Goal: Task Accomplishment & Management: Manage account settings

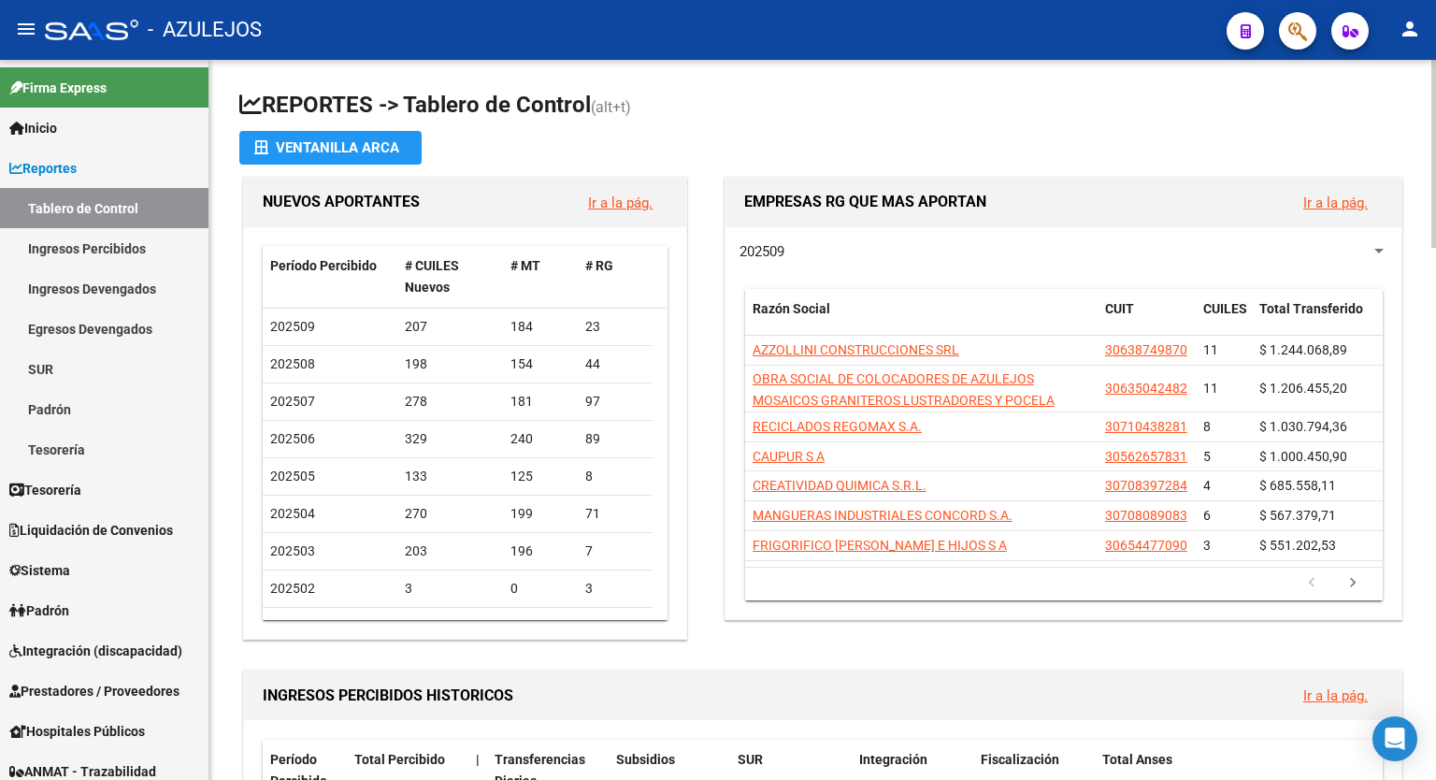
click at [1263, 132] on app-file-import-inline "Ventanilla ARCA" at bounding box center [822, 148] width 1167 height 34
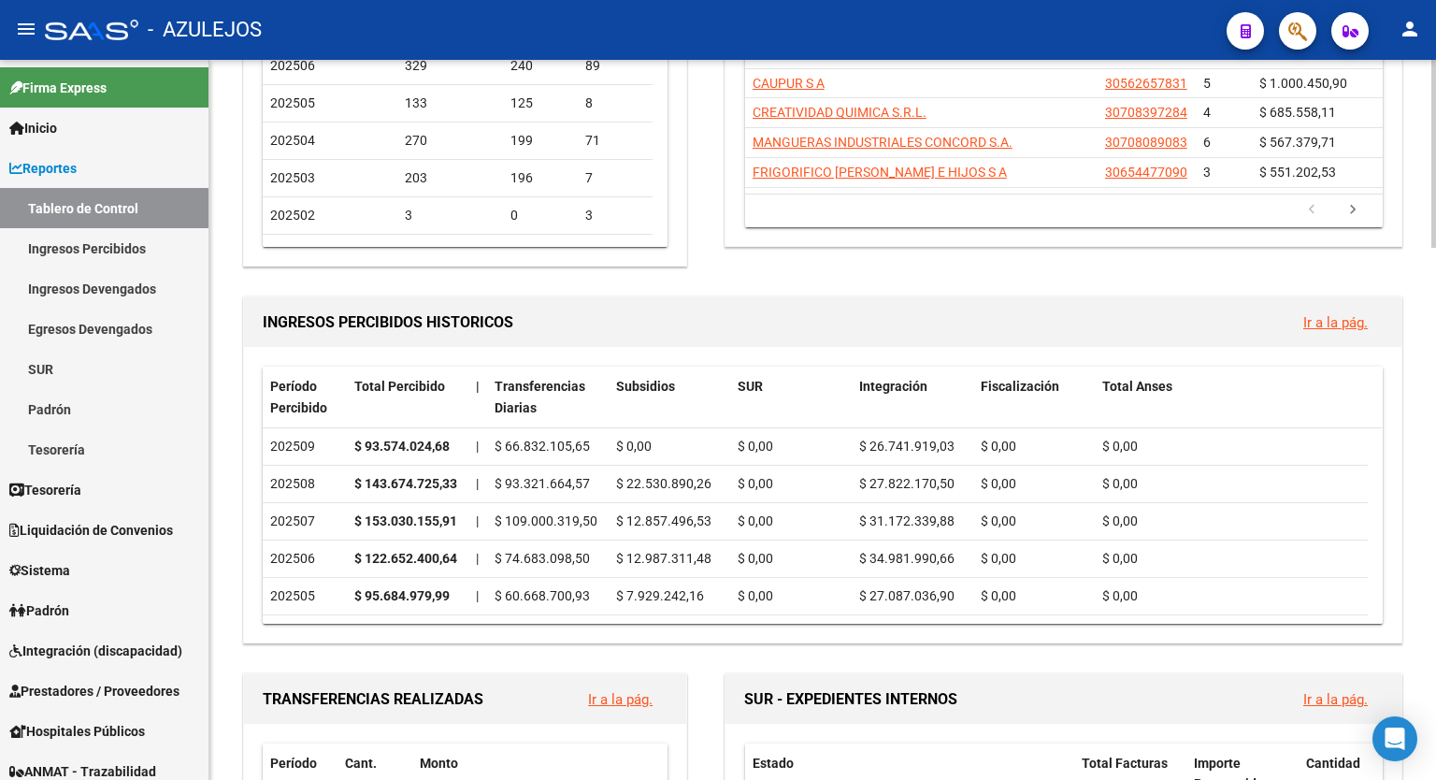
scroll to position [374, 0]
click at [1317, 320] on link "Ir a la pág." at bounding box center [1336, 321] width 65 height 17
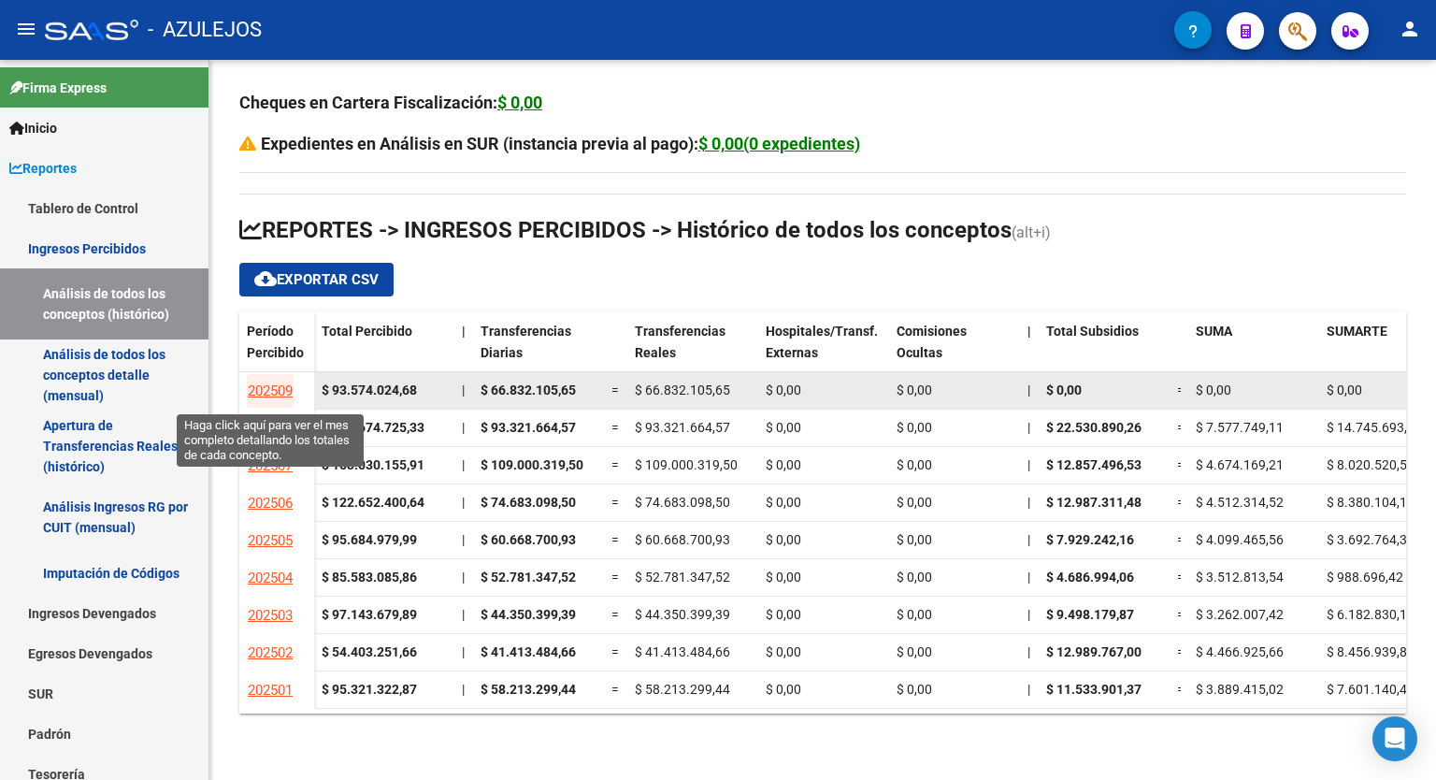
click at [271, 396] on span "202509" at bounding box center [270, 391] width 45 height 17
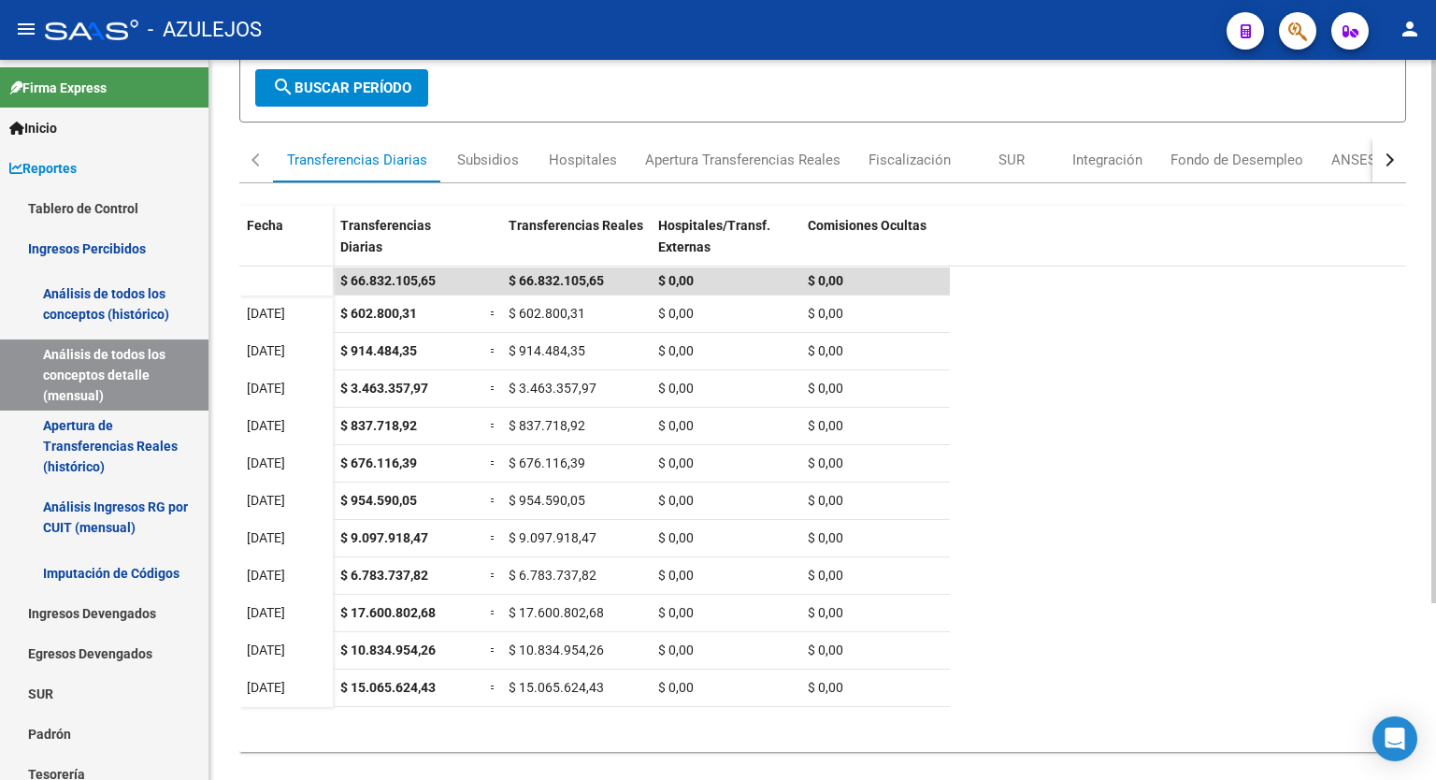
click at [1436, 519] on div at bounding box center [1434, 484] width 5 height 543
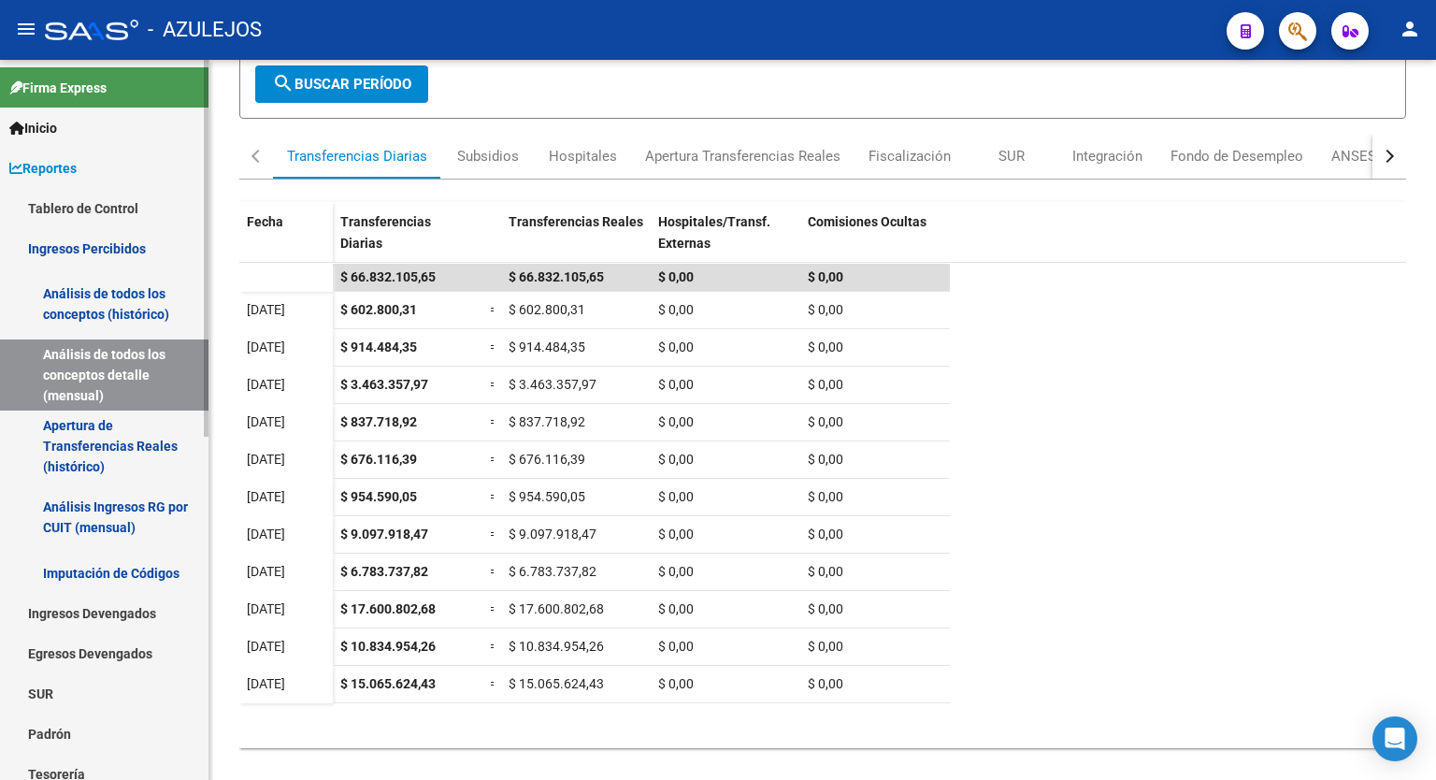
click at [74, 205] on link "Tablero de Control" at bounding box center [104, 208] width 209 height 40
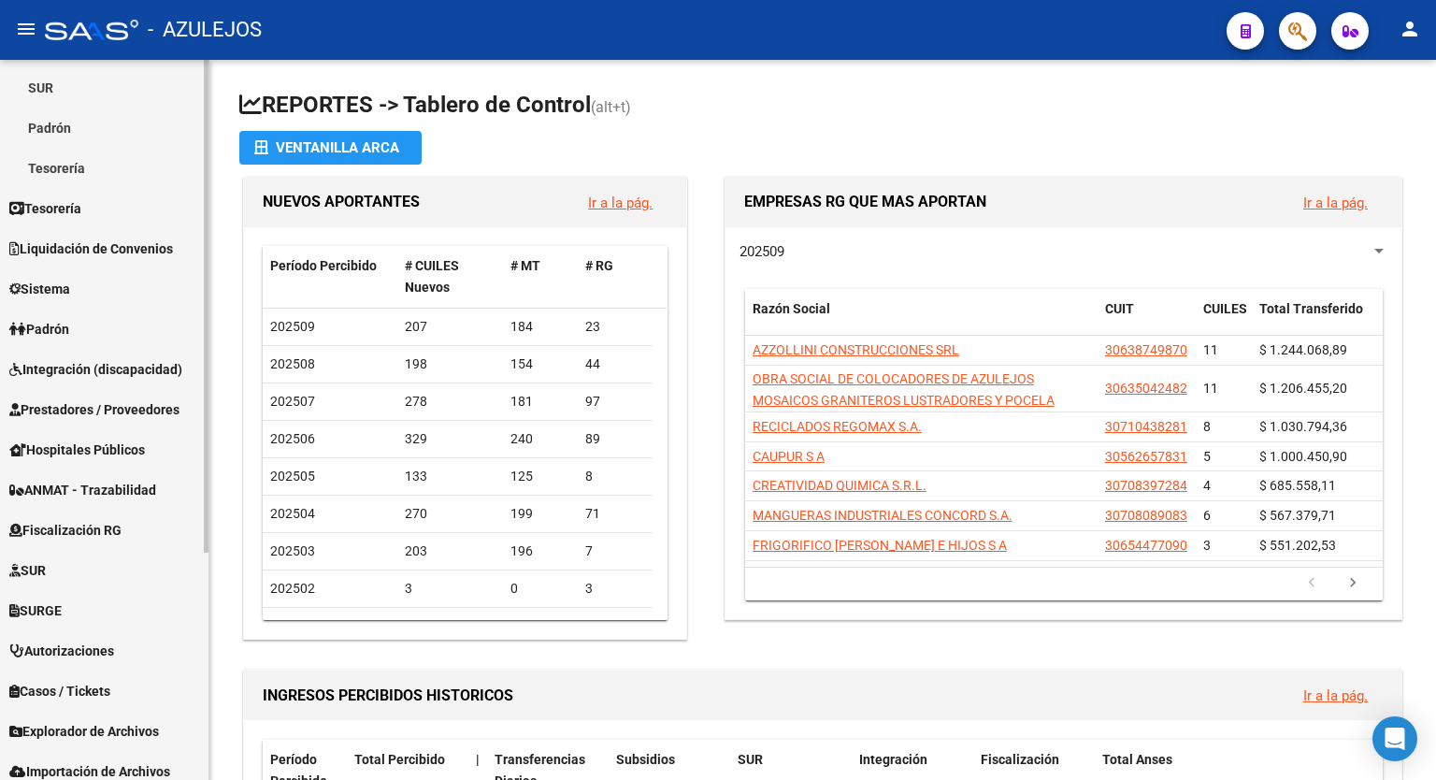
scroll to position [310, 0]
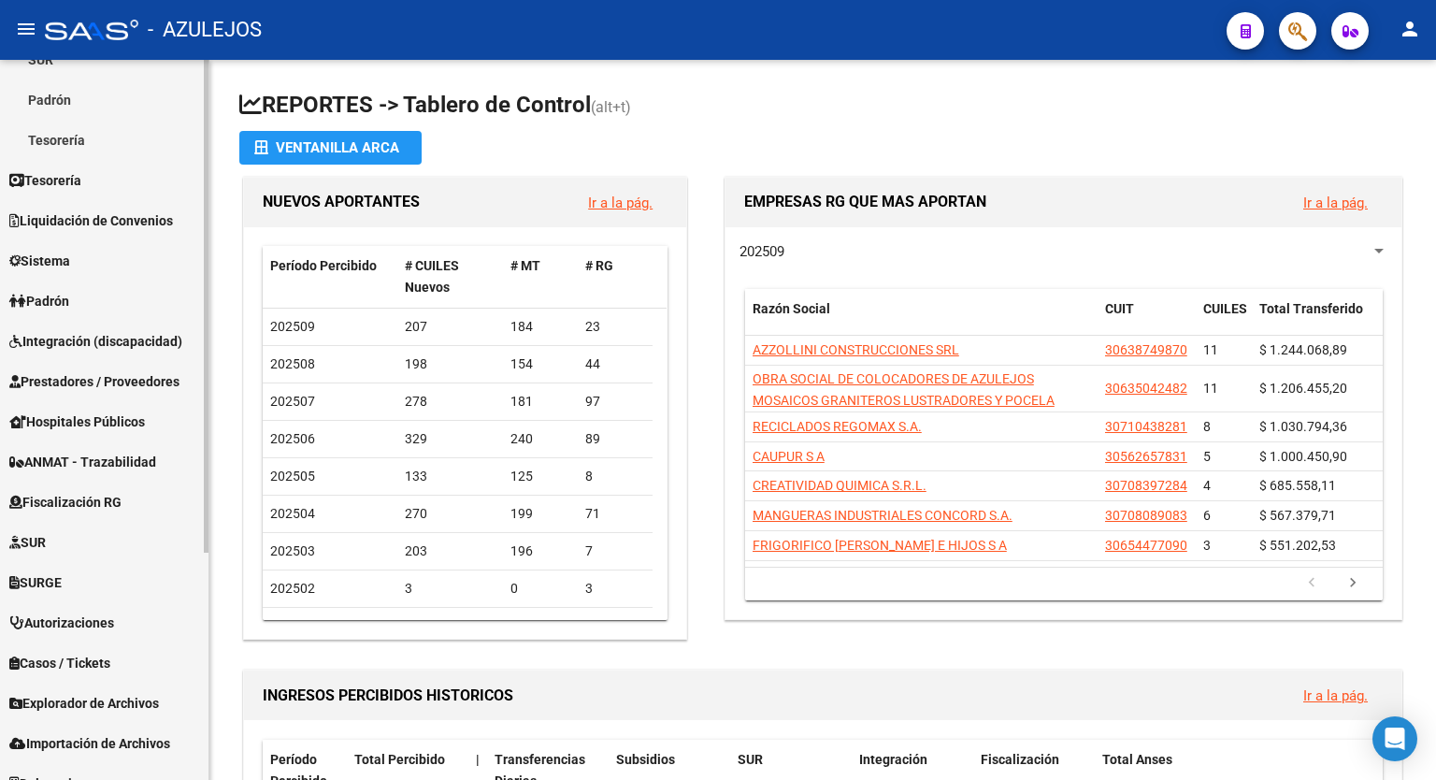
click at [200, 672] on div "Firma Express Inicio Calendario SSS Instructivos Contacto OS Reportes Tablero d…" at bounding box center [106, 276] width 213 height 1053
click at [62, 582] on span "SURGE" at bounding box center [35, 582] width 52 height 21
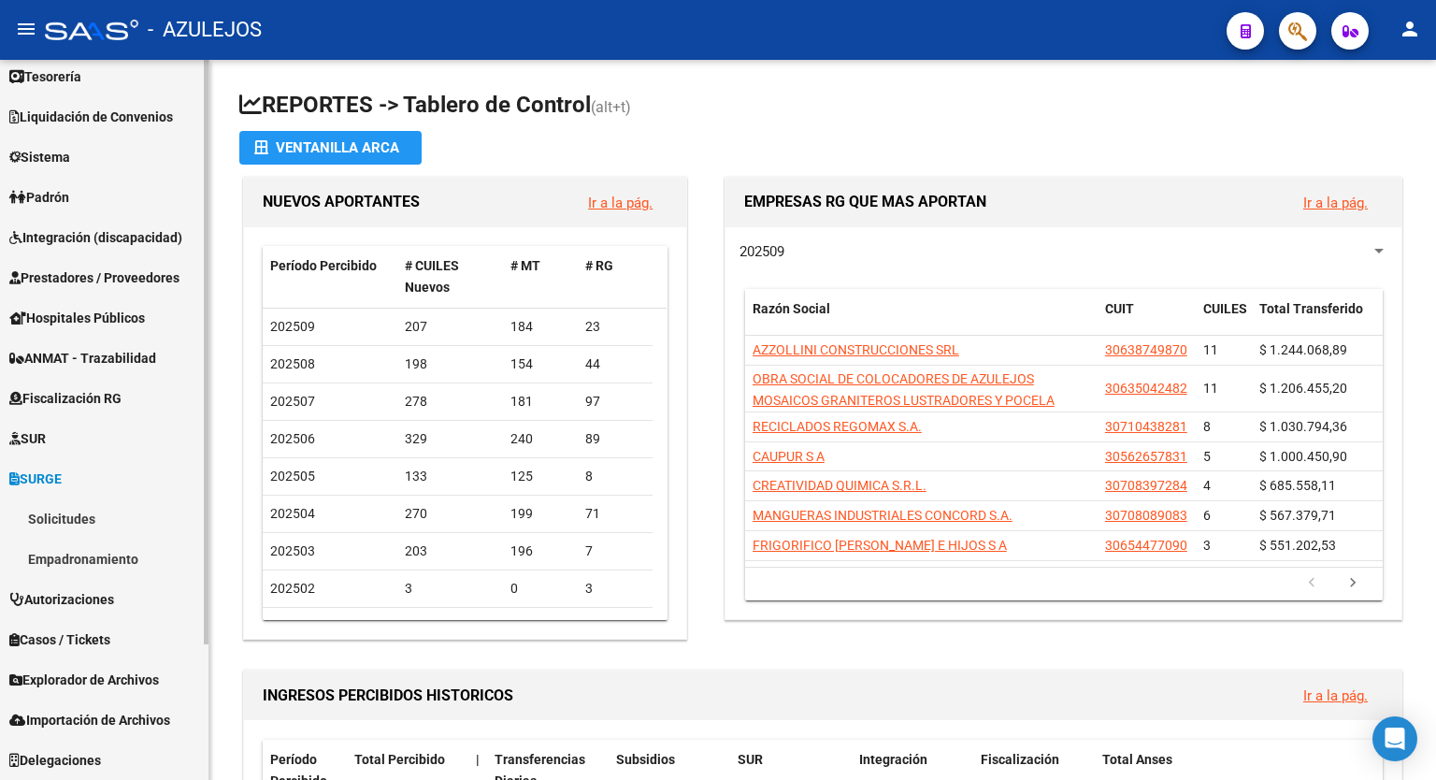
scroll to position [132, 0]
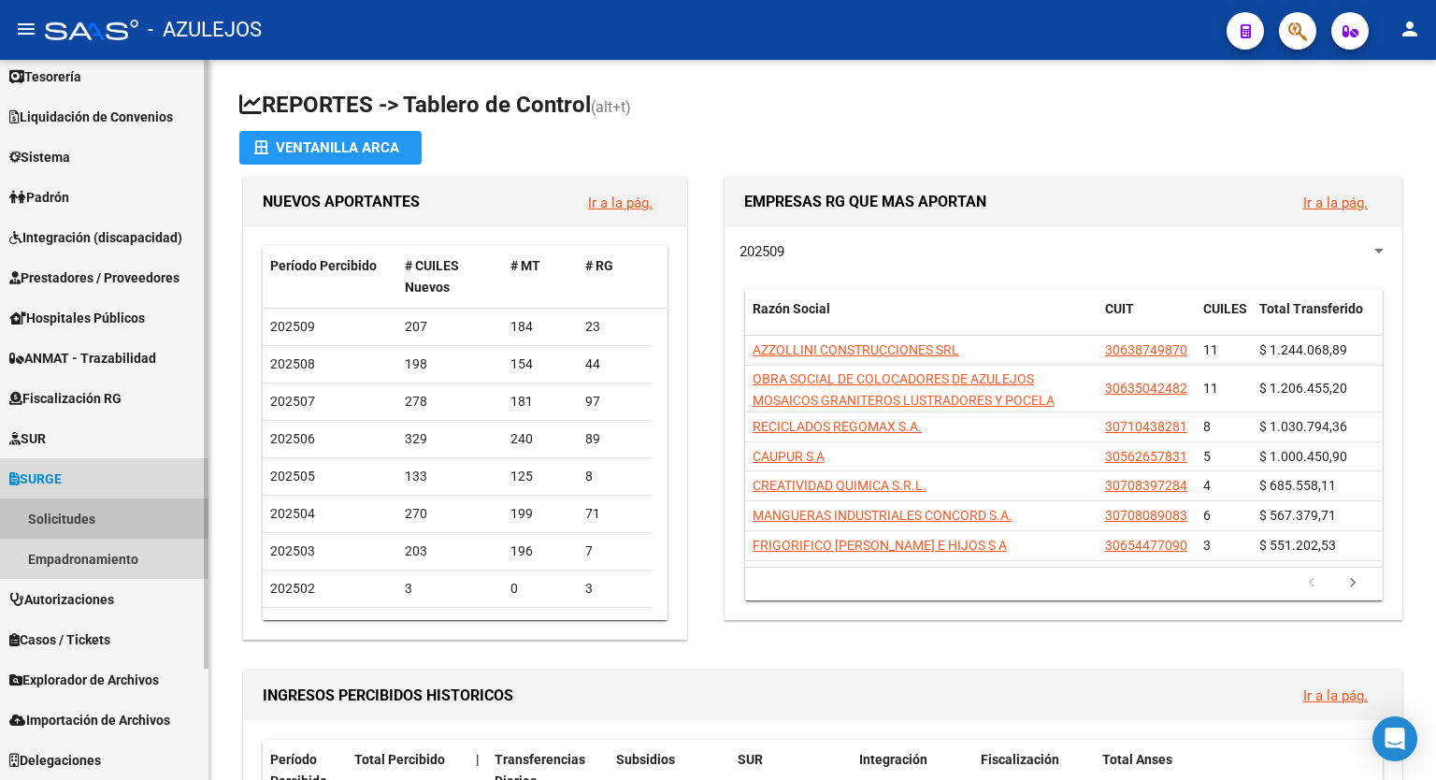
click at [67, 507] on link "Solicitudes" at bounding box center [104, 518] width 209 height 40
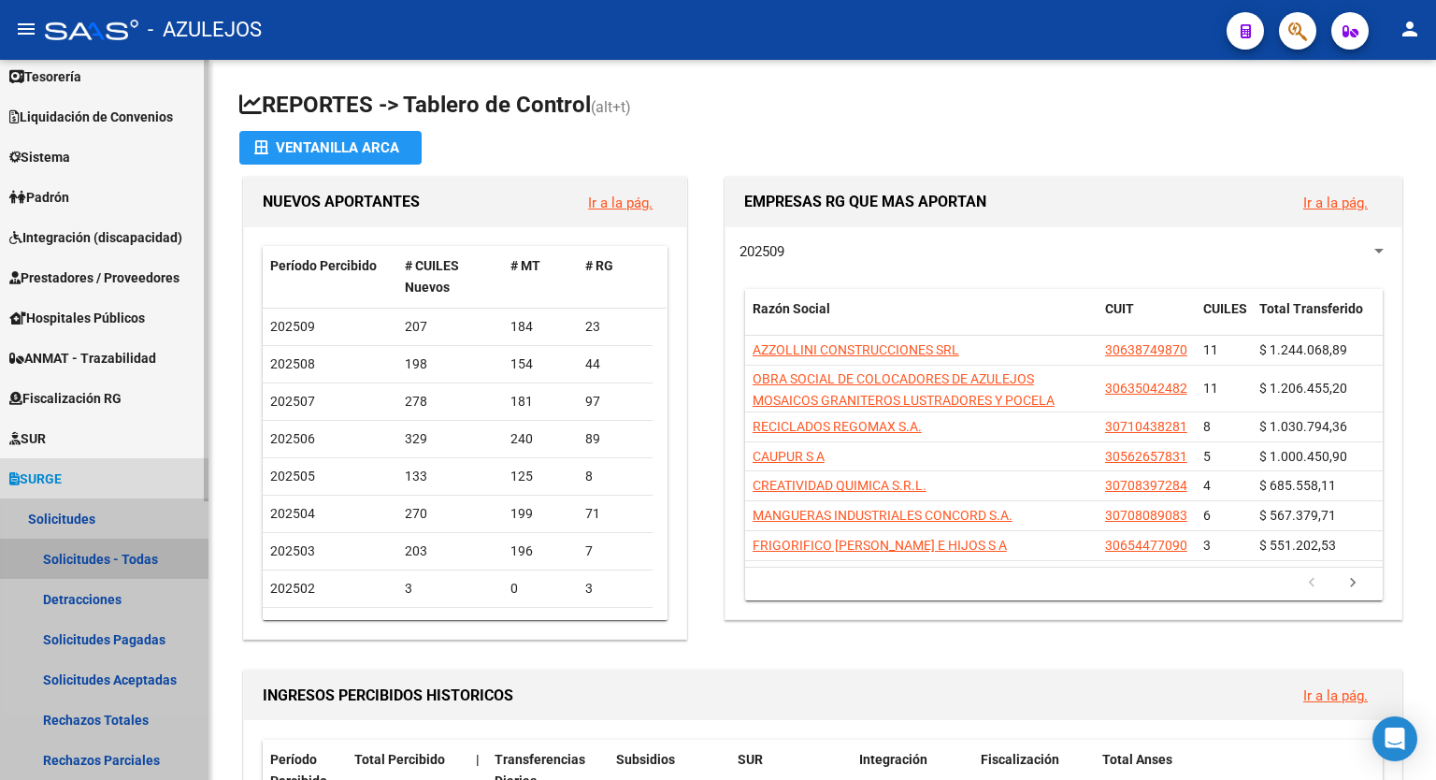
click at [86, 562] on link "Solicitudes - Todas" at bounding box center [104, 559] width 209 height 40
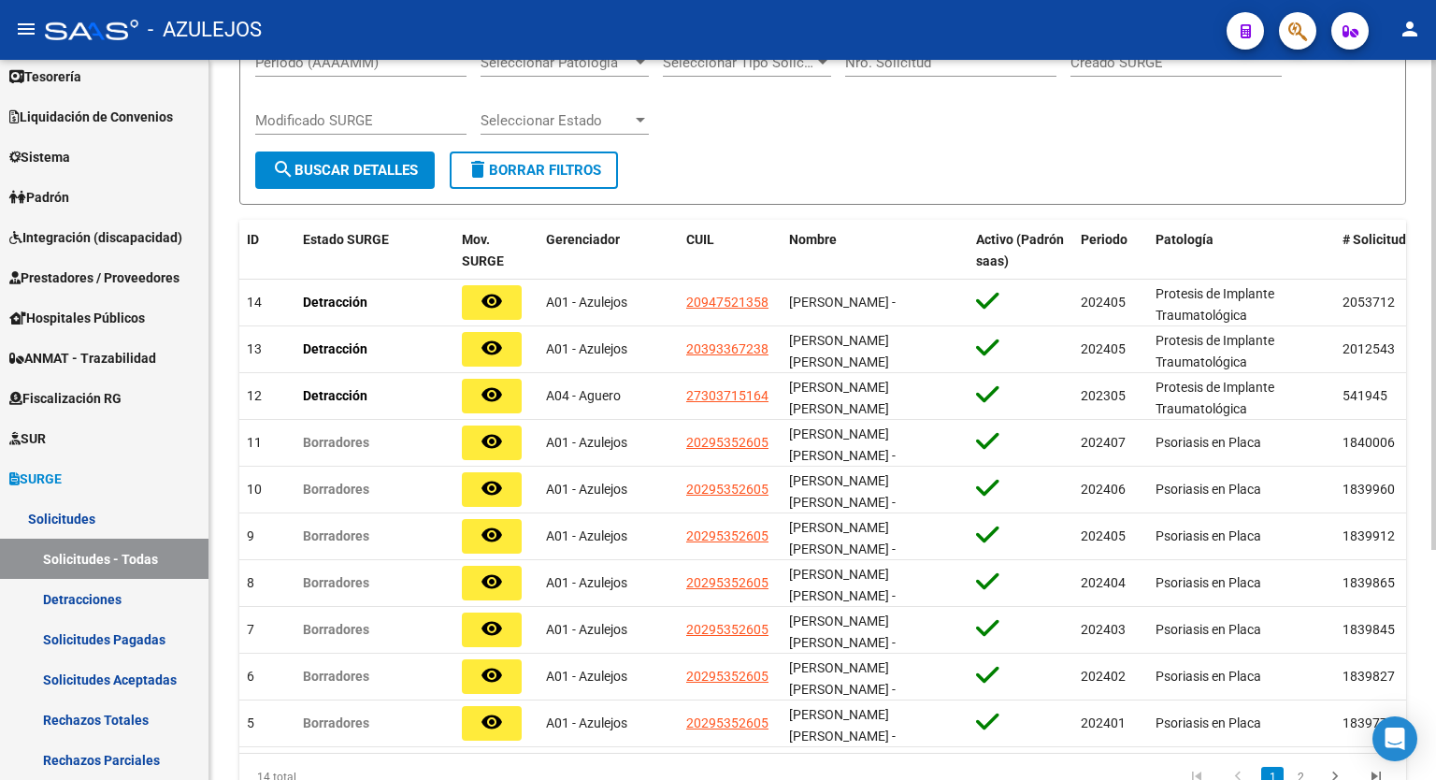
click at [1436, 599] on div at bounding box center [1434, 483] width 5 height 490
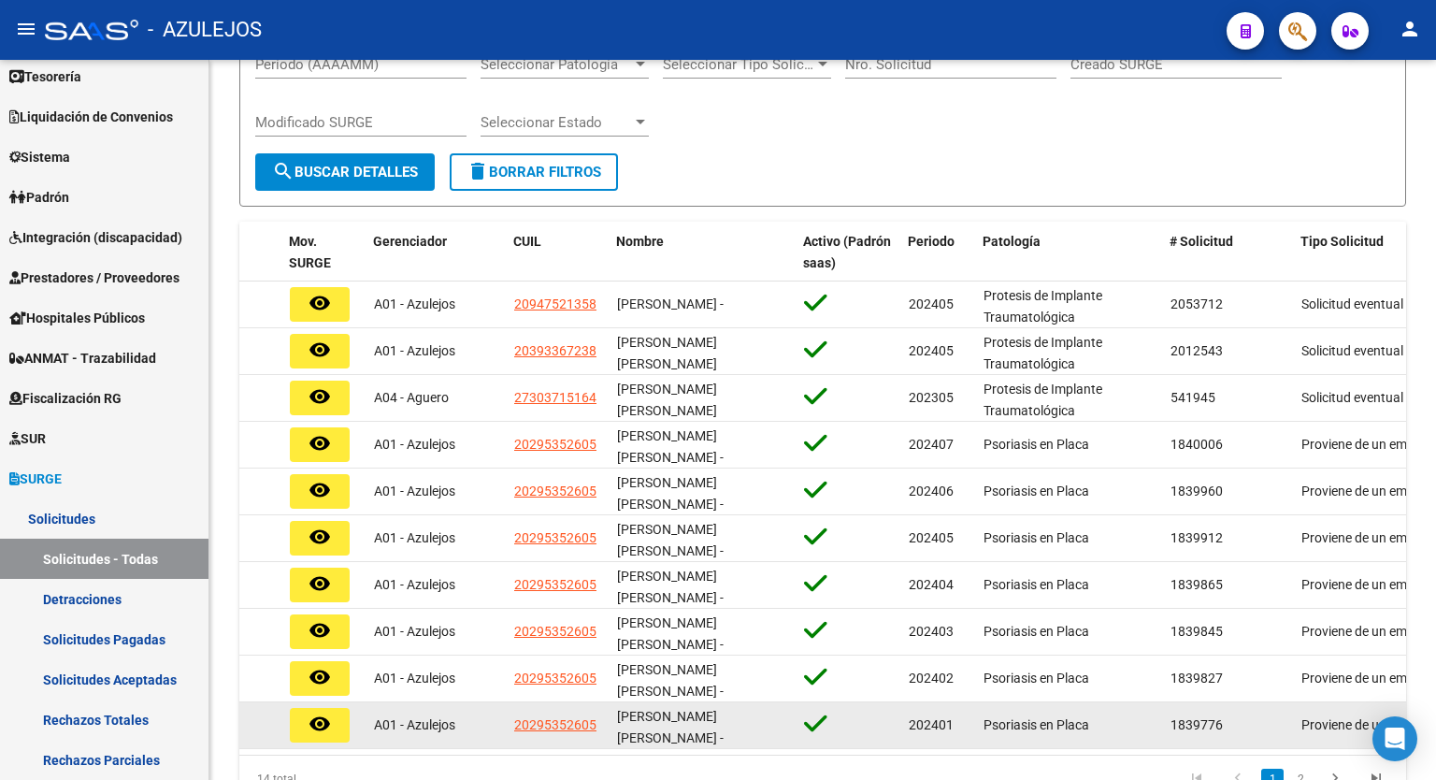
scroll to position [0, 220]
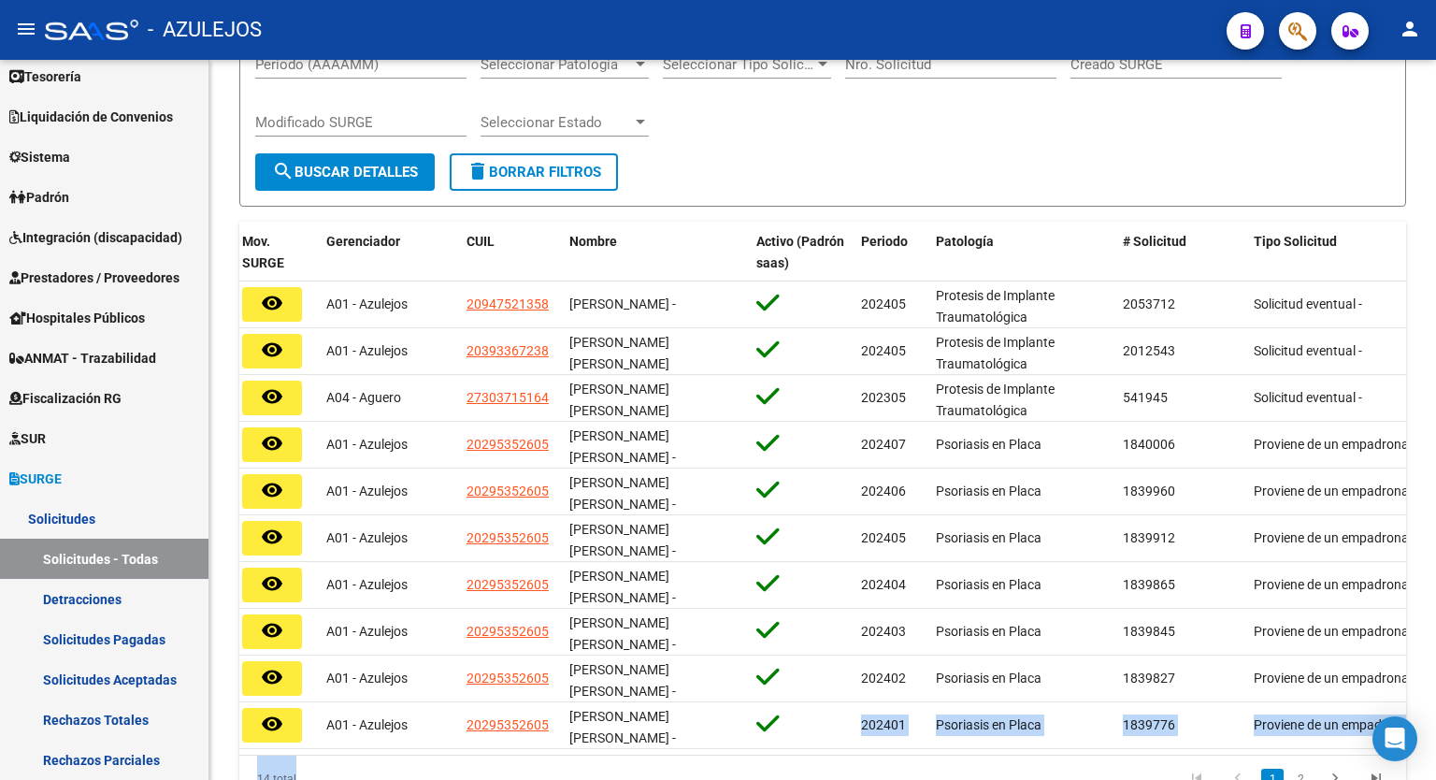
drag, startPoint x: 814, startPoint y: 708, endPoint x: 737, endPoint y: 742, distance: 83.8
click at [737, 742] on div "ID Estado SURGE Mov. SURGE Gerenciador CUIL Nombre Activo (Padrón saas) Periodo…" at bounding box center [822, 512] width 1167 height 581
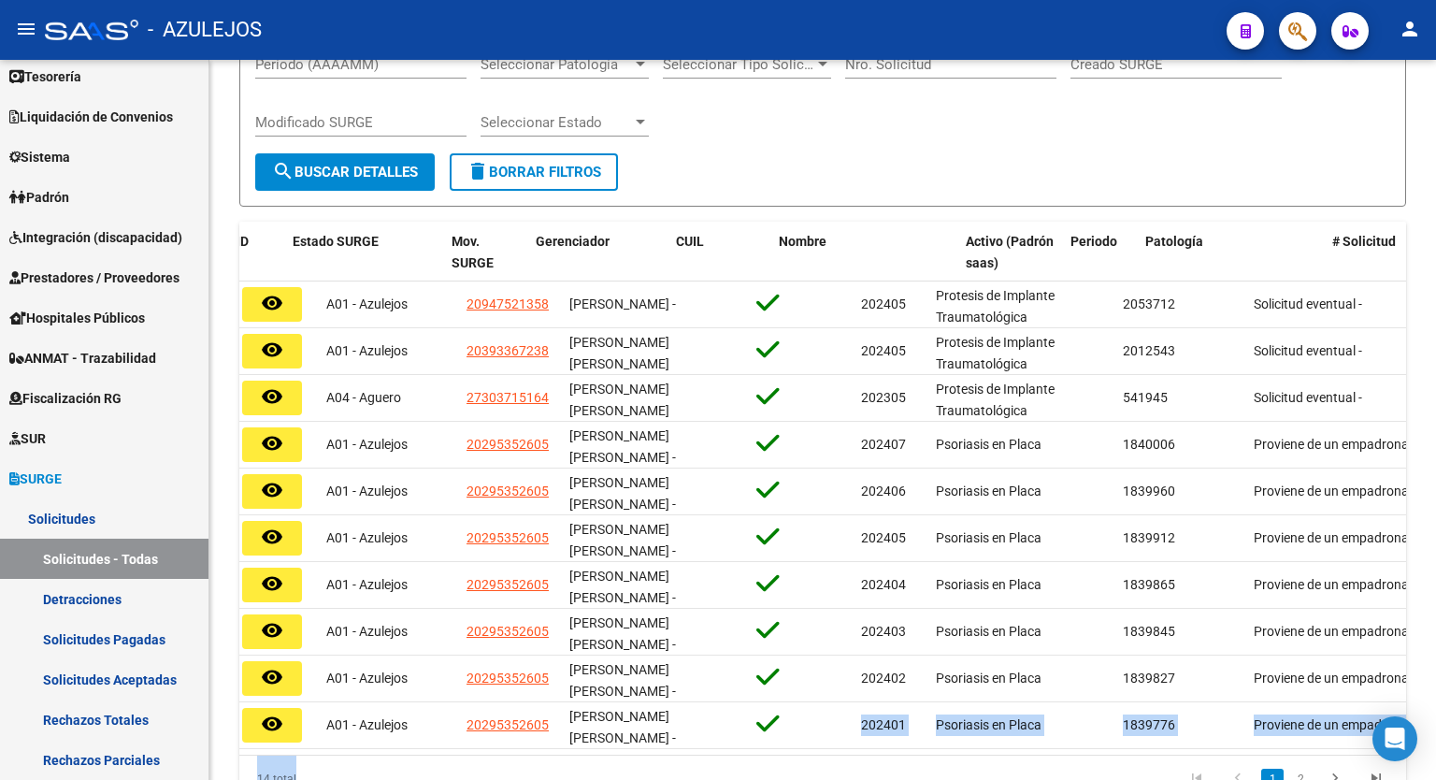
scroll to position [0, 0]
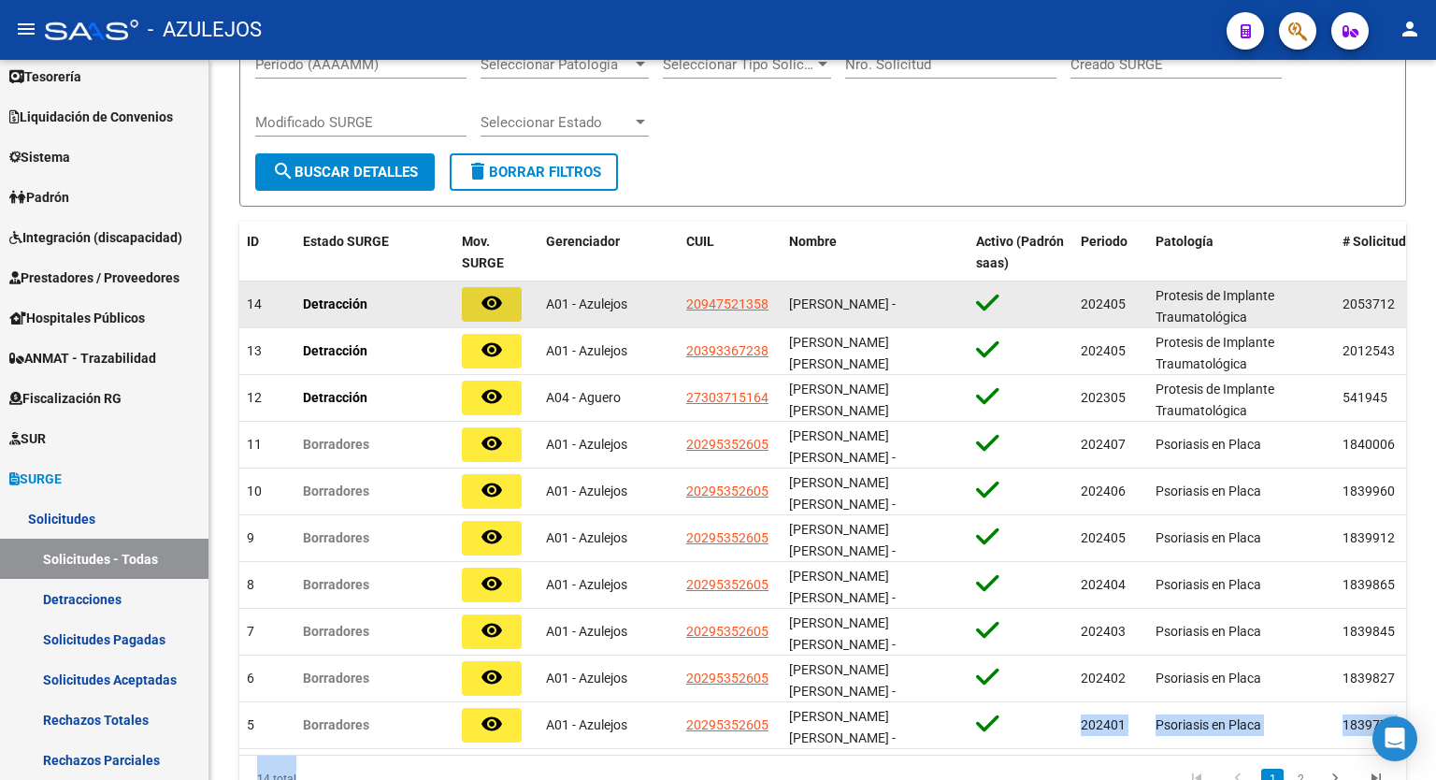
click at [486, 310] on mat-icon "remove_red_eye" at bounding box center [492, 303] width 22 height 22
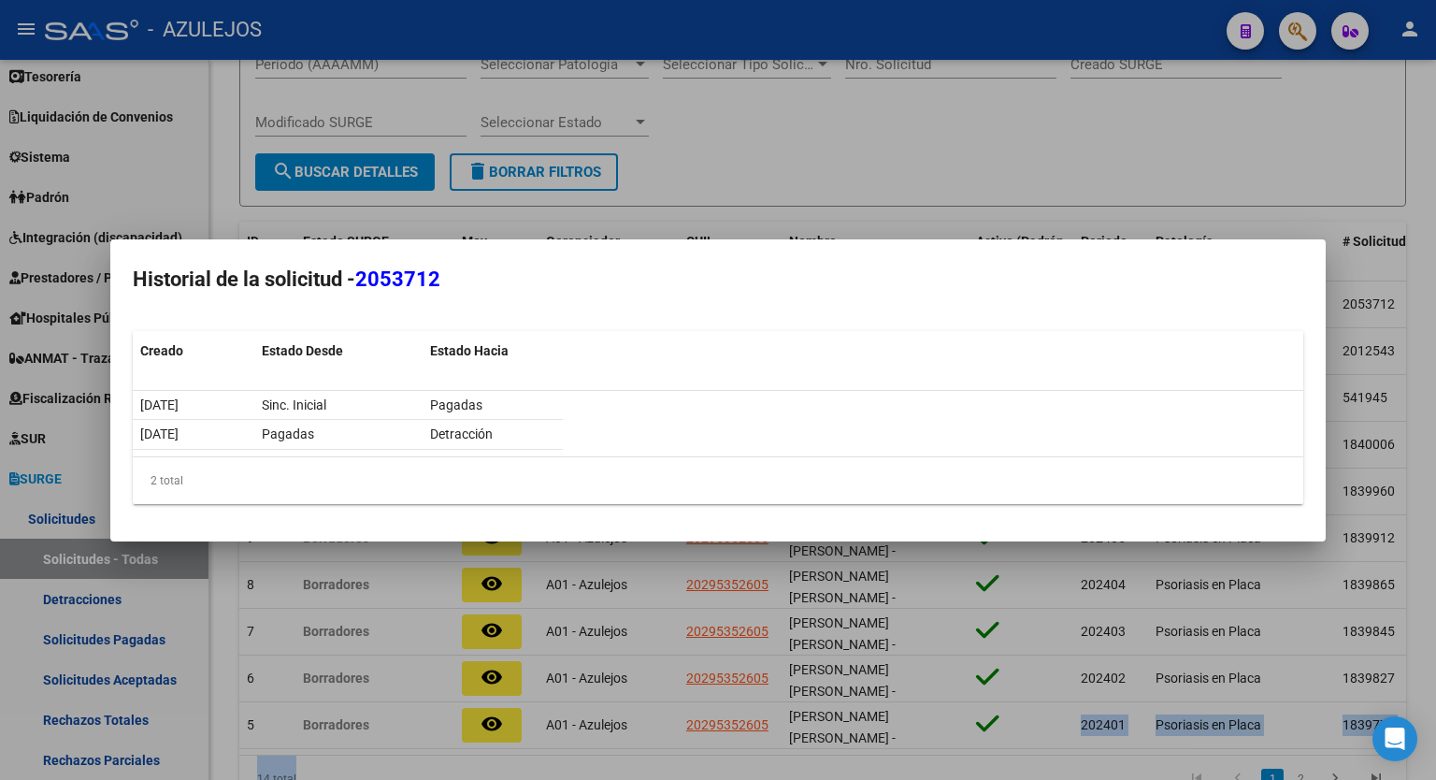
click at [644, 289] on h2 "Historial de la solicitud - 2053712" at bounding box center [718, 280] width 1171 height 36
click at [835, 288] on h2 "Historial de la solicitud - 2053712" at bounding box center [718, 280] width 1171 height 36
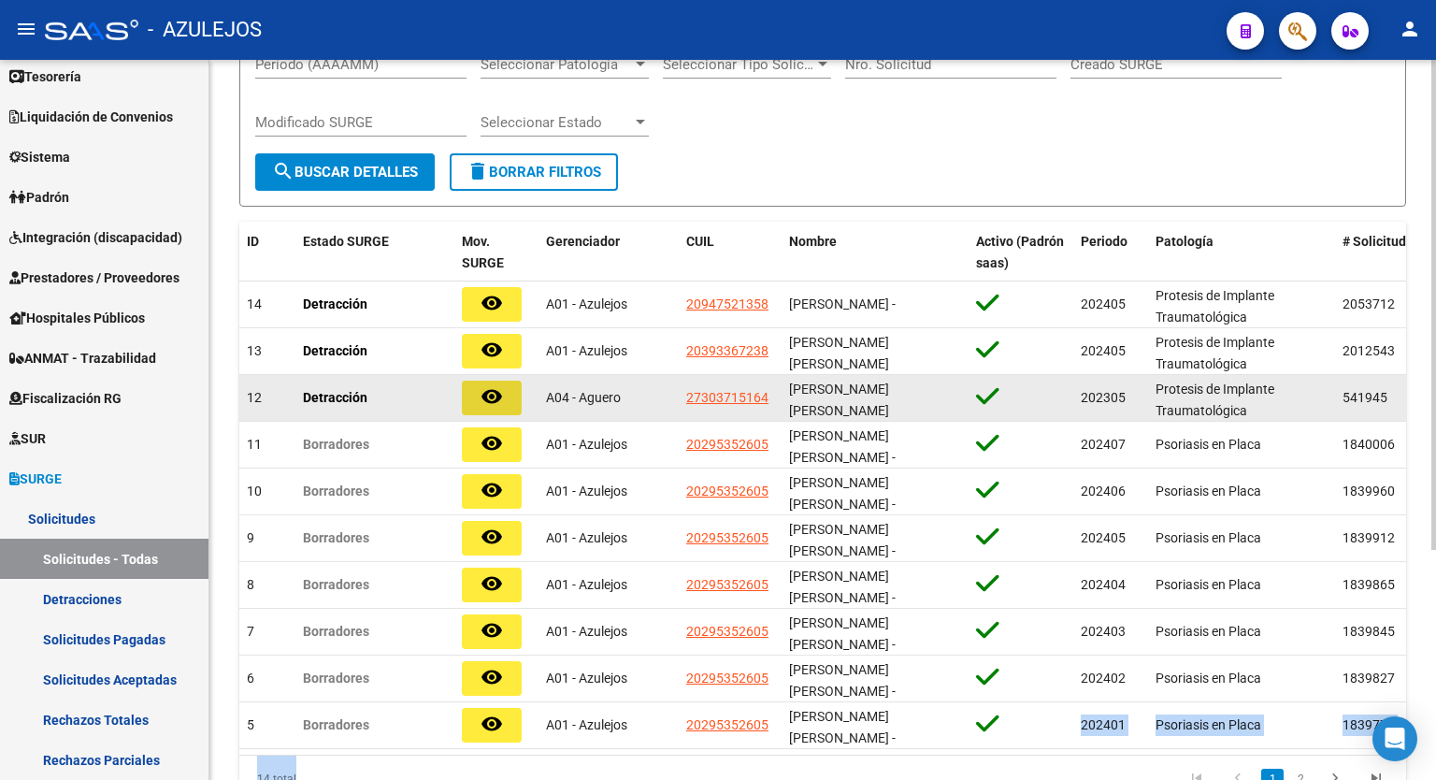
click at [502, 401] on mat-icon "remove_red_eye" at bounding box center [492, 396] width 22 height 22
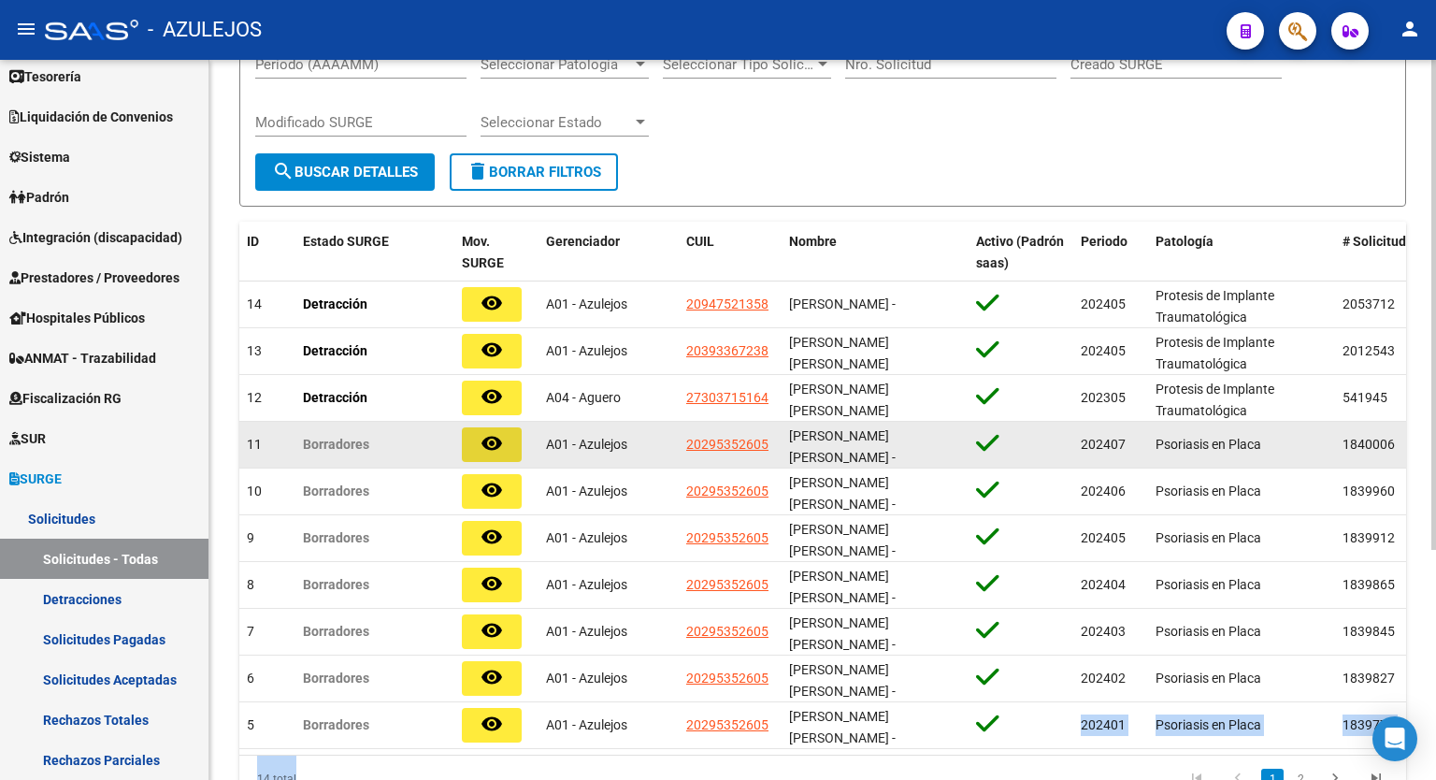
click at [494, 445] on mat-icon "remove_red_eye" at bounding box center [492, 443] width 22 height 22
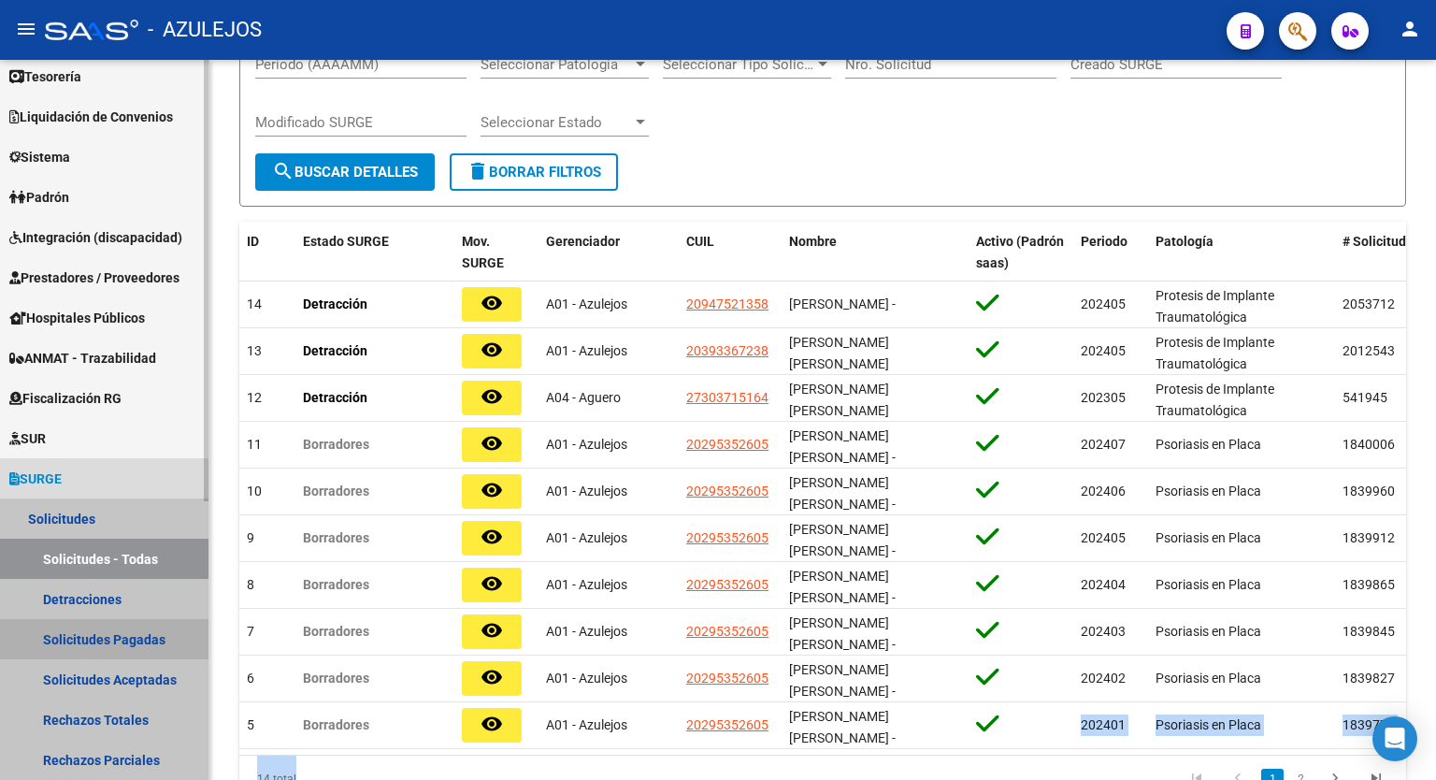
click at [94, 633] on link "Solicitudes Pagadas" at bounding box center [104, 639] width 209 height 40
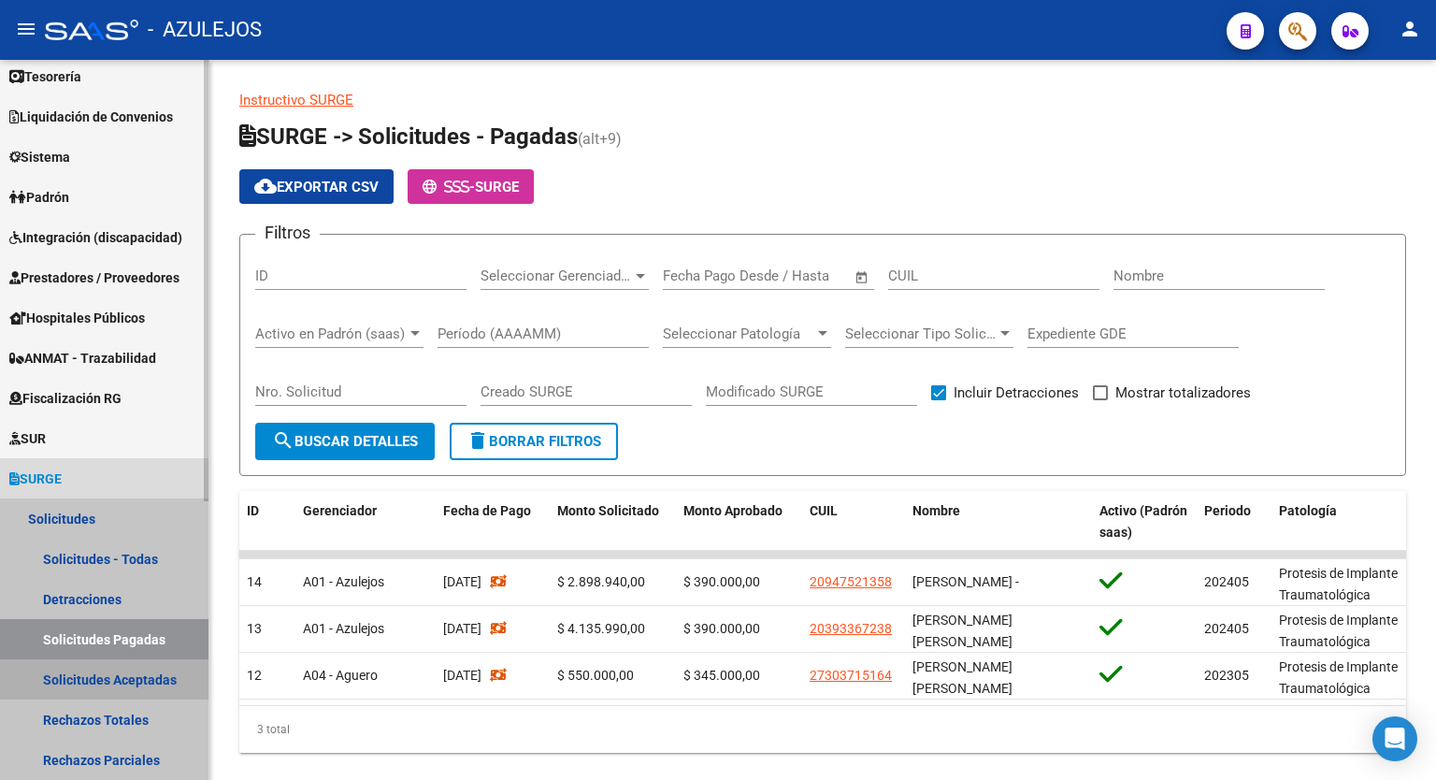
click at [98, 675] on link "Solicitudes Aceptadas" at bounding box center [104, 679] width 209 height 40
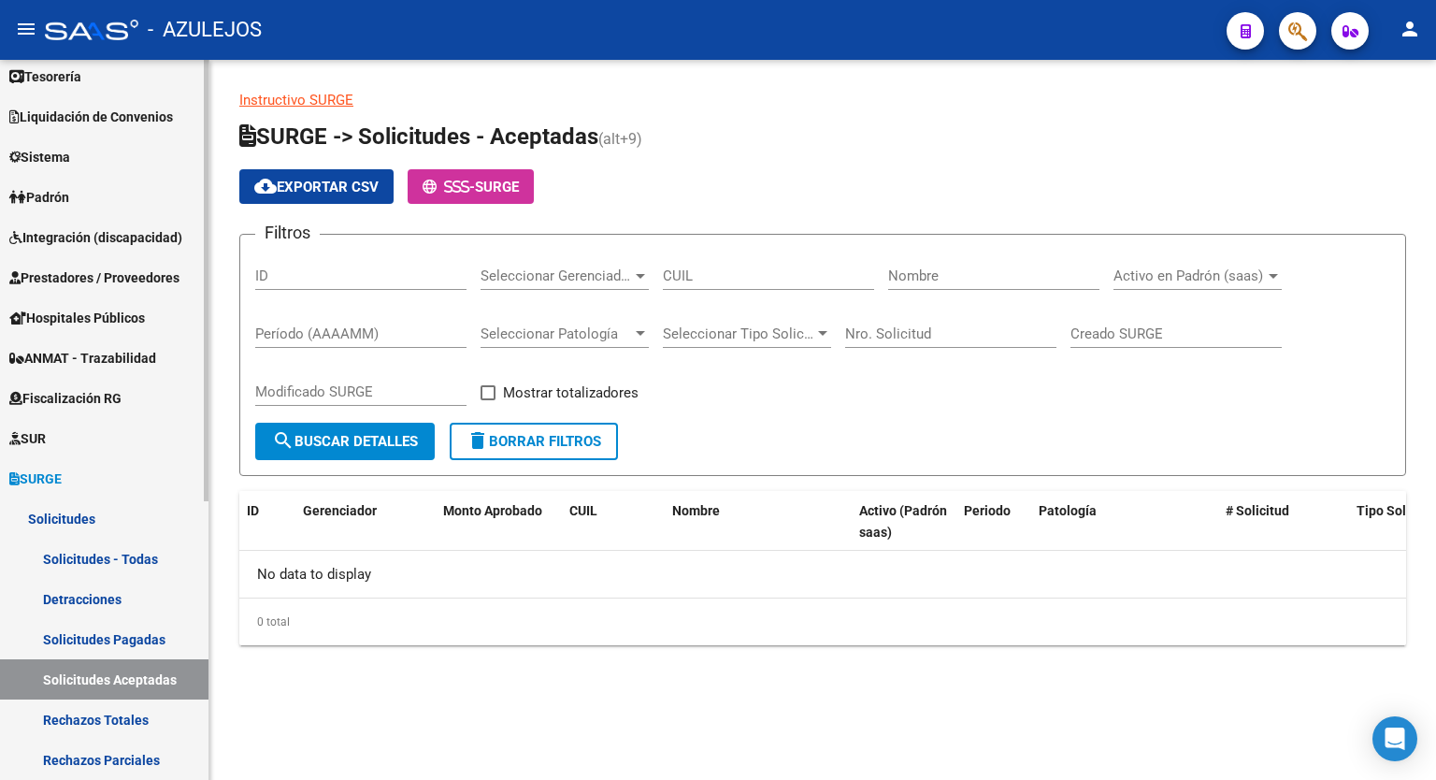
click at [101, 711] on link "Rechazos Totales" at bounding box center [104, 720] width 209 height 40
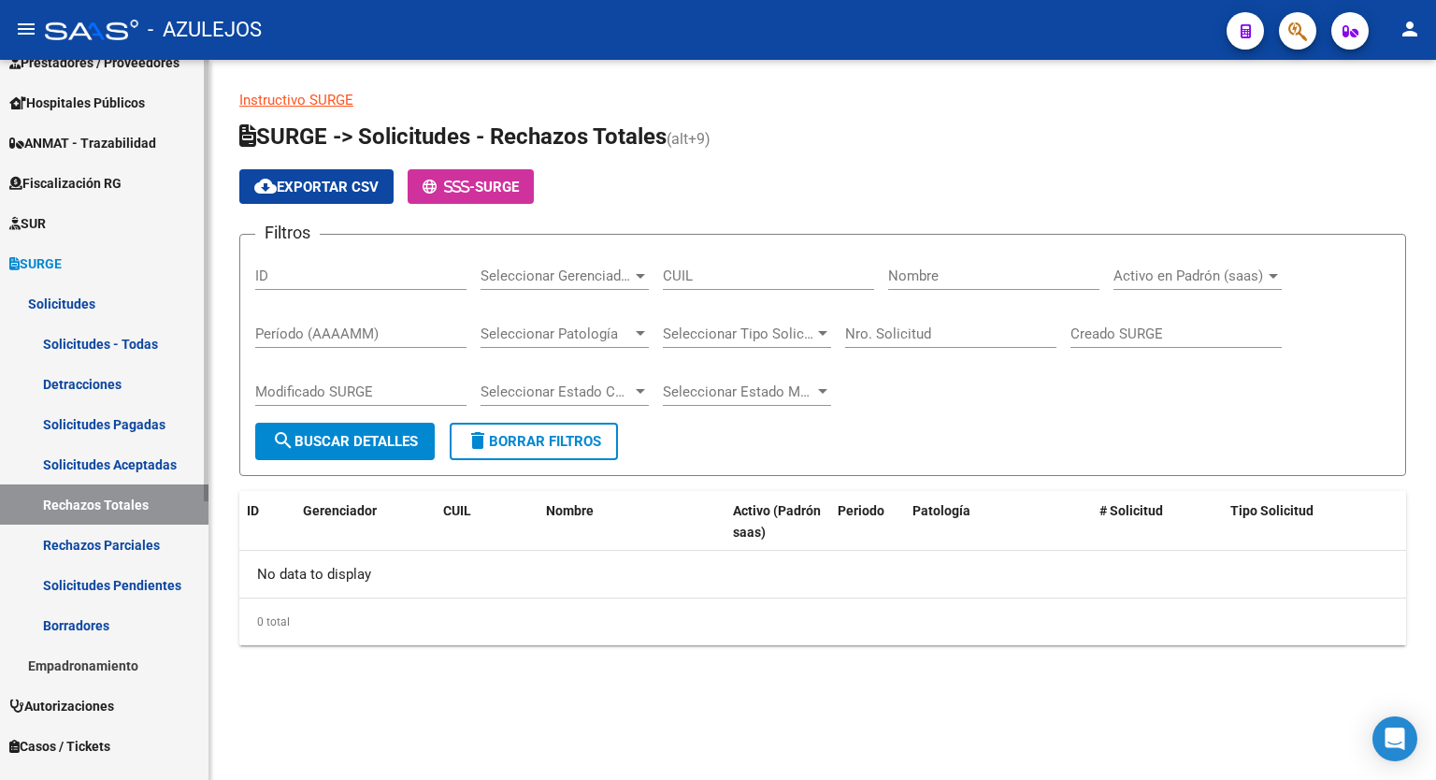
click at [211, 706] on mat-sidenav-container "Firma Express Inicio Calendario SSS Instructivos Contacto OS Reportes Tablero d…" at bounding box center [718, 420] width 1436 height 720
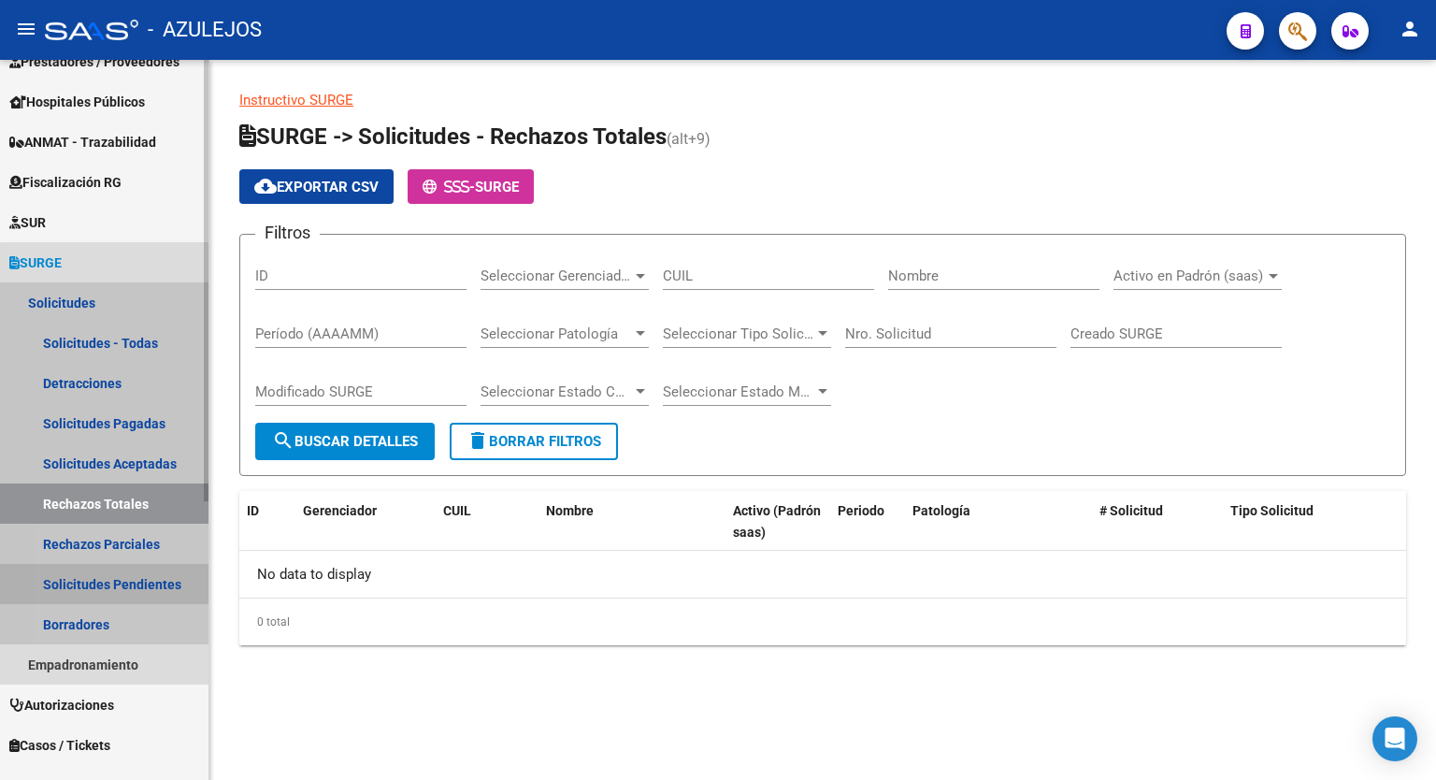
click at [131, 590] on link "Solicitudes Pendientes" at bounding box center [104, 584] width 209 height 40
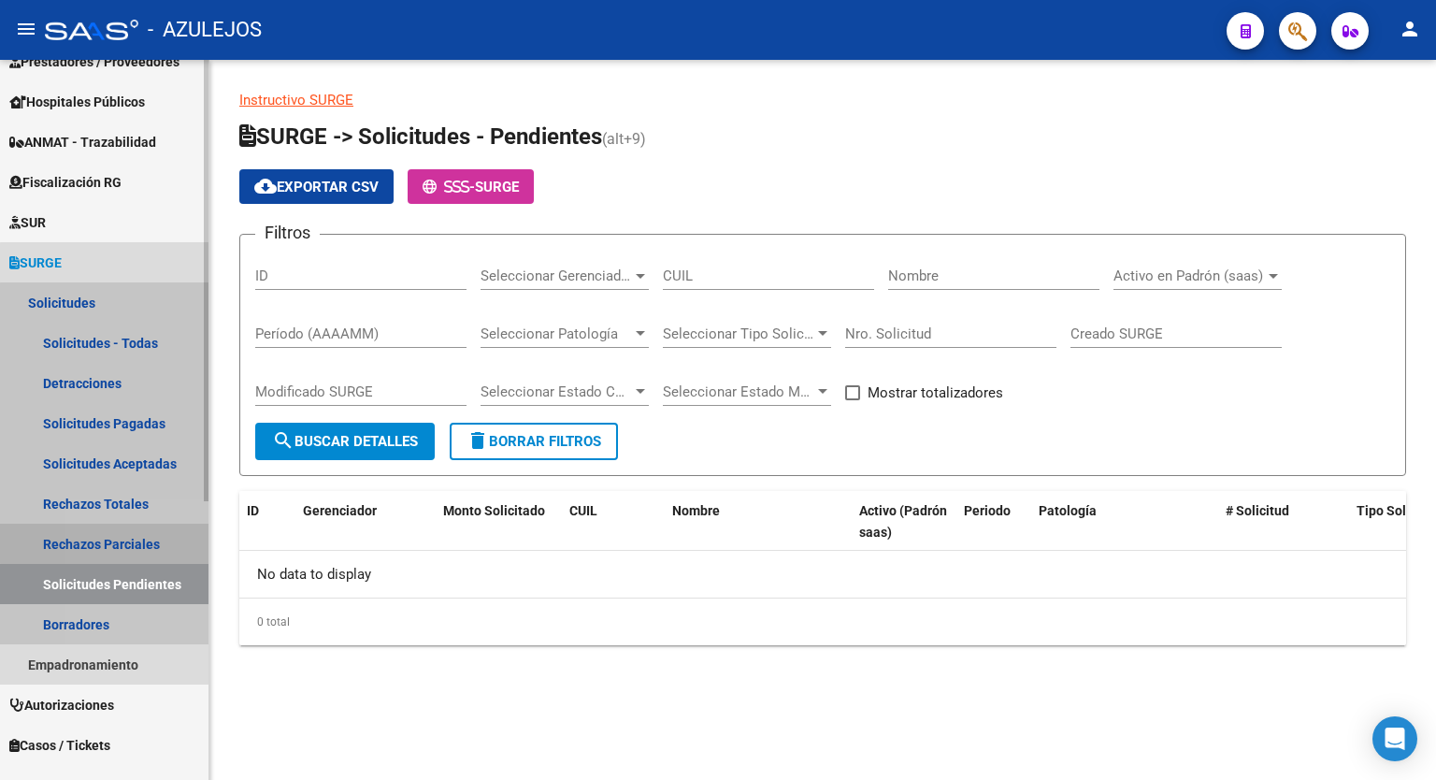
click at [108, 543] on link "Rechazos Parciales" at bounding box center [104, 544] width 209 height 40
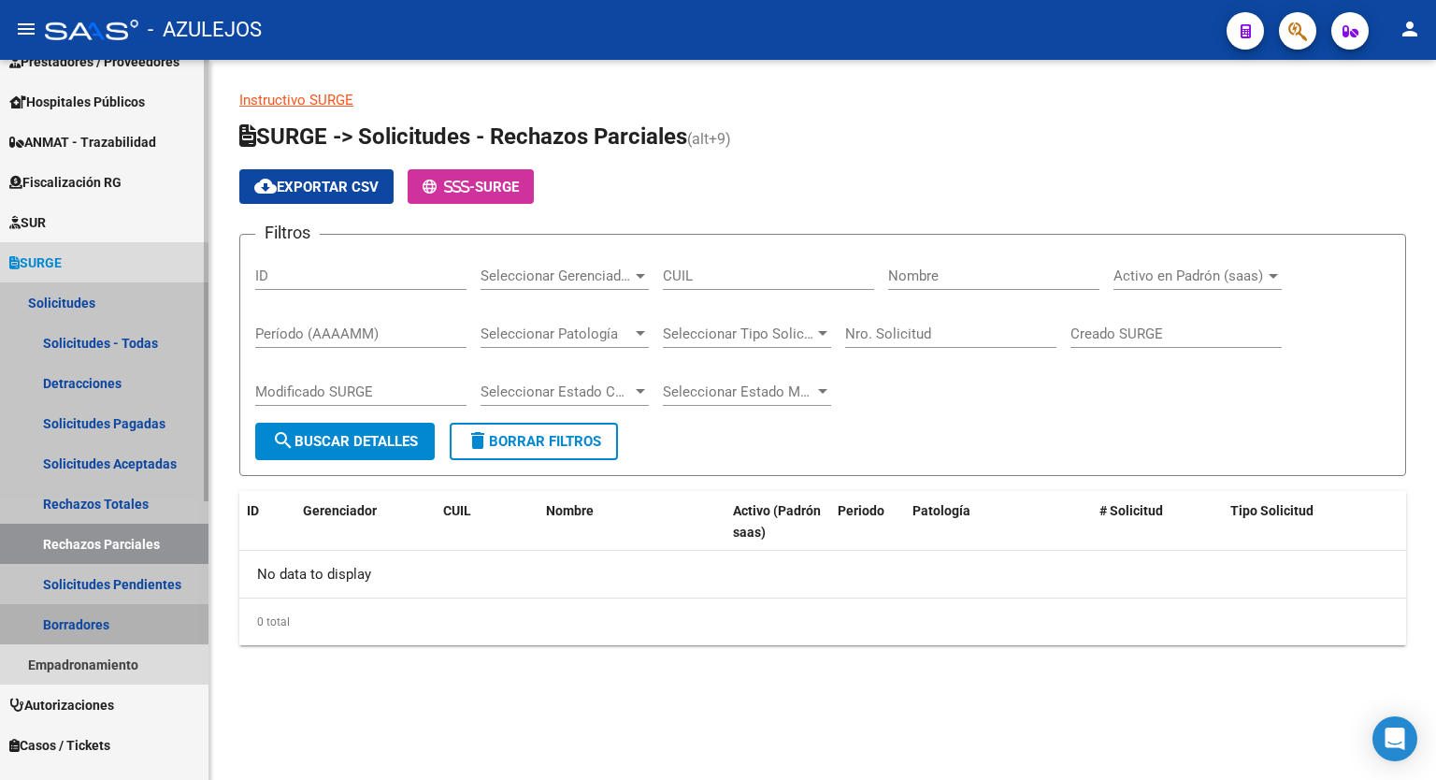
click at [84, 622] on link "Borradores" at bounding box center [104, 624] width 209 height 40
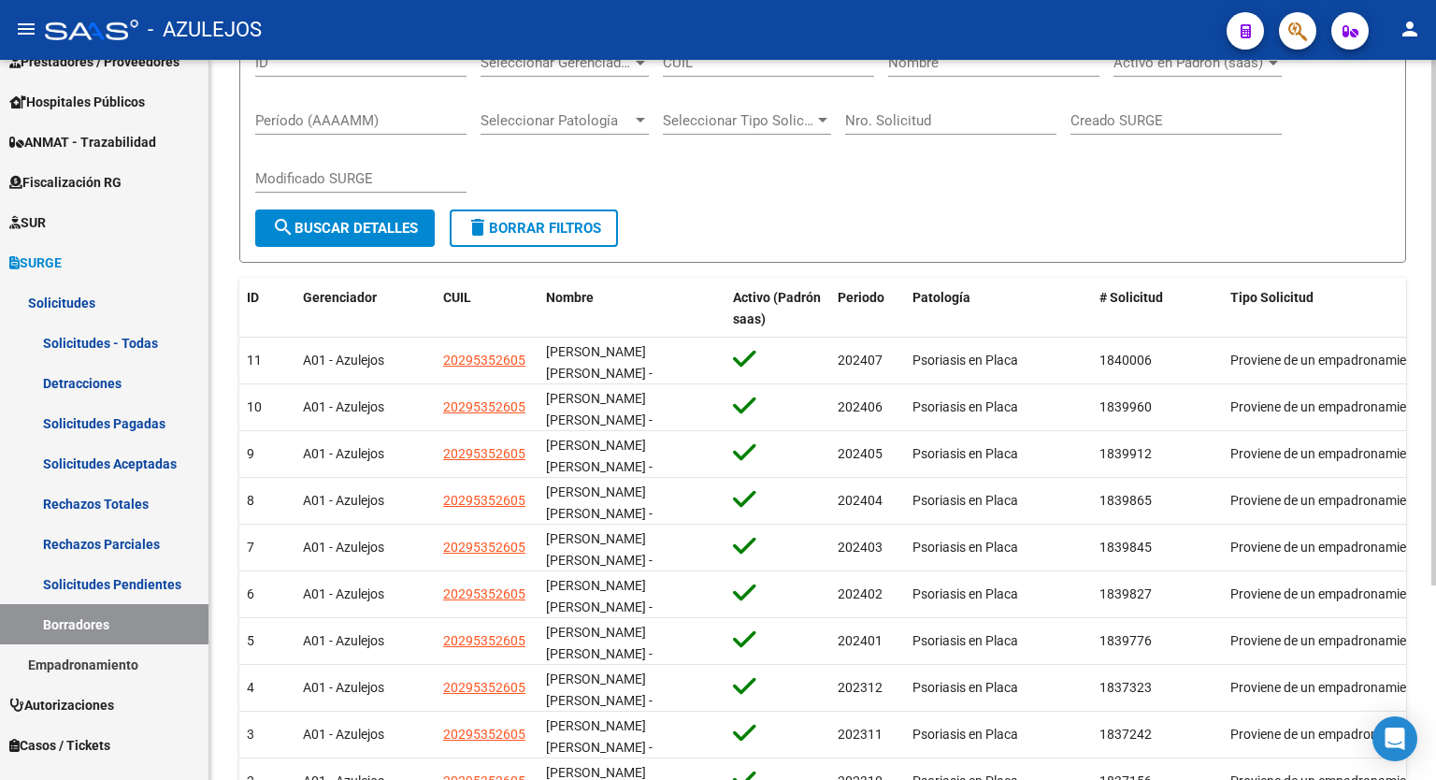
scroll to position [210, 0]
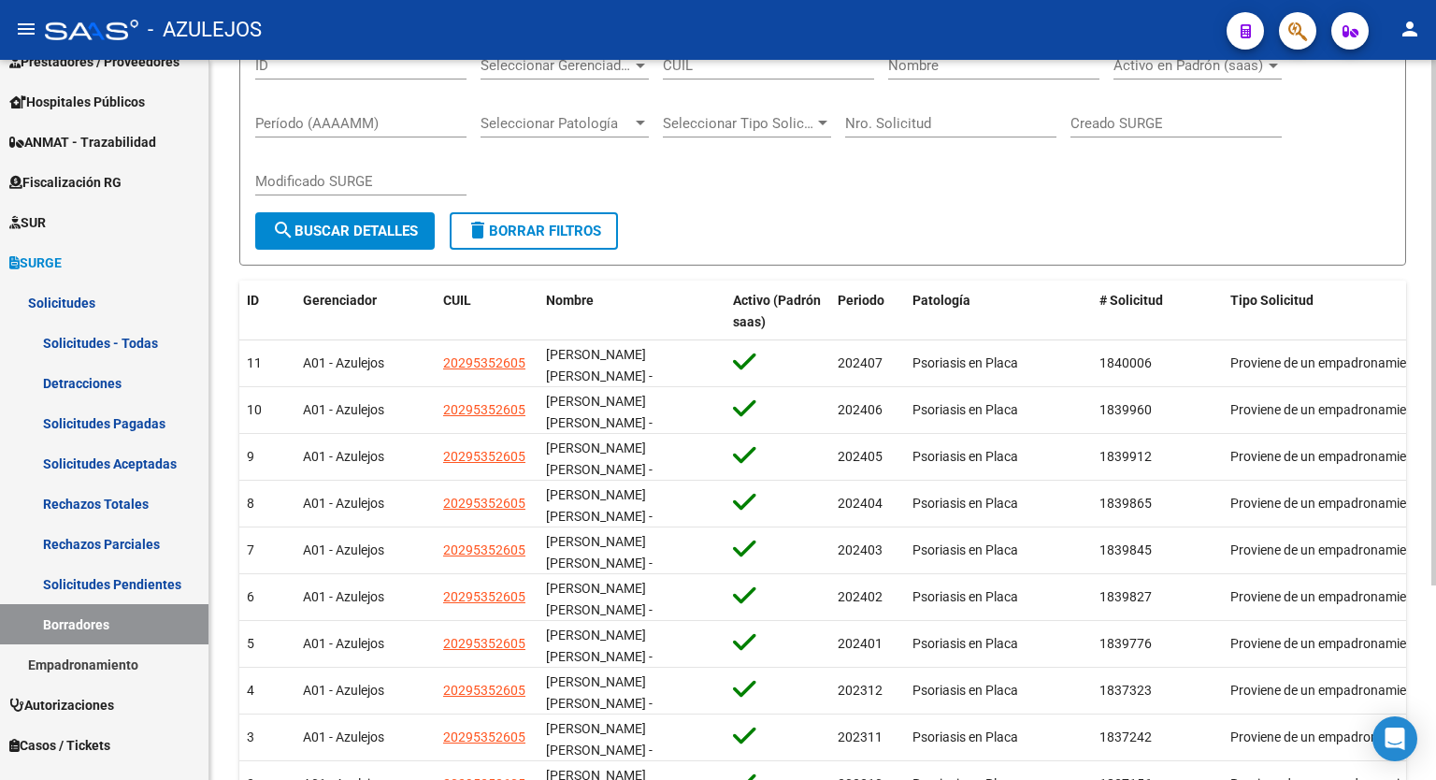
click at [1436, 571] on div at bounding box center [1434, 439] width 5 height 526
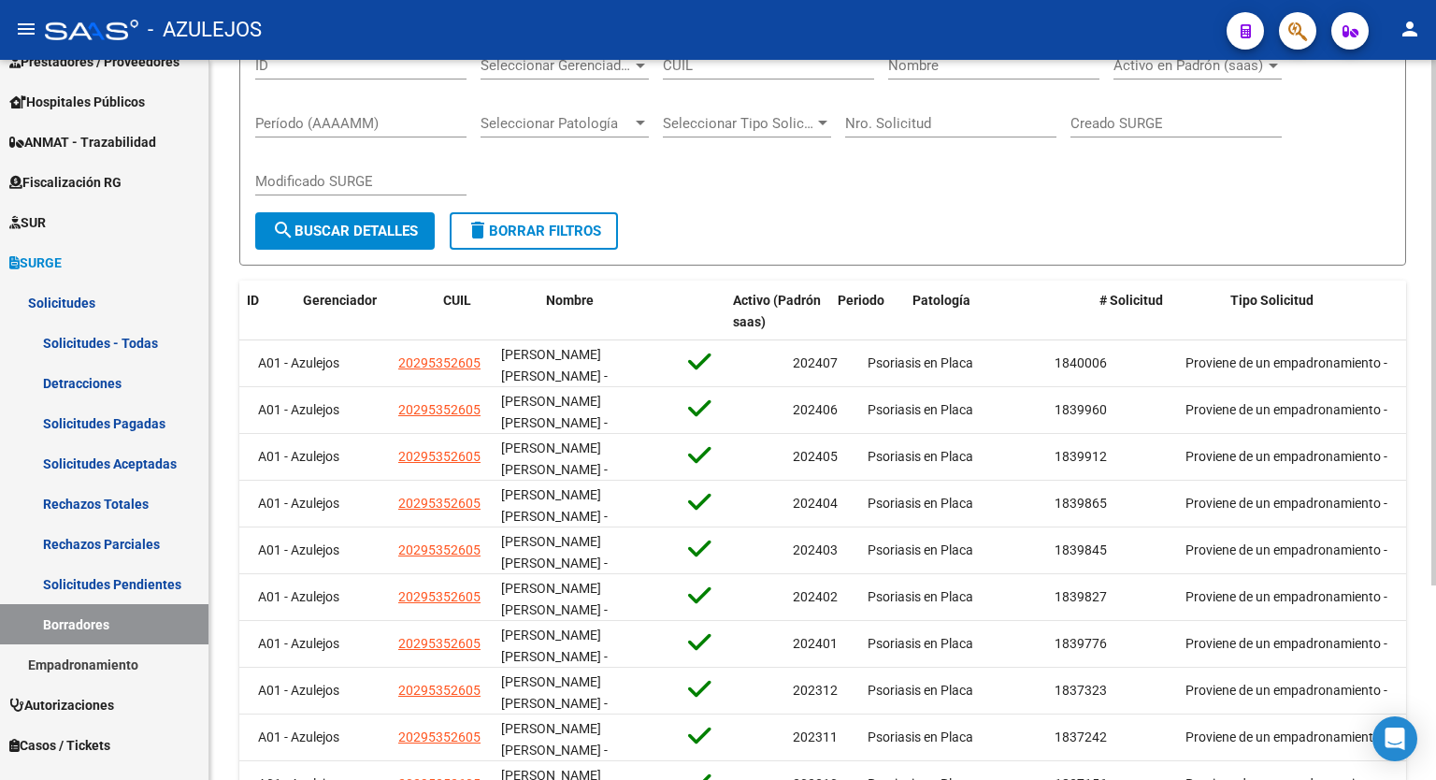
scroll to position [0, 0]
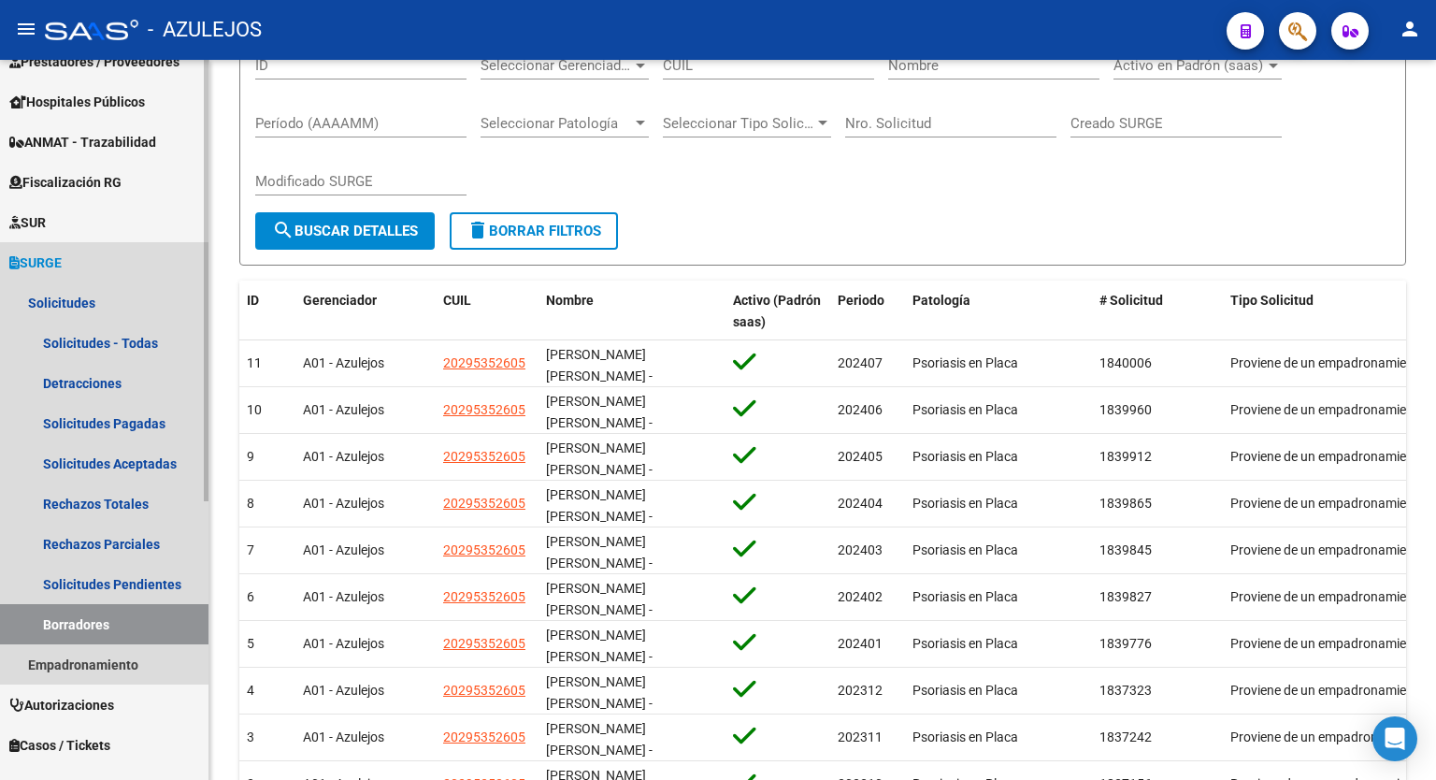
click at [49, 256] on span "SURGE" at bounding box center [35, 263] width 52 height 21
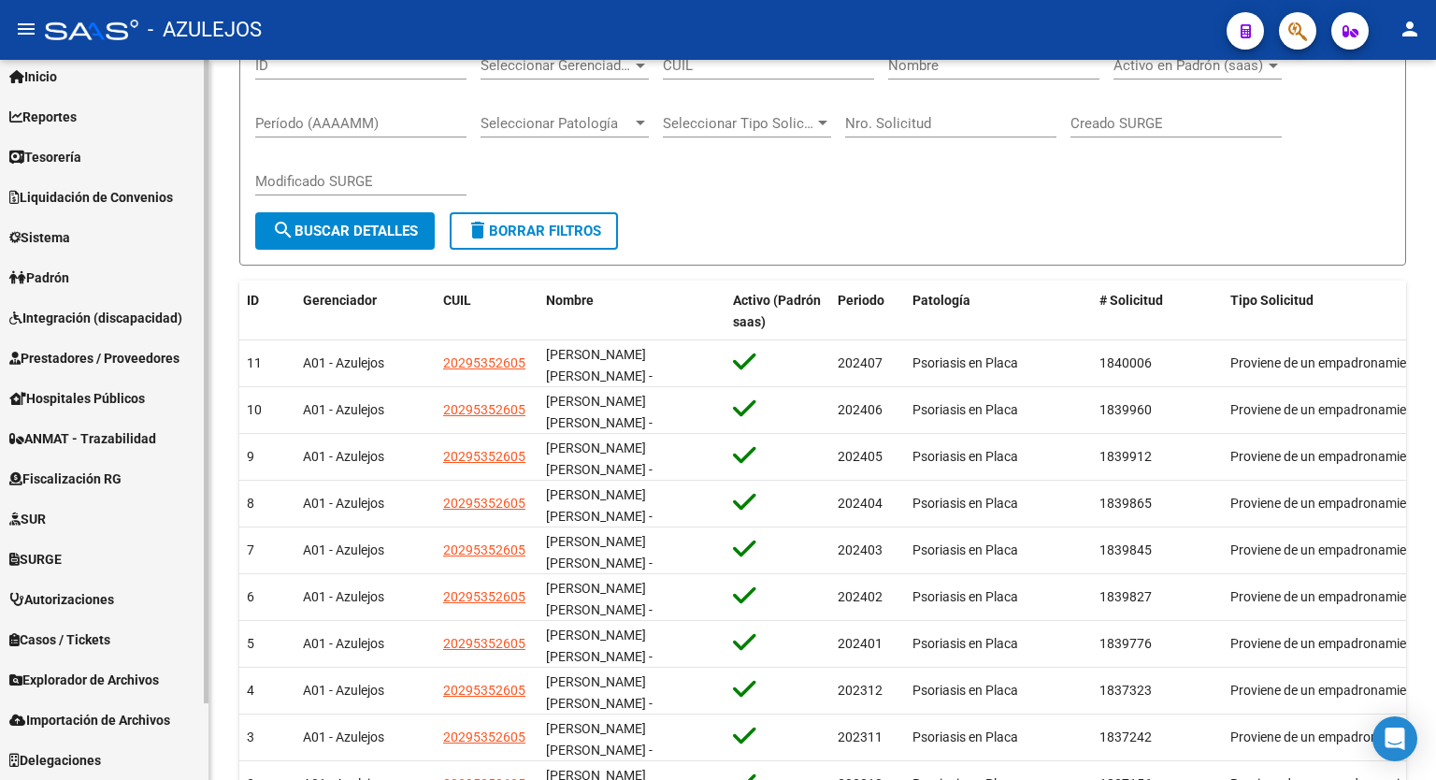
scroll to position [51, 0]
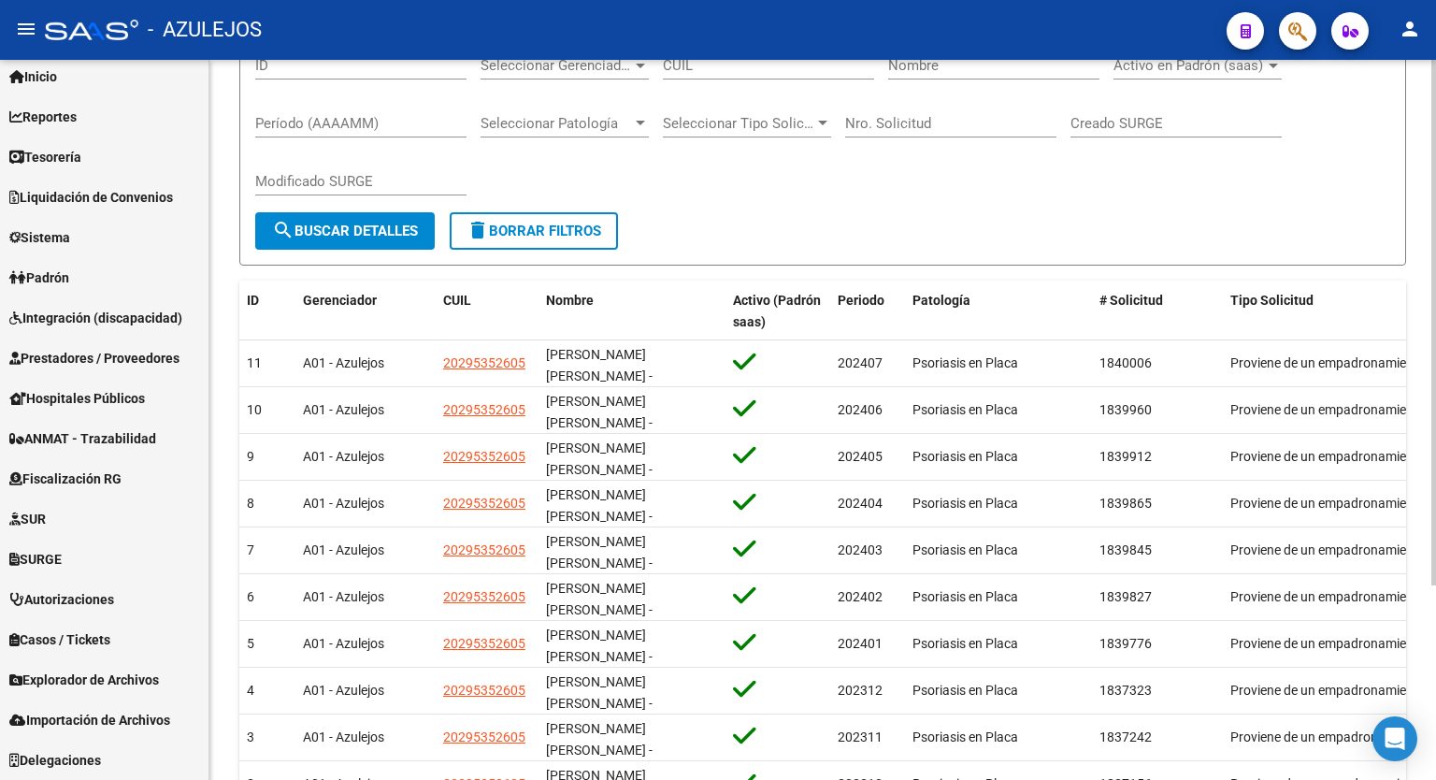
click at [587, 152] on div "Seleccionar Patología Seleccionar Patología" at bounding box center [565, 126] width 168 height 58
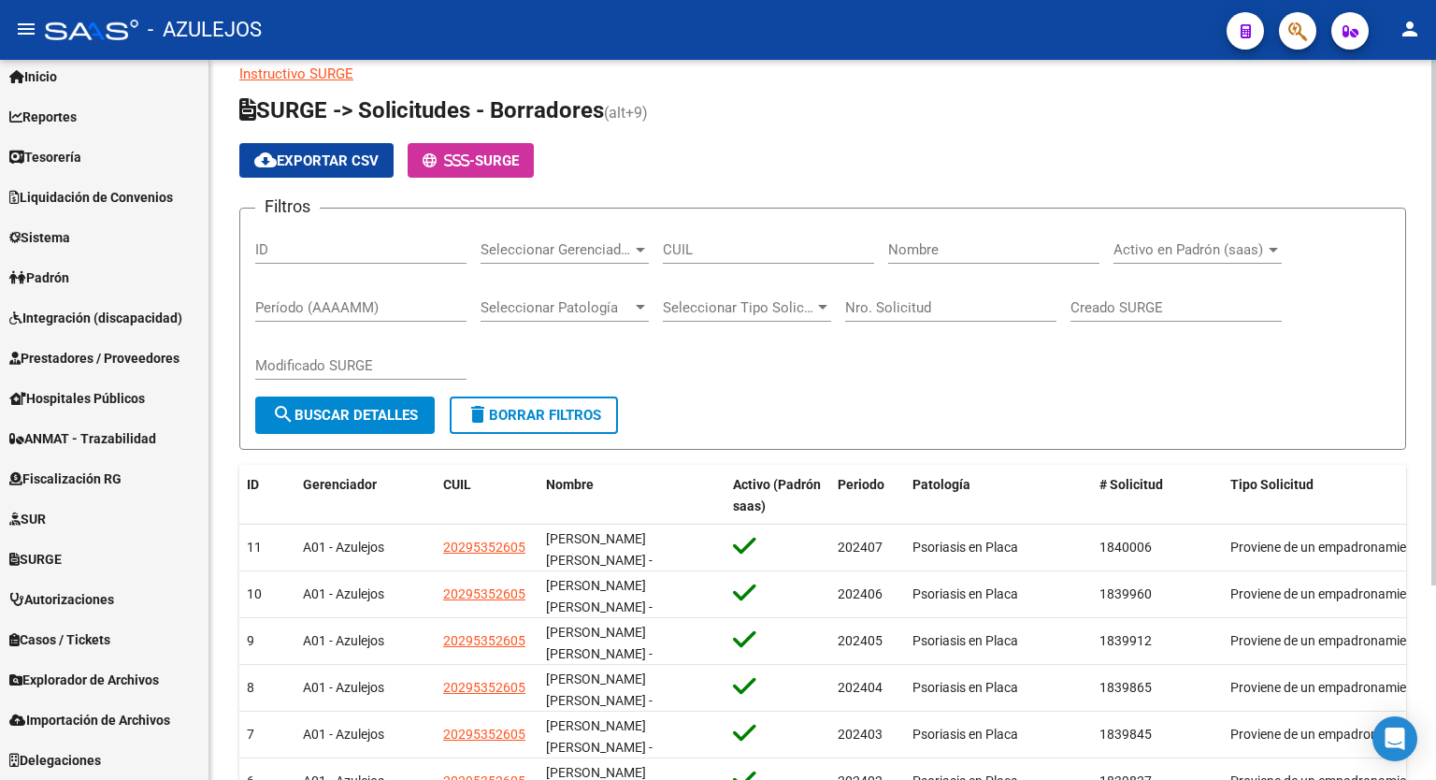
scroll to position [0, 0]
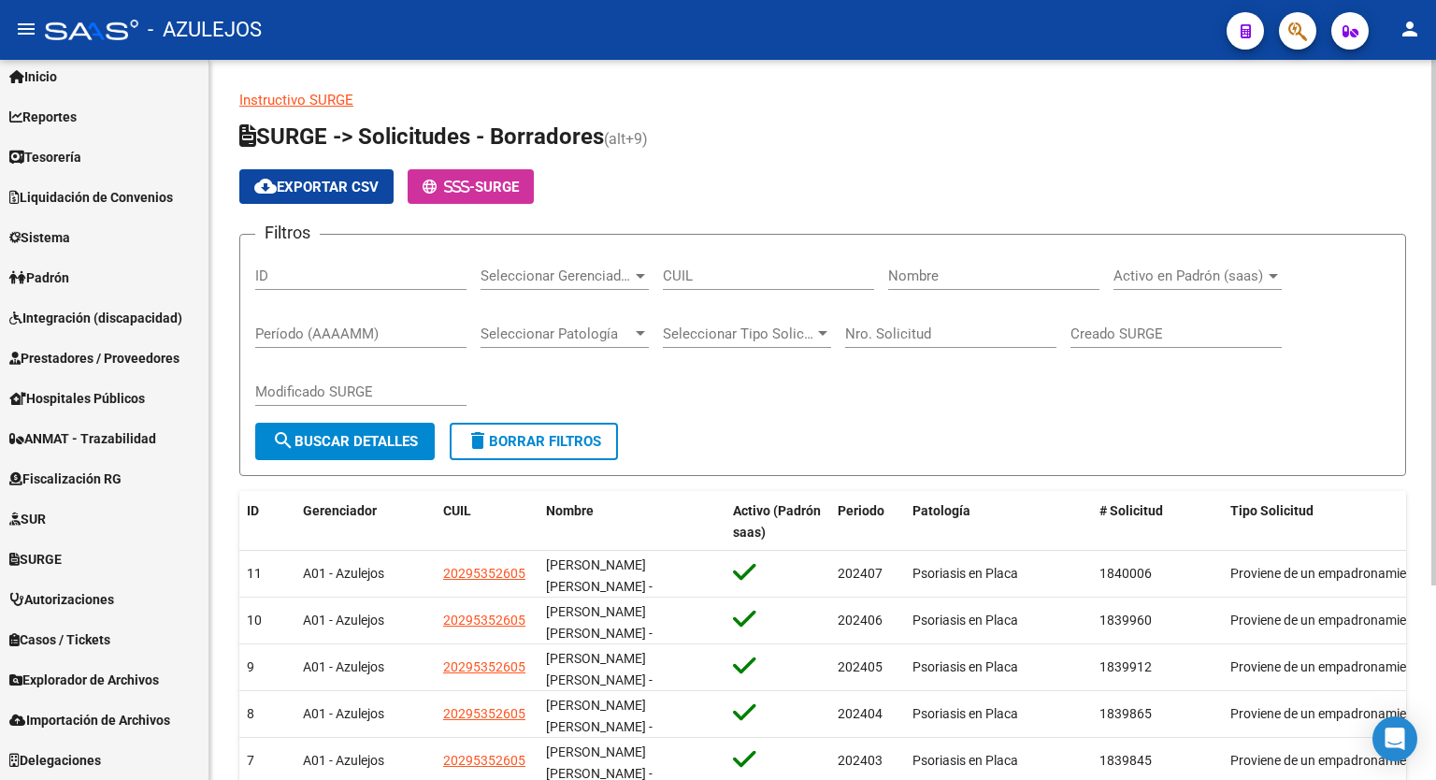
click at [1433, 200] on div at bounding box center [1434, 323] width 5 height 526
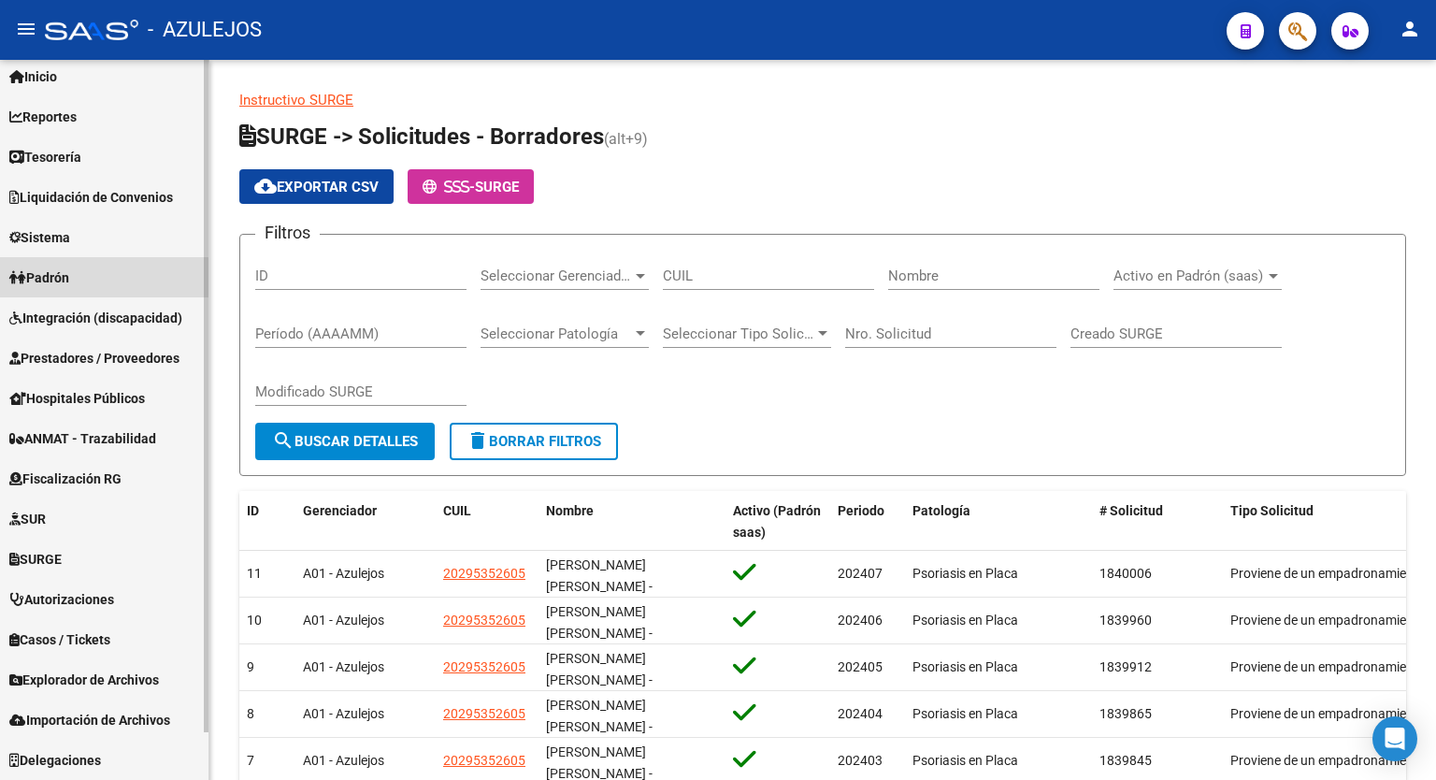
click at [79, 279] on link "Padrón" at bounding box center [104, 277] width 209 height 40
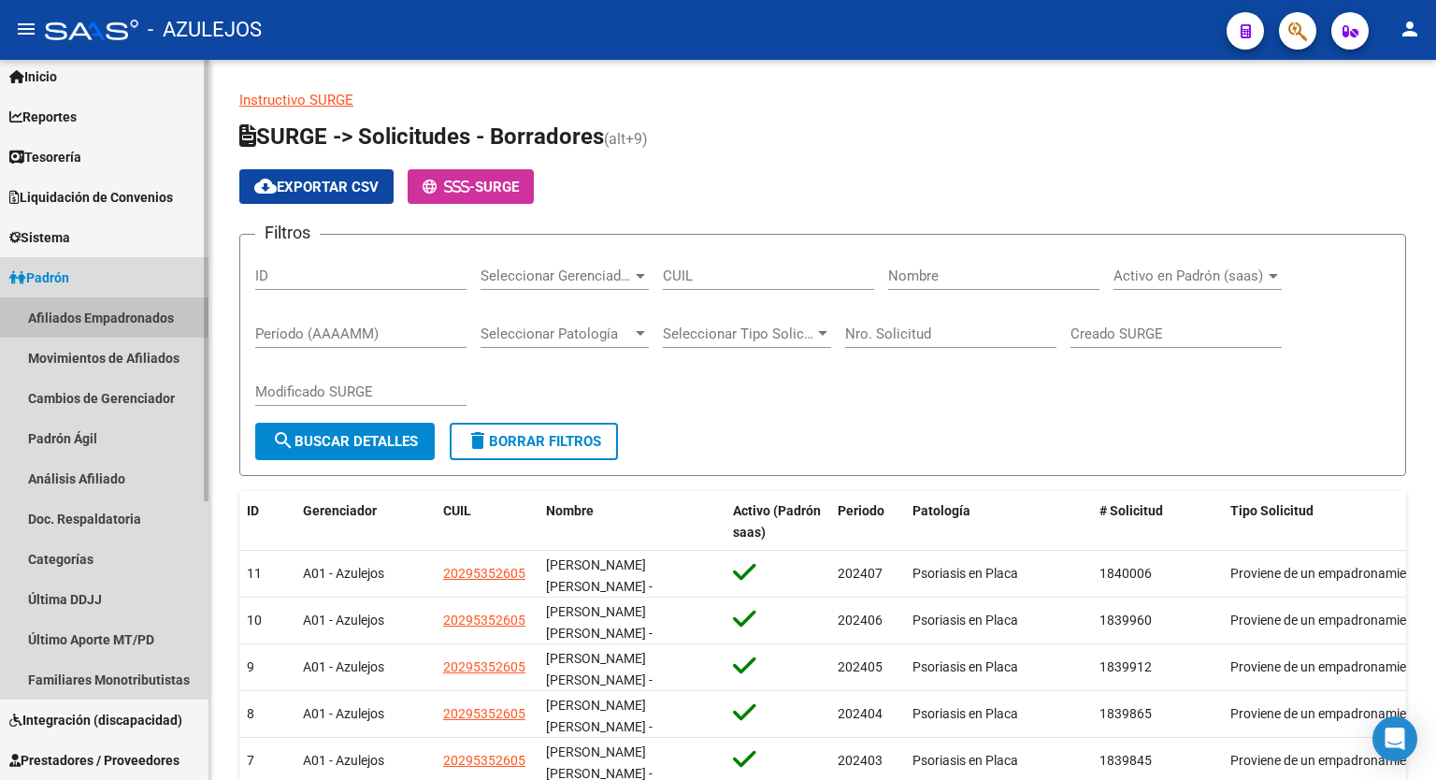
click at [108, 318] on link "Afiliados Empadronados" at bounding box center [104, 317] width 209 height 40
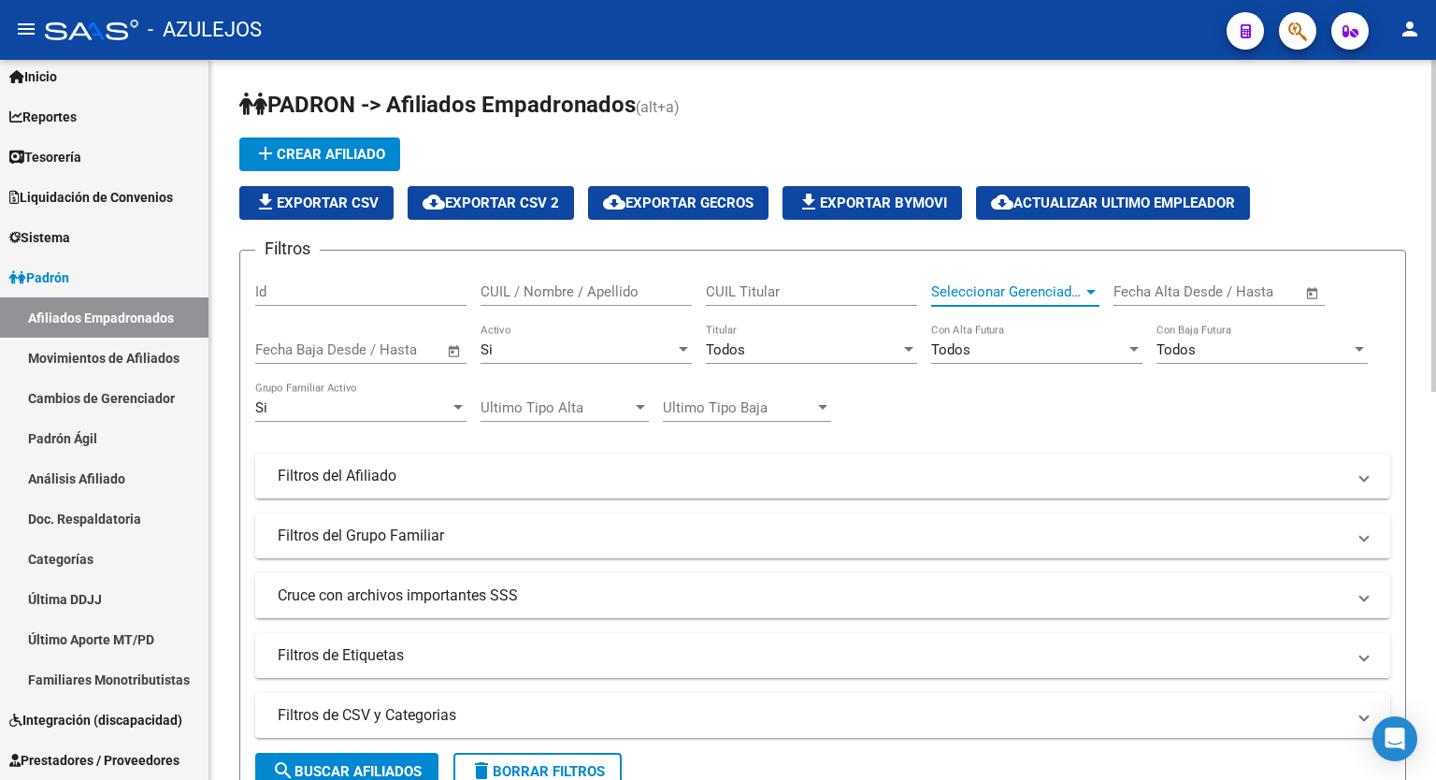
click at [1090, 290] on div at bounding box center [1091, 292] width 9 height 5
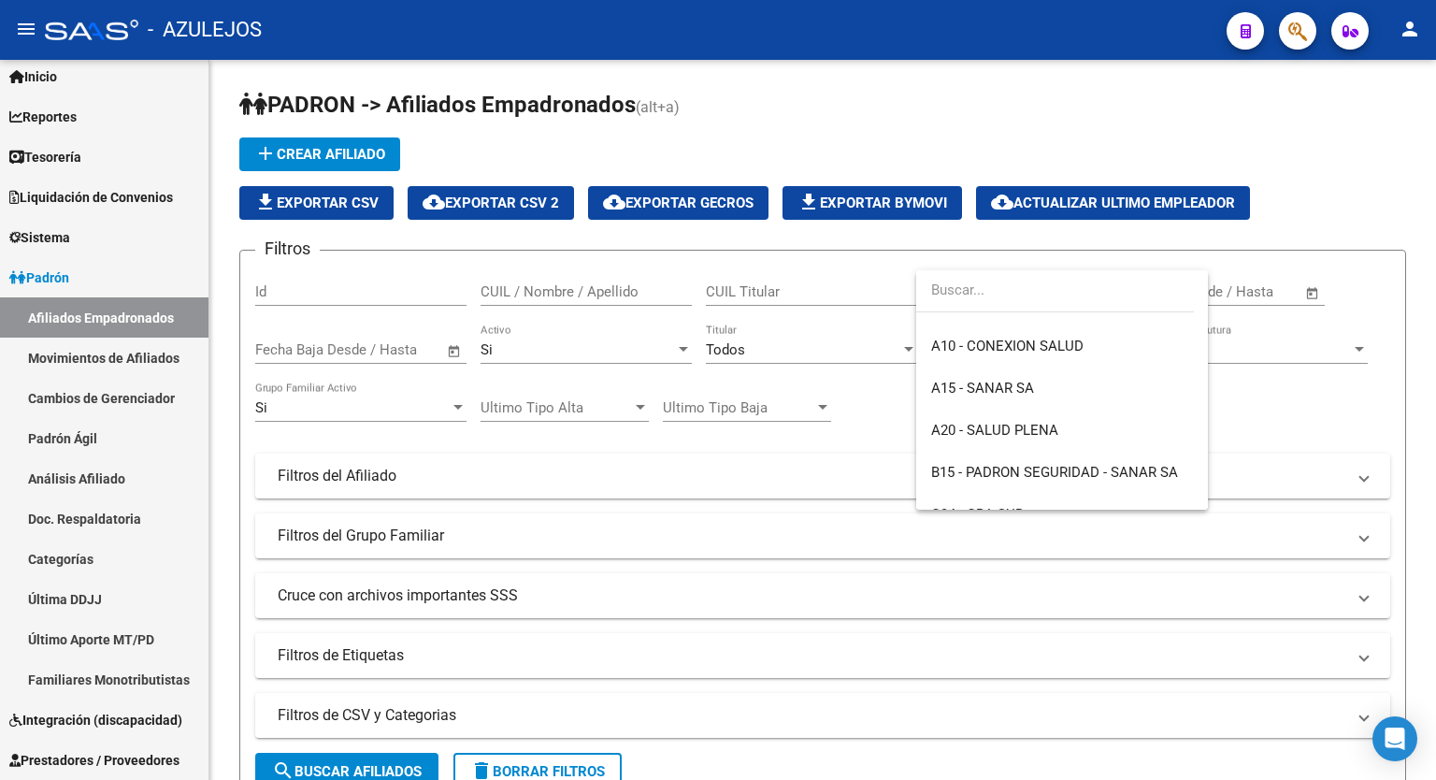
scroll to position [288, 0]
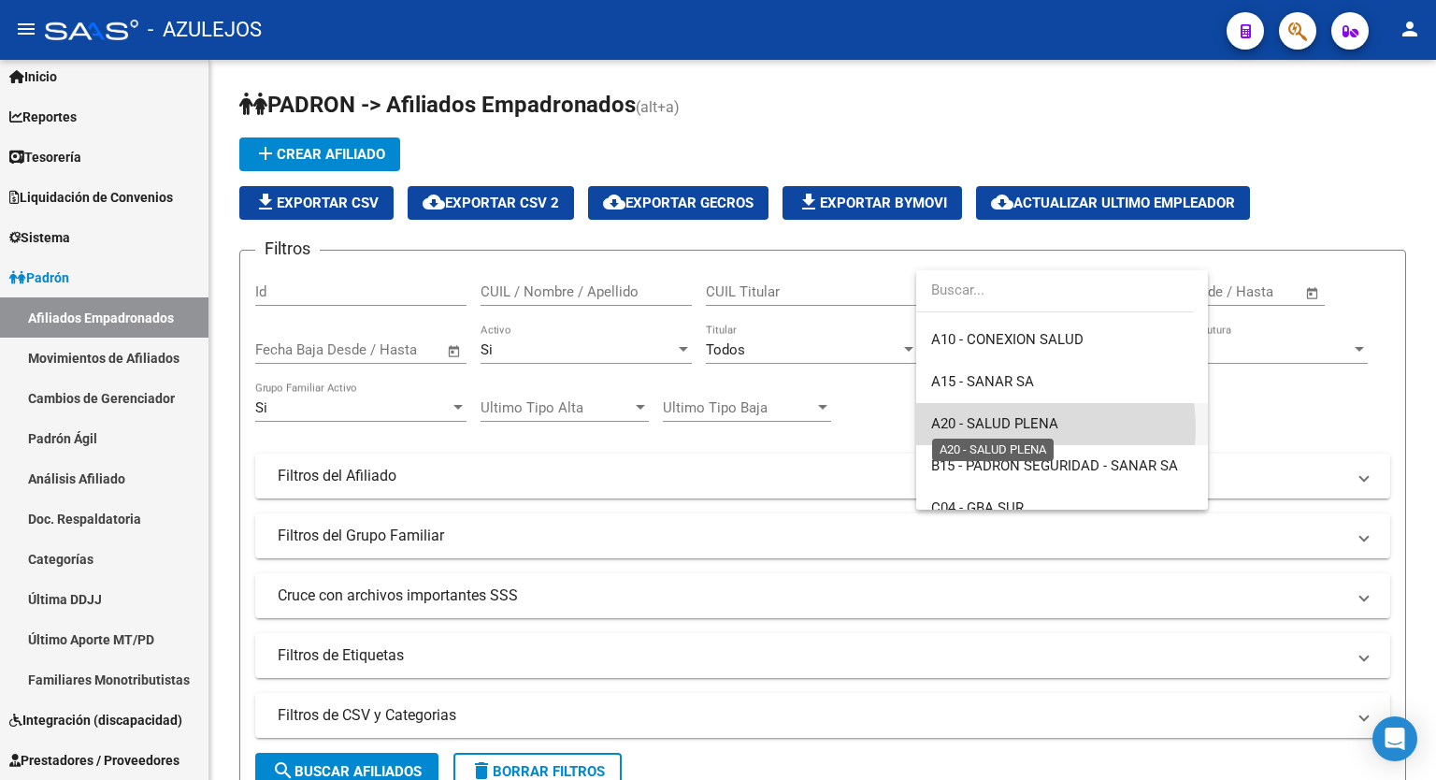
click at [1021, 427] on span "A20 - SALUD PLENA" at bounding box center [994, 423] width 127 height 17
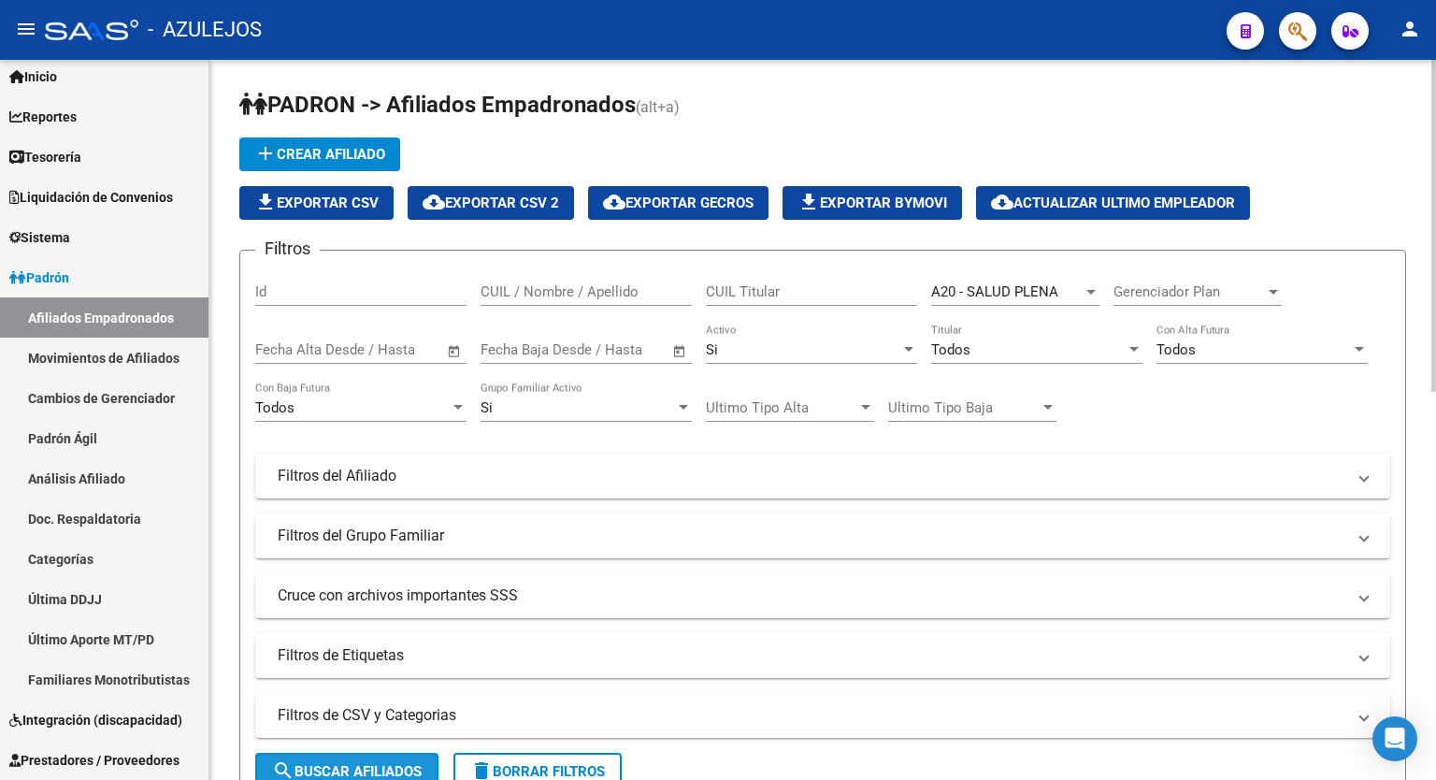
click at [364, 765] on span "search Buscar Afiliados" at bounding box center [347, 771] width 150 height 17
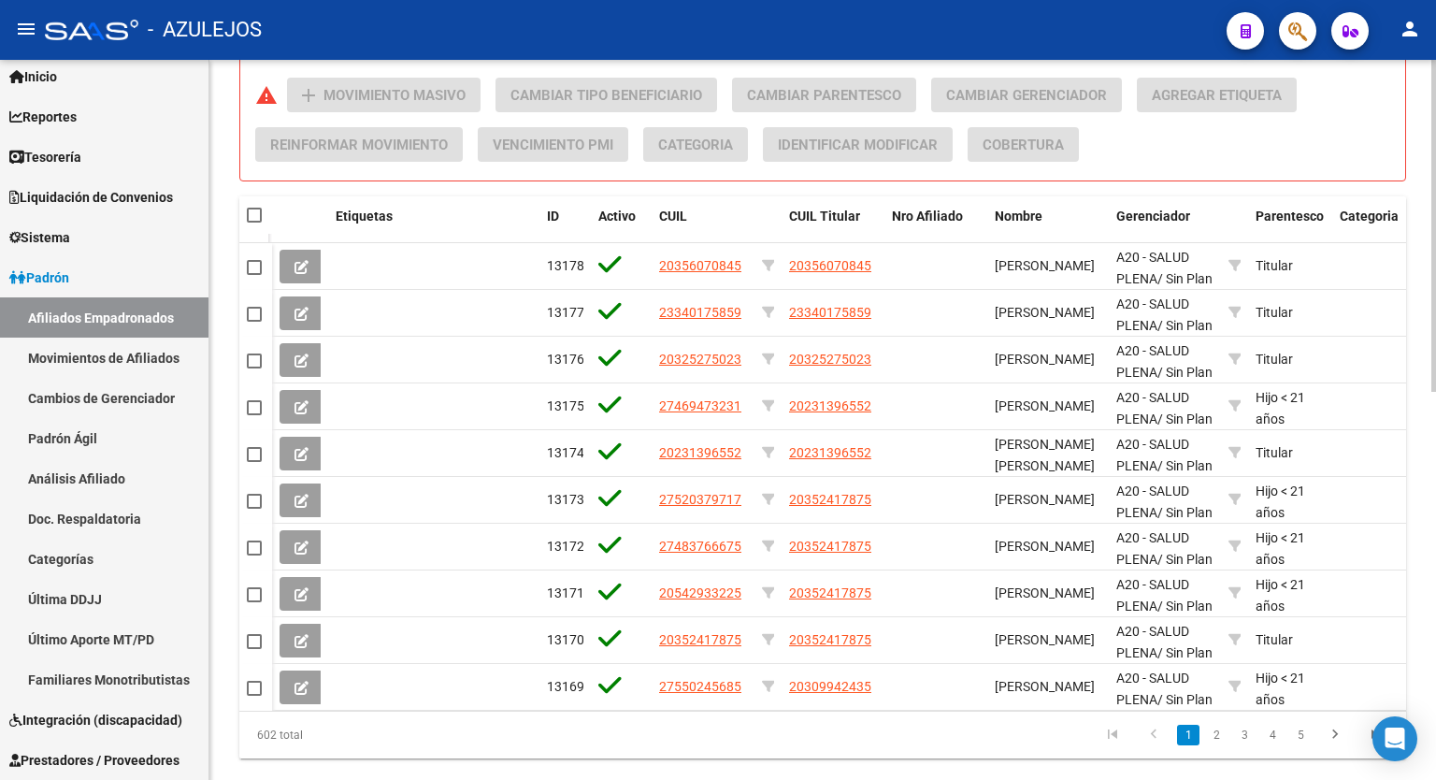
scroll to position [761, 0]
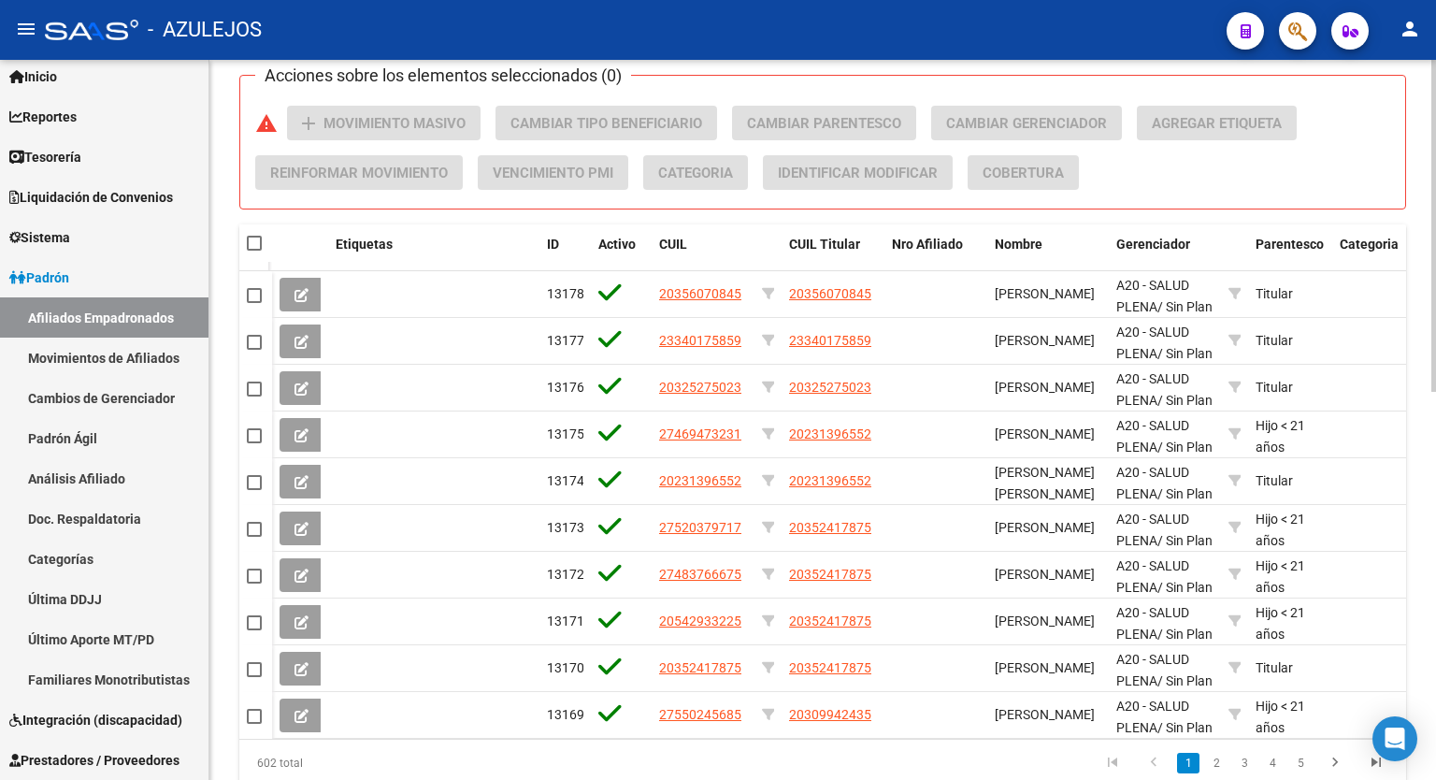
click at [1436, 541] on div at bounding box center [1434, 582] width 5 height 332
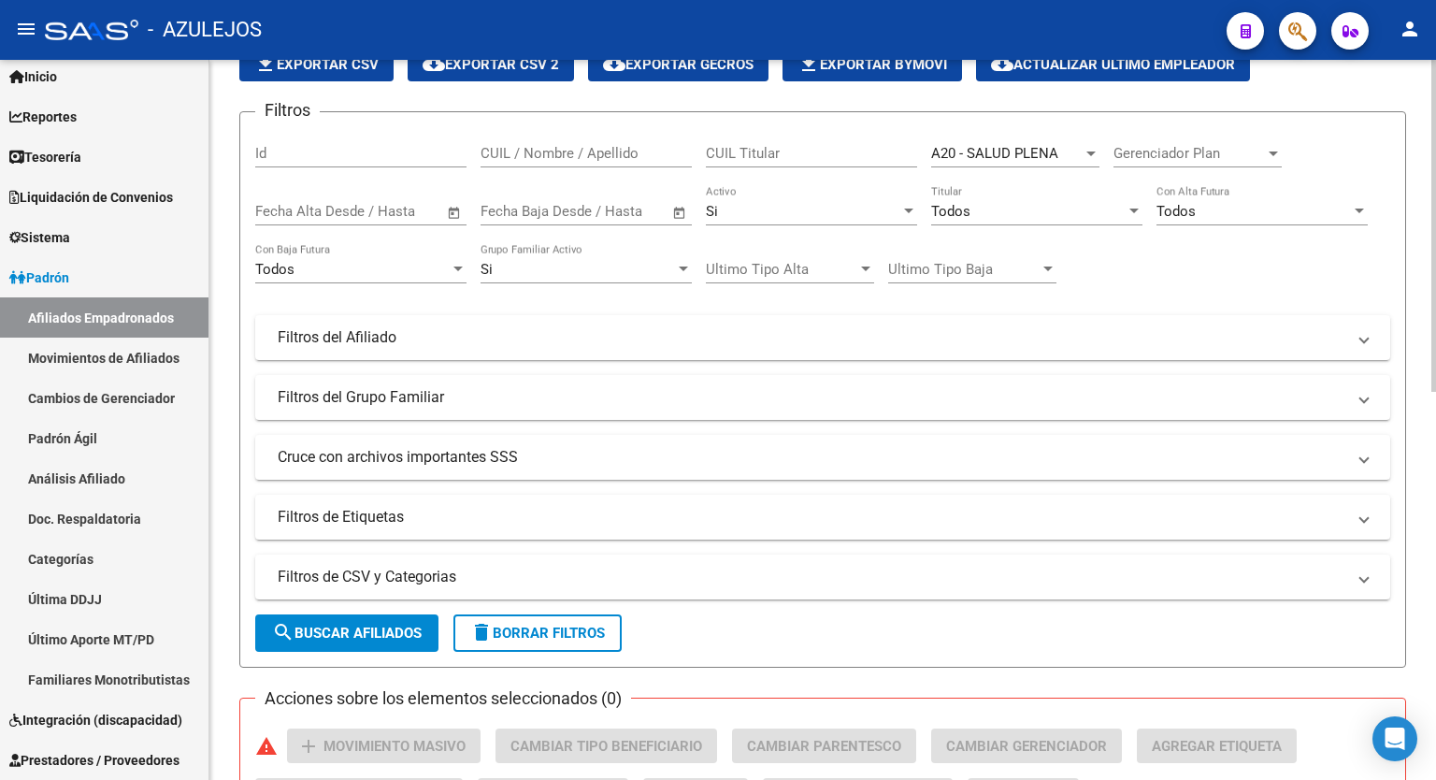
scroll to position [140, 0]
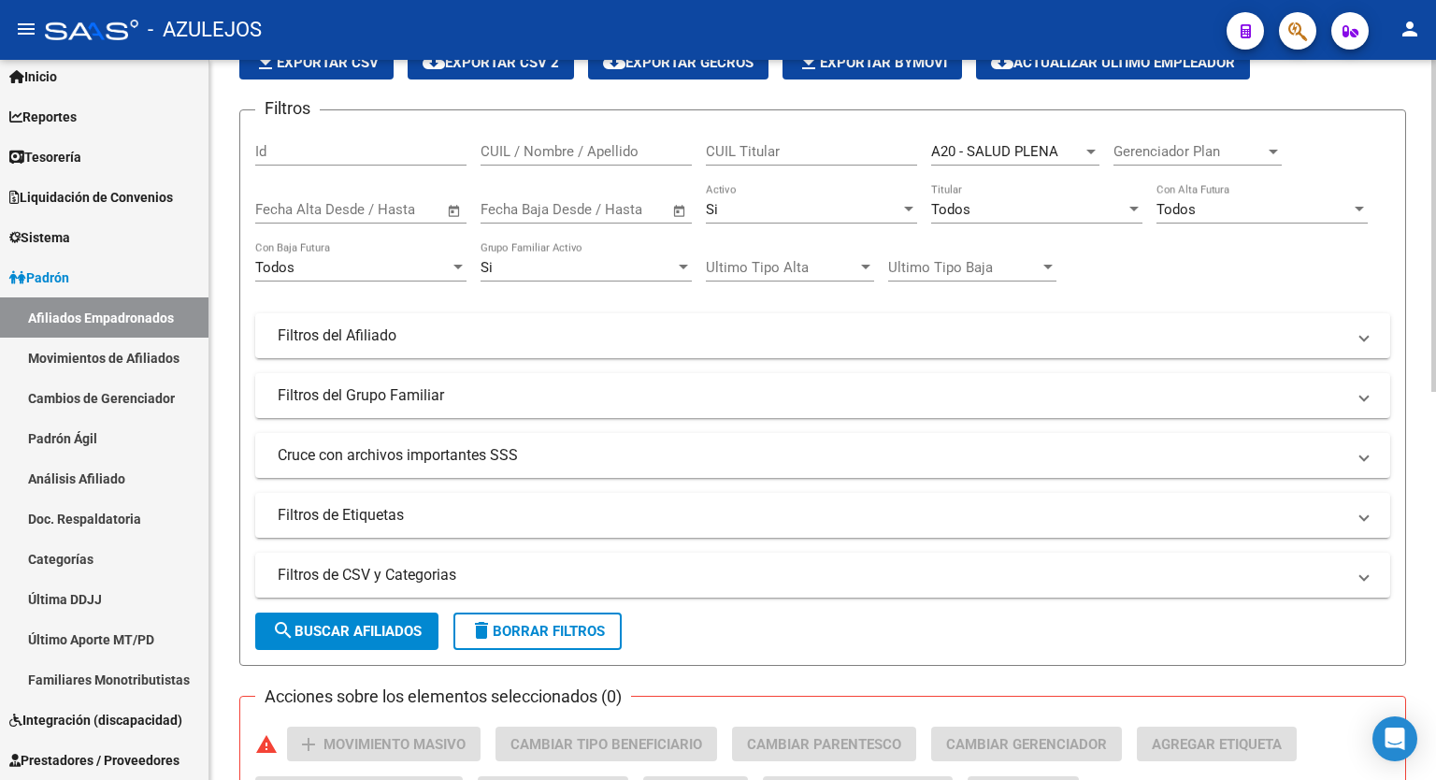
click at [1436, 177] on div at bounding box center [1434, 291] width 5 height 332
click at [1364, 455] on span at bounding box center [1364, 455] width 7 height 21
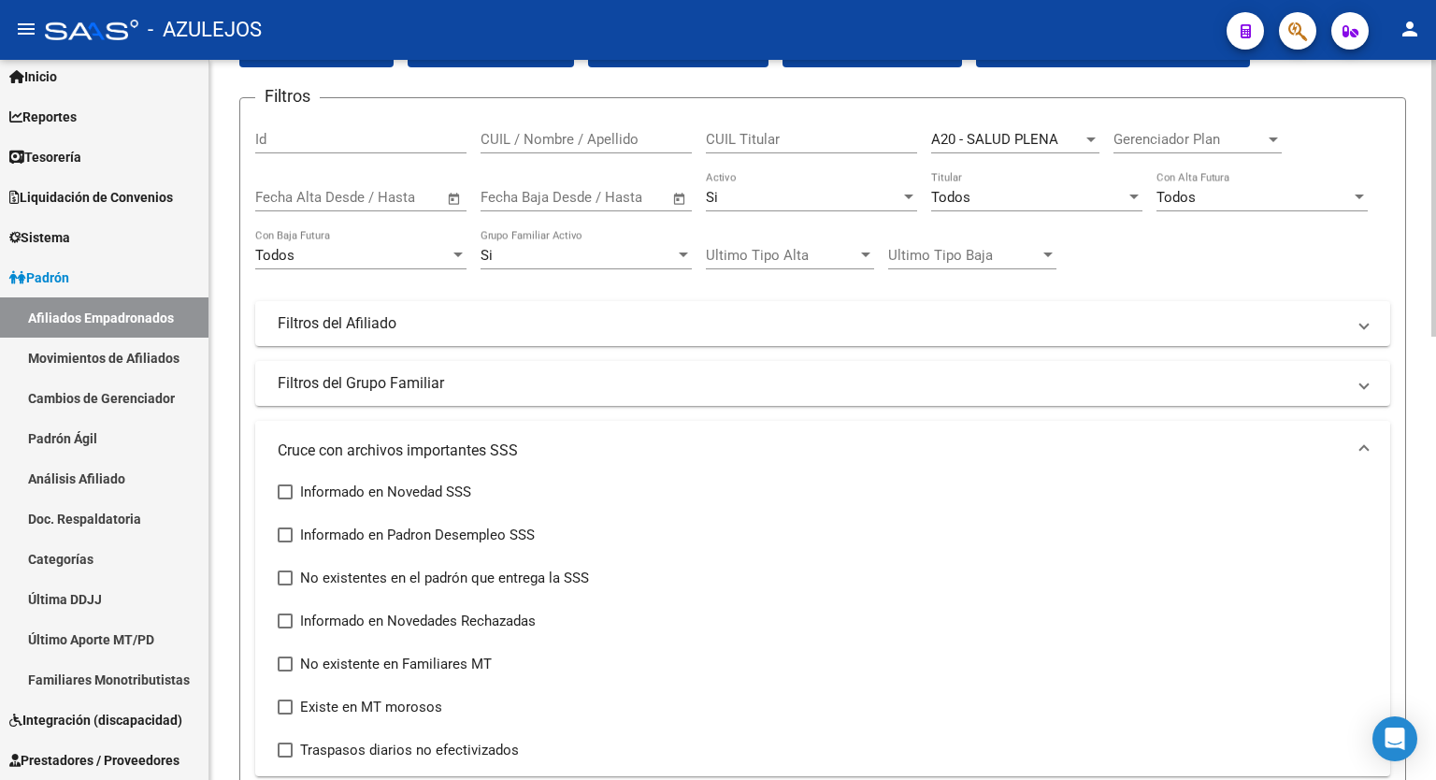
scroll to position [144, 0]
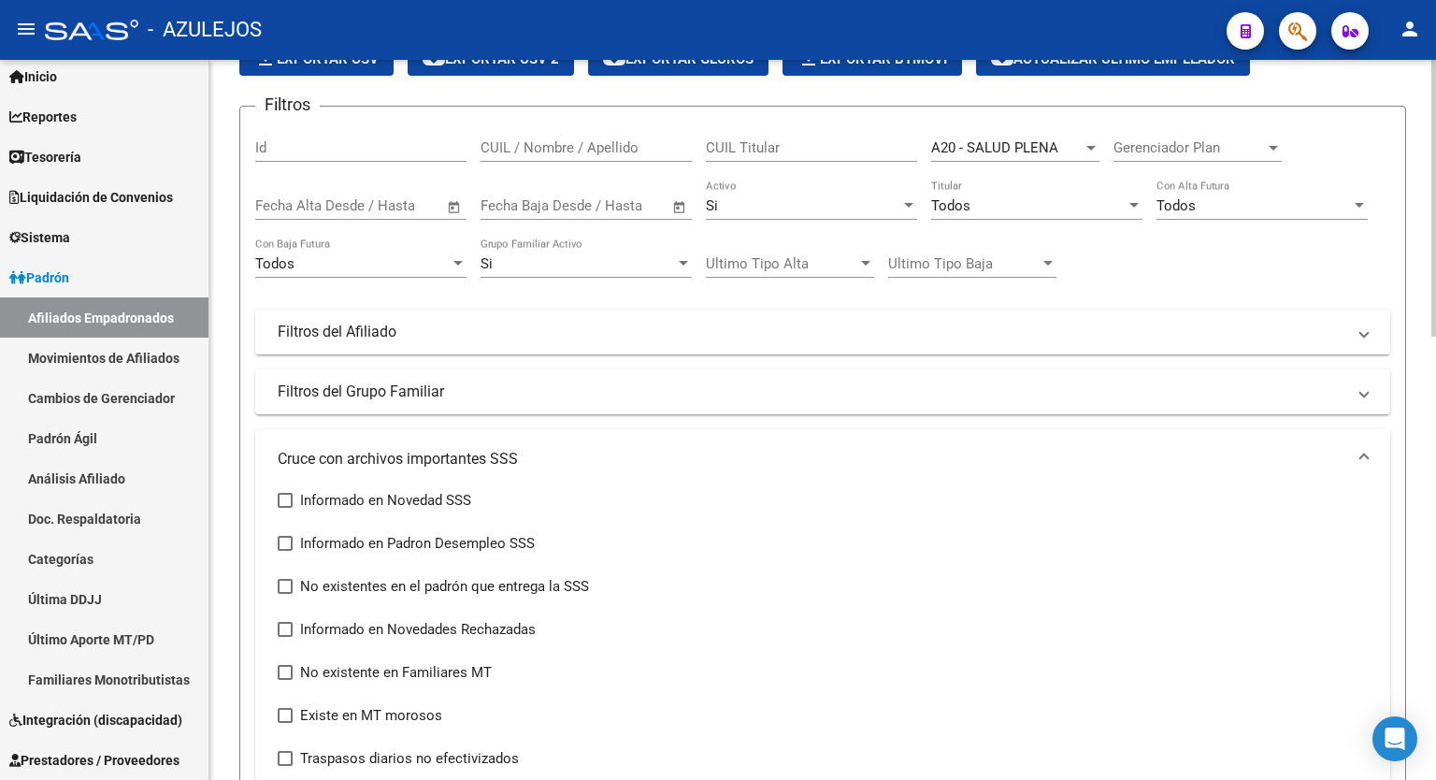
click at [1436, 370] on div at bounding box center [1434, 254] width 5 height 277
click at [1365, 390] on span at bounding box center [1364, 392] width 7 height 21
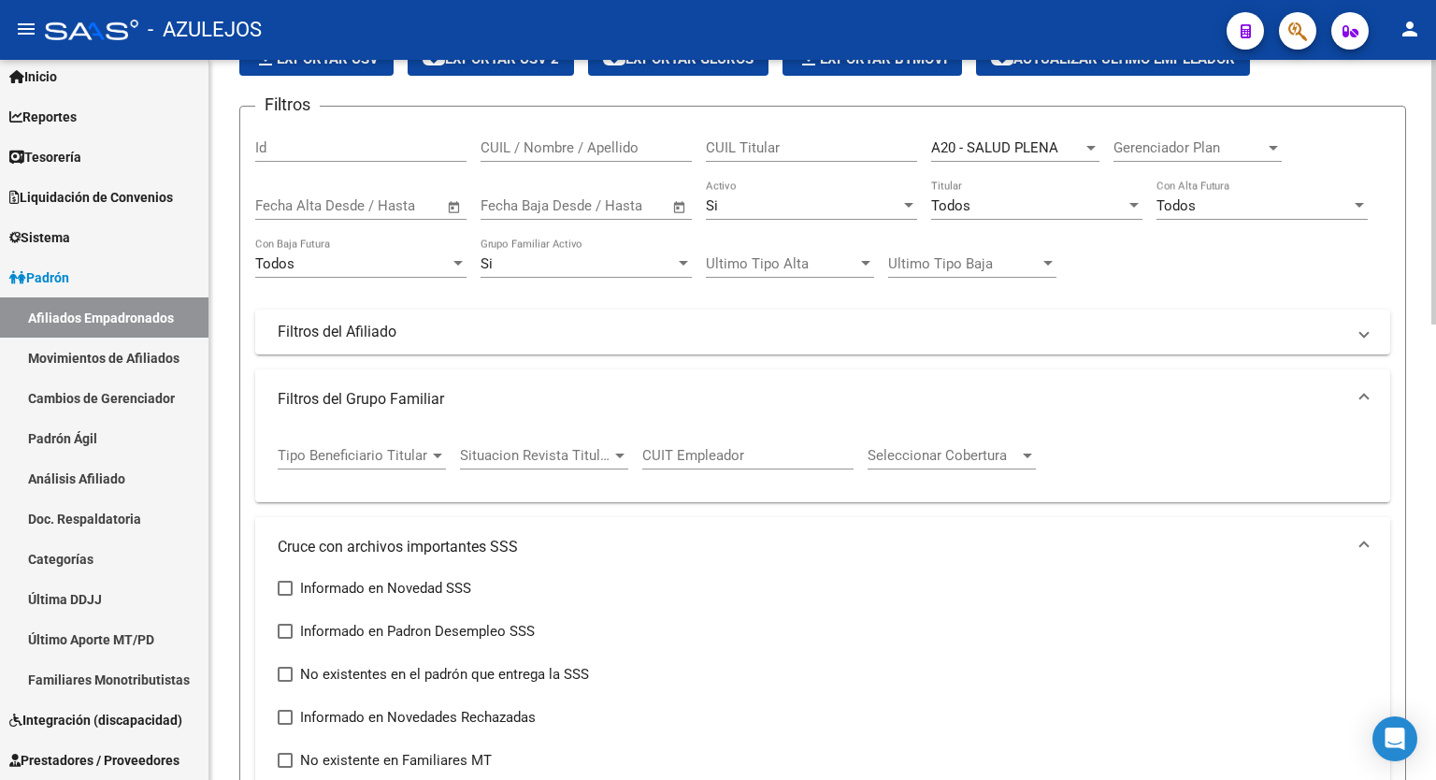
click at [1362, 545] on span at bounding box center [1364, 547] width 7 height 21
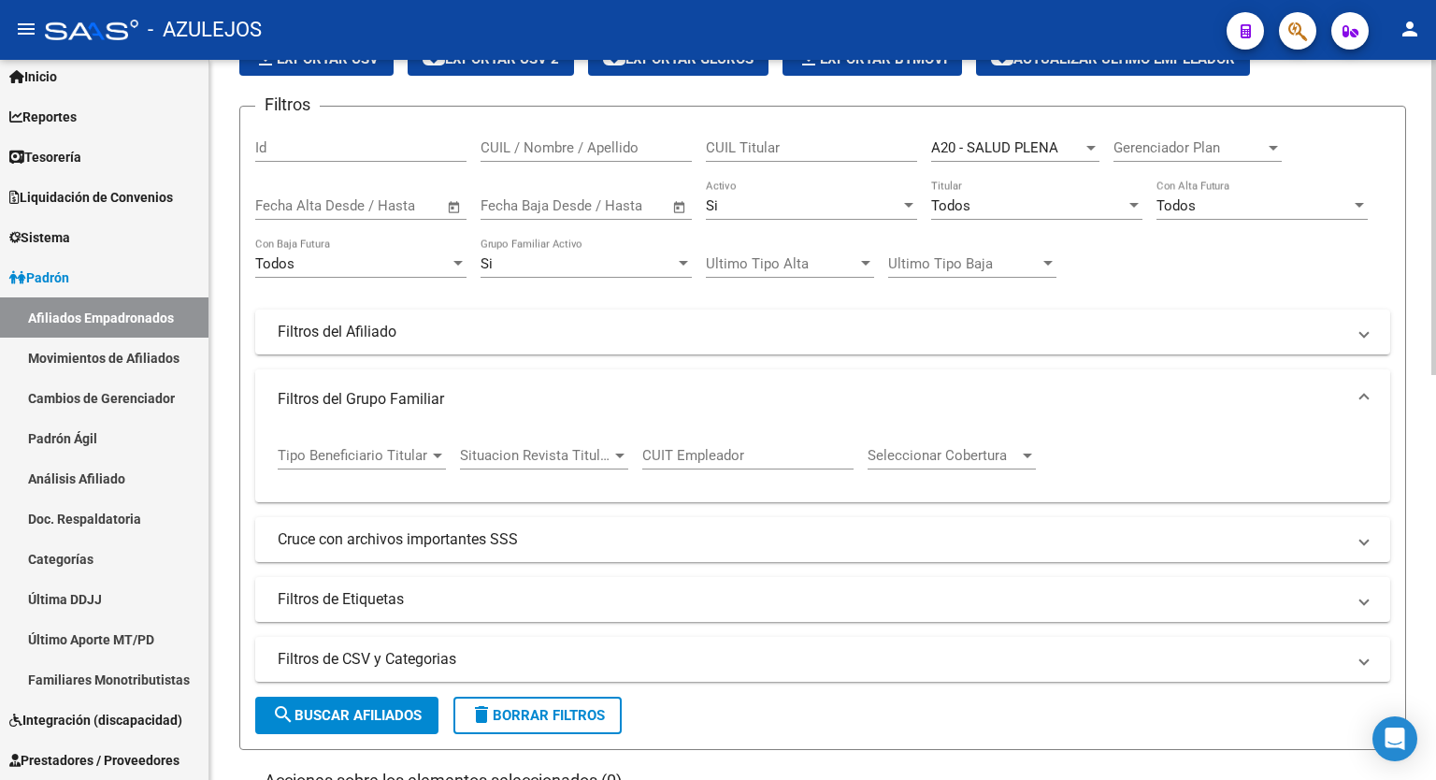
click at [1365, 394] on span at bounding box center [1364, 399] width 7 height 21
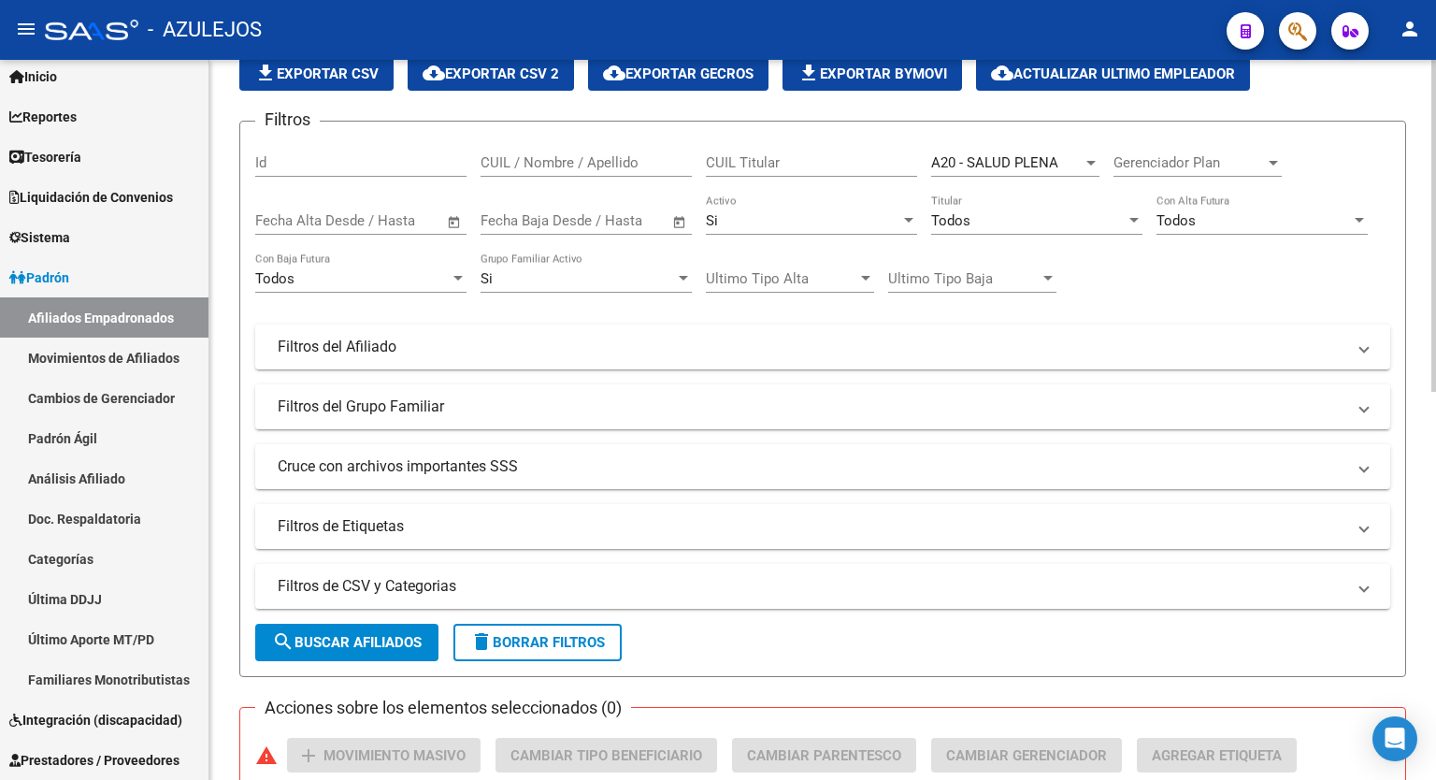
scroll to position [120, 0]
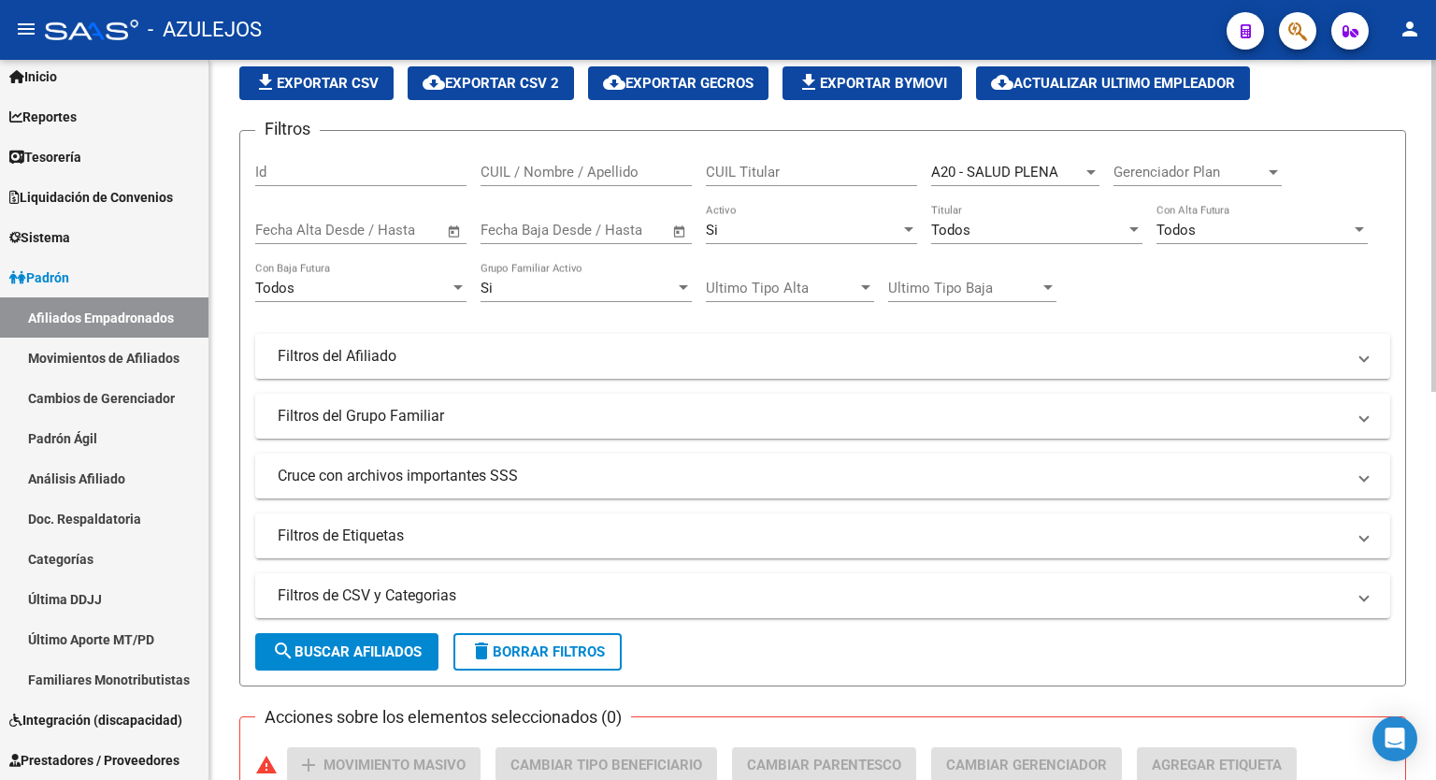
click at [1436, 259] on div at bounding box center [1434, 282] width 5 height 332
click at [1136, 224] on div at bounding box center [1134, 230] width 17 height 15
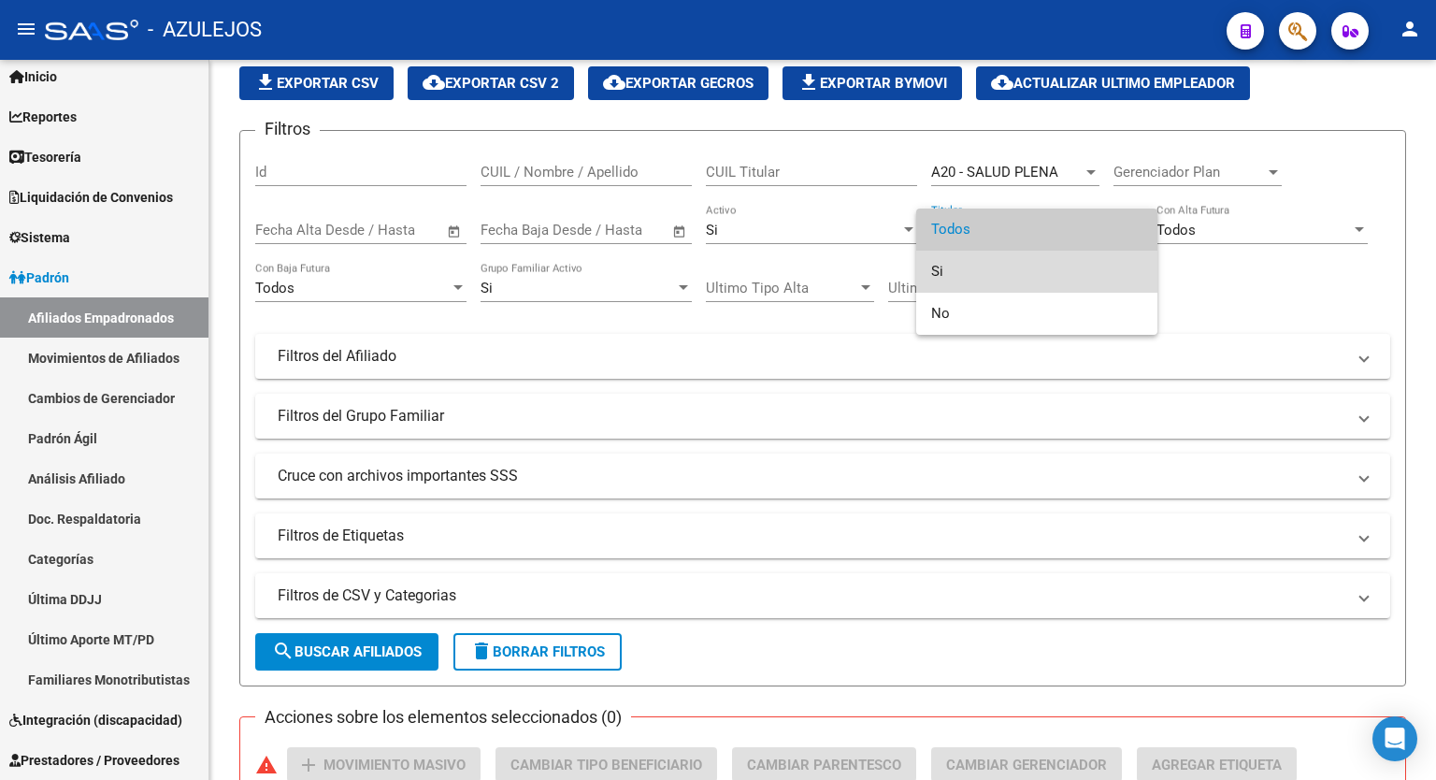
click at [983, 268] on span "Si" at bounding box center [1036, 272] width 211 height 42
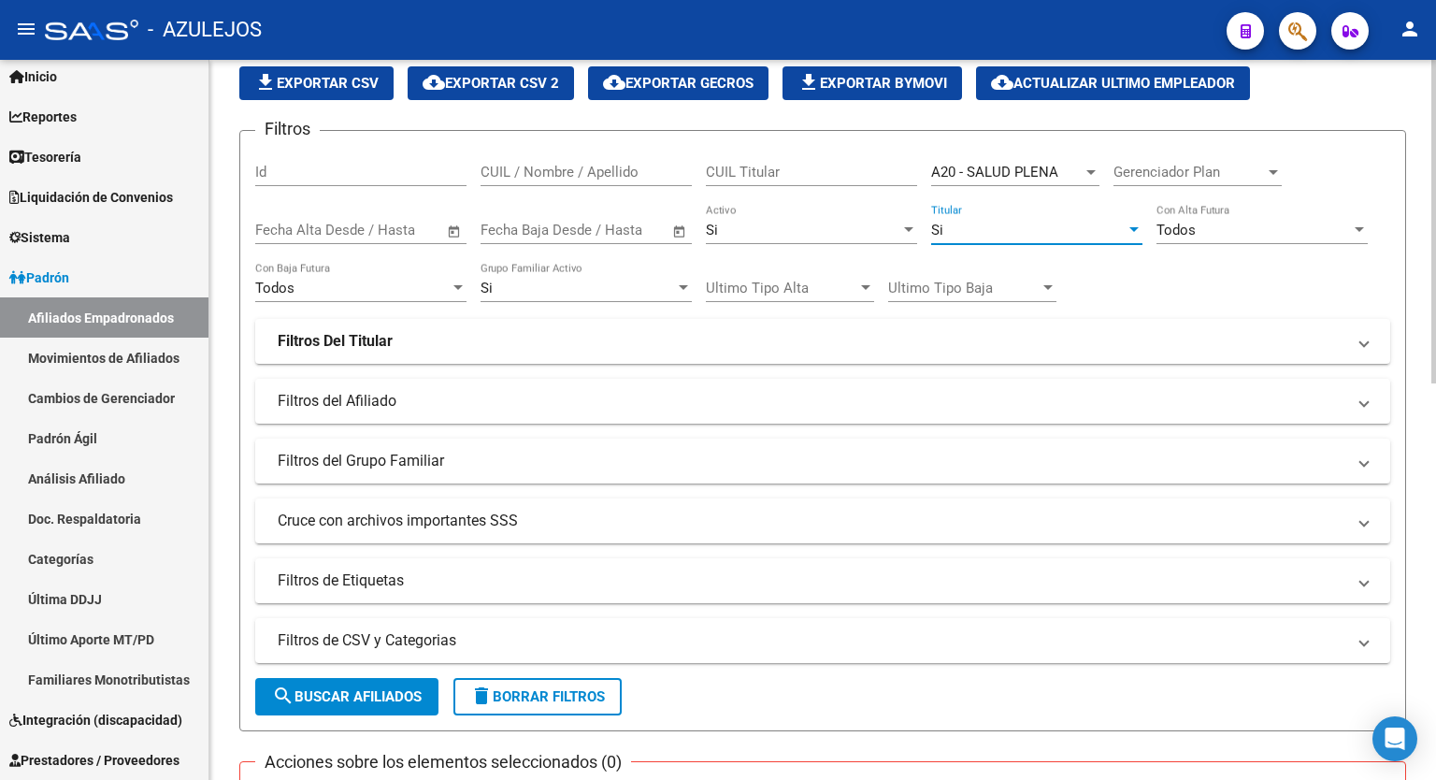
click at [387, 686] on button "search Buscar Afiliados" at bounding box center [346, 696] width 183 height 37
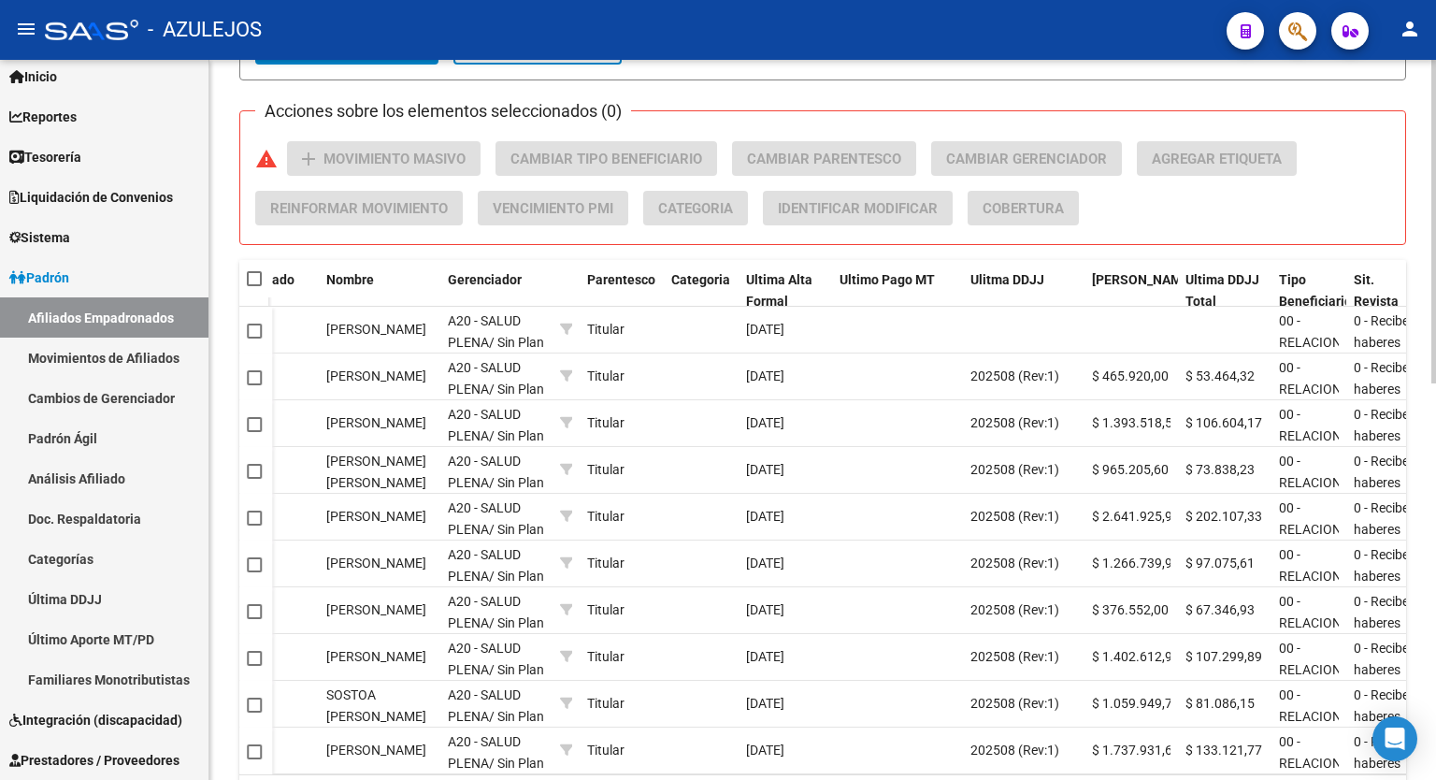
scroll to position [797, 0]
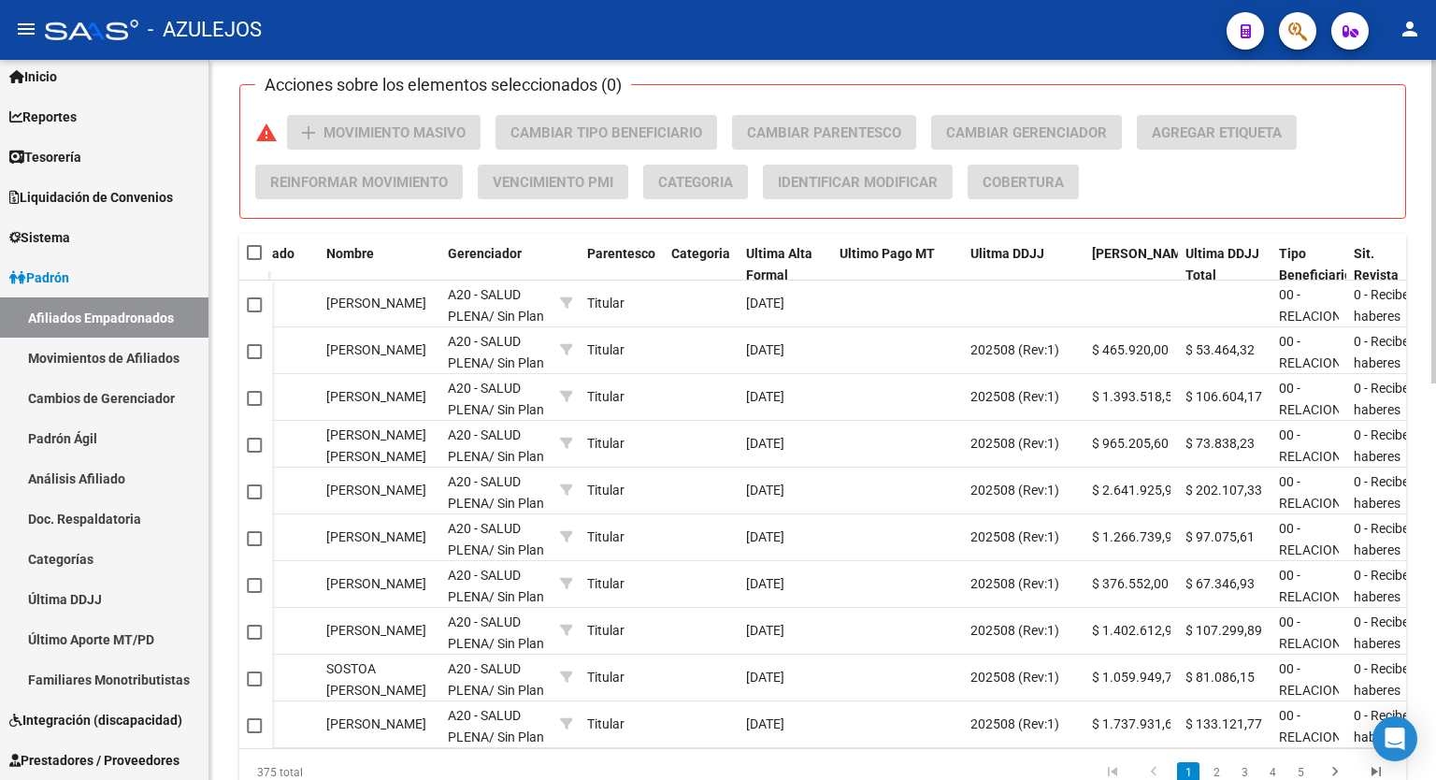
click at [1436, 580] on div at bounding box center [1434, 585] width 5 height 324
click at [1007, 246] on span "Ulitma DDJJ" at bounding box center [1008, 253] width 74 height 15
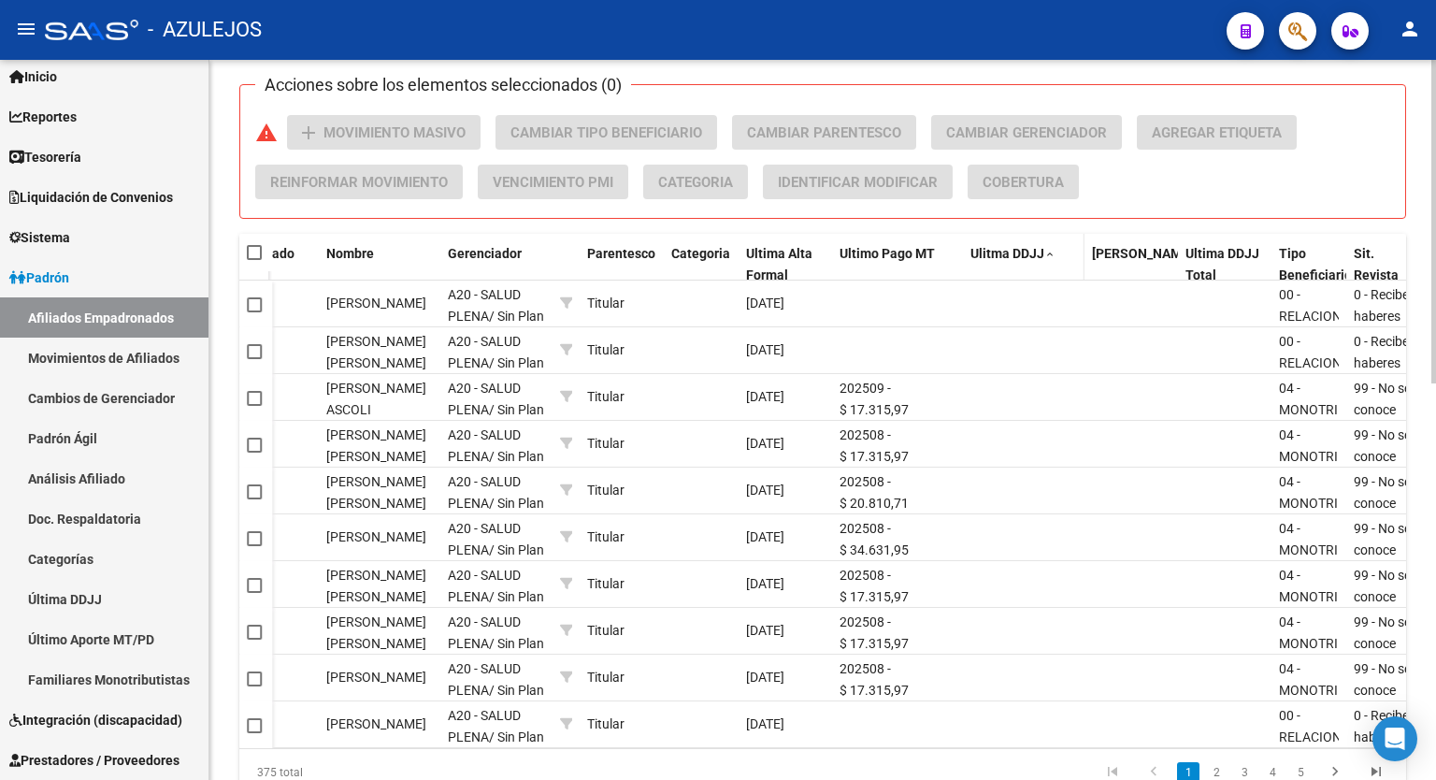
click at [1007, 246] on span "Ulitma DDJJ" at bounding box center [1008, 253] width 74 height 15
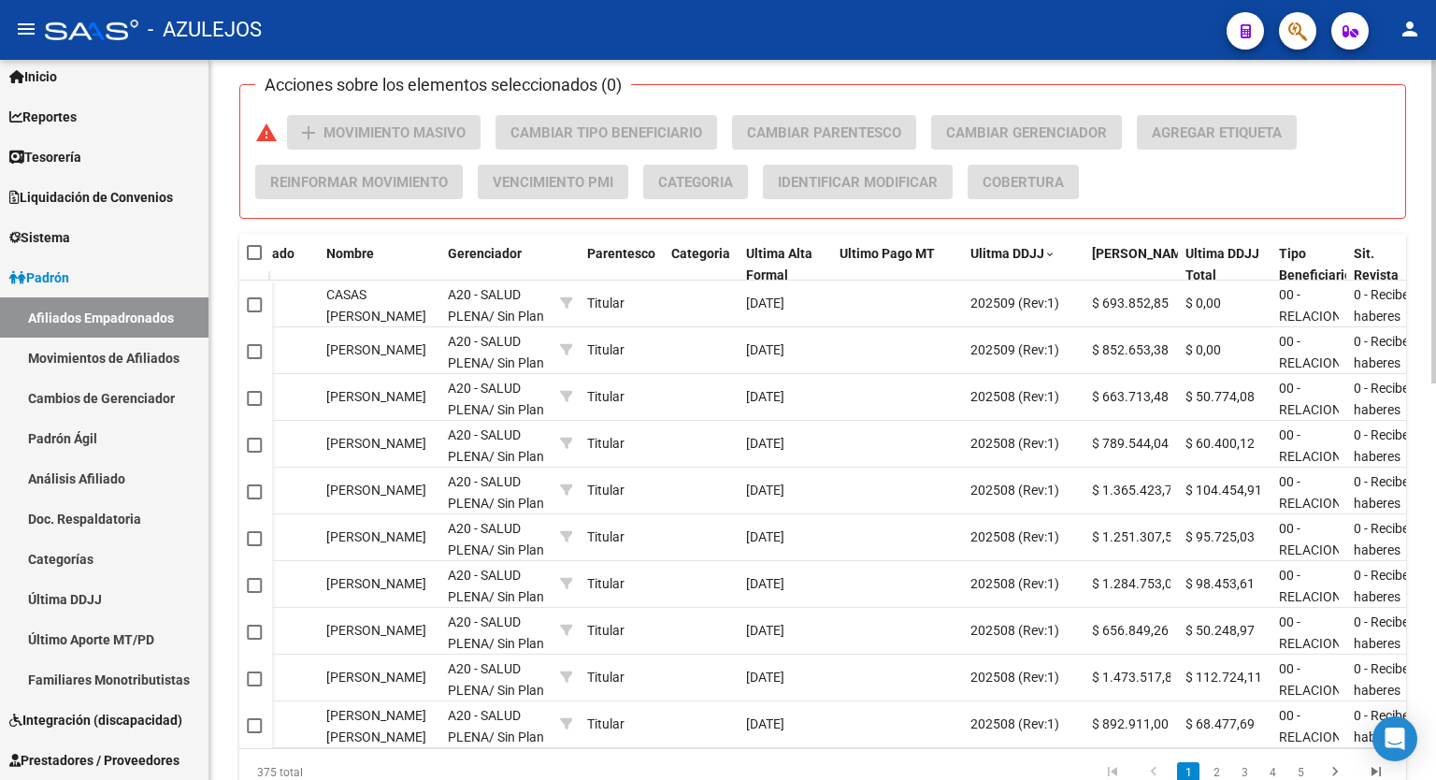
scroll to position [885, 0]
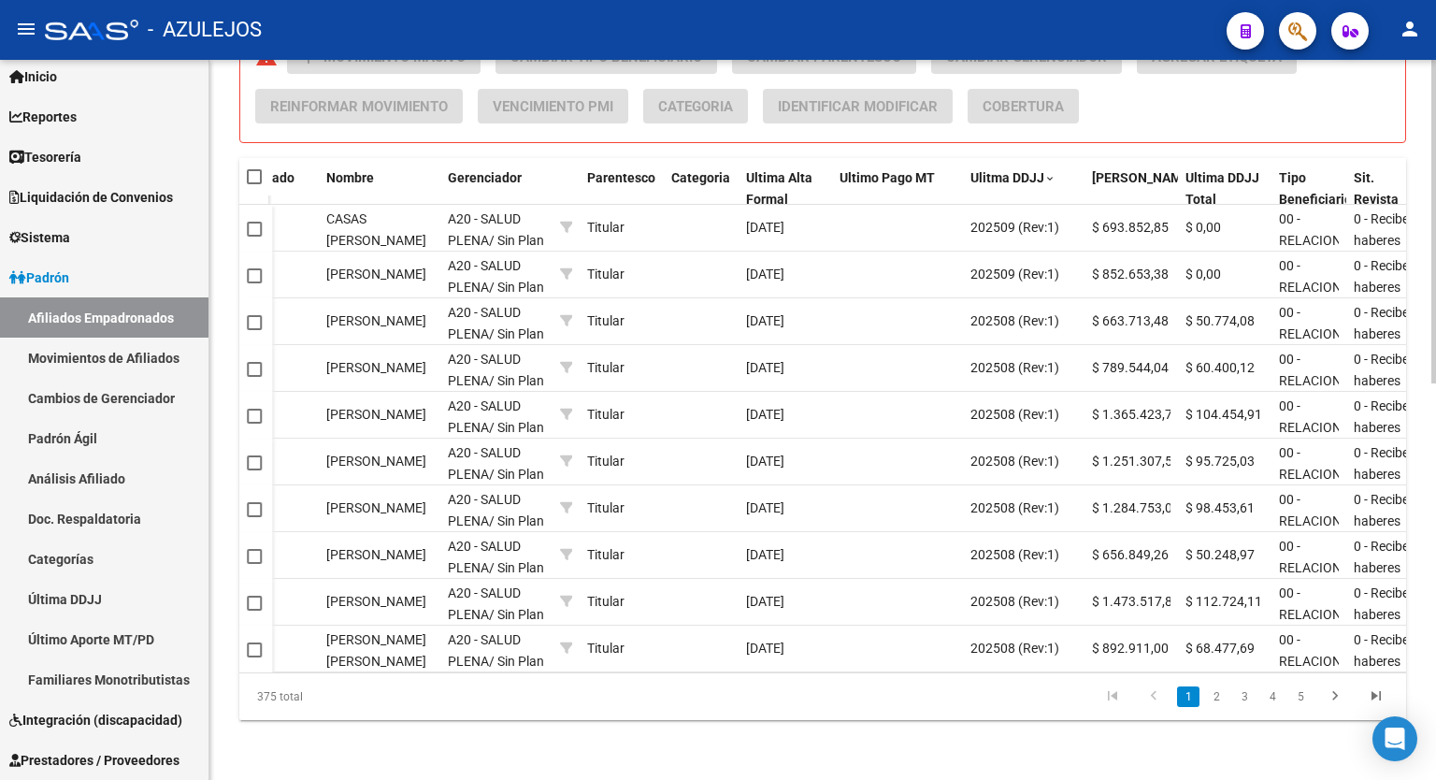
click at [1436, 500] on div at bounding box center [1434, 618] width 5 height 324
click at [1215, 696] on link "2" at bounding box center [1216, 696] width 22 height 21
click at [1236, 697] on link "3" at bounding box center [1245, 696] width 22 height 21
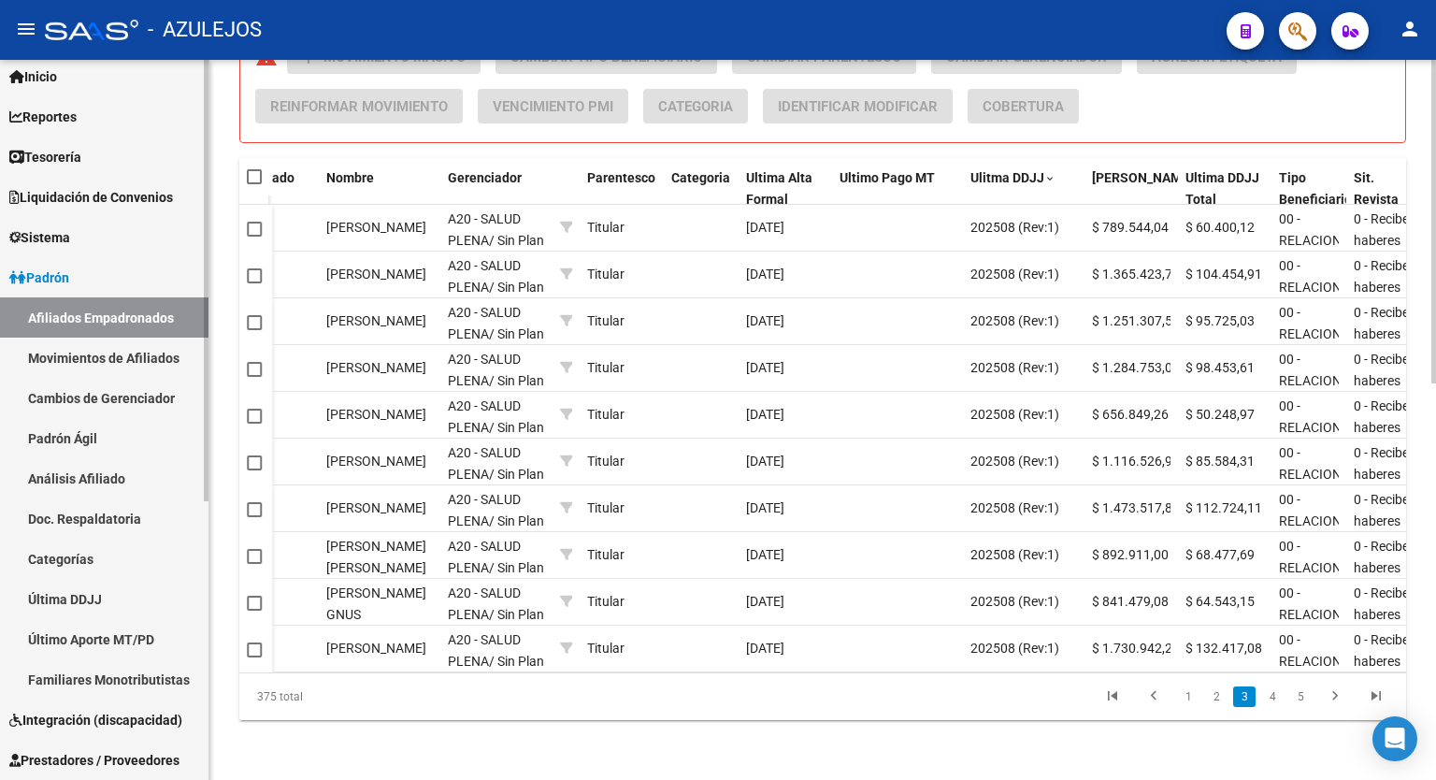
click at [64, 282] on span "Padrón" at bounding box center [39, 277] width 60 height 21
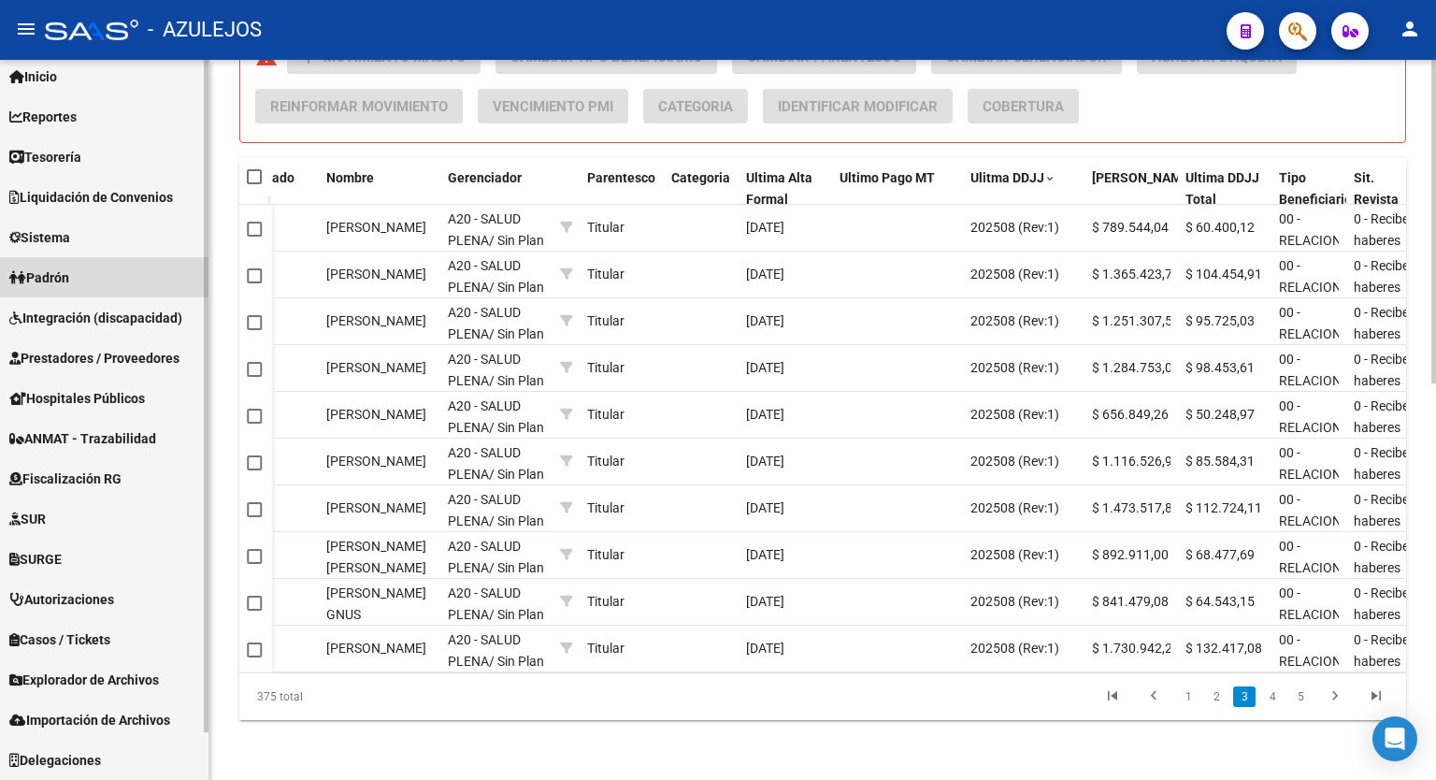
click at [64, 282] on span "Padrón" at bounding box center [39, 277] width 60 height 21
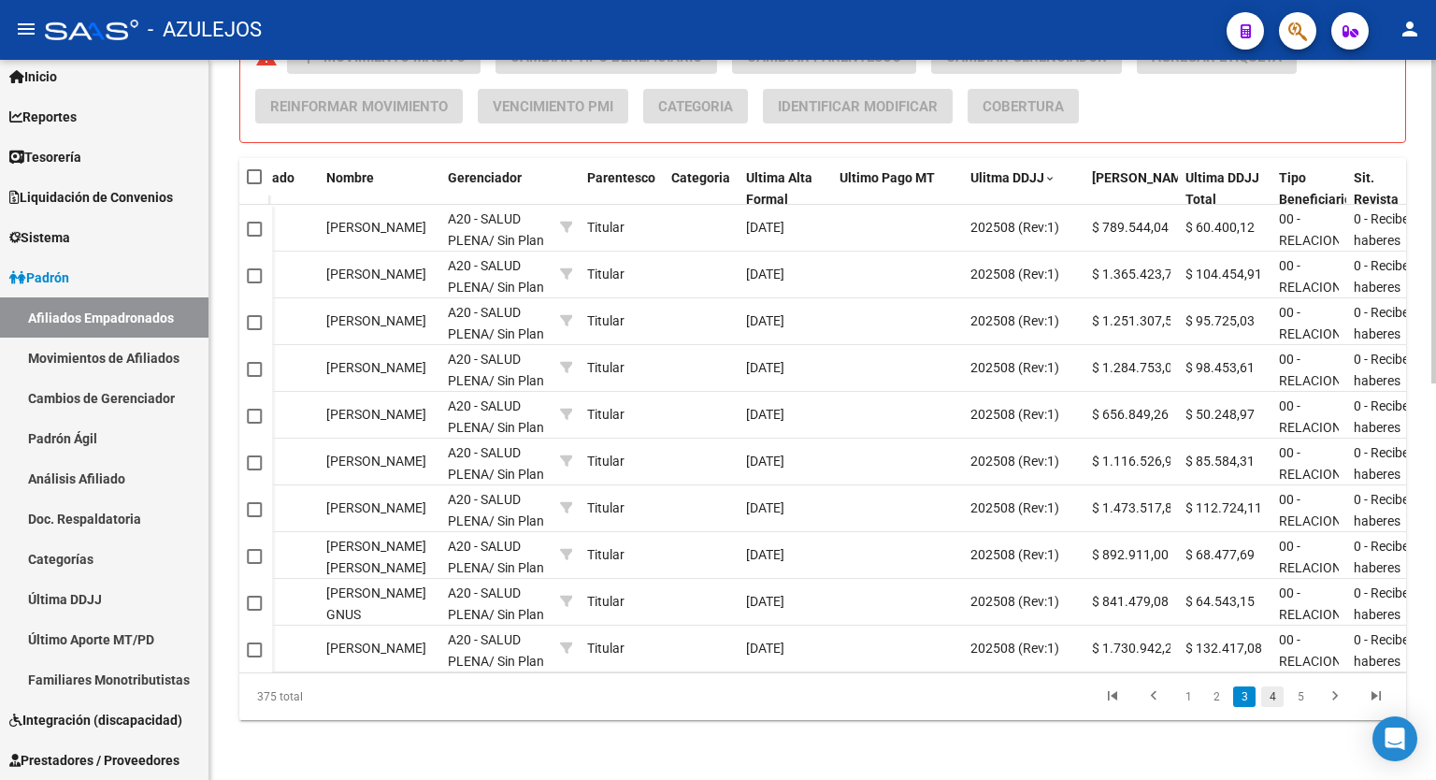
click at [1272, 697] on link "4" at bounding box center [1273, 696] width 22 height 21
click at [1277, 697] on link "5" at bounding box center [1273, 696] width 22 height 21
click at [1277, 697] on link "6" at bounding box center [1273, 696] width 22 height 21
click at [1277, 697] on link "7" at bounding box center [1273, 696] width 22 height 21
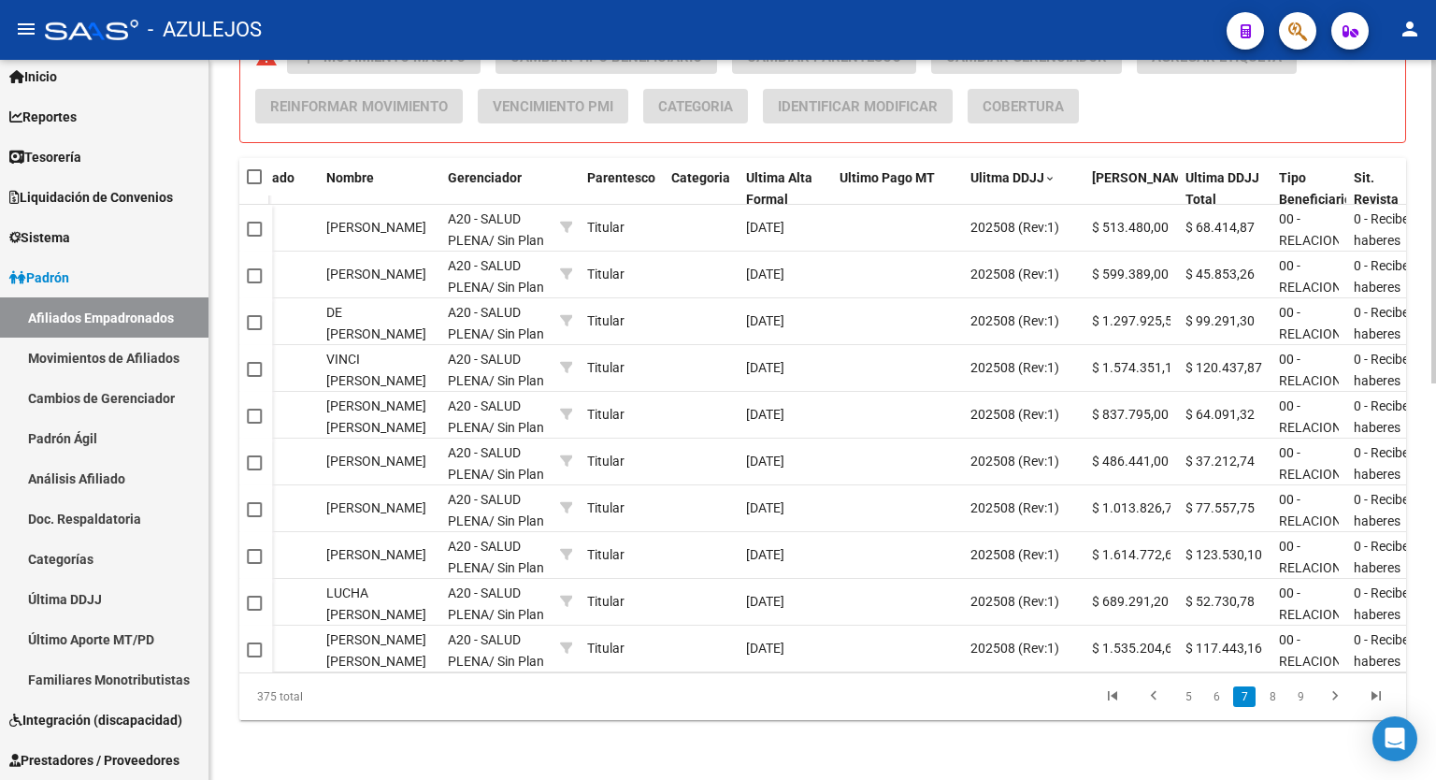
click at [1277, 697] on link "8" at bounding box center [1273, 696] width 22 height 21
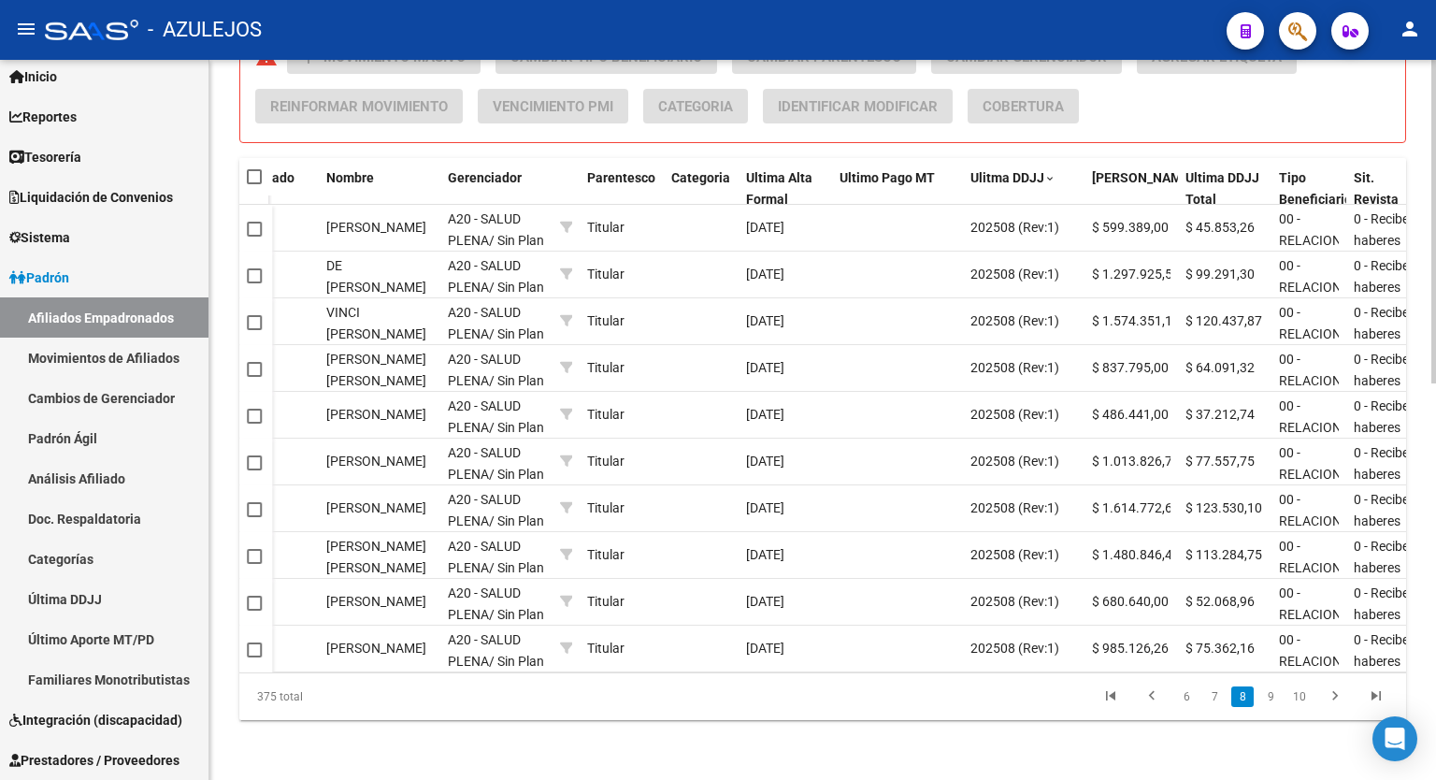
click at [1277, 697] on link "9" at bounding box center [1271, 696] width 22 height 21
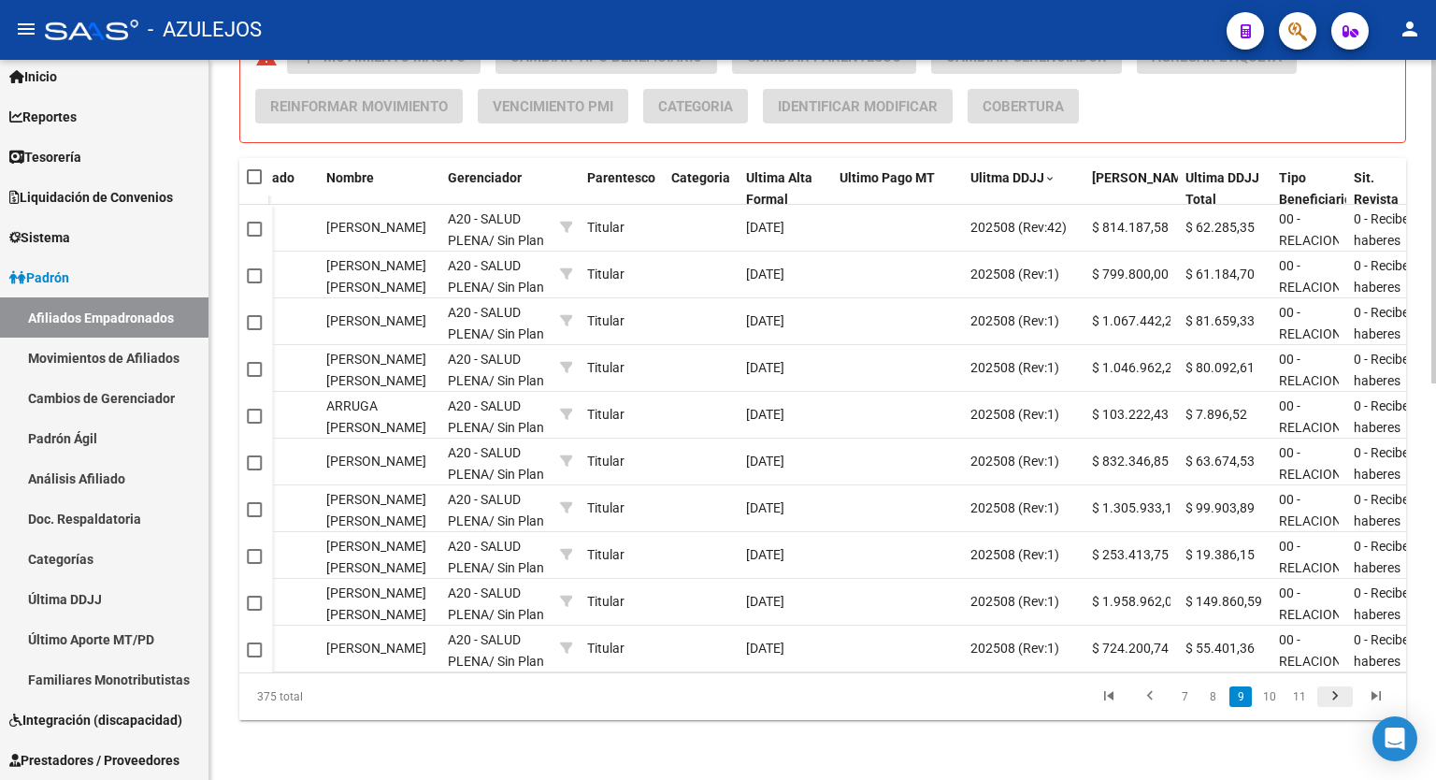
click at [1327, 697] on icon "go to next page" at bounding box center [1335, 698] width 24 height 22
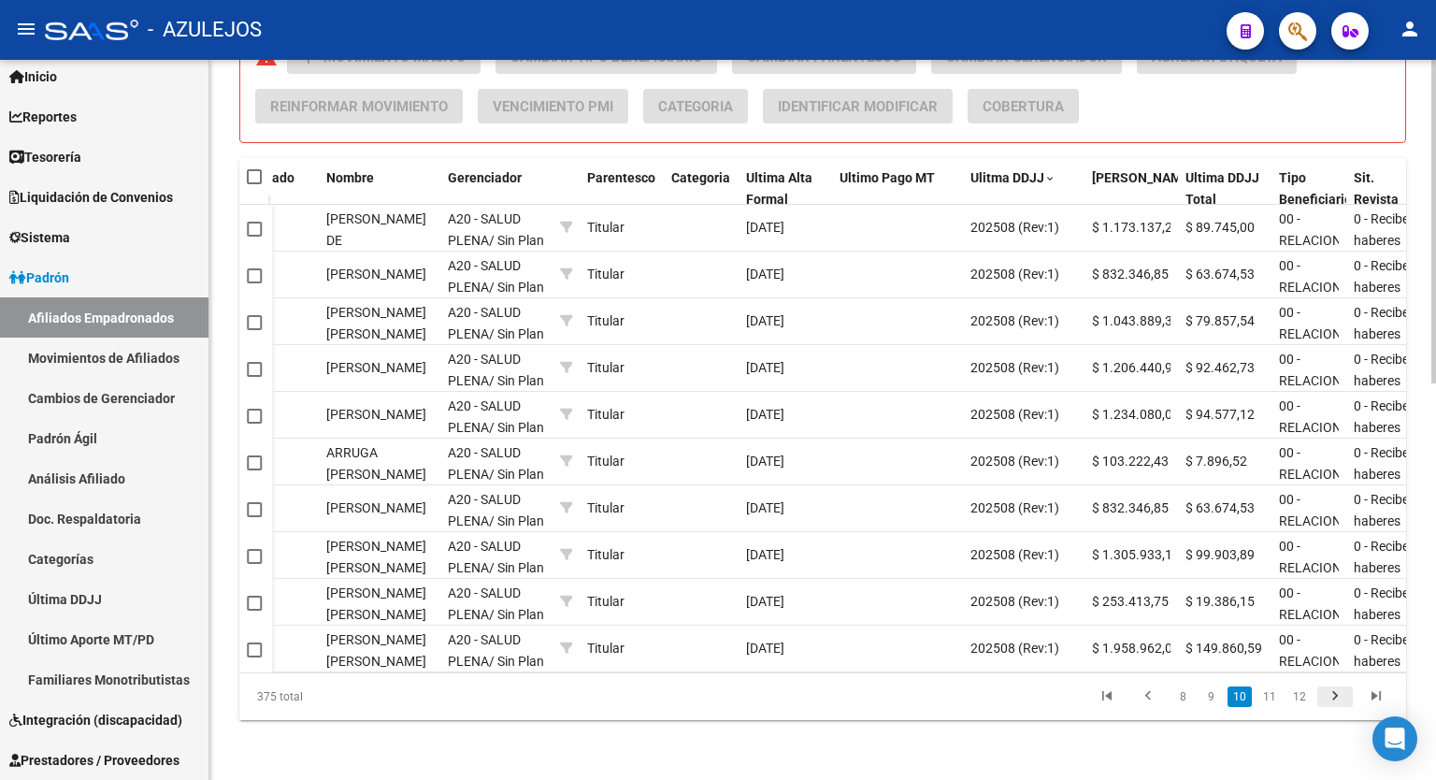
click at [1327, 697] on icon "go to next page" at bounding box center [1335, 698] width 24 height 22
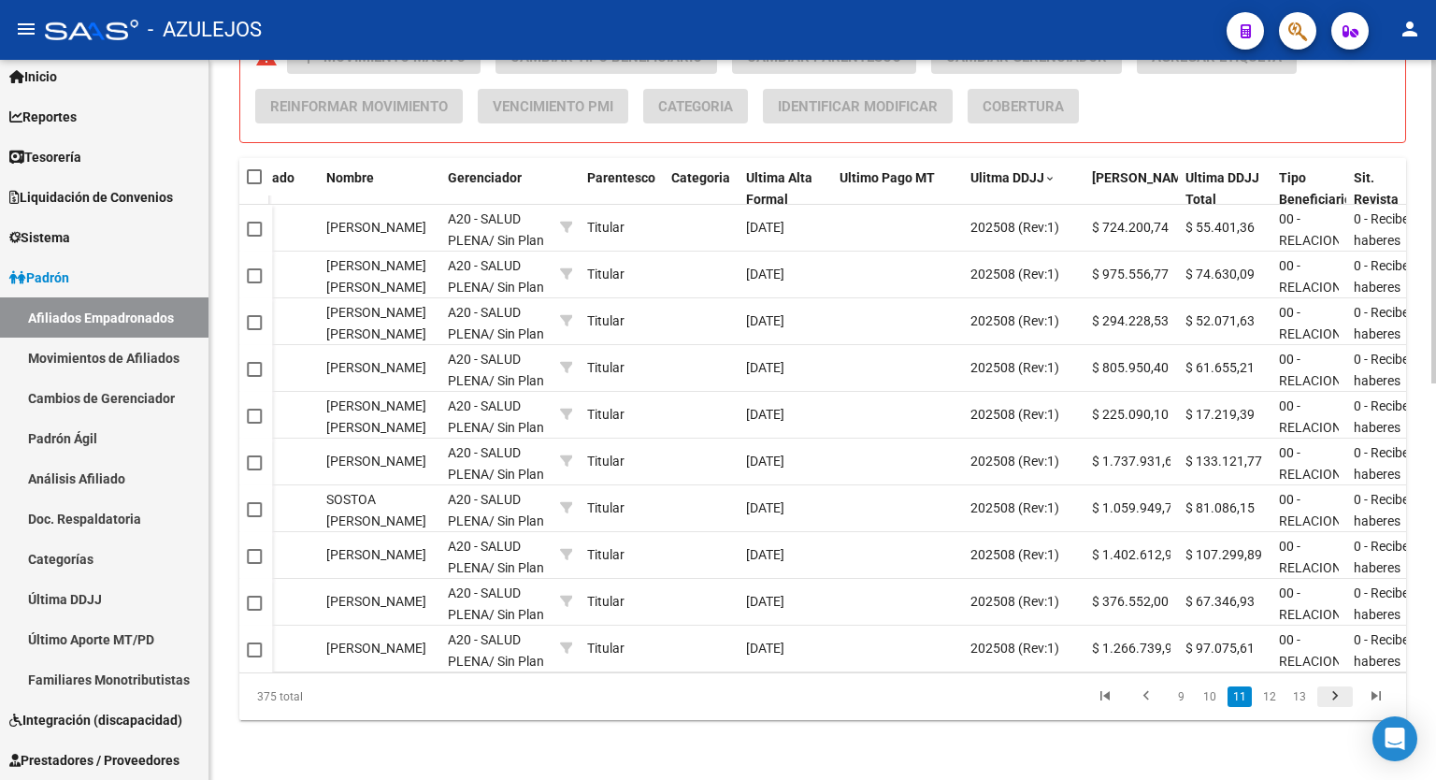
click at [1327, 697] on icon "go to next page" at bounding box center [1335, 698] width 24 height 22
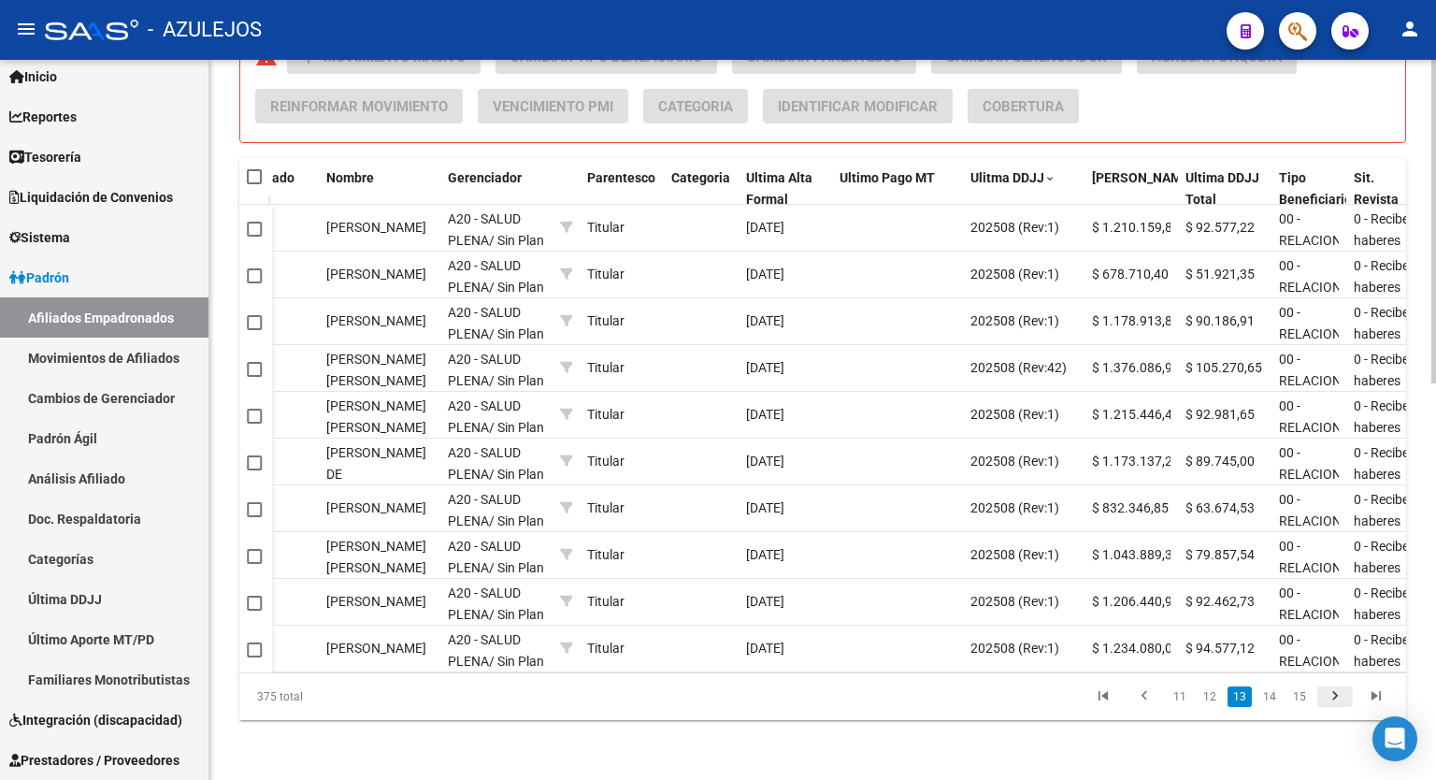
click at [1327, 697] on icon "go to next page" at bounding box center [1335, 698] width 24 height 22
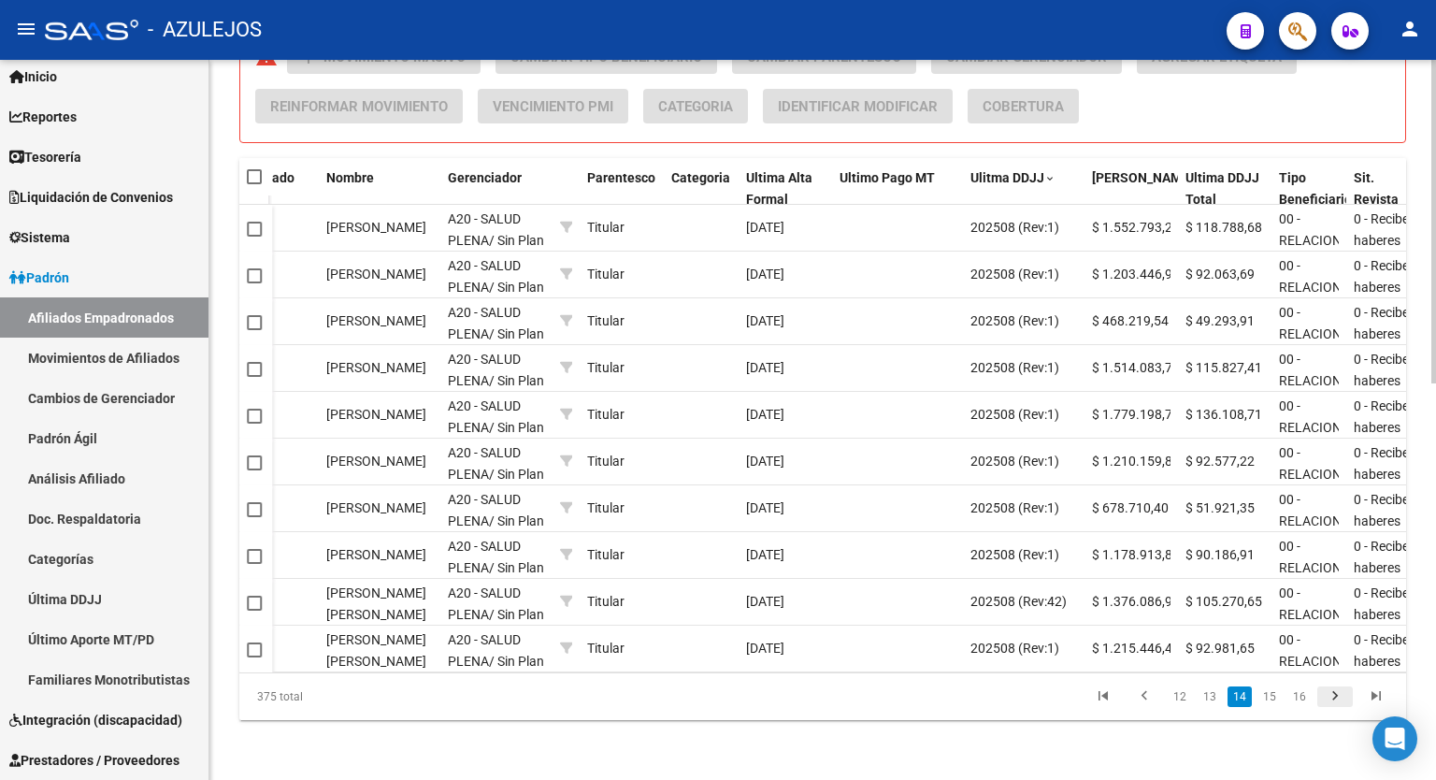
click at [1327, 697] on icon "go to next page" at bounding box center [1335, 698] width 24 height 22
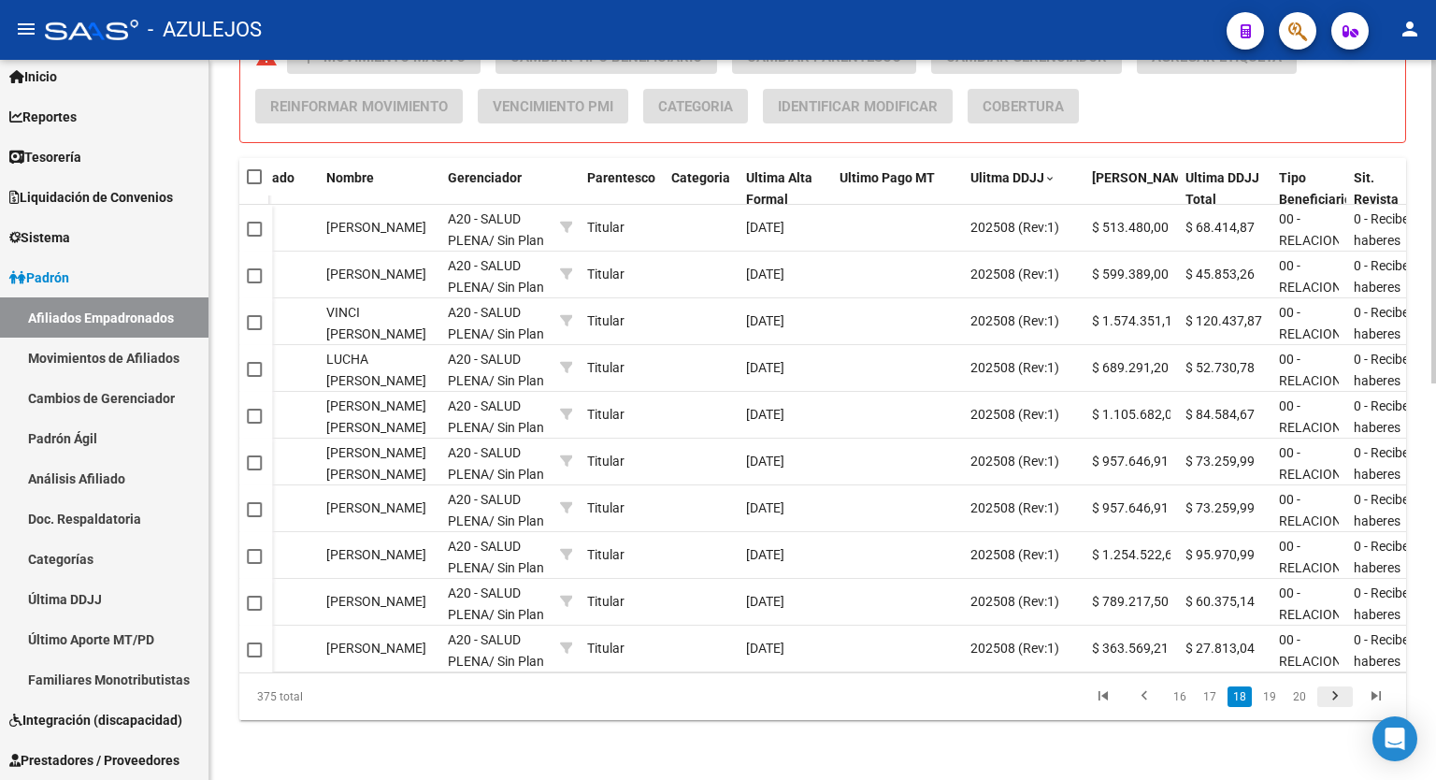
click at [1327, 697] on icon "go to next page" at bounding box center [1335, 698] width 24 height 22
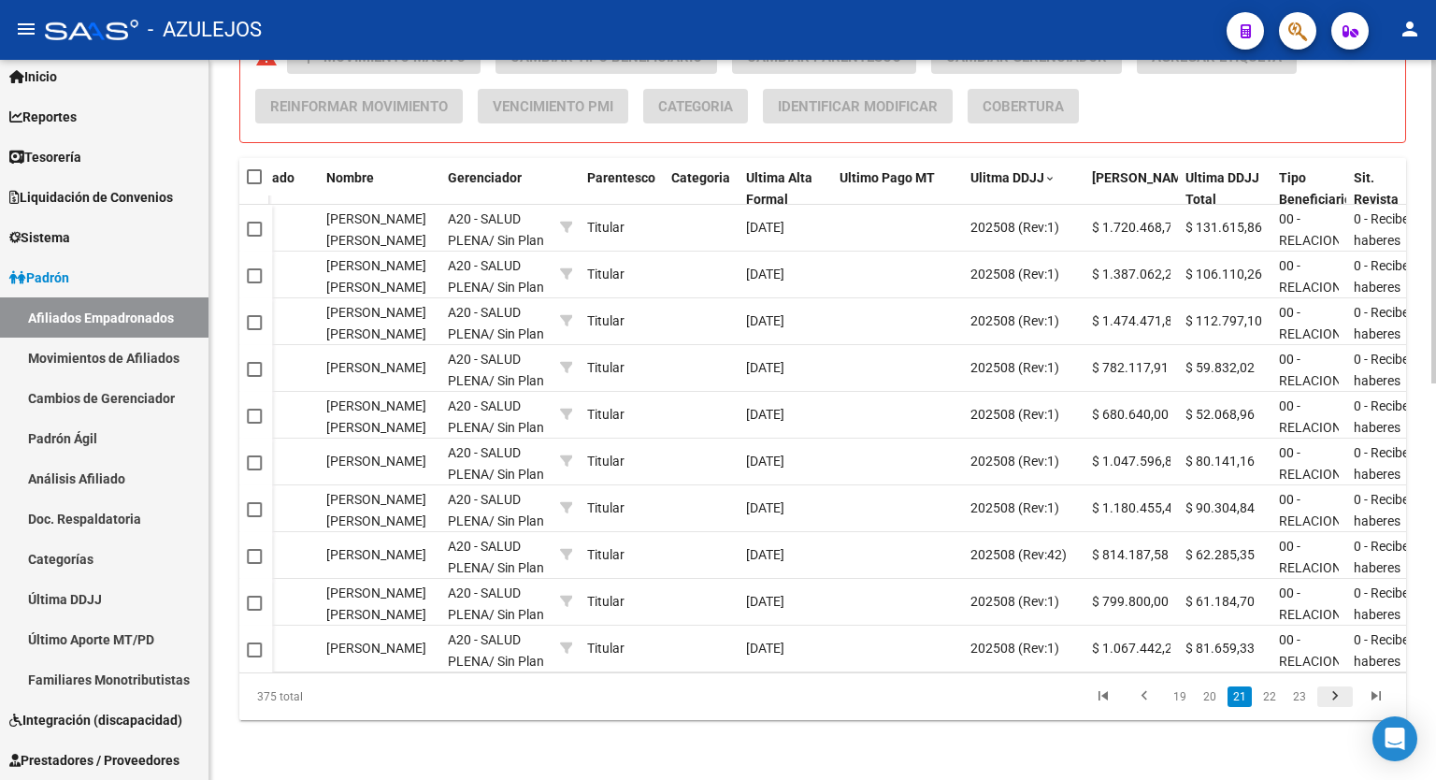
click at [1327, 697] on icon "go to next page" at bounding box center [1335, 698] width 24 height 22
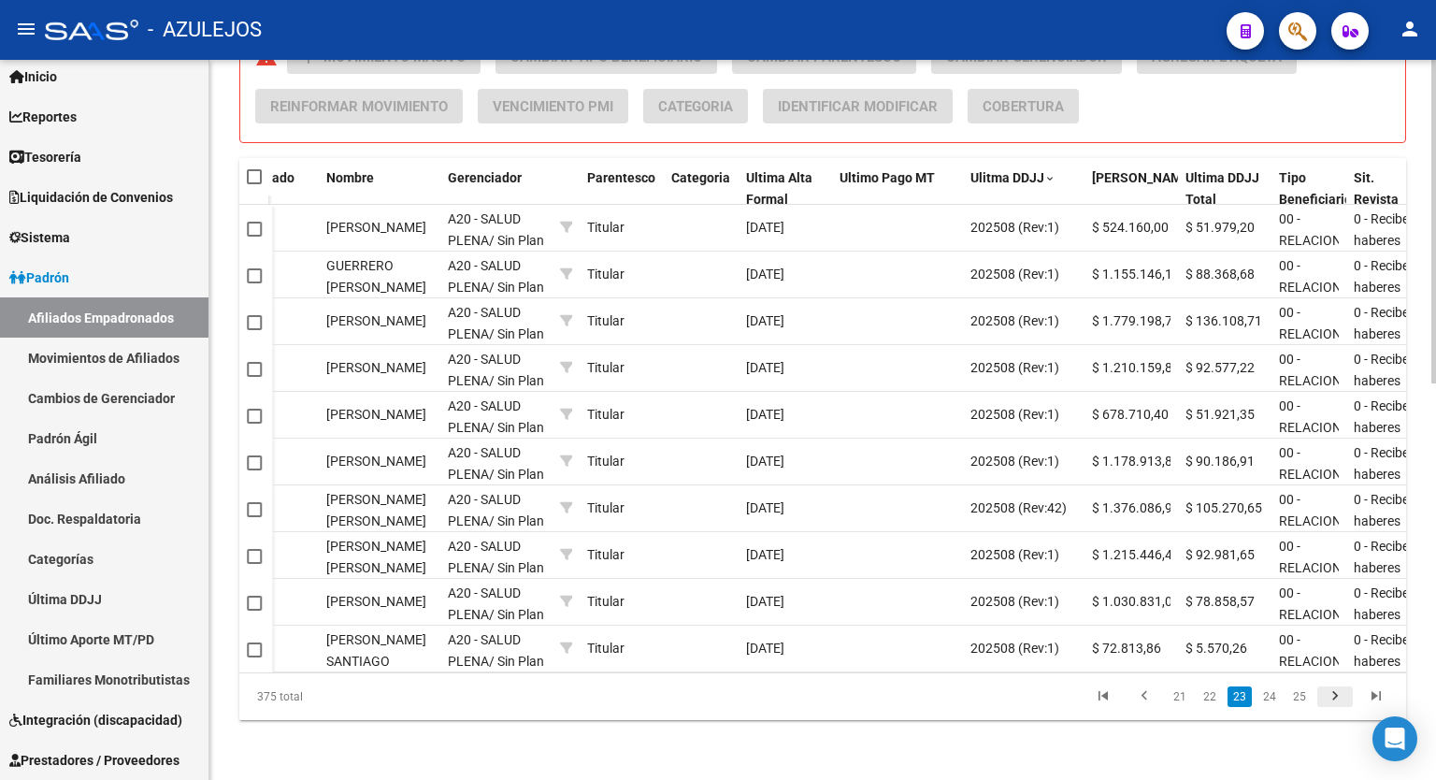
click at [1327, 697] on icon "go to next page" at bounding box center [1335, 698] width 24 height 22
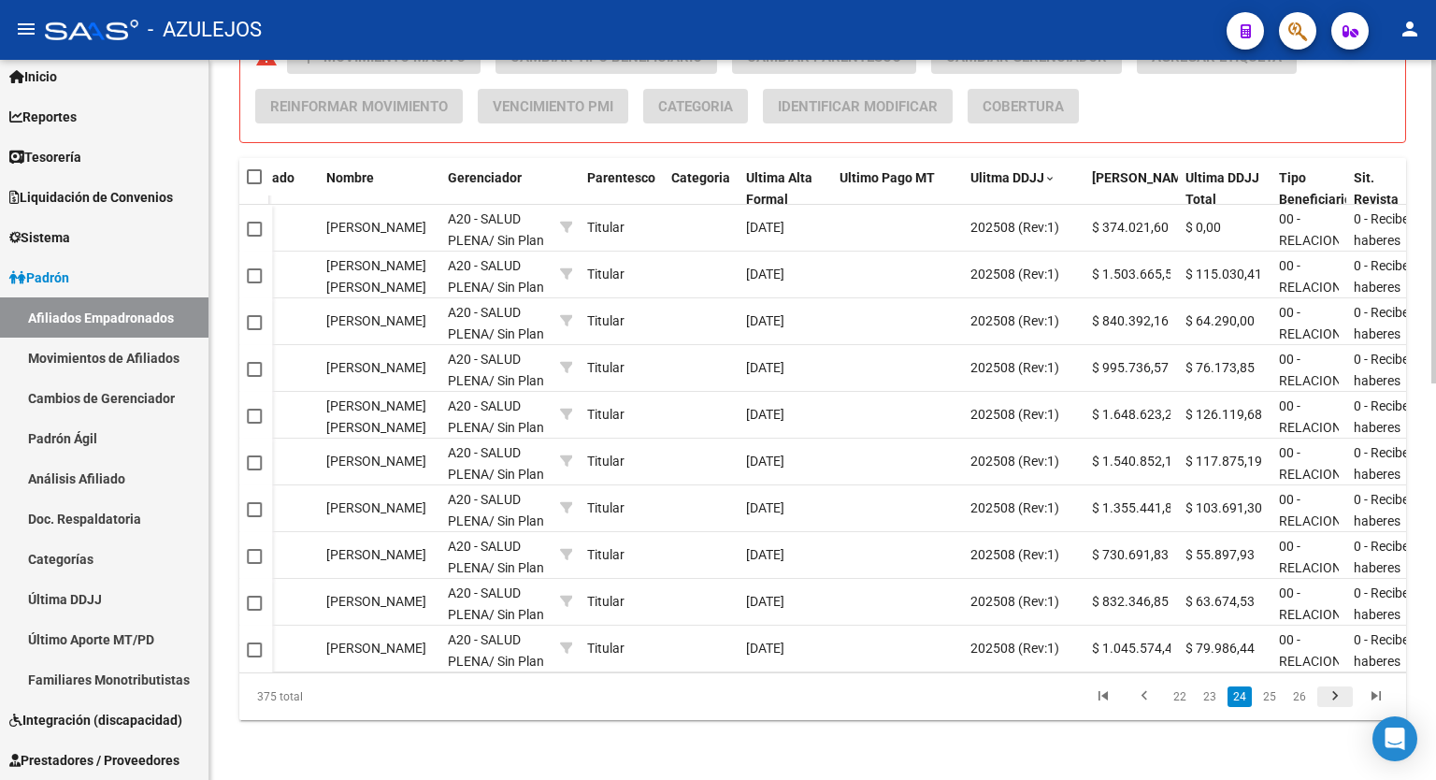
click at [1327, 697] on icon "go to next page" at bounding box center [1335, 698] width 24 height 22
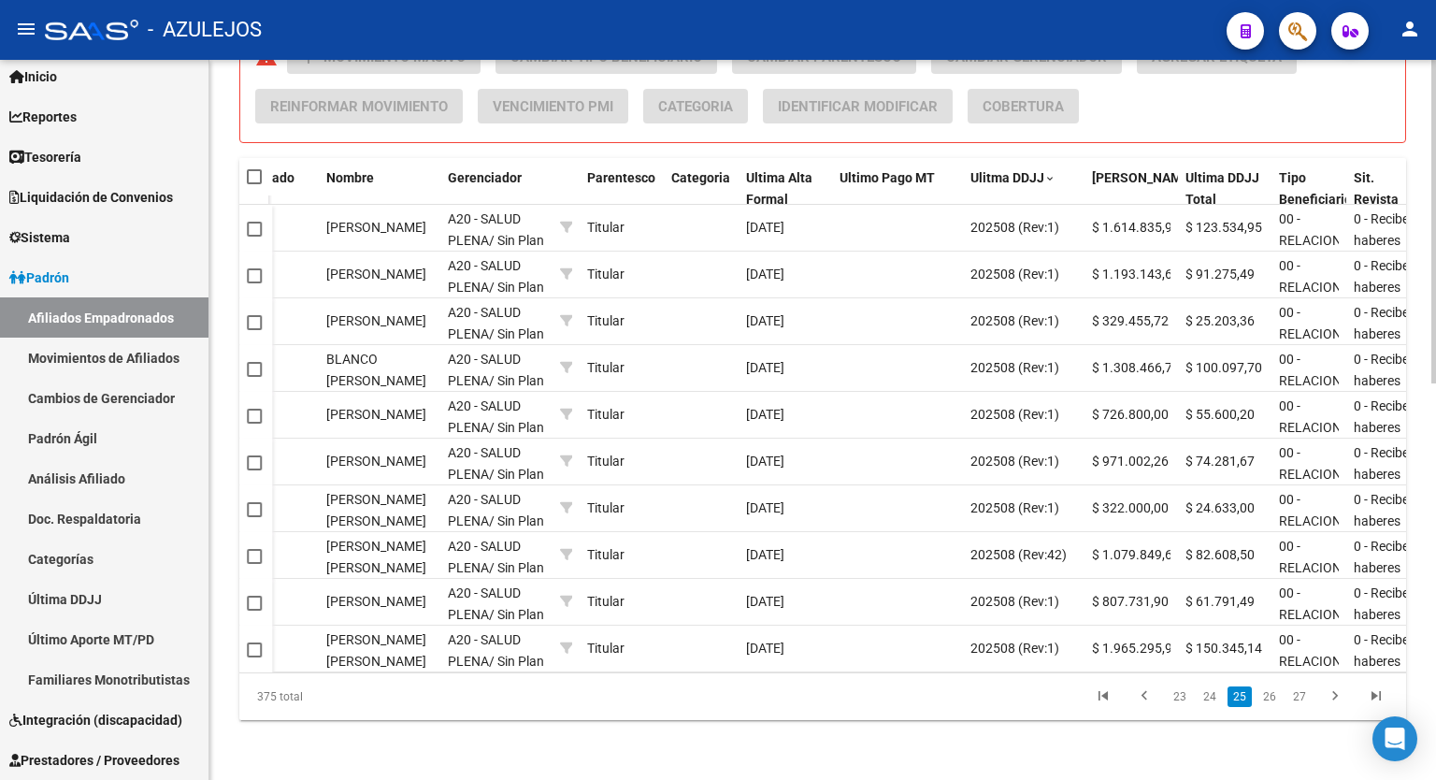
click at [1338, 694] on icon "go to next page" at bounding box center [1335, 698] width 24 height 22
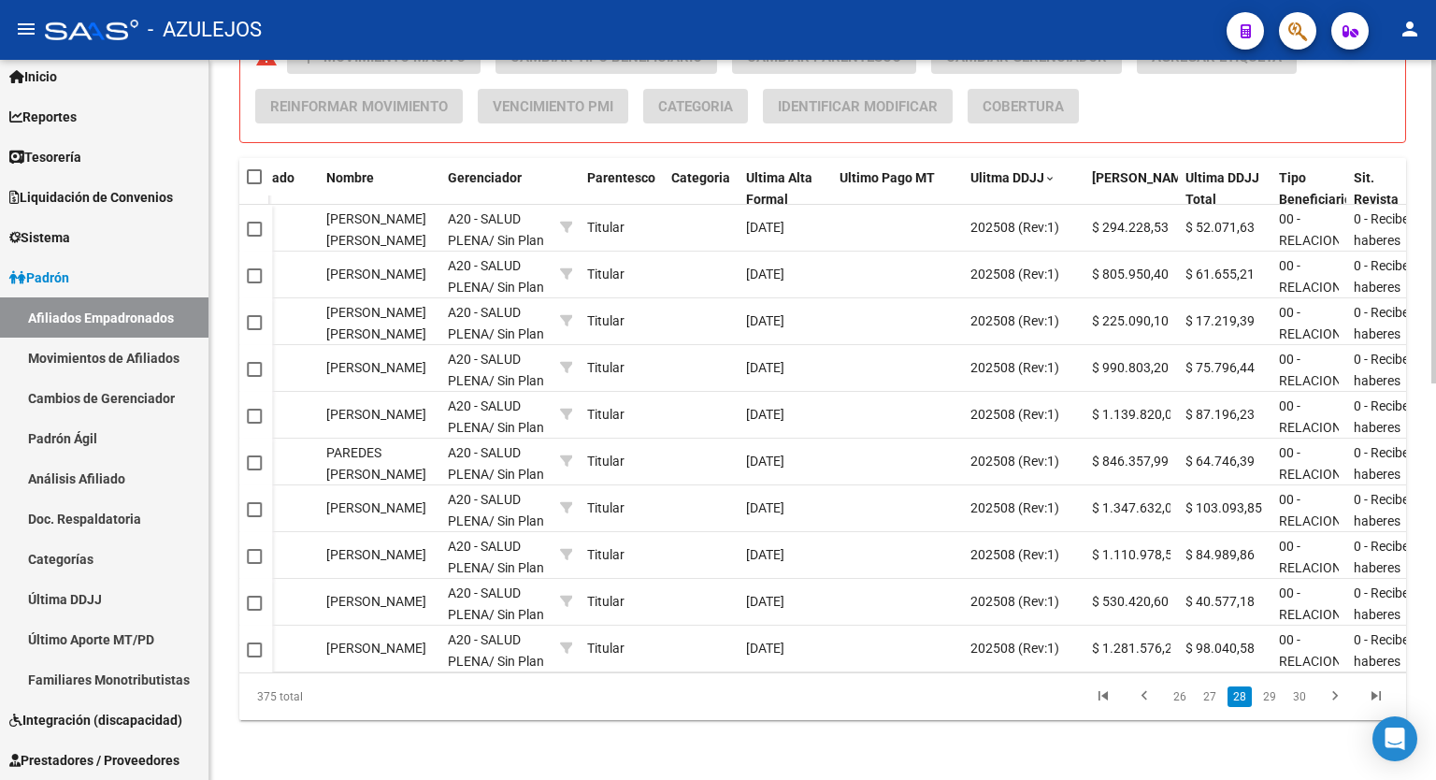
click at [1338, 694] on icon "go to next page" at bounding box center [1335, 698] width 24 height 22
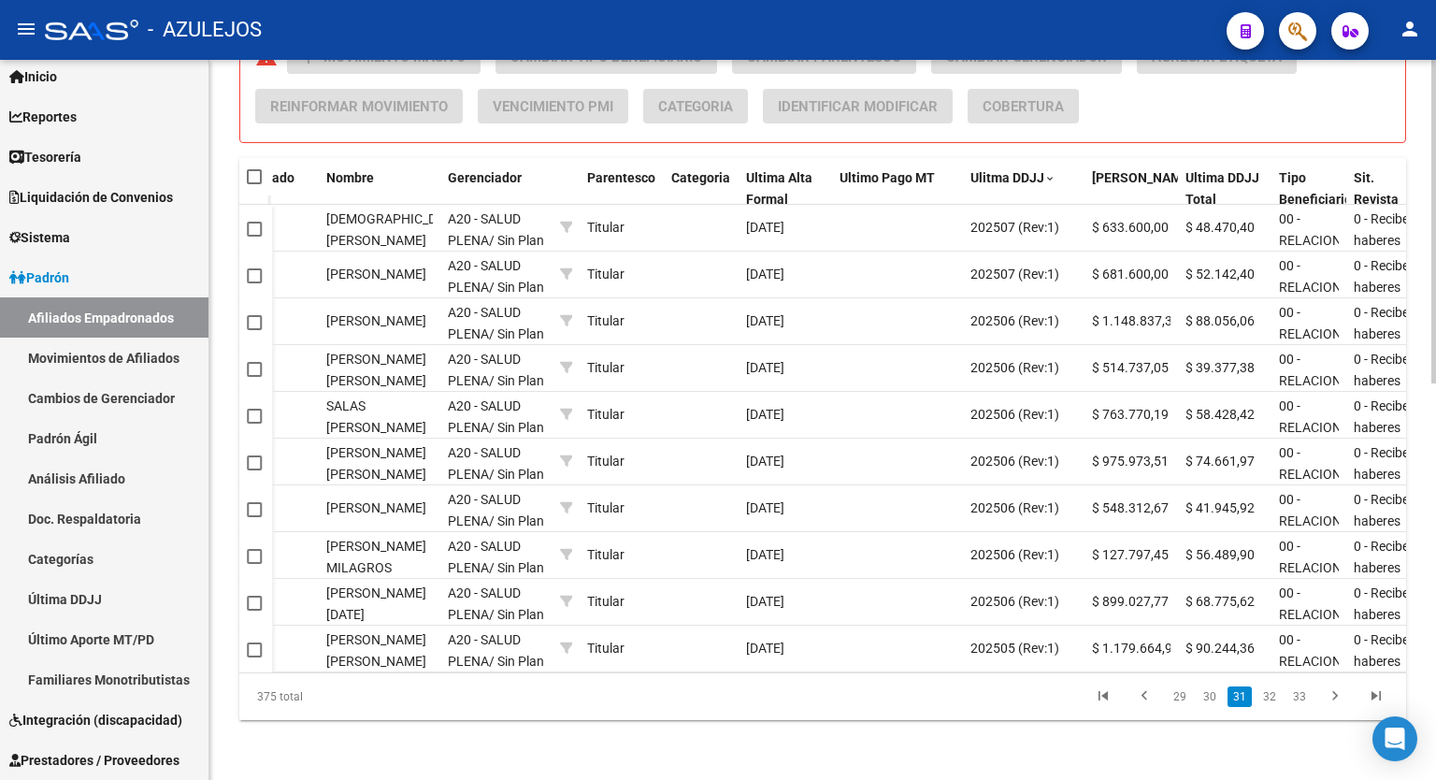
click at [1338, 694] on icon "go to next page" at bounding box center [1335, 698] width 24 height 22
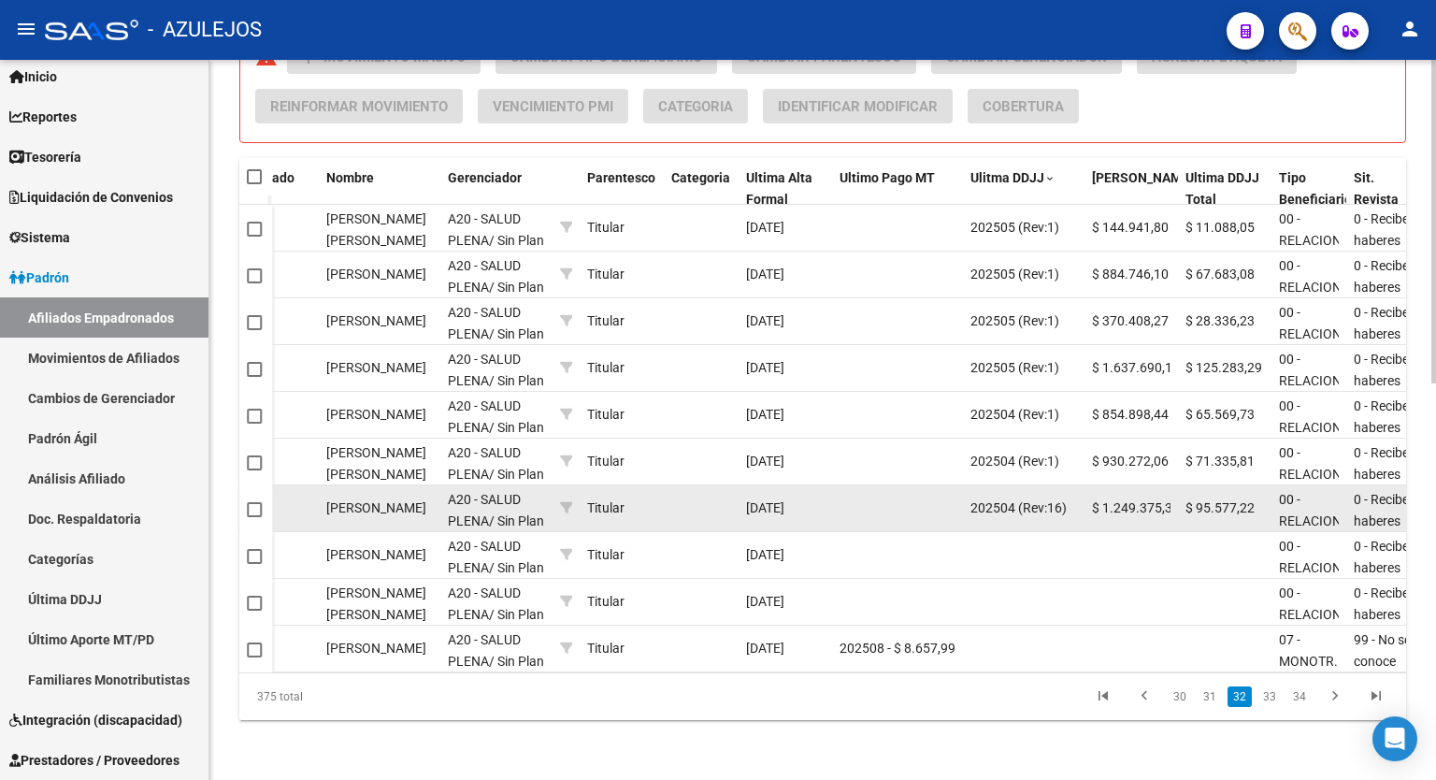
click at [258, 502] on span at bounding box center [254, 509] width 15 height 15
click at [254, 517] on input "checkbox" at bounding box center [253, 517] width 1 height 1
checkbox input "true"
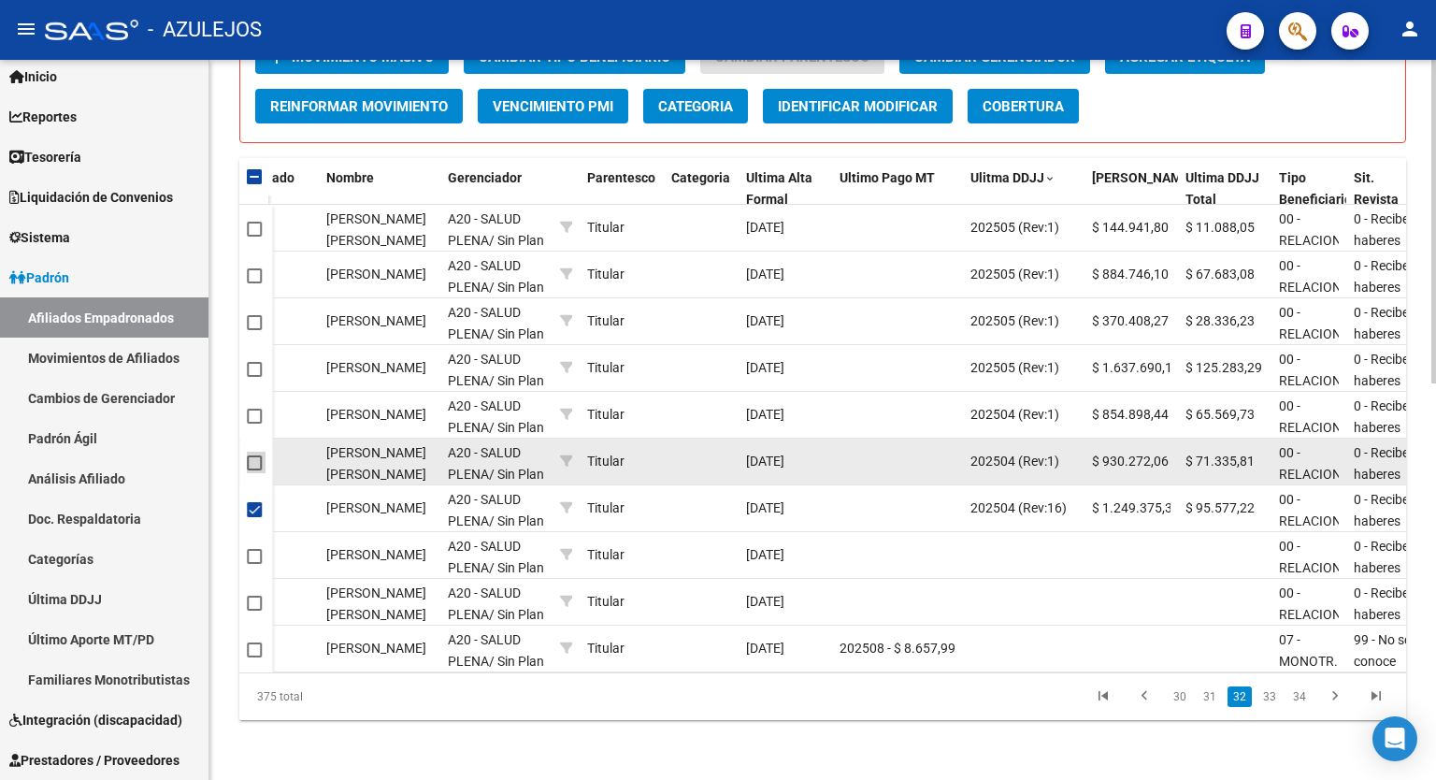
click at [249, 455] on span at bounding box center [254, 462] width 15 height 15
click at [253, 470] on input "checkbox" at bounding box center [253, 470] width 1 height 1
checkbox input "true"
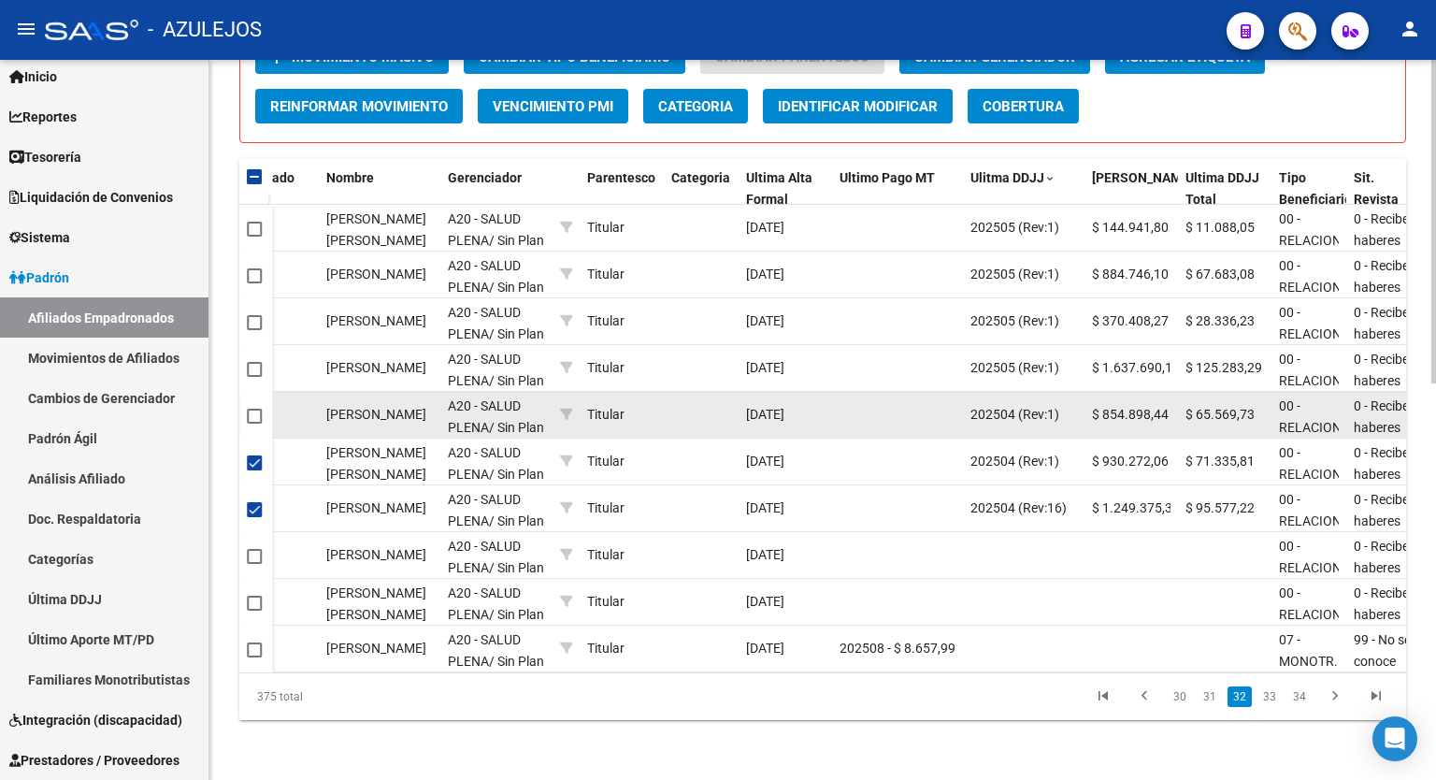
click at [255, 409] on span at bounding box center [254, 416] width 15 height 15
click at [254, 424] on input "checkbox" at bounding box center [253, 424] width 1 height 1
checkbox input "true"
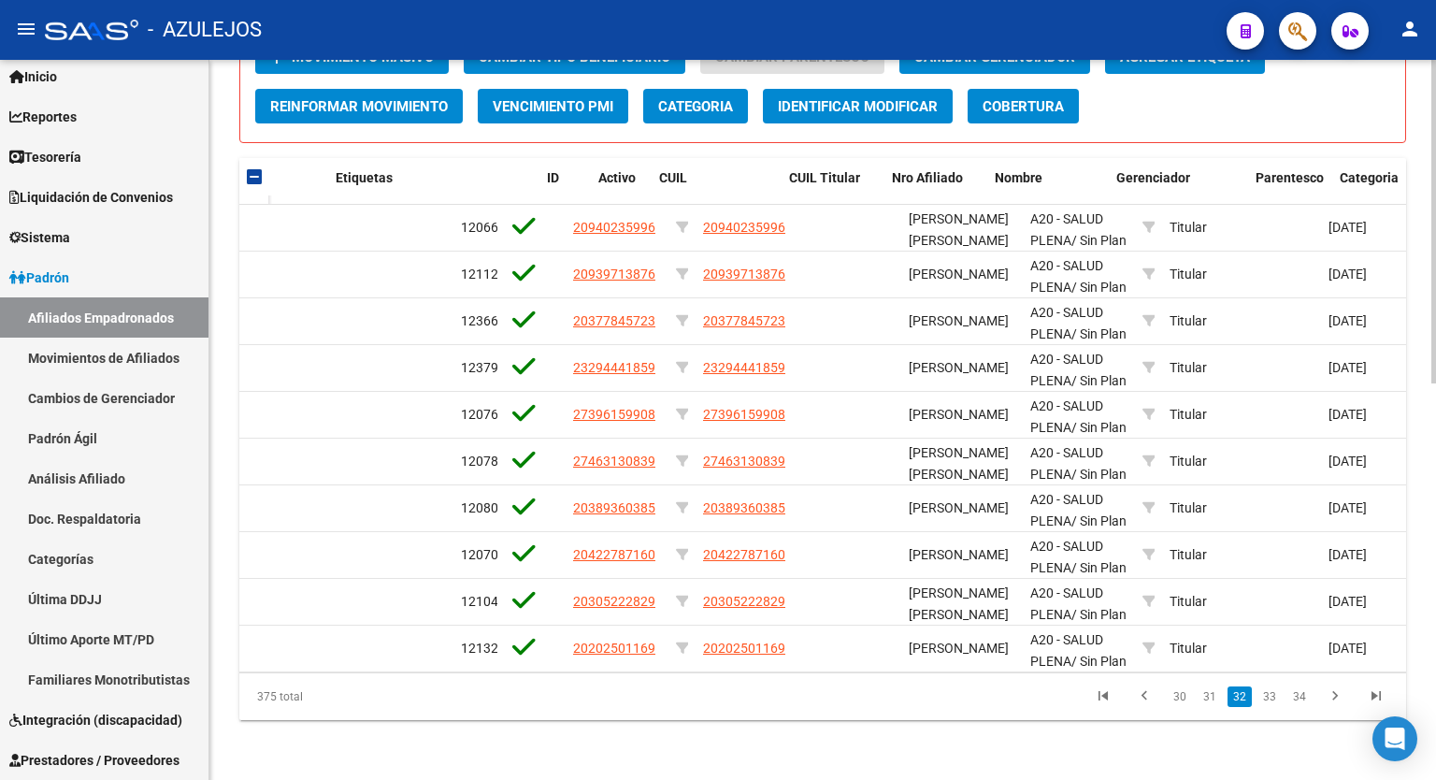
scroll to position [0, 0]
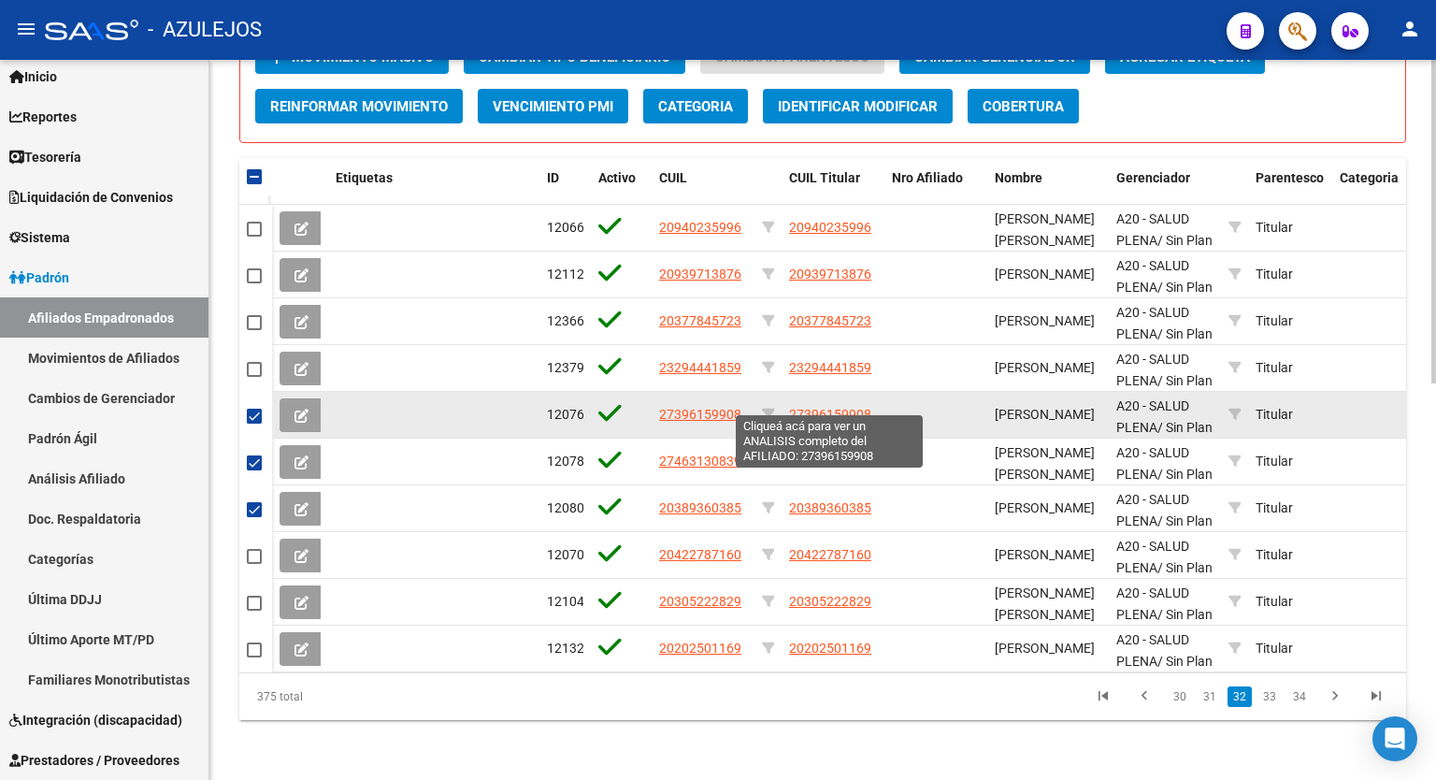
click at [827, 407] on span "27396159908" at bounding box center [830, 414] width 82 height 15
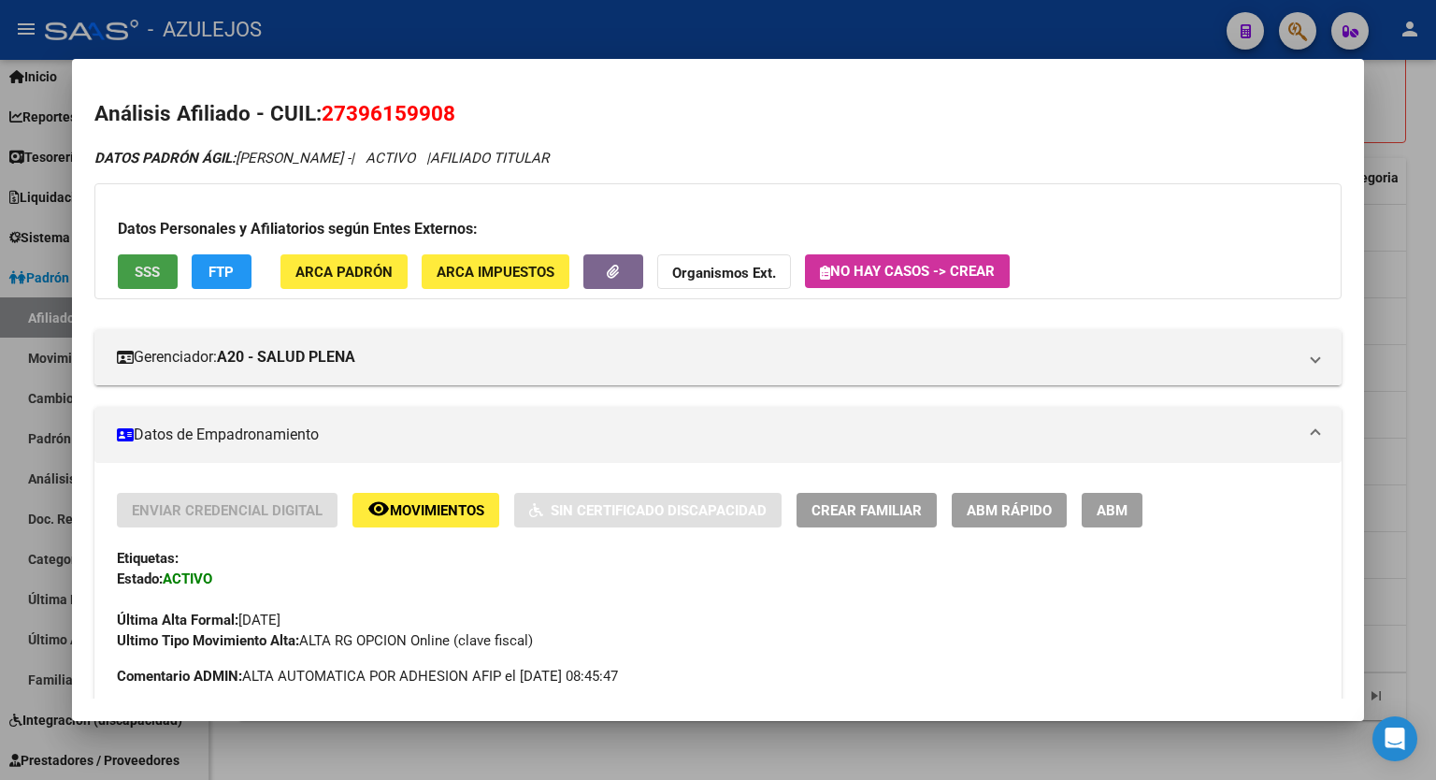
click at [139, 284] on button "SSS" at bounding box center [148, 271] width 60 height 35
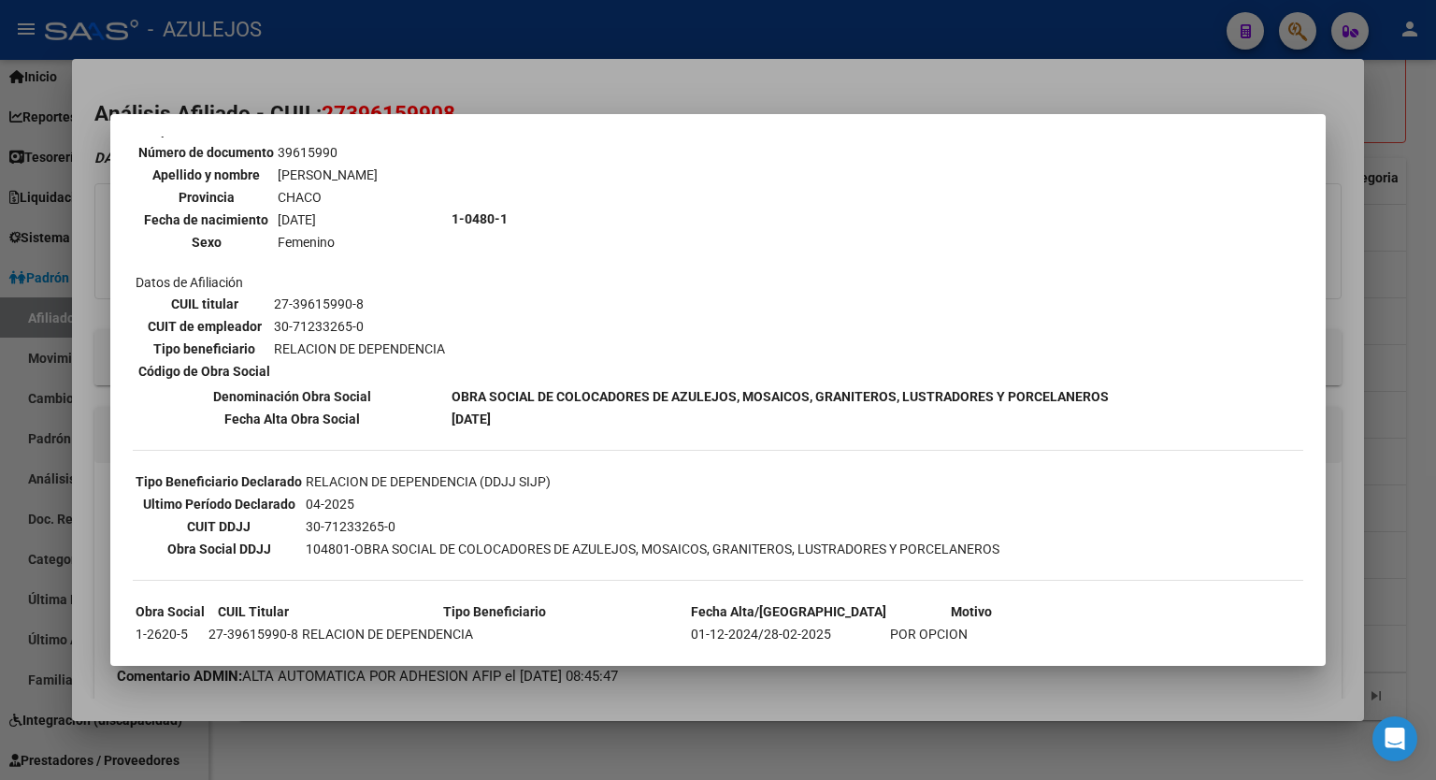
scroll to position [187, 0]
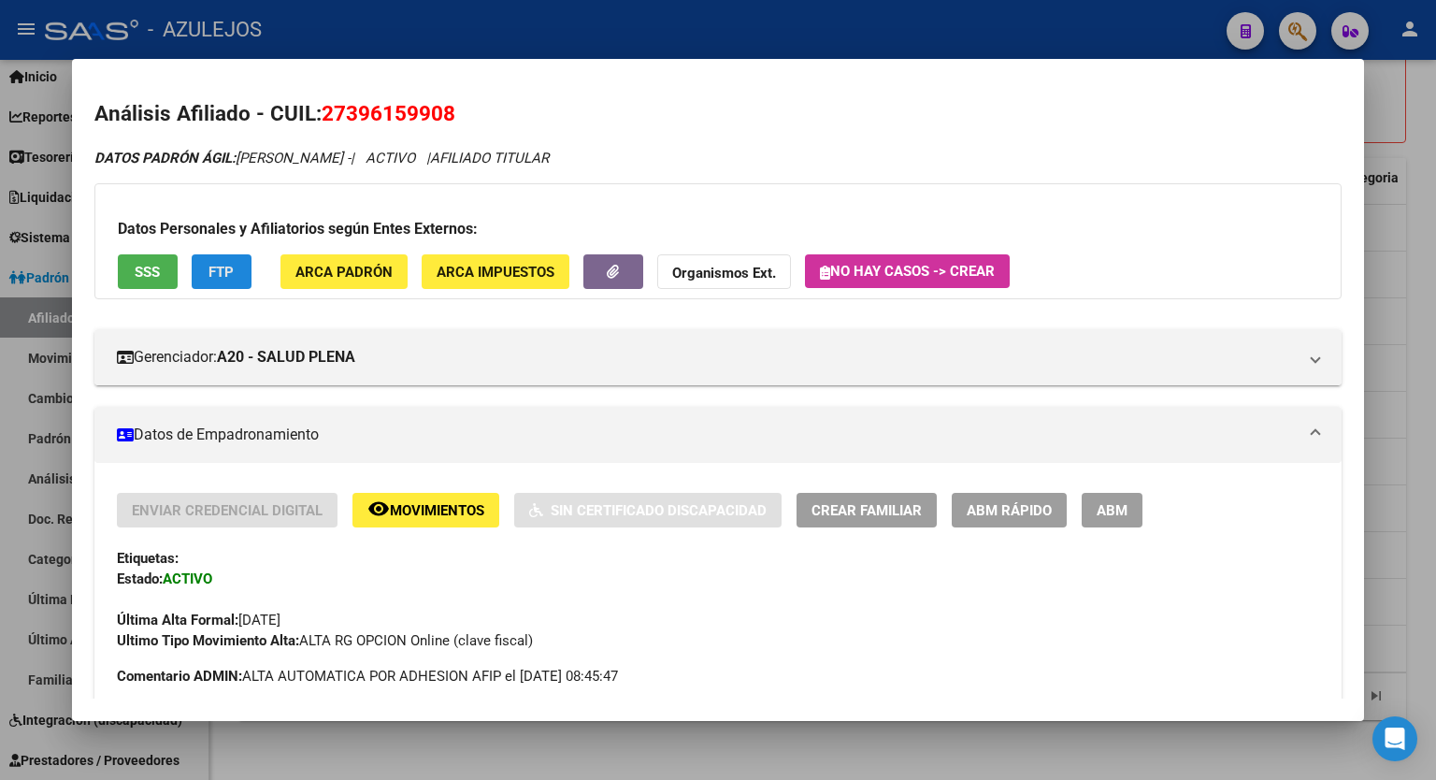
click at [224, 263] on span "FTP" at bounding box center [221, 271] width 25 height 17
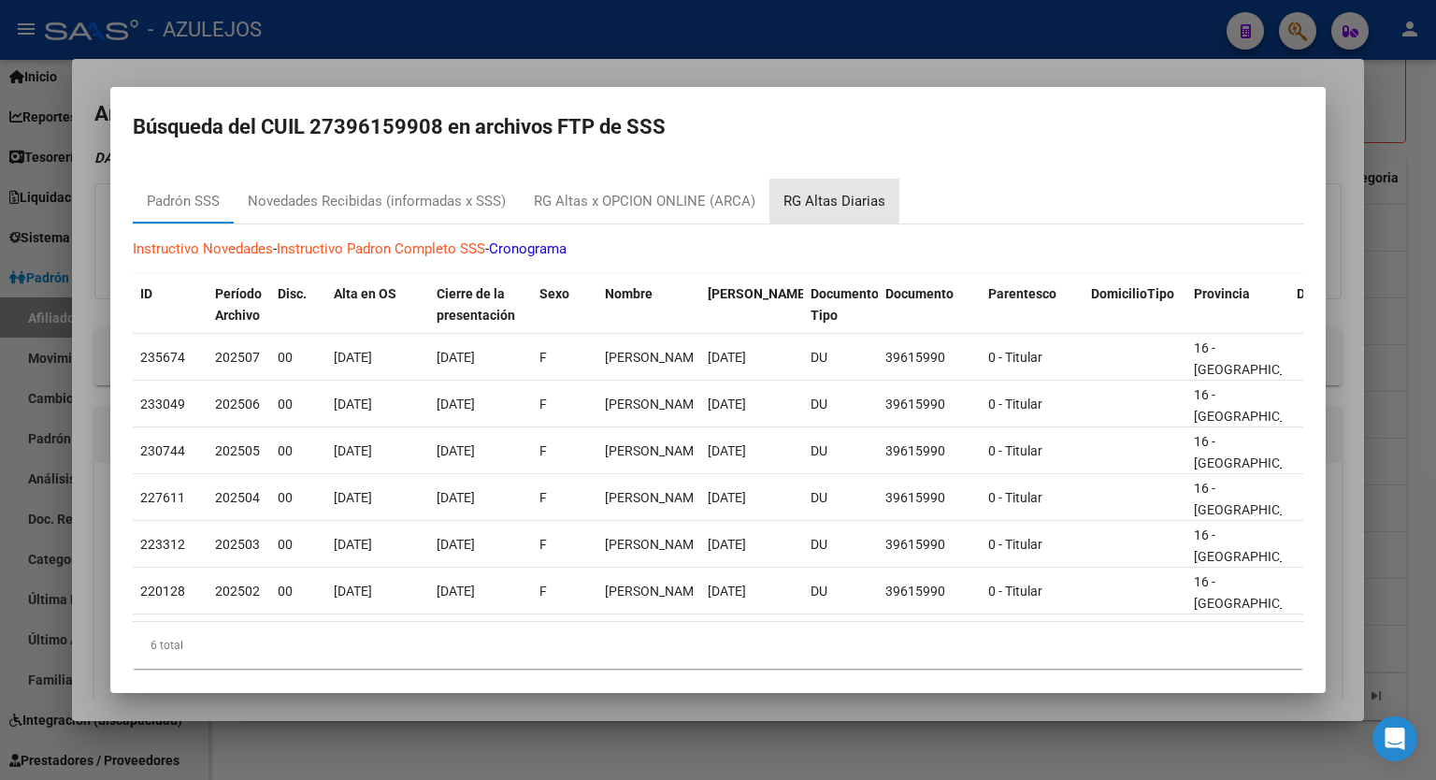
click at [842, 198] on div "RG Altas Diarias" at bounding box center [835, 202] width 102 height 22
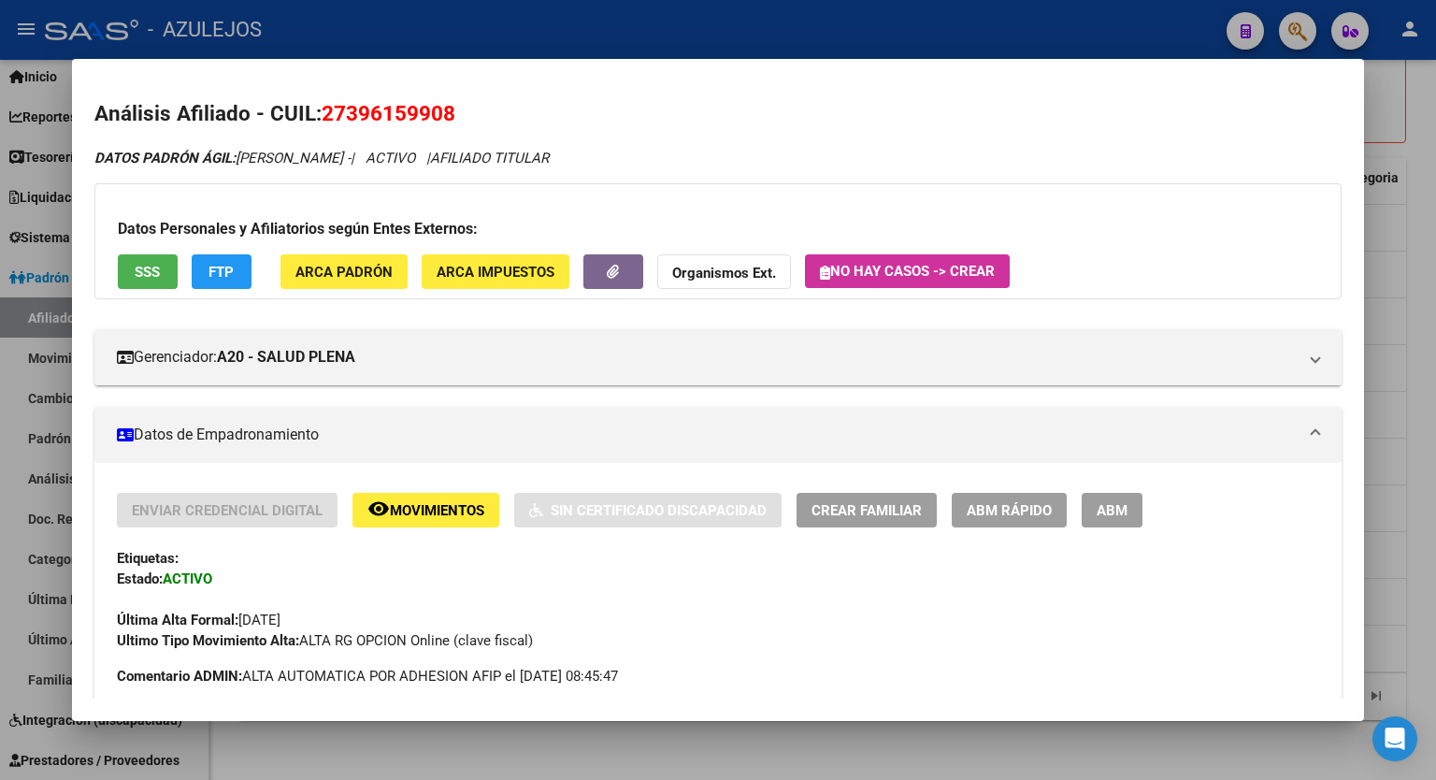
drag, startPoint x: 456, startPoint y: 116, endPoint x: 318, endPoint y: 123, distance: 138.6
click at [318, 123] on h2 "Análisis Afiliado - CUIL: 27396159908" at bounding box center [718, 114] width 1248 height 32
drag, startPoint x: 463, startPoint y: 115, endPoint x: 325, endPoint y: 120, distance: 137.6
click at [325, 120] on h2 "Análisis Afiliado - CUIL: 27396159908" at bounding box center [718, 114] width 1248 height 32
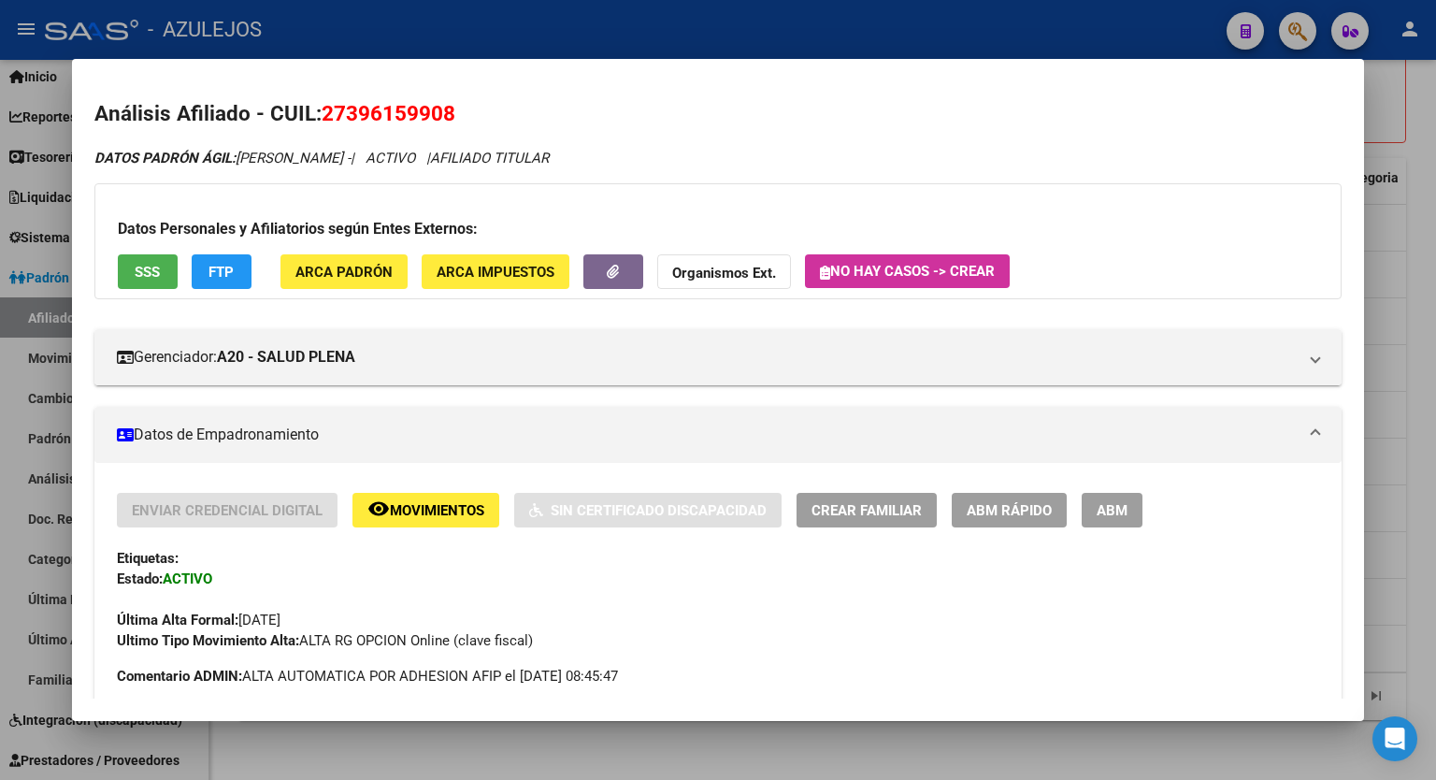
copy span "27396159908"
click at [722, 276] on strong "Organismos Ext." at bounding box center [724, 273] width 104 height 17
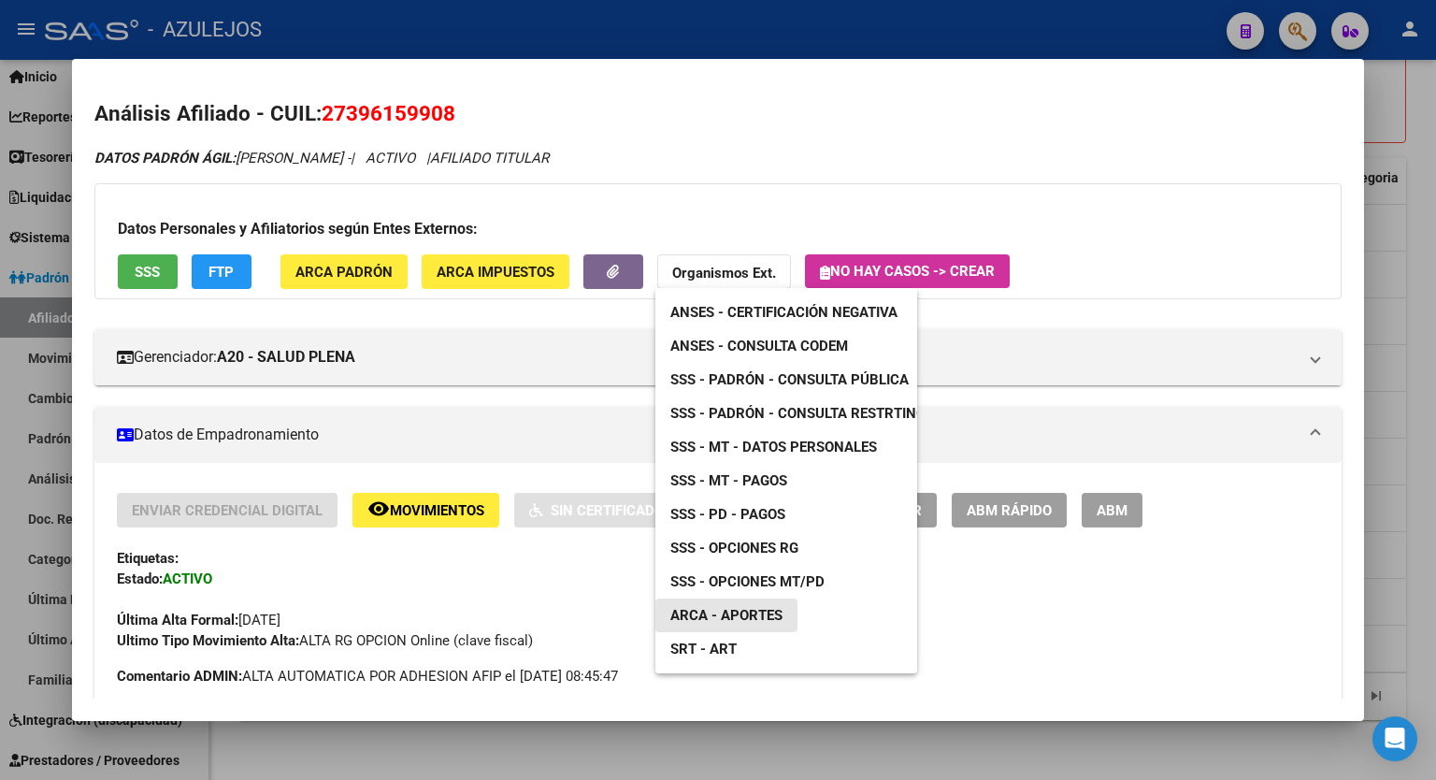
click at [724, 613] on span "ARCA - Aportes" at bounding box center [727, 615] width 112 height 17
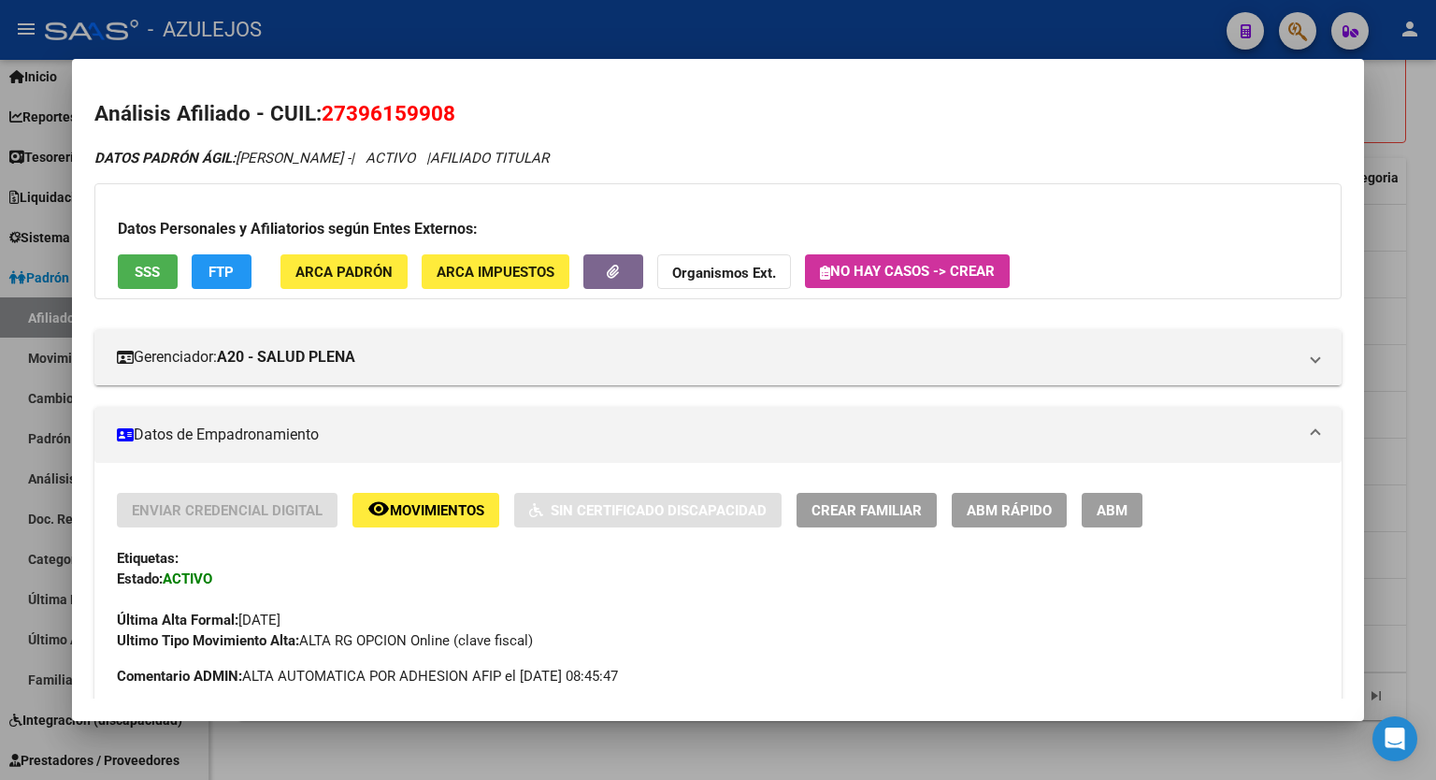
click at [353, 109] on span "27396159908" at bounding box center [389, 113] width 134 height 24
drag, startPoint x: 352, startPoint y: 112, endPoint x: 439, endPoint y: 109, distance: 87.0
click at [439, 109] on span "27396159908" at bounding box center [389, 113] width 134 height 24
copy span "39615990"
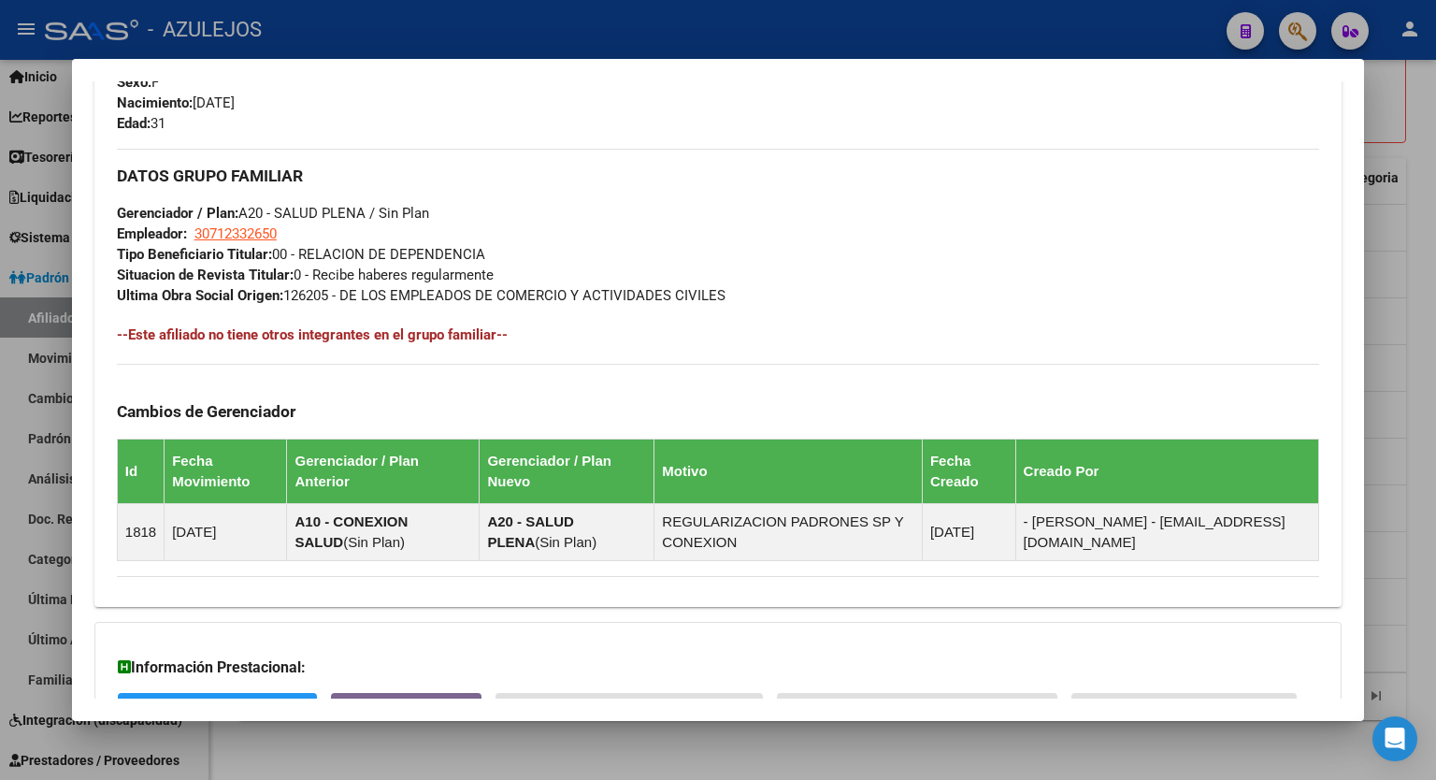
scroll to position [980, 0]
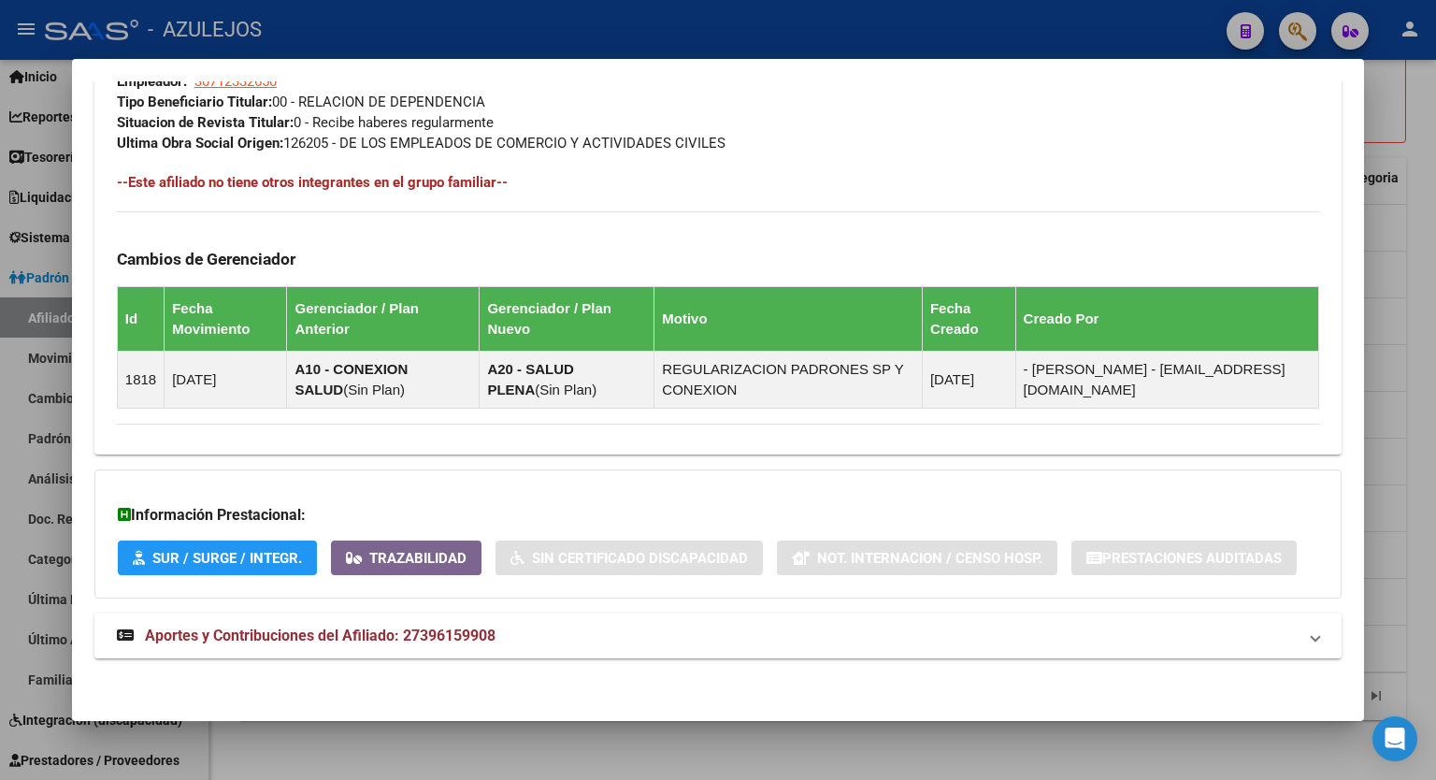
click at [323, 641] on span "Aportes y Contribuciones del Afiliado: 27396159908" at bounding box center [320, 636] width 351 height 18
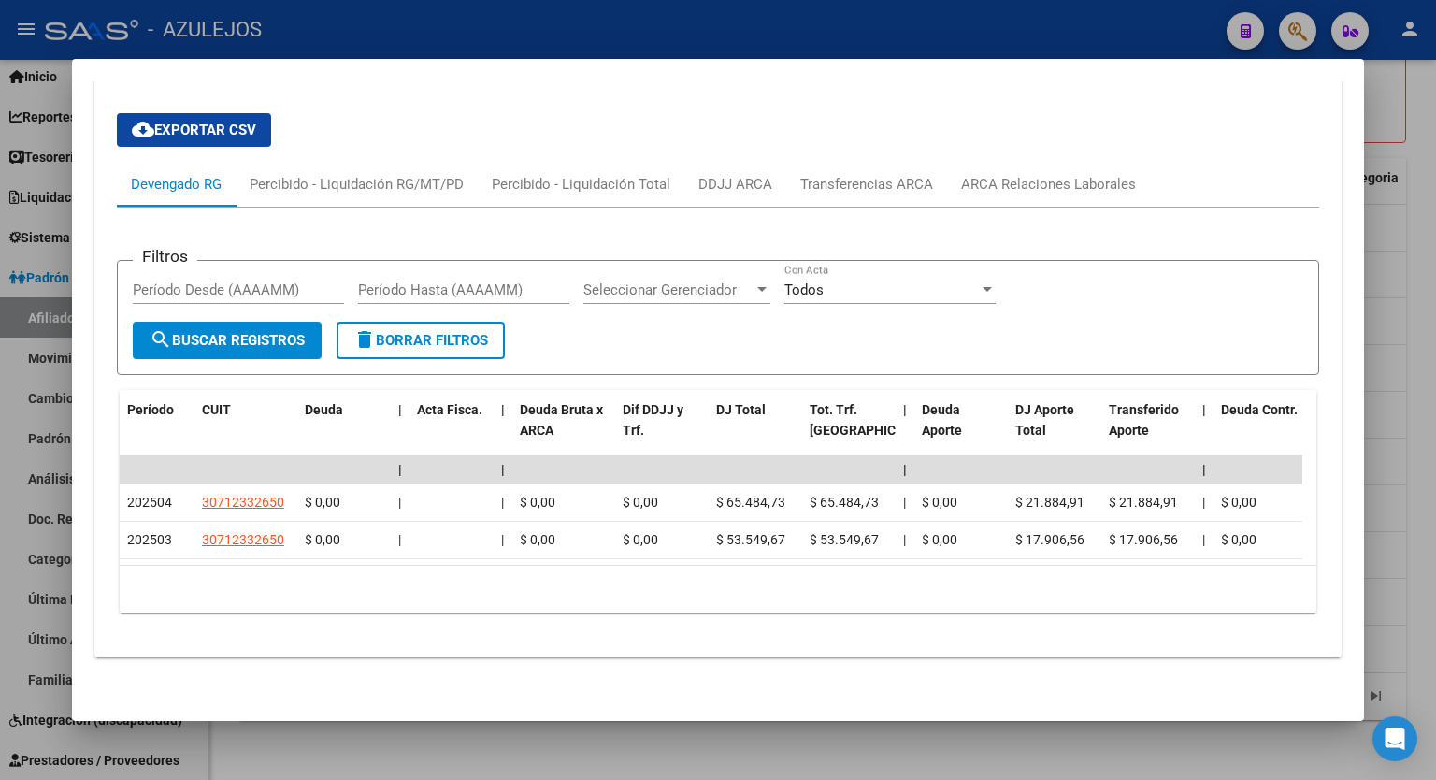
scroll to position [1522, 0]
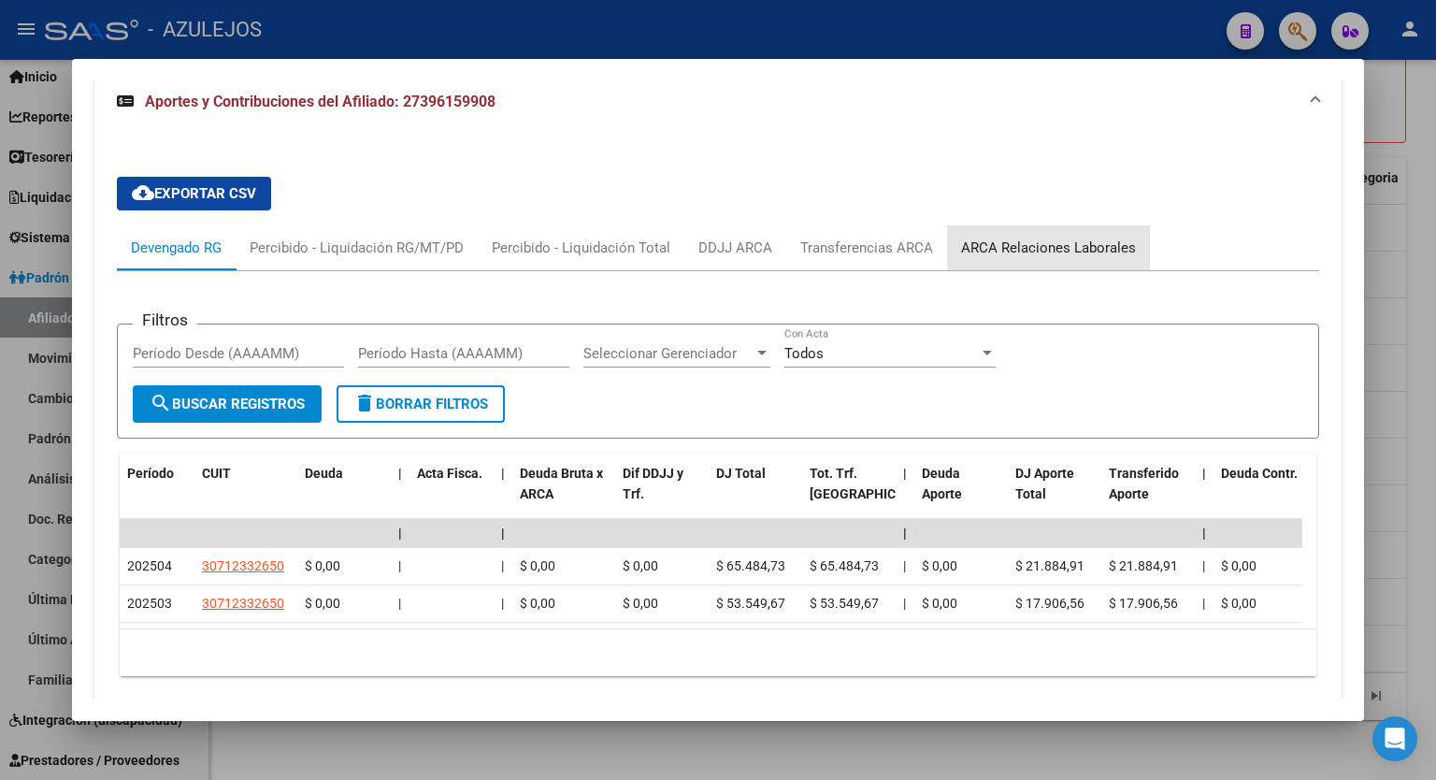
click at [1074, 259] on div "ARCA Relaciones Laborales" at bounding box center [1048, 247] width 203 height 45
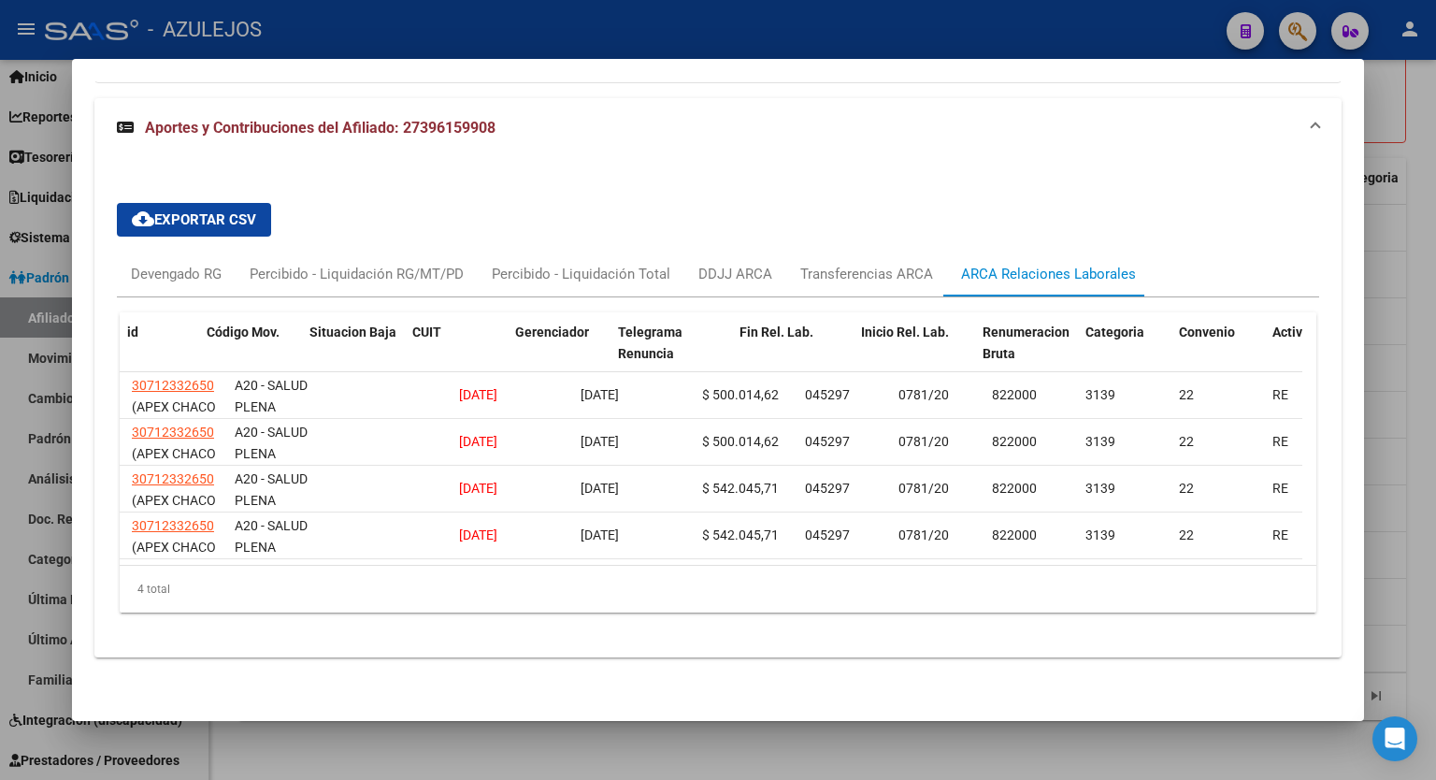
scroll to position [0, 0]
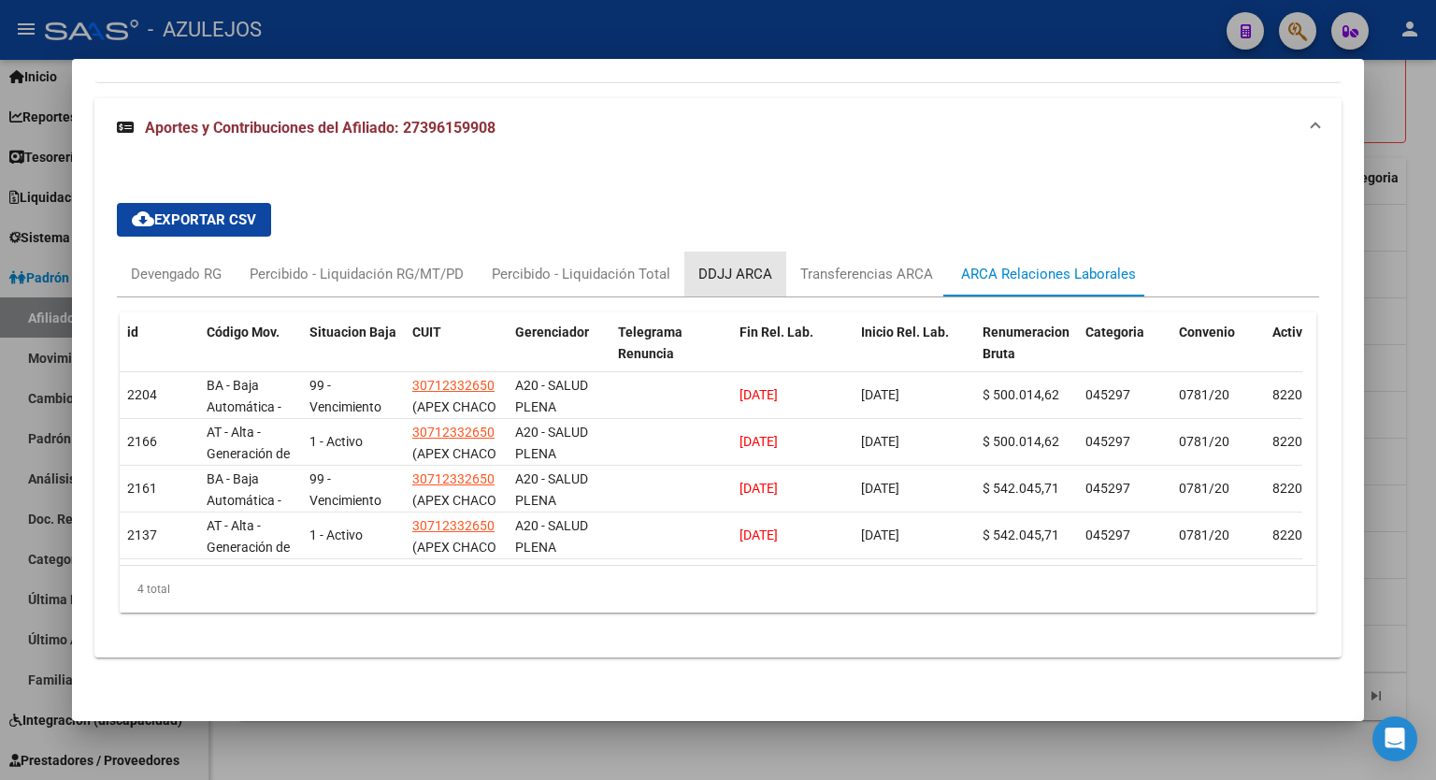
click at [748, 267] on div "DDJJ ARCA" at bounding box center [736, 274] width 74 height 21
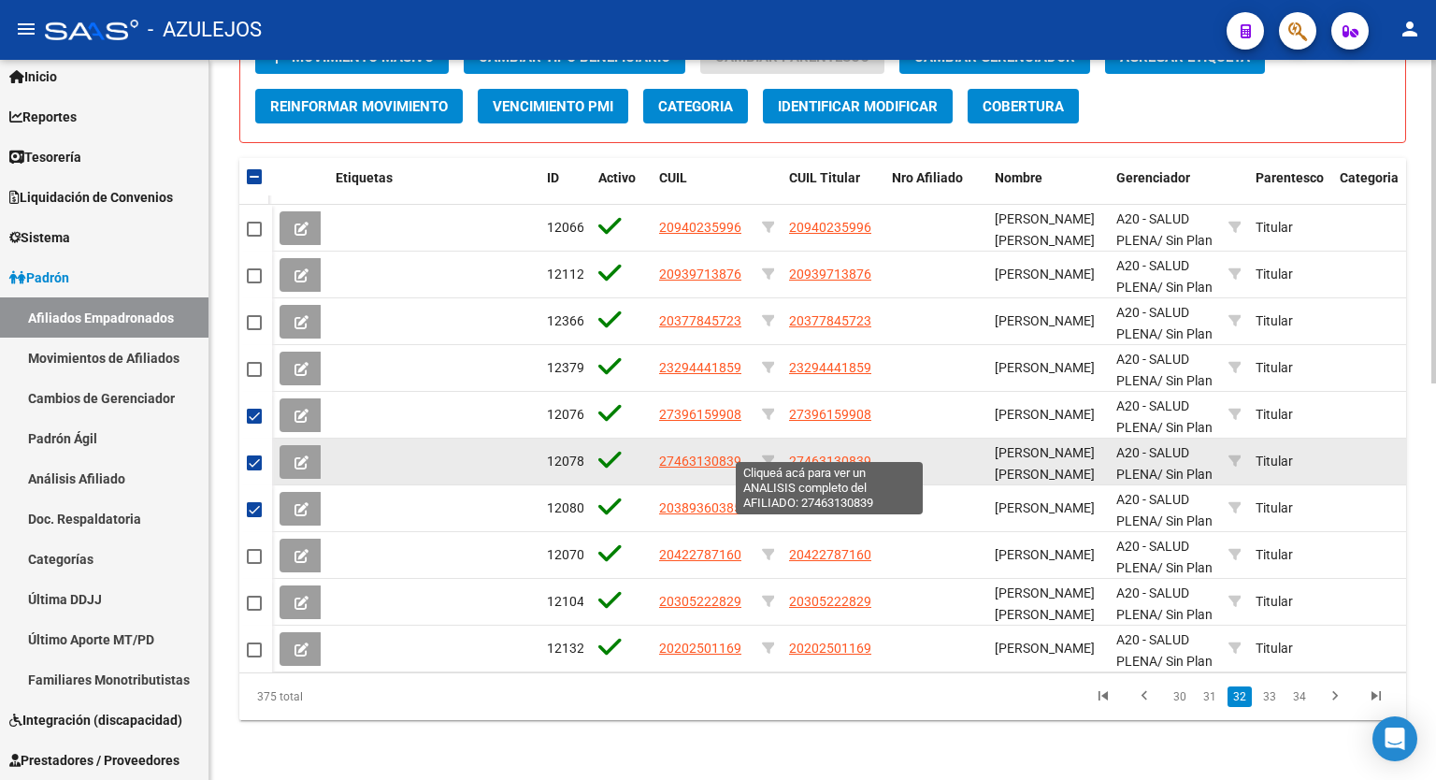
click at [830, 454] on span "27463130839" at bounding box center [830, 461] width 82 height 15
type textarea "27463130839"
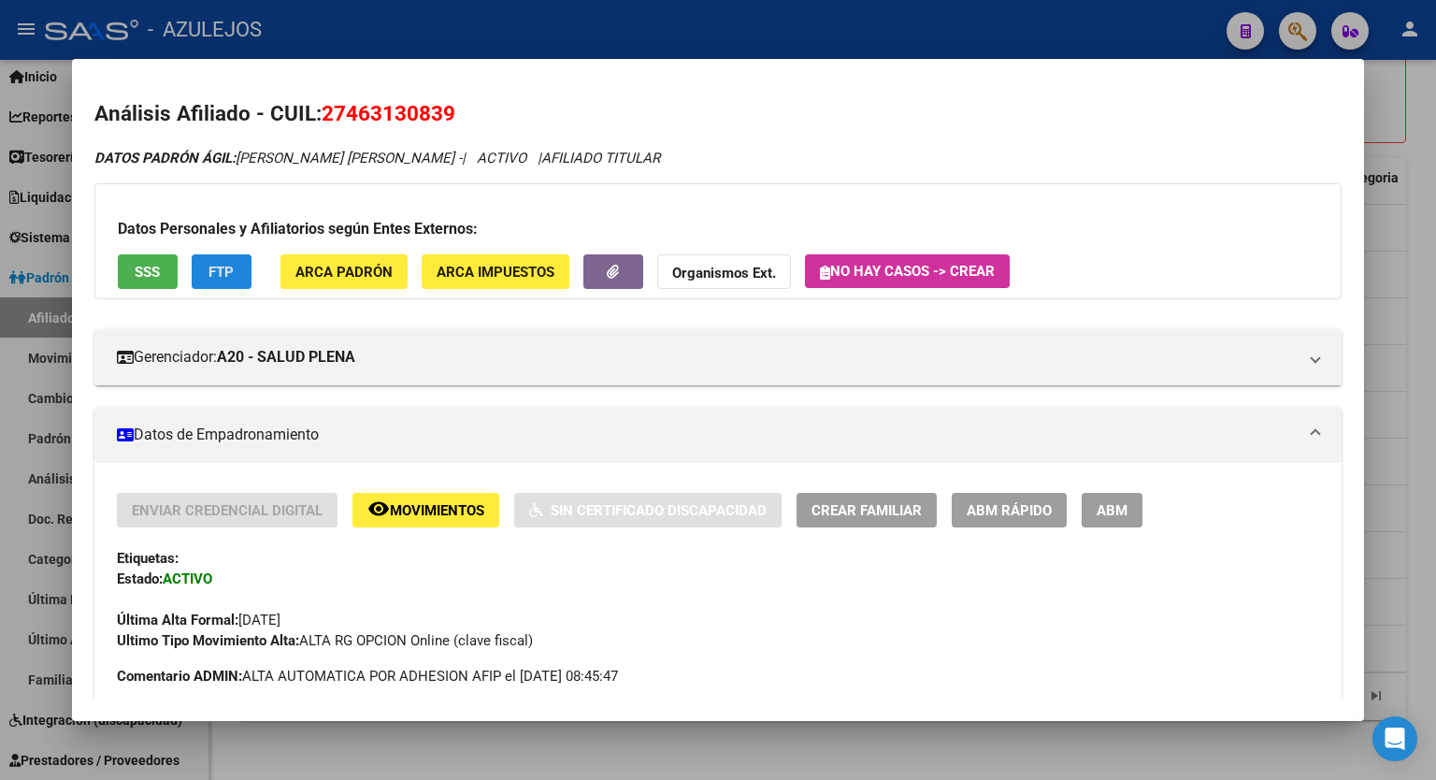
click at [246, 277] on button "FTP" at bounding box center [222, 271] width 60 height 35
click at [146, 275] on span "SSS" at bounding box center [147, 272] width 25 height 17
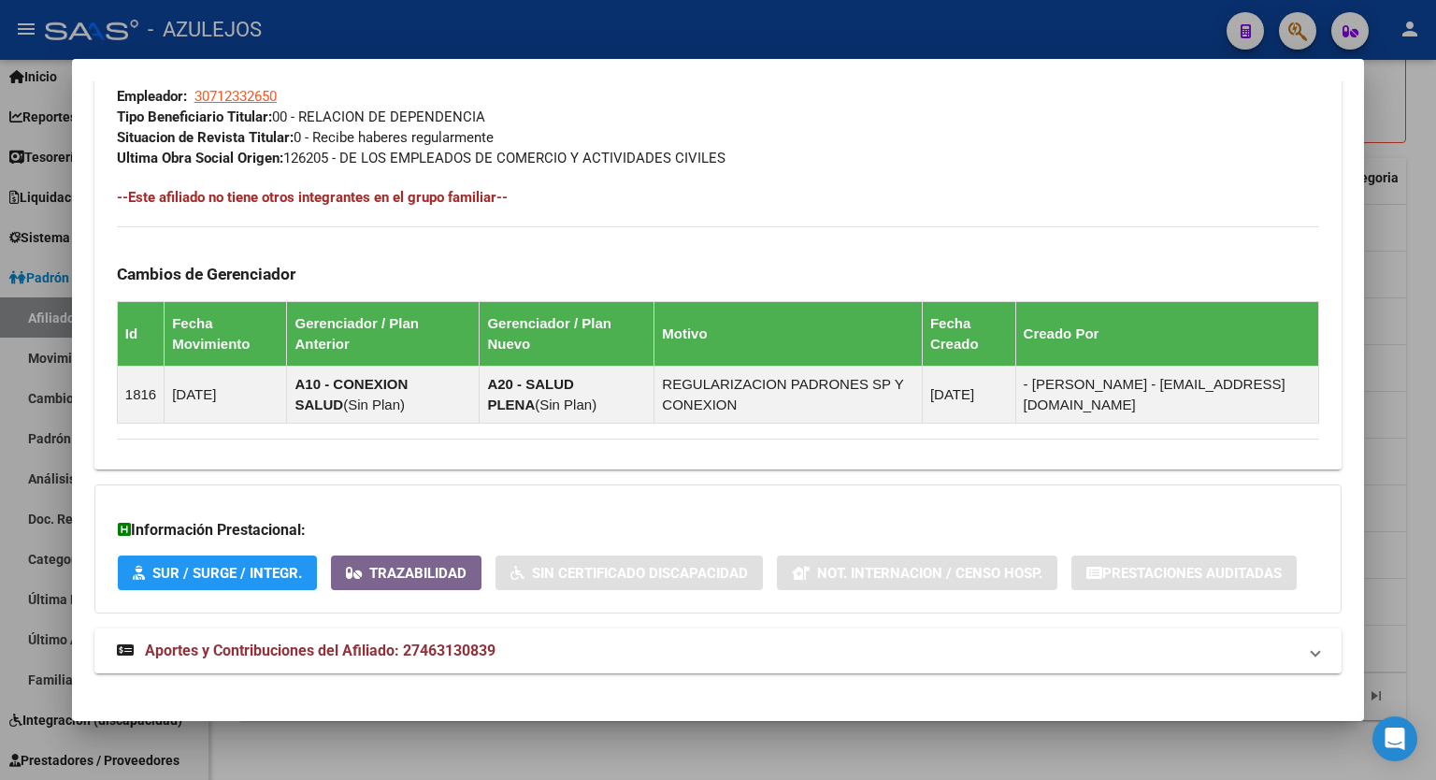
scroll to position [980, 0]
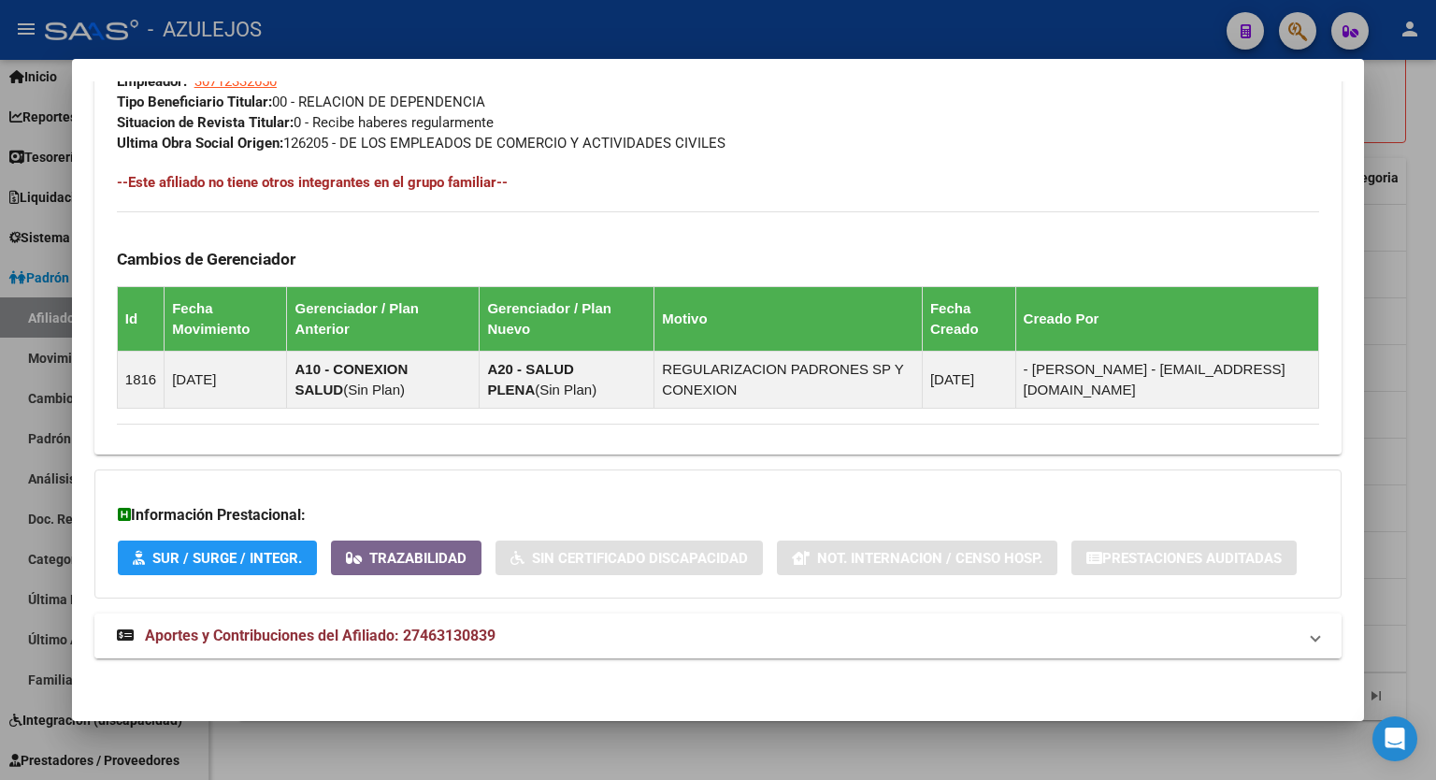
click at [340, 633] on span "Aportes y Contribuciones del Afiliado: 27463130839" at bounding box center [320, 636] width 351 height 18
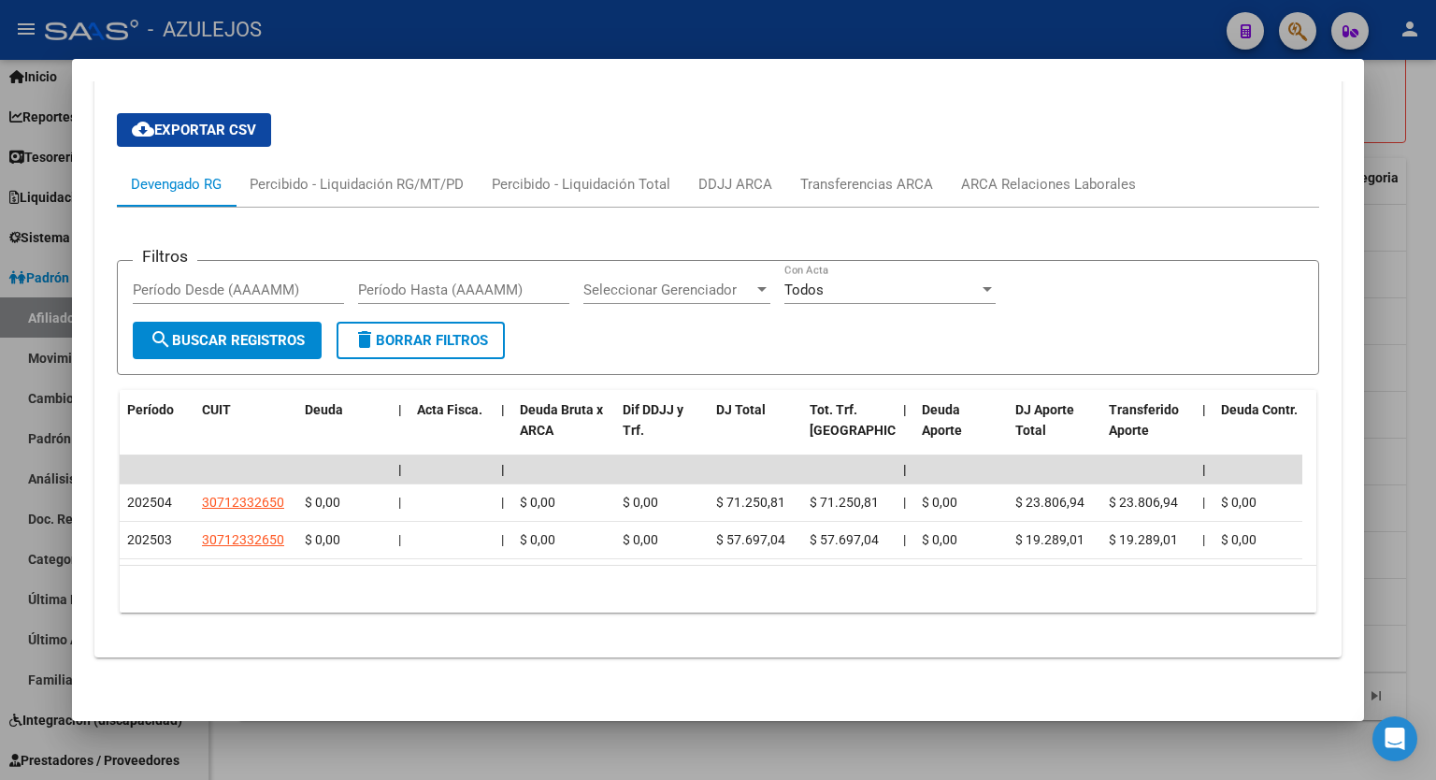
scroll to position [1567, 0]
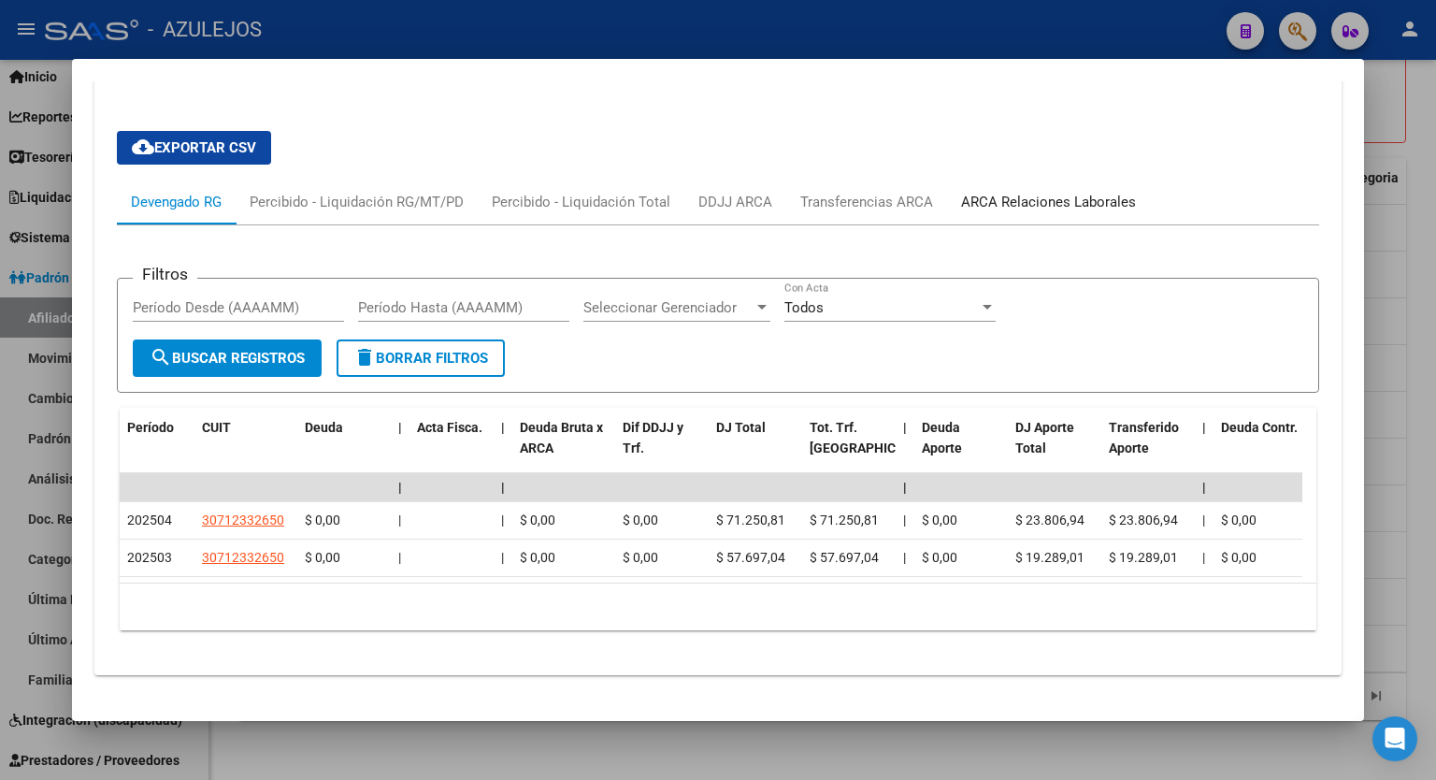
click at [1049, 196] on div "ARCA Relaciones Laborales" at bounding box center [1048, 202] width 175 height 21
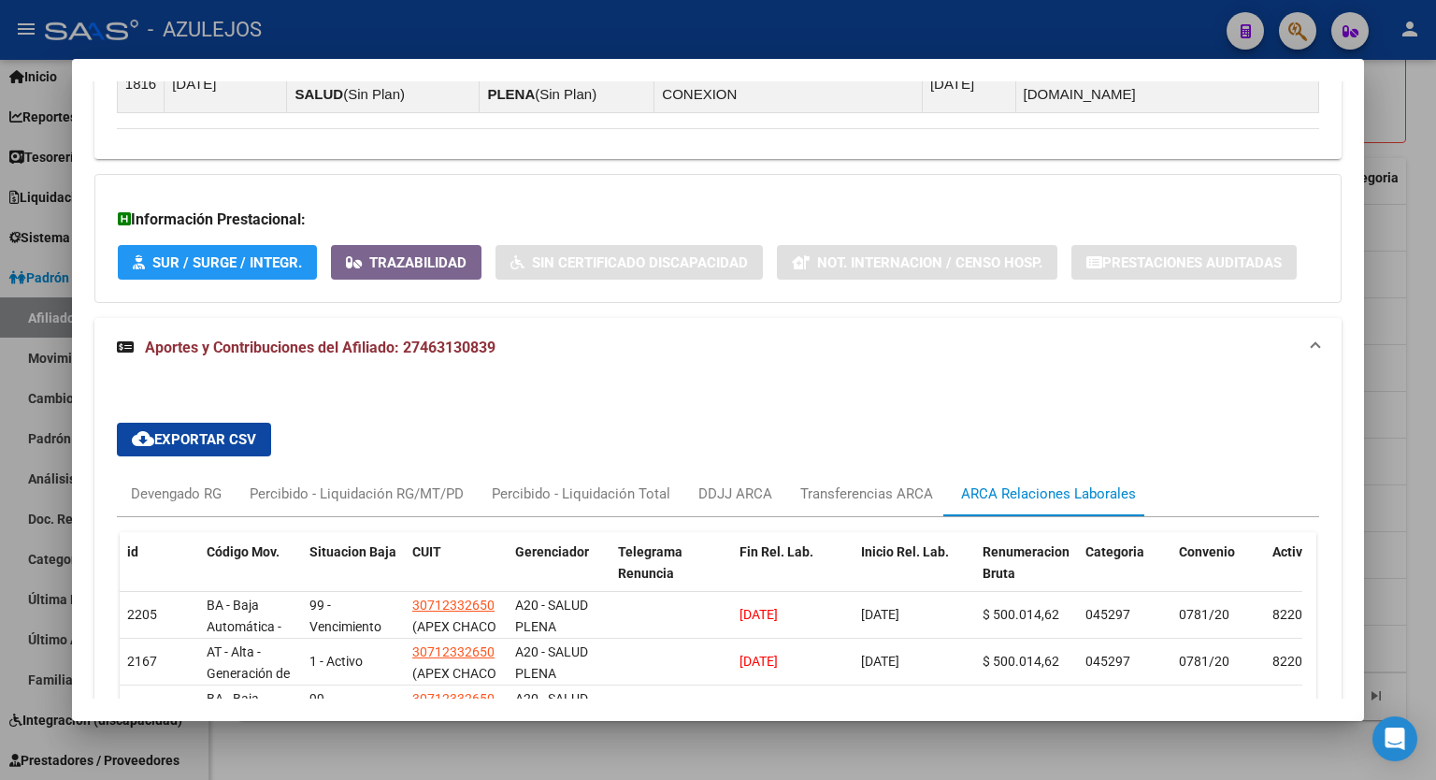
scroll to position [1508, 0]
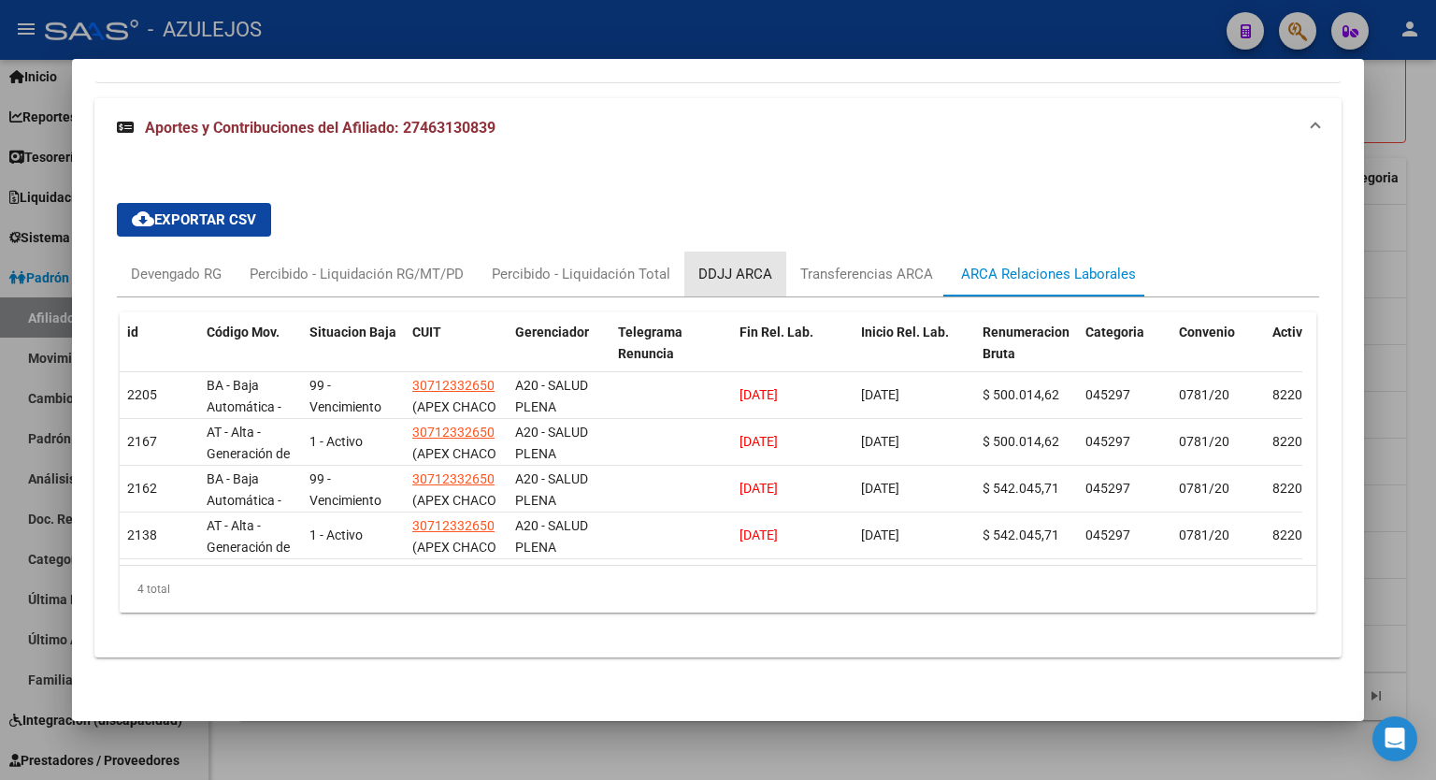
click at [747, 252] on div "DDJJ ARCA" at bounding box center [736, 274] width 102 height 45
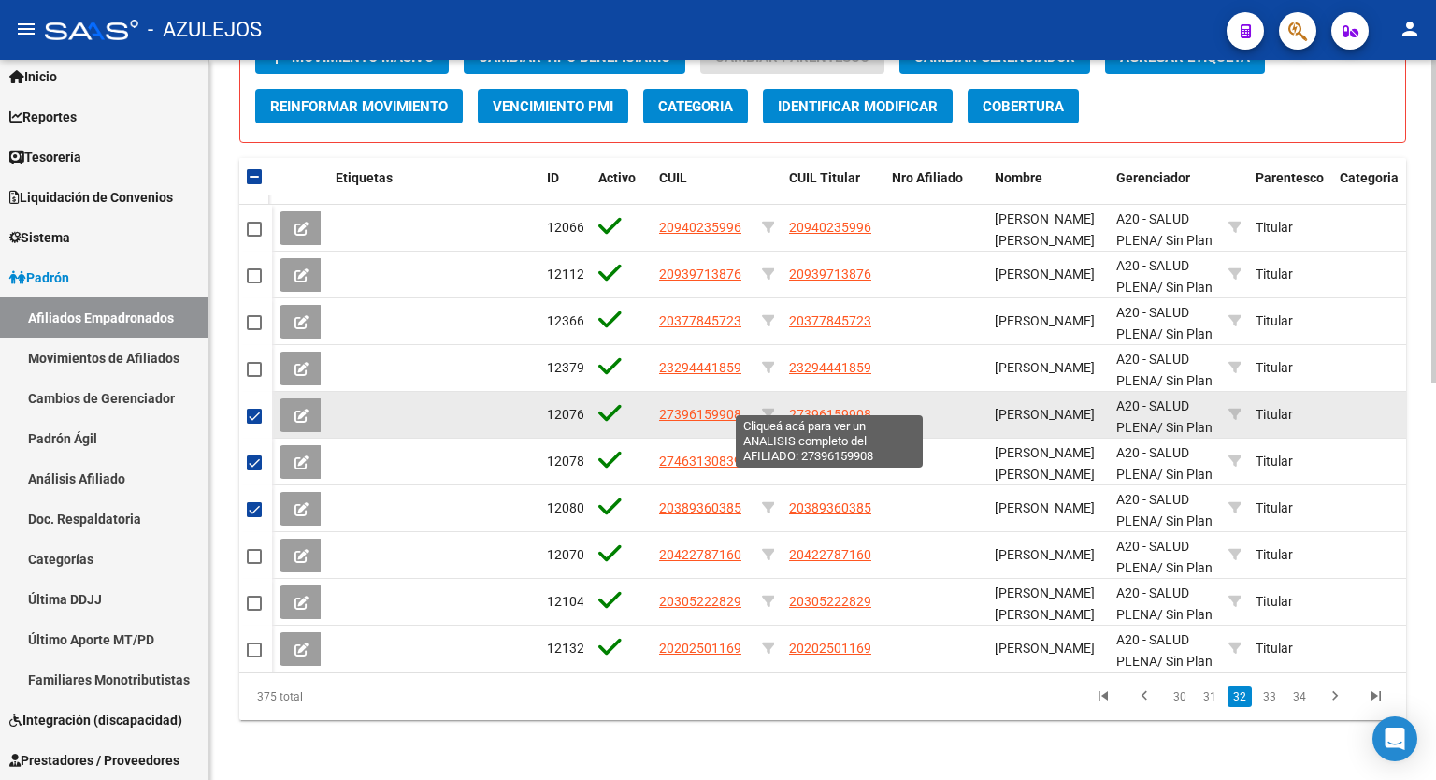
click at [821, 407] on span "27396159908" at bounding box center [830, 414] width 82 height 15
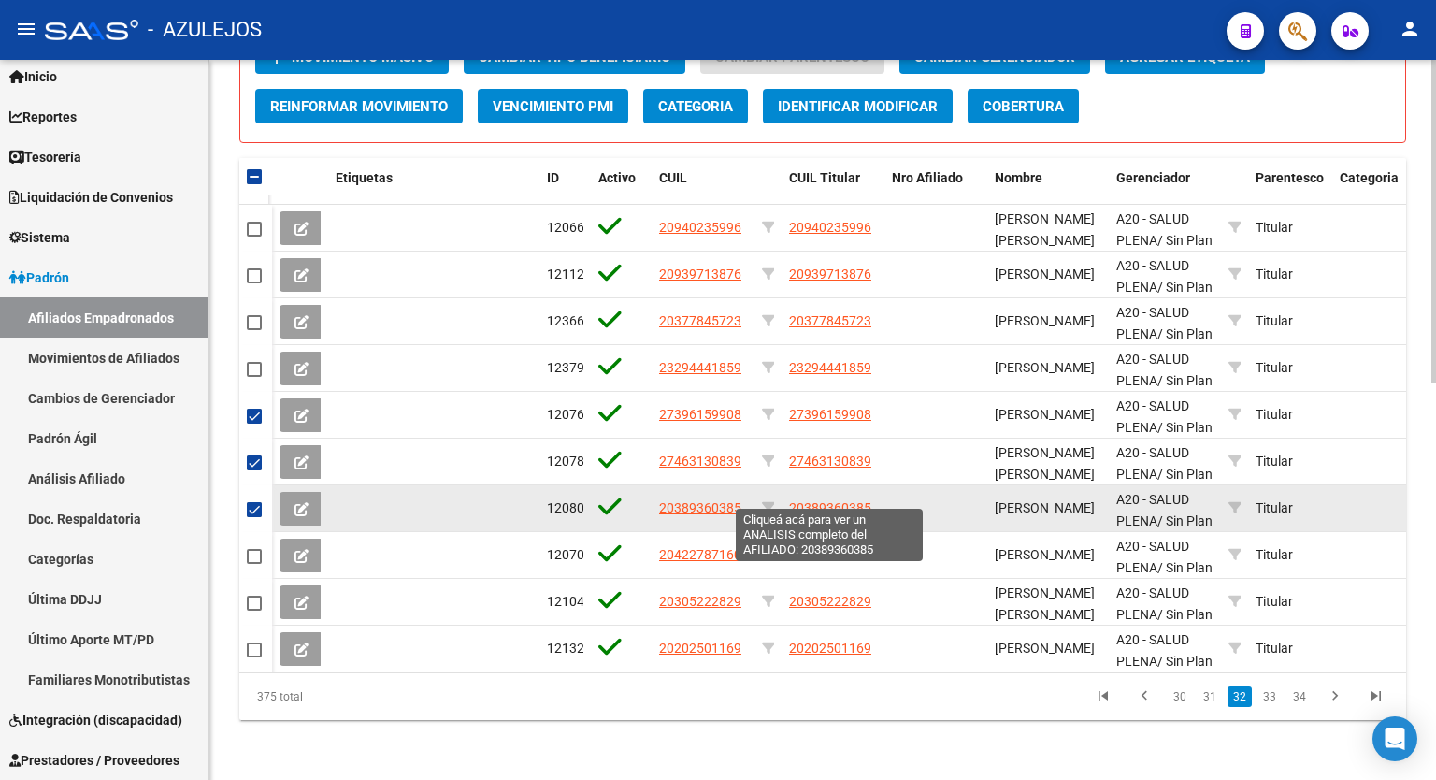
click at [827, 500] on span "20389360385" at bounding box center [830, 507] width 82 height 15
type textarea "20389360385"
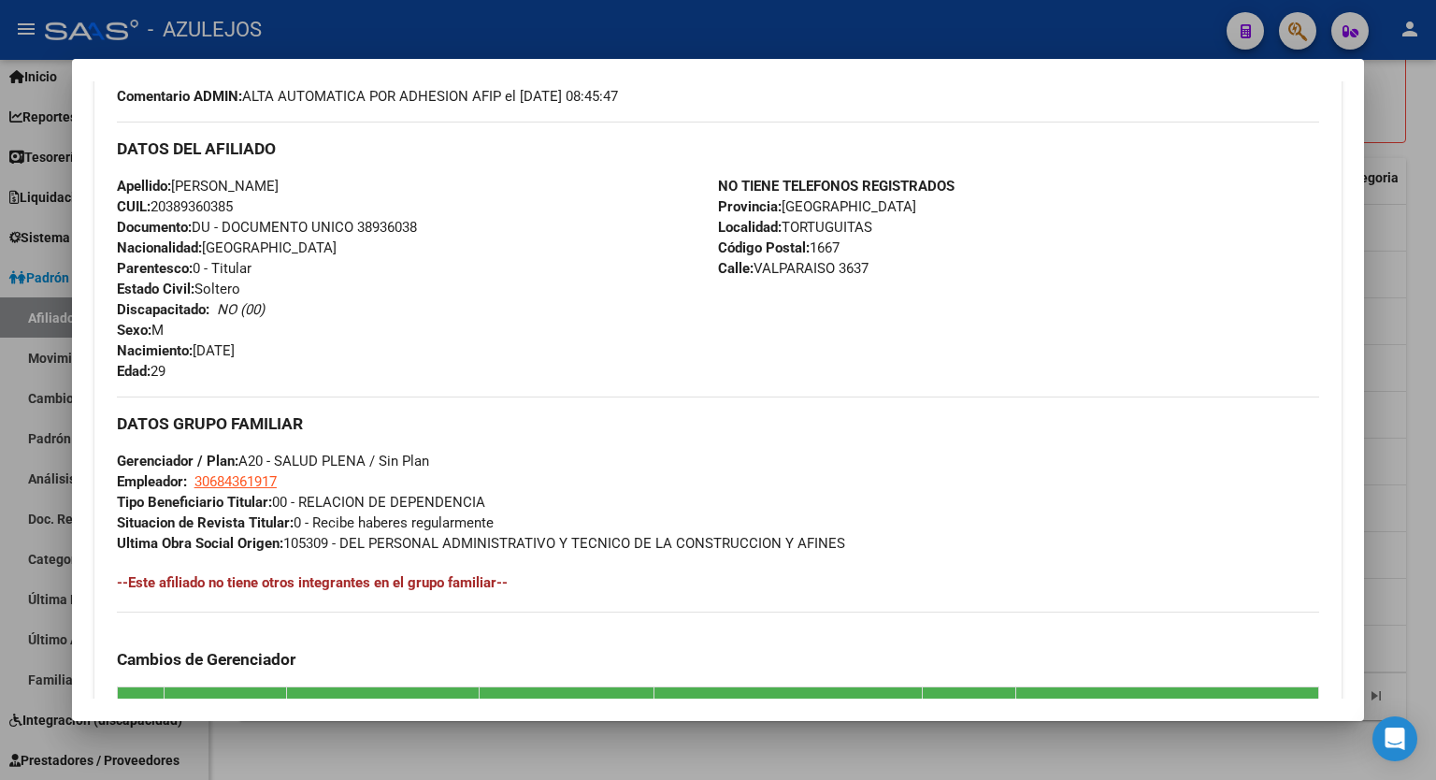
scroll to position [980, 0]
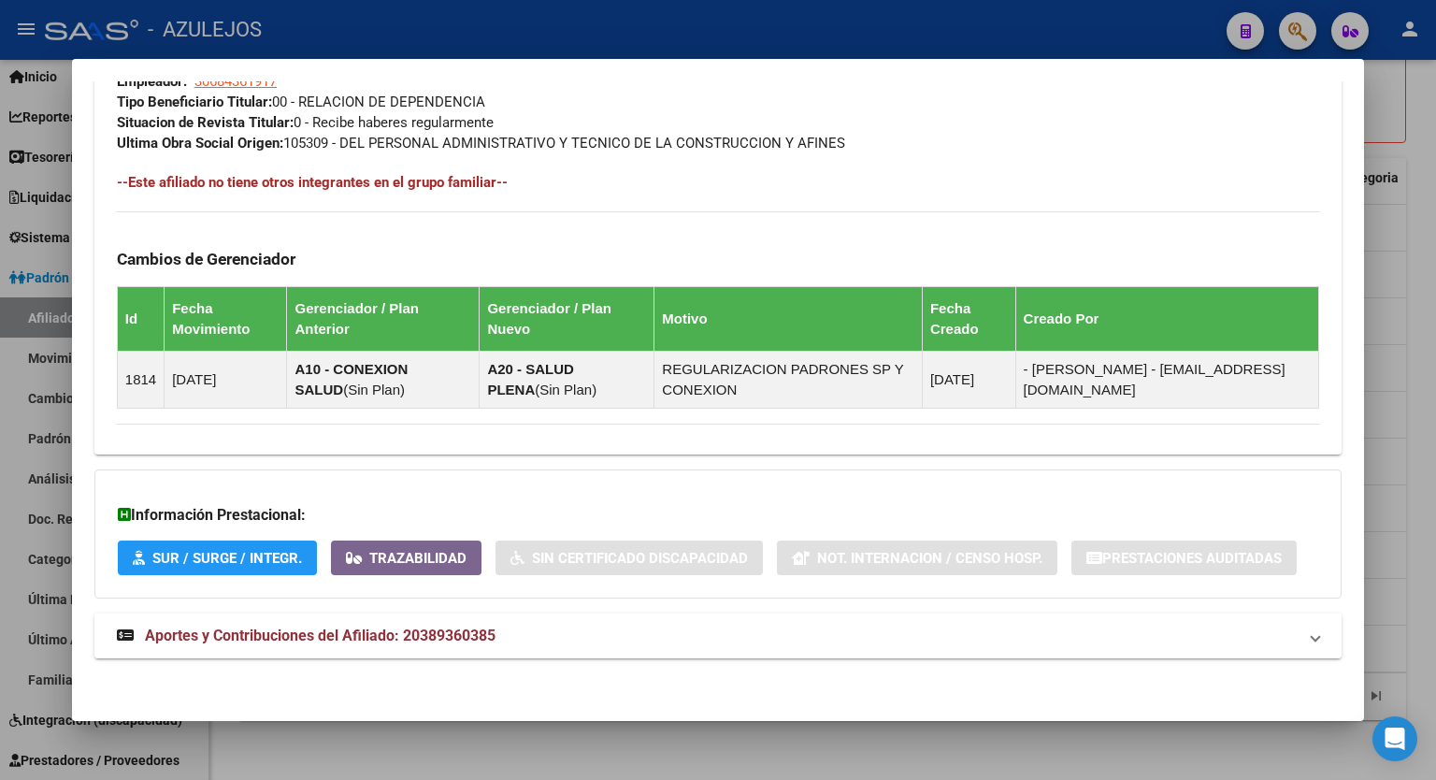
click at [436, 634] on span "Aportes y Contribuciones del Afiliado: 20389360385" at bounding box center [320, 636] width 351 height 18
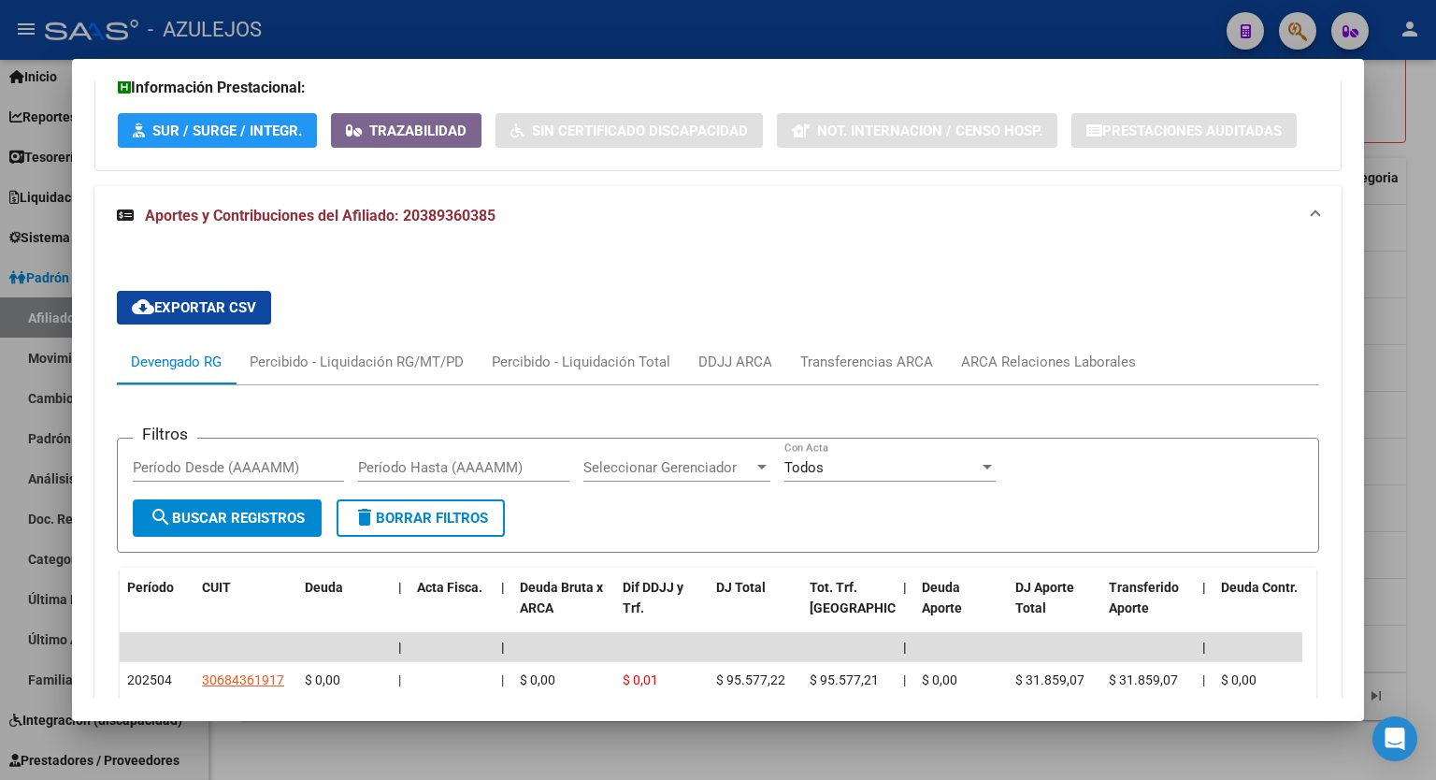
scroll to position [1596, 0]
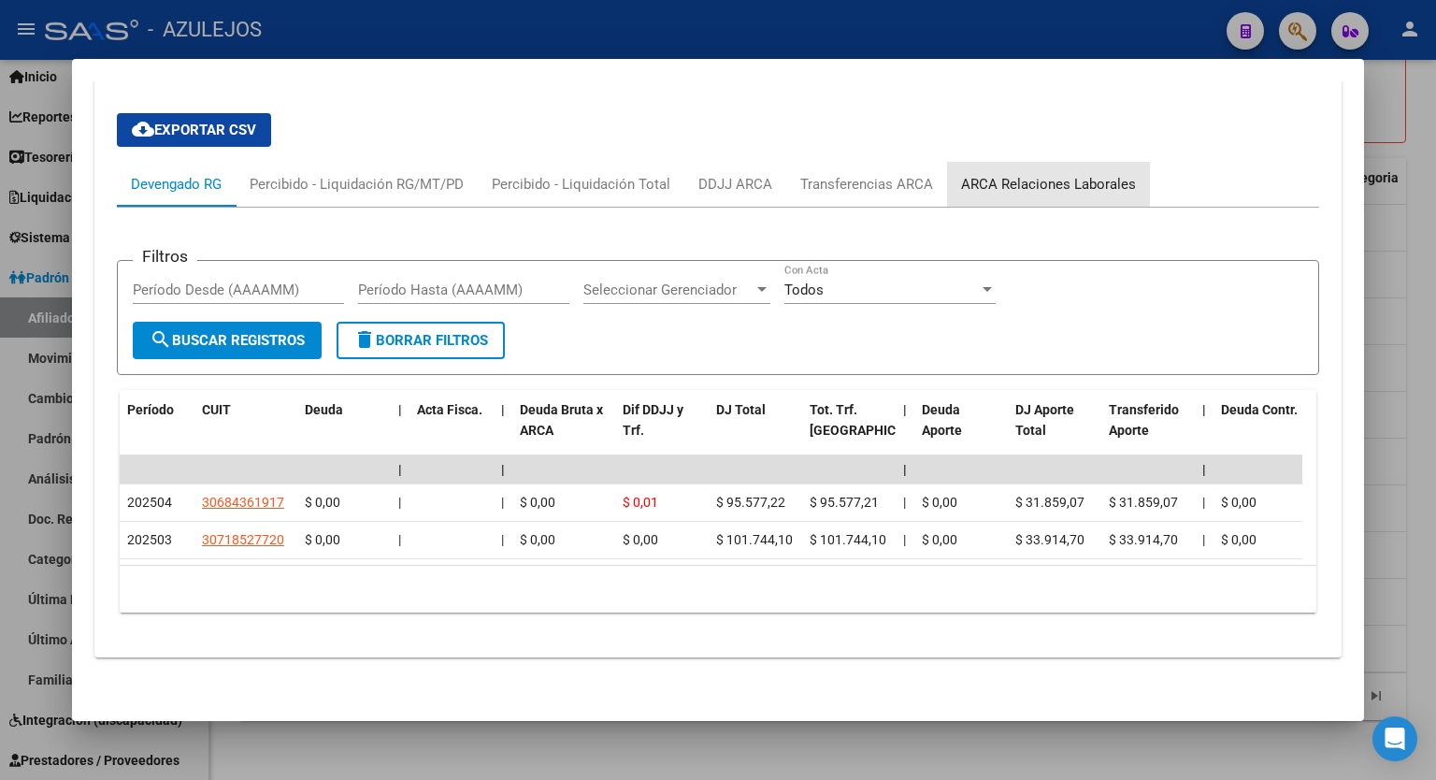
click at [1047, 179] on div "ARCA Relaciones Laborales" at bounding box center [1048, 184] width 175 height 21
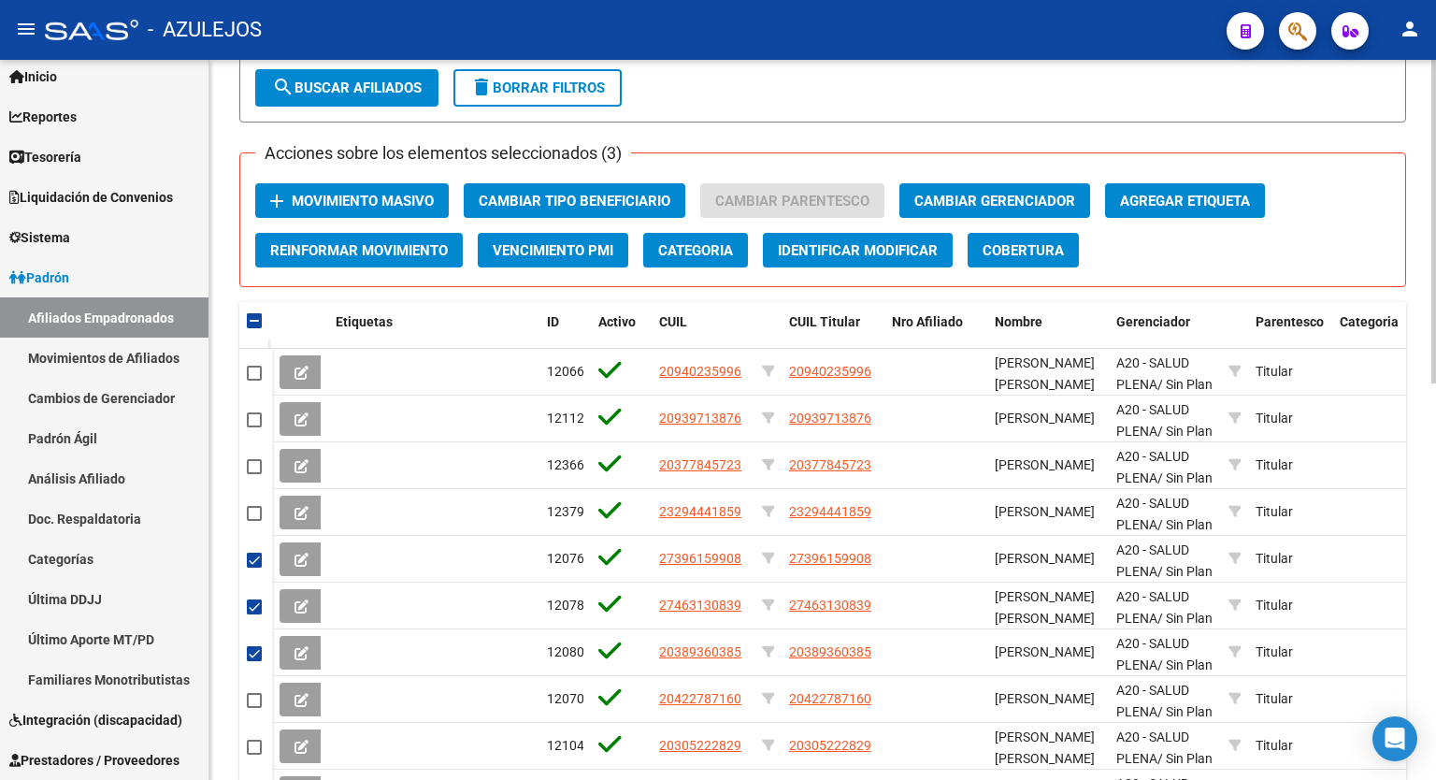
scroll to position [731, 0]
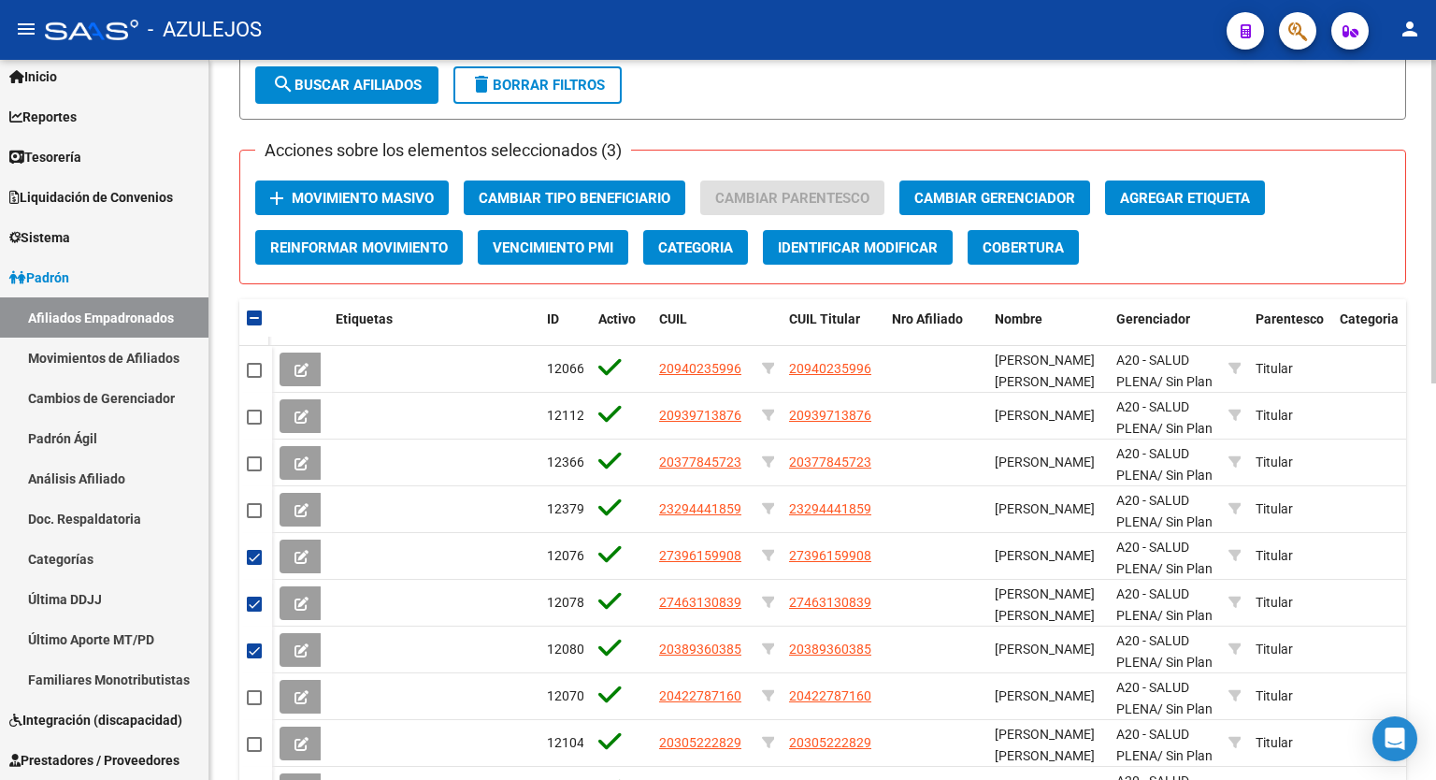
click at [1436, 423] on div at bounding box center [1434, 555] width 5 height 324
click at [354, 198] on span "Movimiento Masivo" at bounding box center [363, 198] width 142 height 17
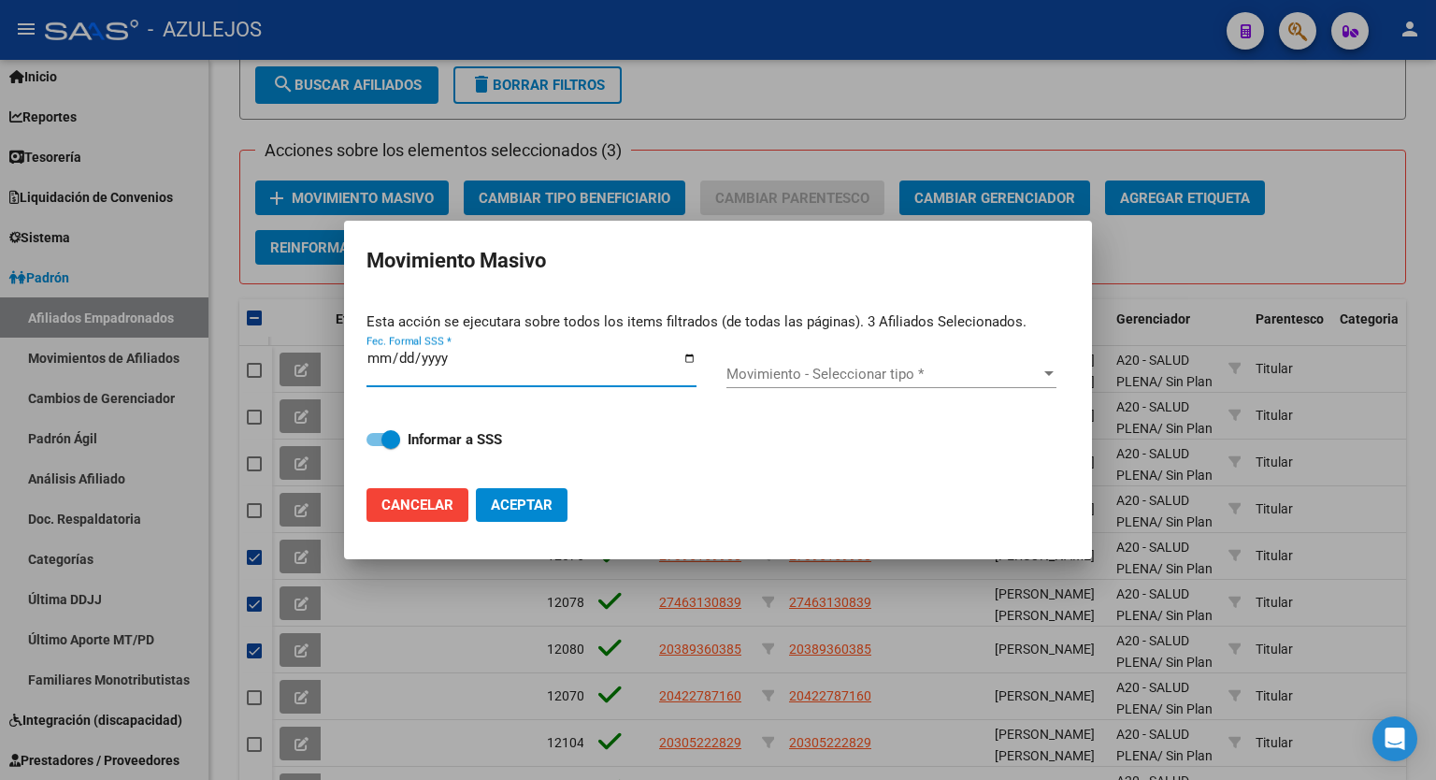
click at [690, 357] on input "Fec. Formal SSS *" at bounding box center [532, 366] width 330 height 30
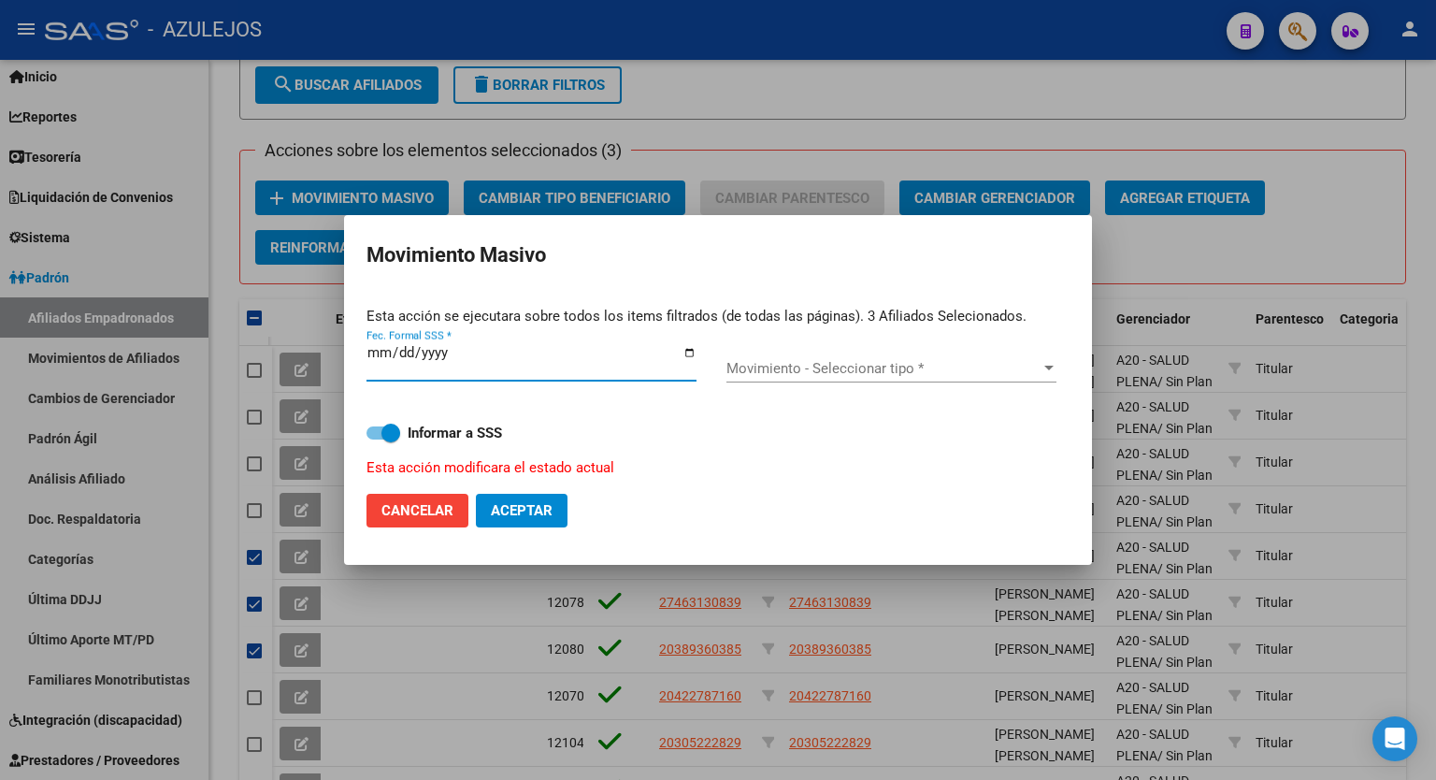
type input "2025-08-01"
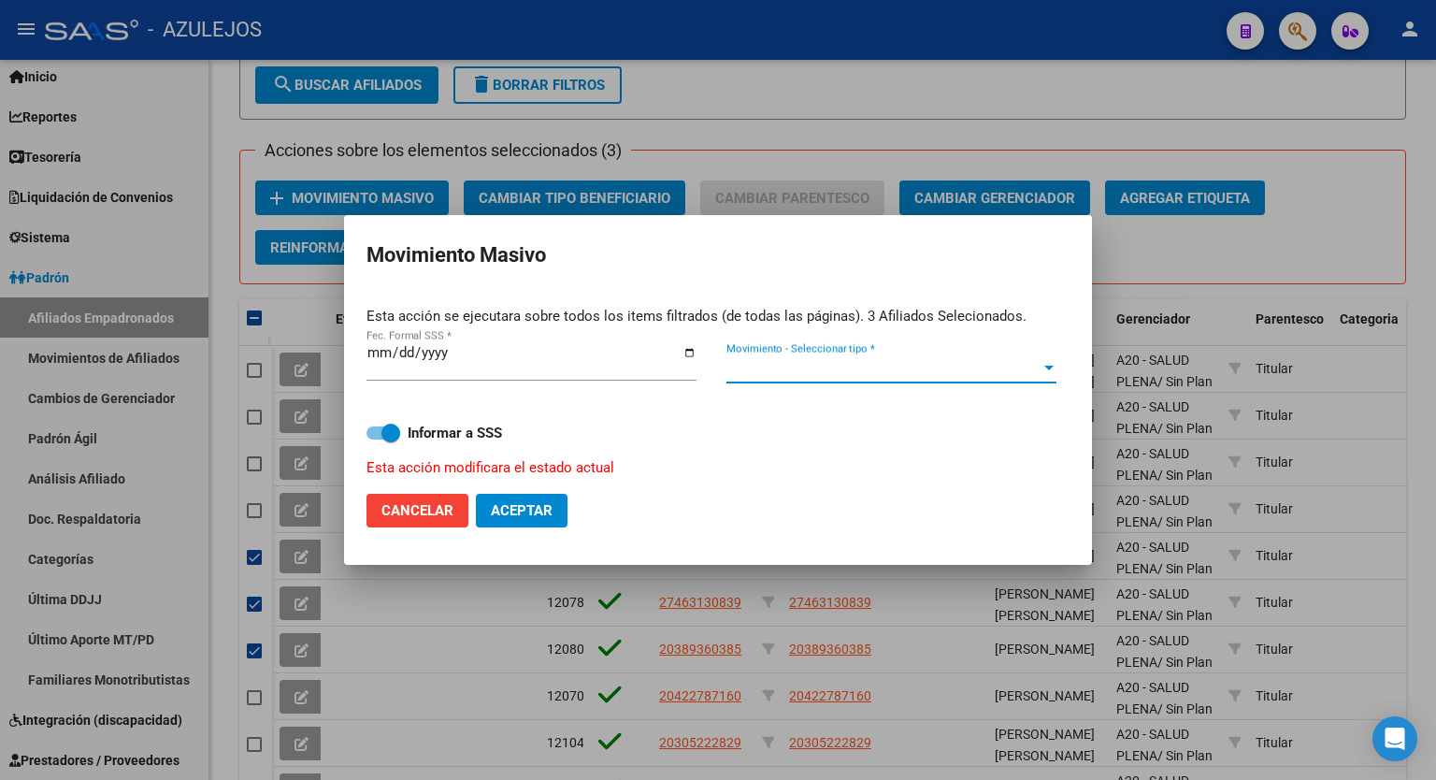
click at [1051, 362] on div at bounding box center [1049, 368] width 17 height 15
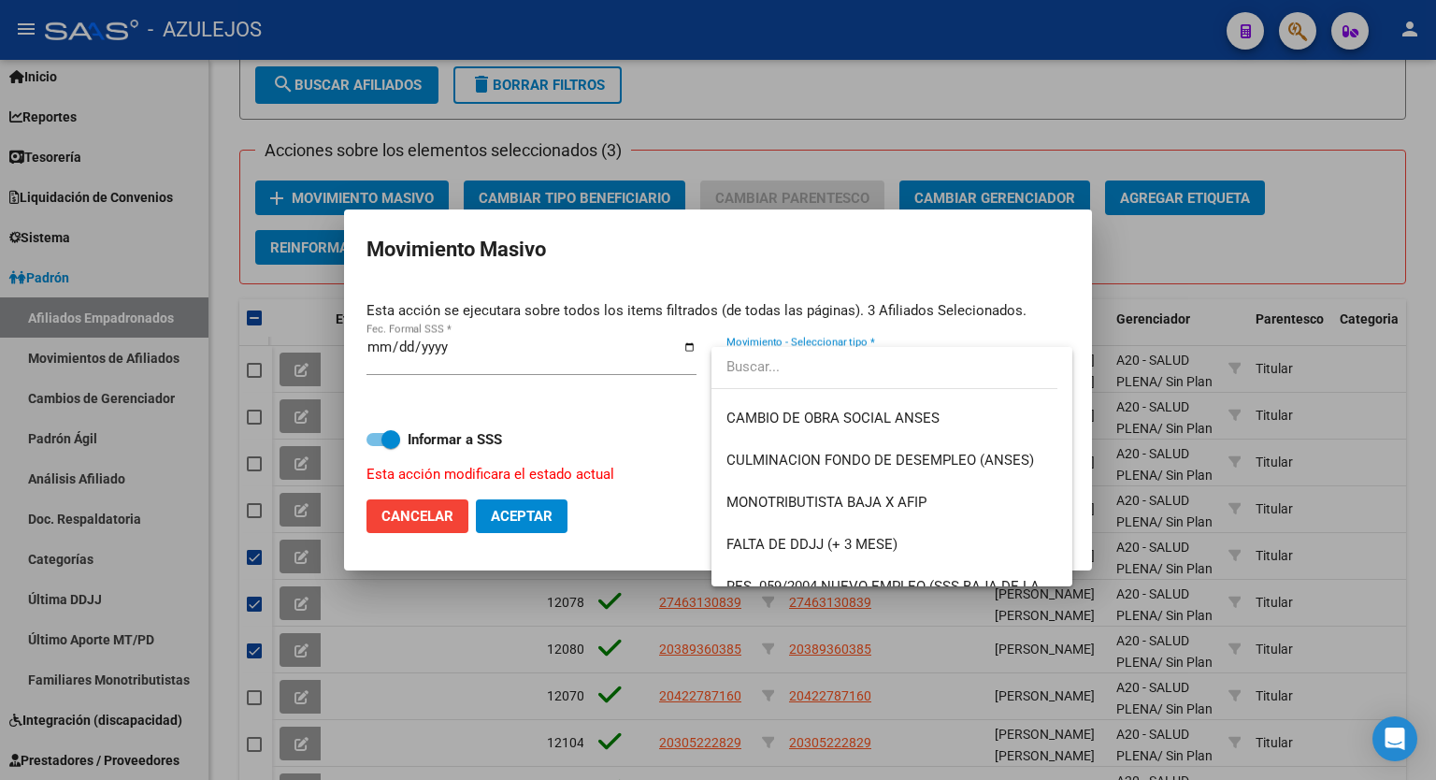
scroll to position [436, 0]
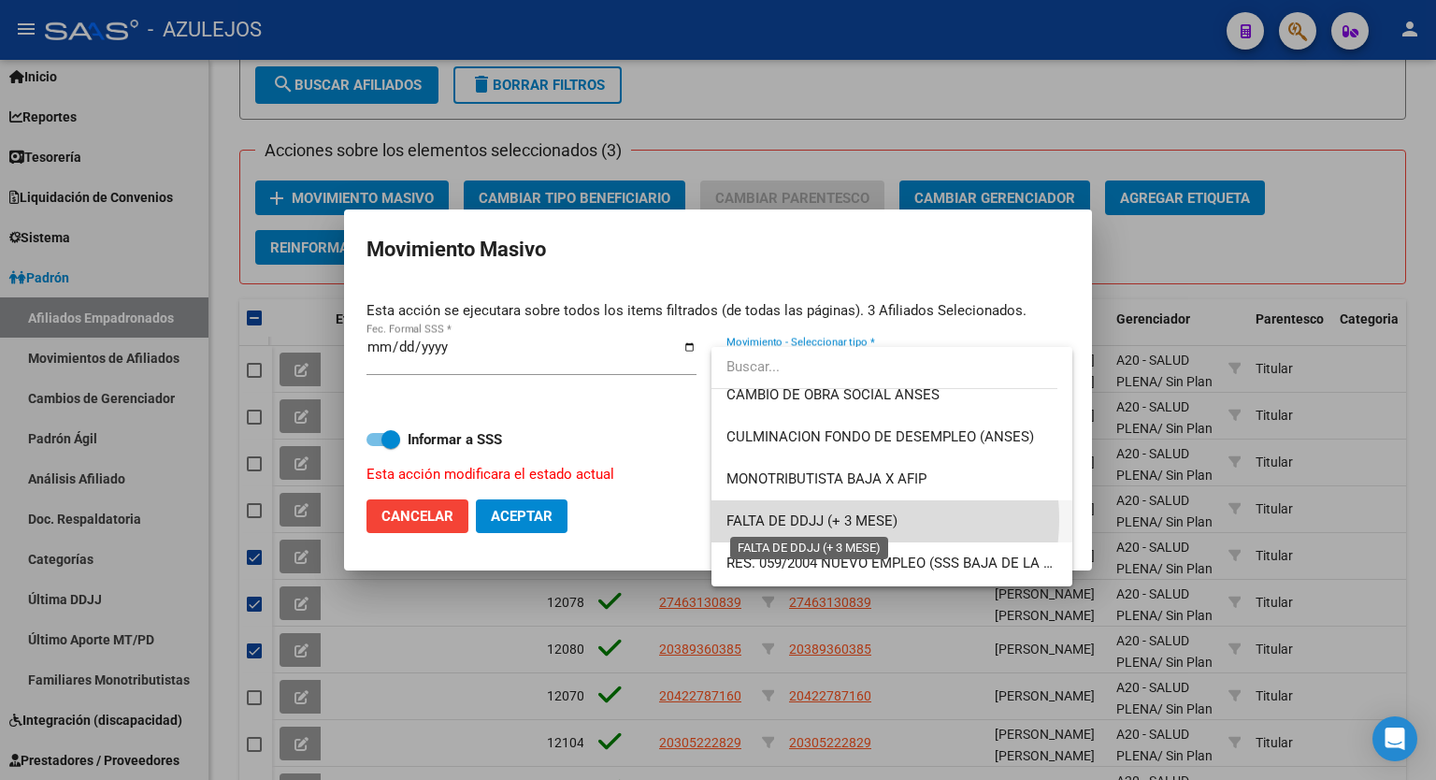
click at [851, 519] on span "FALTA DE DDJJ (+ 3 MESE)" at bounding box center [812, 520] width 171 height 17
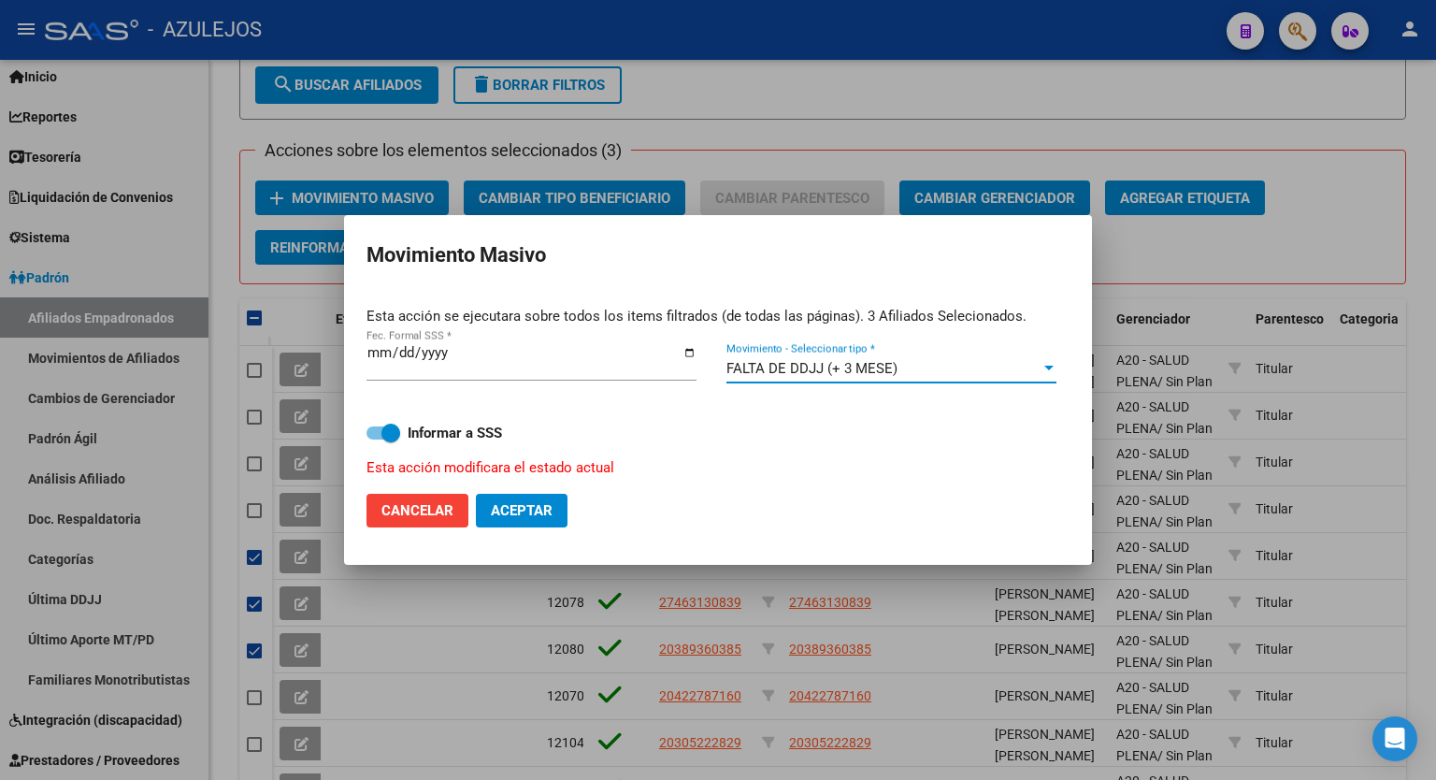
click at [516, 517] on span "Aceptar" at bounding box center [522, 510] width 62 height 17
checkbox input "false"
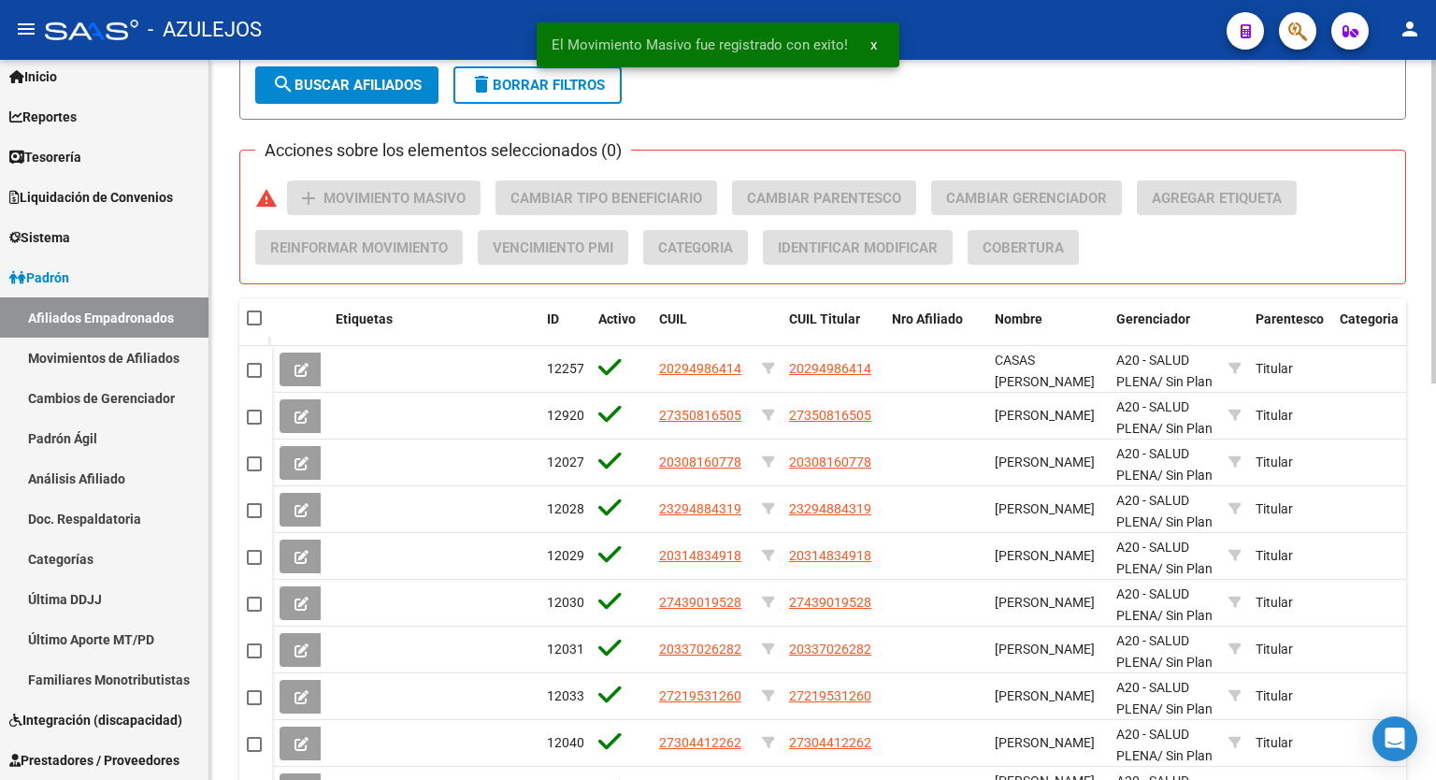
scroll to position [885, 0]
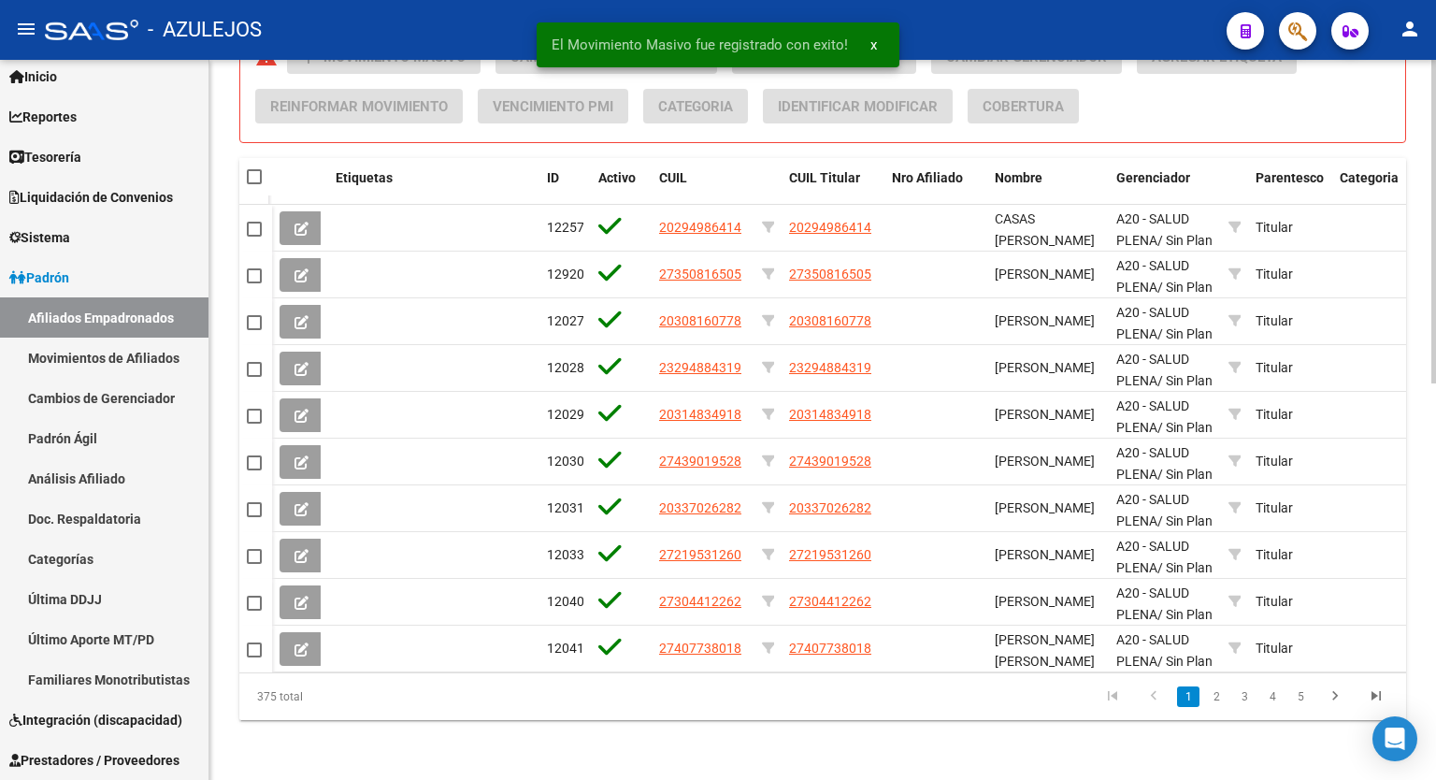
click at [1436, 532] on div at bounding box center [1434, 618] width 5 height 324
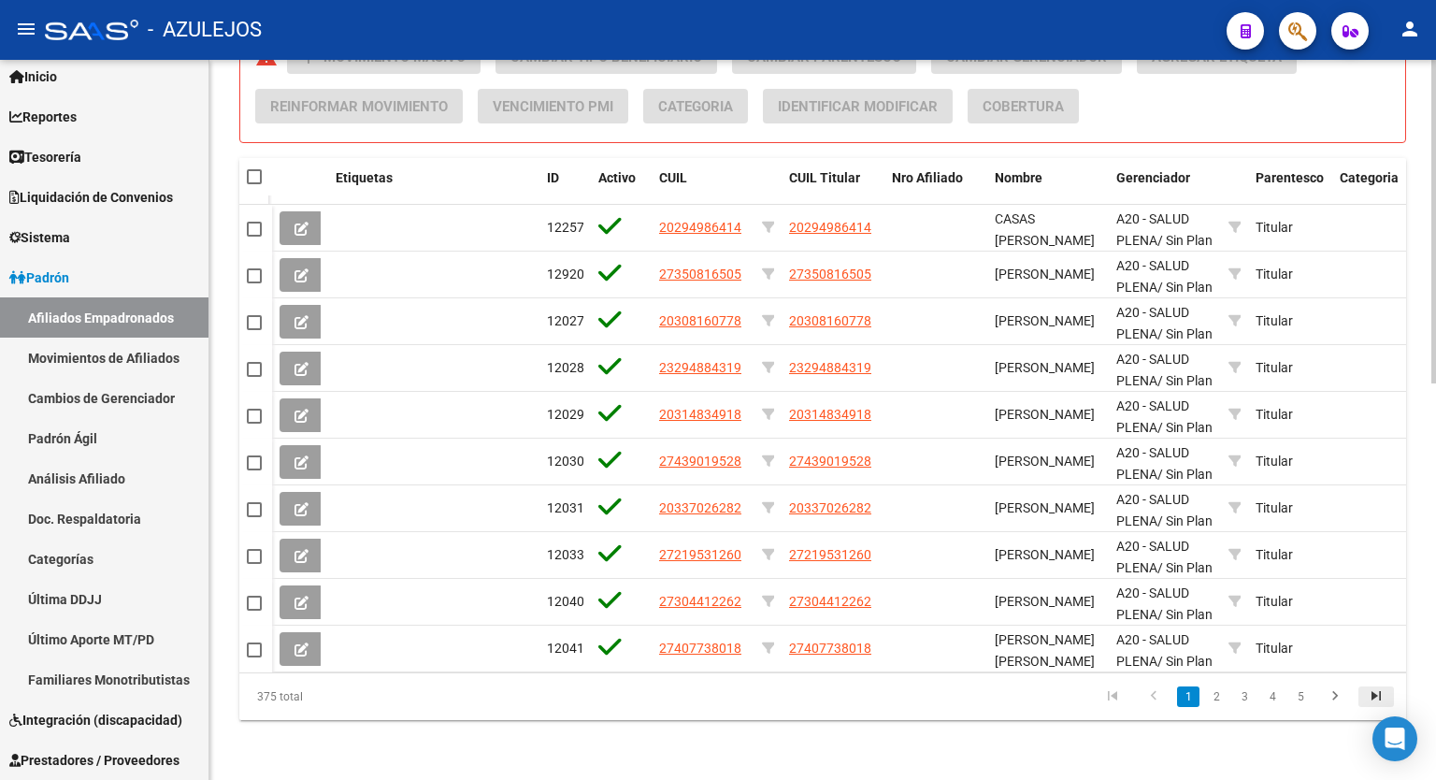
click at [1377, 697] on icon "go to last page" at bounding box center [1376, 698] width 24 height 22
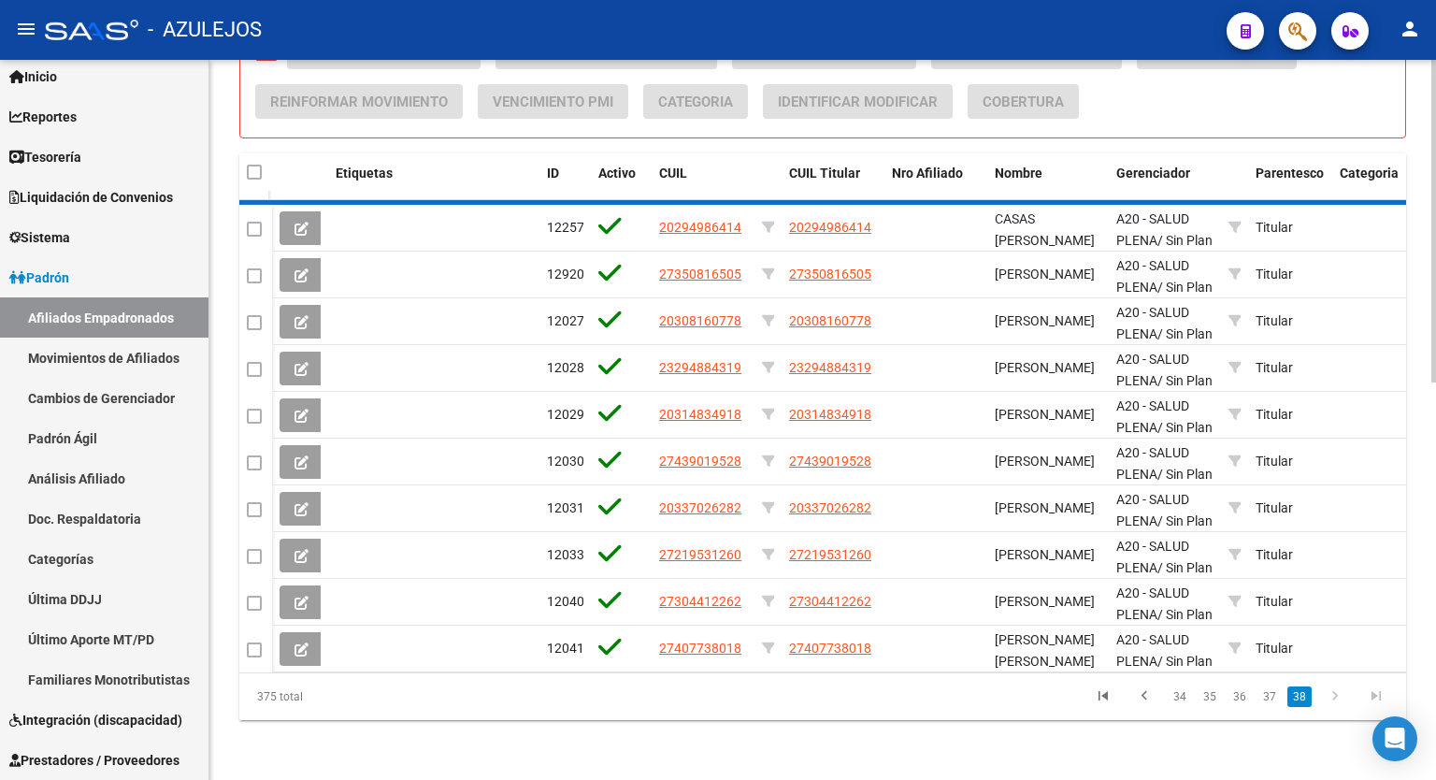
scroll to position [511, 0]
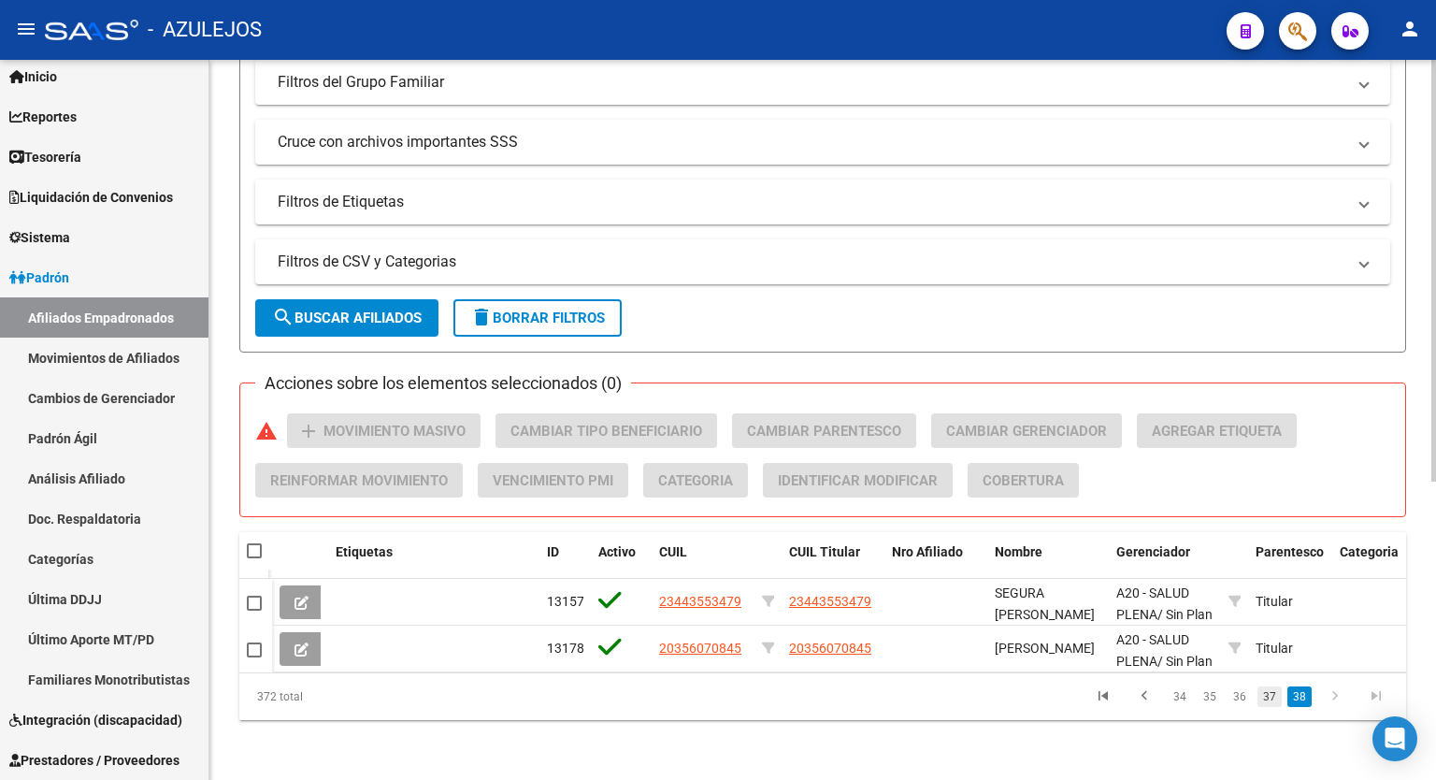
click at [1267, 700] on link "37" at bounding box center [1270, 696] width 24 height 21
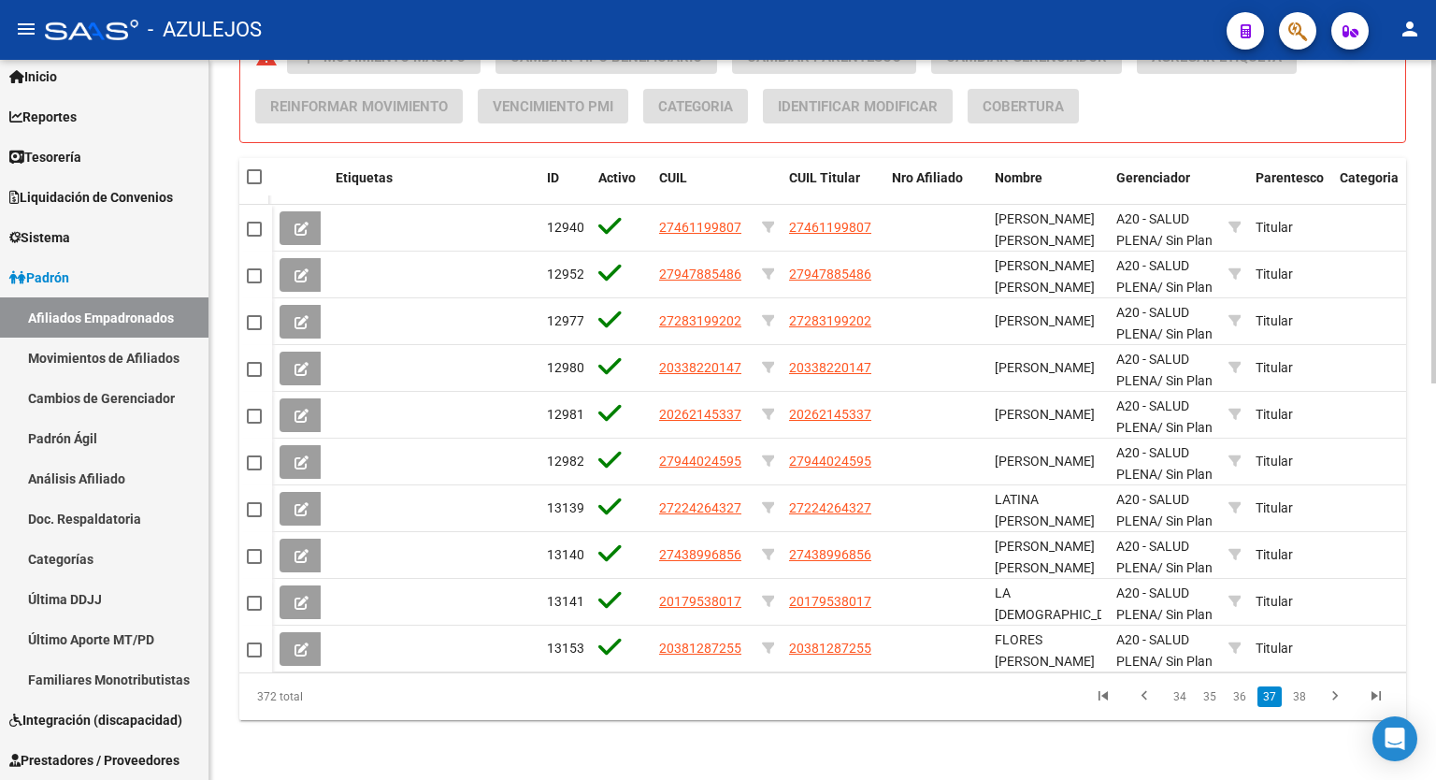
scroll to position [822, 0]
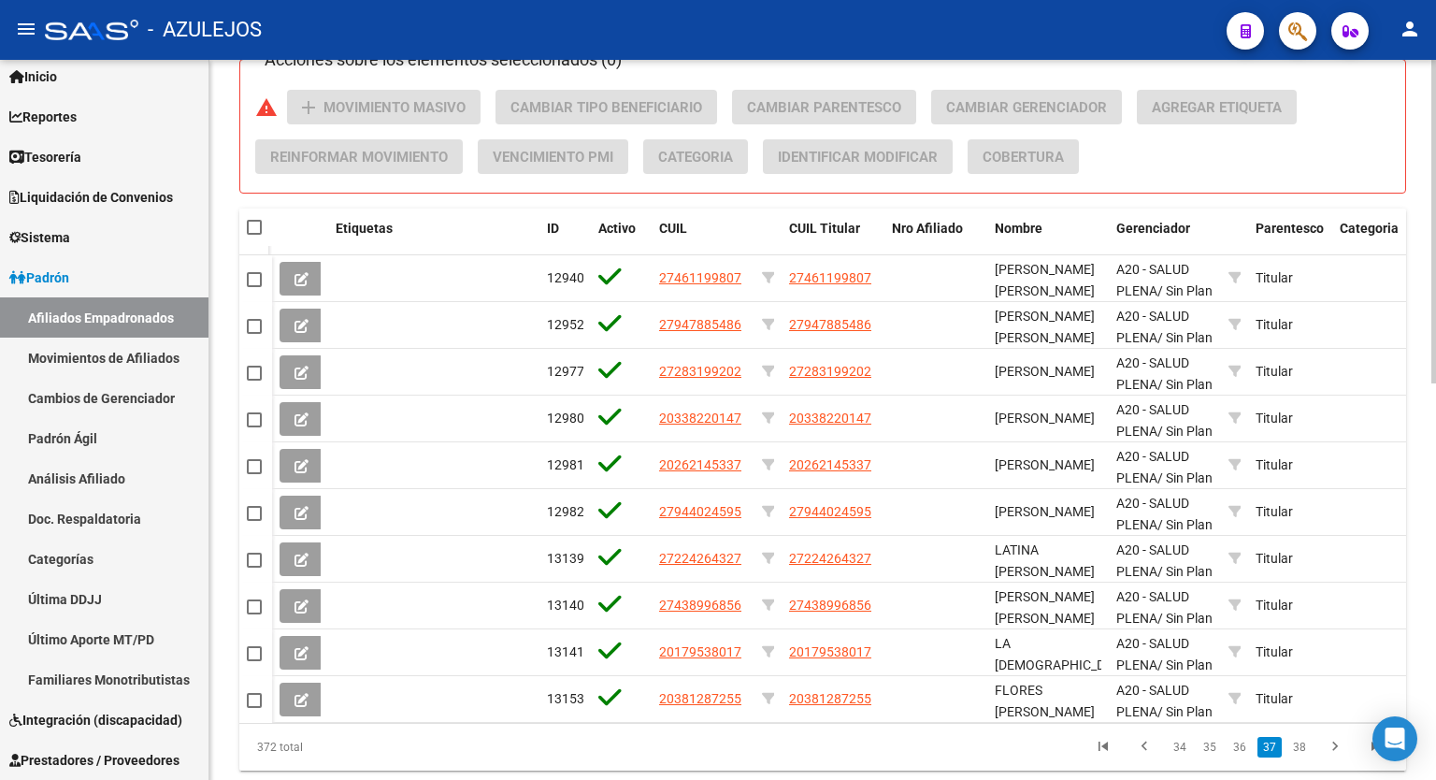
click at [1436, 494] on div at bounding box center [1434, 596] width 5 height 324
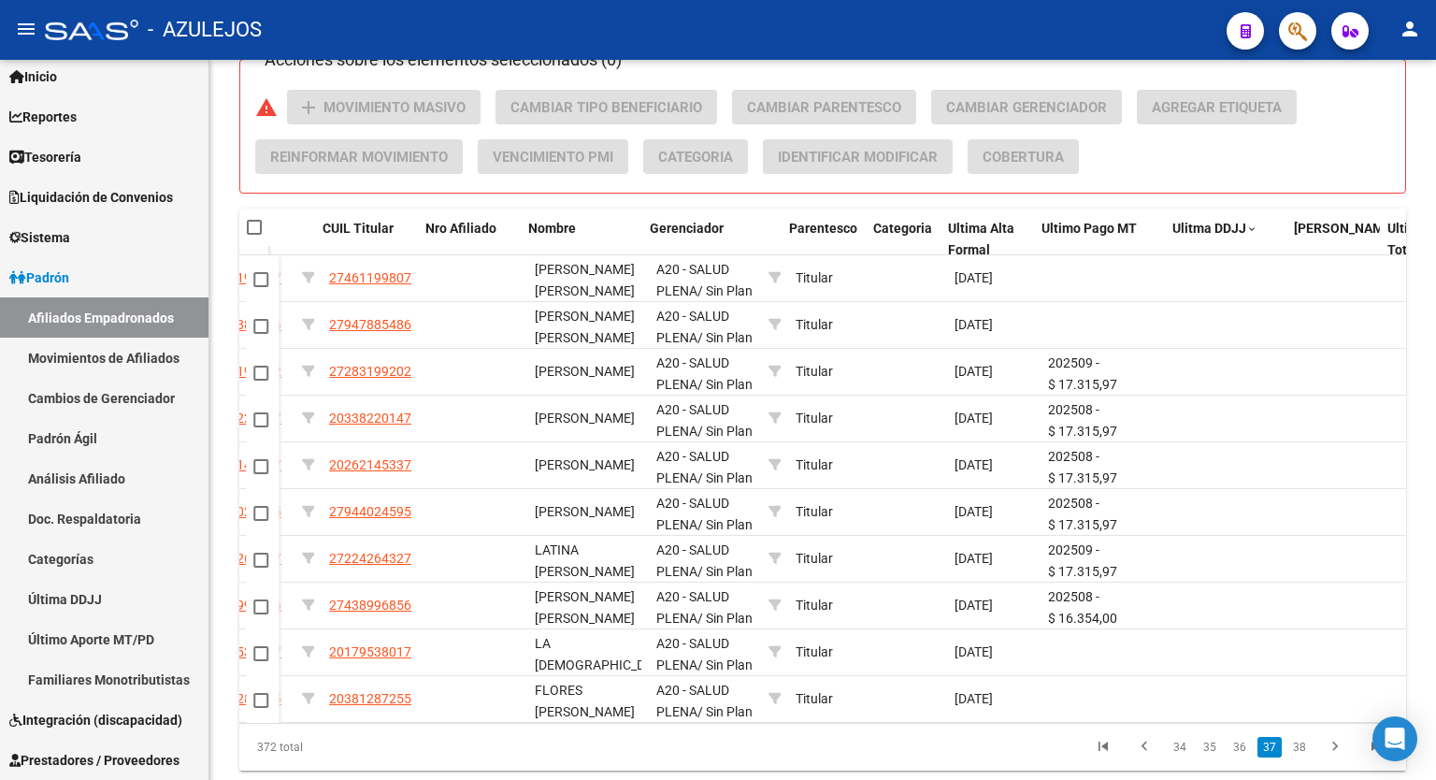
scroll to position [0, 499]
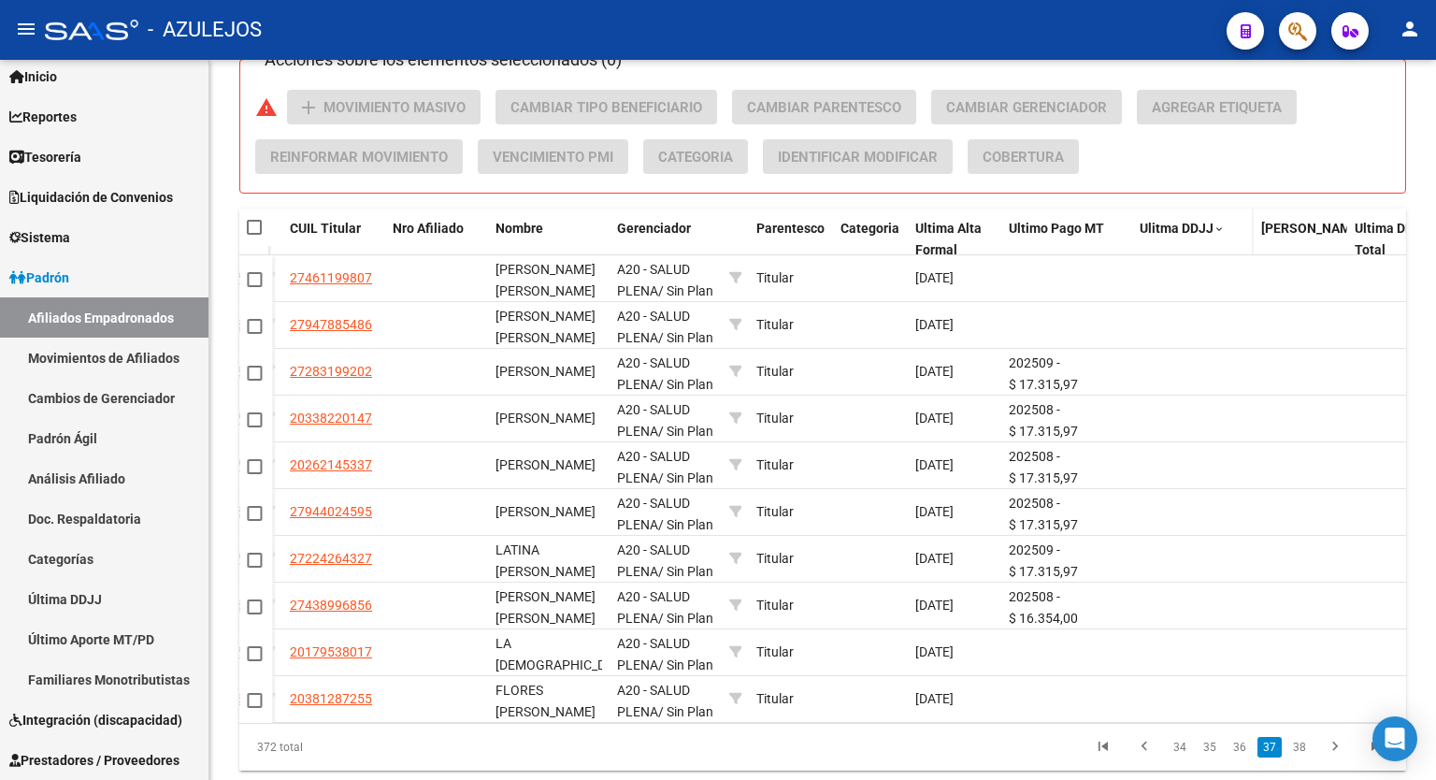
click at [1199, 232] on span "Ulitma DDJJ" at bounding box center [1177, 228] width 74 height 15
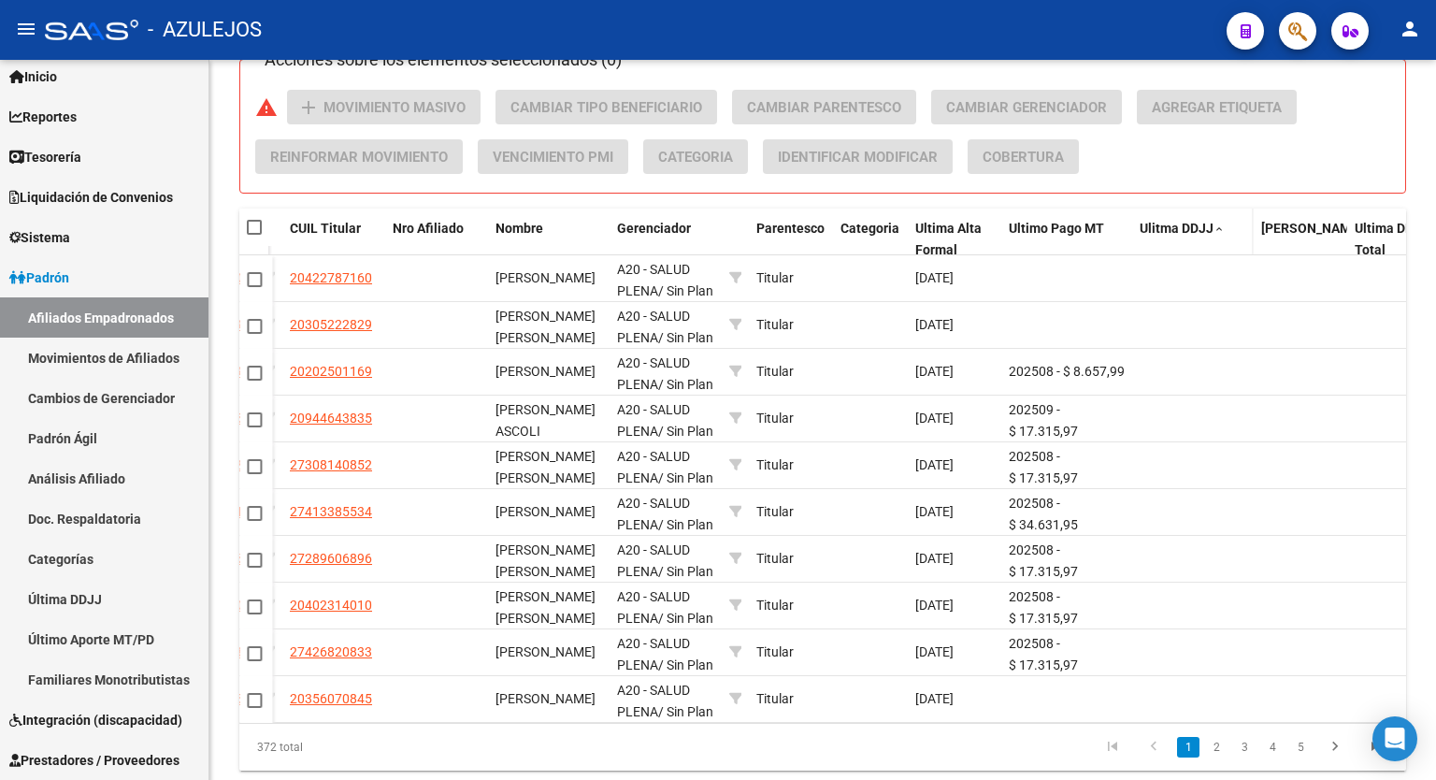
click at [1199, 232] on span "Ulitma DDJJ" at bounding box center [1177, 228] width 74 height 15
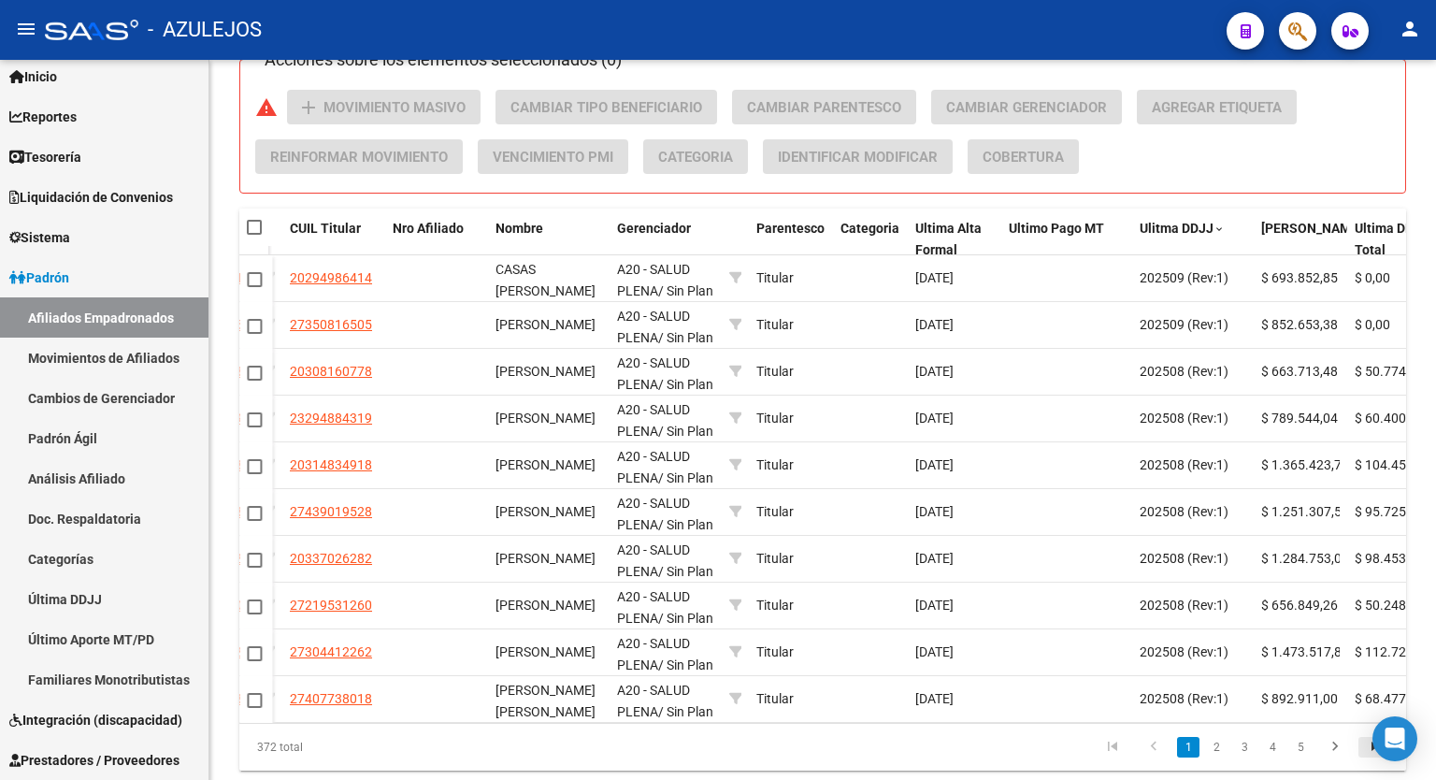
click at [1368, 760] on icon "go to last page" at bounding box center [1376, 749] width 24 height 22
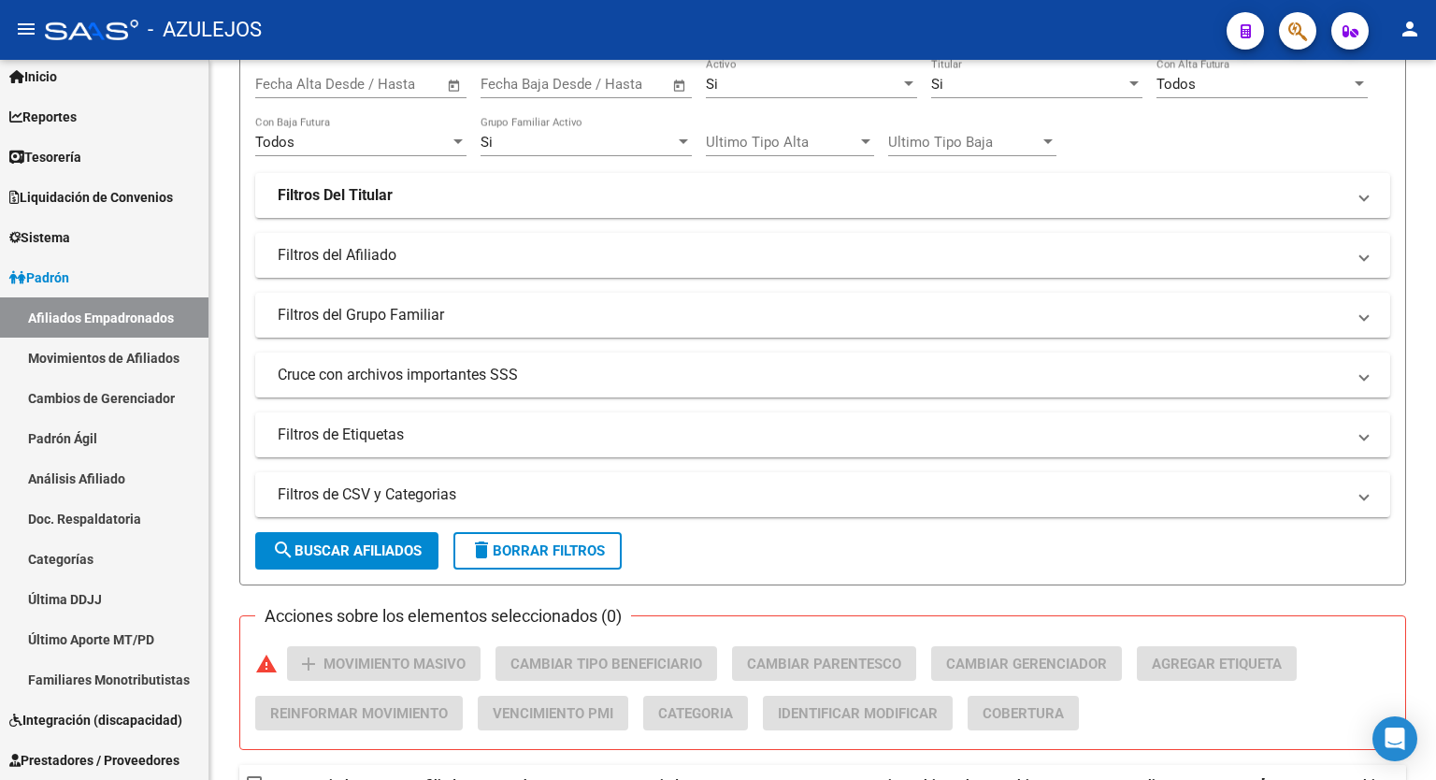
scroll to position [485, 0]
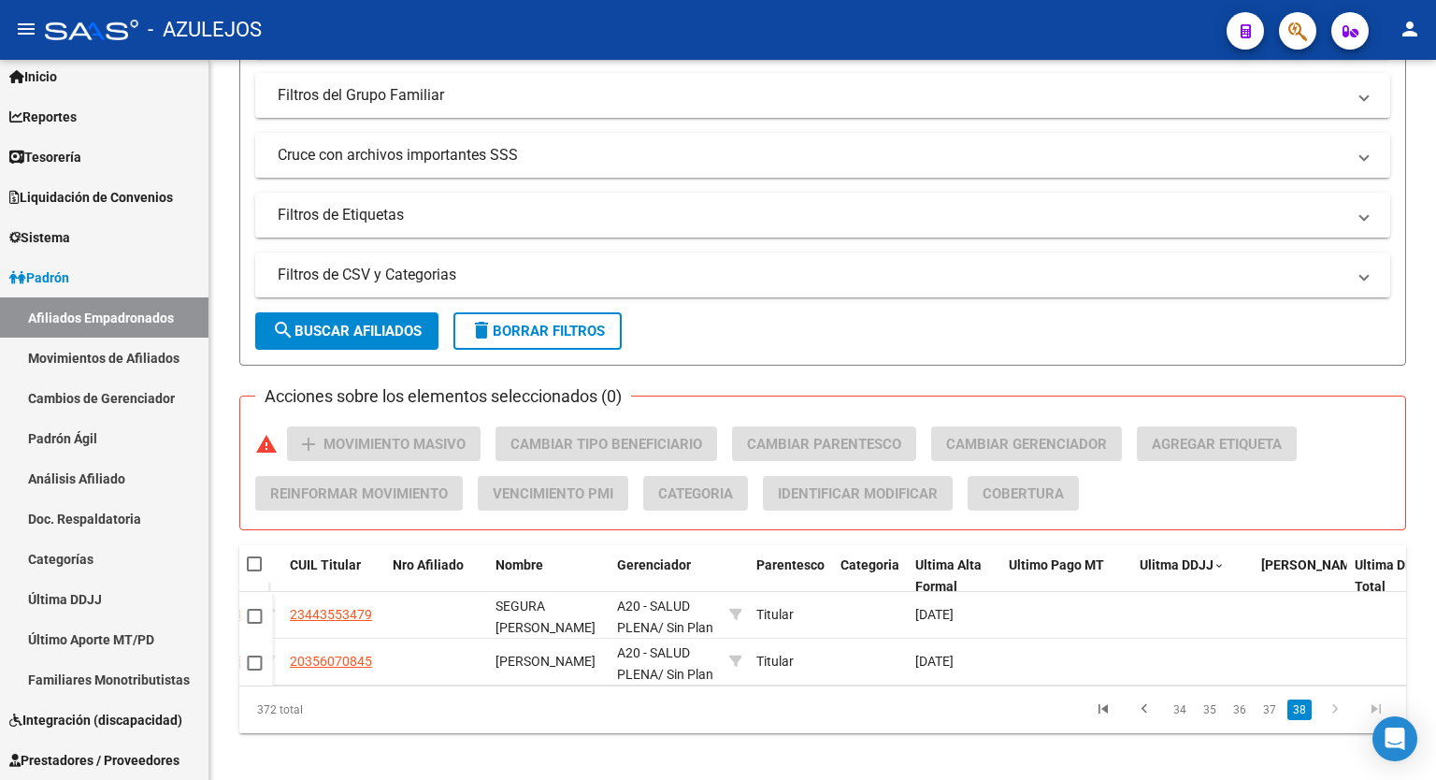
click at [1436, 543] on div at bounding box center [1434, 562] width 5 height 422
click at [1273, 719] on link "37" at bounding box center [1270, 710] width 24 height 21
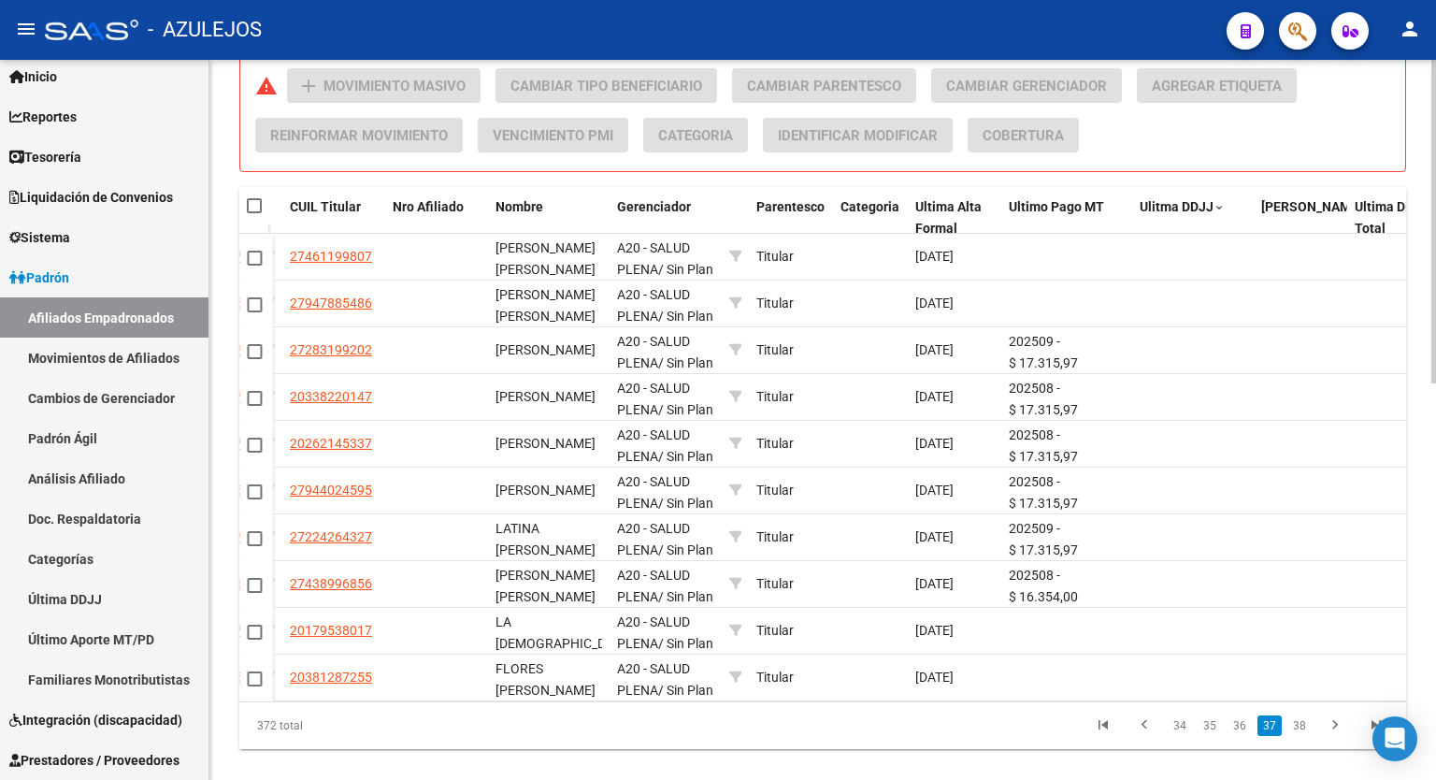
scroll to position [850, 0]
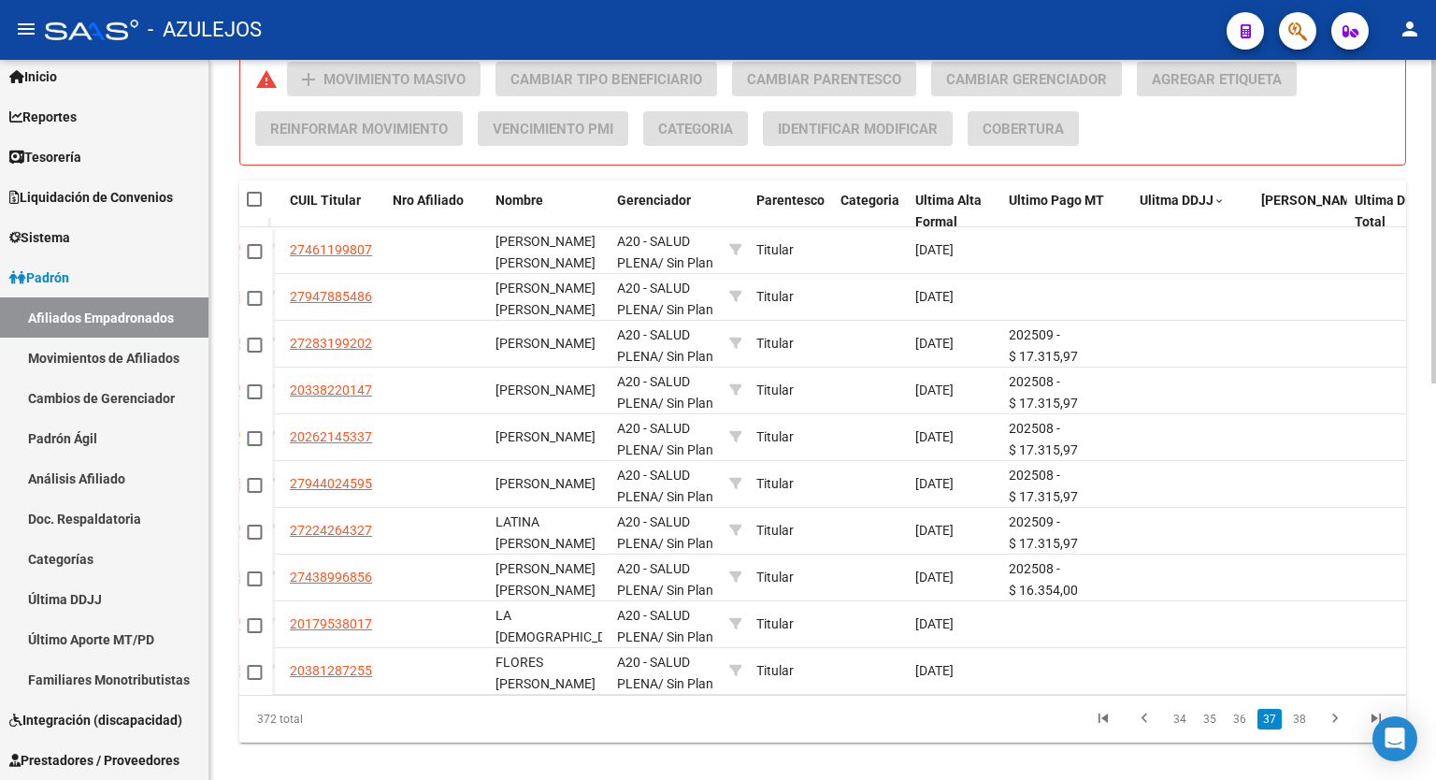
click at [1436, 668] on div at bounding box center [1434, 608] width 5 height 323
click at [1184, 721] on link "34" at bounding box center [1180, 719] width 24 height 21
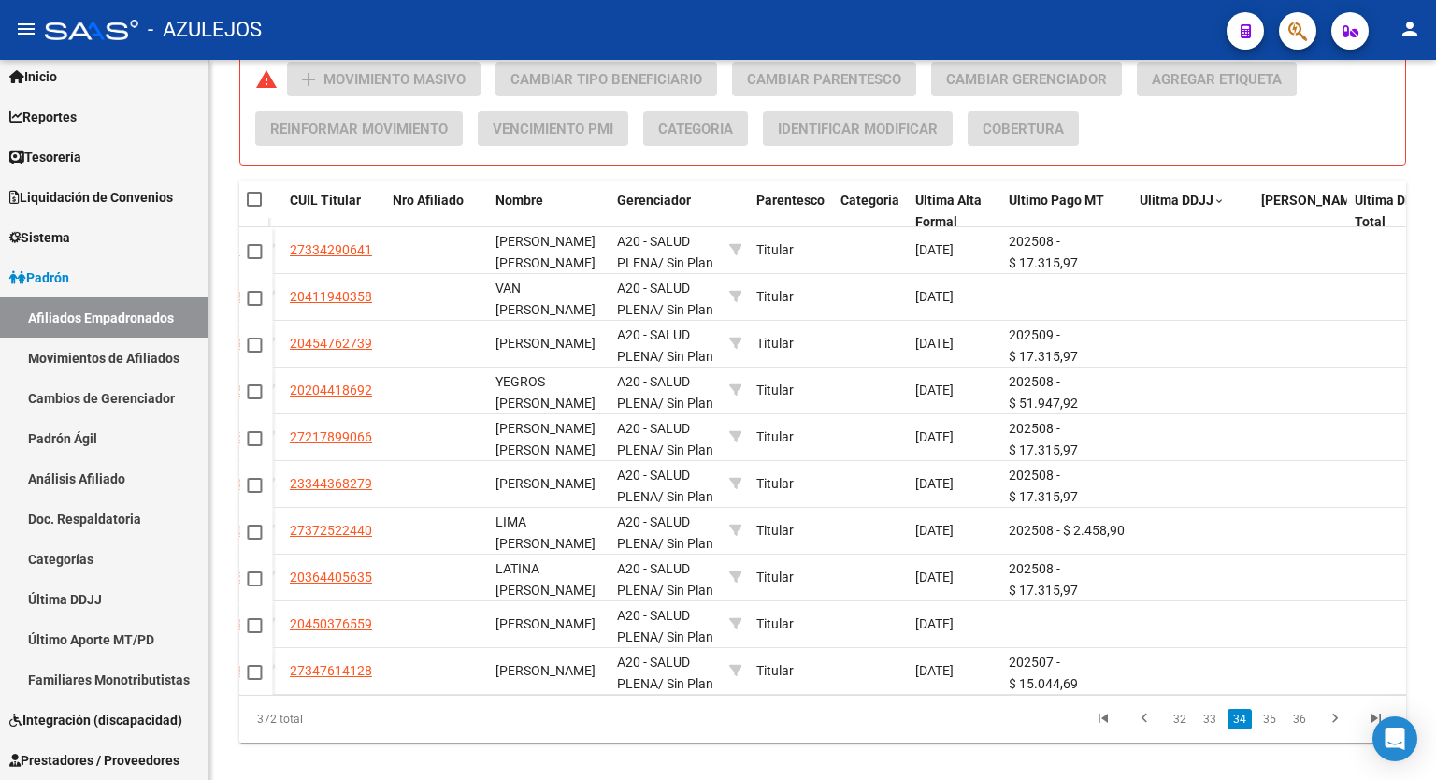
click at [1184, 721] on link "32" at bounding box center [1180, 719] width 24 height 21
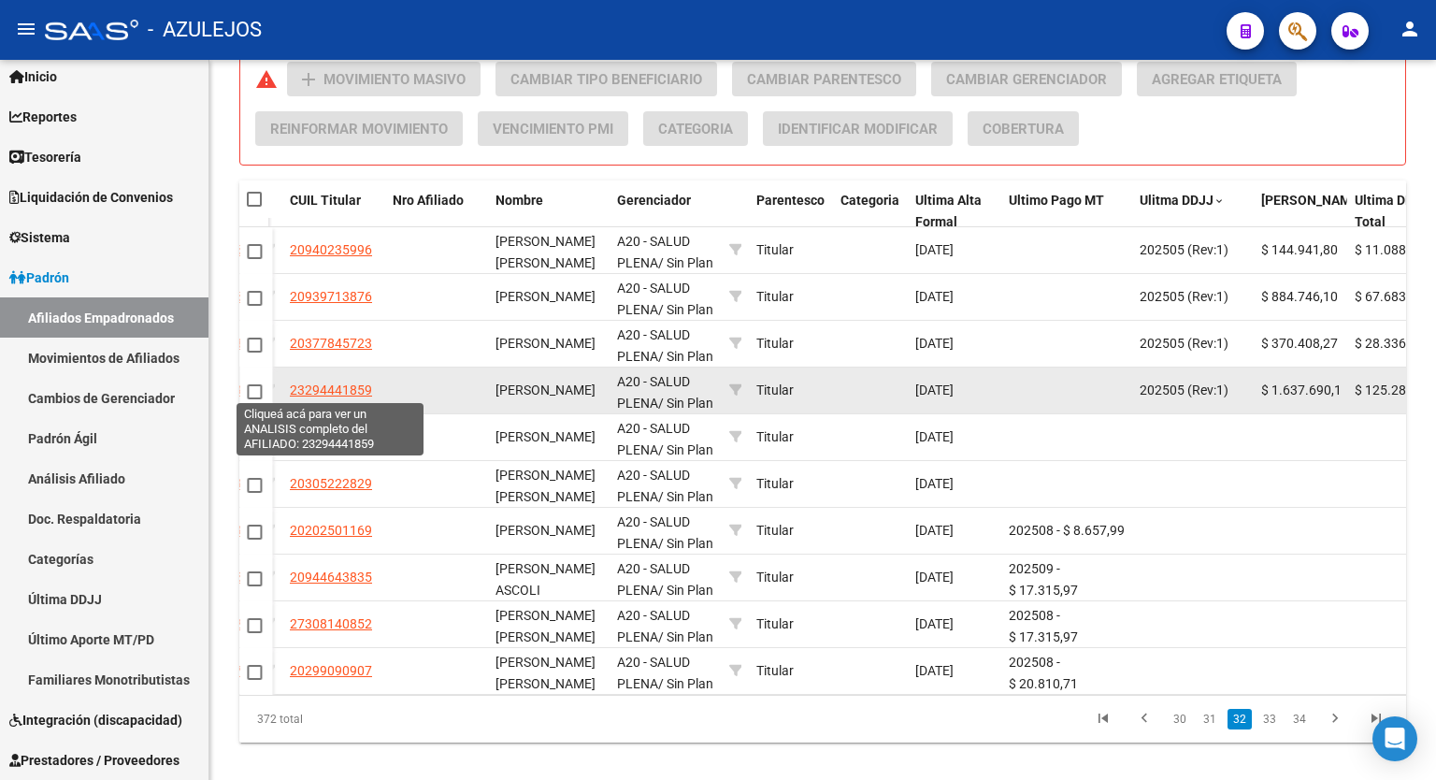
click at [328, 386] on span "23294441859" at bounding box center [331, 390] width 82 height 15
type textarea "23294441859"
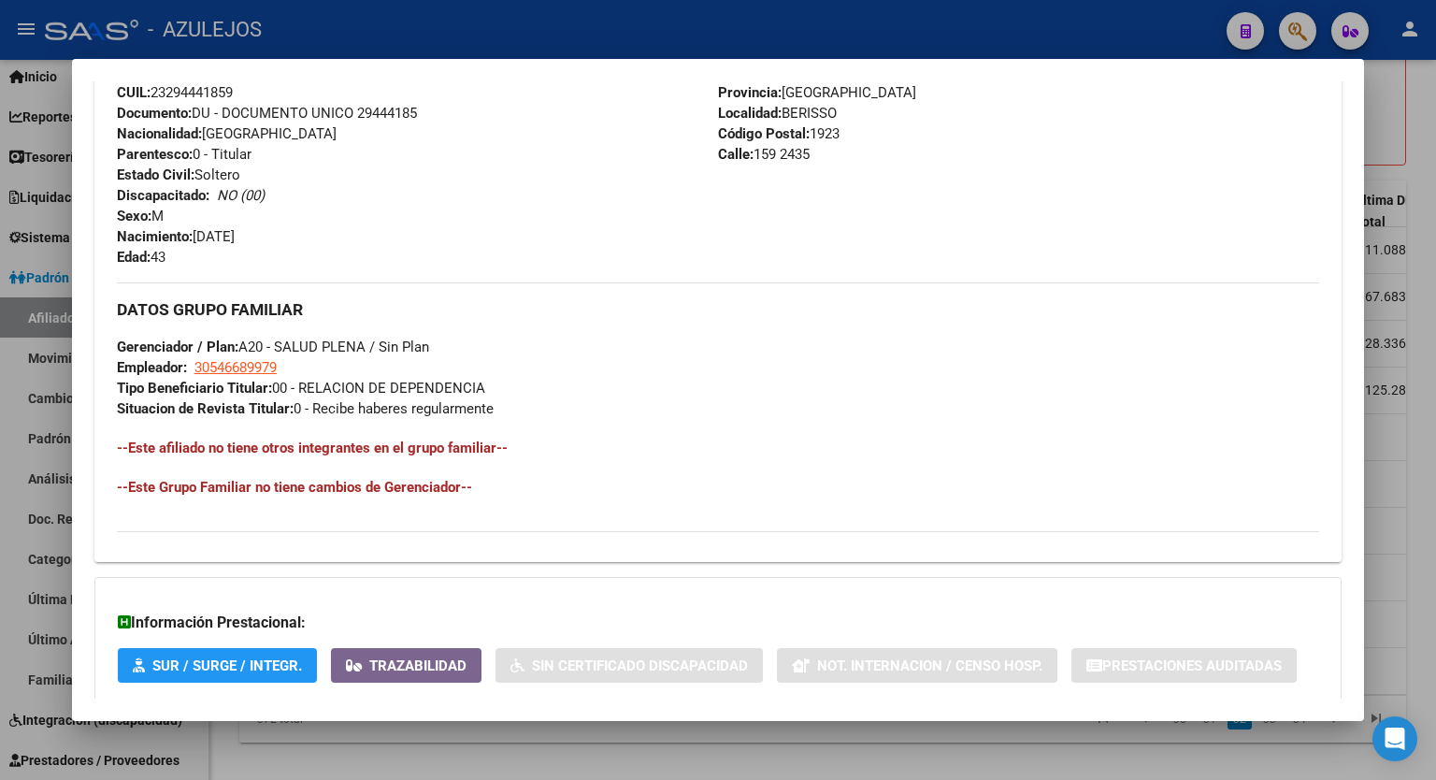
scroll to position [767, 0]
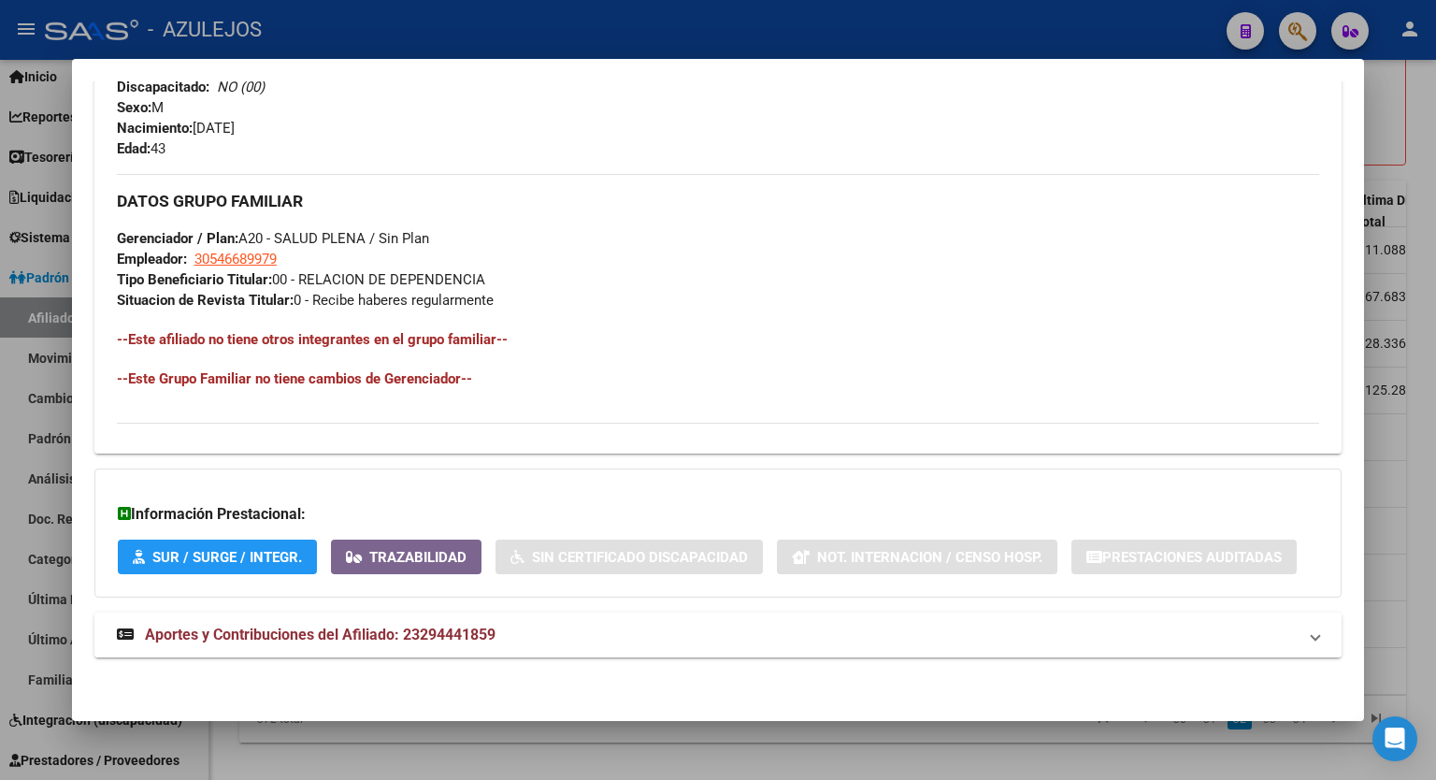
click at [445, 633] on span "Aportes y Contribuciones del Afiliado: 23294441859" at bounding box center [320, 635] width 351 height 18
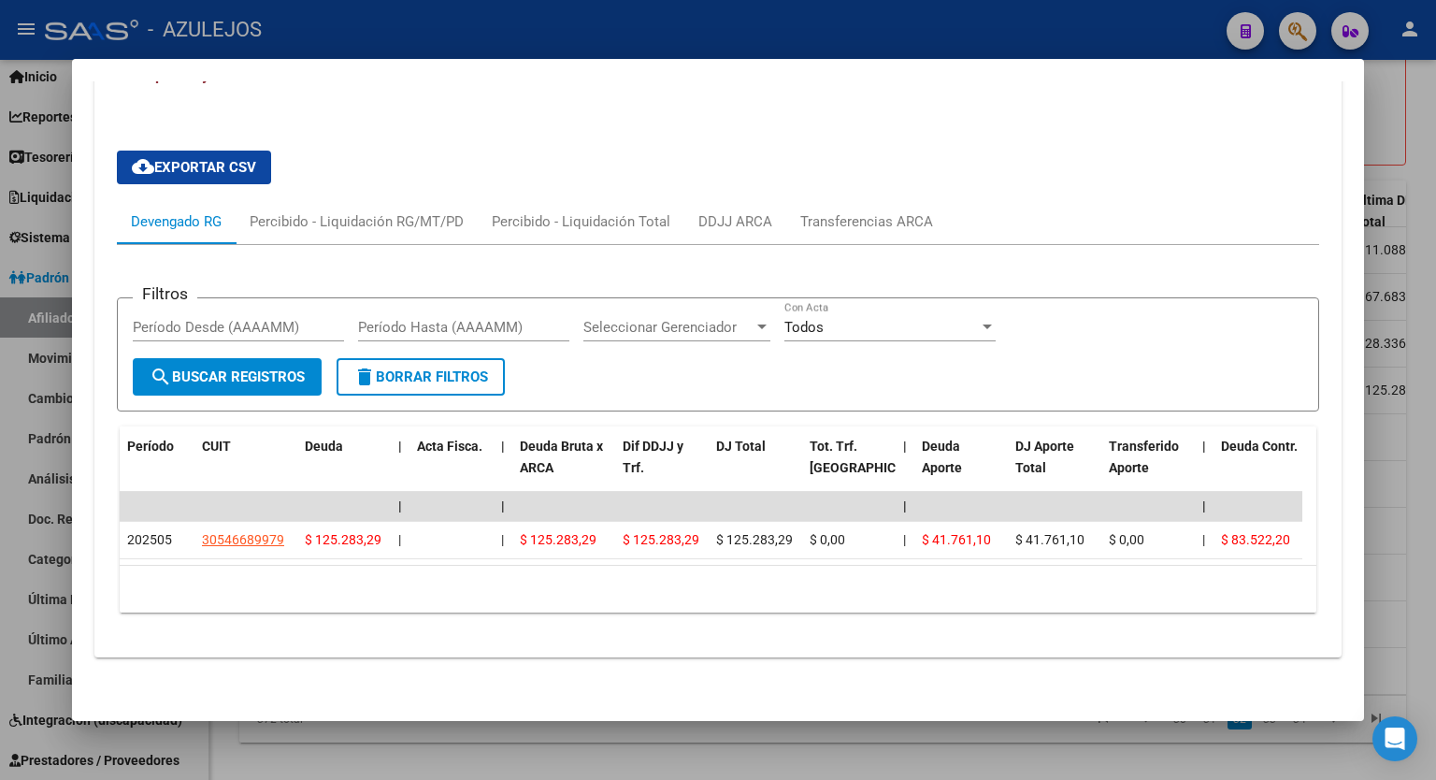
scroll to position [1314, 0]
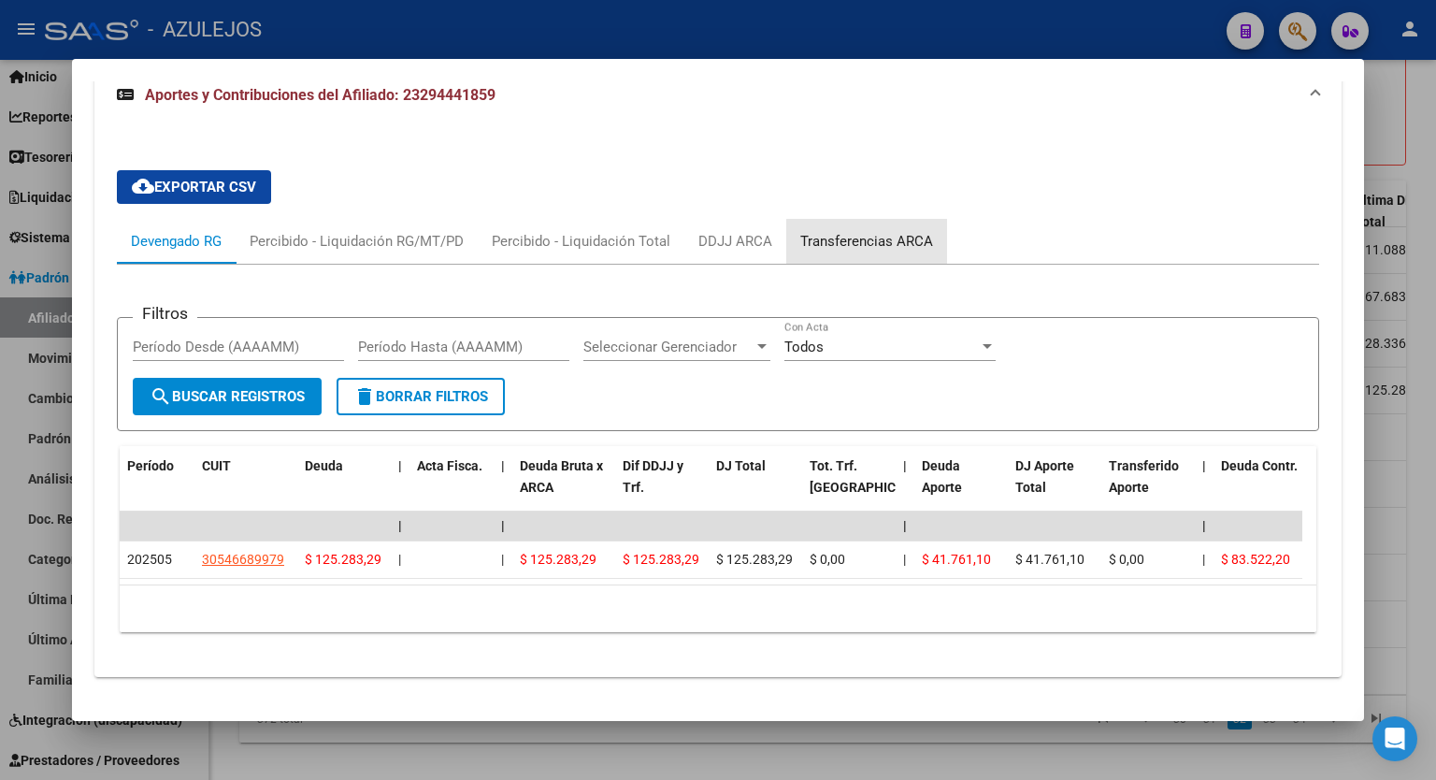
click at [875, 241] on div "Transferencias ARCA" at bounding box center [867, 241] width 133 height 21
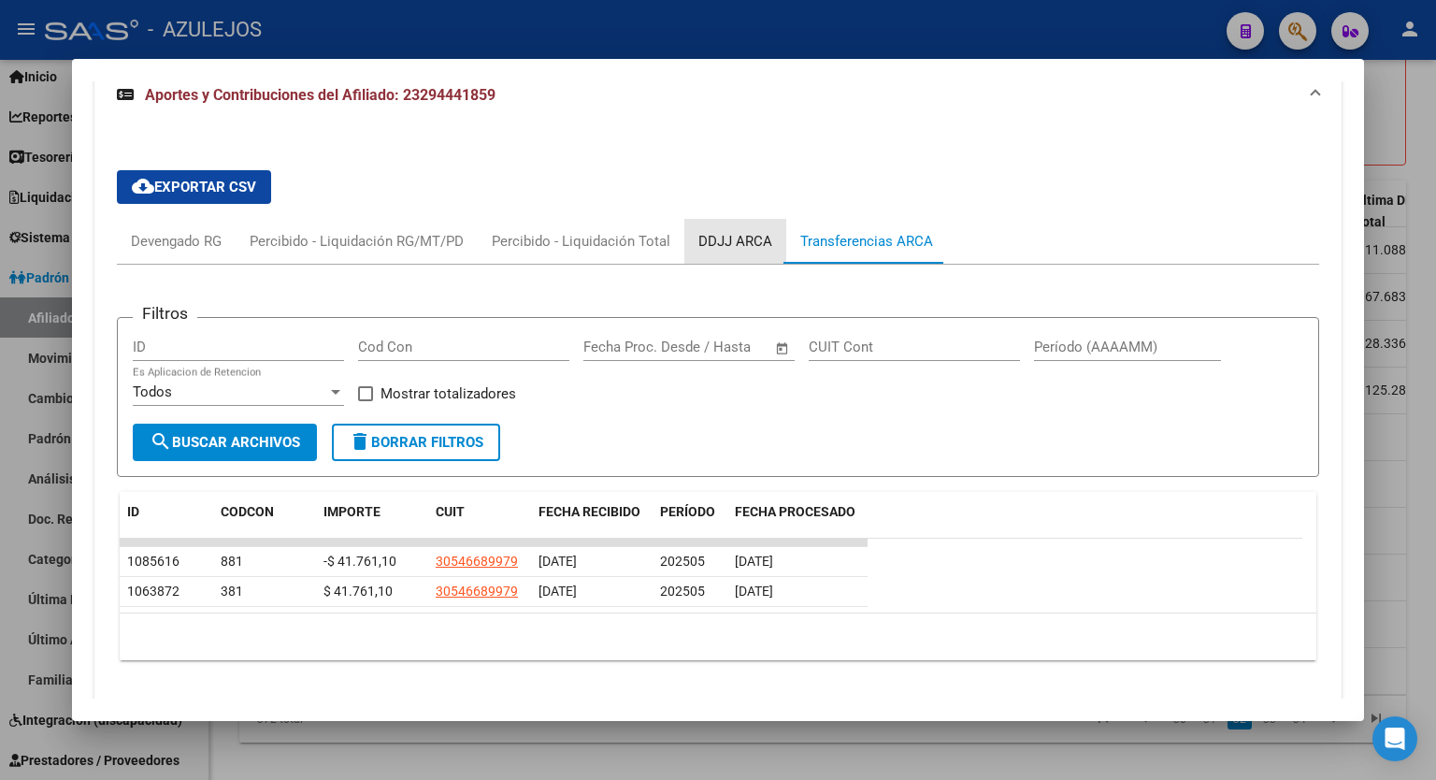
click at [729, 235] on div "DDJJ ARCA" at bounding box center [736, 241] width 74 height 21
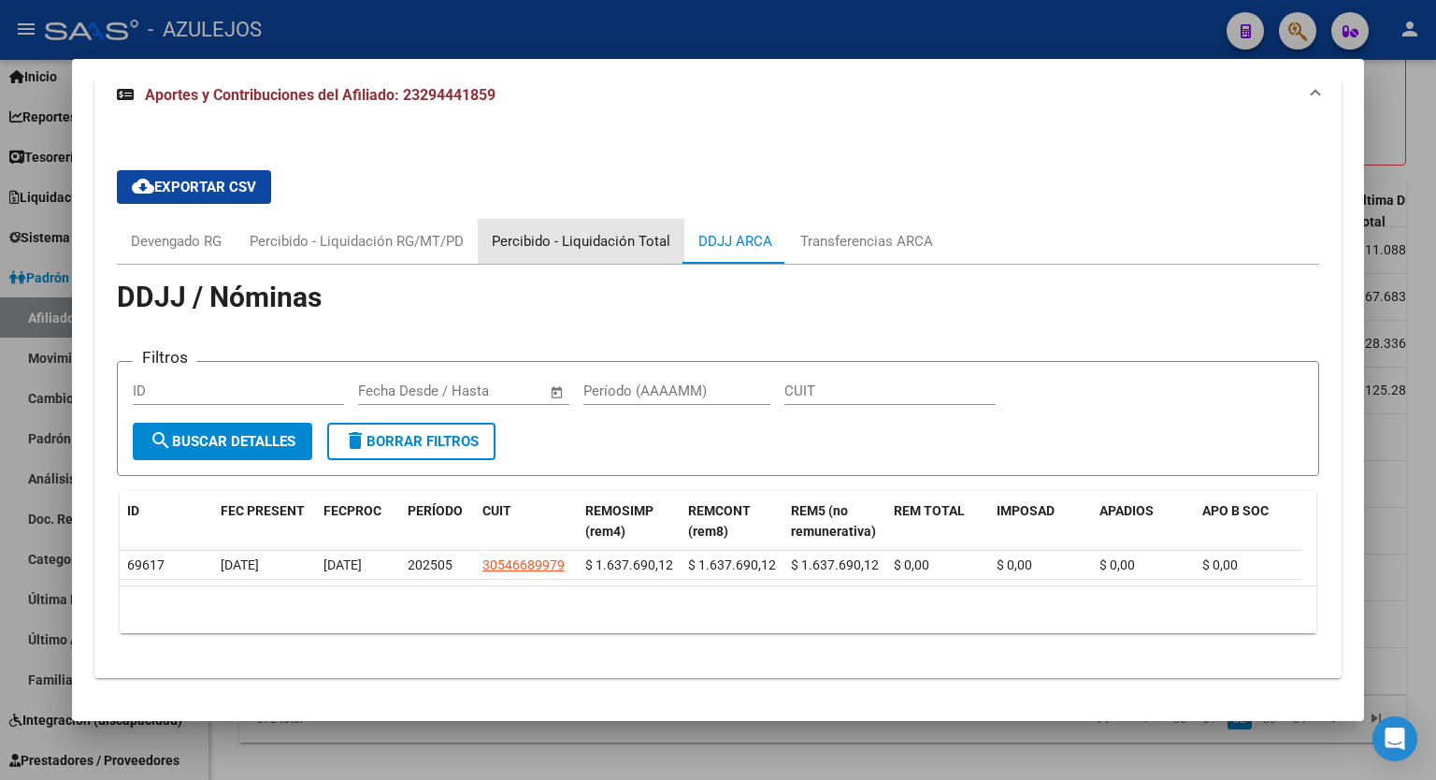
click at [583, 244] on div "Percibido - Liquidación Total" at bounding box center [581, 241] width 179 height 21
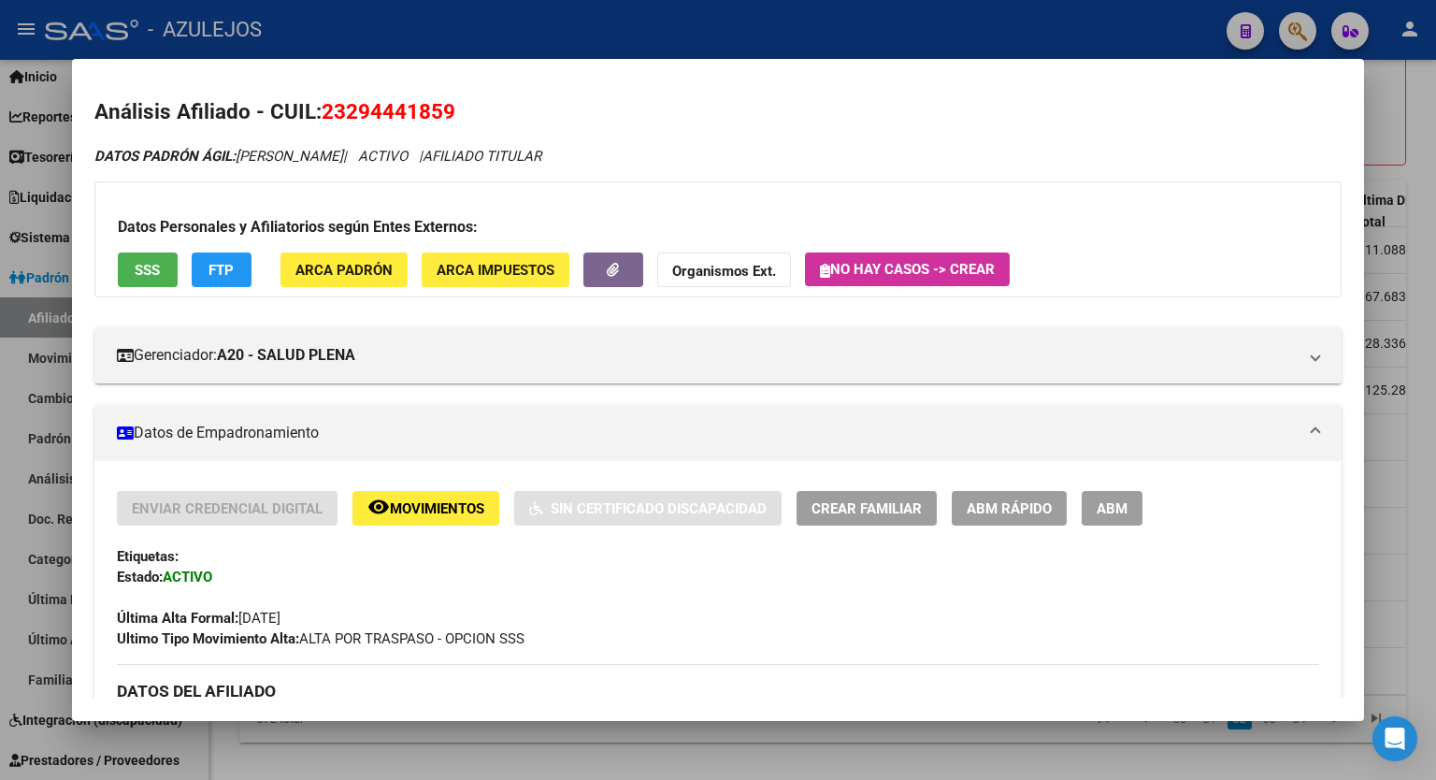
scroll to position [0, 0]
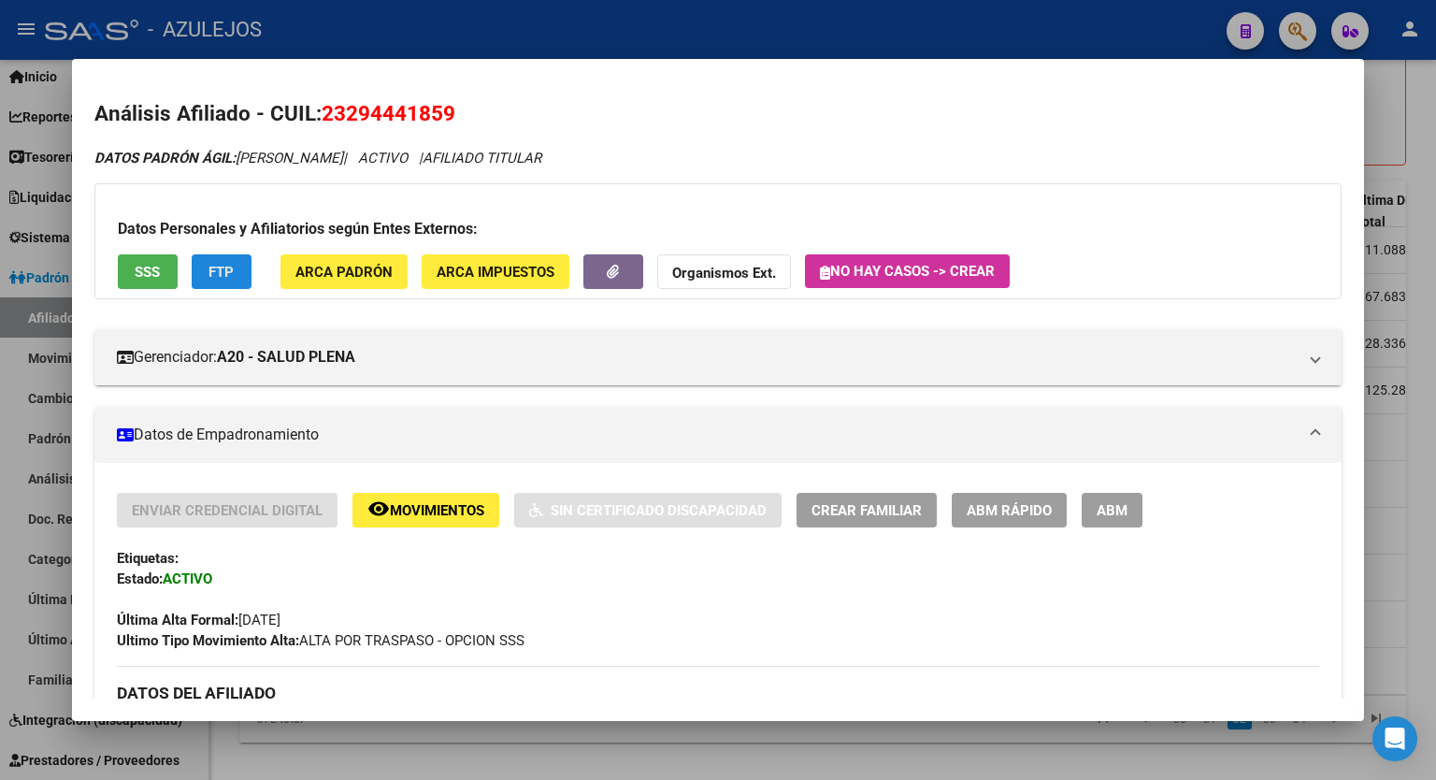
click at [226, 282] on button "FTP" at bounding box center [222, 271] width 60 height 35
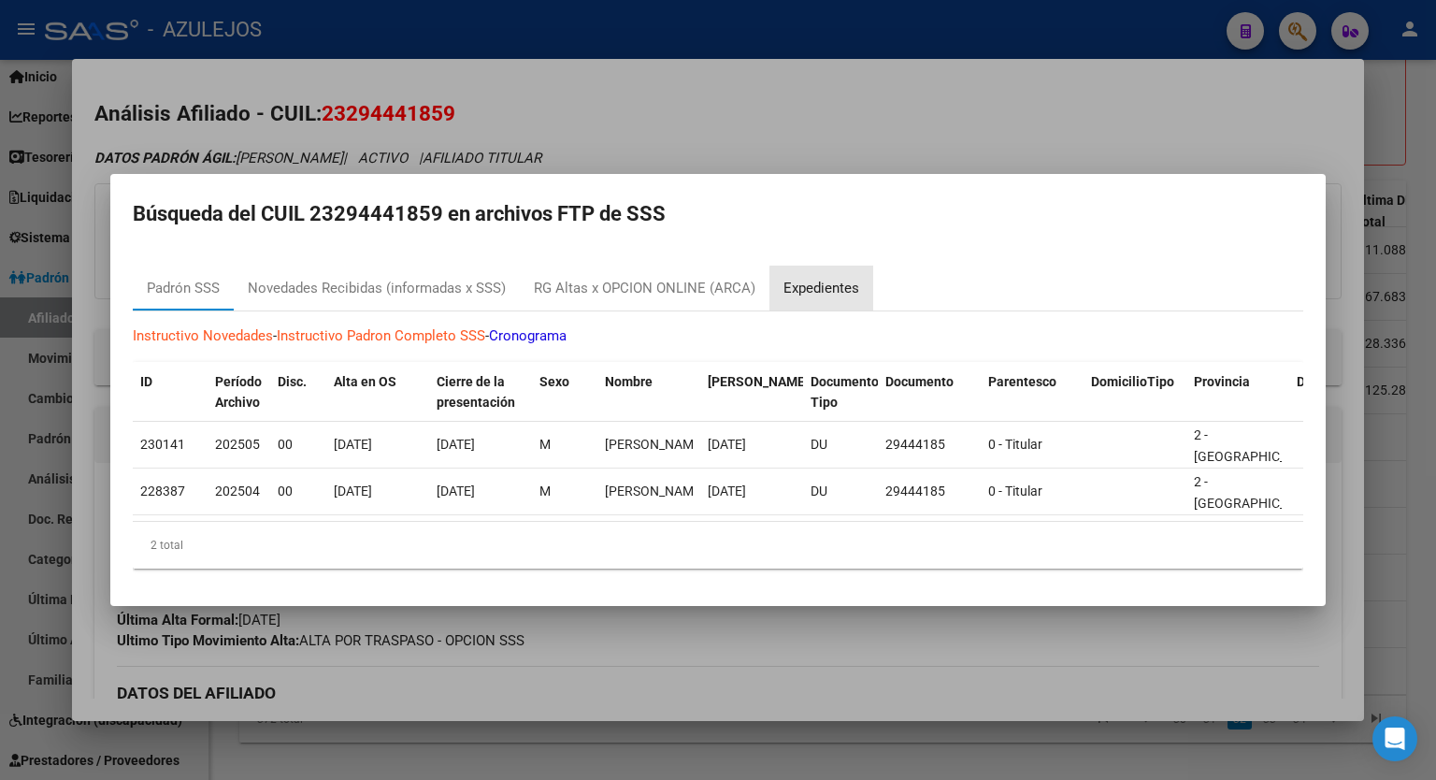
click at [831, 284] on div "Expedientes" at bounding box center [822, 289] width 76 height 22
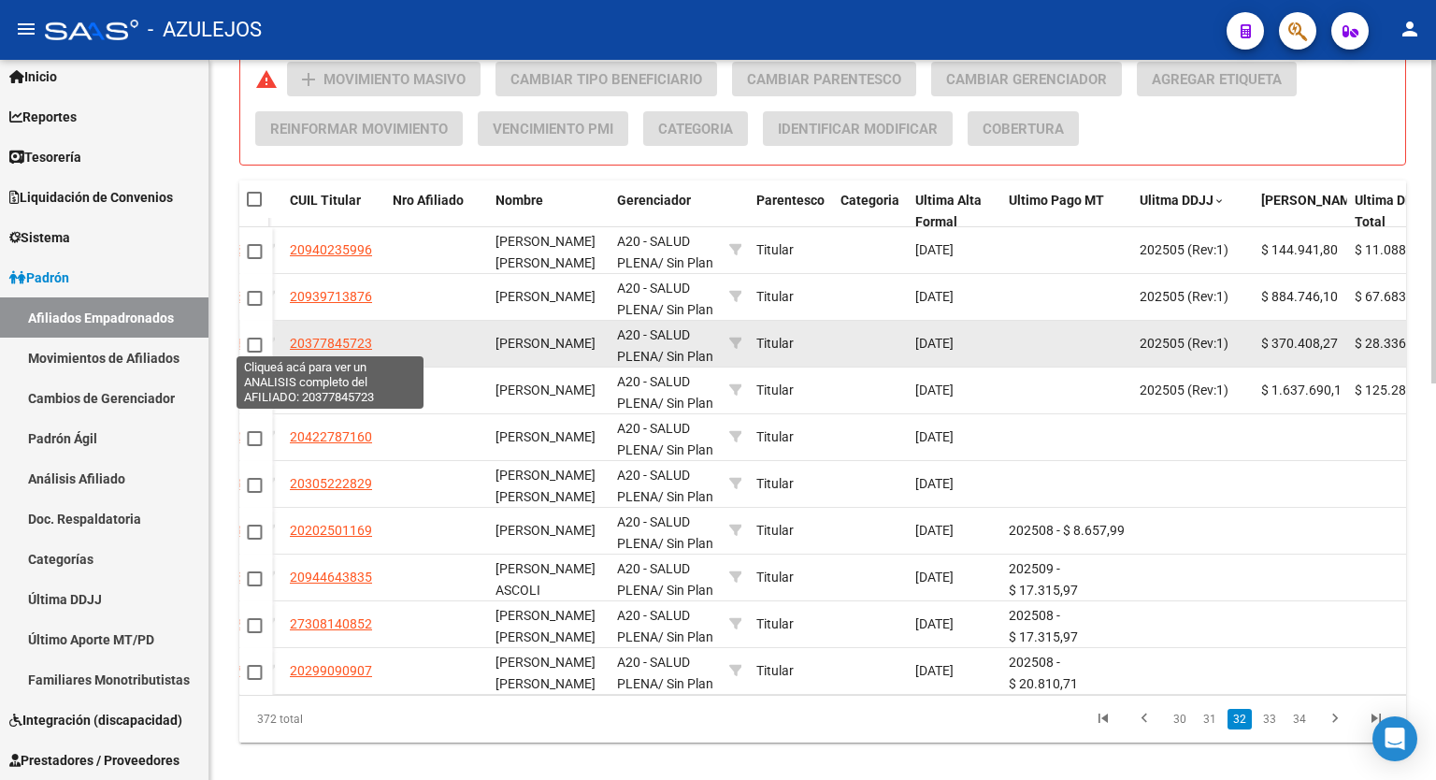
click at [350, 341] on span "20377845723" at bounding box center [331, 343] width 82 height 15
type textarea "20377845723"
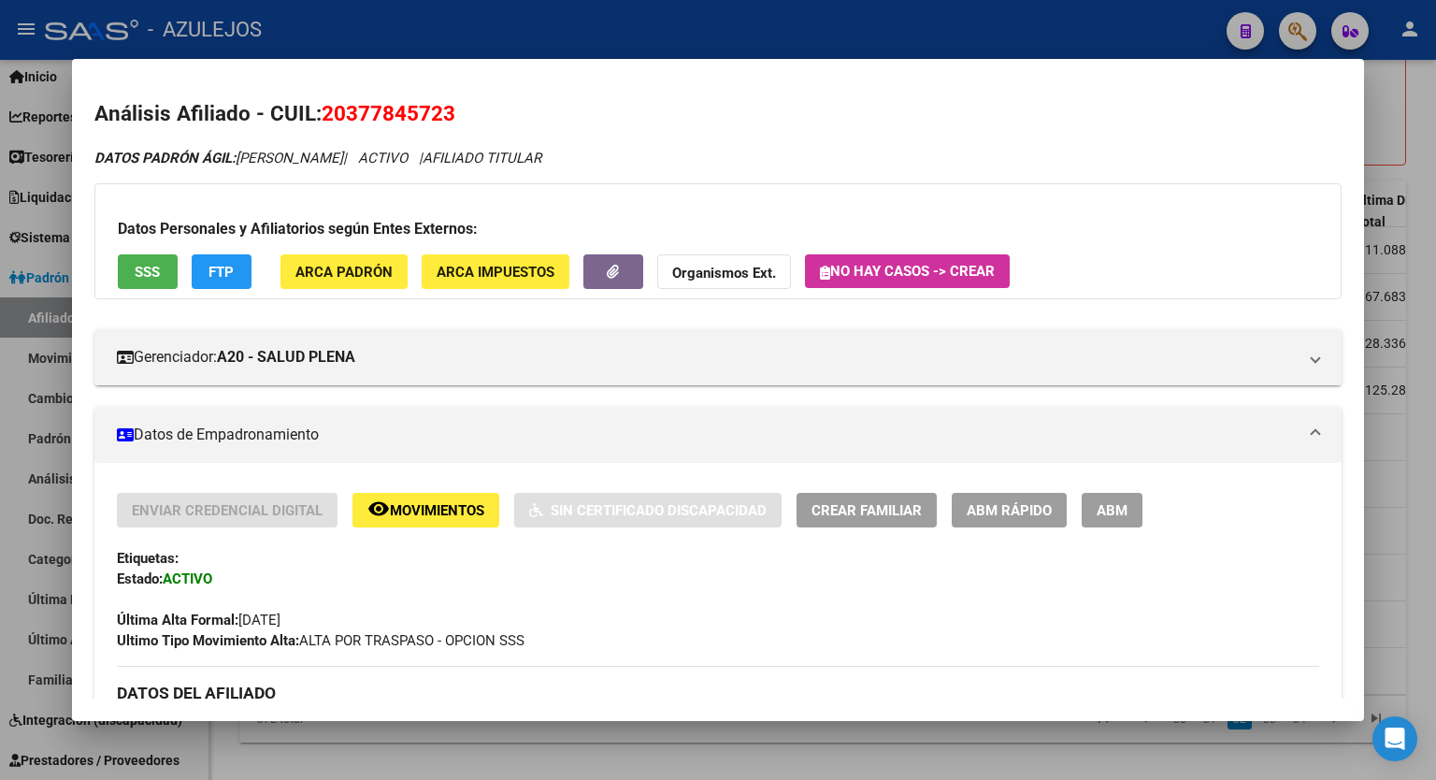
click at [228, 263] on span "FTP" at bounding box center [221, 271] width 25 height 17
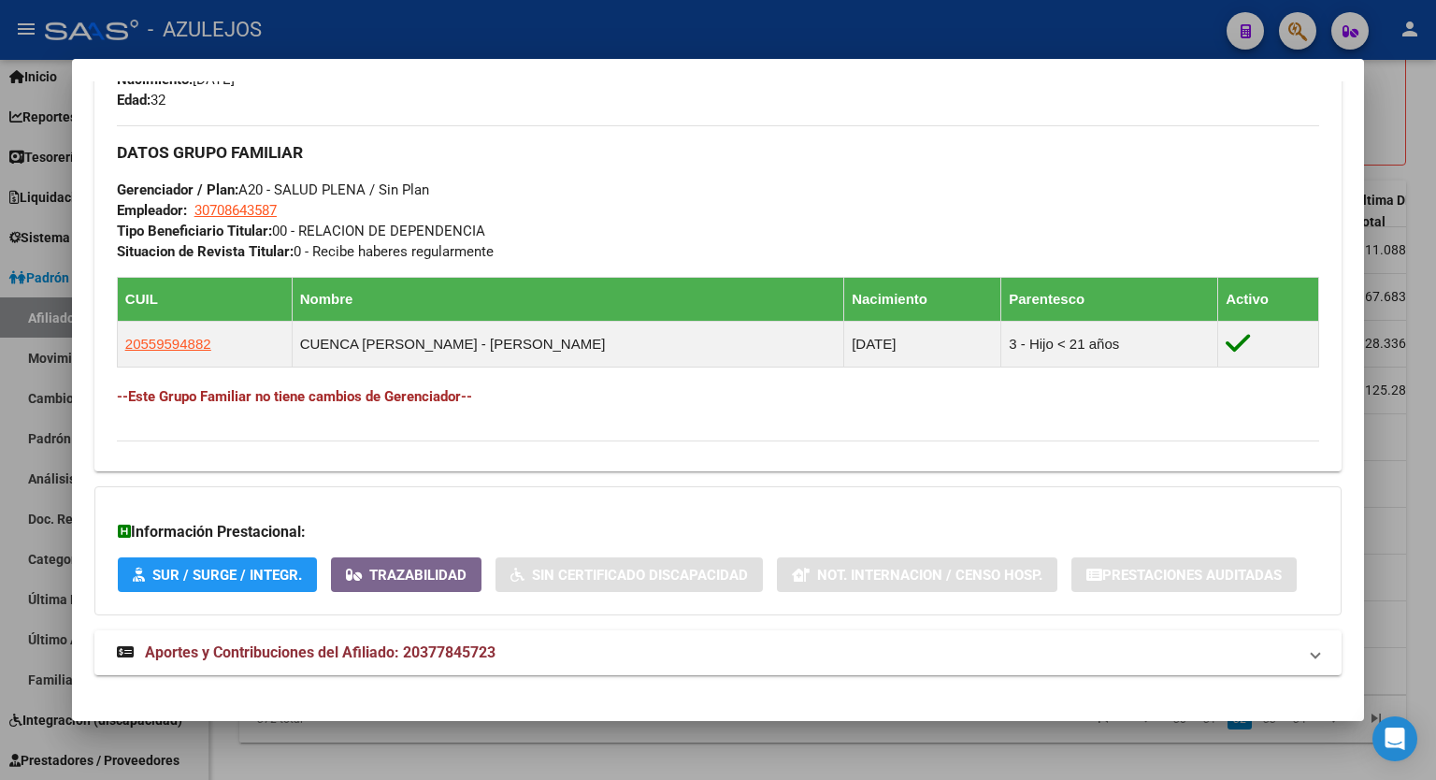
scroll to position [832, 0]
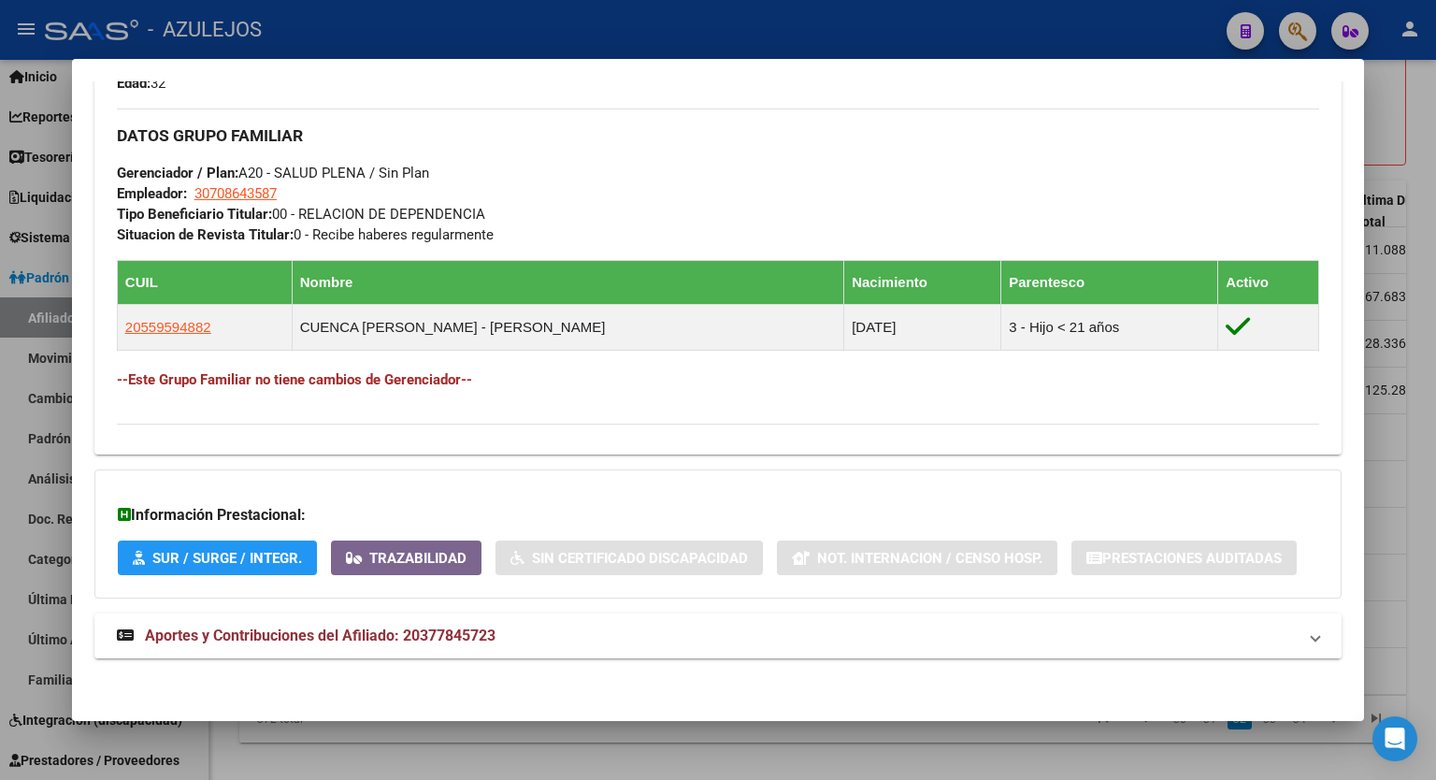
click at [479, 637] on span "Aportes y Contribuciones del Afiliado: 20377845723" at bounding box center [320, 636] width 351 height 18
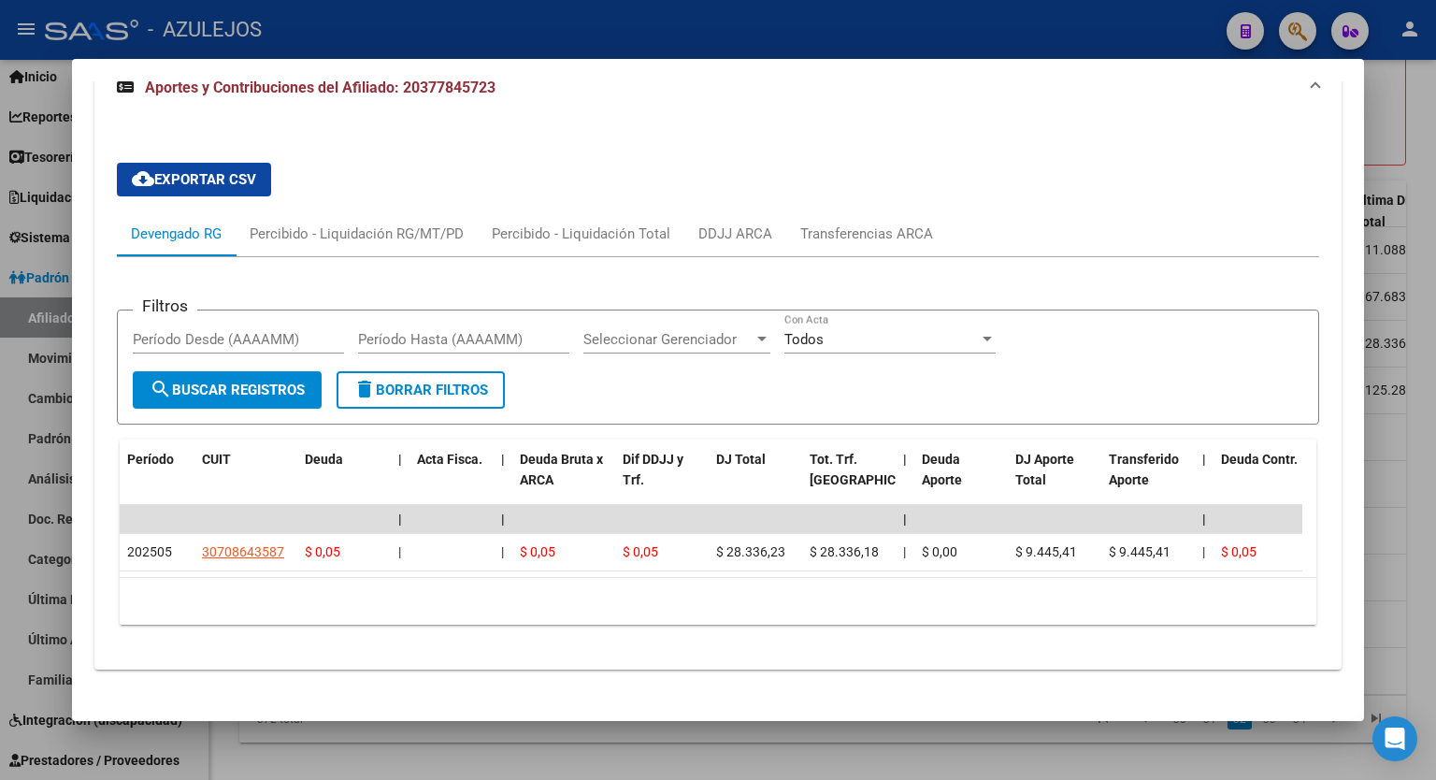
scroll to position [1407, 0]
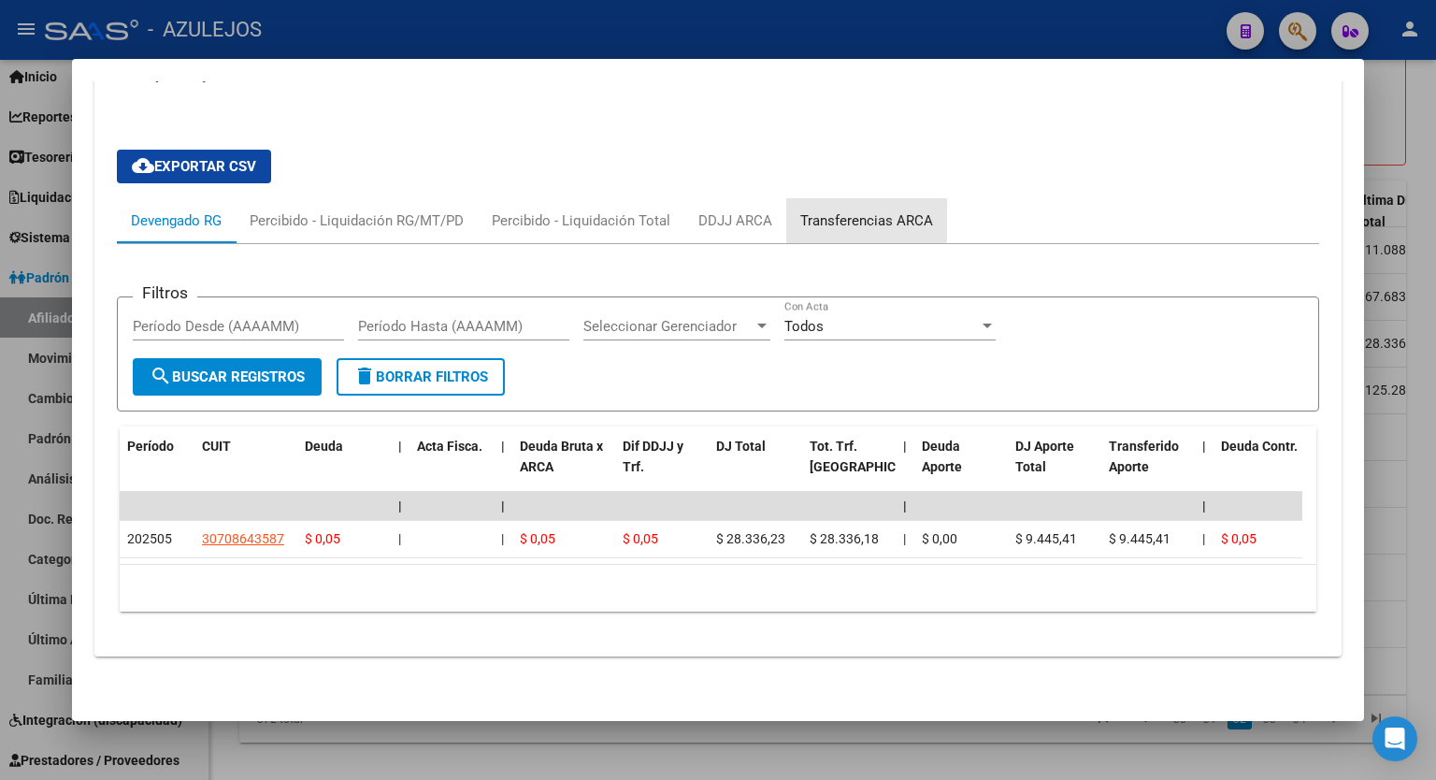
click at [858, 202] on div "Transferencias ARCA" at bounding box center [867, 220] width 161 height 45
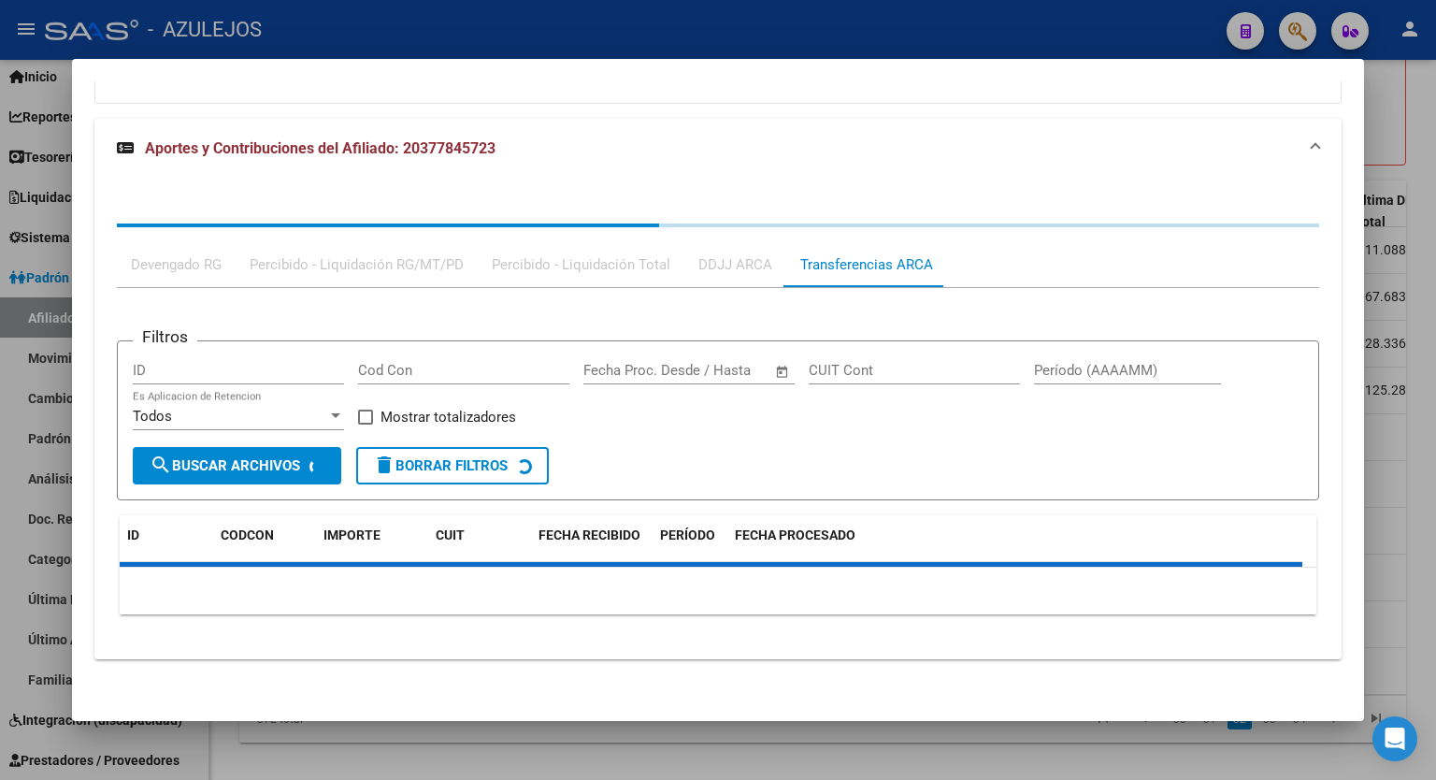
scroll to position [1395, 0]
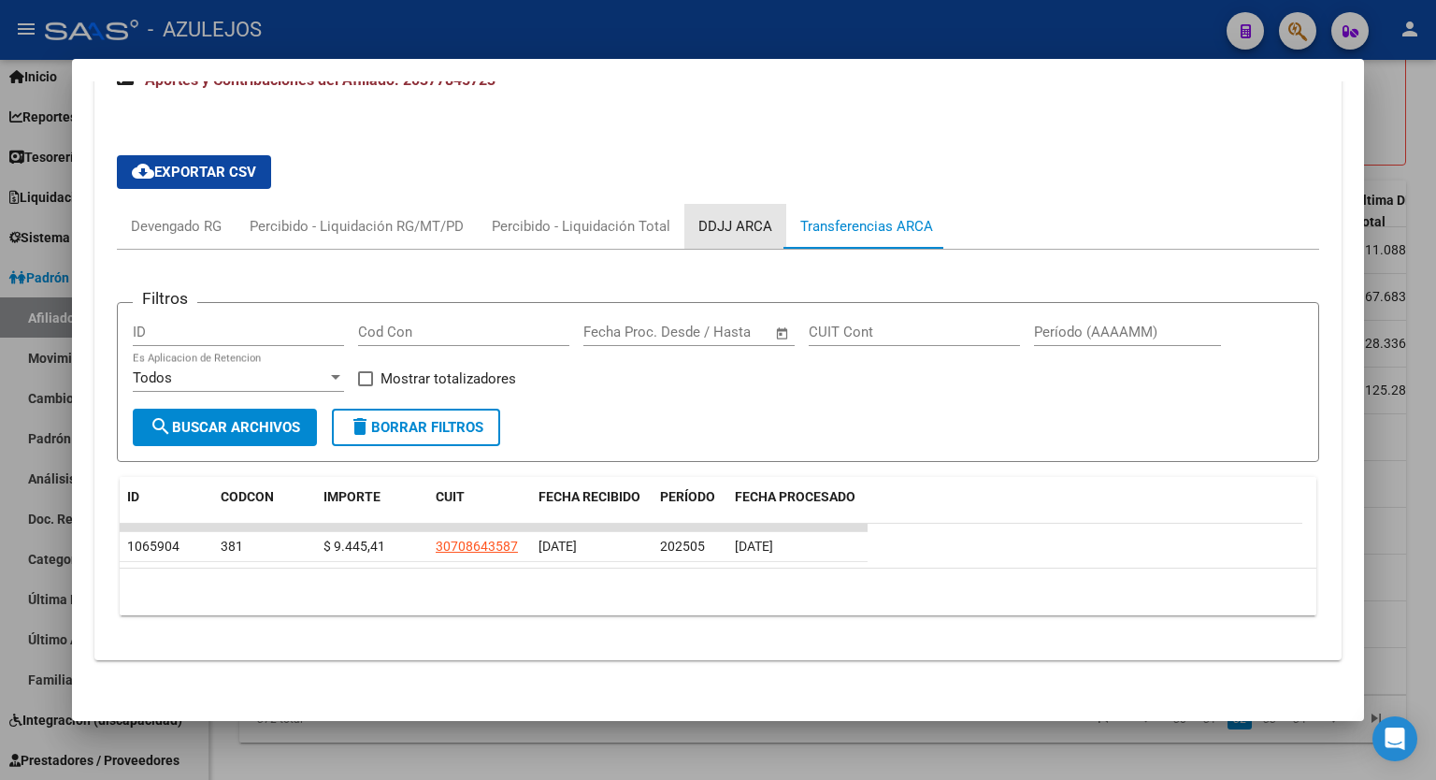
click at [744, 224] on div "DDJJ ARCA" at bounding box center [736, 226] width 74 height 21
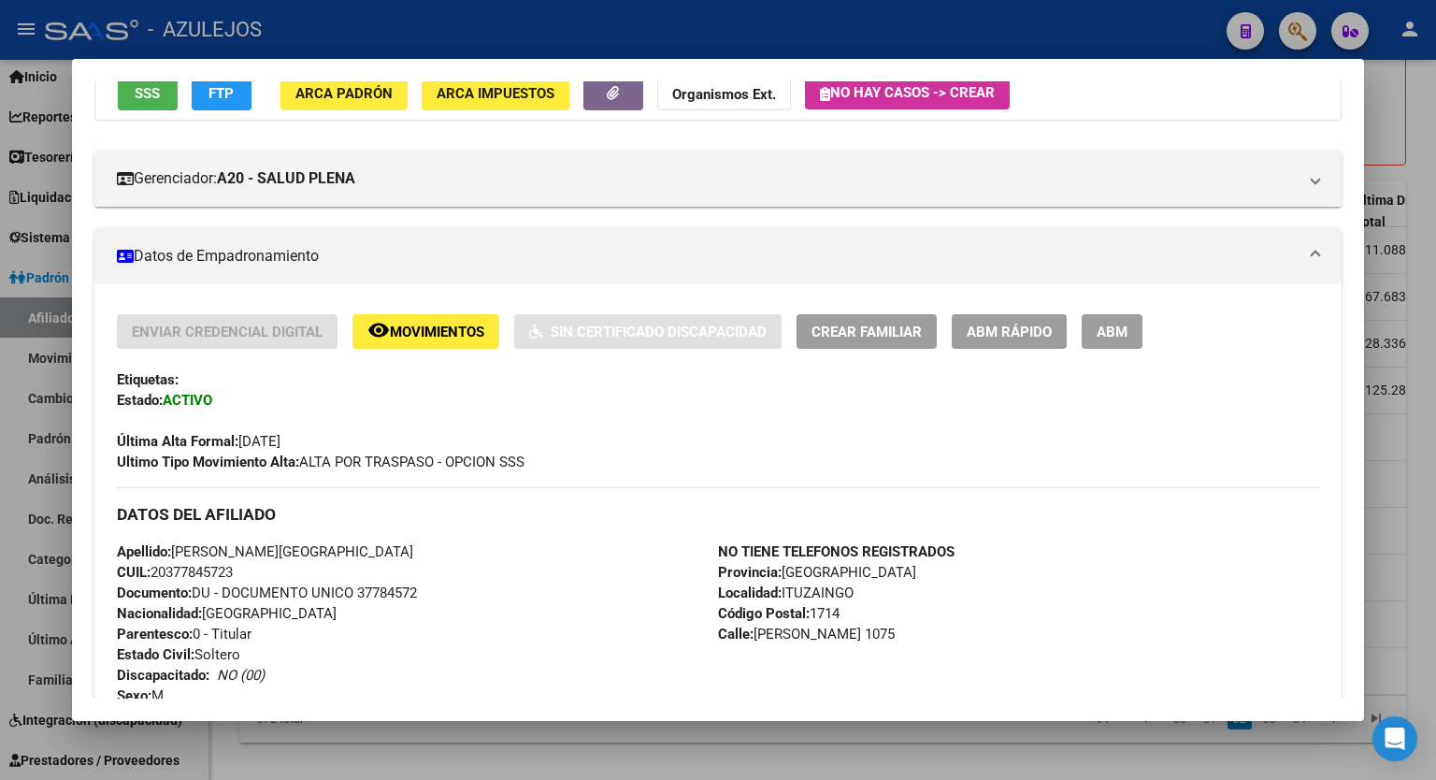
scroll to position [0, 0]
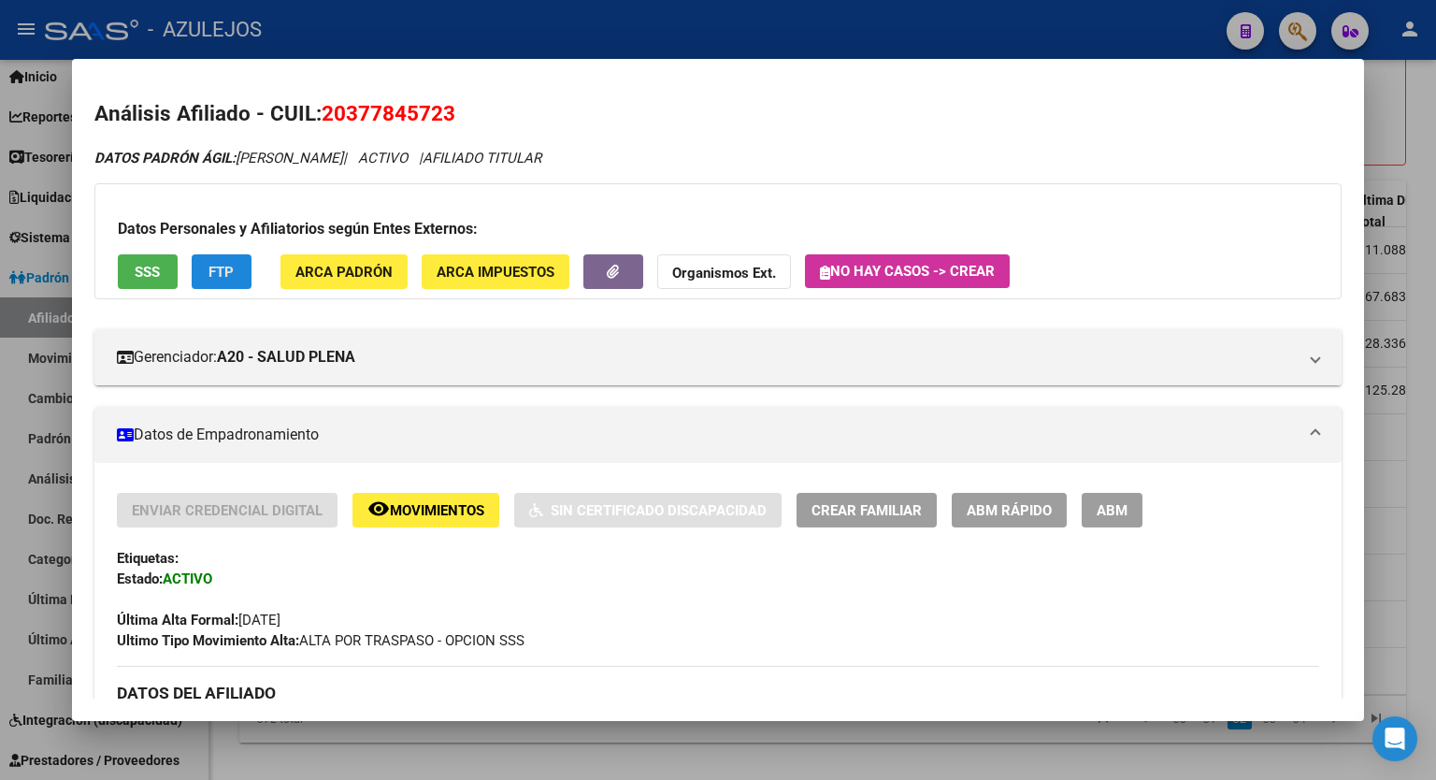
click at [218, 271] on span "FTP" at bounding box center [221, 272] width 25 height 17
click at [131, 259] on button "SSS" at bounding box center [148, 271] width 60 height 35
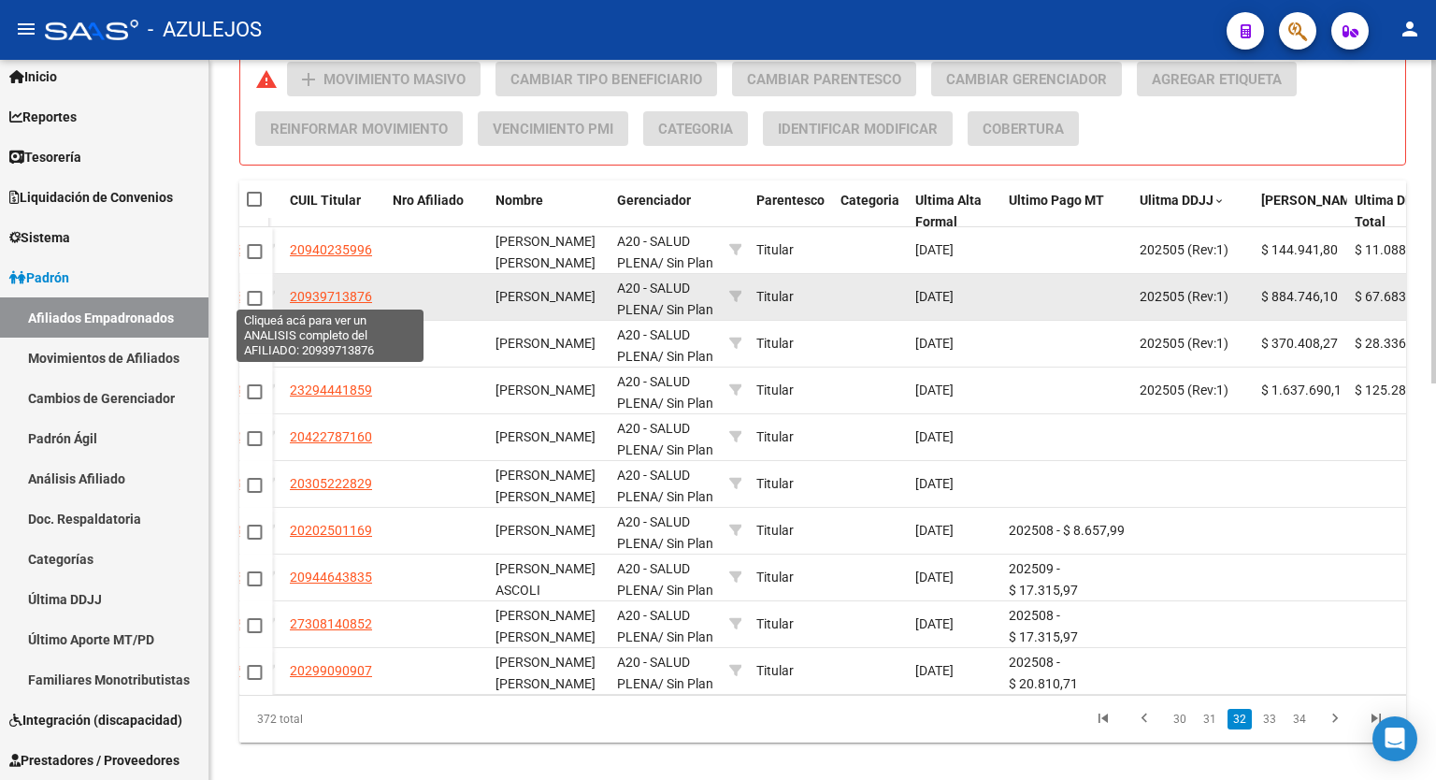
click at [343, 299] on span "20939713876" at bounding box center [331, 296] width 82 height 15
type textarea "20939713876"
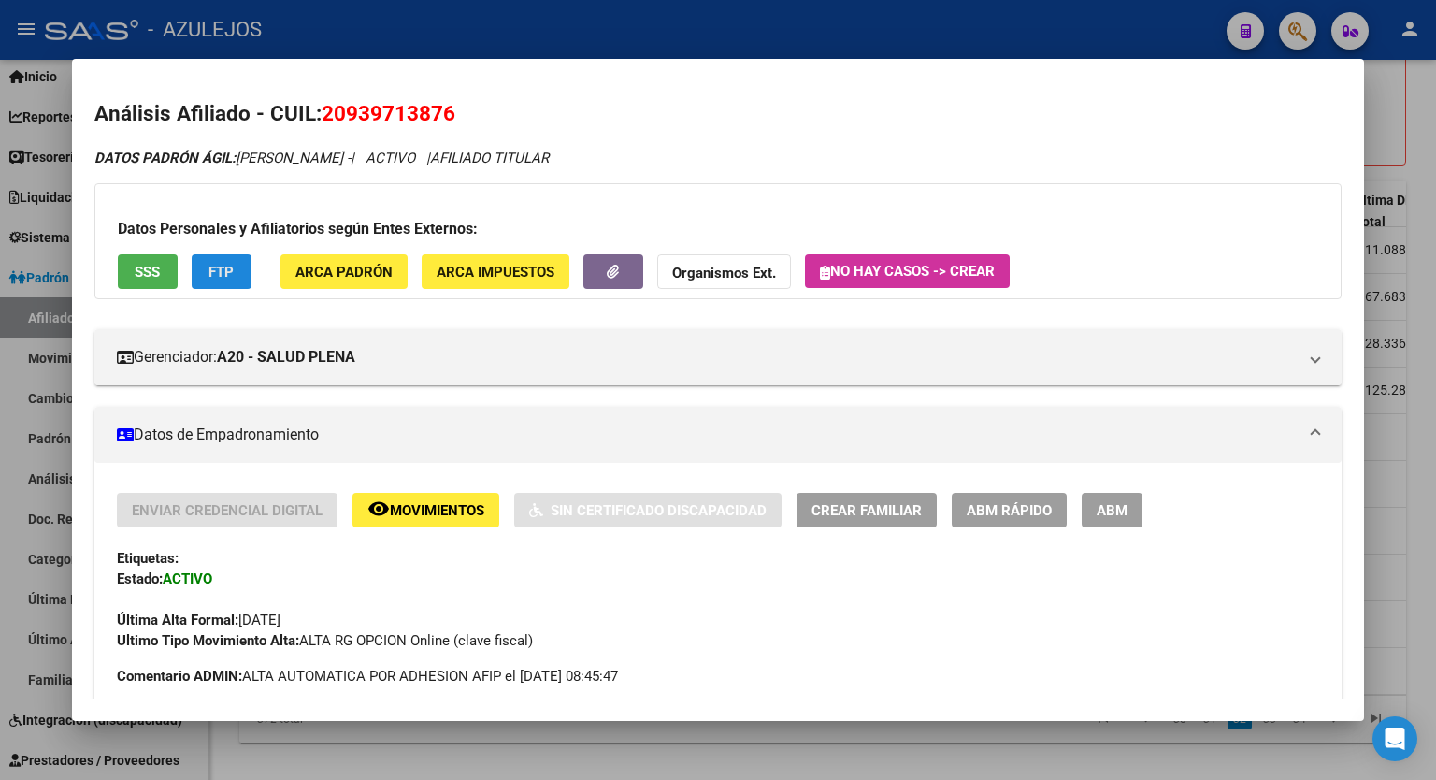
click at [220, 264] on span "FTP" at bounding box center [221, 272] width 25 height 17
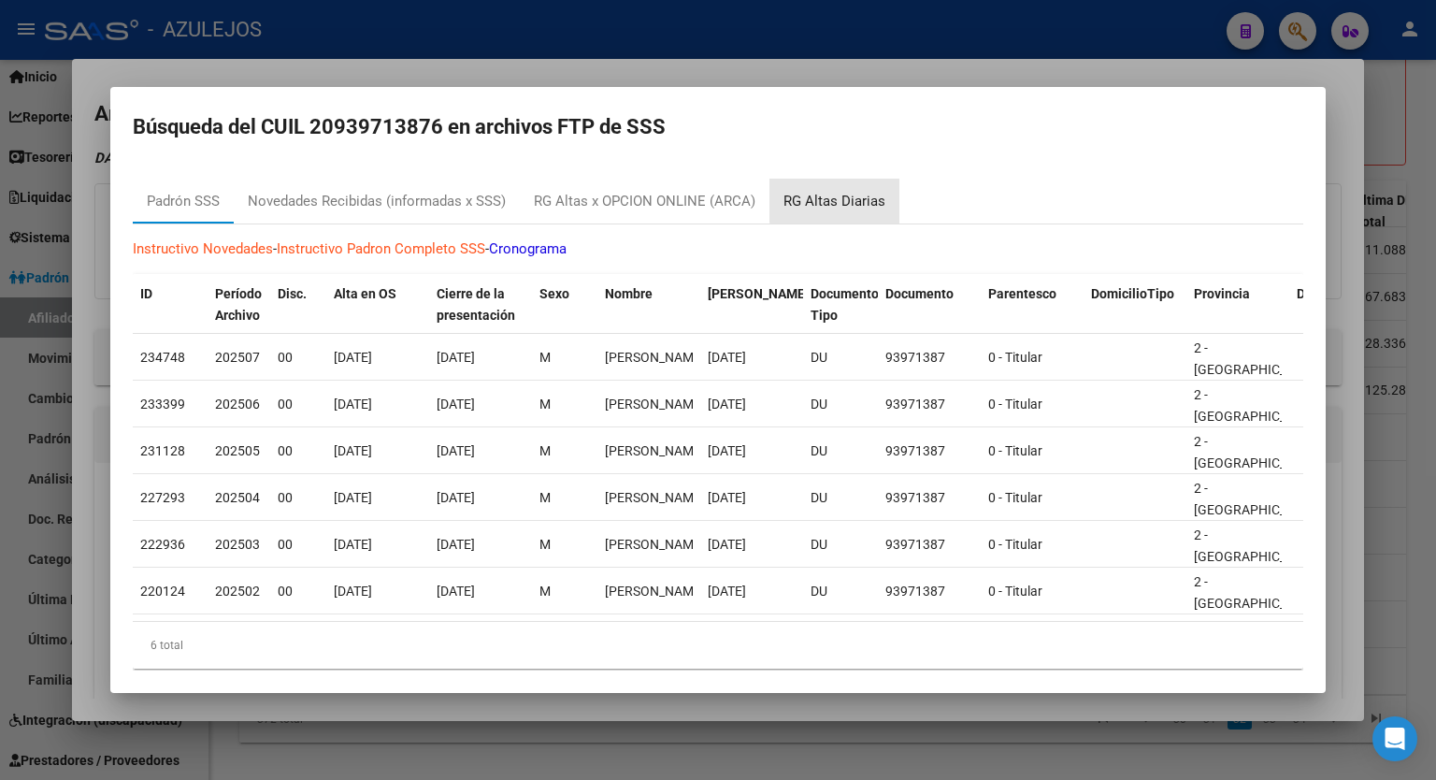
click at [836, 188] on div "RG Altas Diarias" at bounding box center [835, 201] width 130 height 45
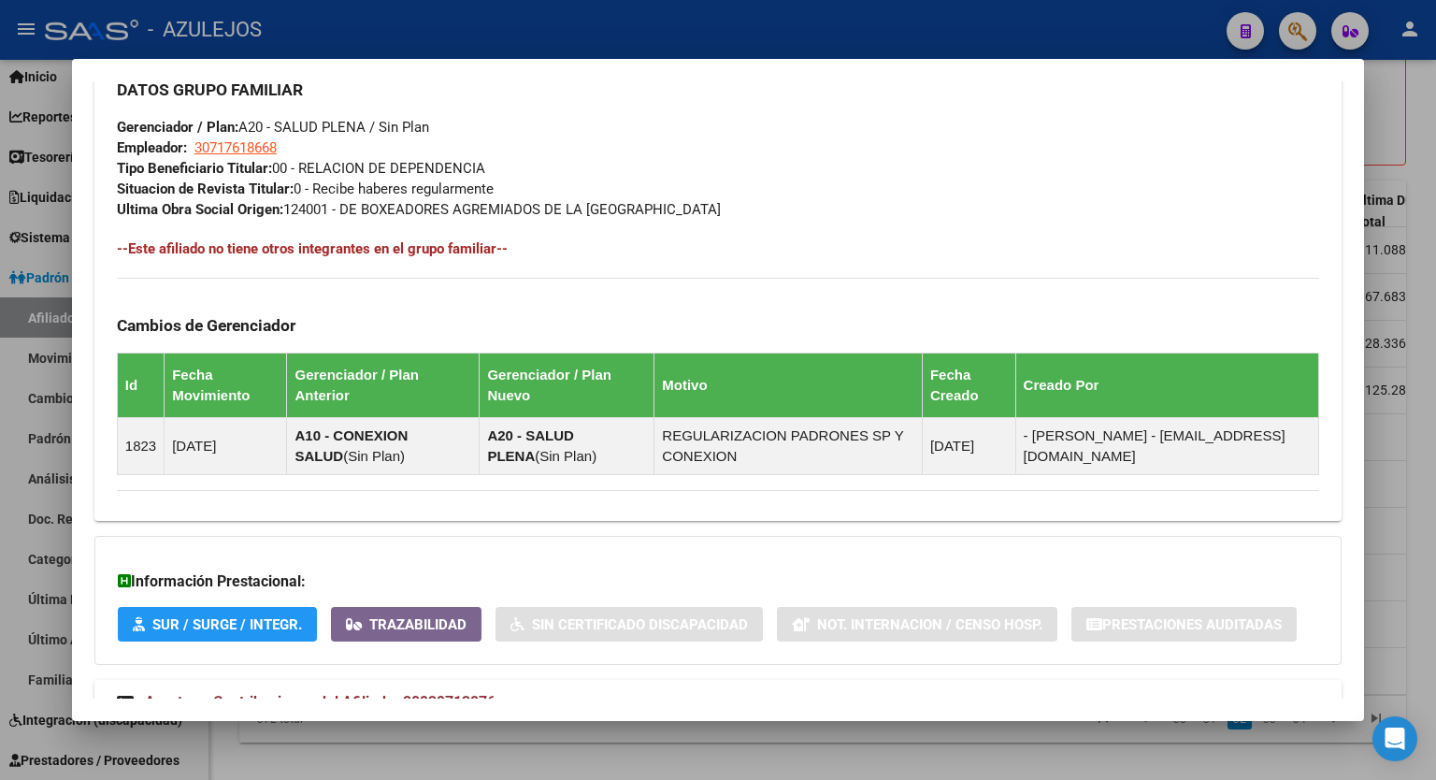
scroll to position [980, 0]
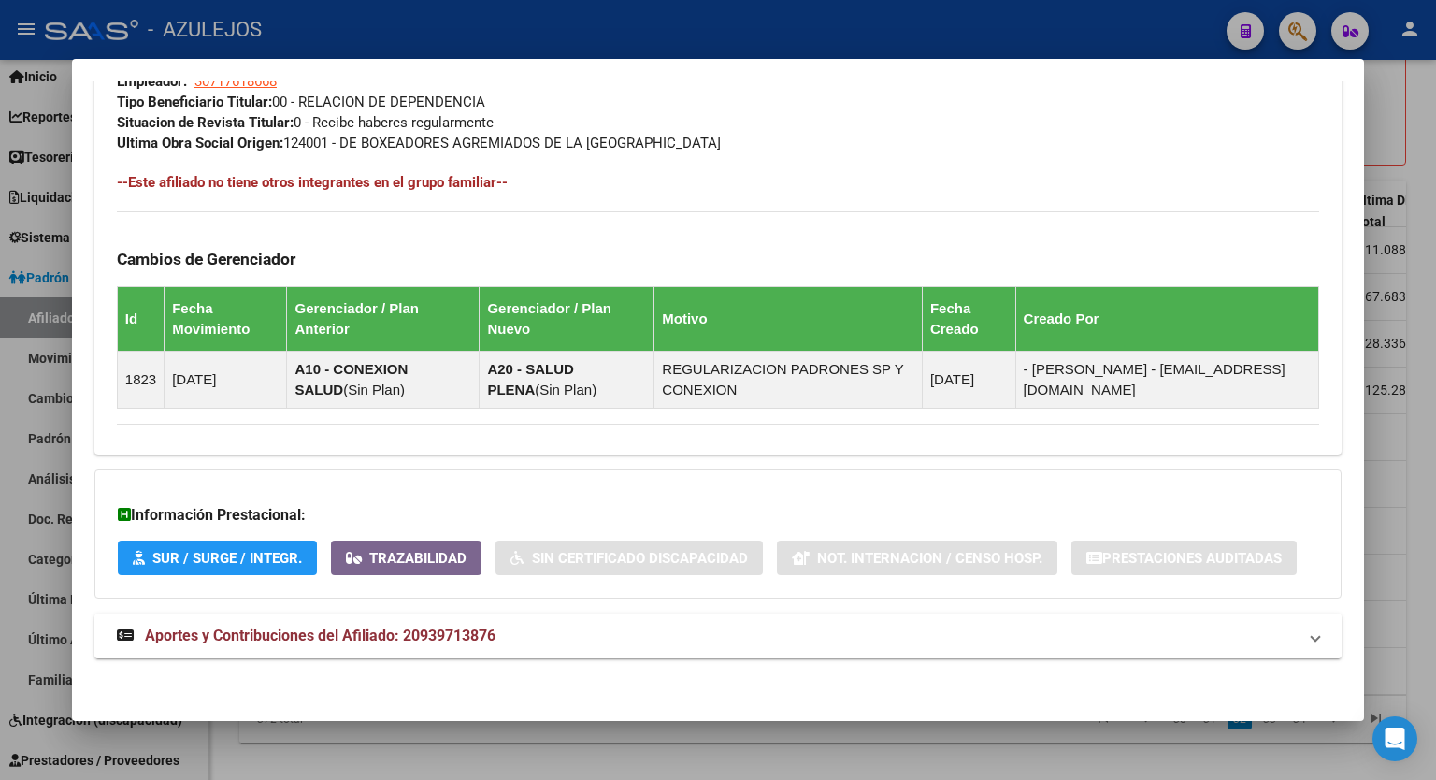
click at [424, 627] on span "Aportes y Contribuciones del Afiliado: 20939713876" at bounding box center [320, 636] width 351 height 18
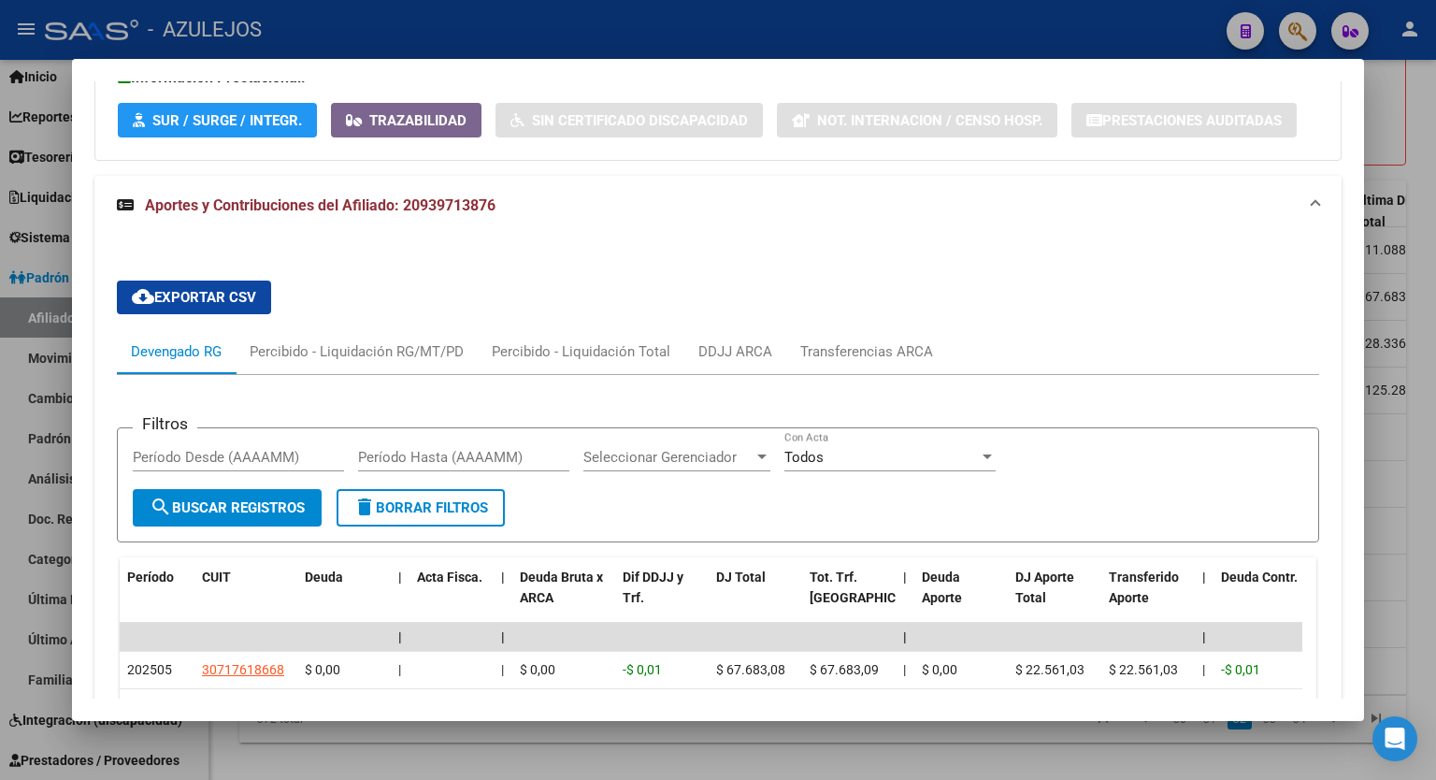
scroll to position [1407, 0]
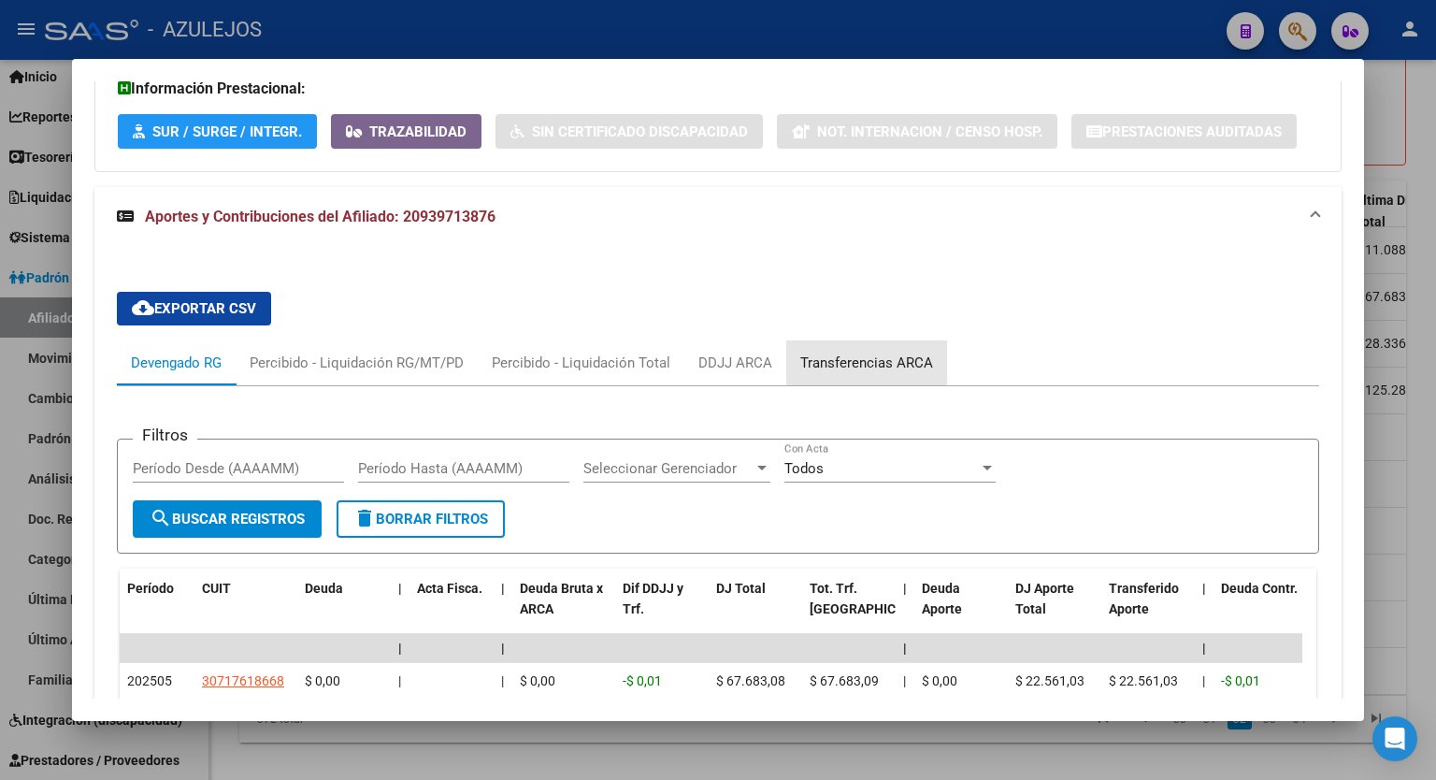
click at [887, 356] on div "Transferencias ARCA" at bounding box center [867, 363] width 133 height 21
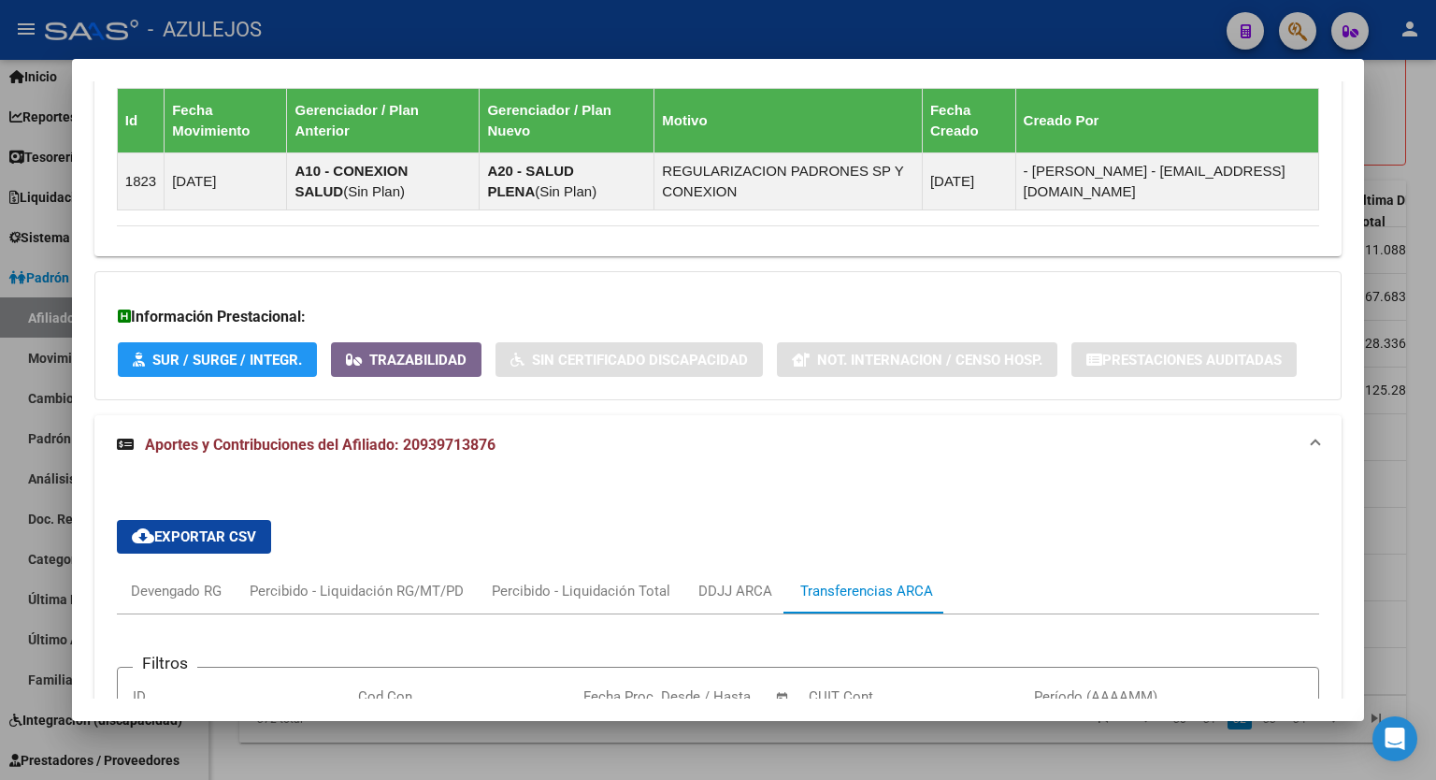
scroll to position [1049, 0]
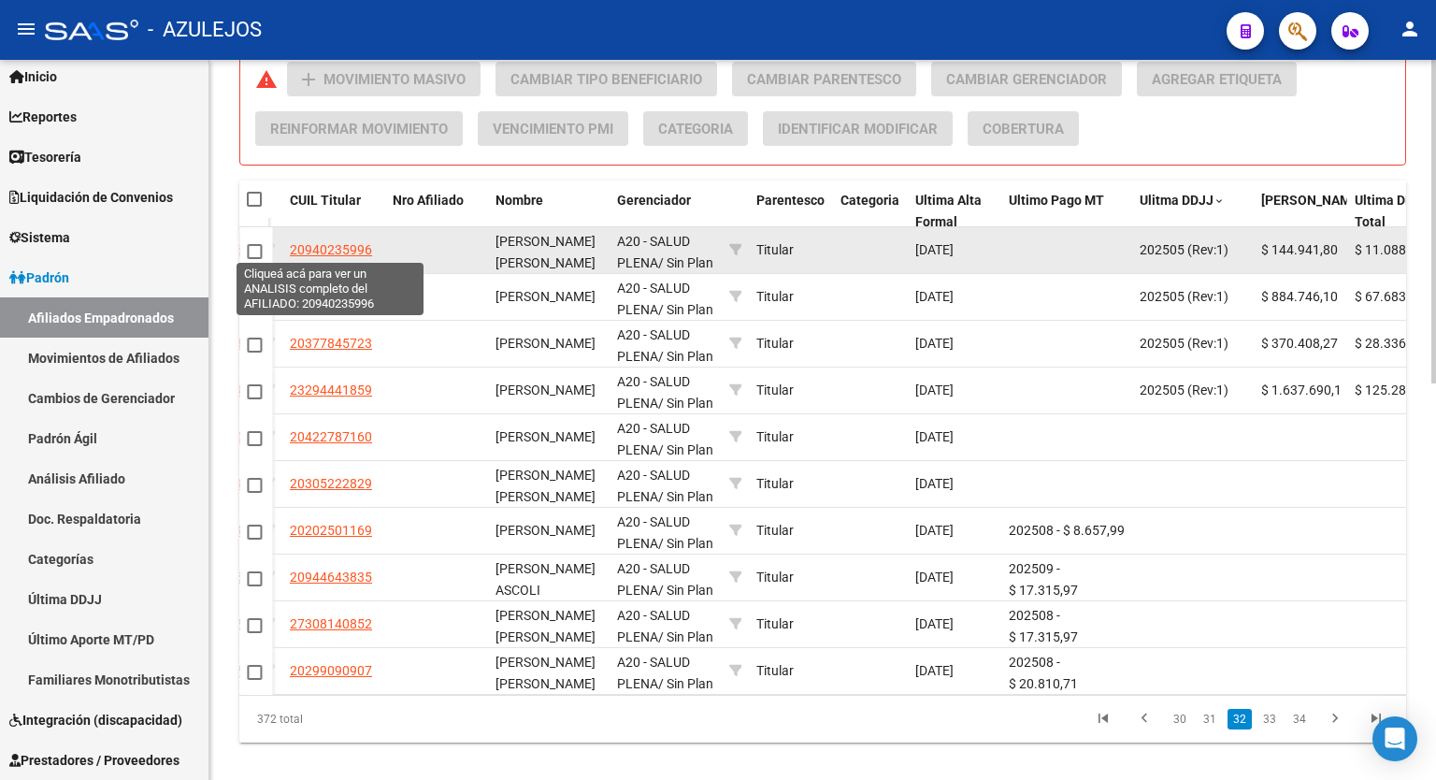
click at [307, 243] on span "20940235996" at bounding box center [331, 249] width 82 height 15
type textarea "20940235996"
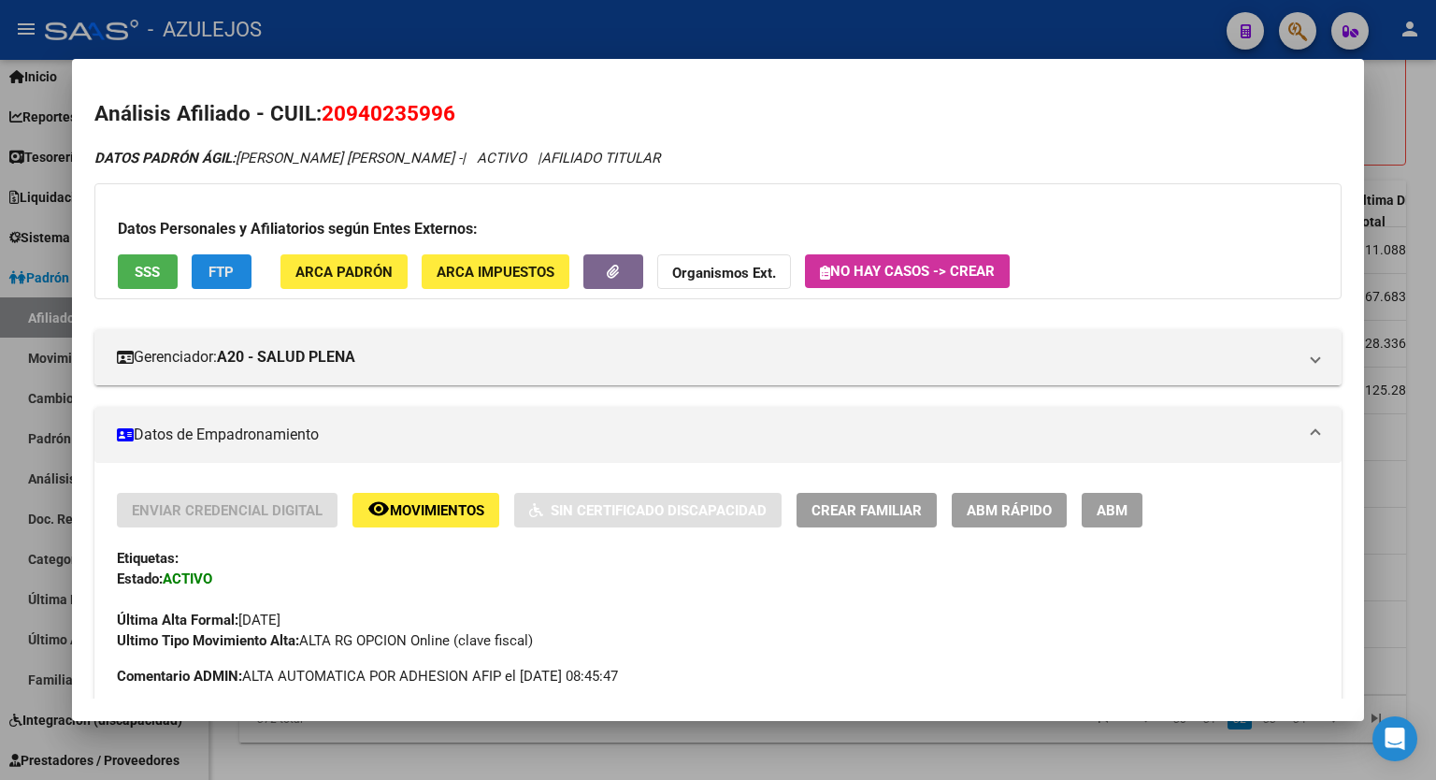
click at [212, 254] on button "FTP" at bounding box center [222, 271] width 60 height 35
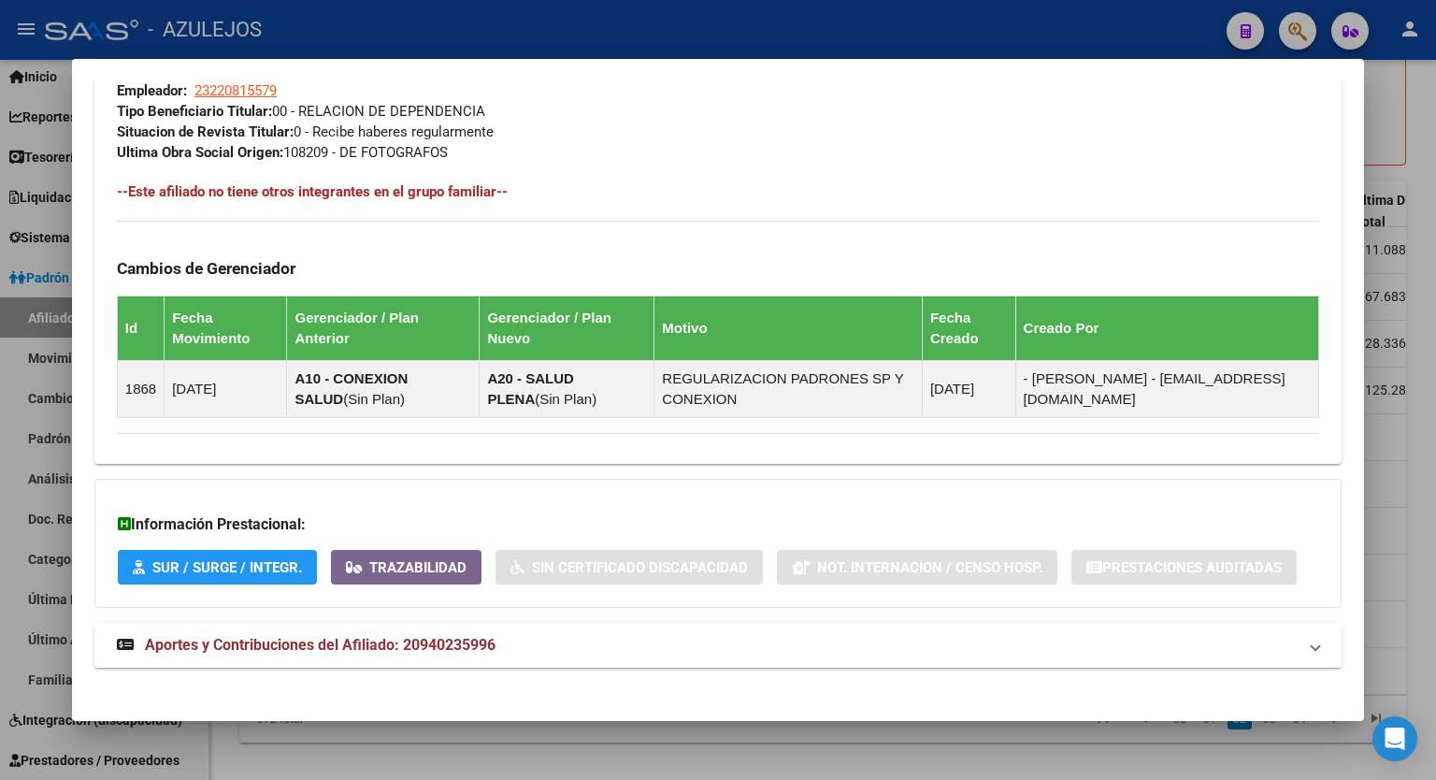
scroll to position [980, 0]
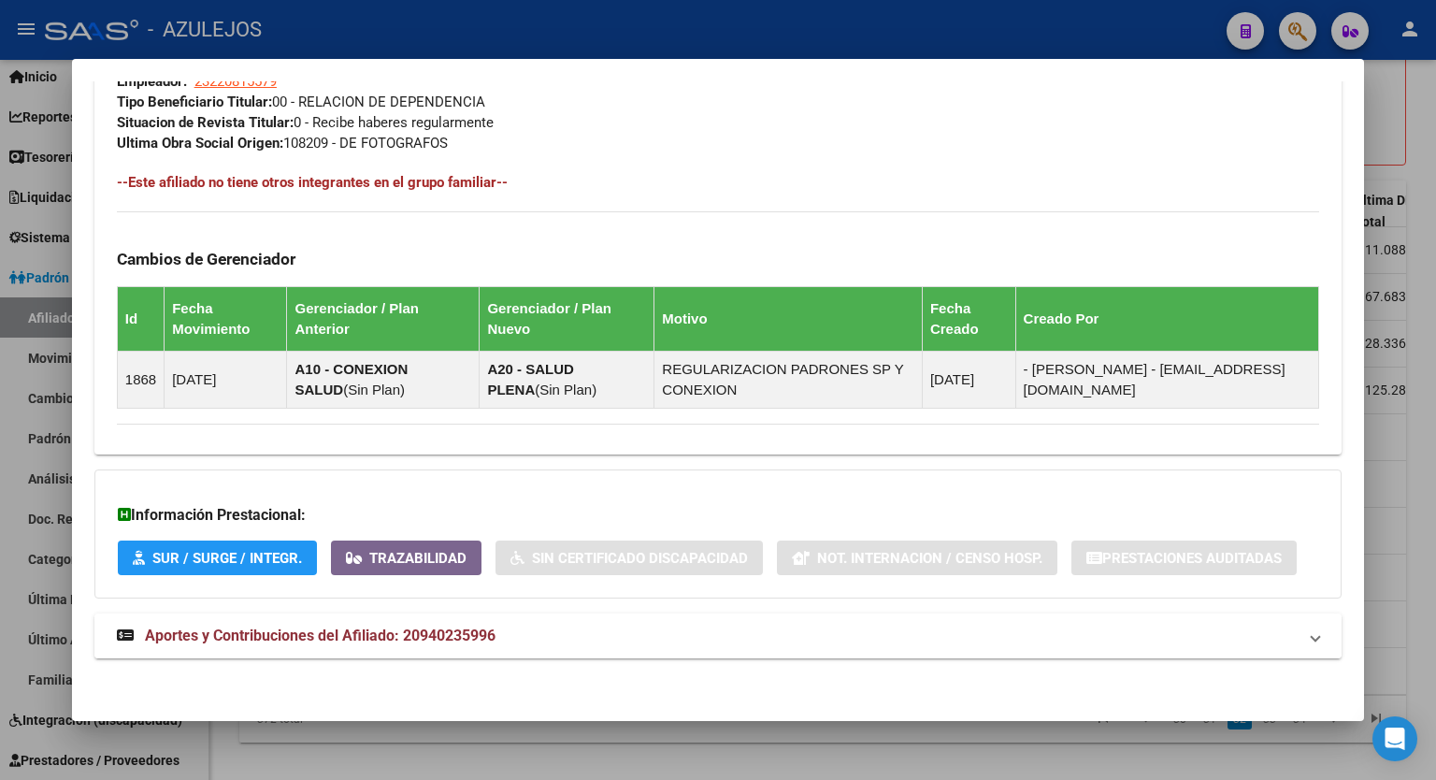
click at [385, 627] on span "Aportes y Contribuciones del Afiliado: 20940235996" at bounding box center [320, 636] width 351 height 18
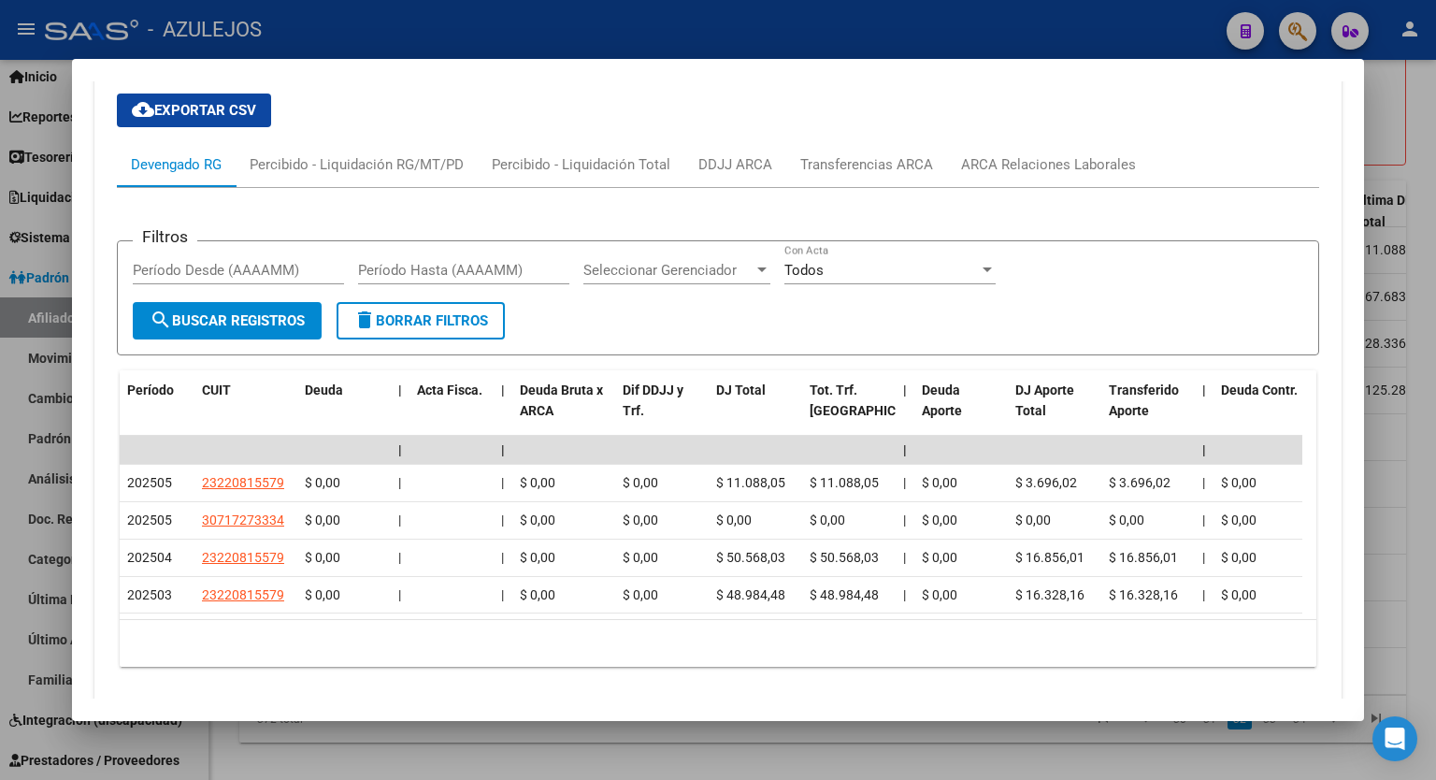
scroll to position [1581, 0]
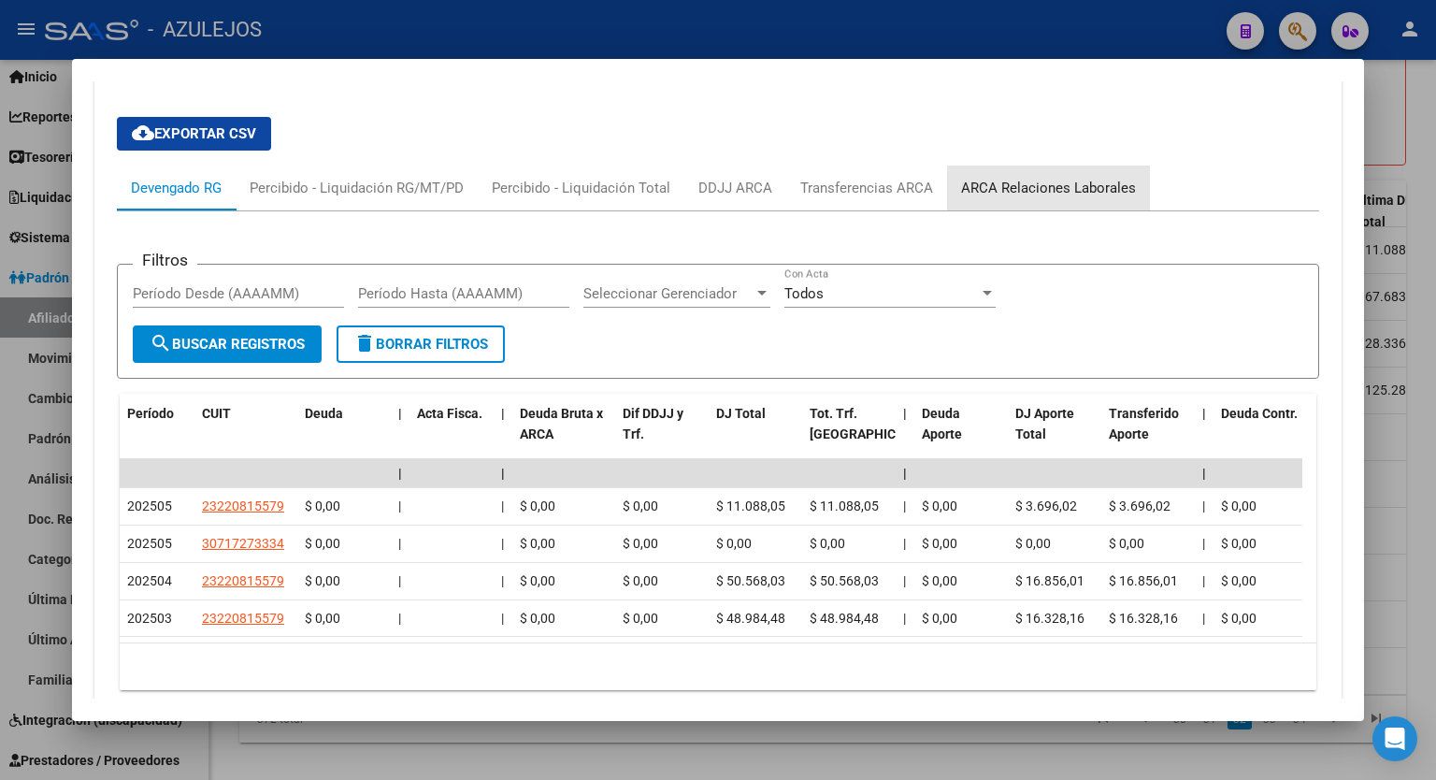
click at [1057, 186] on div "ARCA Relaciones Laborales" at bounding box center [1048, 188] width 175 height 21
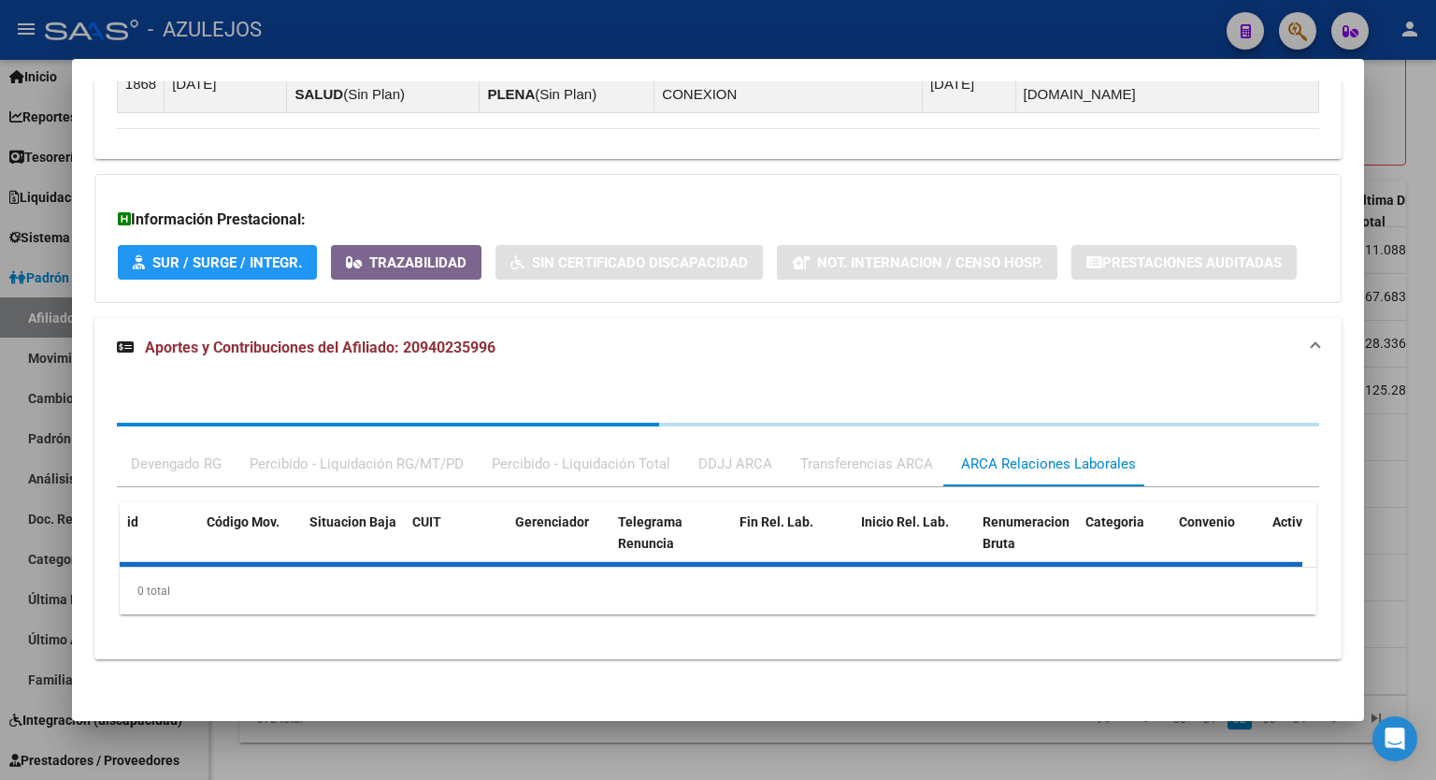
scroll to position [1362, 0]
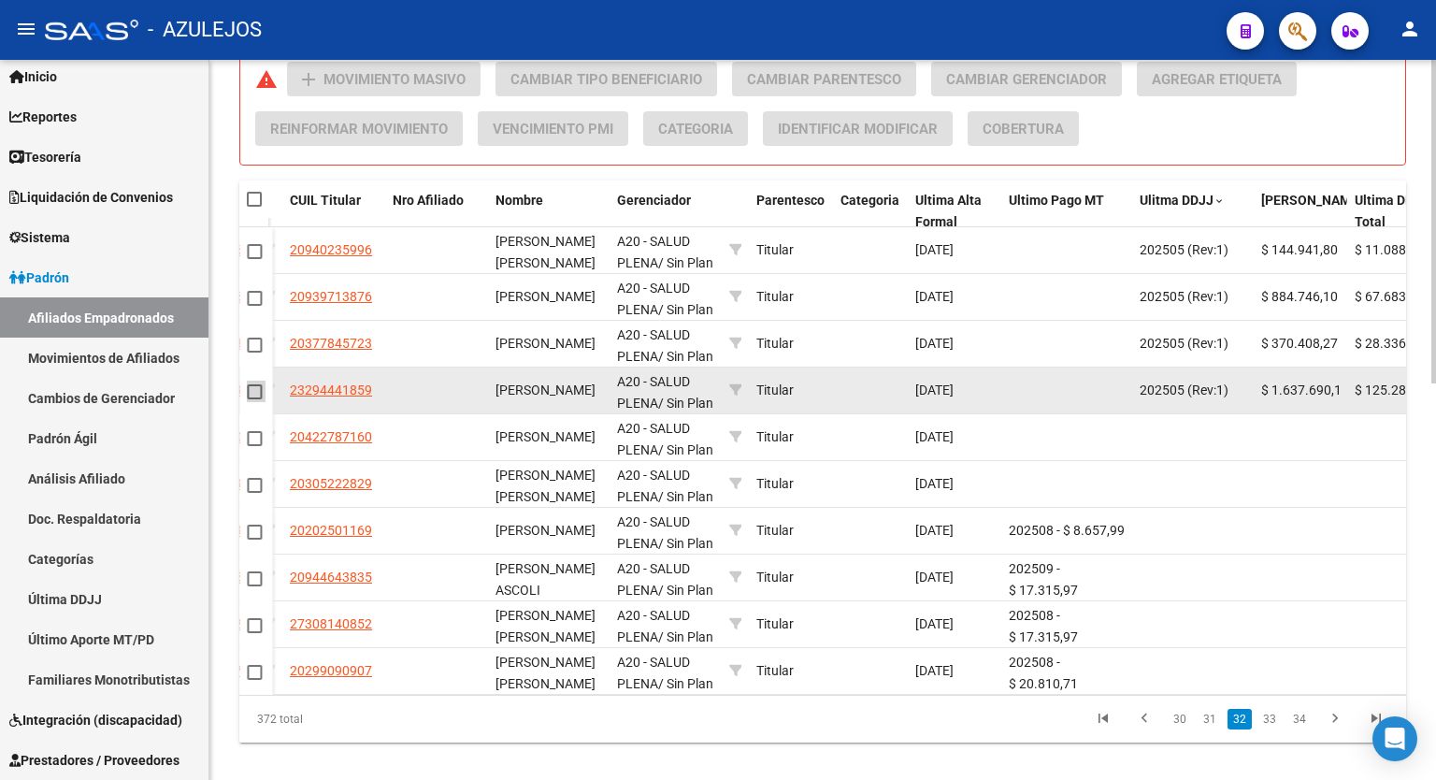
click at [251, 389] on span at bounding box center [254, 391] width 15 height 15
click at [253, 399] on input "checkbox" at bounding box center [253, 399] width 1 height 1
checkbox input "true"
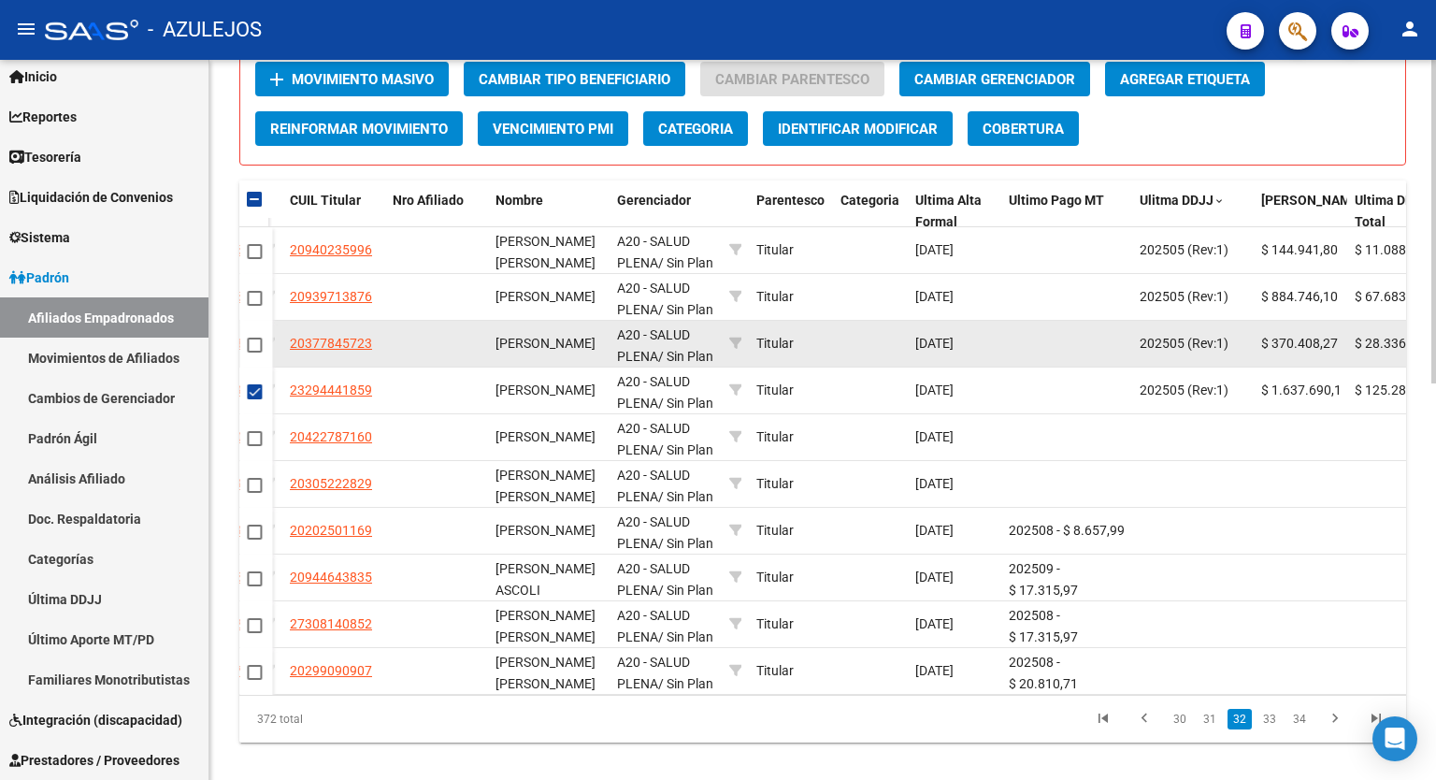
click at [254, 350] on mat-checkbox at bounding box center [254, 345] width 15 height 22
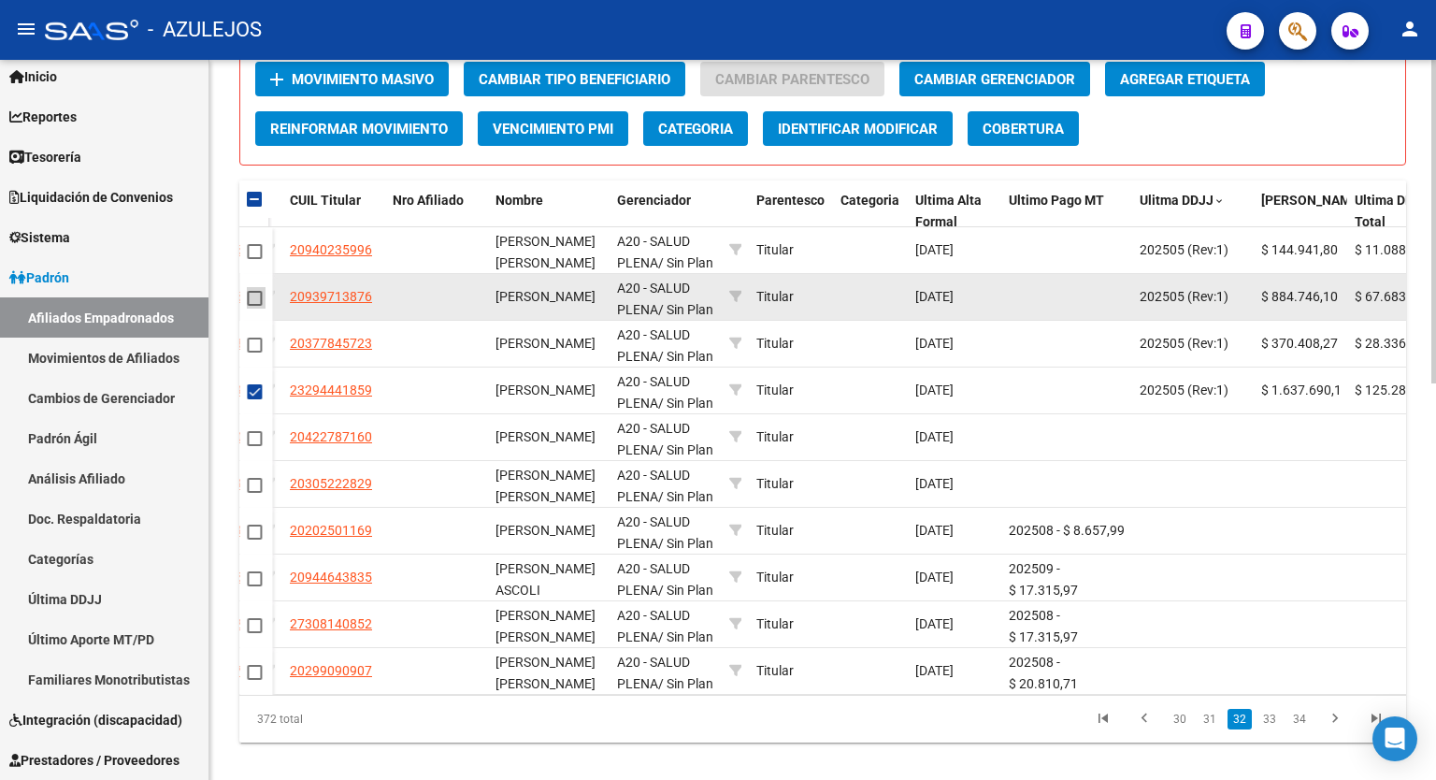
click at [254, 292] on span at bounding box center [254, 298] width 15 height 15
click at [254, 306] on input "checkbox" at bounding box center [253, 306] width 1 height 1
checkbox input "true"
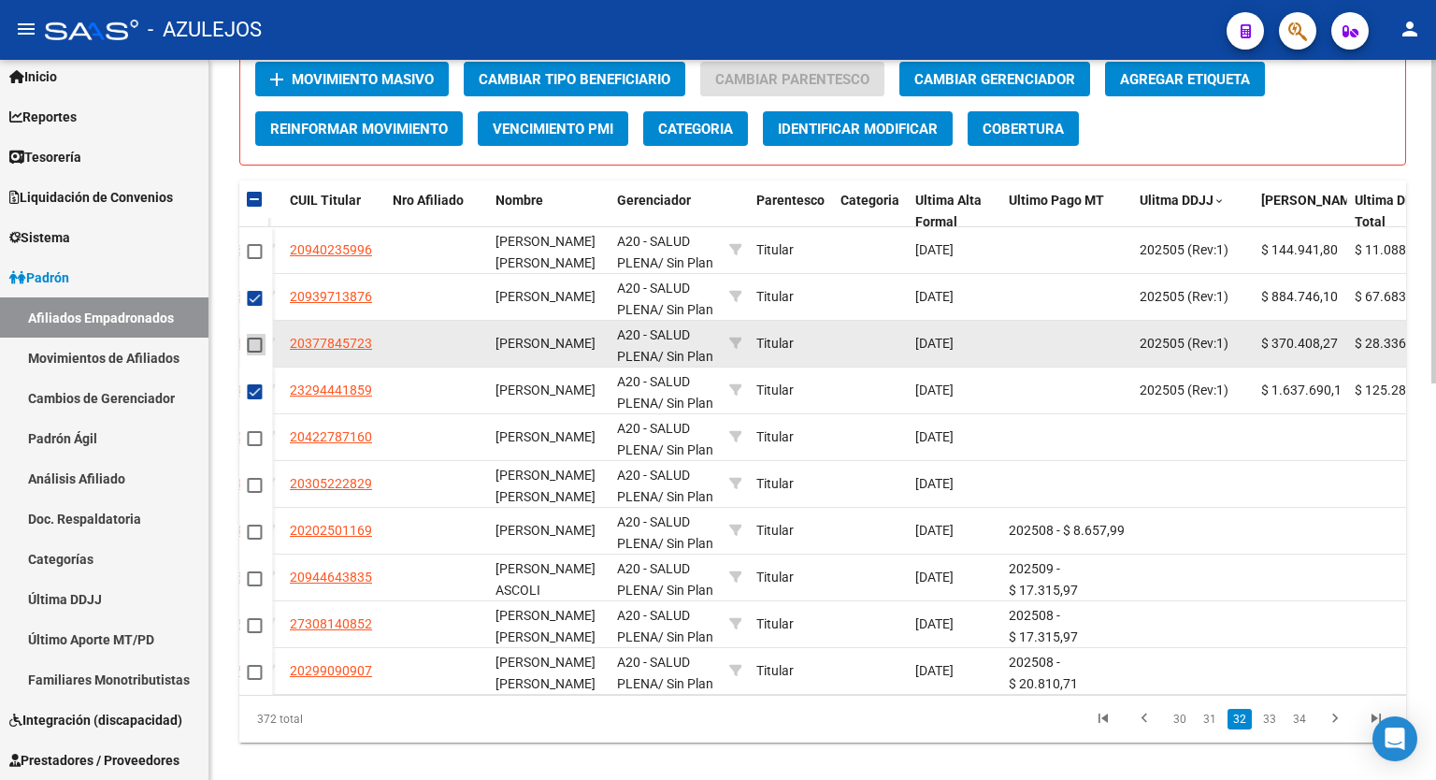
click at [255, 343] on span at bounding box center [254, 345] width 15 height 15
click at [254, 353] on input "checkbox" at bounding box center [253, 353] width 1 height 1
checkbox input "true"
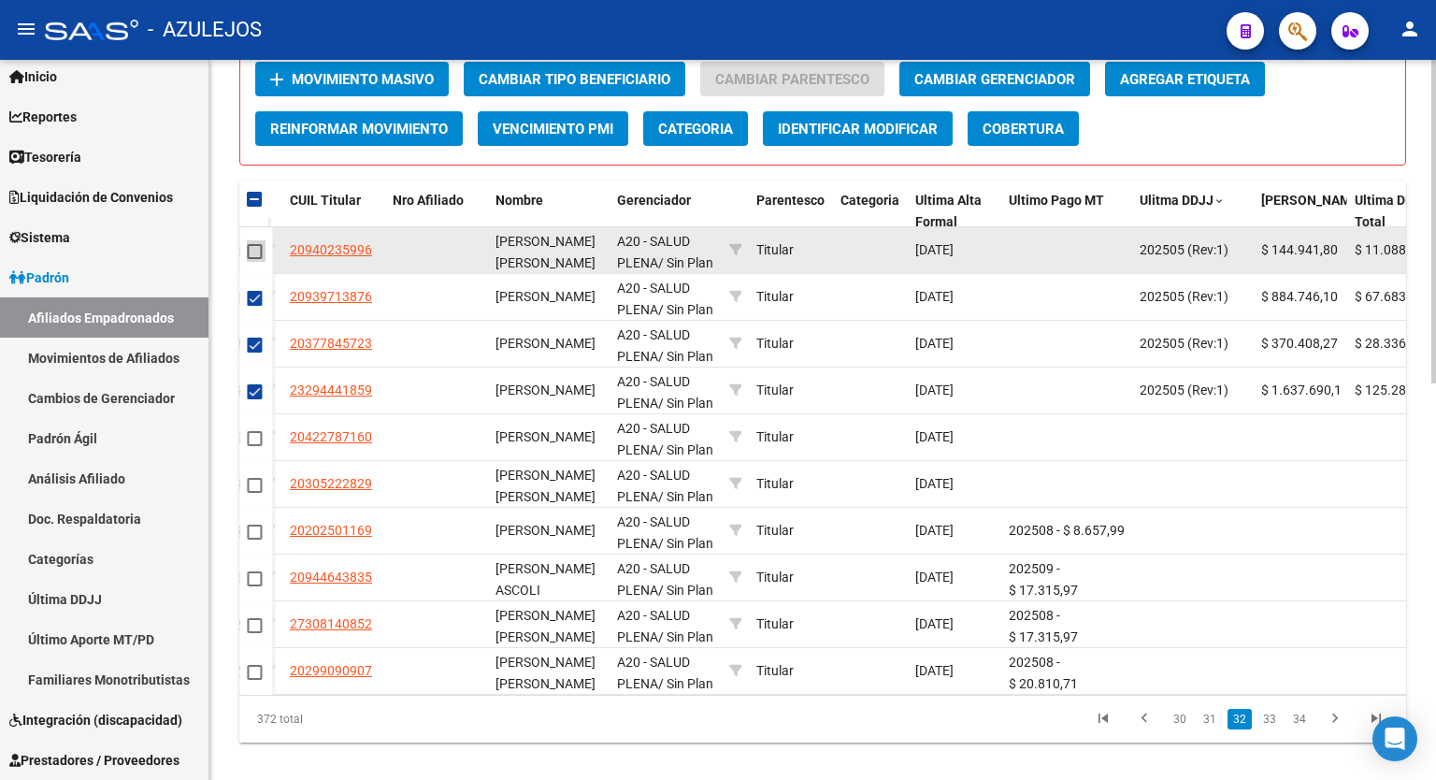
click at [252, 250] on span at bounding box center [254, 251] width 15 height 15
click at [253, 259] on input "checkbox" at bounding box center [253, 259] width 1 height 1
checkbox input "true"
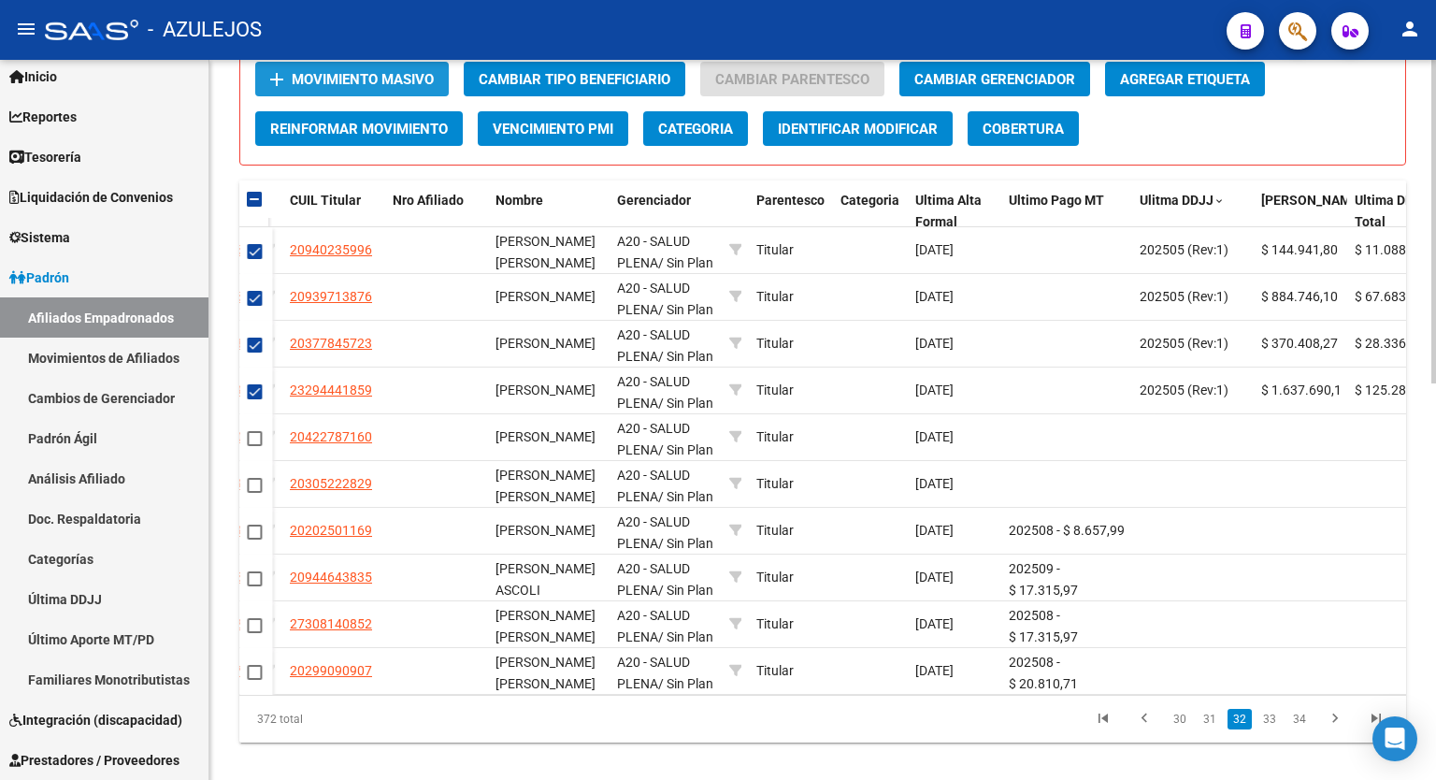
click at [382, 76] on span "Movimiento Masivo" at bounding box center [363, 79] width 142 height 17
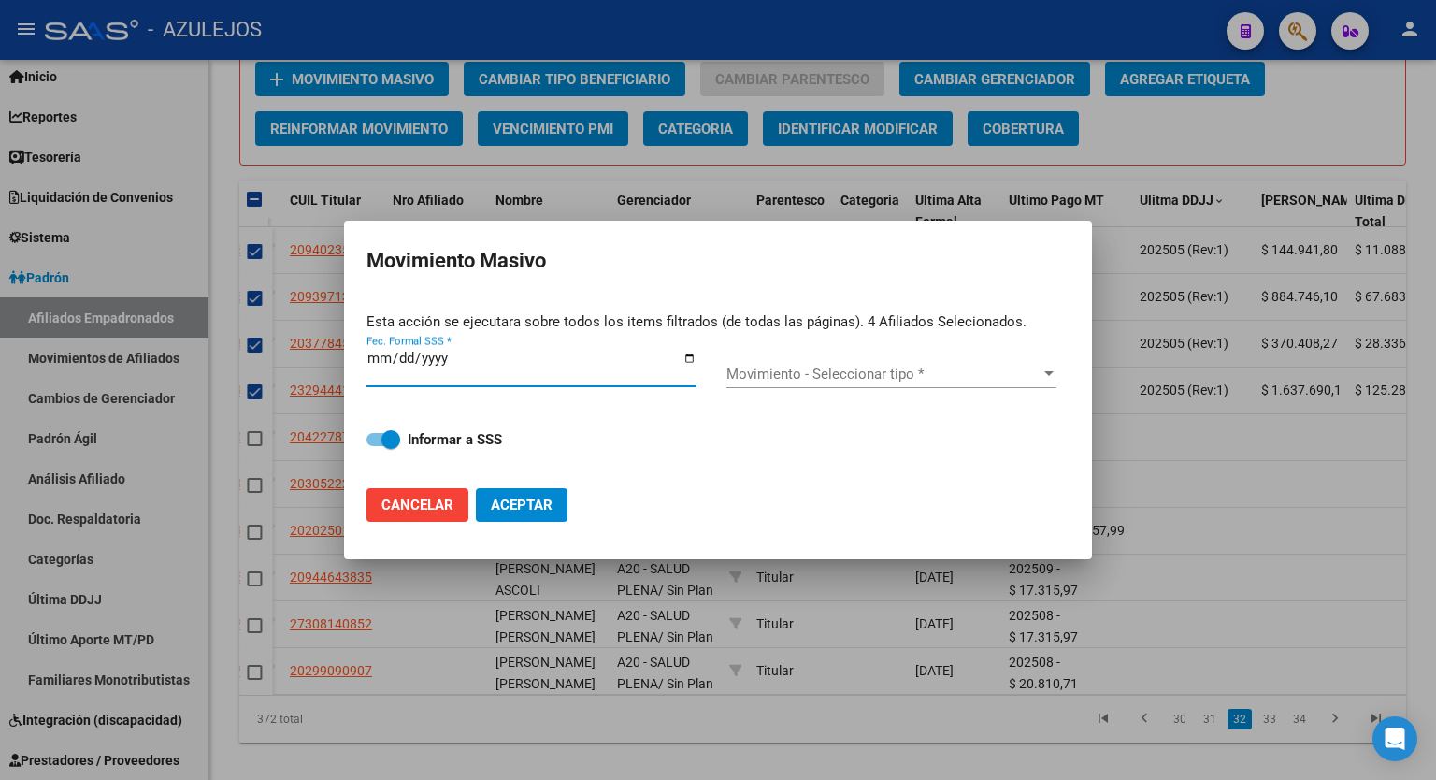
click at [688, 360] on input "Fec. Formal SSS *" at bounding box center [532, 366] width 330 height 30
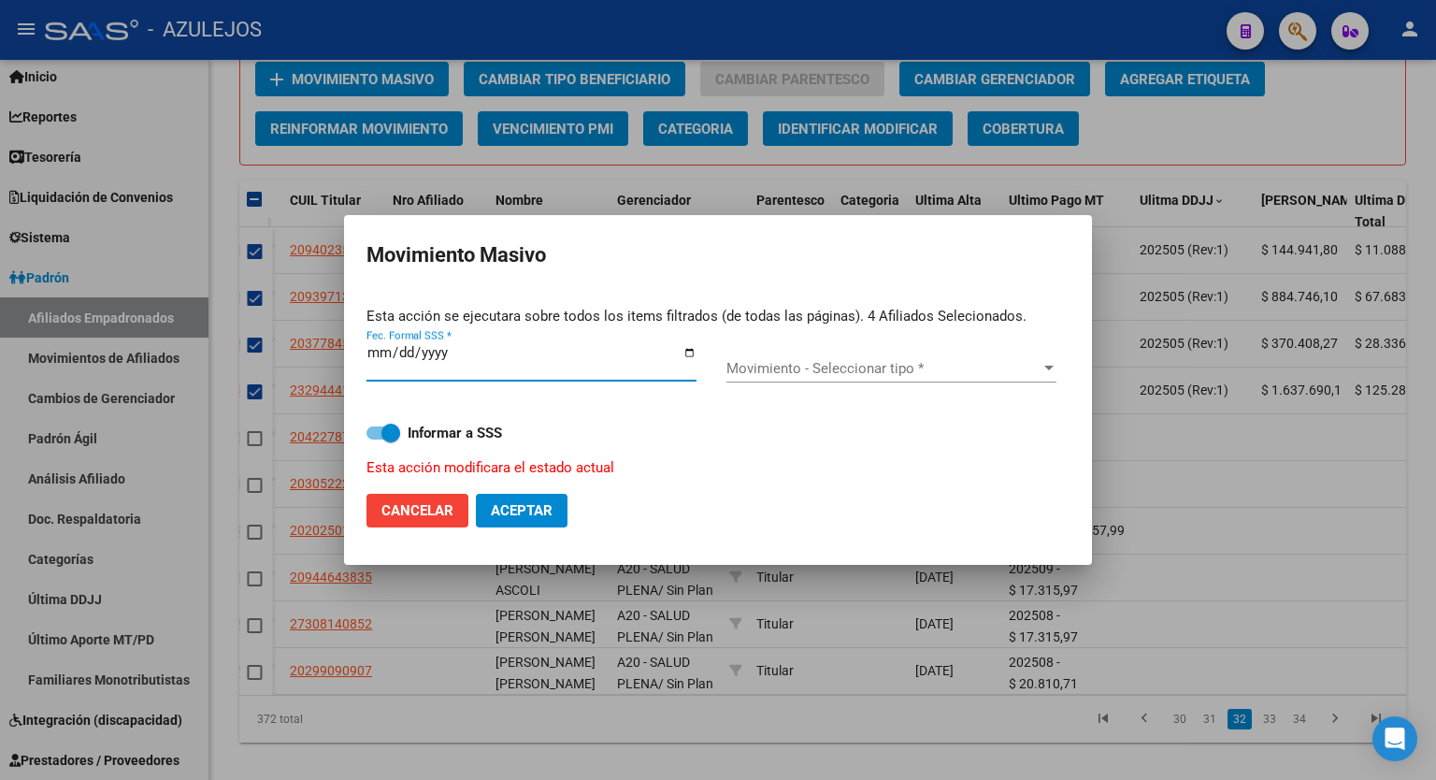
type input "2025-08-01"
click at [1047, 356] on div "Movimiento - Seleccionar tipo * Movimiento - Seleccionar tipo *" at bounding box center [892, 368] width 330 height 28
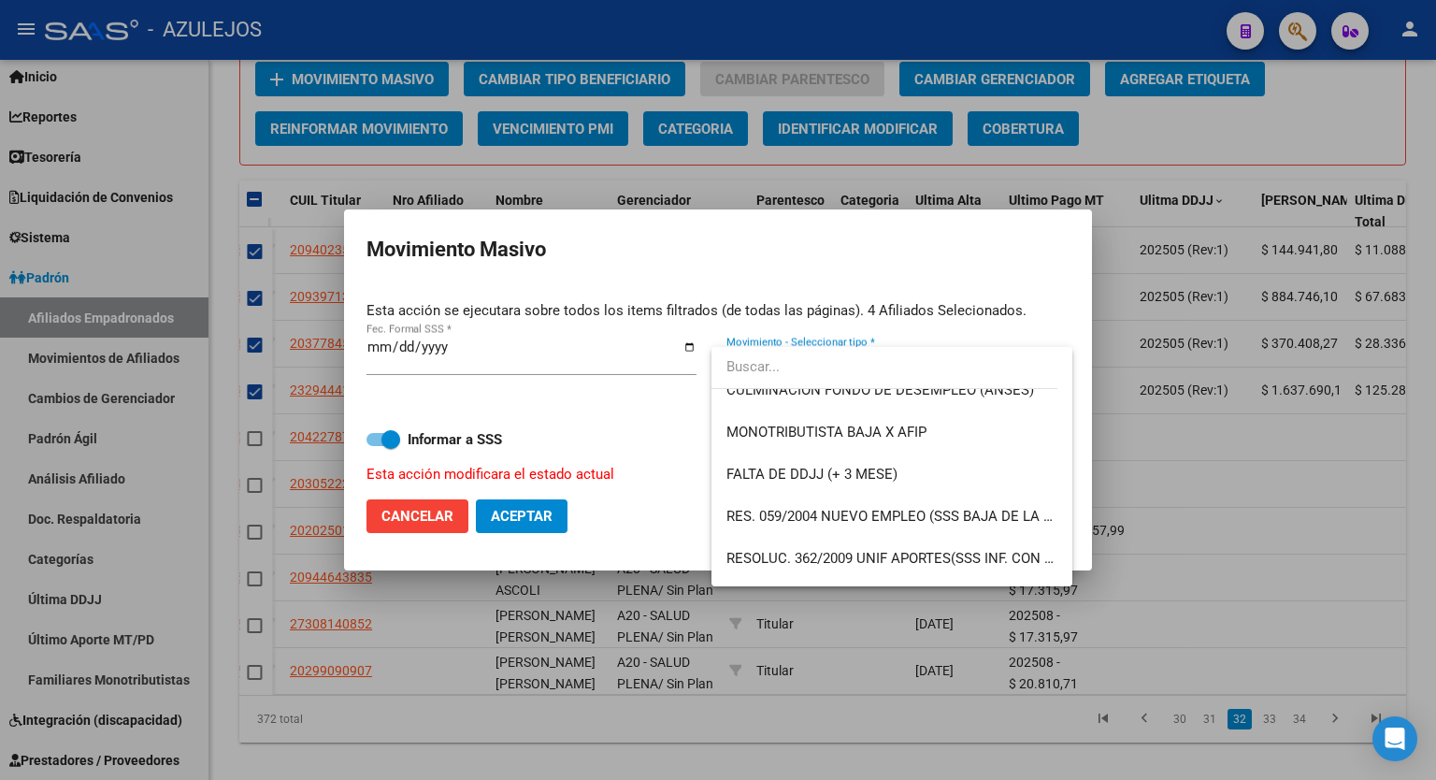
scroll to position [524, 0]
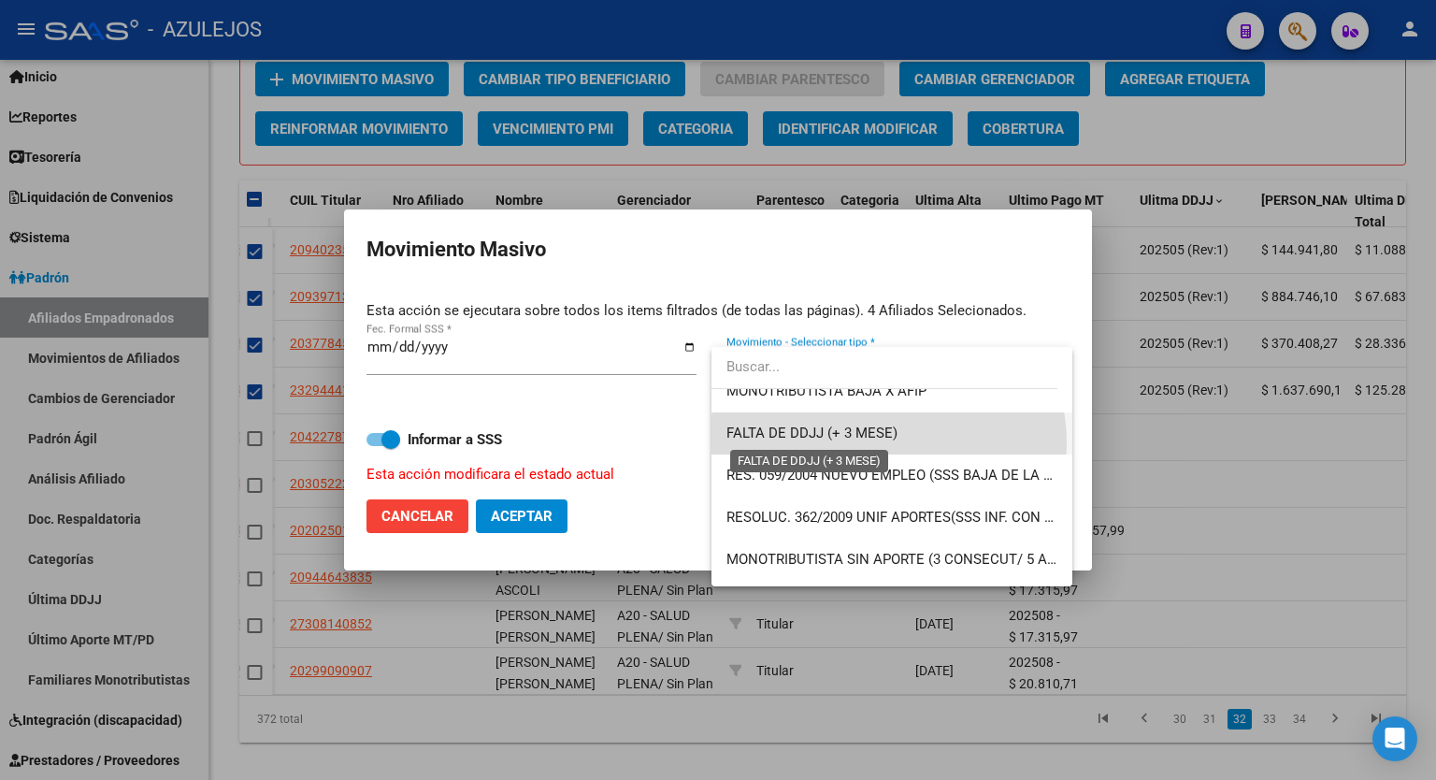
click at [888, 441] on span "FALTA DE DDJJ (+ 3 MESE)" at bounding box center [812, 433] width 171 height 17
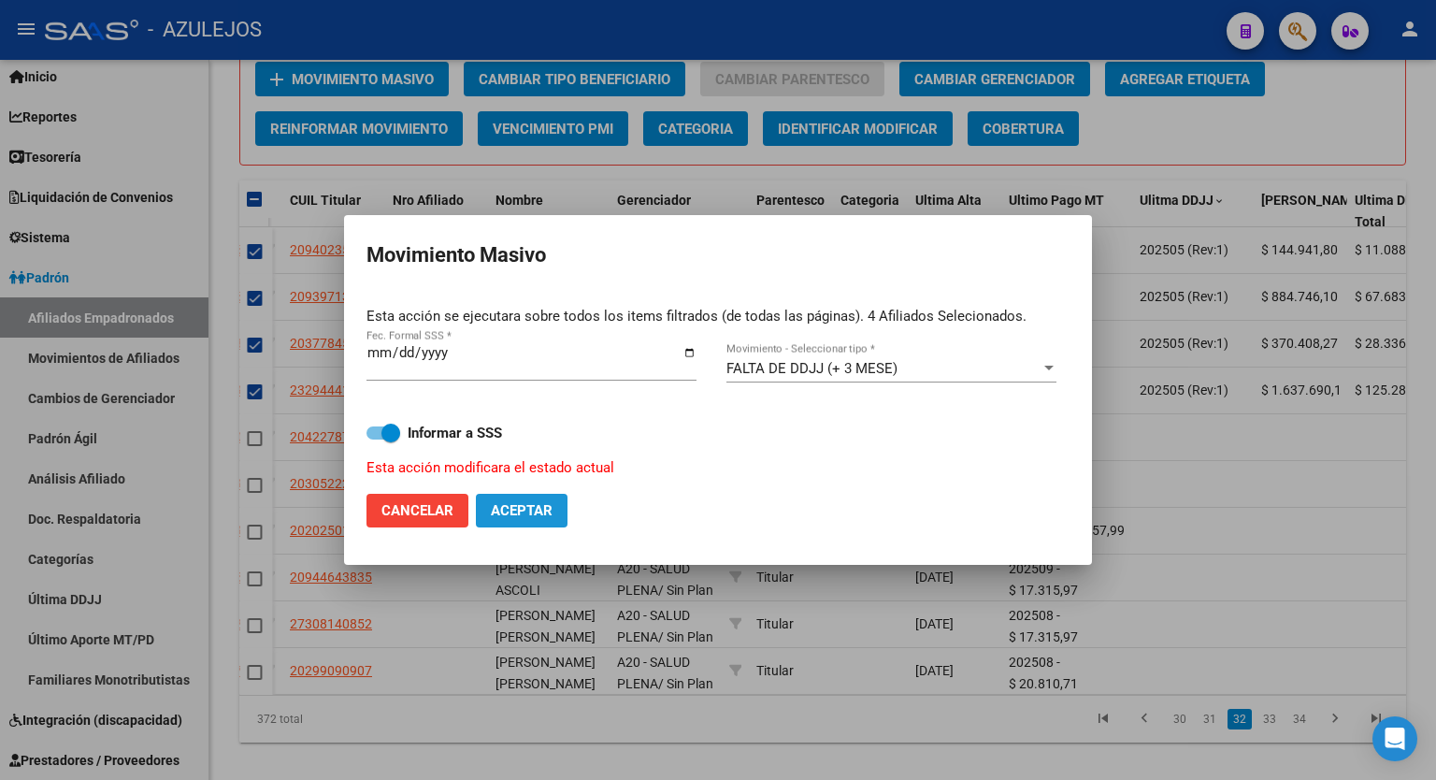
click at [542, 507] on span "Aceptar" at bounding box center [522, 510] width 62 height 17
checkbox input "false"
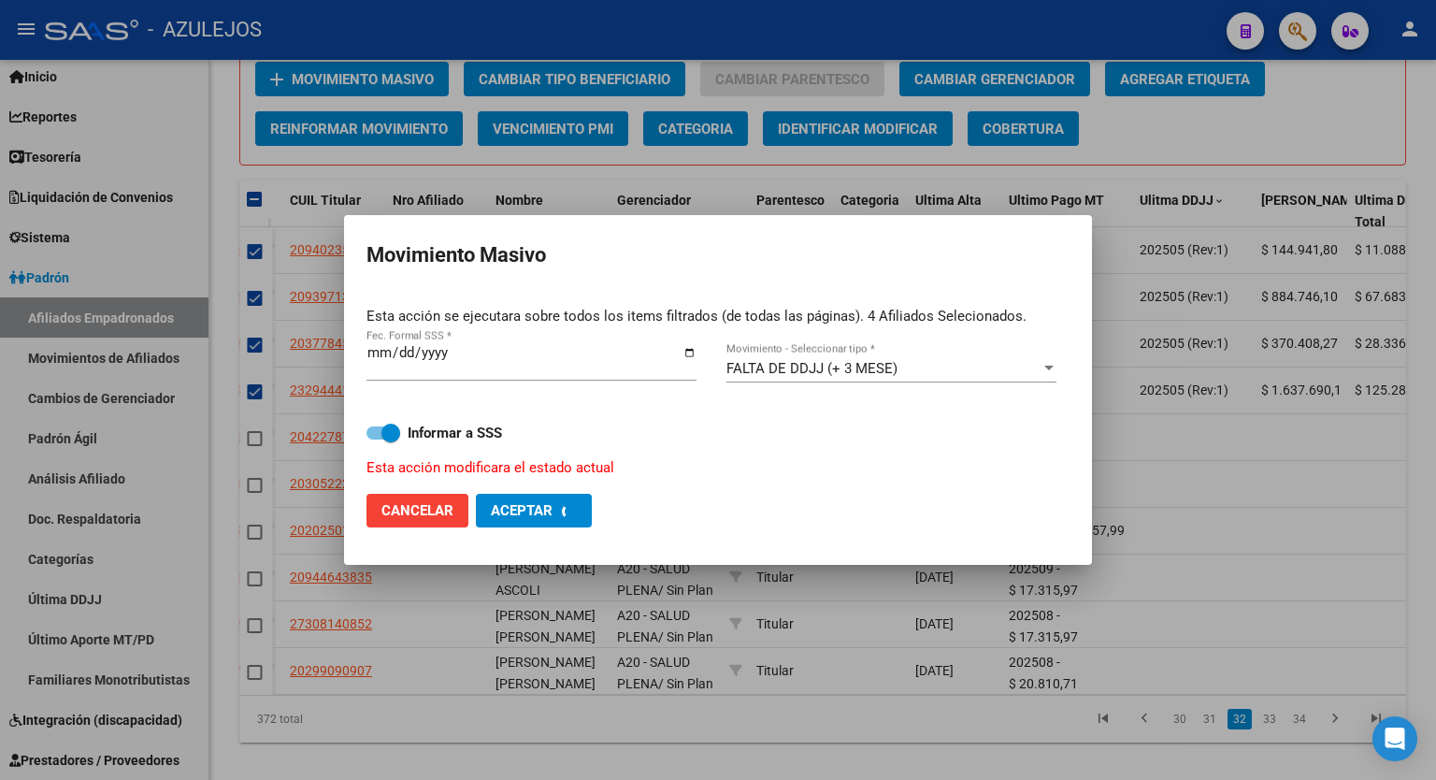
checkbox input "false"
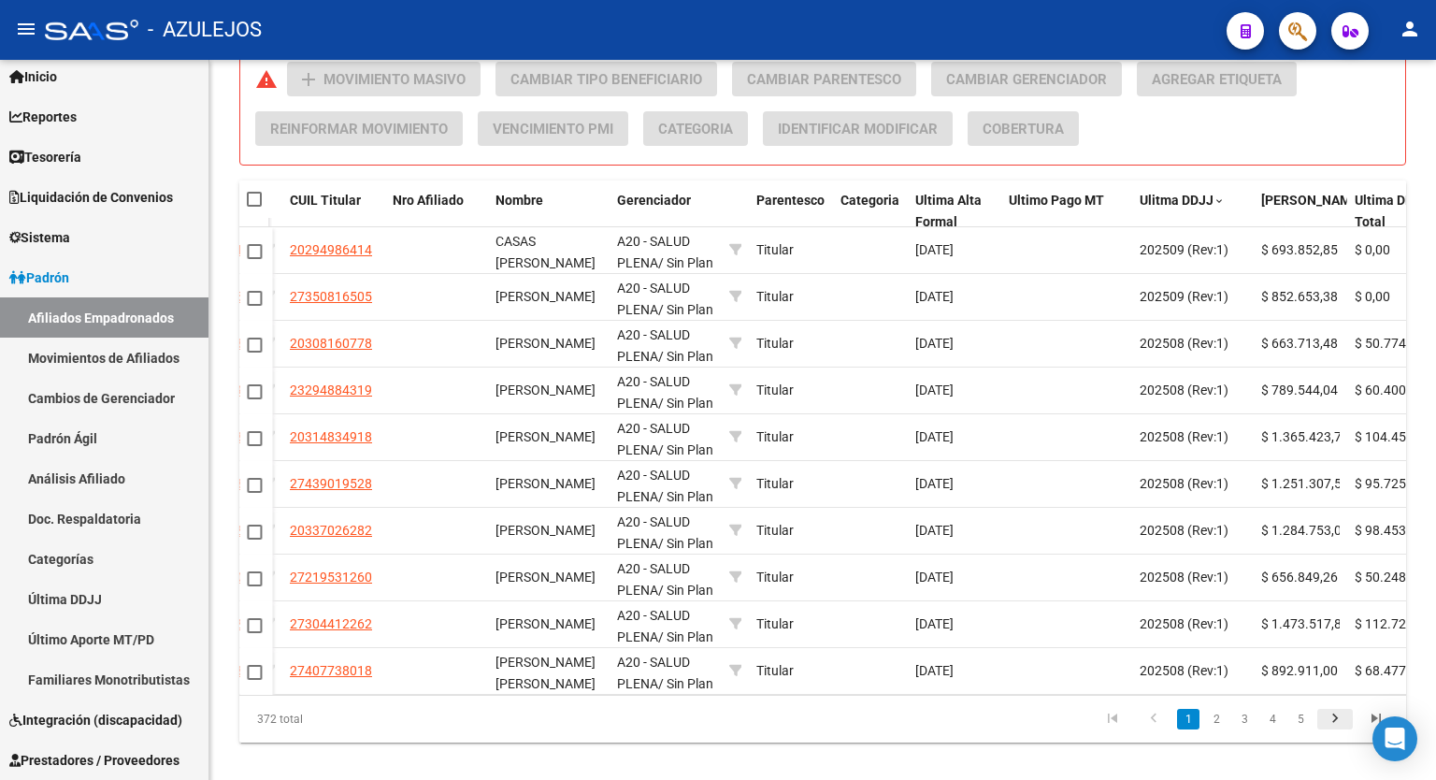
click at [1335, 732] on icon "go to next page" at bounding box center [1335, 721] width 24 height 22
click at [1335, 733] on div "368 total 1 2 3 4 5" at bounding box center [822, 719] width 1167 height 47
click at [1335, 732] on icon "go to next page" at bounding box center [1335, 721] width 24 height 22
click at [1335, 733] on div "368 total 1 2 3 4 5" at bounding box center [822, 719] width 1167 height 47
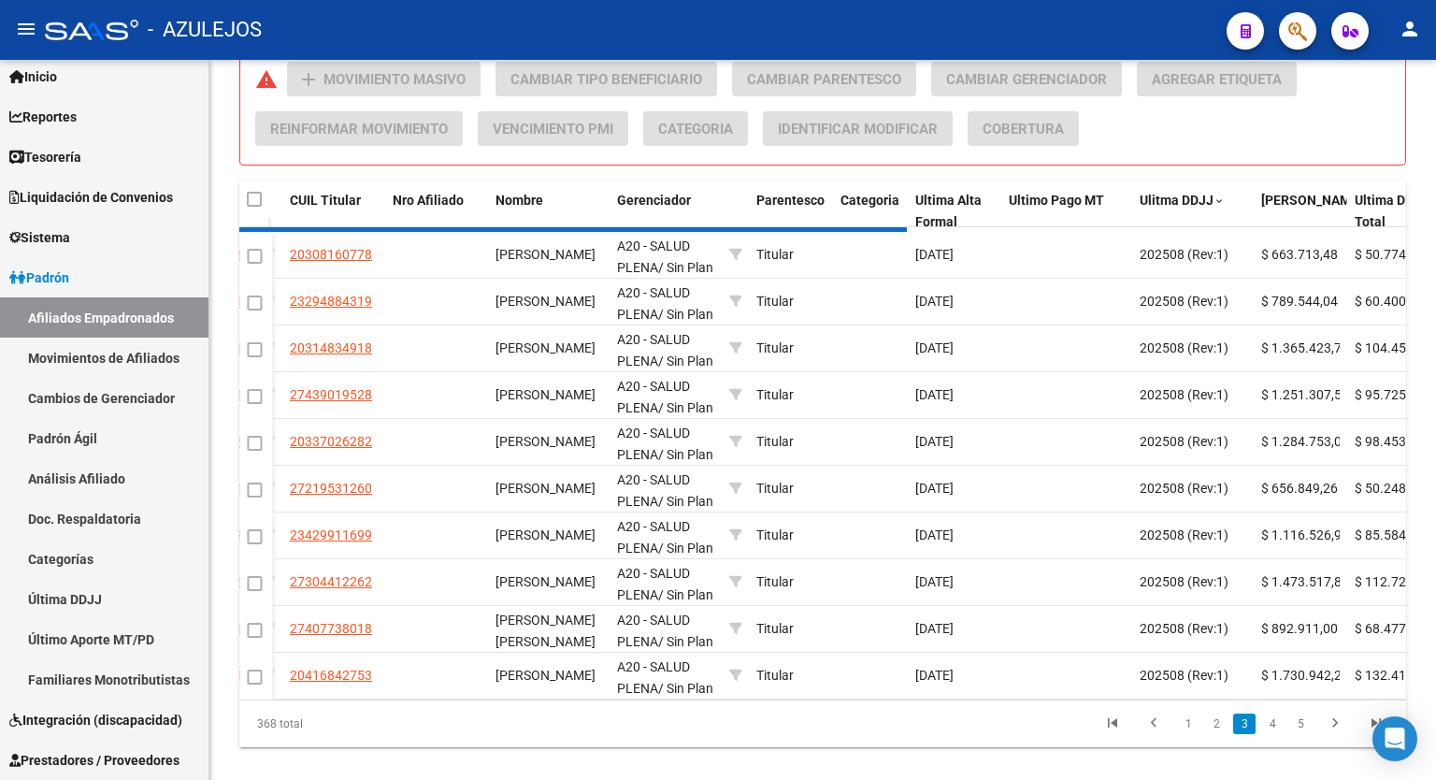
click at [1335, 733] on div "368 total 1 2 3 4 5" at bounding box center [822, 723] width 1167 height 47
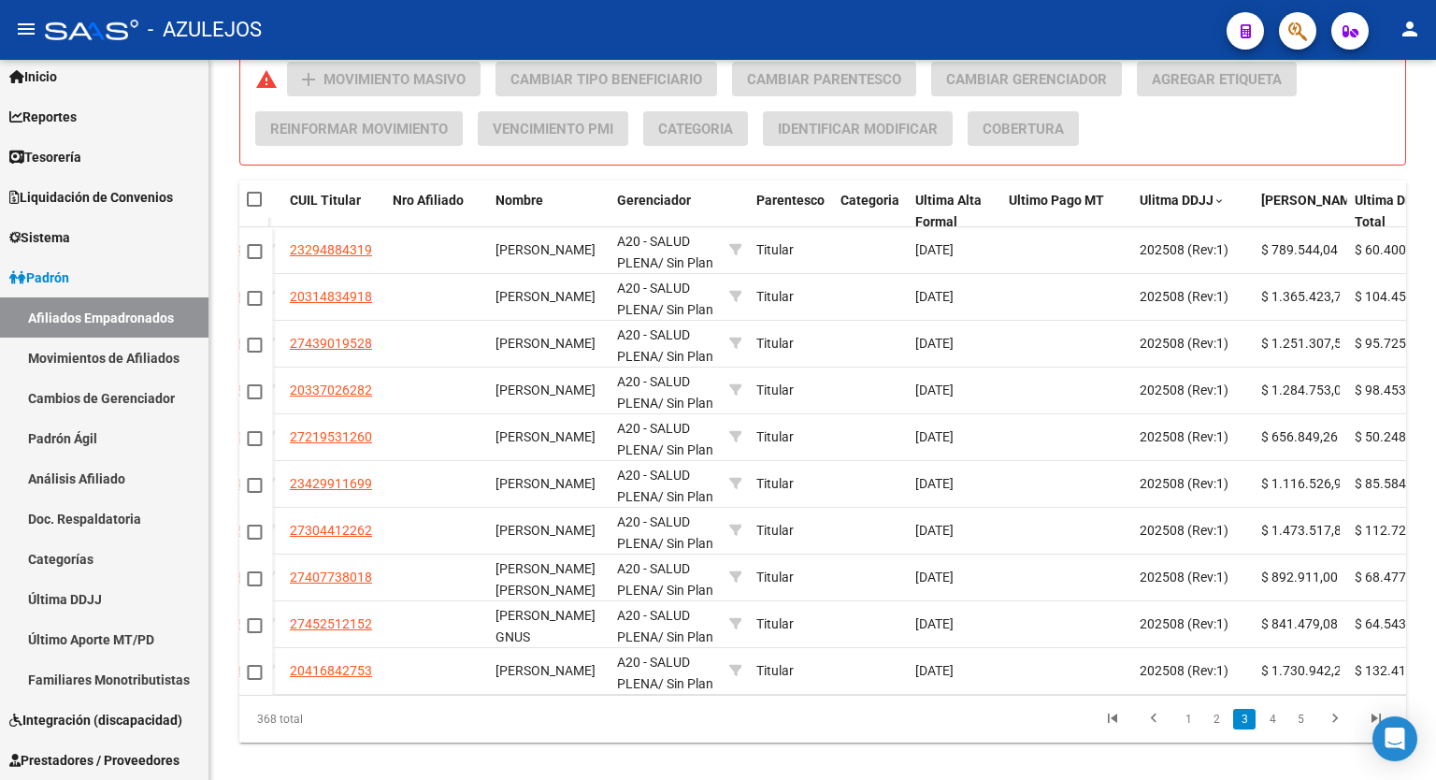
click at [1335, 732] on icon "go to next page" at bounding box center [1335, 721] width 24 height 22
click at [1371, 729] on icon "go to last page" at bounding box center [1376, 721] width 24 height 22
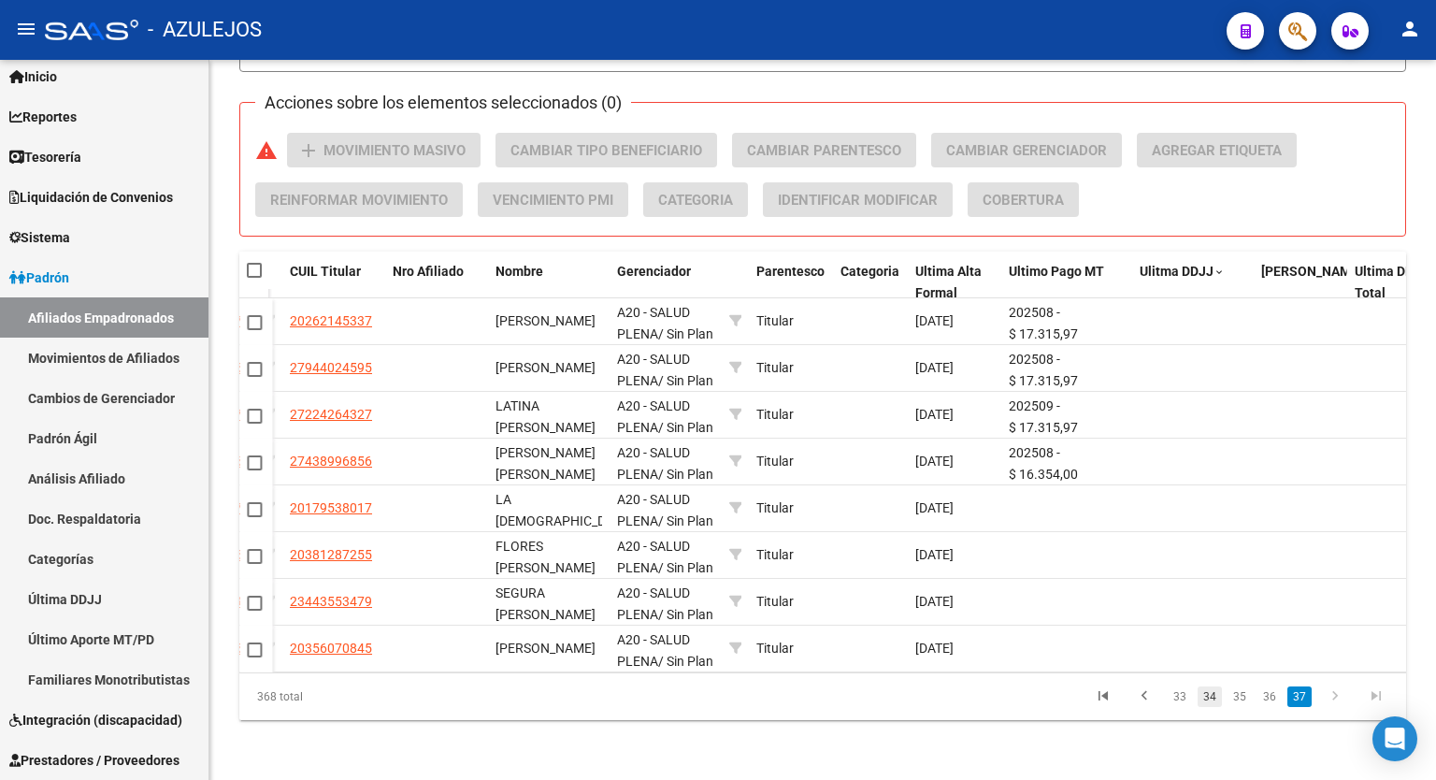
scroll to position [791, 0]
click at [1182, 704] on link "33" at bounding box center [1180, 696] width 24 height 21
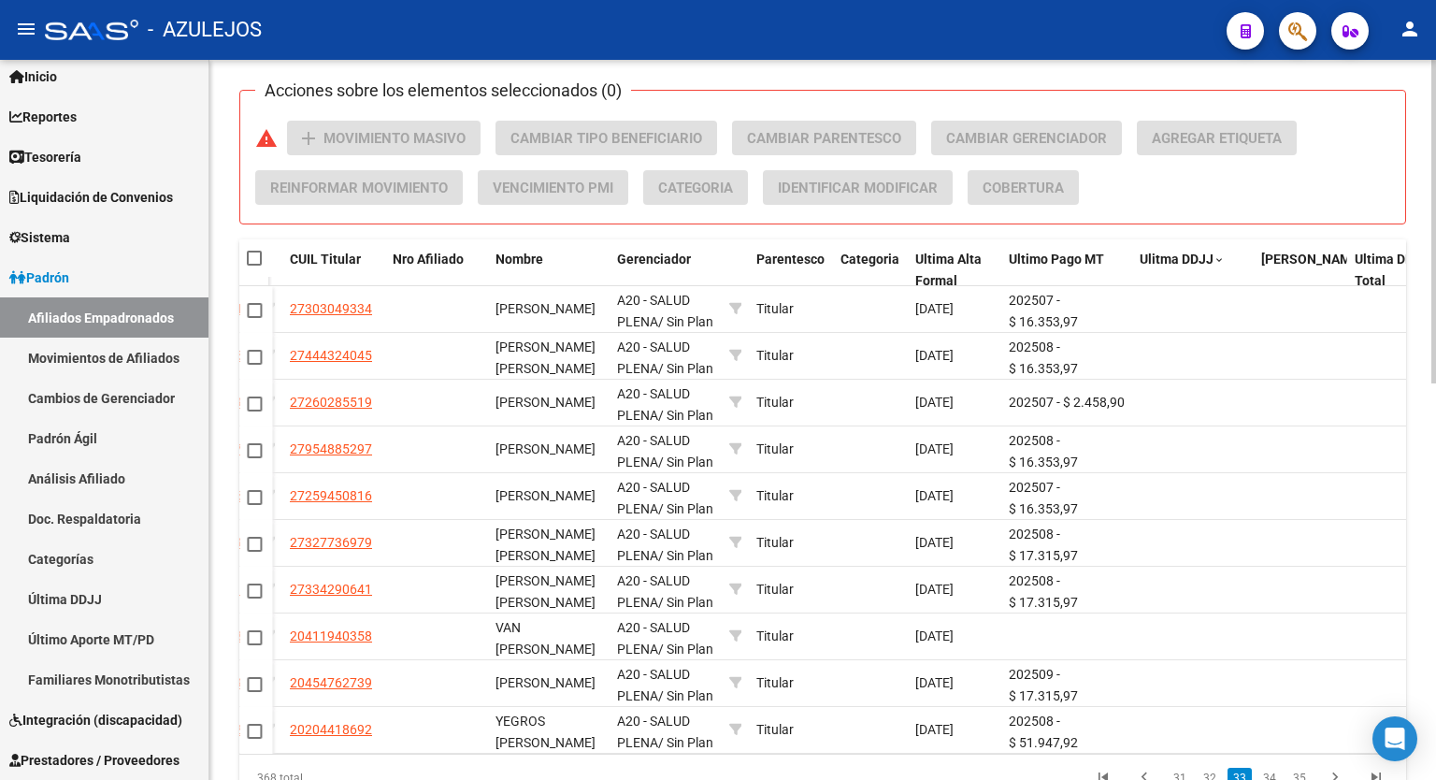
scroll to position [885, 0]
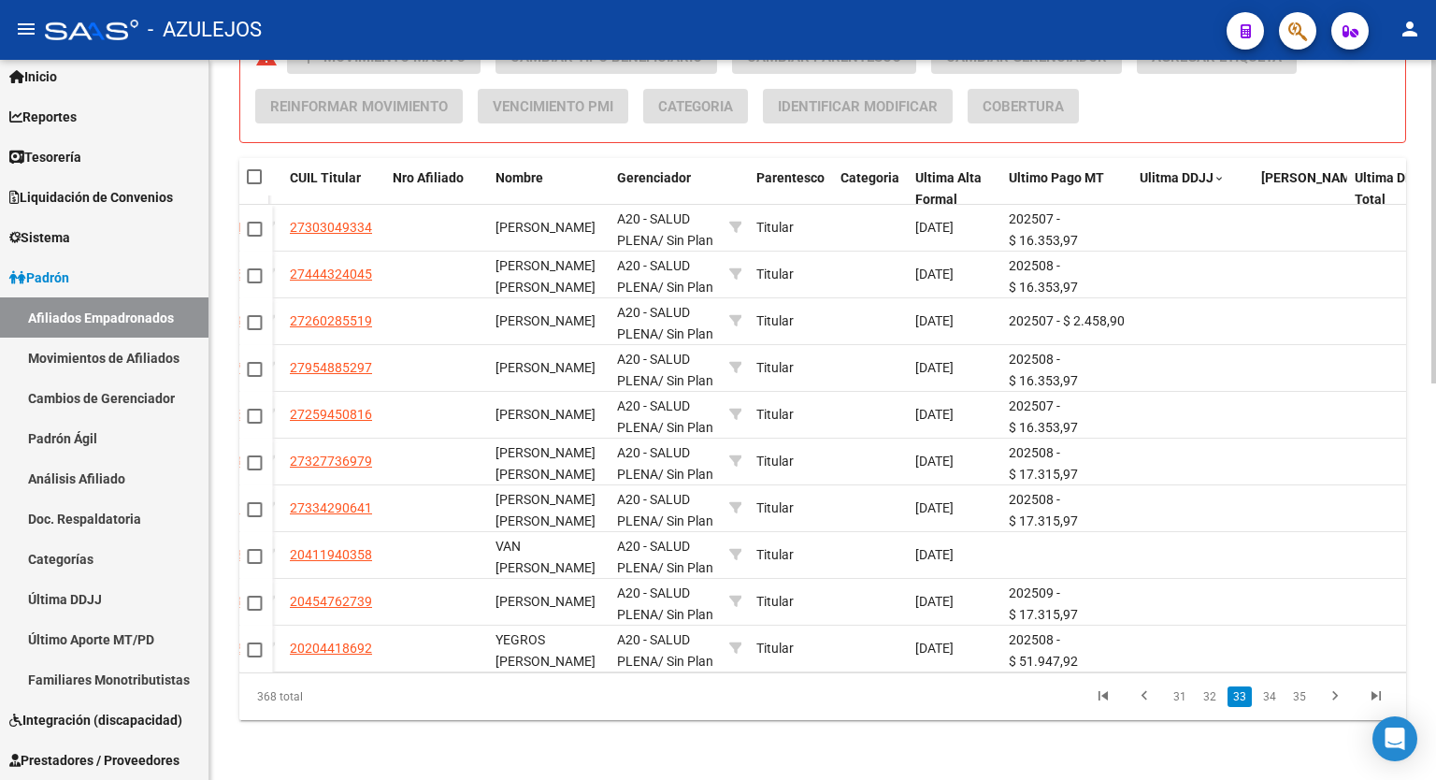
click at [1436, 660] on div at bounding box center [1434, 618] width 5 height 324
click at [1146, 700] on icon "go to previous page" at bounding box center [1145, 698] width 24 height 22
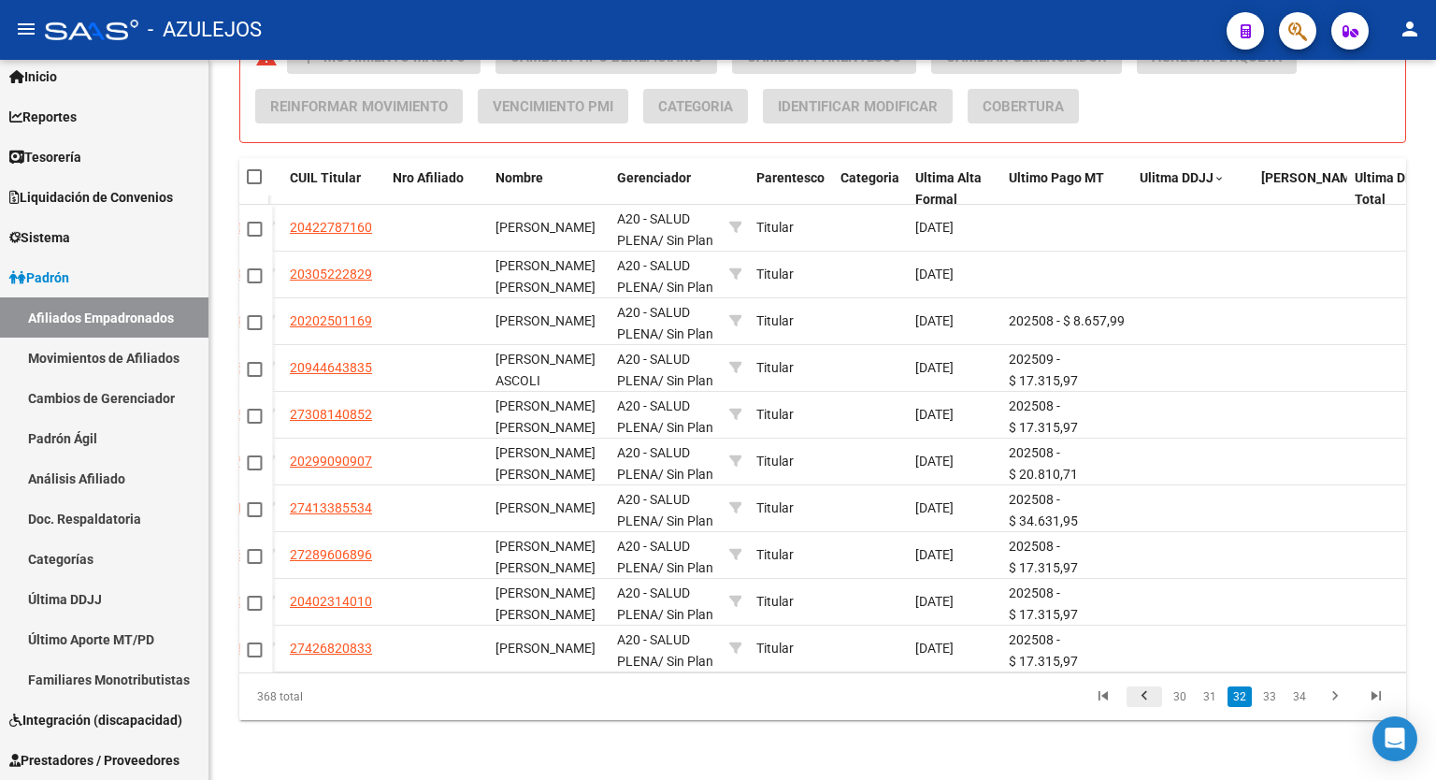
click at [1146, 700] on icon "go to previous page" at bounding box center [1145, 698] width 24 height 22
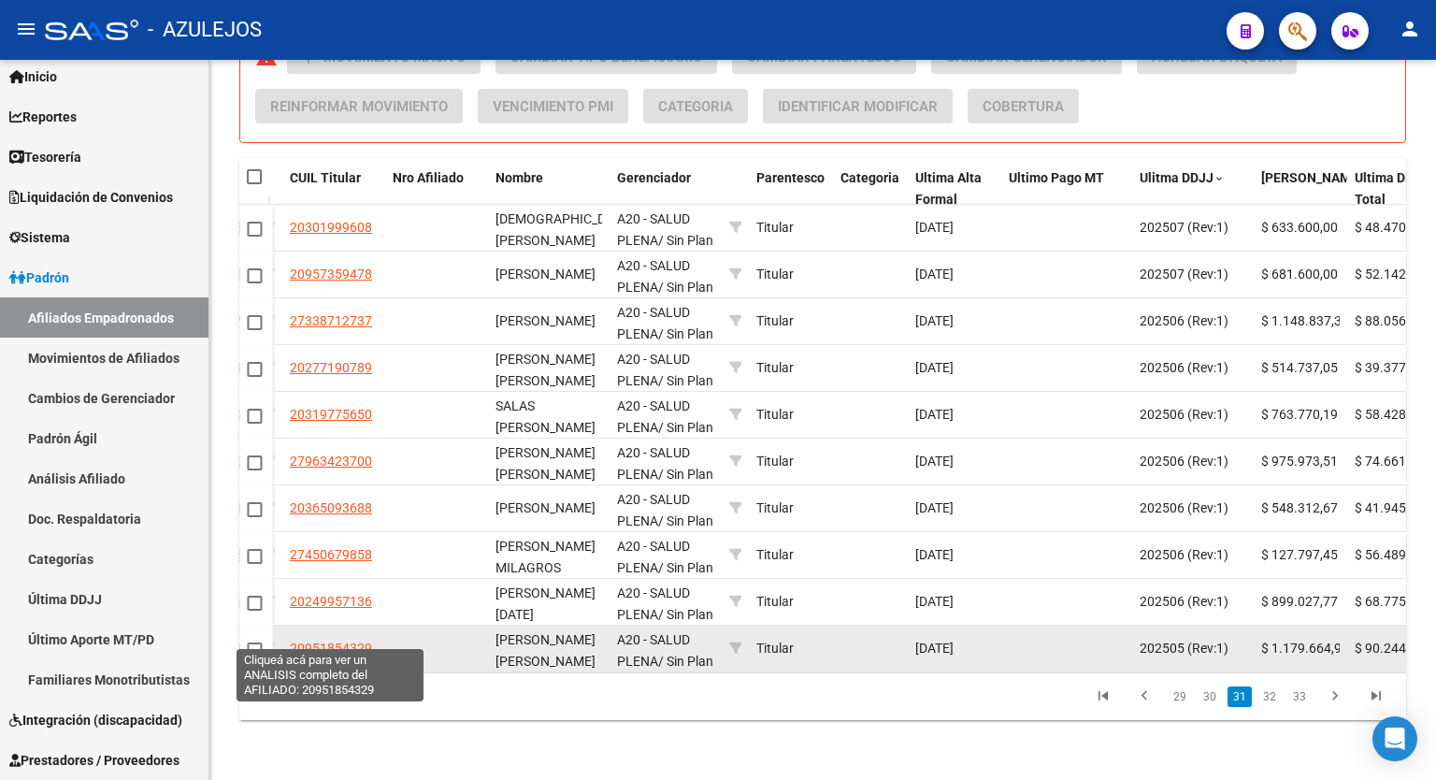
click at [322, 641] on span "20951854329" at bounding box center [331, 648] width 82 height 15
type textarea "20951854329"
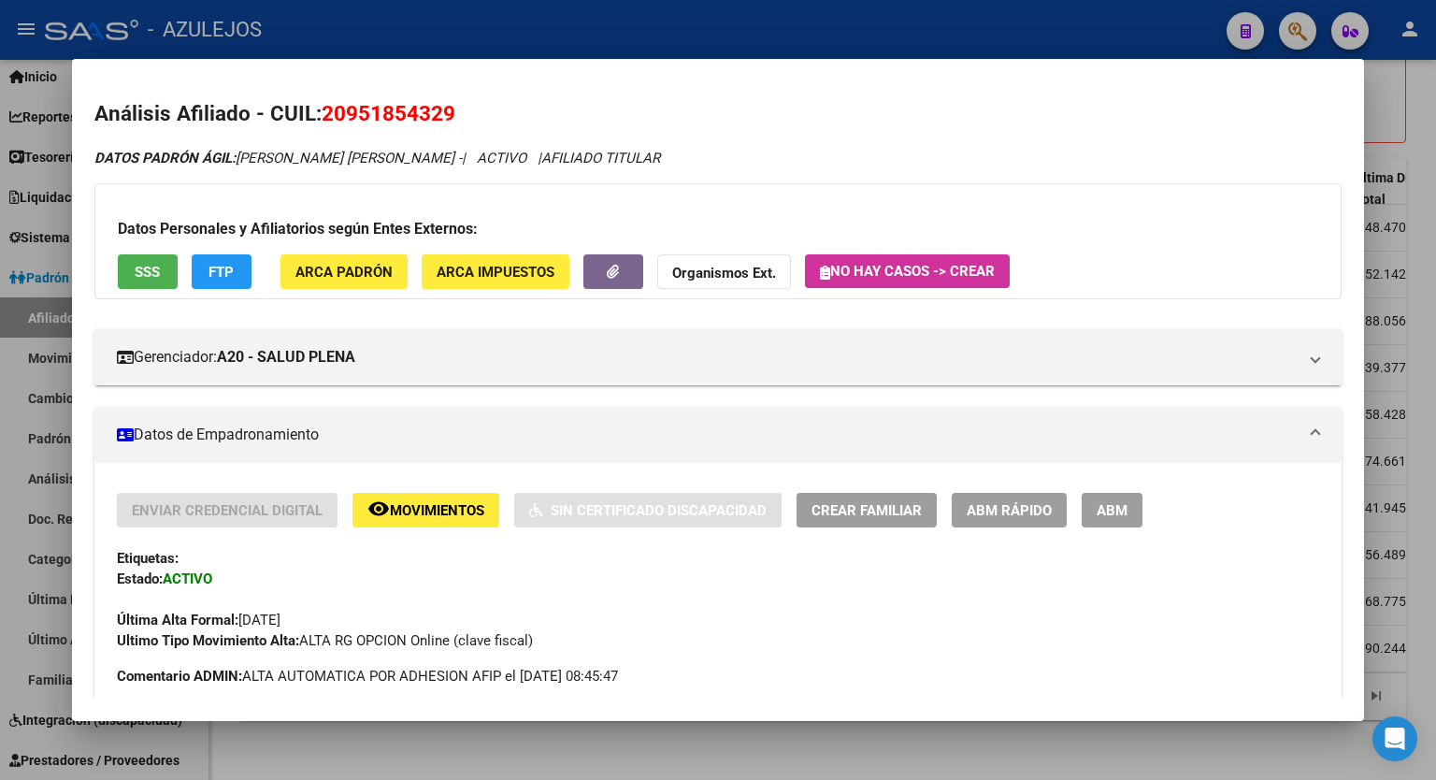
click at [246, 282] on button "FTP" at bounding box center [222, 271] width 60 height 35
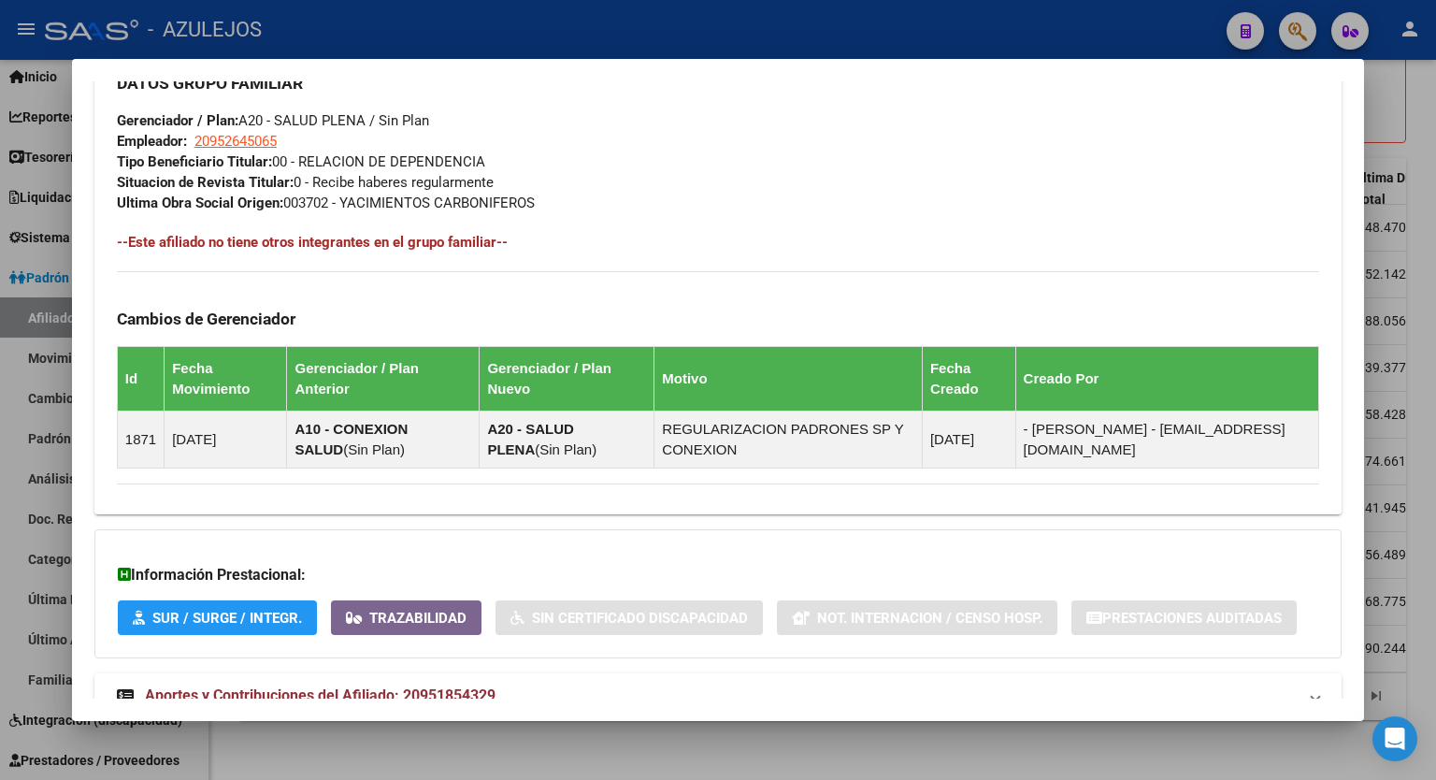
scroll to position [980, 0]
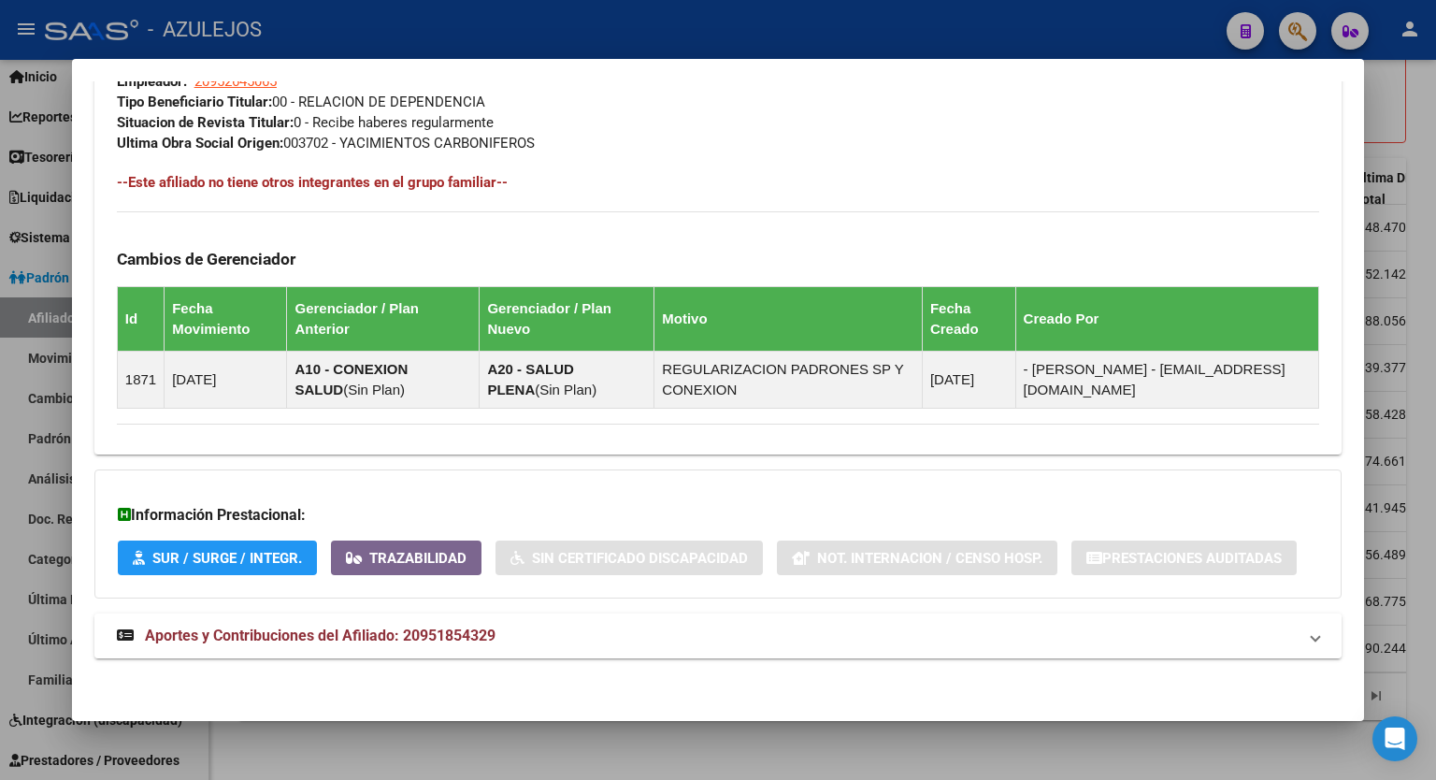
click at [438, 625] on strong "Aportes y Contribuciones del Afiliado: 20951854329" at bounding box center [306, 636] width 379 height 22
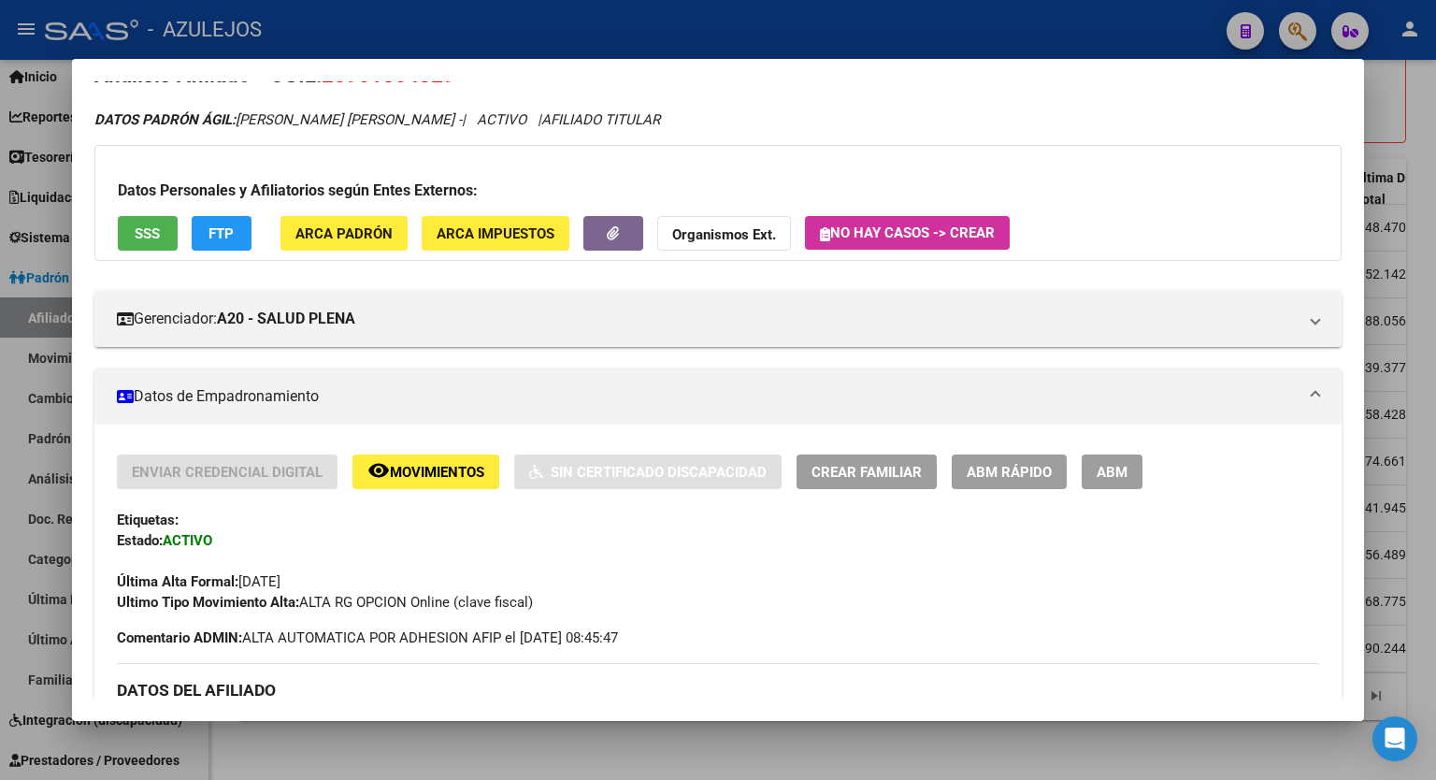
scroll to position [0, 0]
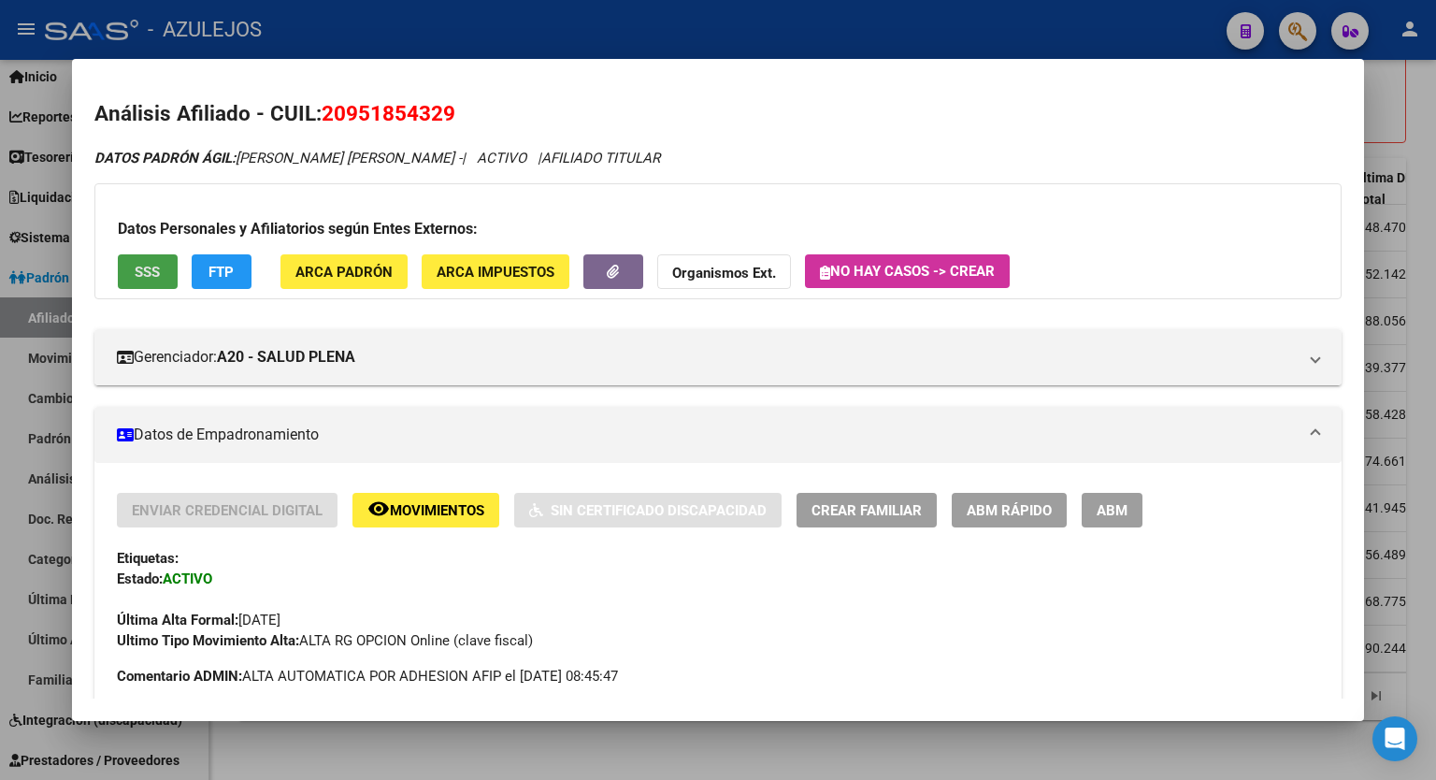
click at [148, 274] on span "SSS" at bounding box center [147, 272] width 25 height 17
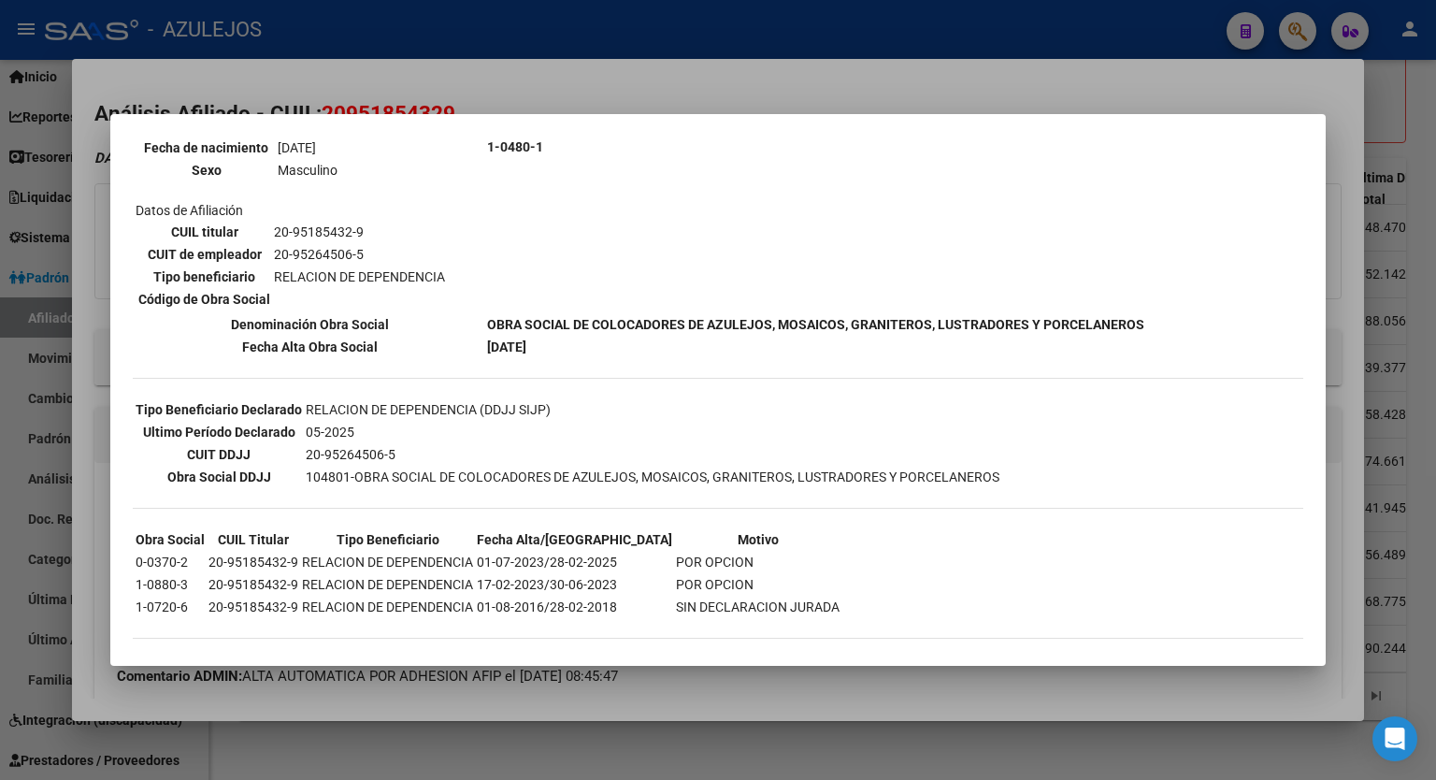
scroll to position [253, 0]
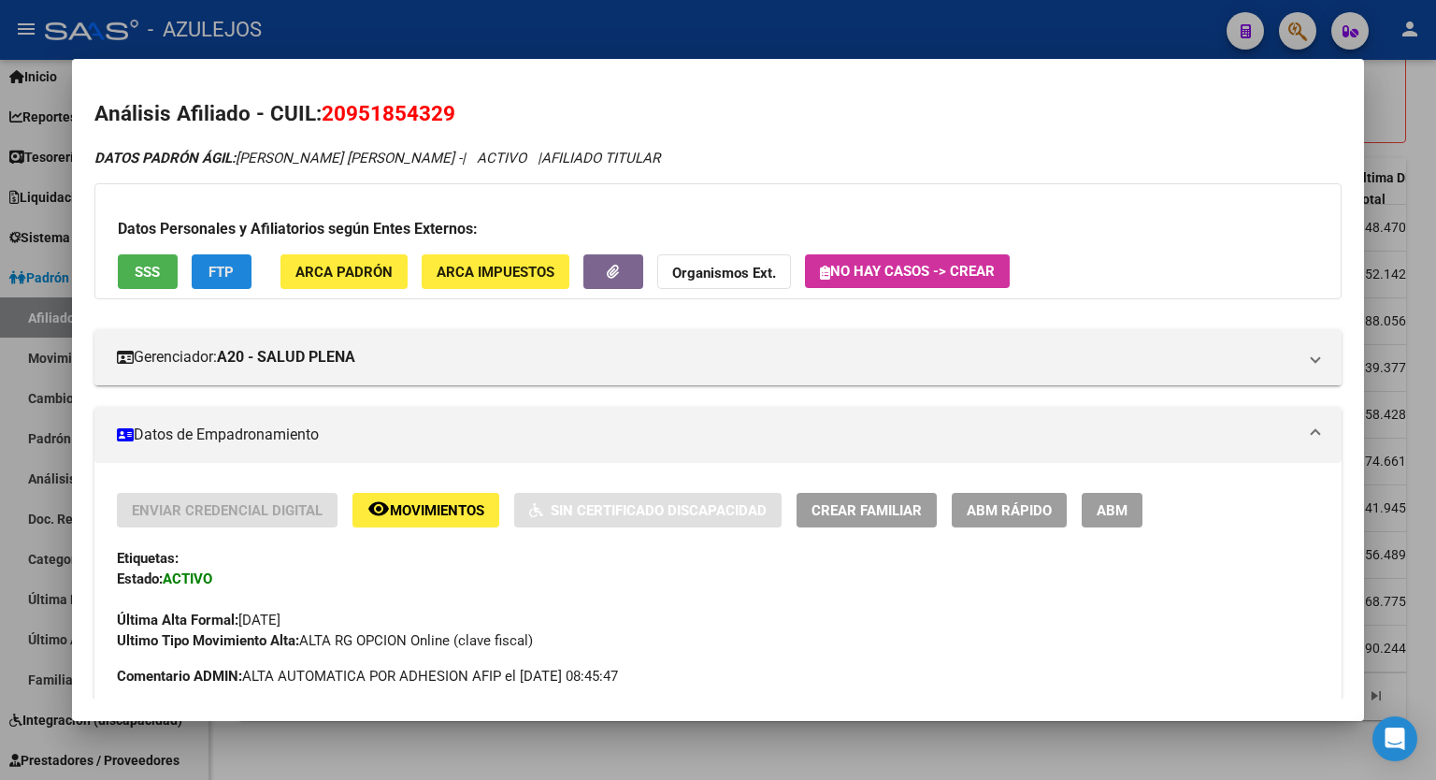
click at [241, 274] on button "FTP" at bounding box center [222, 271] width 60 height 35
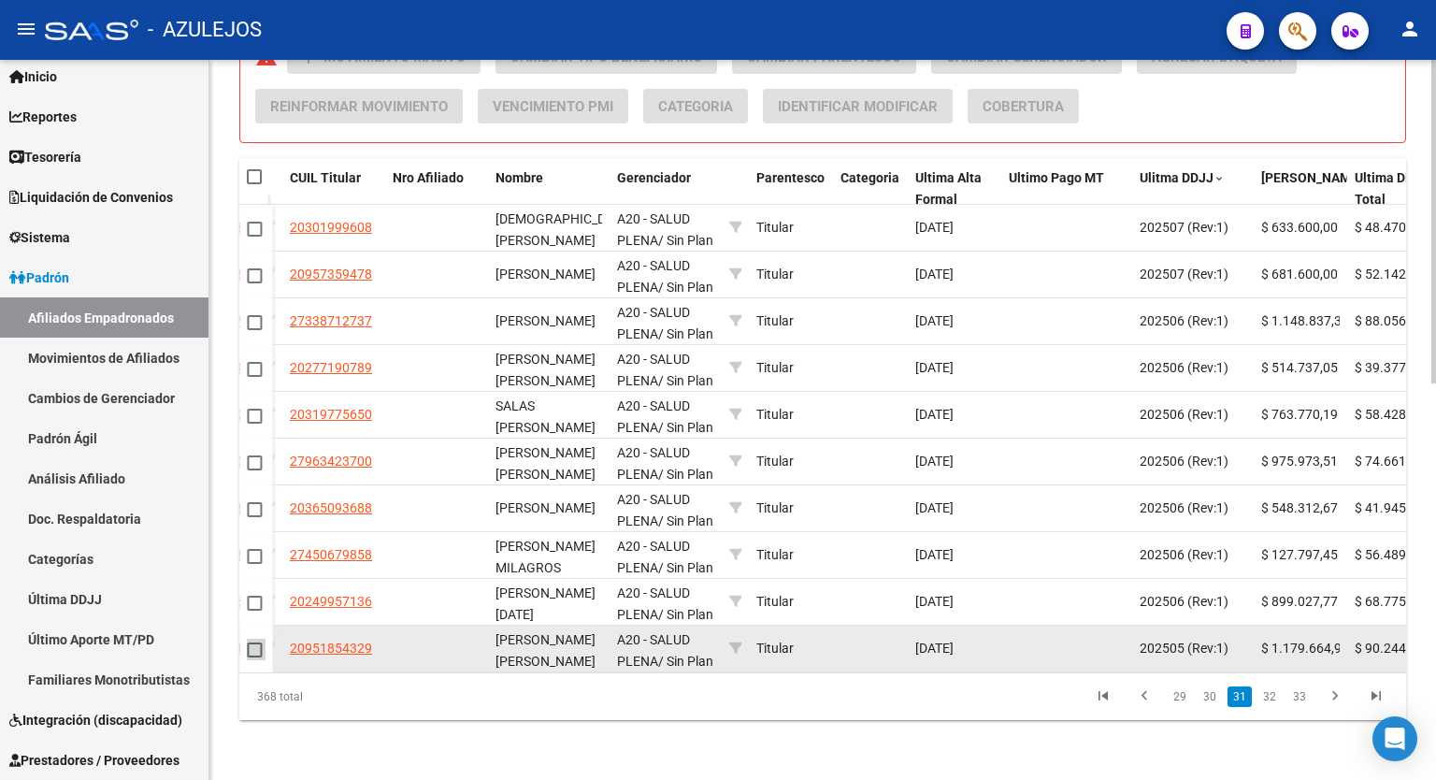
click at [251, 642] on span at bounding box center [254, 649] width 15 height 15
click at [253, 657] on input "checkbox" at bounding box center [253, 657] width 1 height 1
checkbox input "true"
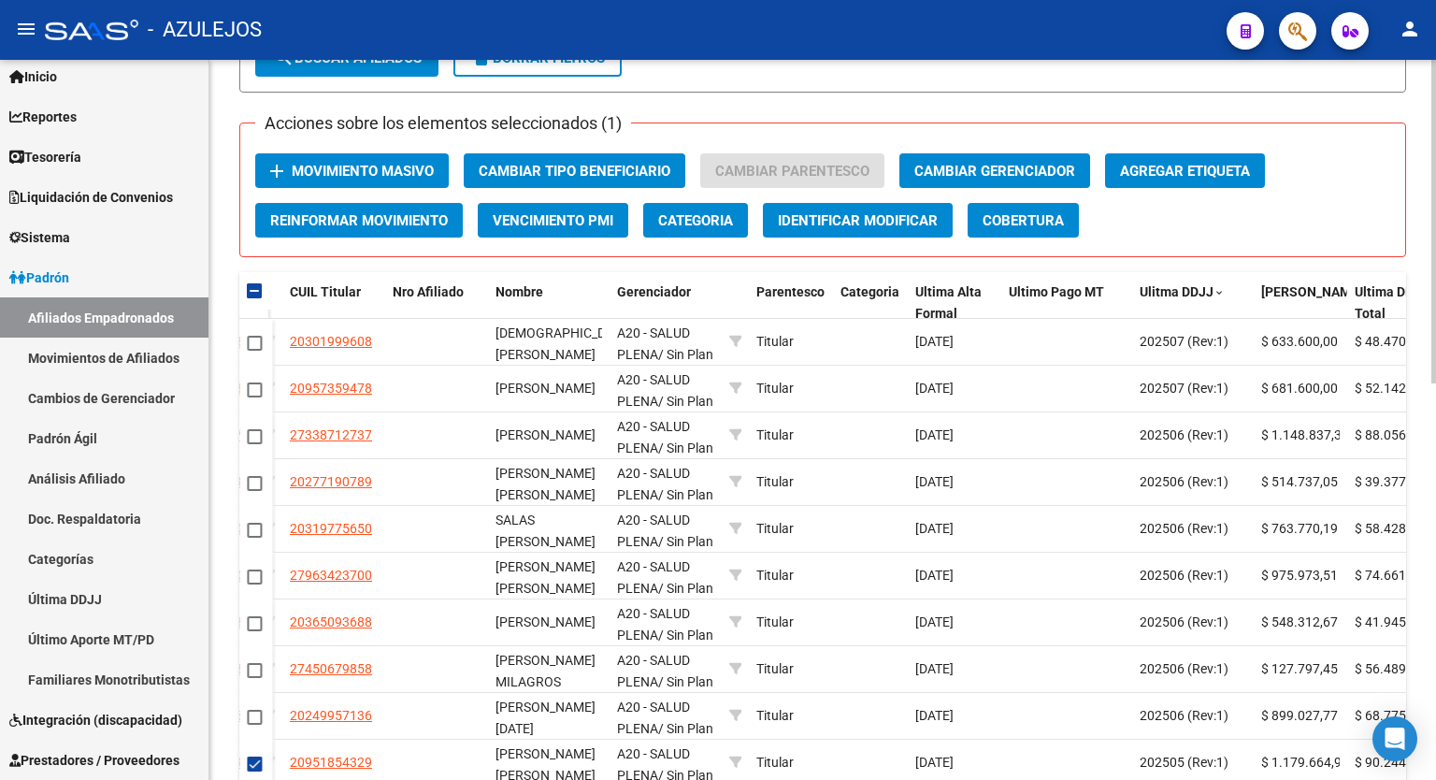
scroll to position [752, 0]
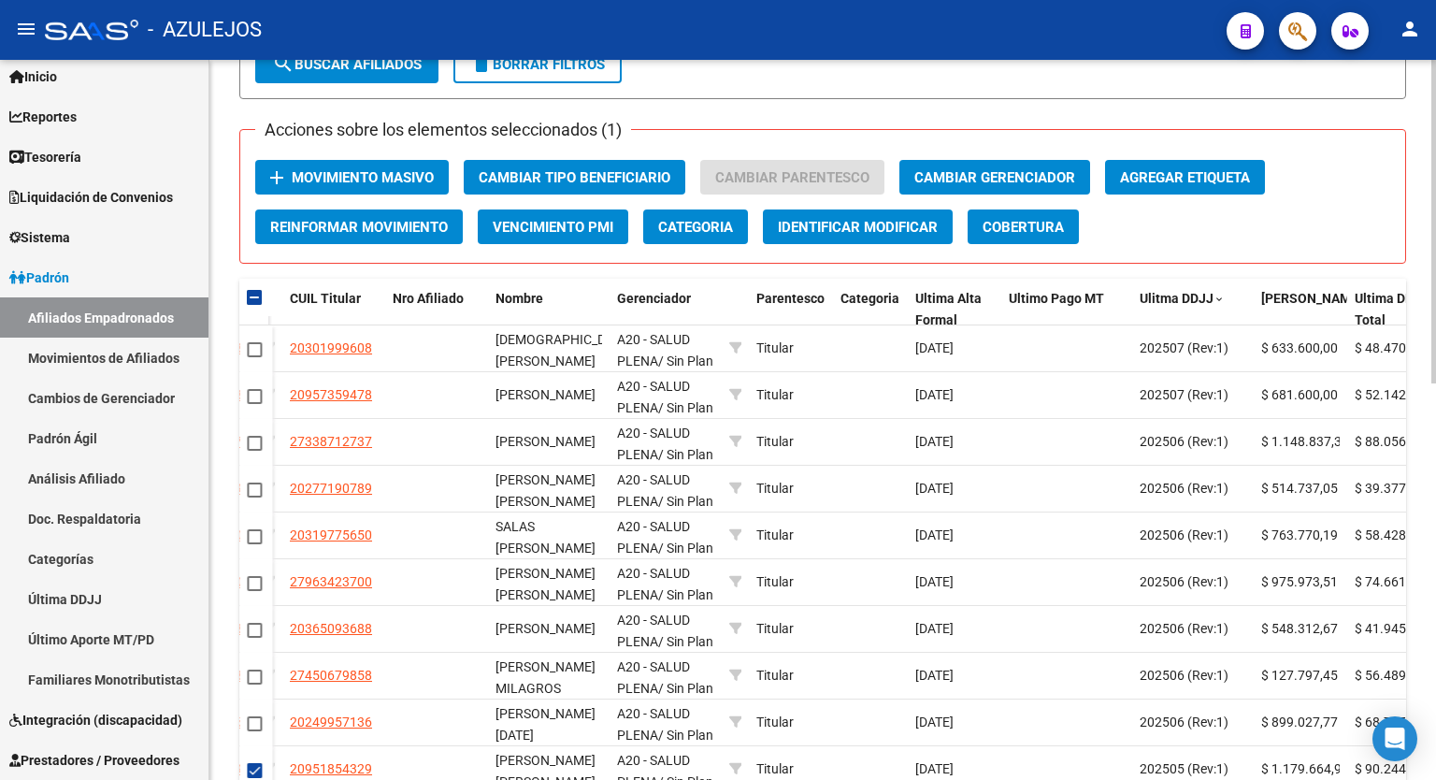
click at [1436, 443] on div at bounding box center [1434, 564] width 5 height 324
drag, startPoint x: 1430, startPoint y: 506, endPoint x: 1436, endPoint y: 637, distance: 131.1
click at [1436, 637] on div "PADRON -> Afiliados Empadronados (alt+a) add Crear Afiliado file_download Expor…" at bounding box center [825, 104] width 1232 height 1593
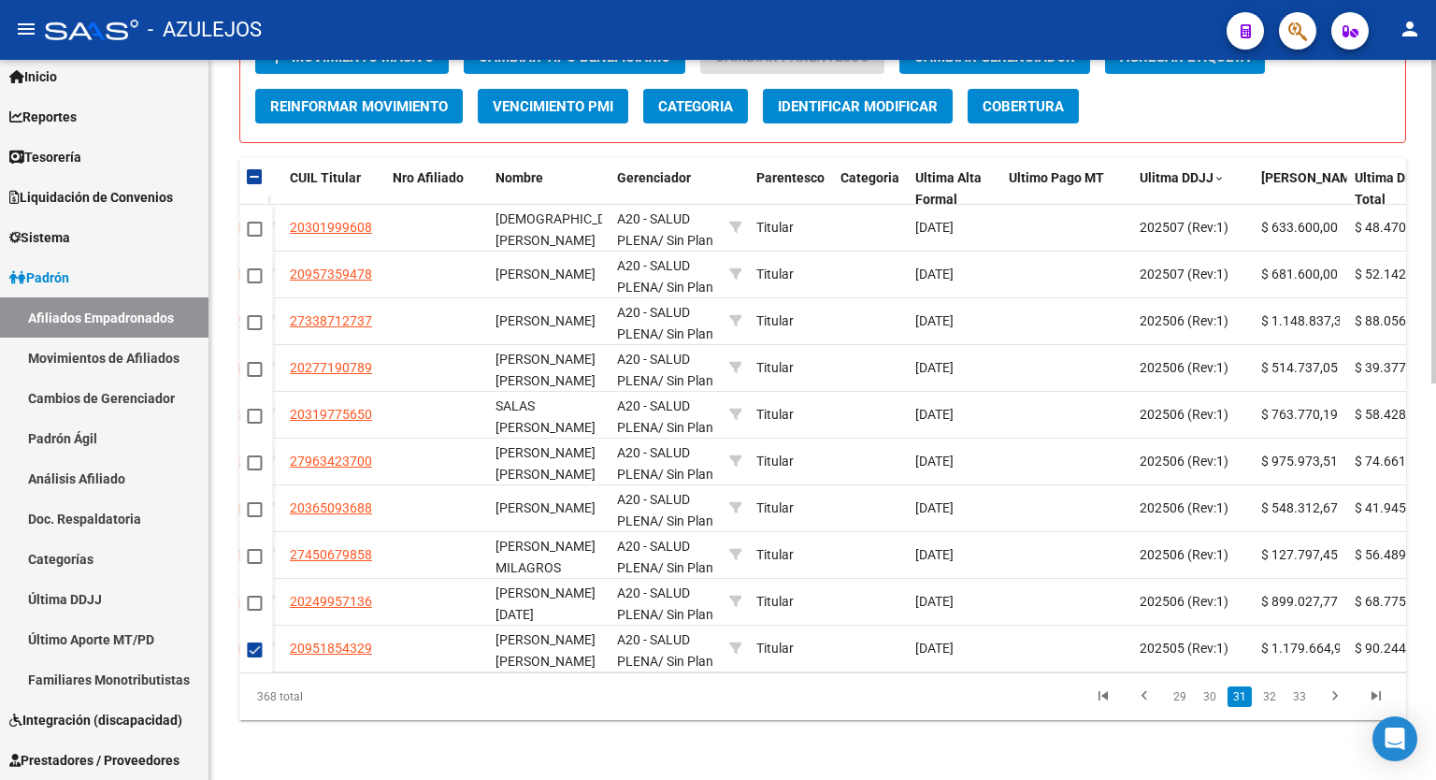
scroll to position [885, 0]
click at [1436, 693] on div at bounding box center [1434, 618] width 5 height 324
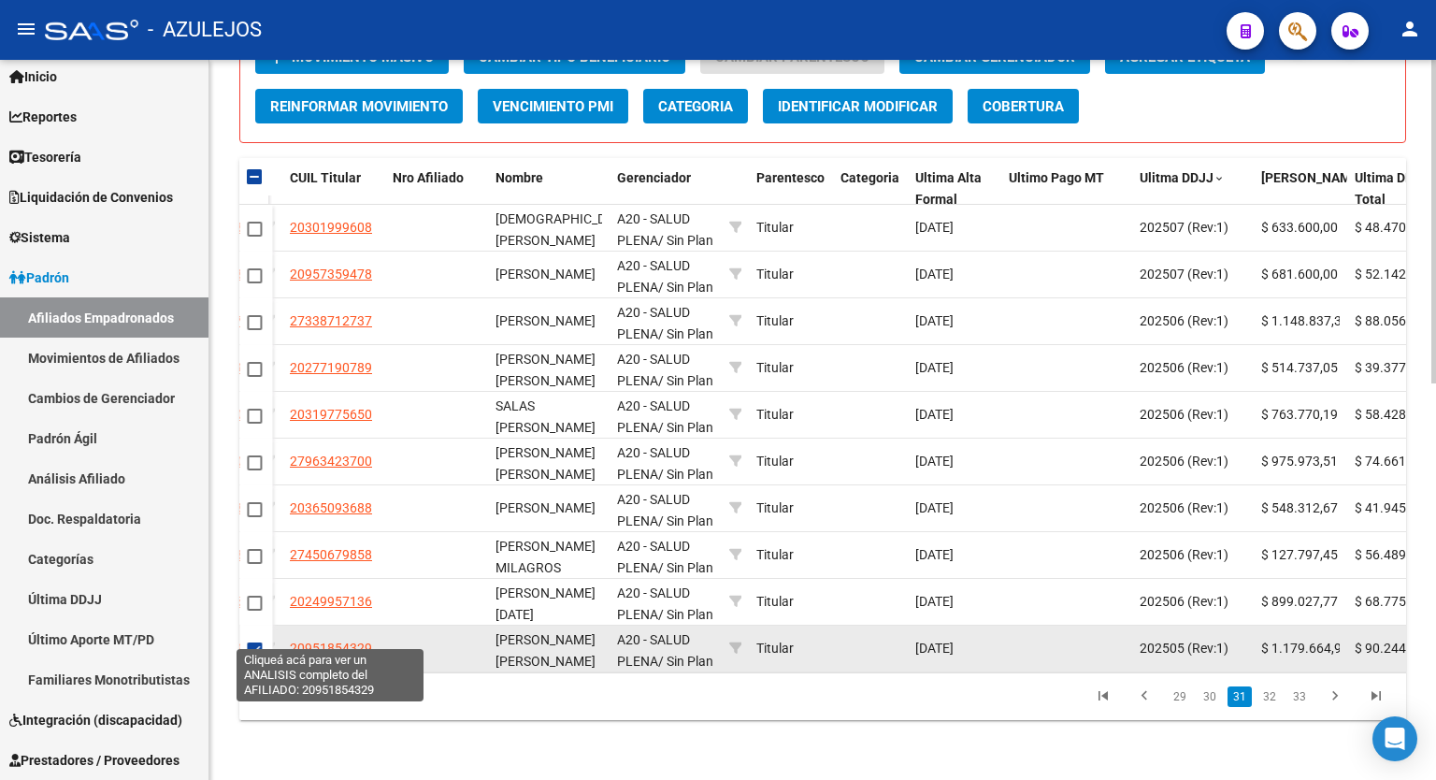
click at [303, 641] on span "20951854329" at bounding box center [331, 648] width 82 height 15
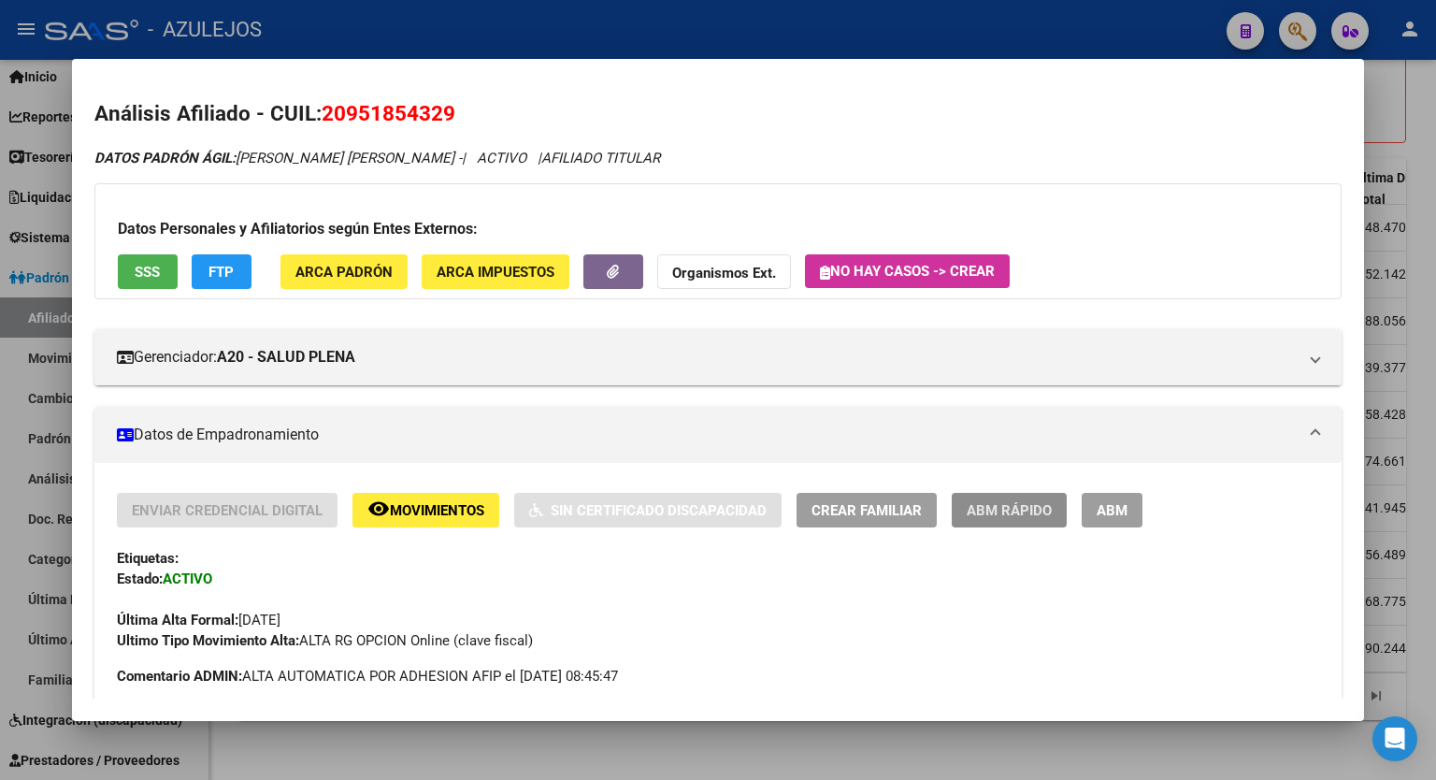
click at [1025, 502] on span "ABM Rápido" at bounding box center [1009, 510] width 85 height 17
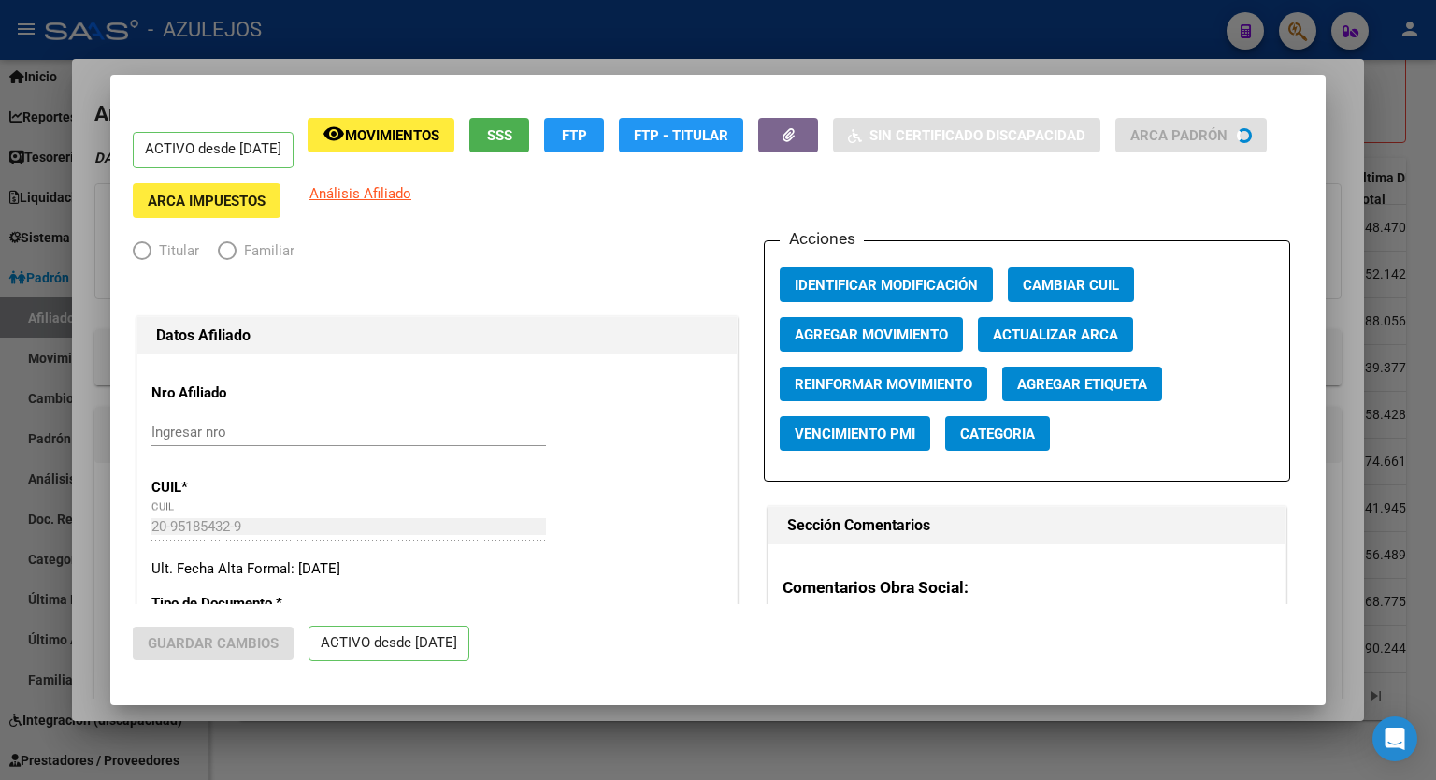
radio input "true"
type input "20-95264506-5"
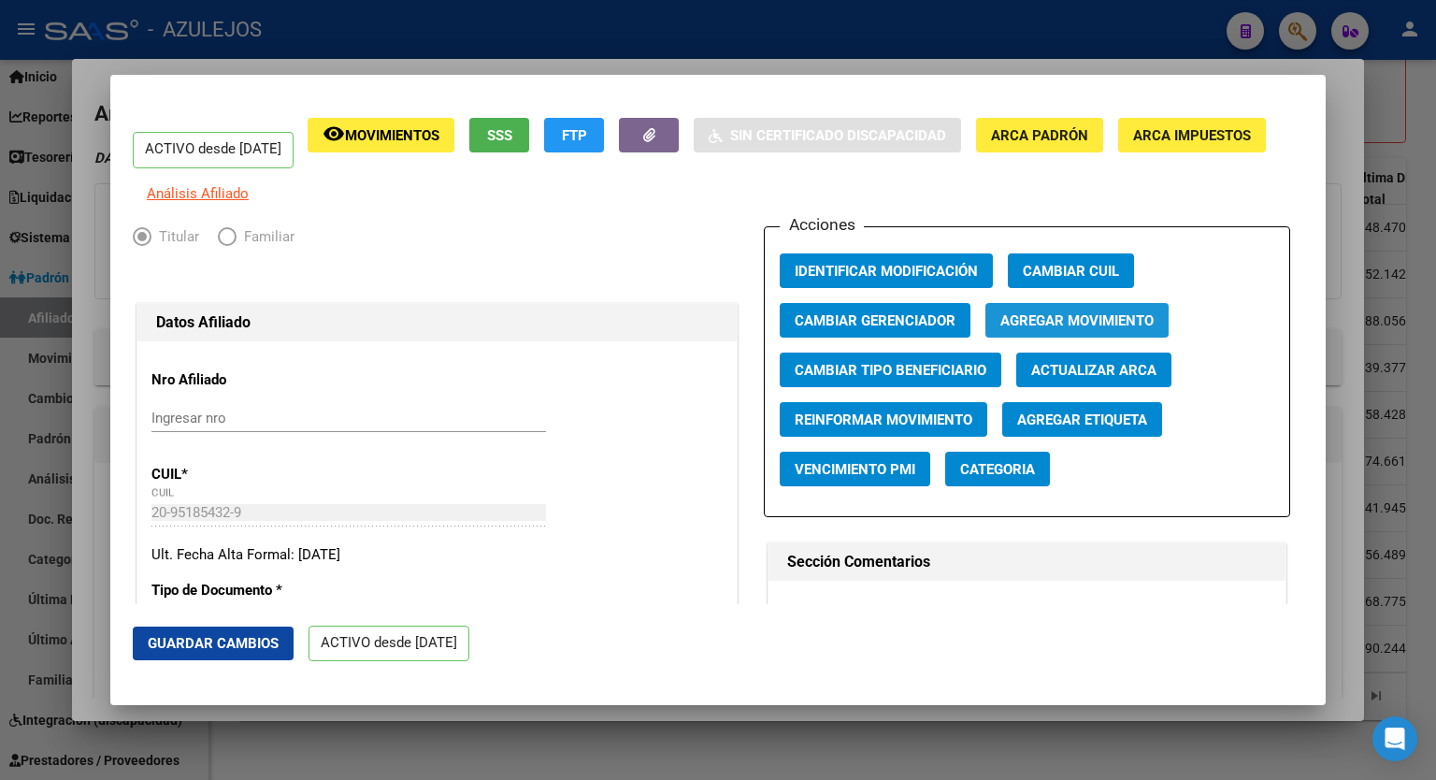
click at [1108, 329] on span "Agregar Movimiento" at bounding box center [1077, 320] width 153 height 17
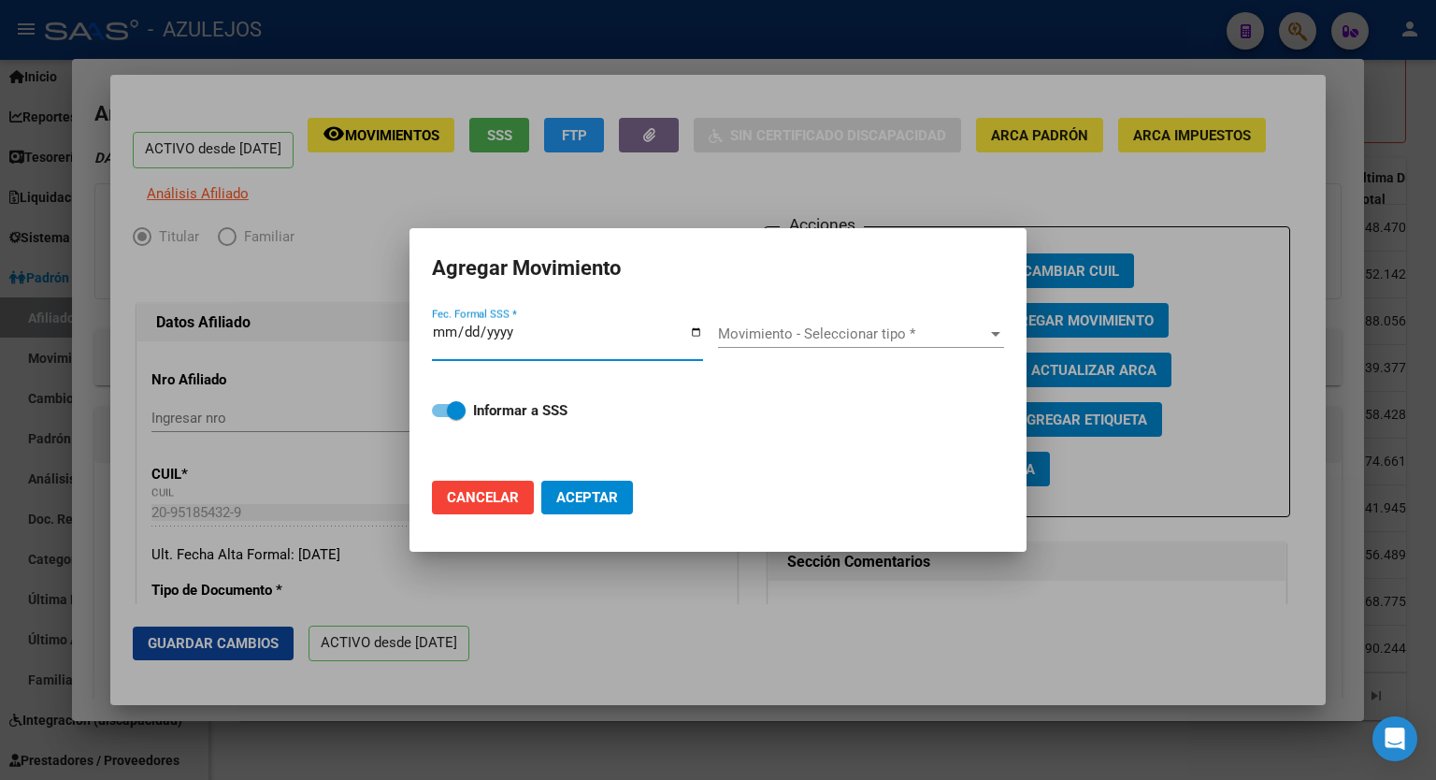
click at [699, 332] on input "Fec. Formal SSS *" at bounding box center [567, 340] width 271 height 30
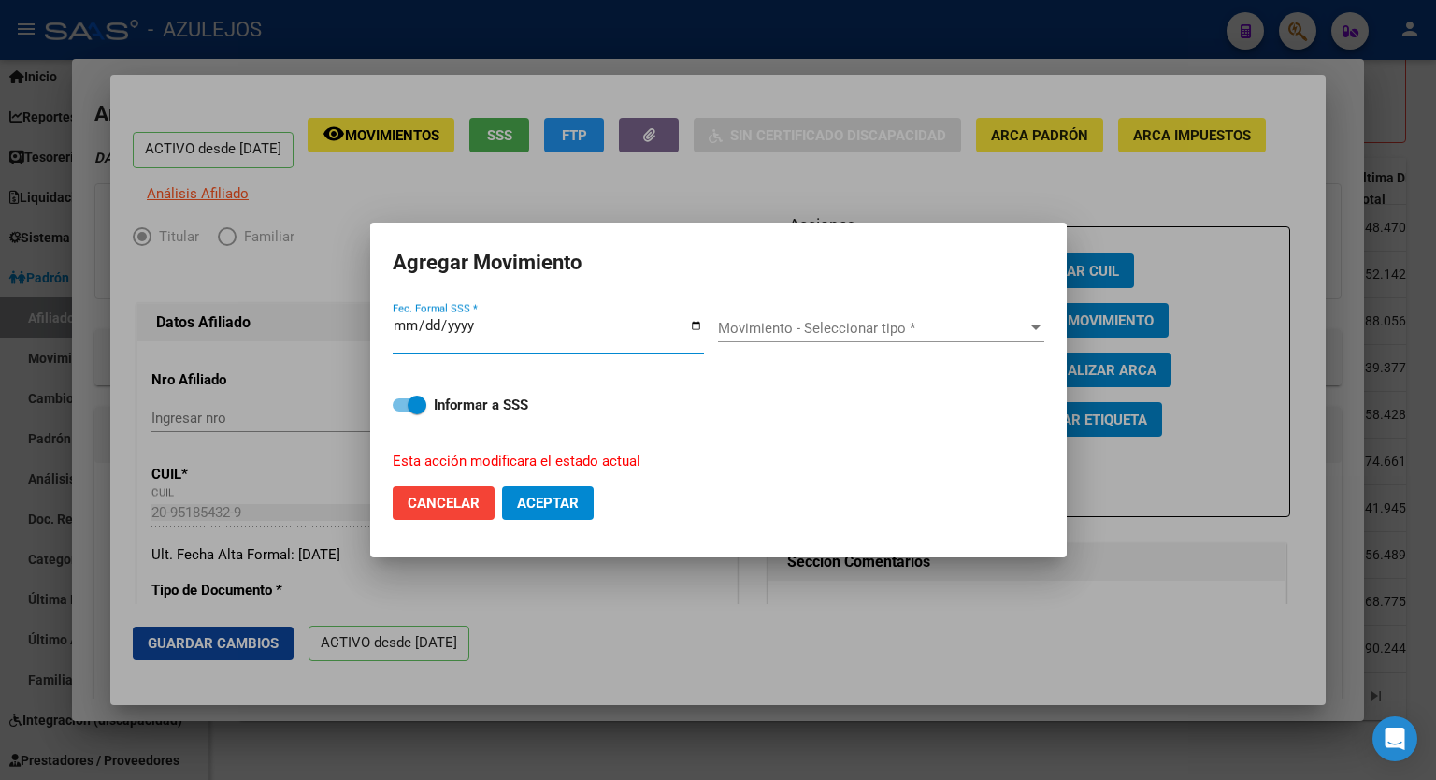
type input "2025-08-01"
click at [925, 331] on span "Movimiento - Seleccionar tipo *" at bounding box center [873, 328] width 310 height 17
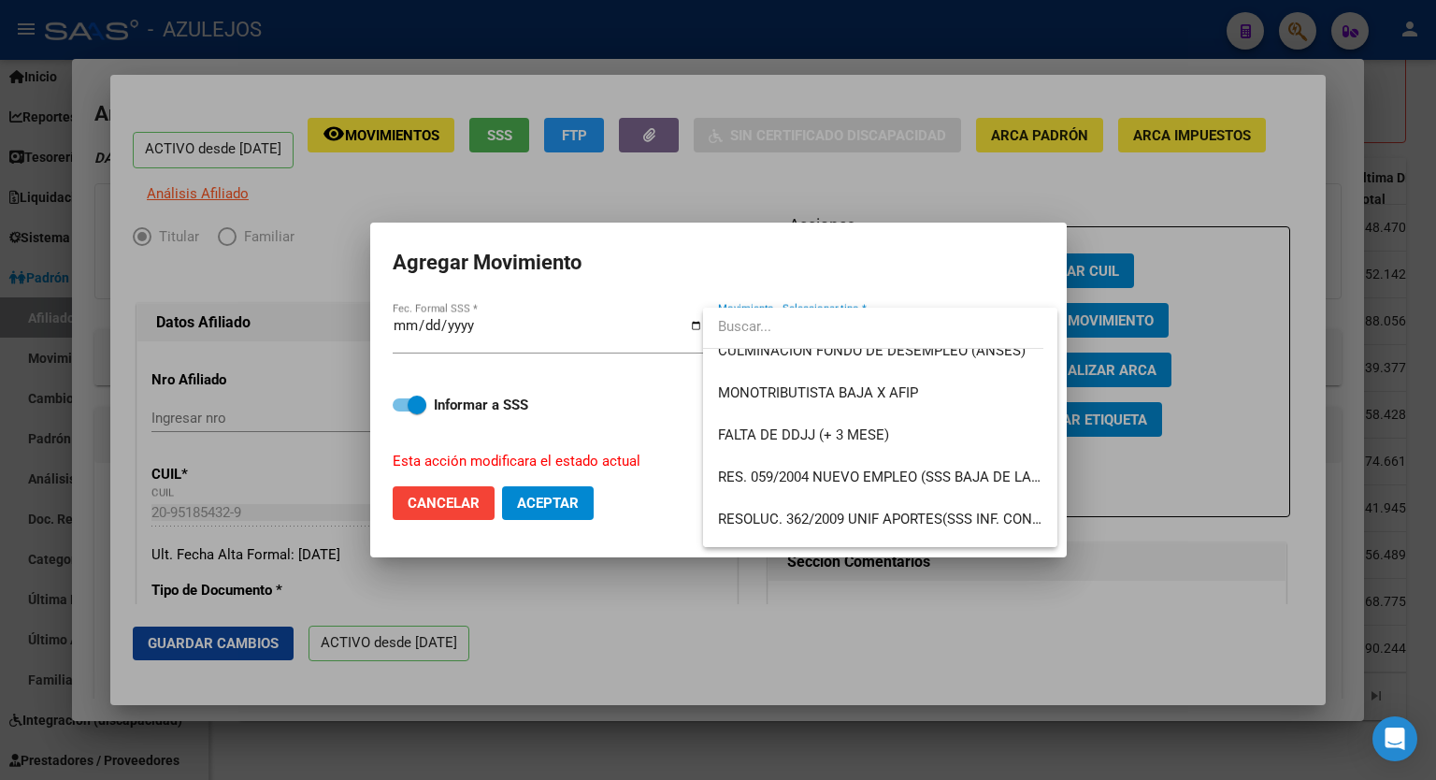
scroll to position [488, 0]
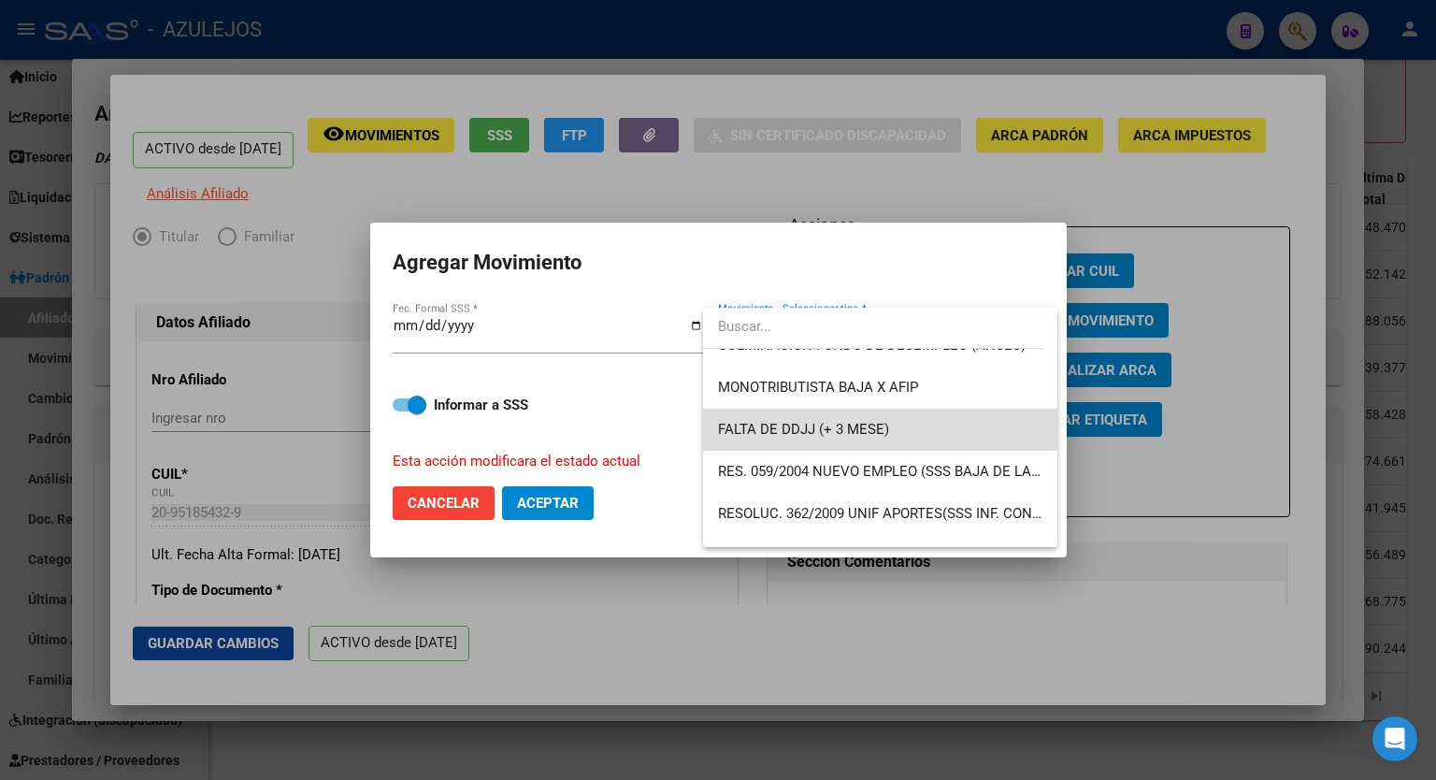
click at [939, 418] on span "FALTA DE DDJJ (+ 3 MESE)" at bounding box center [880, 430] width 325 height 42
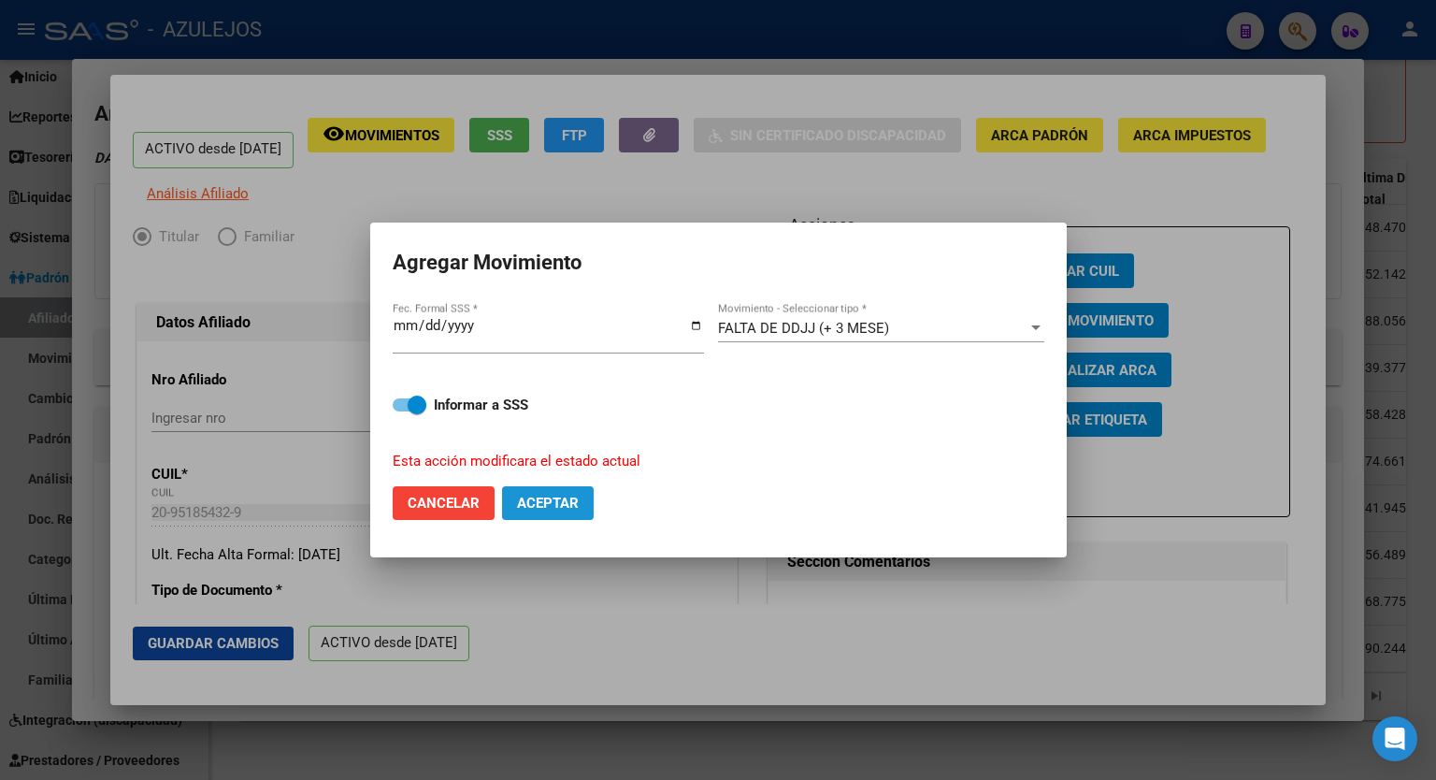
click at [567, 498] on span "Aceptar" at bounding box center [548, 503] width 62 height 17
checkbox input "false"
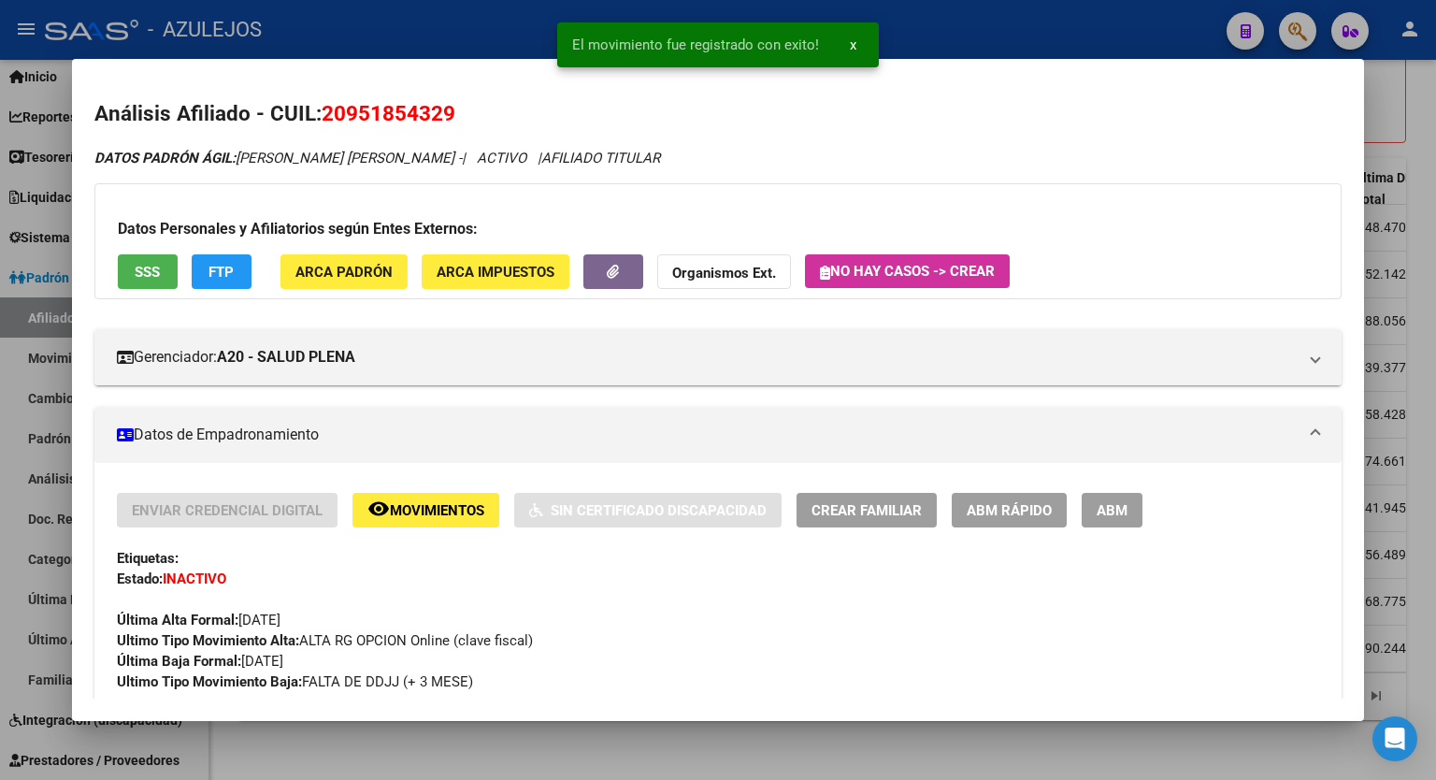
checkbox input "false"
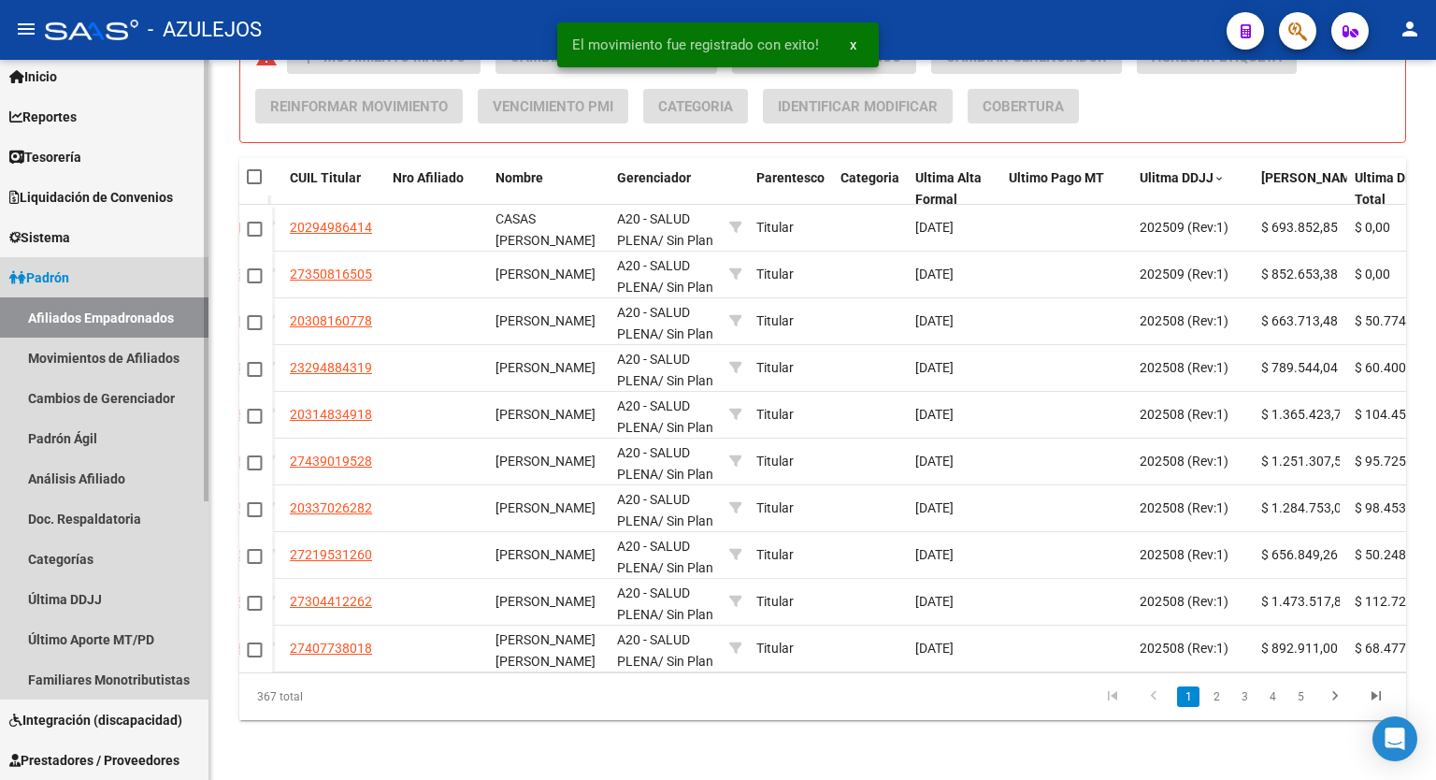
click at [30, 267] on span "Padrón" at bounding box center [39, 277] width 60 height 21
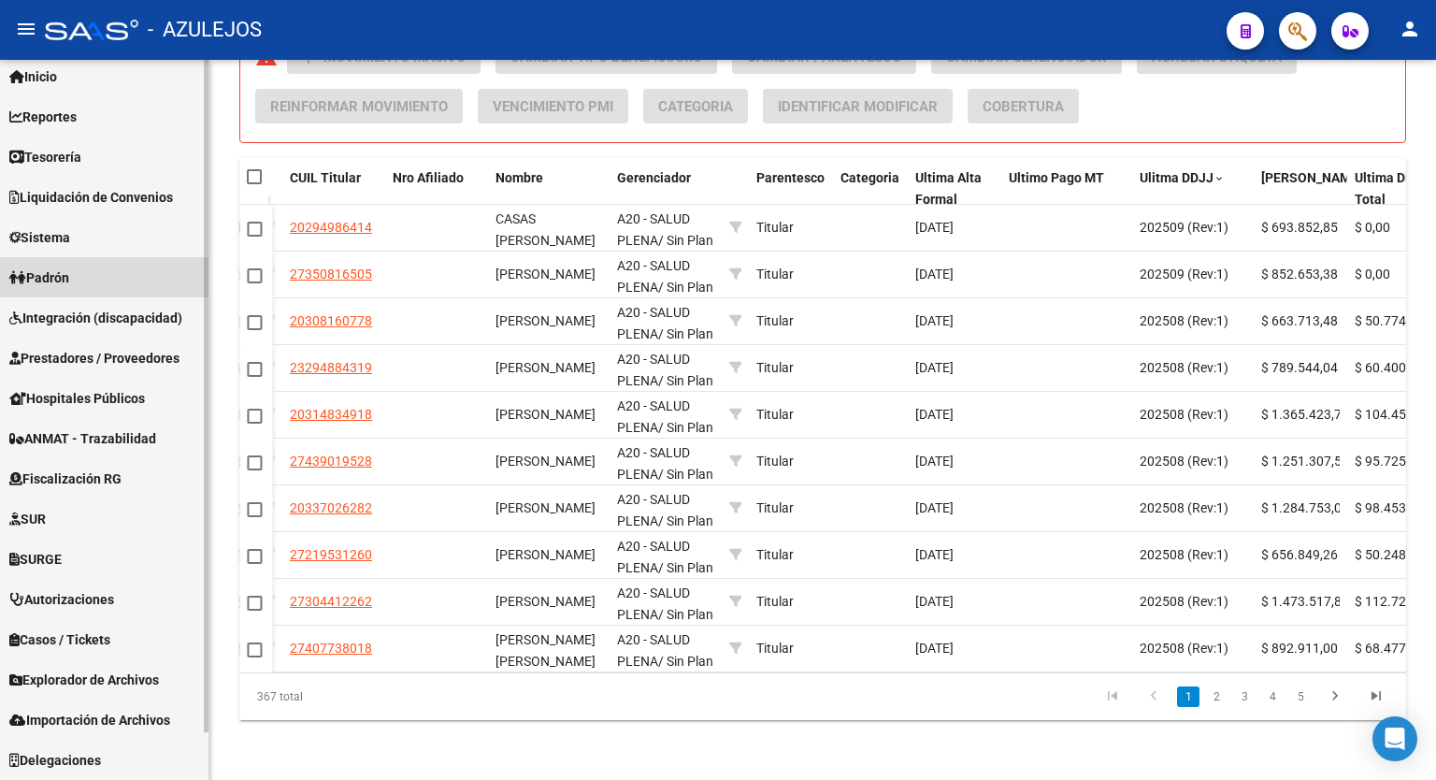
click at [89, 272] on link "Padrón" at bounding box center [104, 277] width 209 height 40
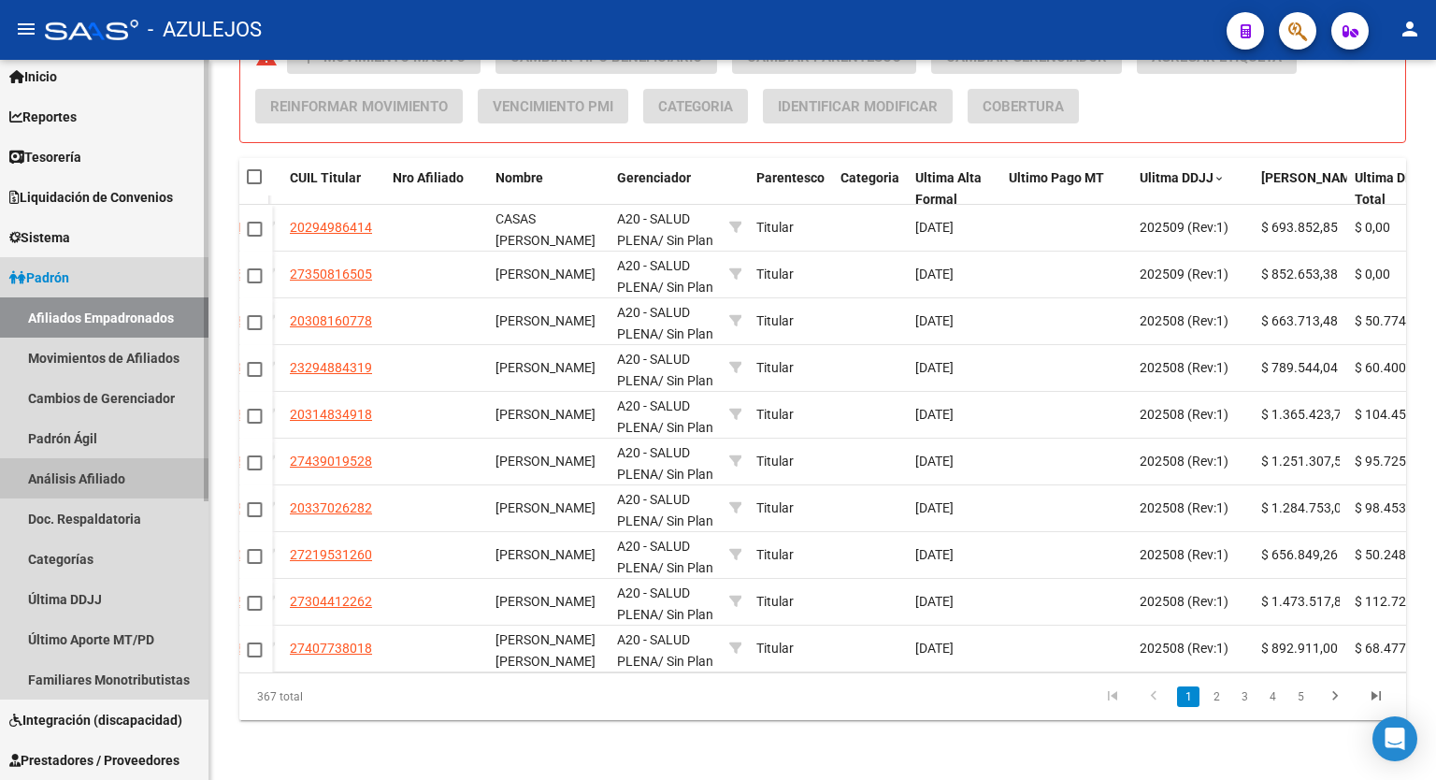
click at [82, 476] on link "Análisis Afiliado" at bounding box center [104, 478] width 209 height 40
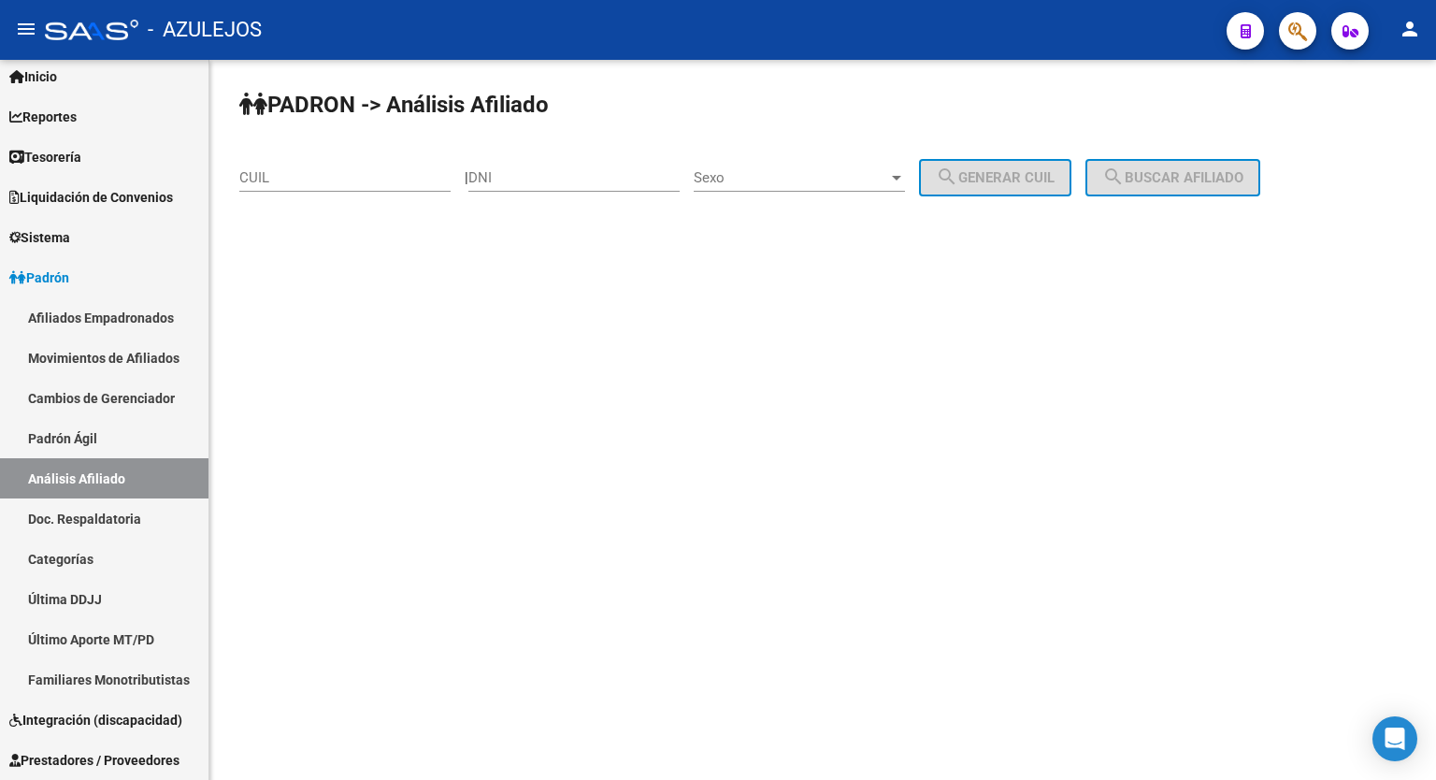
click at [336, 184] on div "CUIL" at bounding box center [344, 181] width 211 height 58
click at [336, 184] on input "CUIL" at bounding box center [344, 177] width 211 height 17
paste input "27-21371514-9"
type input "27-21371514-9"
click at [1169, 162] on button "search Buscar afiliado" at bounding box center [1173, 177] width 175 height 37
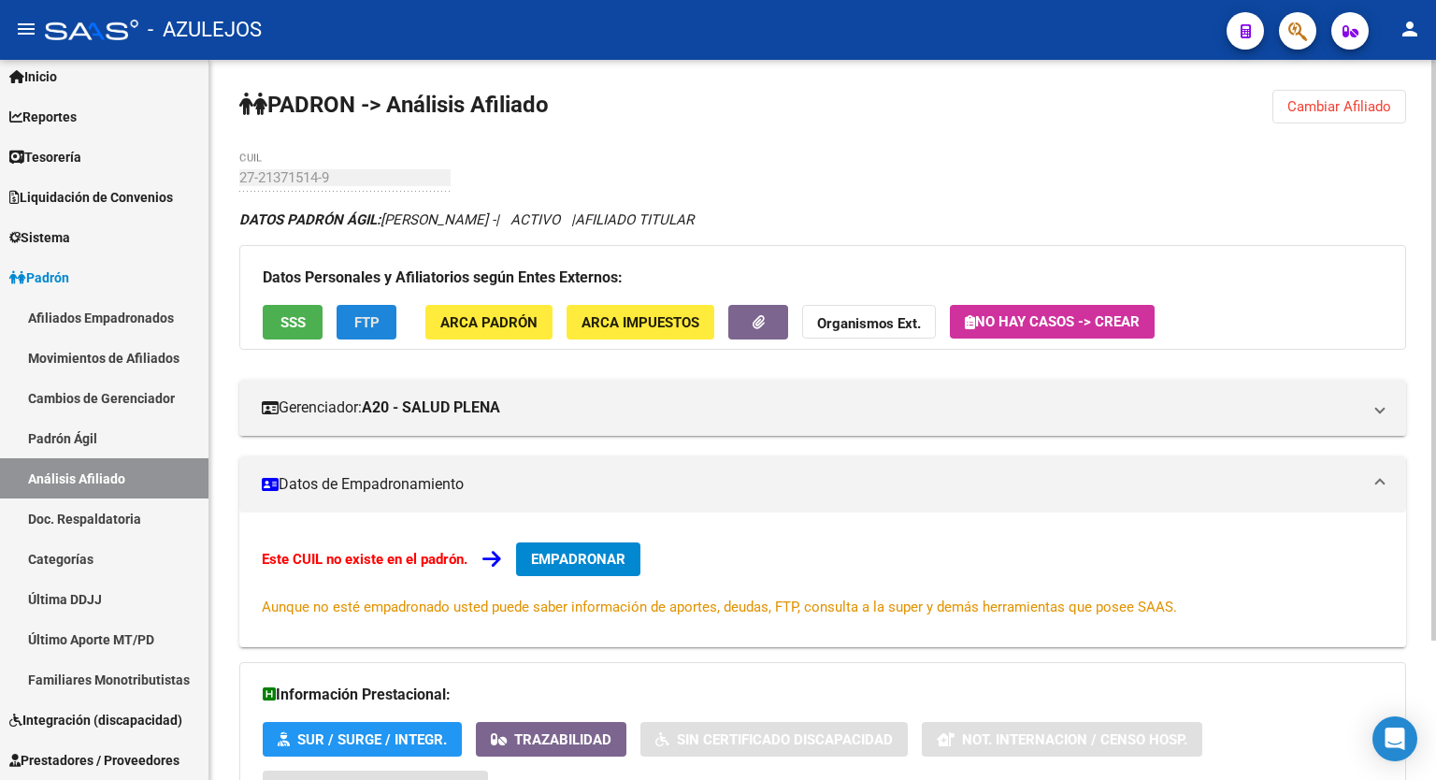
click at [377, 324] on span "FTP" at bounding box center [366, 322] width 25 height 17
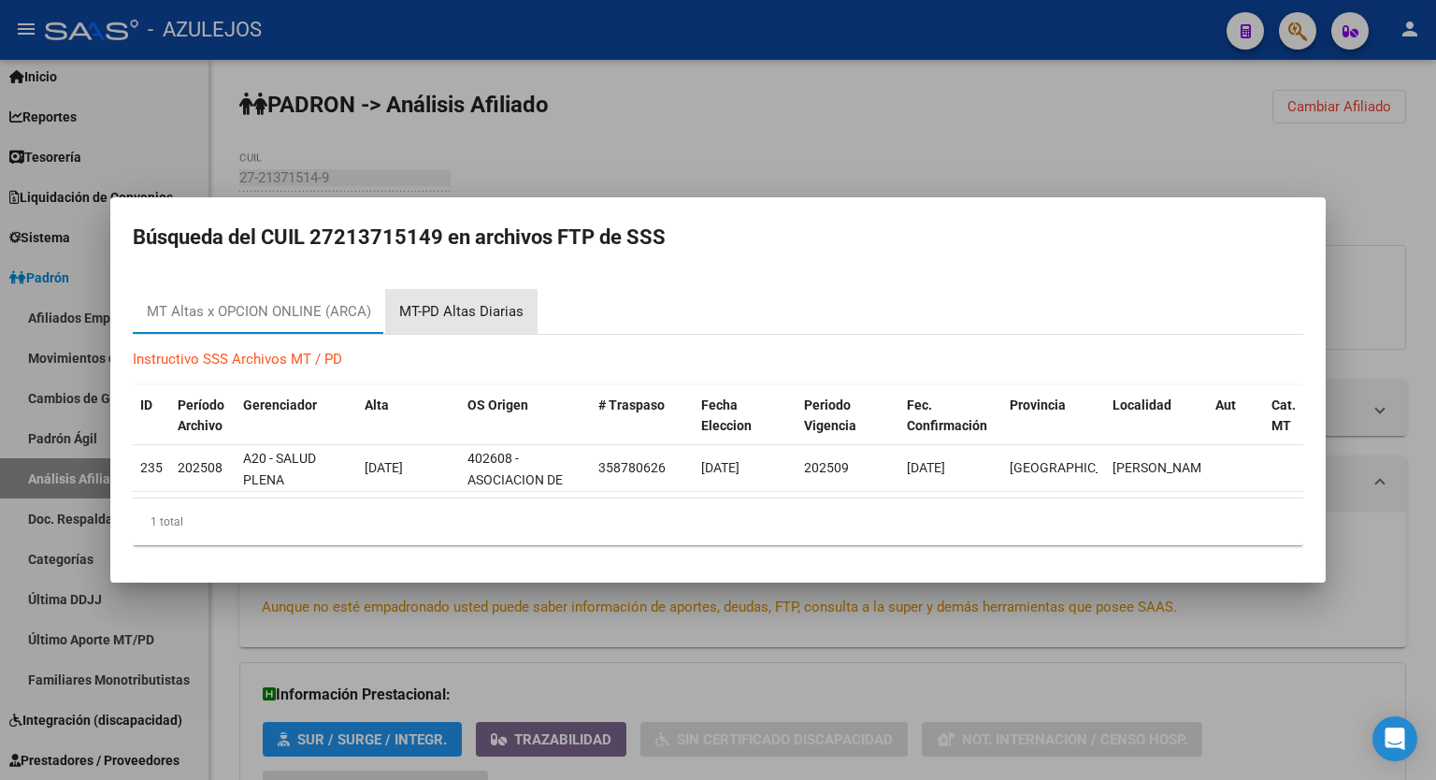
click at [485, 307] on div "MT-PD Altas Diarias" at bounding box center [461, 312] width 124 height 22
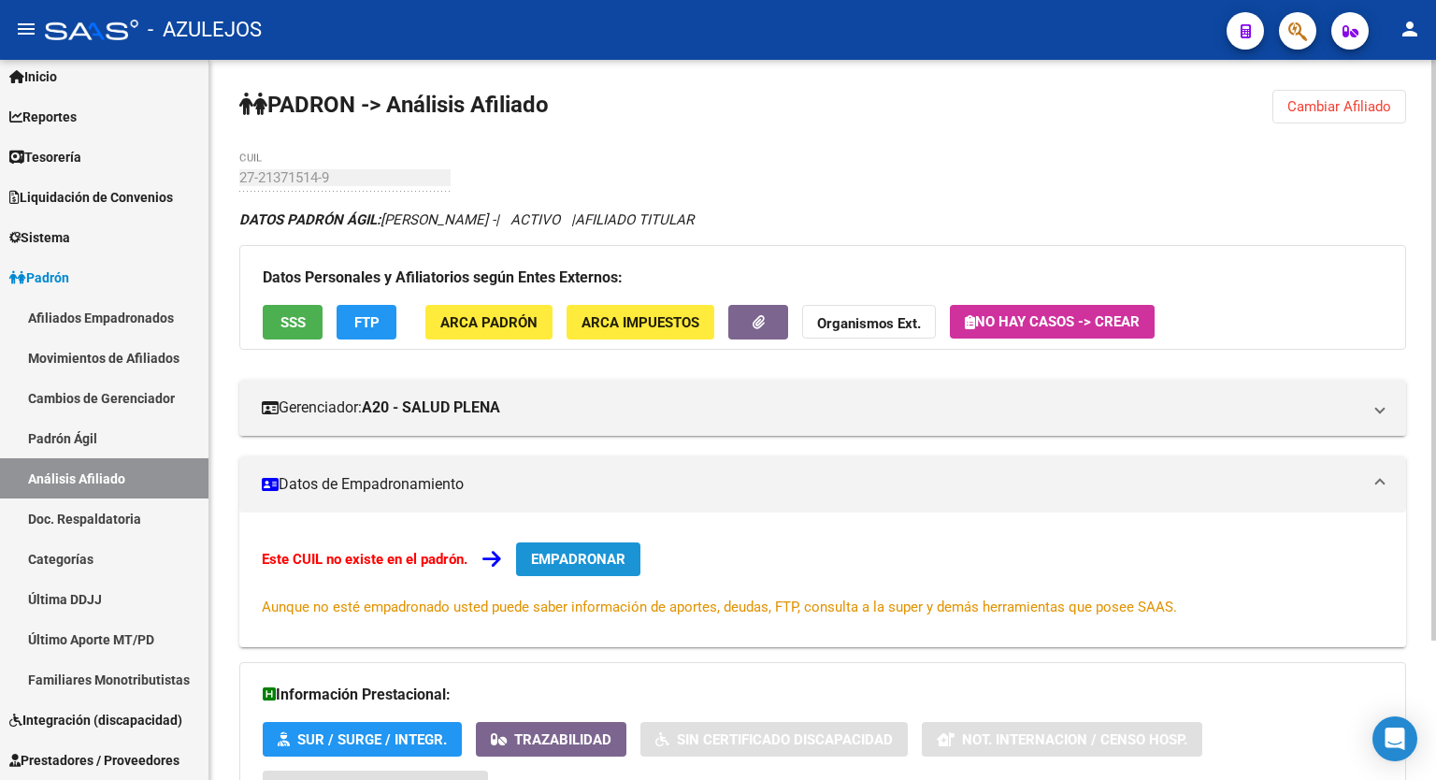
click at [599, 555] on span "EMPADRONAR" at bounding box center [578, 559] width 94 height 17
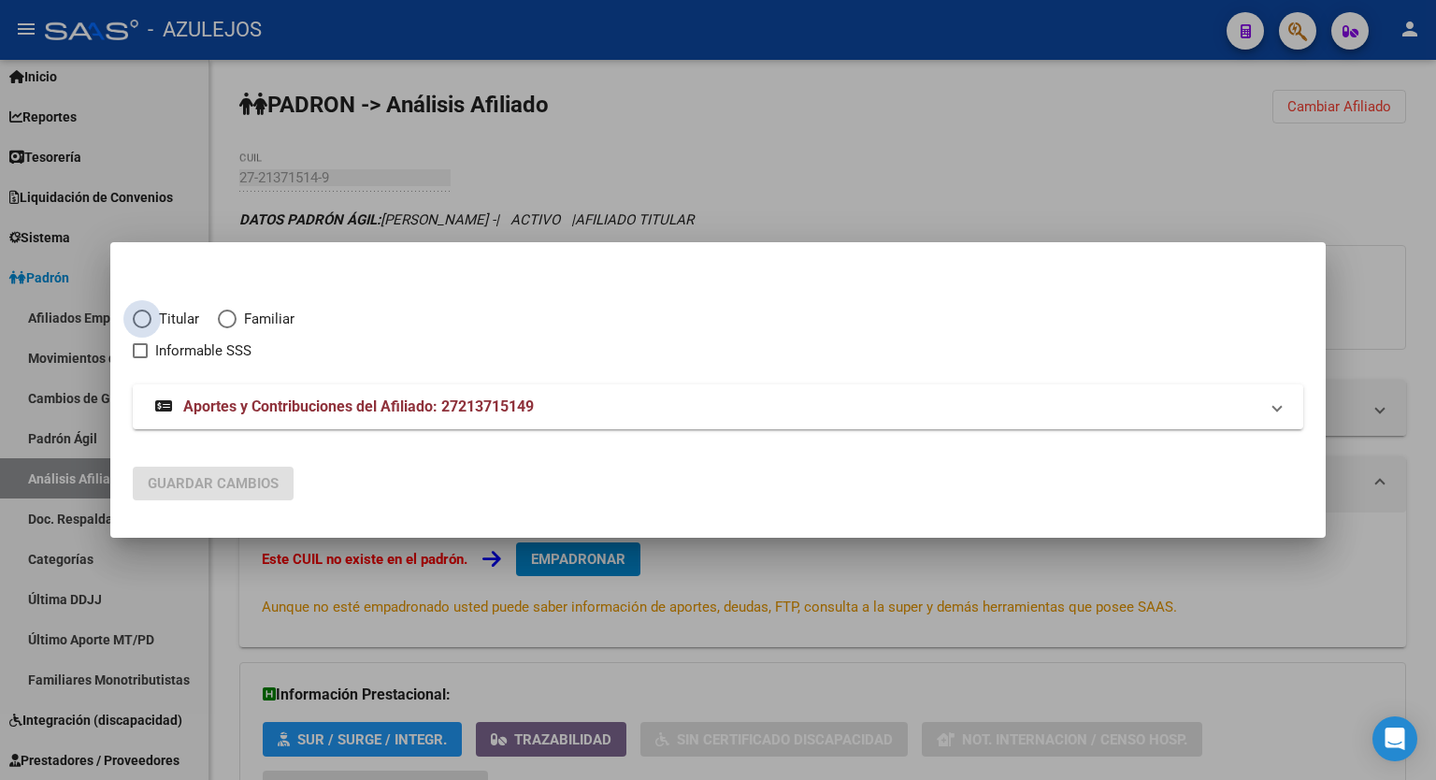
click at [142, 316] on span "Elija una opción" at bounding box center [142, 319] width 19 height 19
click at [142, 316] on input "Titular" at bounding box center [142, 319] width 19 height 19
radio input "true"
checkbox input "true"
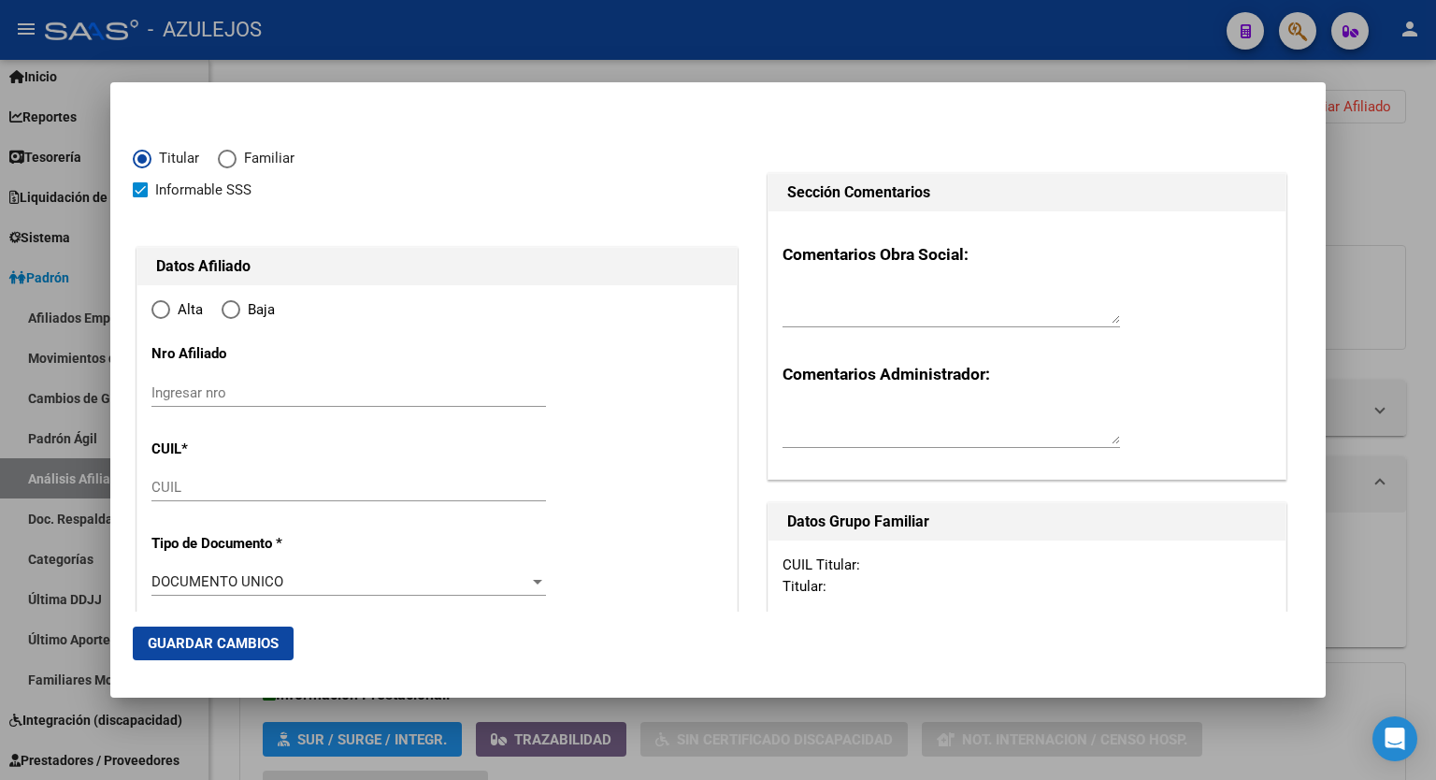
type input "27-21371514-9"
type input "21371514"
type input "GONZALEZ ADRIANA"
type input "1969-12-24"
type input "LAS HERAS"
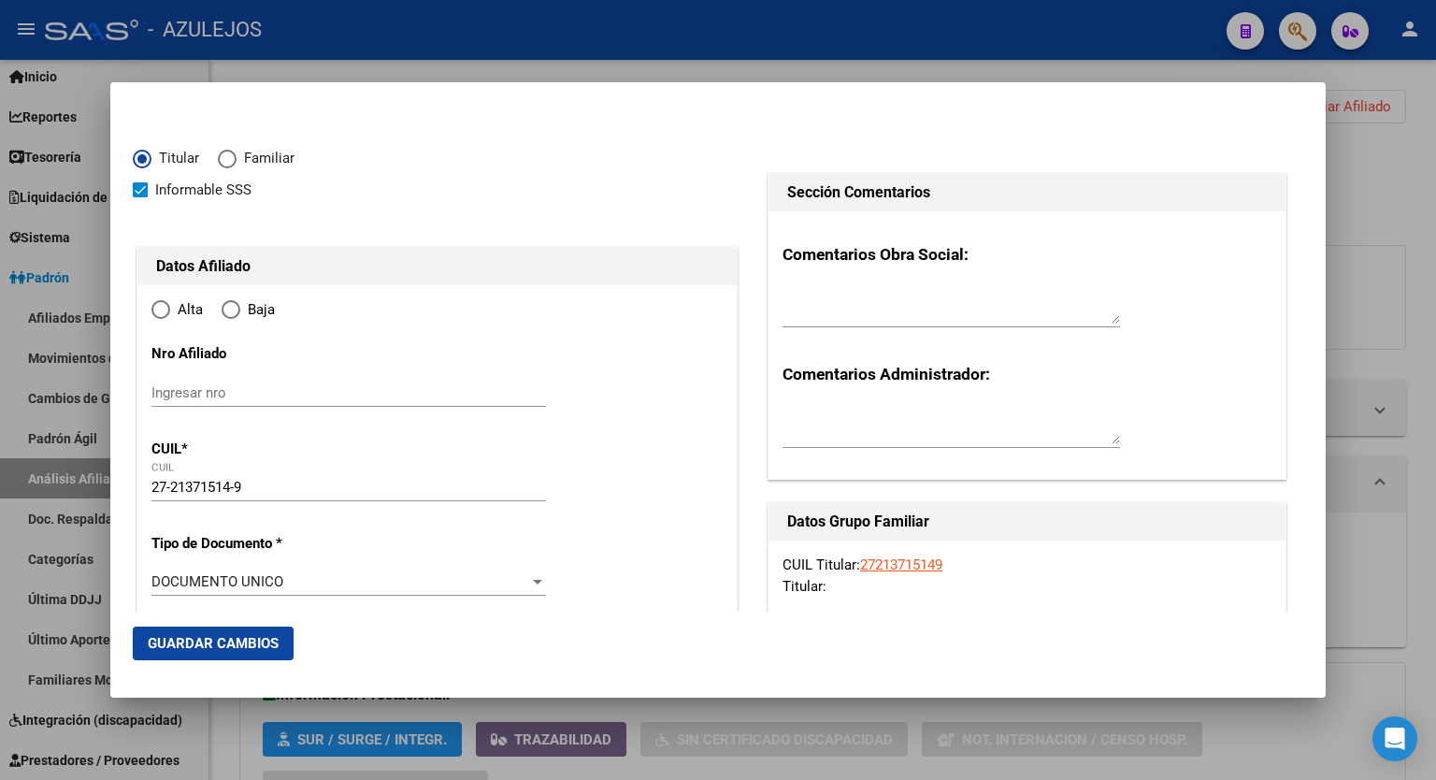
type input "5539"
type input "AGUSTIN ALVAREZ"
type input "2364"
radio input "true"
type input "LAS HERAS"
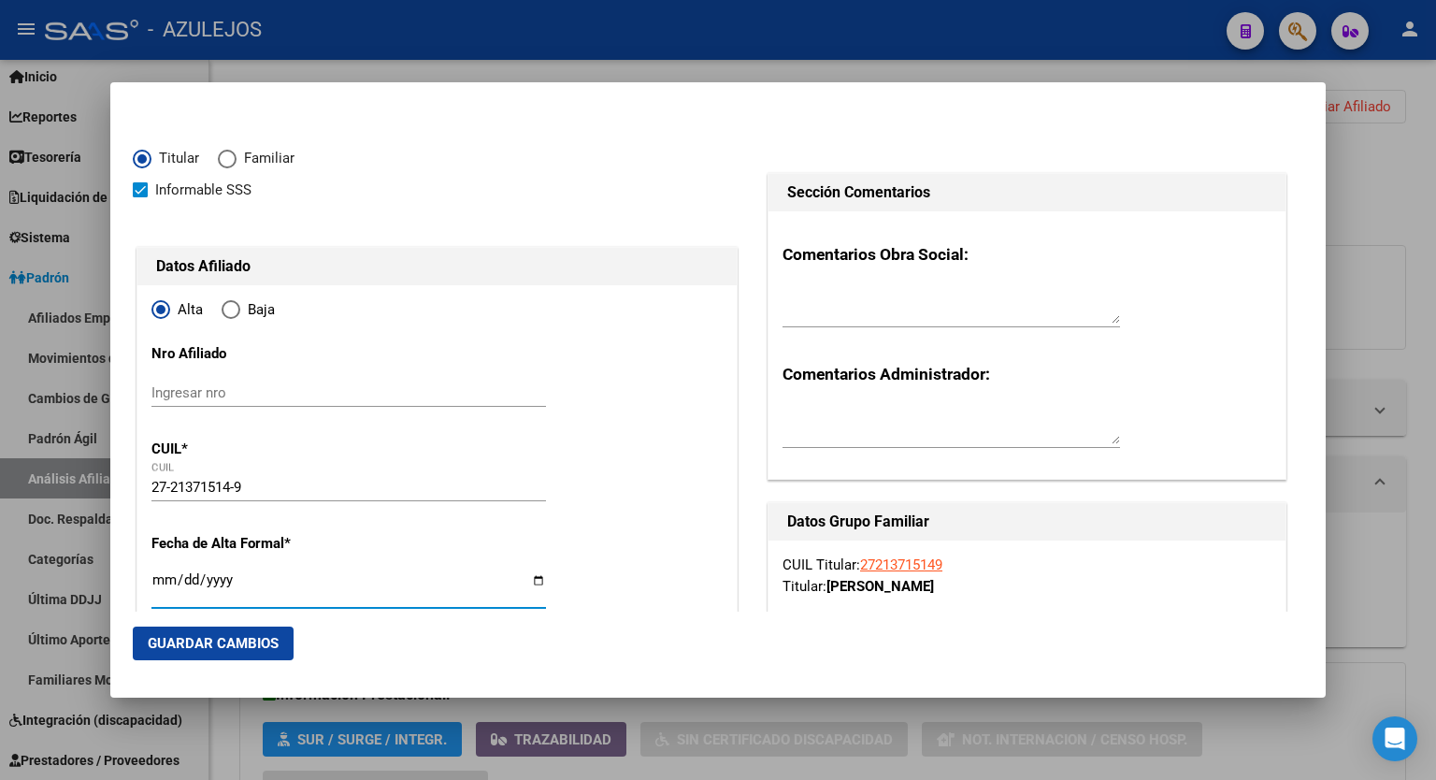
click at [532, 579] on input "Ingresar fecha" at bounding box center [349, 587] width 395 height 30
type input "2025-09-01"
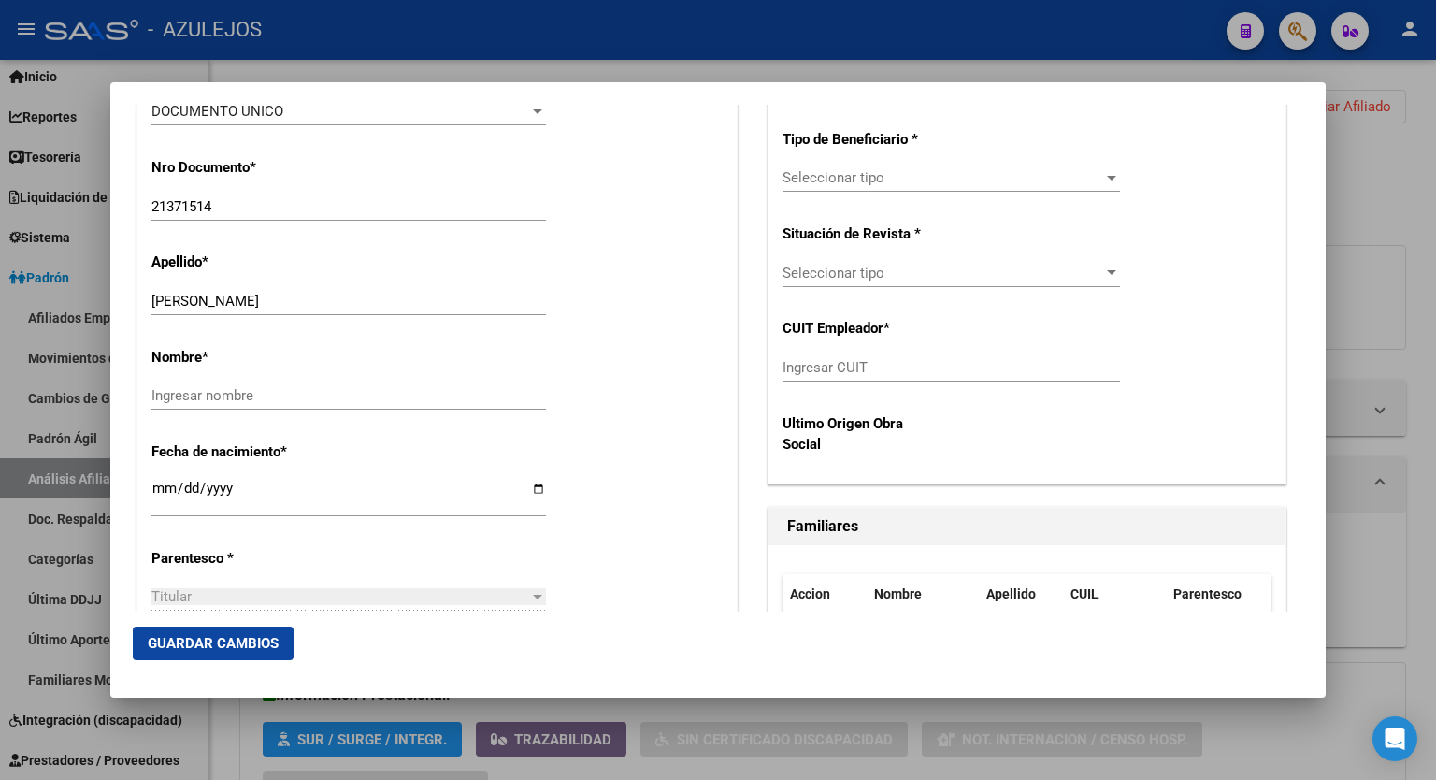
scroll to position [676, 0]
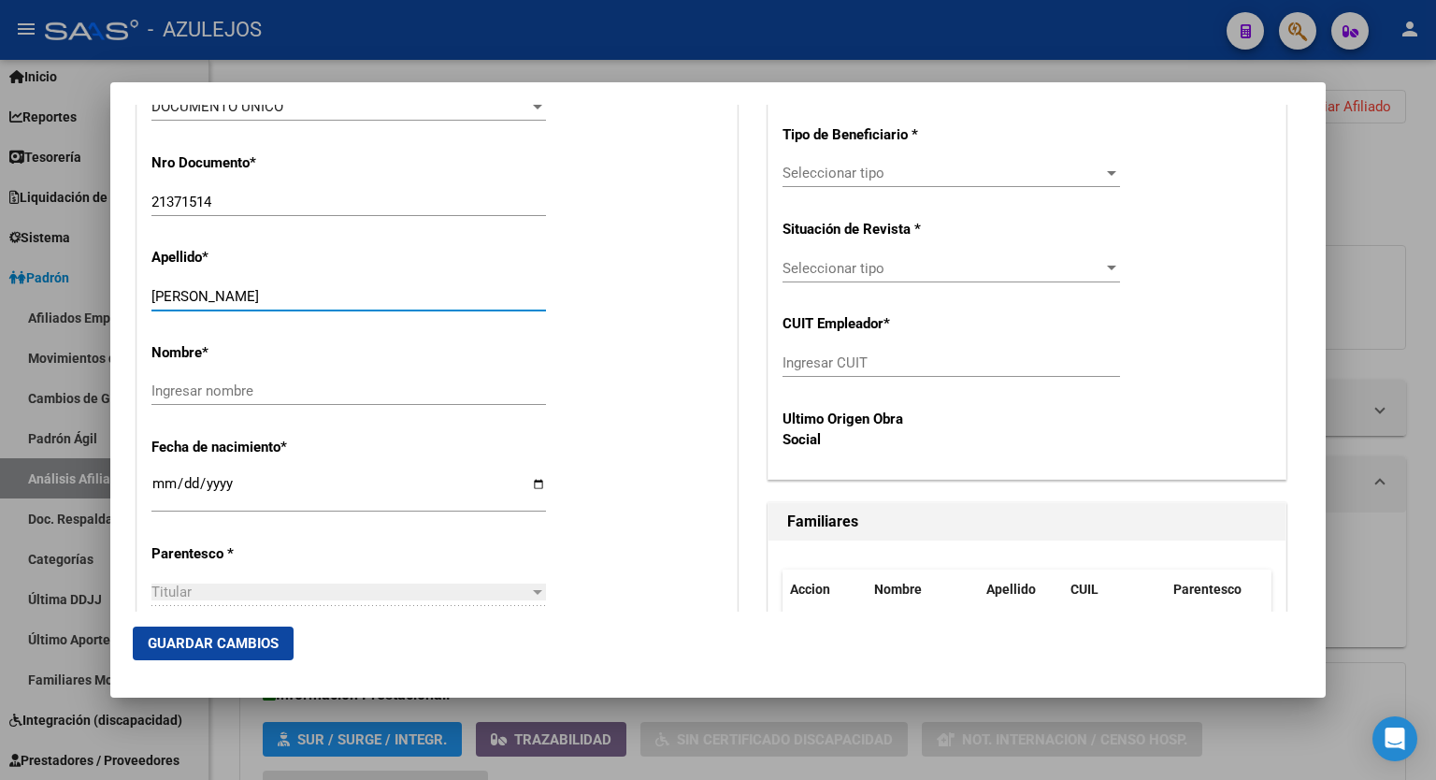
drag, startPoint x: 294, startPoint y: 300, endPoint x: 228, endPoint y: 289, distance: 66.4
click at [228, 289] on input "GONZALEZ ADRIANA" at bounding box center [349, 296] width 395 height 17
type input "GONZALEZ"
click at [191, 386] on input "Ingresar nombre" at bounding box center [349, 391] width 395 height 17
paste input "ADRIANA"
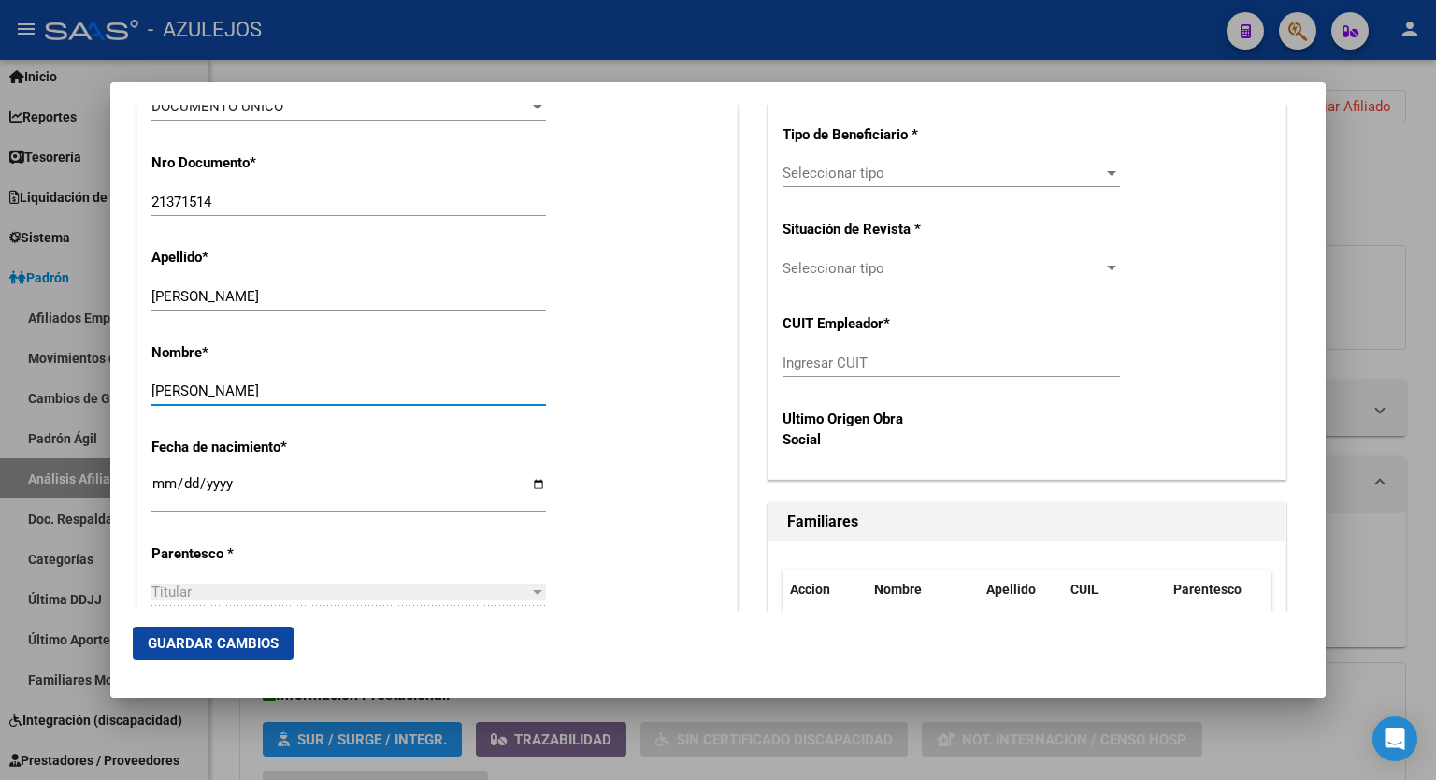
type input "ADRIANA"
click at [1104, 177] on div at bounding box center [1112, 173] width 17 height 15
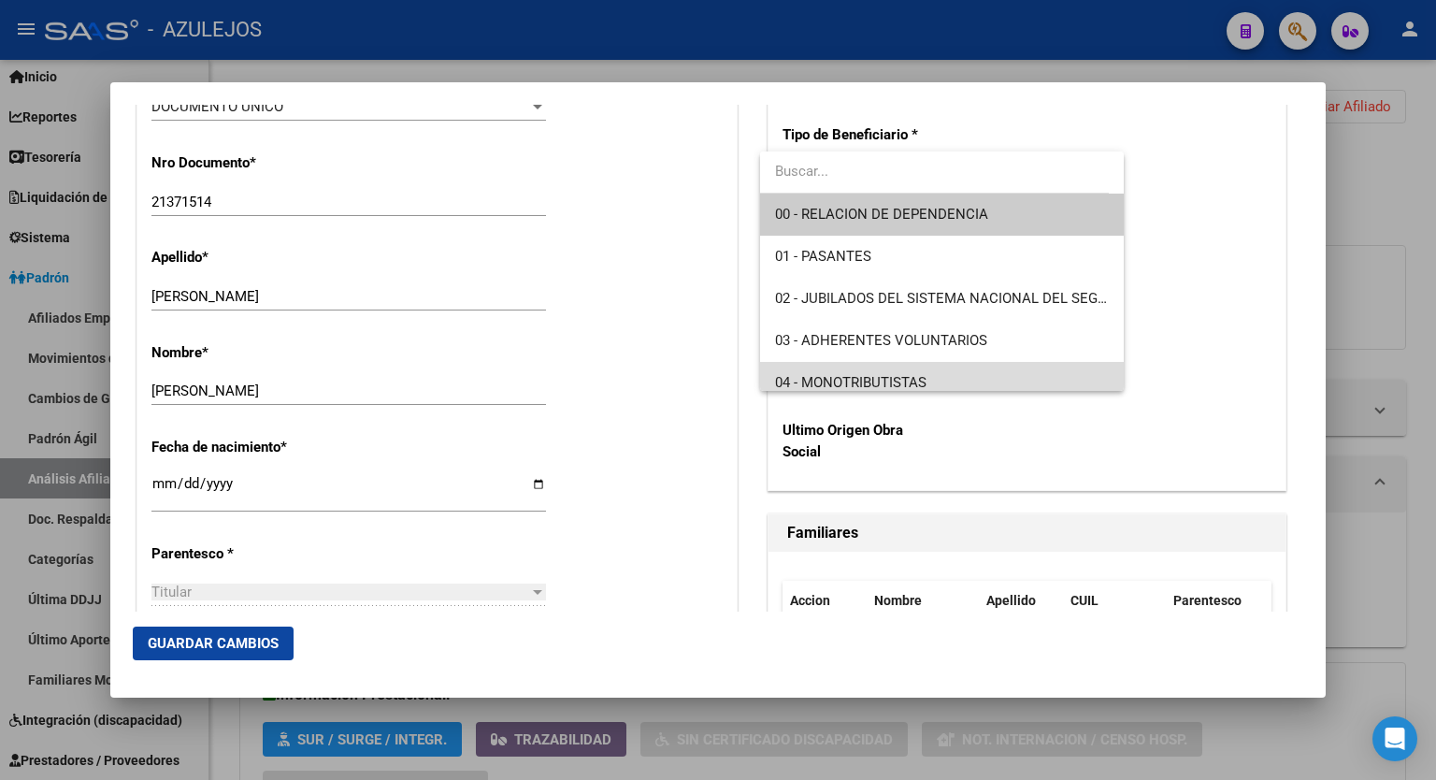
click at [957, 374] on span "04 - MONOTRIBUTISTAS" at bounding box center [942, 383] width 334 height 42
type input "27-21371514-9"
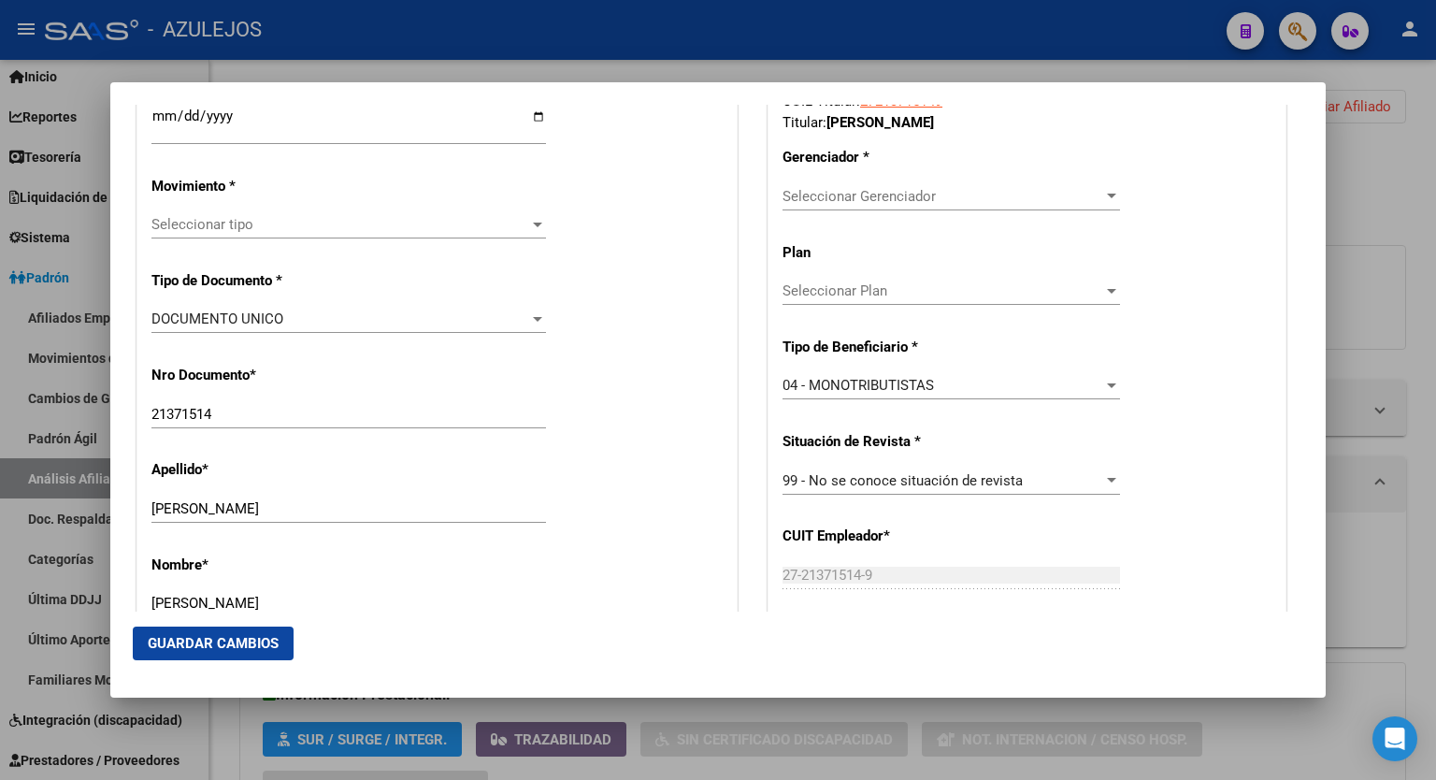
scroll to position [455, 0]
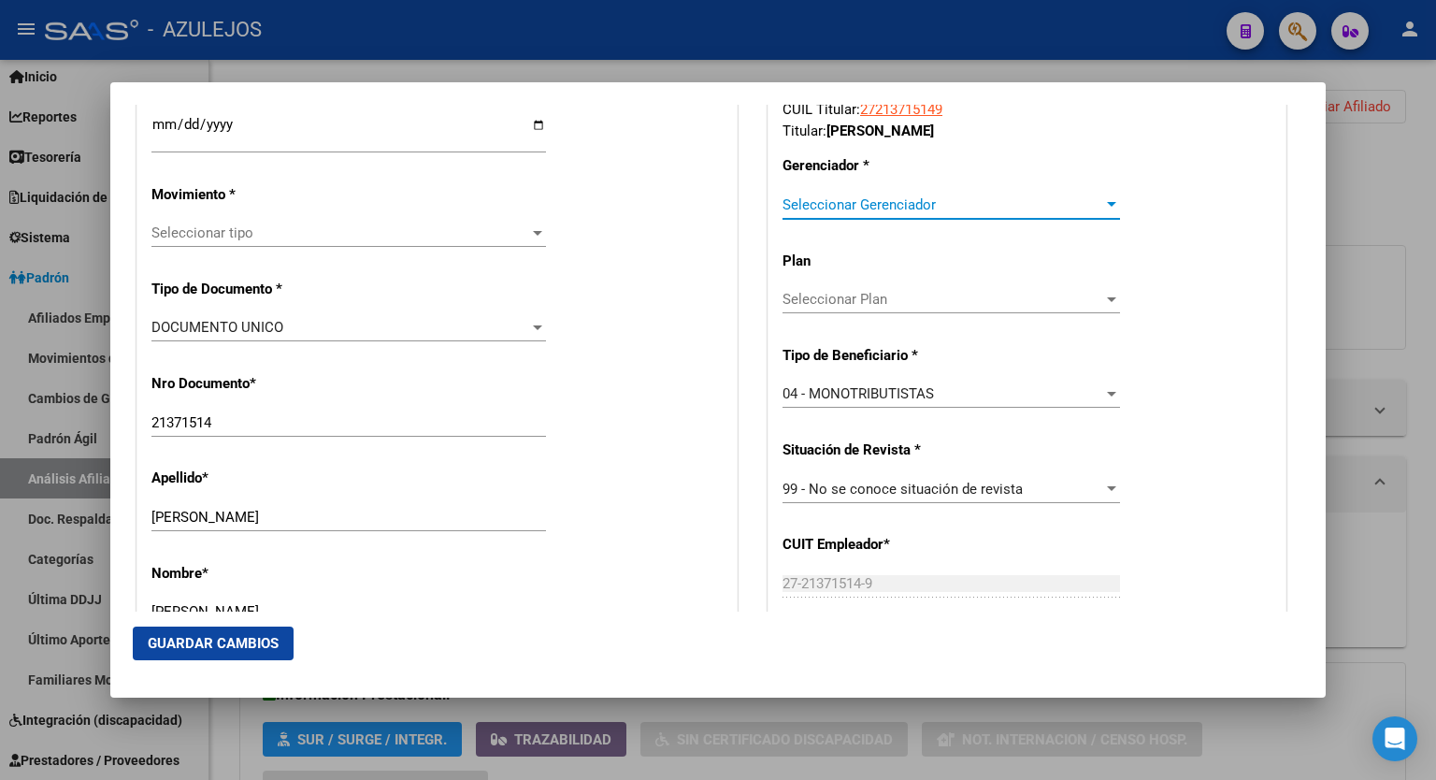
click at [1104, 209] on div at bounding box center [1112, 204] width 17 height 15
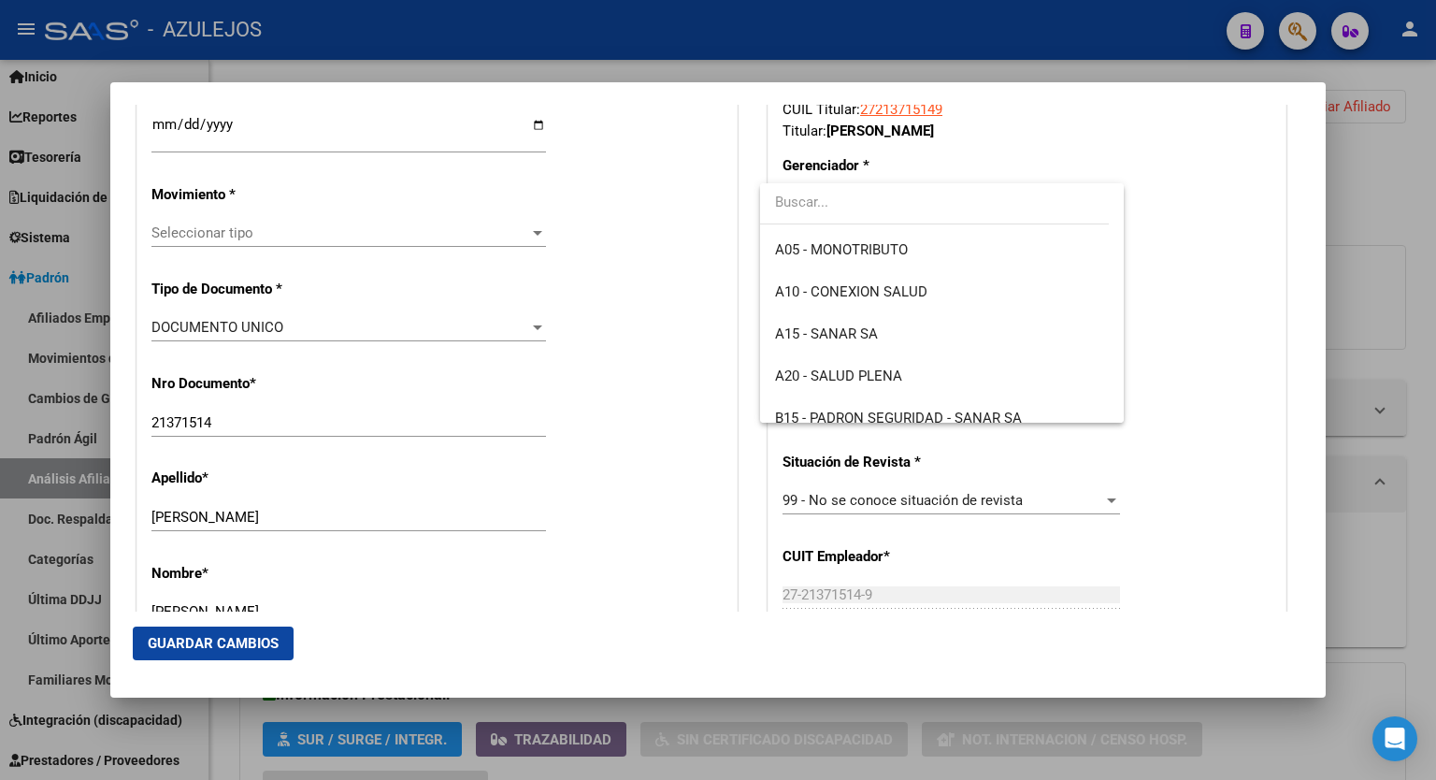
scroll to position [179, 0]
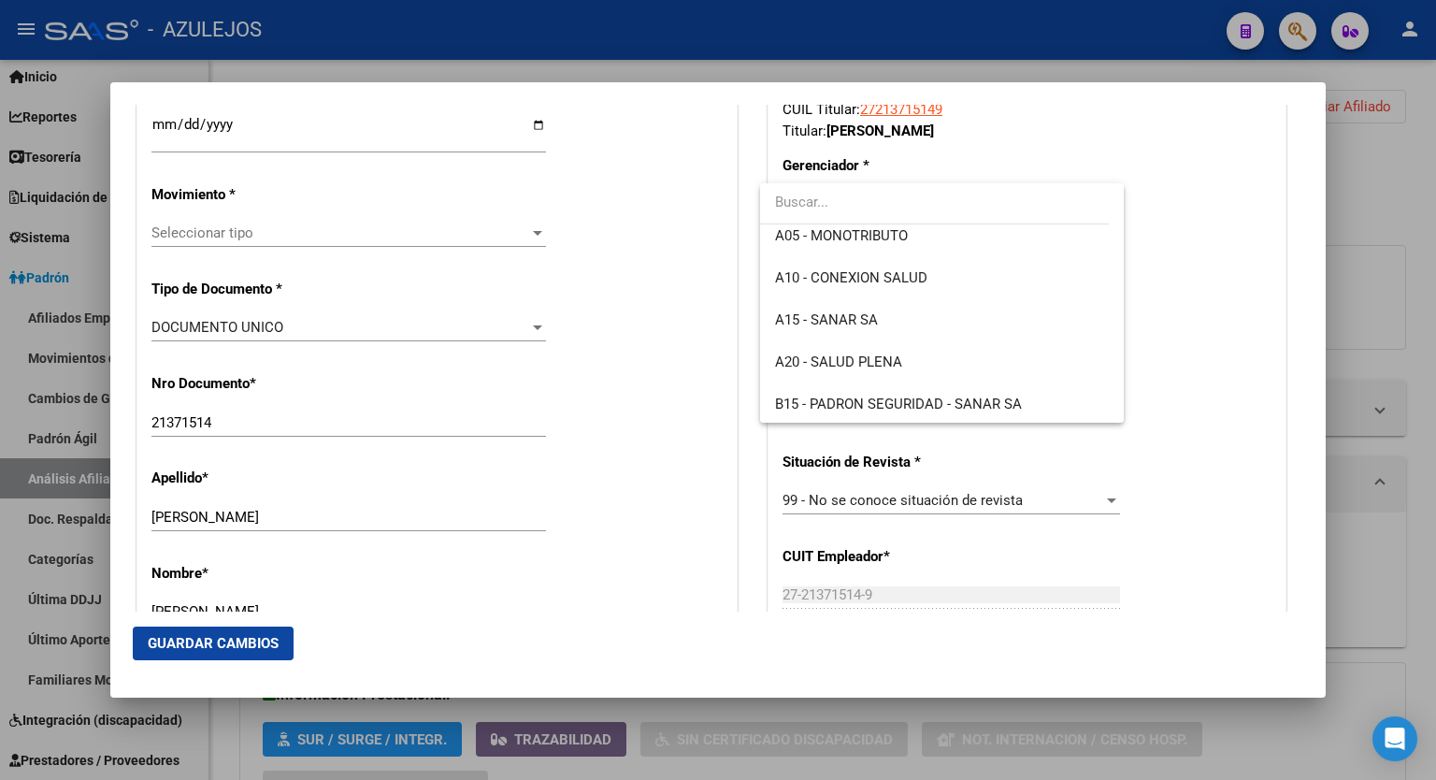
drag, startPoint x: 1113, startPoint y: 288, endPoint x: 1130, endPoint y: 360, distance: 74.0
click at [1130, 360] on div at bounding box center [718, 390] width 1436 height 780
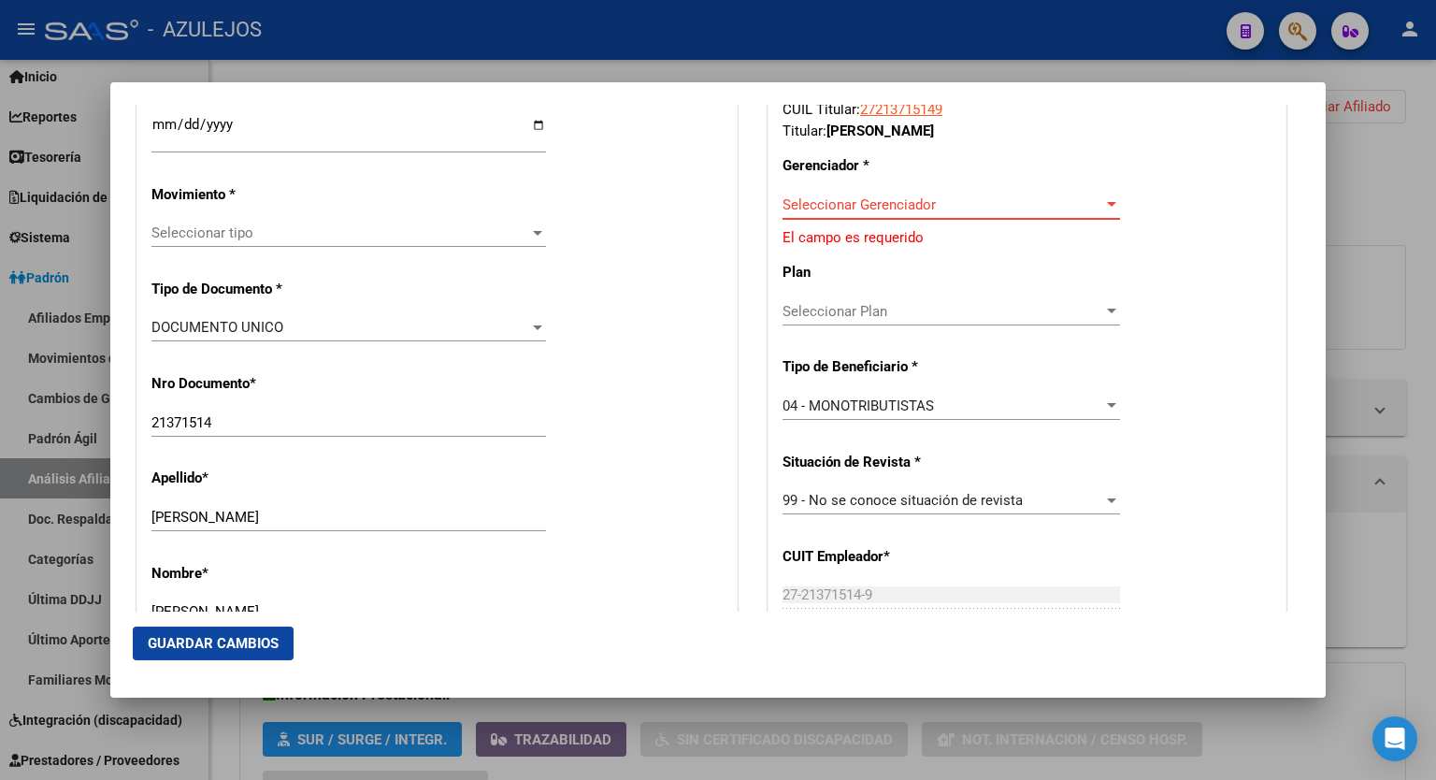
click at [1100, 196] on div "Seleccionar Gerenciador" at bounding box center [952, 204] width 338 height 17
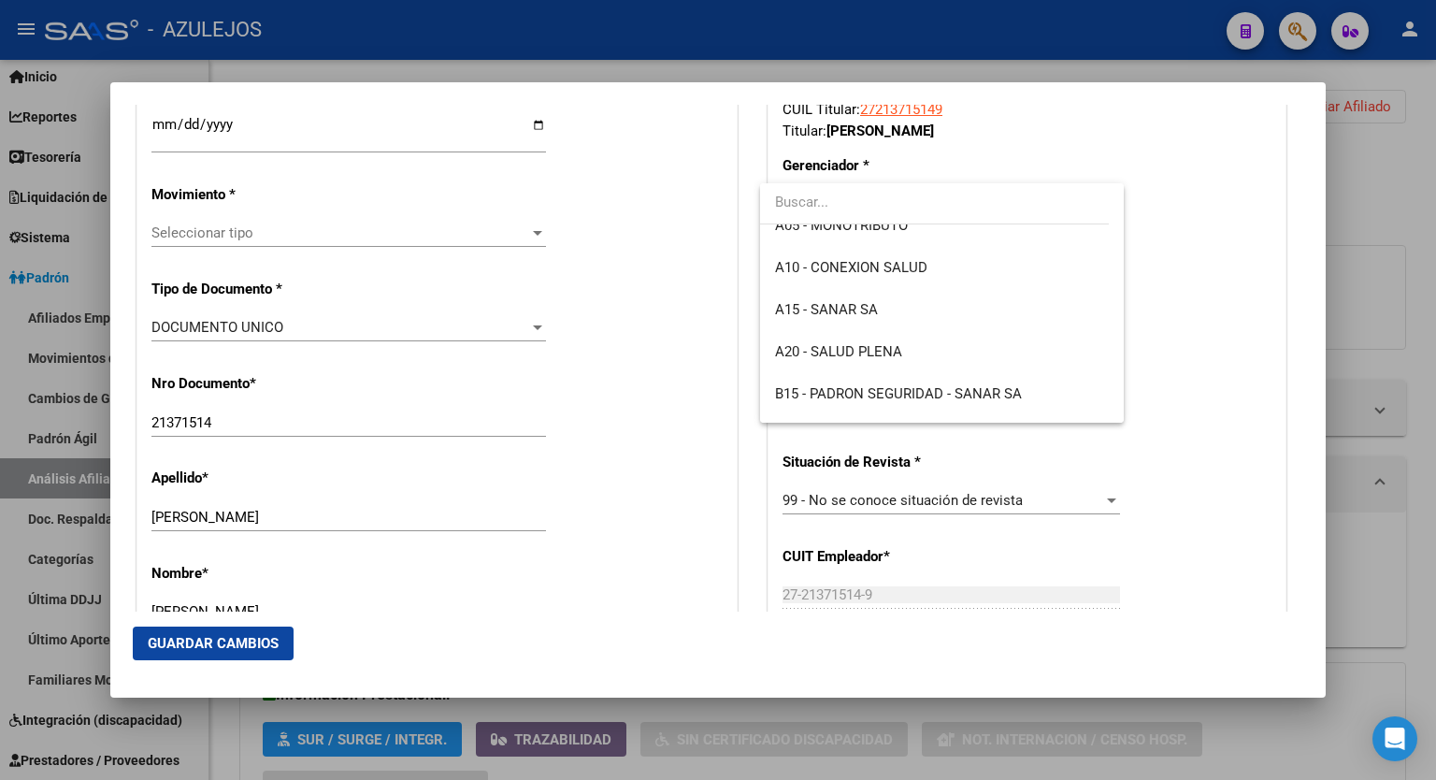
scroll to position [202, 0]
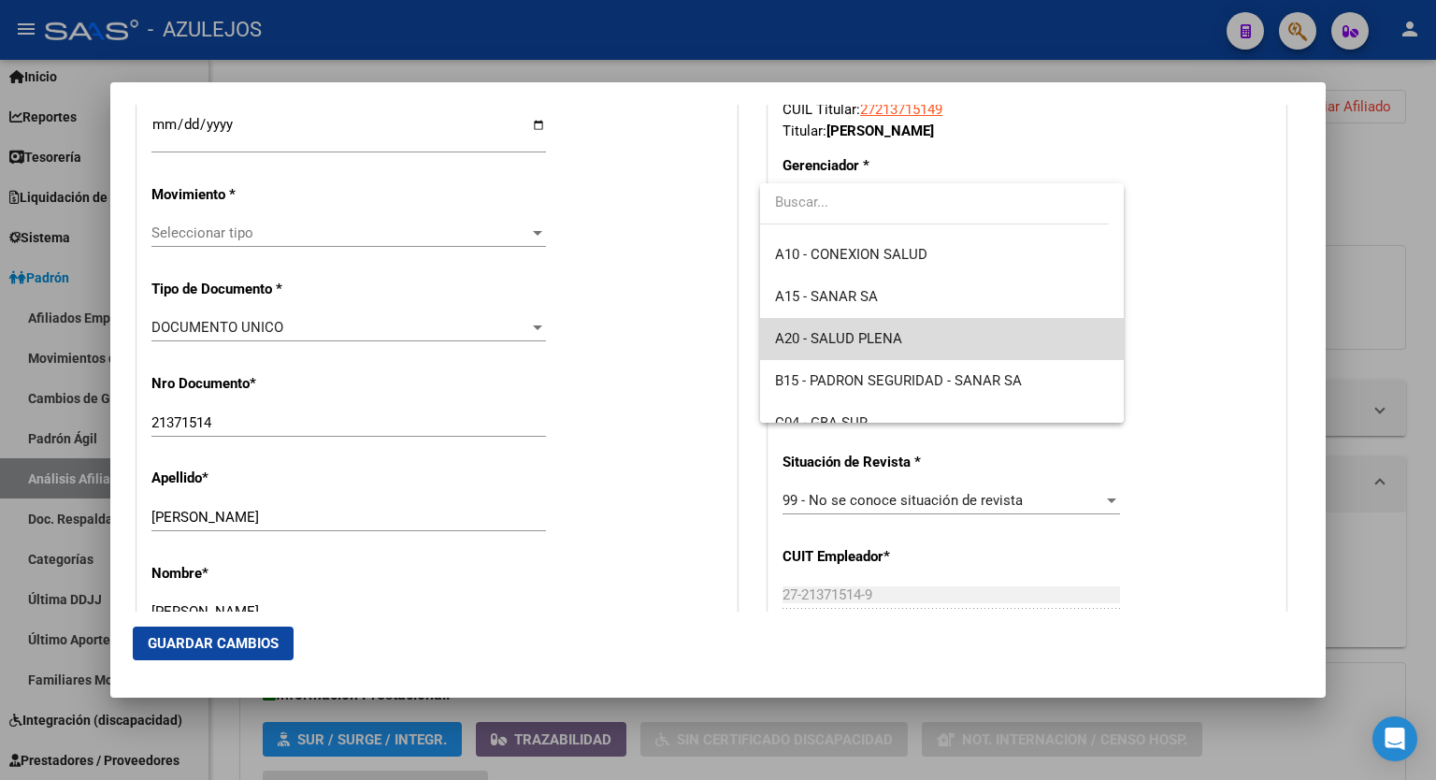
click at [968, 327] on span "A20 - SALUD PLENA" at bounding box center [942, 339] width 334 height 42
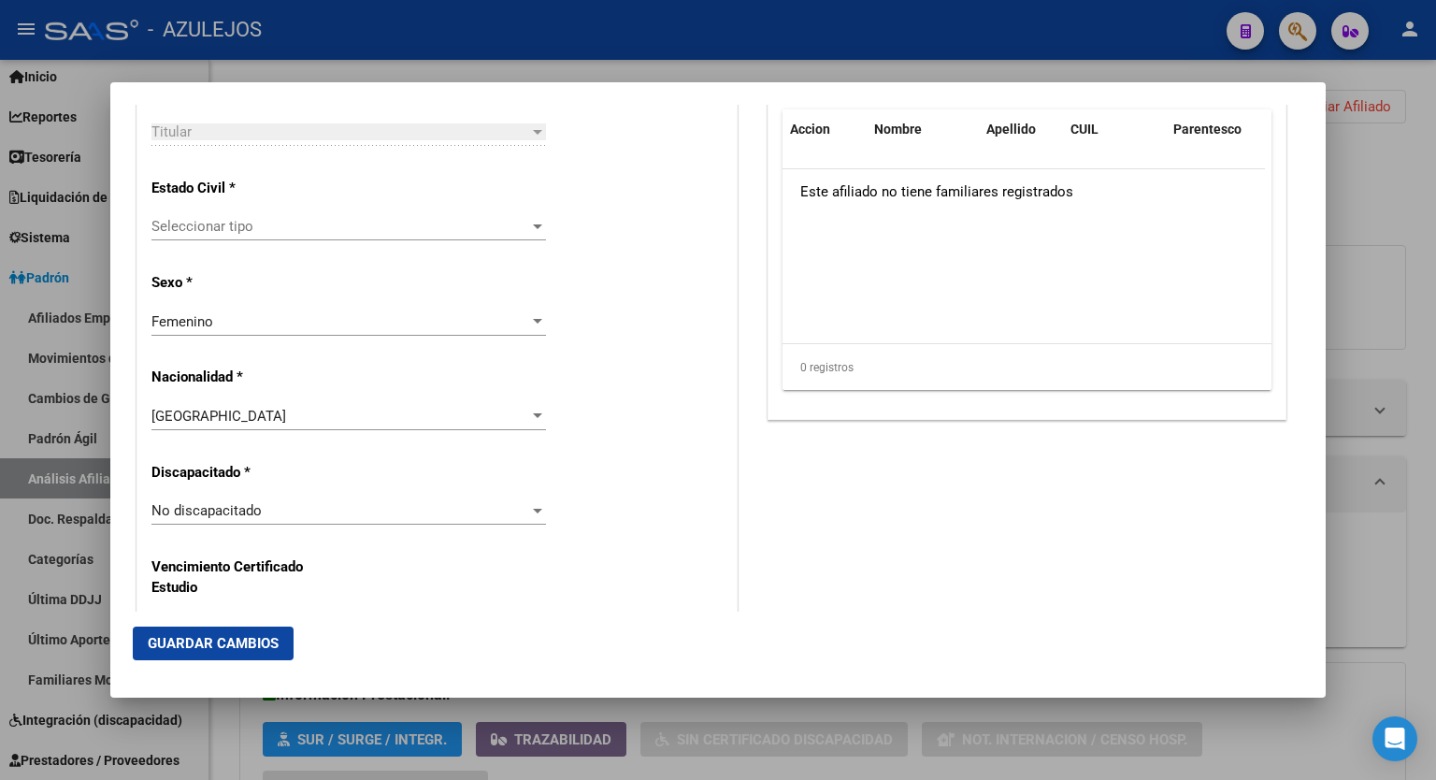
scroll to position [1108, 0]
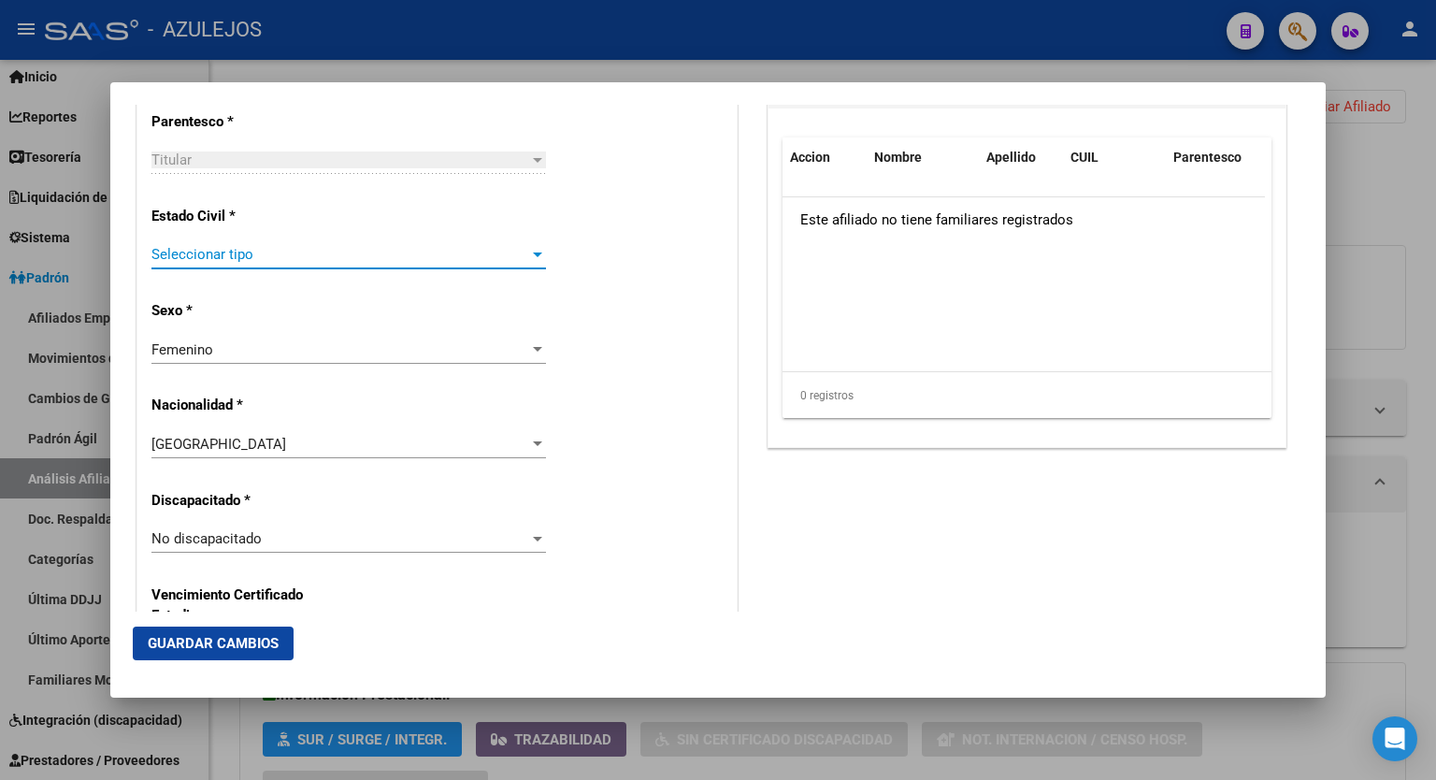
click at [533, 253] on div at bounding box center [537, 255] width 9 height 5
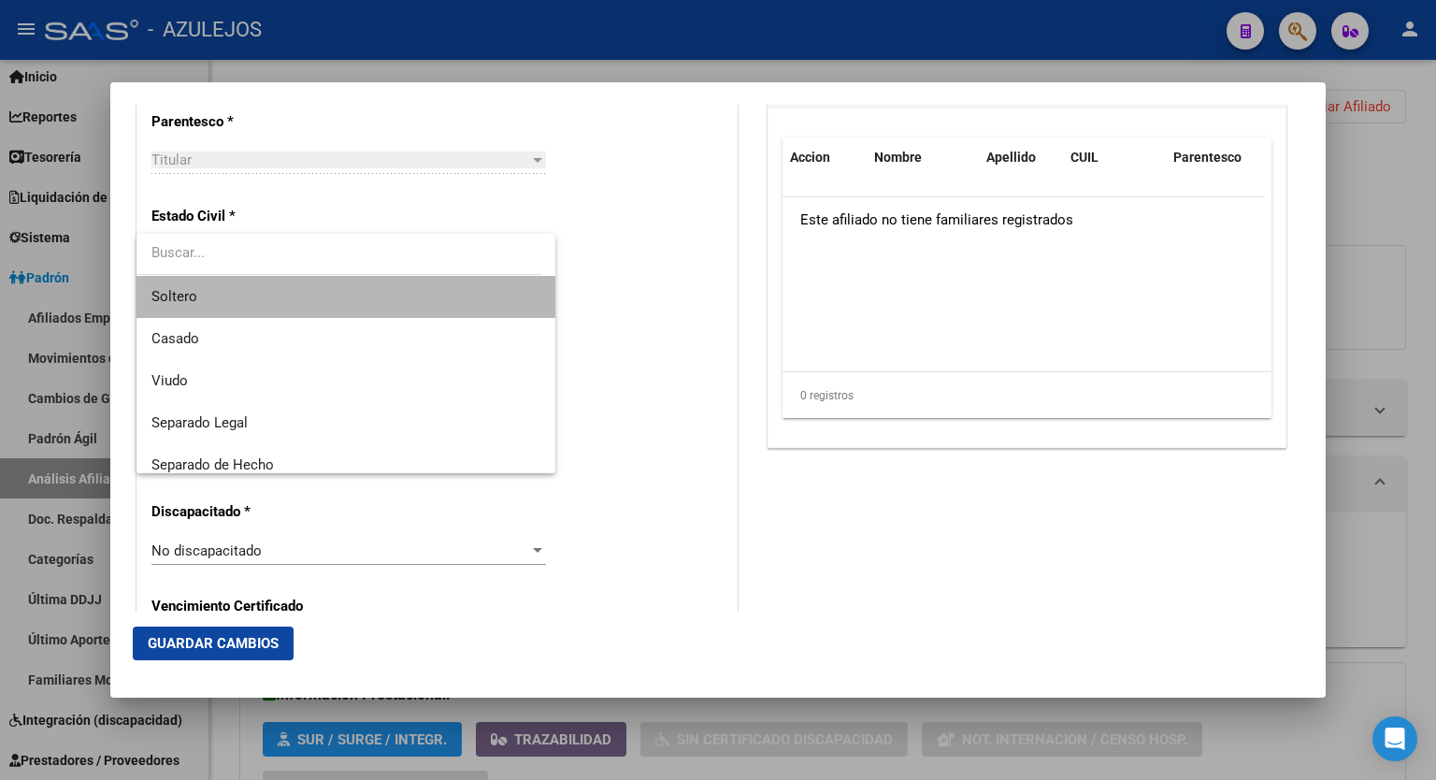
click at [375, 298] on span "Soltero" at bounding box center [346, 297] width 389 height 42
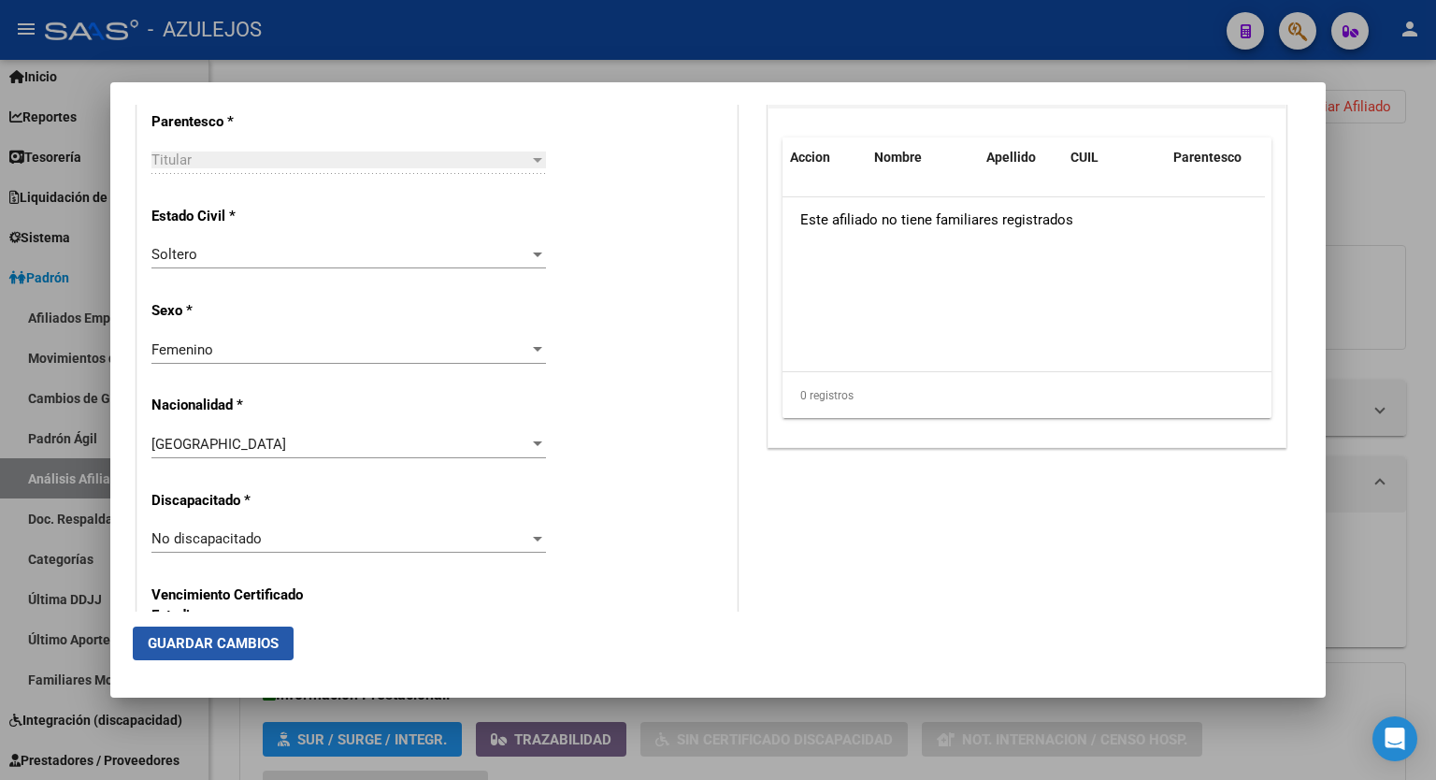
click at [192, 641] on span "Guardar Cambios" at bounding box center [213, 643] width 131 height 17
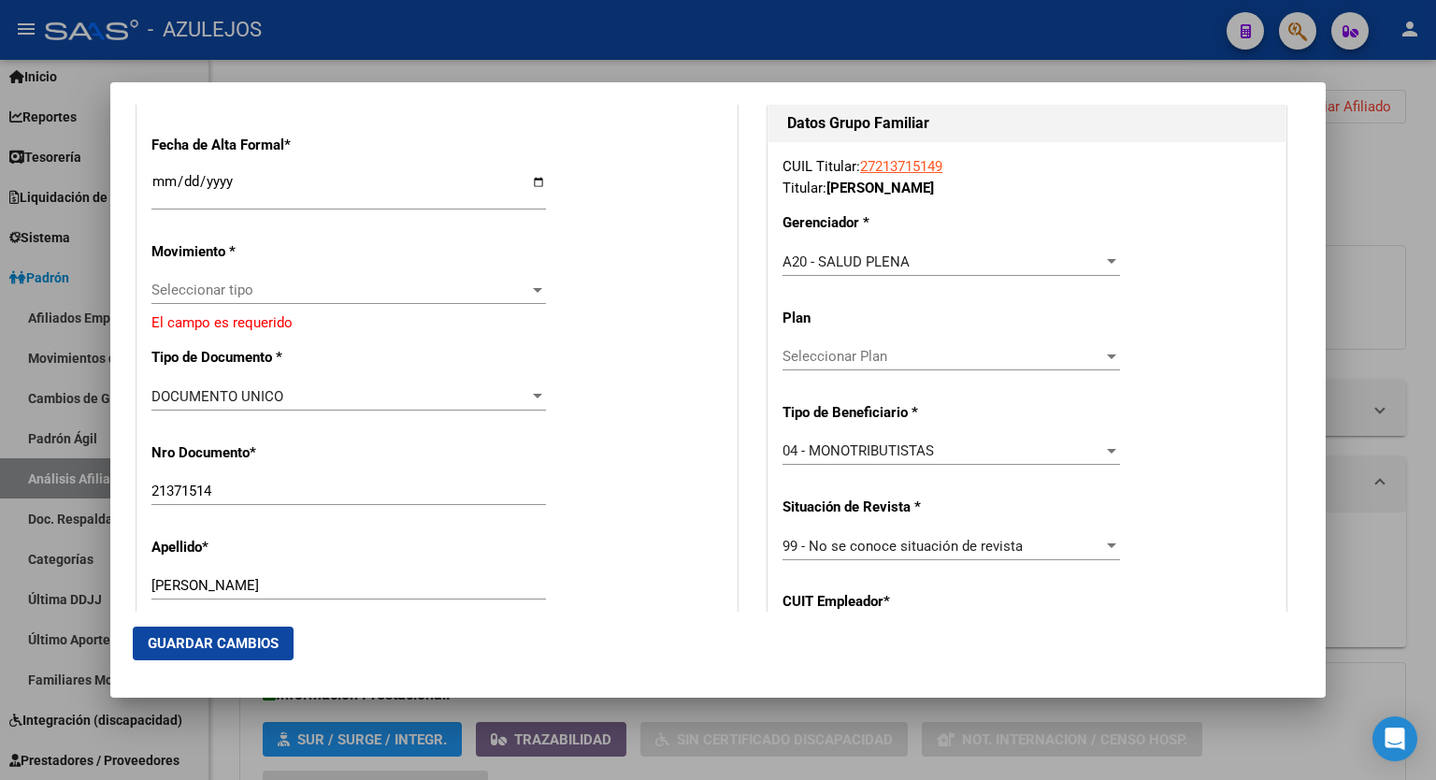
scroll to position [416, 0]
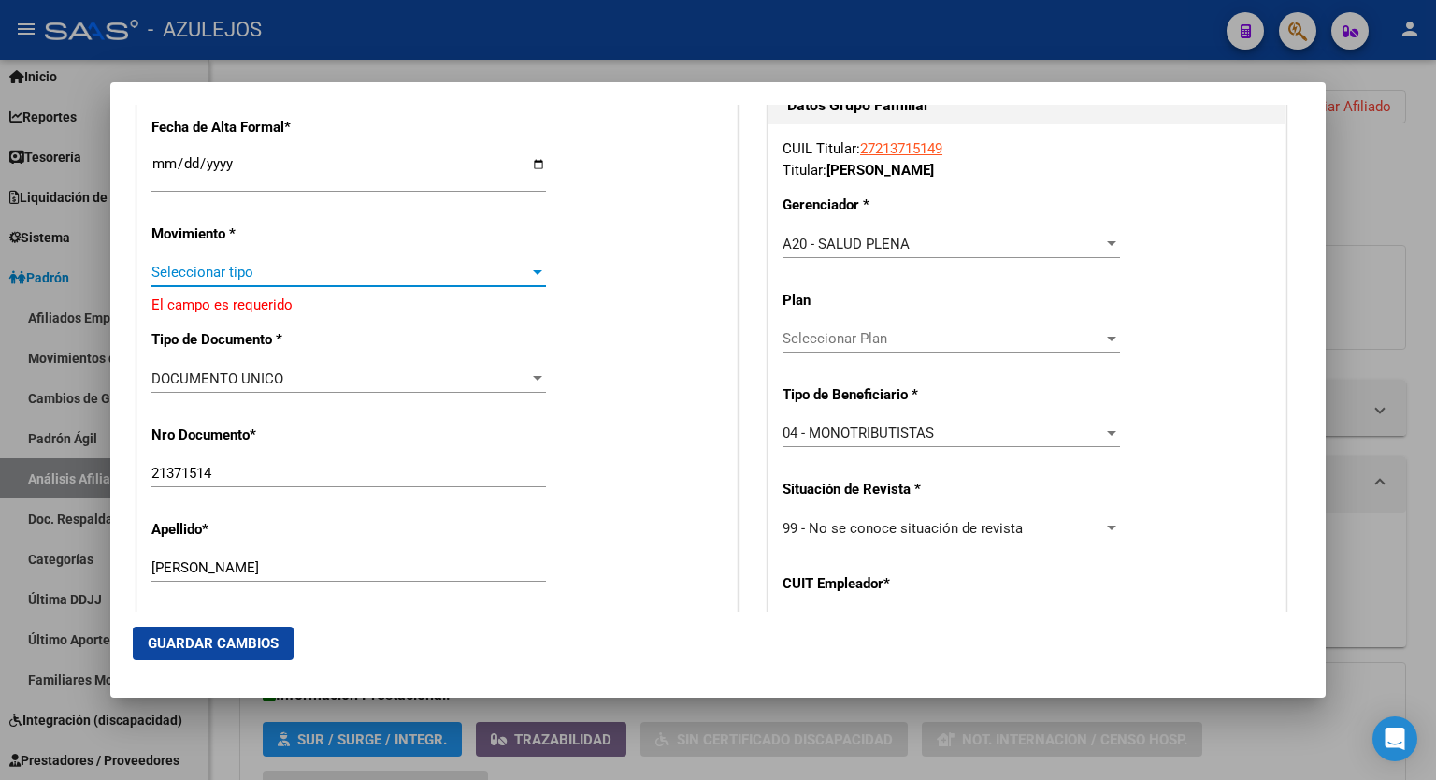
click at [529, 278] on div at bounding box center [537, 272] width 17 height 15
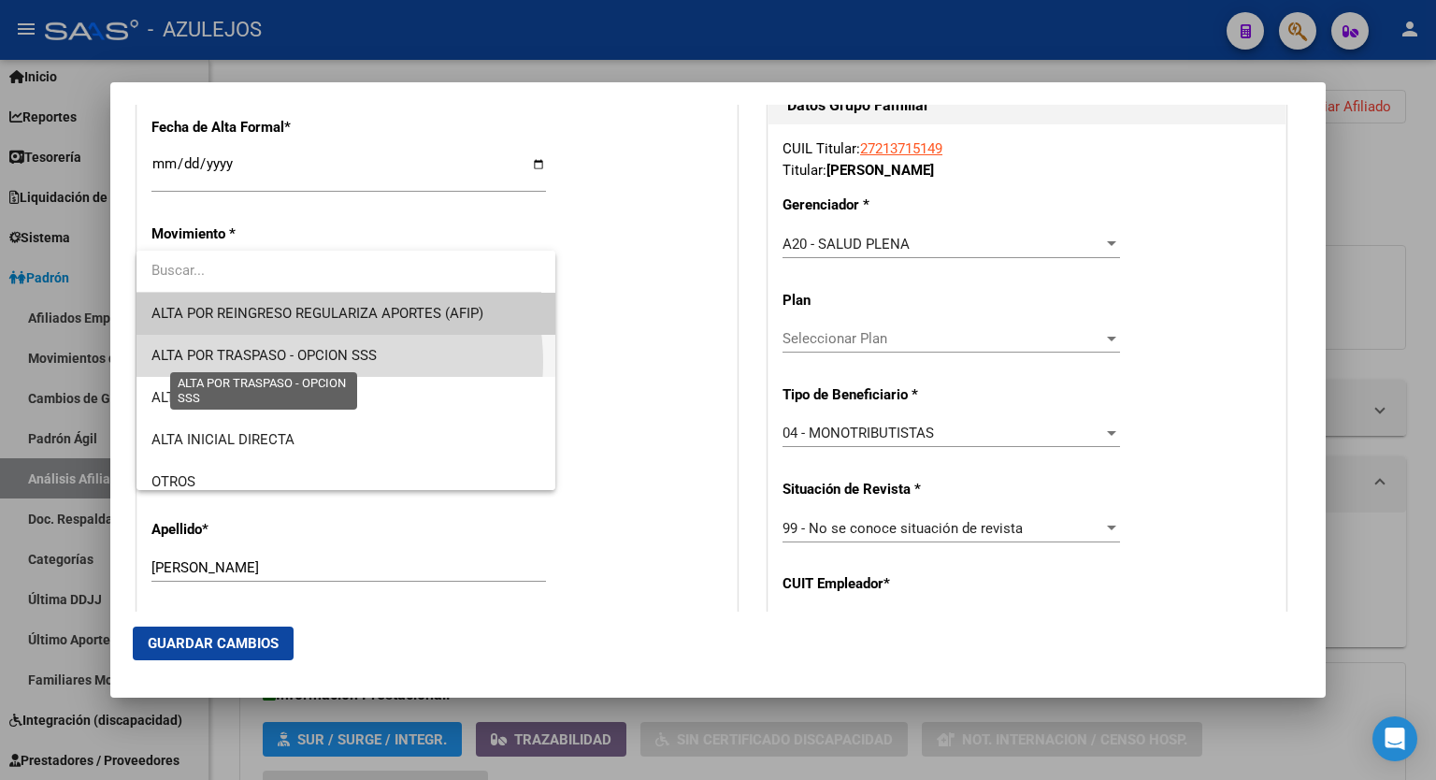
click at [310, 362] on span "ALTA POR TRASPASO - OPCION SSS" at bounding box center [264, 355] width 225 height 17
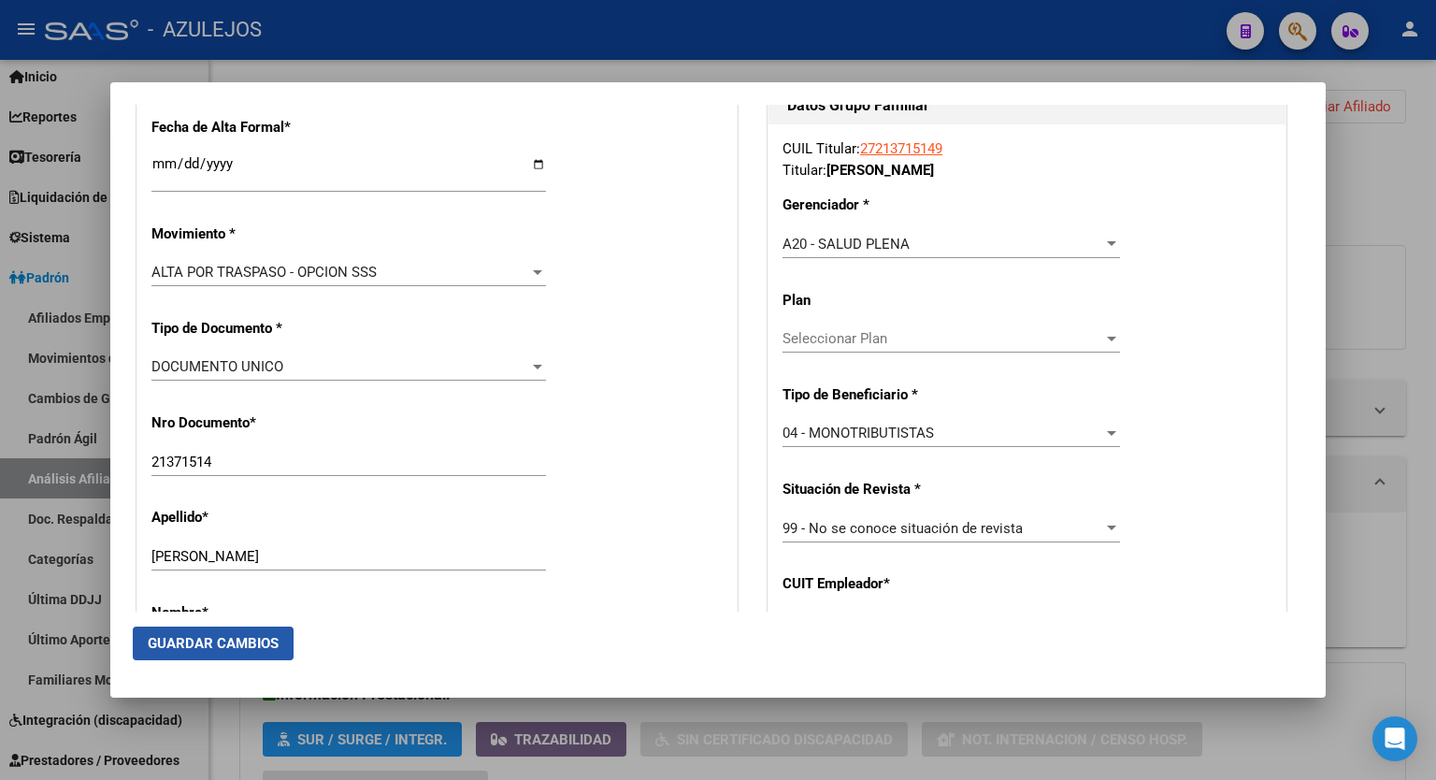
click at [202, 641] on span "Guardar Cambios" at bounding box center [213, 643] width 131 height 17
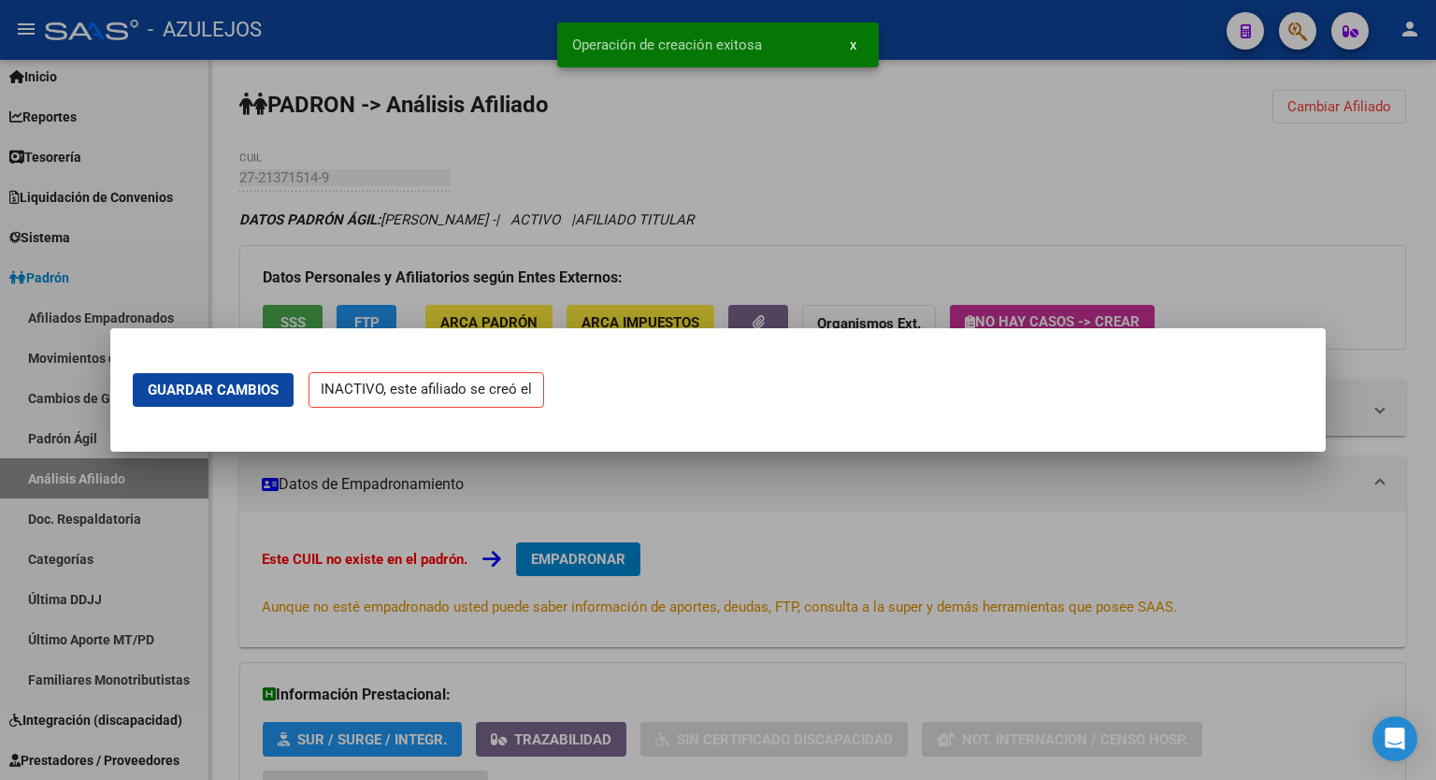
scroll to position [0, 0]
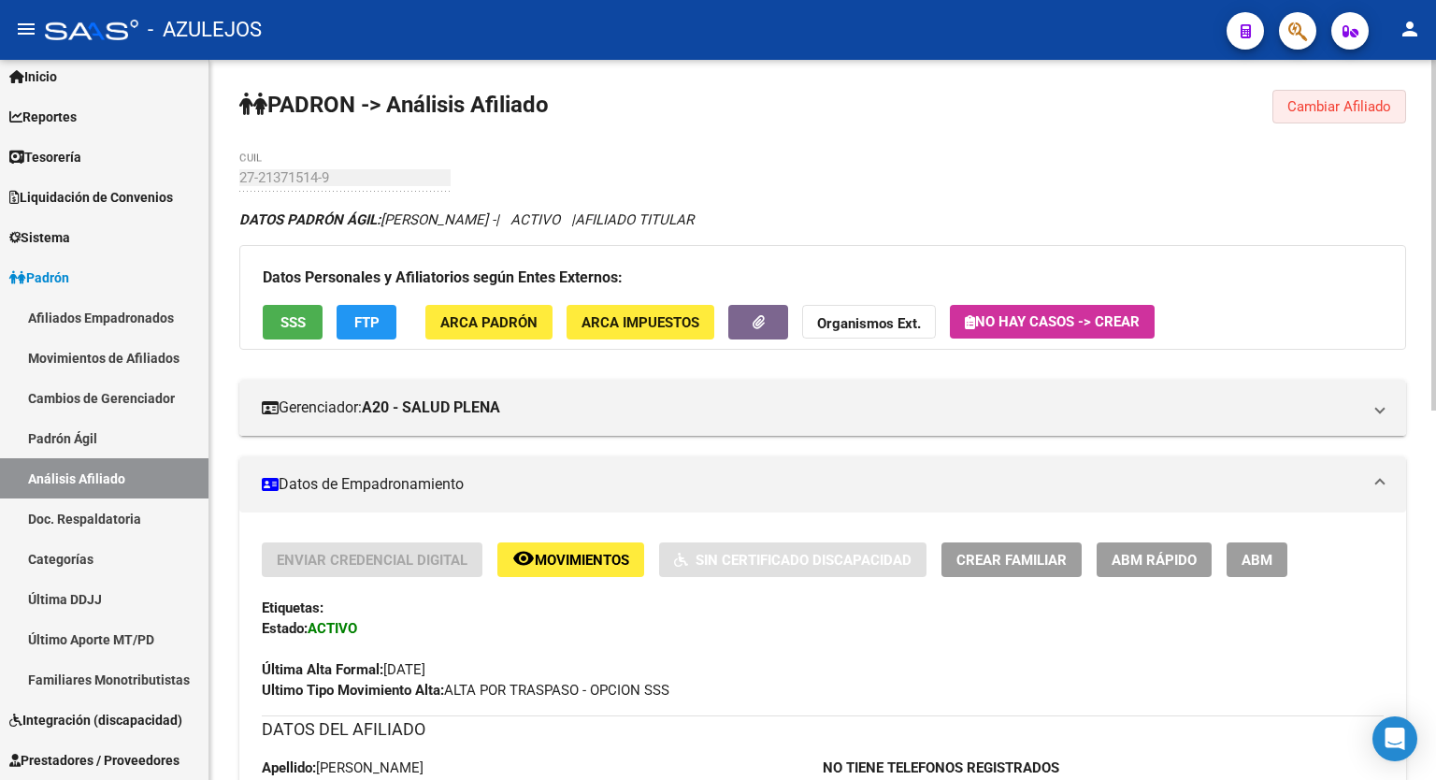
click at [1352, 108] on span "Cambiar Afiliado" at bounding box center [1340, 106] width 104 height 17
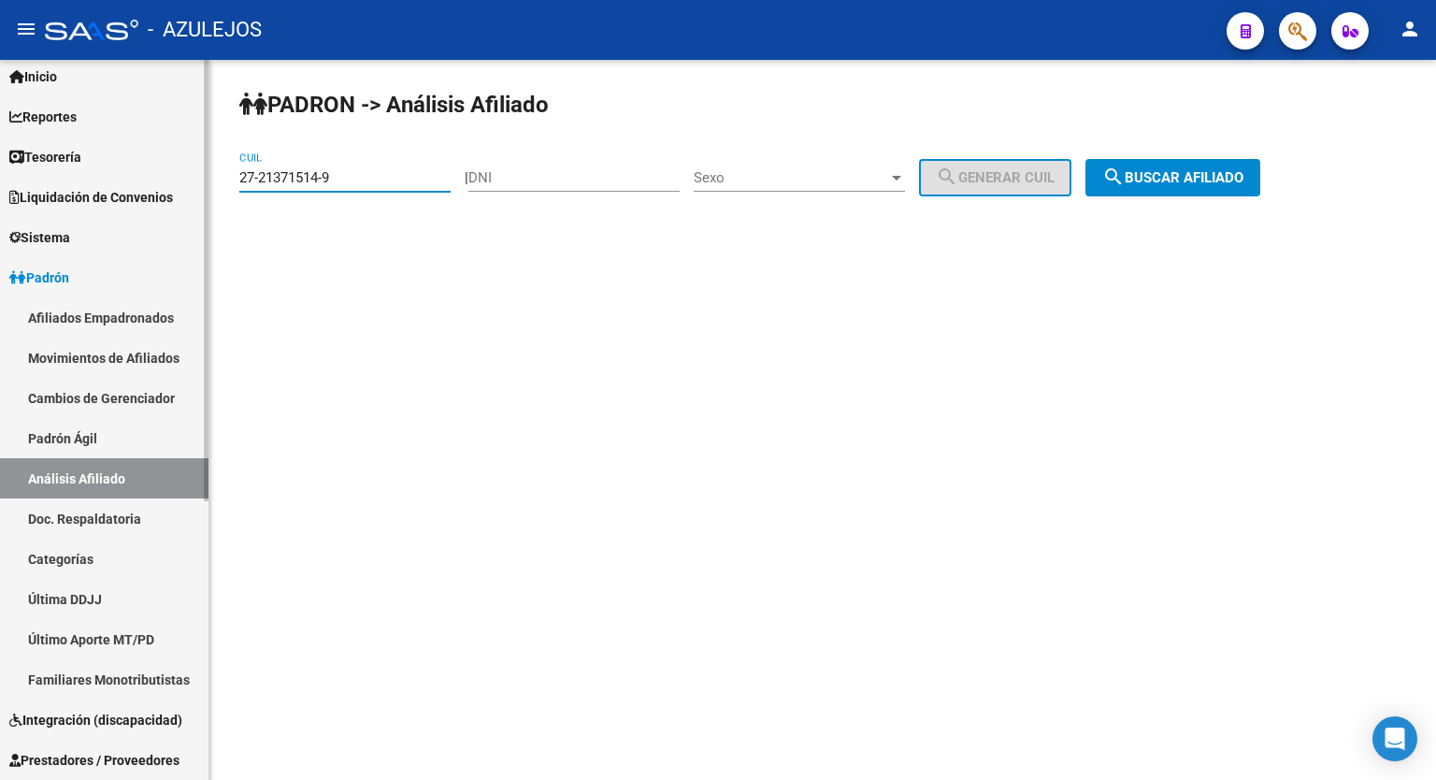
drag, startPoint x: 361, startPoint y: 180, endPoint x: 157, endPoint y: 192, distance: 204.2
click at [157, 192] on mat-sidenav-container "Firma Express Inicio Calendario SSS Instructivos Contacto OS Reportes Tablero d…" at bounding box center [718, 420] width 1436 height 720
paste input "2238052-4"
type input "27-22238052-4"
click at [1147, 192] on button "search Buscar afiliado" at bounding box center [1173, 177] width 175 height 37
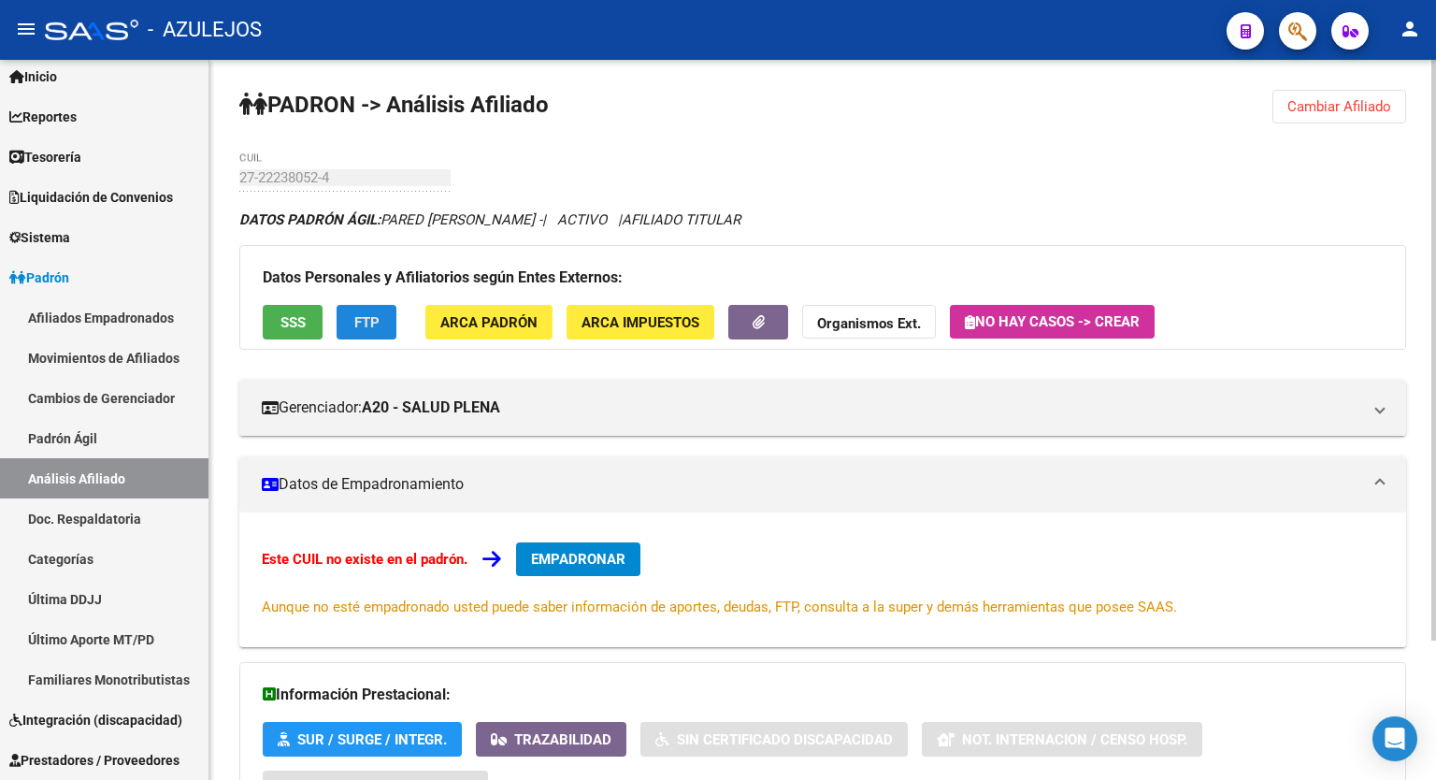
click at [368, 310] on button "FTP" at bounding box center [367, 322] width 60 height 35
click at [614, 554] on span "EMPADRONAR" at bounding box center [578, 559] width 94 height 17
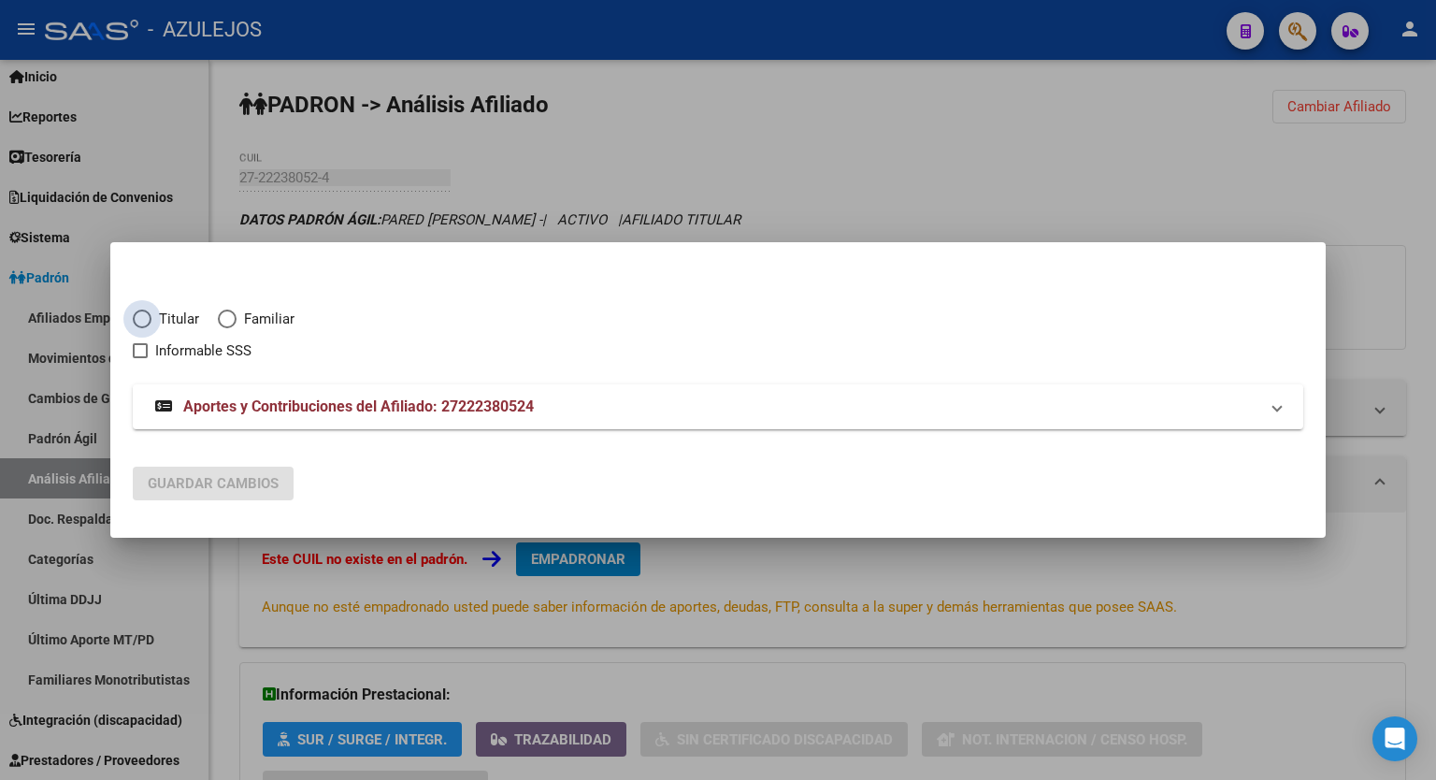
click at [142, 322] on span "Elija una opción" at bounding box center [142, 319] width 19 height 19
click at [142, 322] on input "Titular" at bounding box center [142, 319] width 19 height 19
radio input "true"
checkbox input "true"
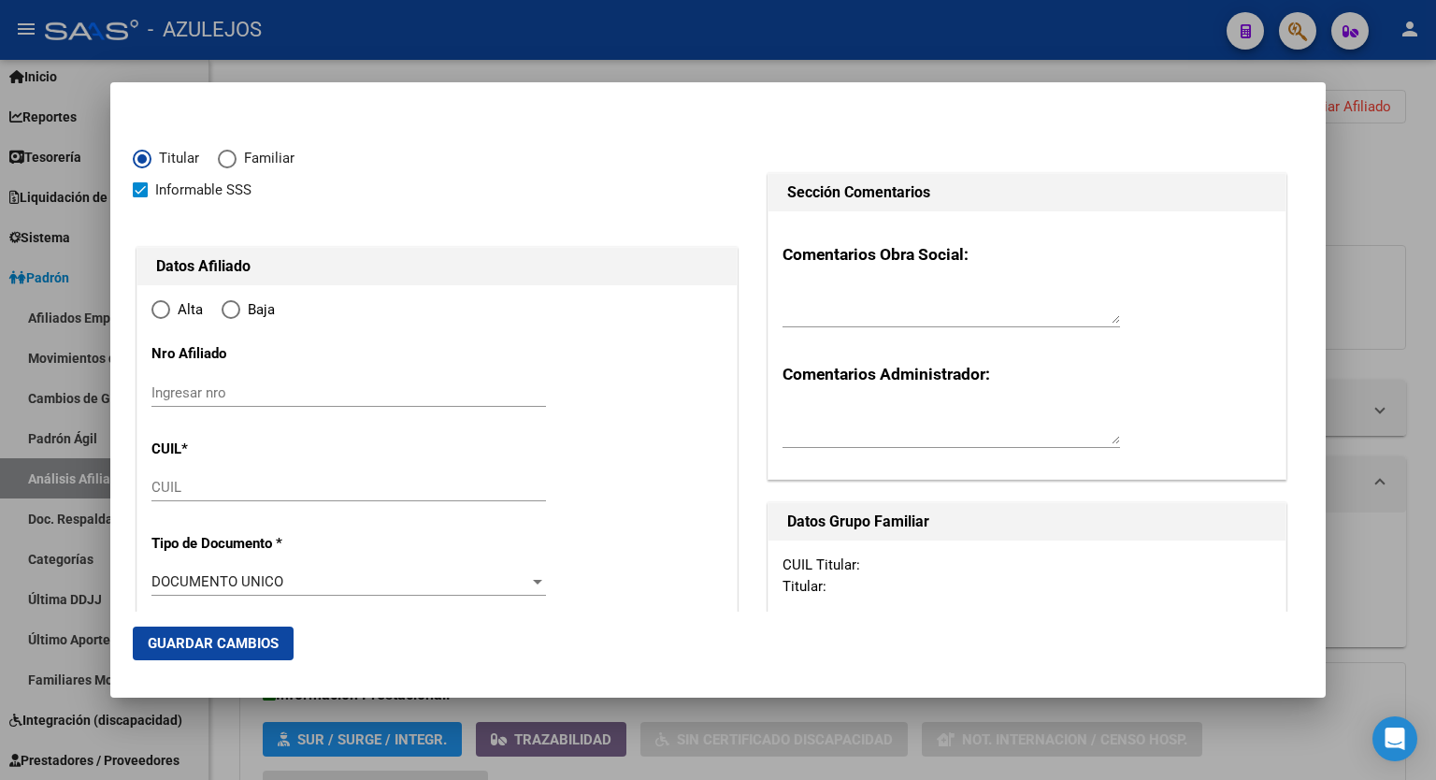
type input "27-22238052-4"
type input "22238052"
type input "PARED"
type input "MARIA EUGENIA"
type input "1971-05-22"
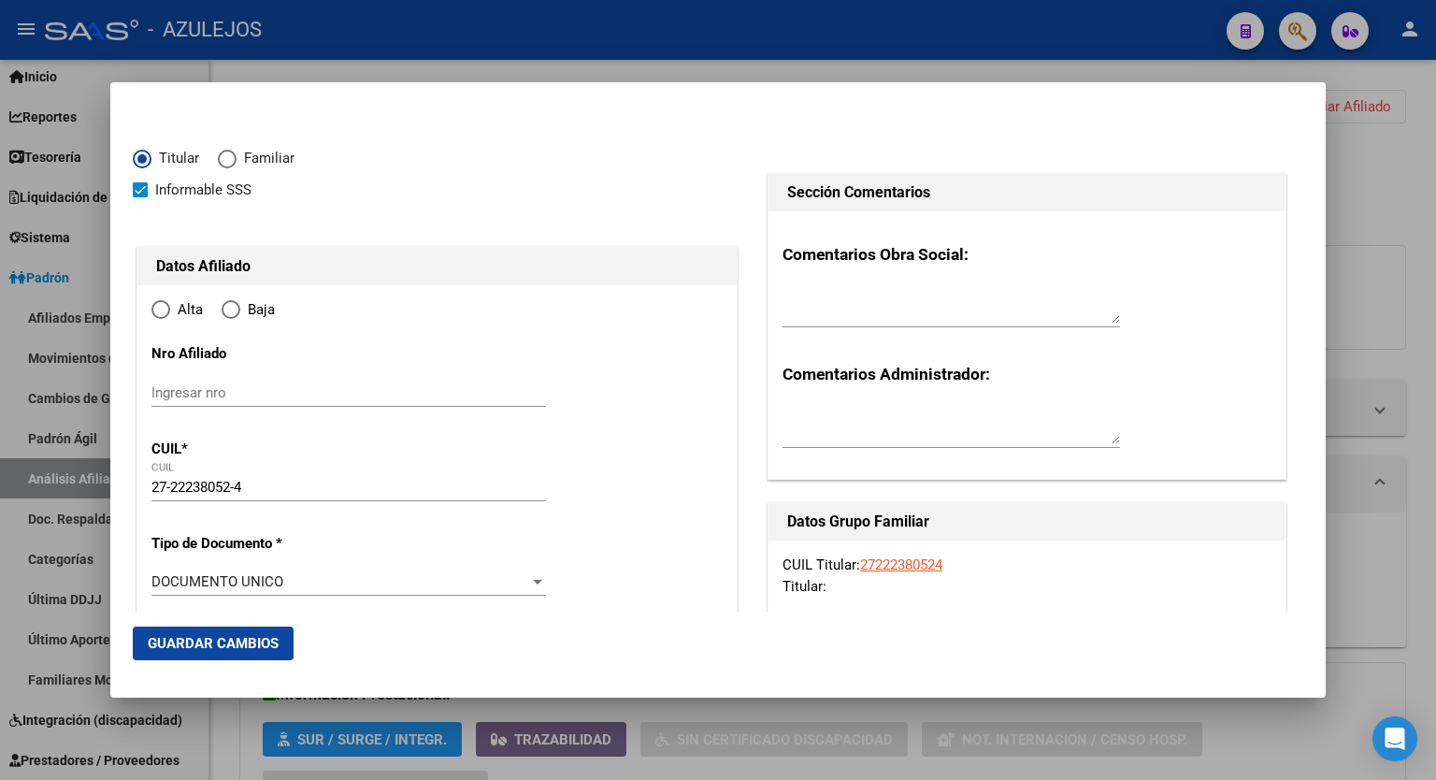
type input "QUILMES OESTE"
type input "1879"
type input "CALLE 810"
type input "1652"
radio input "true"
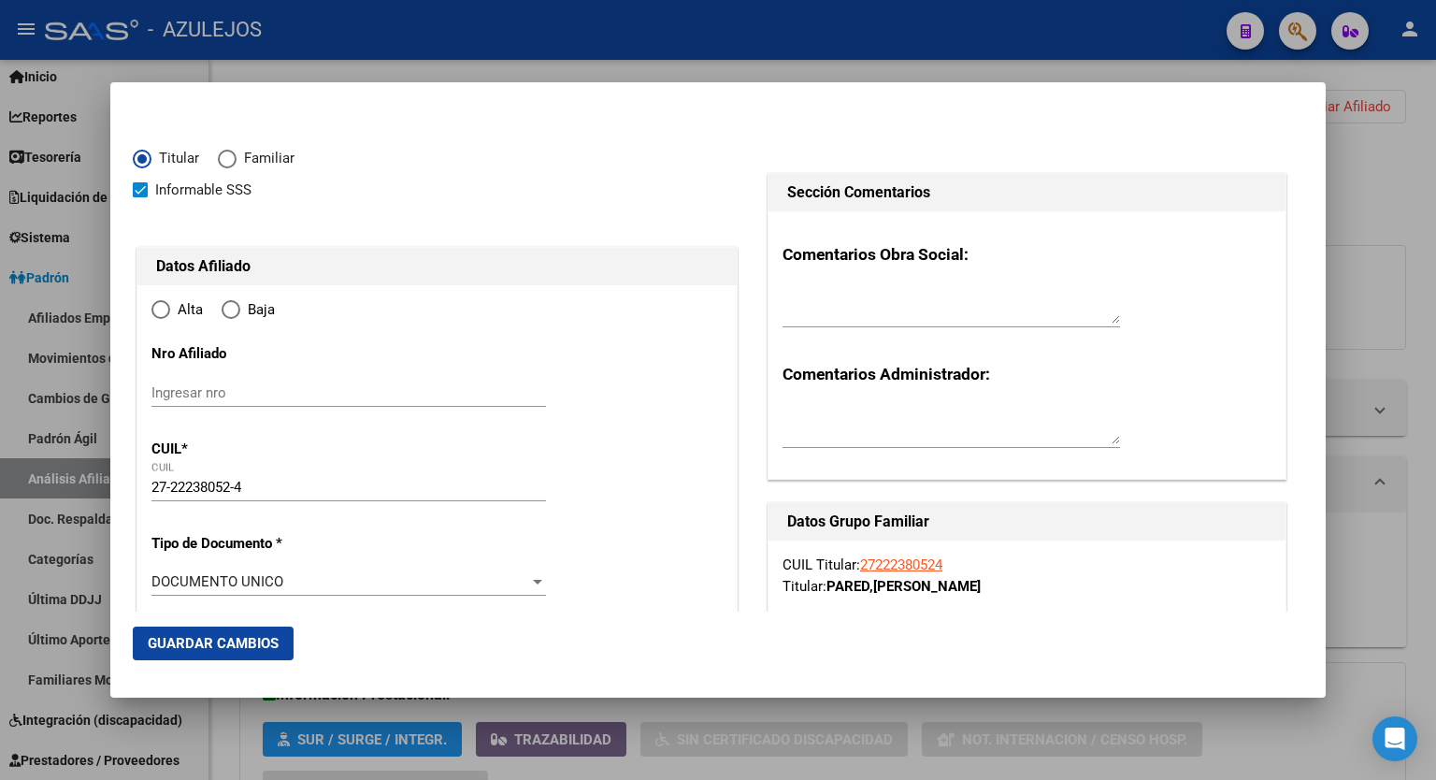
type input "QUILMES OESTE"
click at [535, 580] on input "Ingresar fecha" at bounding box center [349, 587] width 395 height 30
type input "2025-09-01"
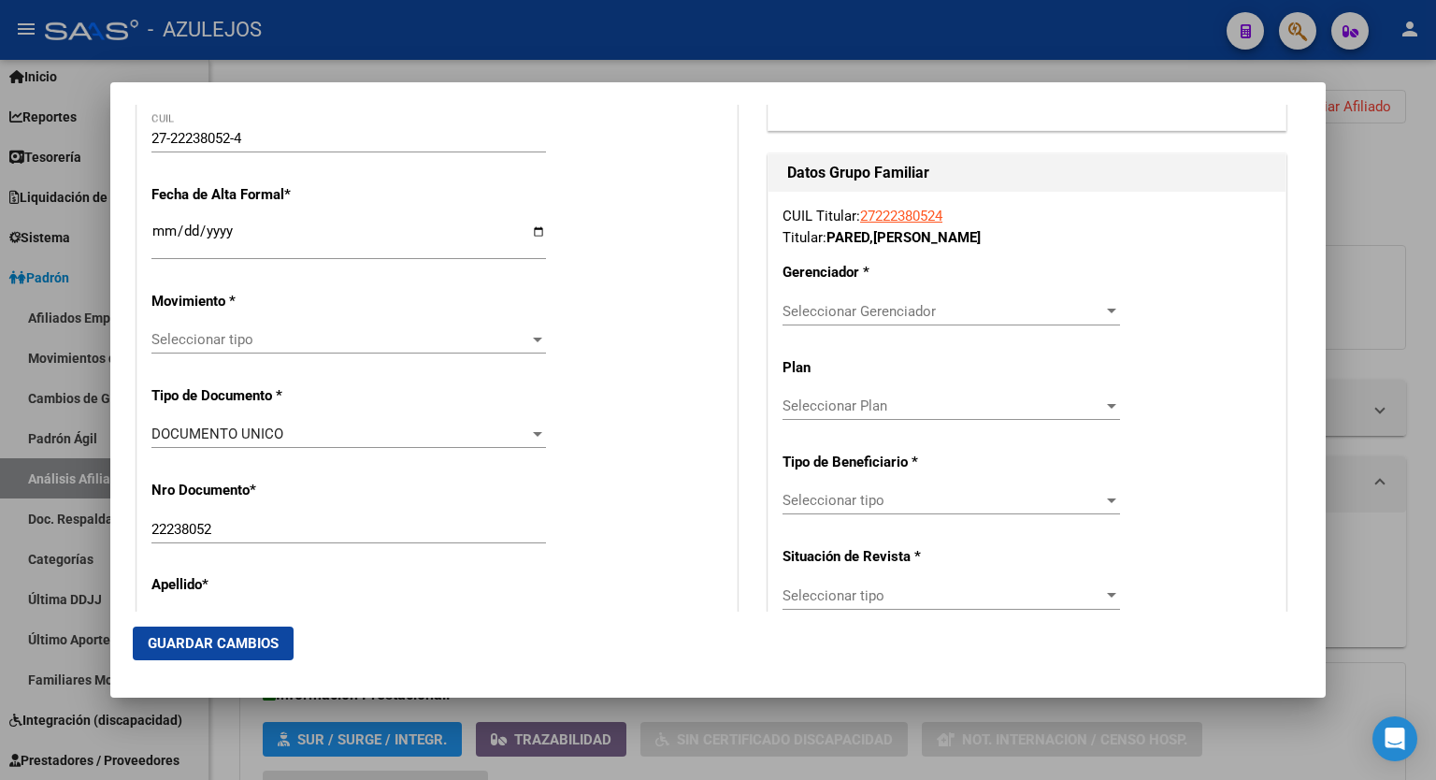
scroll to position [377, 0]
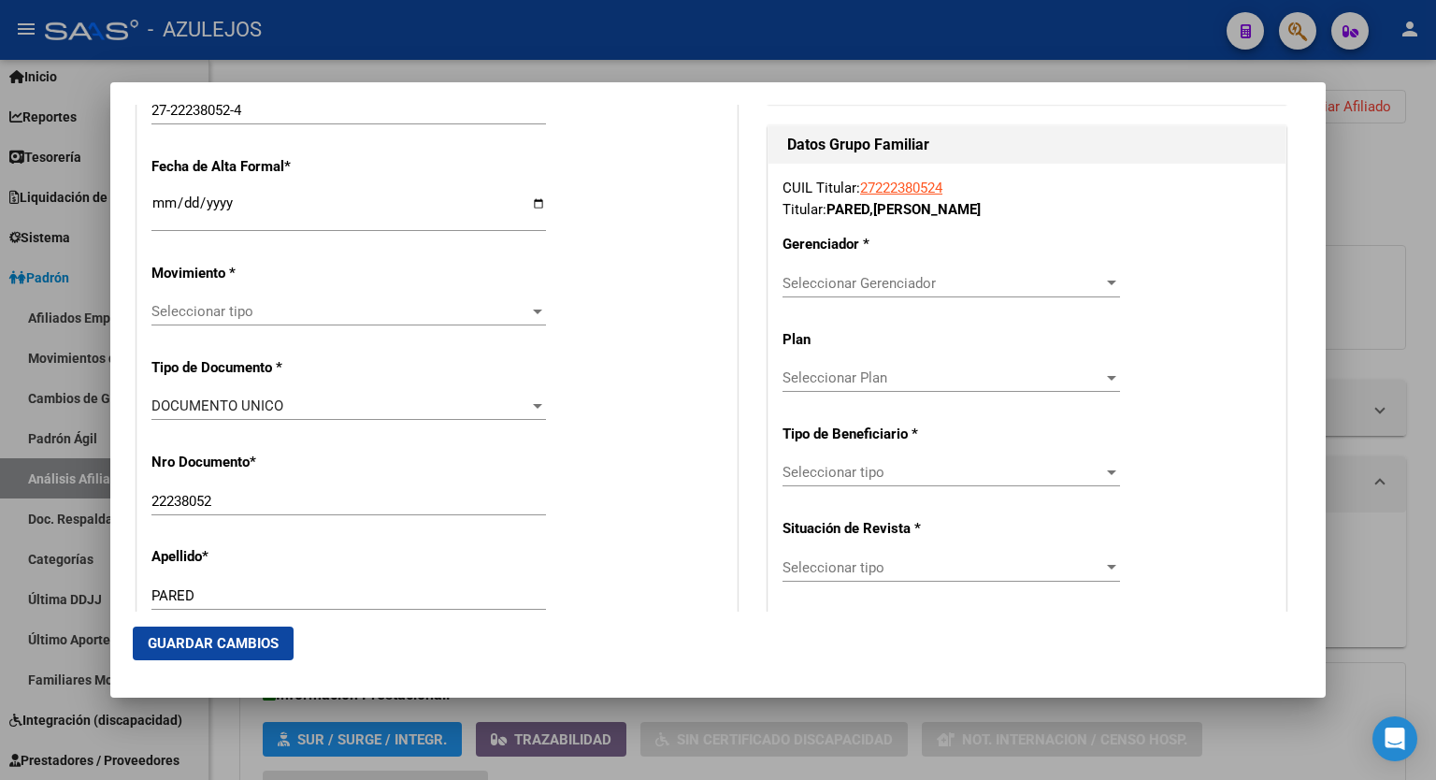
click at [1104, 286] on div at bounding box center [1112, 283] width 17 height 15
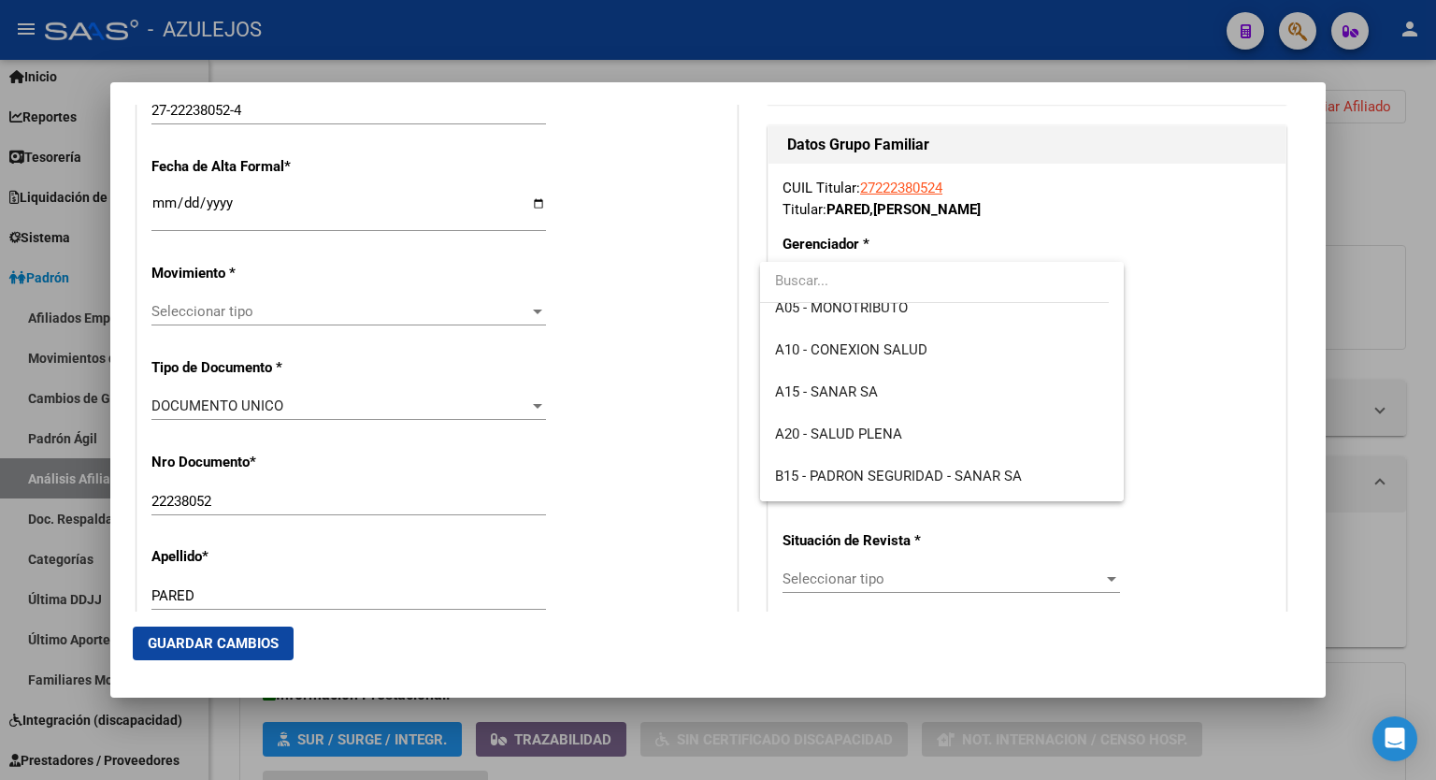
scroll to position [200, 0]
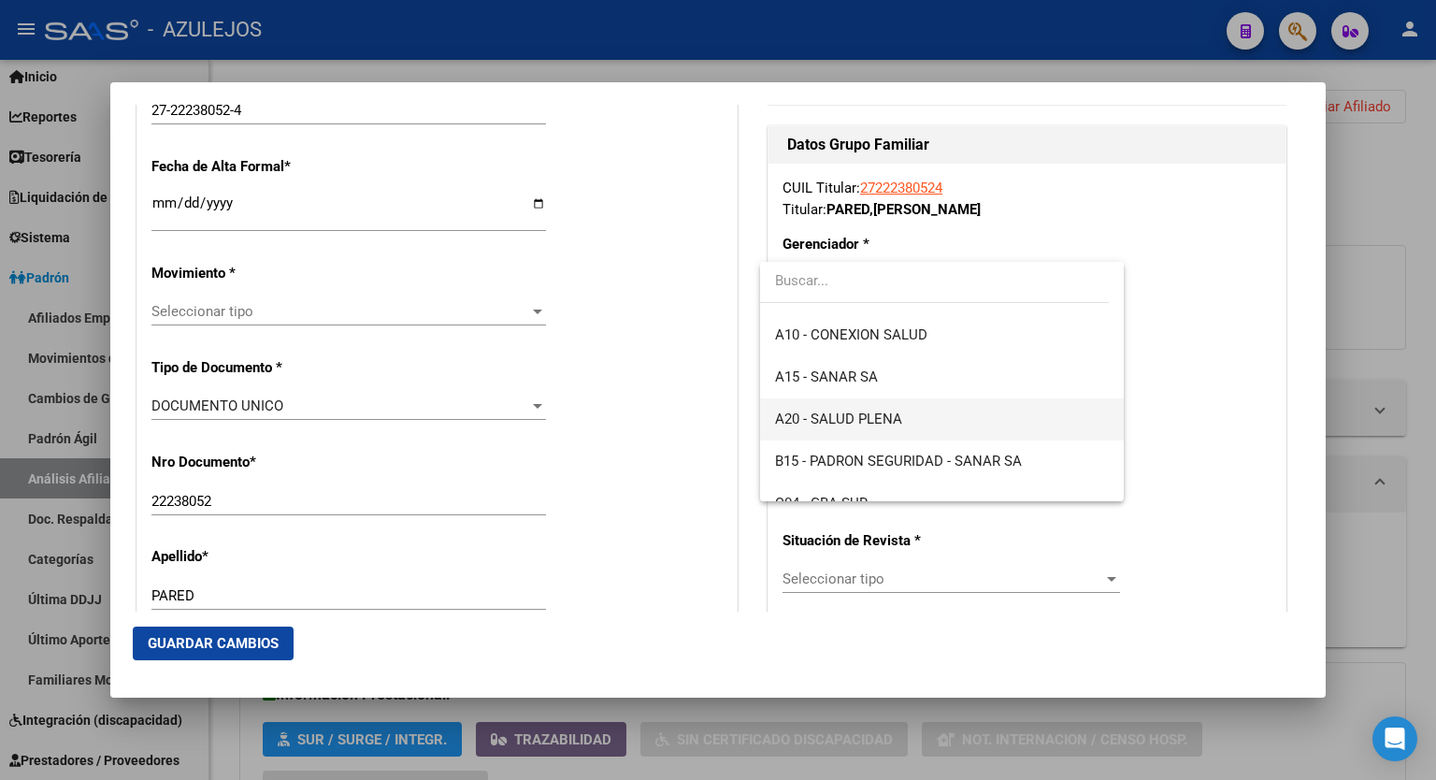
click at [942, 423] on span "A20 - SALUD PLENA" at bounding box center [942, 419] width 334 height 42
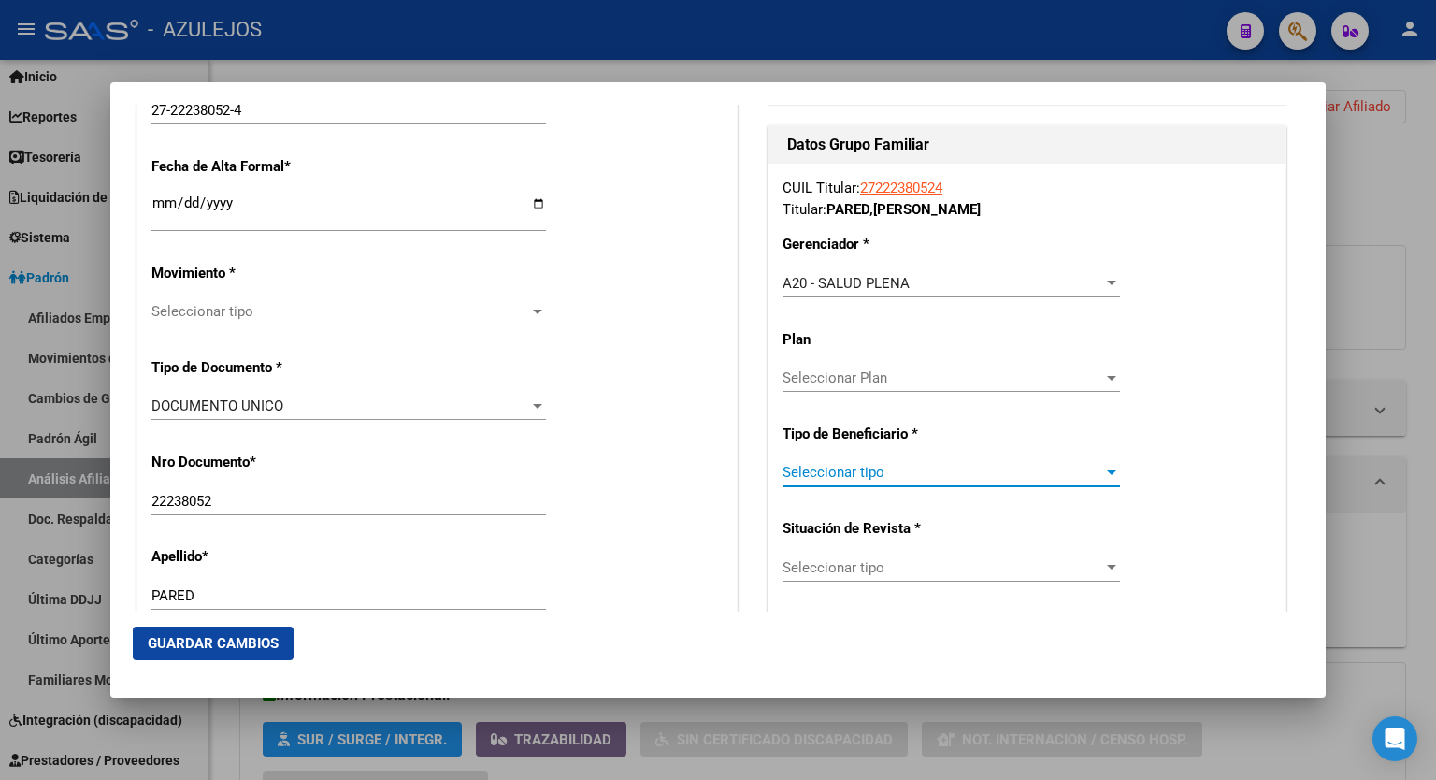
click at [1085, 475] on span "Seleccionar tipo" at bounding box center [943, 472] width 321 height 17
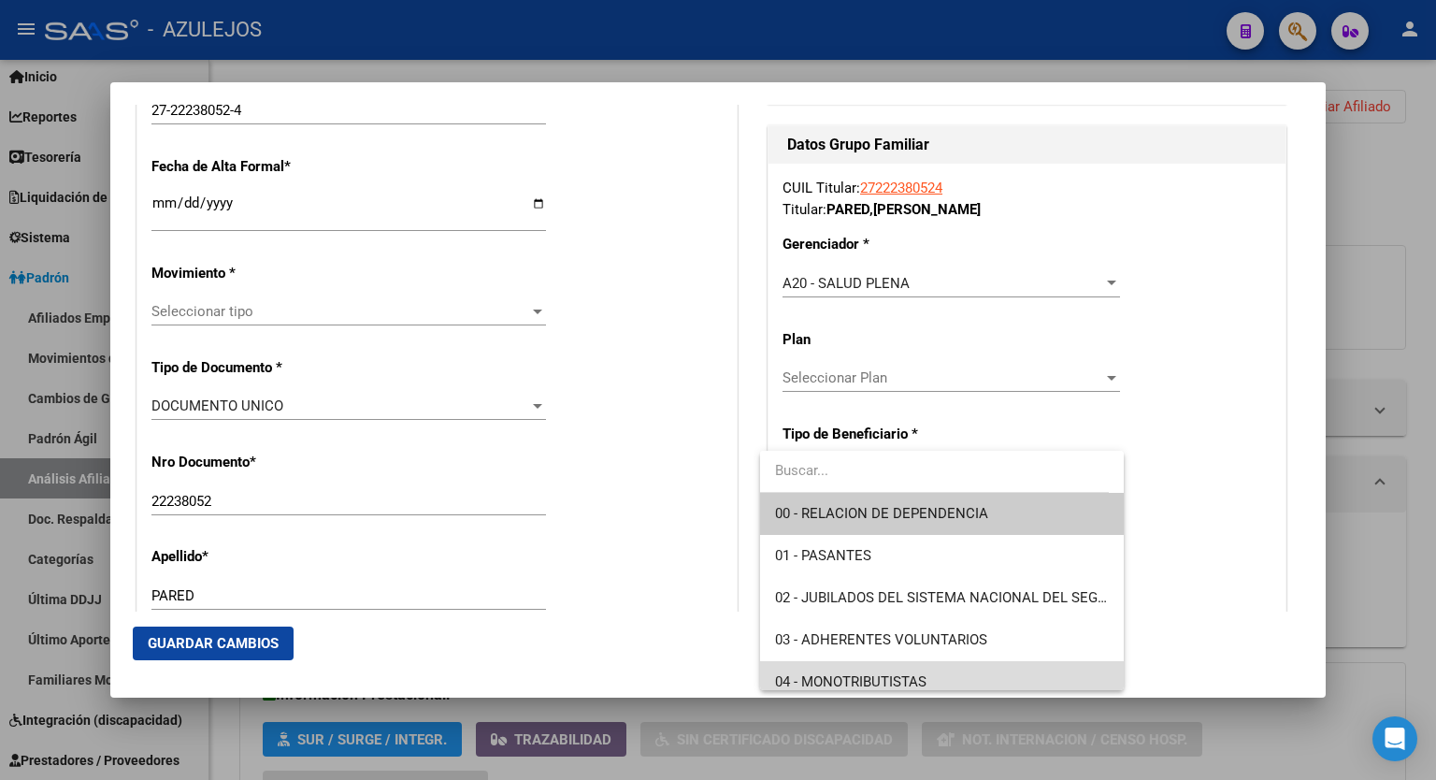
click at [950, 674] on span "04 - MONOTRIBUTISTAS" at bounding box center [942, 682] width 334 height 42
type input "27-22238052-4"
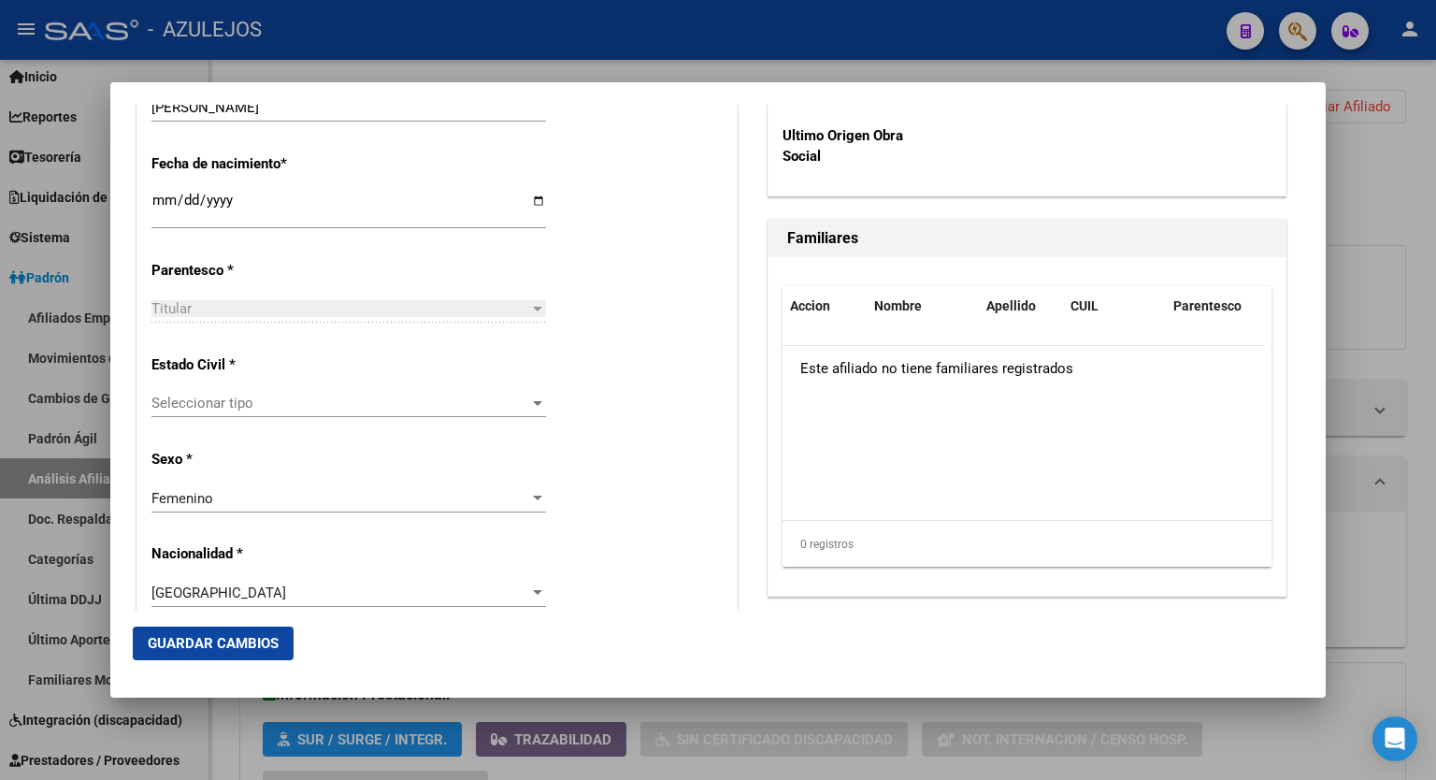
scroll to position [1006, 0]
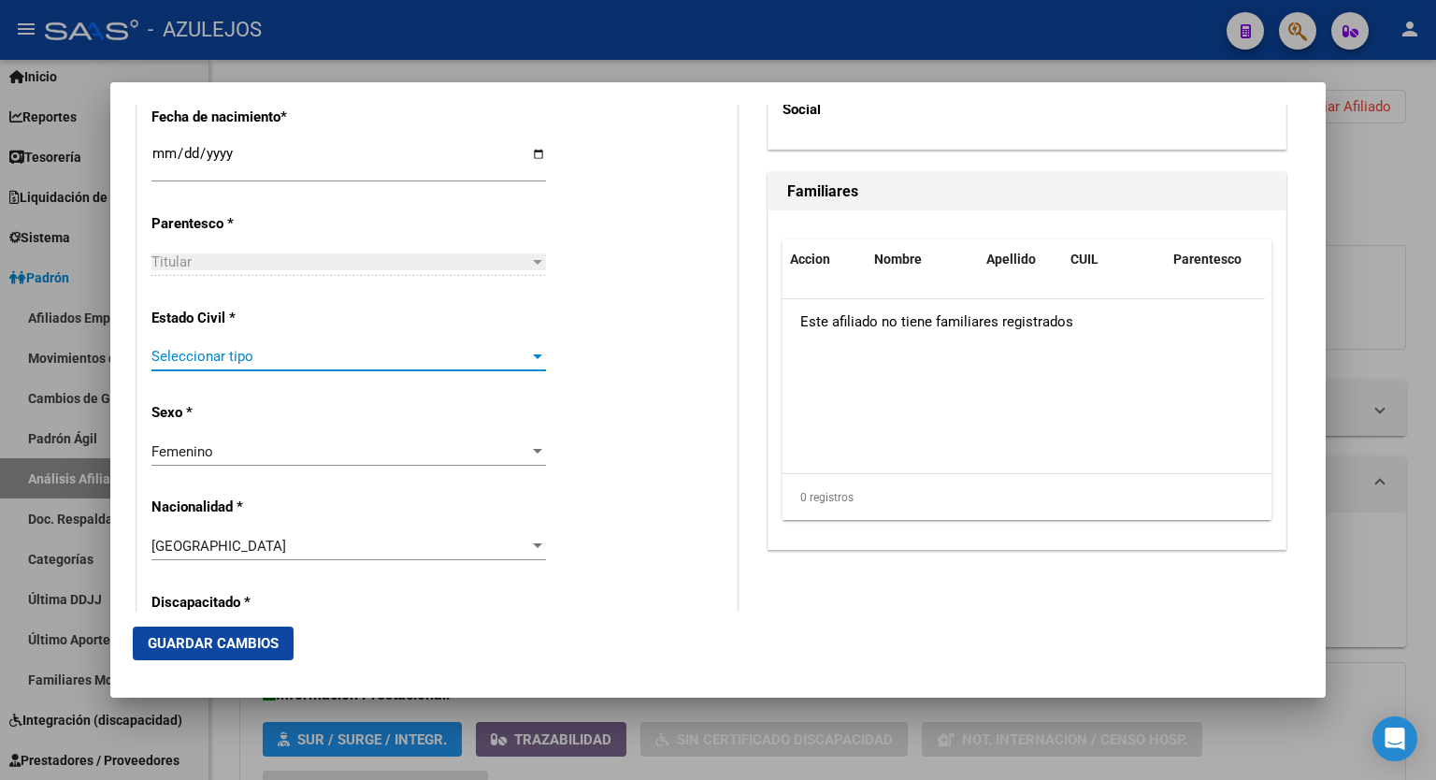
click at [532, 360] on div at bounding box center [537, 356] width 17 height 15
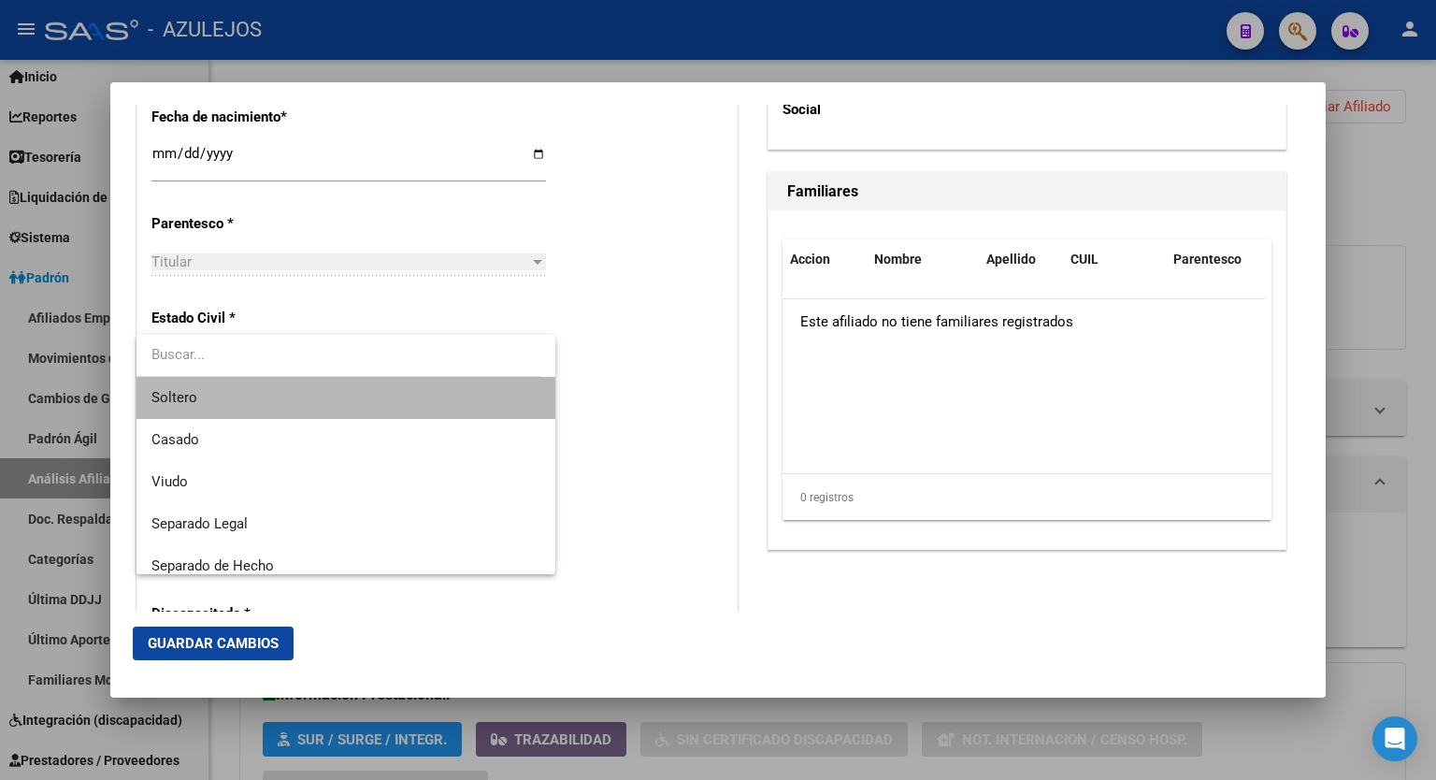
click at [419, 386] on span "Soltero" at bounding box center [346, 398] width 389 height 42
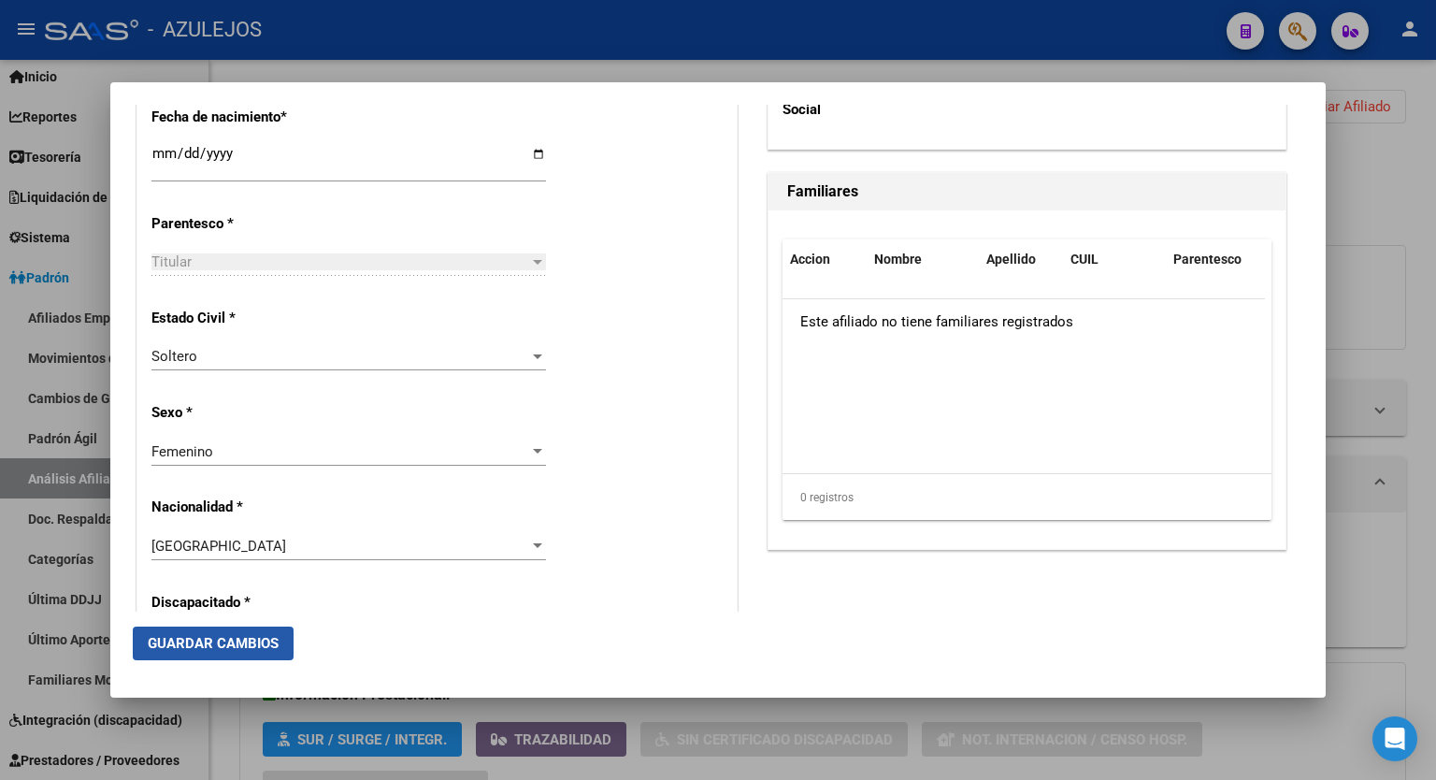
click at [233, 633] on button "Guardar Cambios" at bounding box center [213, 644] width 161 height 34
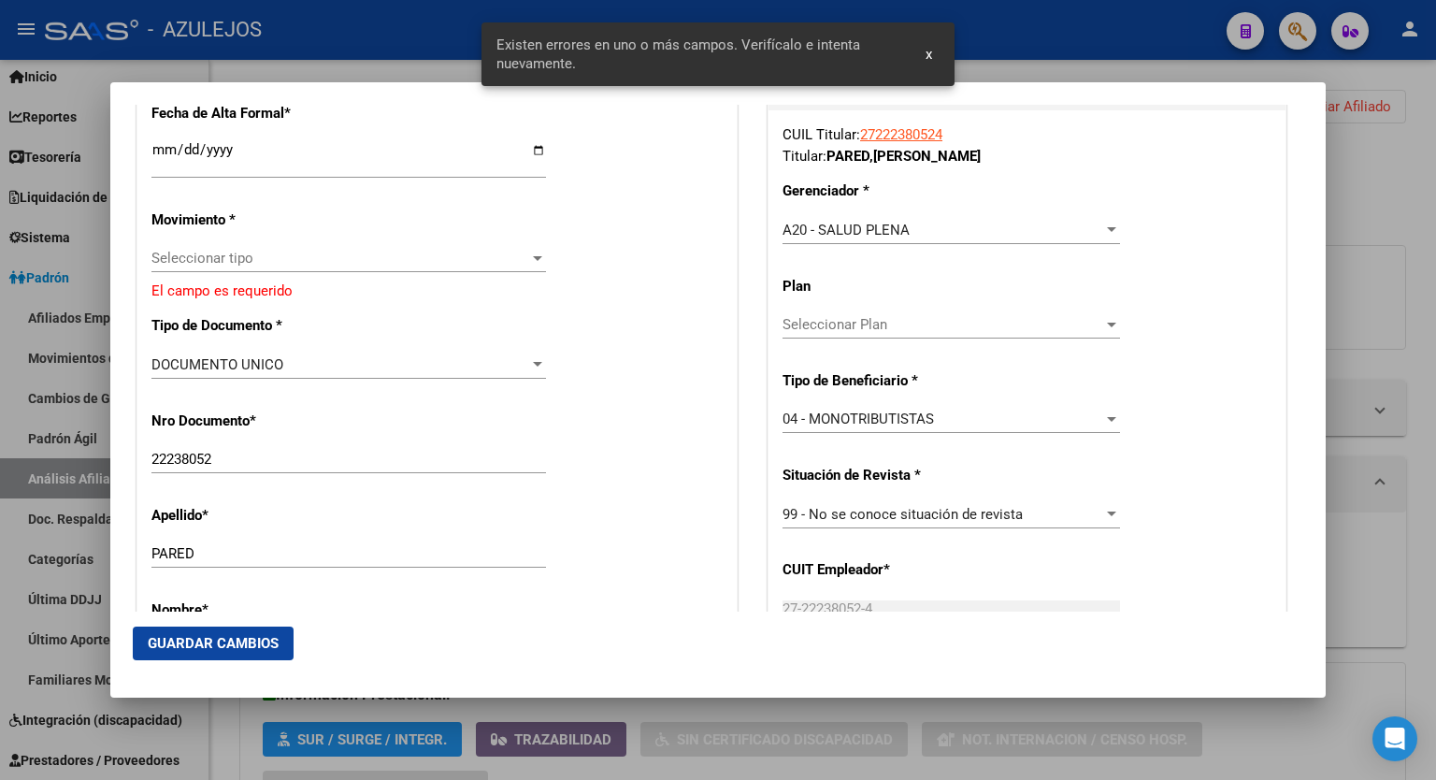
scroll to position [411, 0]
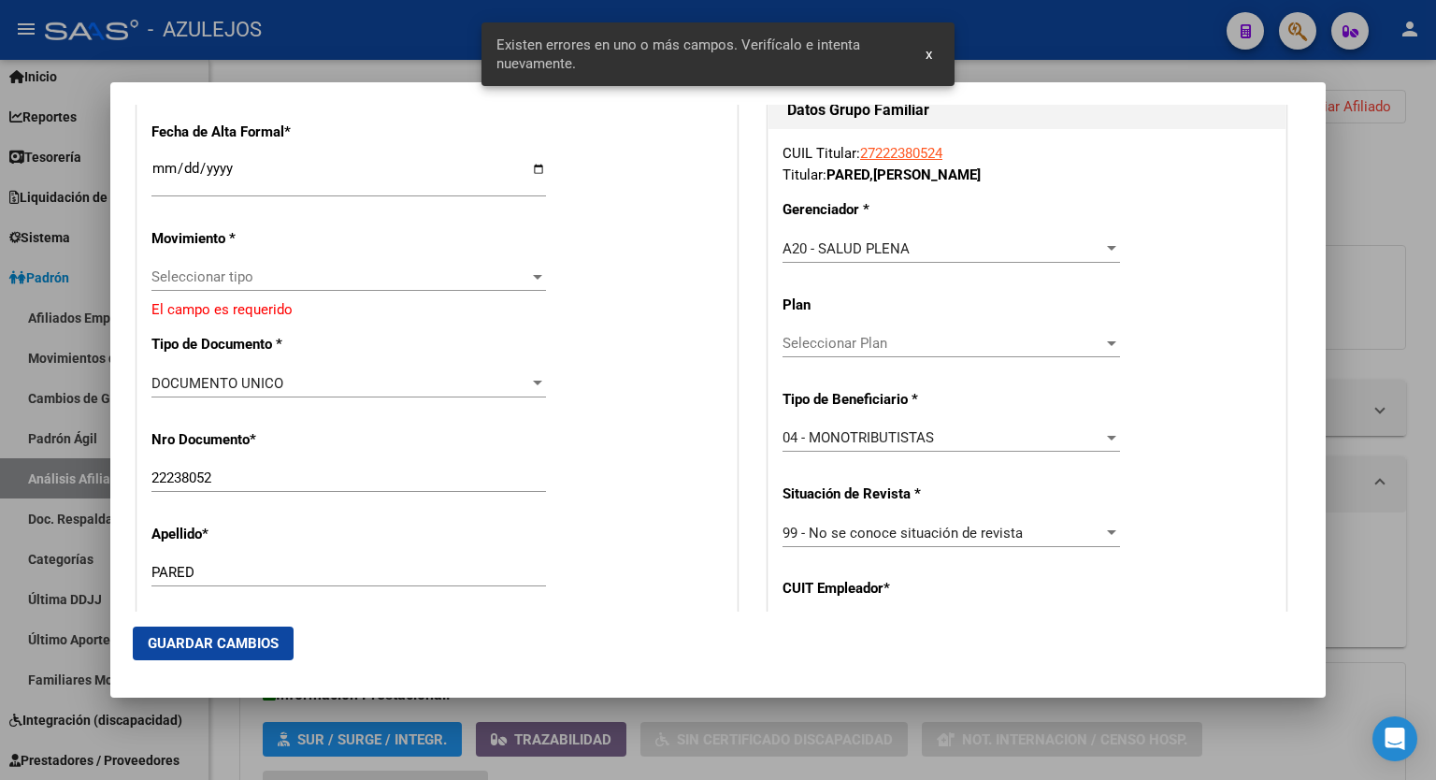
click at [526, 285] on div "Seleccionar tipo Seleccionar tipo" at bounding box center [349, 277] width 395 height 28
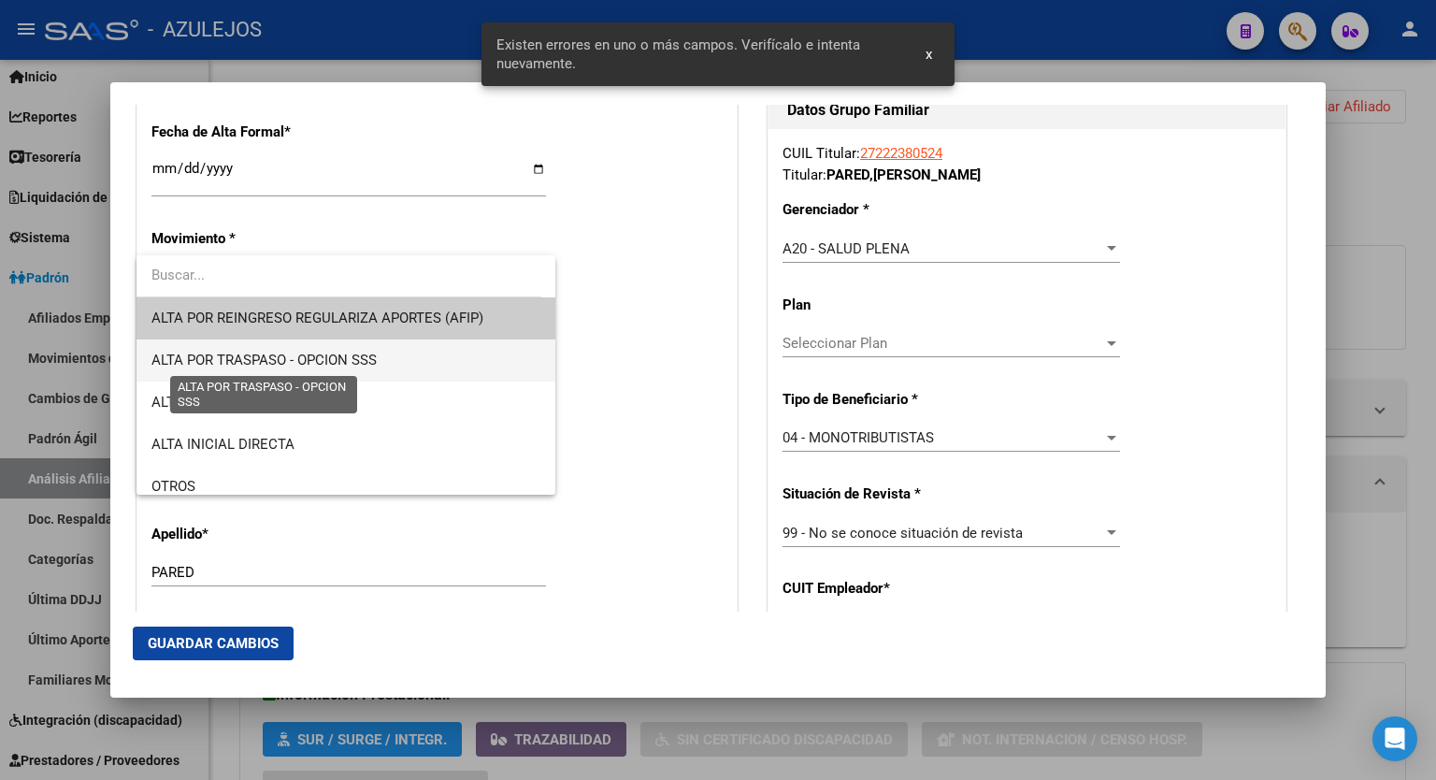
click at [325, 357] on span "ALTA POR TRASPASO - OPCION SSS" at bounding box center [264, 360] width 225 height 17
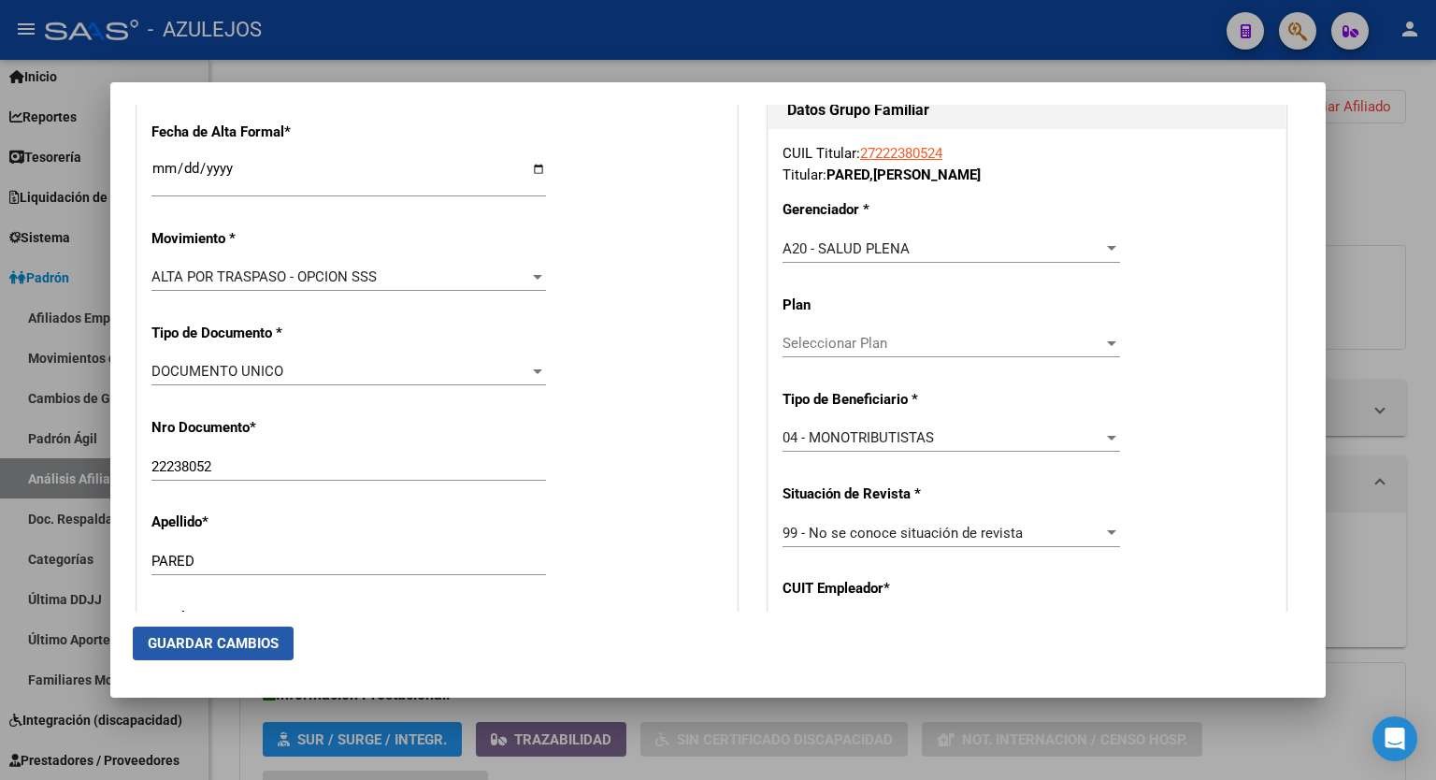
click at [209, 642] on span "Guardar Cambios" at bounding box center [213, 643] width 131 height 17
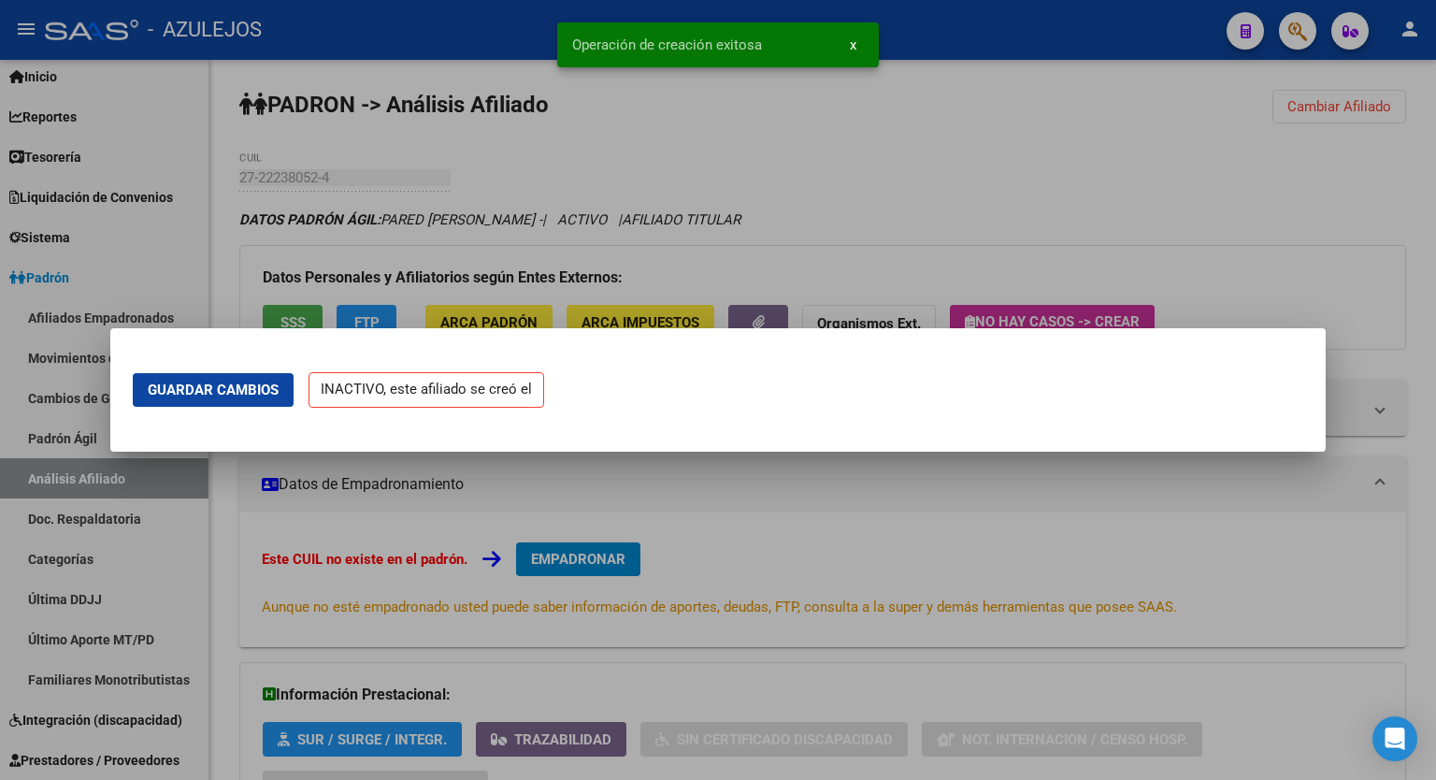
scroll to position [0, 0]
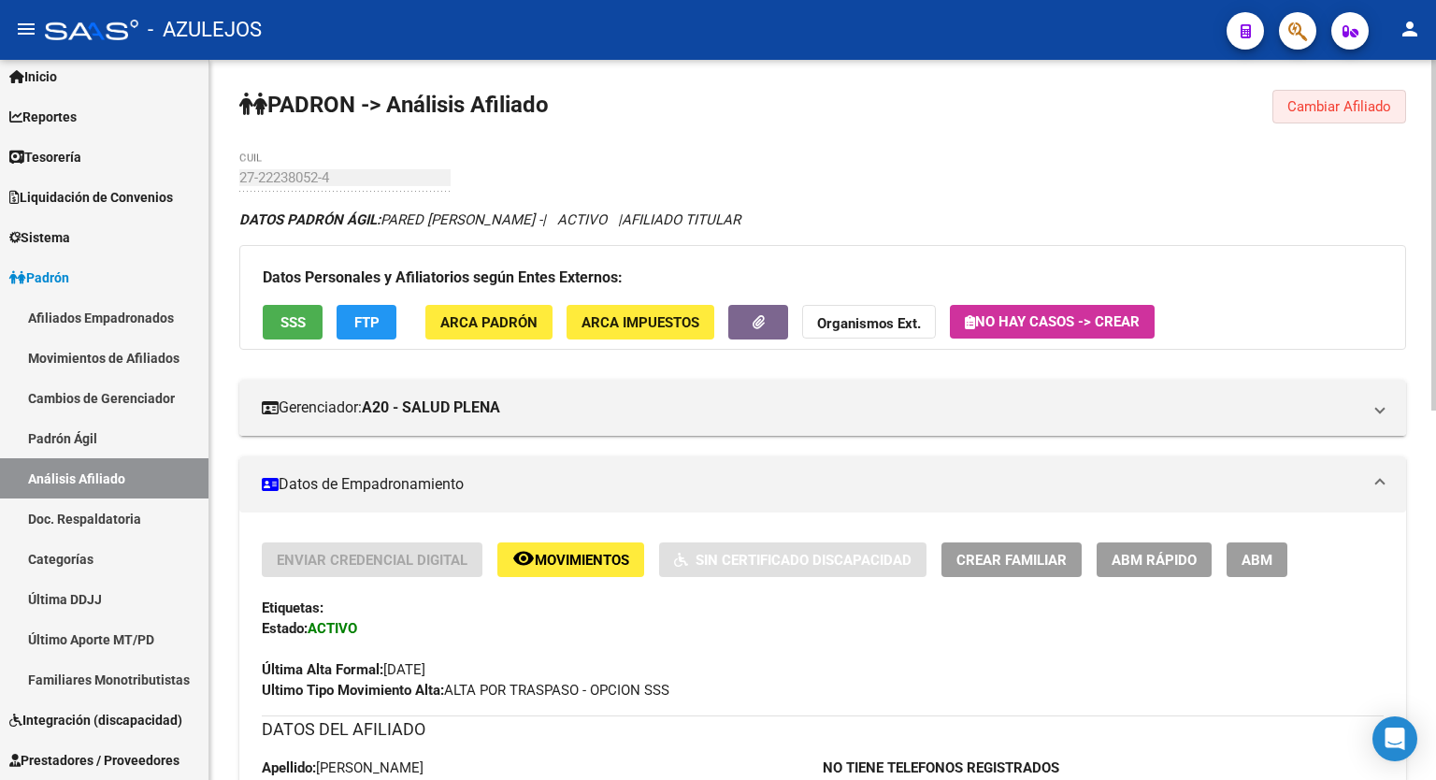
click at [1354, 94] on button "Cambiar Afiliado" at bounding box center [1340, 107] width 134 height 34
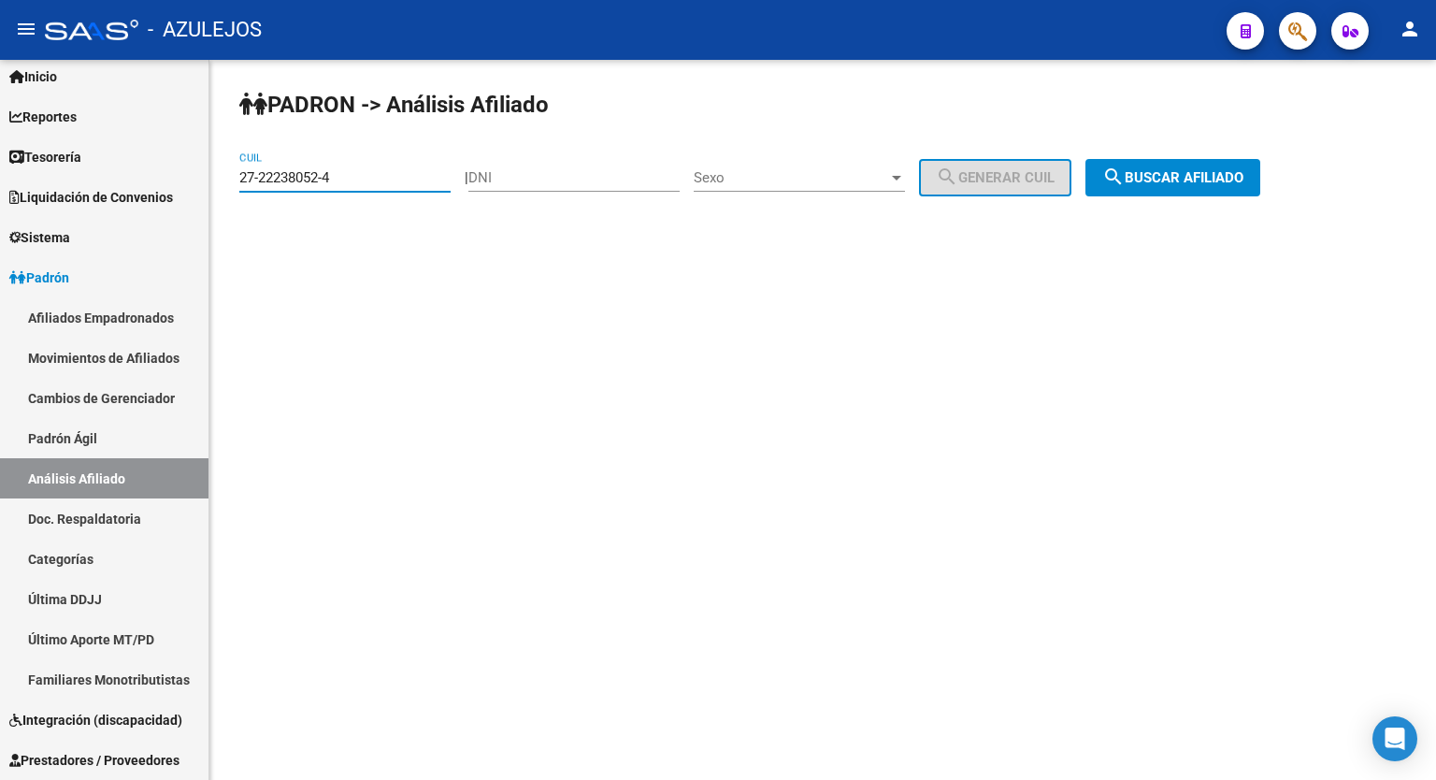
drag, startPoint x: 370, startPoint y: 174, endPoint x: 267, endPoint y: 175, distance: 103.8
click at [267, 175] on input "27-22238052-4" at bounding box center [344, 177] width 211 height 17
click at [331, 180] on input "27-22238052-4" at bounding box center [344, 177] width 211 height 17
drag, startPoint x: 331, startPoint y: 180, endPoint x: 235, endPoint y: 180, distance: 96.3
click at [235, 180] on div "PADRON -> Análisis Afiliado 27-22238052-4 CUIL | DNI Sexo Sexo search Generar C…" at bounding box center [822, 158] width 1227 height 196
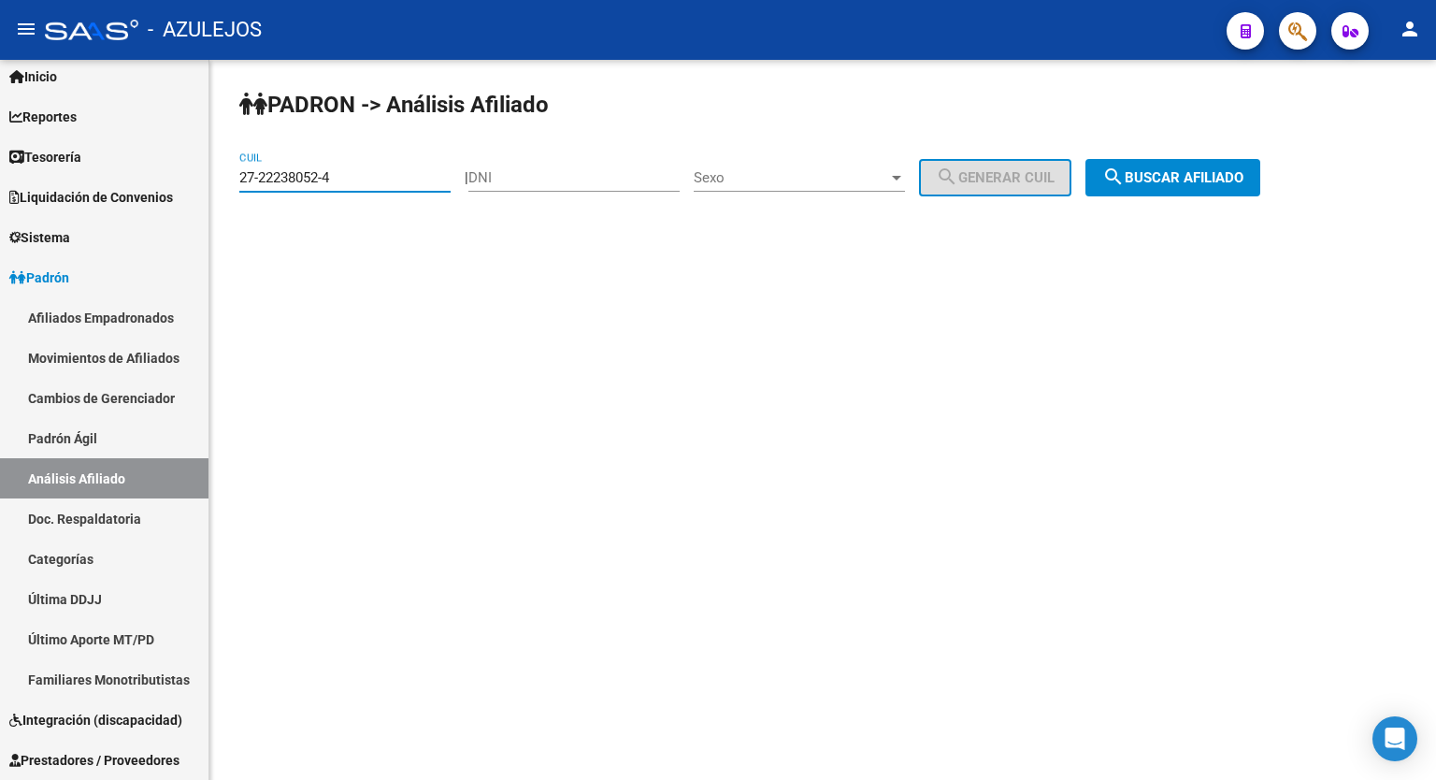
paste input "8278058-0"
type input "27-28278058-0"
click at [1195, 170] on span "search Buscar afiliado" at bounding box center [1173, 177] width 141 height 17
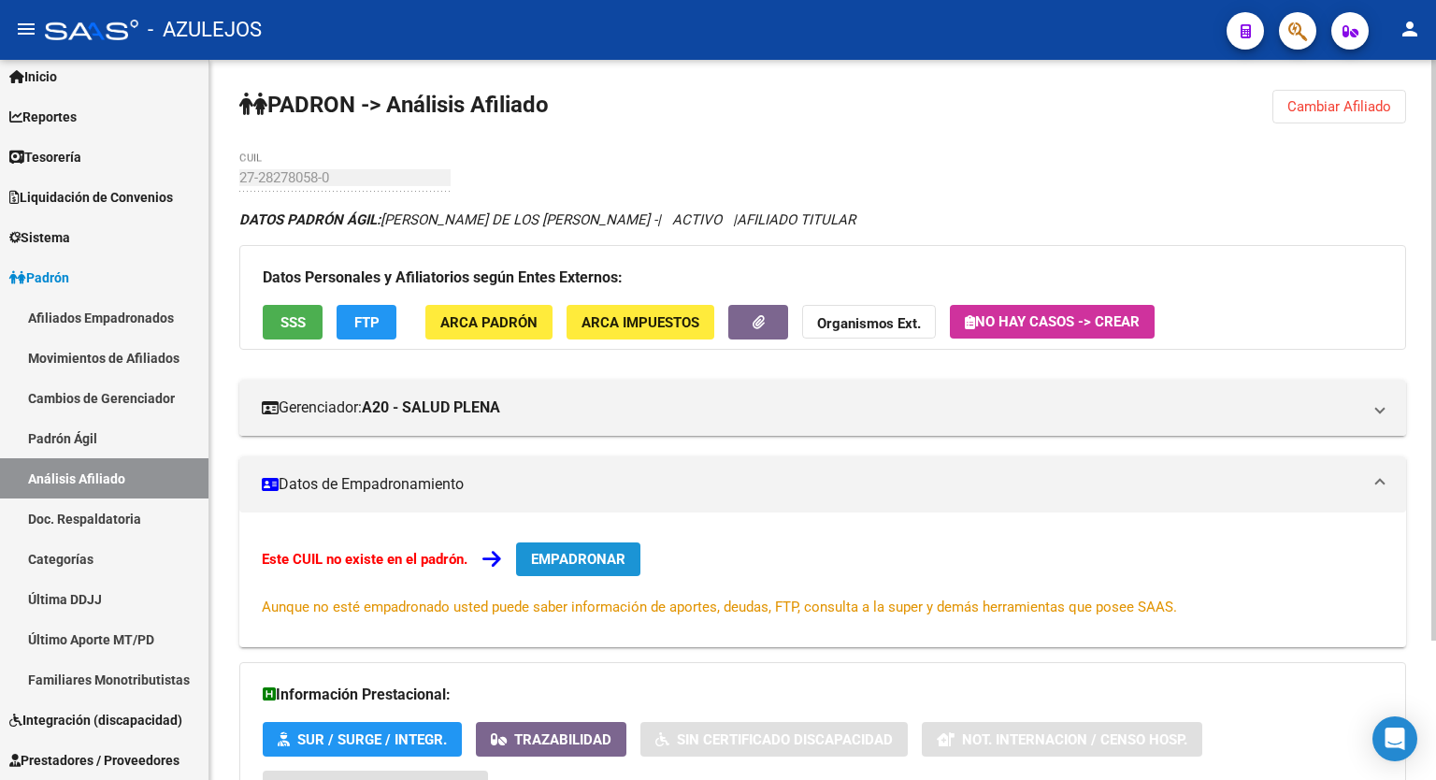
click at [579, 562] on span "EMPADRONAR" at bounding box center [578, 559] width 94 height 17
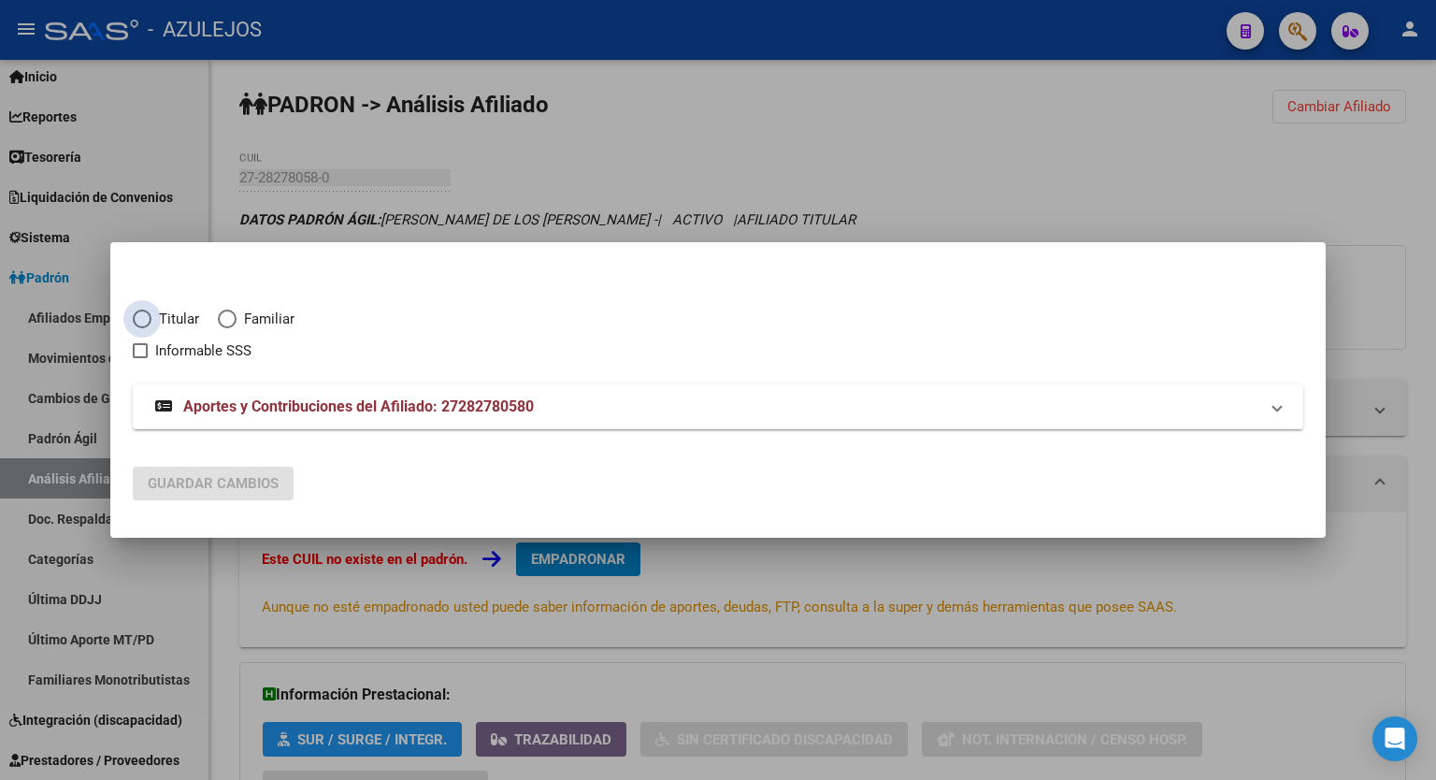
click at [150, 321] on span "Elija una opción" at bounding box center [142, 319] width 19 height 19
click at [150, 321] on input "Titular" at bounding box center [142, 319] width 19 height 19
radio input "true"
checkbox input "true"
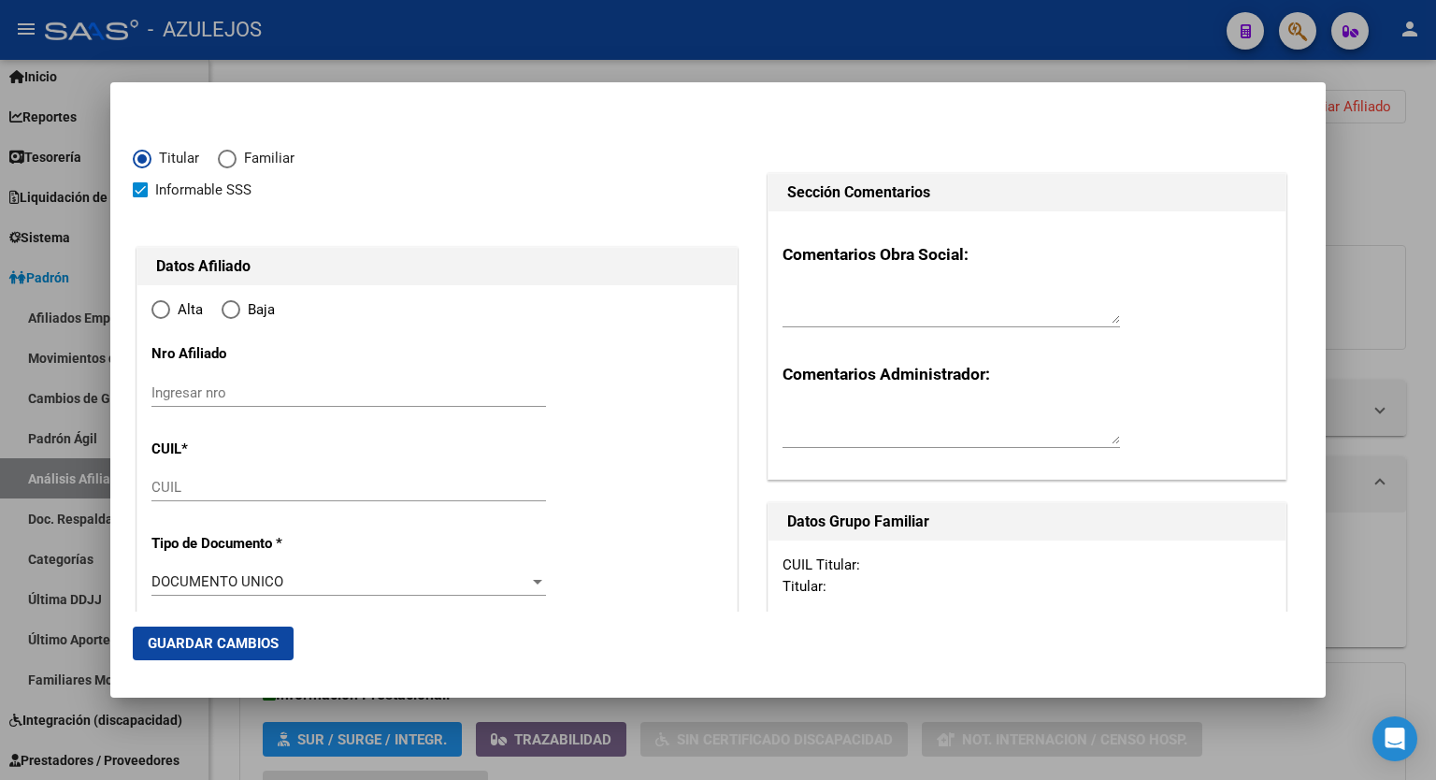
type input "27-28278058-0"
type input "28278058"
type input "TABORDA"
type input "CRISTINA DE LOS ANGELES"
type input "1980-06-23"
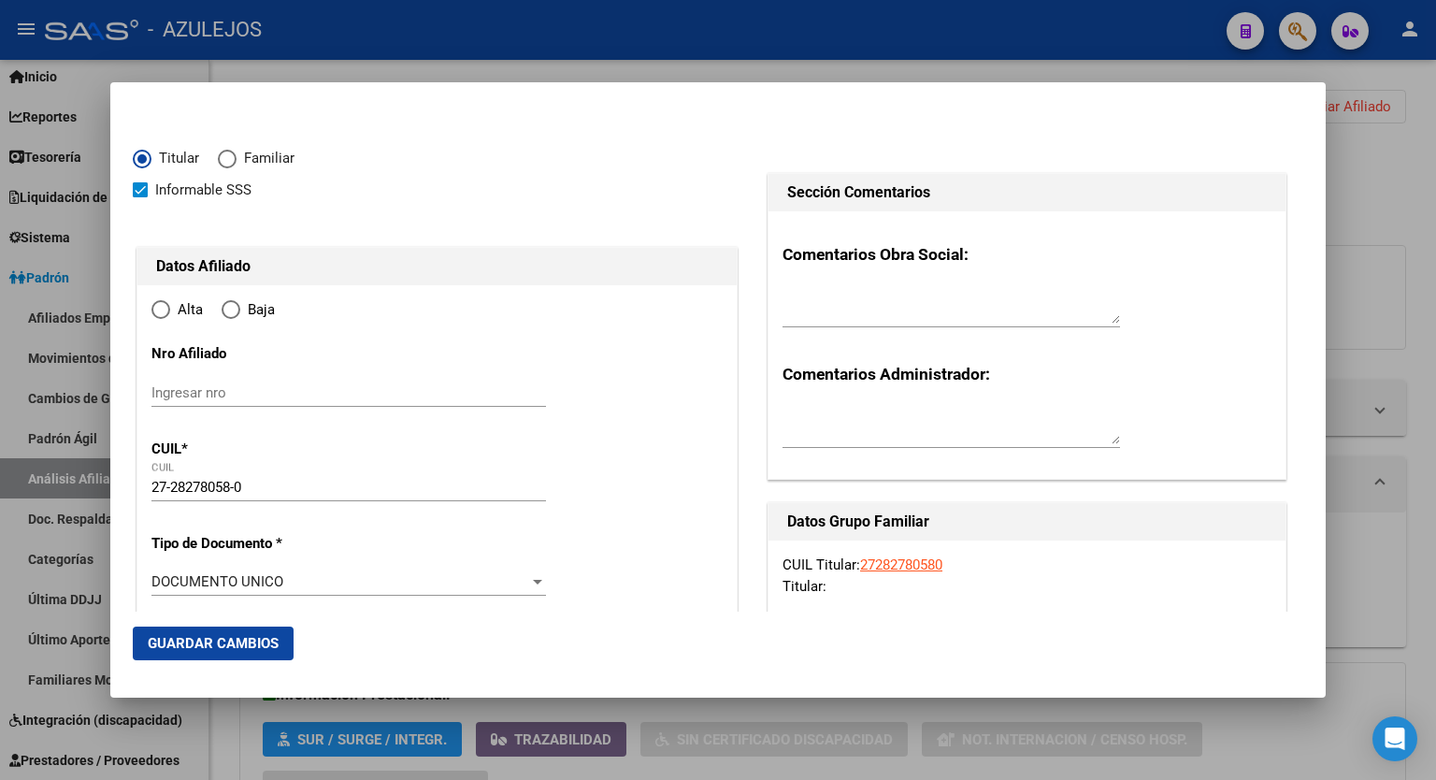
type input "EL JAGUEL"
type input "1842"
type input "NORBERTO LOPEZ"
type input "1964"
radio input "true"
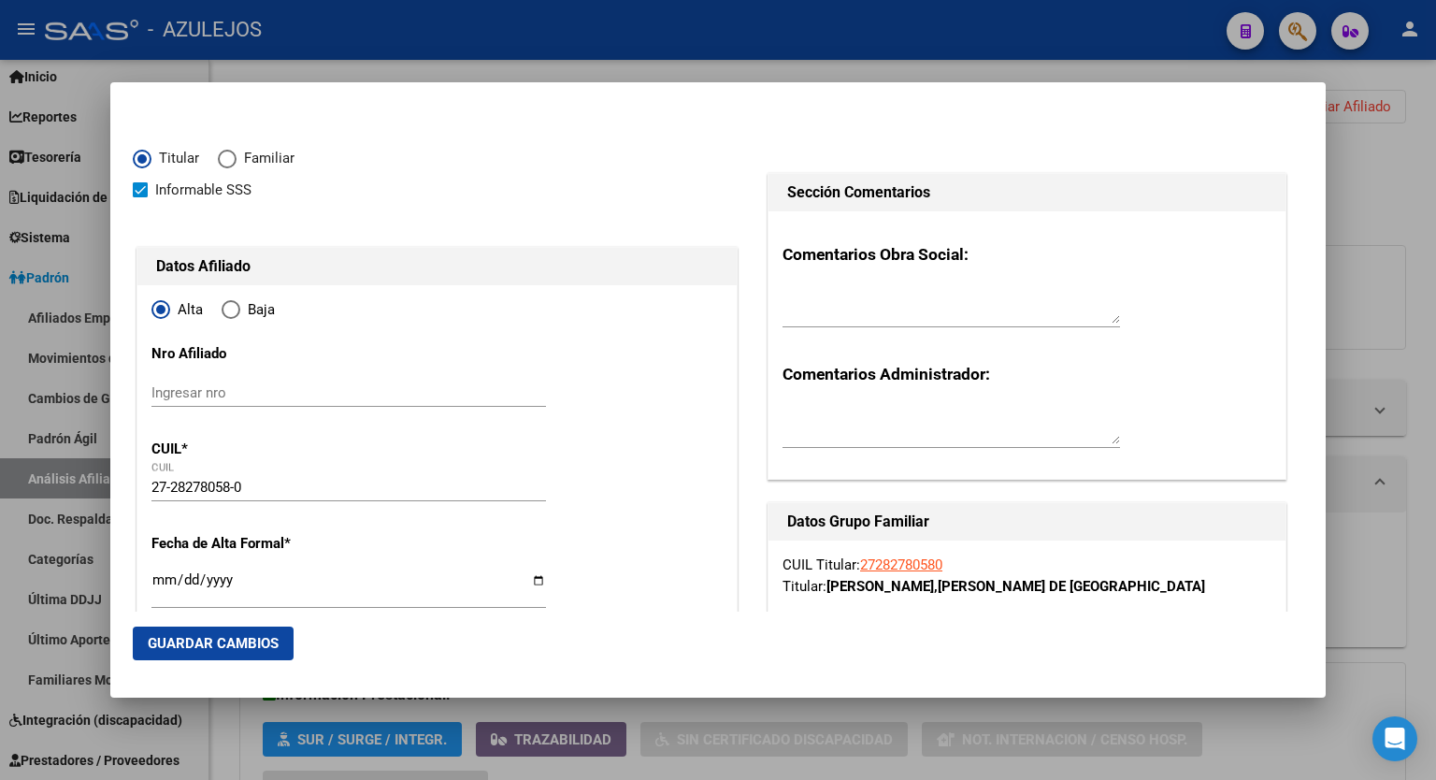
type input "EL JAGUEL"
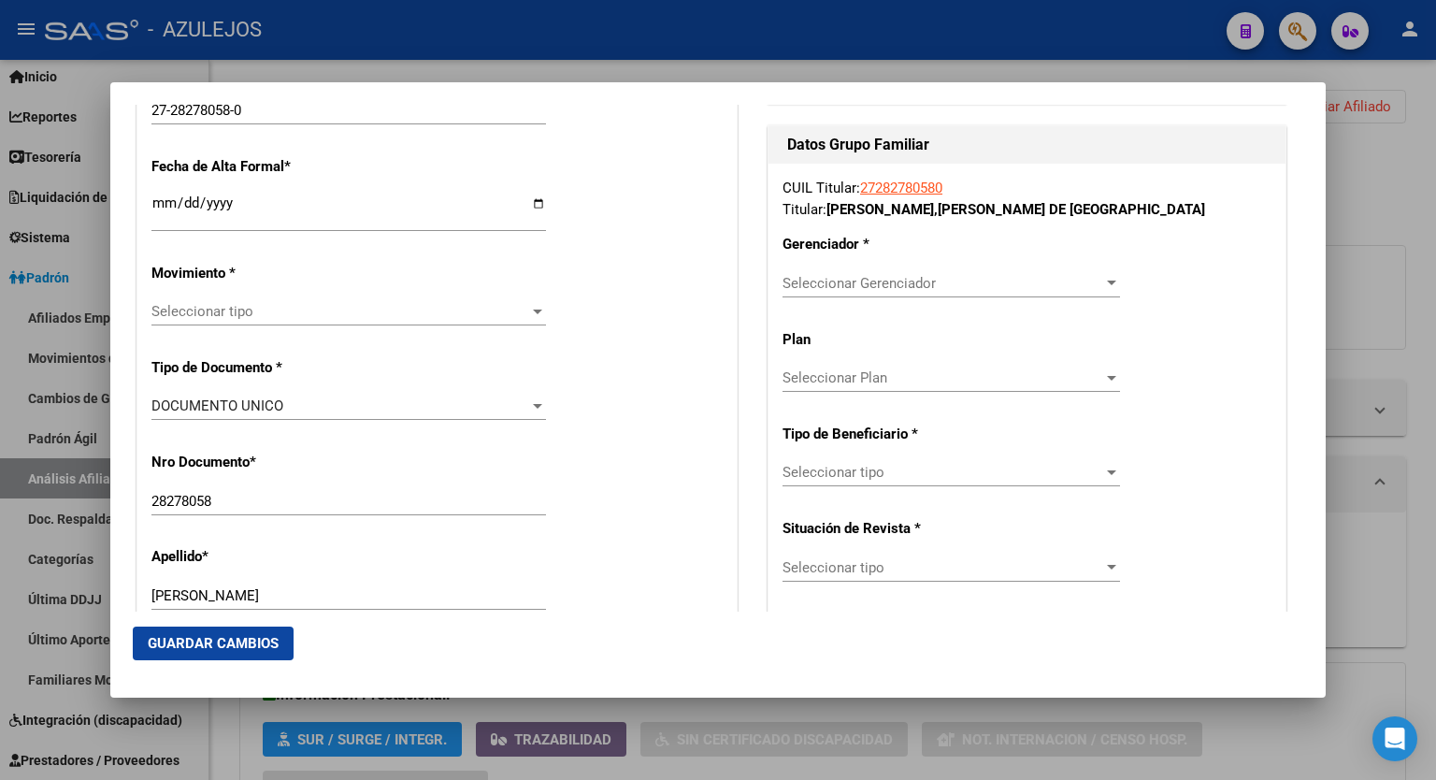
scroll to position [382, 0]
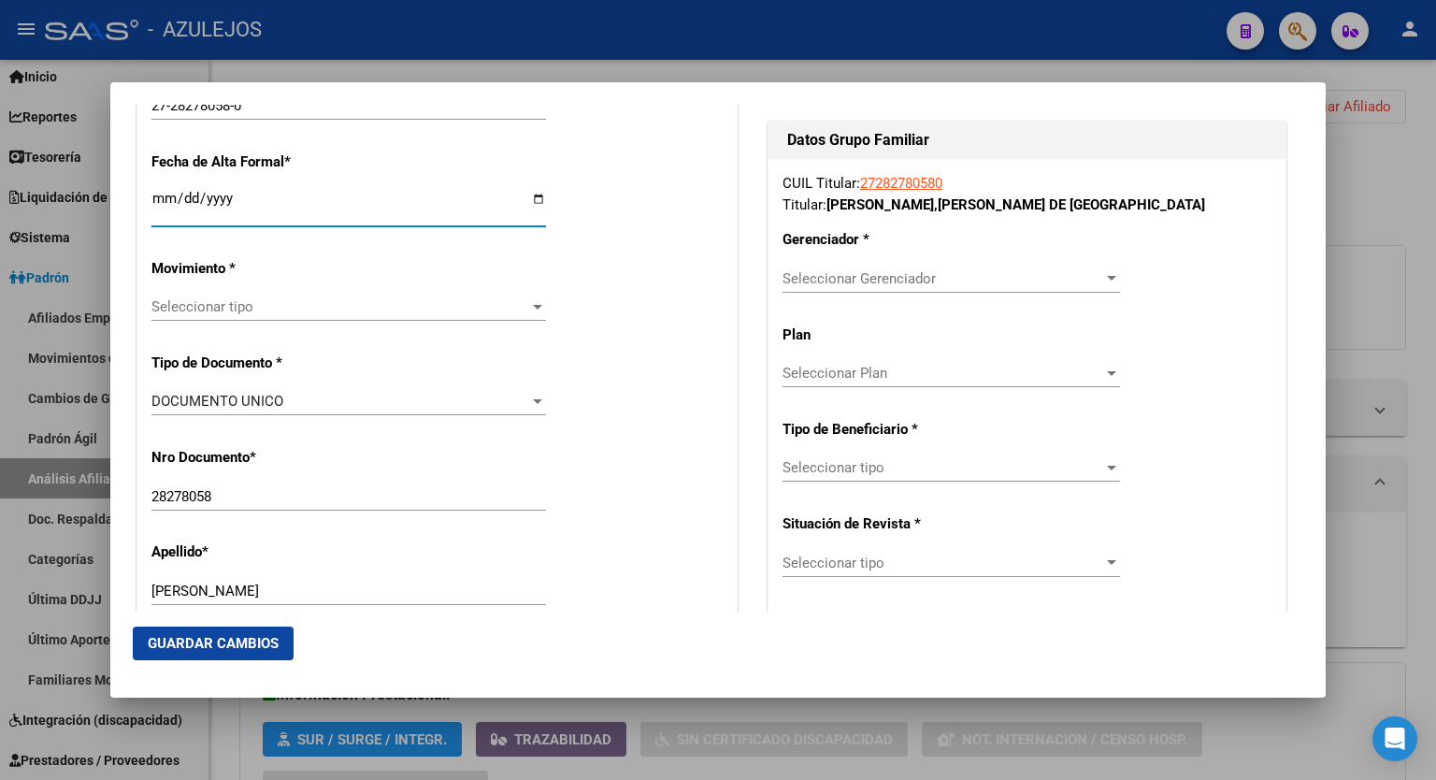
click at [534, 199] on input "Ingresar fecha" at bounding box center [349, 206] width 395 height 30
type input "2025-09-01"
click at [1104, 271] on div at bounding box center [1112, 278] width 17 height 15
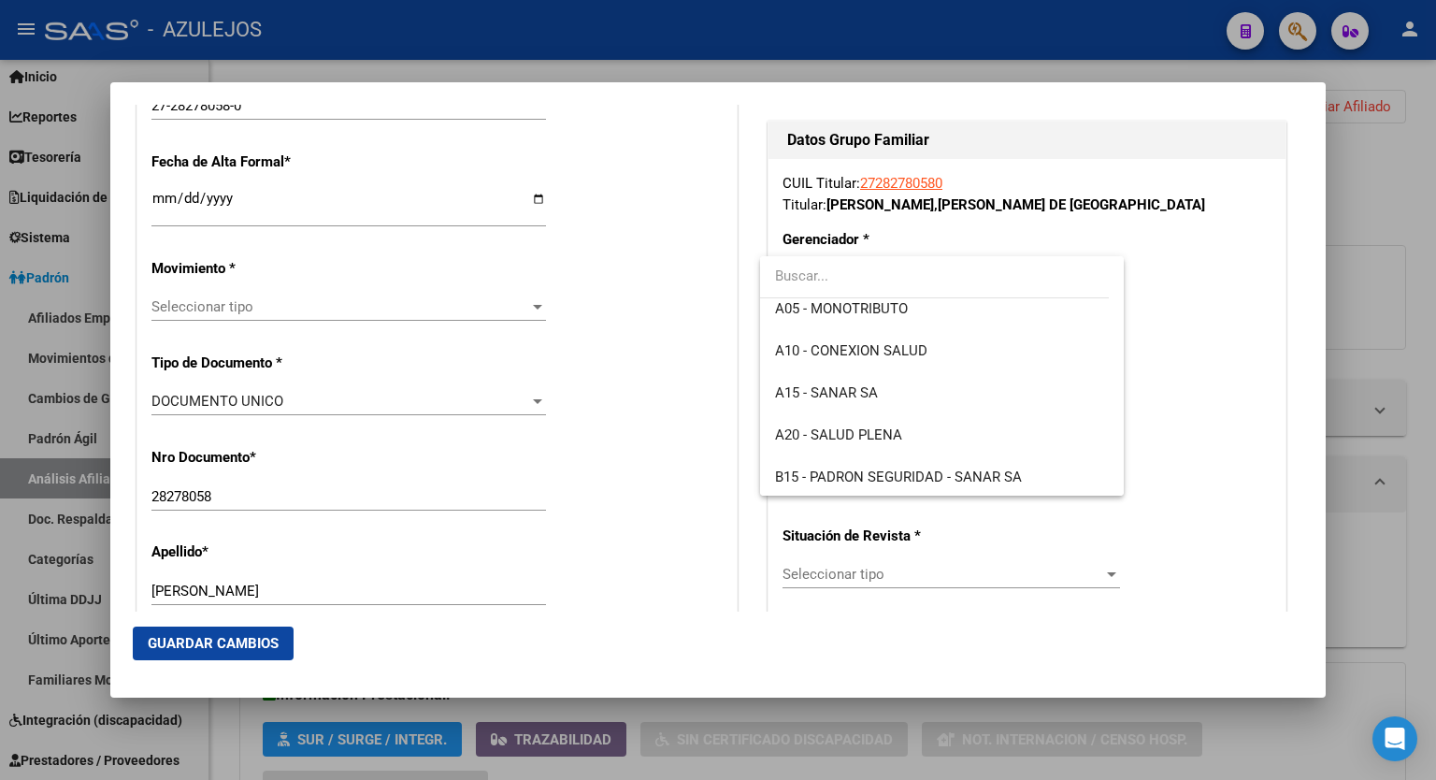
scroll to position [191, 0]
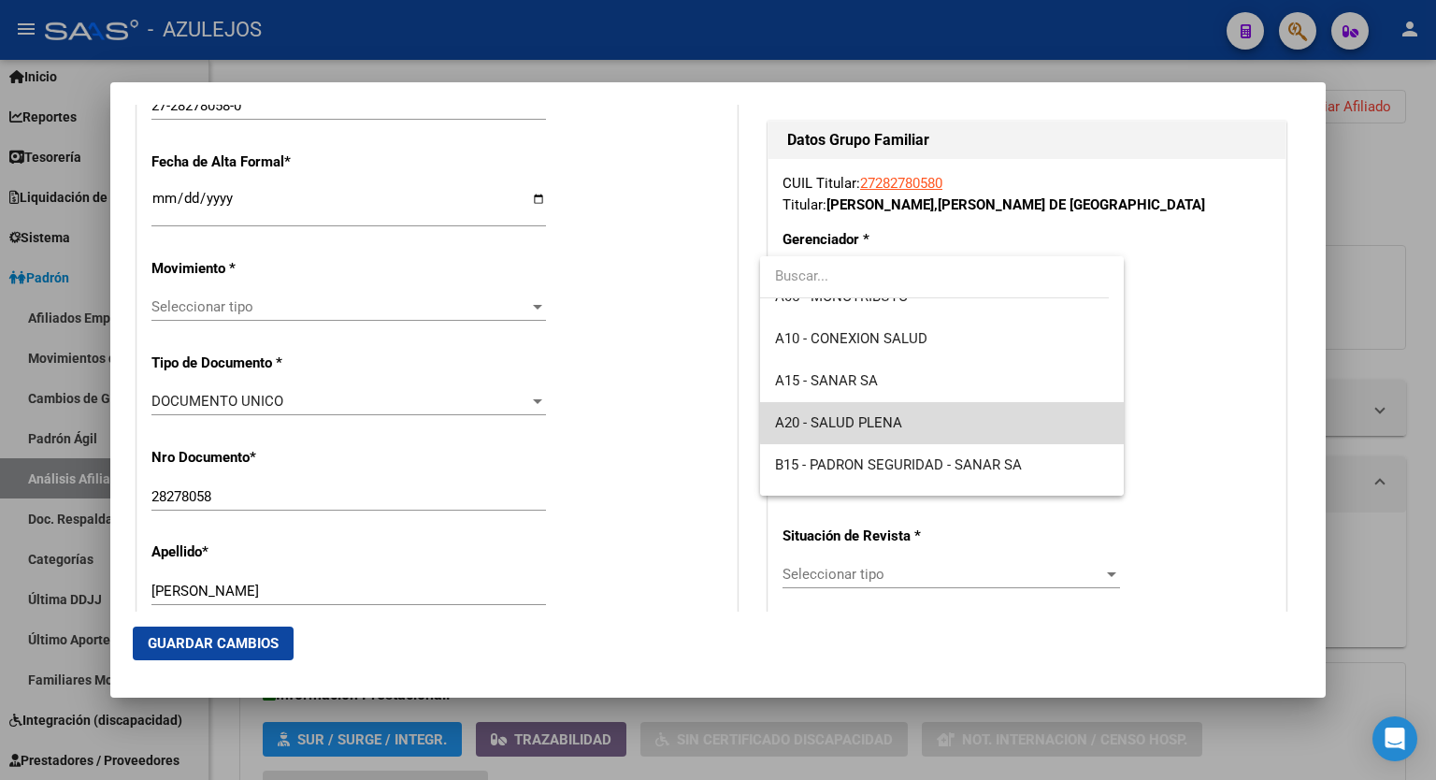
click at [946, 415] on span "A20 - SALUD PLENA" at bounding box center [942, 423] width 334 height 42
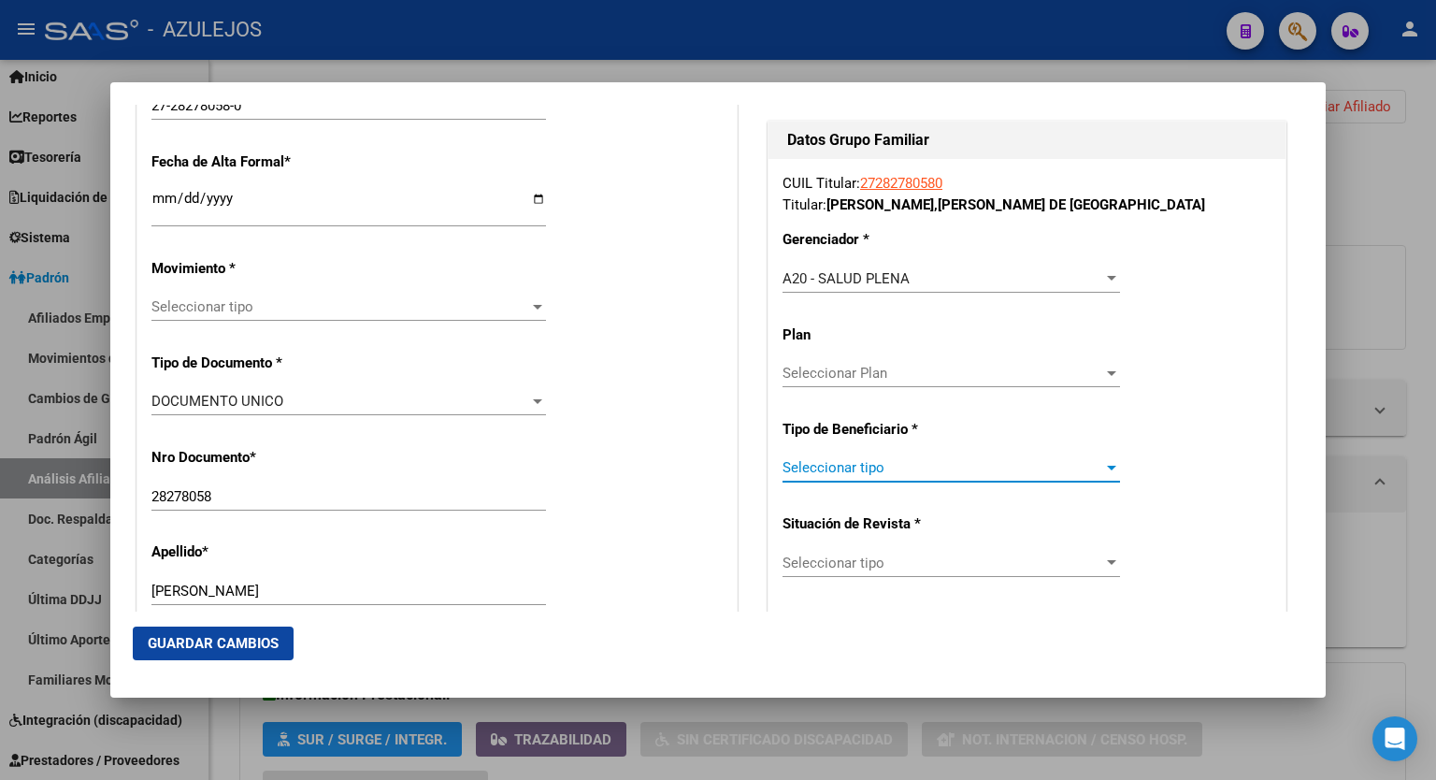
click at [1107, 467] on div at bounding box center [1111, 468] width 9 height 5
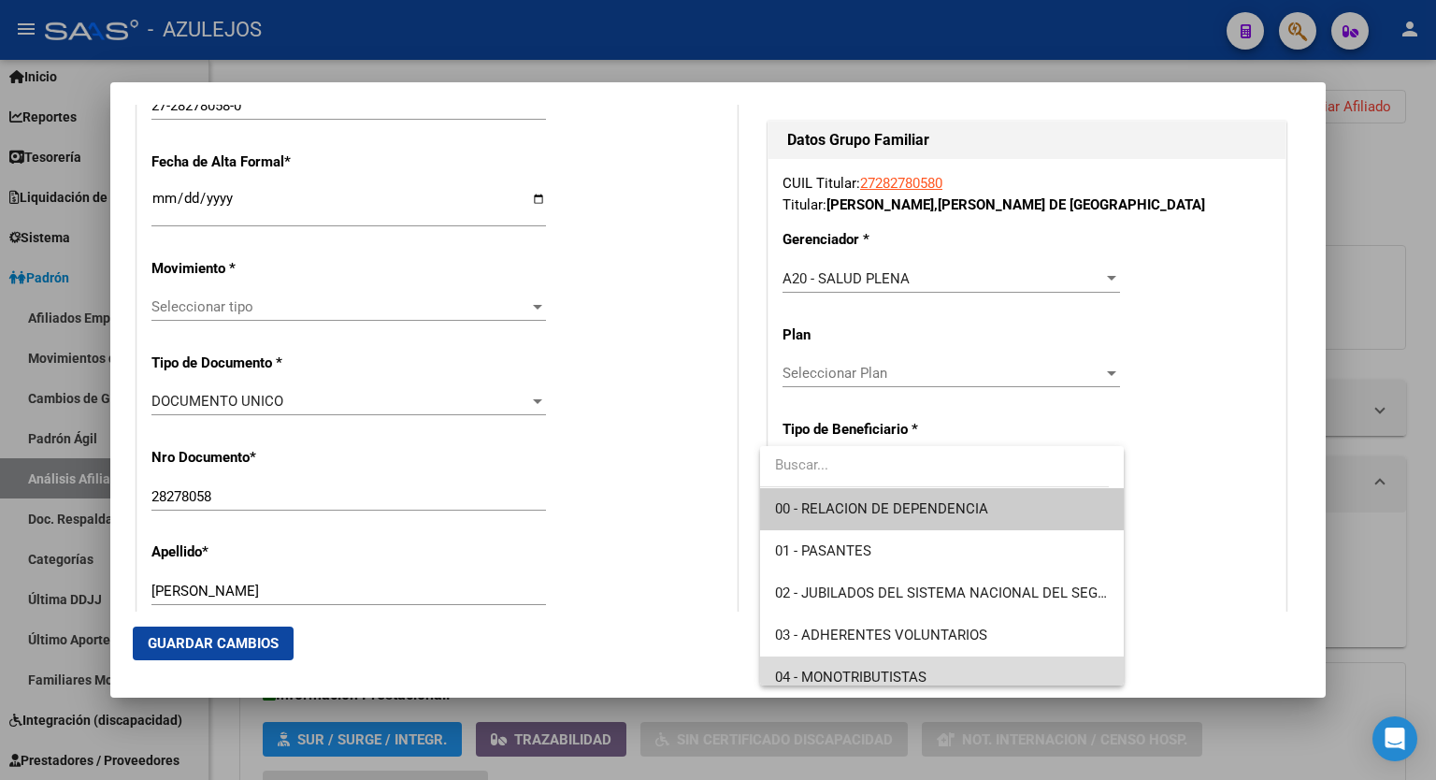
click at [954, 674] on span "04 - MONOTRIBUTISTAS" at bounding box center [942, 678] width 334 height 42
type input "27-28278058-0"
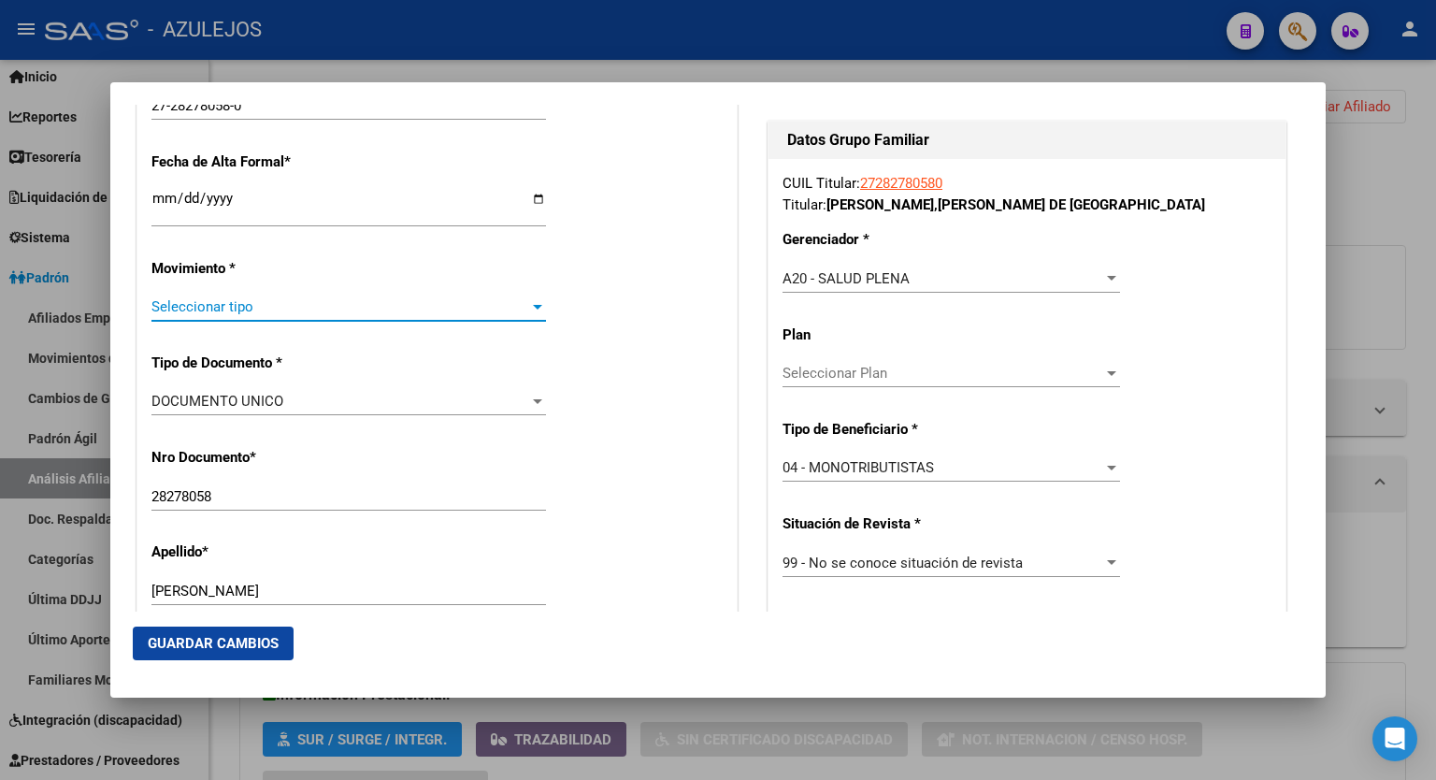
click at [529, 308] on div at bounding box center [537, 306] width 17 height 15
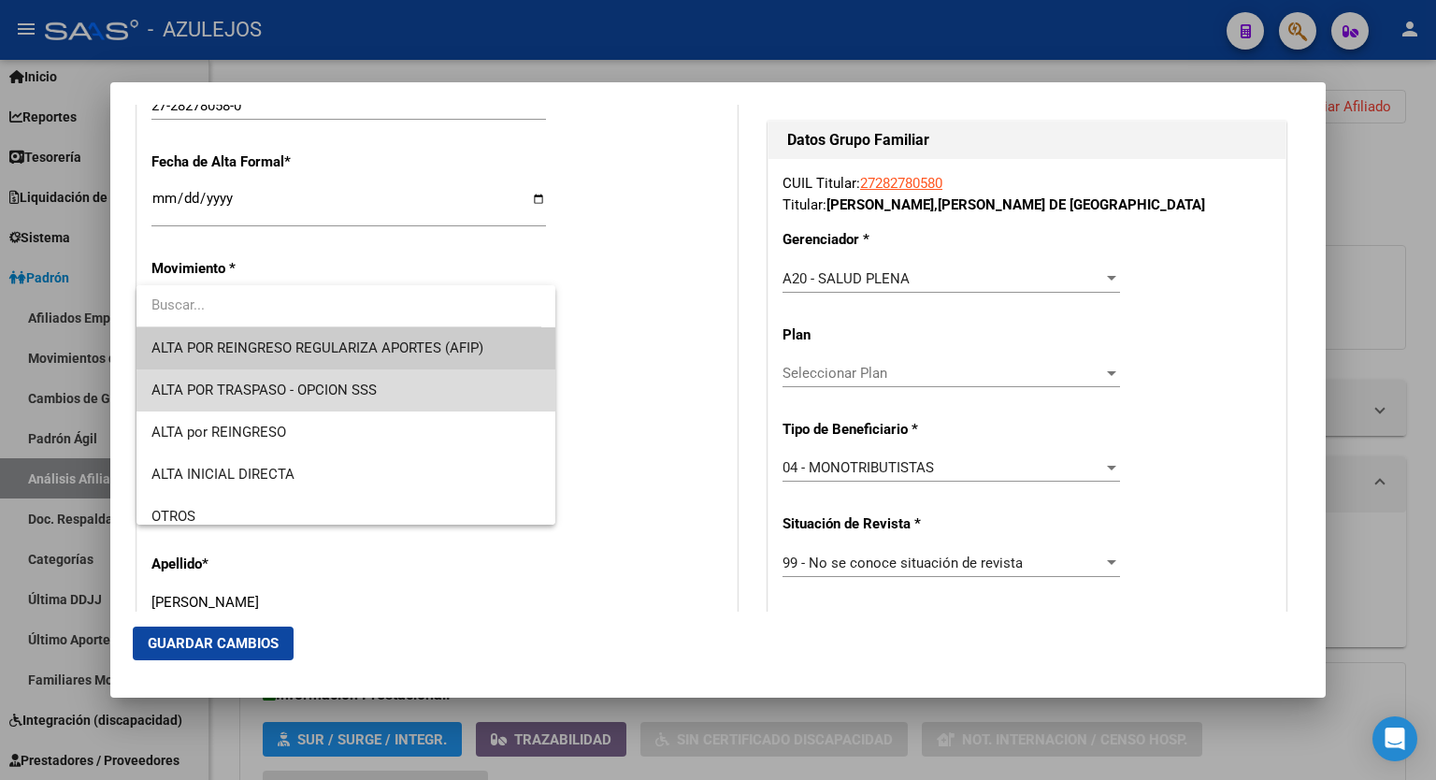
click at [397, 394] on span "ALTA POR TRASPASO - OPCION SSS" at bounding box center [346, 390] width 389 height 42
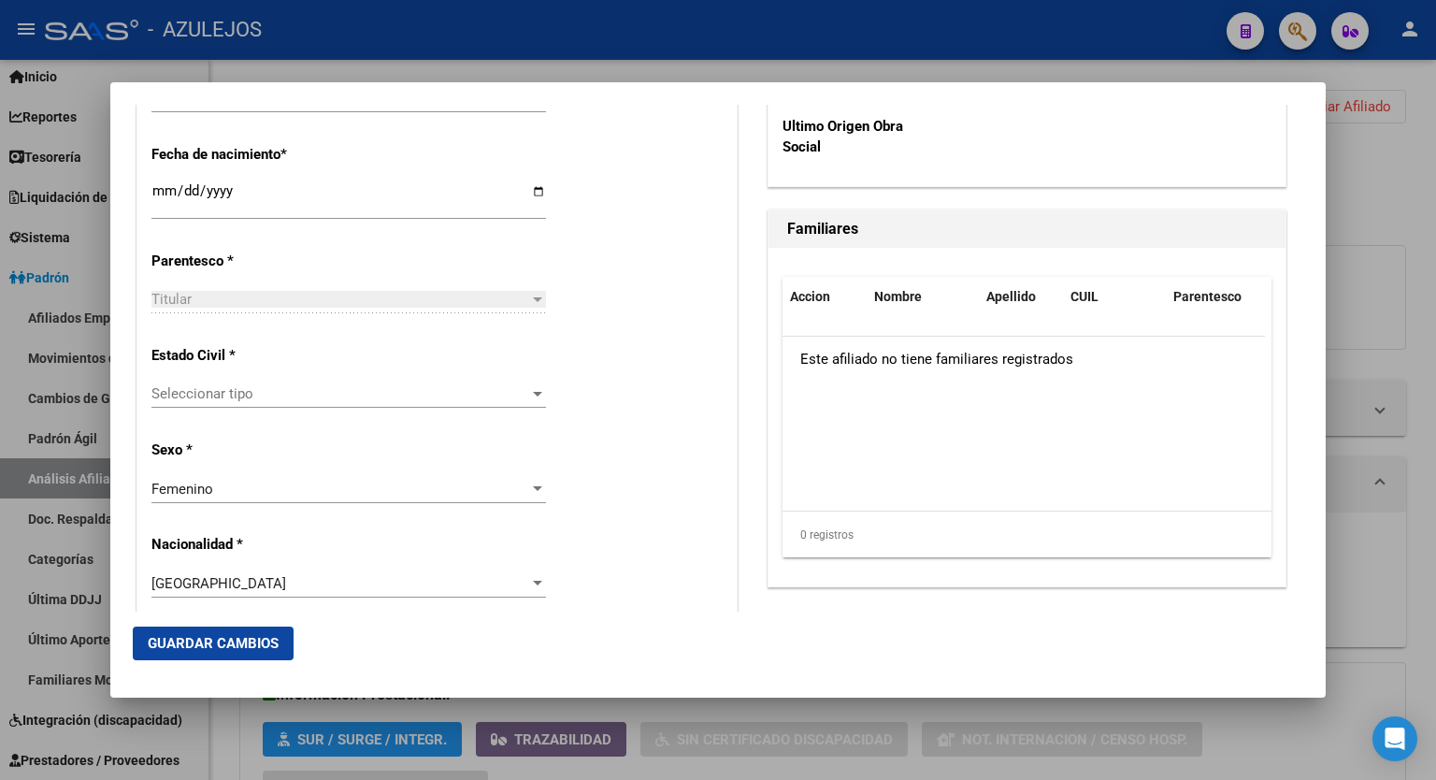
scroll to position [1048, 0]
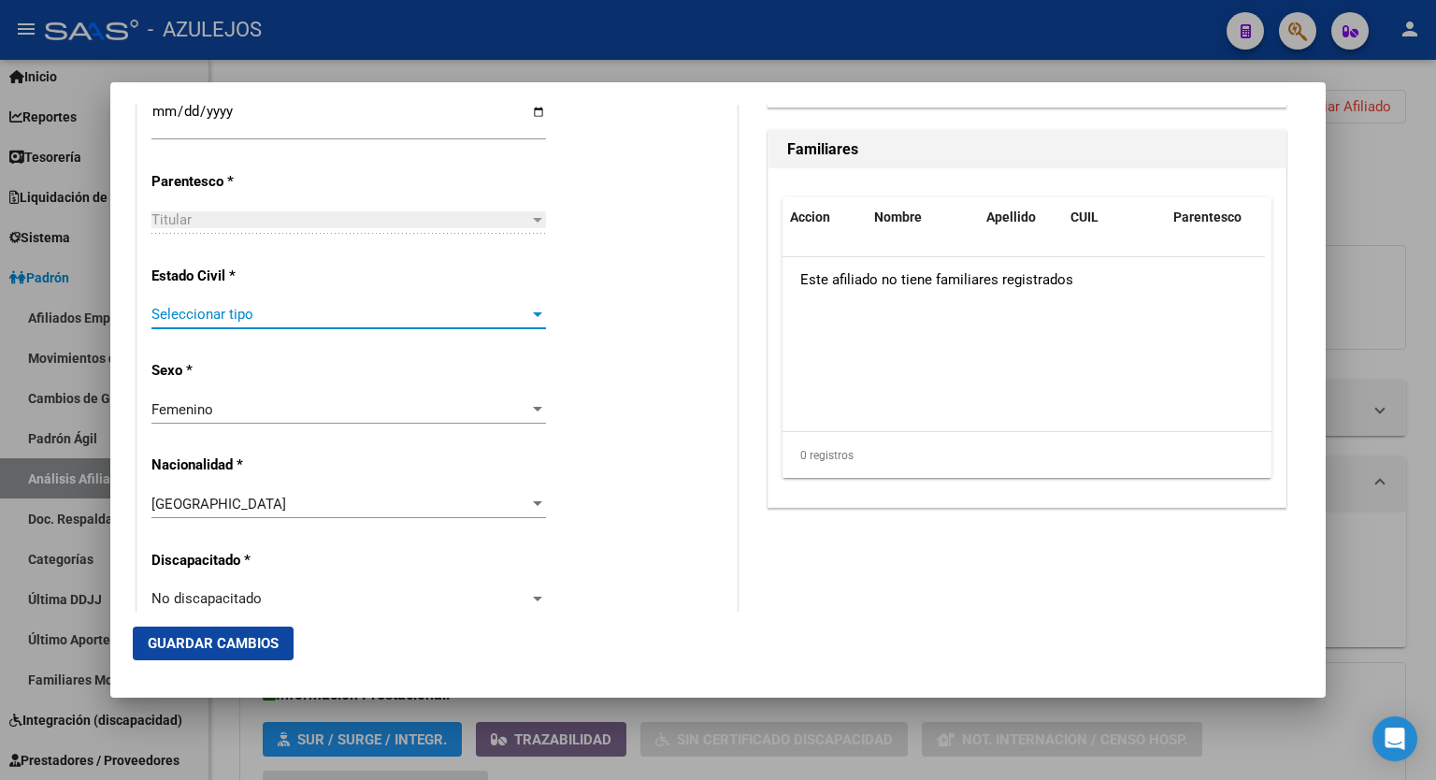
click at [529, 314] on div at bounding box center [537, 314] width 17 height 15
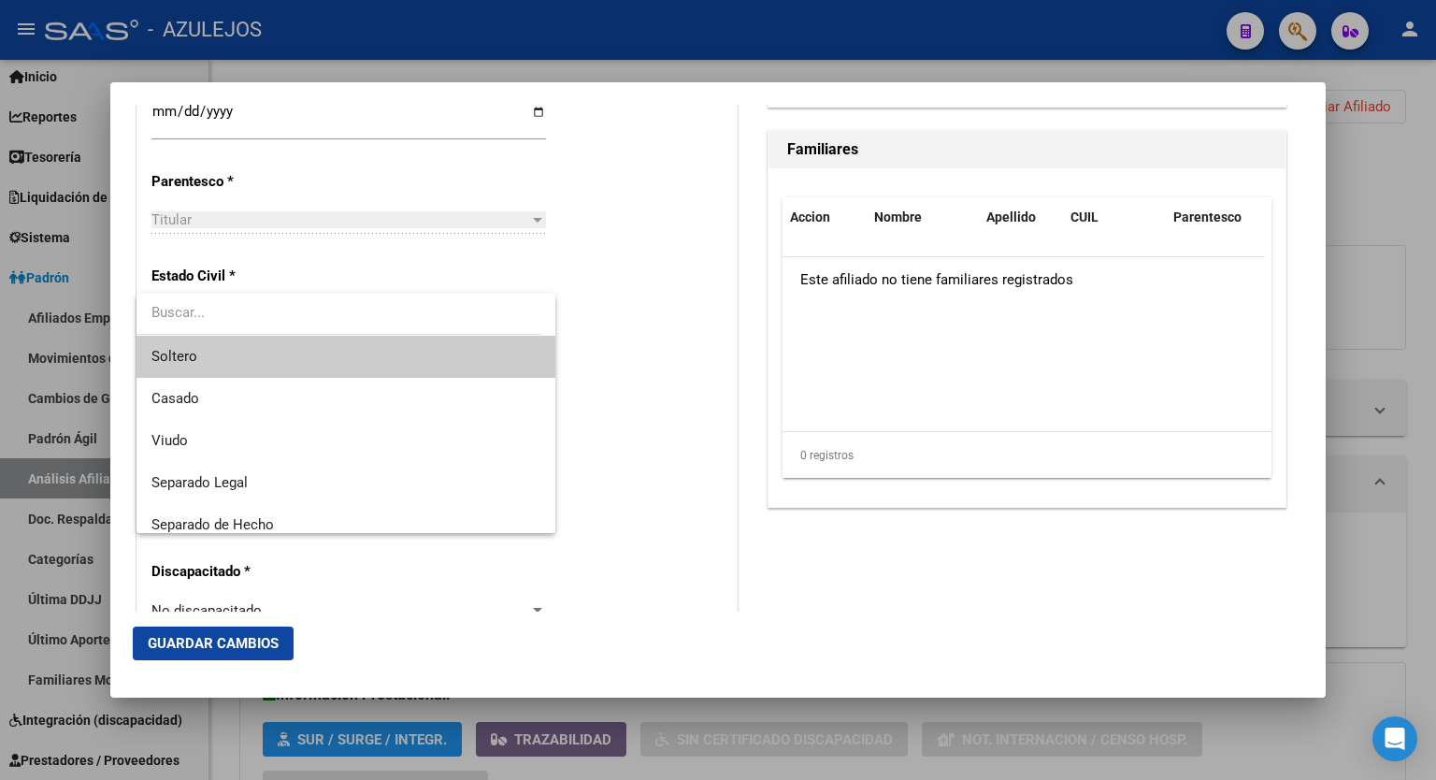
click at [367, 356] on span "Soltero" at bounding box center [346, 357] width 389 height 42
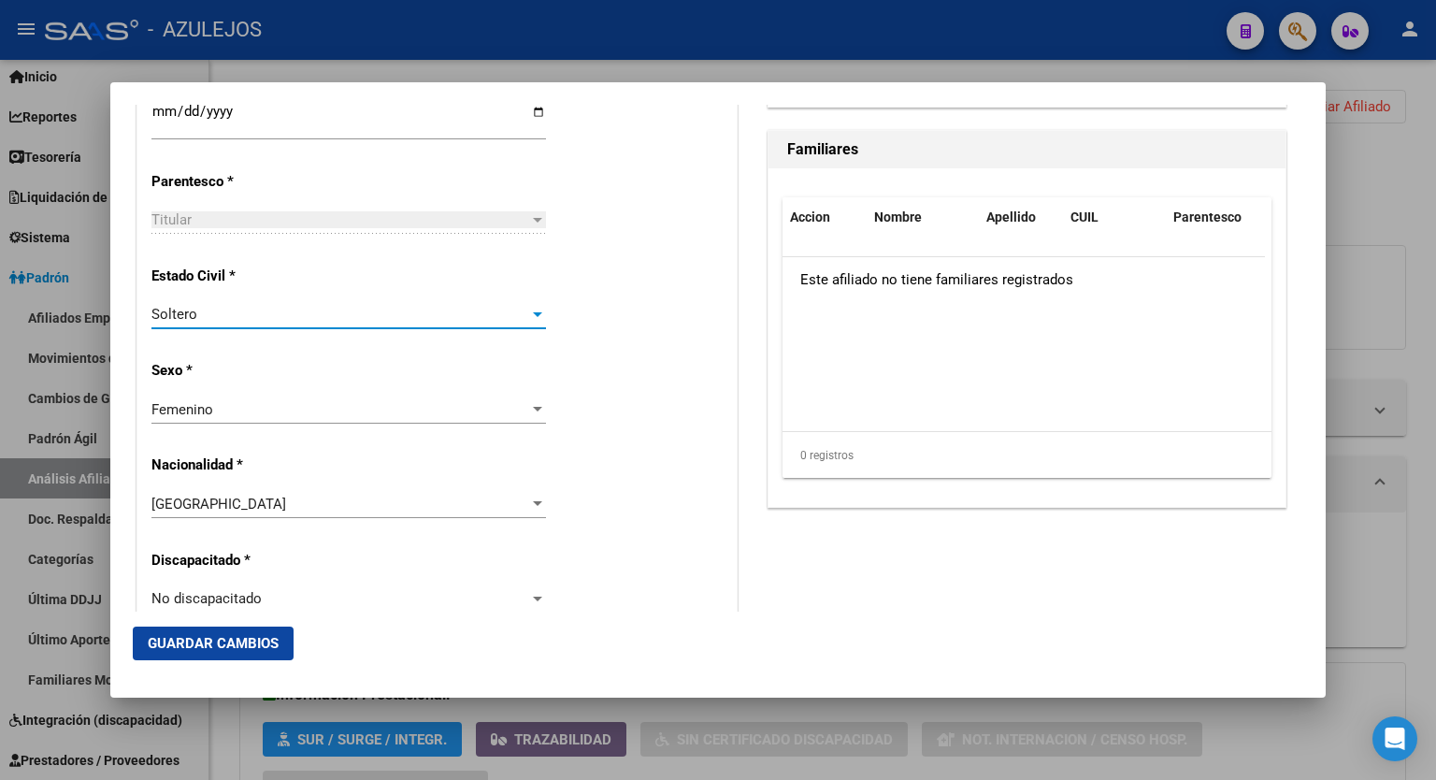
click at [223, 642] on span "Guardar Cambios" at bounding box center [213, 643] width 131 height 17
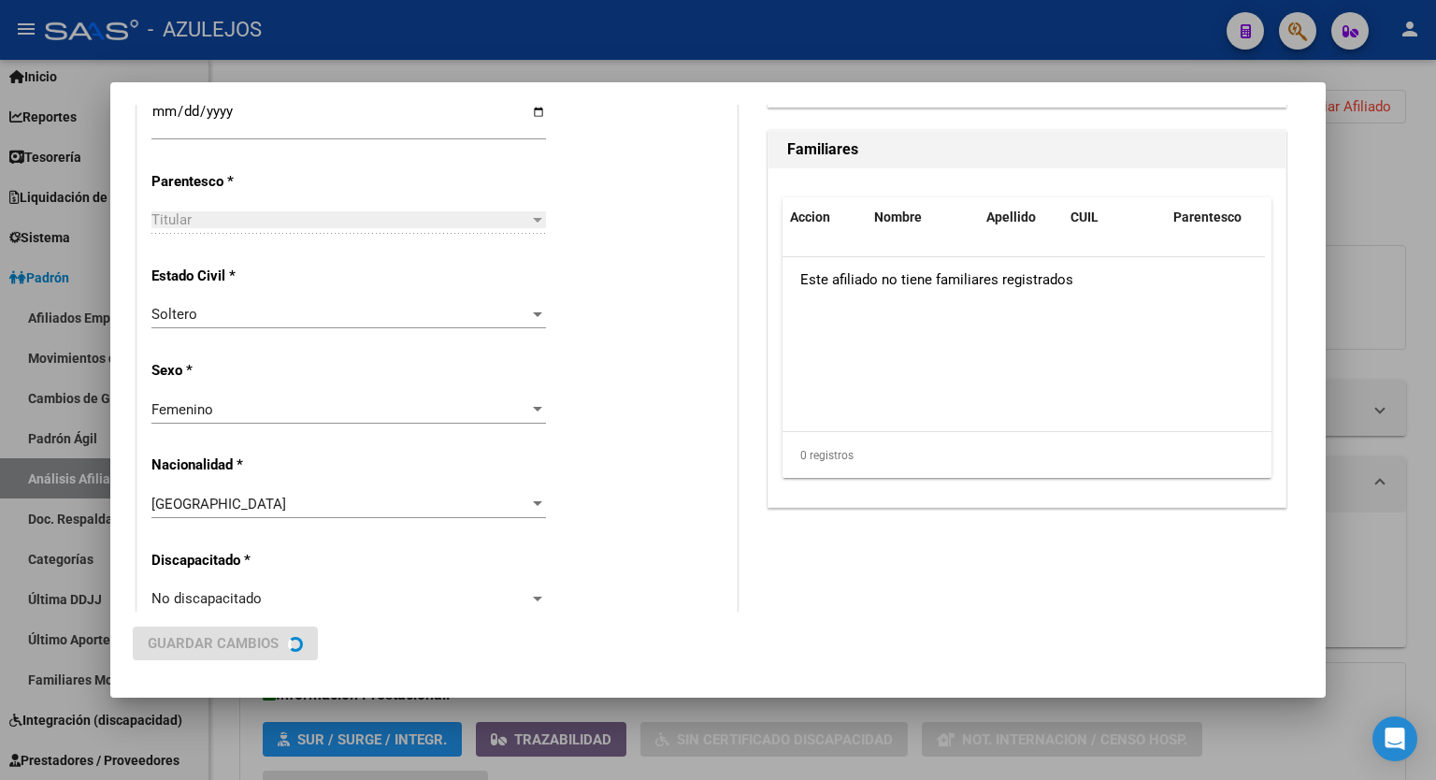
scroll to position [0, 0]
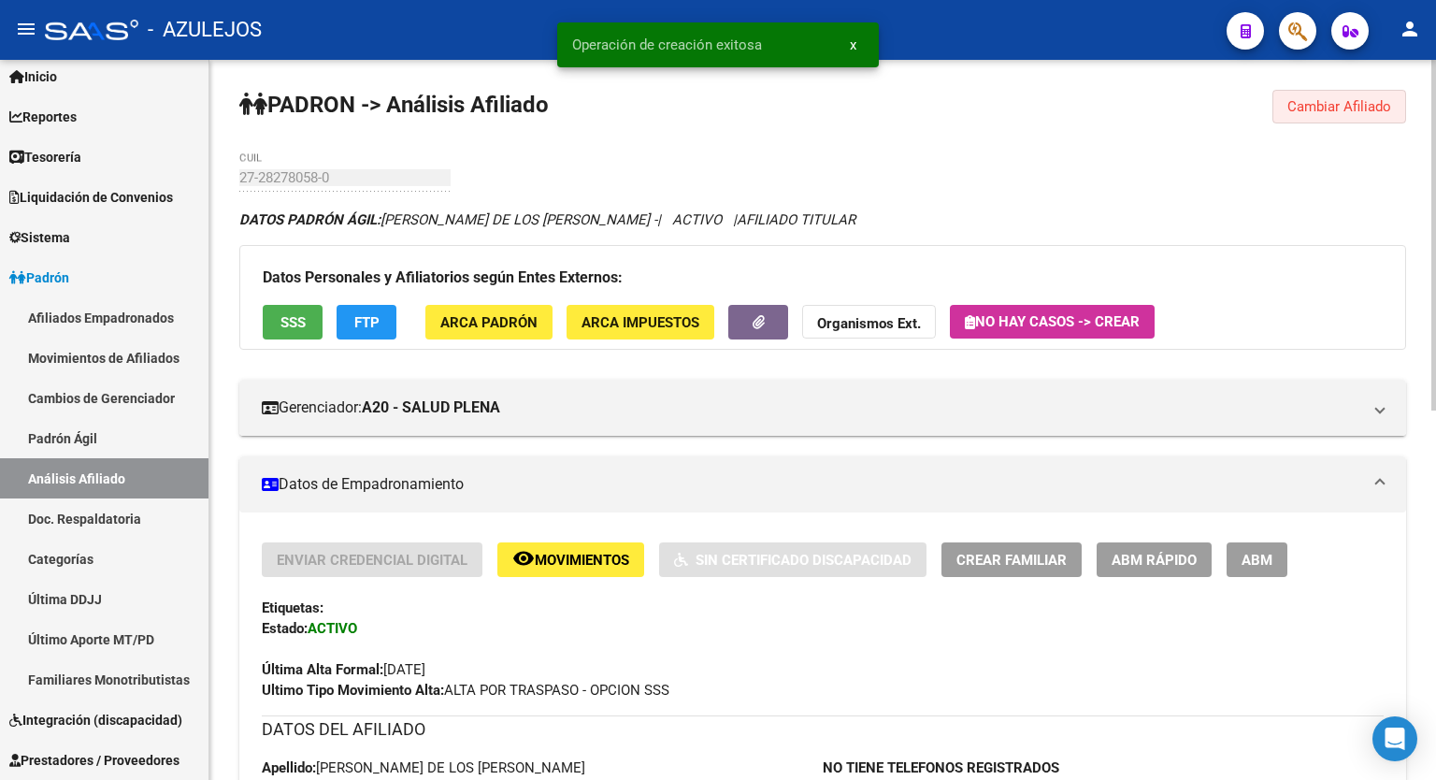
click at [1340, 113] on span "Cambiar Afiliado" at bounding box center [1340, 106] width 104 height 17
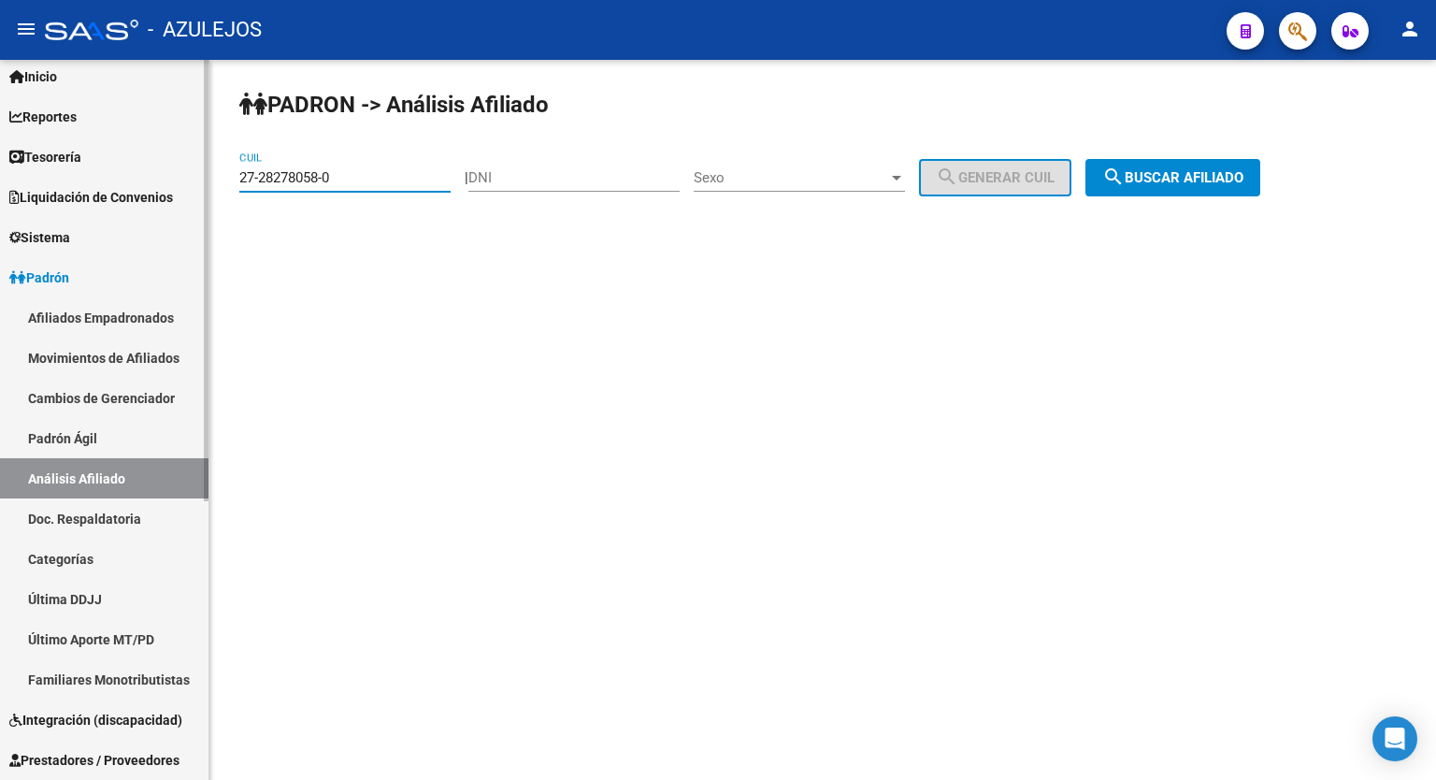
drag, startPoint x: 351, startPoint y: 174, endPoint x: 183, endPoint y: 177, distance: 167.4
click at [183, 177] on mat-sidenav-container "Firma Express Inicio Calendario SSS Instructivos Contacto OS Reportes Tablero d…" at bounding box center [718, 420] width 1436 height 720
paste input "0-32755494-9"
type input "20-32755494-9"
click at [1197, 188] on button "search Buscar afiliado" at bounding box center [1173, 177] width 175 height 37
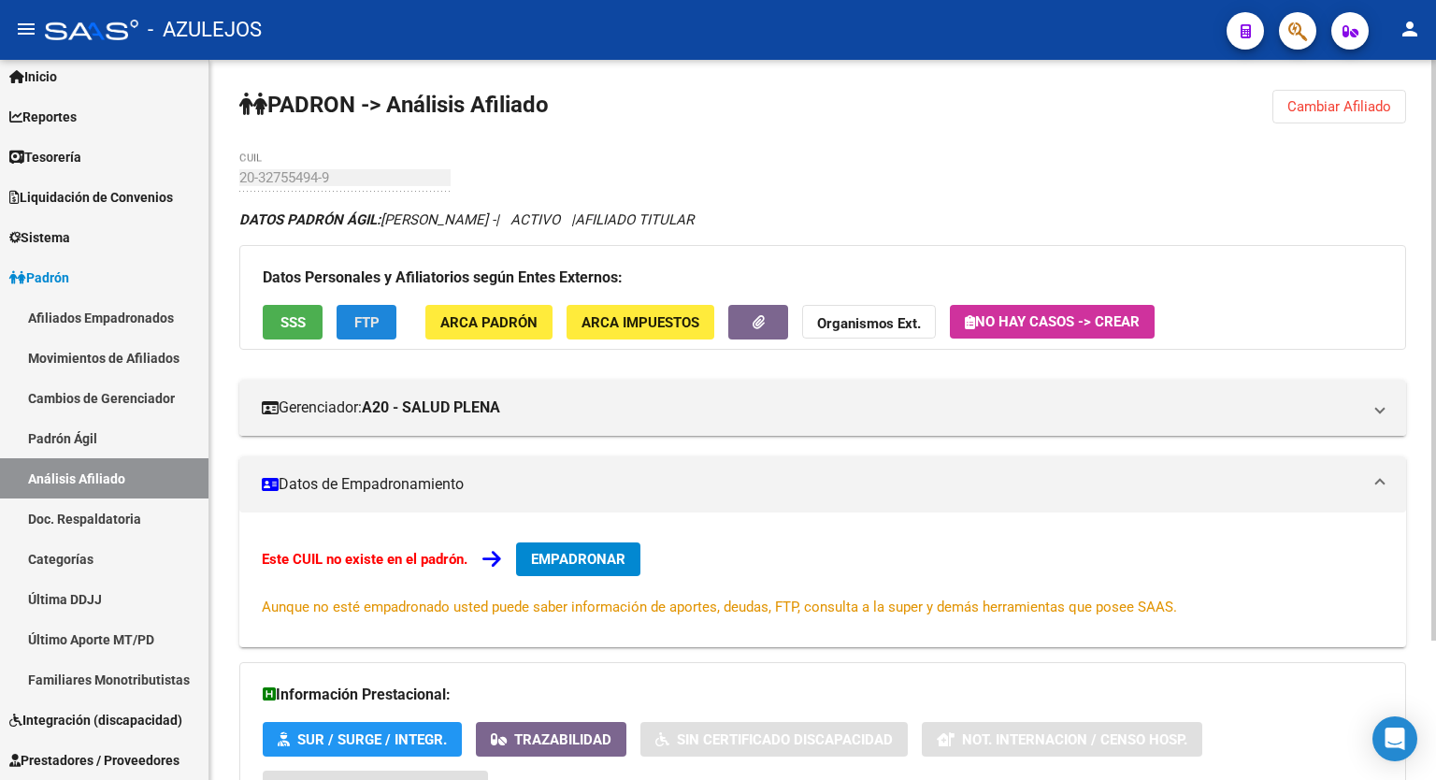
click at [358, 314] on span "FTP" at bounding box center [366, 322] width 25 height 17
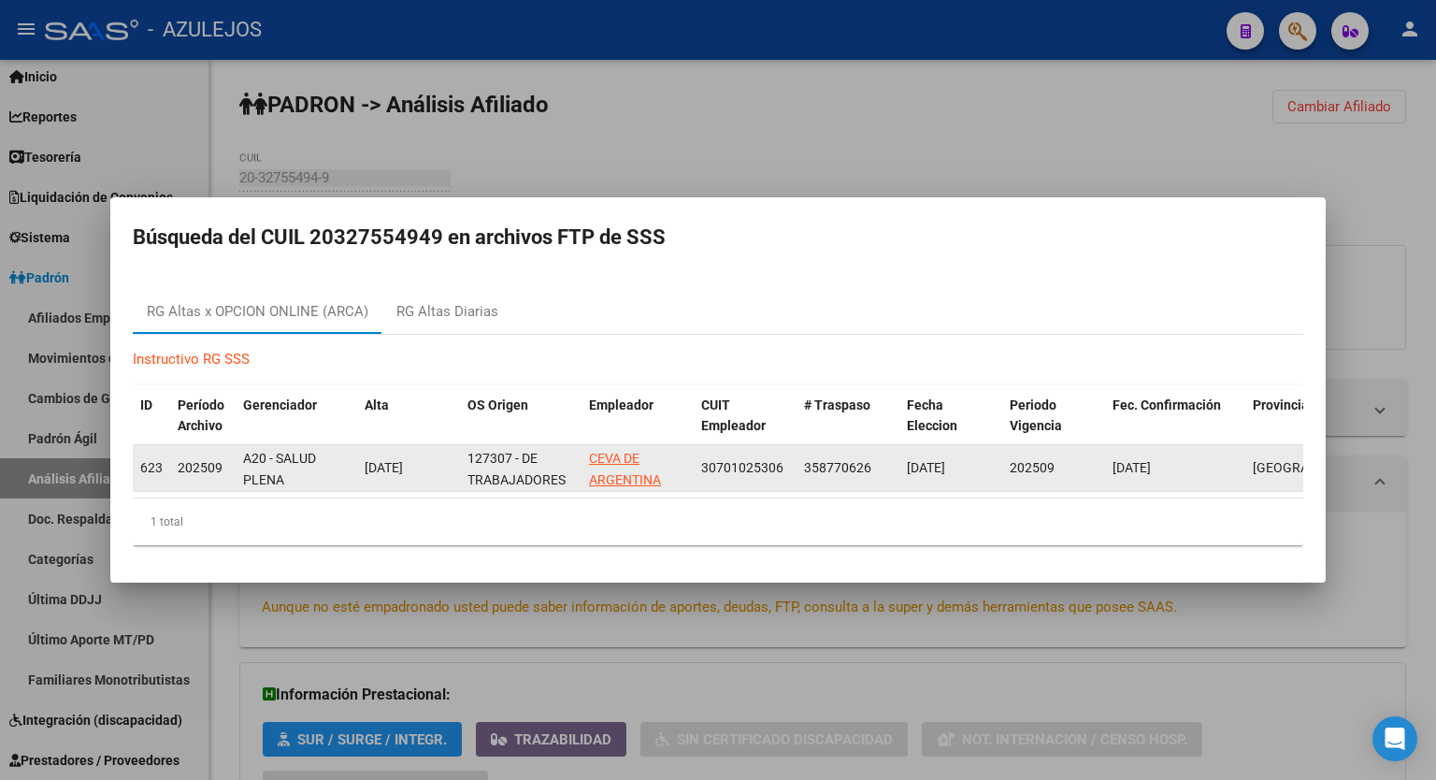
drag, startPoint x: 788, startPoint y: 460, endPoint x: 701, endPoint y: 463, distance: 87.0
click at [701, 463] on div "30701025306" at bounding box center [745, 468] width 88 height 22
copy span "30701025306"
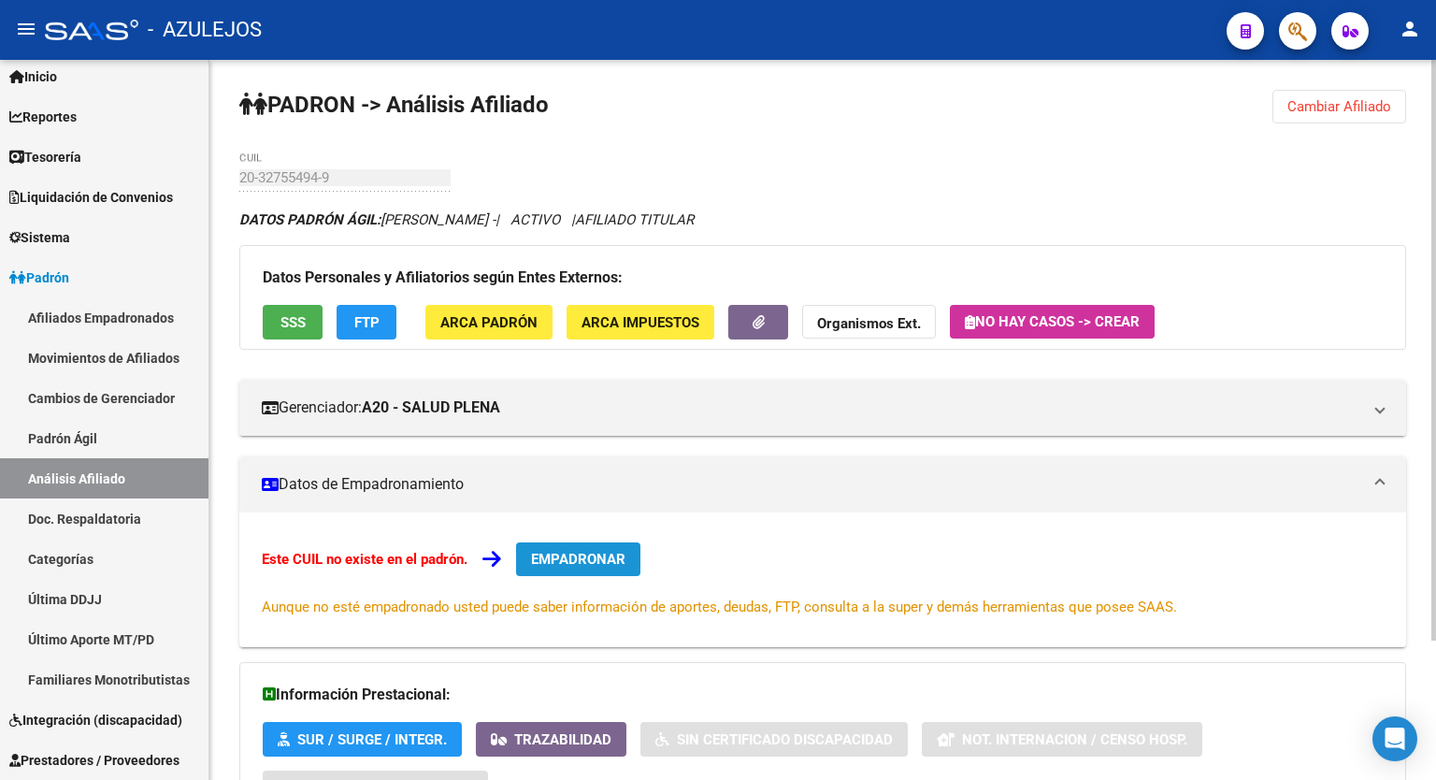
click at [583, 562] on span "EMPADRONAR" at bounding box center [578, 559] width 94 height 17
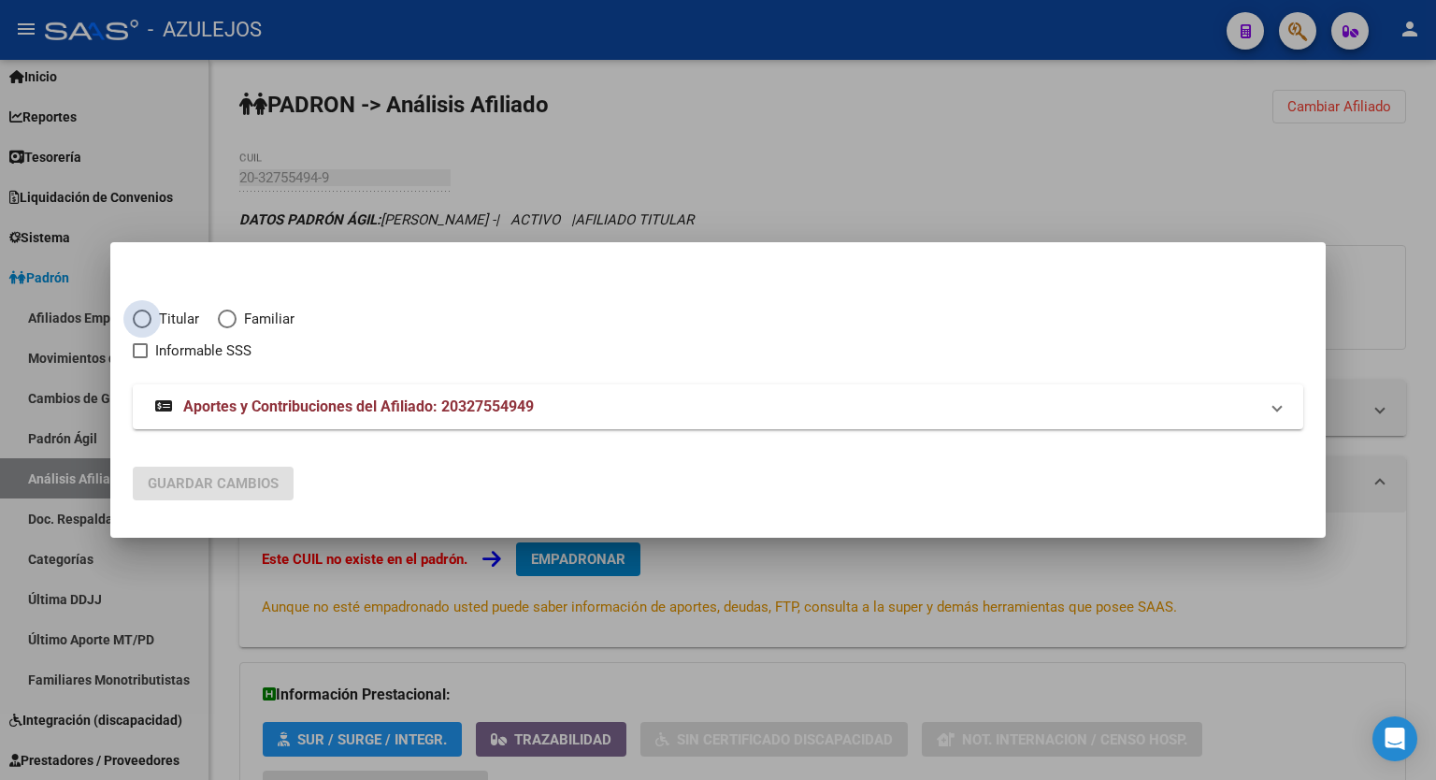
click at [135, 320] on span "Elija una opción" at bounding box center [142, 319] width 19 height 19
click at [135, 320] on input "Titular" at bounding box center [142, 319] width 19 height 19
radio input "true"
checkbox input "true"
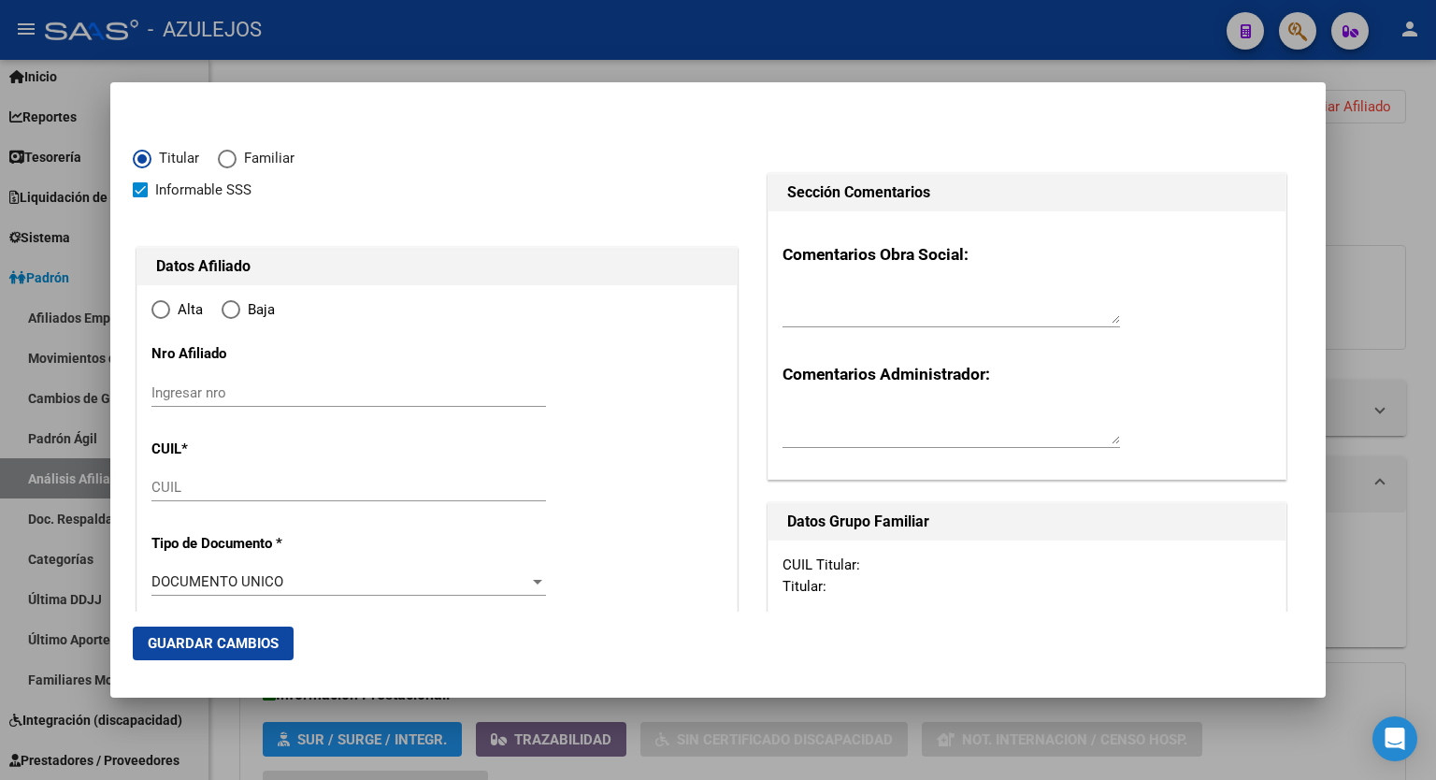
type input "20-32755494-9"
type input "32755494"
type input "HERNANDEZ JUAN MANUEL"
type input "1986-12-22"
type input "TALAR"
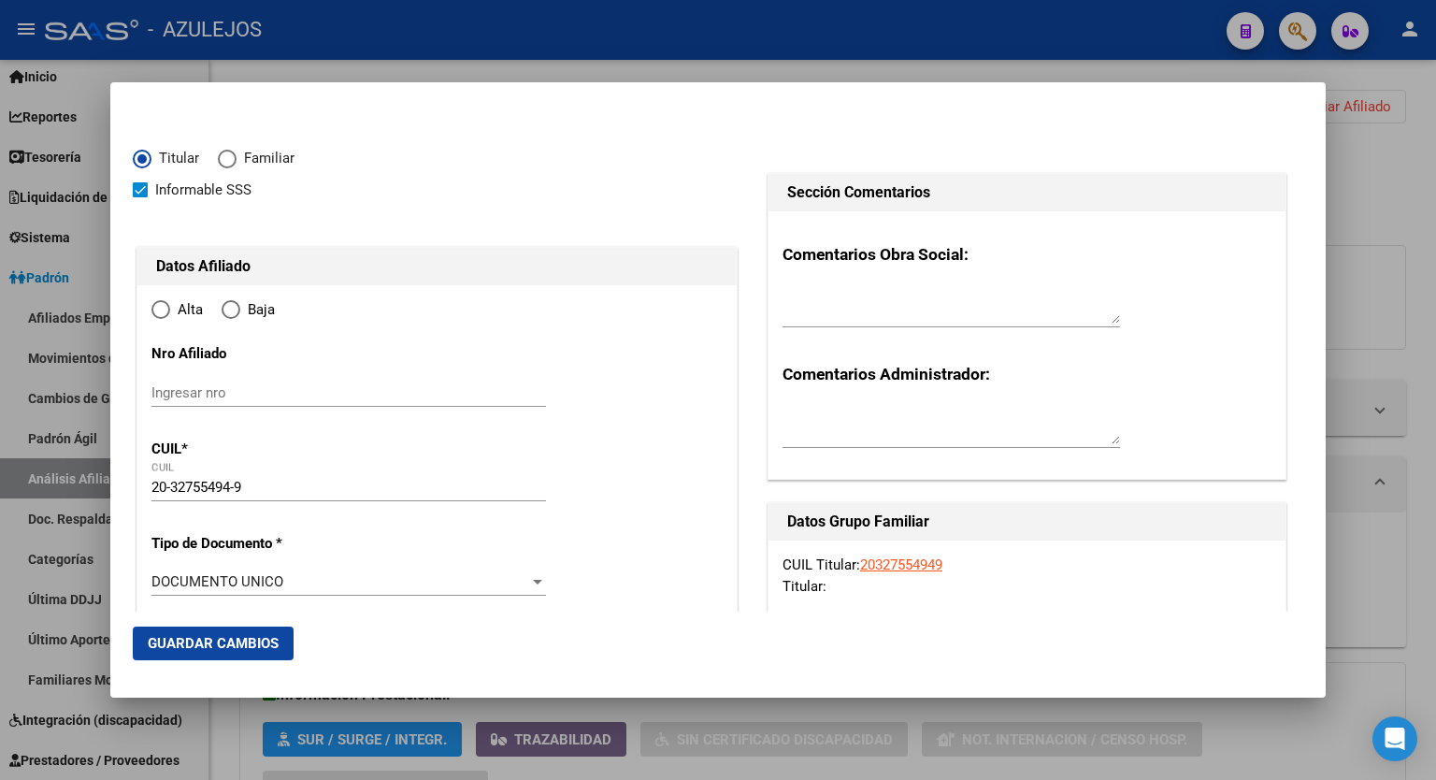
type input "1618"
type input "ITALIA Y LIQUIDAMBAR"
radio input "true"
type input "TALAR"
click at [534, 581] on input "Ingresar fecha" at bounding box center [349, 587] width 395 height 30
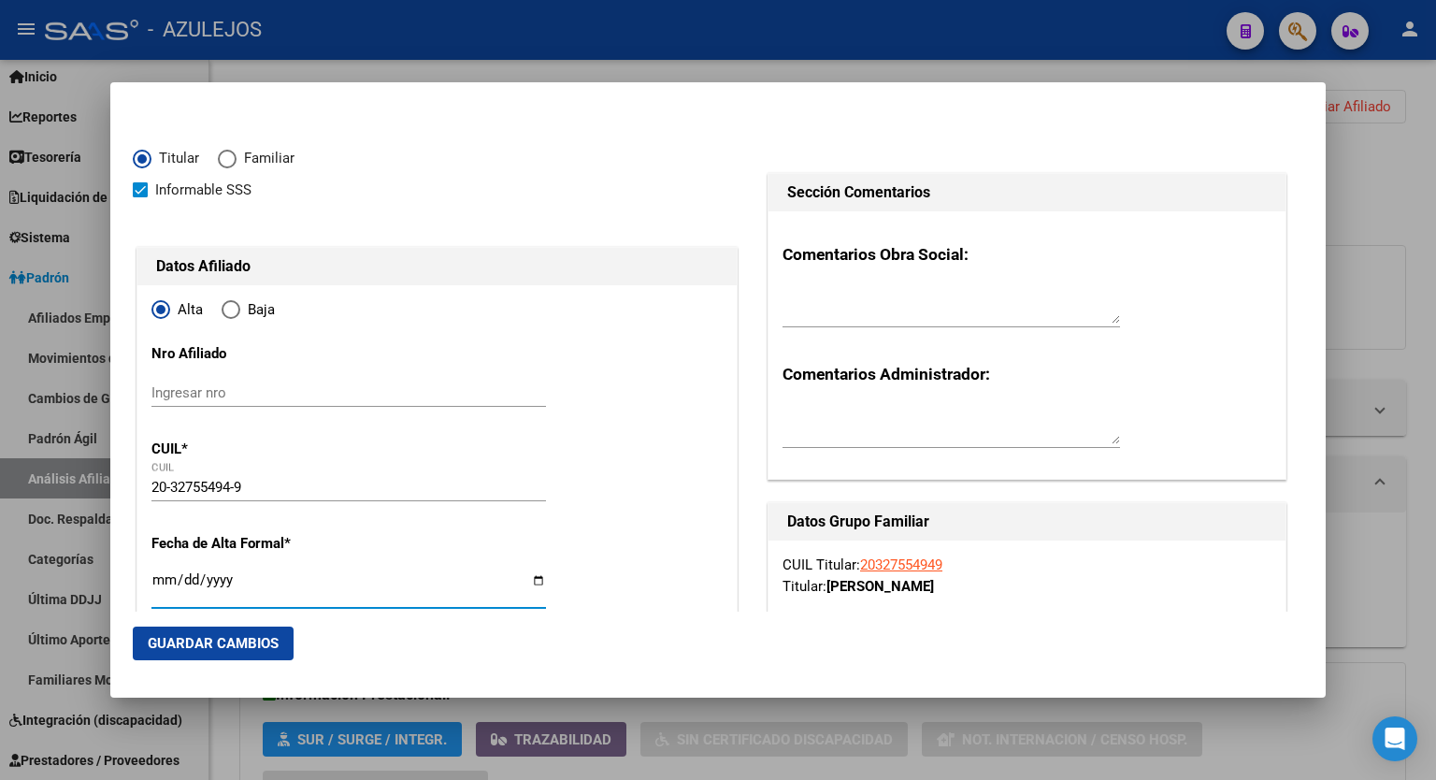
type input "2025-09-01"
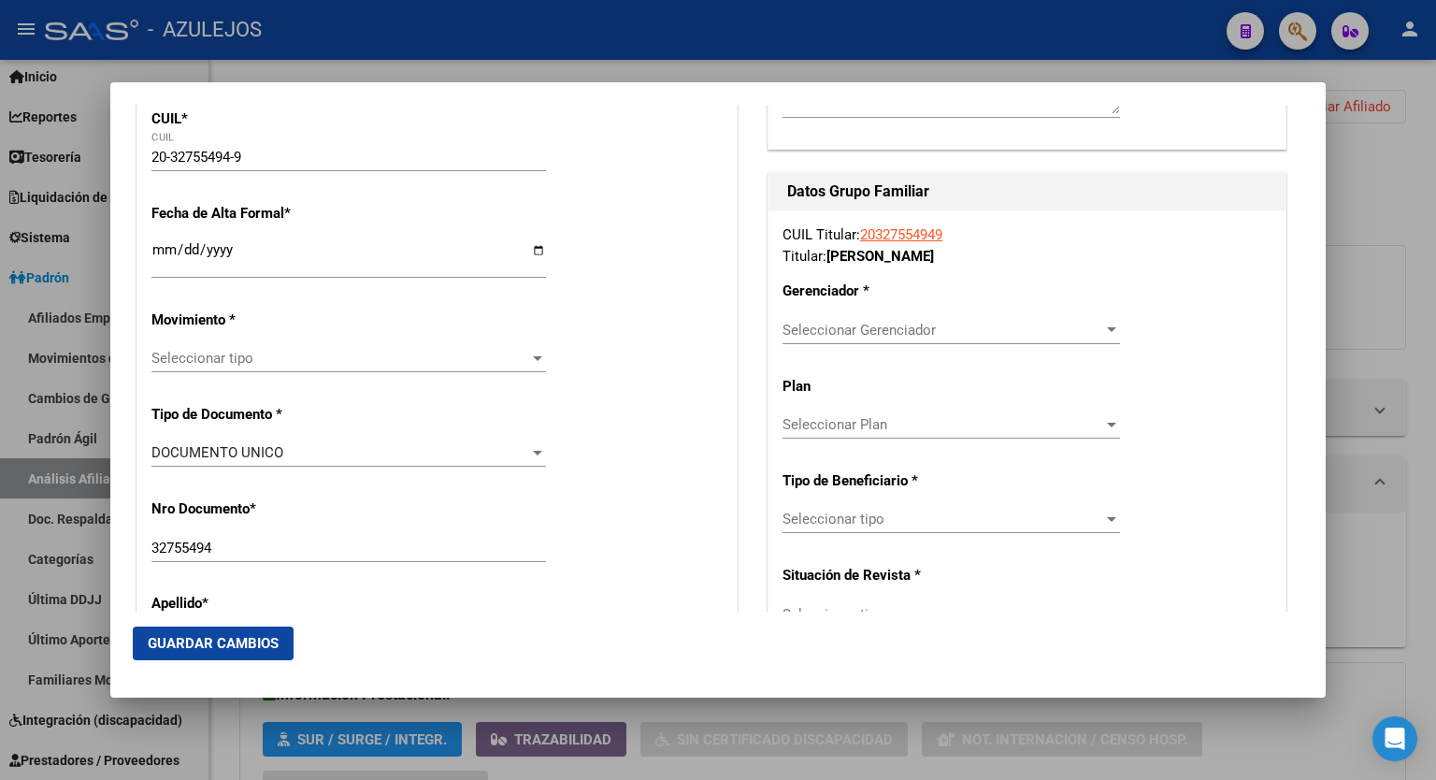
scroll to position [344, 0]
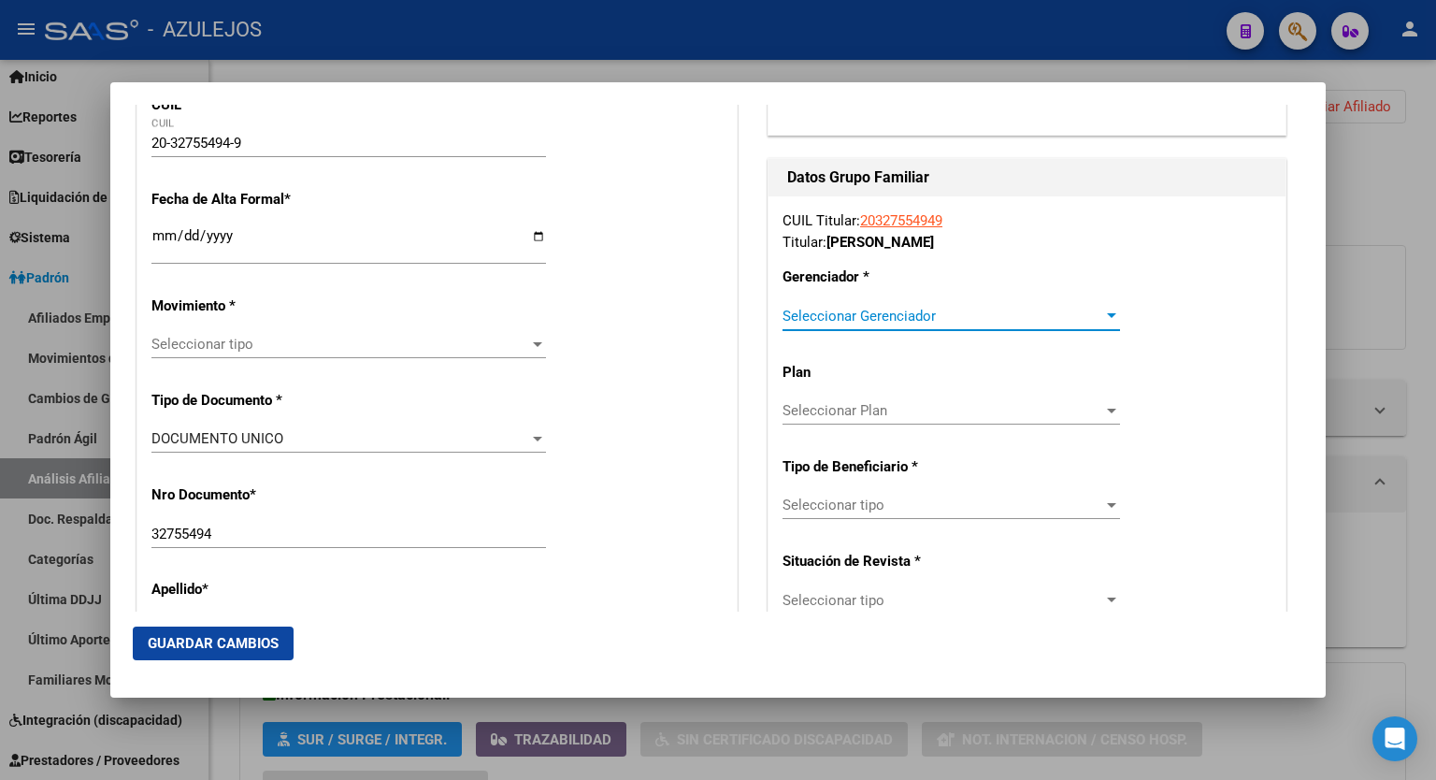
click at [1104, 309] on div at bounding box center [1112, 316] width 17 height 15
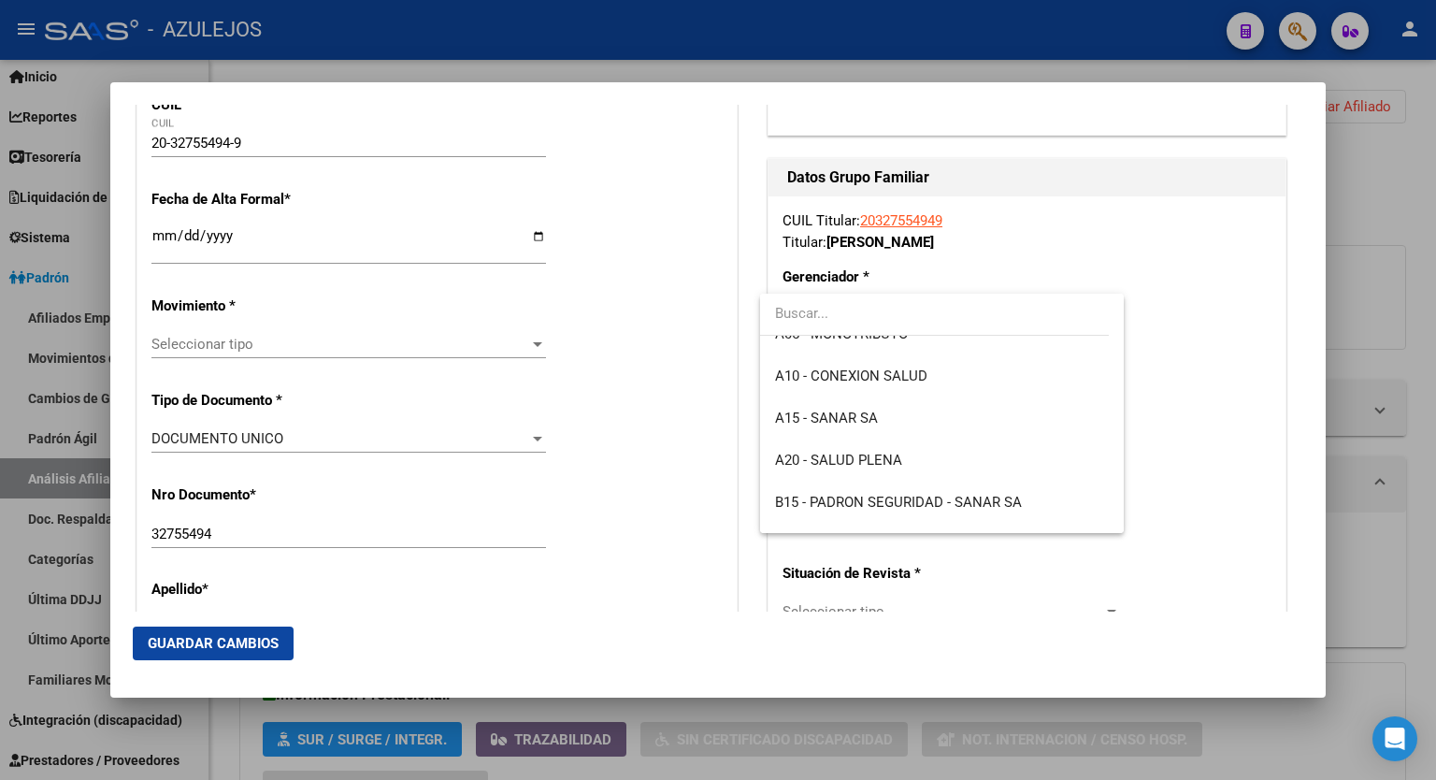
scroll to position [202, 0]
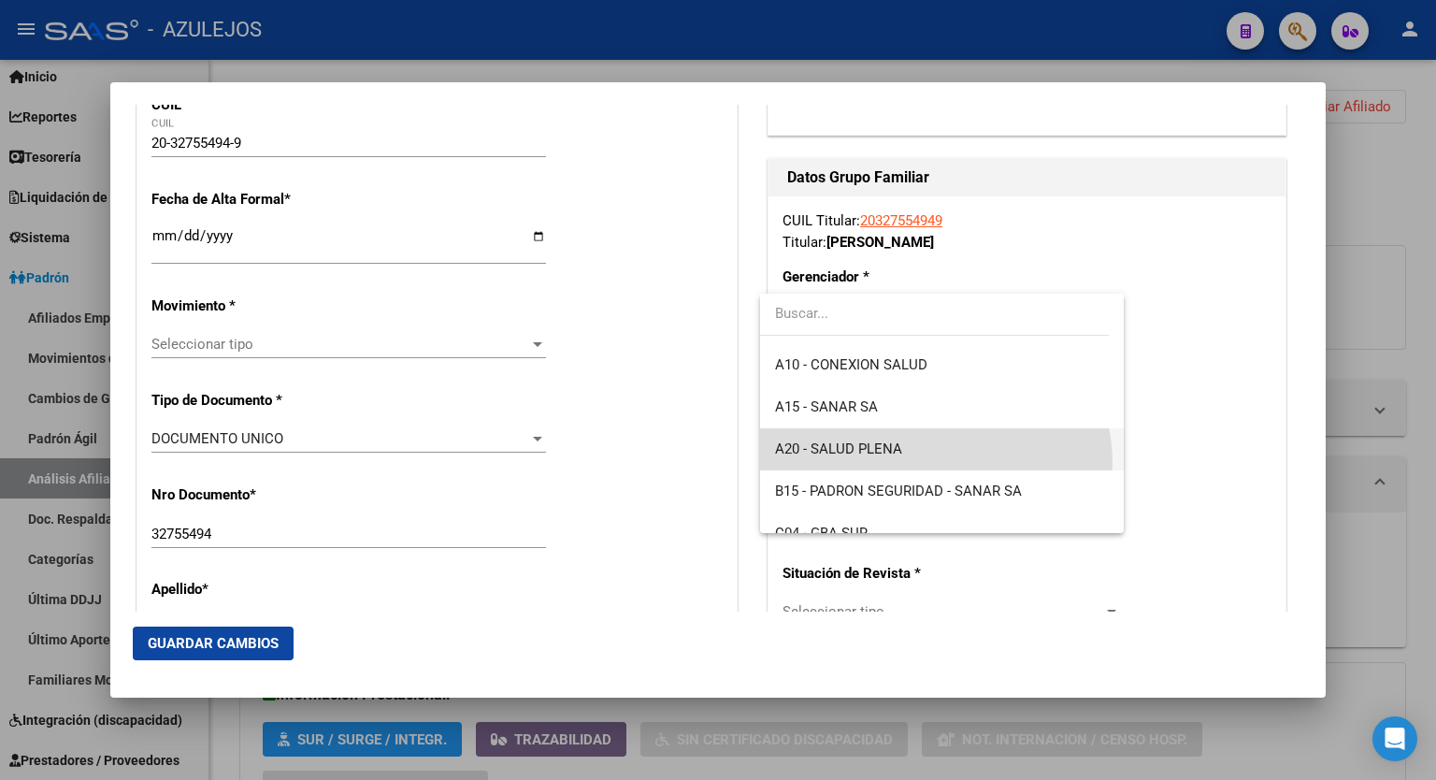
click at [926, 463] on span "A20 - SALUD PLENA" at bounding box center [942, 449] width 334 height 42
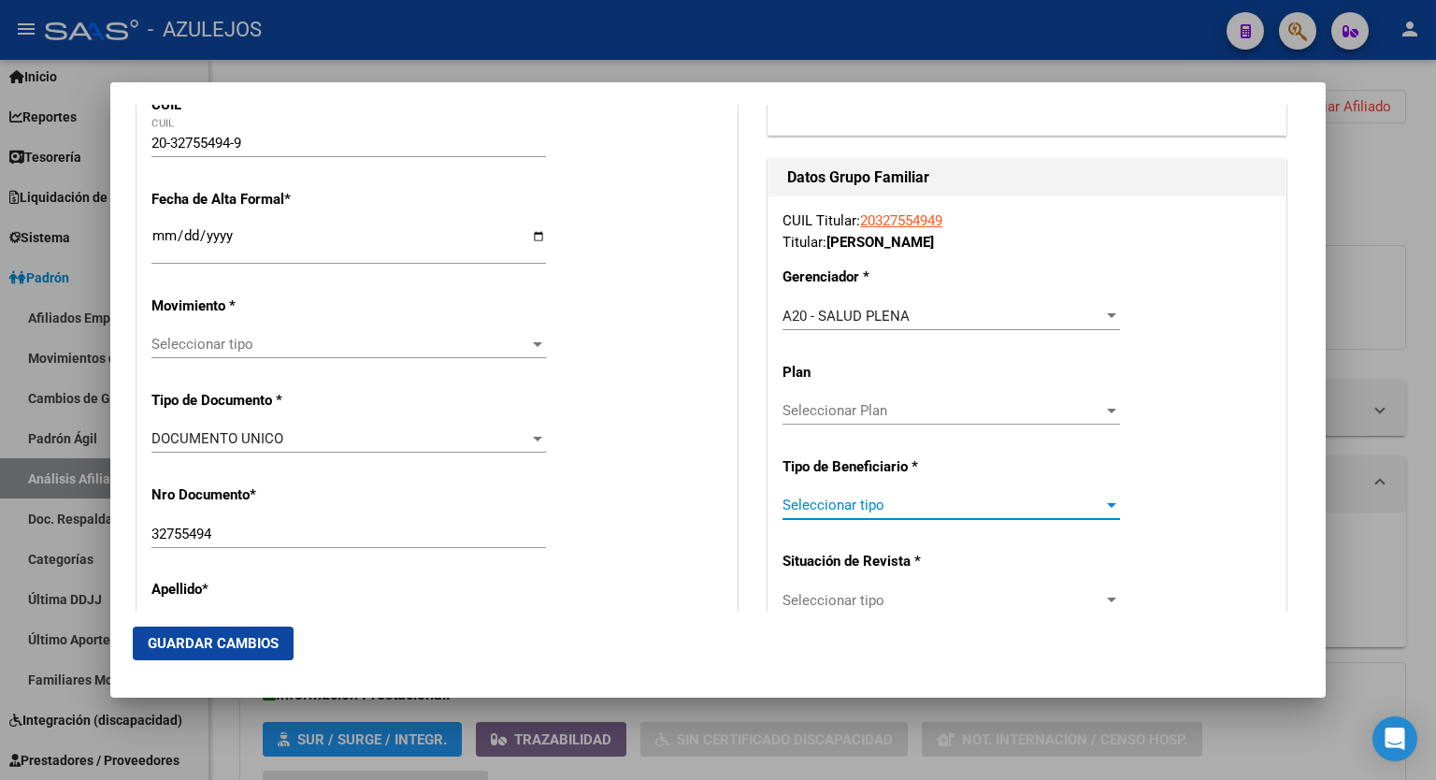
click at [1104, 509] on div at bounding box center [1112, 505] width 17 height 15
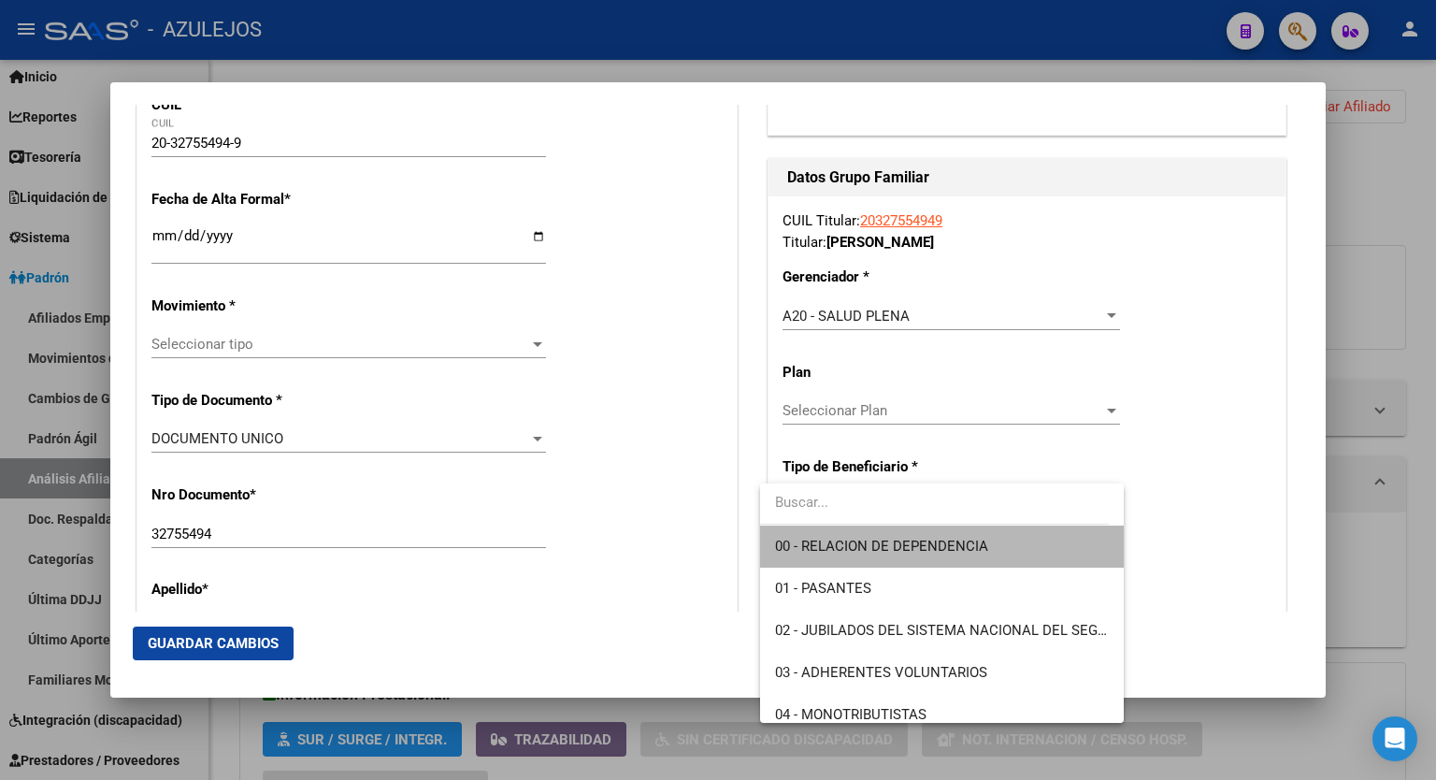
click at [1011, 539] on span "00 - RELACION DE DEPENDENCIA" at bounding box center [942, 547] width 334 height 42
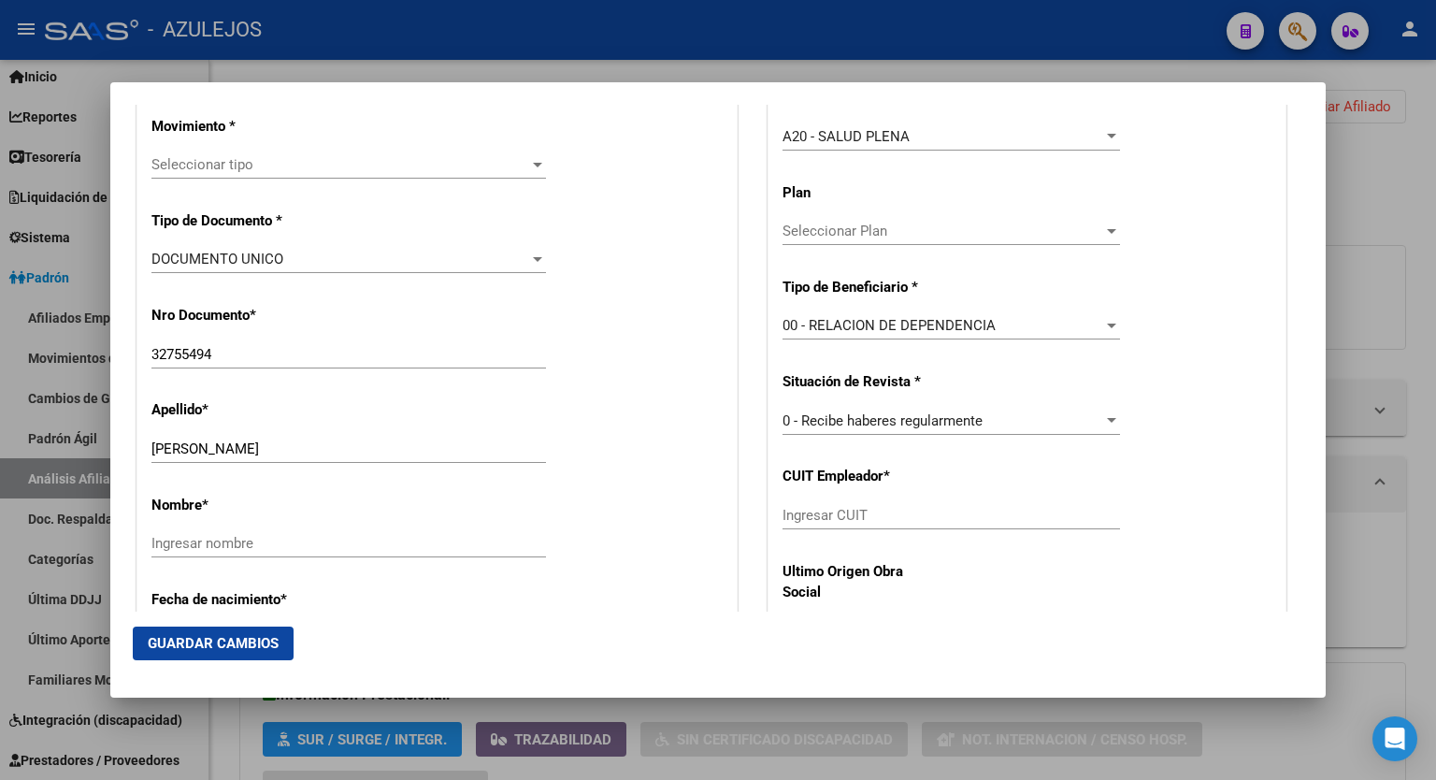
scroll to position [531, 0]
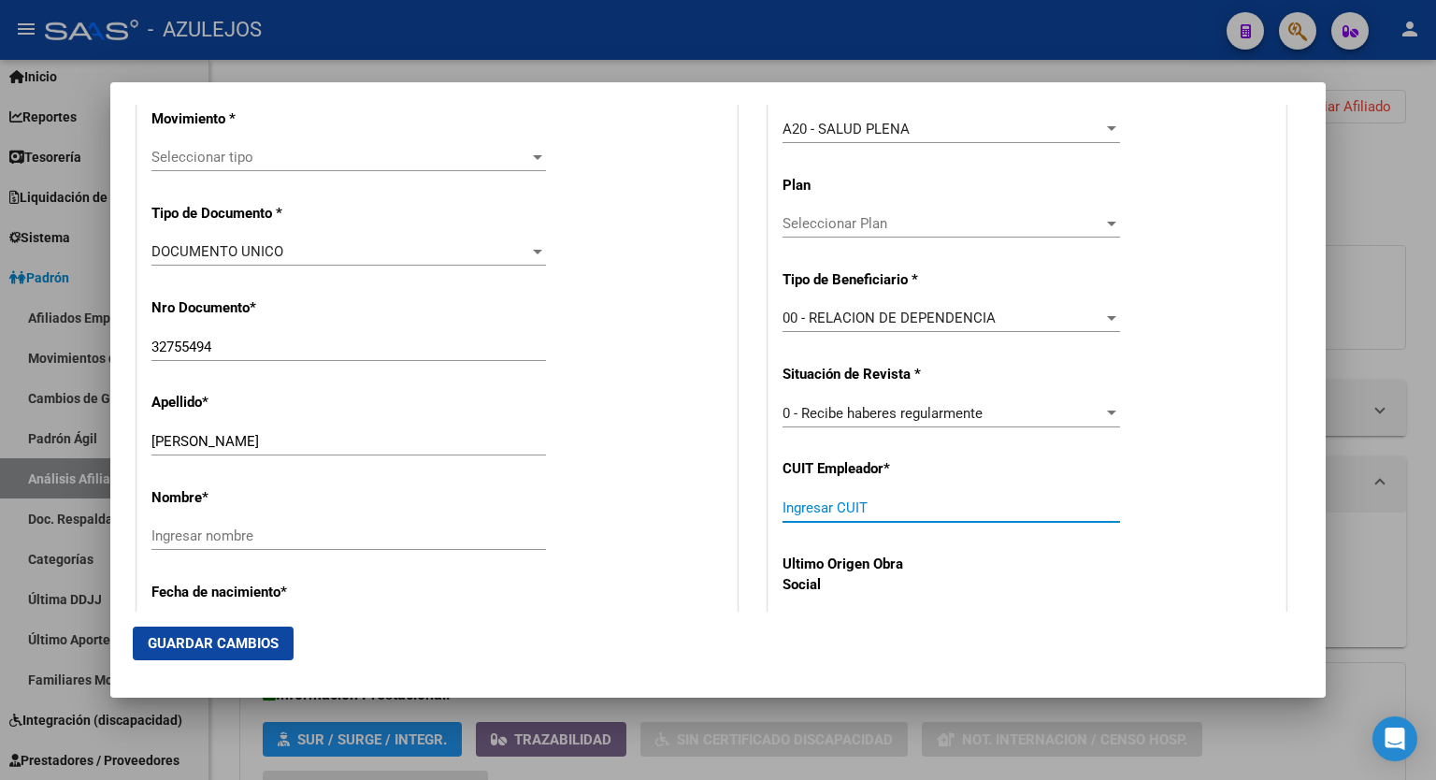
click at [988, 504] on input "Ingresar CUIT" at bounding box center [952, 507] width 338 height 17
paste input "30-70102530-6"
type input "30-70102530-6"
drag, startPoint x: 337, startPoint y: 434, endPoint x: 239, endPoint y: 437, distance: 97.3
click at [239, 437] on input "HERNANDEZ JUAN MANUEL" at bounding box center [349, 441] width 395 height 17
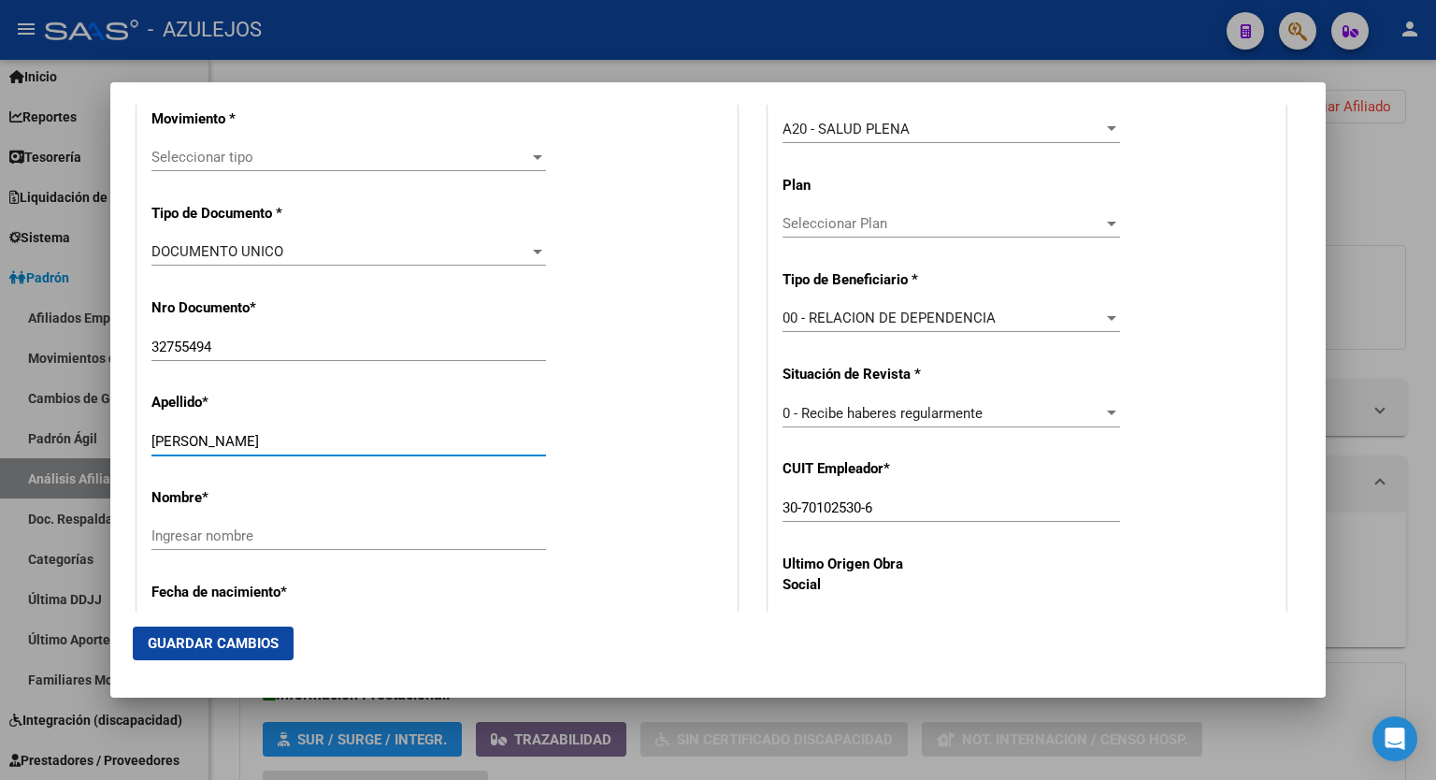
type input "HERNANDEZ"
click at [202, 531] on input "Ingresar nombre" at bounding box center [349, 535] width 395 height 17
paste input "JUAN MANUEL"
type input "JUAN MANUEL"
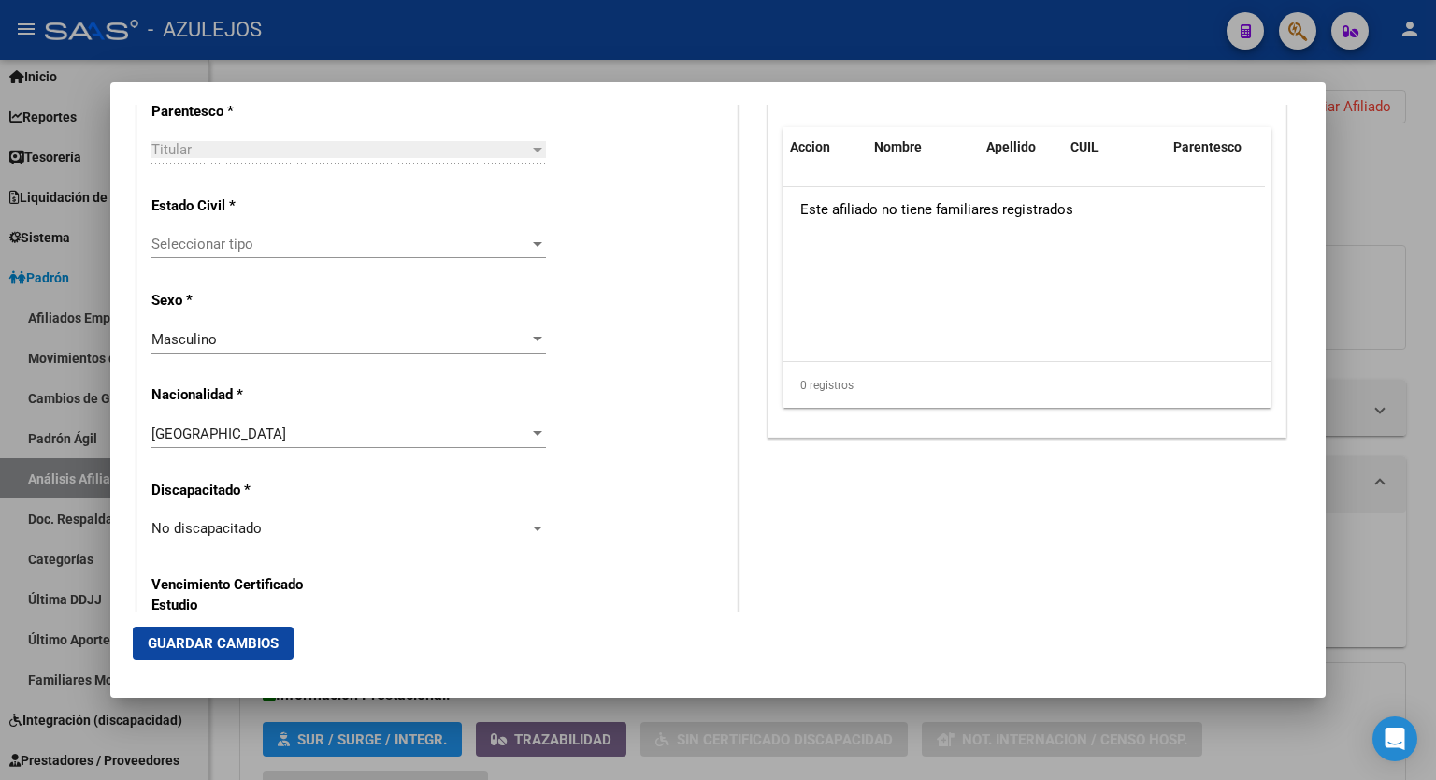
scroll to position [1147, 0]
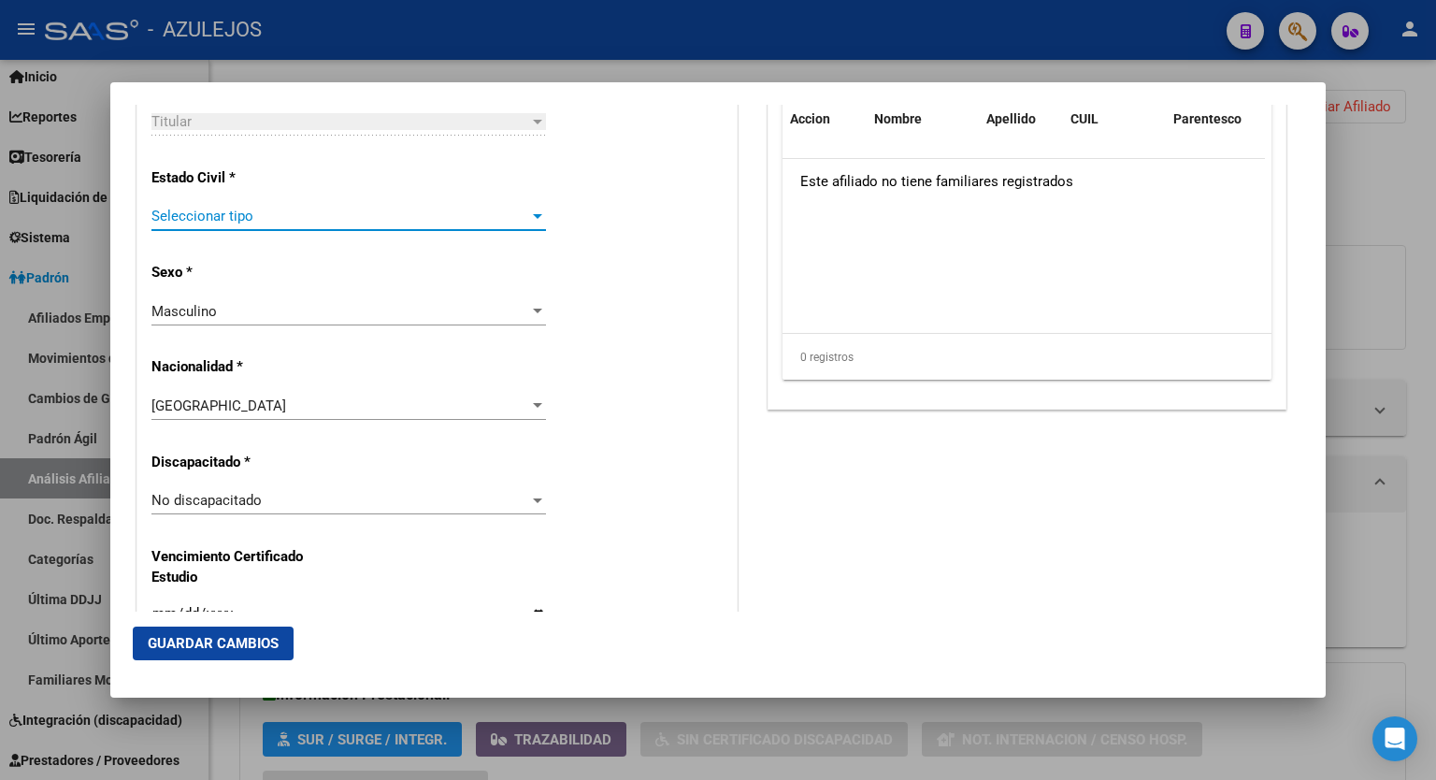
click at [536, 218] on div at bounding box center [537, 216] width 9 height 5
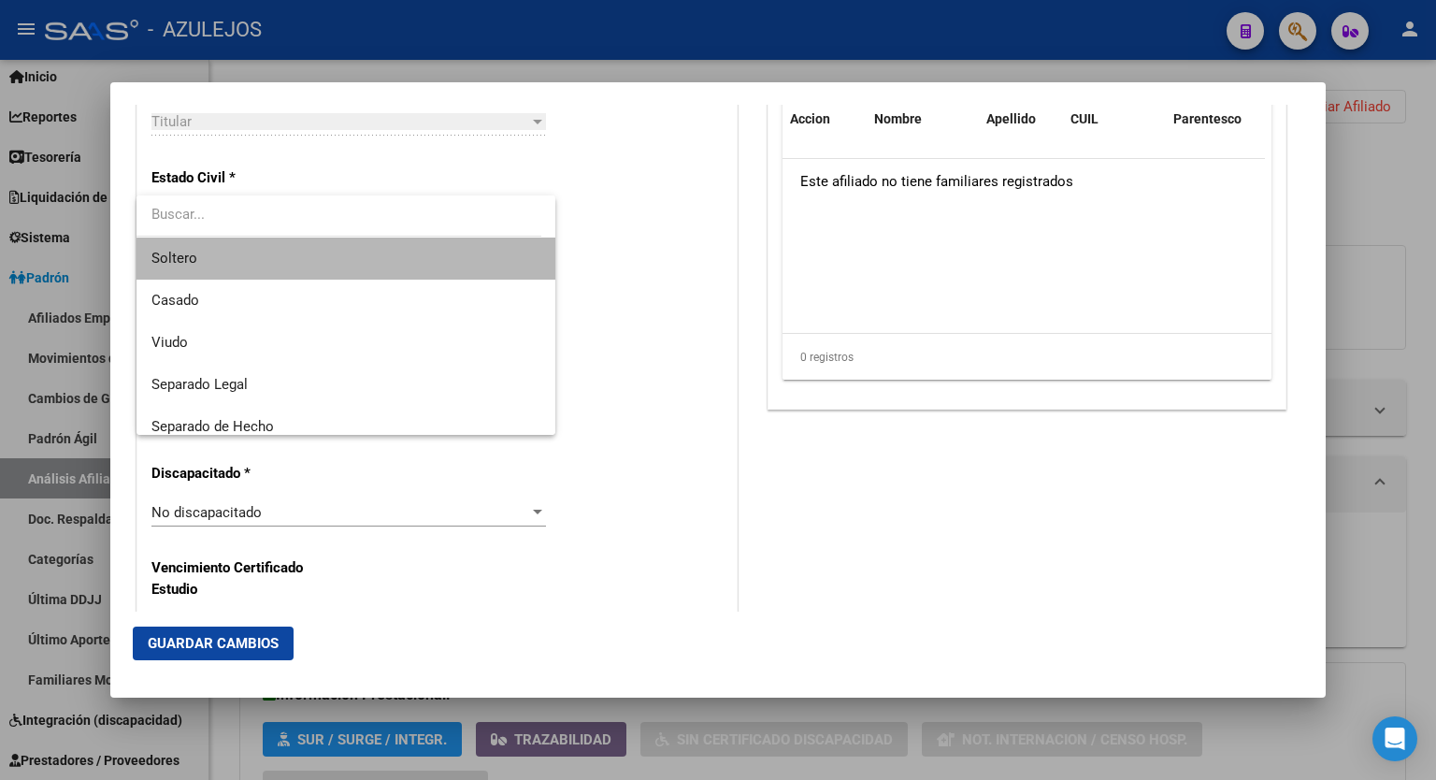
click at [378, 261] on span "Soltero" at bounding box center [346, 259] width 389 height 42
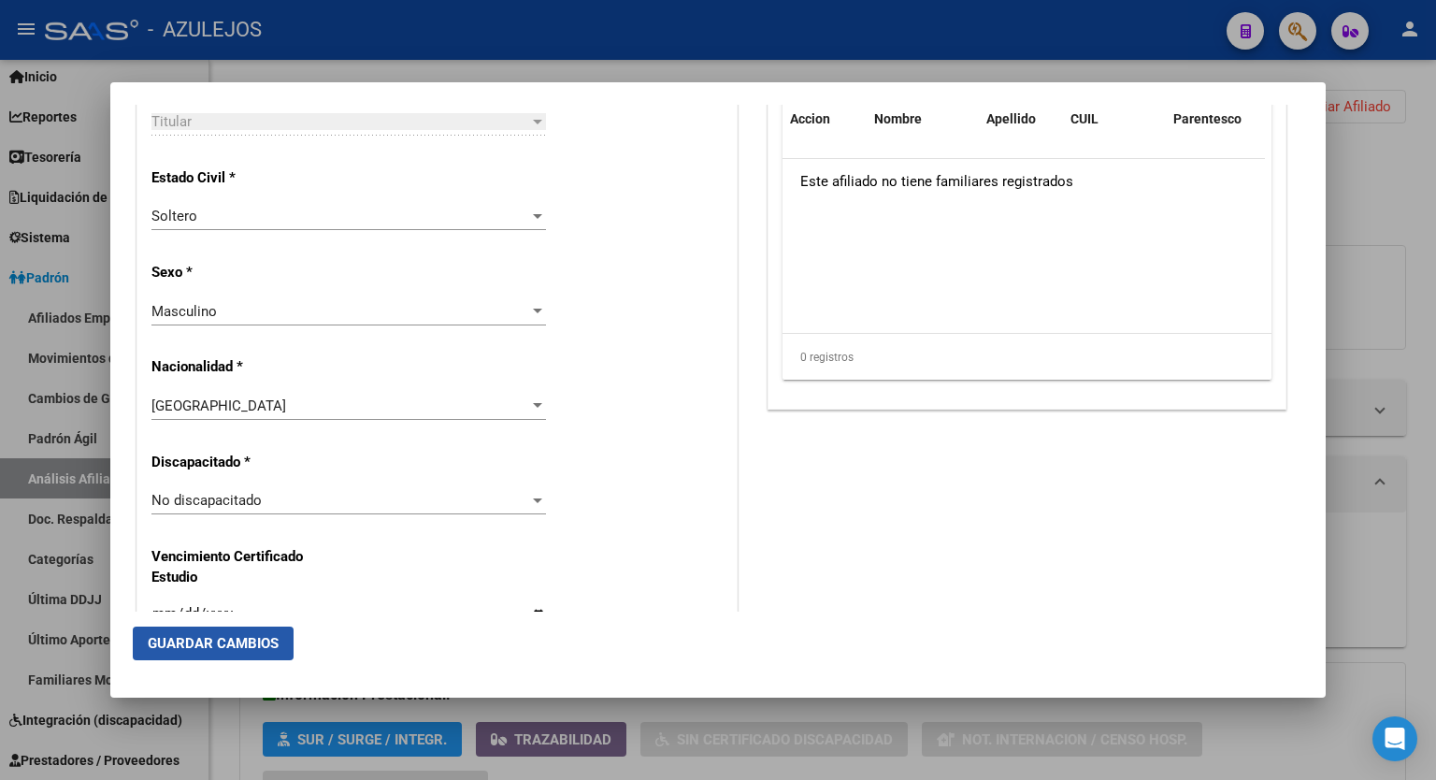
click at [198, 631] on button "Guardar Cambios" at bounding box center [213, 644] width 161 height 34
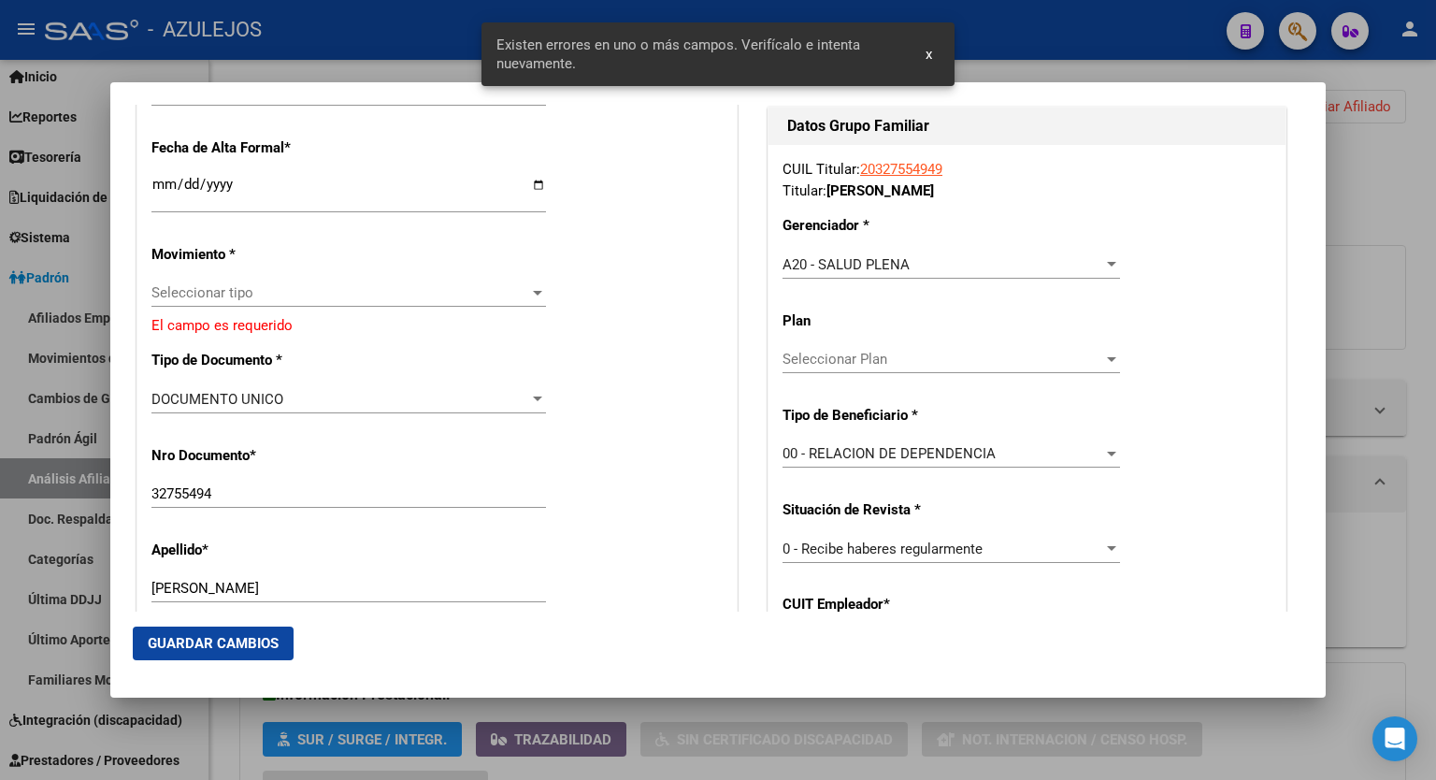
scroll to position [390, 0]
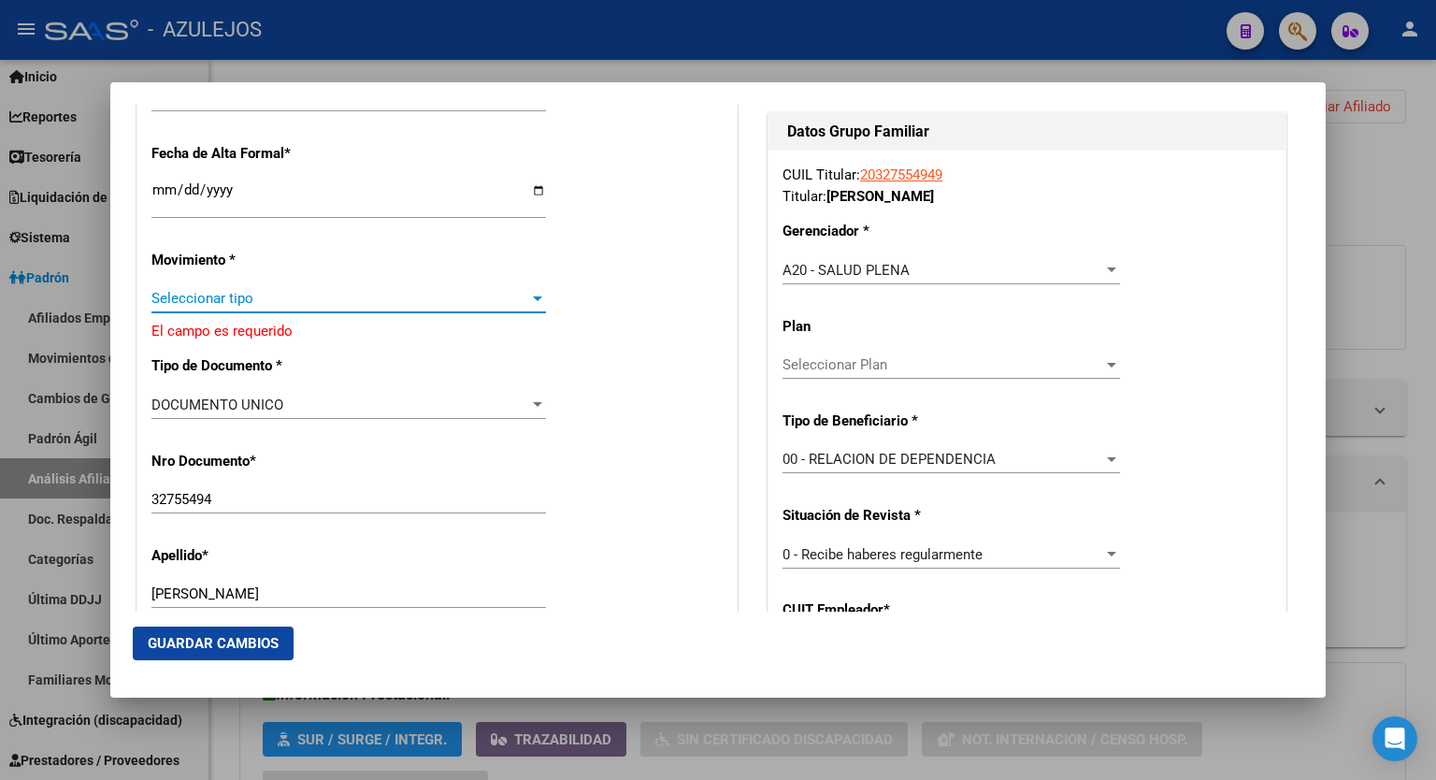
click at [534, 298] on div at bounding box center [537, 298] width 9 height 5
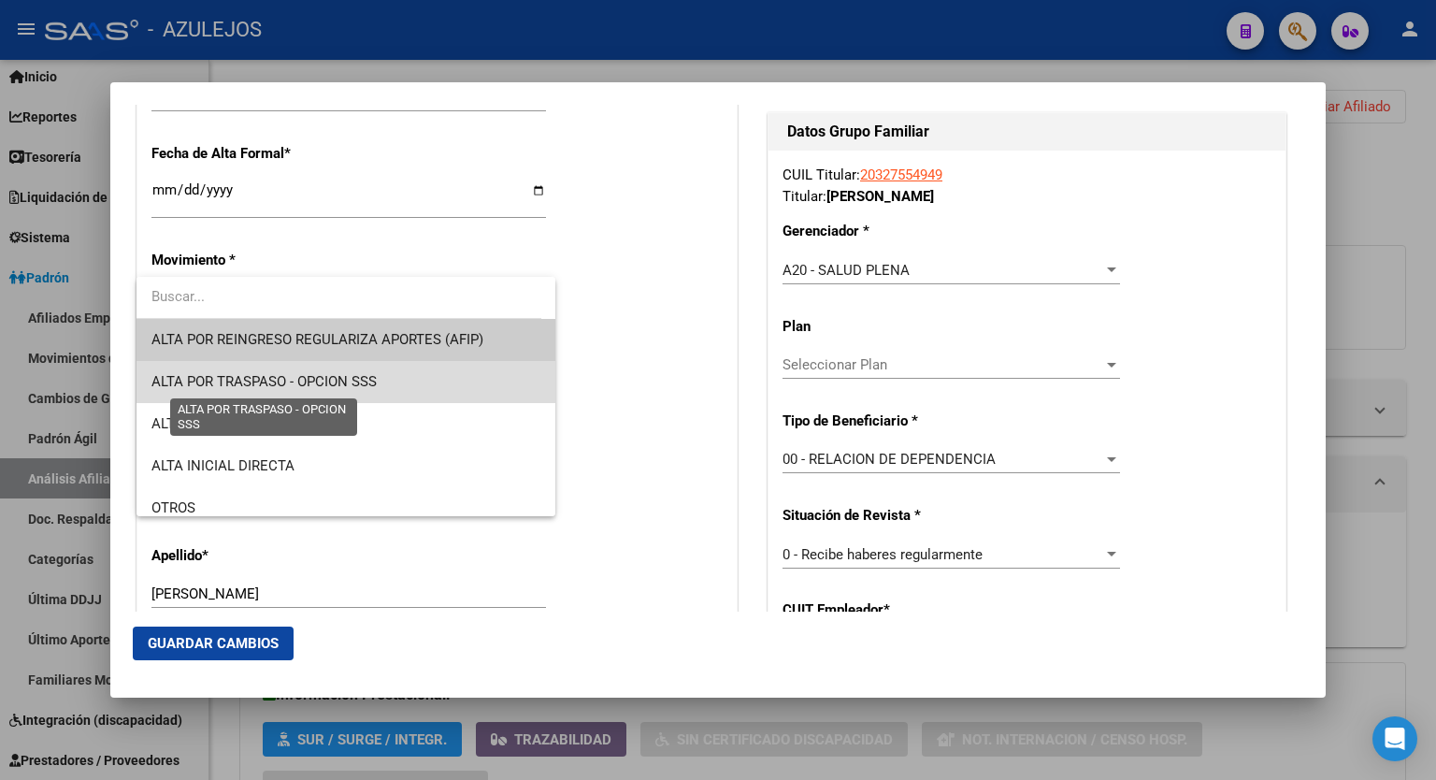
click at [369, 379] on span "ALTA POR TRASPASO - OPCION SSS" at bounding box center [264, 381] width 225 height 17
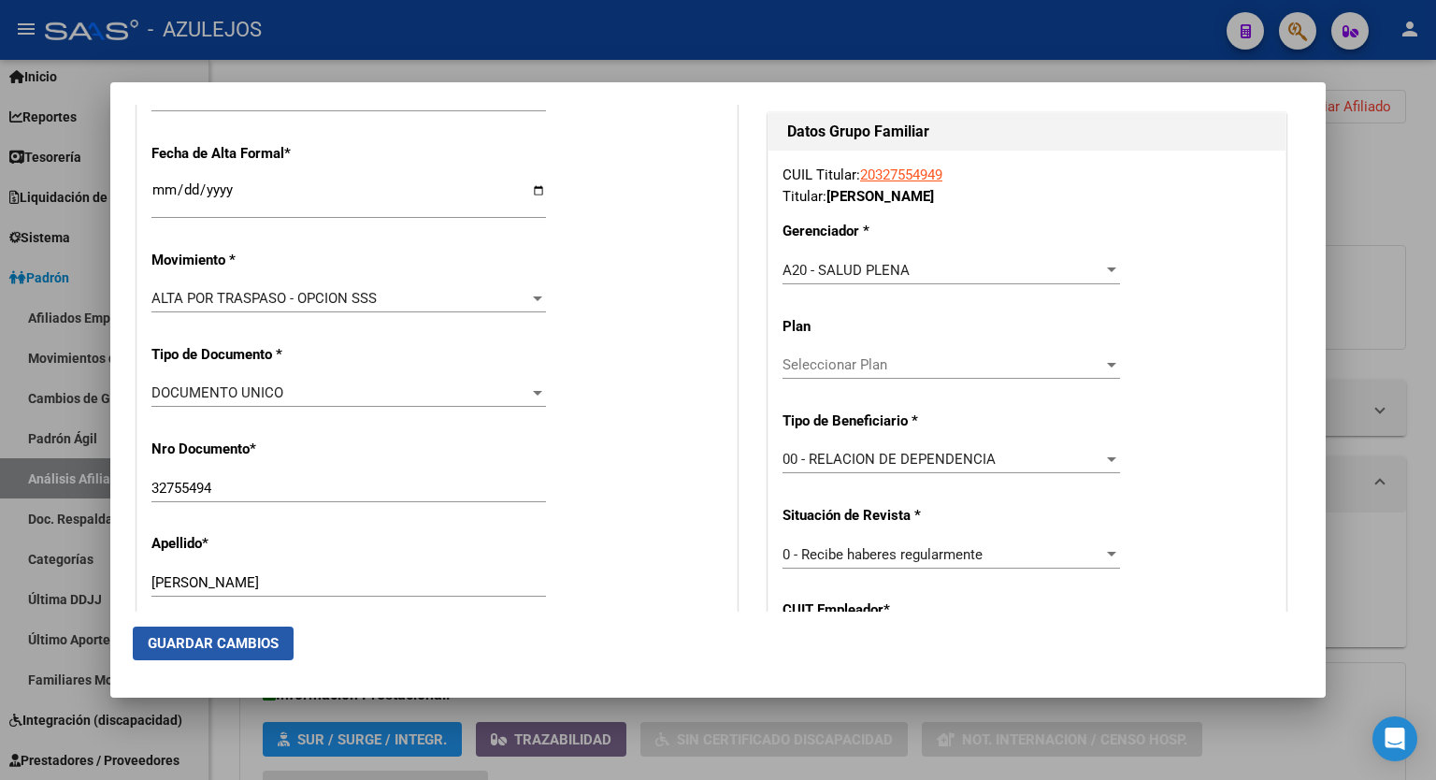
click at [239, 646] on span "Guardar Cambios" at bounding box center [213, 643] width 131 height 17
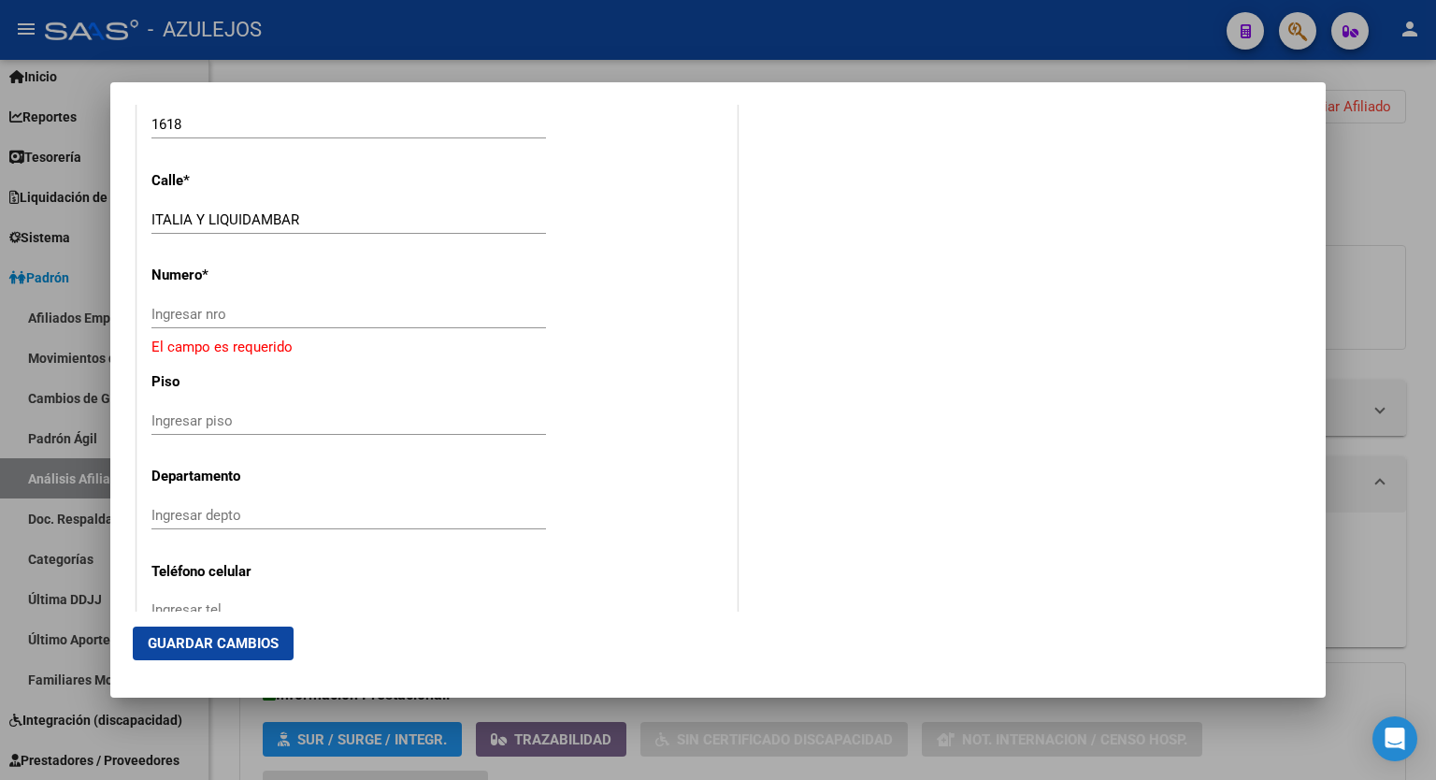
scroll to position [2033, 0]
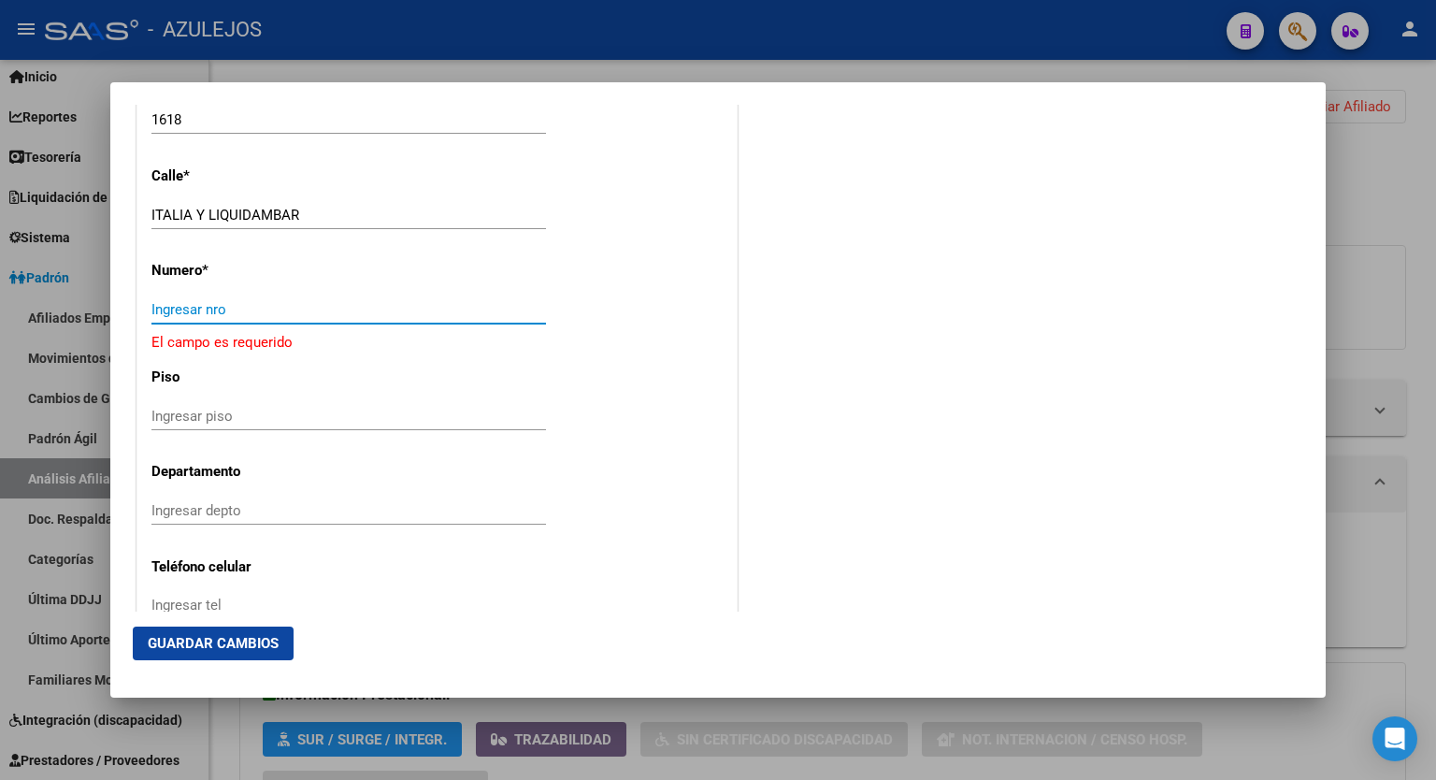
click at [282, 313] on input "Ingresar nro" at bounding box center [349, 309] width 395 height 17
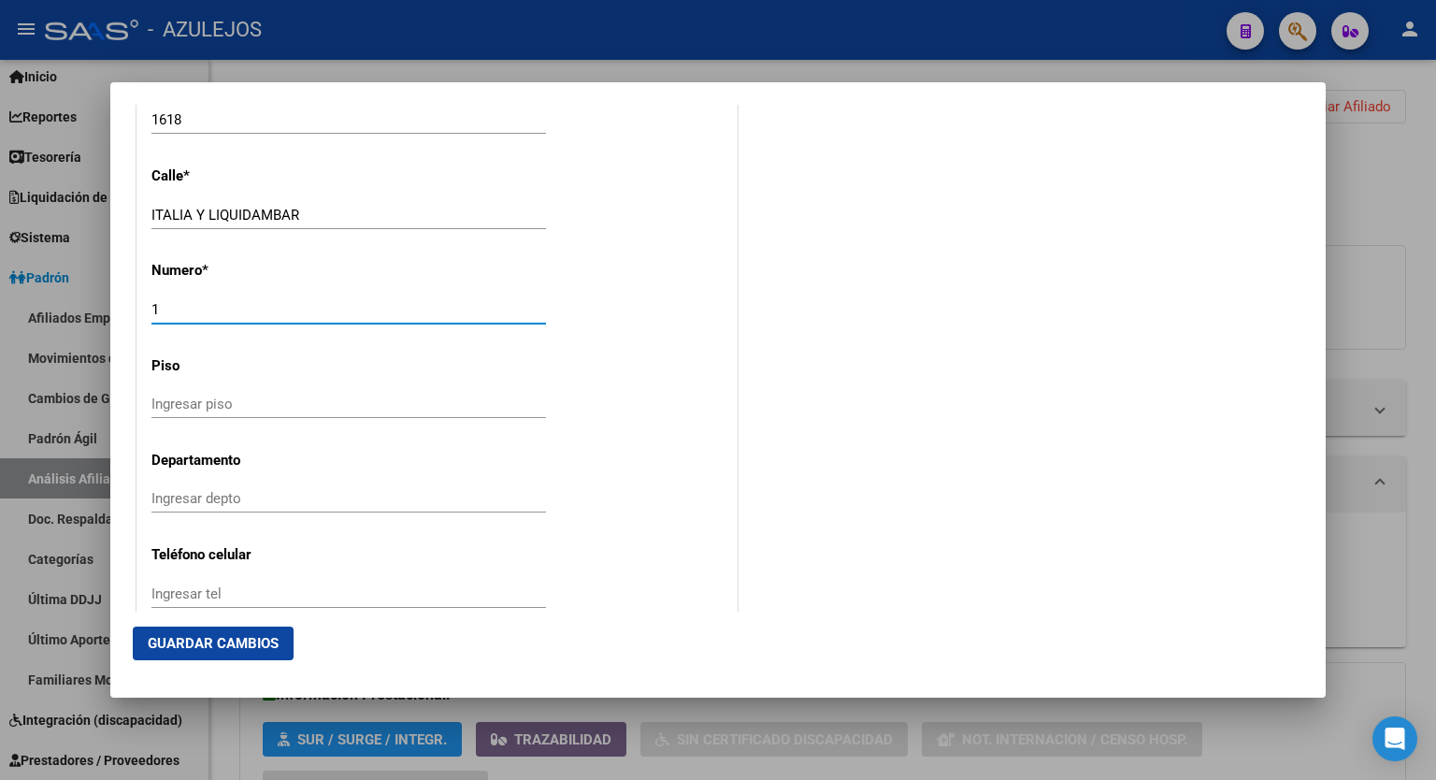
type input "1"
click at [178, 633] on button "Guardar Cambios" at bounding box center [213, 644] width 161 height 34
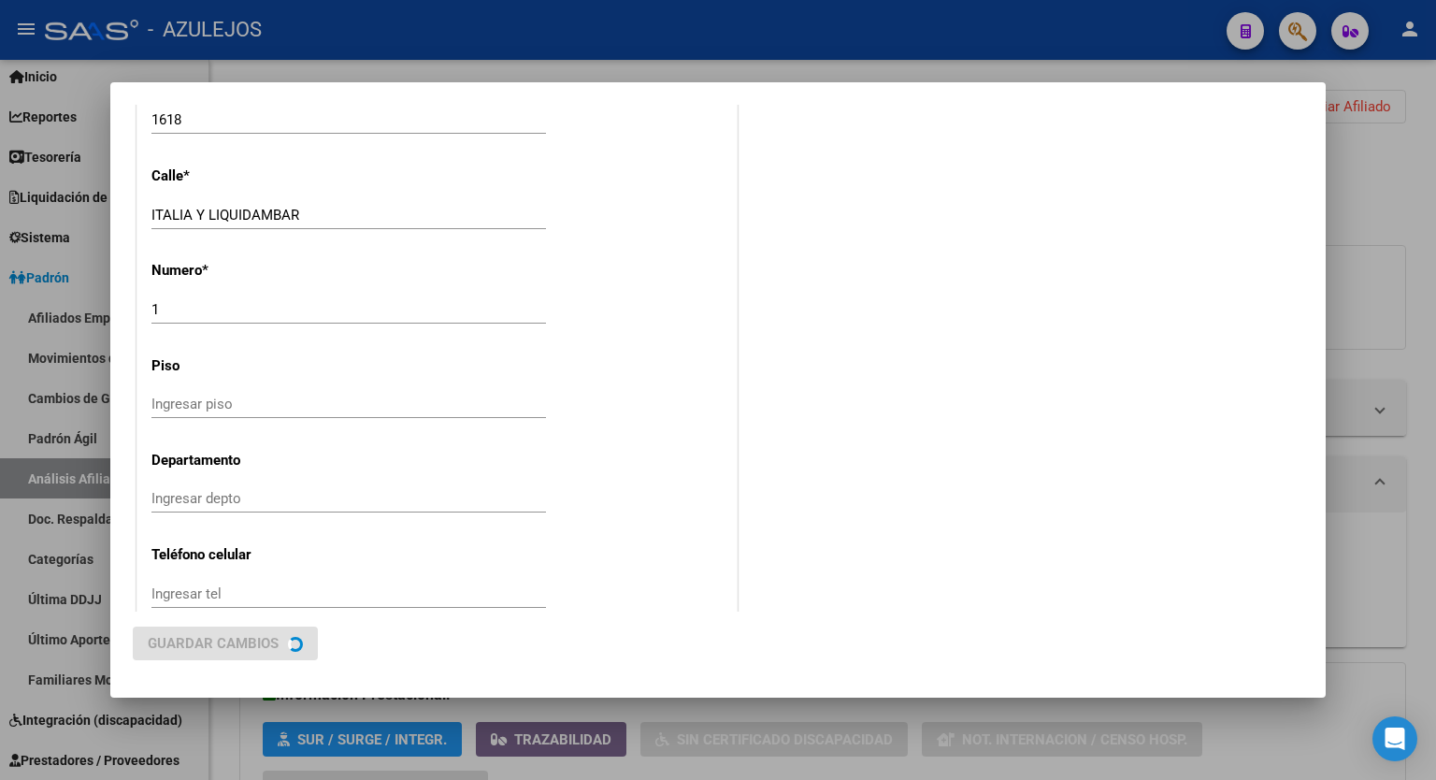
scroll to position [0, 0]
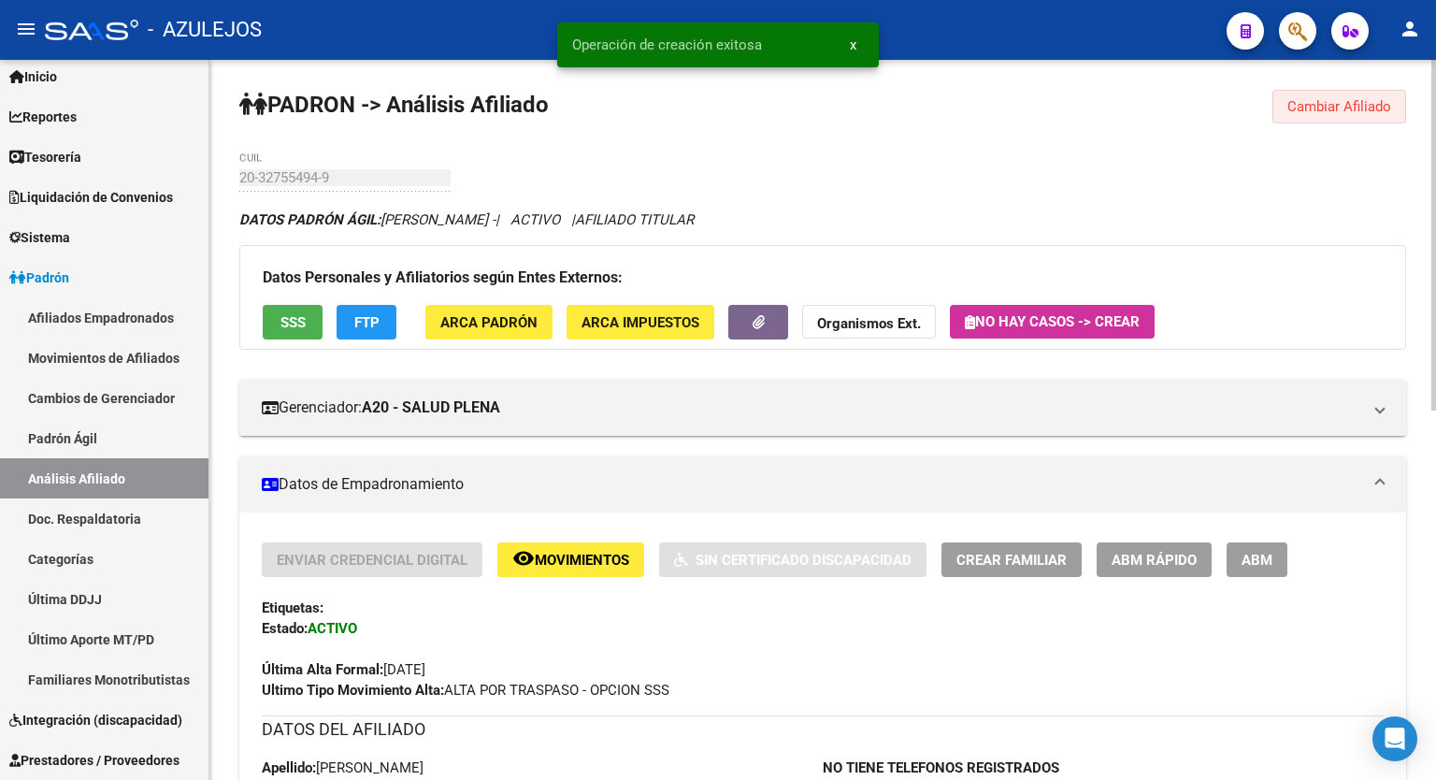
click at [1335, 94] on button "Cambiar Afiliado" at bounding box center [1340, 107] width 134 height 34
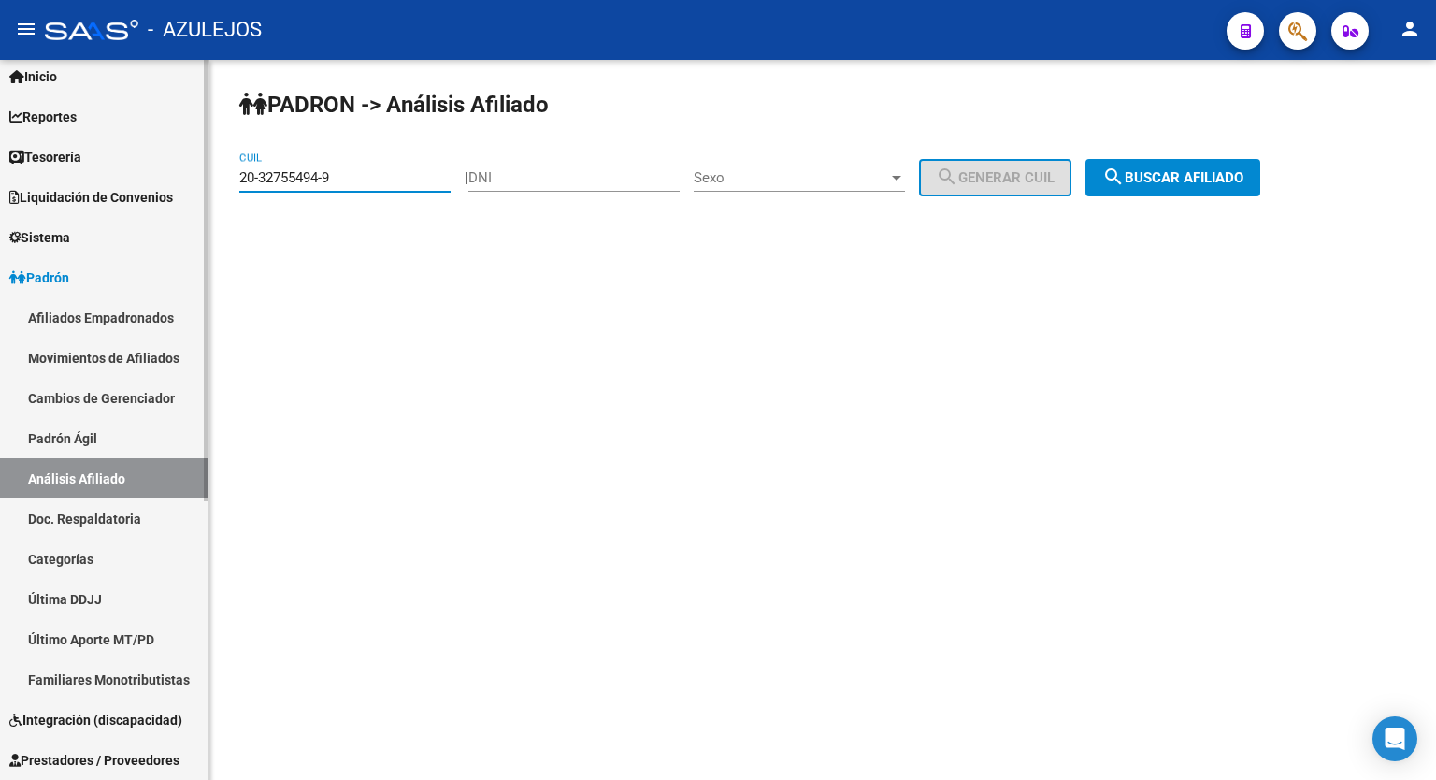
drag, startPoint x: 396, startPoint y: 184, endPoint x: 201, endPoint y: 172, distance: 194.9
click at [201, 172] on mat-sidenav-container "Firma Express Inicio Calendario SSS Instructivos Contacto OS Reportes Tablero d…" at bounding box center [718, 420] width 1436 height 720
paste input "7-37622431-2"
type input "27-37622431-2"
click at [1208, 180] on span "search Buscar afiliado" at bounding box center [1173, 177] width 141 height 17
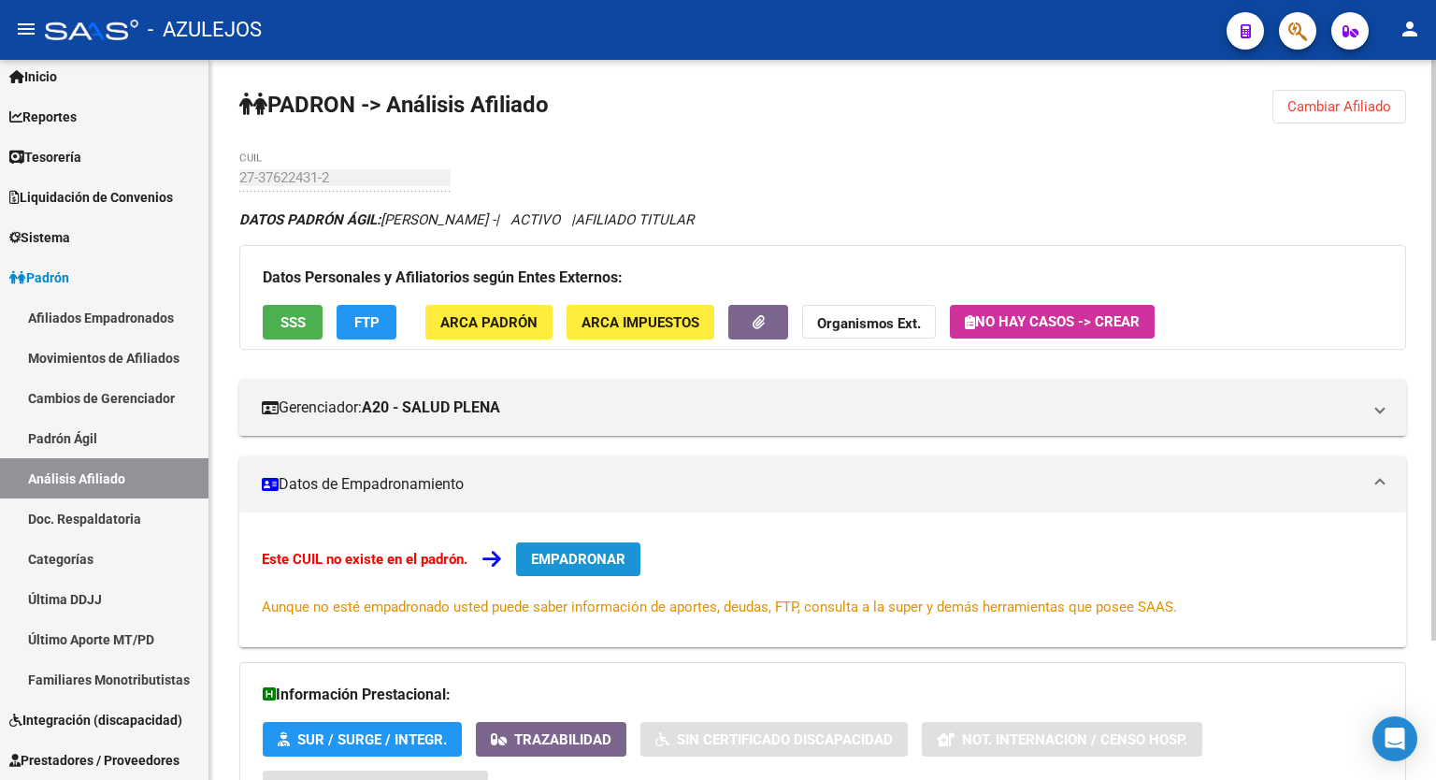
click at [583, 551] on span "EMPADRONAR" at bounding box center [578, 559] width 94 height 17
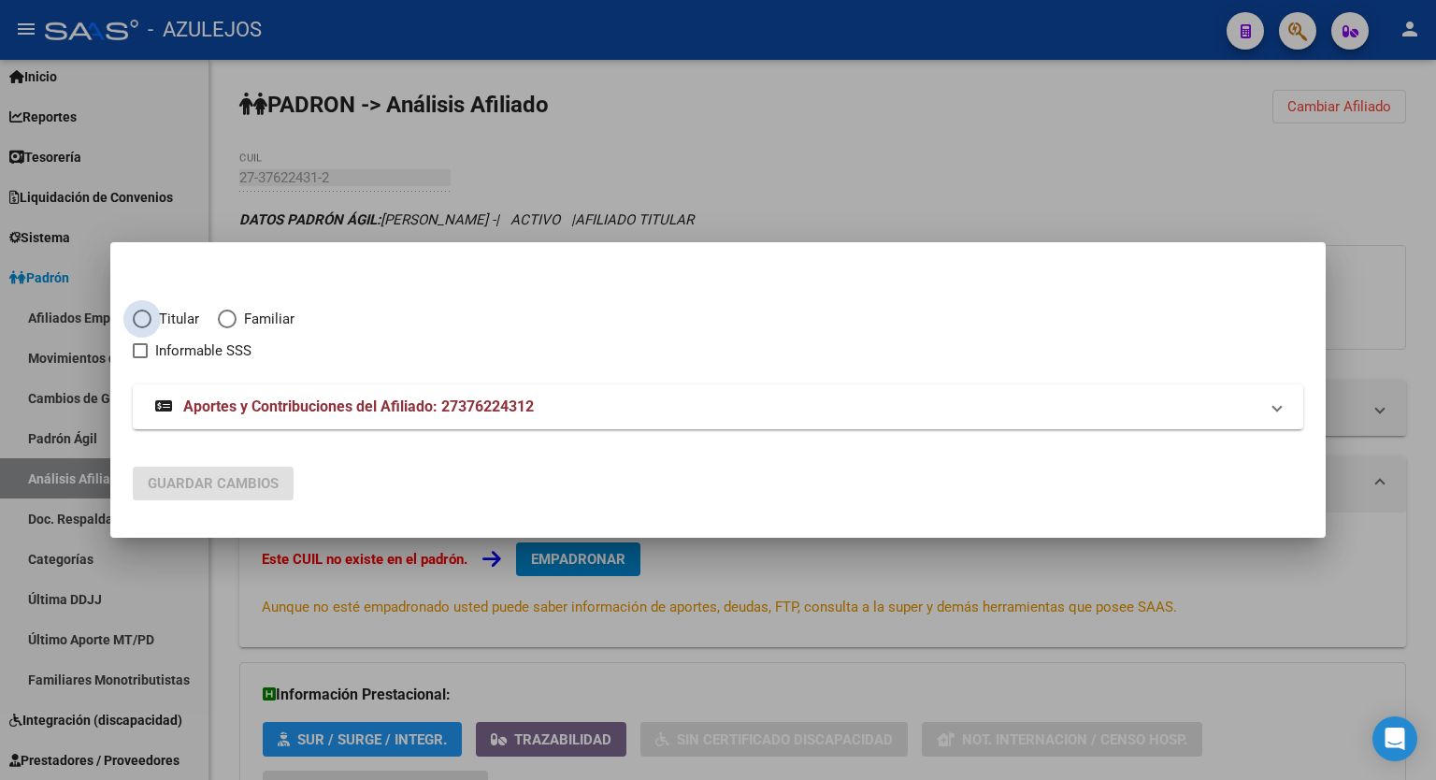
click at [143, 319] on span "Elija una opción" at bounding box center [142, 319] width 19 height 19
click at [143, 319] on input "Titular" at bounding box center [142, 319] width 19 height 19
radio input "true"
checkbox input "true"
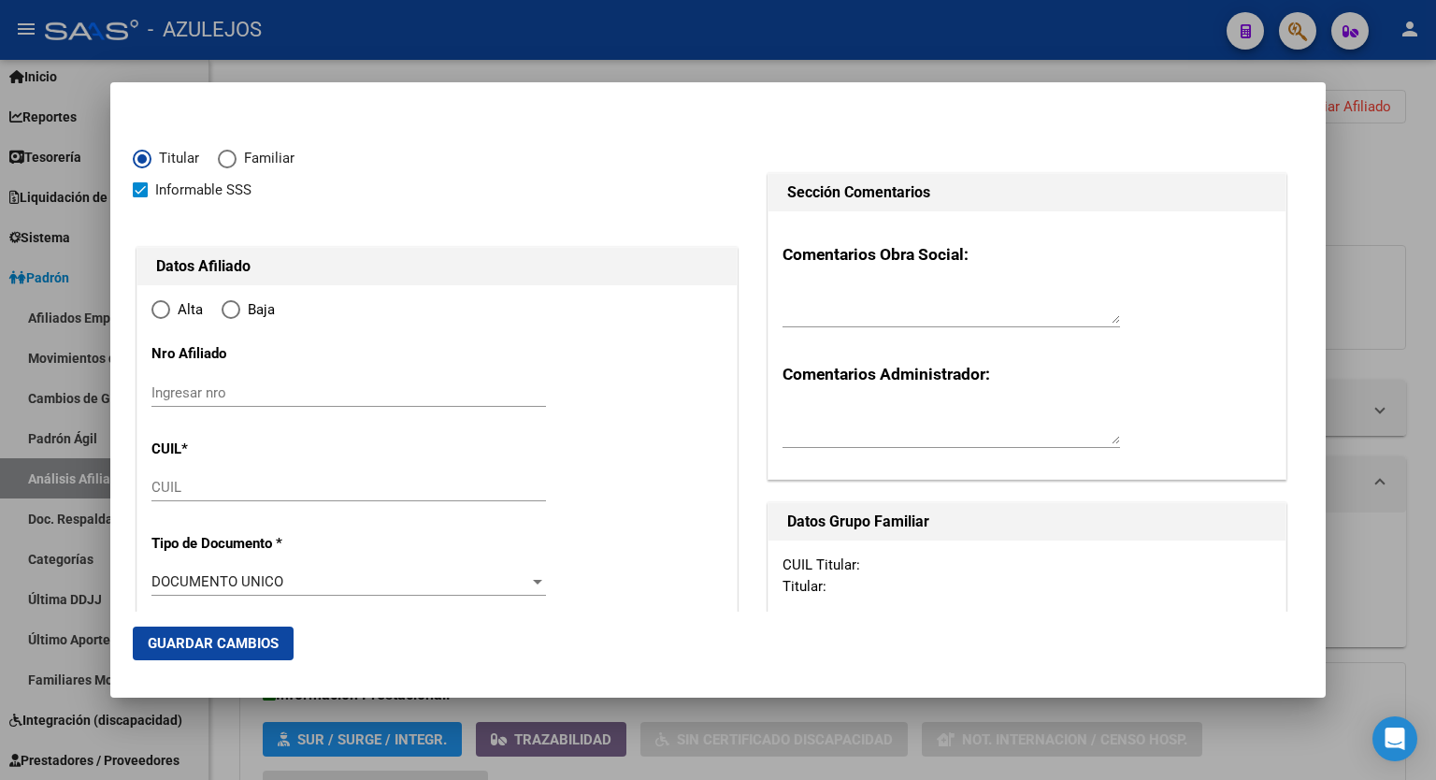
type input "27-37622431-2"
type input "37622431"
type input "OLIVAR"
type input "CECILIA NOEMI"
type input "1993-12-16"
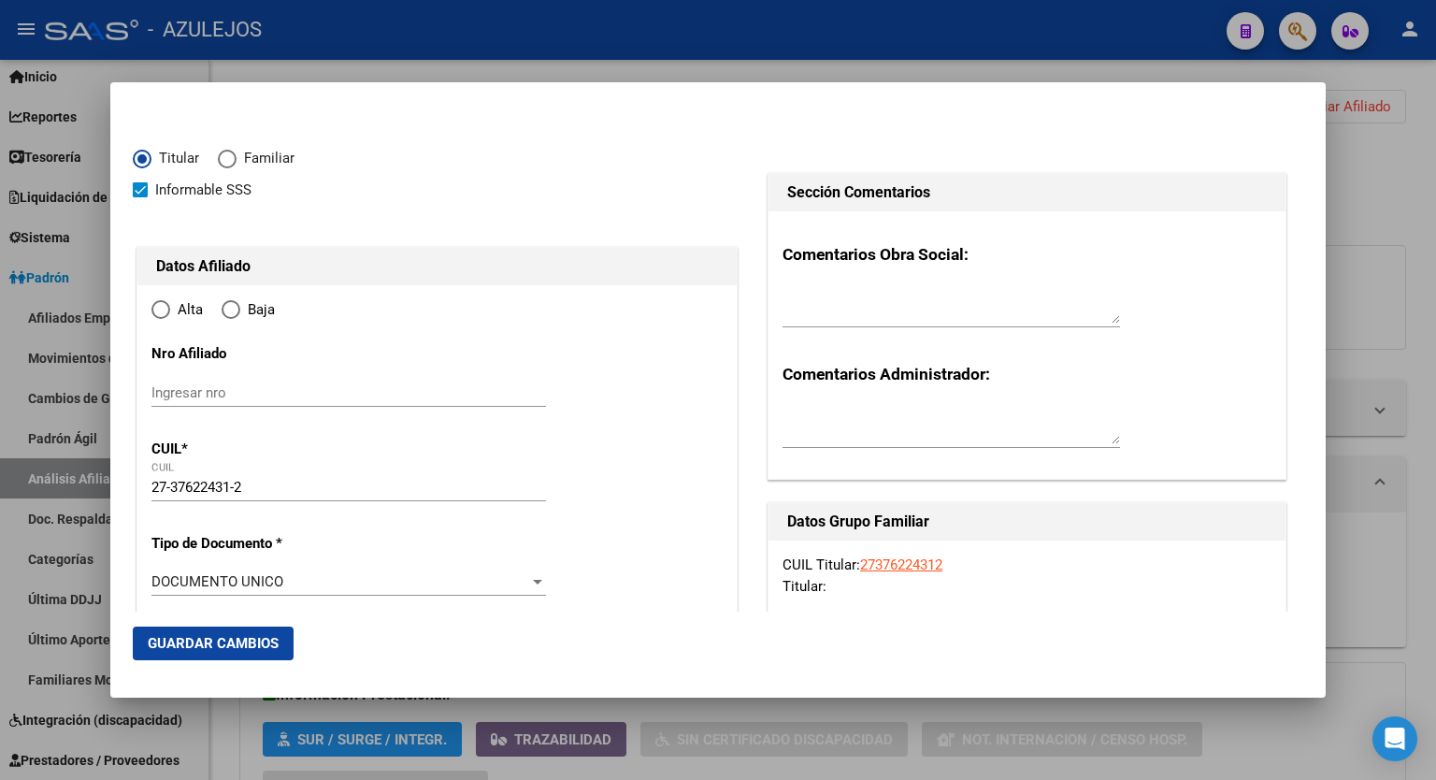
type input "VILLANUEVA"
type input "5521"
type input "BRA DE LOS ANDES"
type input "3623"
radio input "true"
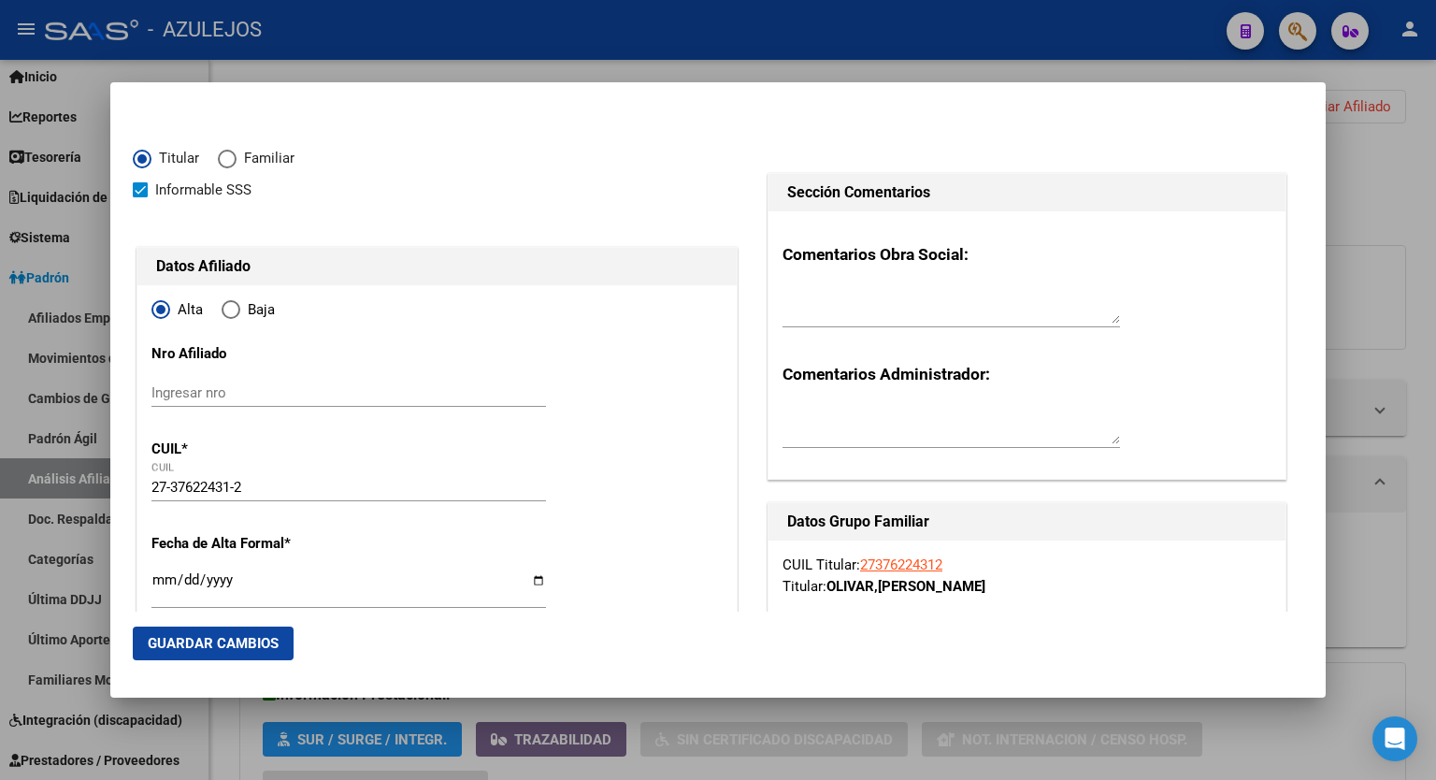
type input "VILLANUEVA"
click at [538, 584] on input "Ingresar fecha" at bounding box center [349, 587] width 395 height 30
type input "2025-09-01"
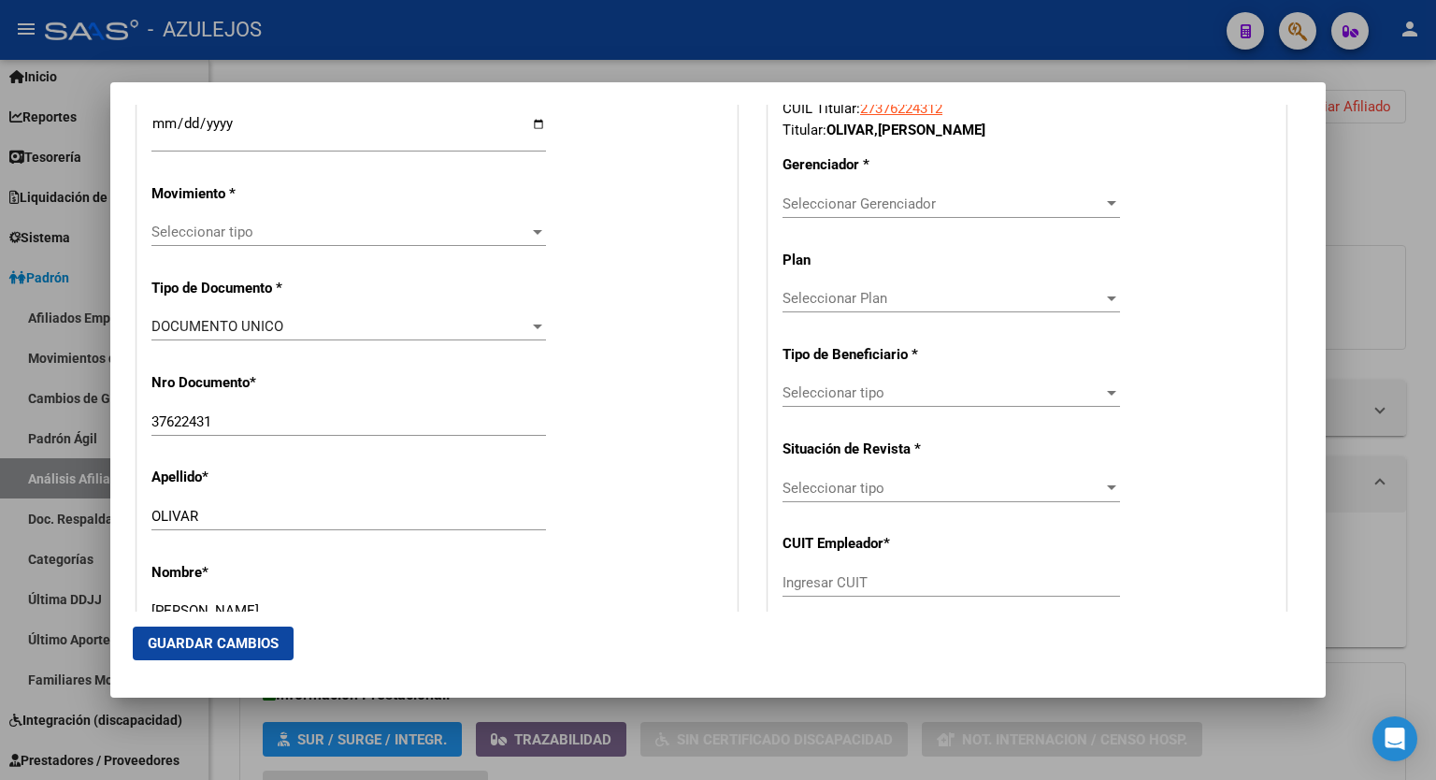
scroll to position [466, 0]
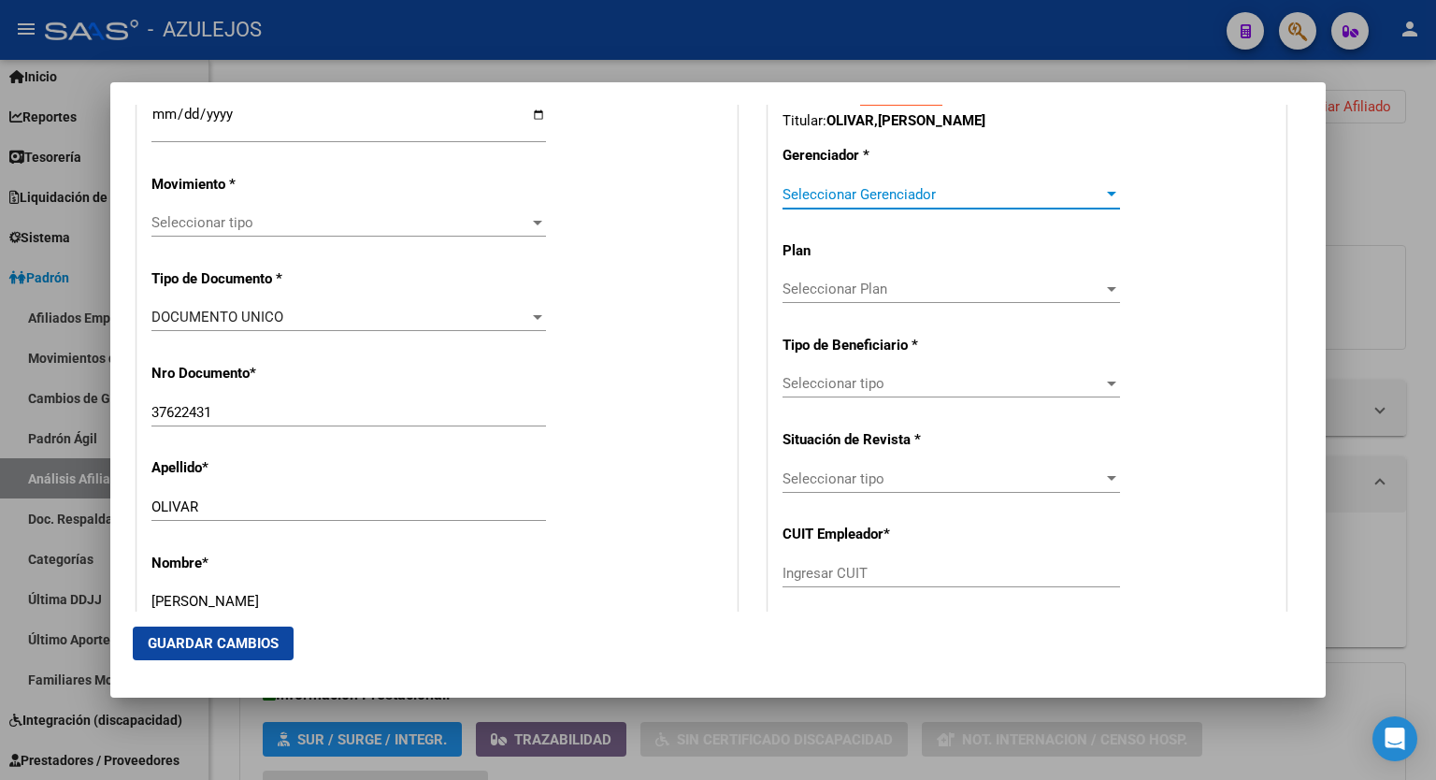
click at [1104, 189] on div at bounding box center [1112, 194] width 17 height 15
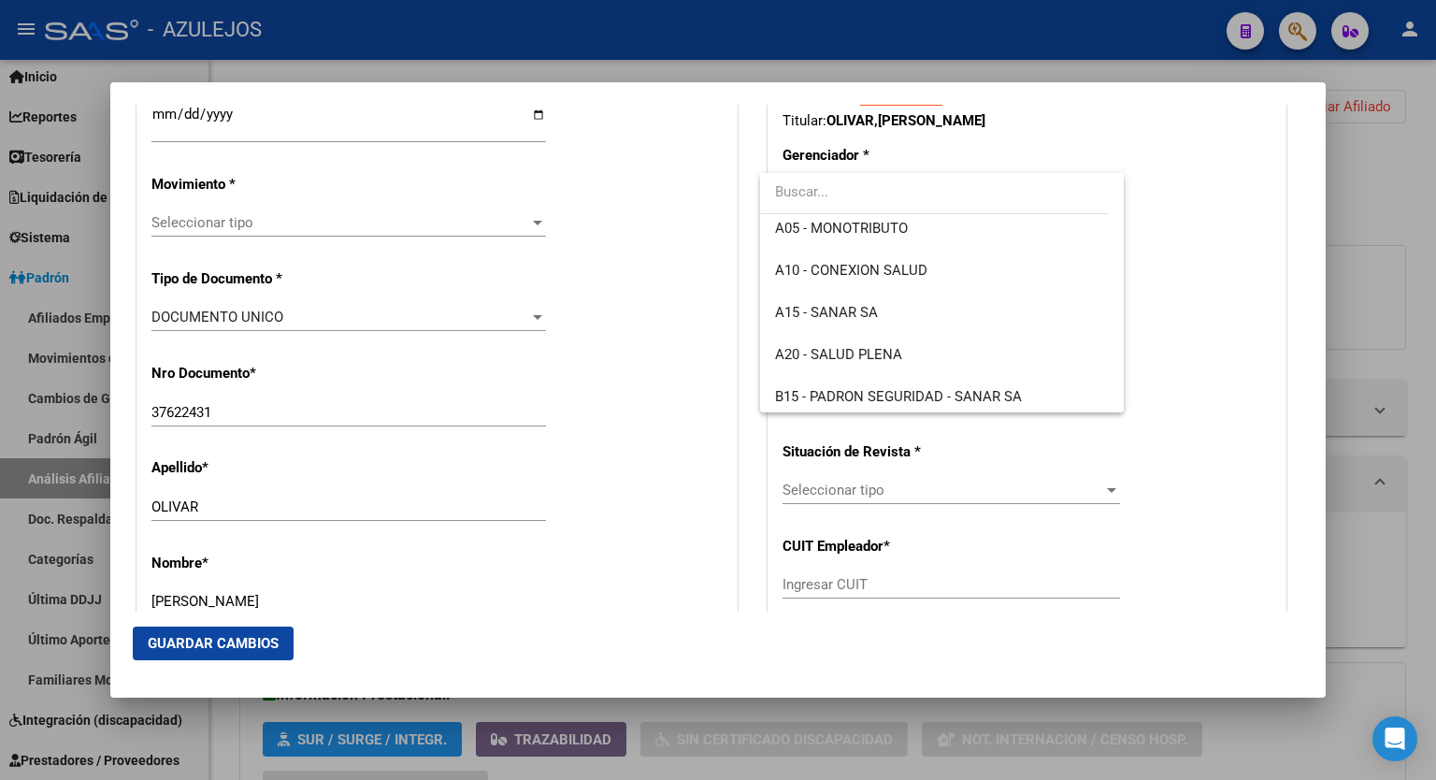
scroll to position [180, 0]
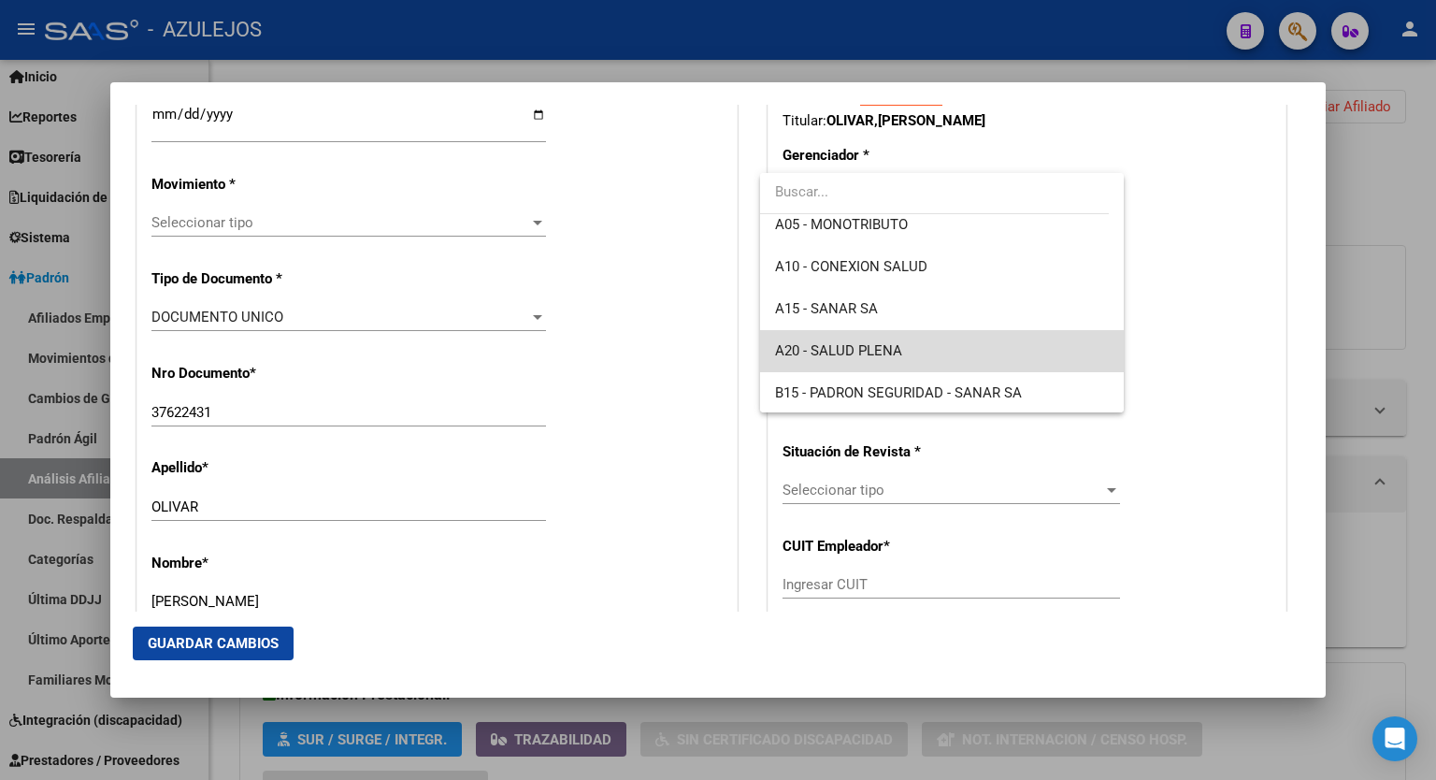
click at [952, 345] on span "A20 - SALUD PLENA" at bounding box center [942, 351] width 334 height 42
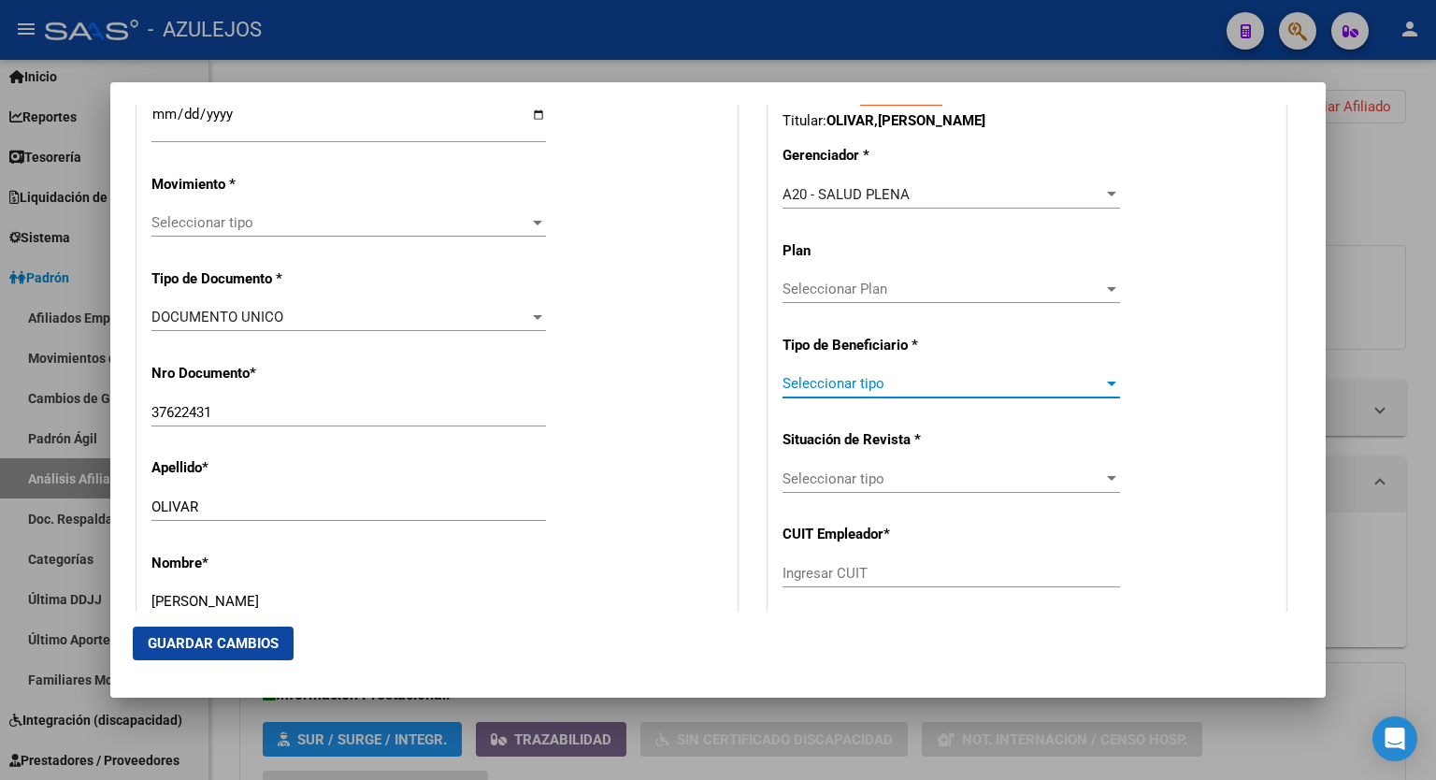
click at [1107, 384] on div at bounding box center [1111, 384] width 9 height 5
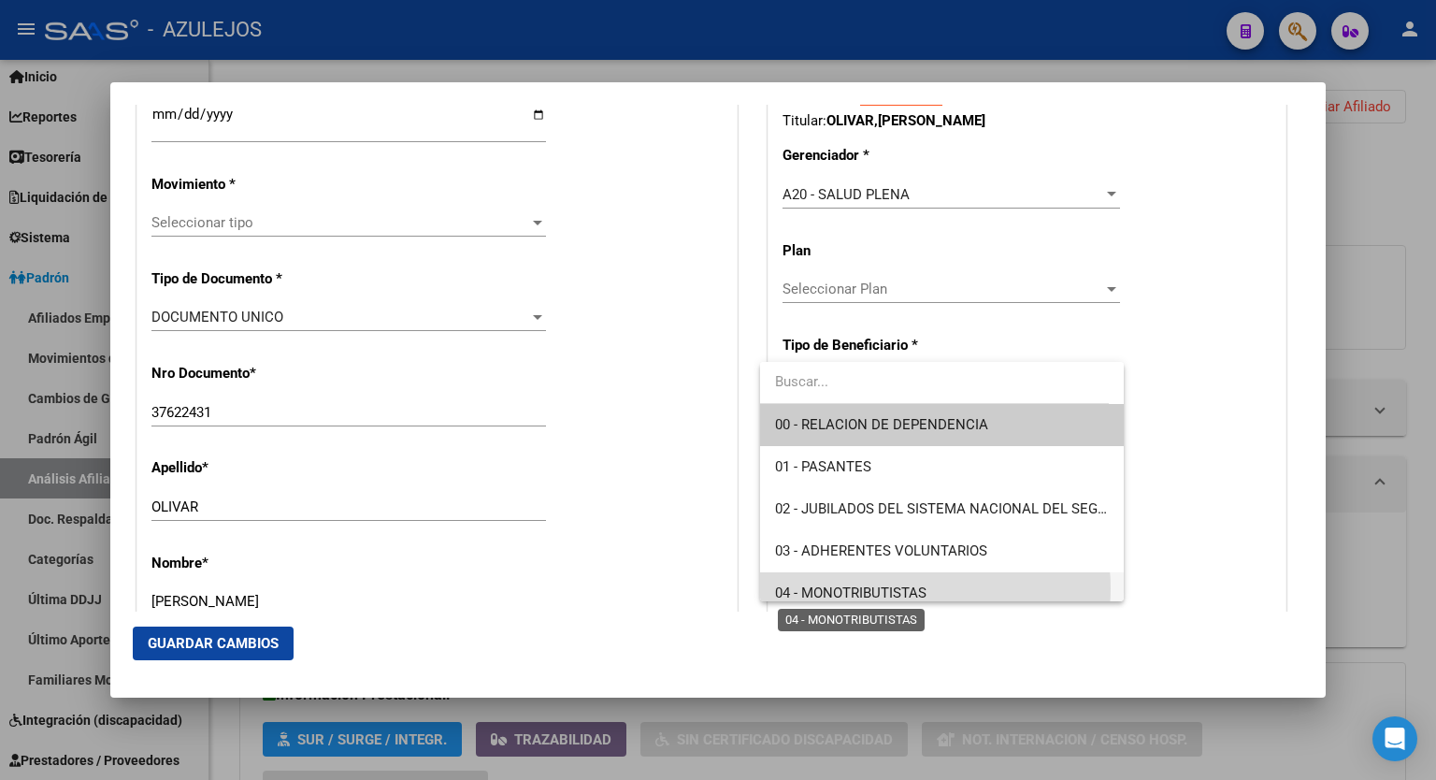
click at [913, 588] on span "04 - MONOTRIBUTISTAS" at bounding box center [851, 593] width 152 height 17
type input "27-37622431-2"
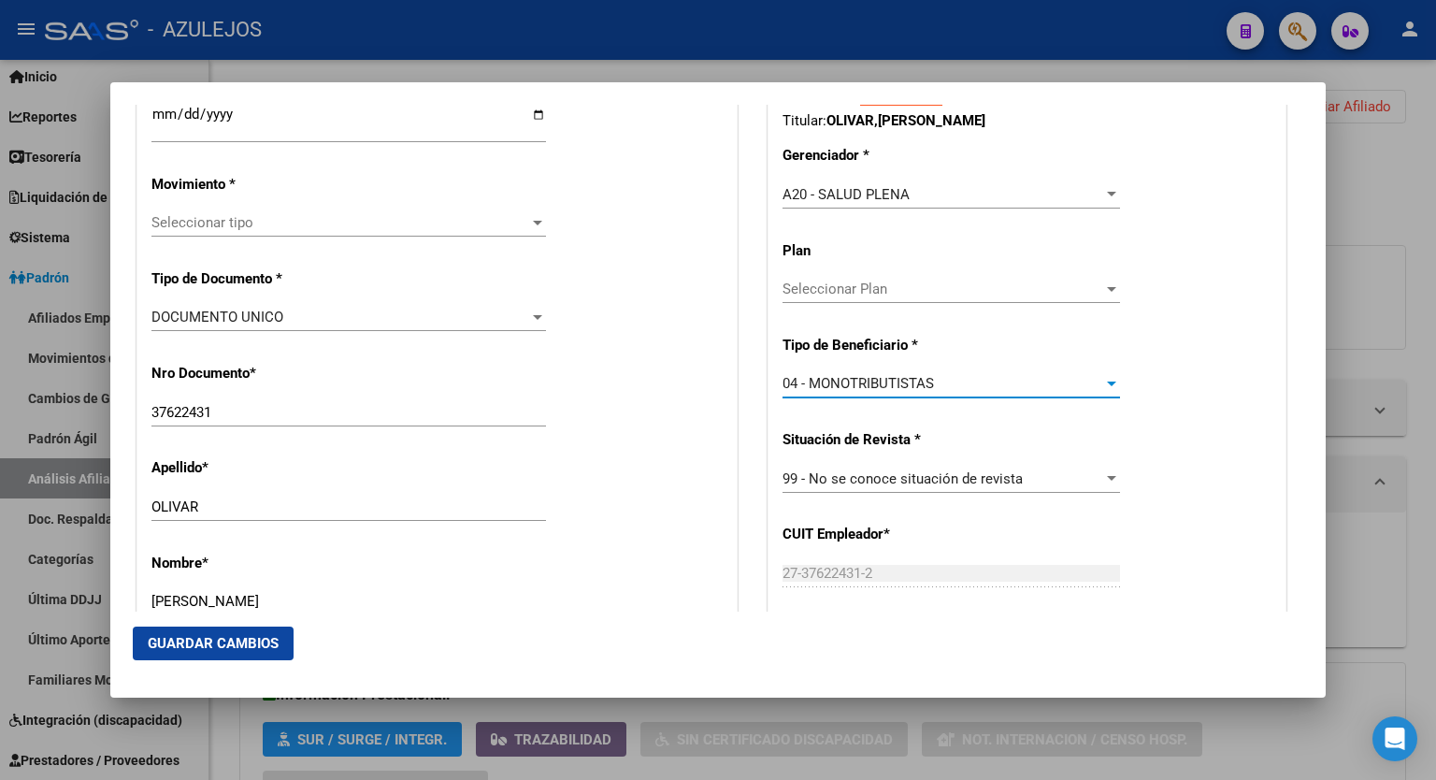
click at [530, 217] on div at bounding box center [537, 222] width 17 height 15
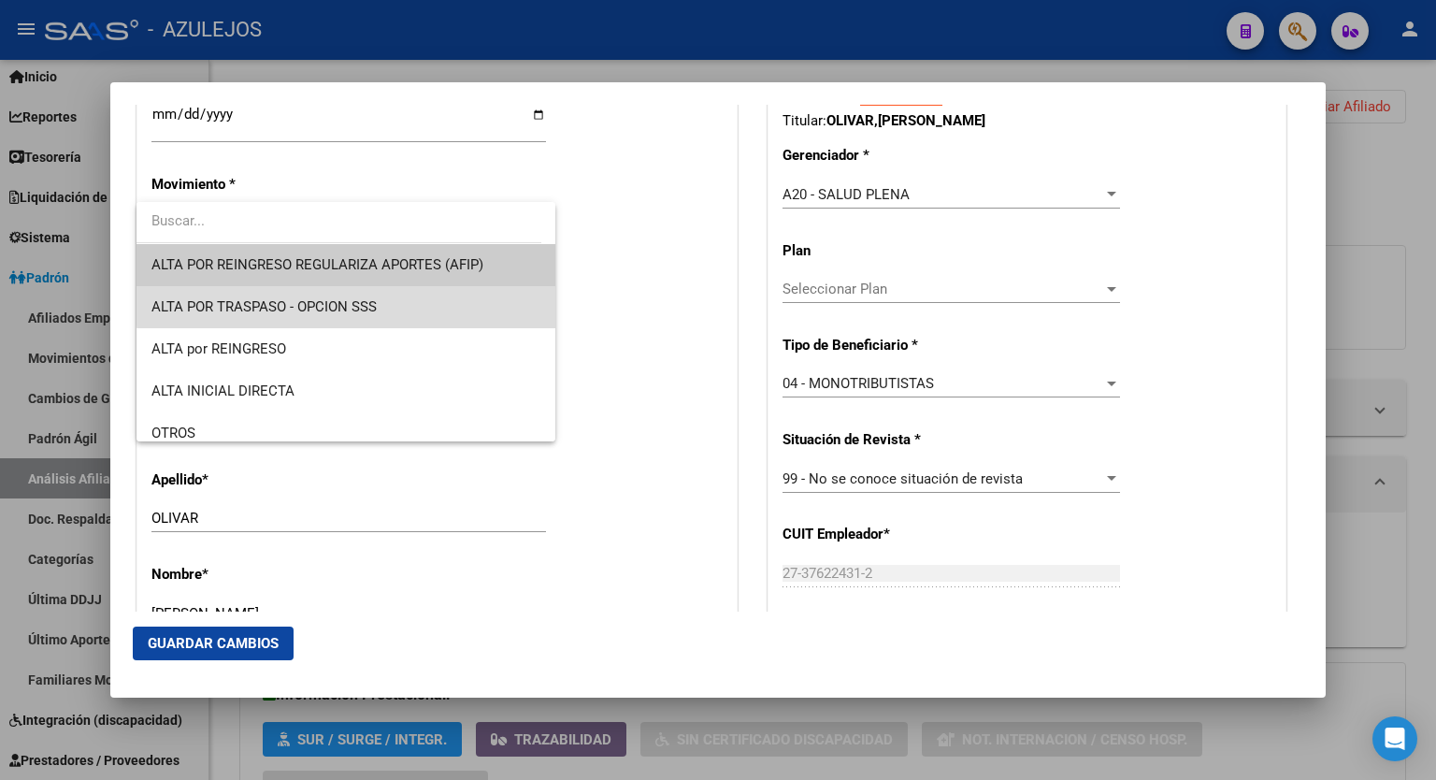
click at [371, 296] on span "ALTA POR TRASPASO - OPCION SSS" at bounding box center [346, 307] width 389 height 42
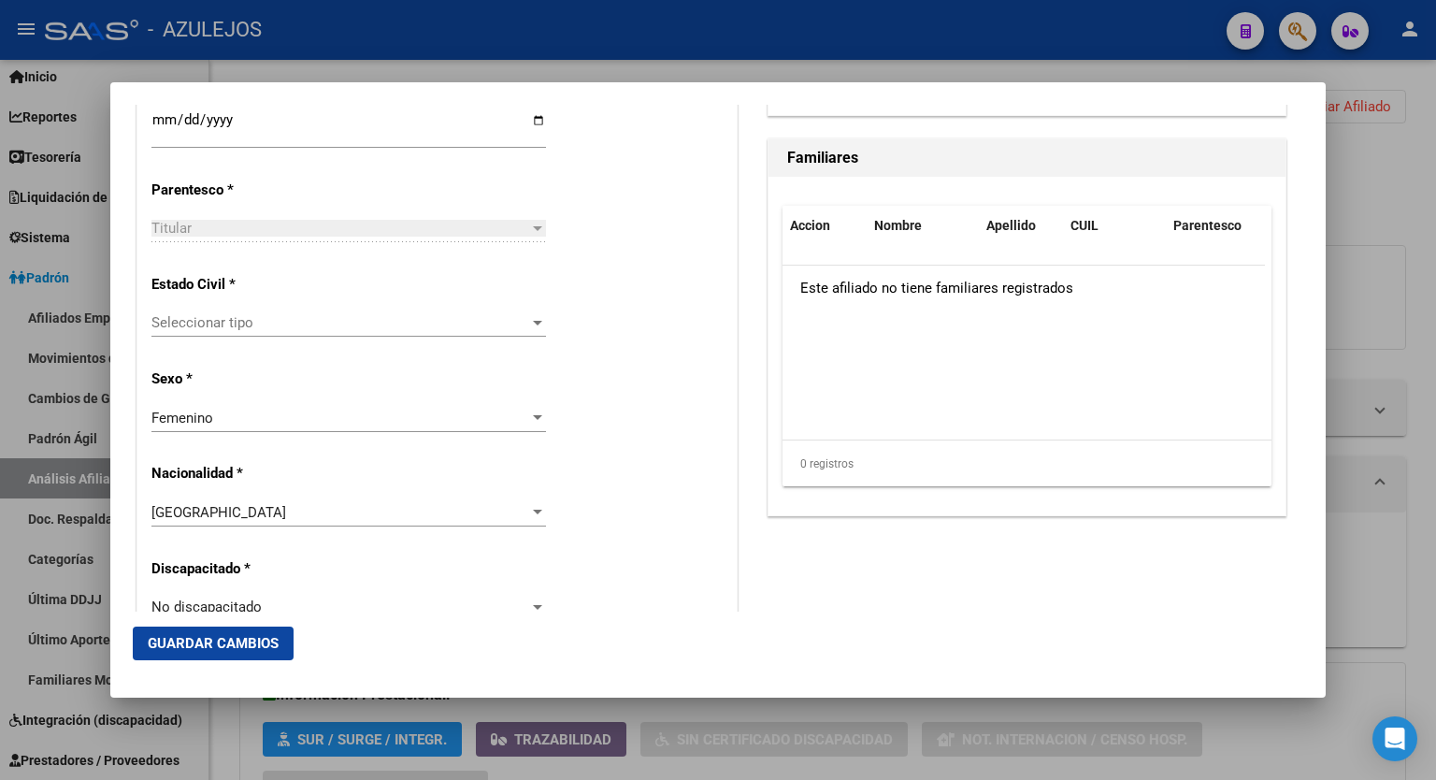
scroll to position [1067, 0]
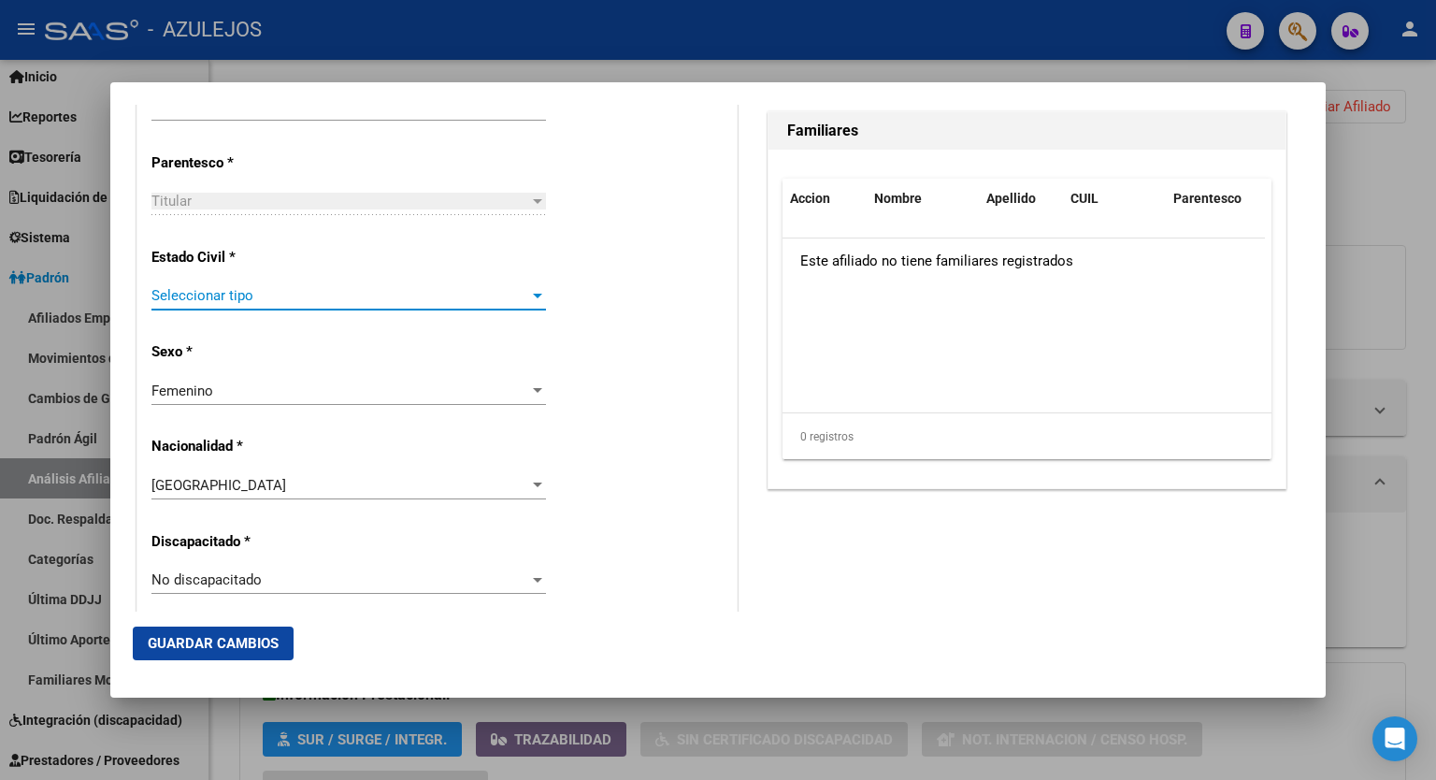
click at [533, 294] on div at bounding box center [537, 296] width 9 height 5
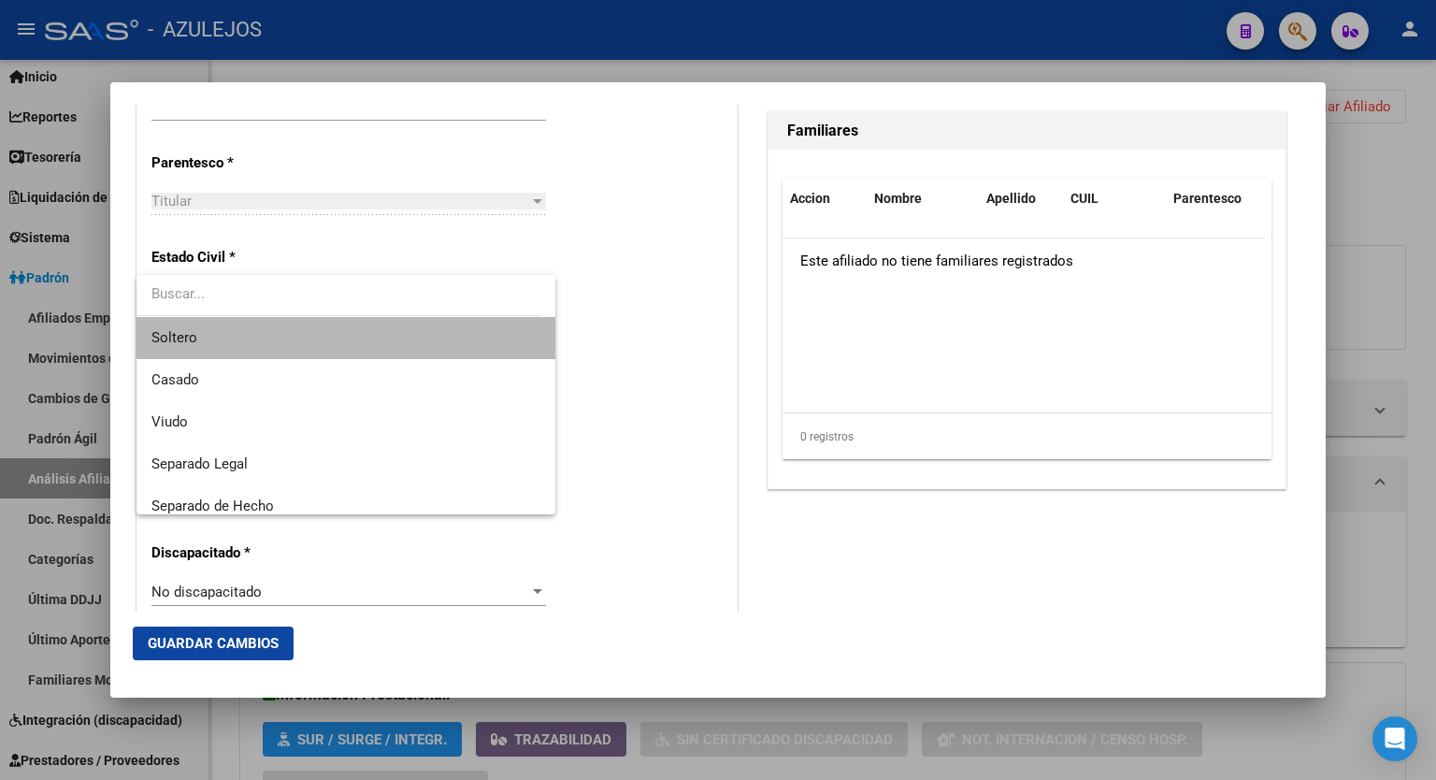
click at [410, 334] on span "Soltero" at bounding box center [346, 338] width 389 height 42
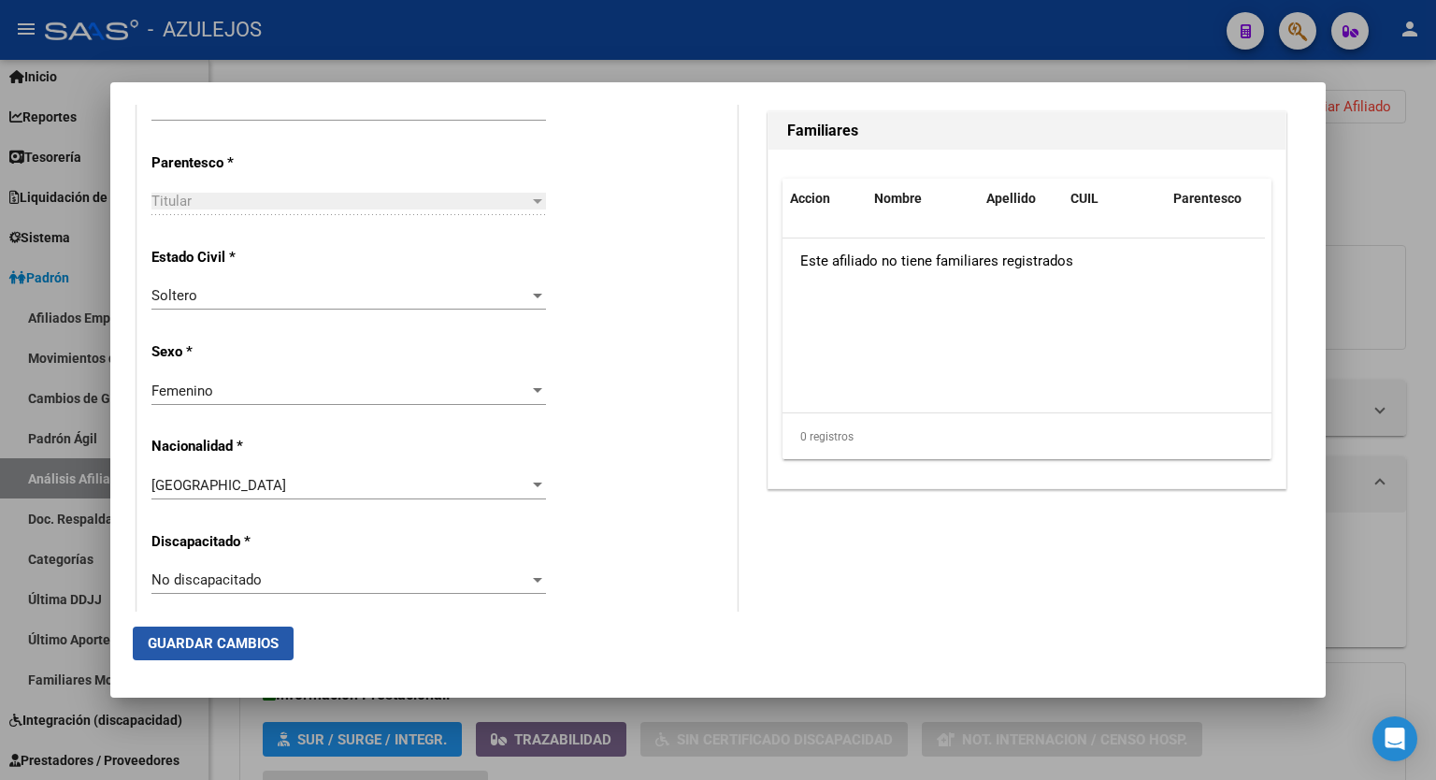
click at [225, 639] on span "Guardar Cambios" at bounding box center [213, 643] width 131 height 17
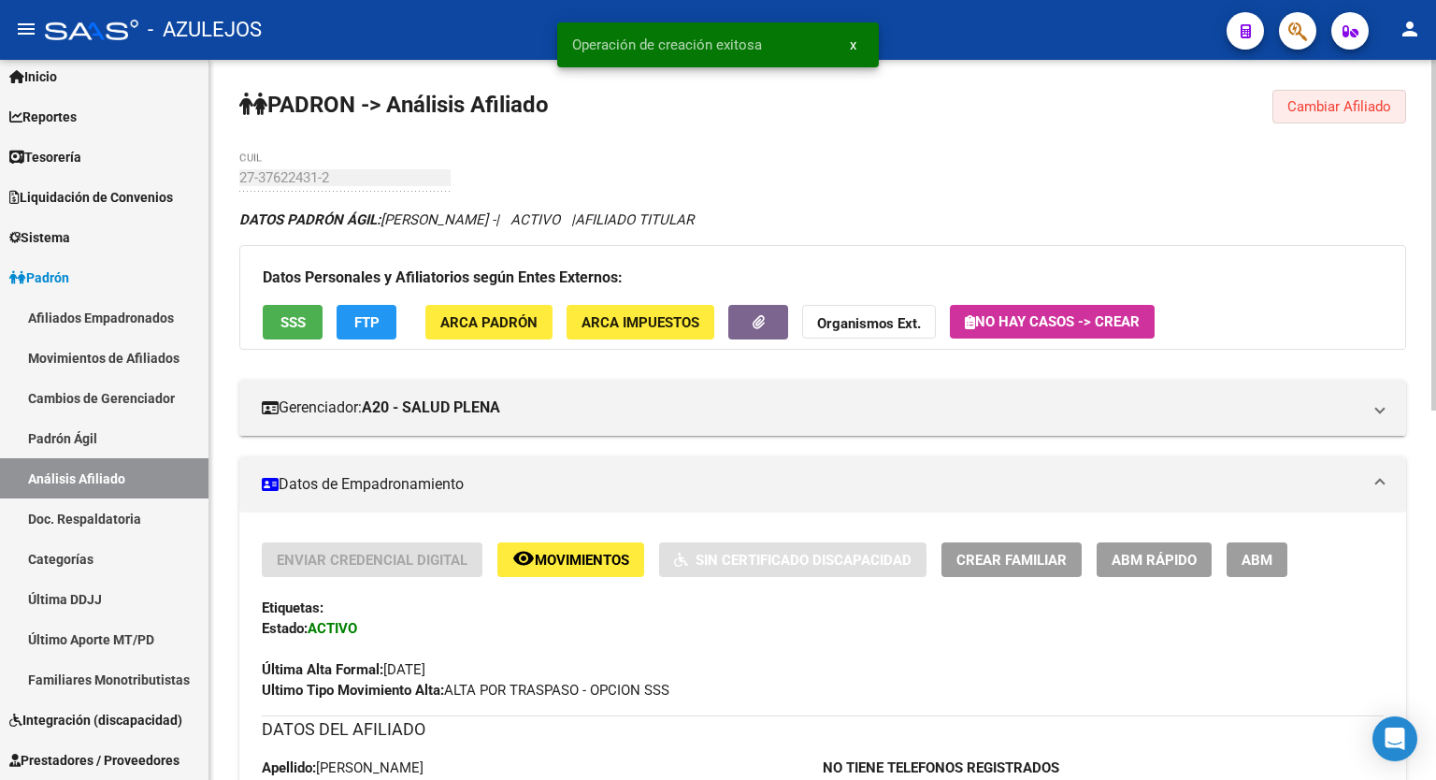
click at [1327, 115] on button "Cambiar Afiliado" at bounding box center [1340, 107] width 134 height 34
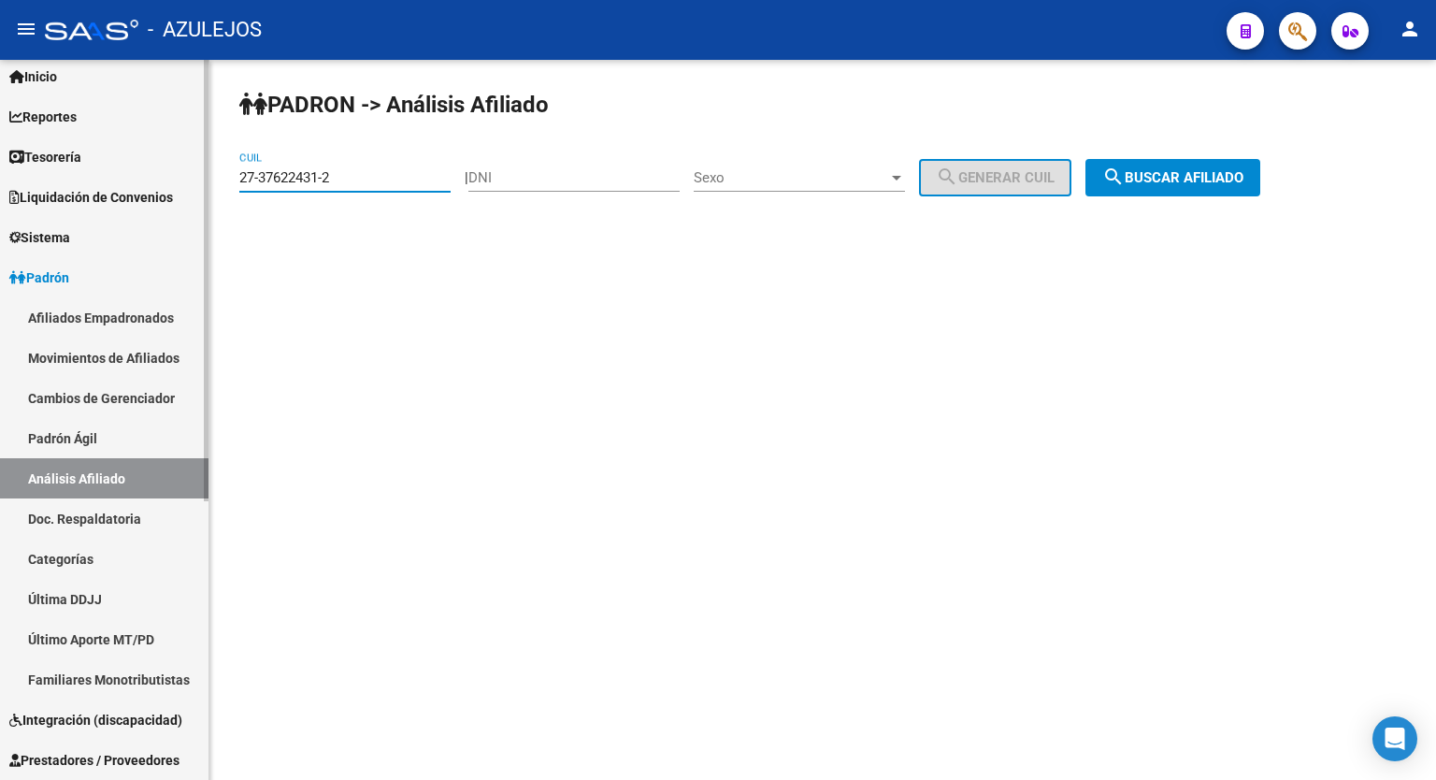
drag, startPoint x: 374, startPoint y: 179, endPoint x: 180, endPoint y: 167, distance: 194.8
click at [180, 167] on mat-sidenav-container "Firma Express Inicio Calendario SSS Instructivos Contacto OS Reportes Tablero d…" at bounding box center [718, 420] width 1436 height 720
paste input "0-23892243-8"
type input "20-23892243-8"
click at [1159, 176] on span "search Buscar afiliado" at bounding box center [1173, 177] width 141 height 17
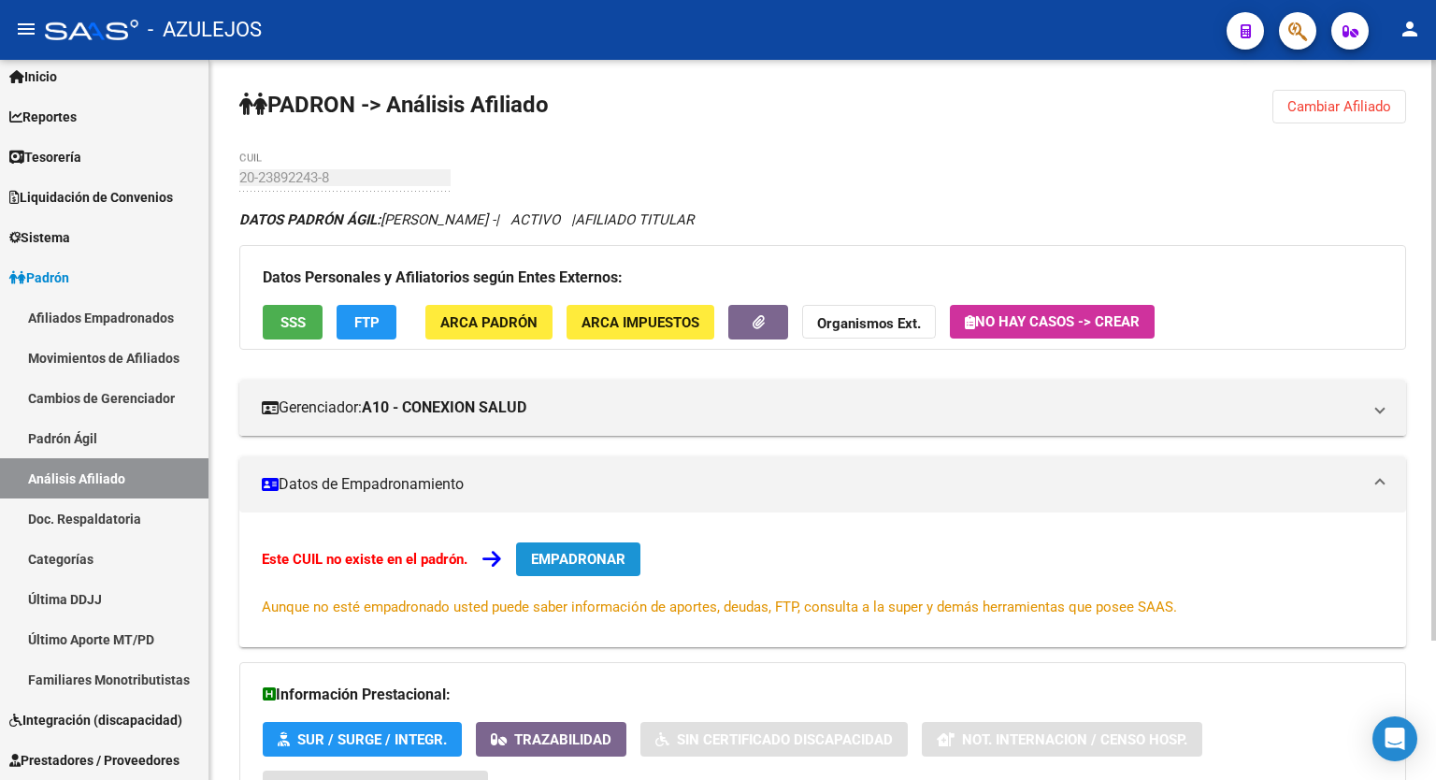
click at [576, 557] on span "EMPADRONAR" at bounding box center [578, 559] width 94 height 17
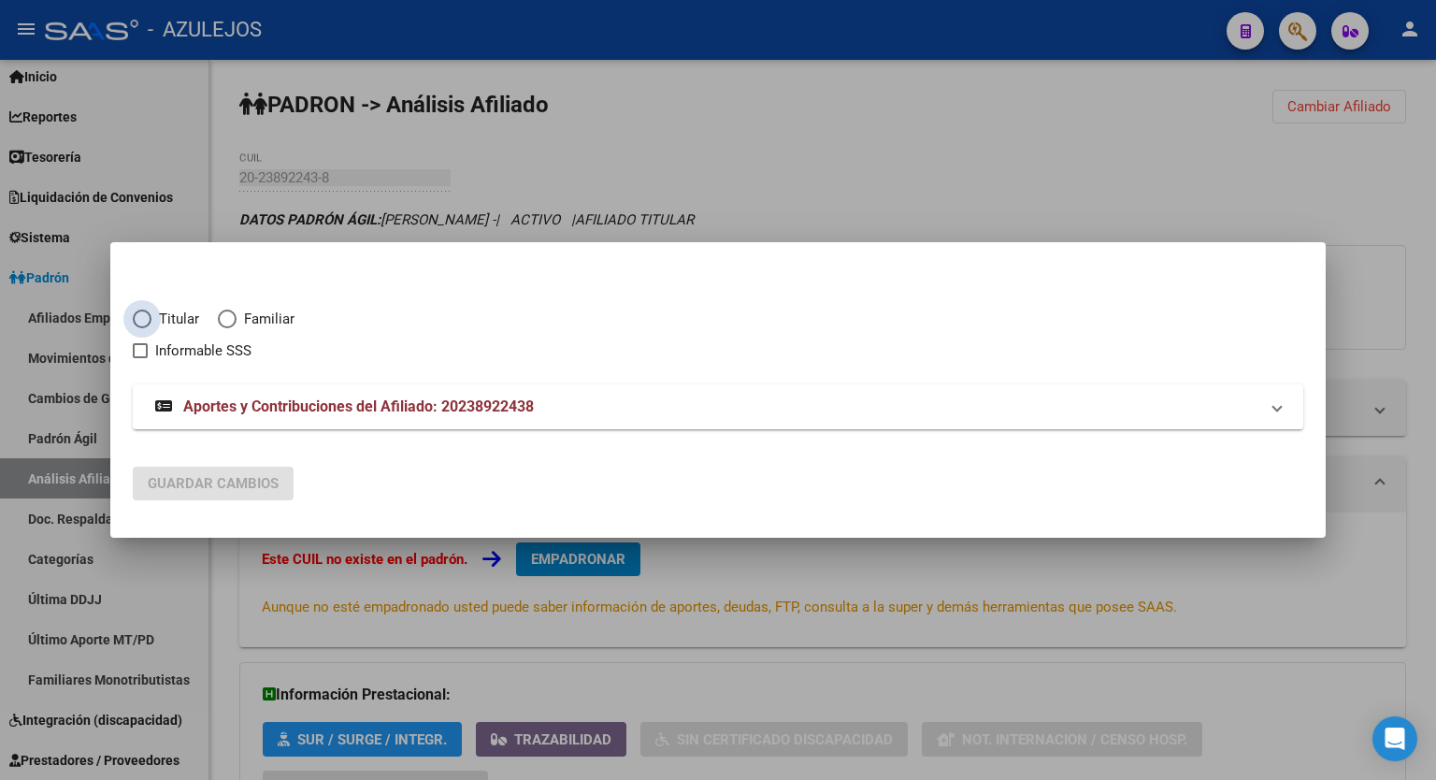
click at [146, 314] on span "Elija una opción" at bounding box center [142, 319] width 19 height 19
click at [146, 314] on input "Titular" at bounding box center [142, 319] width 19 height 19
radio input "true"
checkbox input "true"
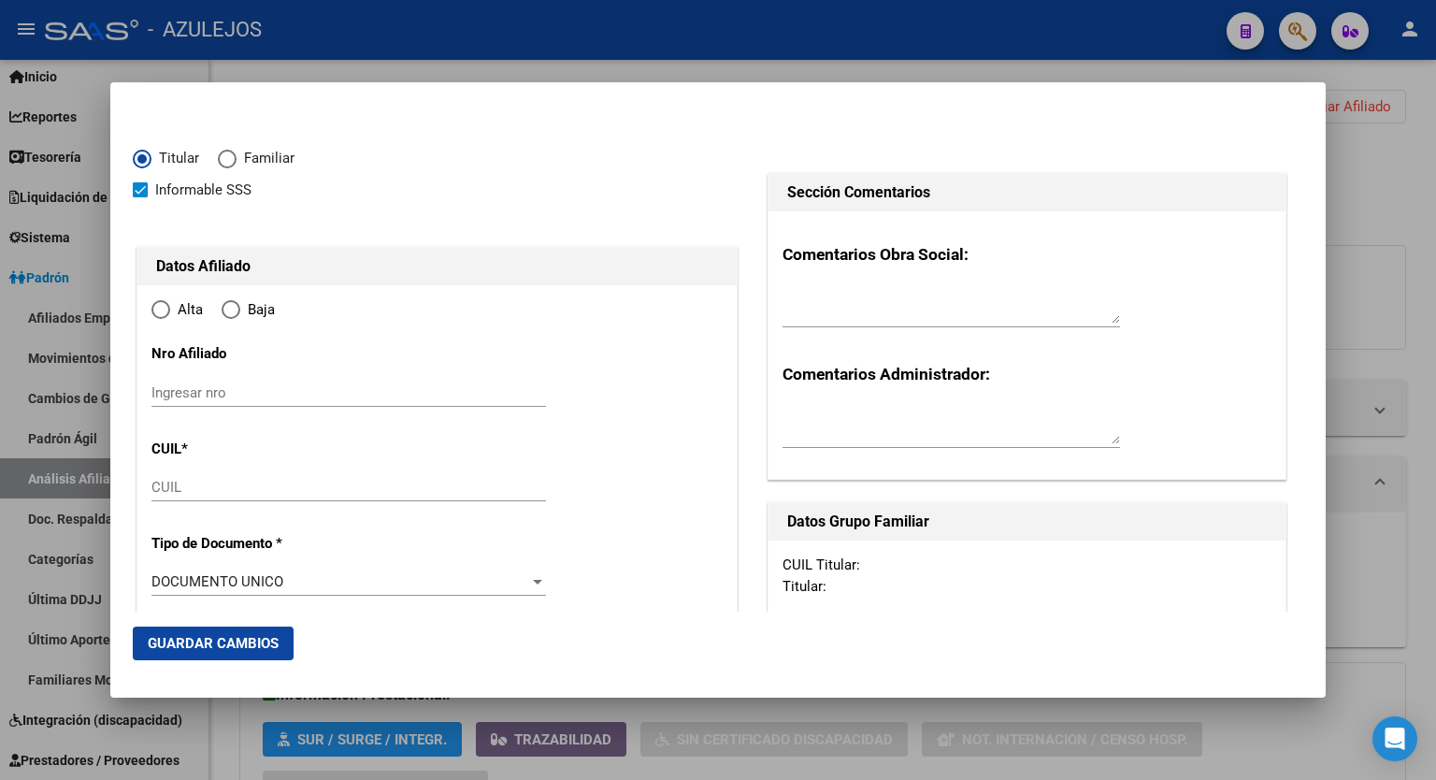
type input "20-23892243-8"
type input "23892243"
type input "TORRES"
type input "CARLOS ALBERTO"
type input "1974-05-02"
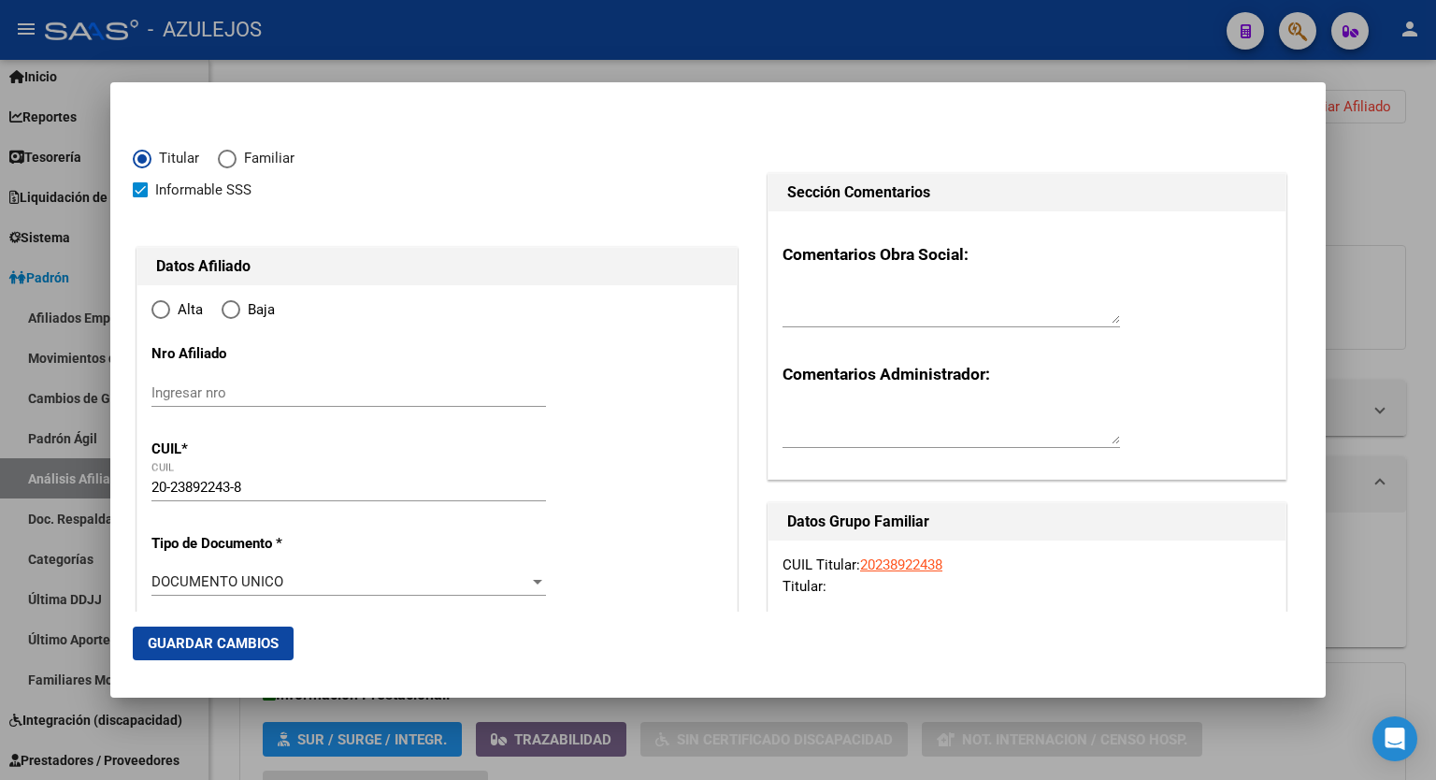
type input "PRESIDENTE DERQUI"
type input "1635"
type input "QUINTANA"
type input "33"
radio input "true"
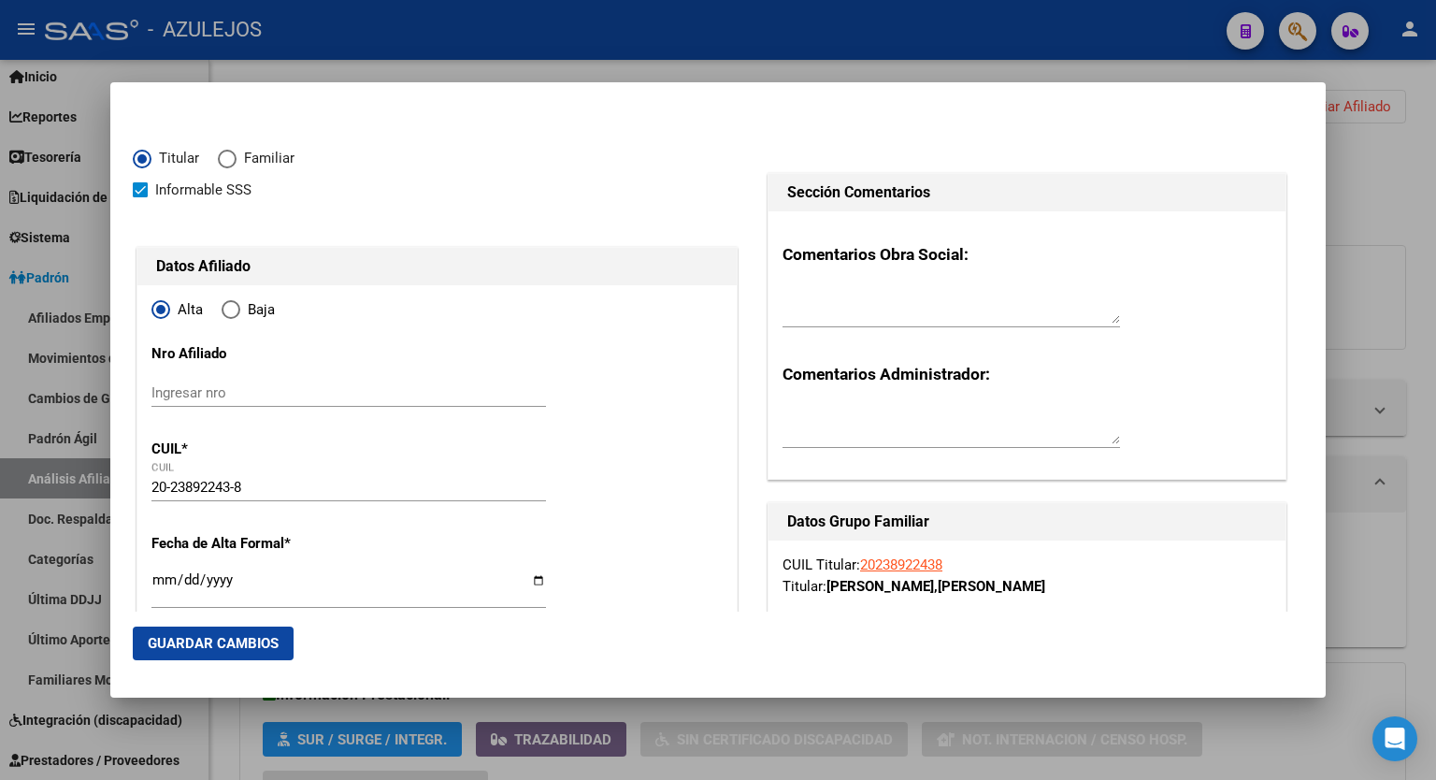
type input "PRESIDENTE DERQUI"
click at [531, 589] on input "Ingresar fecha" at bounding box center [349, 587] width 395 height 30
click at [531, 582] on input "Ingresar fecha" at bounding box center [349, 587] width 395 height 30
type input "2025-09-01"
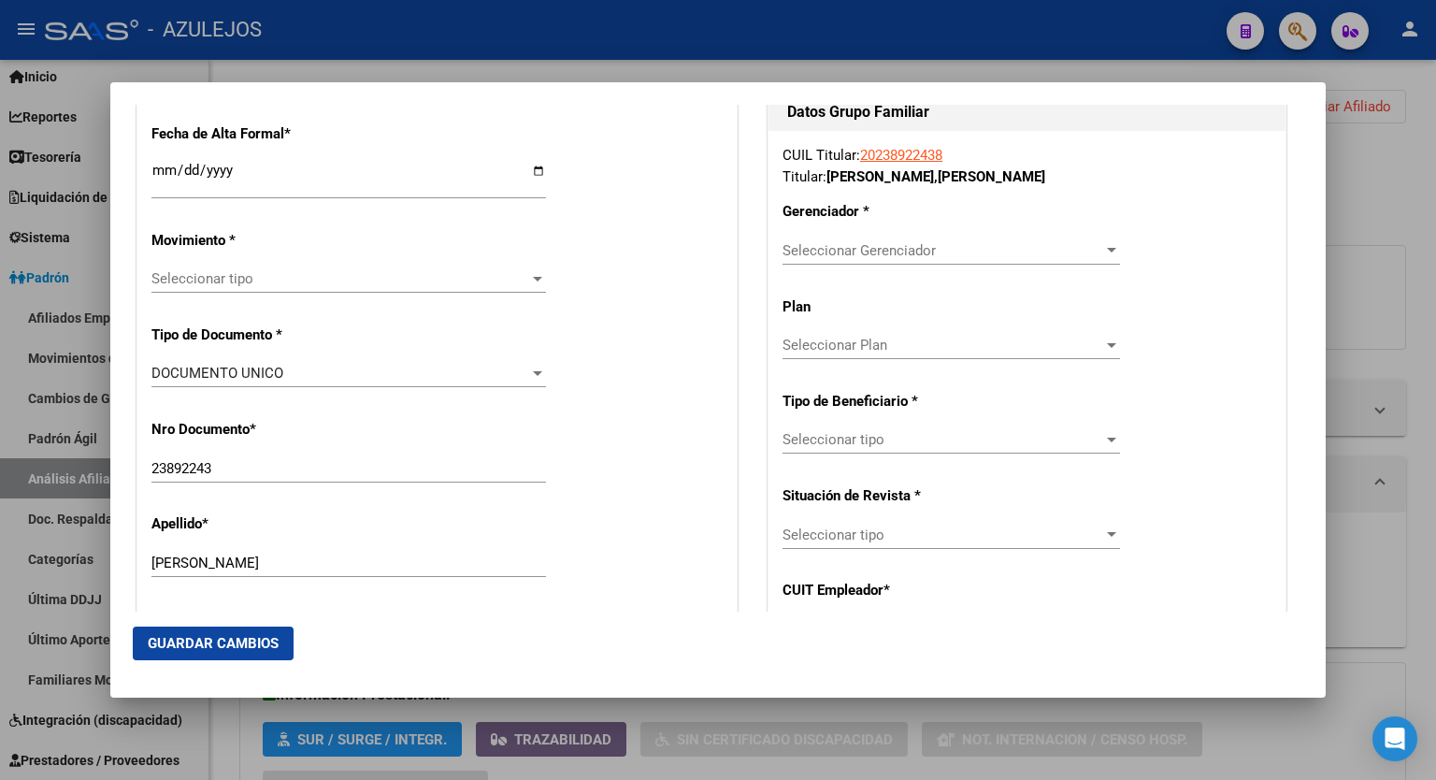
scroll to position [442, 0]
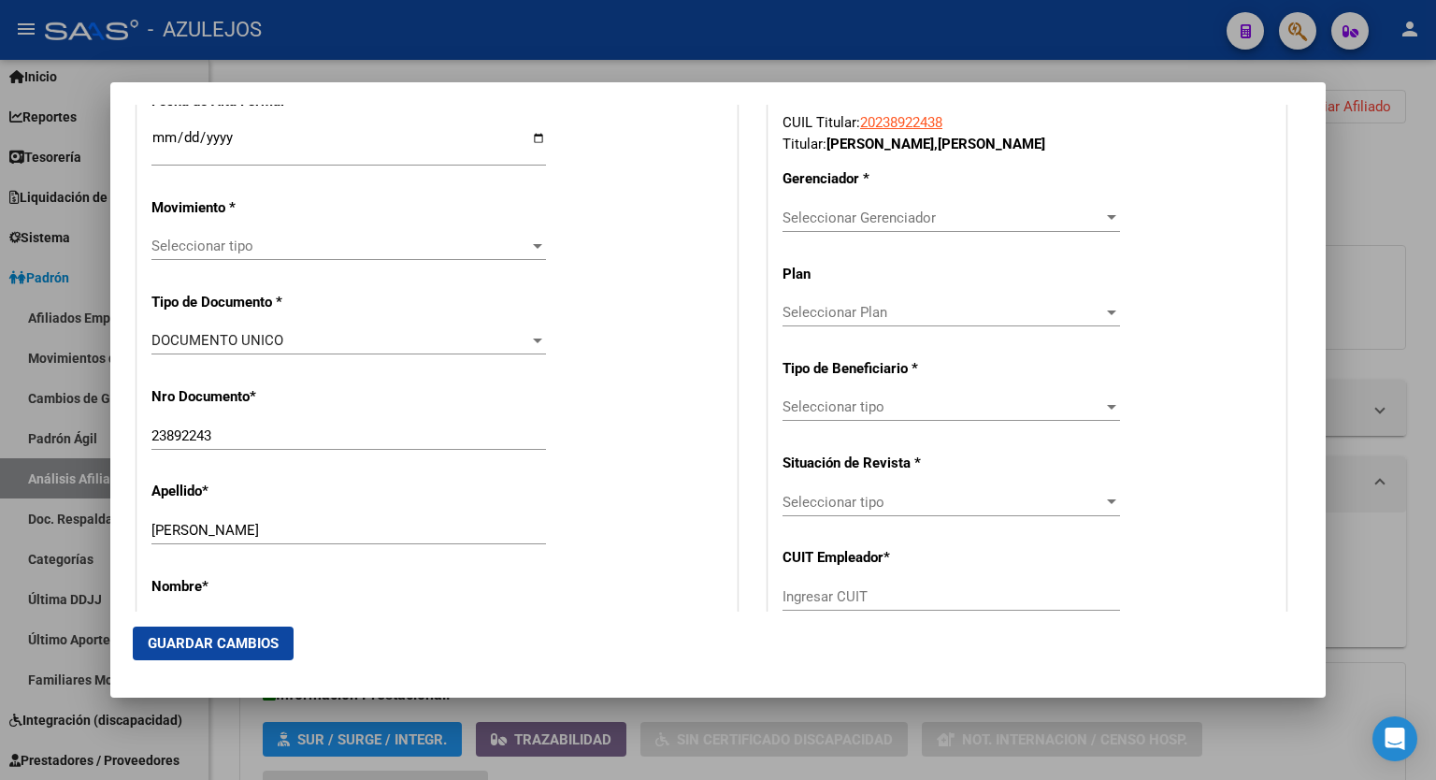
click at [1104, 210] on div at bounding box center [1112, 217] width 17 height 15
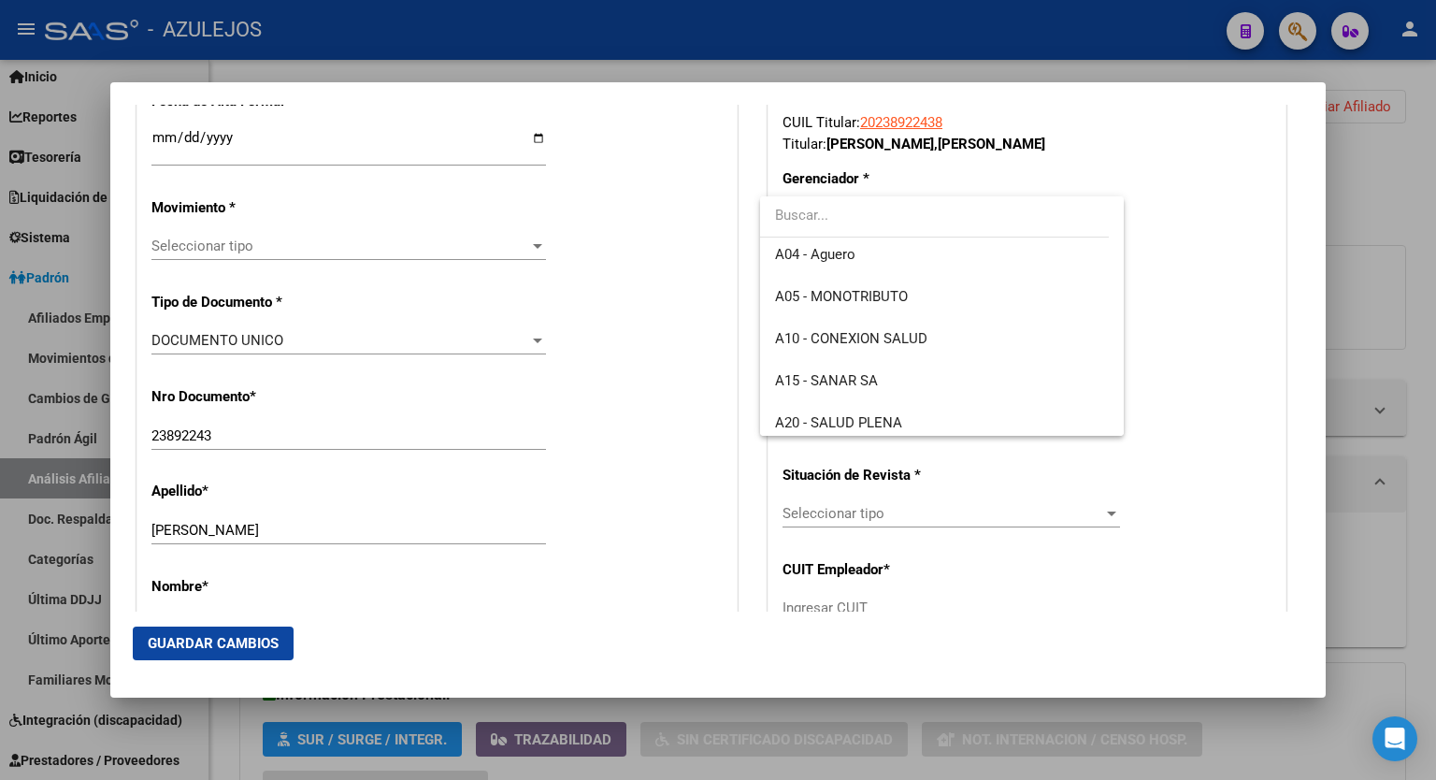
scroll to position [150, 0]
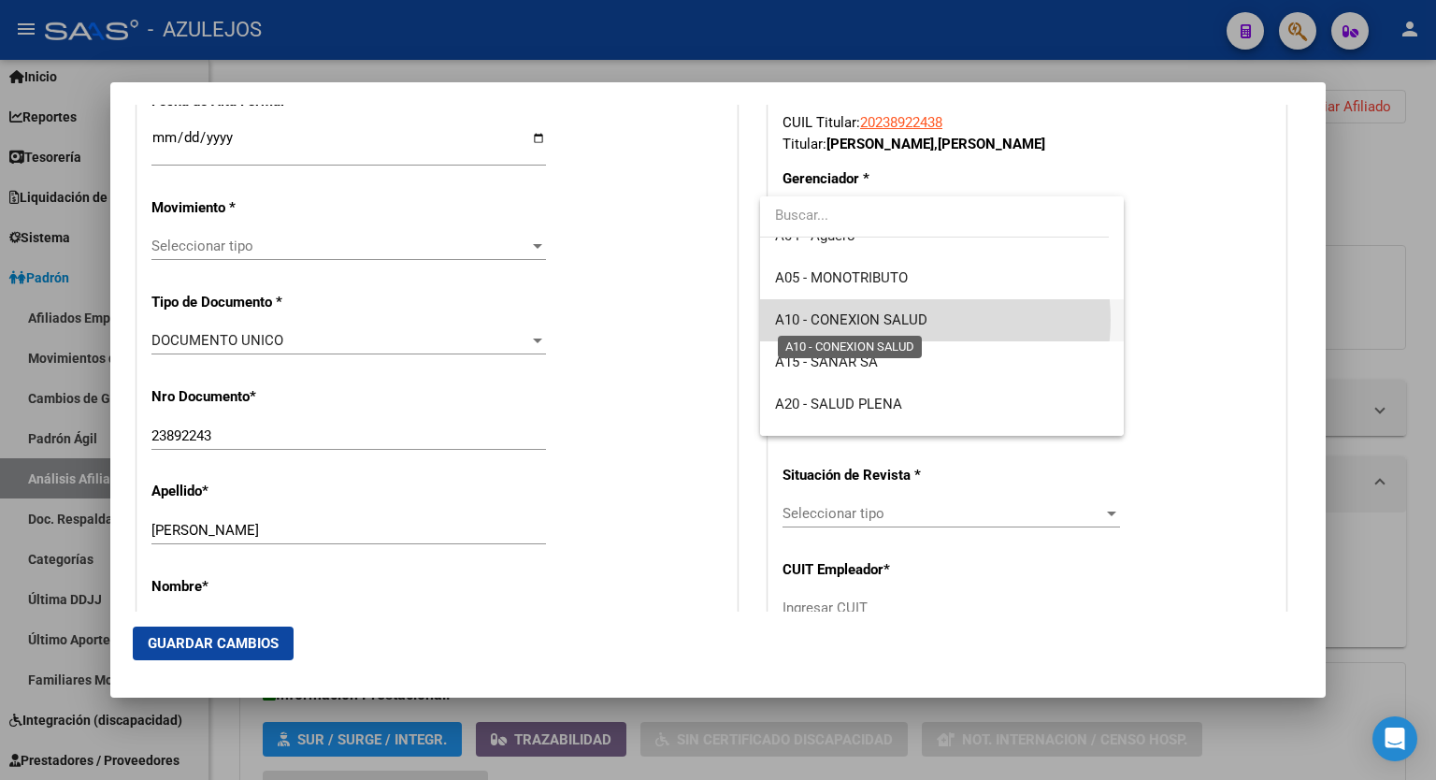
click at [917, 320] on span "A10 - CONEXION SALUD" at bounding box center [851, 319] width 152 height 17
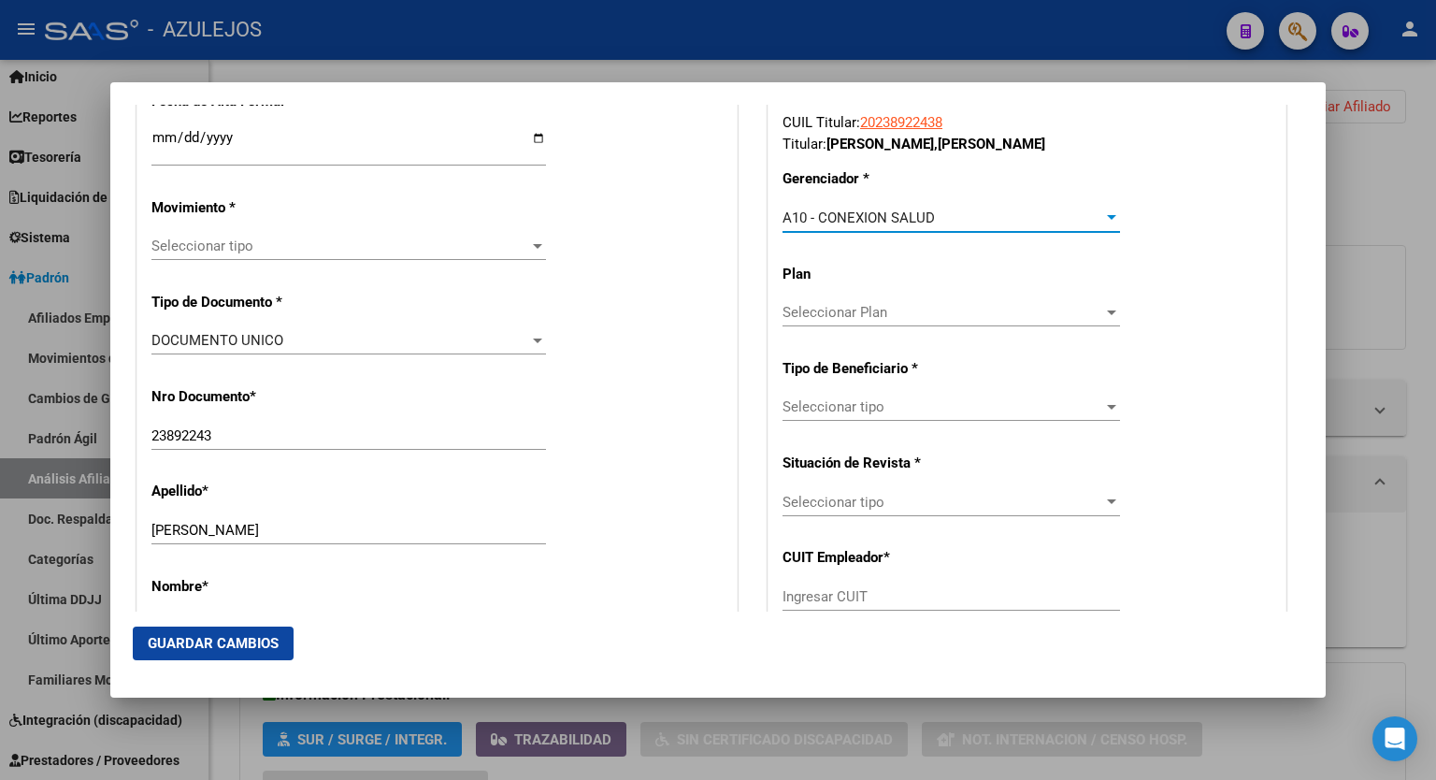
click at [1102, 420] on div "Seleccionar tipo Seleccionar tipo" at bounding box center [952, 407] width 338 height 28
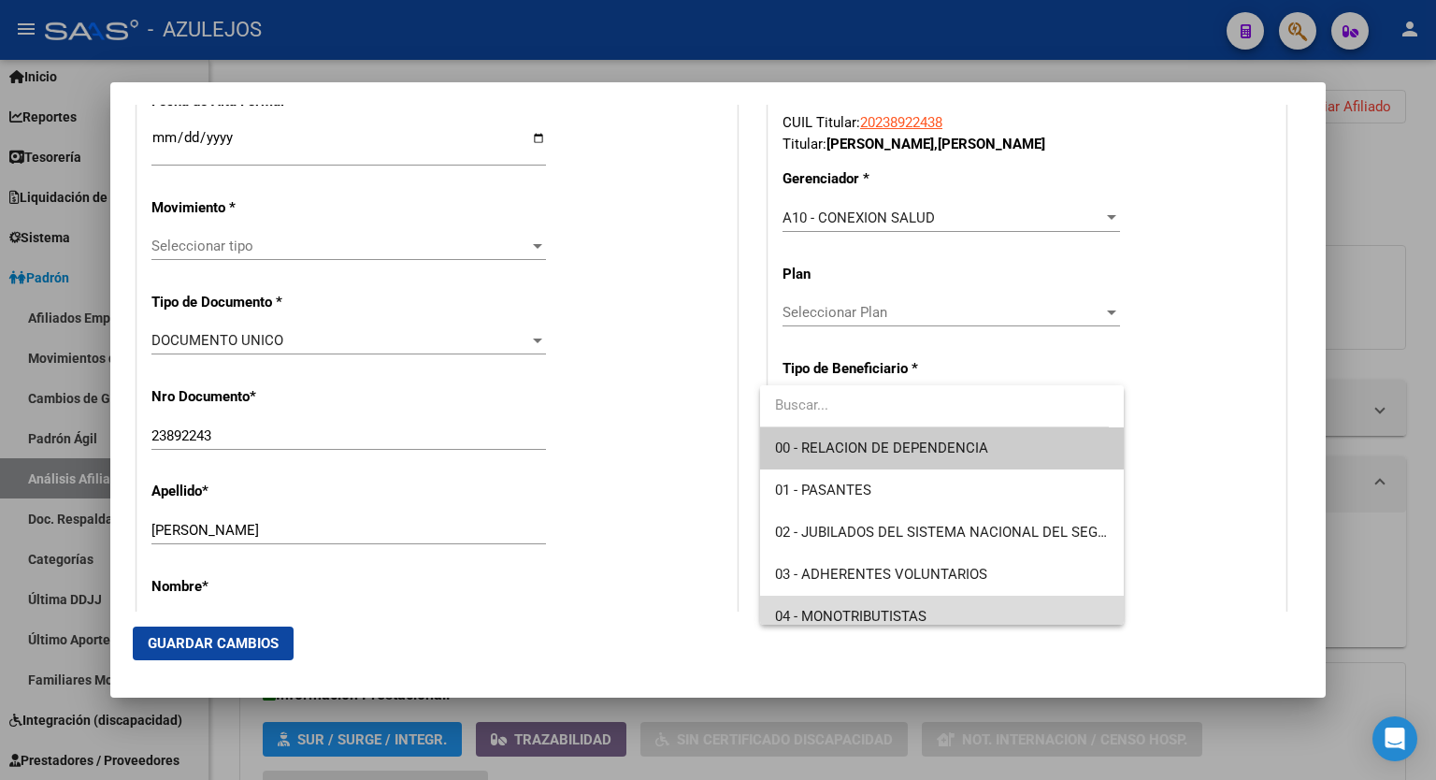
click at [961, 624] on span "04 - MONOTRIBUTISTAS" at bounding box center [942, 617] width 334 height 42
type input "20-23892243-8"
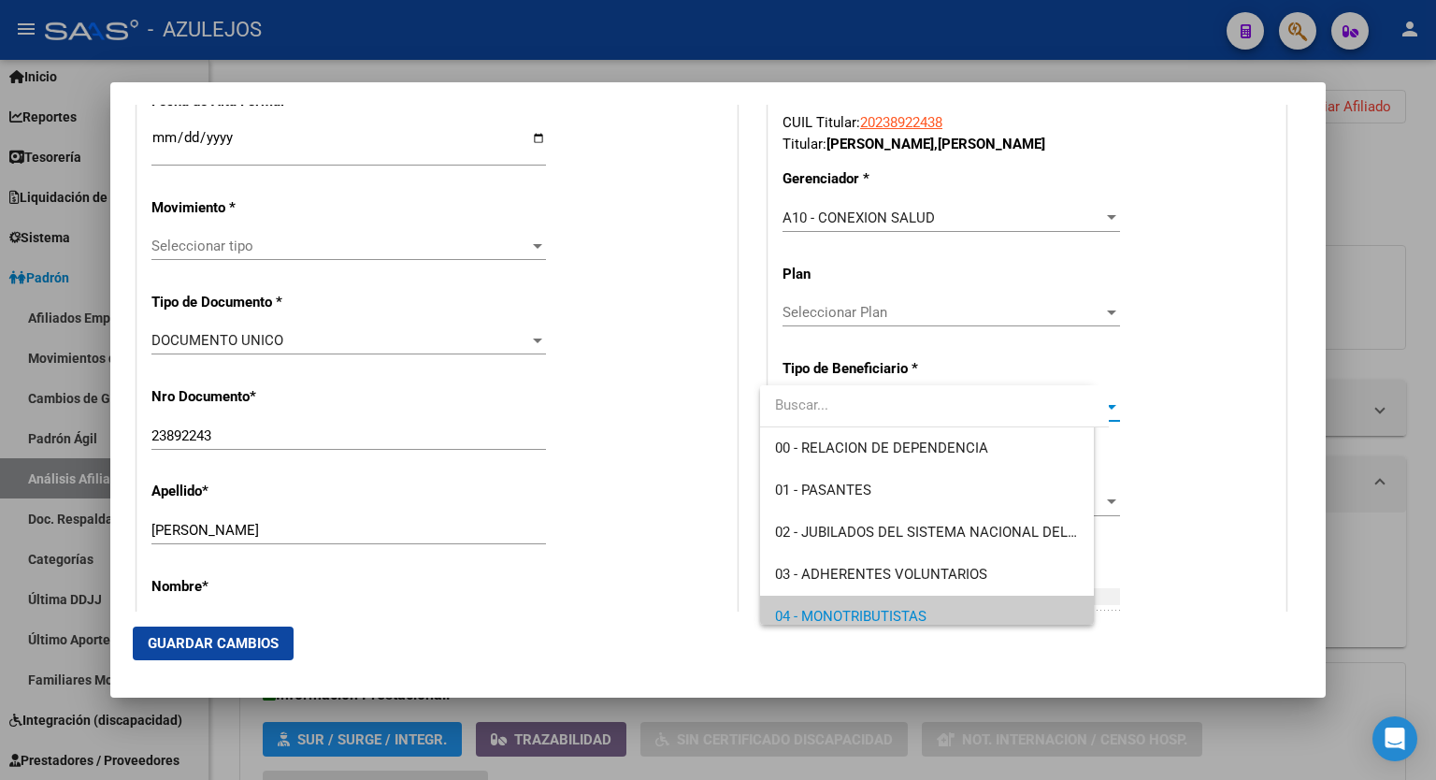
scroll to position [11, 0]
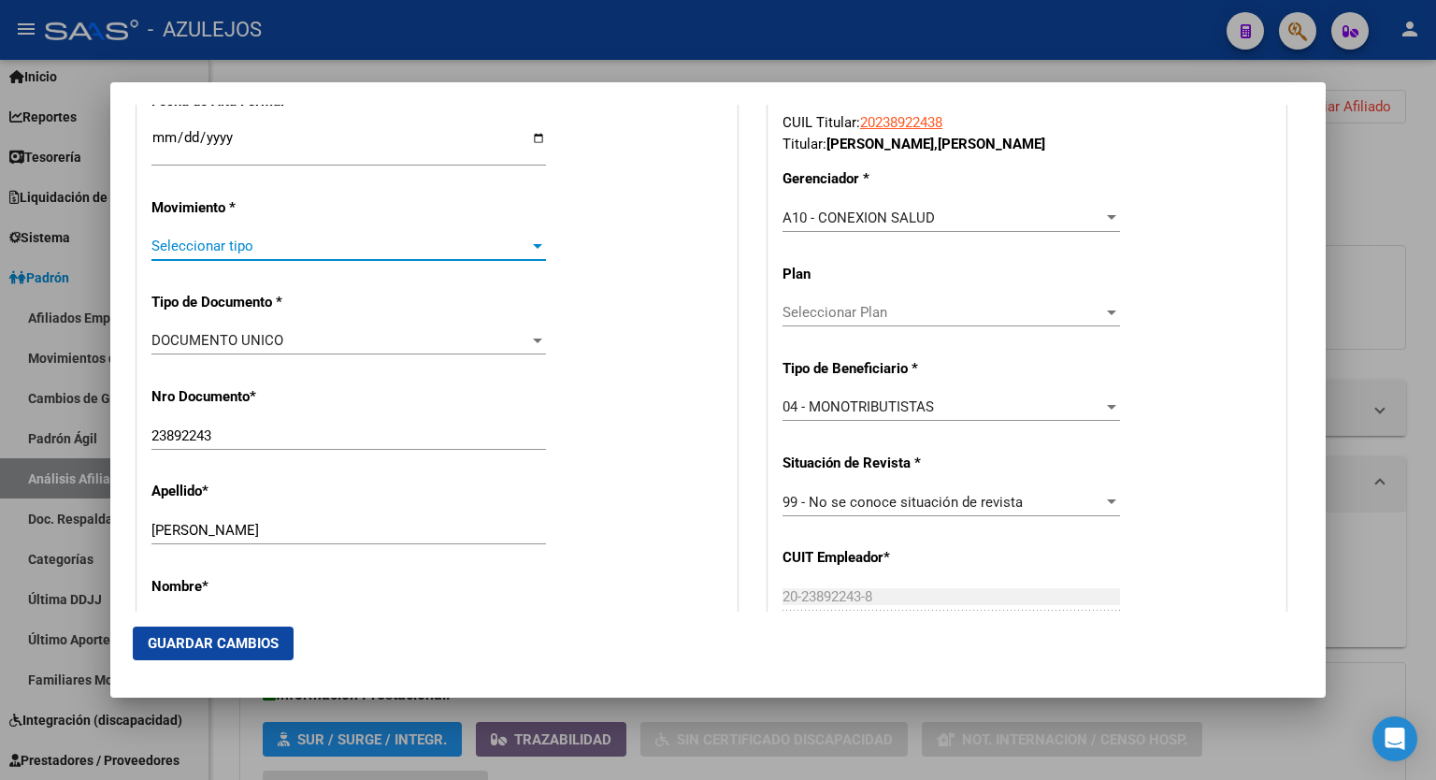
click at [529, 251] on div at bounding box center [537, 245] width 17 height 15
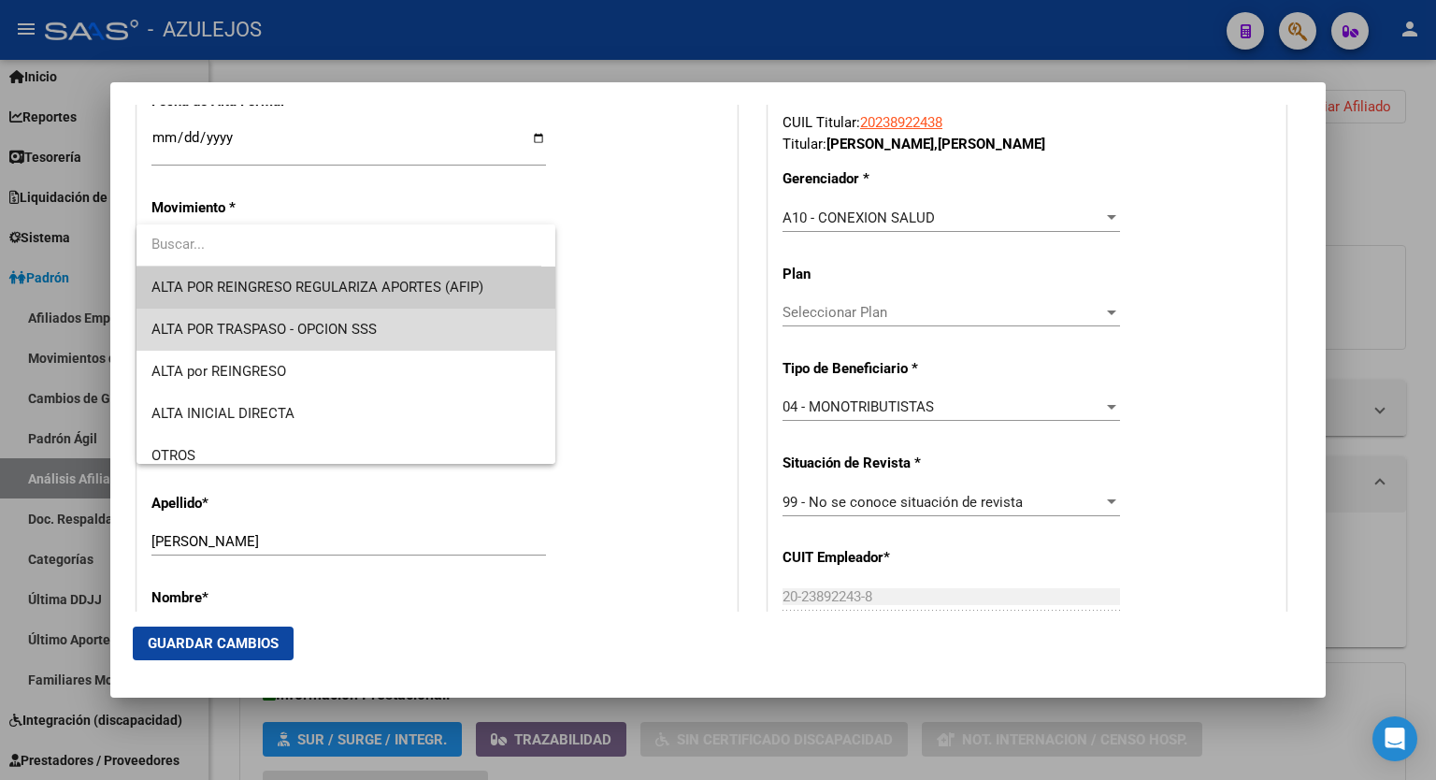
click at [407, 314] on span "ALTA POR TRASPASO - OPCION SSS" at bounding box center [346, 330] width 389 height 42
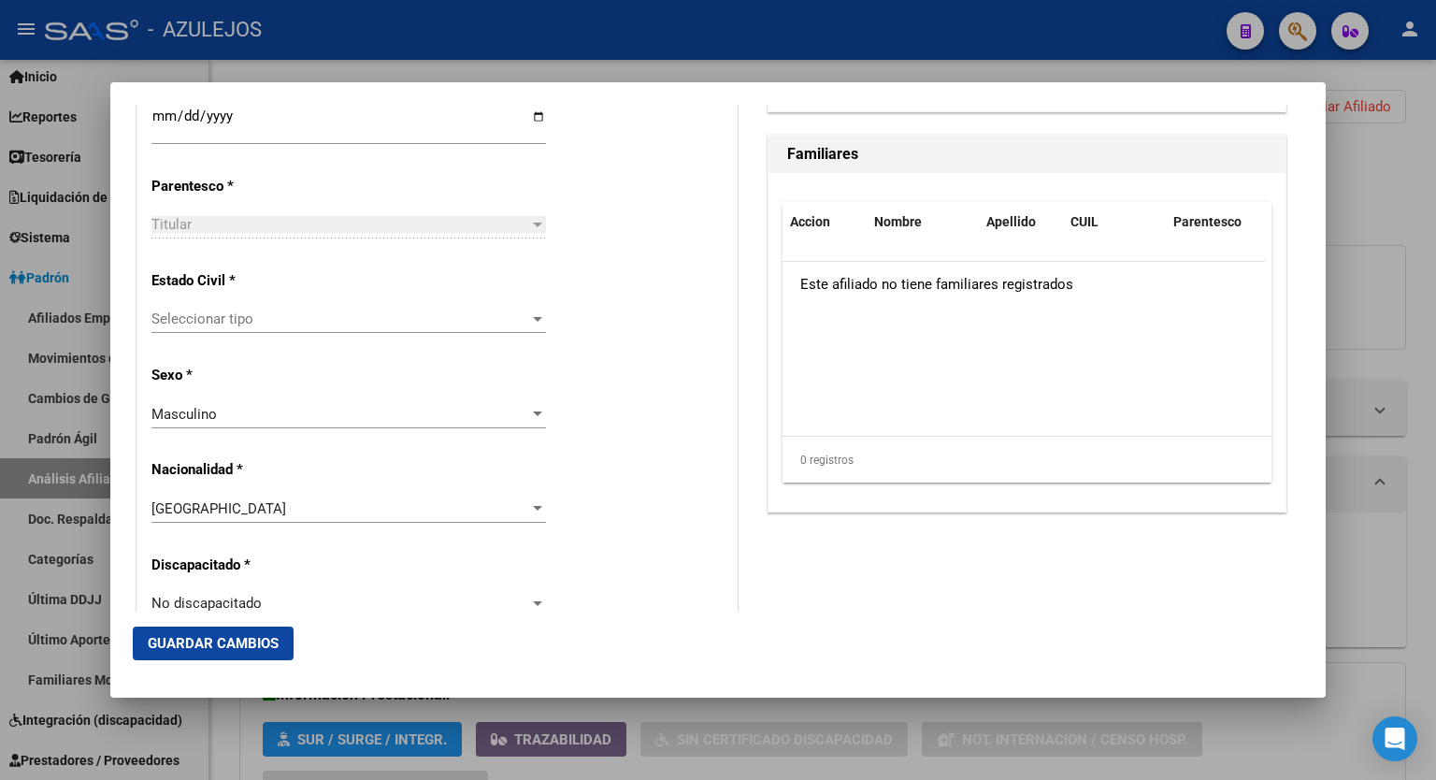
scroll to position [1133, 0]
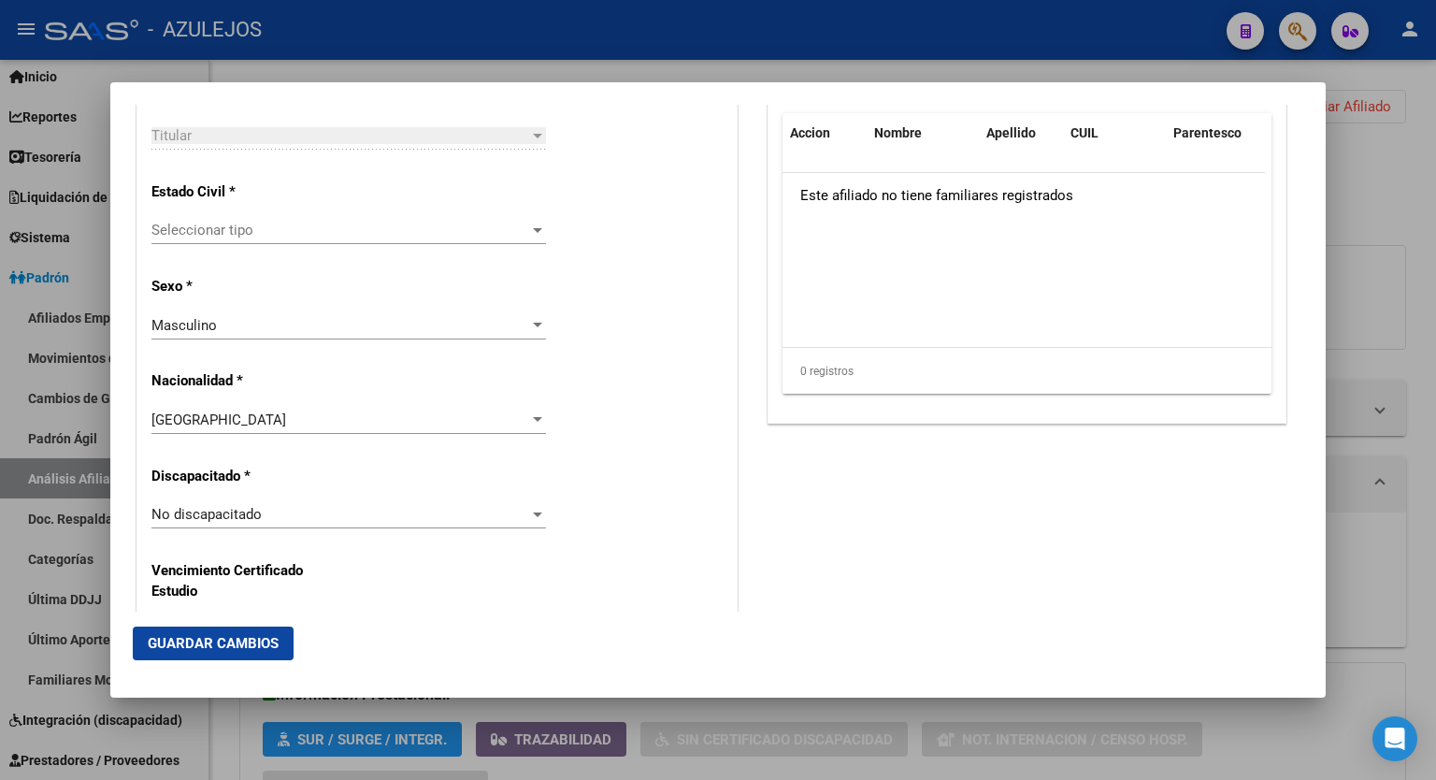
click at [529, 219] on div "Seleccionar tipo Seleccionar tipo" at bounding box center [349, 230] width 395 height 28
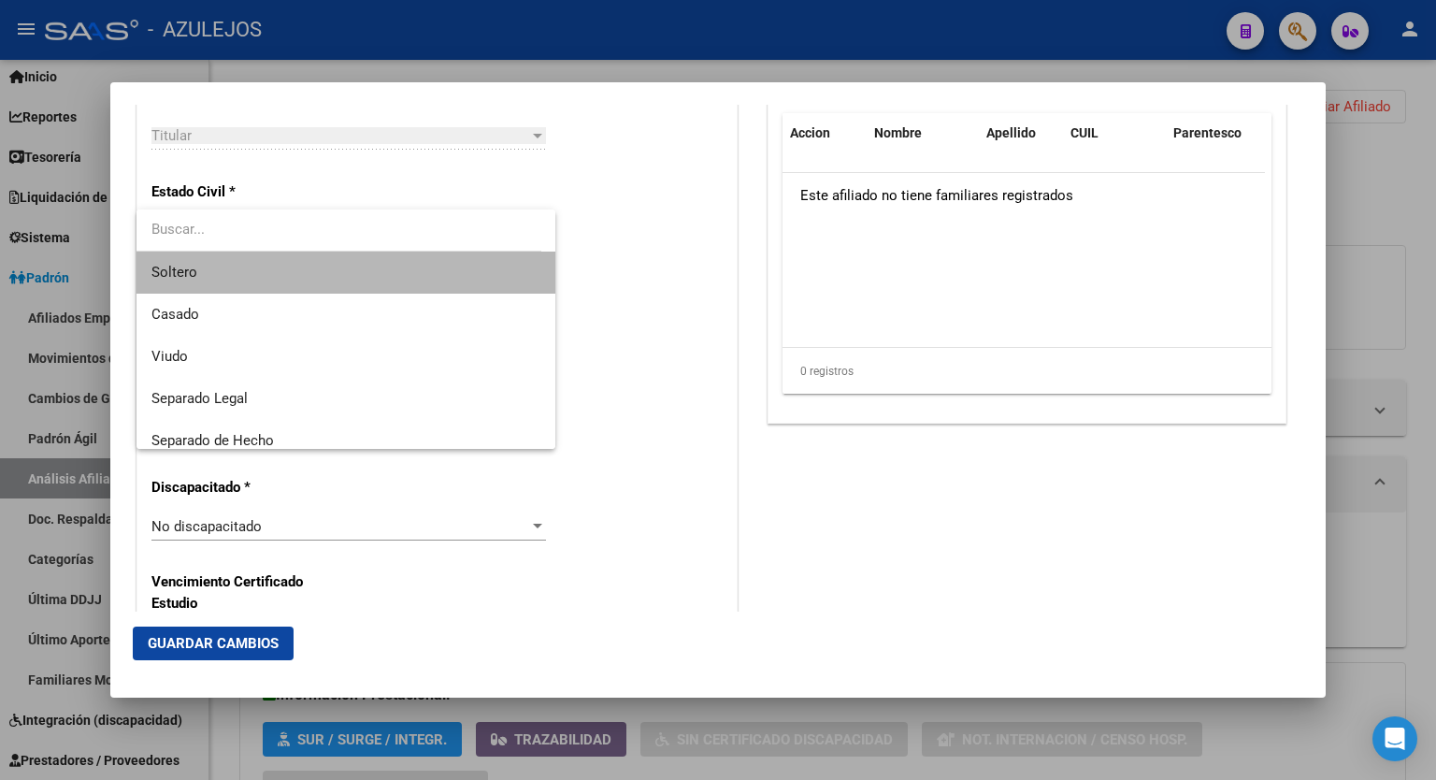
click at [402, 274] on span "Soltero" at bounding box center [346, 273] width 389 height 42
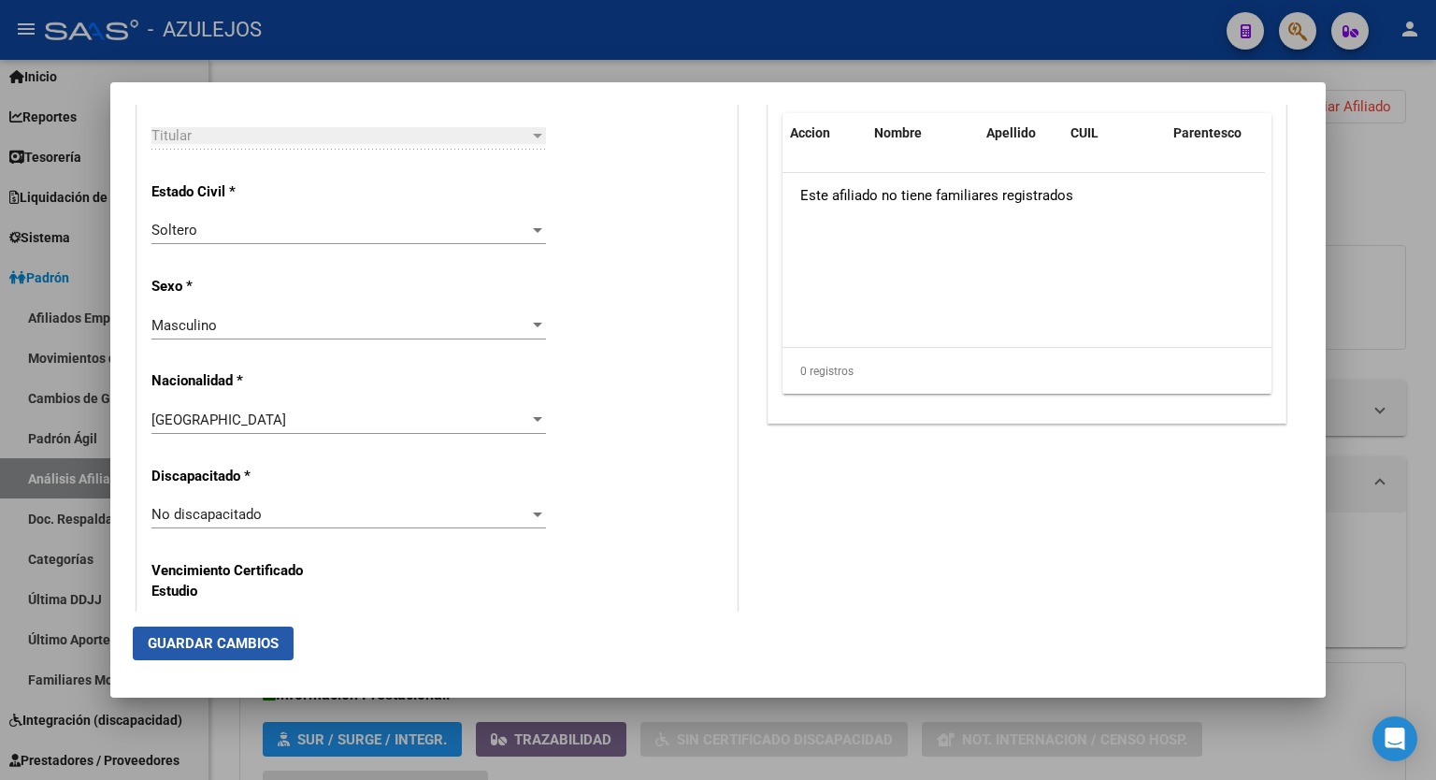
click at [213, 641] on span "Guardar Cambios" at bounding box center [213, 643] width 131 height 17
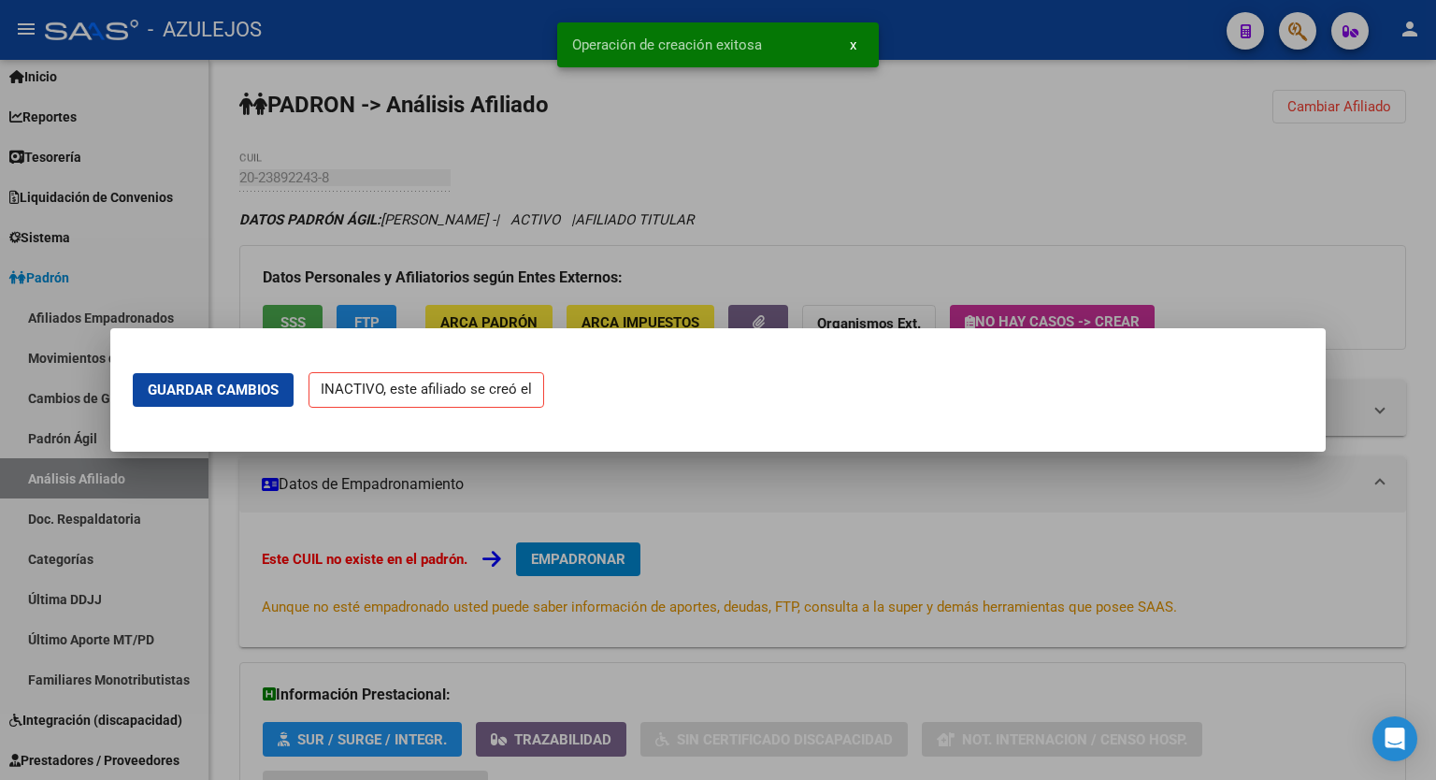
scroll to position [0, 0]
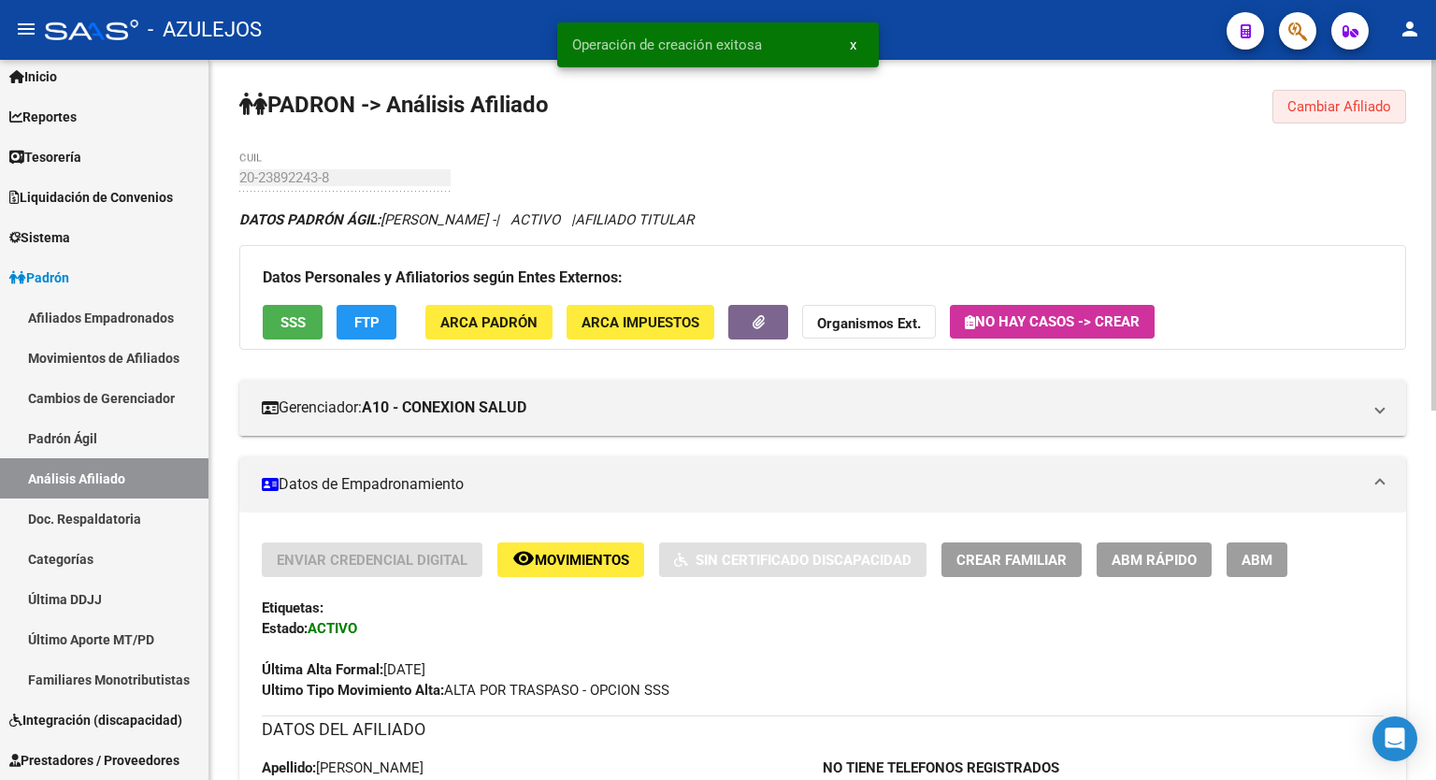
click at [1304, 112] on span "Cambiar Afiliado" at bounding box center [1340, 106] width 104 height 17
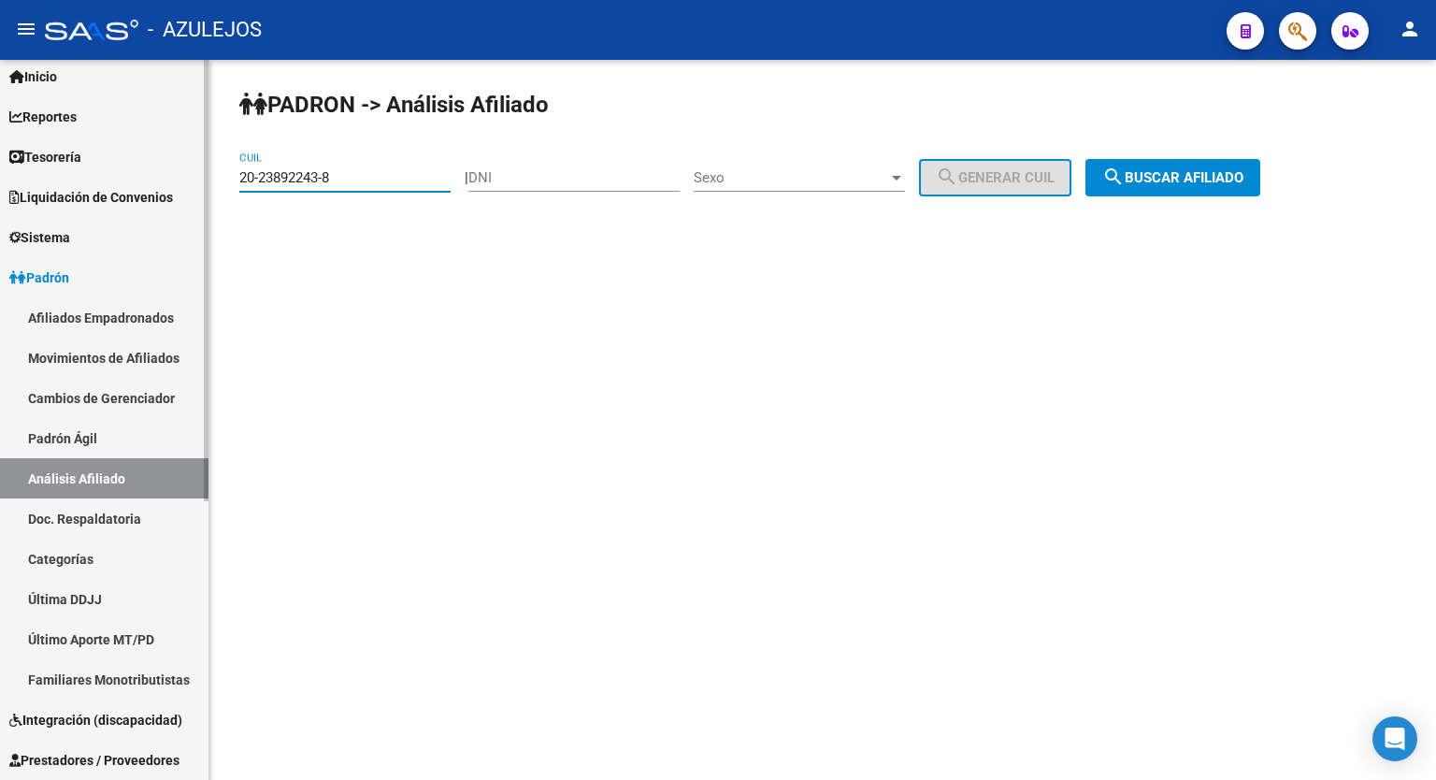
drag, startPoint x: 386, startPoint y: 174, endPoint x: 175, endPoint y: 181, distance: 211.5
click at [175, 181] on mat-sidenav-container "Firma Express Inicio Calendario SSS Instructivos Contacto OS Reportes Tablero d…" at bounding box center [718, 420] width 1436 height 720
paste input "44708929"
type input "20-44708929-8"
click at [1204, 166] on button "search Buscar afiliado" at bounding box center [1173, 177] width 175 height 37
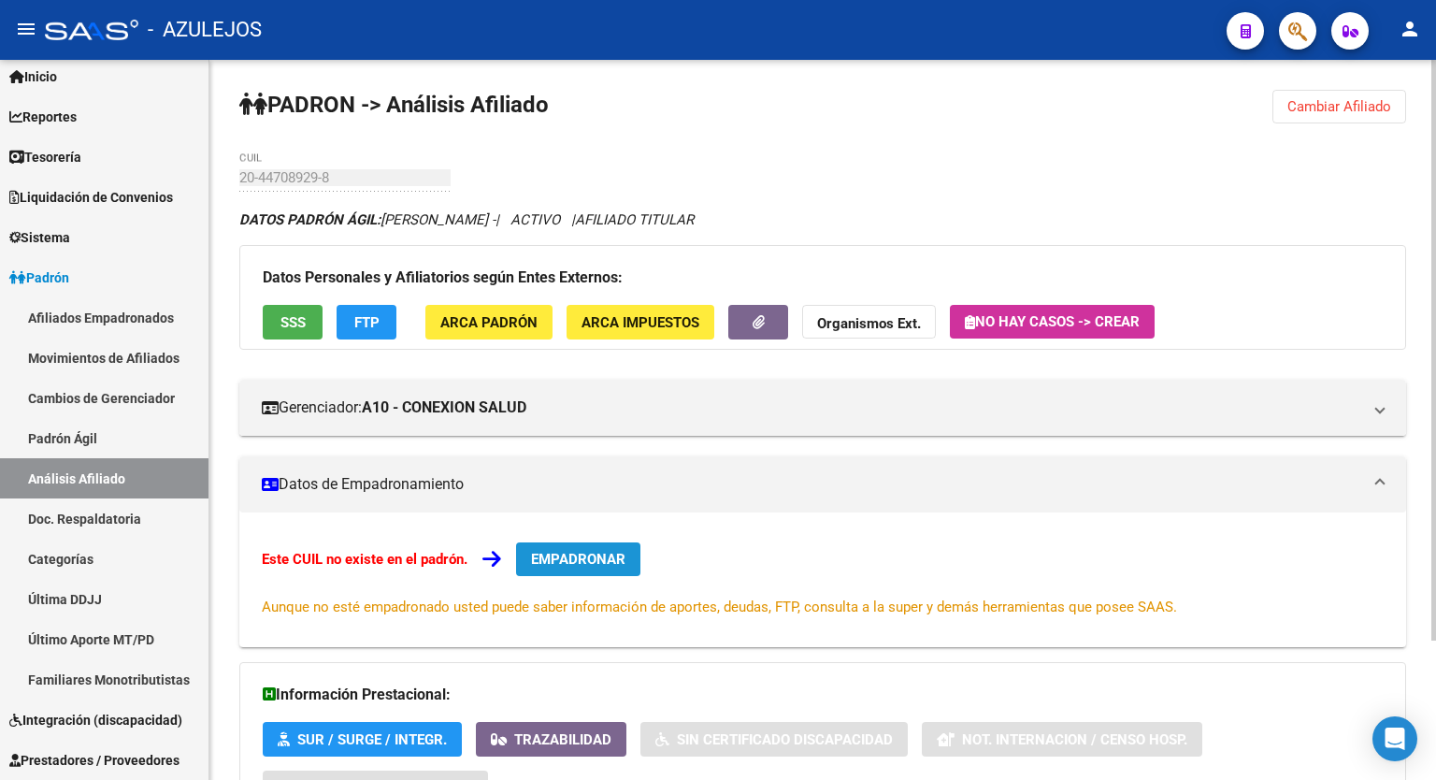
click at [582, 547] on button "EMPADRONAR" at bounding box center [578, 559] width 124 height 34
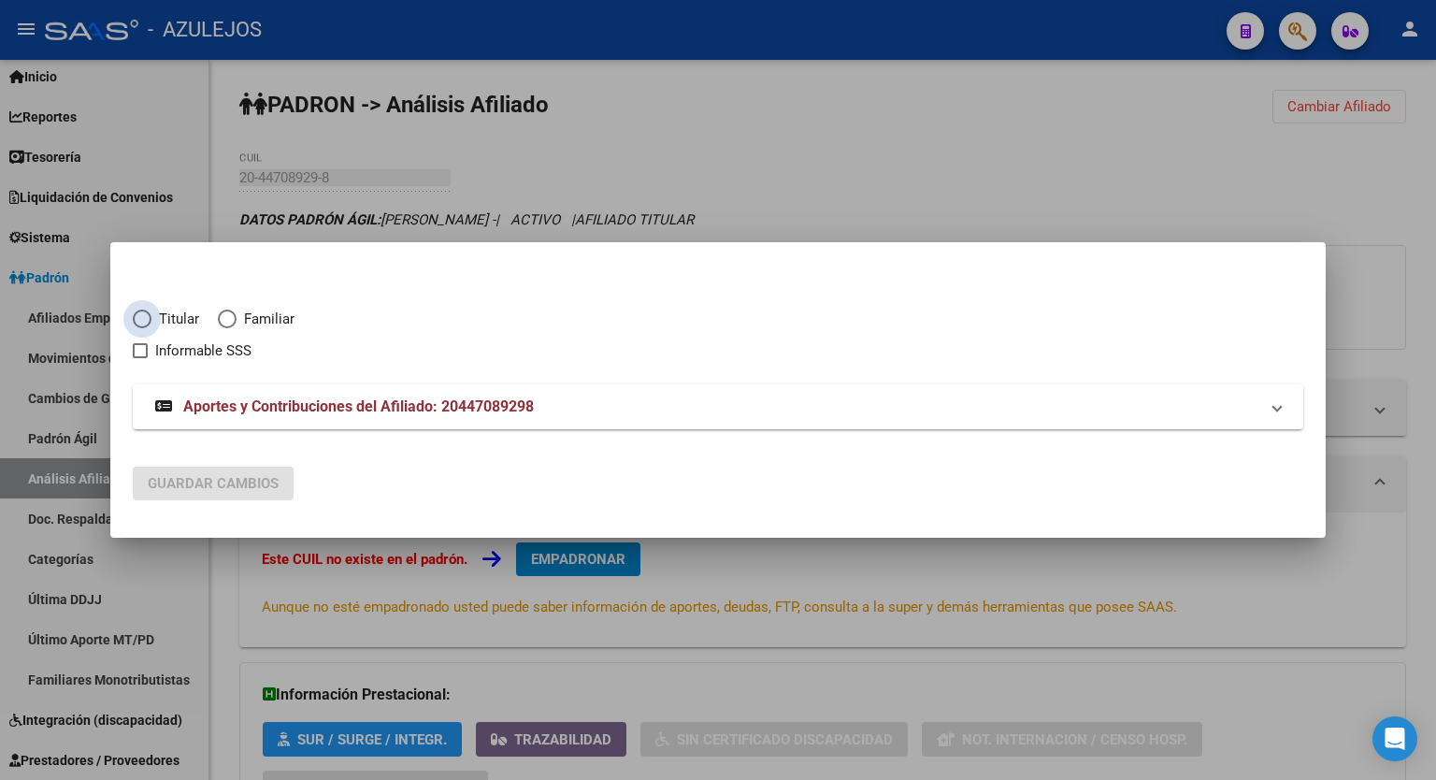
click at [148, 316] on span "Elija una opción" at bounding box center [142, 319] width 19 height 19
click at [148, 316] on input "Titular" at bounding box center [142, 319] width 19 height 19
radio input "true"
checkbox input "true"
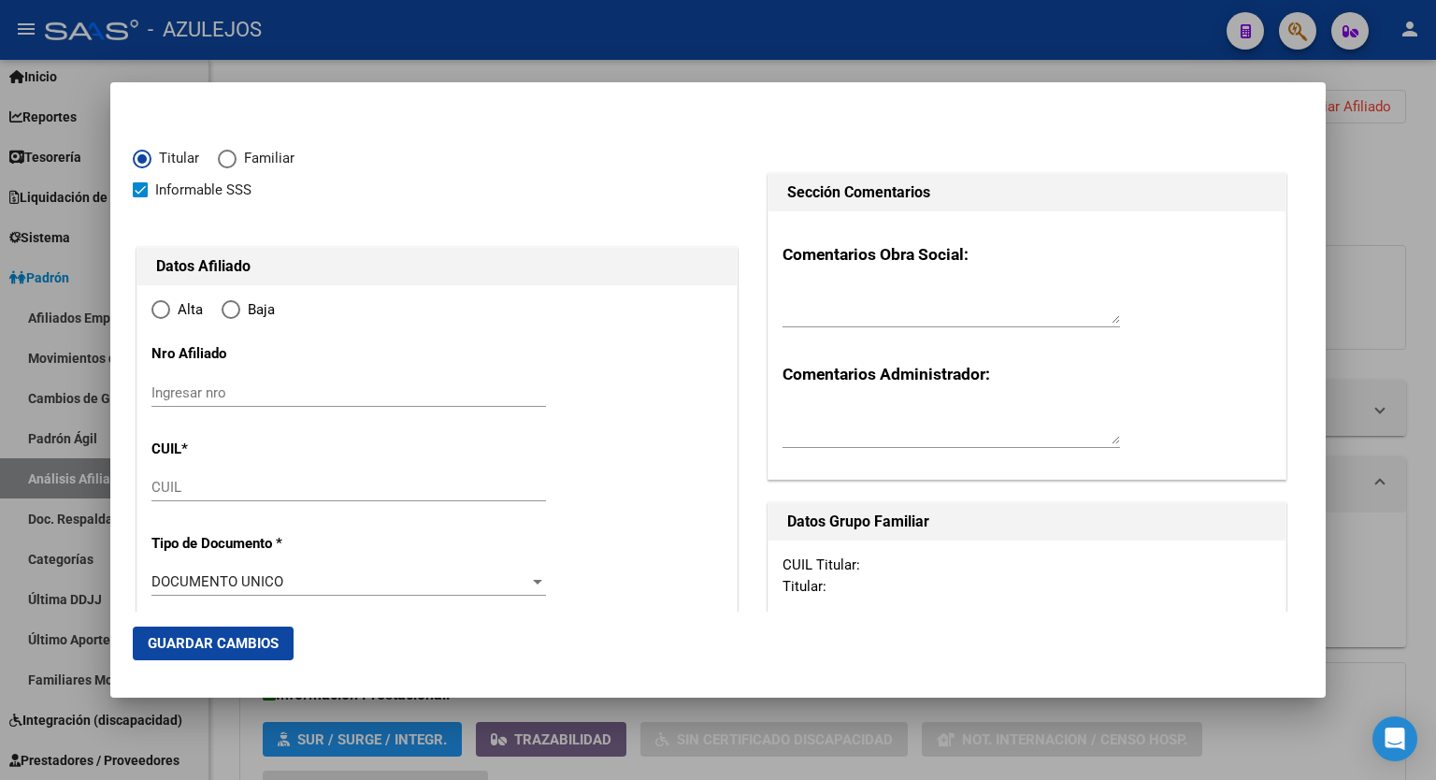
type input "20-44708929-8"
type input "44708929"
type input "CARRANZA VATALARO"
type input "LAUTARO"
type input "2003-03-10"
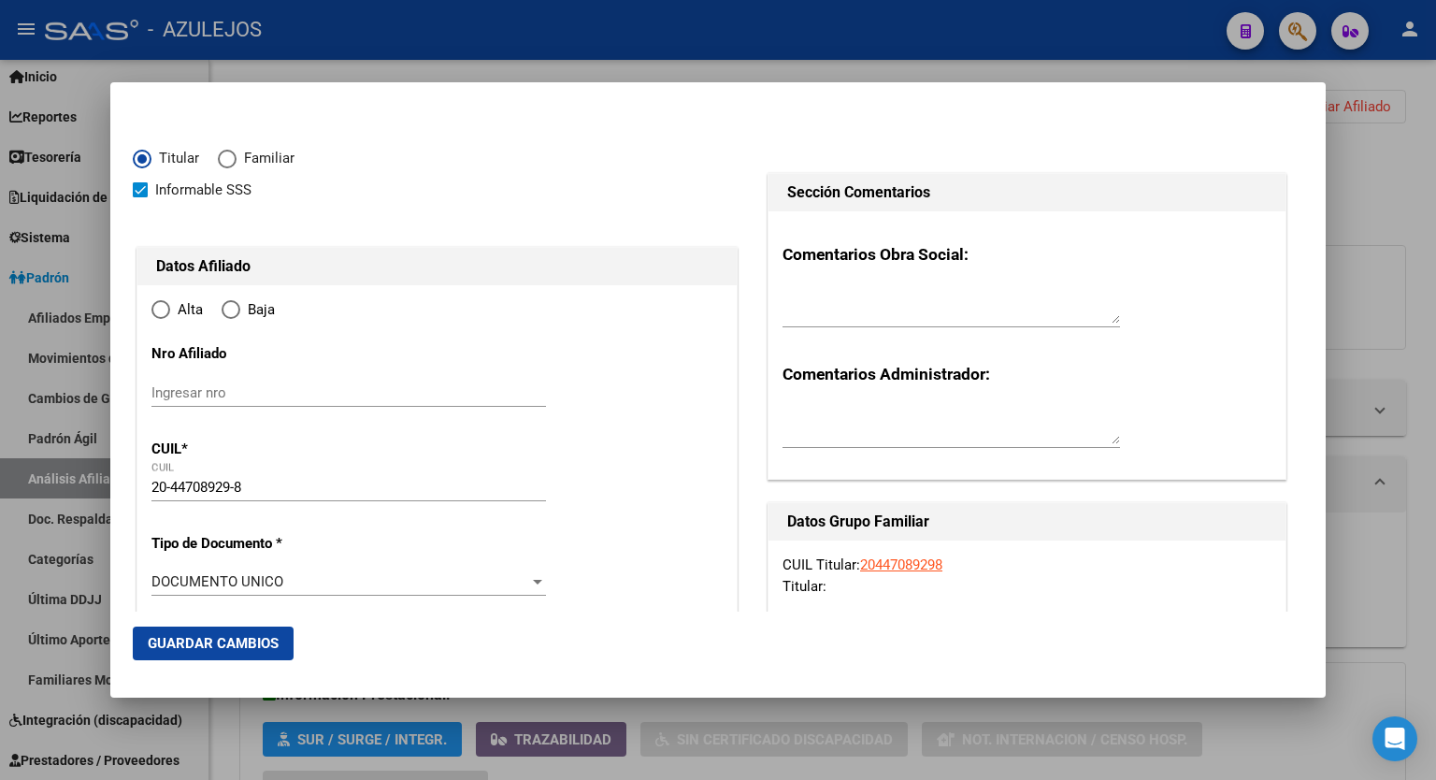
type input "LANUS ESTE"
type input "1824"
type input "GÜEMES"
type input "357"
radio input "true"
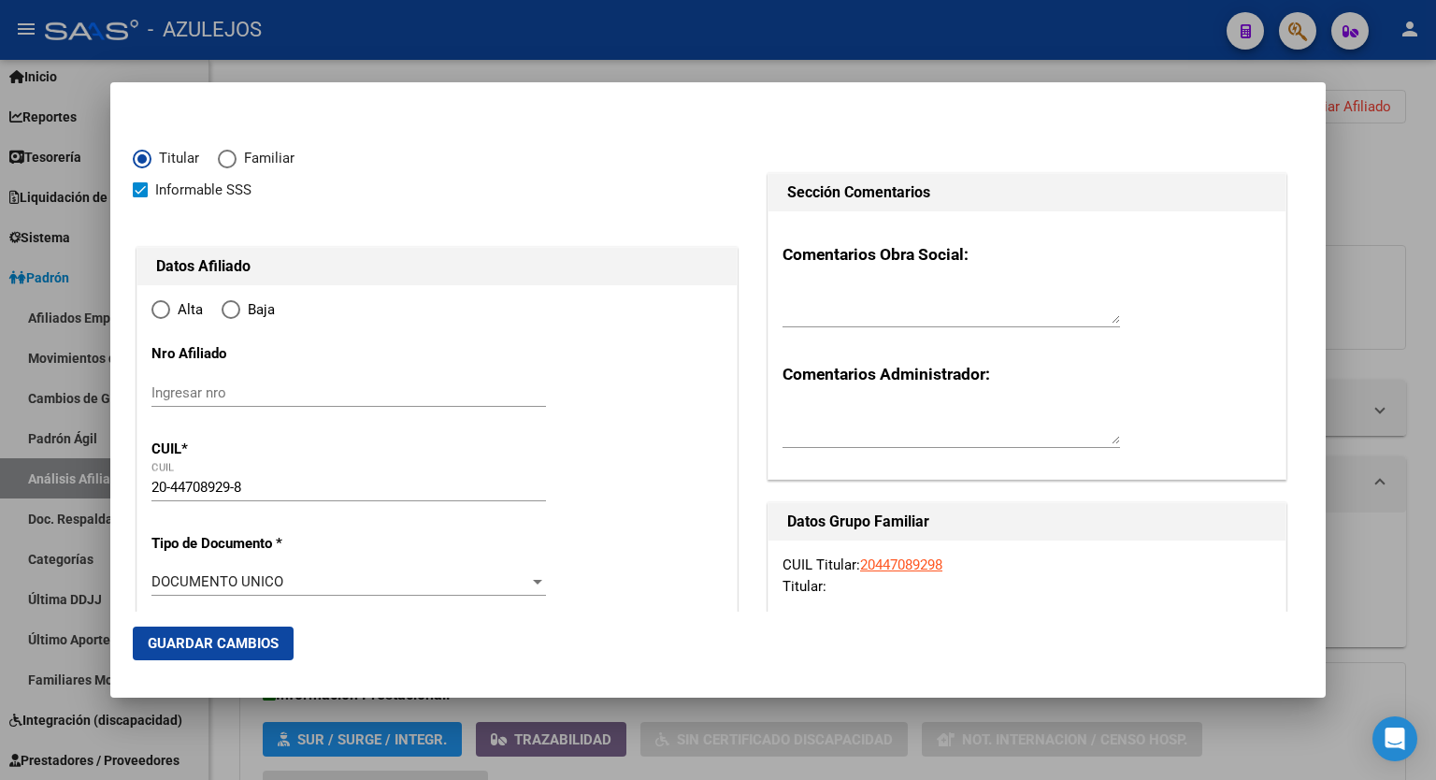
type input "LANUS ESTE"
click at [537, 584] on input "Ingresar fecha" at bounding box center [349, 587] width 395 height 30
type input "2025-09-01"
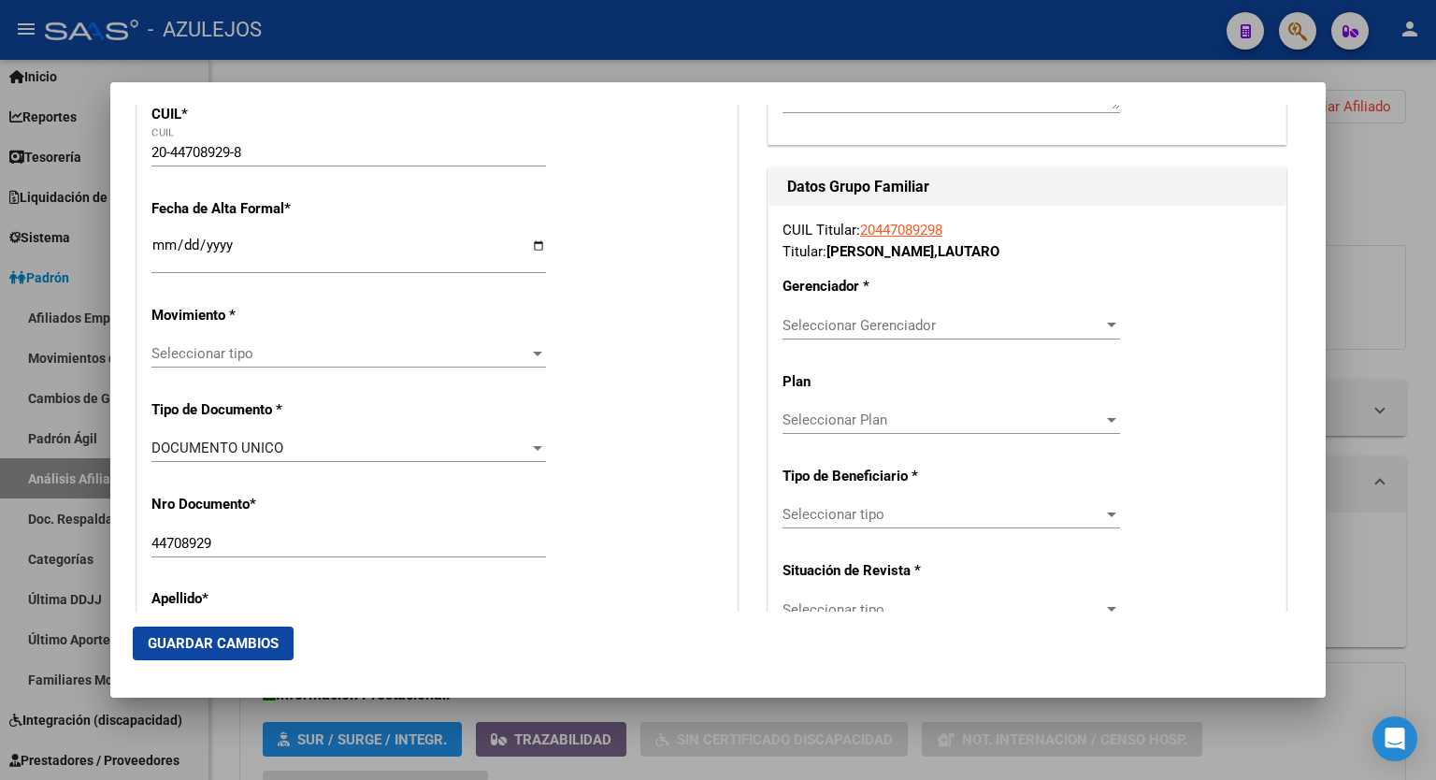
scroll to position [363, 0]
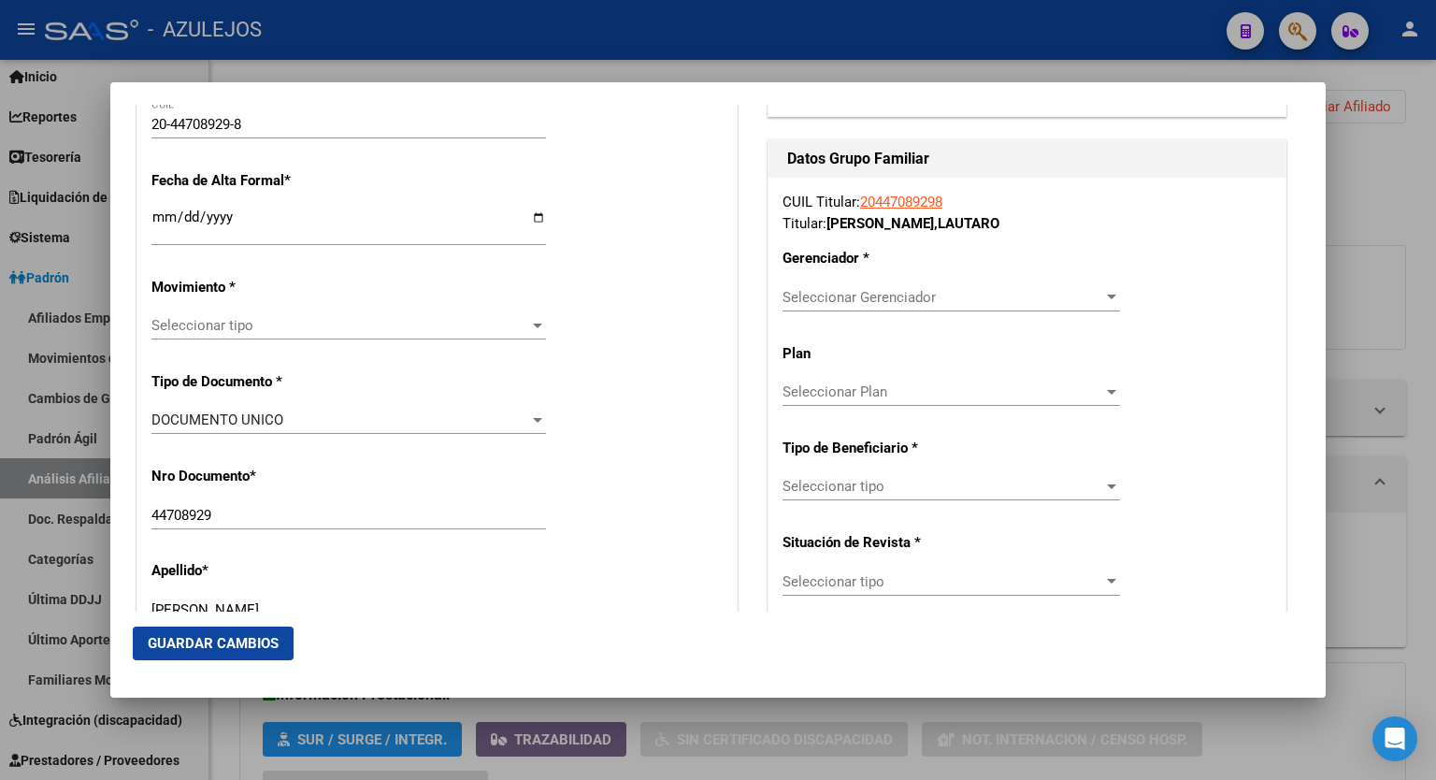
click at [1107, 295] on div at bounding box center [1111, 297] width 9 height 5
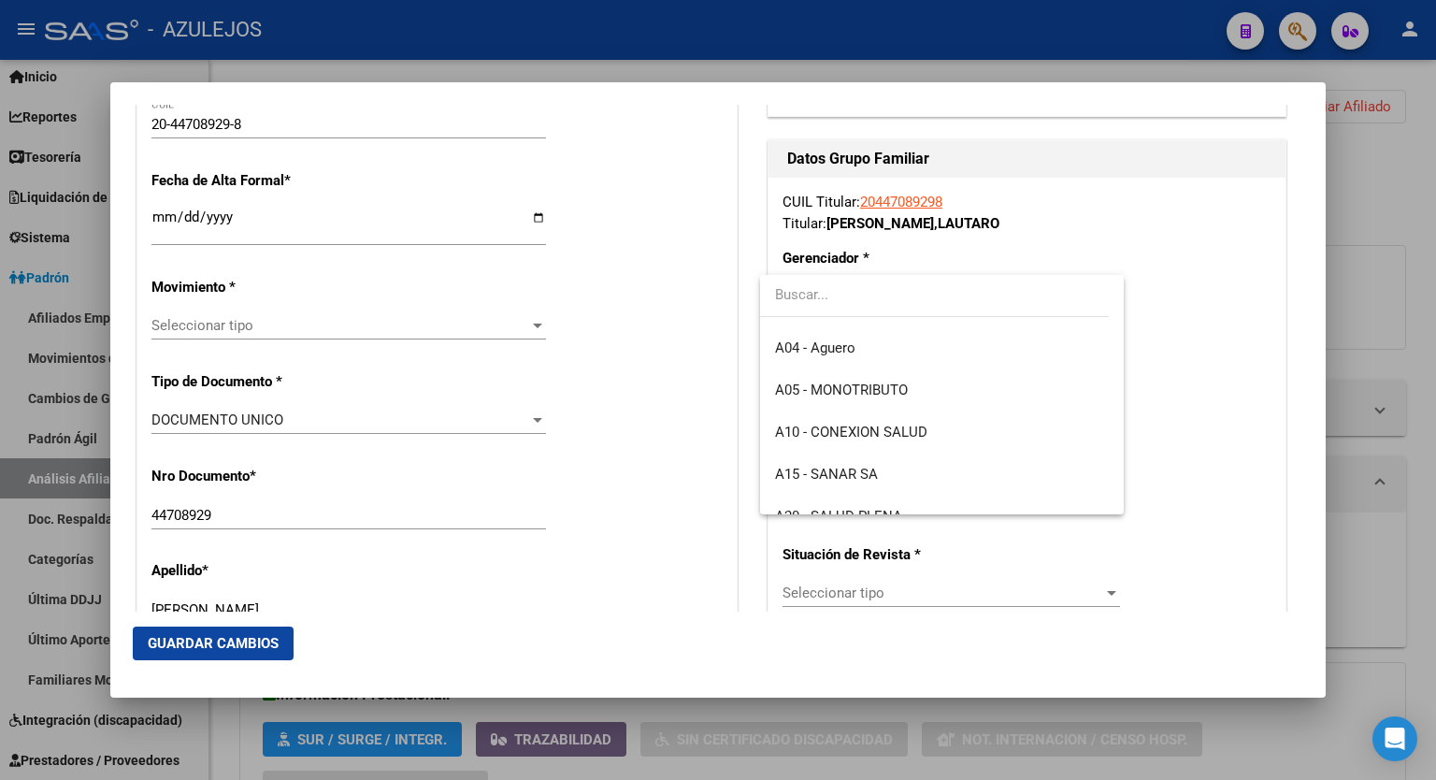
scroll to position [120, 0]
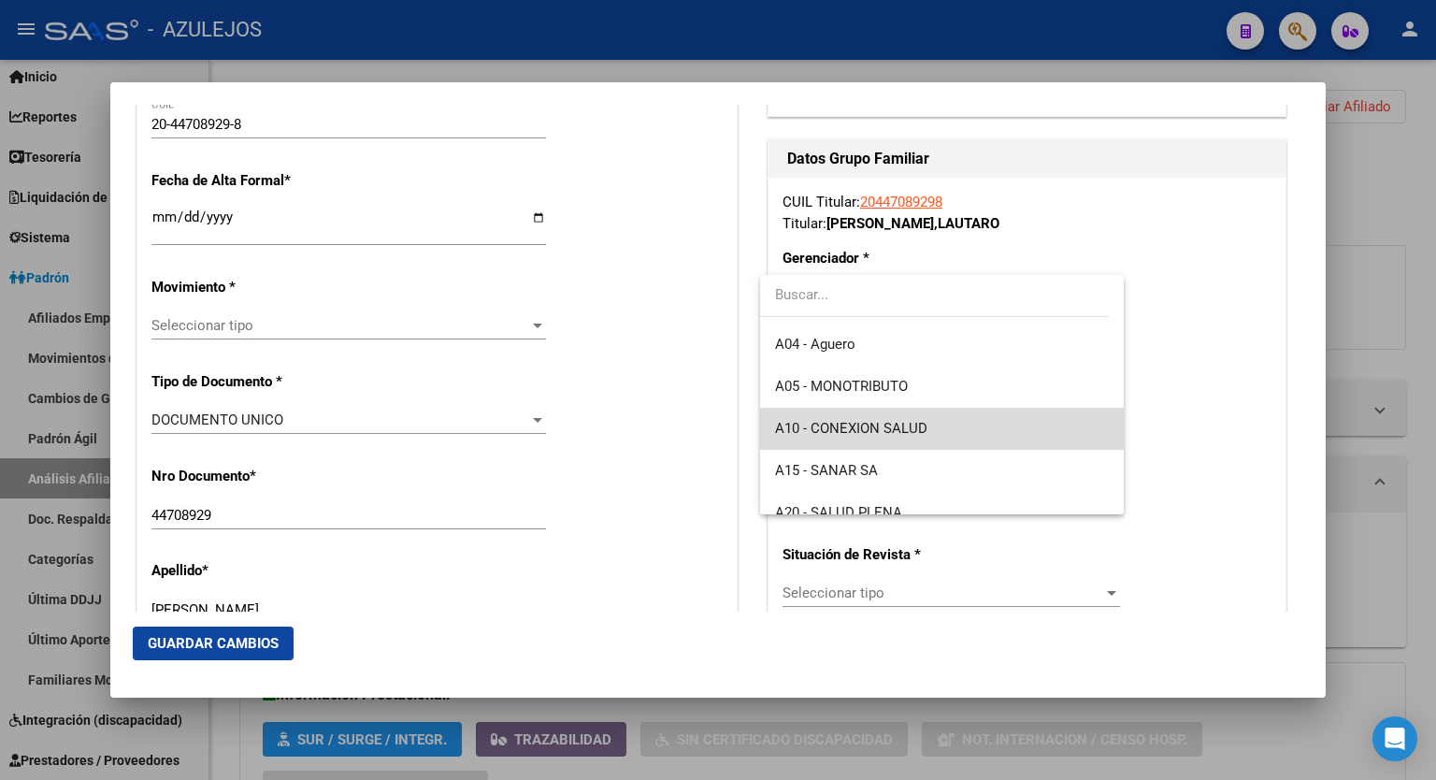
click at [980, 431] on span "A10 - CONEXION SALUD" at bounding box center [942, 429] width 334 height 42
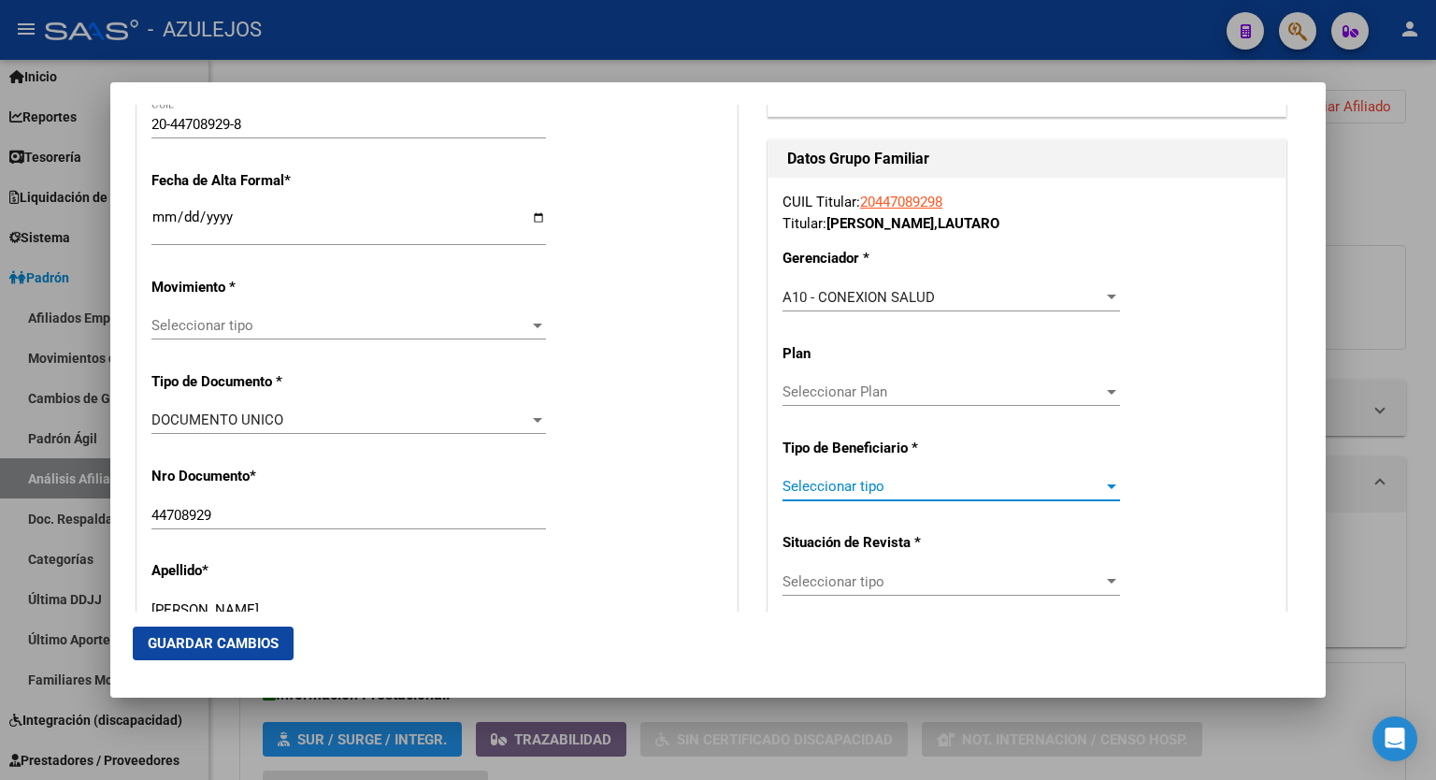
click at [1106, 491] on div at bounding box center [1112, 486] width 17 height 15
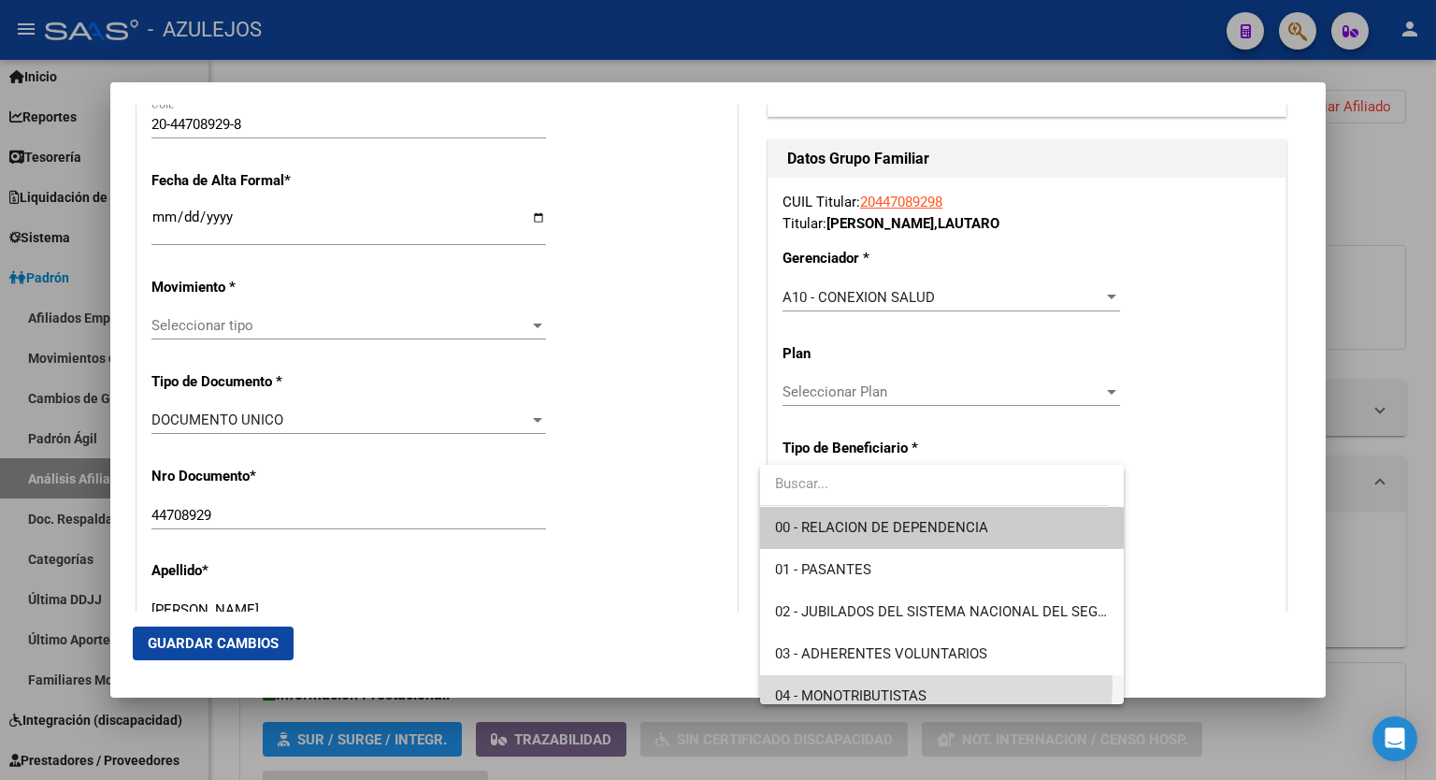
click at [935, 686] on span "04 - MONOTRIBUTISTAS" at bounding box center [942, 696] width 334 height 42
type input "20-44708929-8"
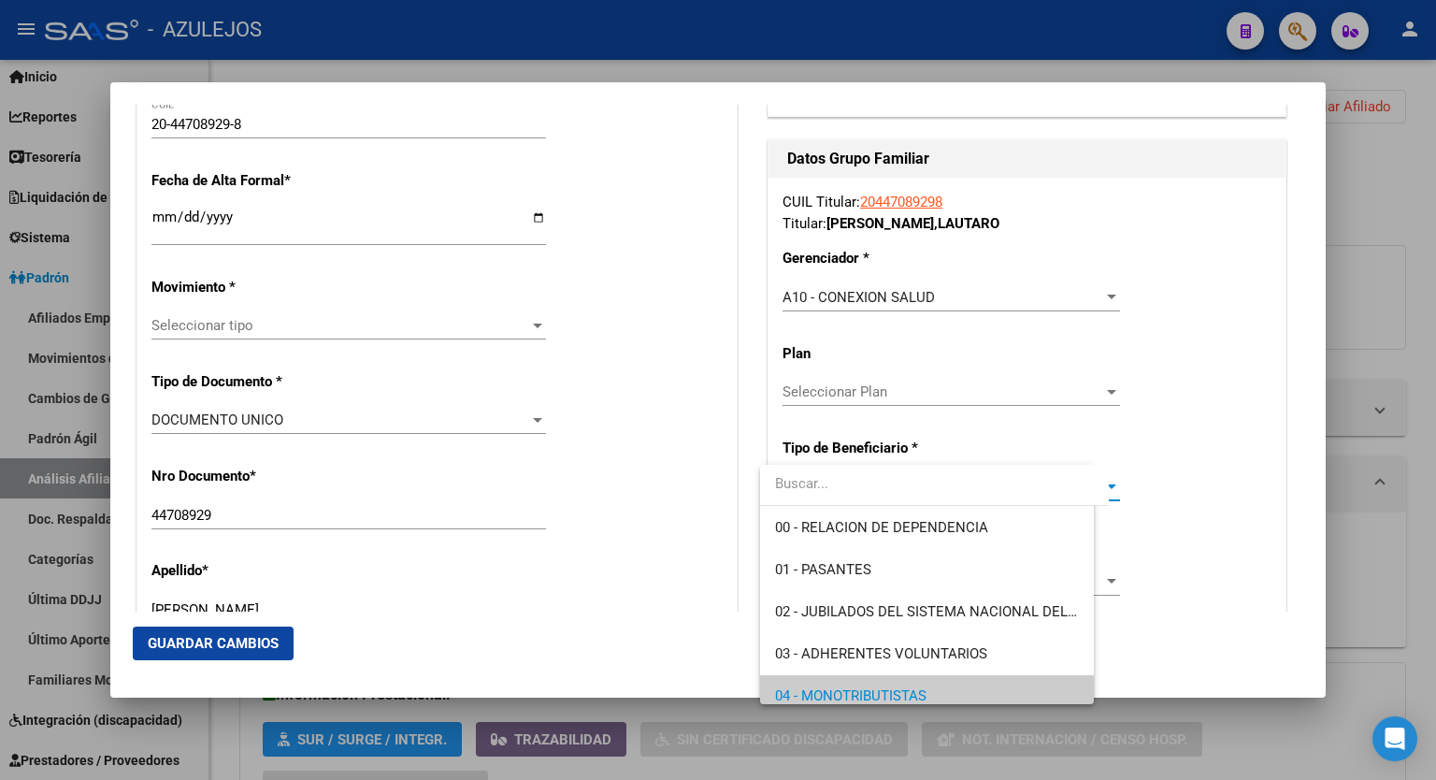
scroll to position [11, 0]
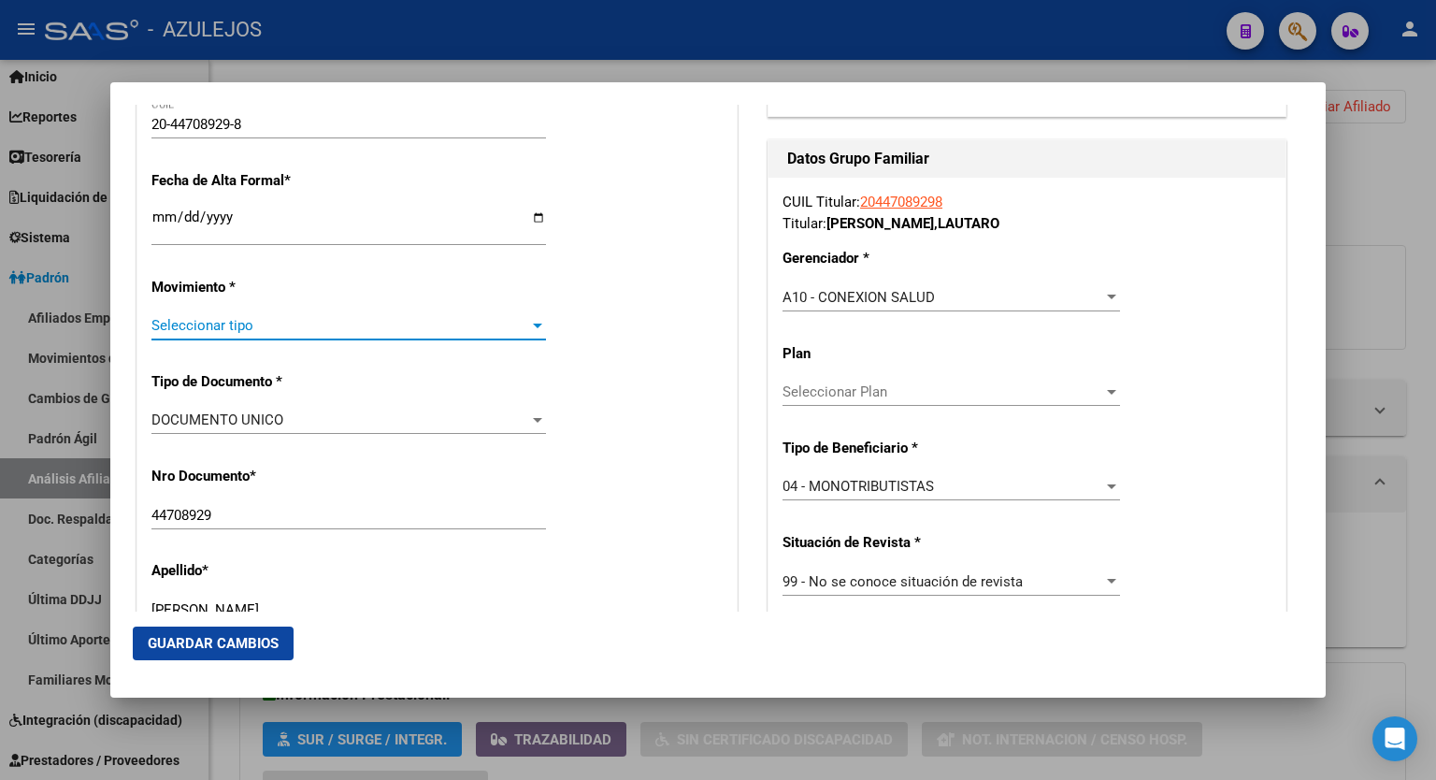
click at [533, 325] on div at bounding box center [537, 326] width 9 height 5
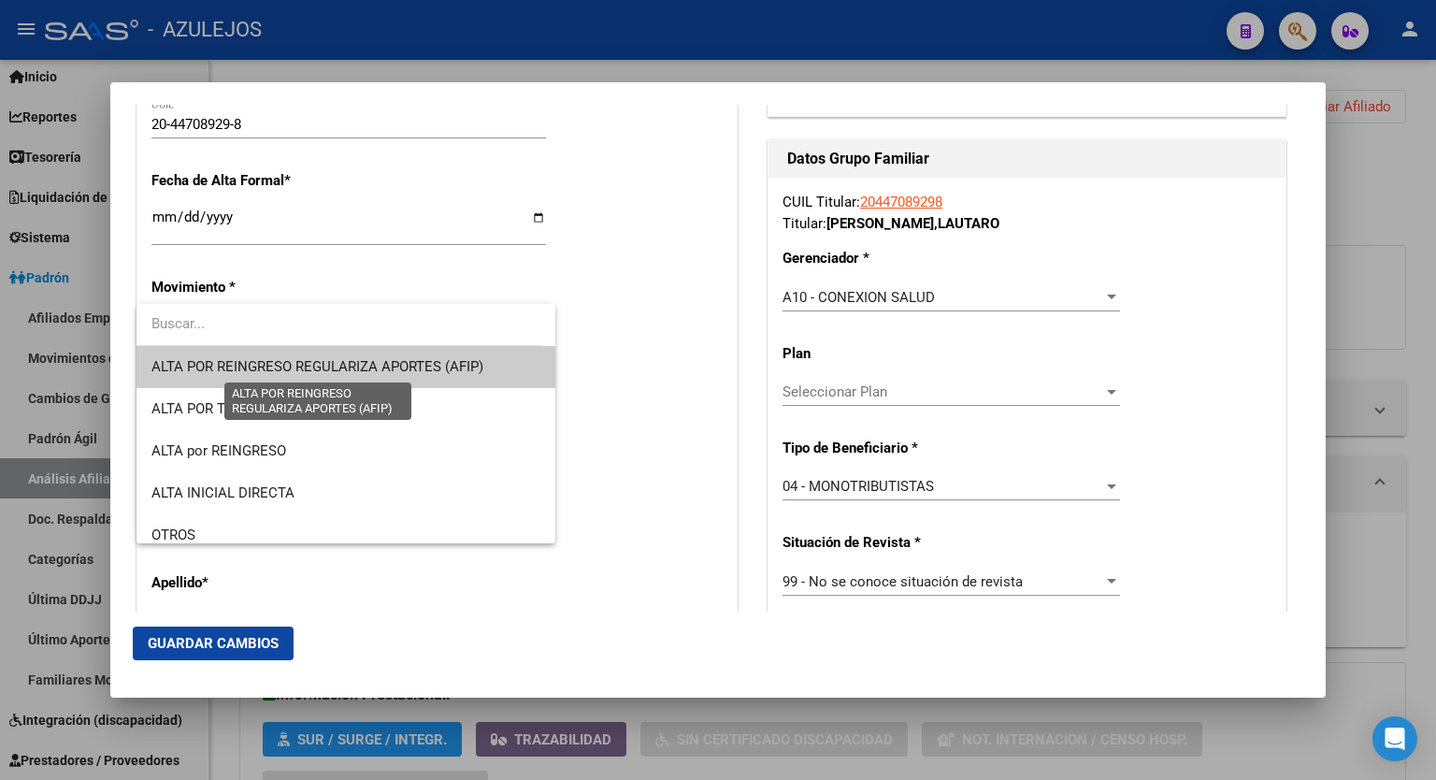
click at [372, 360] on span "ALTA POR REINGRESO REGULARIZA APORTES (AFIP)" at bounding box center [318, 366] width 332 height 17
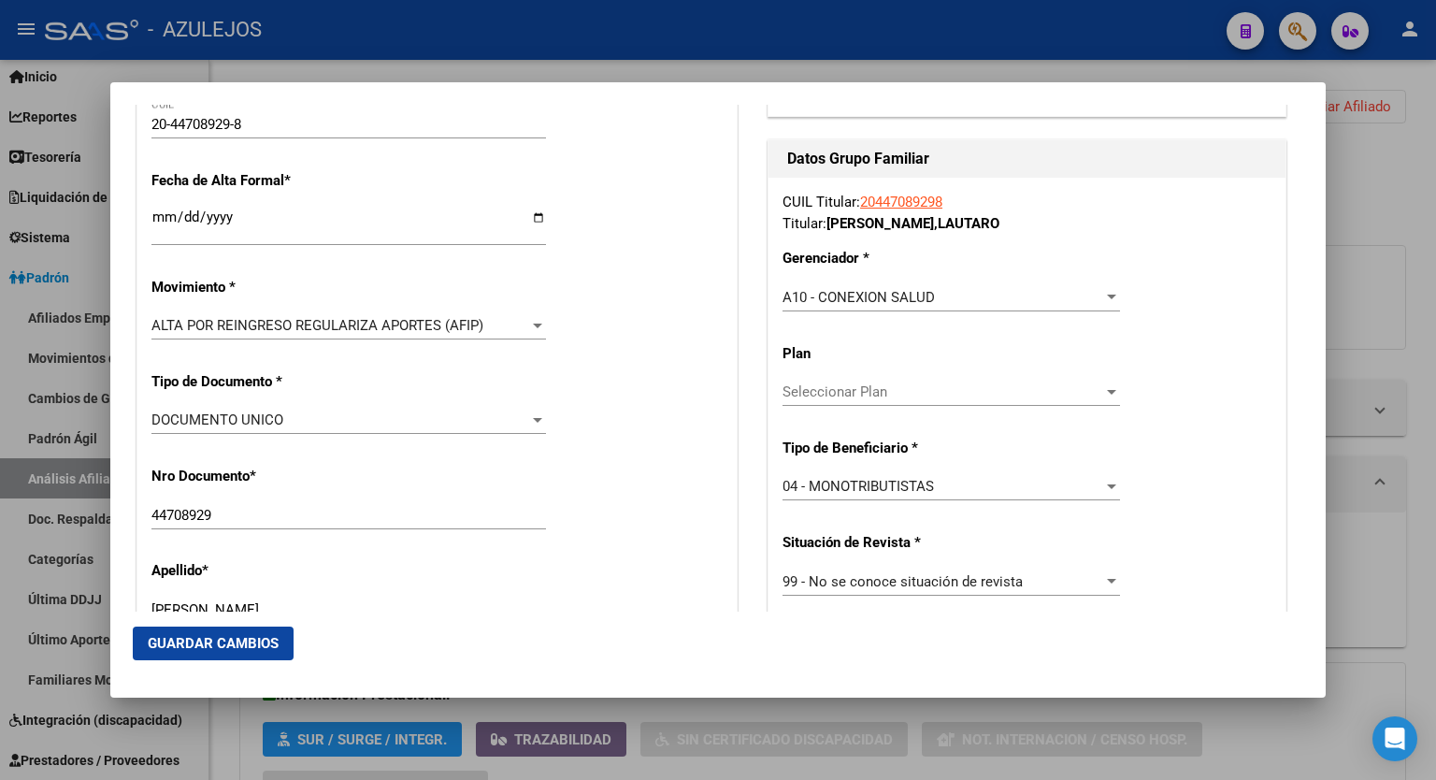
click at [424, 328] on span "ALTA POR REINGRESO REGULARIZA APORTES (AFIP)" at bounding box center [318, 325] width 332 height 17
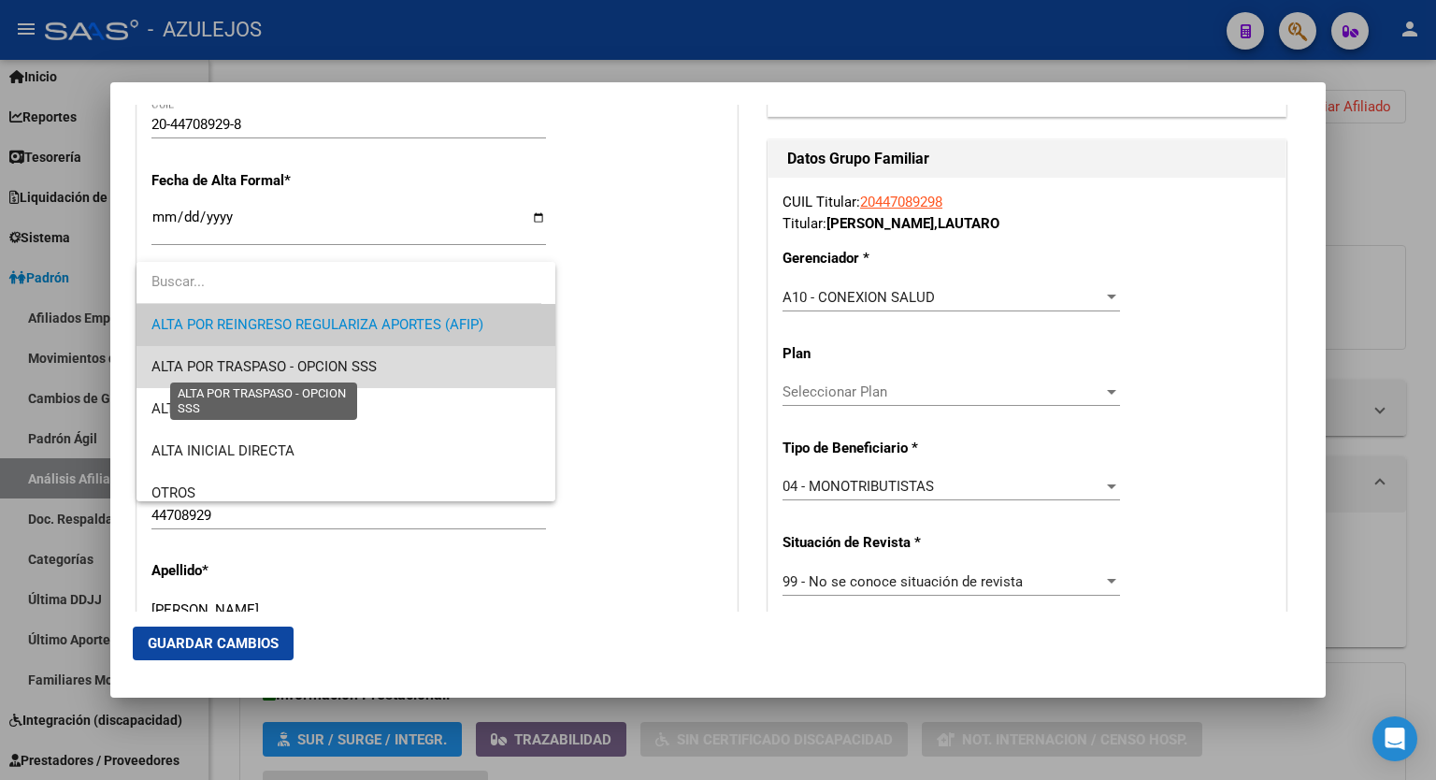
click at [355, 363] on span "ALTA POR TRASPASO - OPCION SSS" at bounding box center [264, 366] width 225 height 17
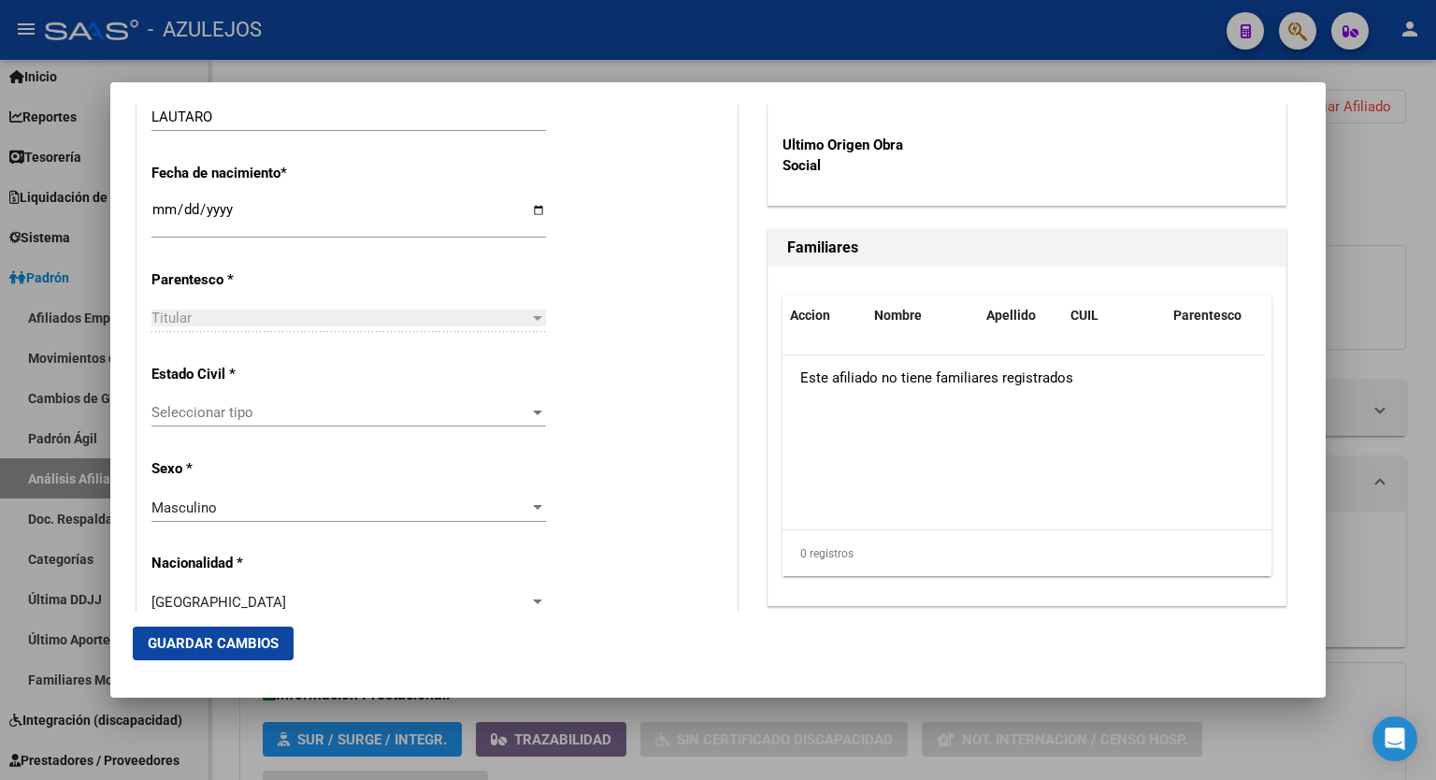
scroll to position [984, 0]
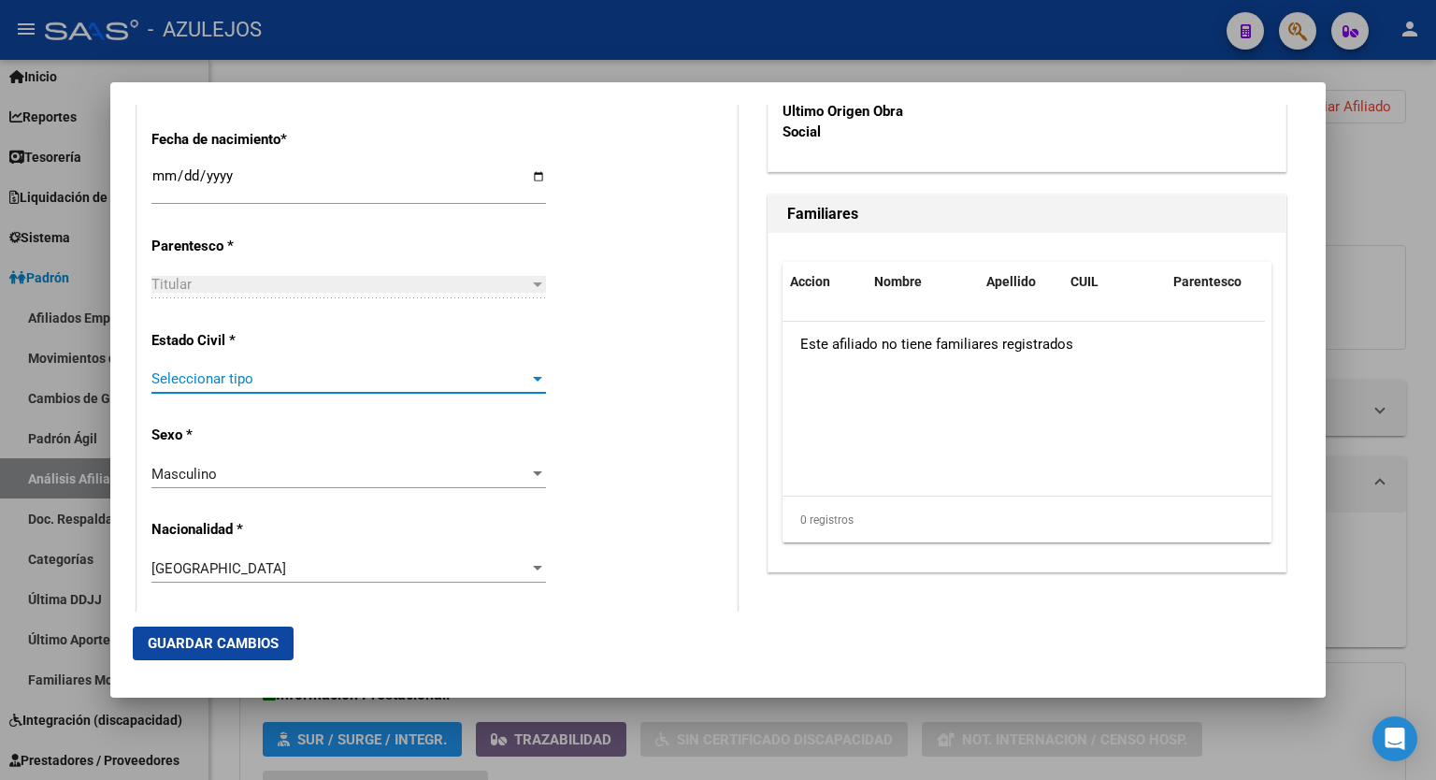
click at [521, 378] on span "Seleccionar tipo" at bounding box center [341, 378] width 378 height 17
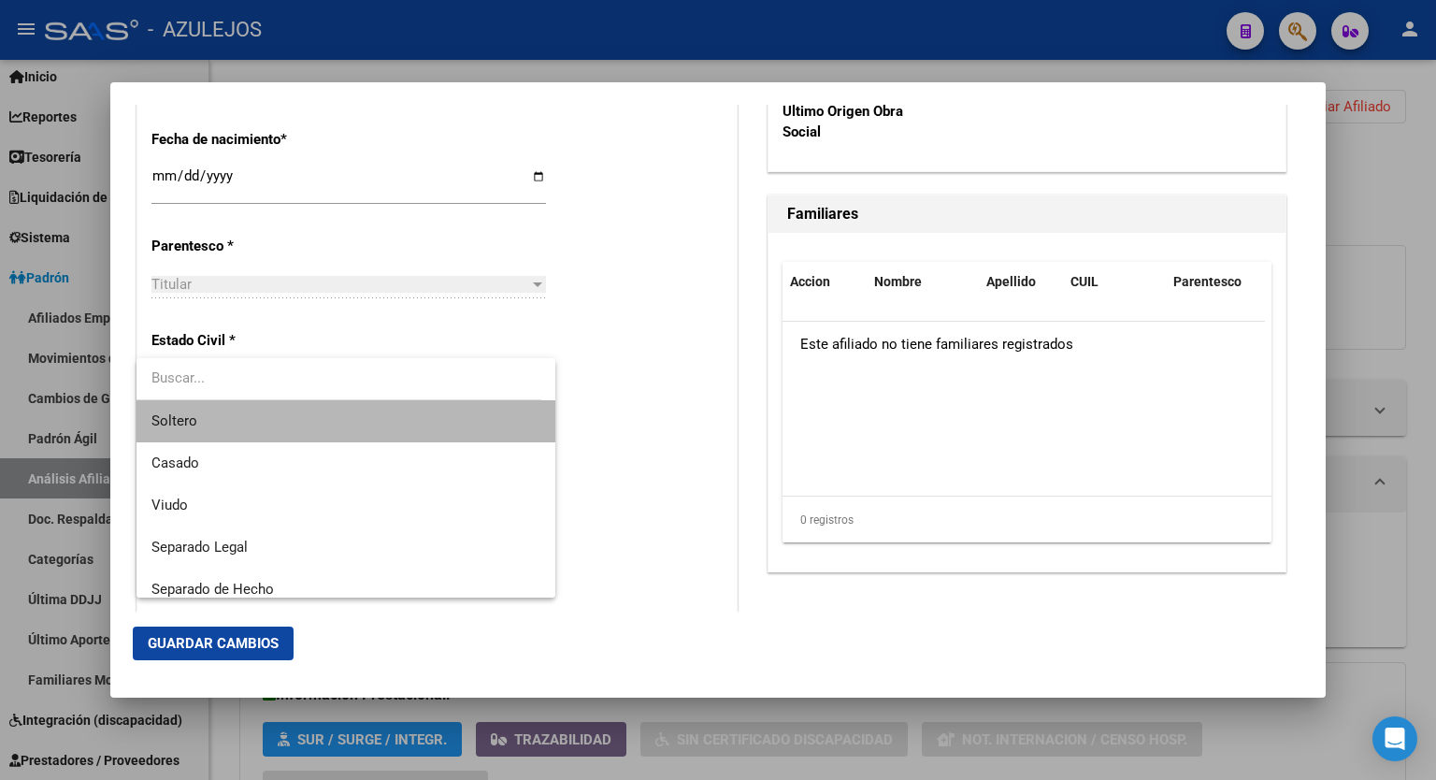
click at [397, 423] on span "Soltero" at bounding box center [346, 421] width 389 height 42
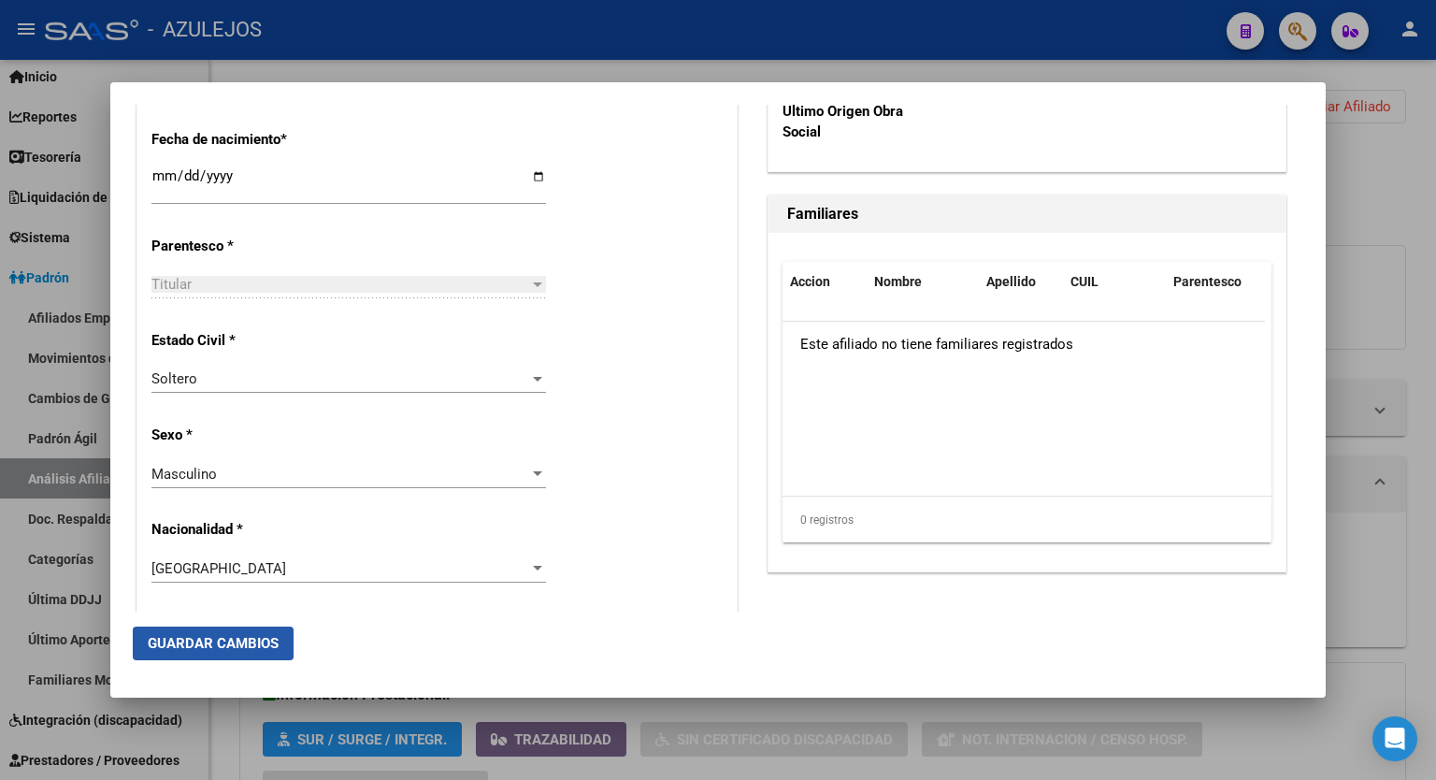
click at [255, 637] on span "Guardar Cambios" at bounding box center [213, 643] width 131 height 17
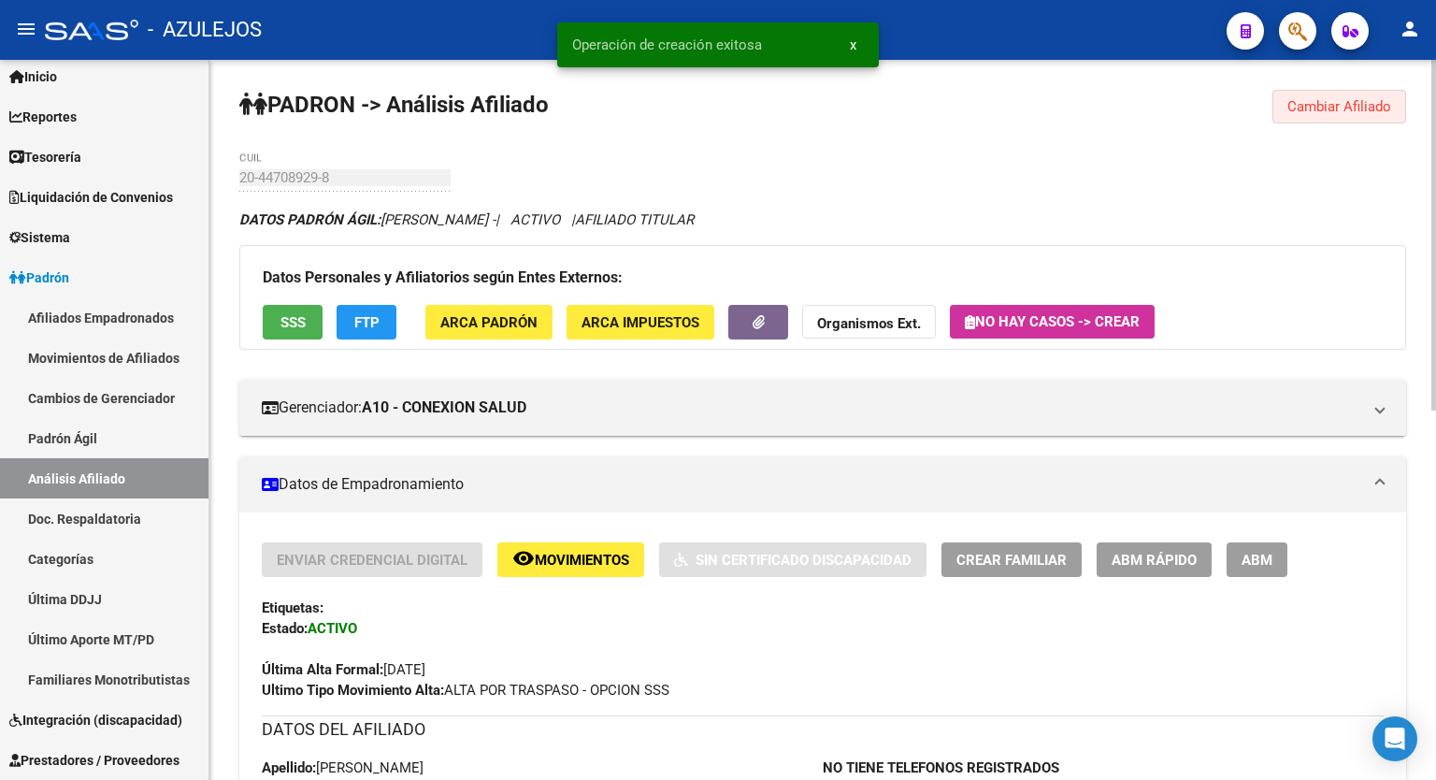
click at [1330, 114] on button "Cambiar Afiliado" at bounding box center [1340, 107] width 134 height 34
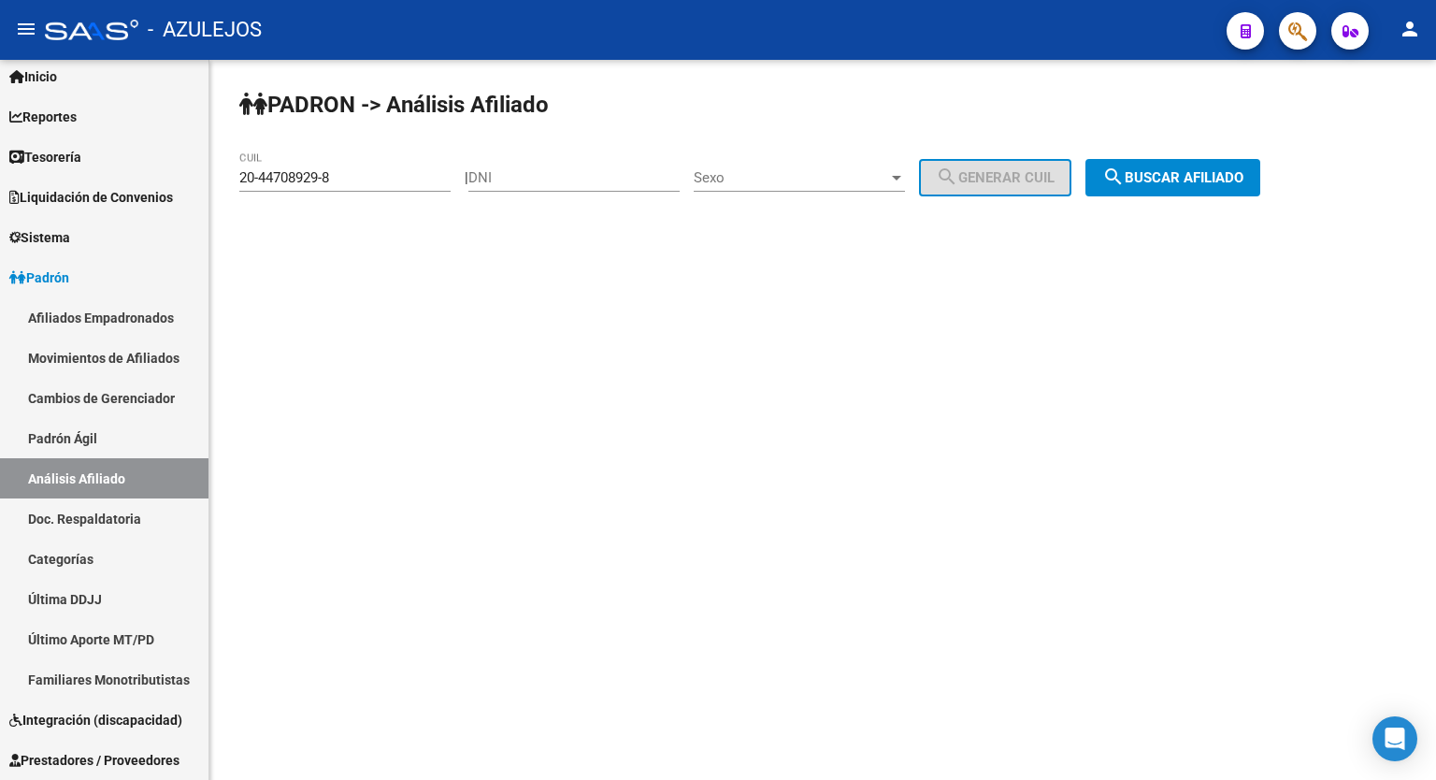
click at [383, 167] on div "20-44708929-8 CUIL" at bounding box center [344, 172] width 211 height 40
drag, startPoint x: 382, startPoint y: 176, endPoint x: 195, endPoint y: 181, distance: 186.2
click at [195, 181] on mat-sidenav-container "Firma Express Inicio Calendario SSS Instructivos Contacto OS Reportes Tablero d…" at bounding box center [718, 420] width 1436 height 720
paste input "24165253-0"
type input "20-24165253-0"
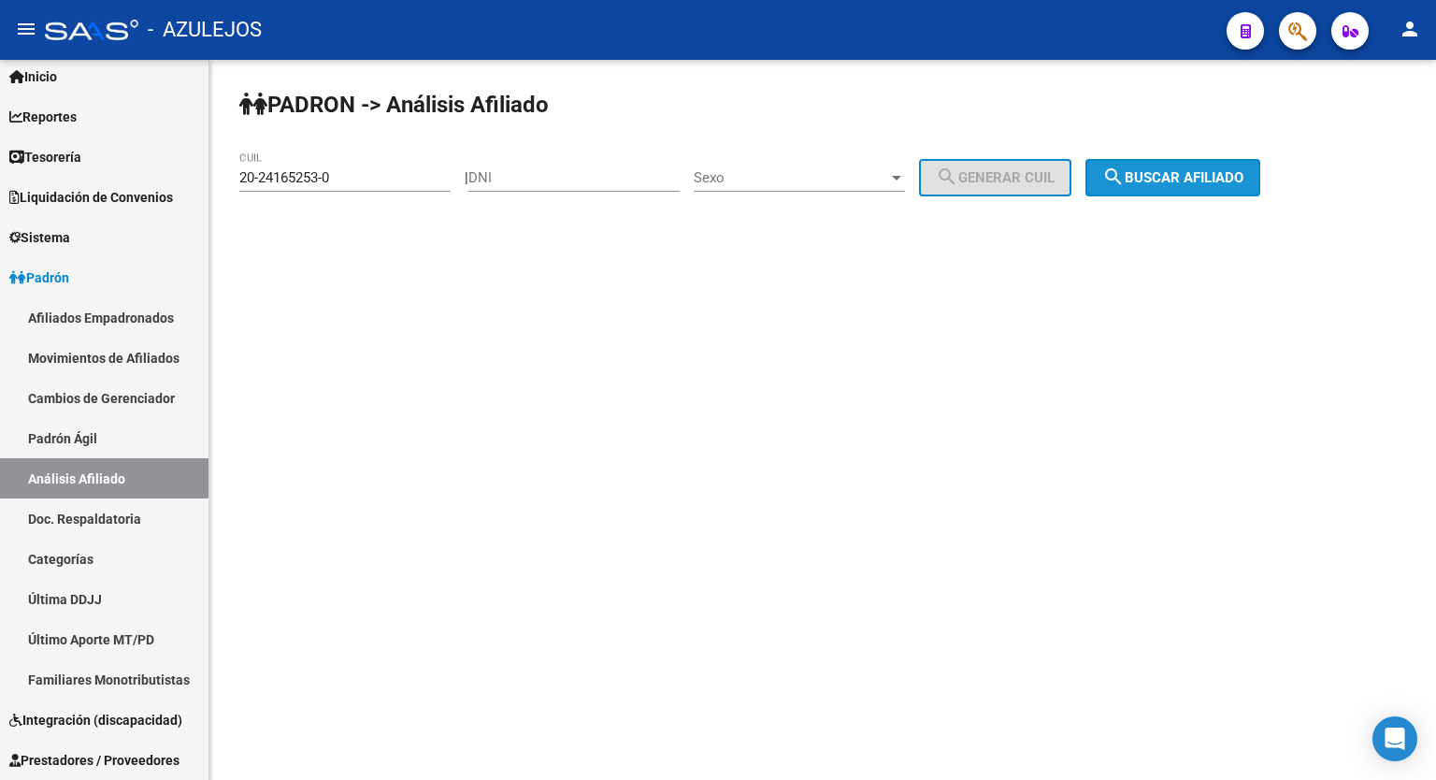
click at [1231, 180] on span "search Buscar afiliado" at bounding box center [1173, 177] width 141 height 17
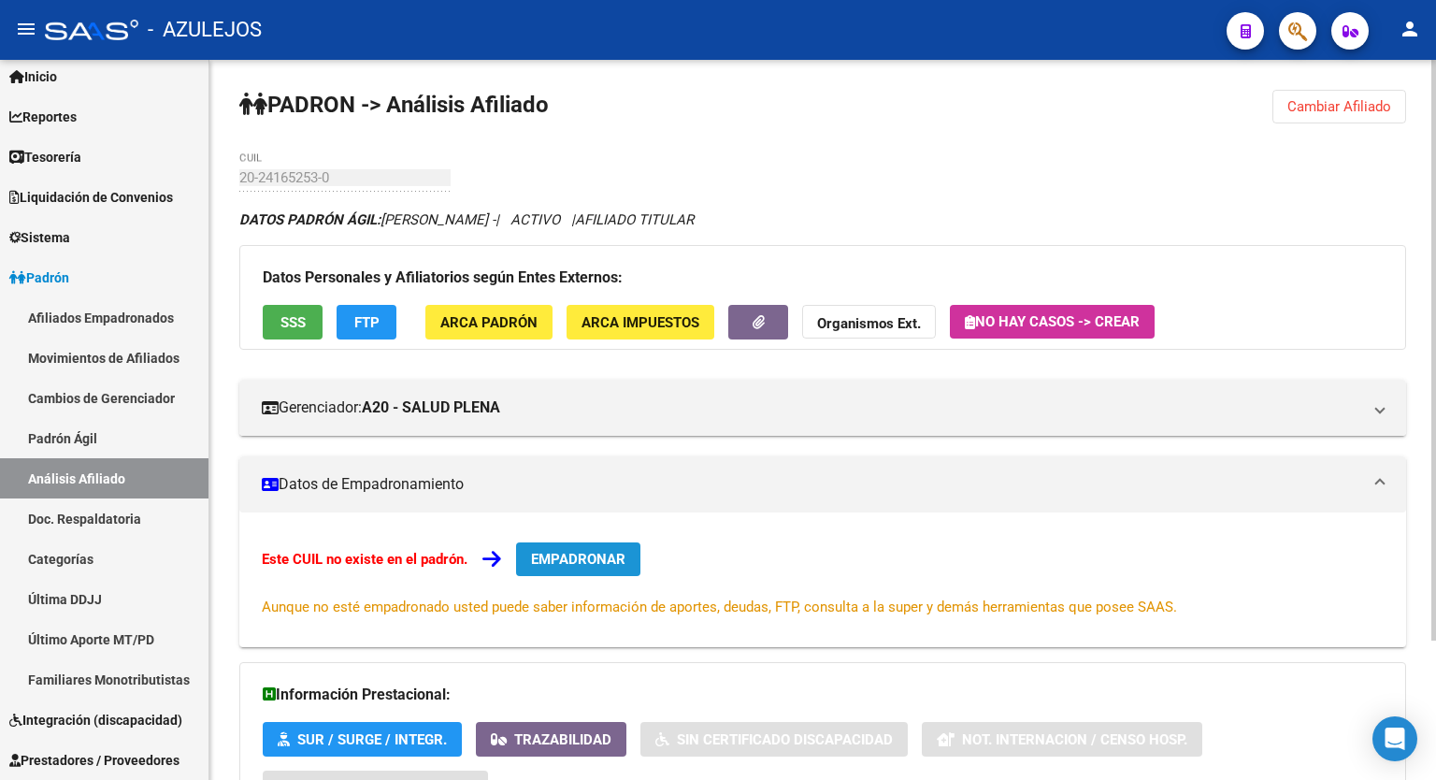
click at [574, 551] on span "EMPADRONAR" at bounding box center [578, 559] width 94 height 17
click at [366, 332] on button "FTP" at bounding box center [367, 322] width 60 height 35
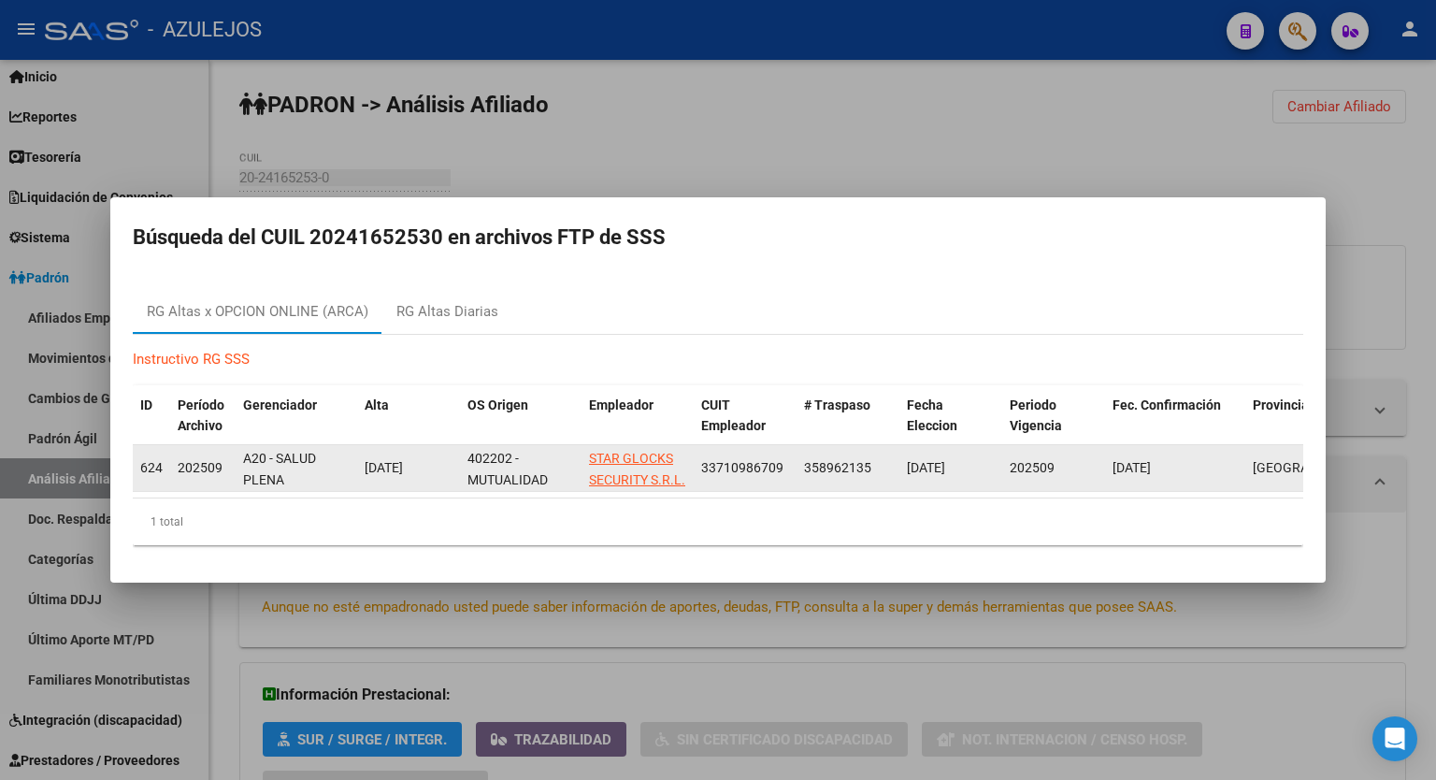
drag, startPoint x: 787, startPoint y: 458, endPoint x: 700, endPoint y: 465, distance: 86.3
click at [701, 465] on div "33710986709" at bounding box center [745, 468] width 88 height 22
copy span "33710986709"
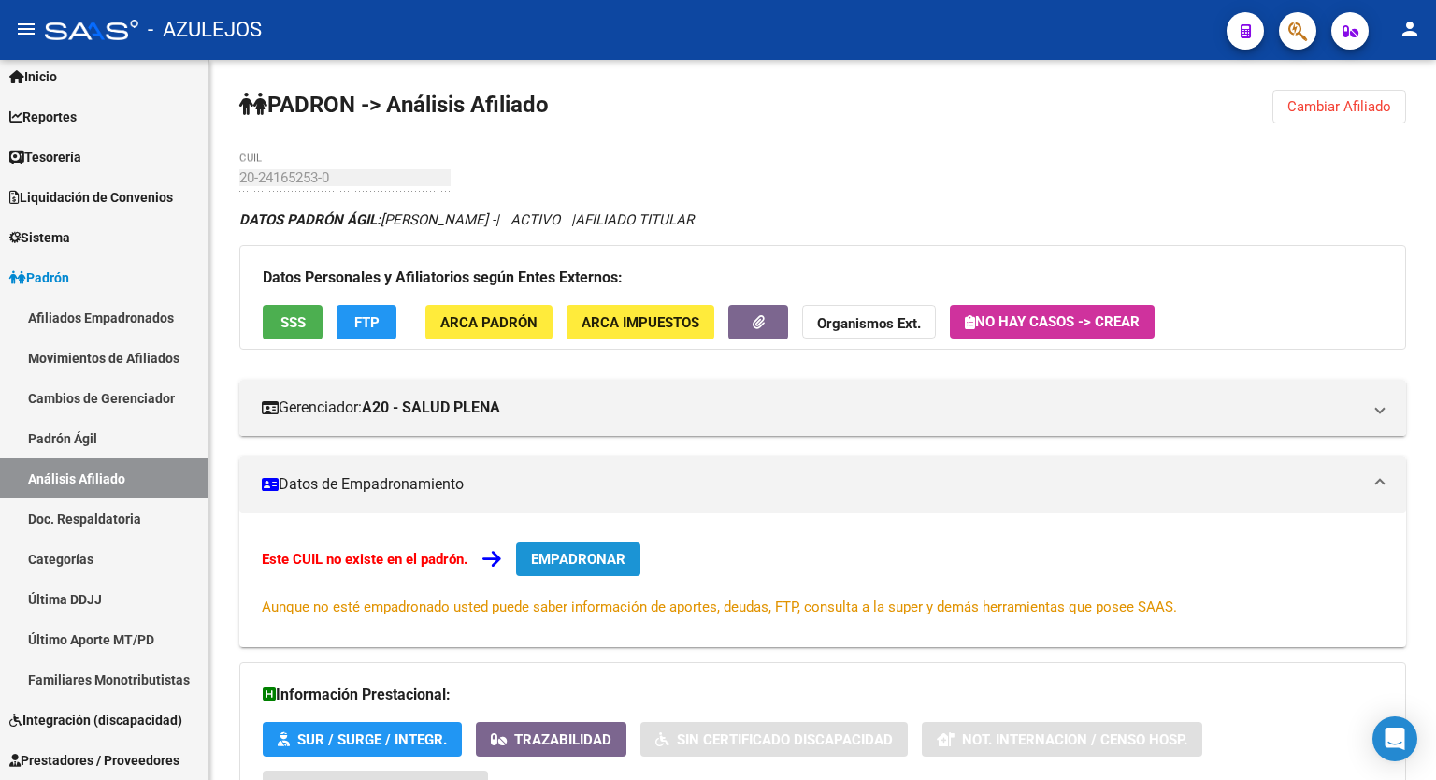
click at [567, 551] on span "EMPADRONAR" at bounding box center [578, 559] width 94 height 17
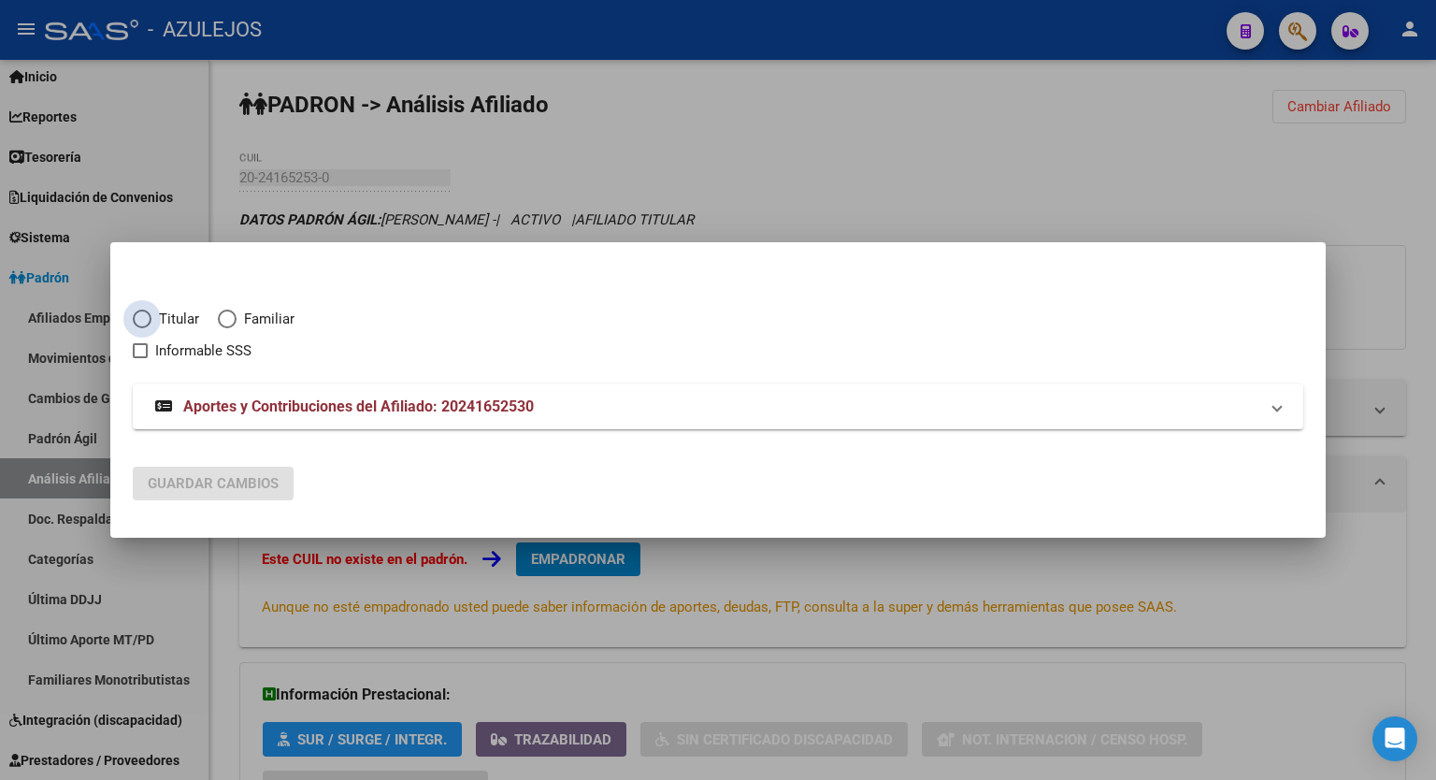
click at [141, 323] on span "Elija una opción" at bounding box center [142, 319] width 19 height 19
click at [141, 323] on input "Titular" at bounding box center [142, 319] width 19 height 19
radio input "true"
checkbox input "true"
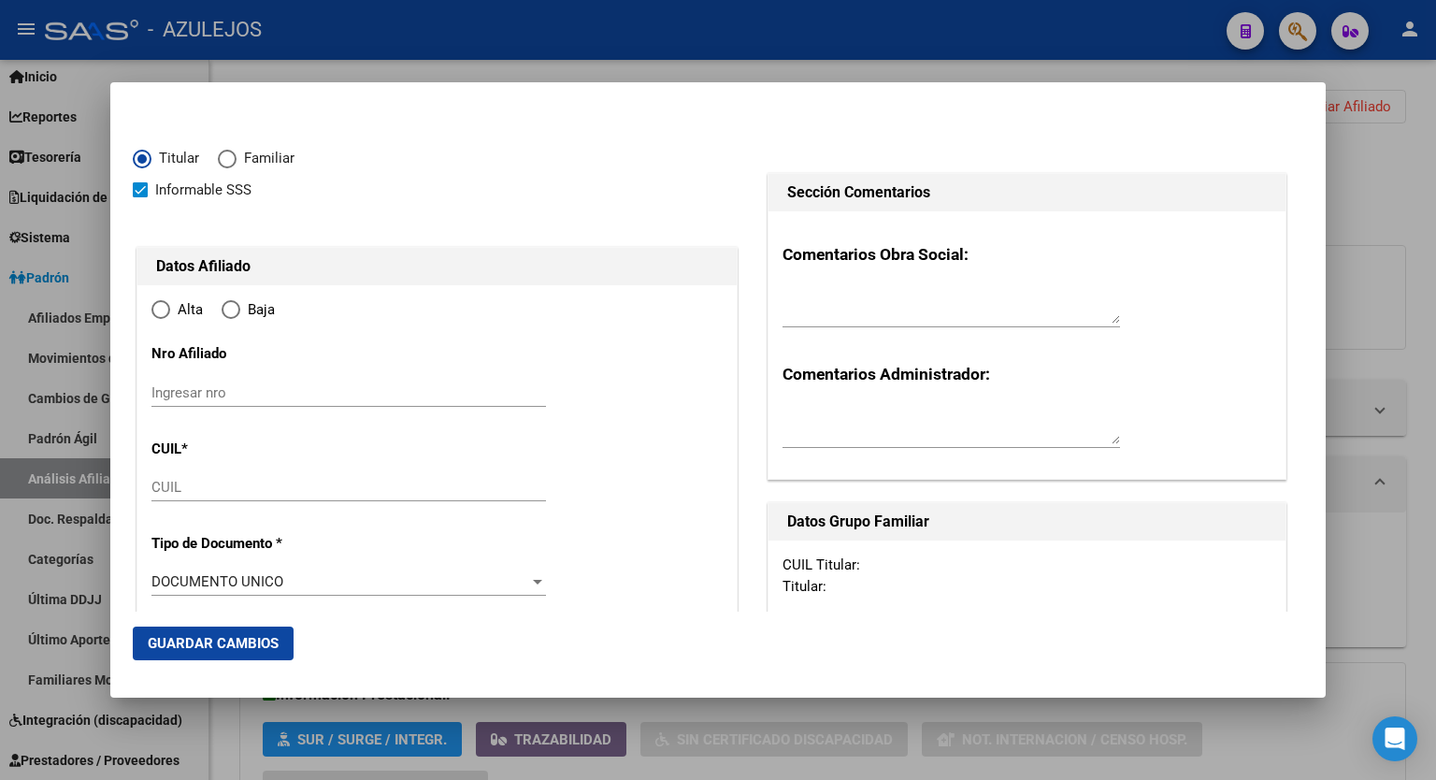
type input "20-24165253-0"
type input "24165253"
type input "ZELAYA"
type input "GUSTAVO DANIEL"
type input "1975-01-31"
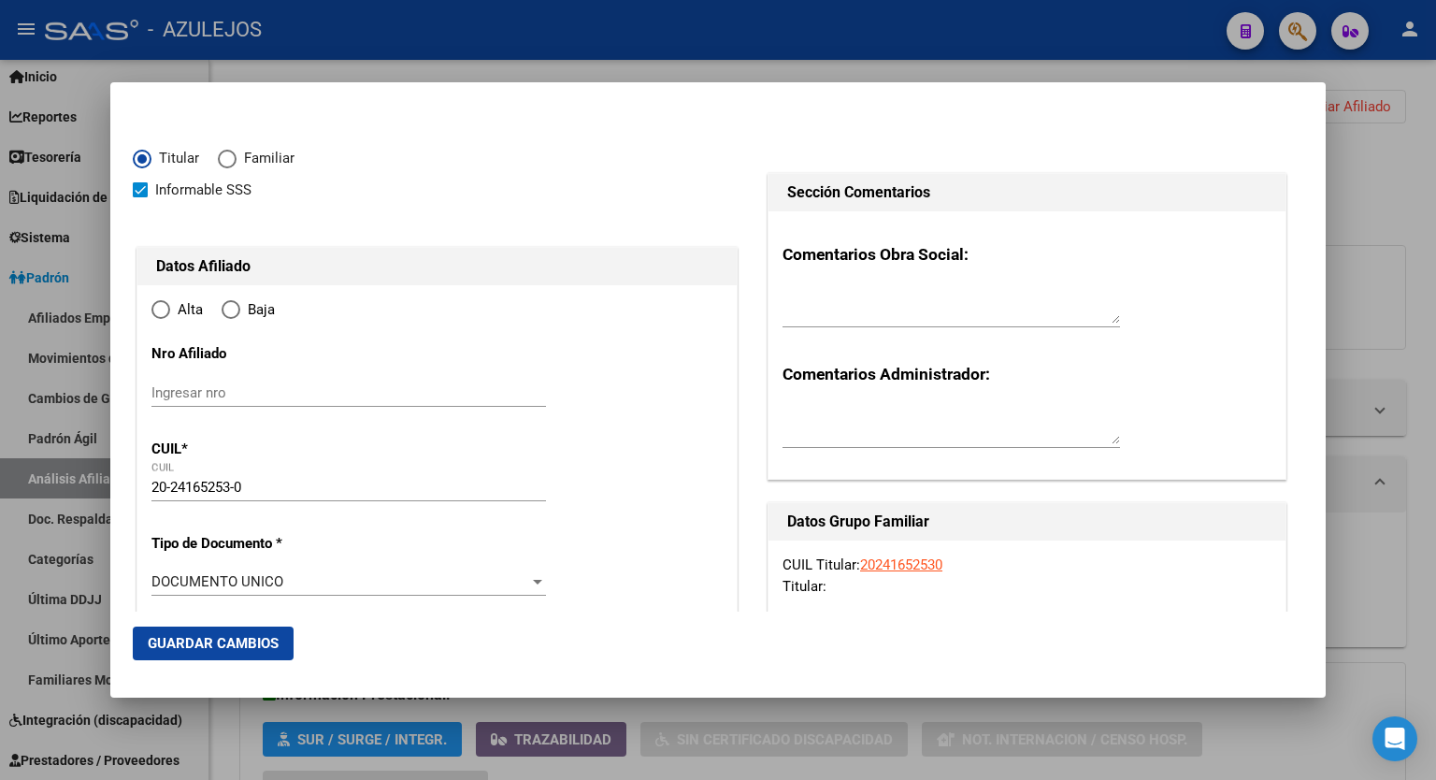
type input "VILLA ROSA"
type input "1631"
type input "INGENIERO BAZ"
type input "1746"
radio input "true"
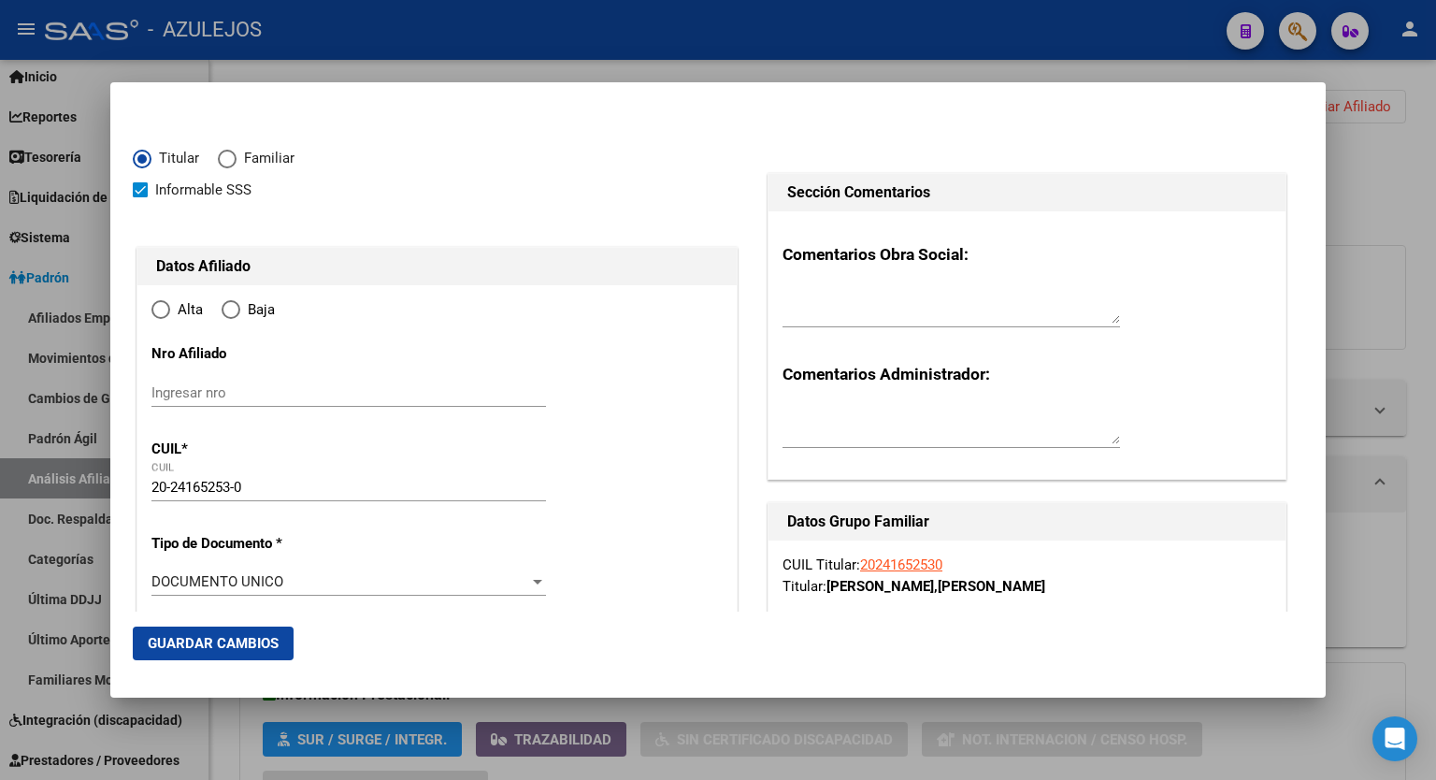
type input "VILLA ROSA"
click at [531, 585] on input "Ingresar fecha" at bounding box center [349, 587] width 395 height 30
type input "2025-09-01"
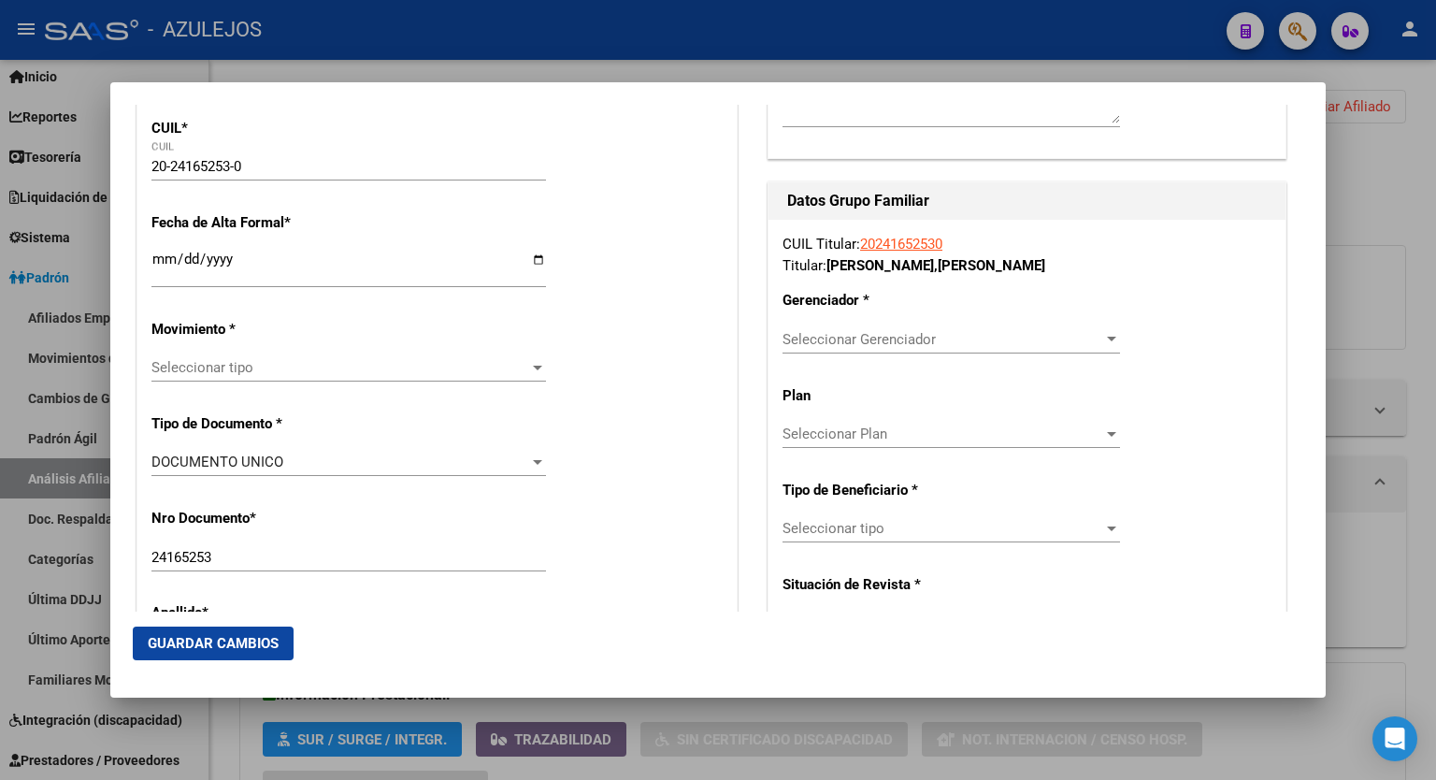
scroll to position [325, 0]
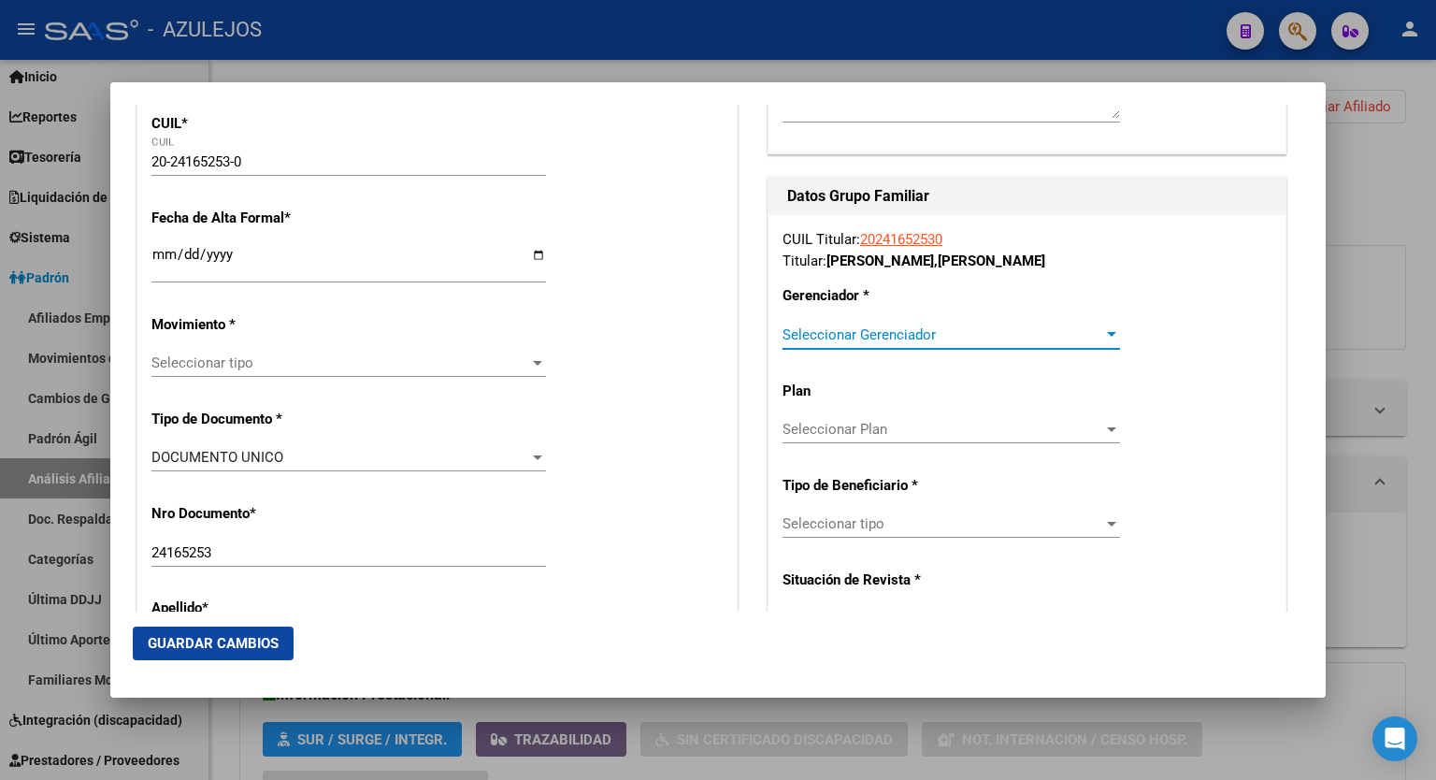
click at [1107, 334] on div at bounding box center [1111, 334] width 9 height 5
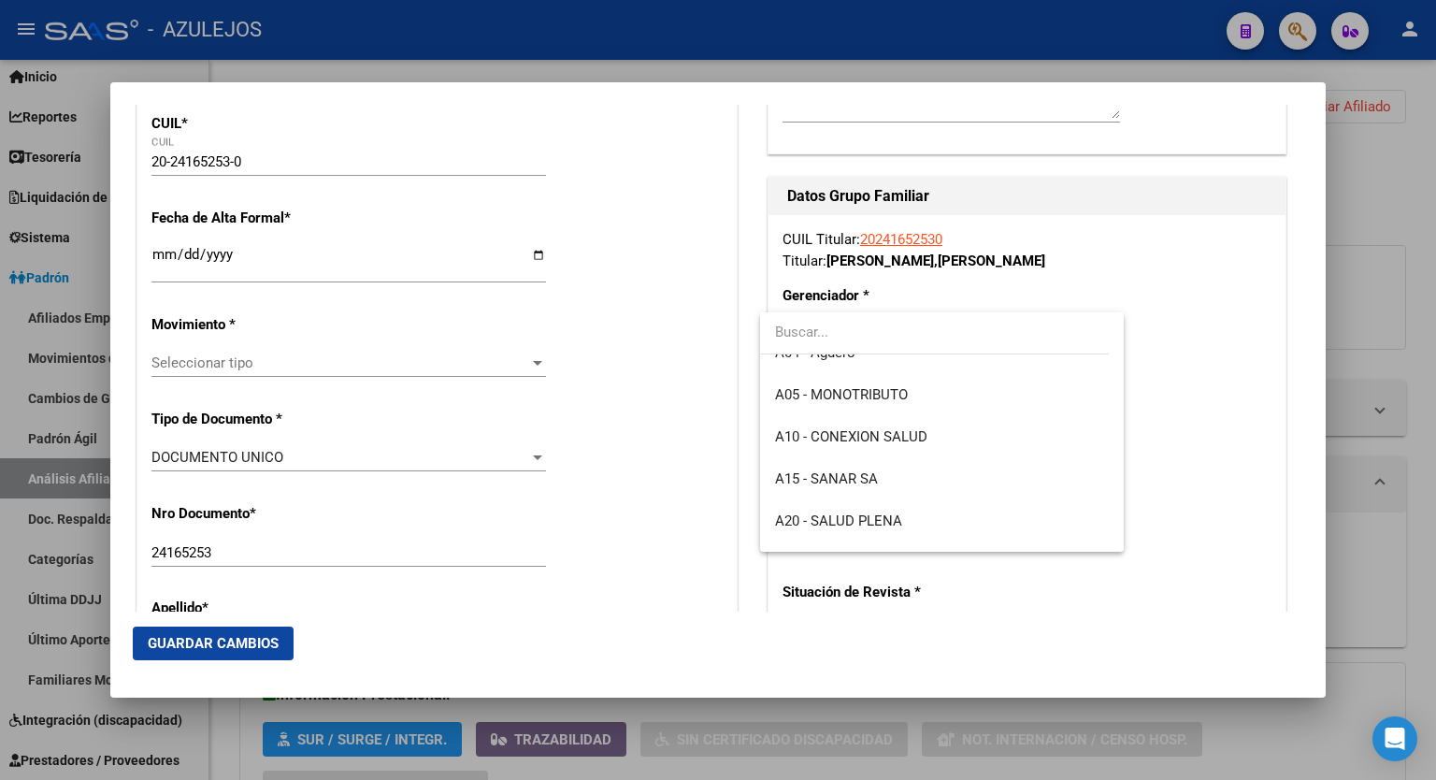
scroll to position [151, 0]
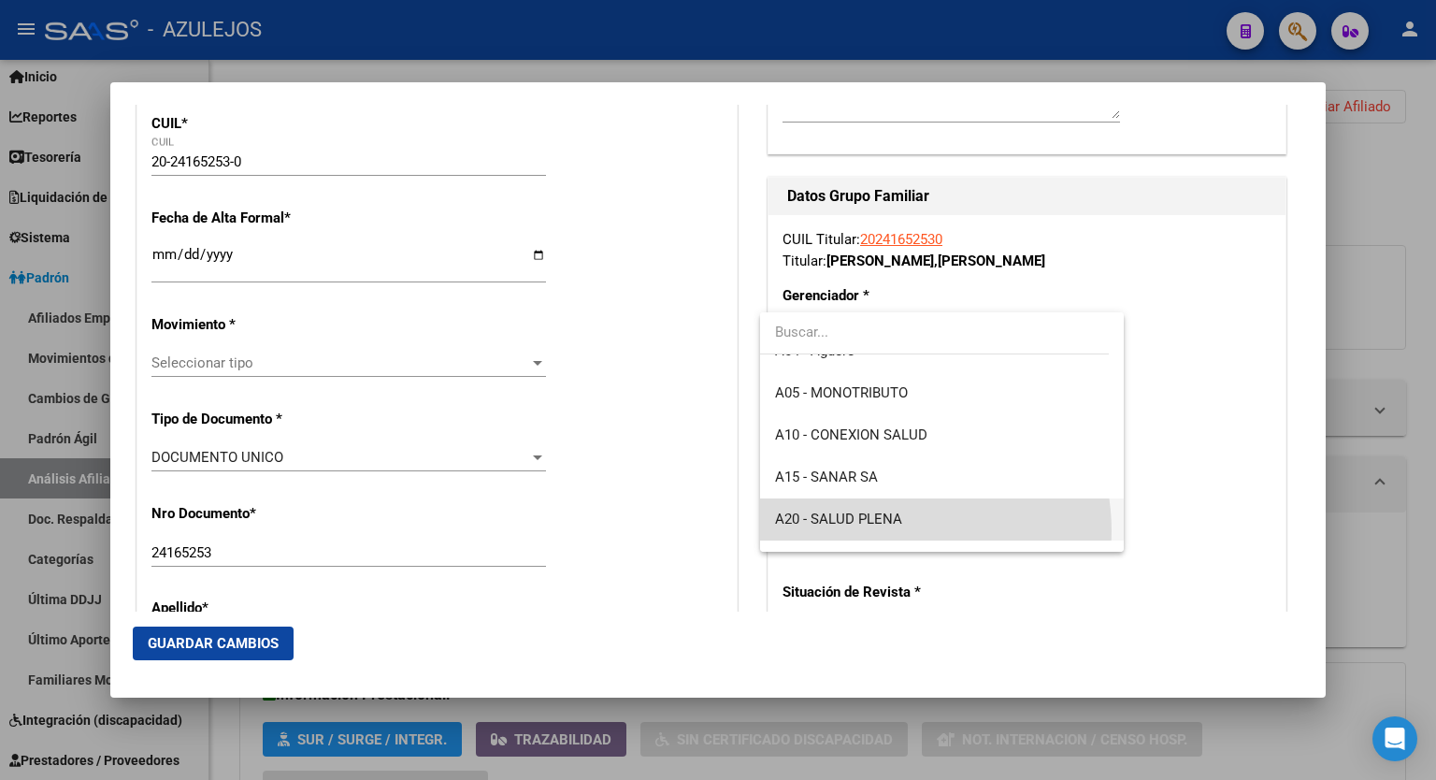
click at [888, 530] on span "A20 - SALUD PLENA" at bounding box center [942, 519] width 334 height 42
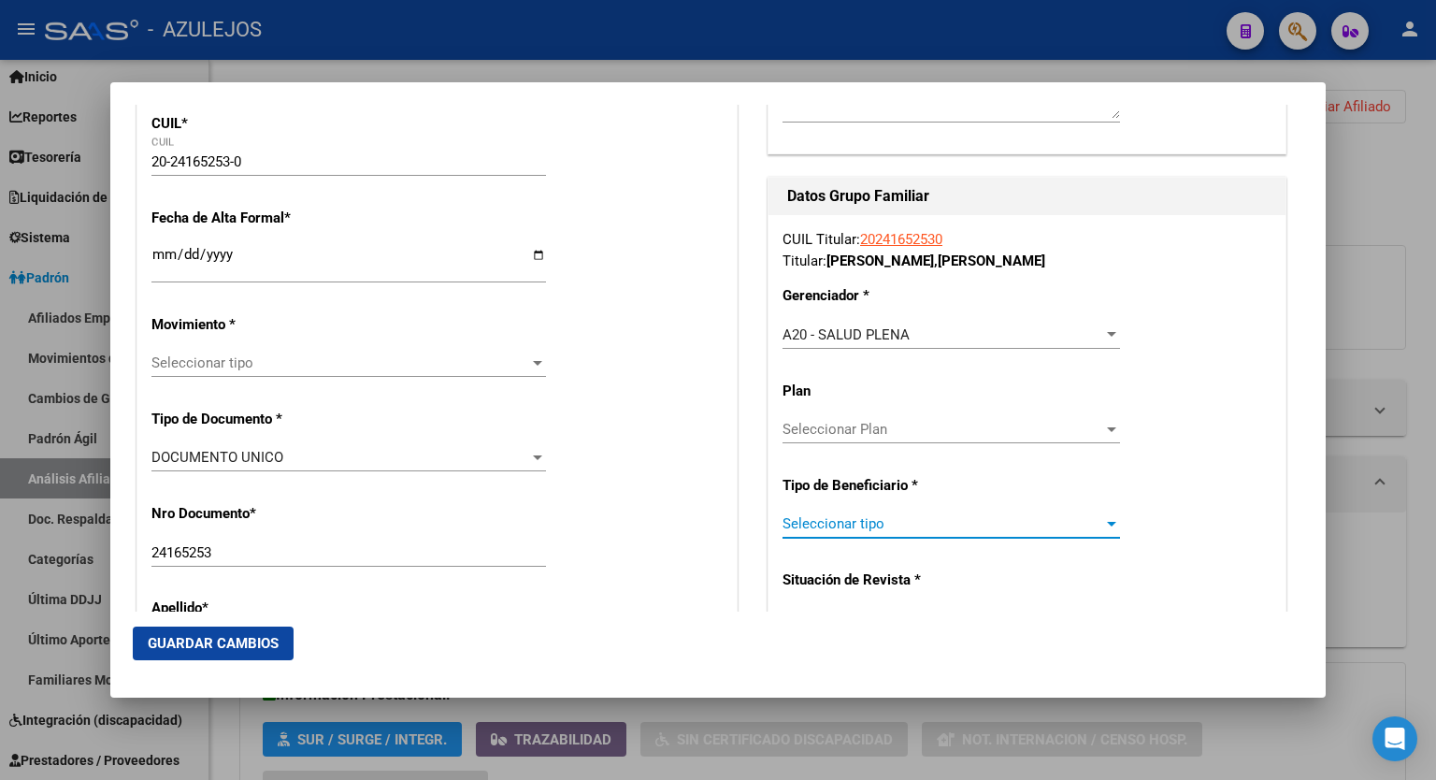
click at [1104, 518] on div at bounding box center [1112, 523] width 17 height 15
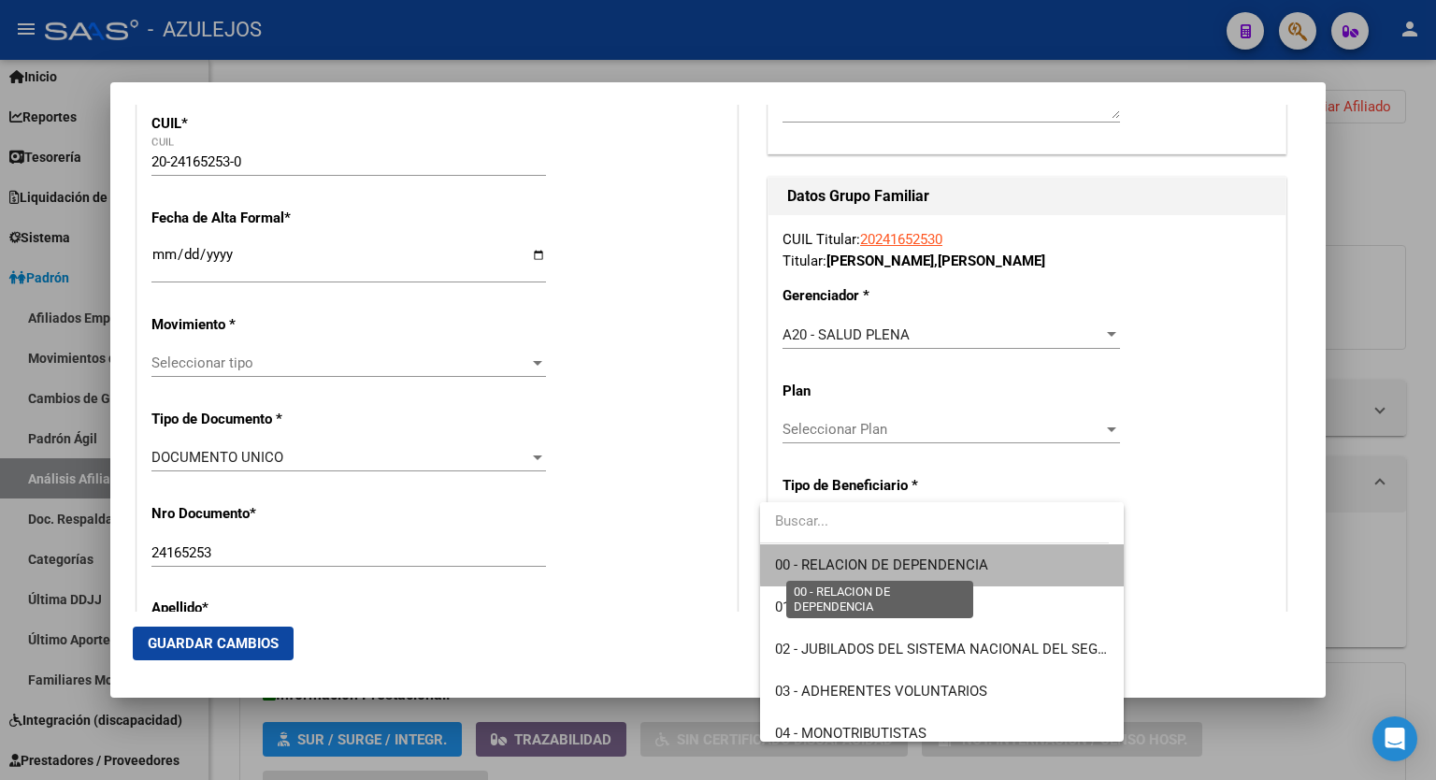
click at [969, 563] on span "00 - RELACION DE DEPENDENCIA" at bounding box center [881, 564] width 213 height 17
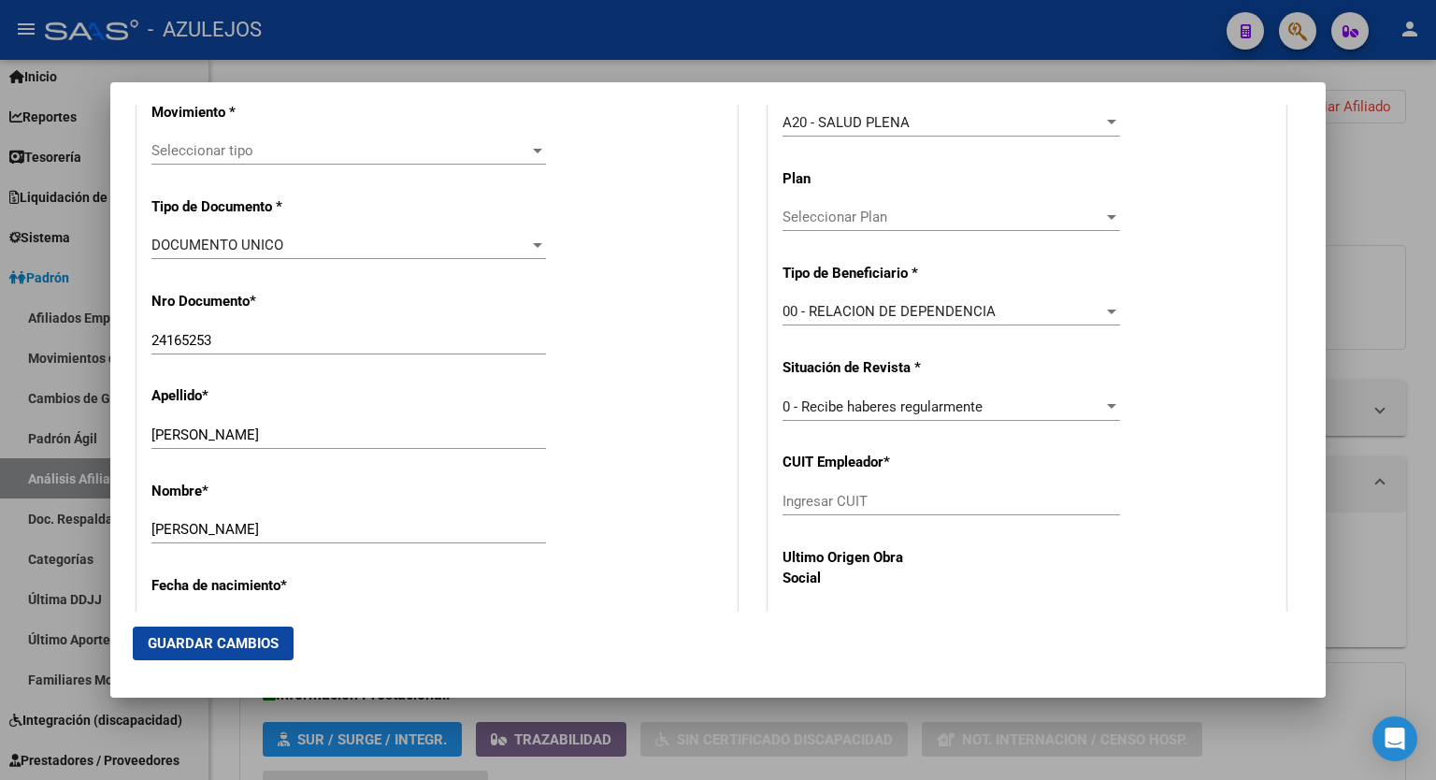
scroll to position [550, 0]
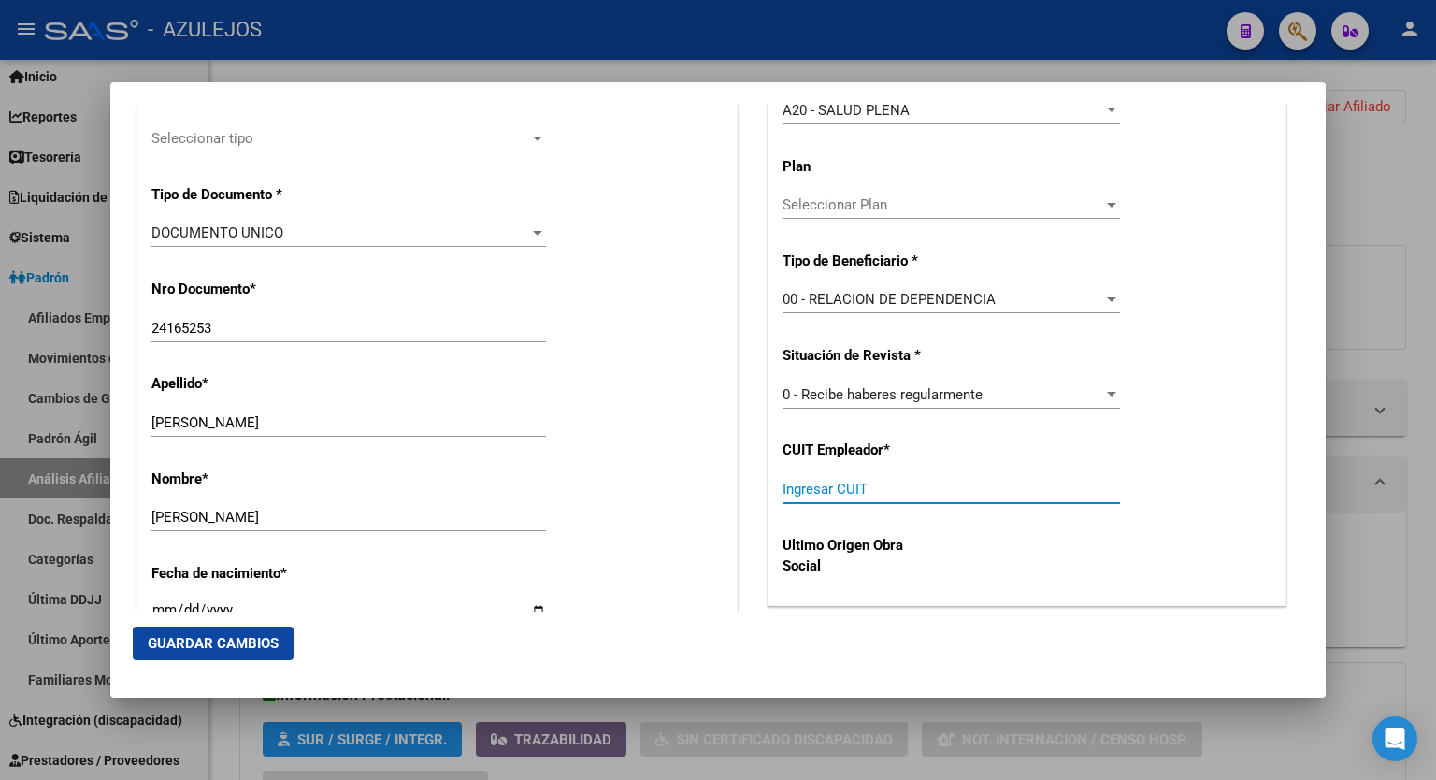
click at [911, 495] on input "Ingresar CUIT" at bounding box center [952, 489] width 338 height 17
paste input "33-71098670-9"
type input "33-71098670-9"
click at [533, 137] on div at bounding box center [537, 139] width 9 height 5
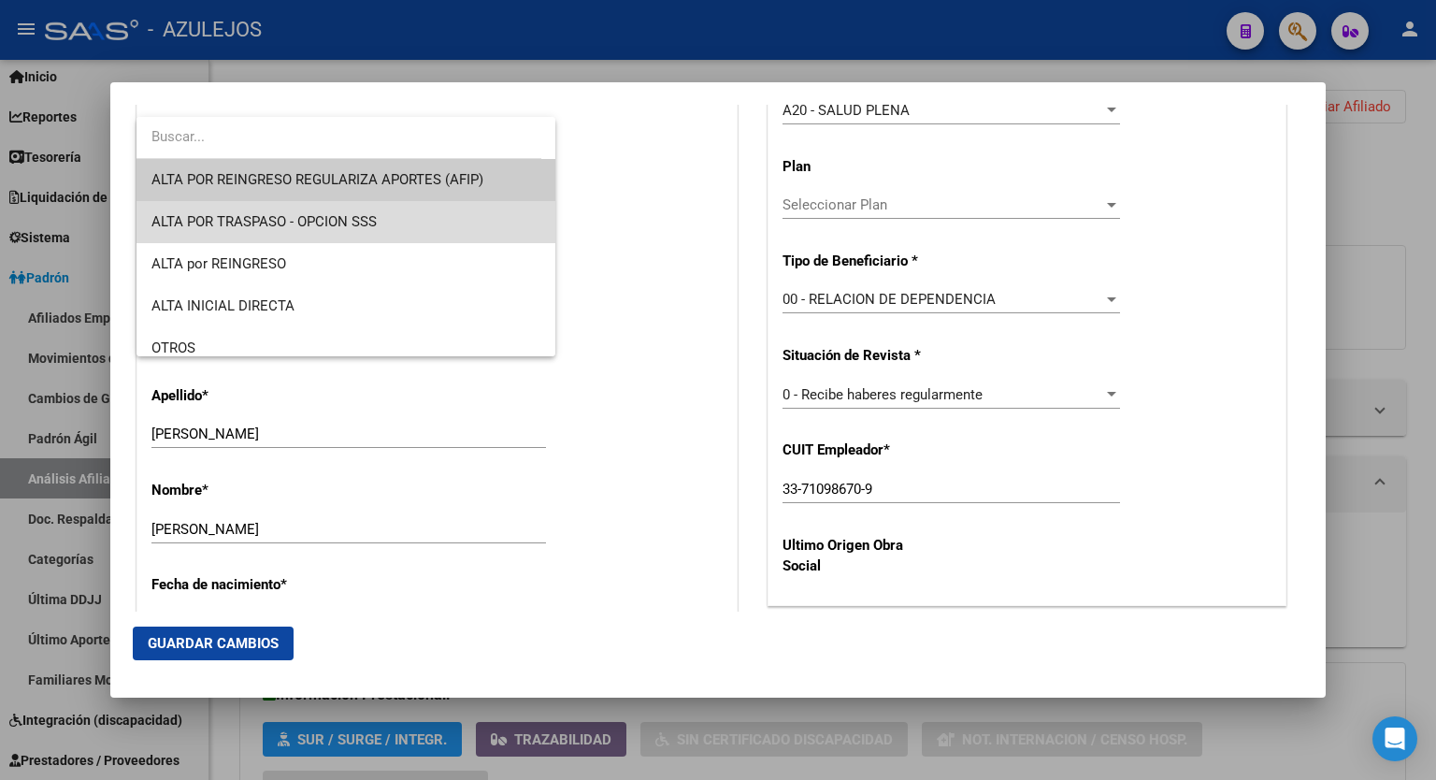
click at [400, 207] on span "ALTA POR TRASPASO - OPCION SSS" at bounding box center [346, 222] width 389 height 42
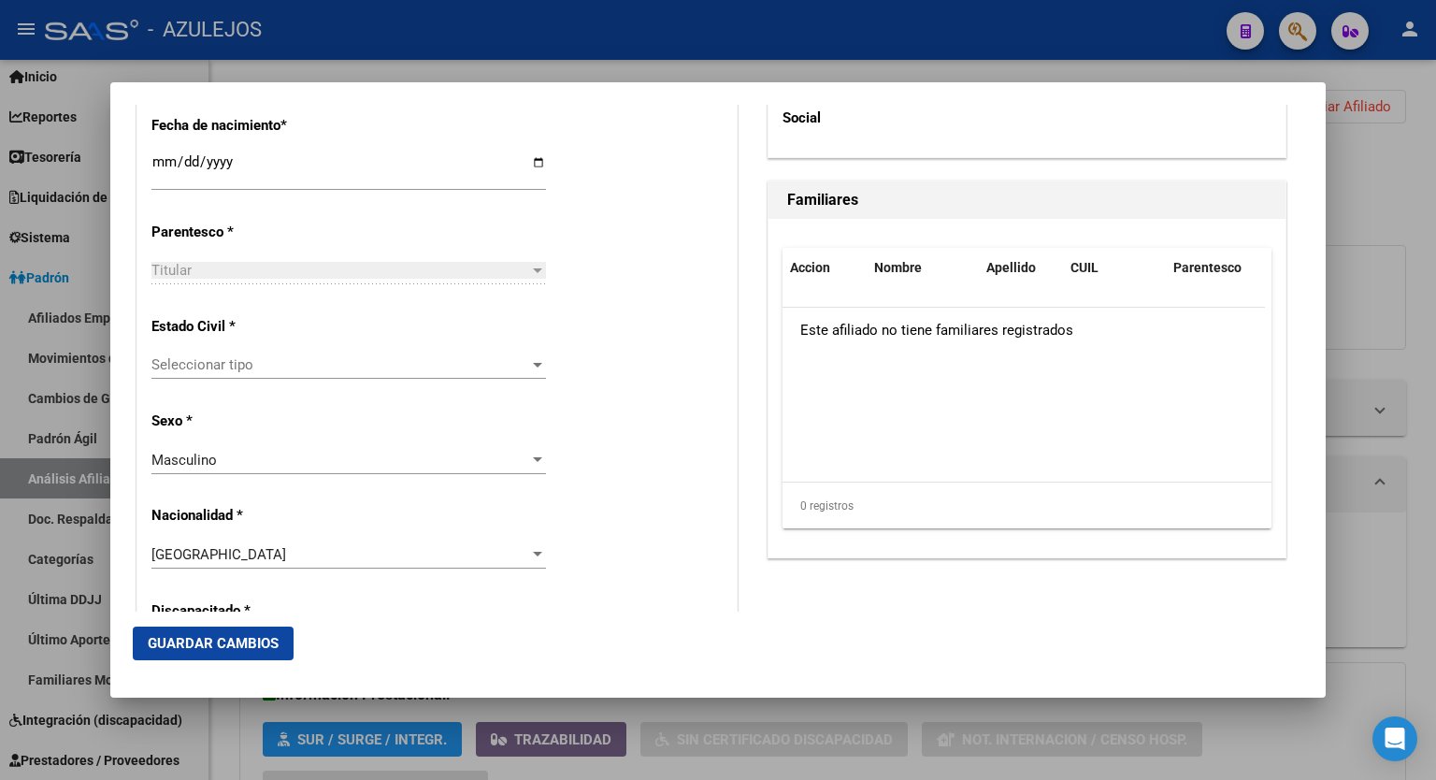
scroll to position [0, 0]
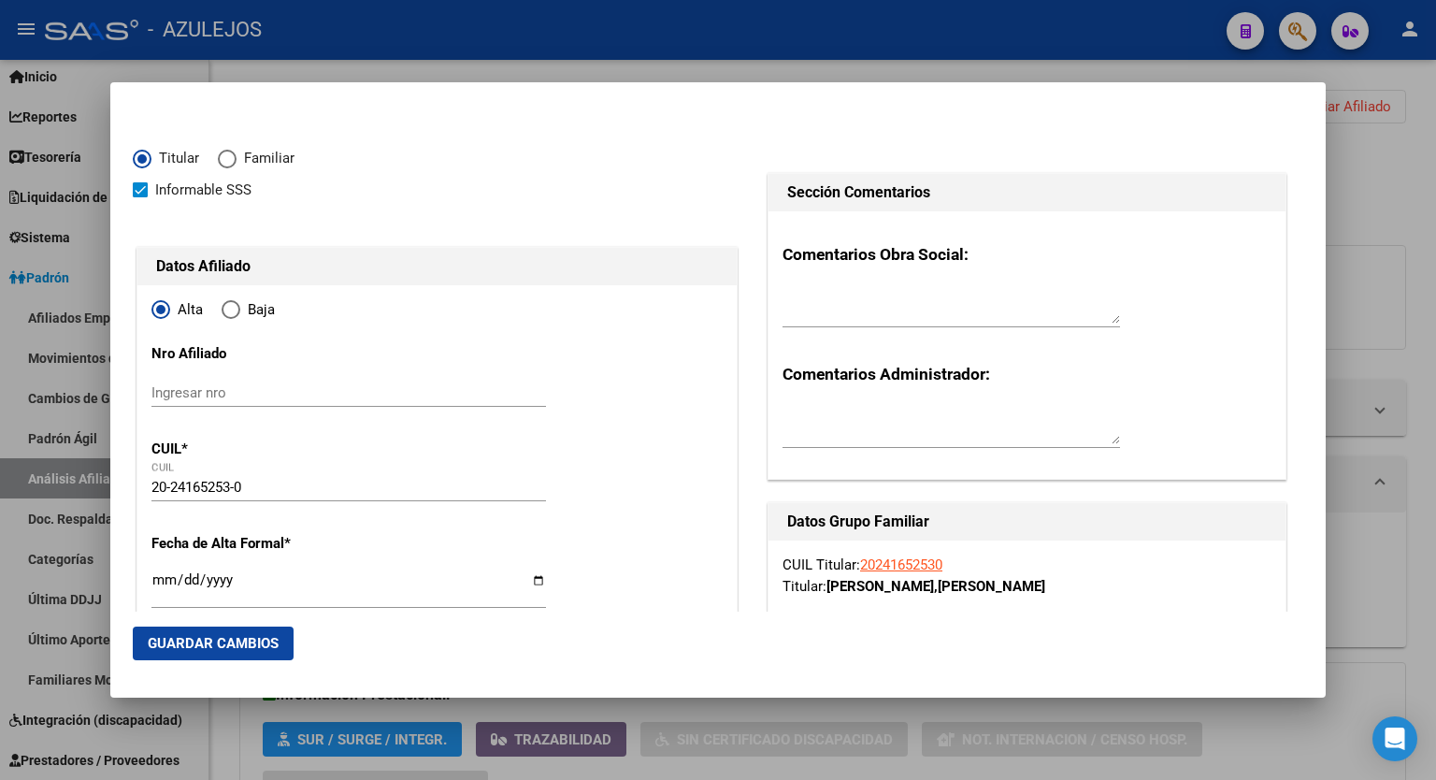
click at [894, 558] on link "20241652530" at bounding box center [901, 564] width 82 height 17
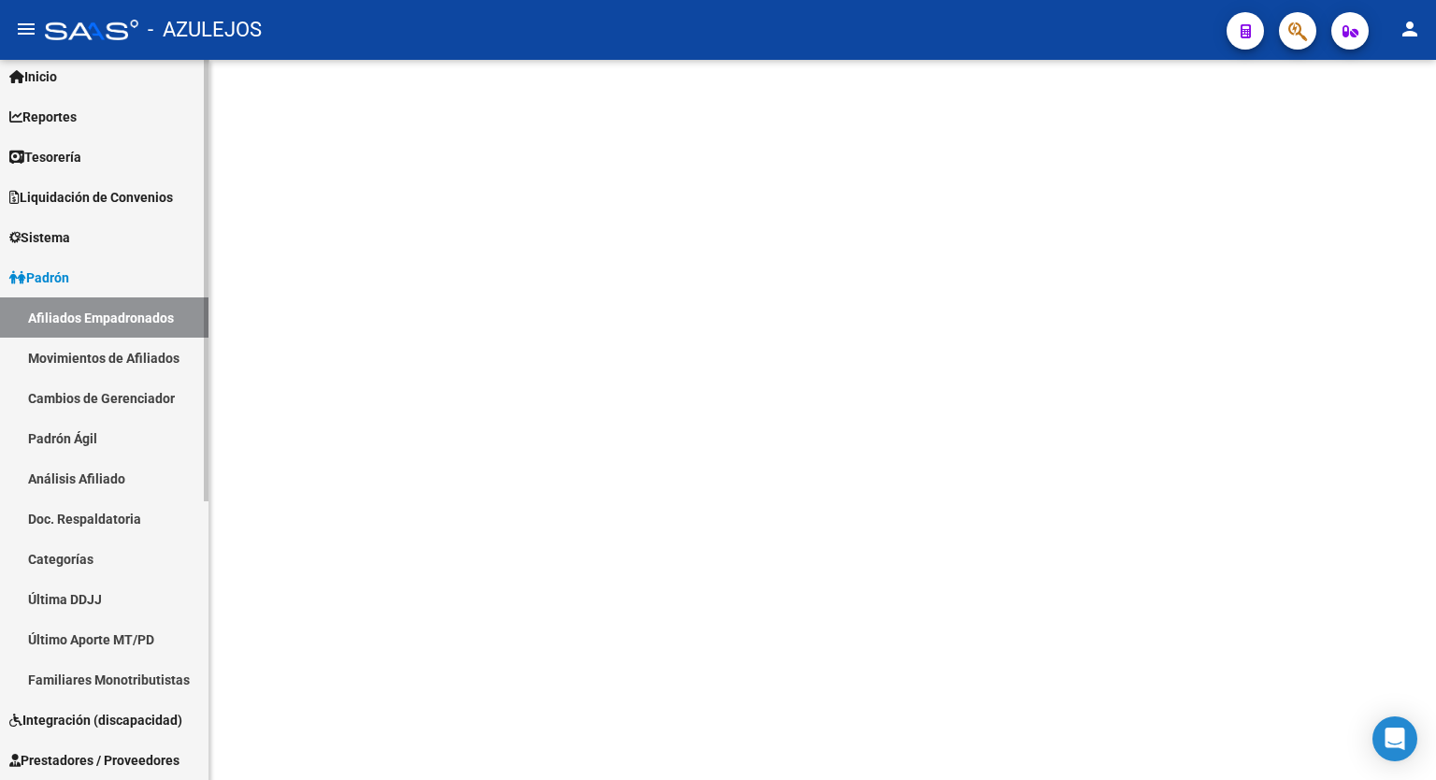
click at [84, 470] on link "Análisis Afiliado" at bounding box center [104, 478] width 209 height 40
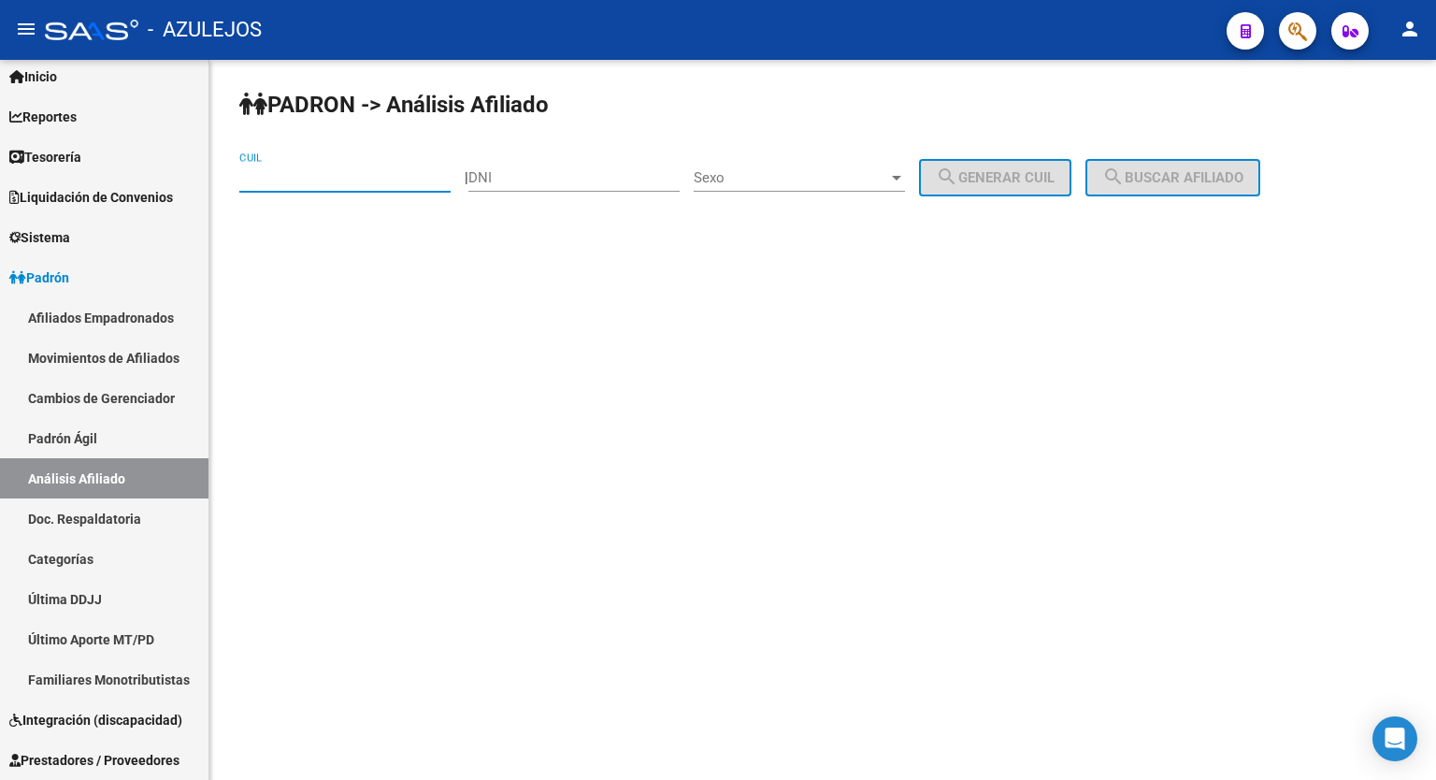
click at [340, 179] on input "CUIL" at bounding box center [344, 177] width 211 height 17
paste input "20-24165253-0"
type input "20-24165253-0"
click at [1208, 180] on span "search Buscar afiliado" at bounding box center [1173, 177] width 141 height 17
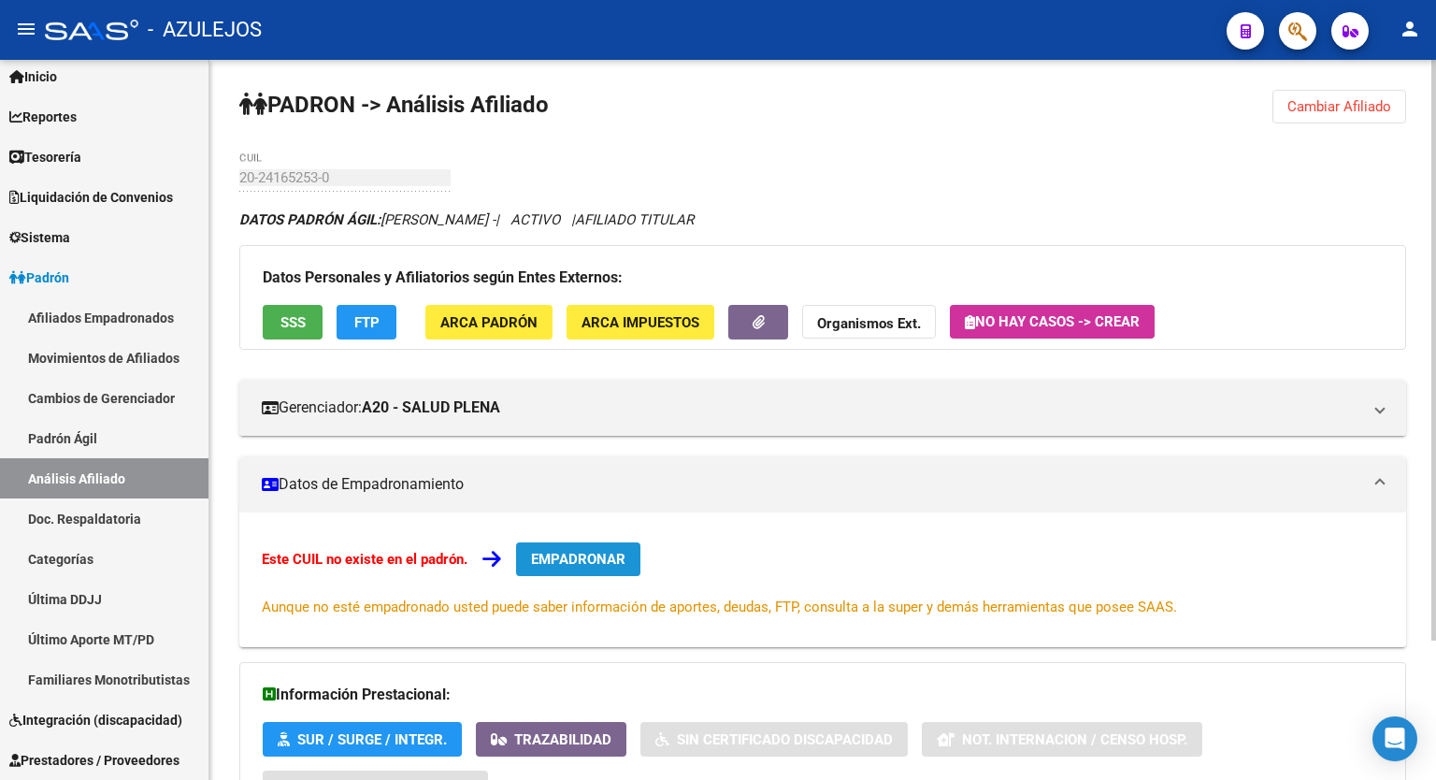
click at [575, 551] on span "EMPADRONAR" at bounding box center [578, 559] width 94 height 17
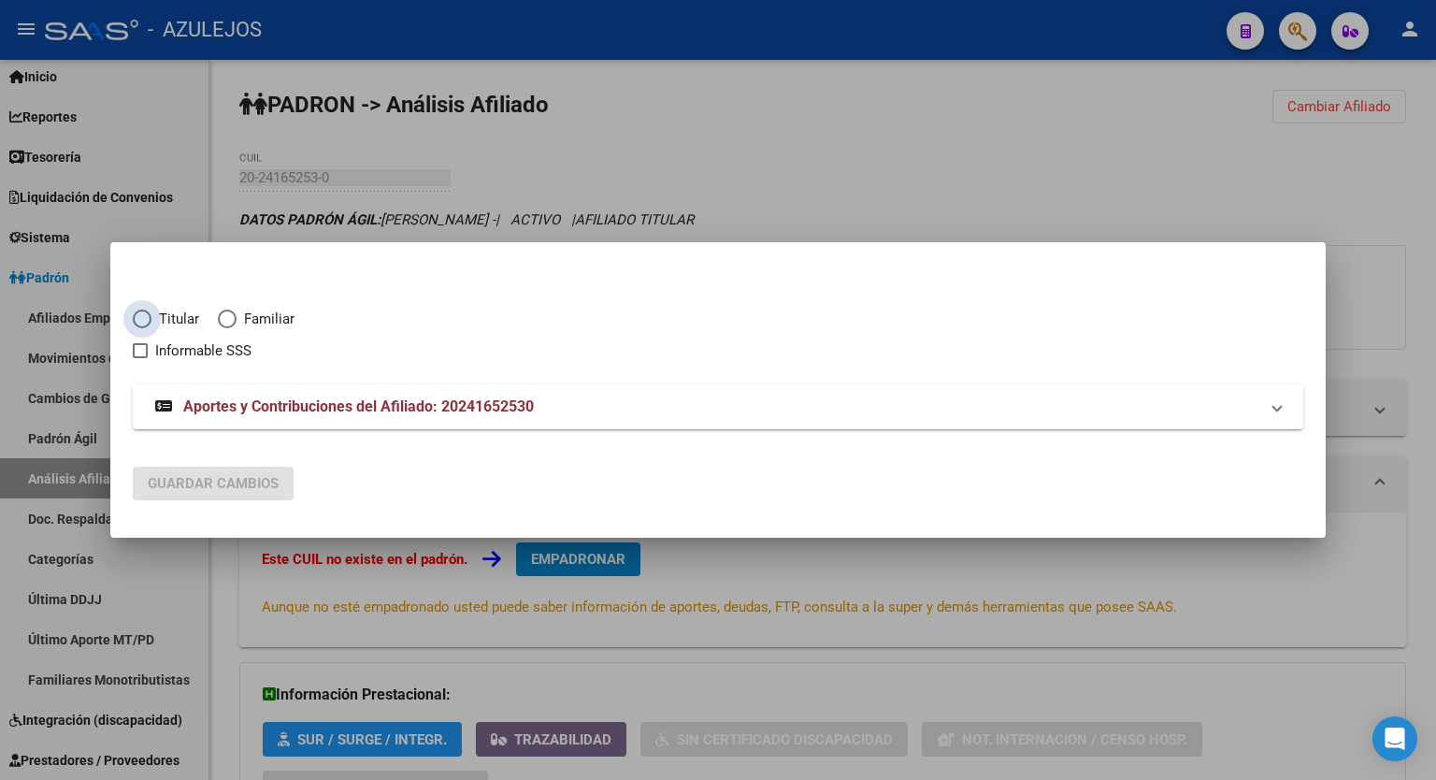
click at [142, 323] on span "Elija una opción" at bounding box center [142, 319] width 19 height 19
click at [142, 323] on input "Titular" at bounding box center [142, 319] width 19 height 19
radio input "true"
checkbox input "true"
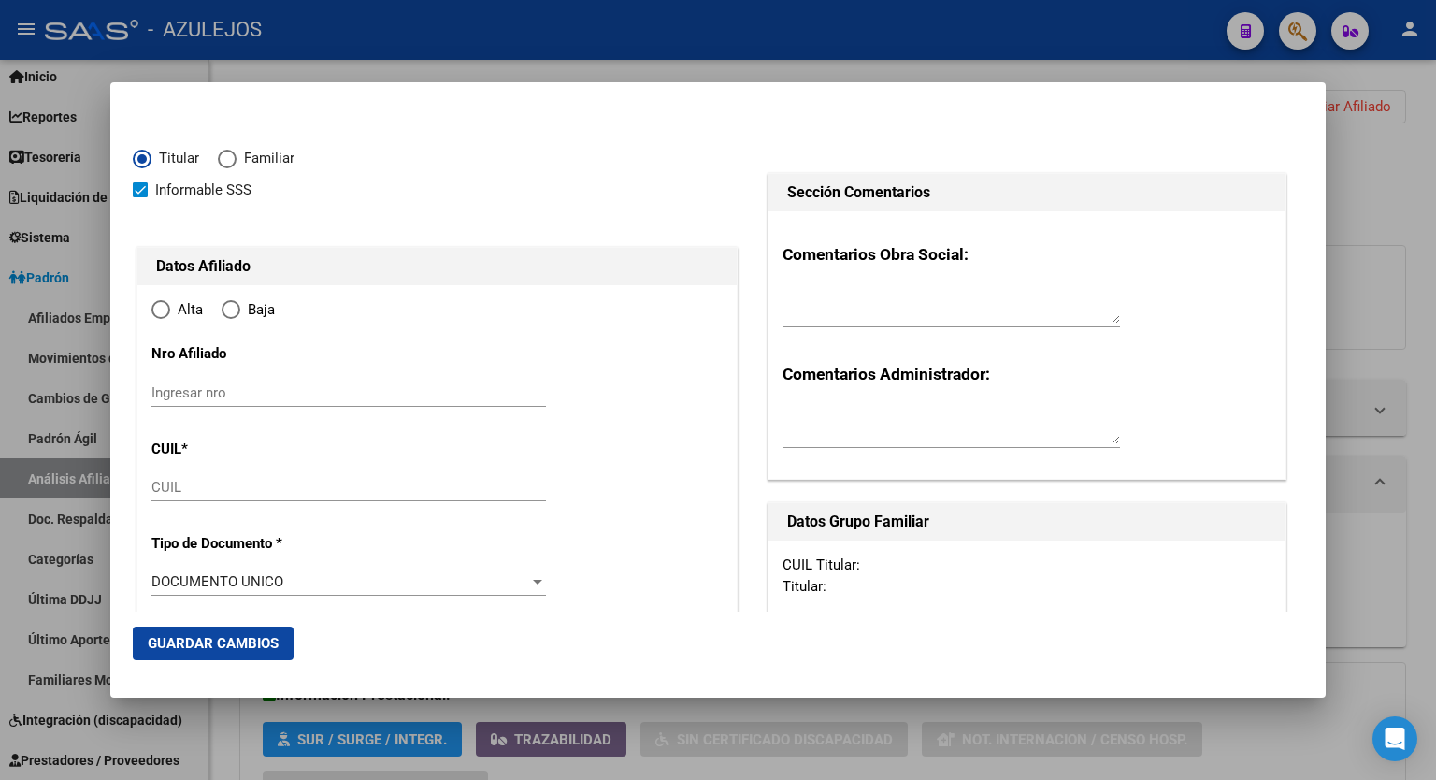
type input "20-24165253-0"
radio input "true"
type input "24165253"
type input "ZELAYA"
type input "GUSTAVO DANIEL"
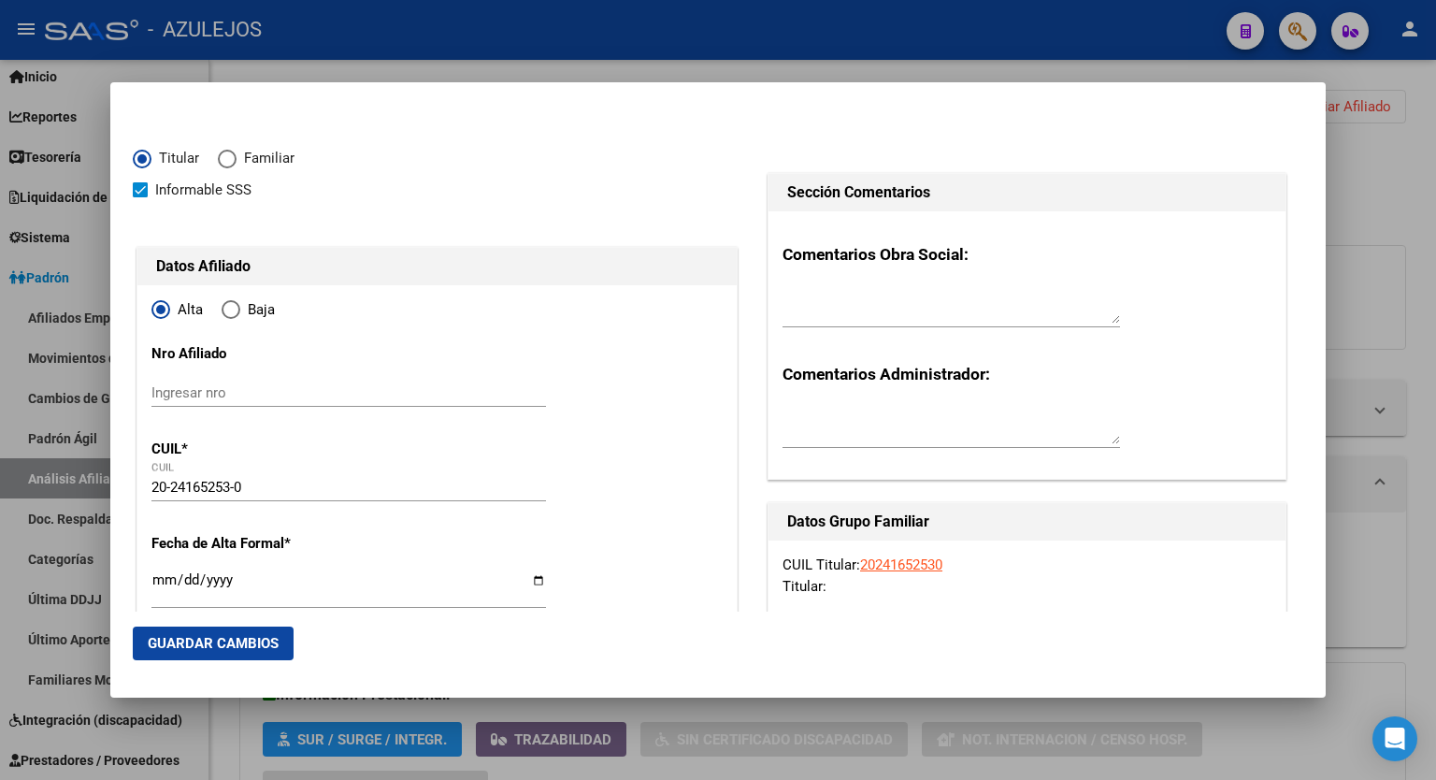
type input "1975-01-31"
type input "VILLA ROSA"
type input "1631"
type input "INGENIERO BAZ"
type input "1746"
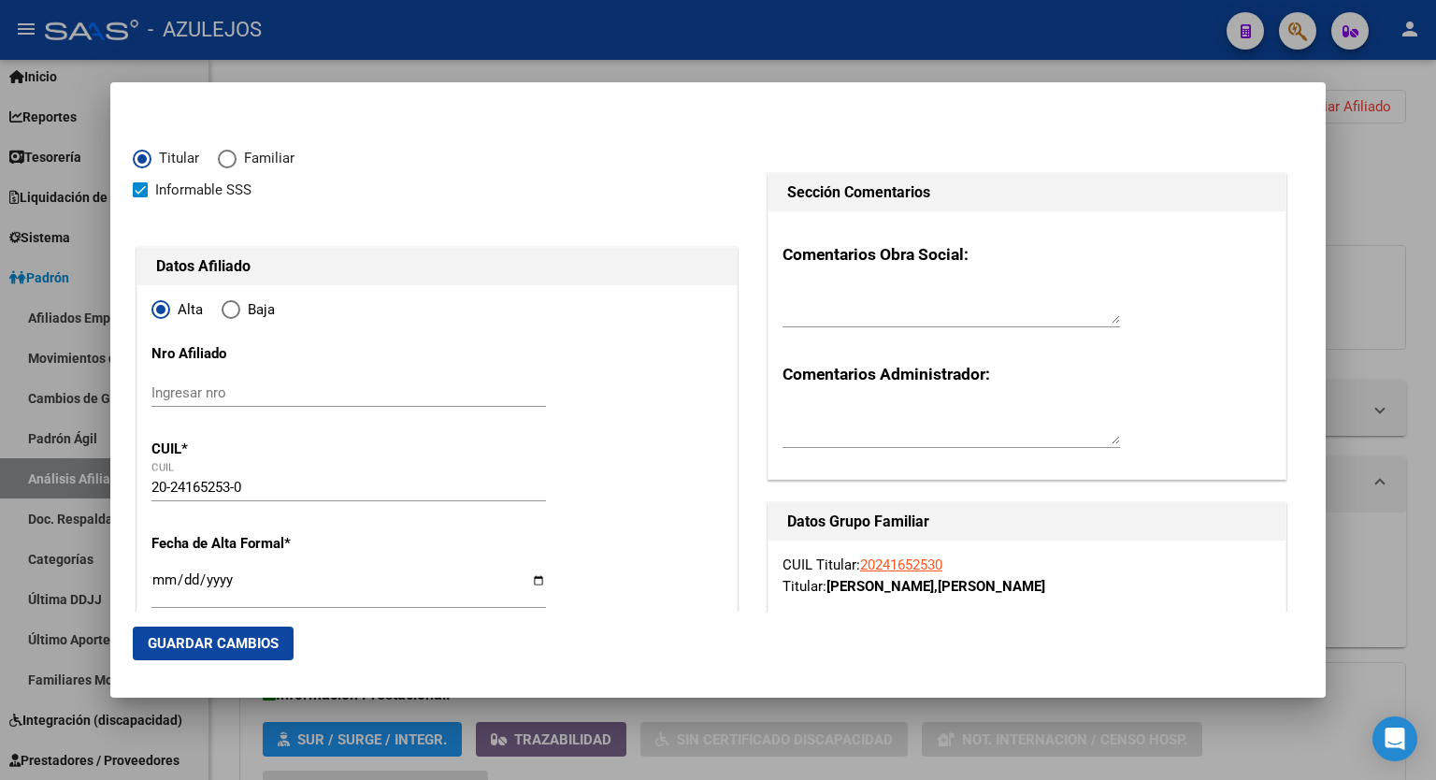
type input "VILLA ROSA"
click at [530, 581] on input "Ingresar fecha" at bounding box center [349, 587] width 395 height 30
type input "2025-09-01"
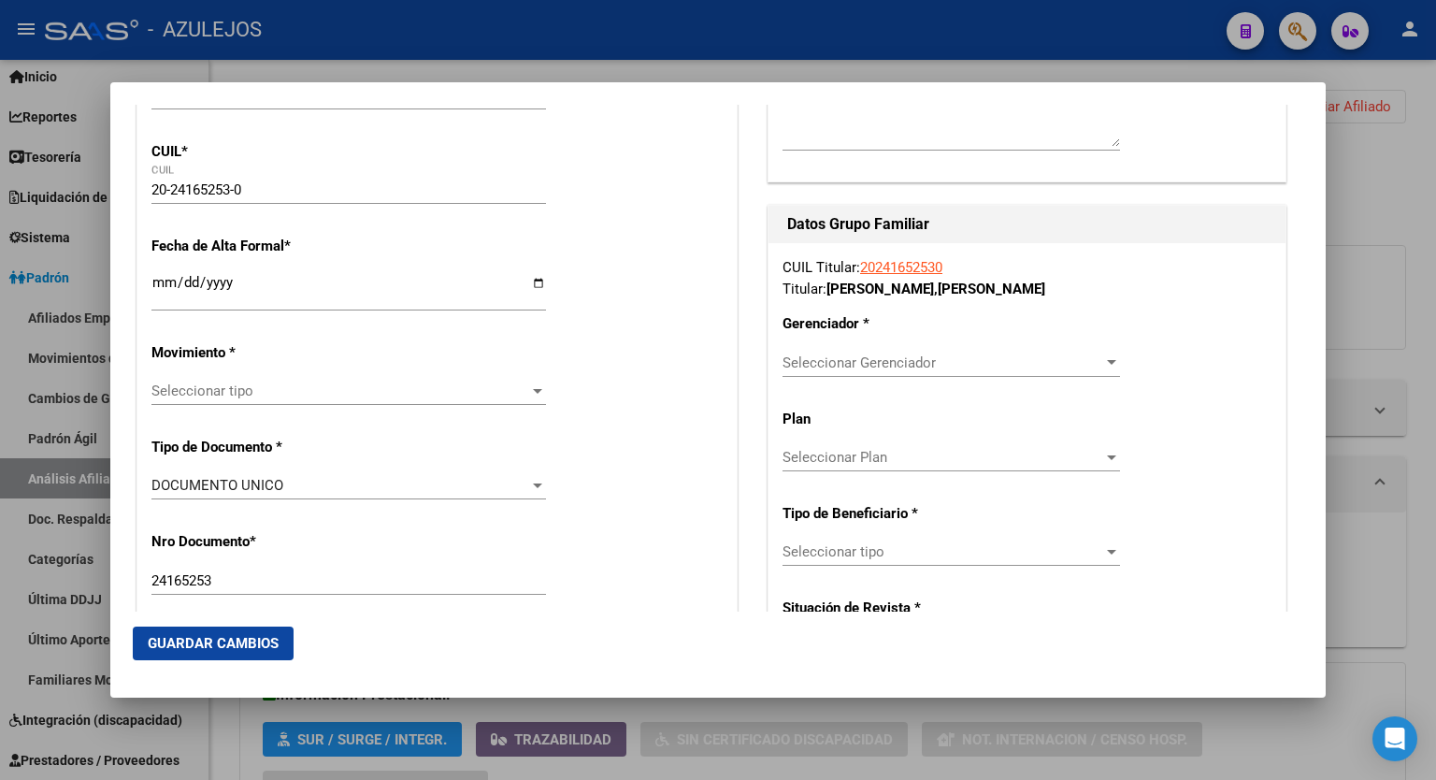
scroll to position [302, 0]
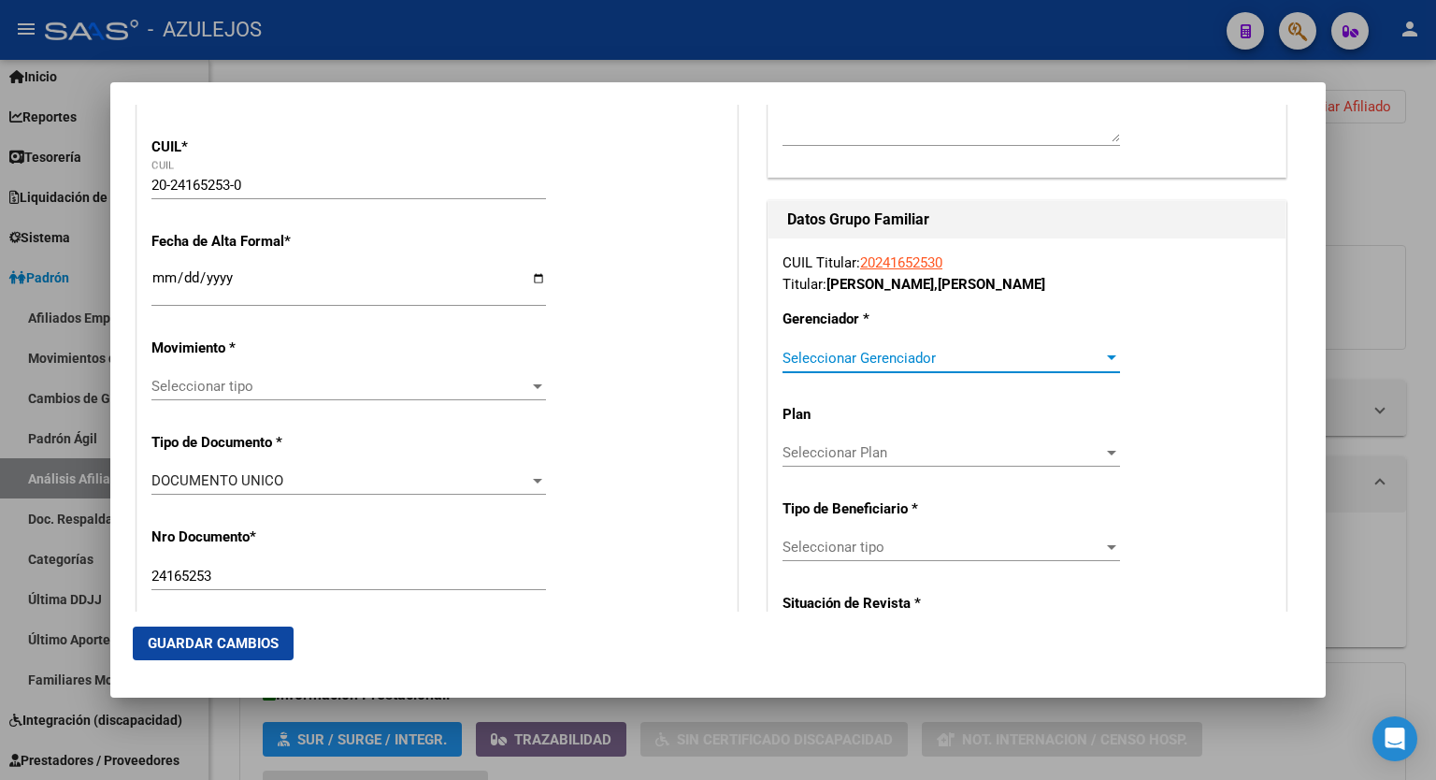
click at [1104, 360] on div at bounding box center [1112, 358] width 17 height 15
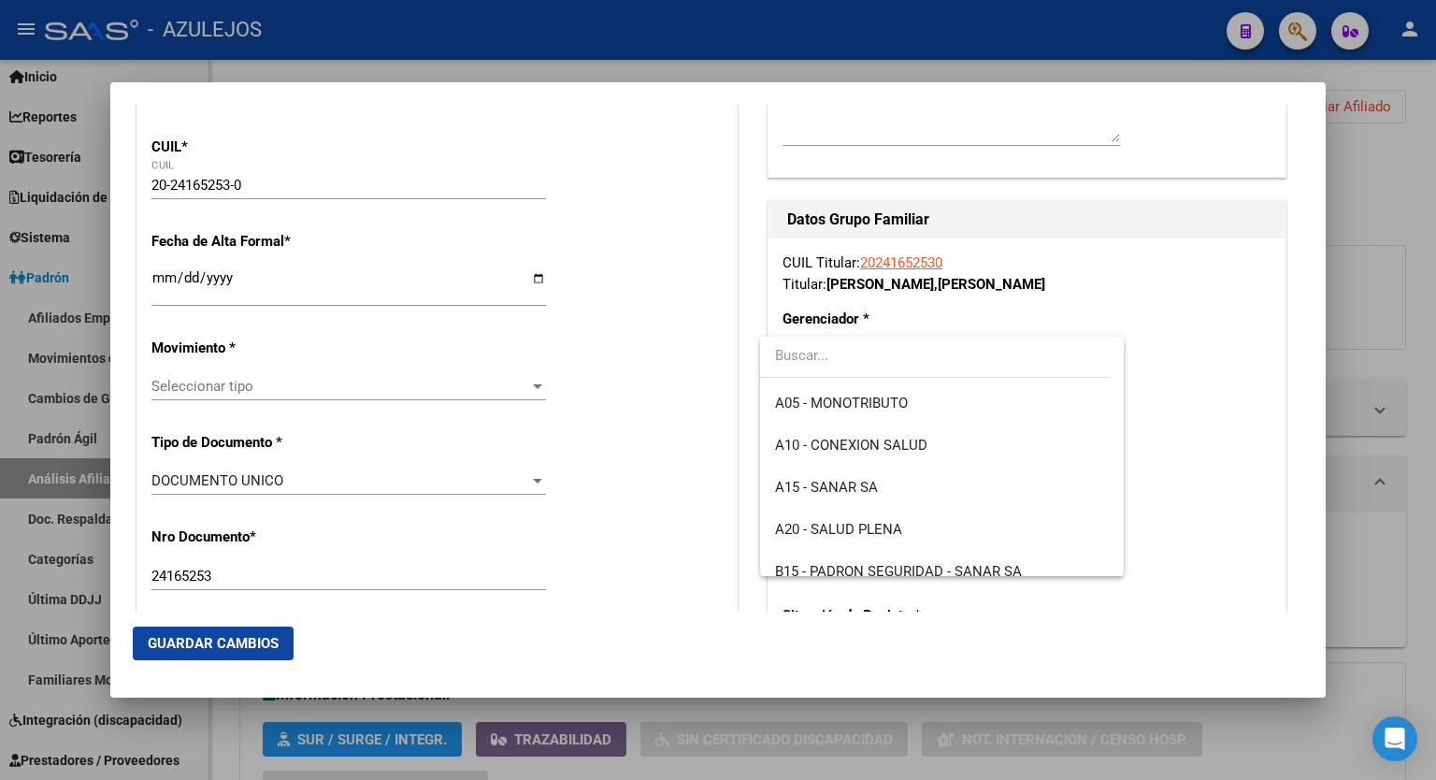
scroll to position [172, 0]
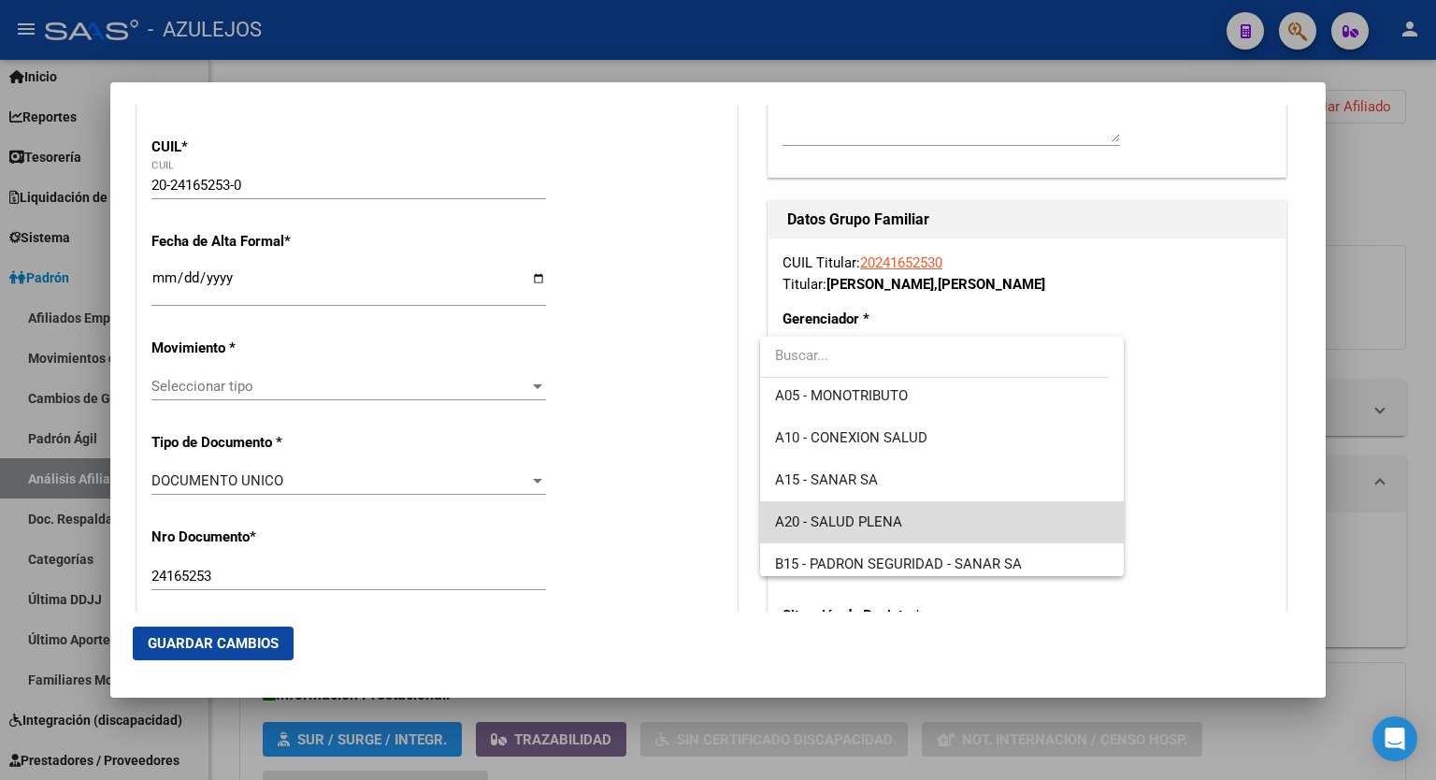
click at [944, 510] on span "A20 - SALUD PLENA" at bounding box center [942, 522] width 334 height 42
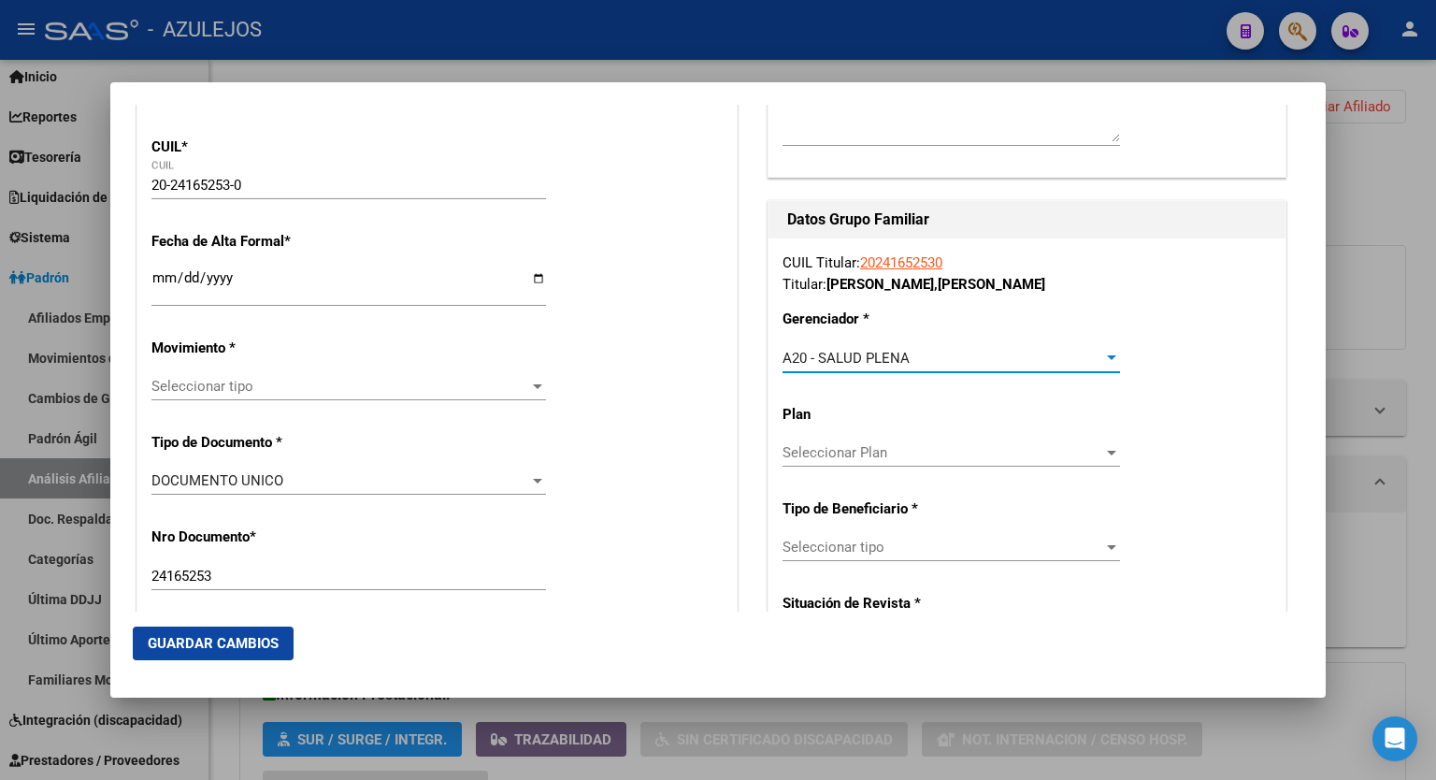
click at [1107, 545] on div at bounding box center [1111, 547] width 9 height 5
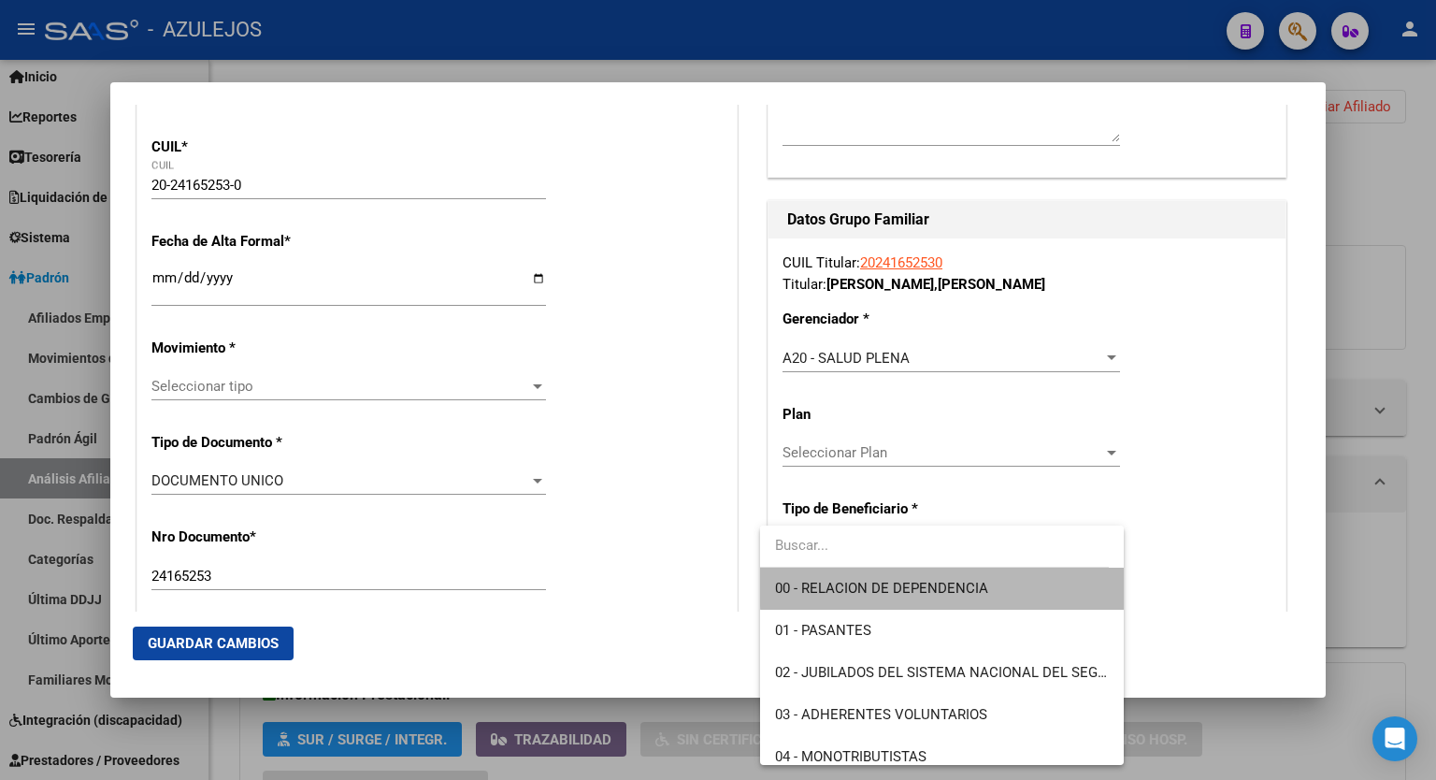
click at [1032, 575] on span "00 - RELACION DE DEPENDENCIA" at bounding box center [942, 589] width 334 height 42
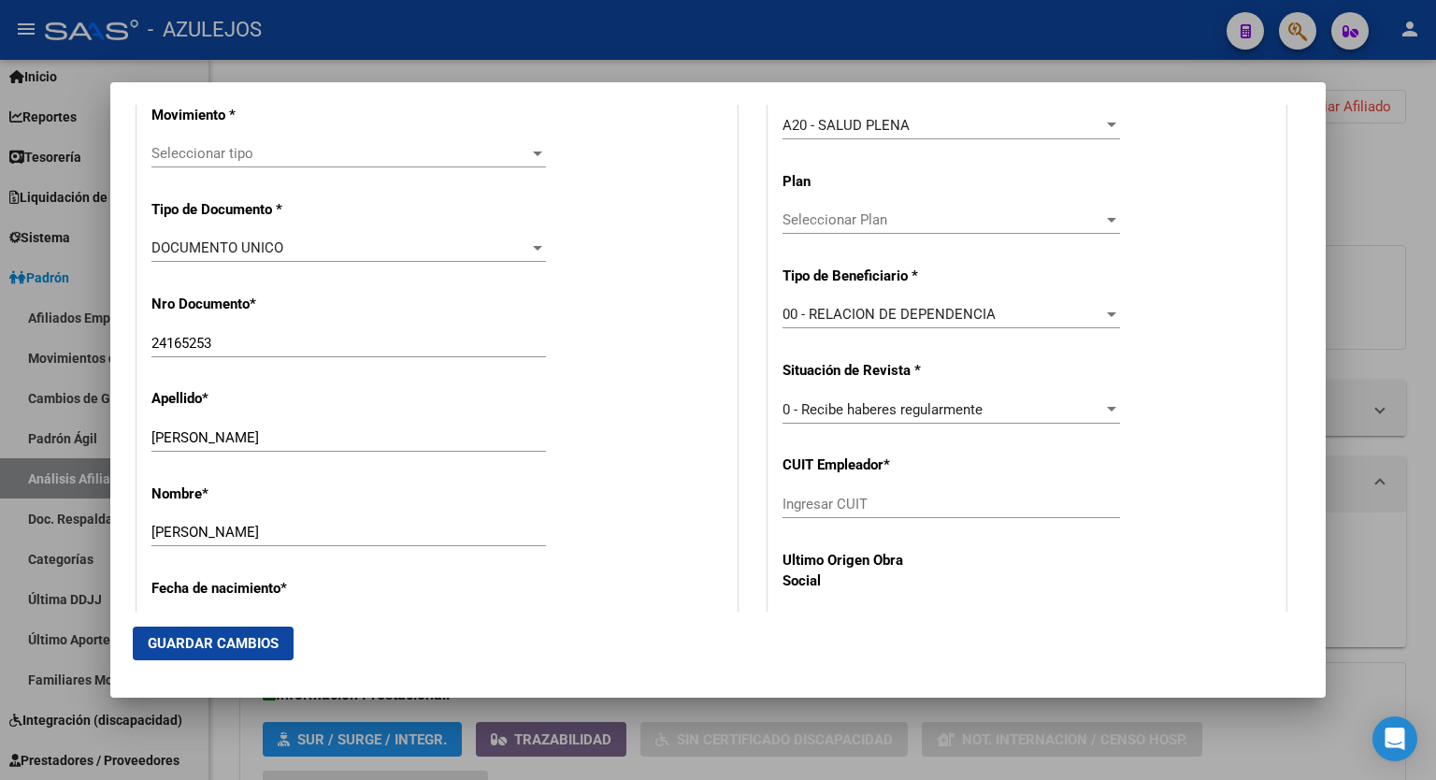
scroll to position [551, 0]
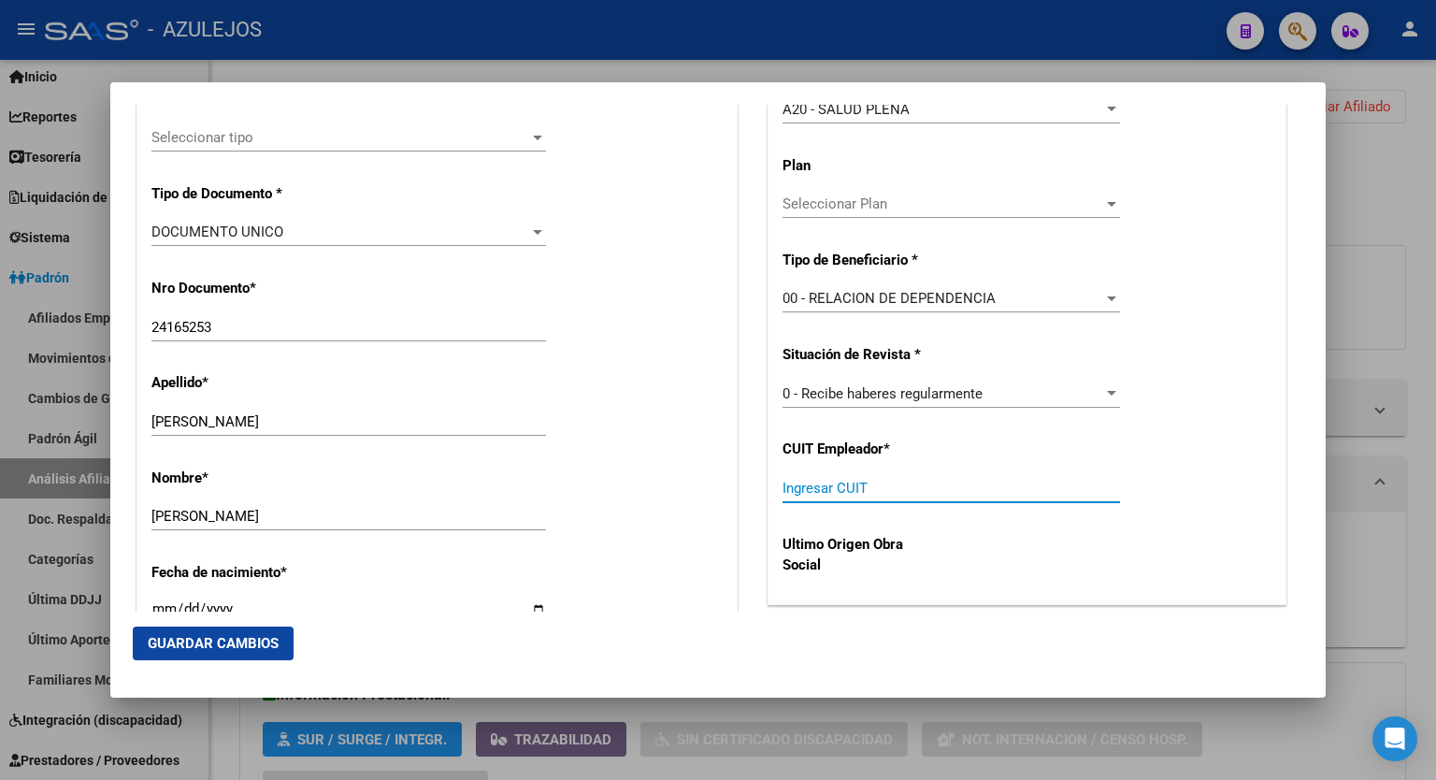
click at [849, 489] on input "Ingresar CUIT" at bounding box center [952, 488] width 338 height 17
paste input "20-24165253-0"
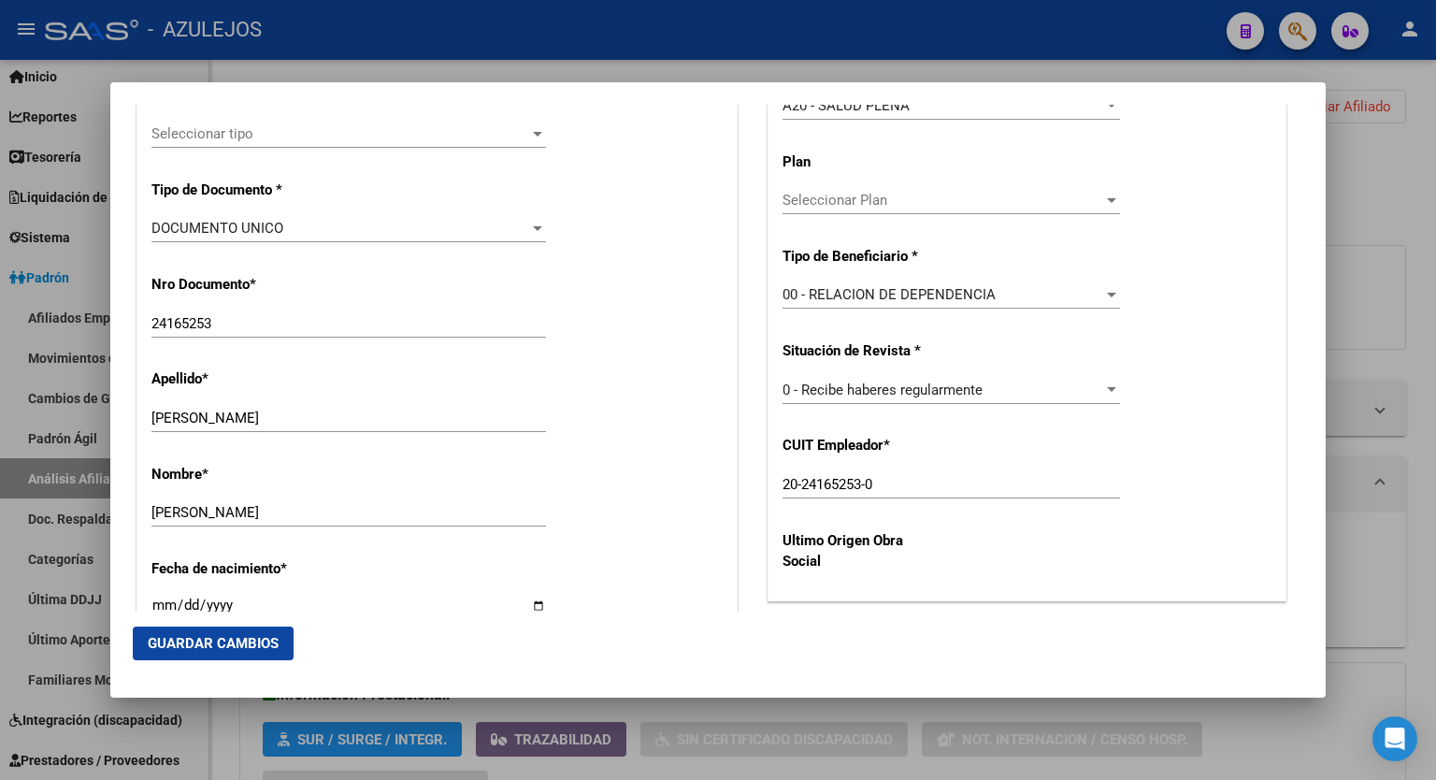
drag, startPoint x: 884, startPoint y: 479, endPoint x: 774, endPoint y: 489, distance: 109.9
click at [783, 489] on input "20-24165253-0" at bounding box center [952, 484] width 338 height 17
paste input "33-71098670-9"
type input "33-71098670-9"
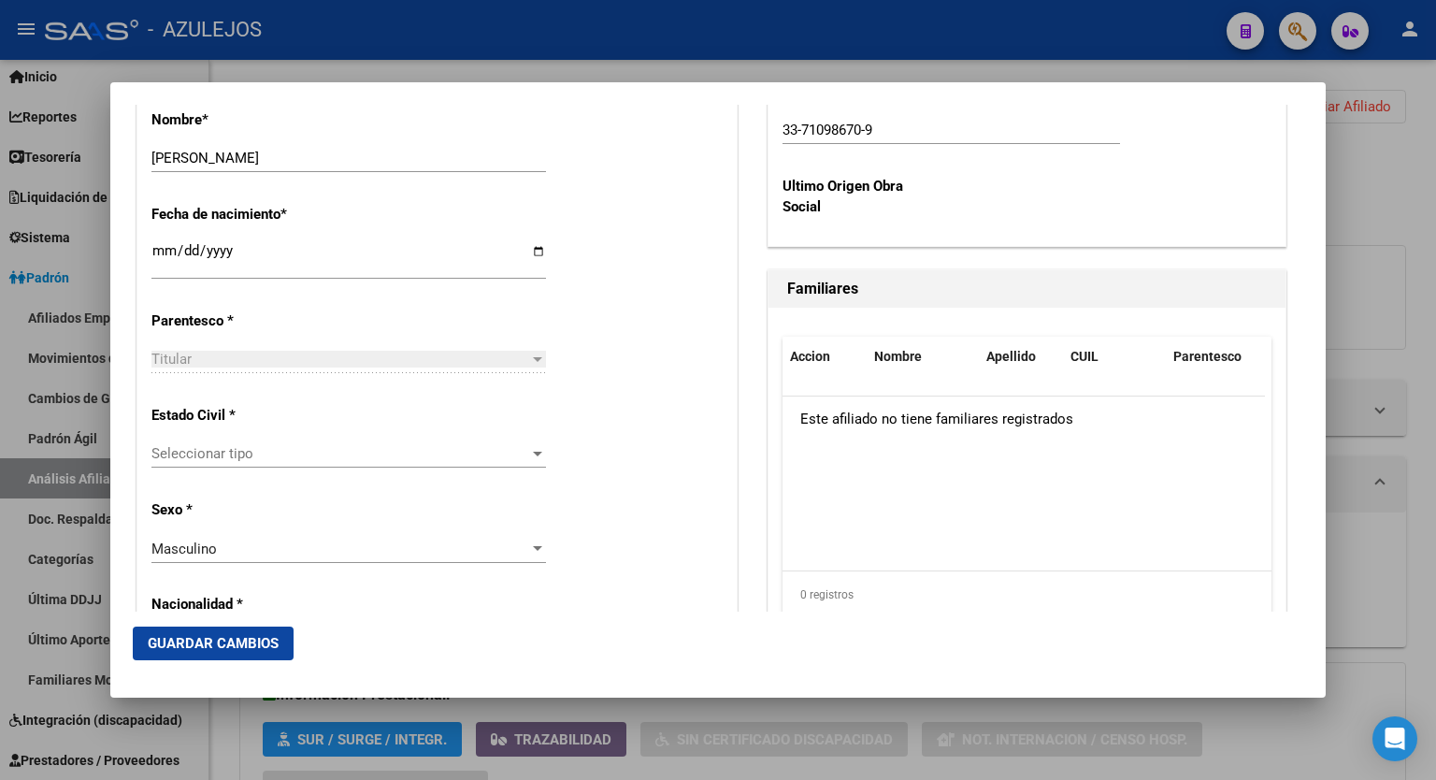
scroll to position [931, 0]
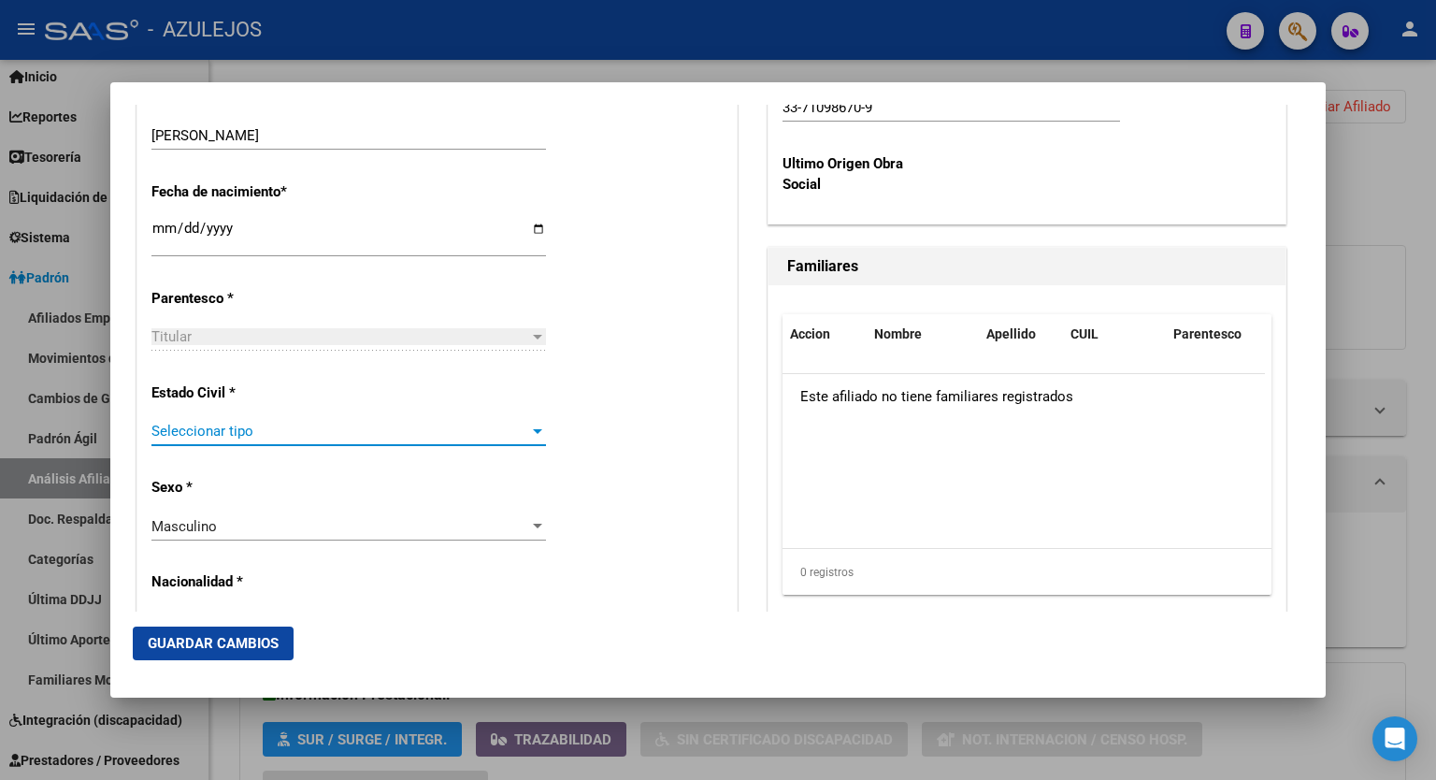
click at [537, 429] on div at bounding box center [537, 431] width 17 height 15
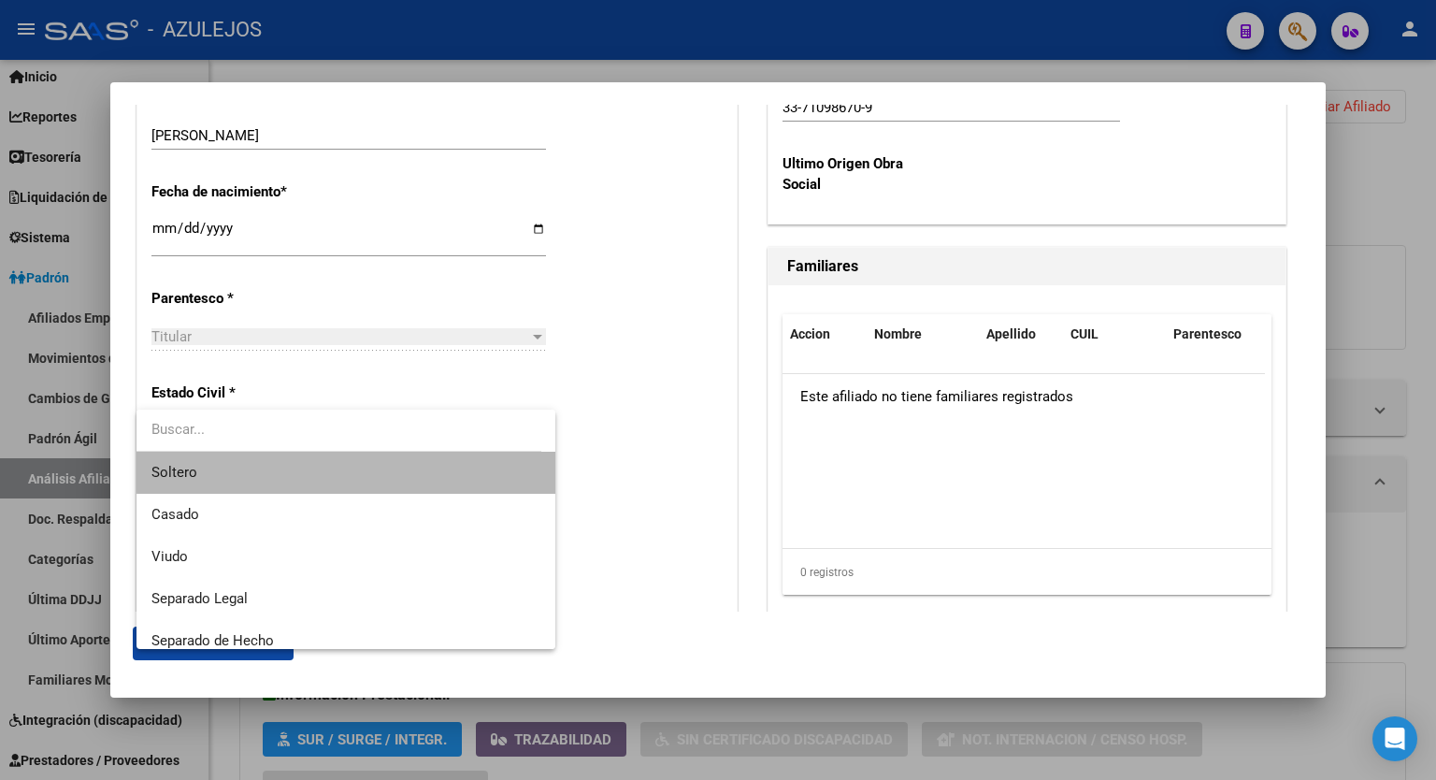
click at [411, 469] on span "Soltero" at bounding box center [346, 473] width 389 height 42
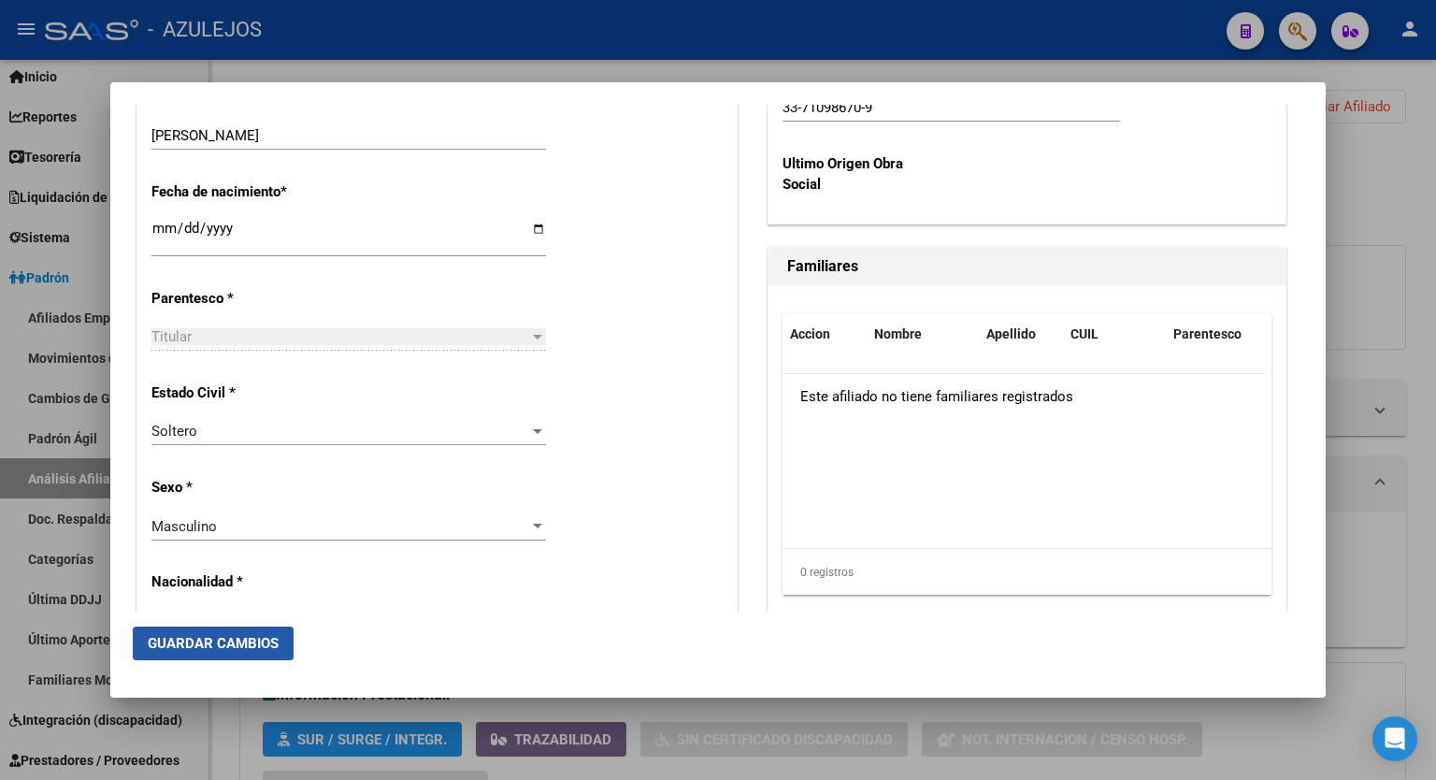
click at [237, 637] on span "Guardar Cambios" at bounding box center [213, 643] width 131 height 17
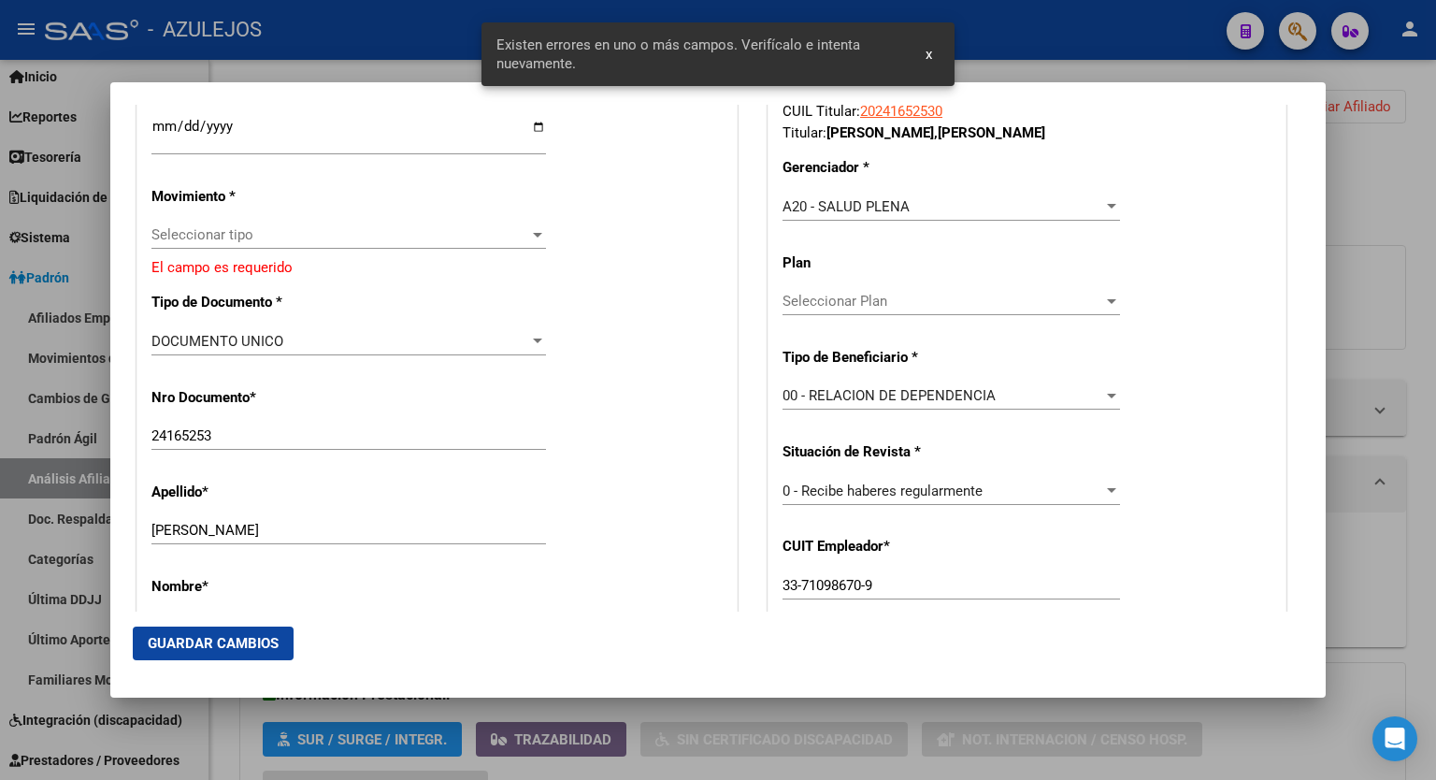
scroll to position [408, 0]
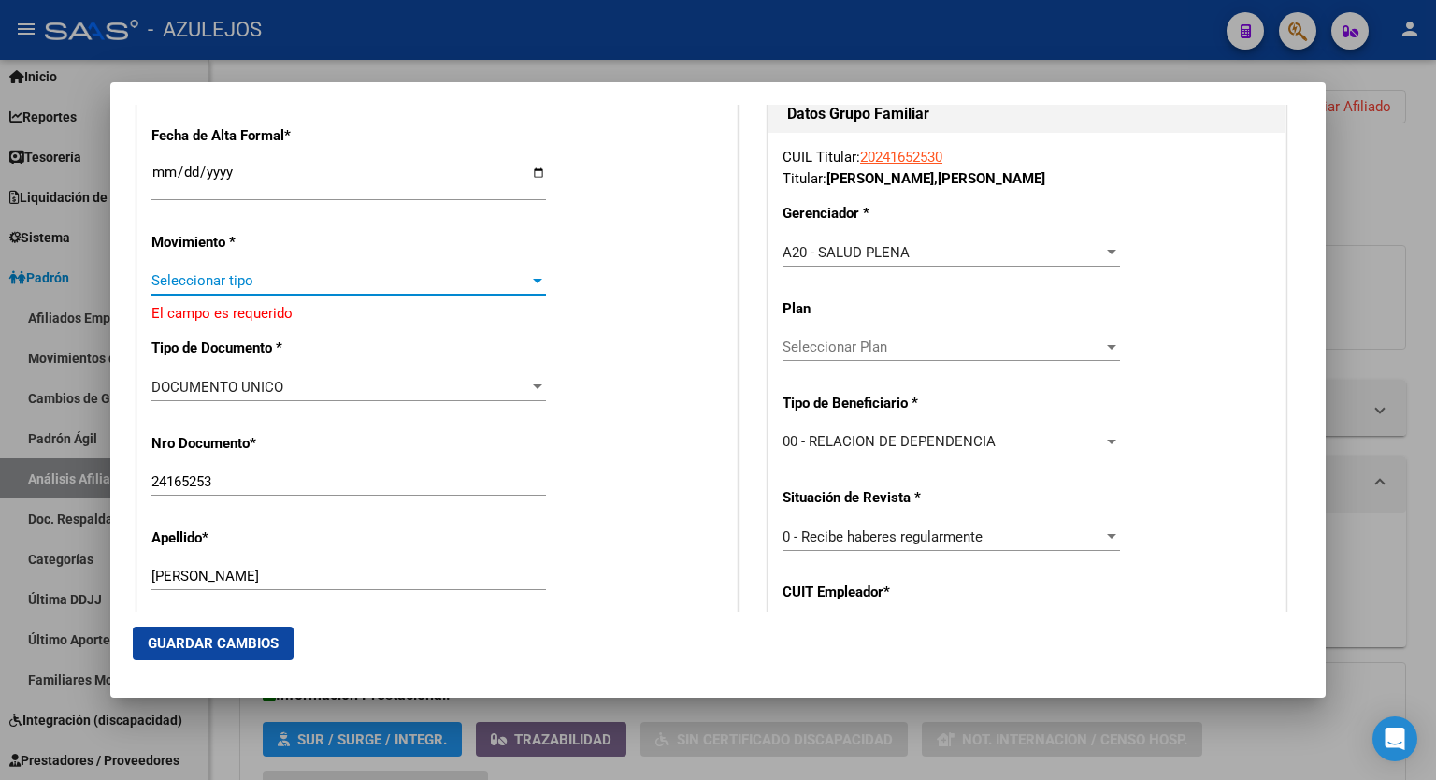
click at [534, 279] on div at bounding box center [537, 281] width 9 height 5
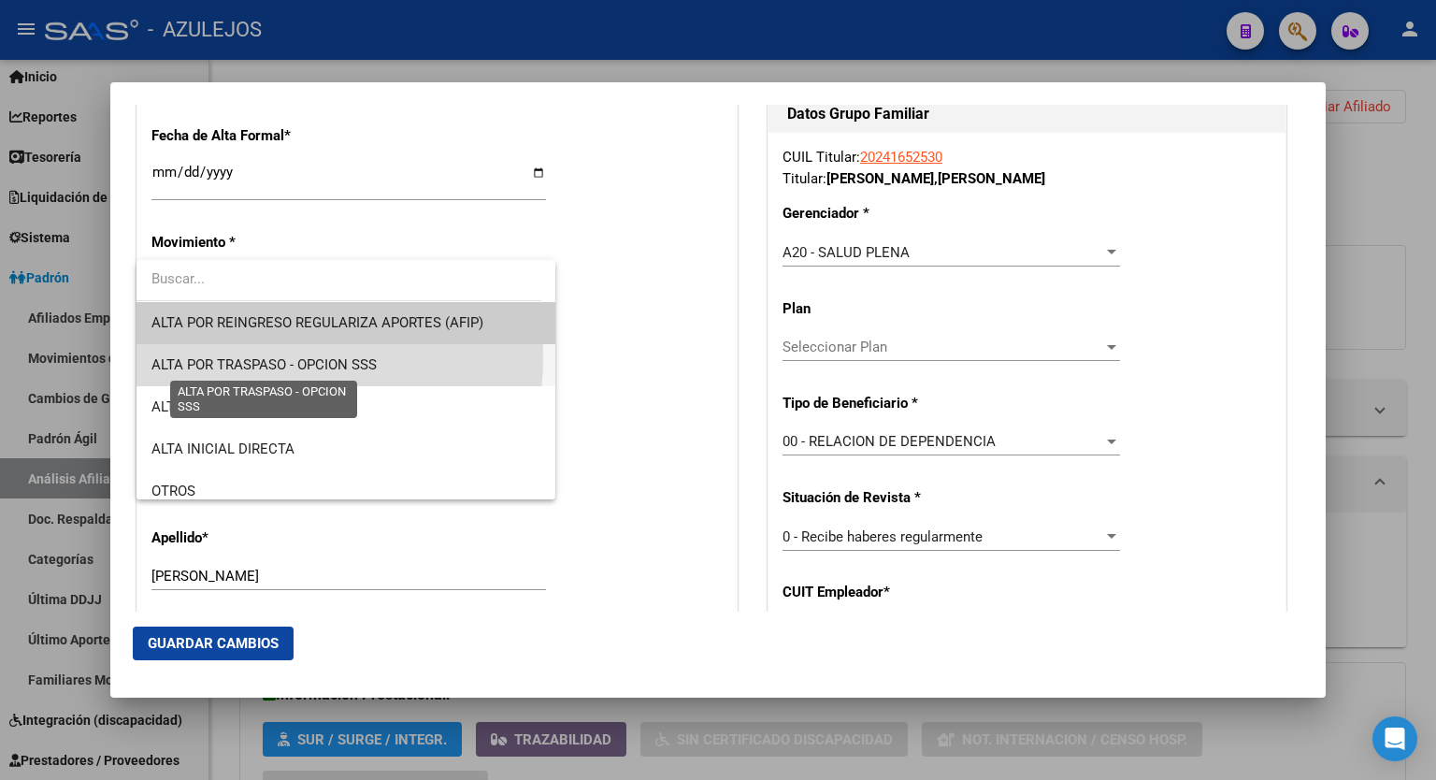
click at [280, 358] on span "ALTA POR TRASPASO - OPCION SSS" at bounding box center [264, 364] width 225 height 17
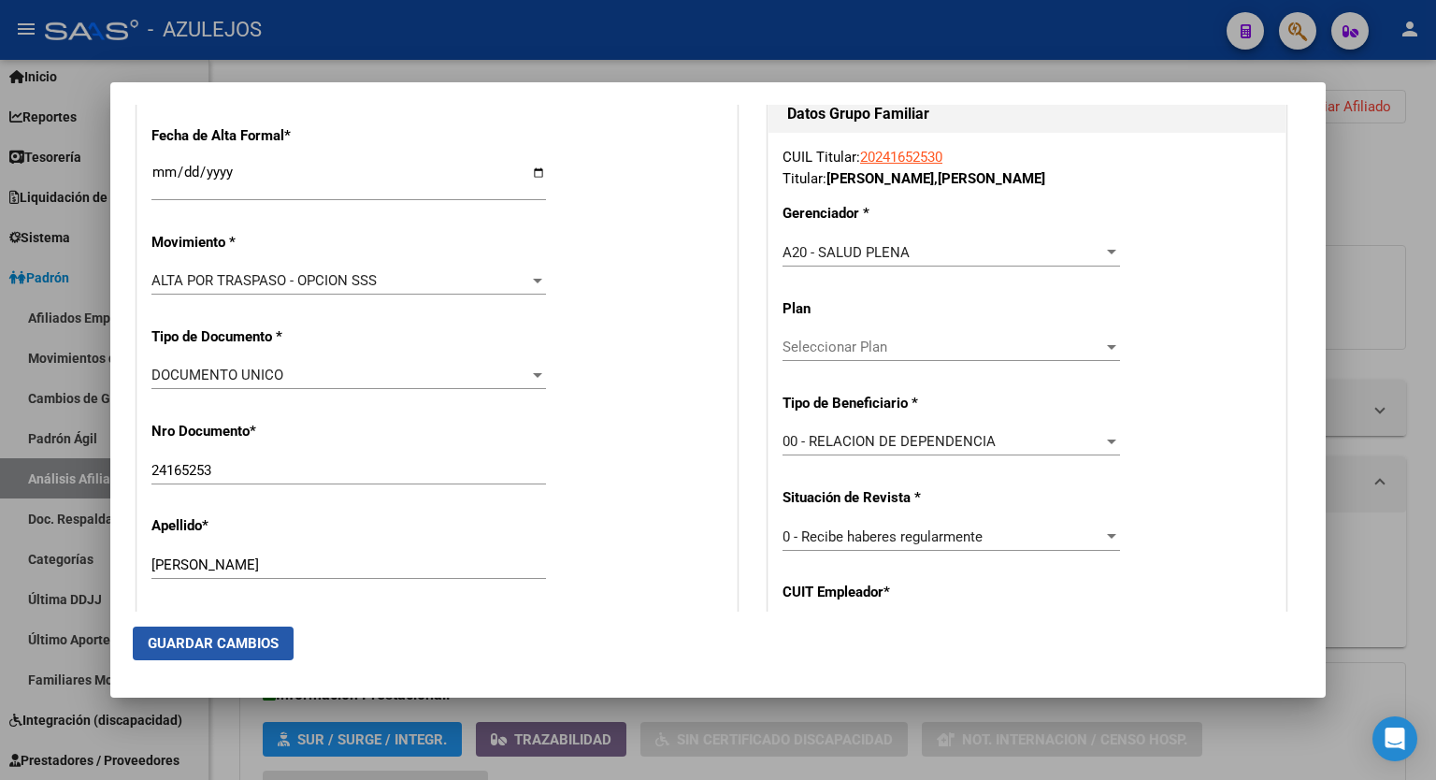
click at [195, 632] on button "Guardar Cambios" at bounding box center [213, 644] width 161 height 34
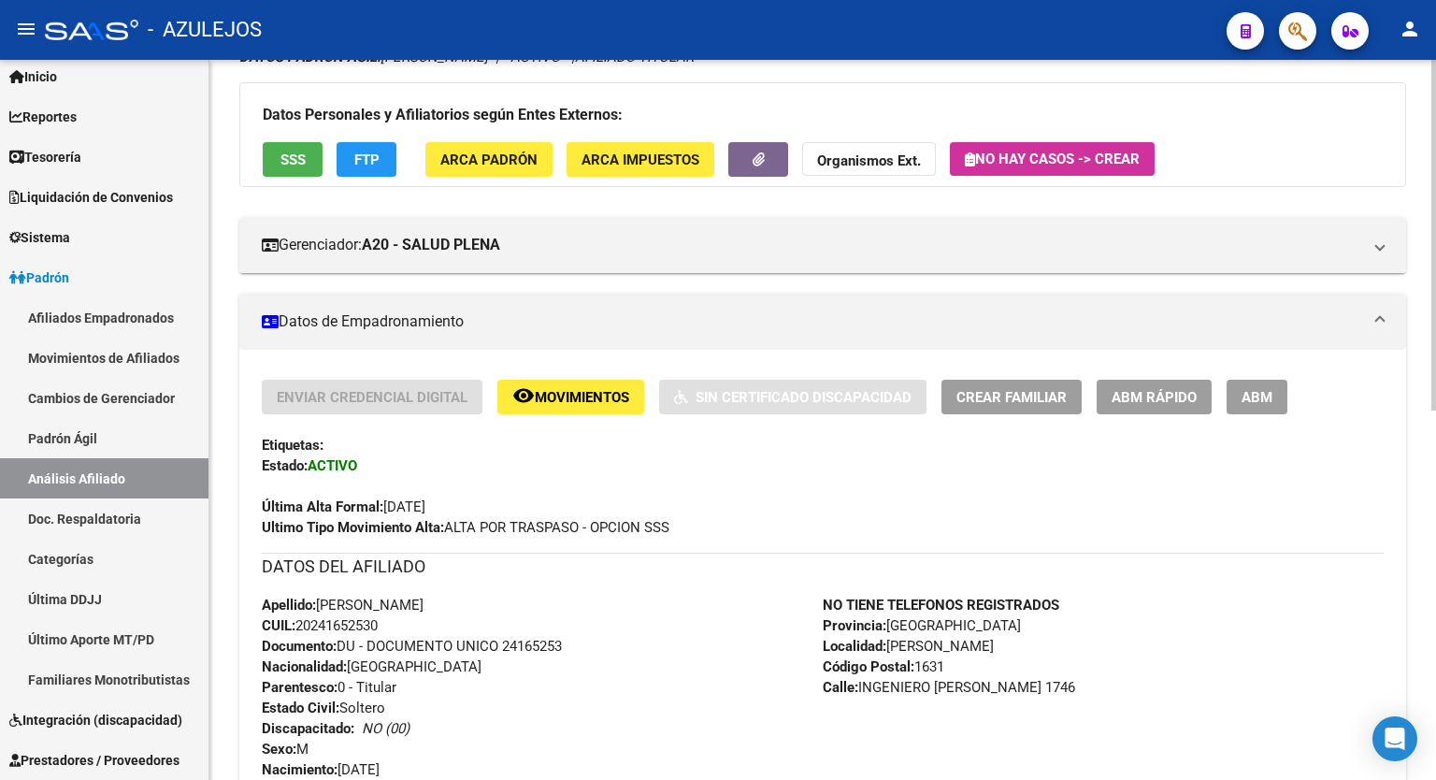
scroll to position [251, 0]
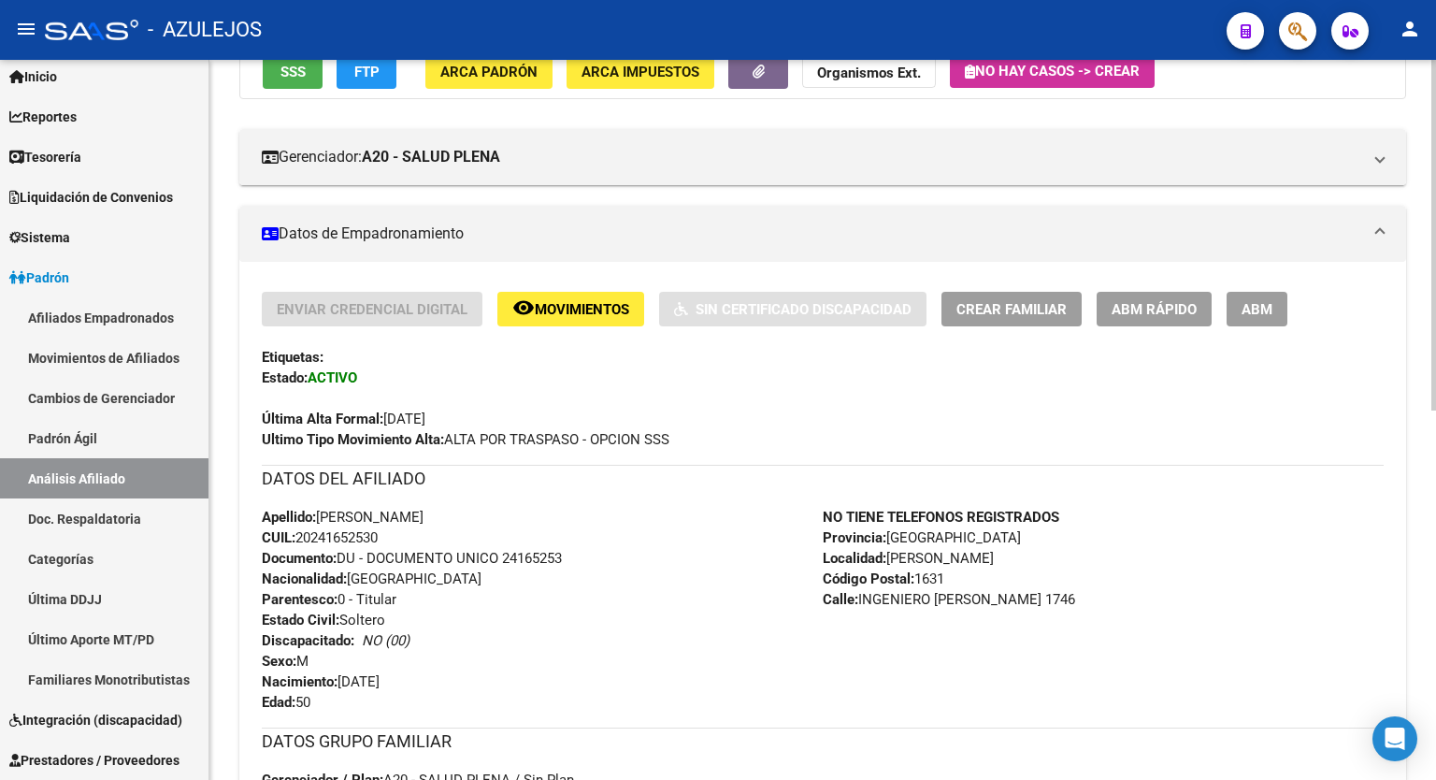
click at [1436, 285] on div at bounding box center [1434, 356] width 5 height 351
click at [1254, 315] on span "ABM" at bounding box center [1257, 309] width 31 height 17
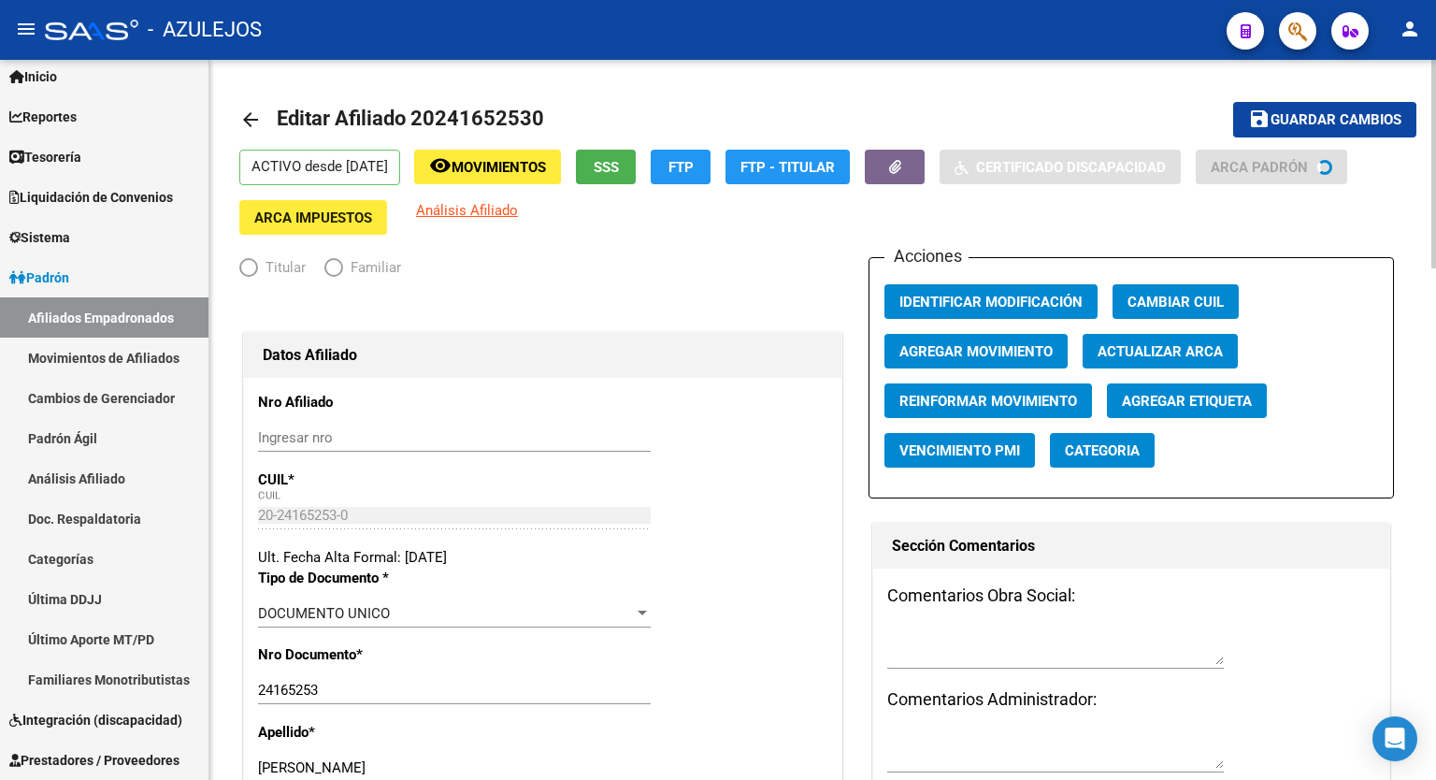
radio input "true"
type input "33-71098670-9"
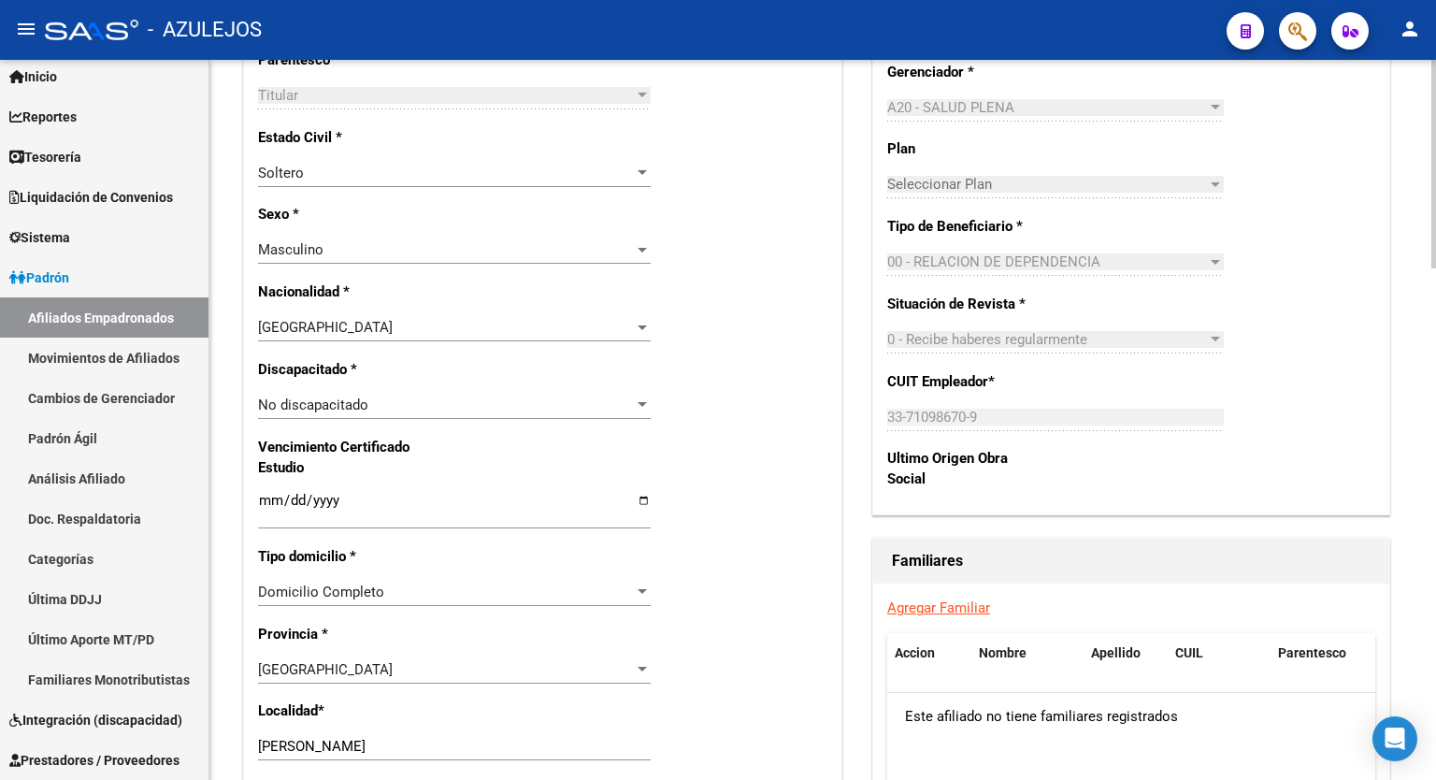
scroll to position [911, 0]
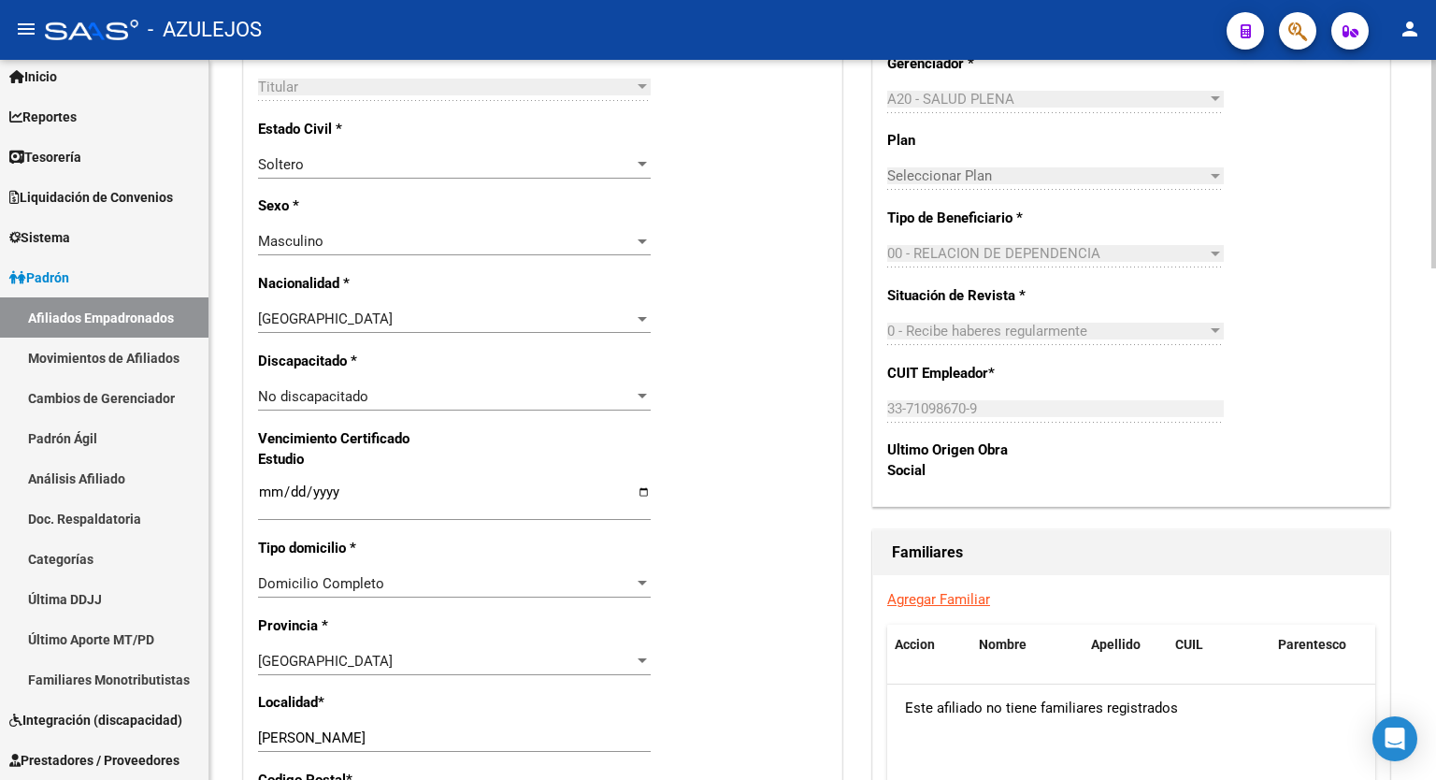
click at [1436, 512] on div at bounding box center [1434, 429] width 5 height 209
click at [958, 608] on link "Agregar Familiar" at bounding box center [939, 599] width 103 height 17
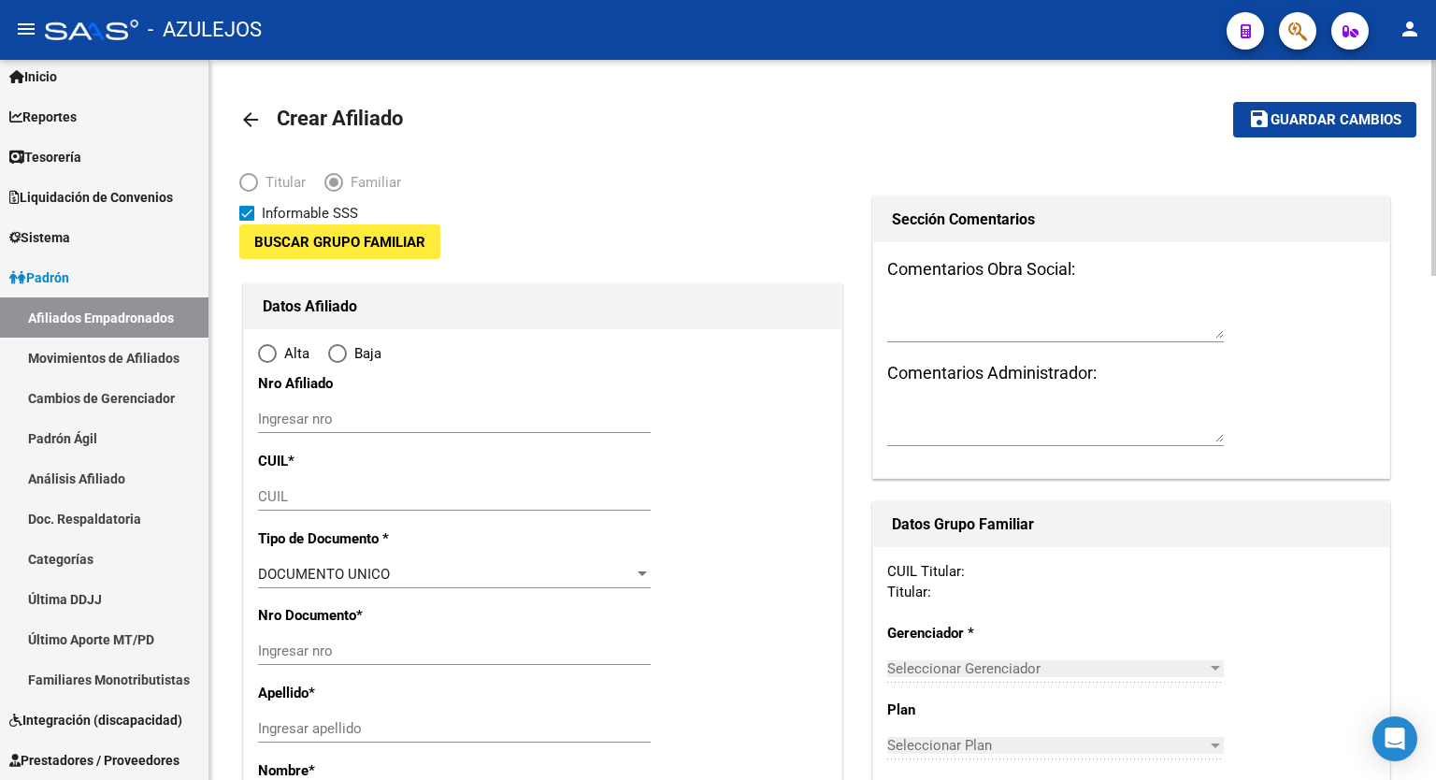
type input "33-71098670-9"
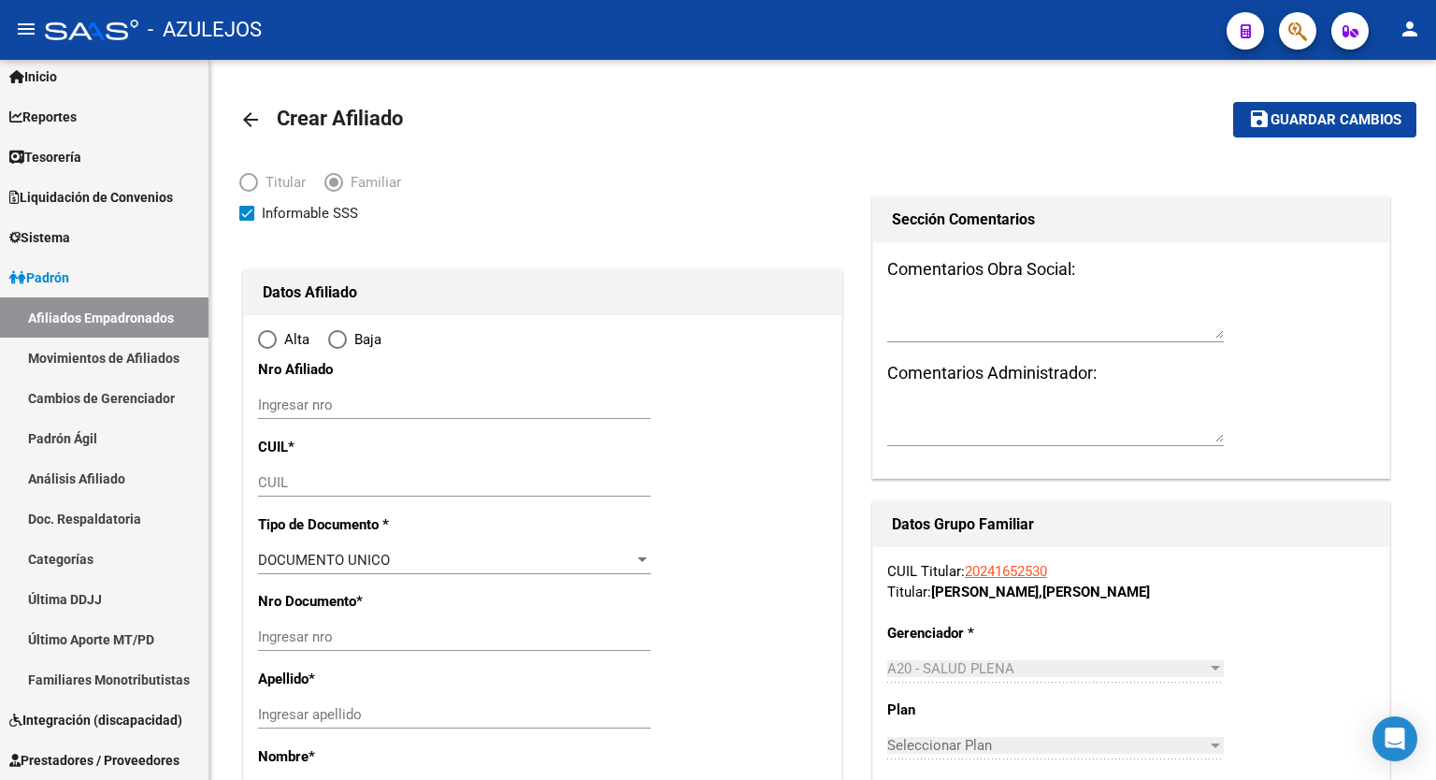
type input "VILLA ROSA"
type input "1631"
type input "INGENIERO BAZ"
type input "1746"
radio input "true"
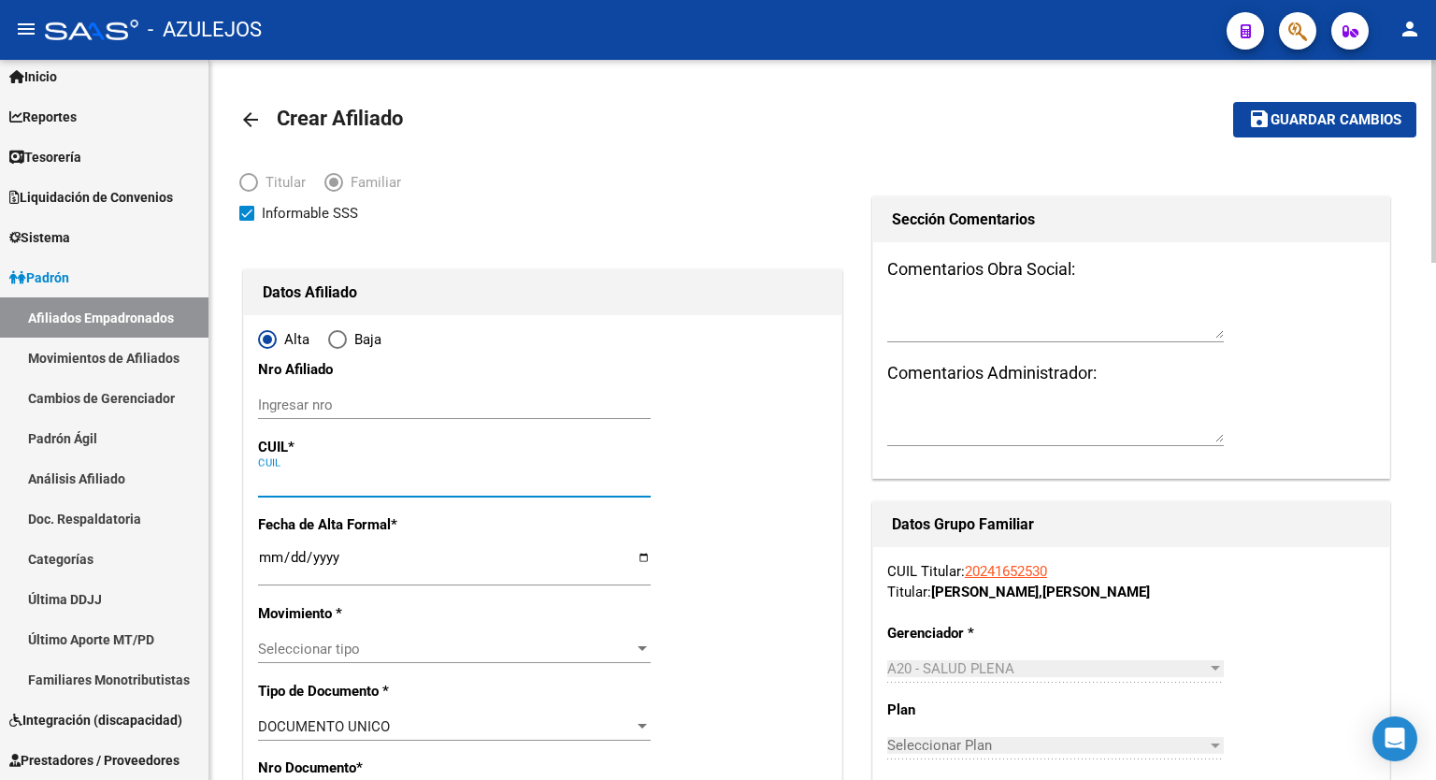
click at [413, 474] on input "CUIL" at bounding box center [454, 482] width 393 height 17
paste input "20-47677510-9"
click at [648, 566] on input "Ingresar fecha" at bounding box center [454, 565] width 393 height 30
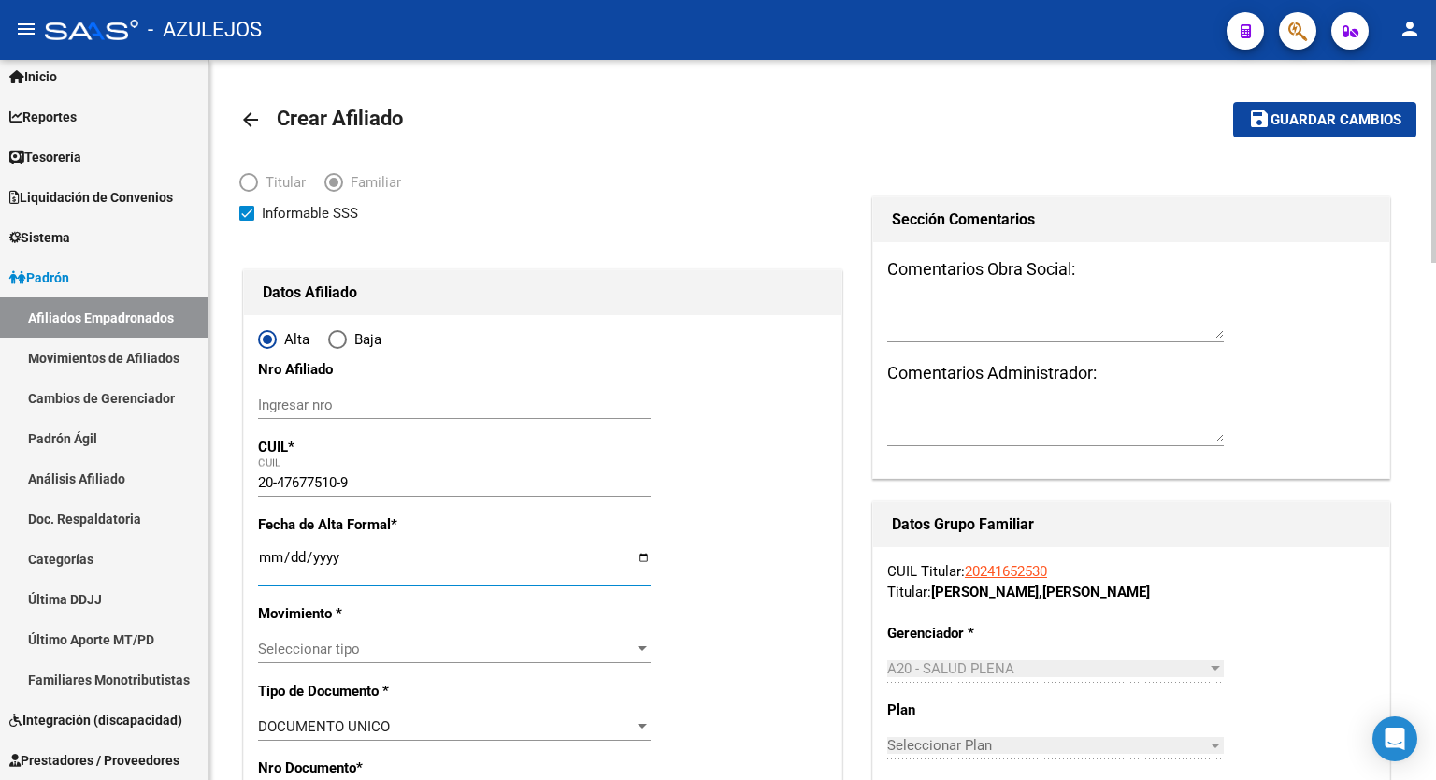
click at [642, 556] on input "Ingresar fecha" at bounding box center [454, 565] width 393 height 30
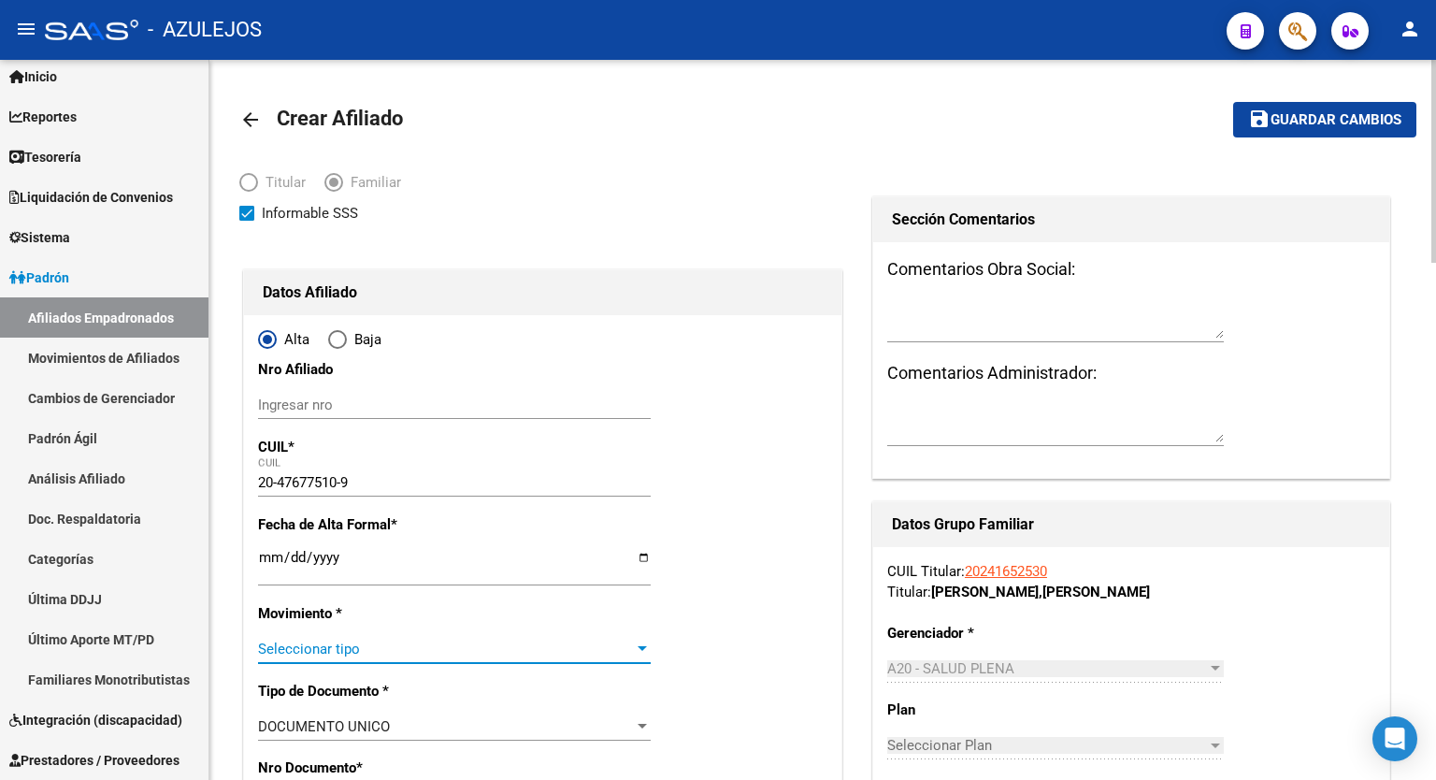
click at [642, 642] on div at bounding box center [642, 649] width 17 height 15
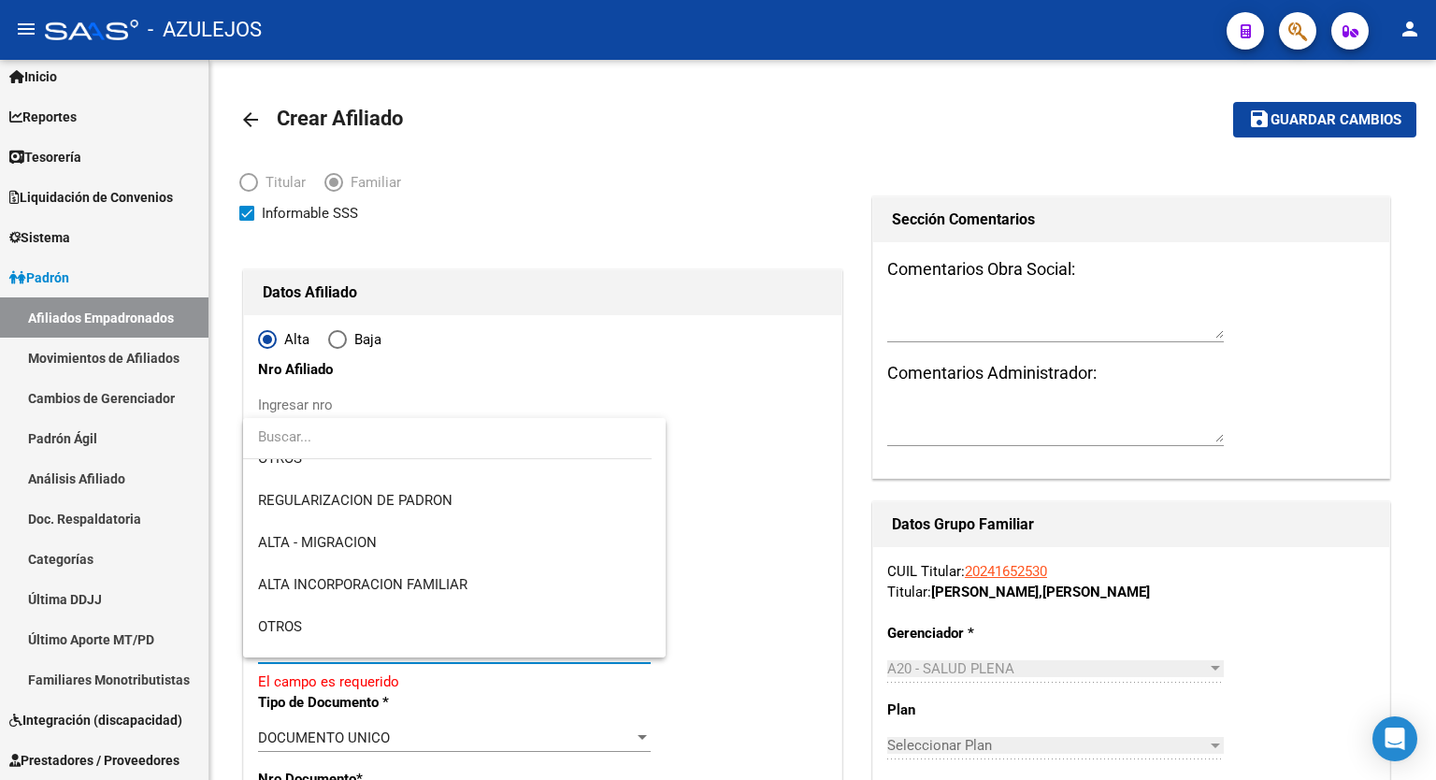
scroll to position [224, 0]
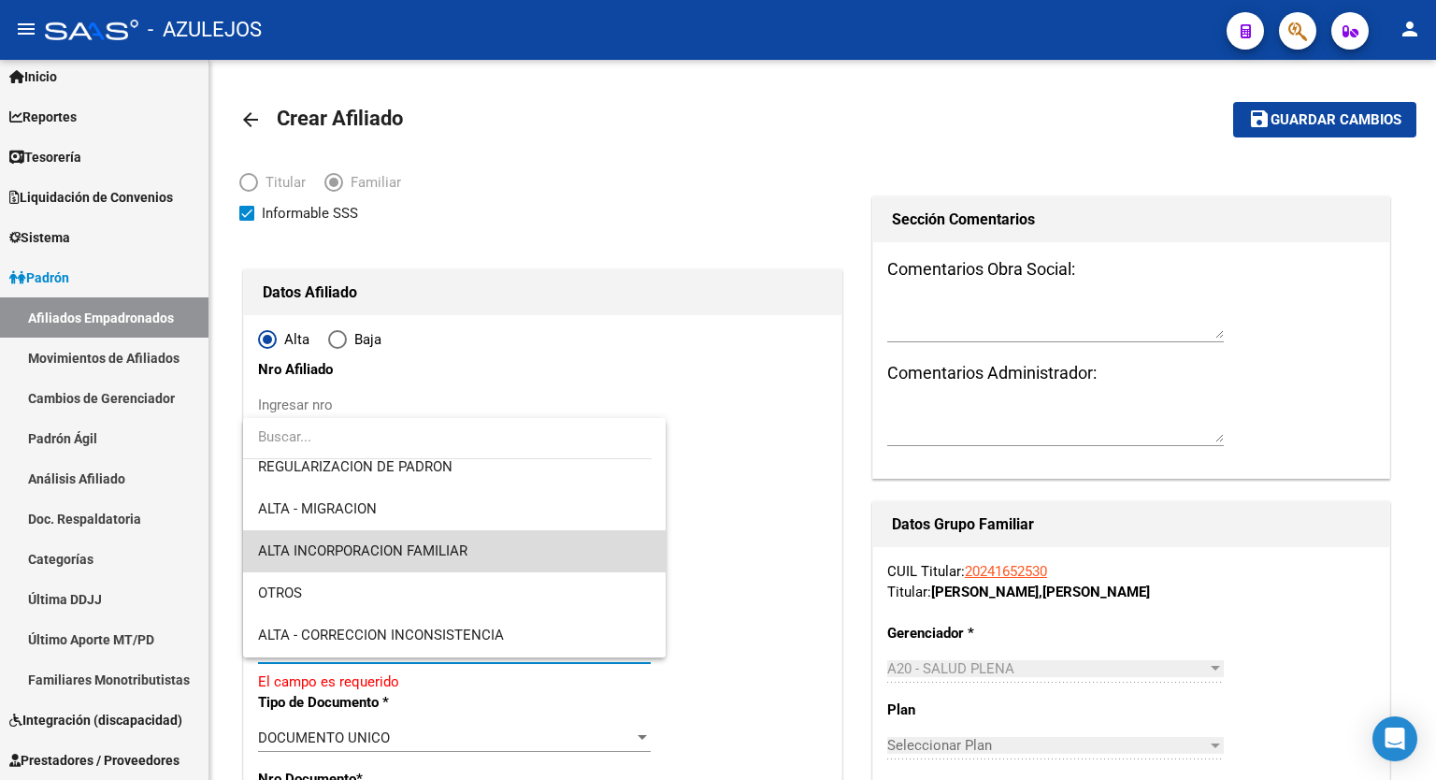
click at [518, 558] on span "ALTA INCORPORACION FAMILIAR" at bounding box center [454, 551] width 393 height 42
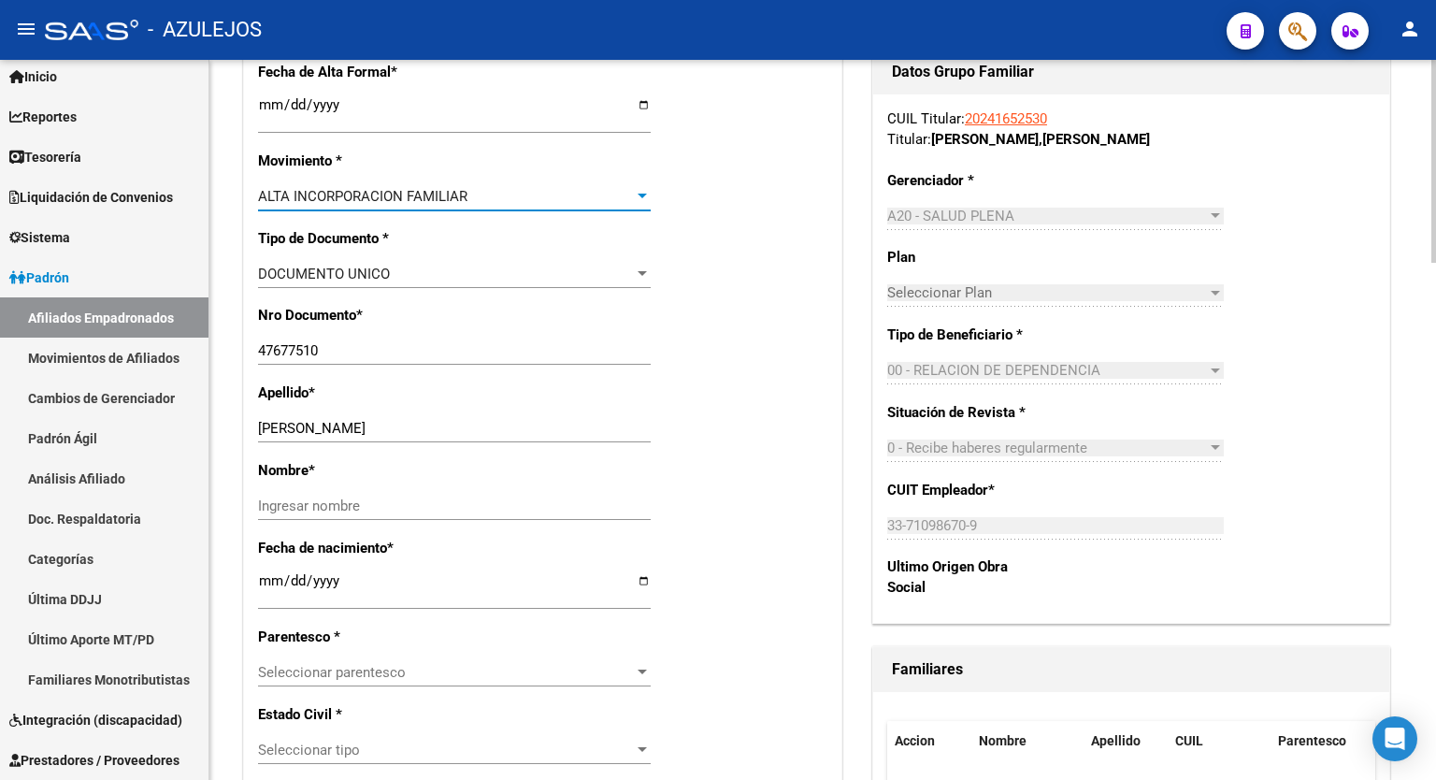
scroll to position [525, 0]
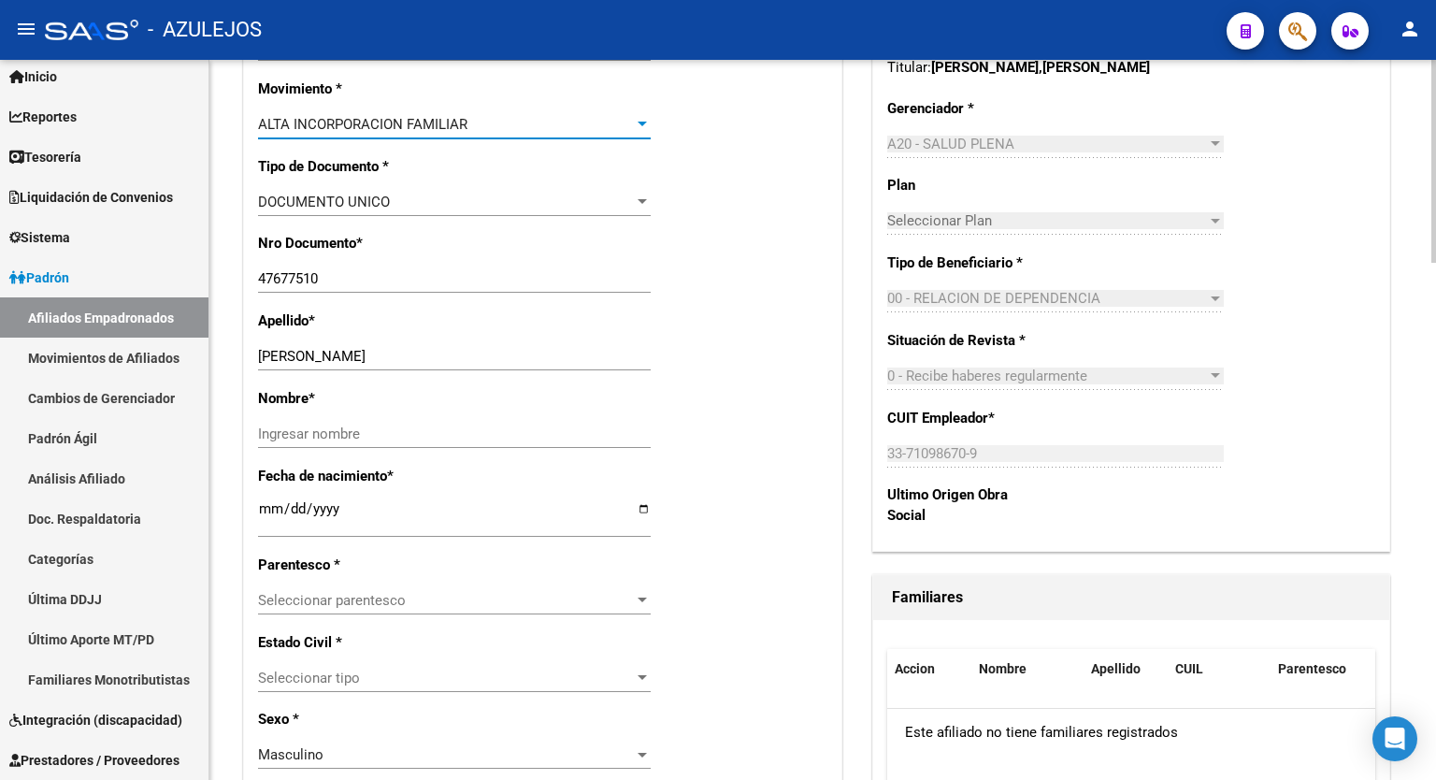
click at [1436, 353] on div at bounding box center [1434, 309] width 5 height 203
drag, startPoint x: 418, startPoint y: 355, endPoint x: 310, endPoint y: 349, distance: 107.7
click at [310, 349] on input "ZELAYA IBARRA JONAS" at bounding box center [454, 356] width 393 height 17
click at [428, 355] on input "ZELAYA IBARRA JONAS" at bounding box center [454, 356] width 393 height 17
drag, startPoint x: 428, startPoint y: 355, endPoint x: 364, endPoint y: 352, distance: 64.6
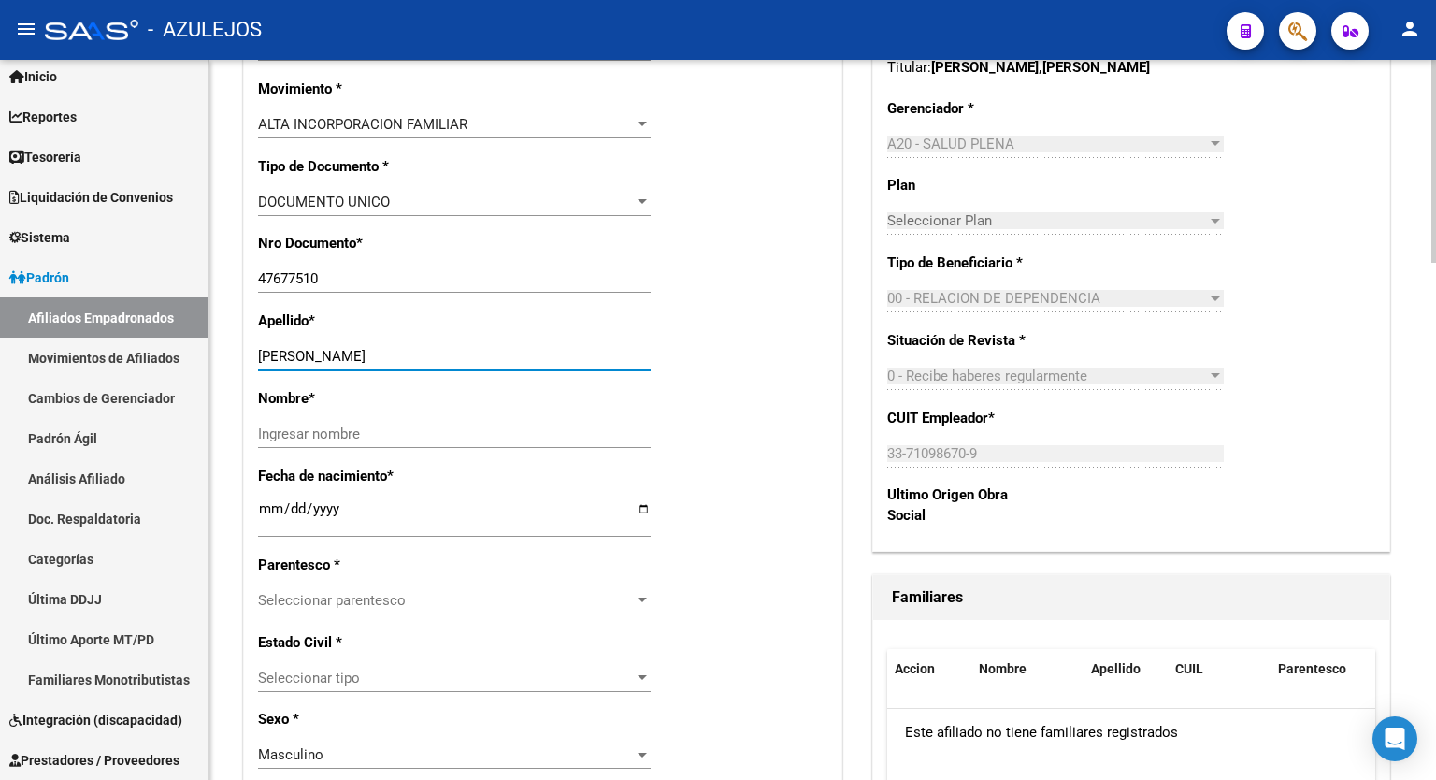
click at [364, 352] on input "ZELAYA IBARRA JONAS" at bounding box center [454, 356] width 393 height 17
click at [318, 435] on input "Ingresar nombre" at bounding box center [454, 434] width 393 height 17
paste input "JONAS"
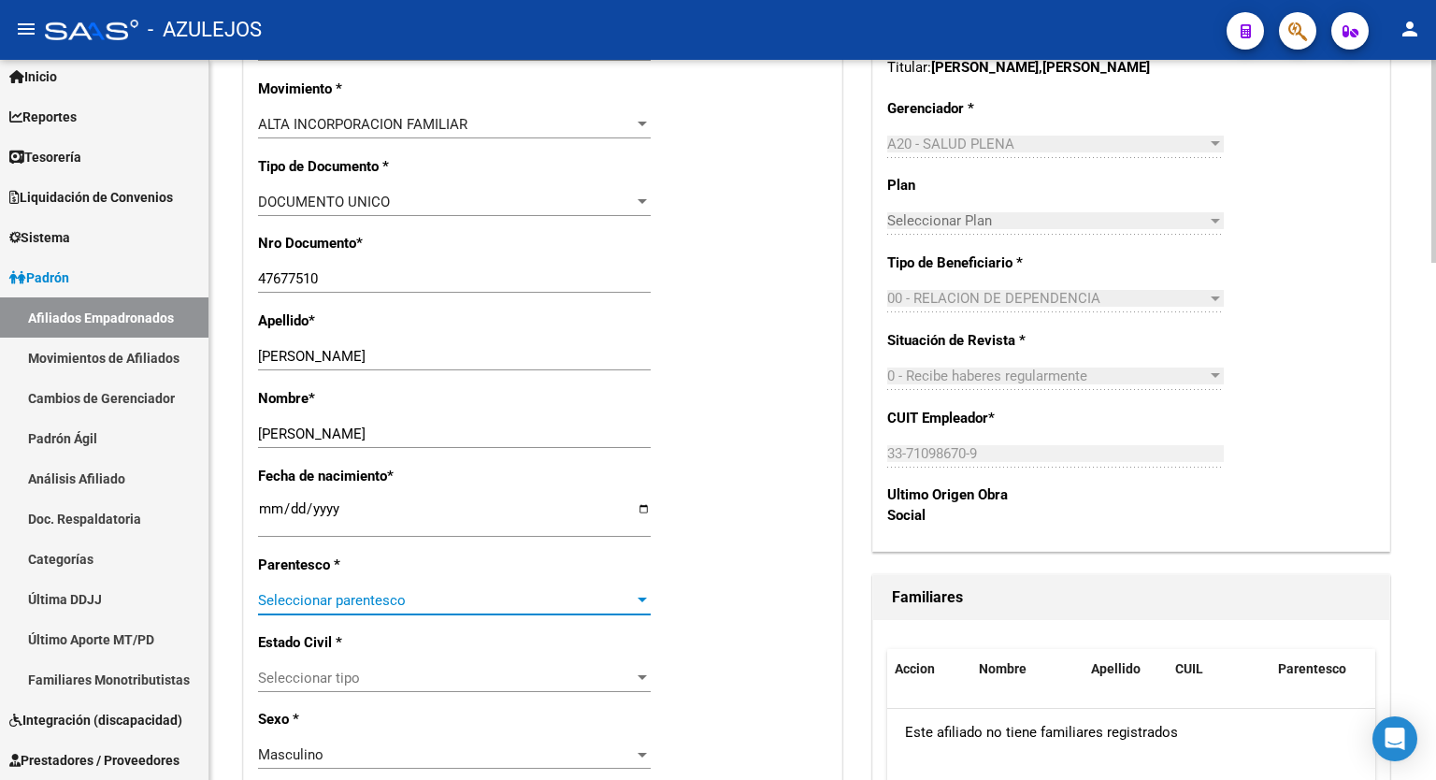
click at [468, 592] on span "Seleccionar parentesco" at bounding box center [446, 600] width 376 height 17
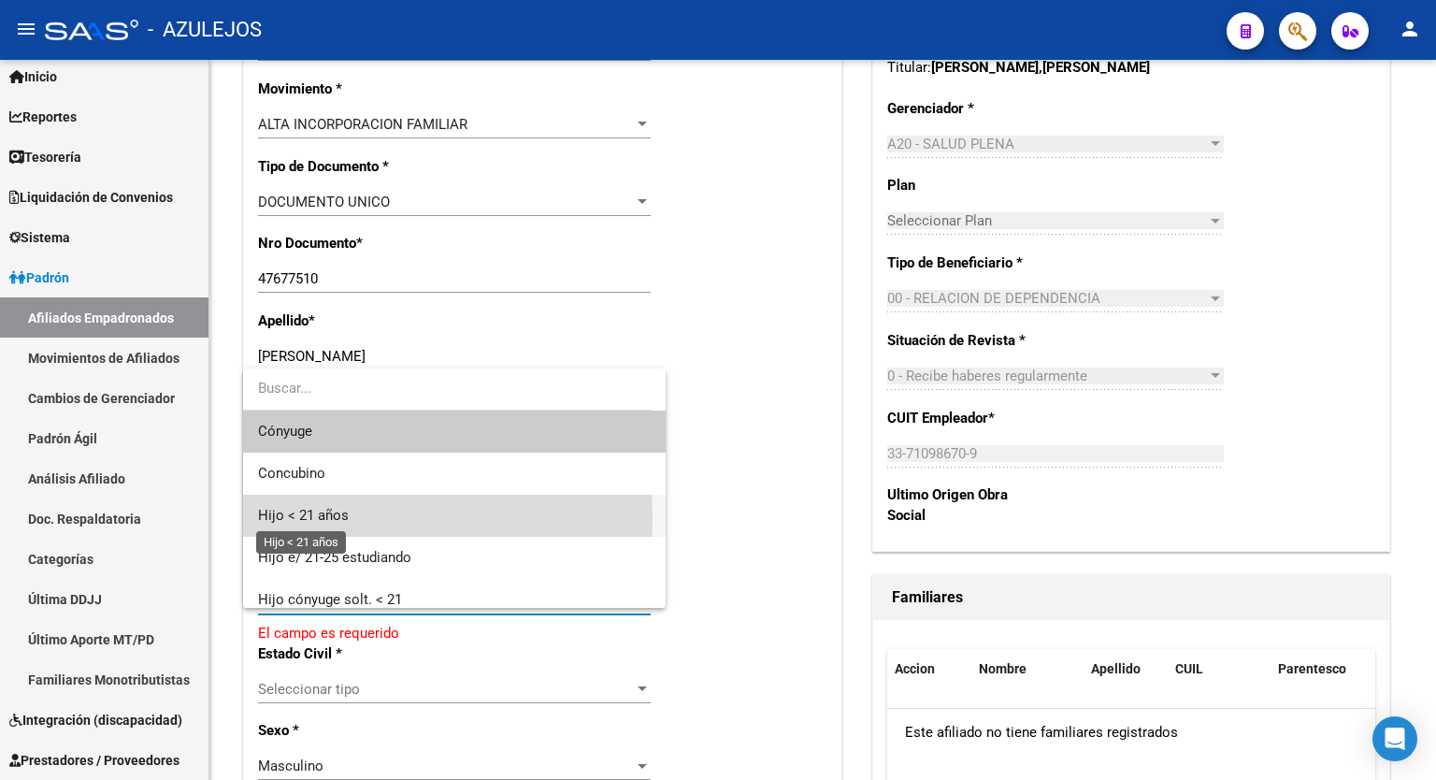
click at [325, 517] on span "Hijo < 21 años" at bounding box center [303, 515] width 91 height 17
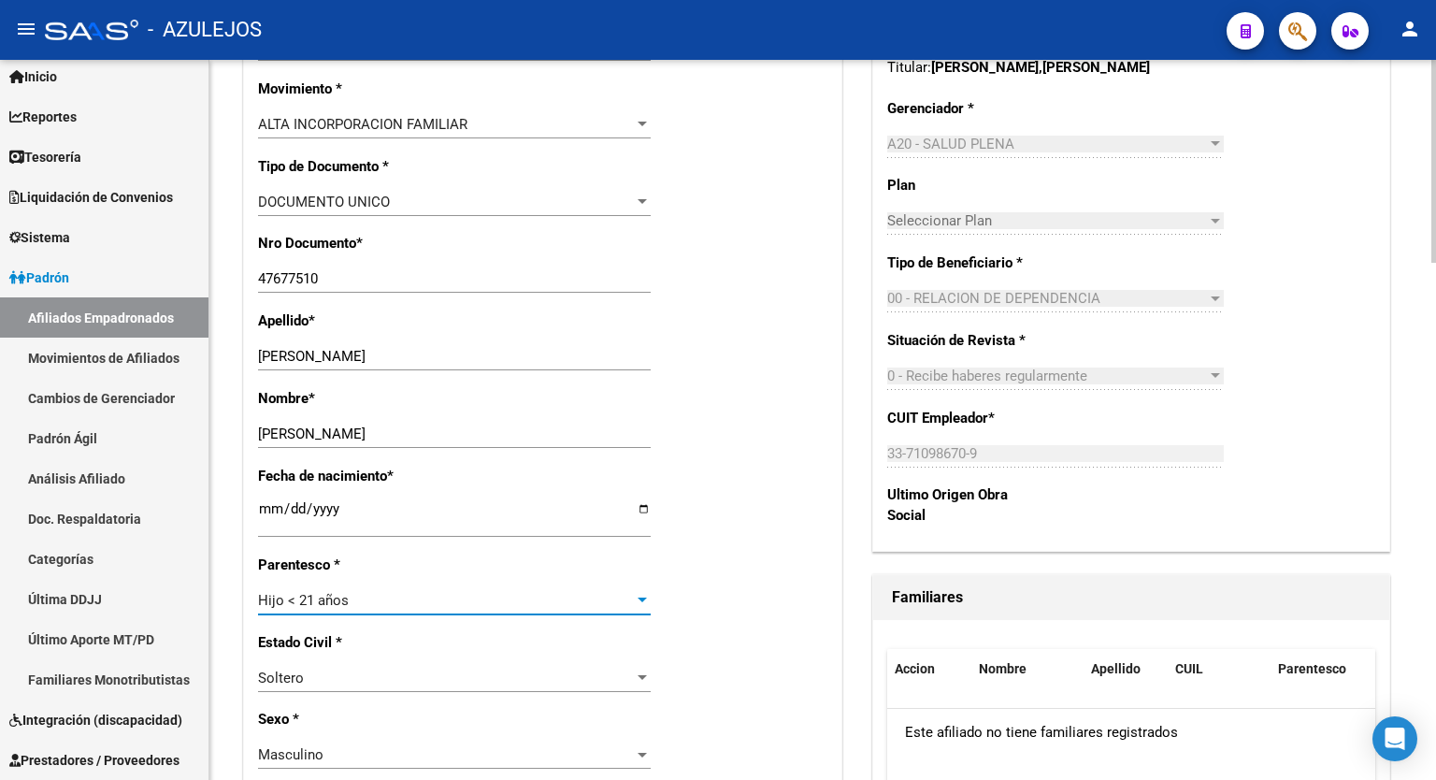
scroll to position [0, 0]
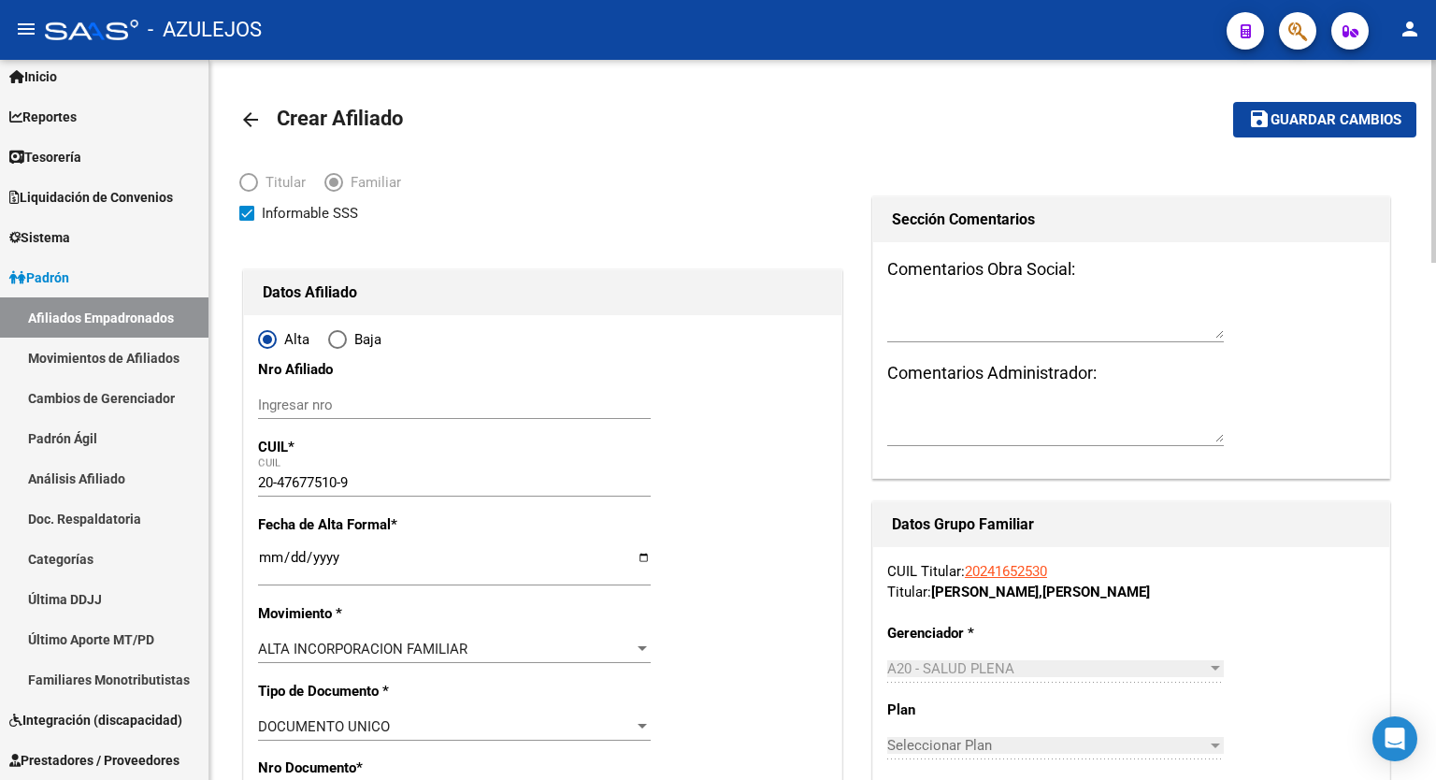
click at [1436, 158] on div at bounding box center [1434, 161] width 5 height 203
click at [1335, 121] on span "Guardar cambios" at bounding box center [1336, 120] width 131 height 17
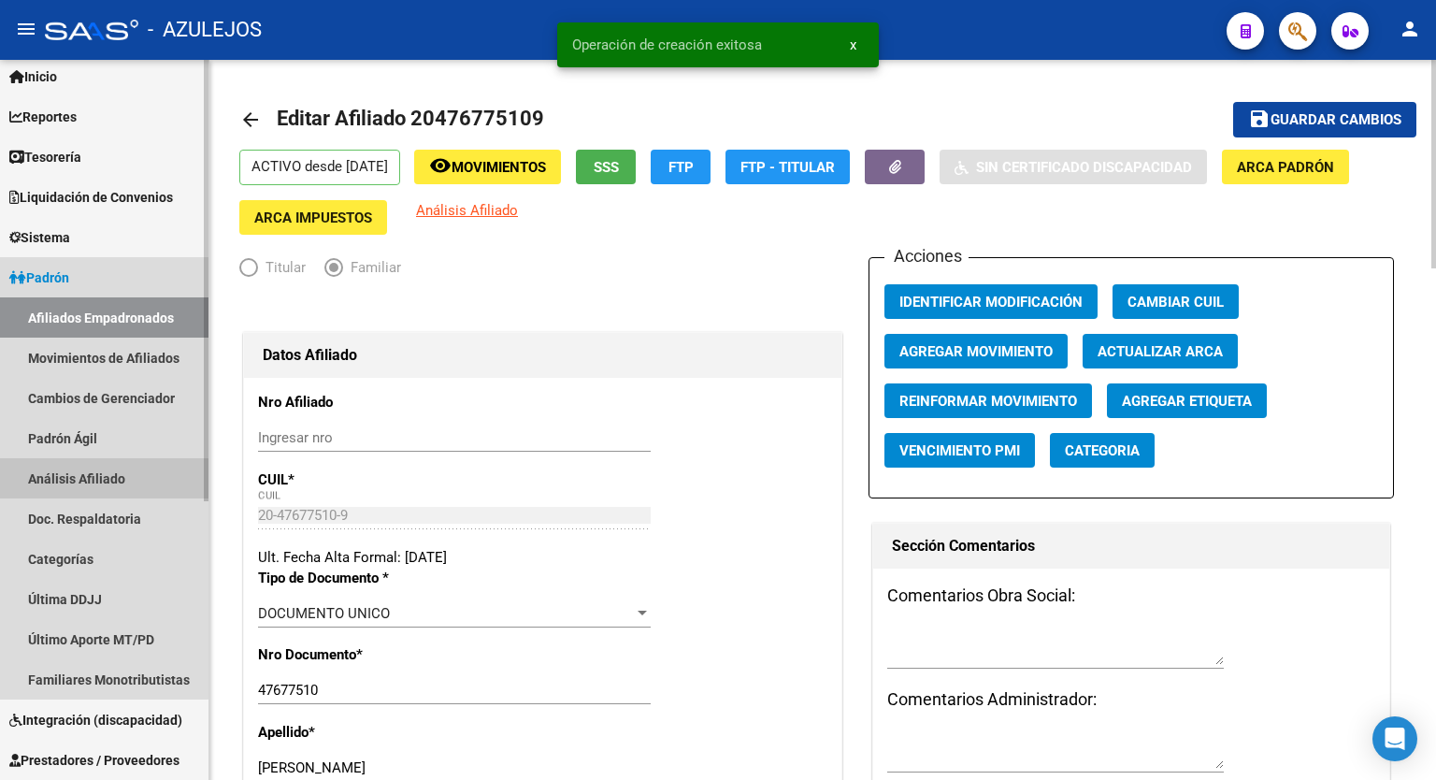
click at [80, 474] on link "Análisis Afiliado" at bounding box center [104, 478] width 209 height 40
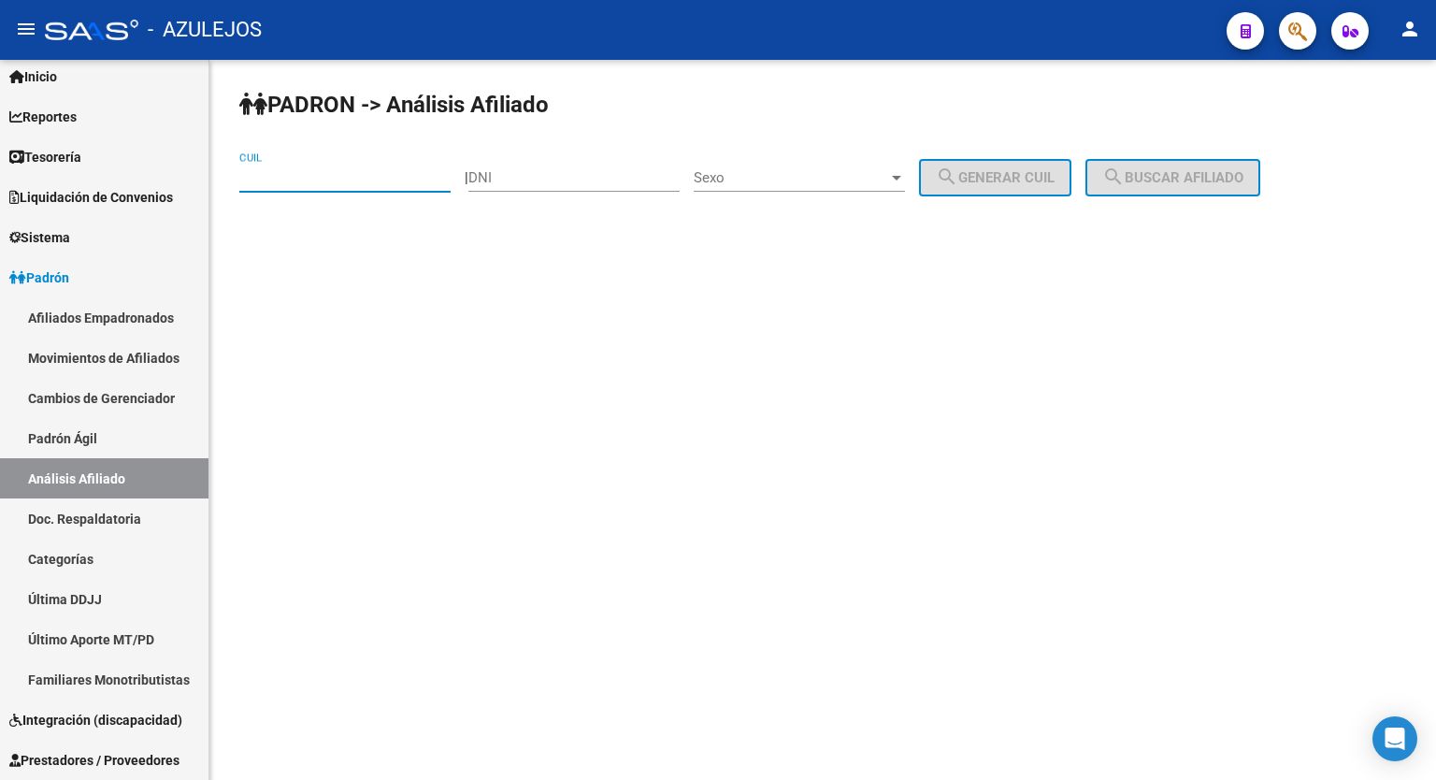
click at [296, 173] on input "CUIL" at bounding box center [344, 177] width 211 height 17
paste input "20-32323712-4"
click at [1171, 171] on span "search Buscar afiliado" at bounding box center [1173, 177] width 141 height 17
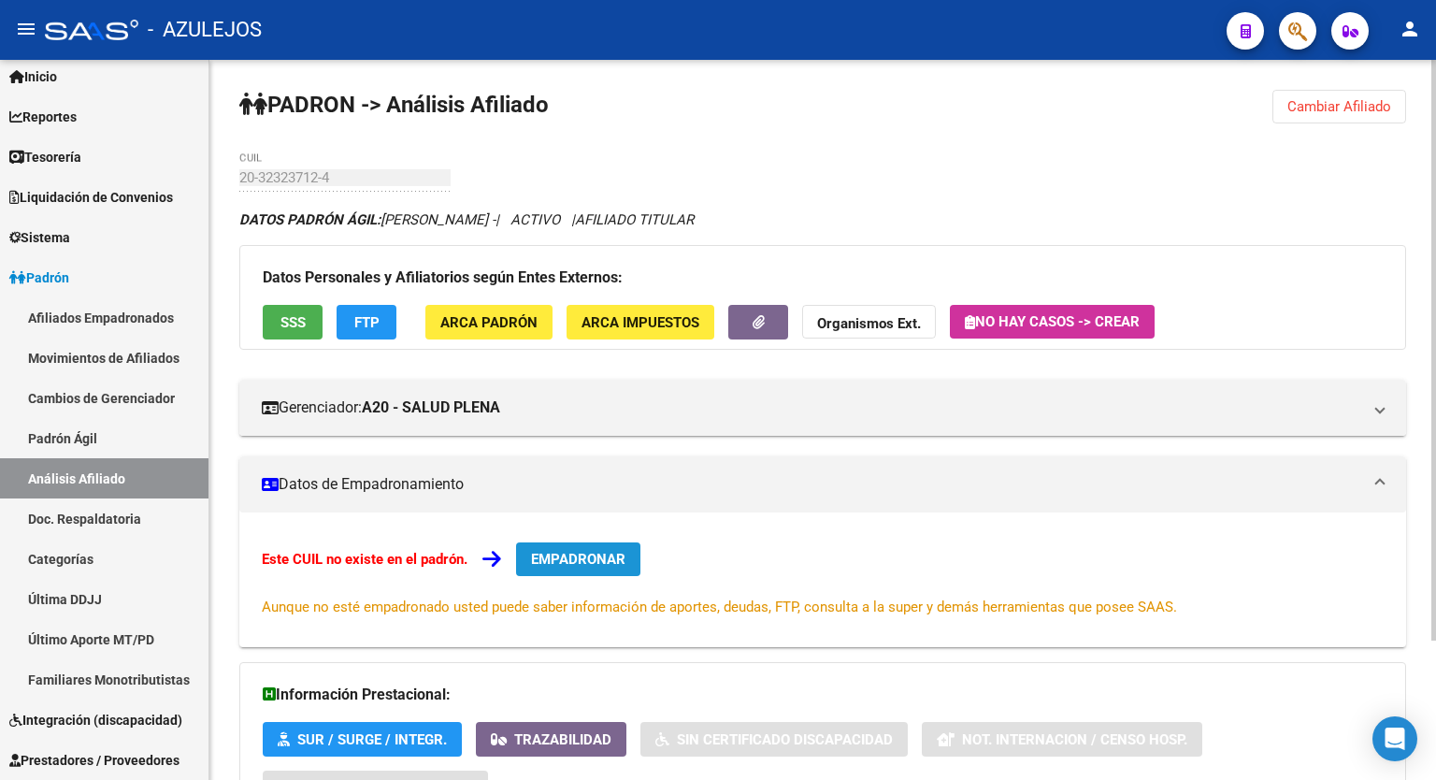
click at [591, 557] on span "EMPADRONAR" at bounding box center [578, 559] width 94 height 17
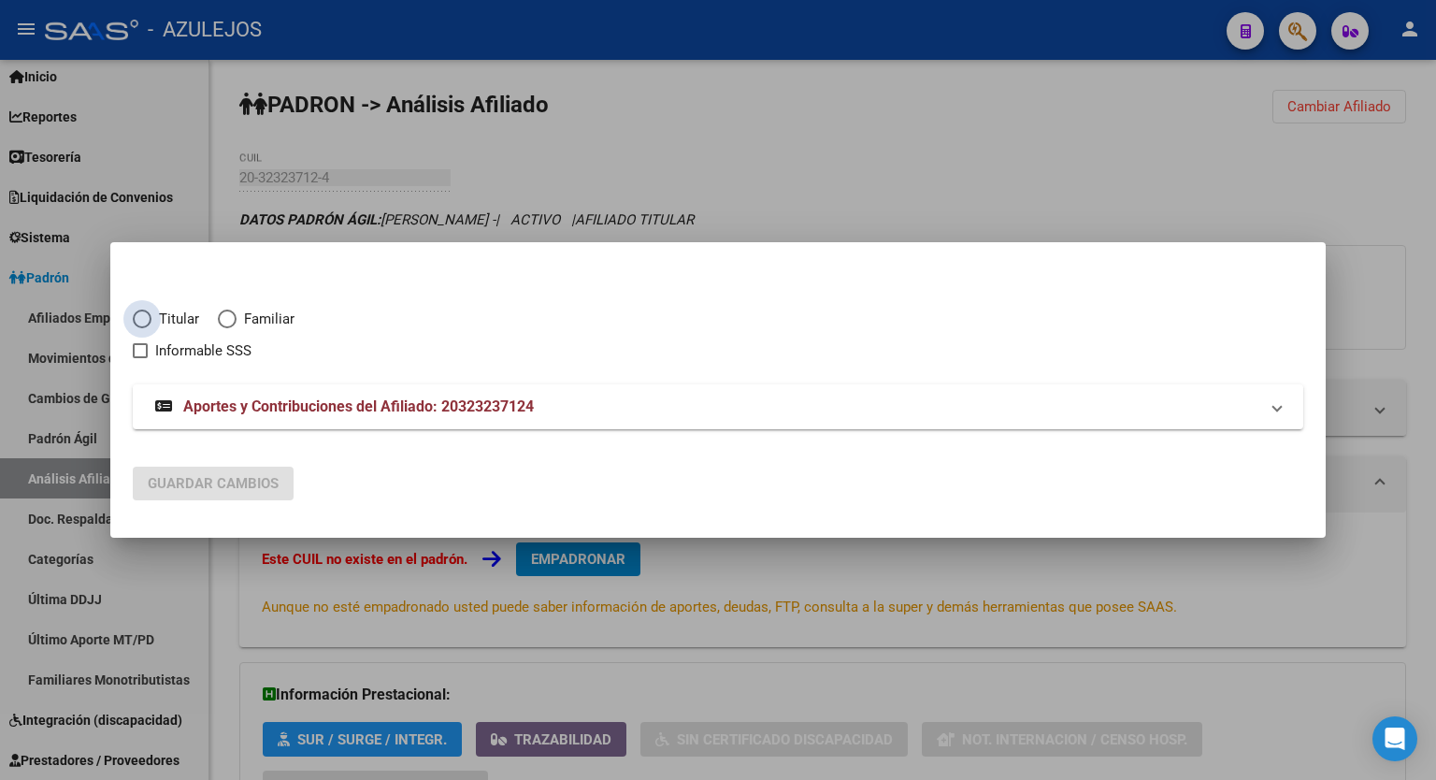
click at [150, 317] on span "Elija una opción" at bounding box center [142, 319] width 19 height 19
click at [150, 317] on input "Titular" at bounding box center [142, 319] width 19 height 19
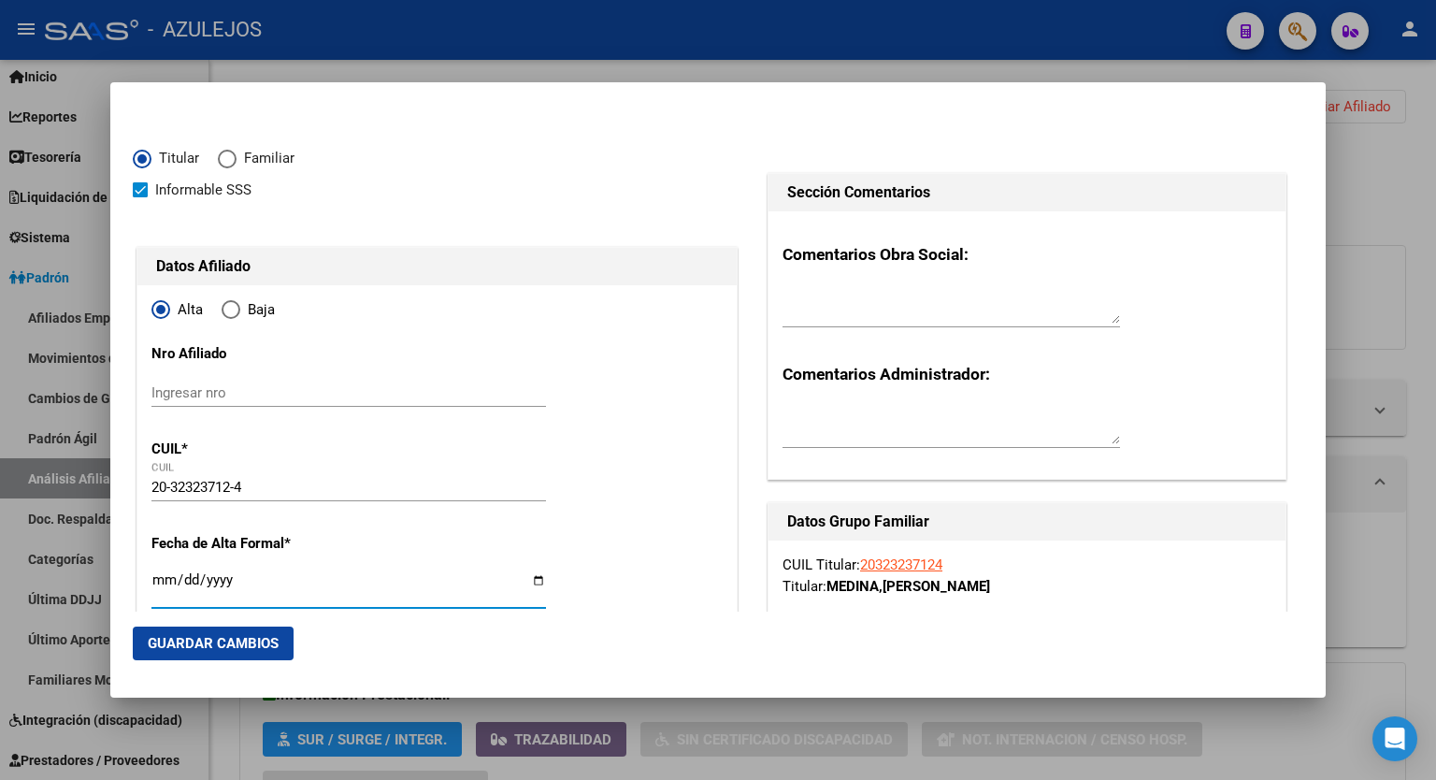
click at [532, 577] on input "Ingresar fecha" at bounding box center [349, 587] width 395 height 30
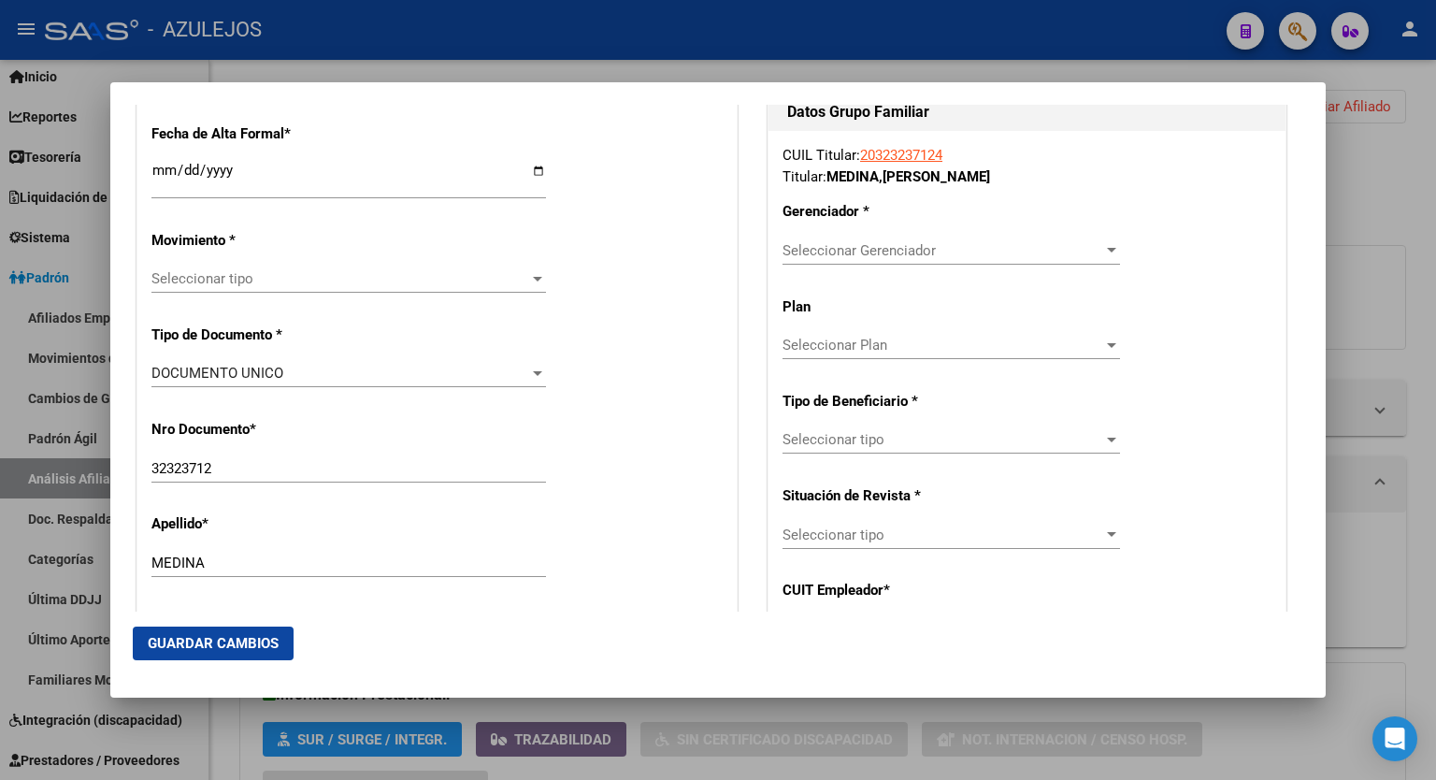
scroll to position [419, 0]
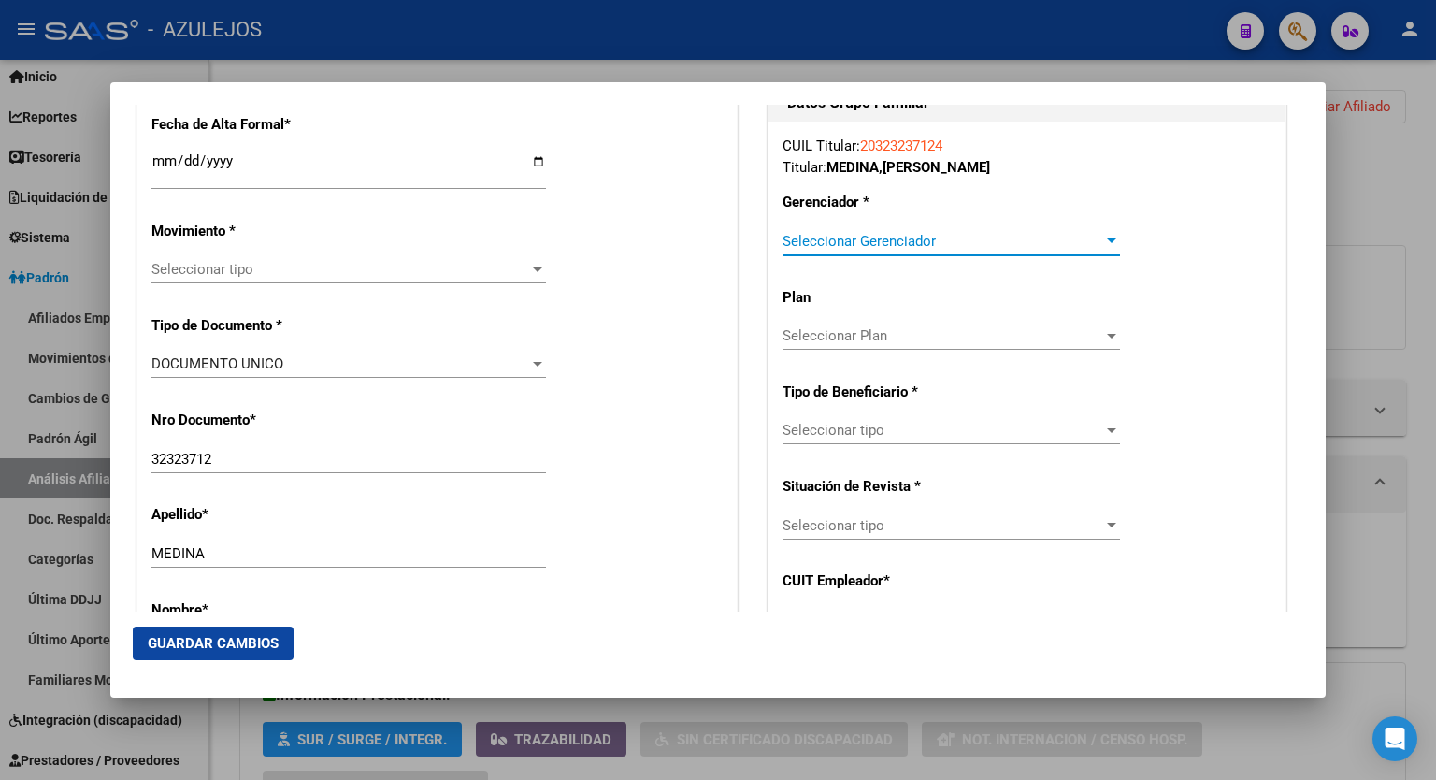
click at [1105, 239] on div at bounding box center [1112, 241] width 17 height 15
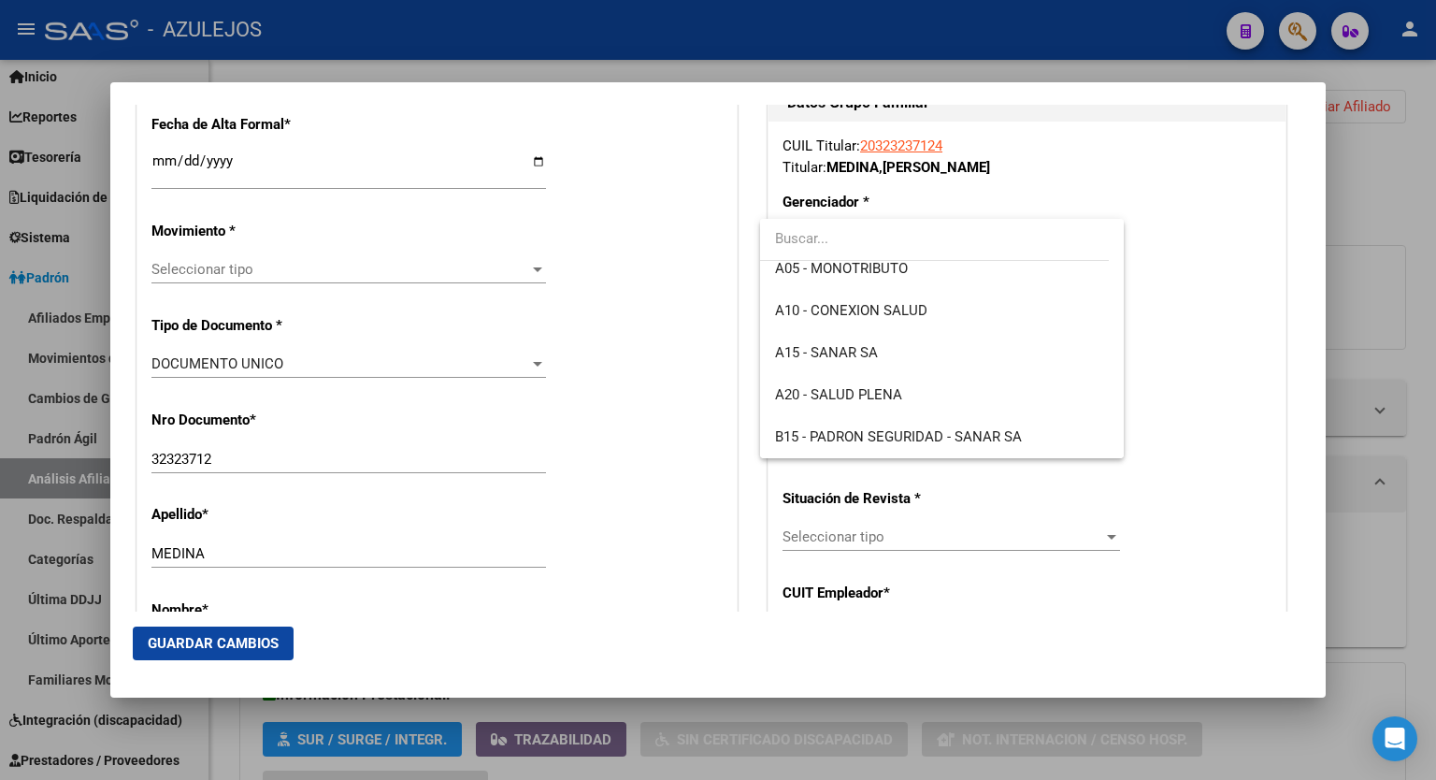
scroll to position [185, 0]
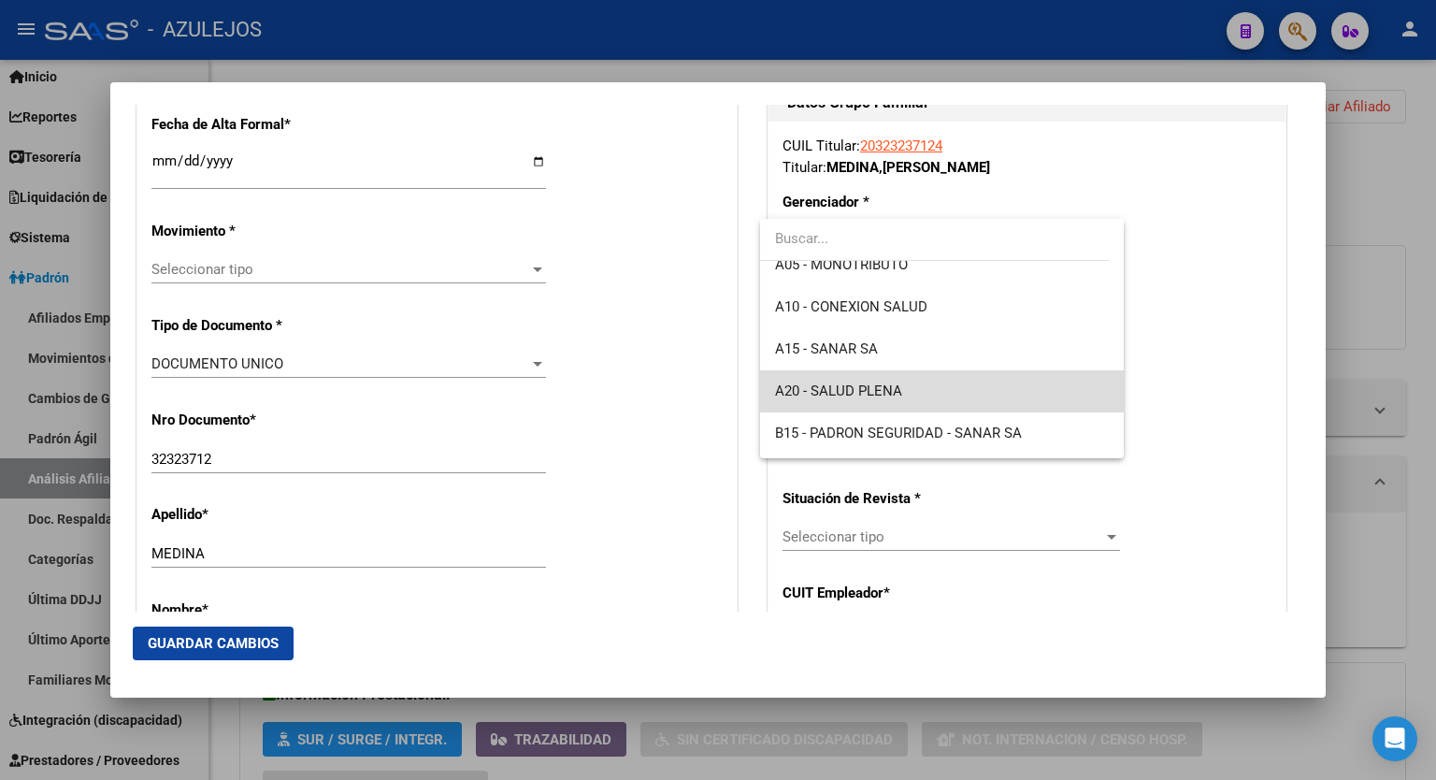
click at [966, 372] on span "A20 - SALUD PLENA" at bounding box center [942, 391] width 334 height 42
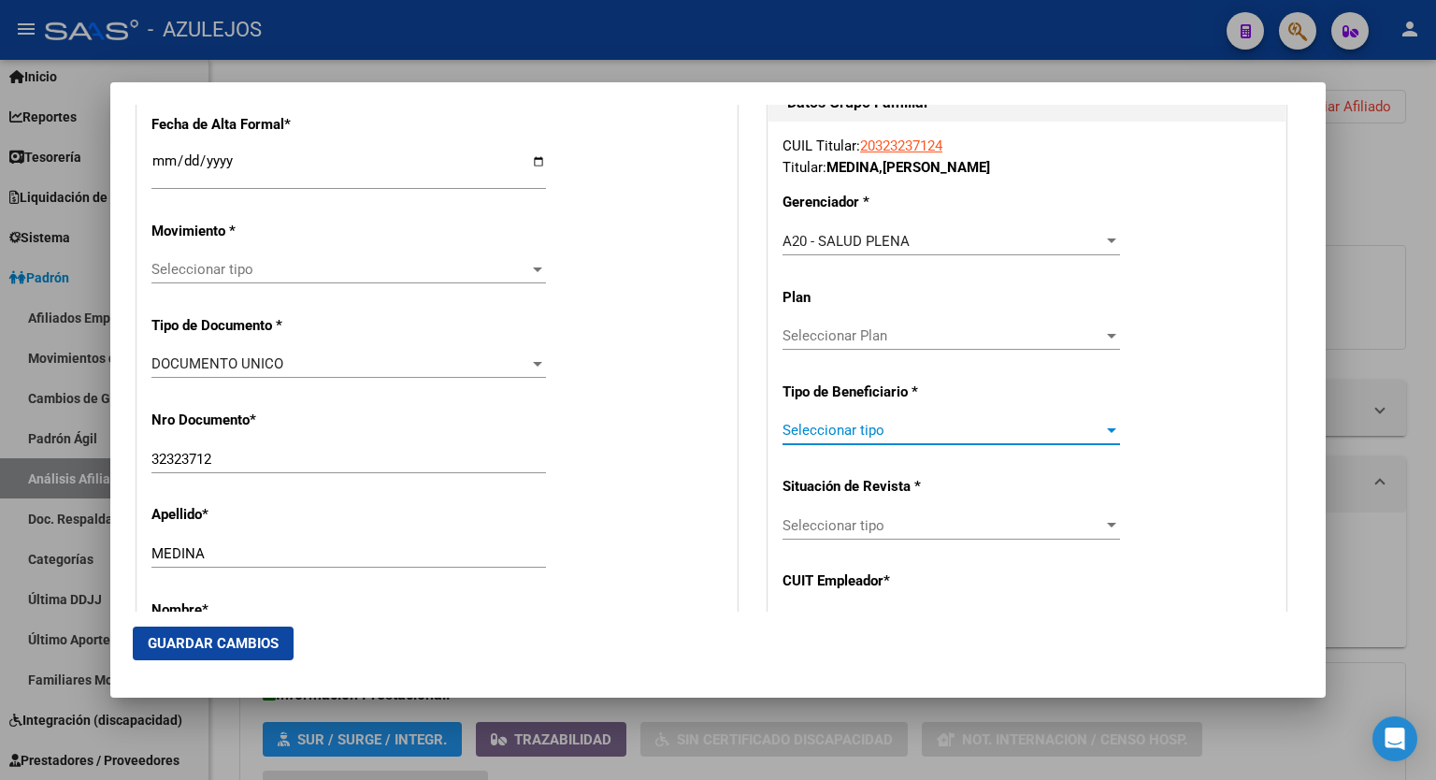
click at [1107, 429] on div at bounding box center [1111, 430] width 9 height 5
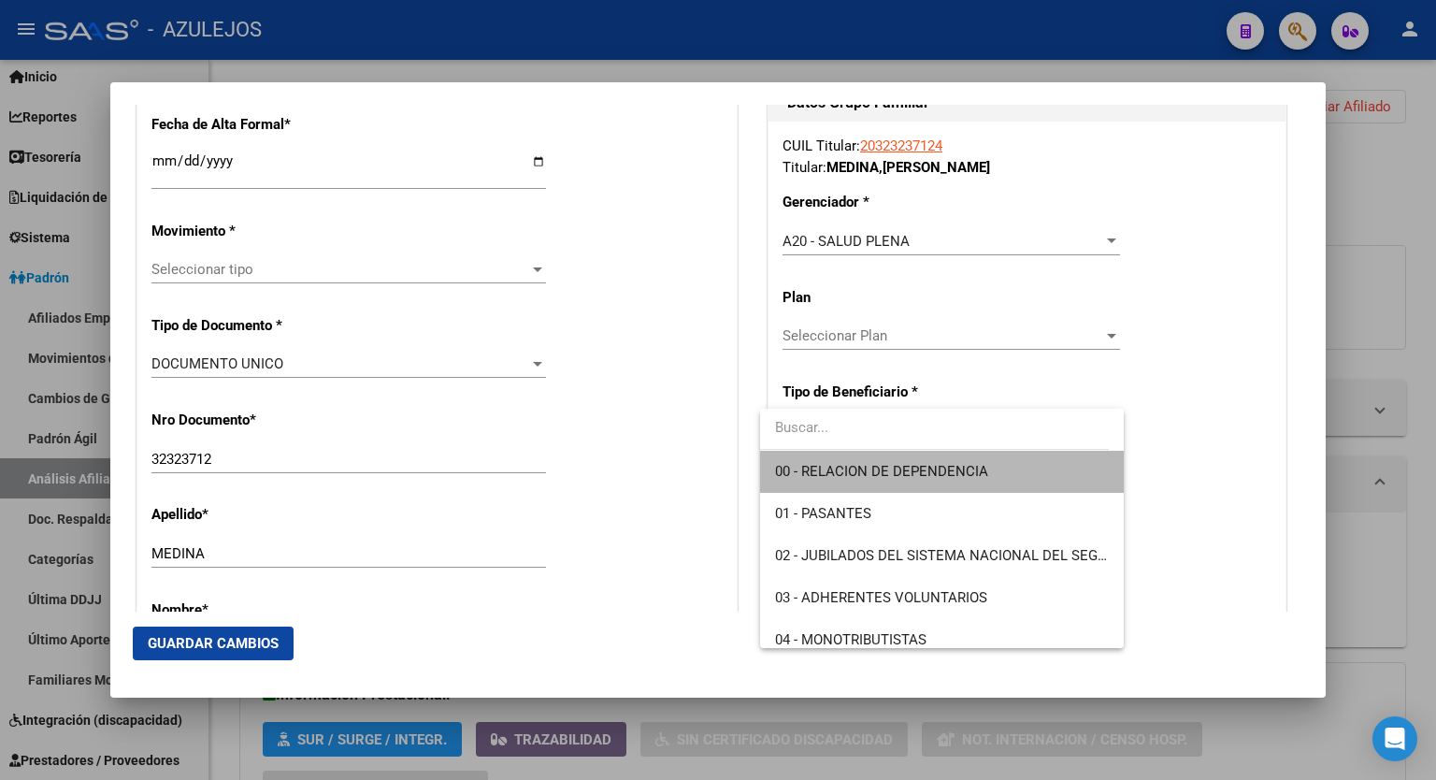
click at [1013, 474] on span "00 - RELACION DE DEPENDENCIA" at bounding box center [942, 472] width 334 height 42
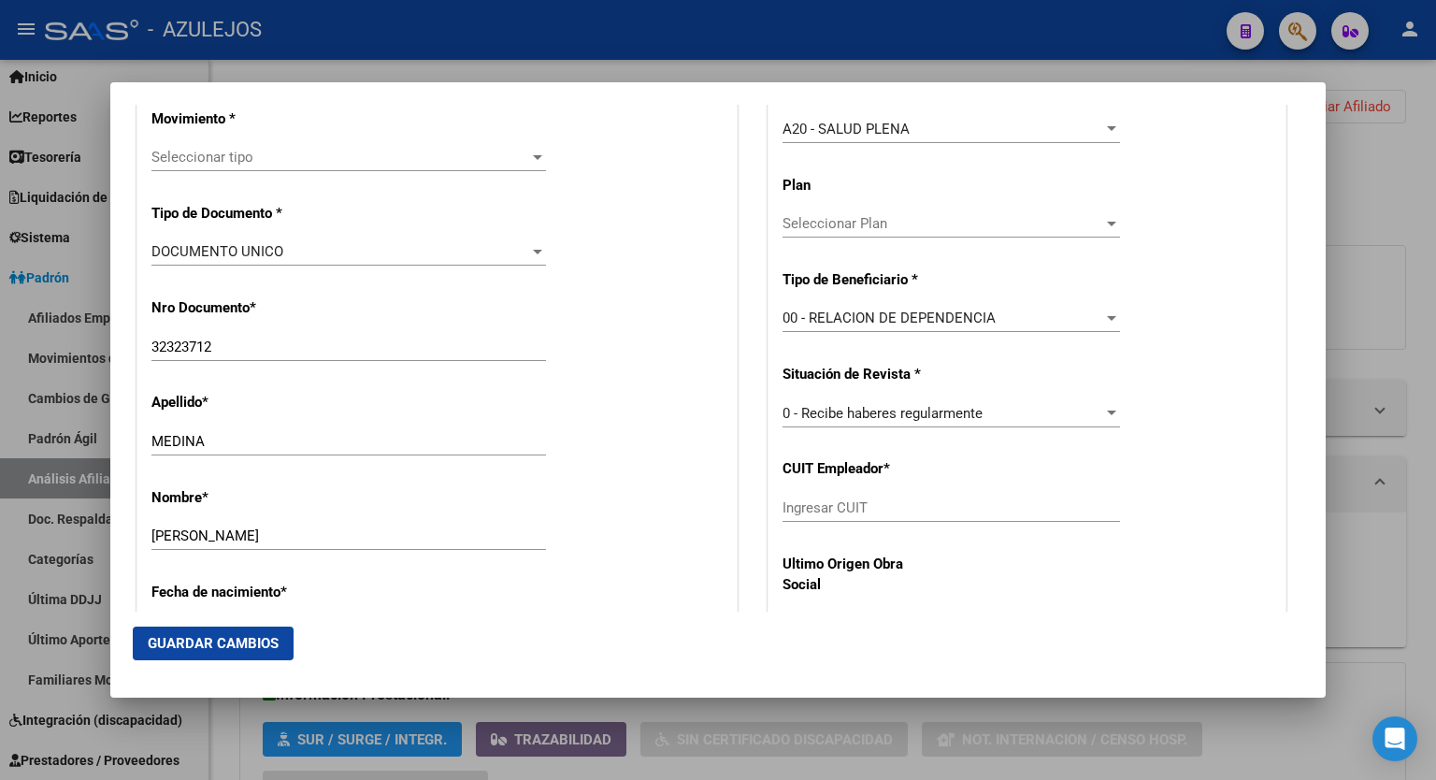
scroll to position [531, 0]
click at [923, 500] on input "Ingresar CUIT" at bounding box center [952, 507] width 338 height 17
paste input "20-32323712-4"
drag, startPoint x: 886, startPoint y: 510, endPoint x: 721, endPoint y: 526, distance: 165.4
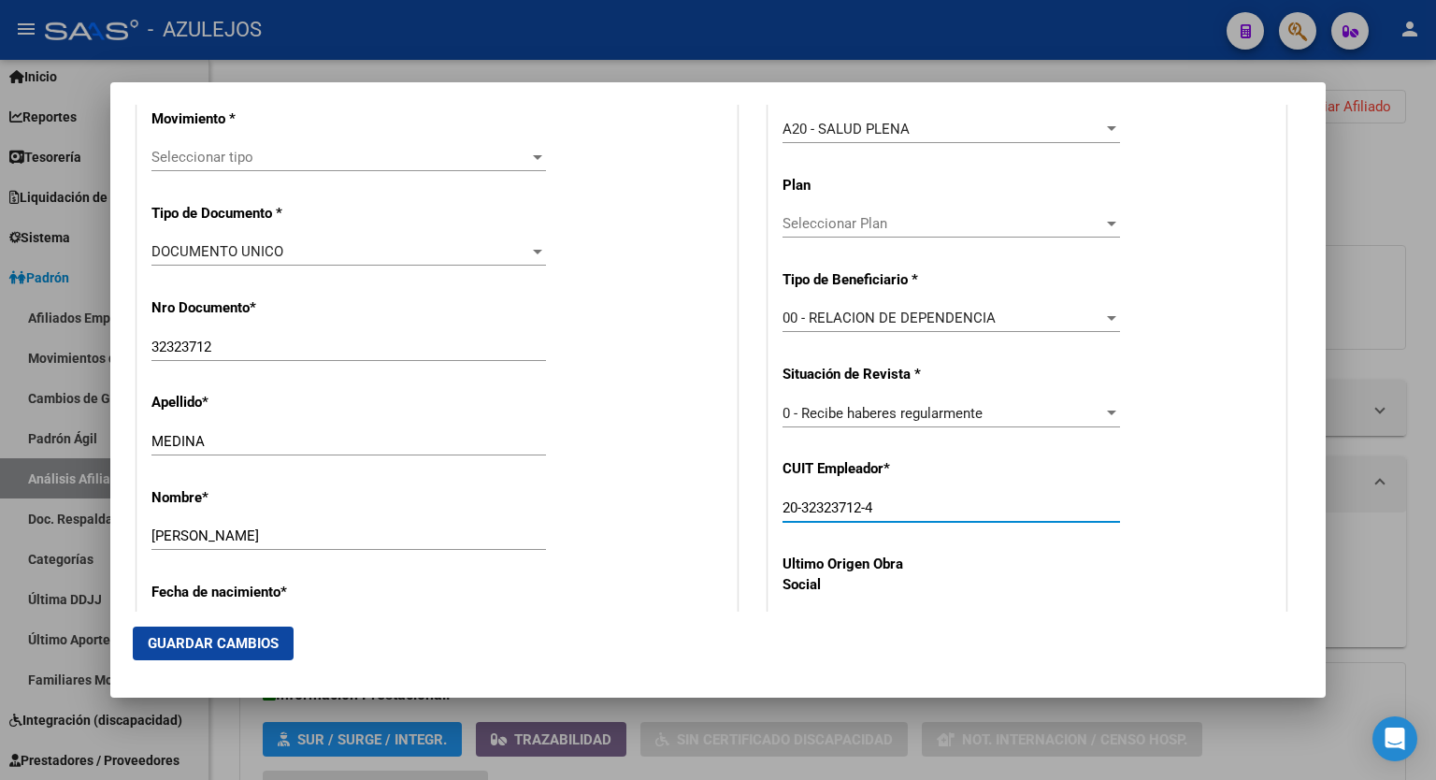
paste input "33-71555316-9"
click at [535, 155] on div at bounding box center [537, 157] width 9 height 5
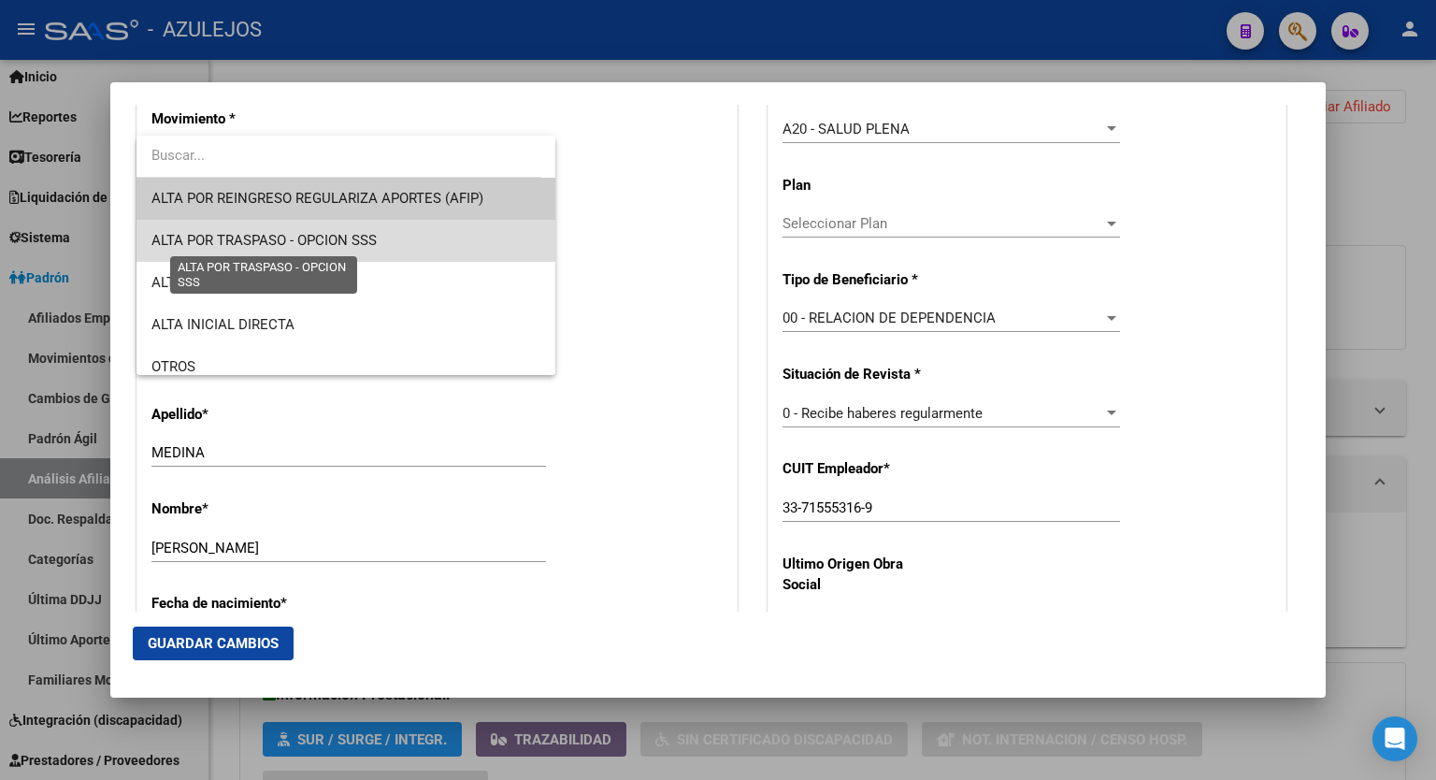
click at [373, 235] on span "ALTA POR TRASPASO - OPCION SSS" at bounding box center [264, 240] width 225 height 17
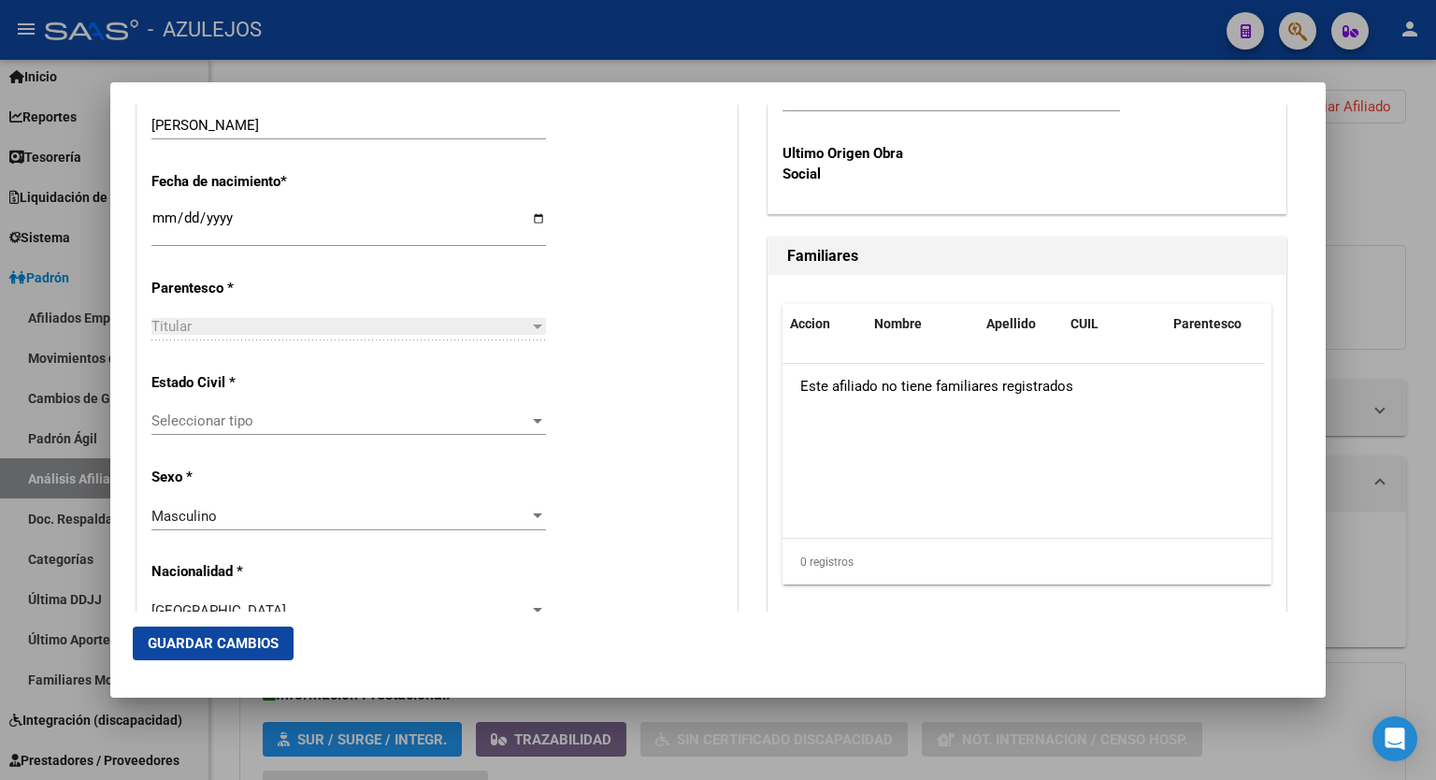
scroll to position [1006, 0]
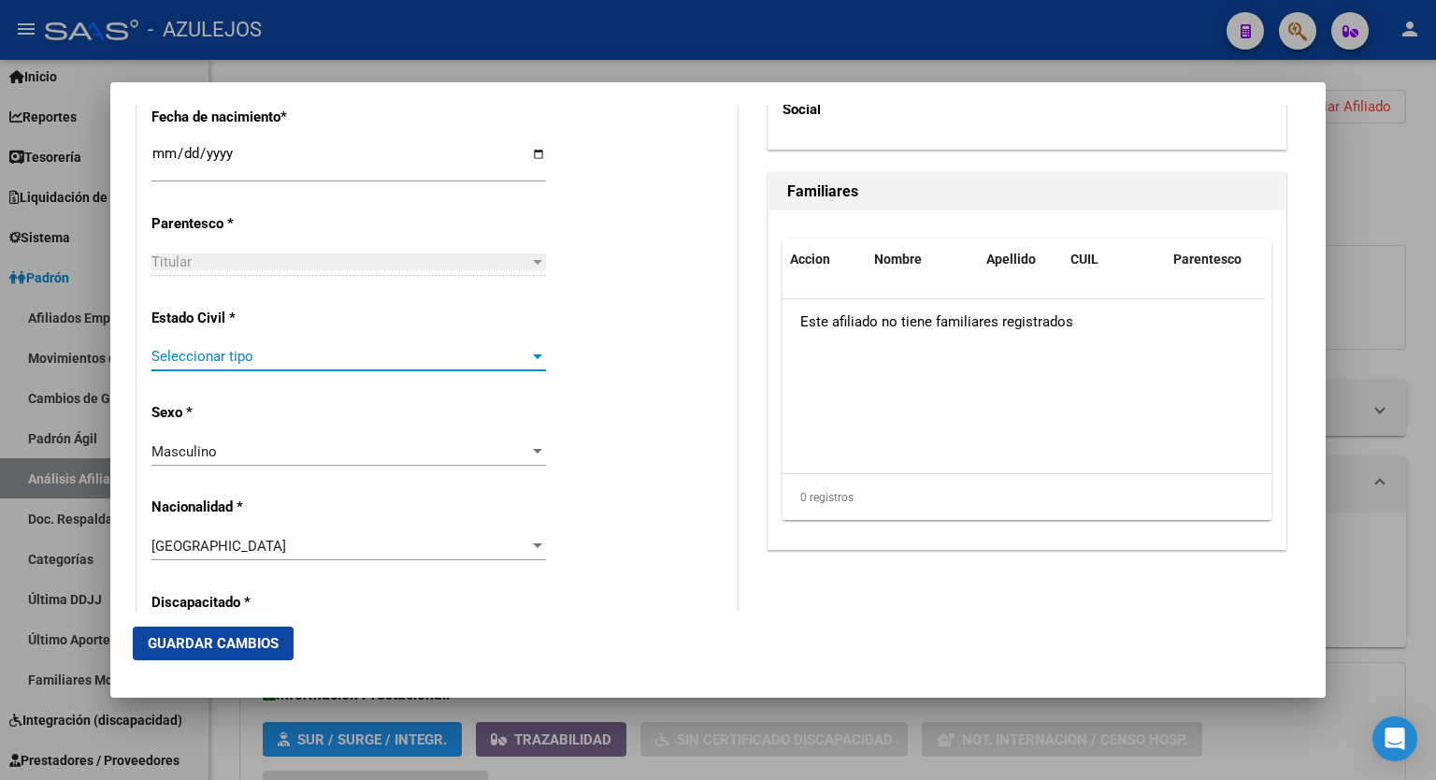
click at [529, 353] on div at bounding box center [537, 356] width 17 height 15
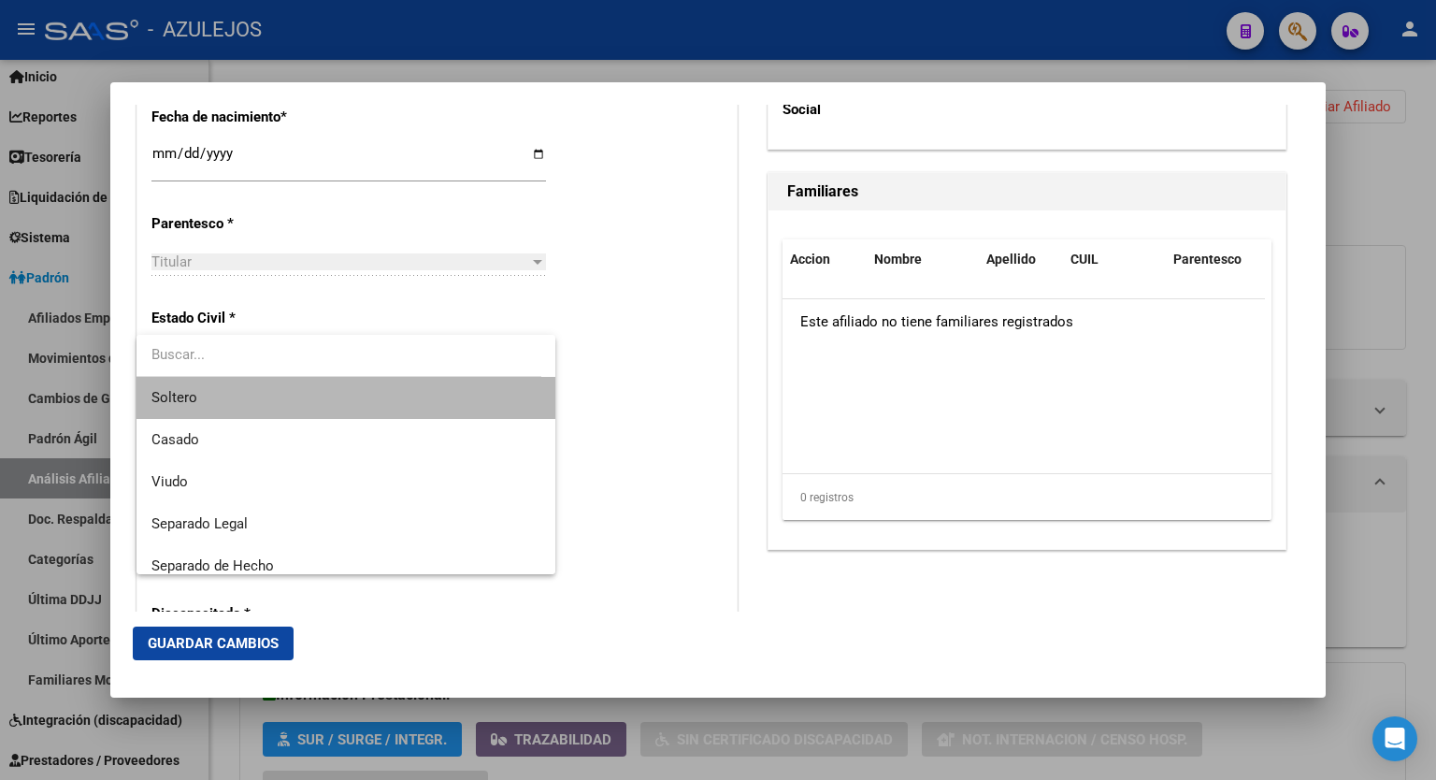
click at [445, 381] on span "Soltero" at bounding box center [346, 398] width 389 height 42
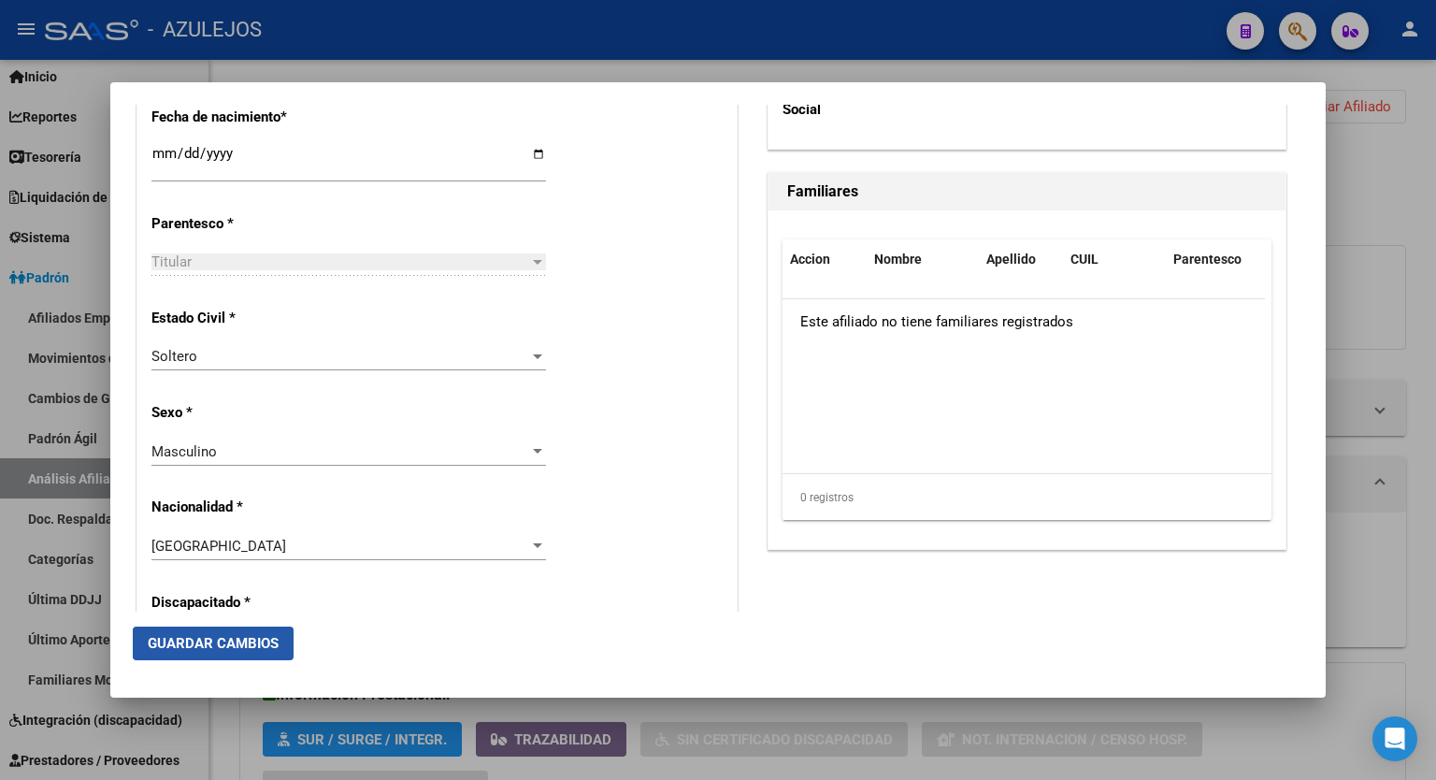
click at [219, 637] on span "Guardar Cambios" at bounding box center [213, 643] width 131 height 17
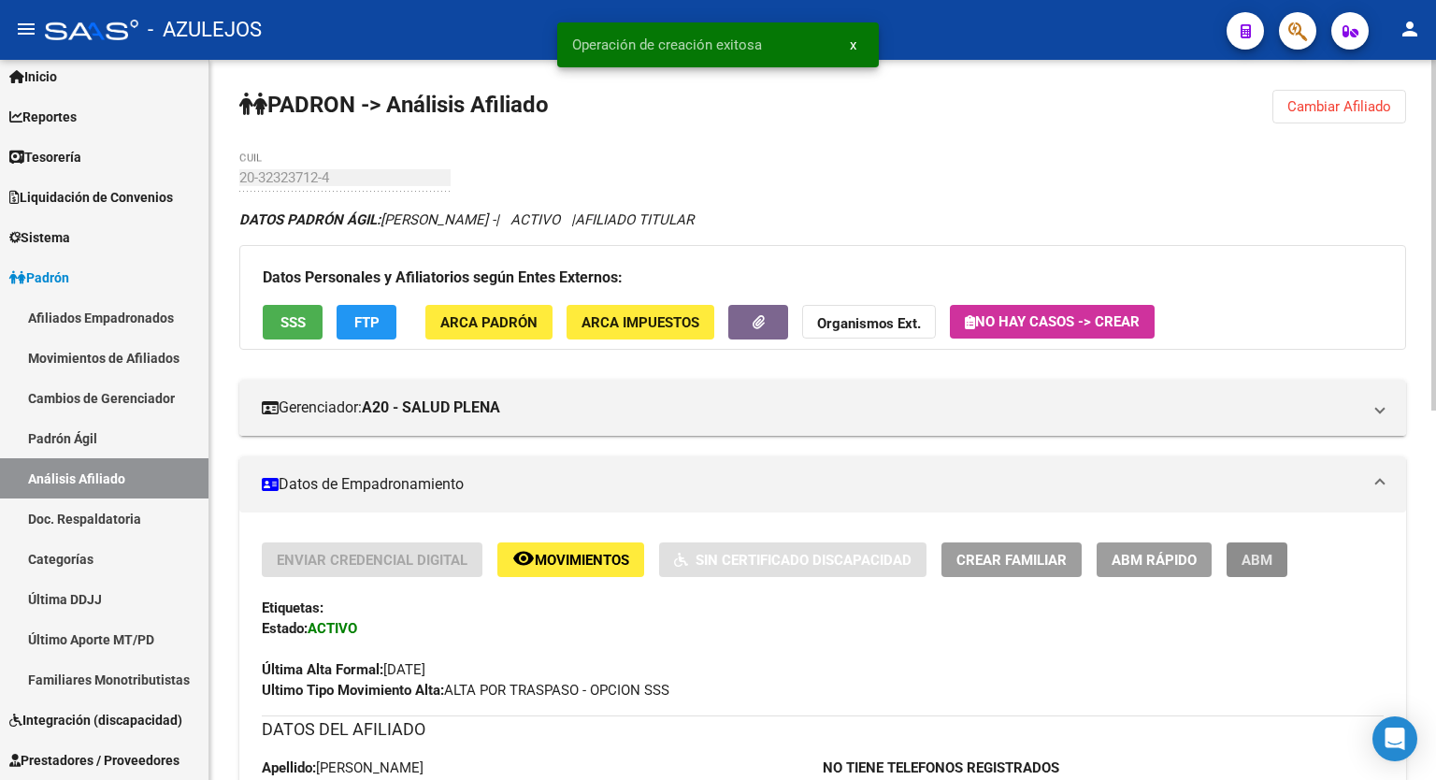
click at [1264, 570] on button "ABM" at bounding box center [1257, 559] width 61 height 35
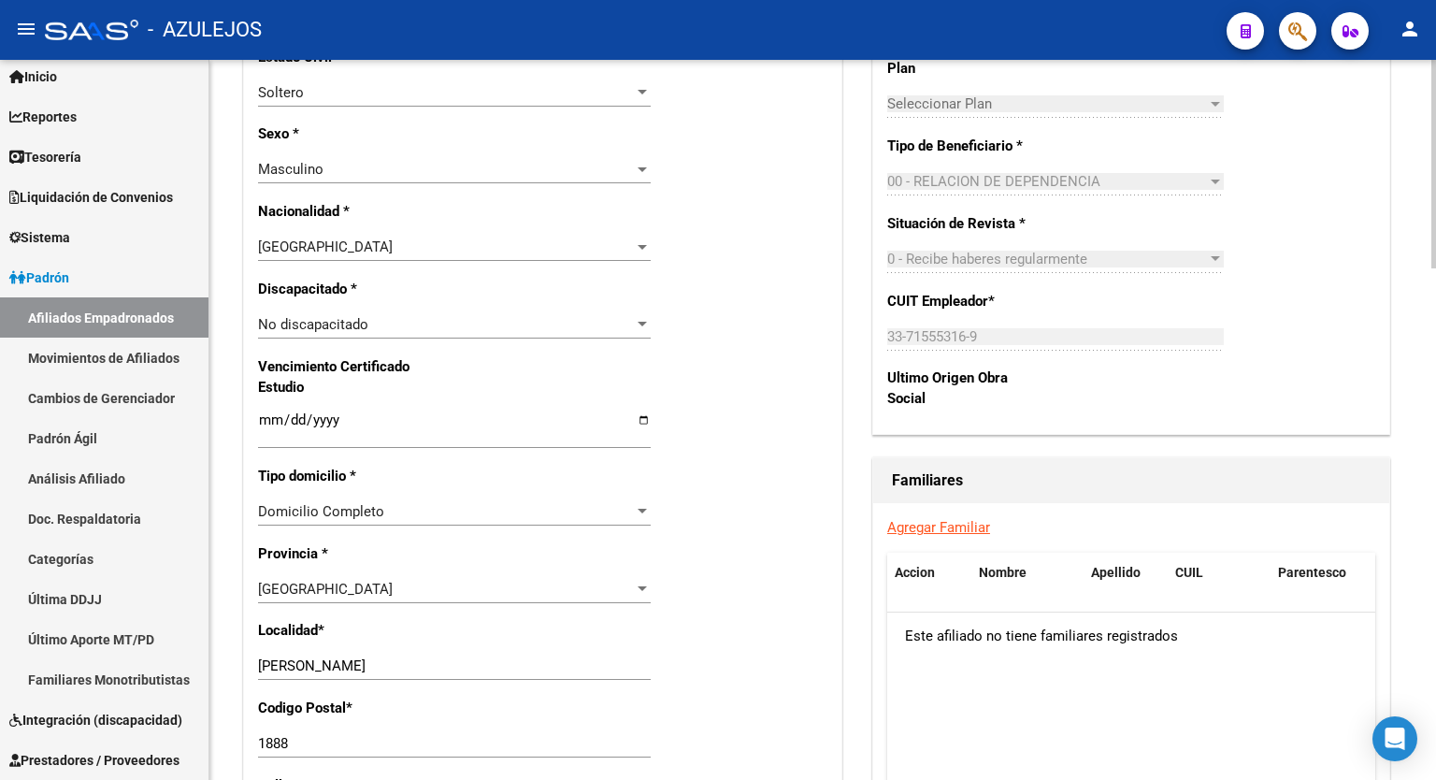
scroll to position [1066, 0]
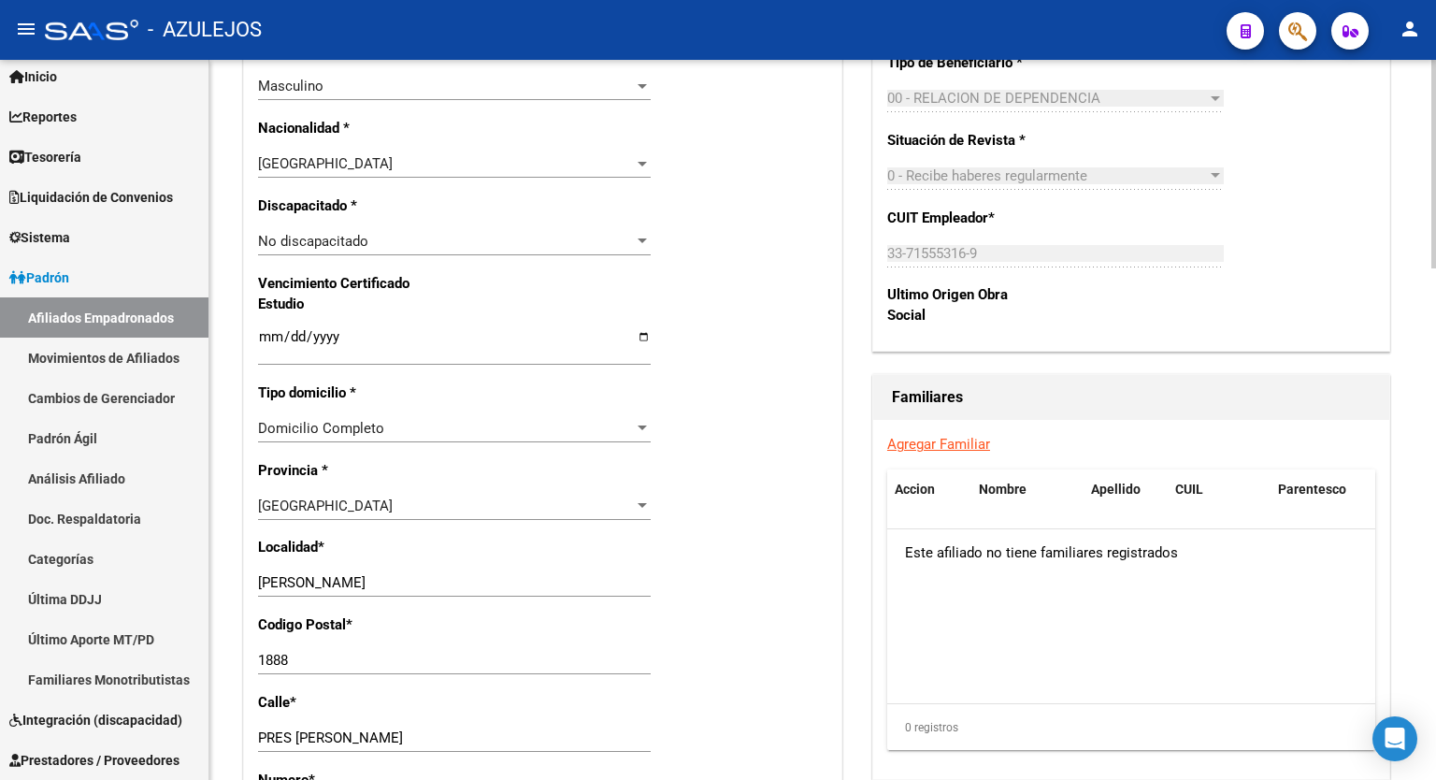
click at [1436, 511] on div at bounding box center [1434, 475] width 5 height 209
click at [959, 453] on link "Agregar Familiar" at bounding box center [939, 444] width 103 height 17
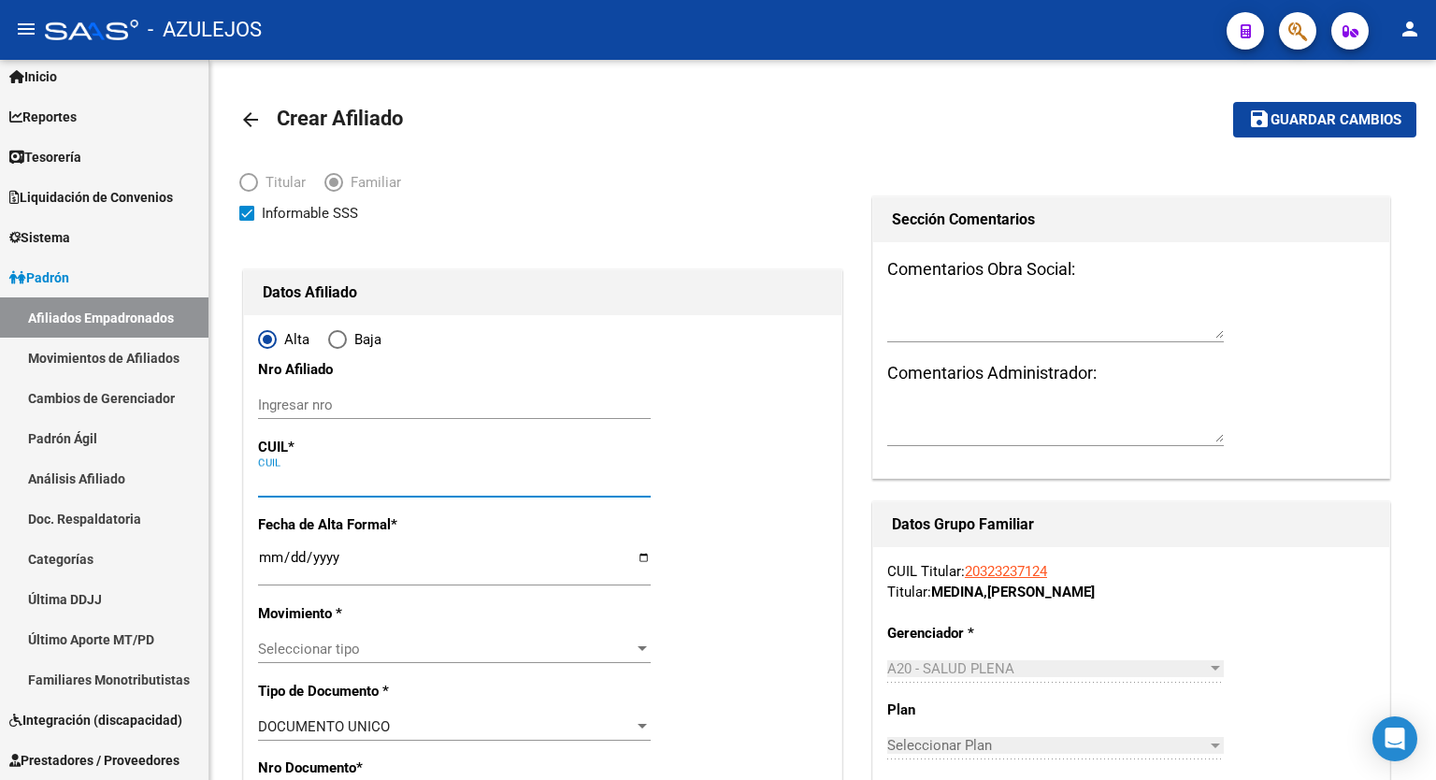
click at [408, 476] on input "CUIL" at bounding box center [454, 482] width 393 height 17
paste input "27-48662776-5"
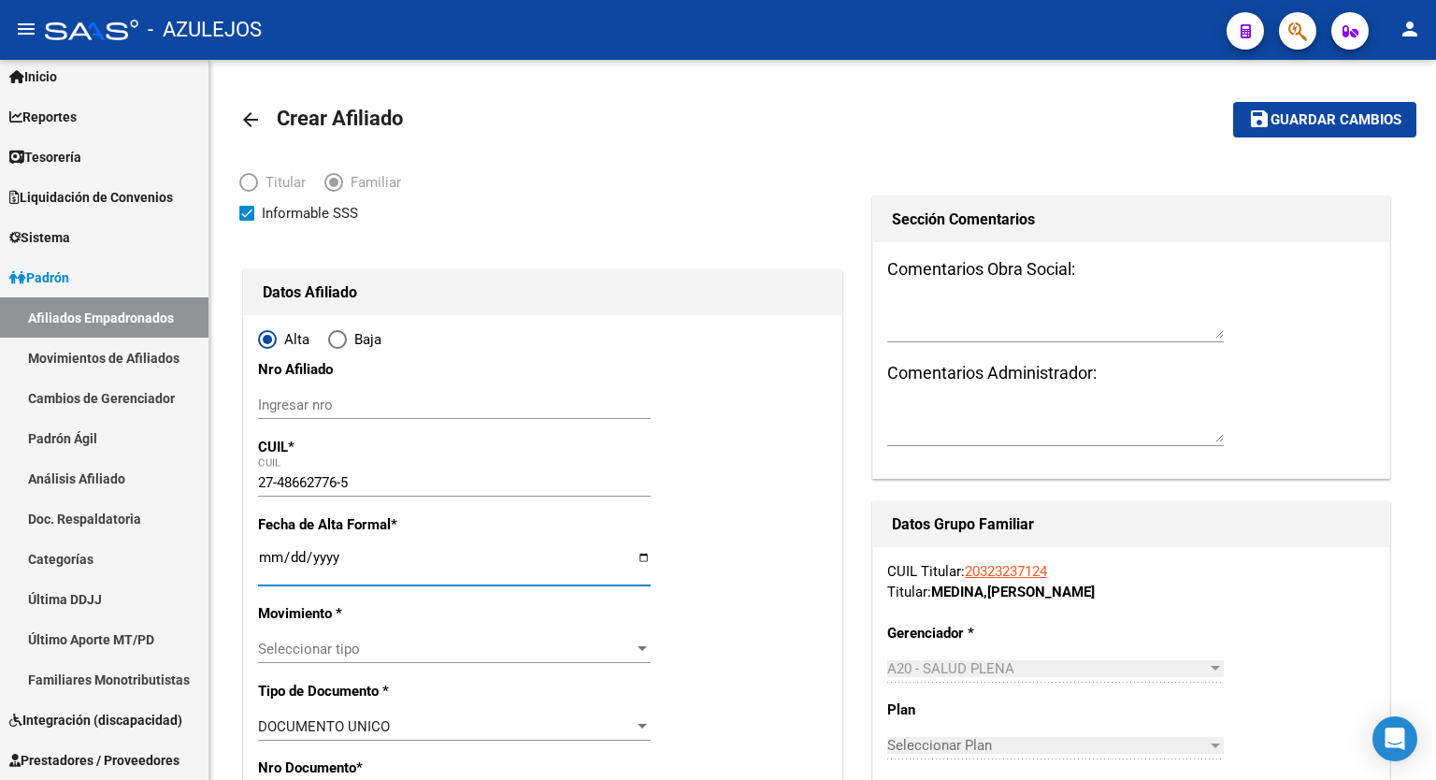
click at [642, 555] on input "Ingresar fecha" at bounding box center [454, 565] width 393 height 30
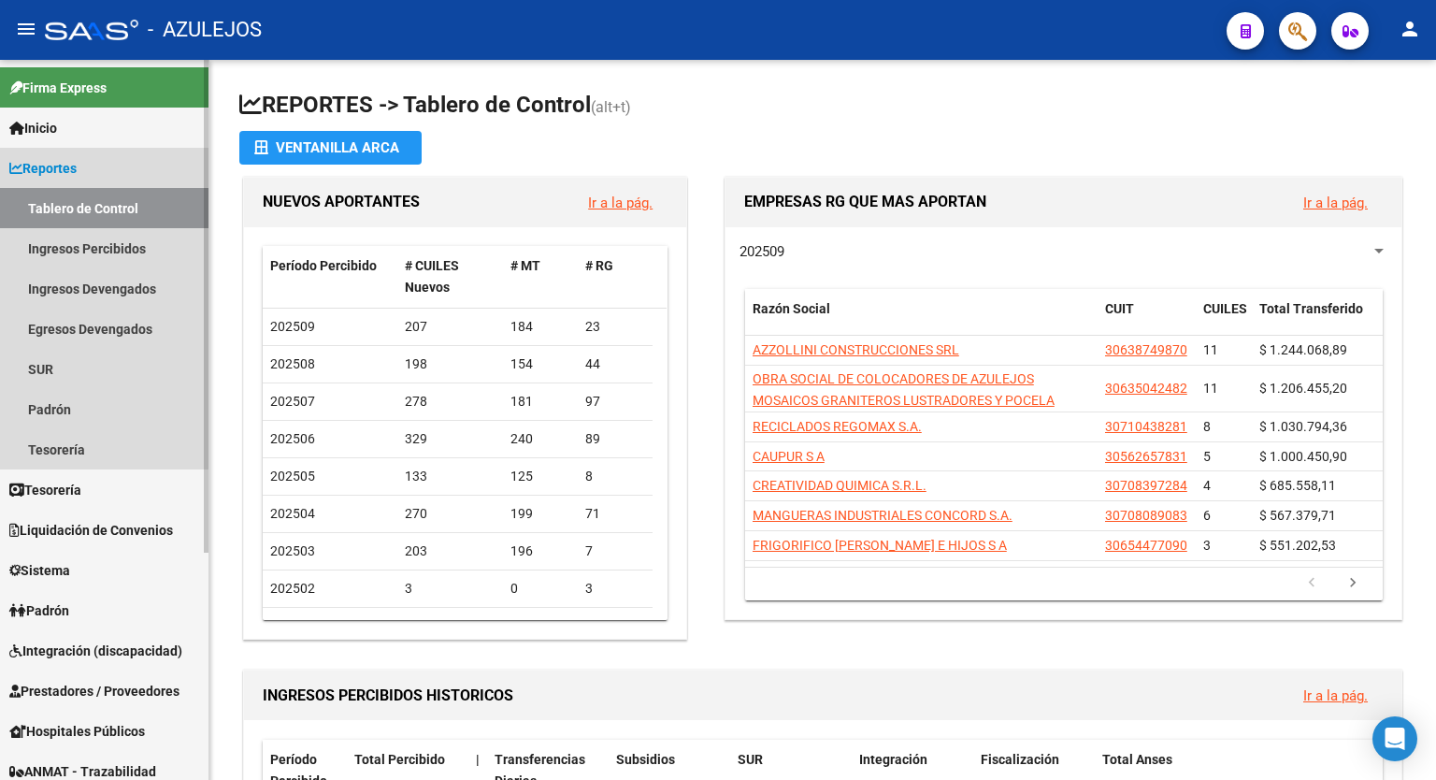
click at [76, 162] on span "Reportes" at bounding box center [42, 168] width 67 height 21
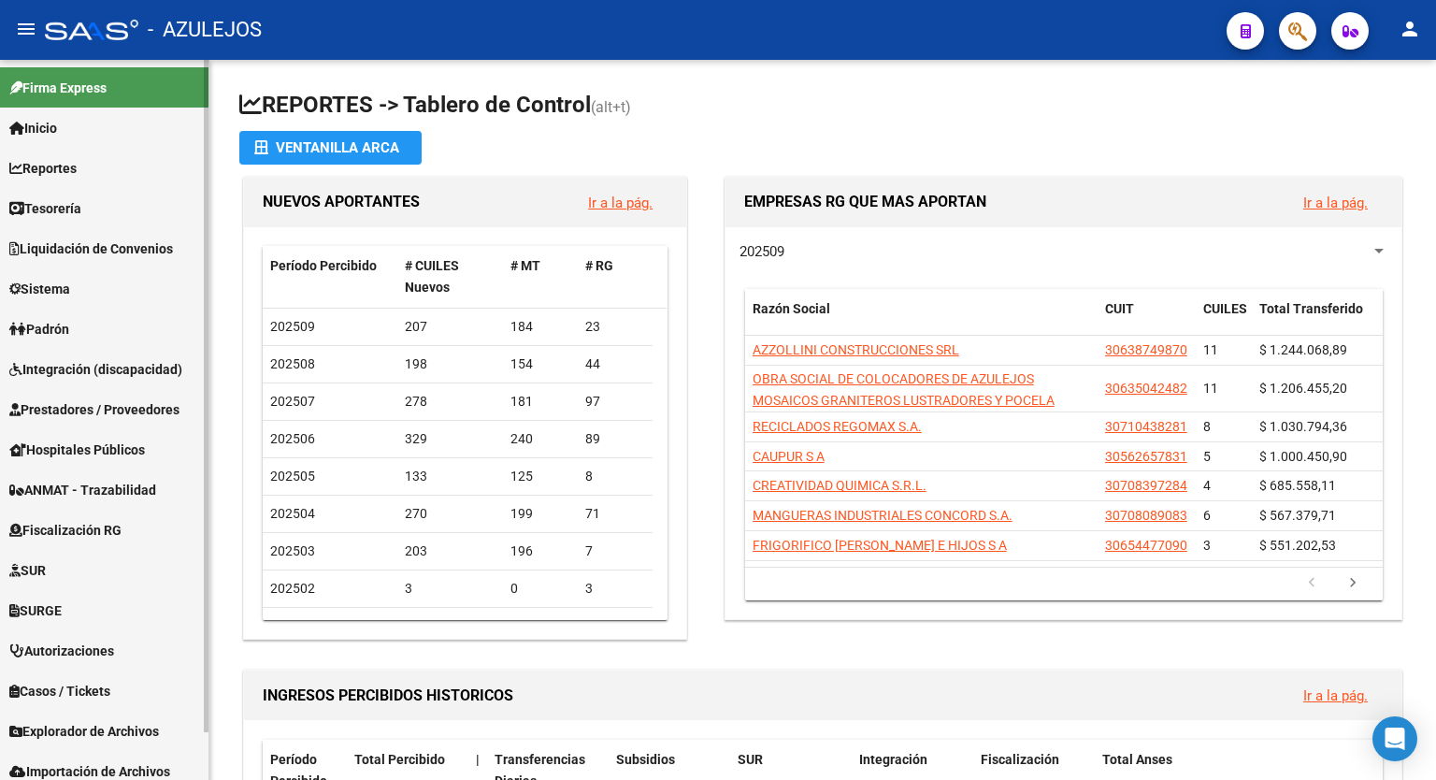
click at [94, 328] on link "Padrón" at bounding box center [104, 329] width 209 height 40
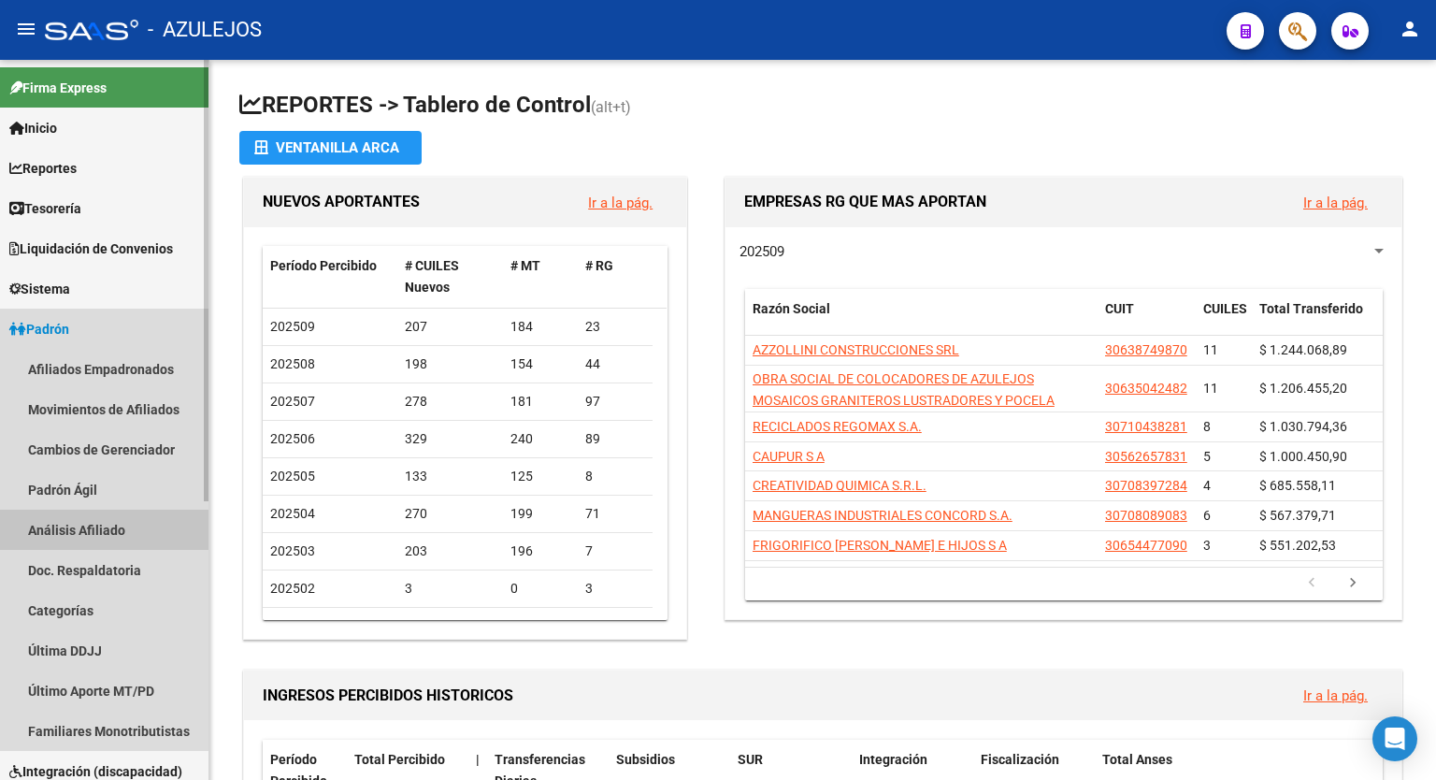
click at [67, 523] on link "Análisis Afiliado" at bounding box center [104, 530] width 209 height 40
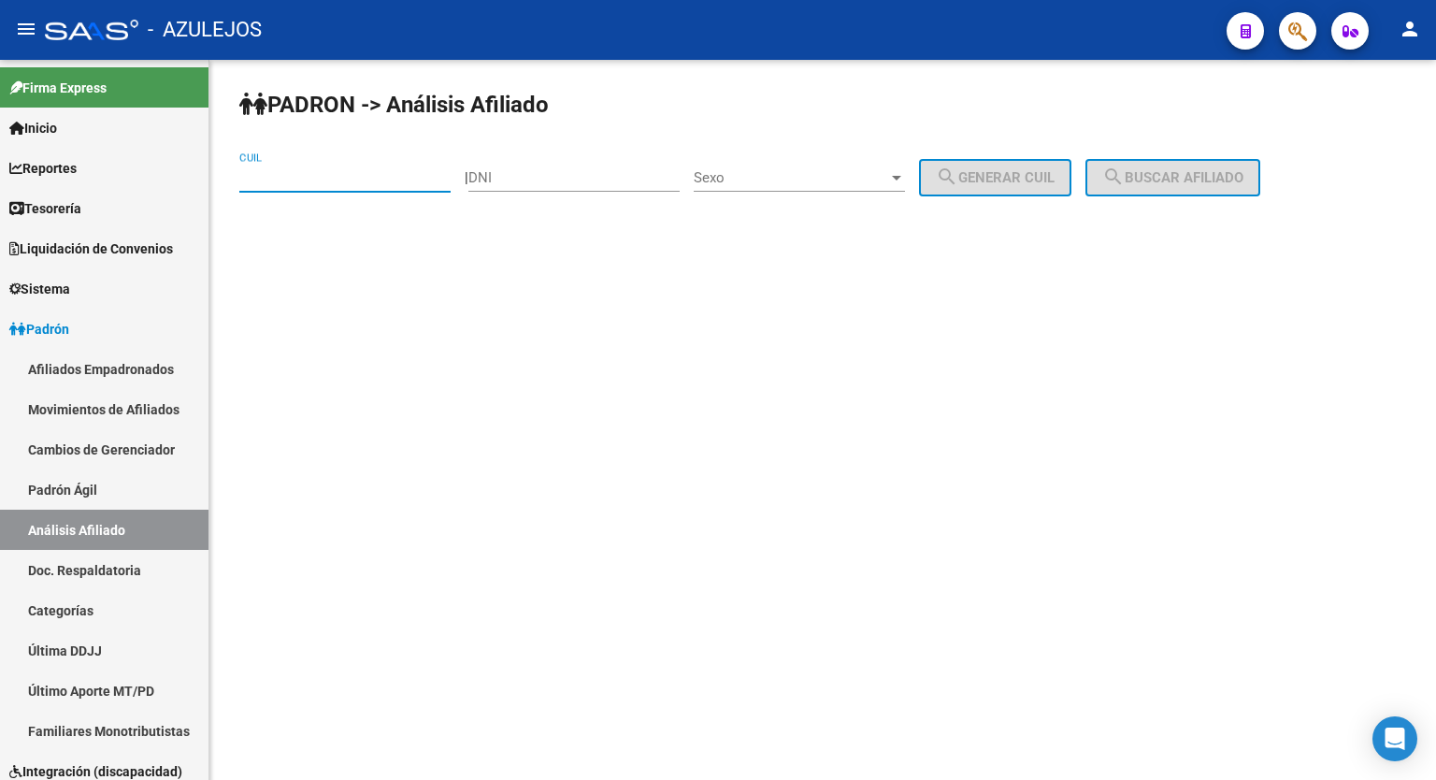
click at [417, 174] on input "CUIL" at bounding box center [344, 177] width 211 height 17
paste input "20-24165253-0"
type input "20-24165253-0"
click at [1185, 169] on span "search Buscar afiliado" at bounding box center [1173, 177] width 141 height 17
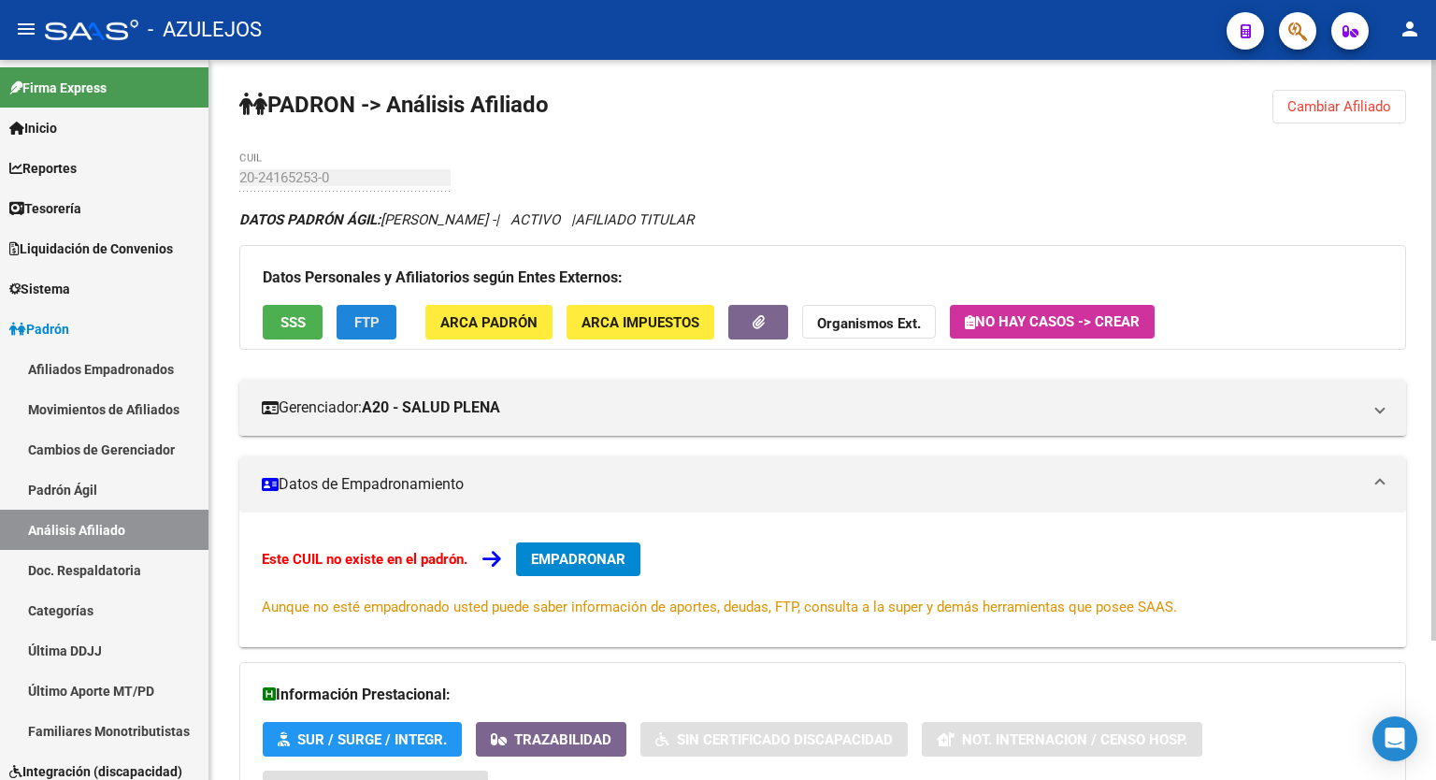
click at [350, 321] on button "FTP" at bounding box center [367, 322] width 60 height 35
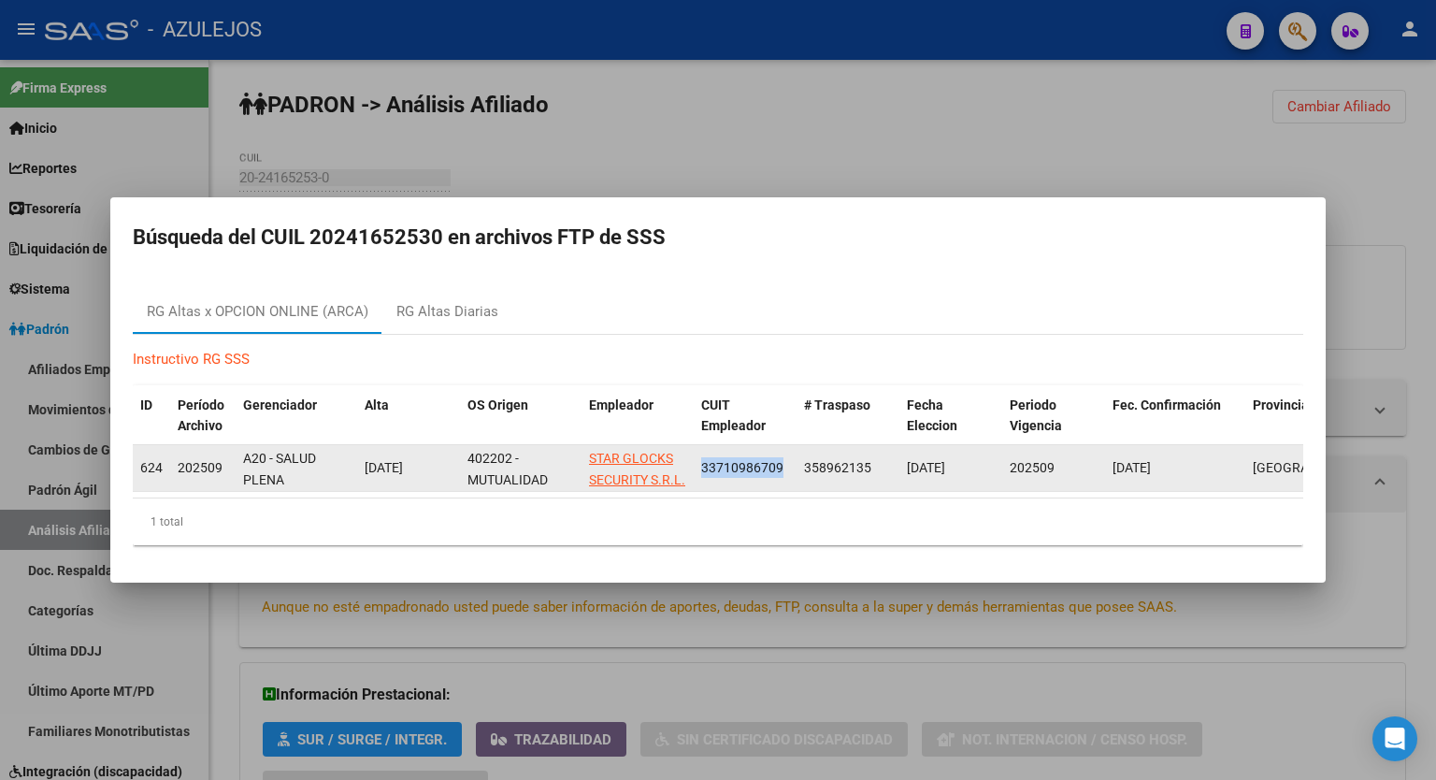
drag, startPoint x: 786, startPoint y: 466, endPoint x: 700, endPoint y: 463, distance: 85.2
click at [701, 463] on div "33710986709" at bounding box center [745, 468] width 88 height 22
copy span "33710986709"
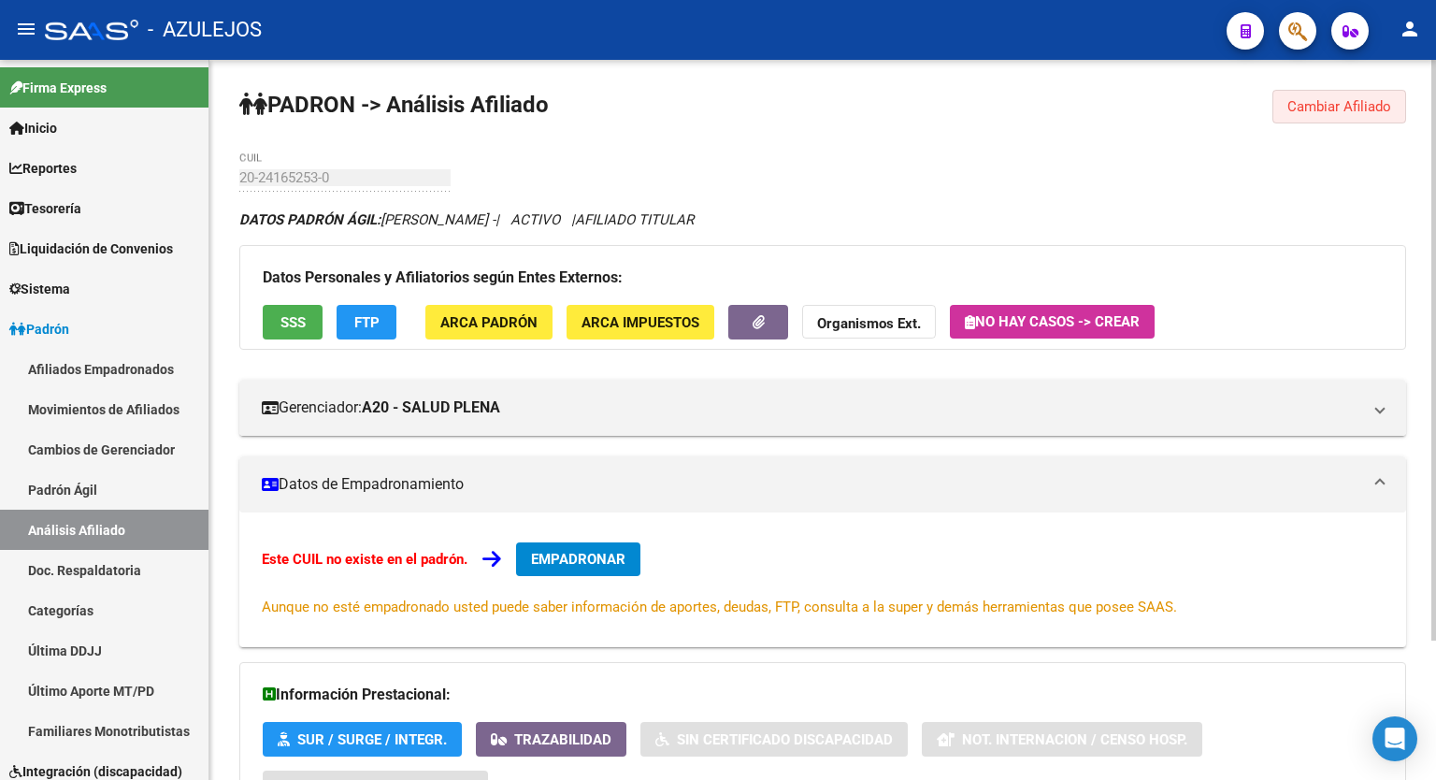
click at [1281, 117] on button "Cambiar Afiliado" at bounding box center [1340, 107] width 134 height 34
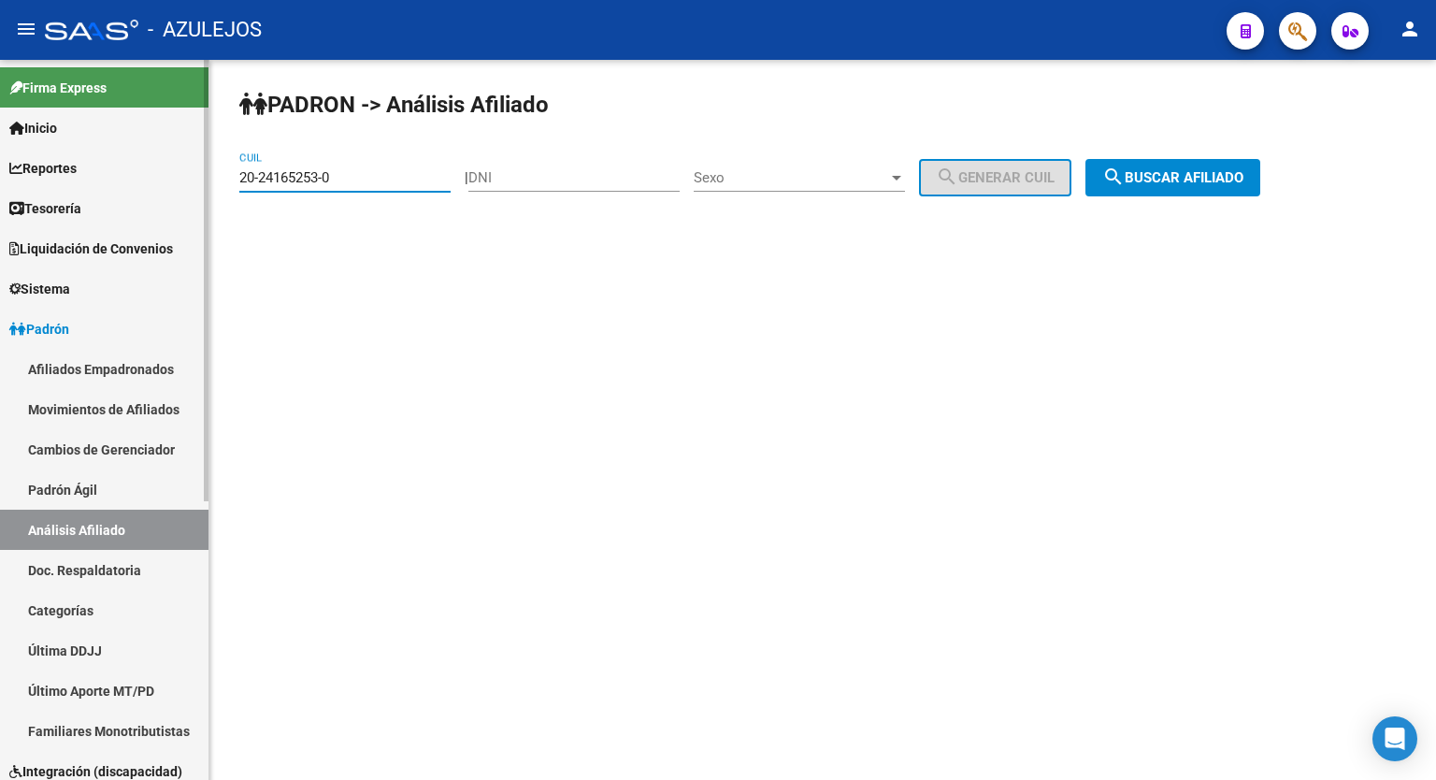
drag, startPoint x: 358, startPoint y: 180, endPoint x: 90, endPoint y: 188, distance: 268.5
click at [90, 188] on mat-sidenav-container "Firma Express Inicio Calendario SSS Instructivos Contacto OS Reportes Tablero d…" at bounding box center [718, 420] width 1436 height 720
paste input "32323712-4"
type input "20-32323712-4"
click at [1193, 184] on span "search Buscar afiliado" at bounding box center [1173, 177] width 141 height 17
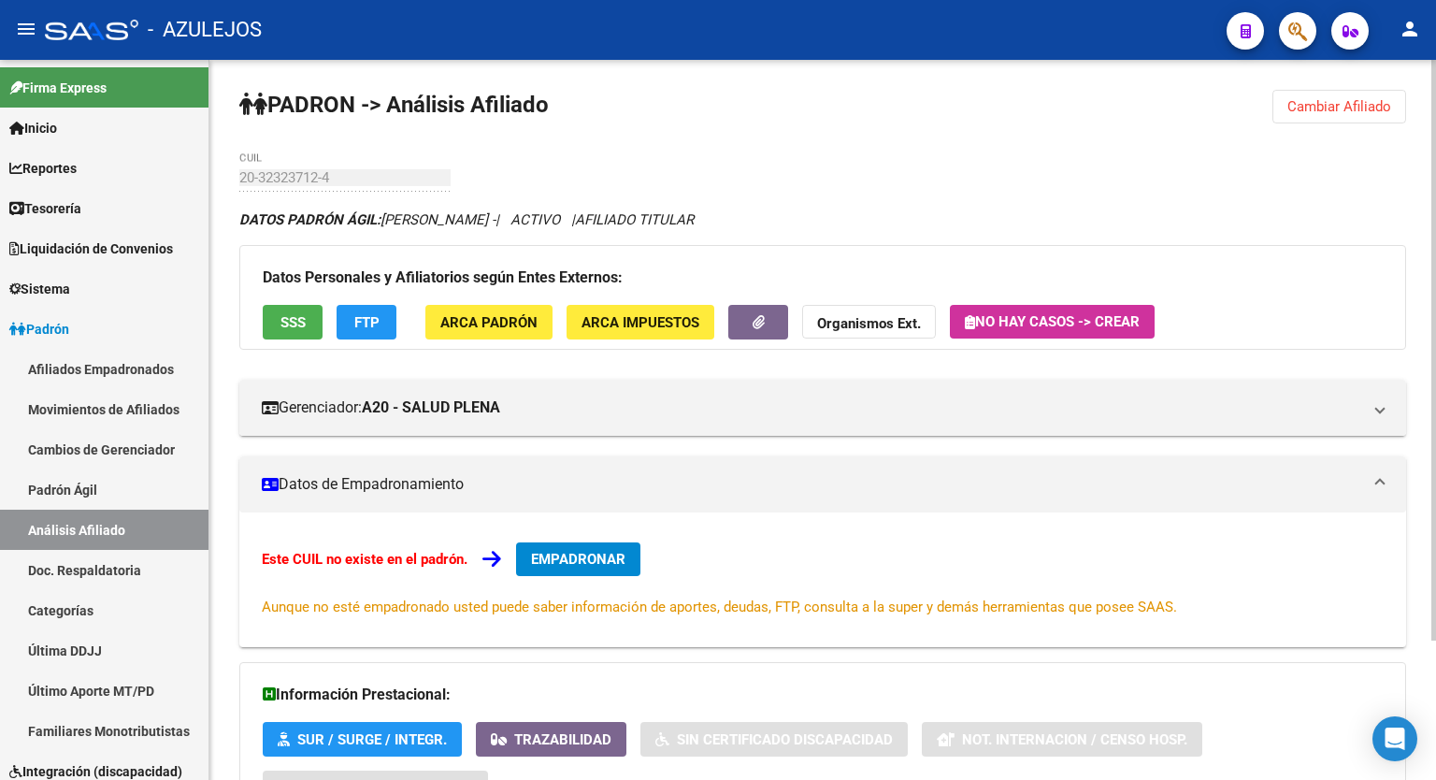
click at [378, 339] on div "Datos Personales y Afiliatorios según Entes Externos: SSS FTP ARCA Padrón ARCA …" at bounding box center [822, 297] width 1167 height 105
click at [372, 332] on button "FTP" at bounding box center [367, 322] width 60 height 35
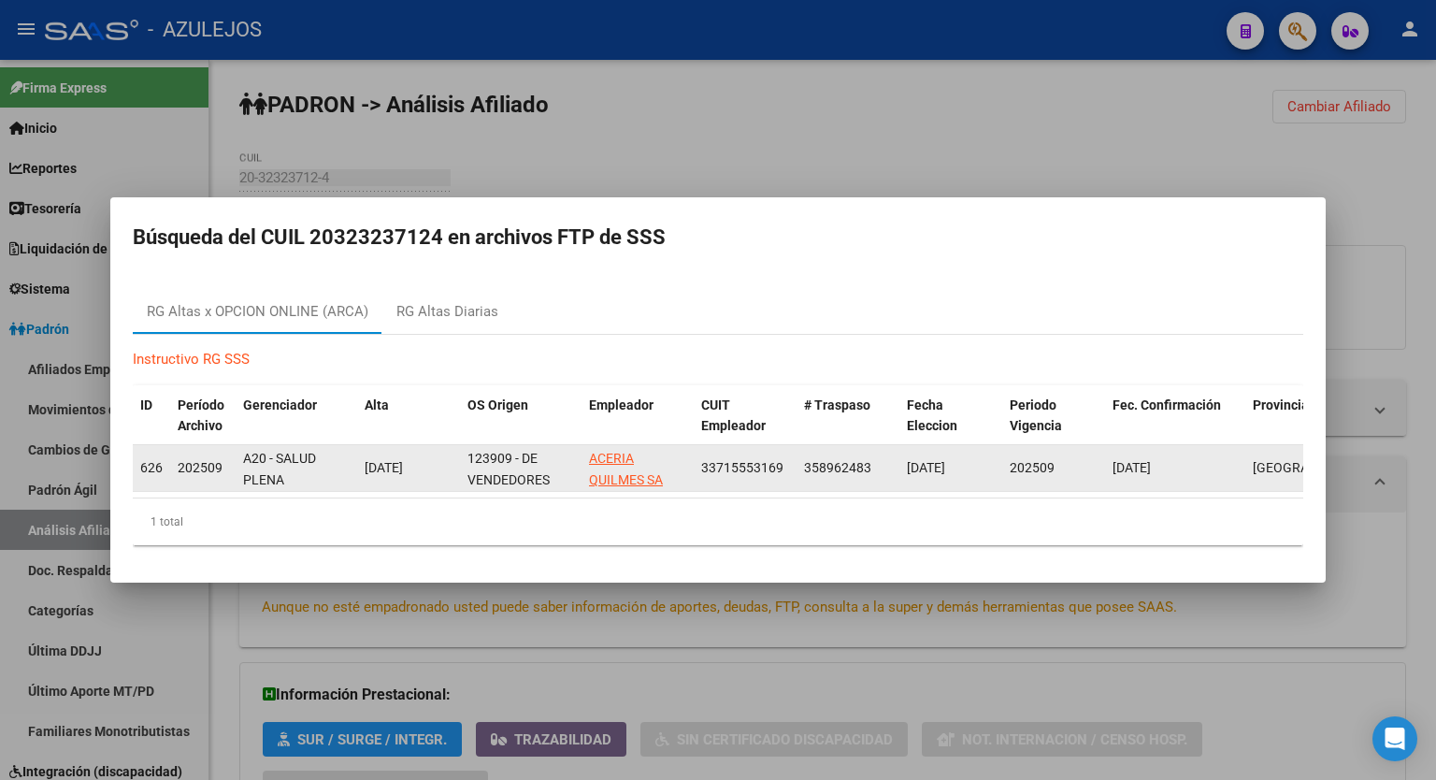
drag, startPoint x: 790, startPoint y: 458, endPoint x: 697, endPoint y: 469, distance: 94.2
click at [697, 469] on datatable-body-cell "33715553169" at bounding box center [745, 468] width 103 height 46
copy span "33715553169"
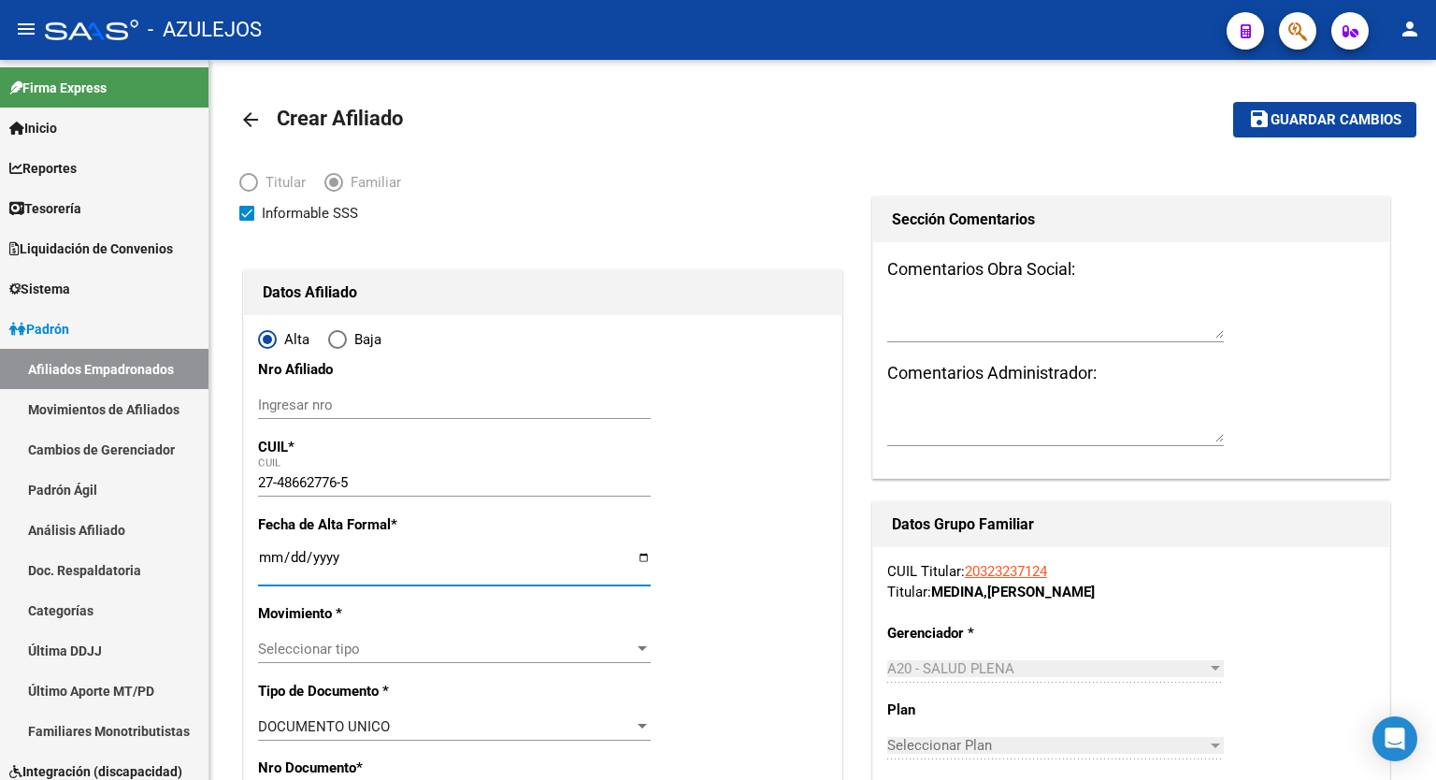
scroll to position [51, 0]
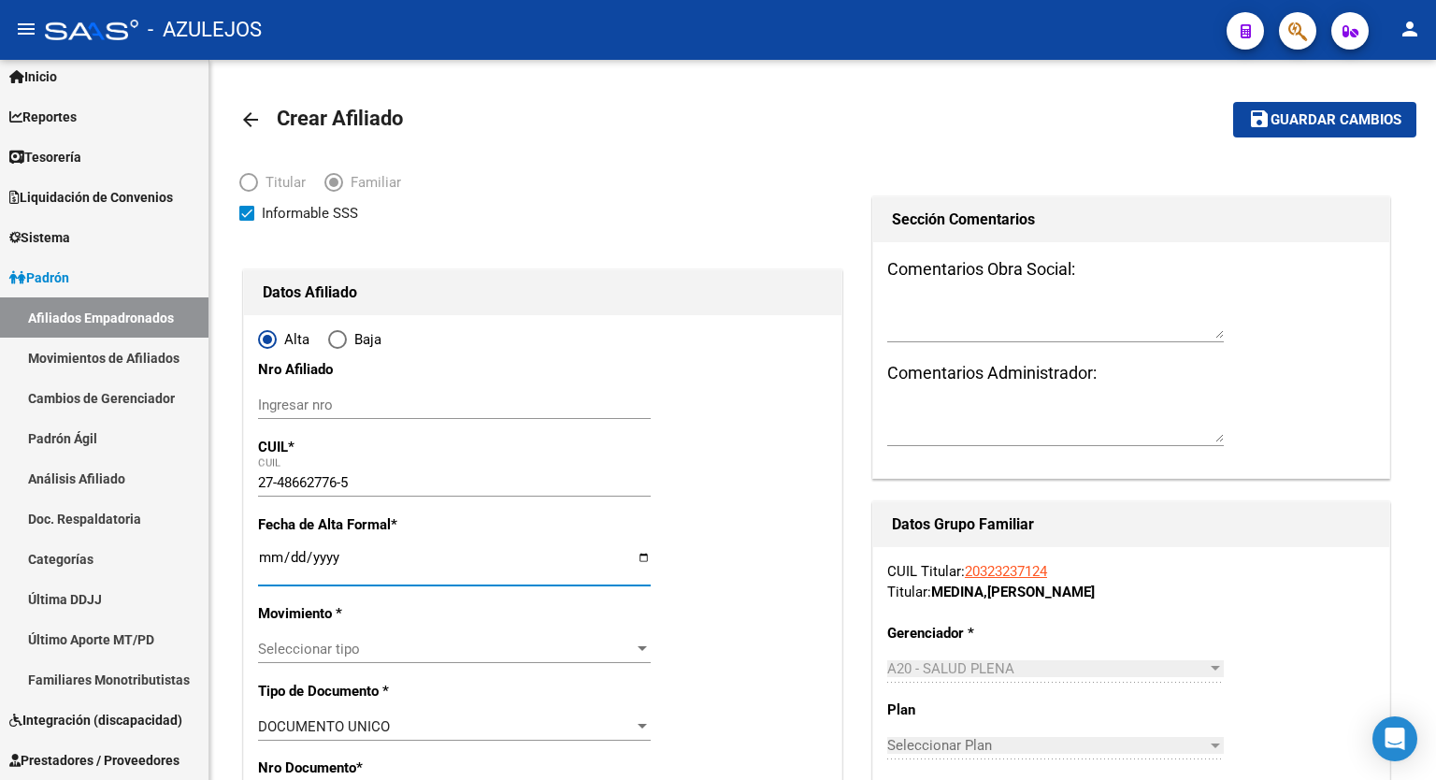
type input "[DATE]"
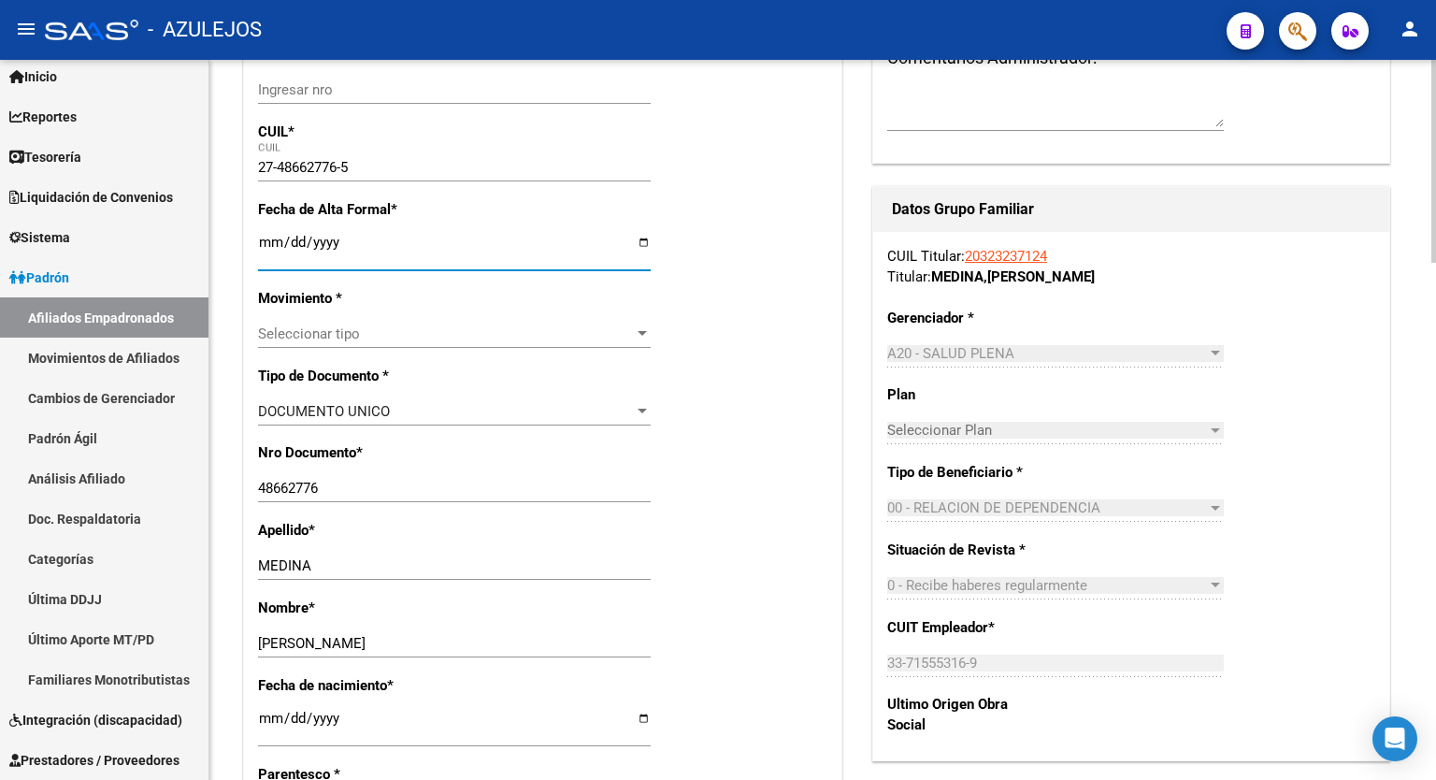
scroll to position [318, 0]
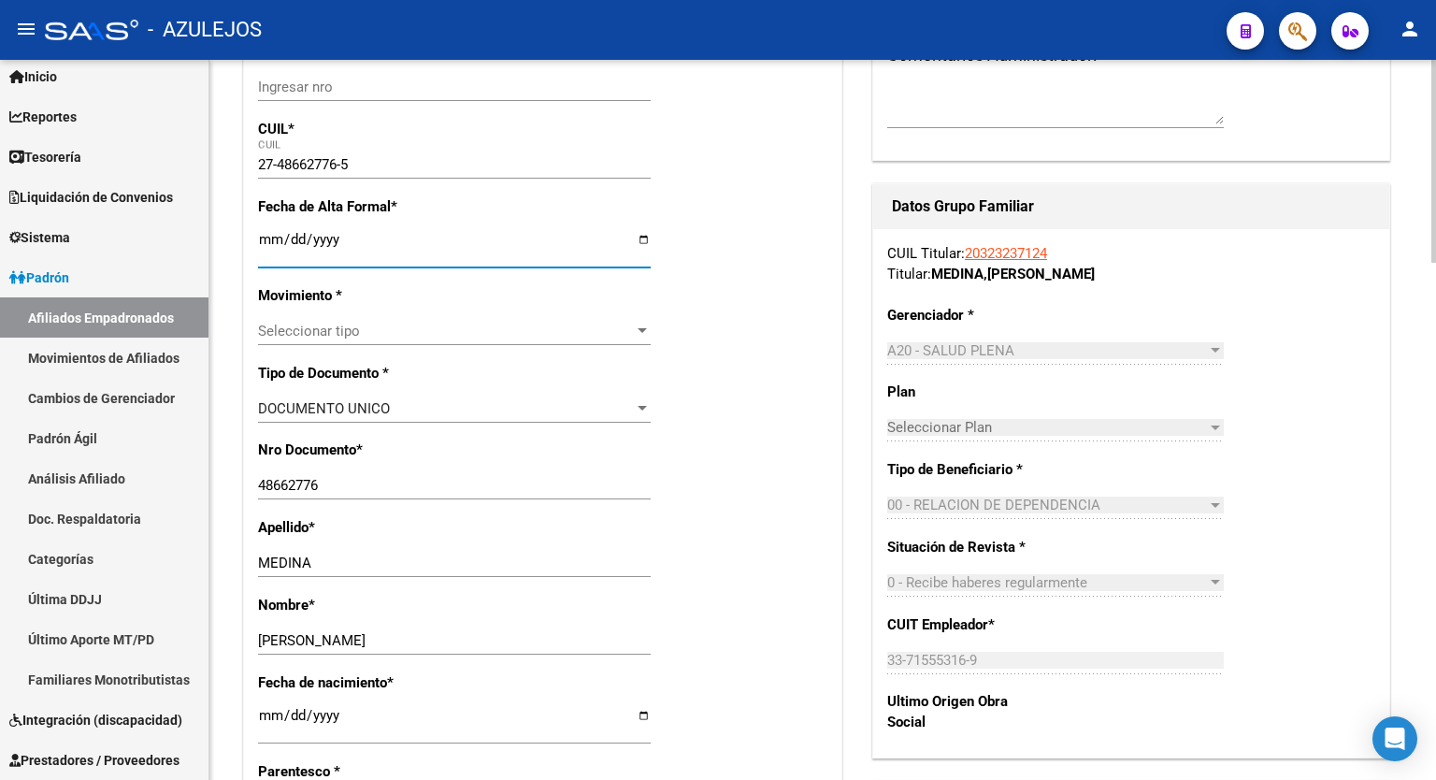
click at [1436, 299] on div at bounding box center [1434, 251] width 5 height 203
click at [639, 331] on div at bounding box center [642, 330] width 9 height 5
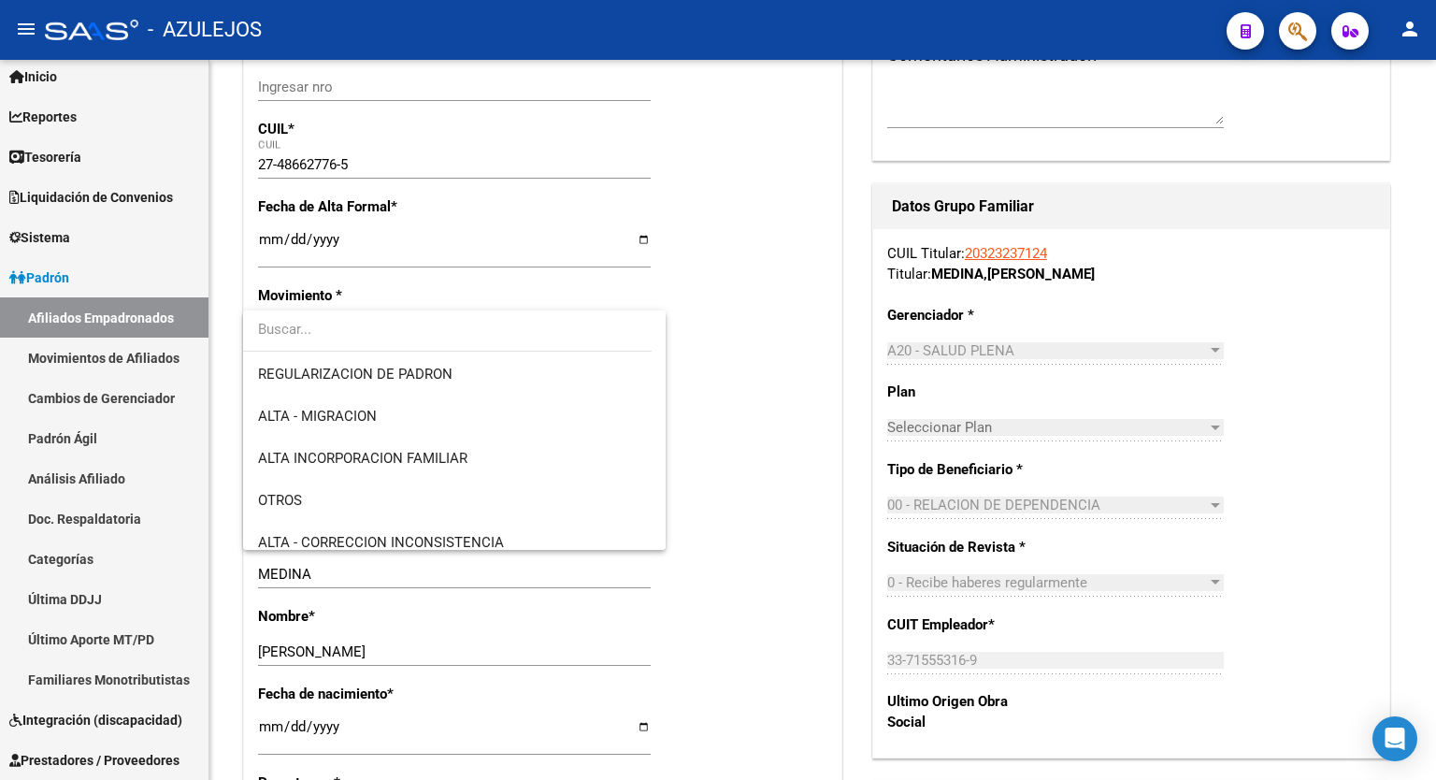
scroll to position [224, 0]
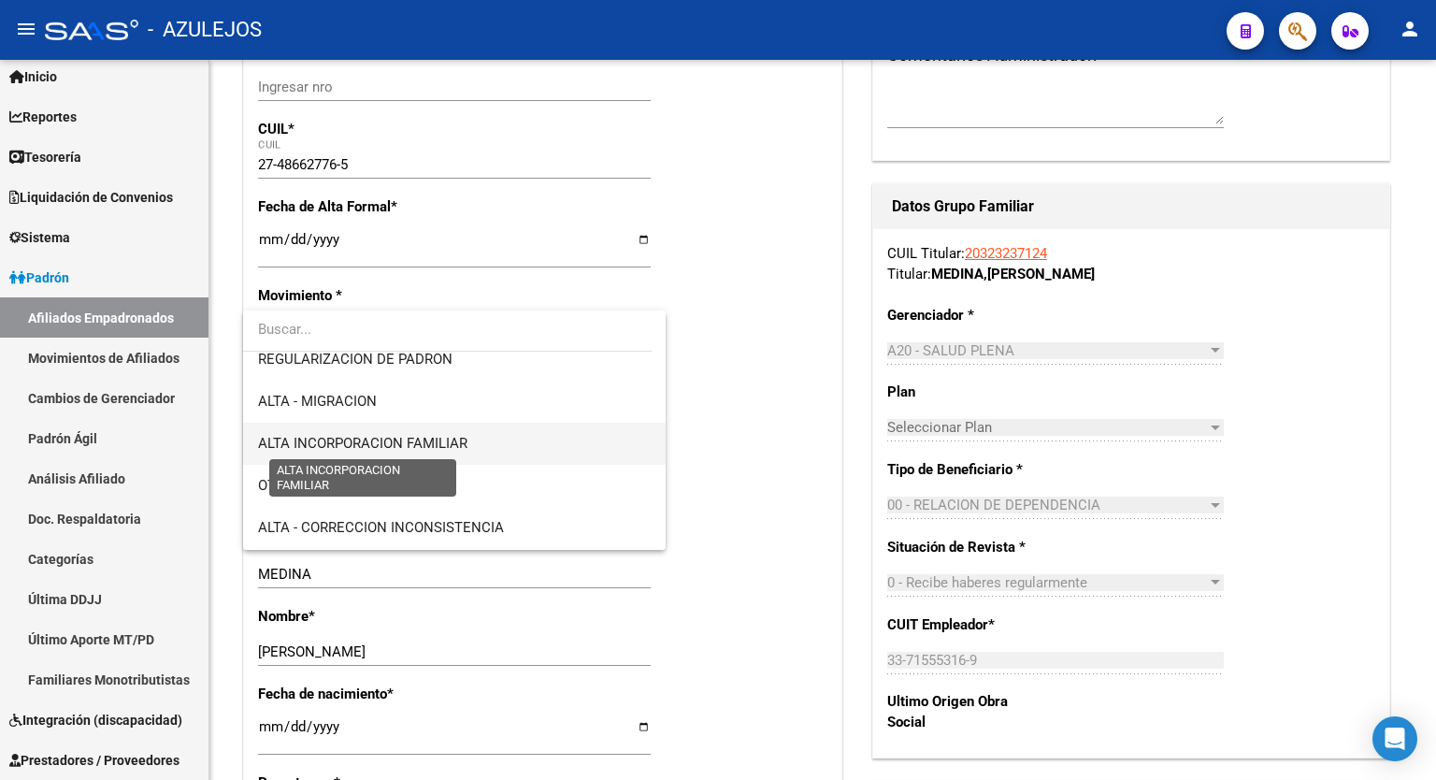
click at [453, 445] on span "ALTA INCORPORACION FAMILIAR" at bounding box center [362, 443] width 209 height 17
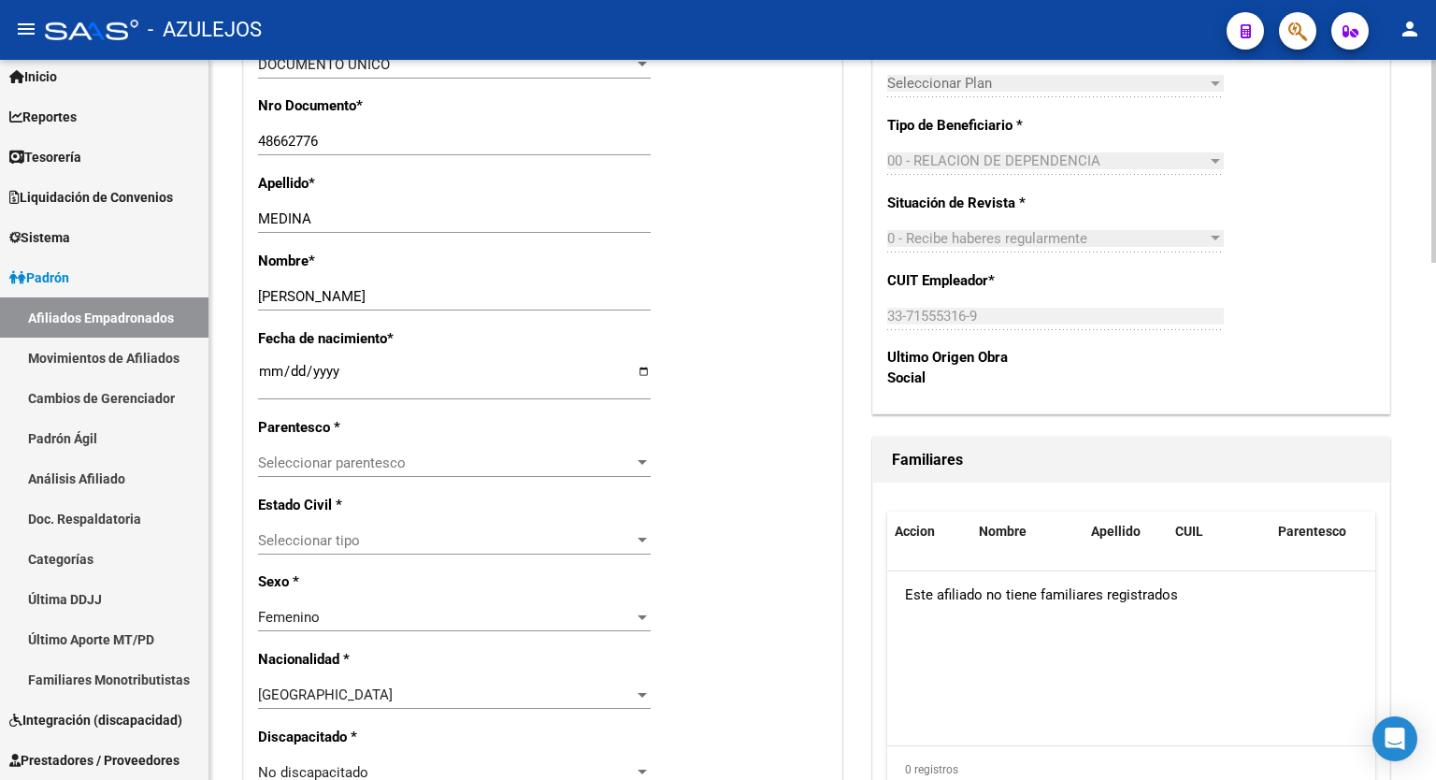
scroll to position [731, 0]
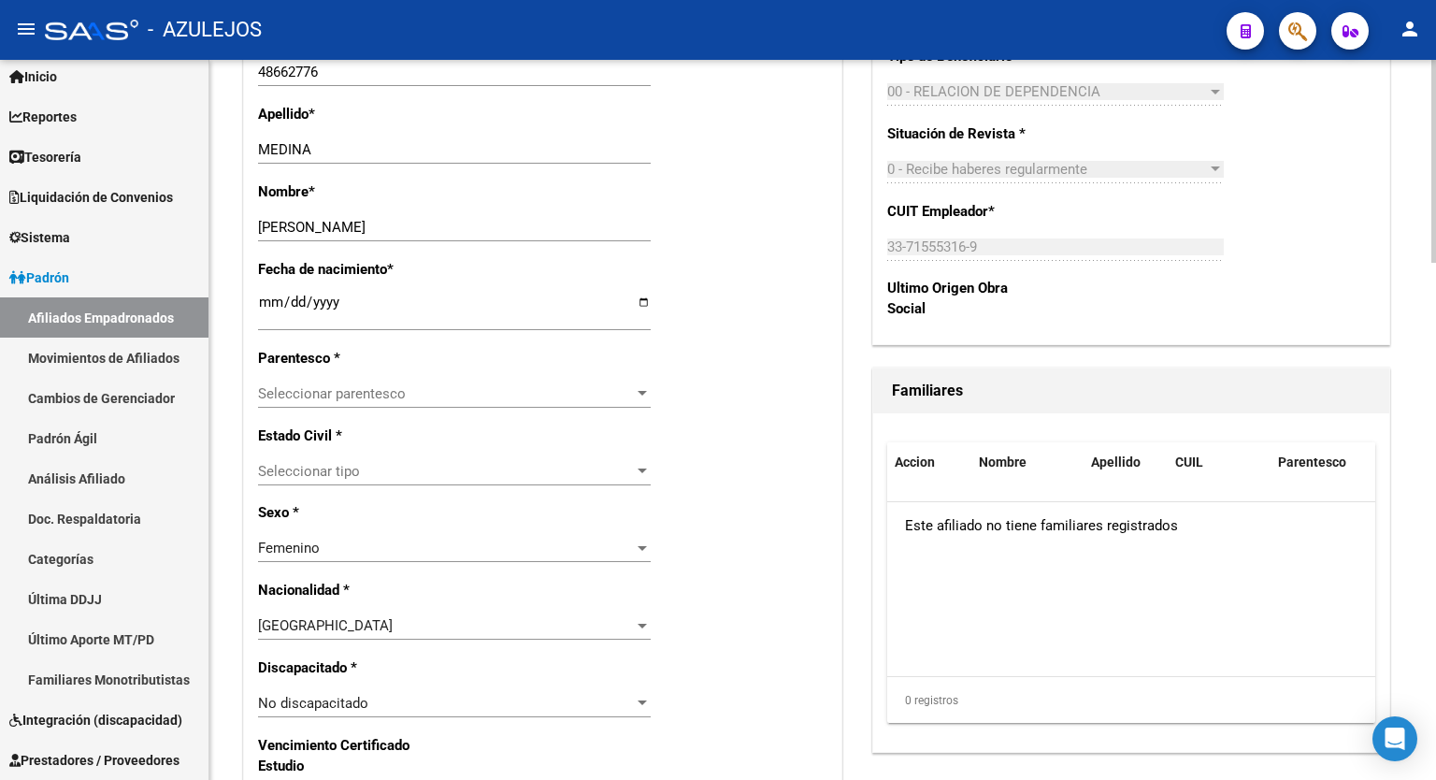
click at [1436, 444] on div at bounding box center [1434, 368] width 5 height 203
click at [646, 389] on div at bounding box center [642, 393] width 17 height 15
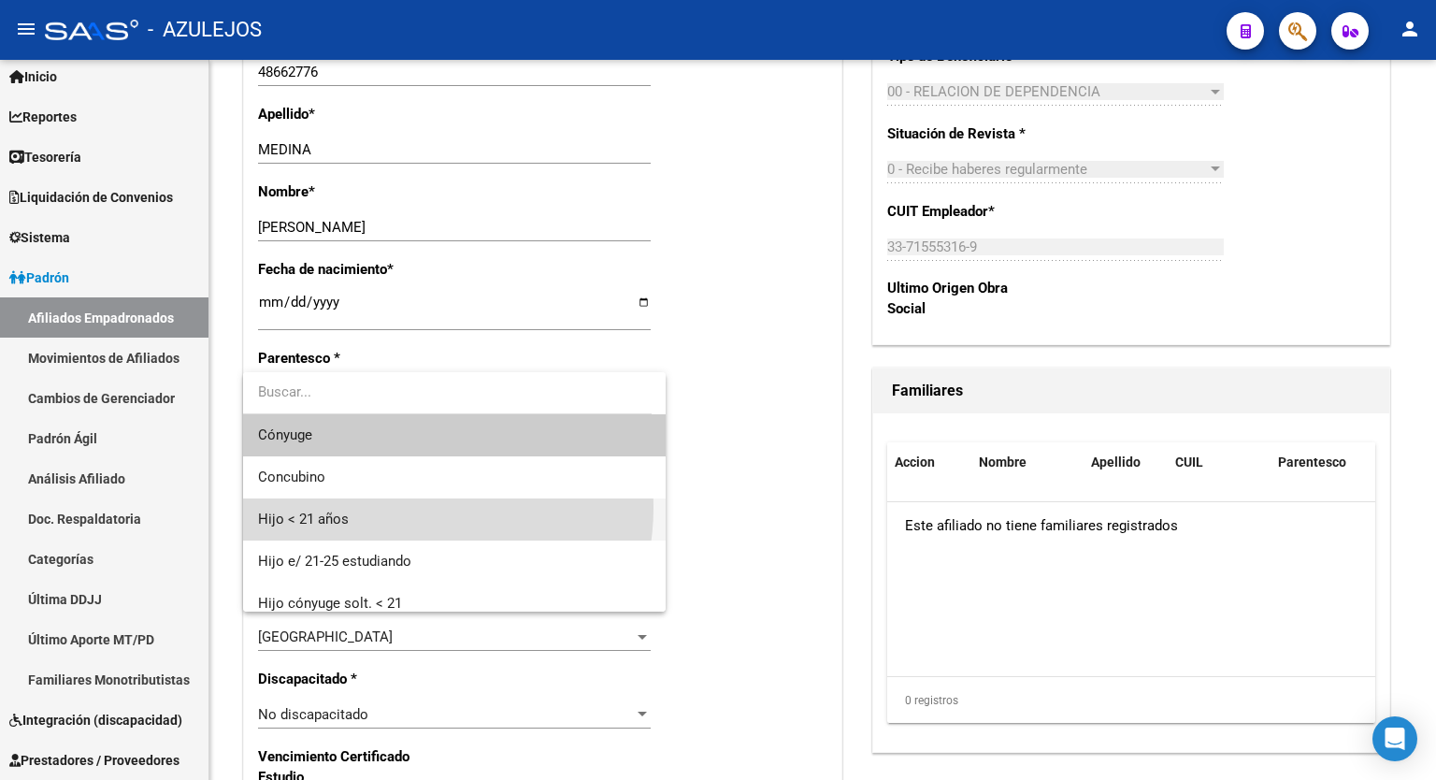
click at [407, 508] on span "Hijo < 21 años" at bounding box center [454, 519] width 393 height 42
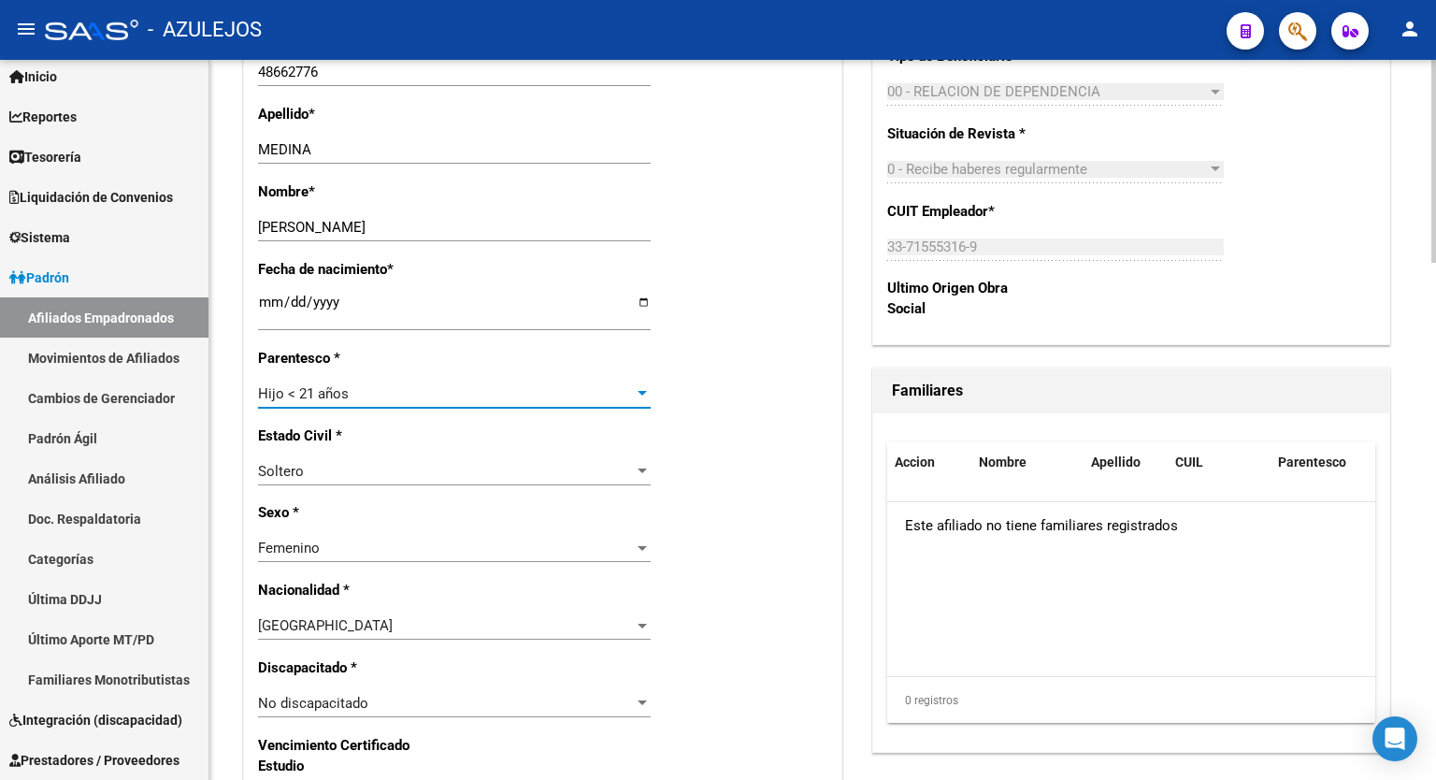
scroll to position [0, 0]
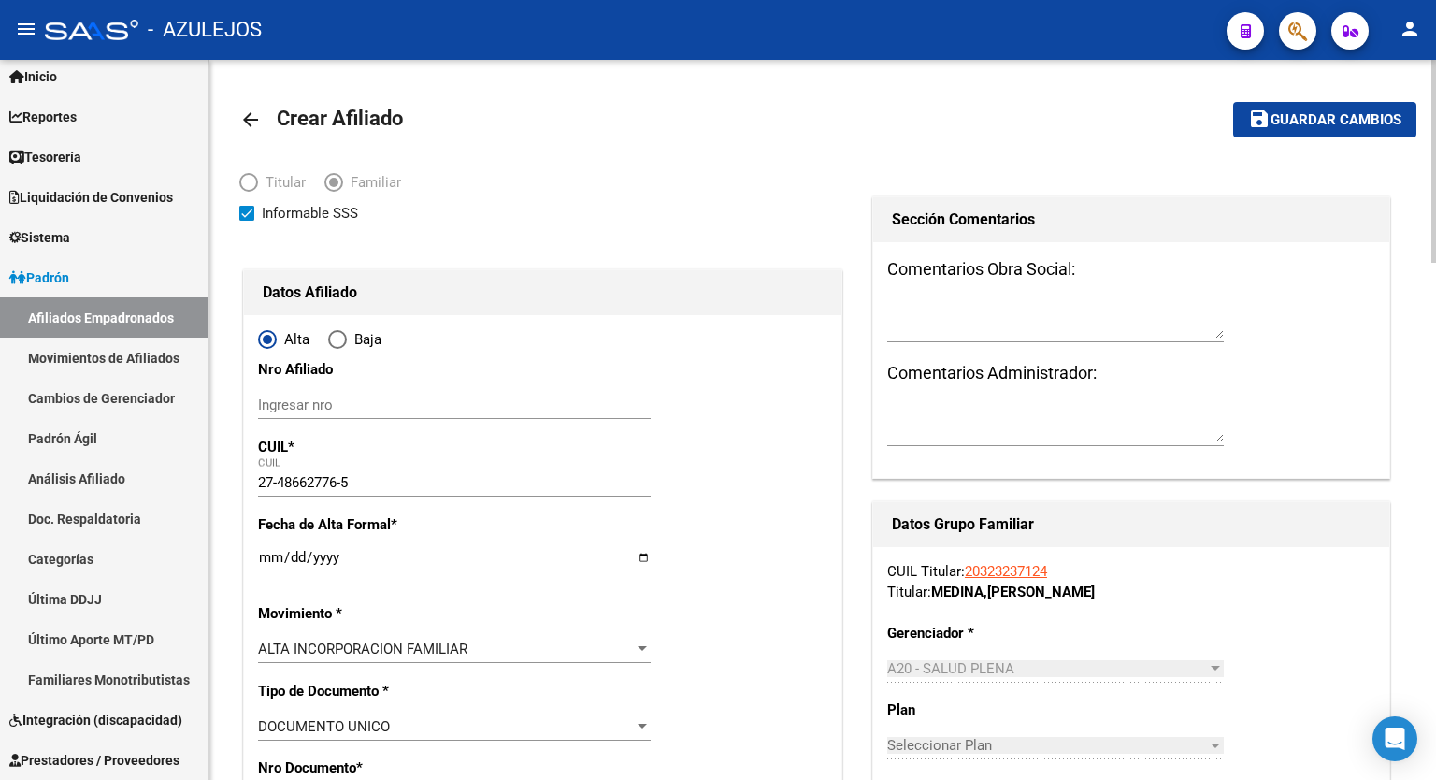
click at [1436, 150] on div at bounding box center [1434, 161] width 5 height 203
click at [1328, 114] on span "Guardar cambios" at bounding box center [1336, 120] width 131 height 17
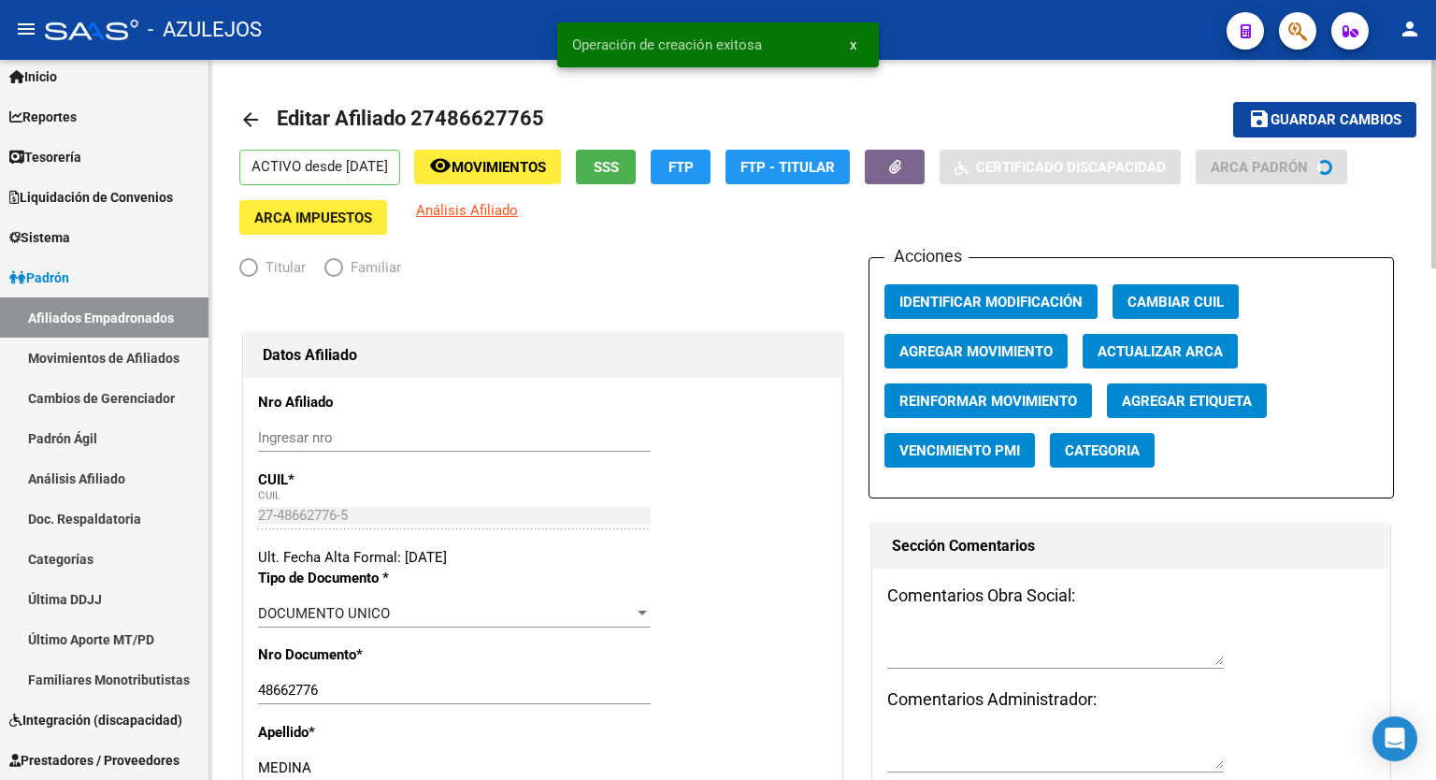
radio input "true"
type input "33-71555316-9"
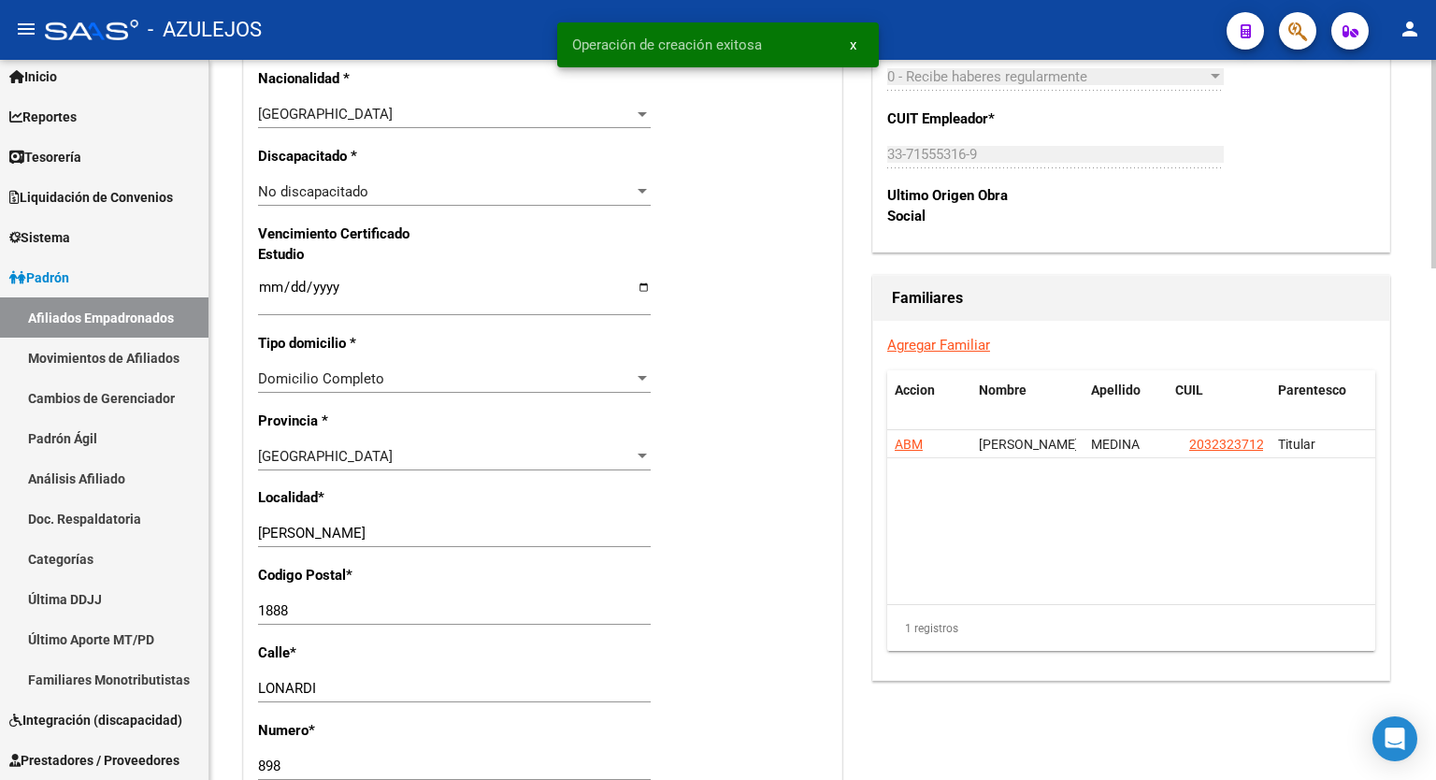
click at [1436, 484] on div at bounding box center [1434, 491] width 5 height 209
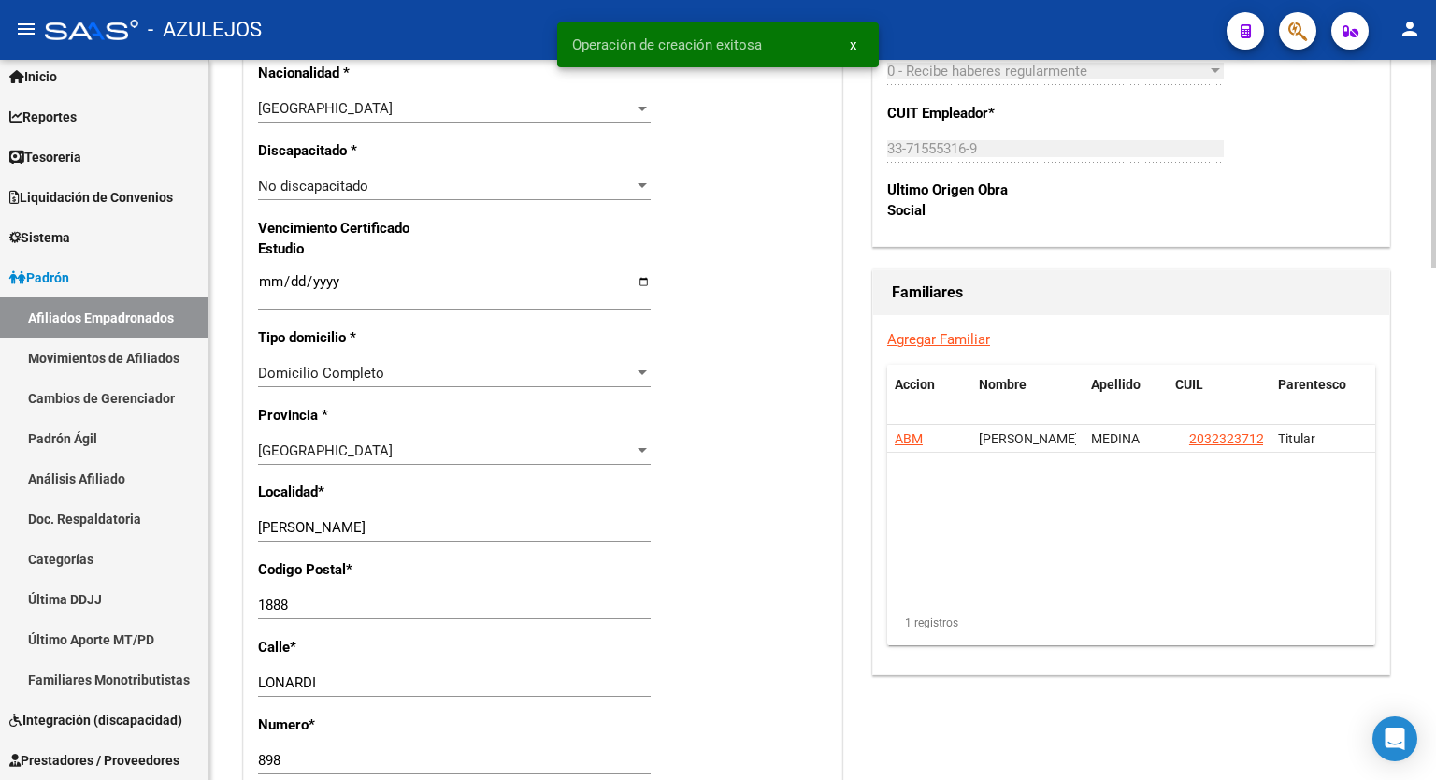
click at [934, 340] on link "Agregar Familiar" at bounding box center [939, 339] width 103 height 17
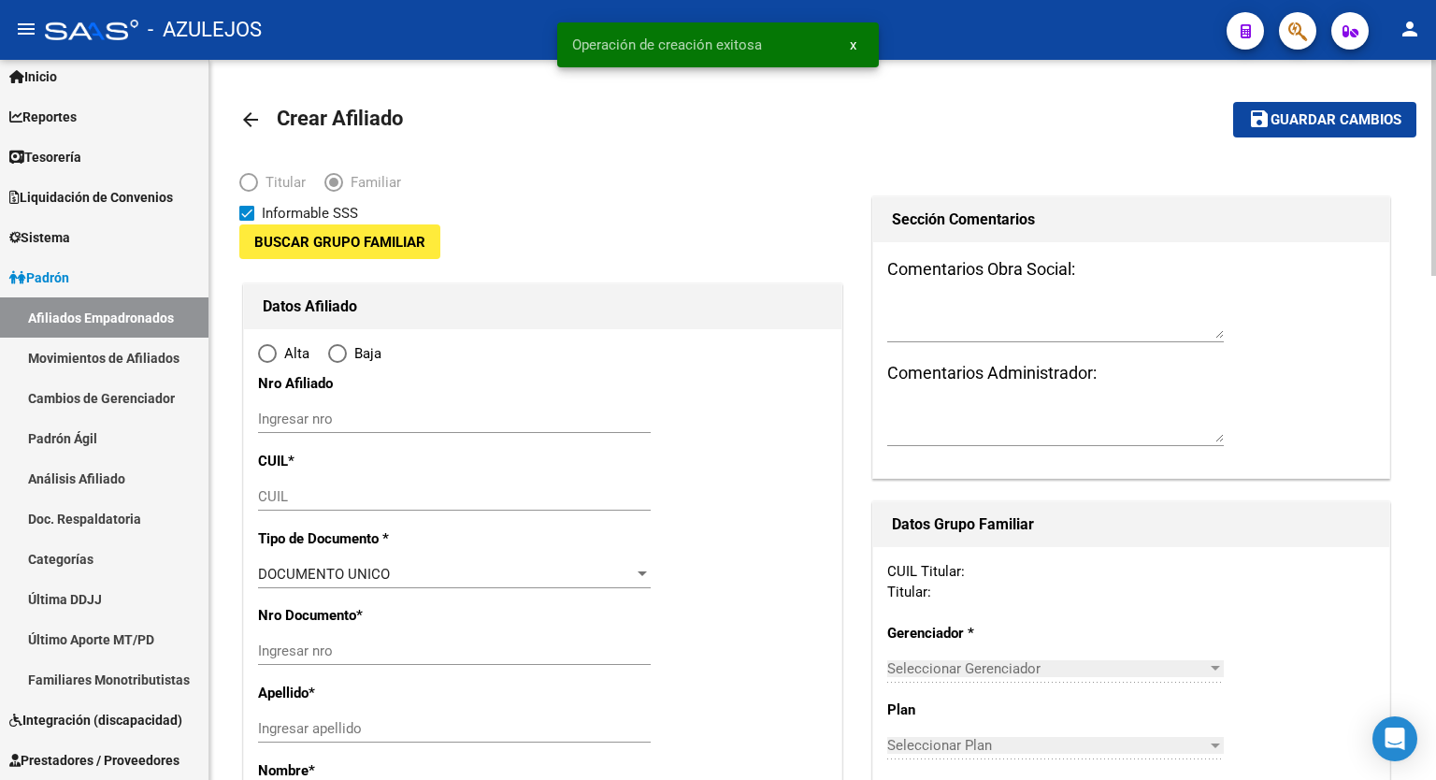
type input "33-71555316-9"
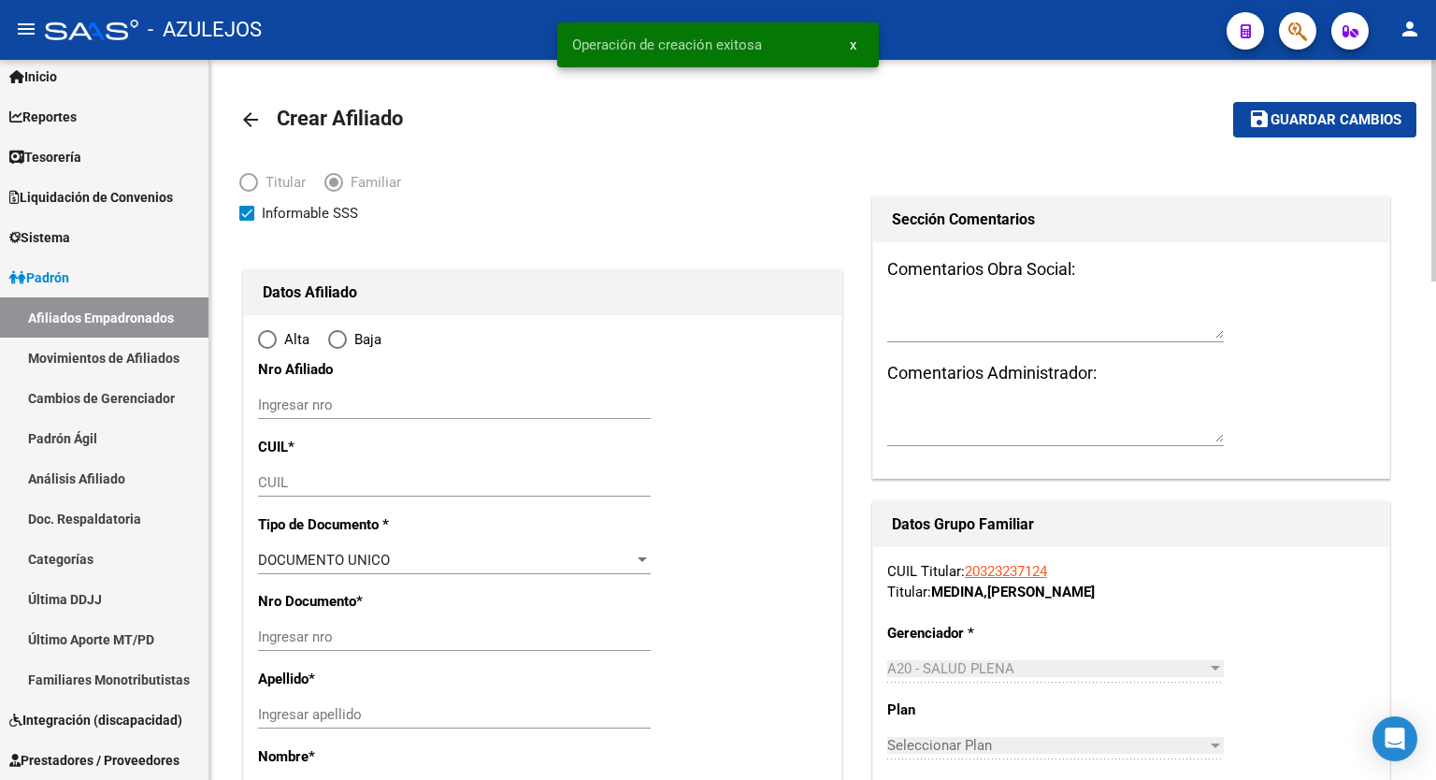
type input "FLORENCIO VAREL"
type input "1888"
type input "PRES LONARDI"
type input "898"
radio input "true"
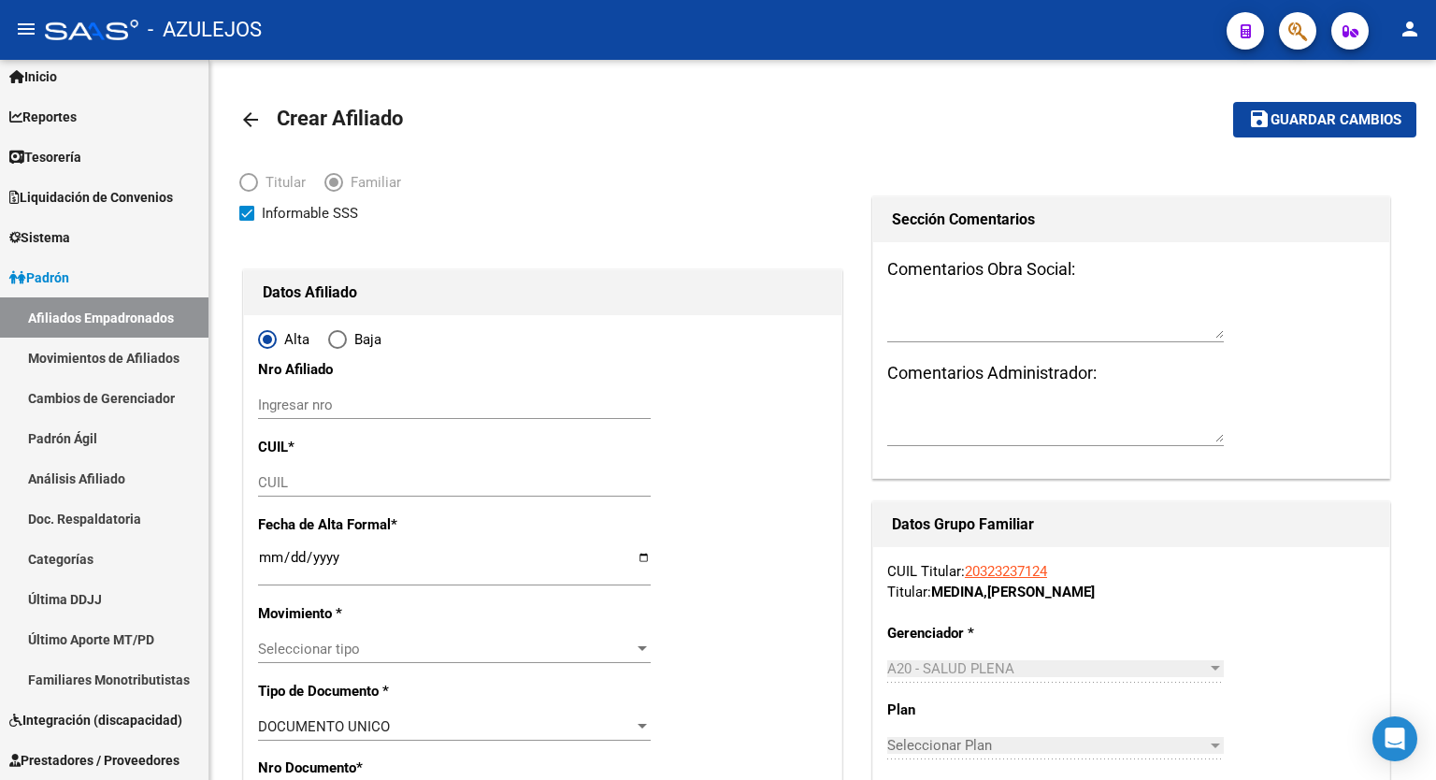
type input "33-71555316-9"
click at [471, 484] on input "CUIL" at bounding box center [454, 482] width 393 height 17
paste input "20-57766697-1"
type input "20-57766697-1"
type input "57766697"
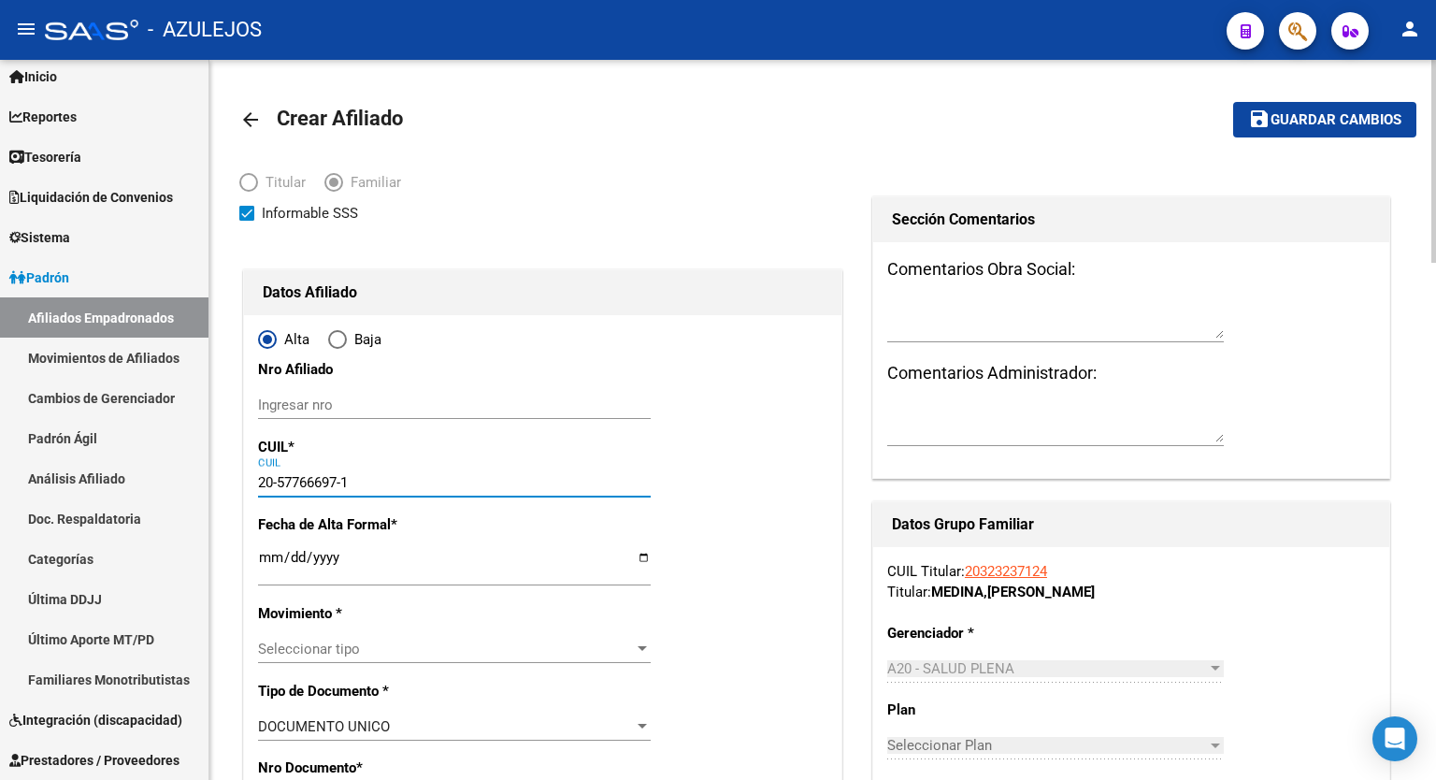
type input "MEDINA"
type input "TOMAS MAXIMILIANO"
type input "2019-07-03"
type input "FLORENCIO VAREL"
type input "LONARDI"
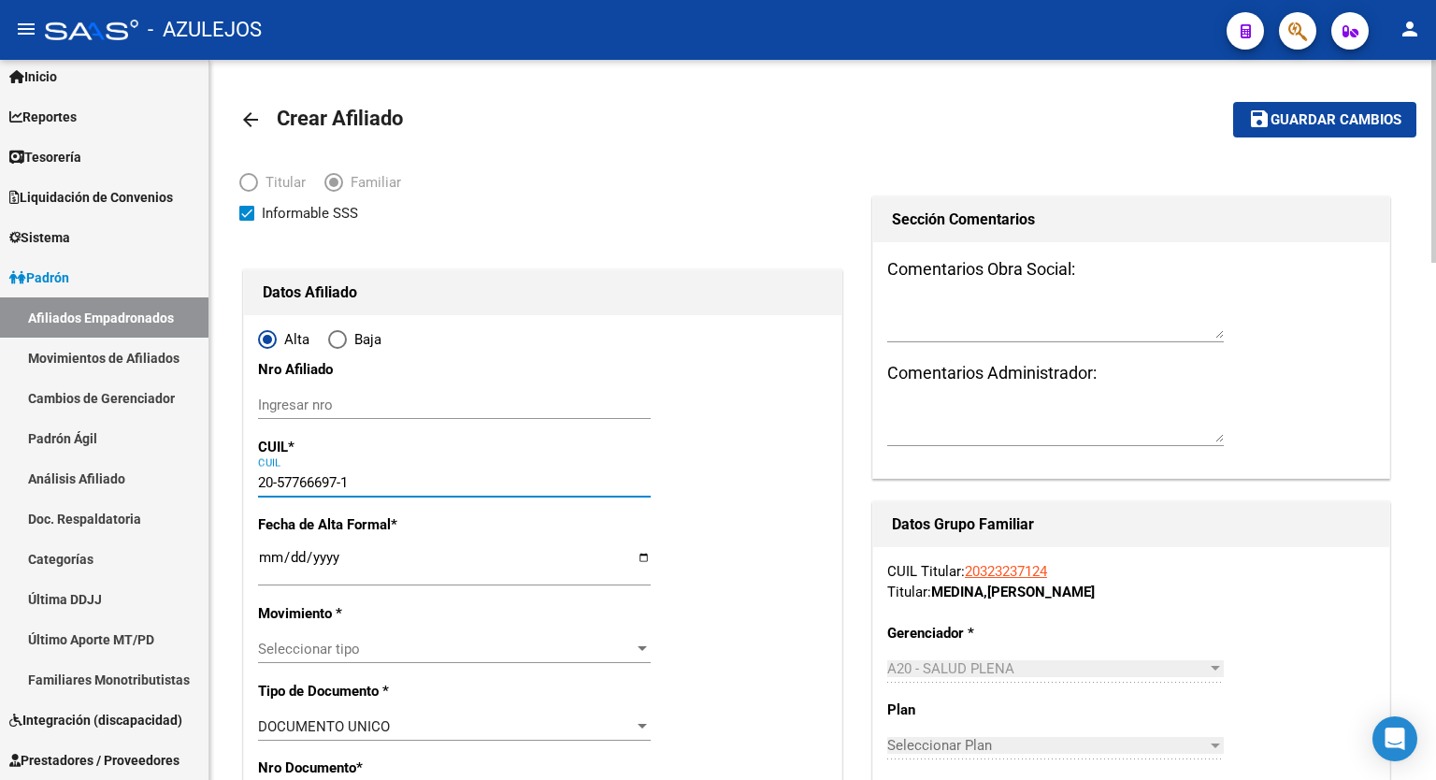
type input "20-57766697-1"
click at [646, 558] on input "Ingresar fecha" at bounding box center [454, 565] width 393 height 30
type input "2025-09-01"
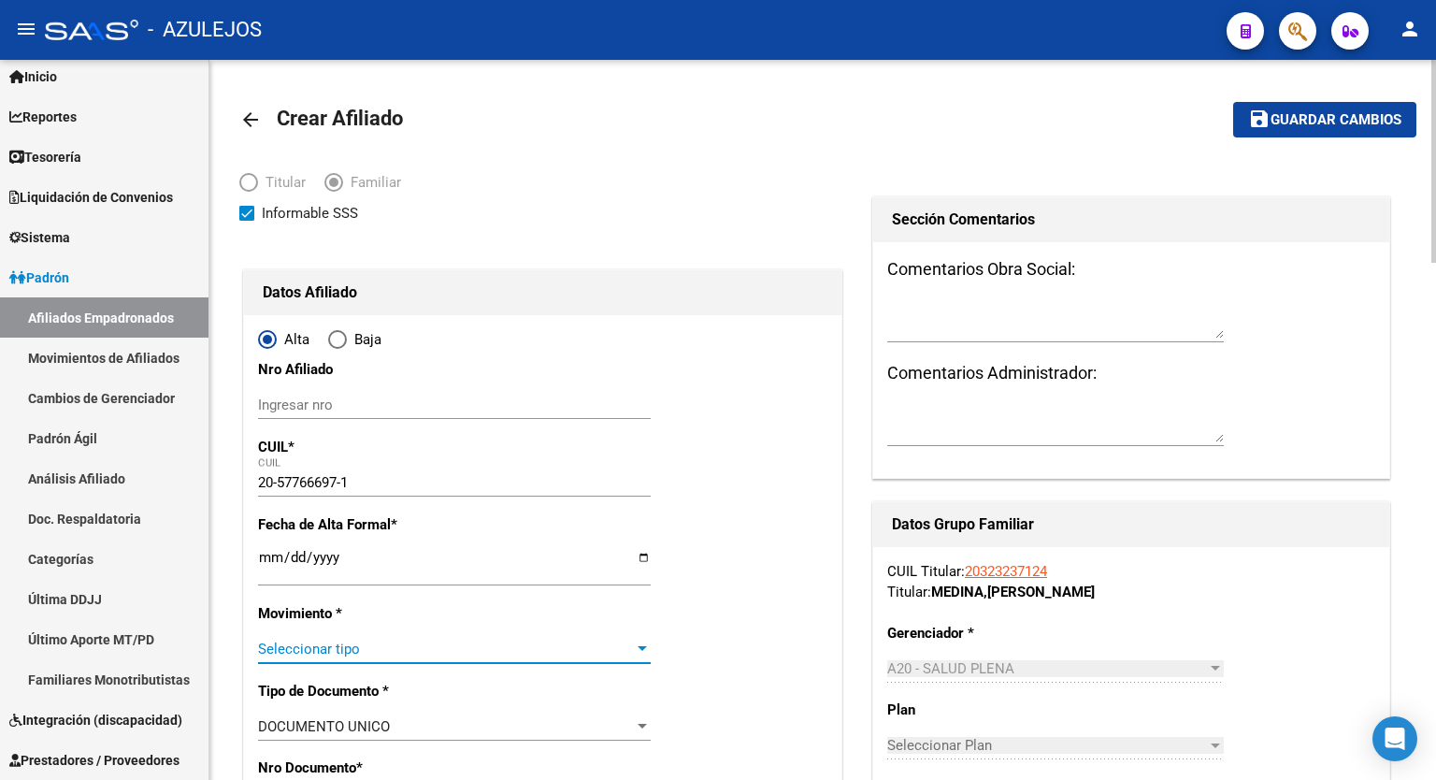
click at [636, 644] on div at bounding box center [642, 649] width 17 height 15
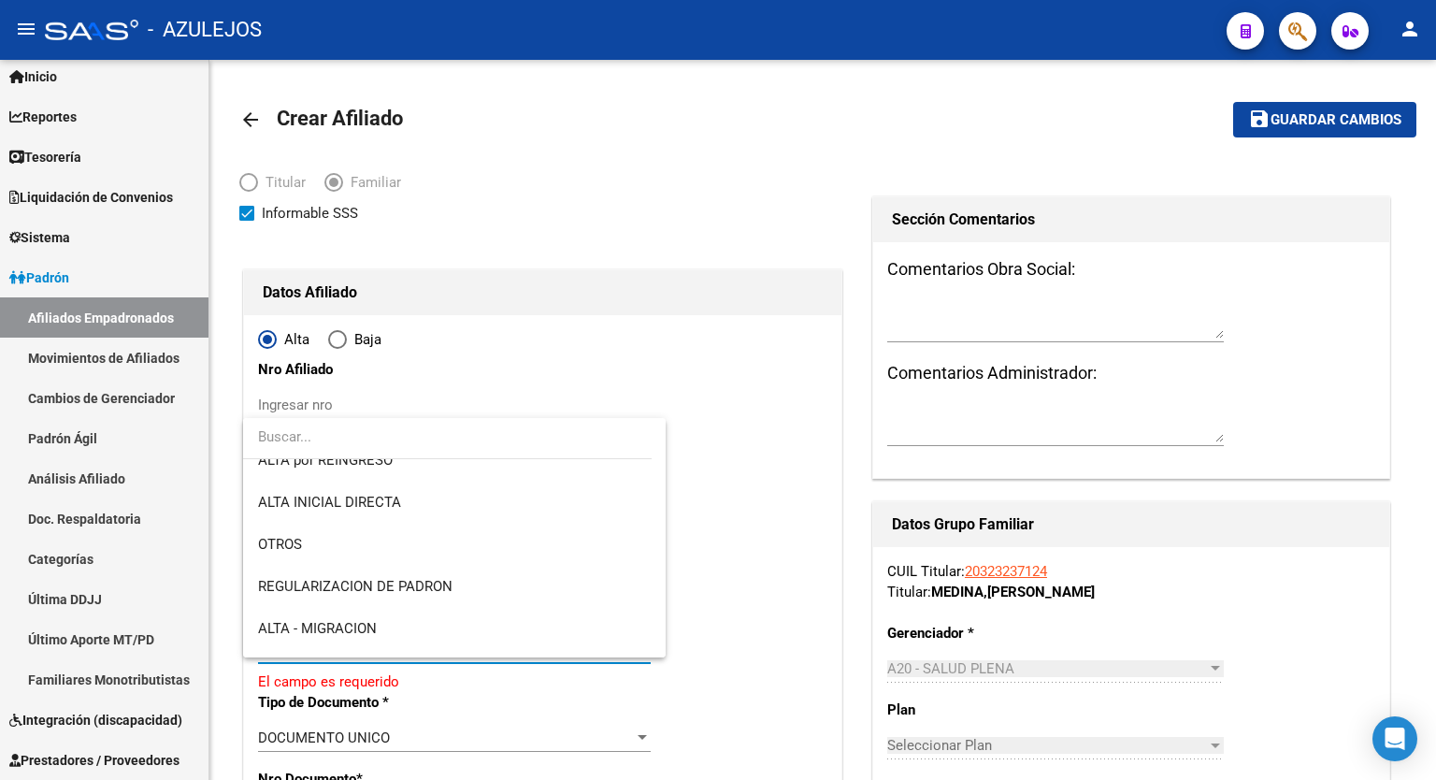
scroll to position [150, 0]
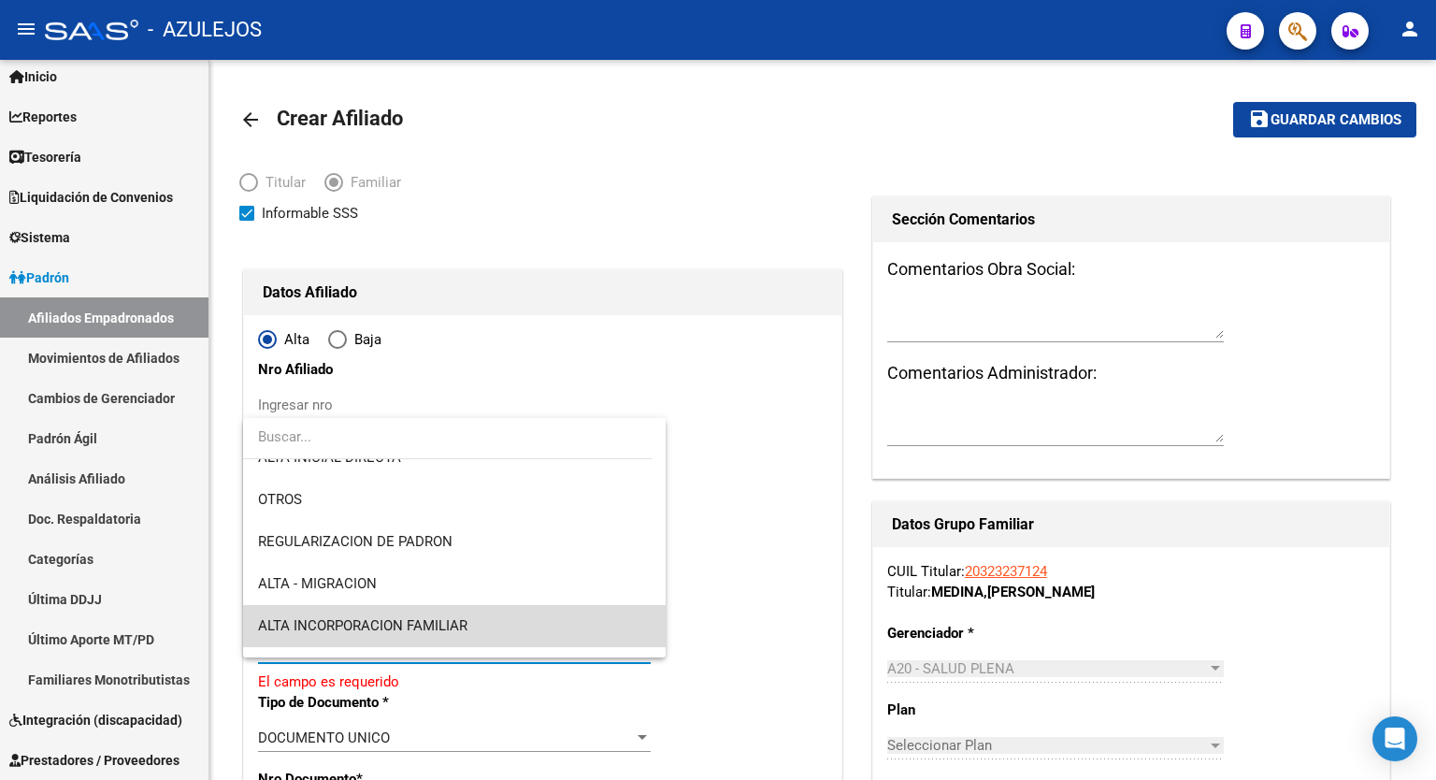
click at [519, 624] on span "ALTA INCORPORACION FAMILIAR" at bounding box center [454, 626] width 393 height 42
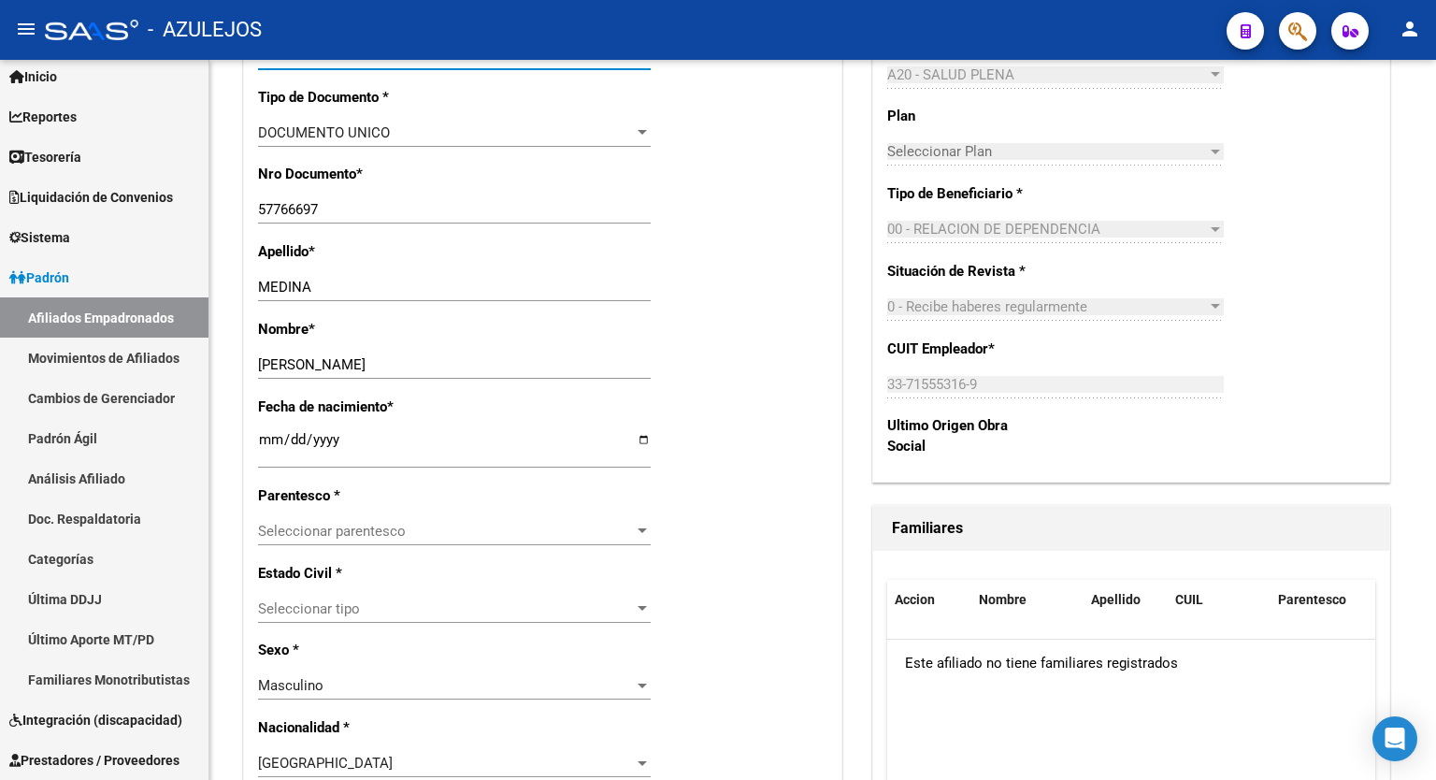
scroll to position [633, 0]
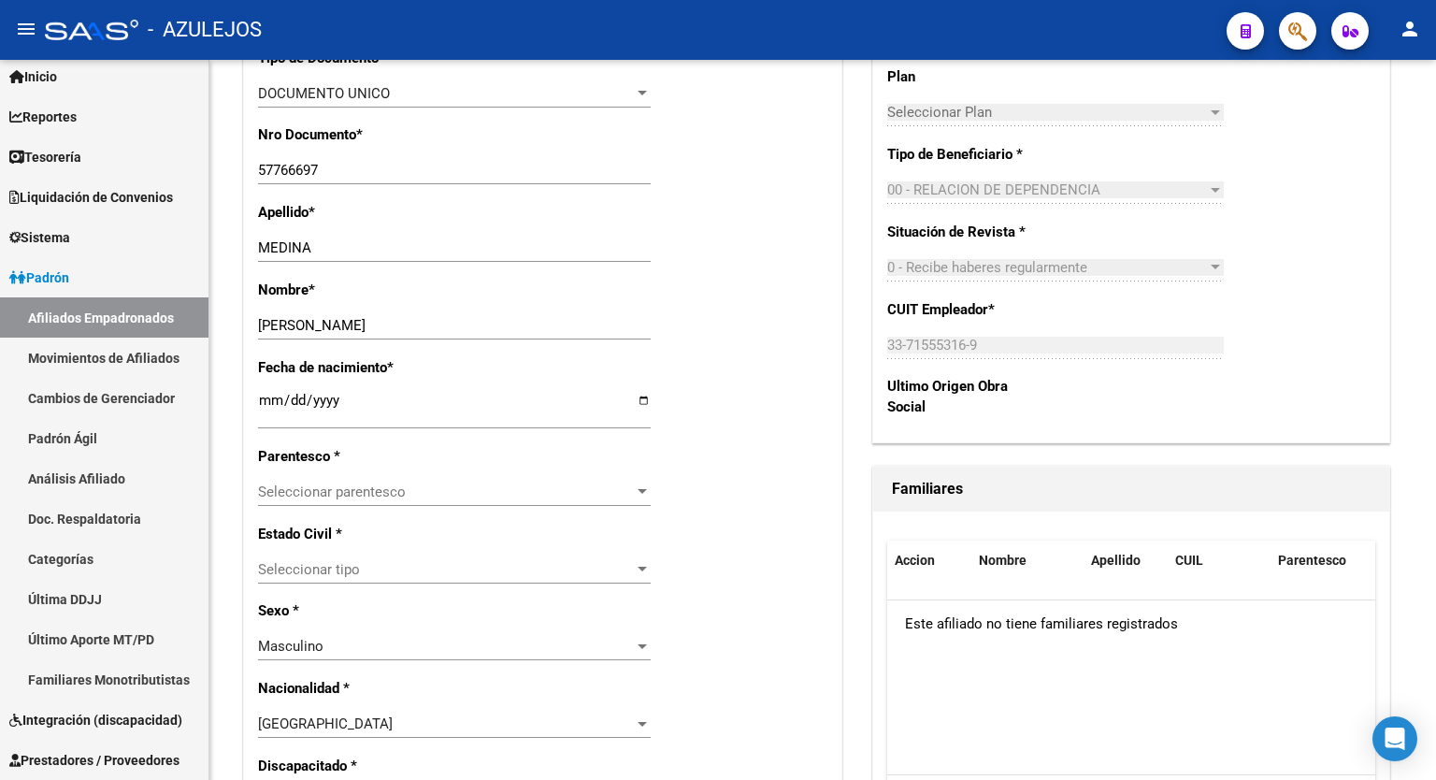
click at [1436, 377] on div at bounding box center [1434, 339] width 5 height 203
click at [643, 497] on div at bounding box center [642, 491] width 17 height 15
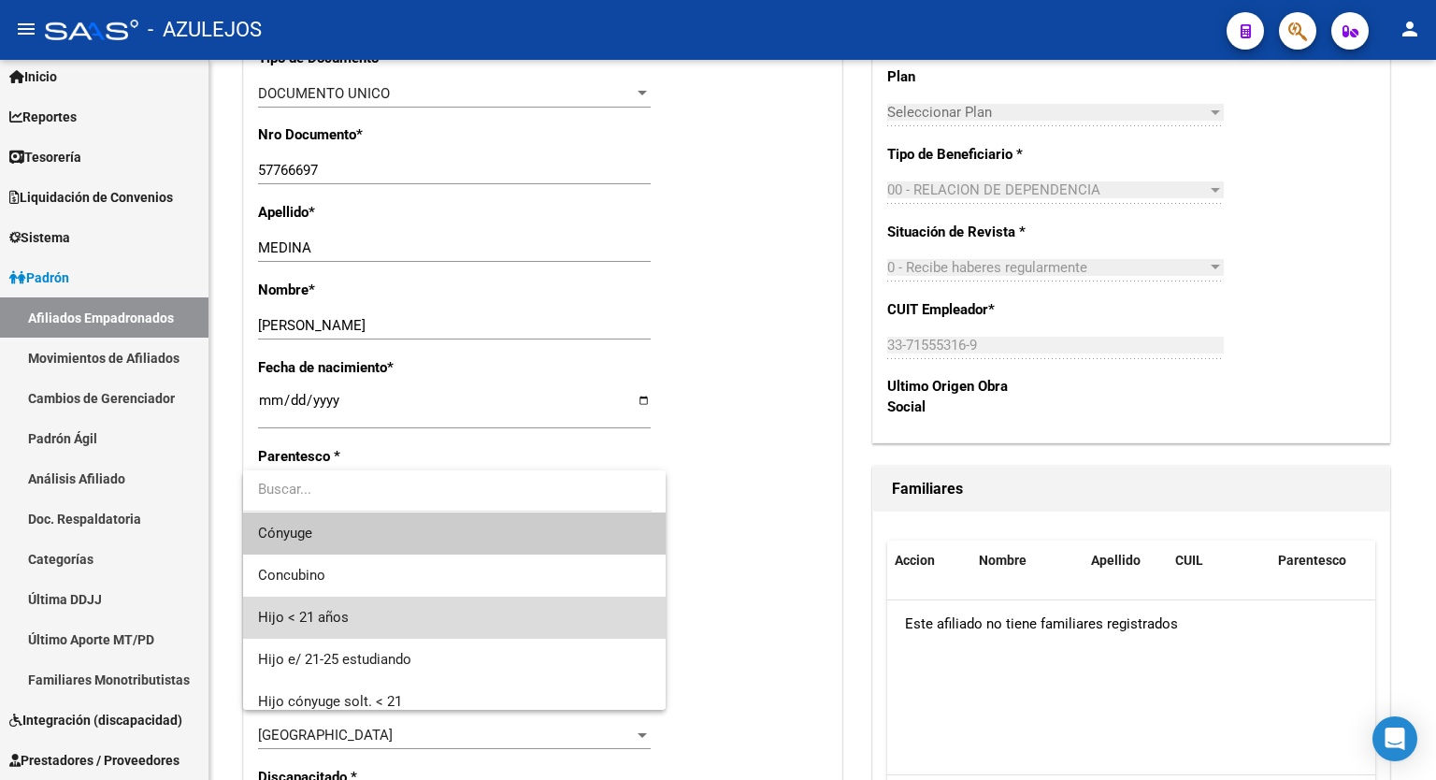
click at [475, 610] on span "Hijo < 21 años" at bounding box center [454, 618] width 393 height 42
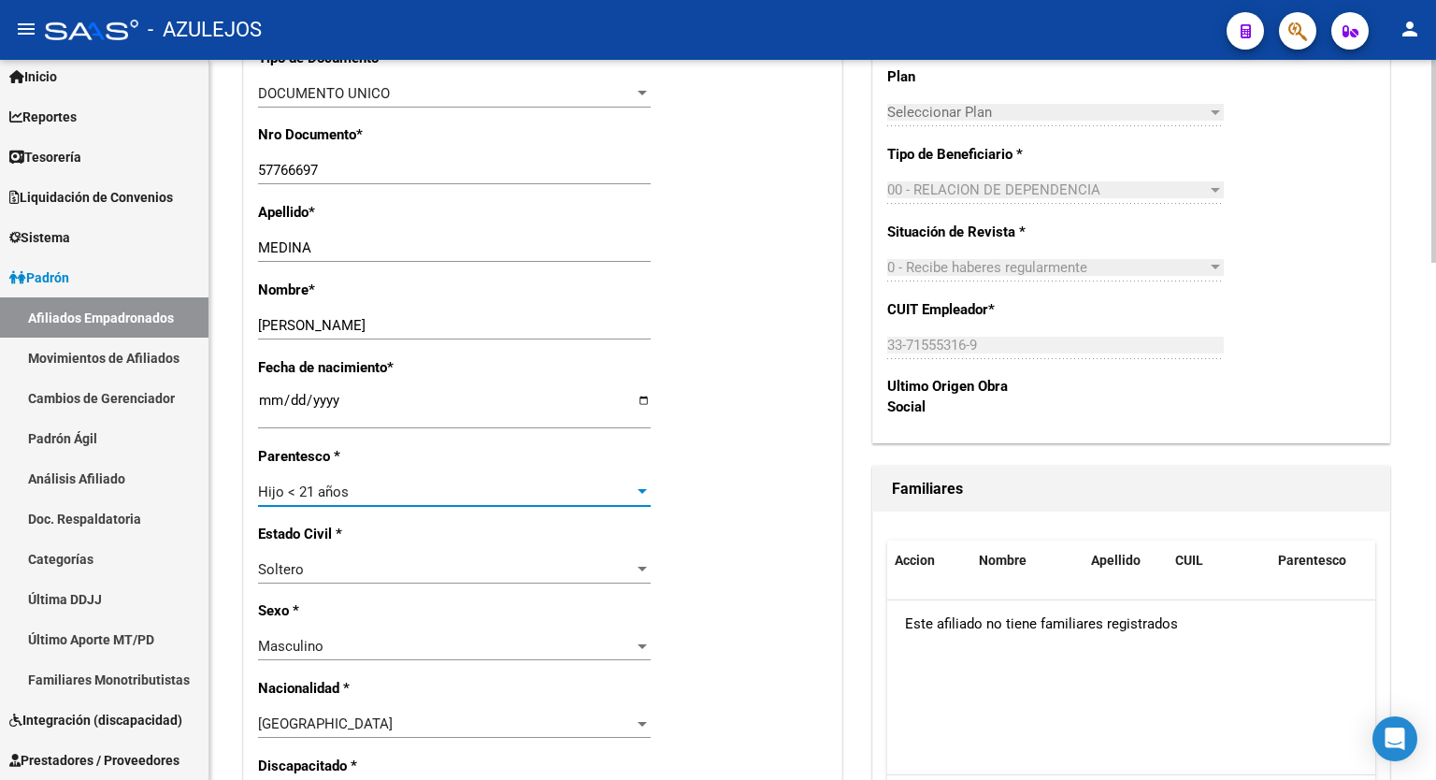
scroll to position [0, 0]
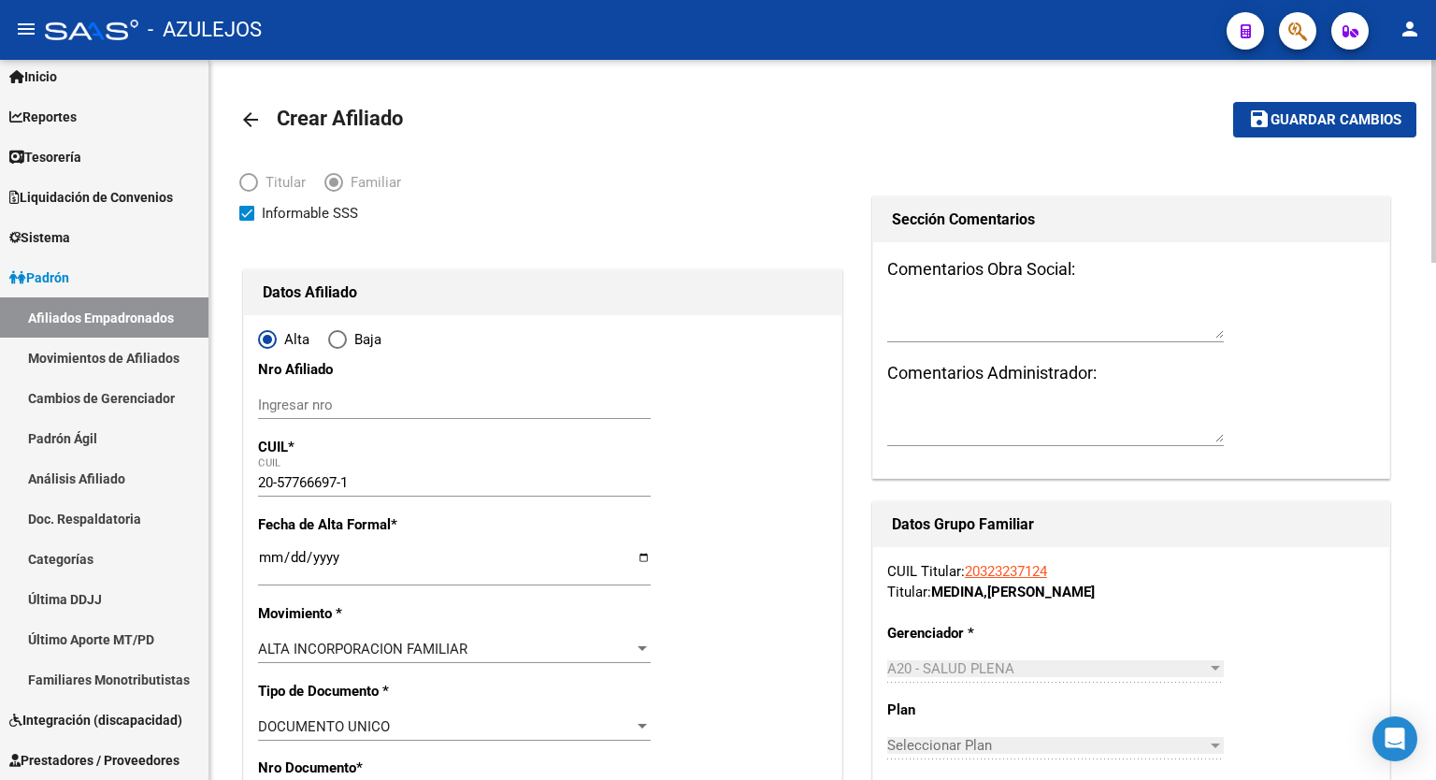
click at [1436, 91] on div at bounding box center [1434, 161] width 5 height 203
click at [1330, 108] on button "save Guardar cambios" at bounding box center [1325, 119] width 183 height 35
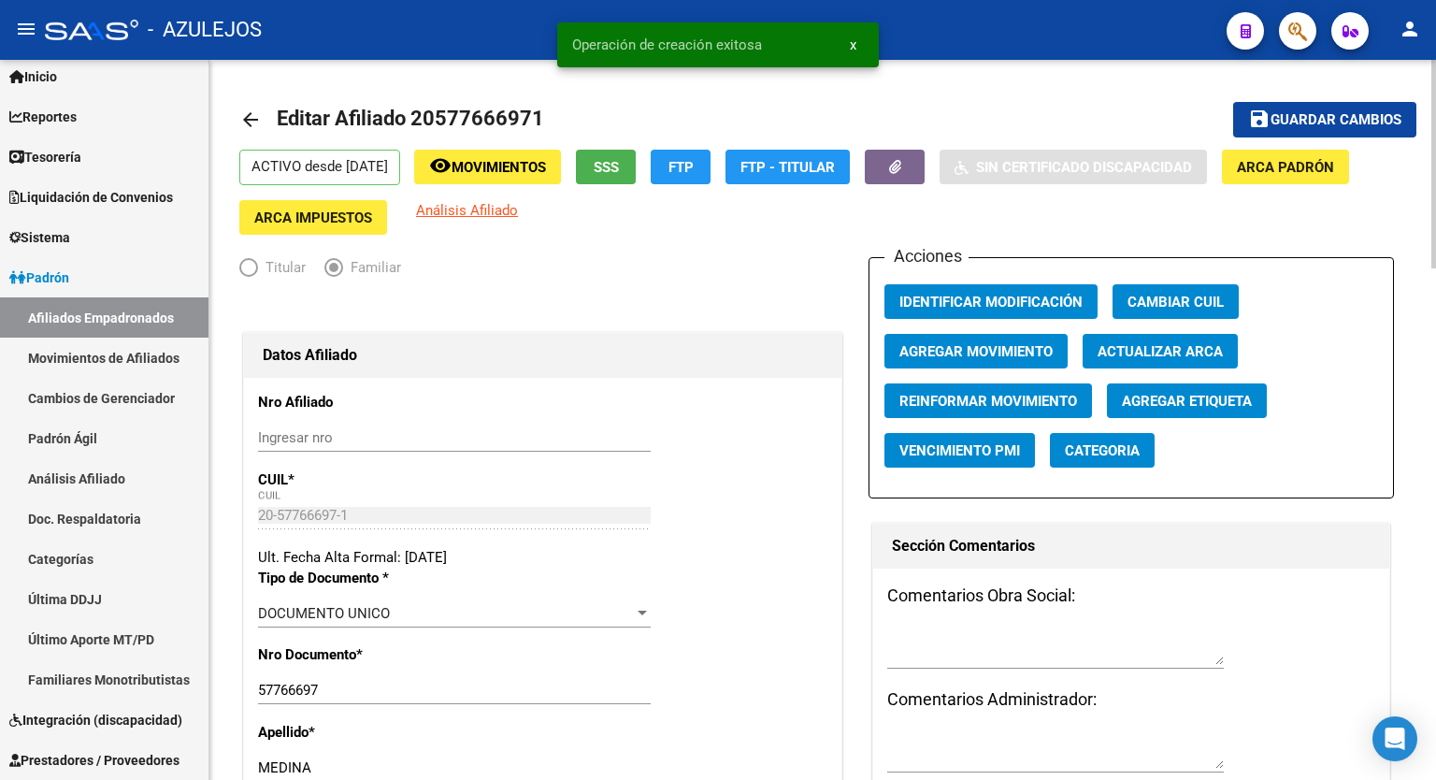
radio input "true"
type input "33-71555316-9"
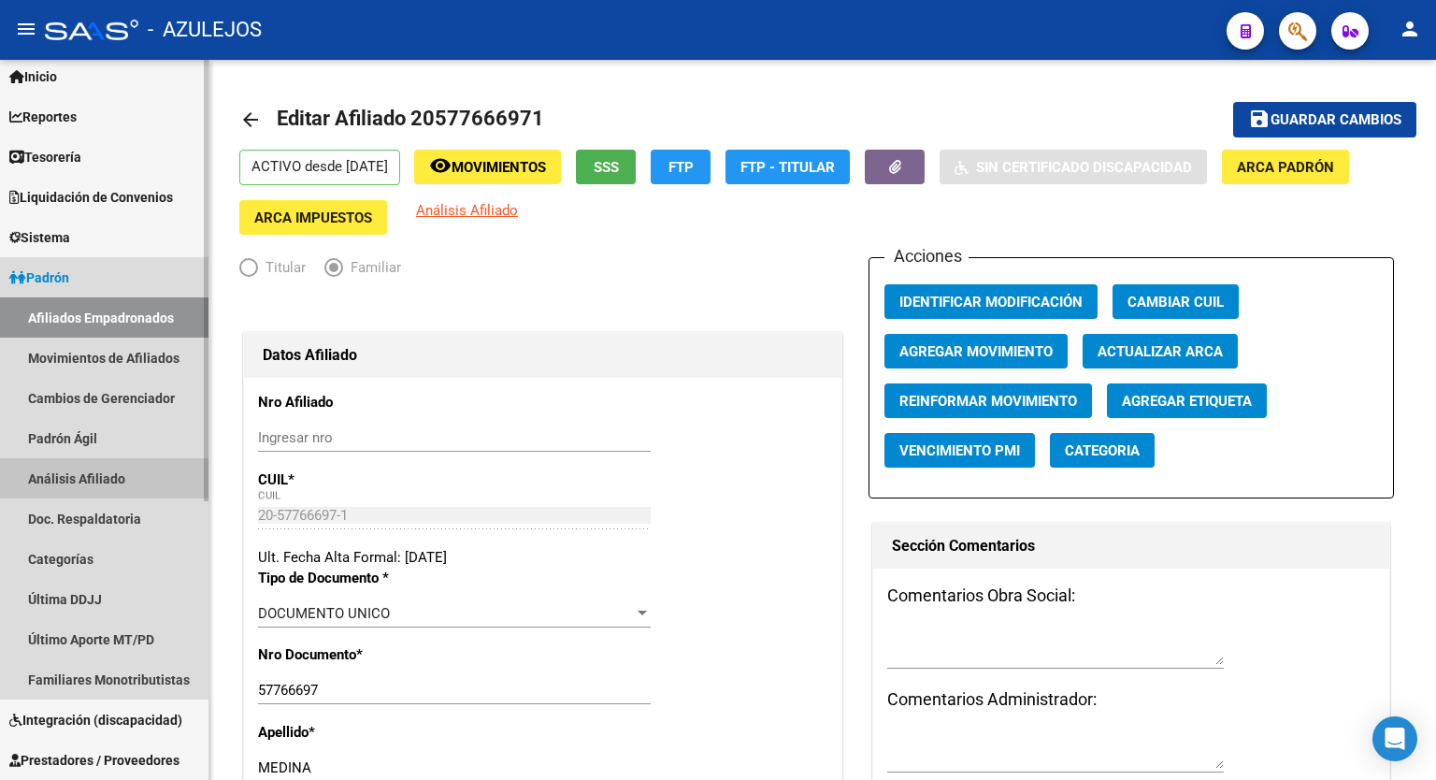
click at [120, 472] on link "Análisis Afiliado" at bounding box center [104, 478] width 209 height 40
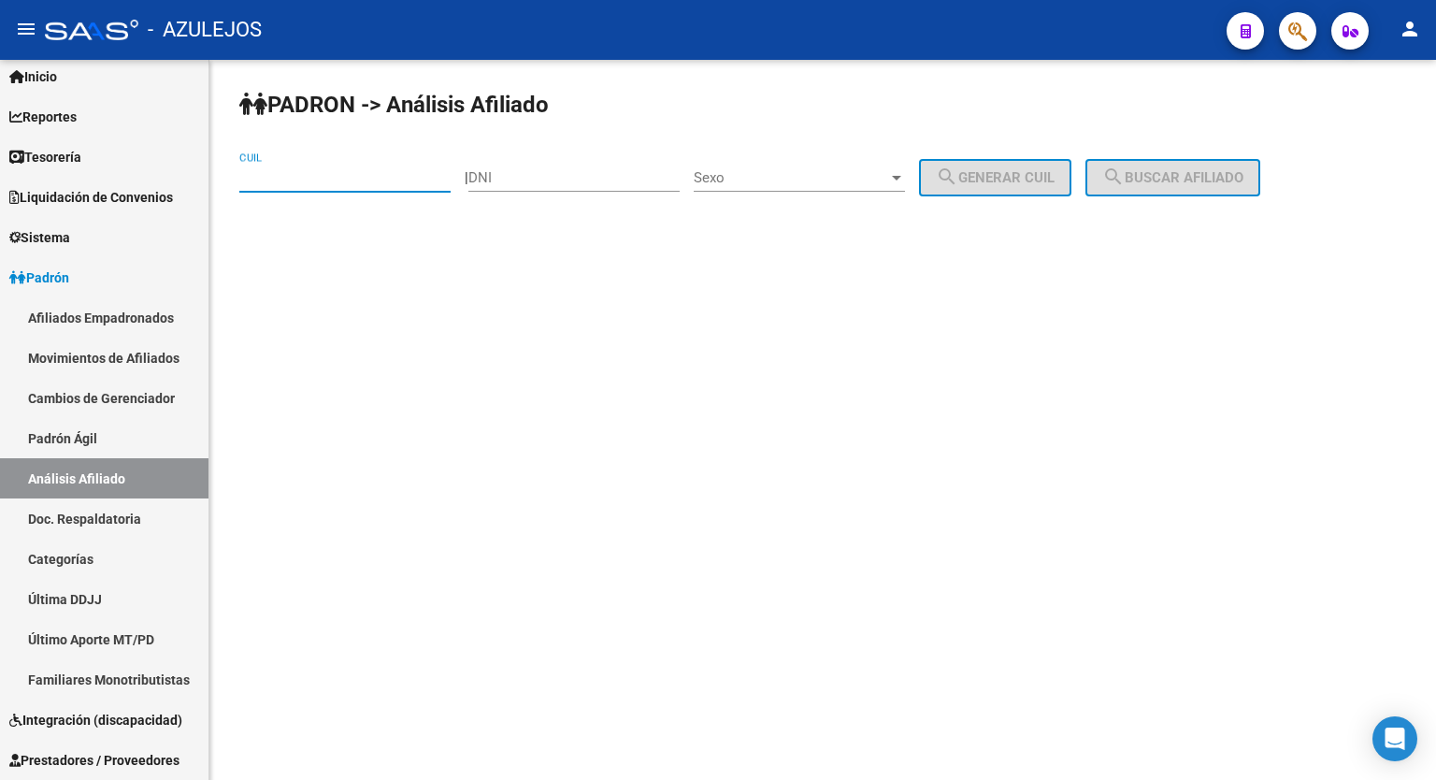
click at [365, 170] on input "CUIL" at bounding box center [344, 177] width 211 height 17
paste input "20-35119283-7"
type input "20-35119283-7"
click at [1219, 180] on span "search Buscar afiliado" at bounding box center [1173, 177] width 141 height 17
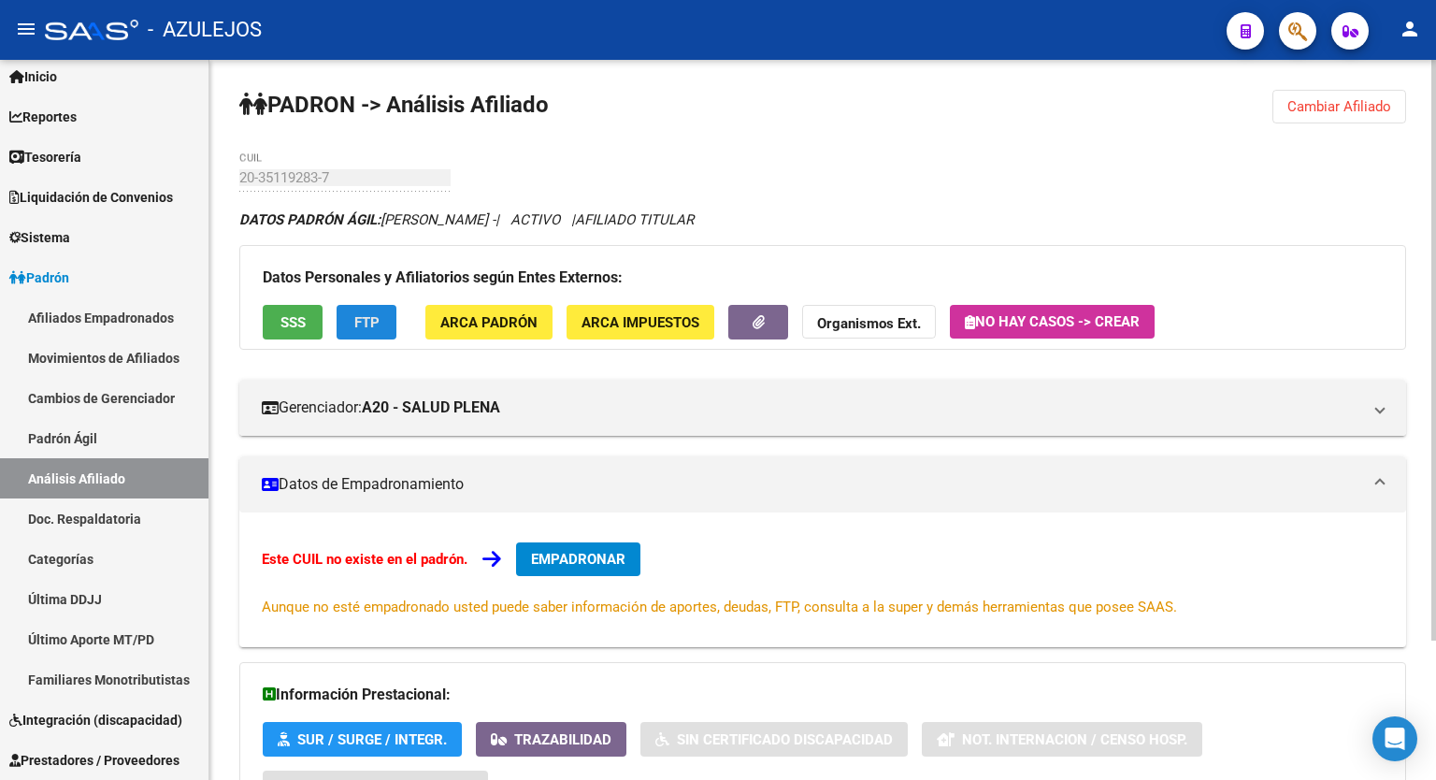
click at [383, 325] on button "FTP" at bounding box center [367, 322] width 60 height 35
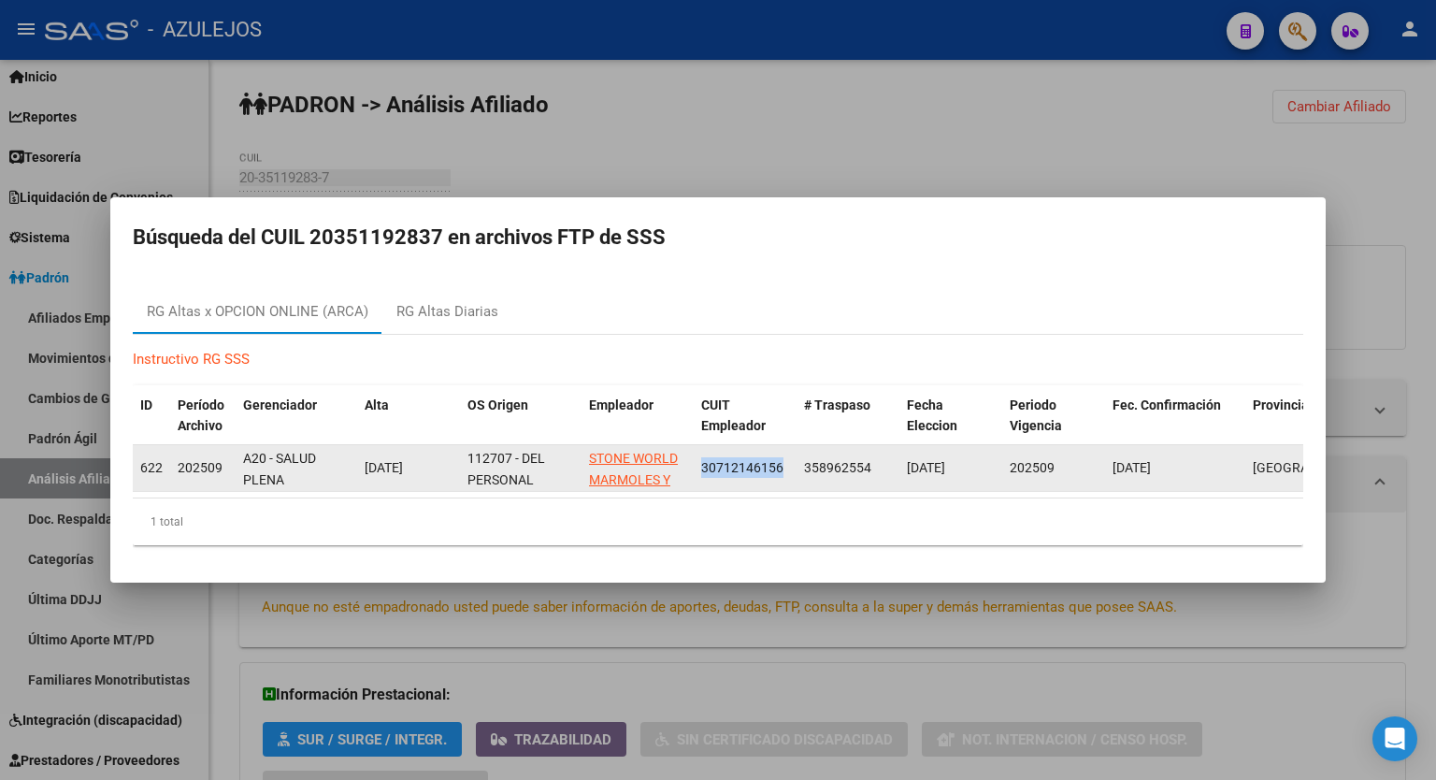
drag, startPoint x: 791, startPoint y: 465, endPoint x: 702, endPoint y: 458, distance: 89.1
click at [702, 458] on datatable-body-cell "30712146156" at bounding box center [745, 468] width 103 height 46
copy span "30712146156"
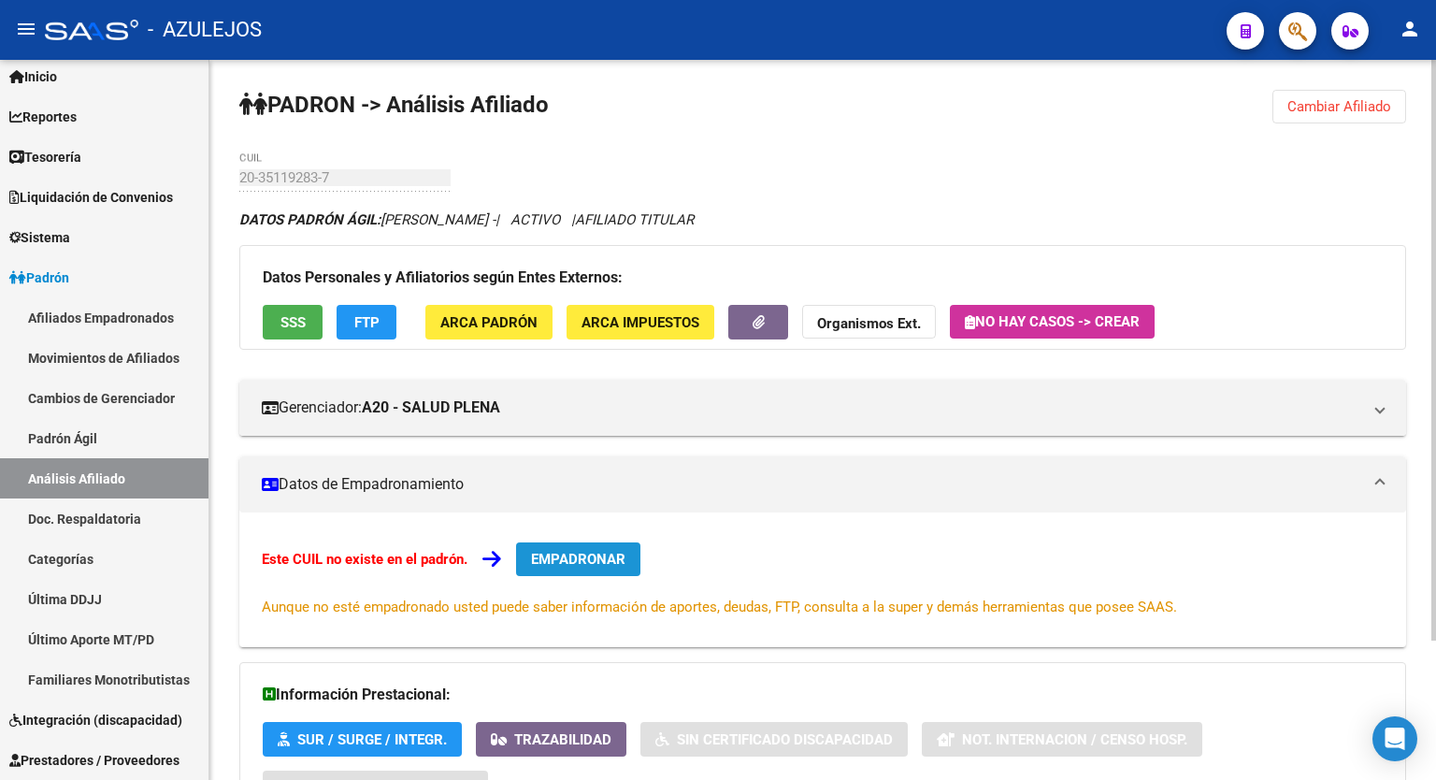
click at [588, 562] on span "EMPADRONAR" at bounding box center [578, 559] width 94 height 17
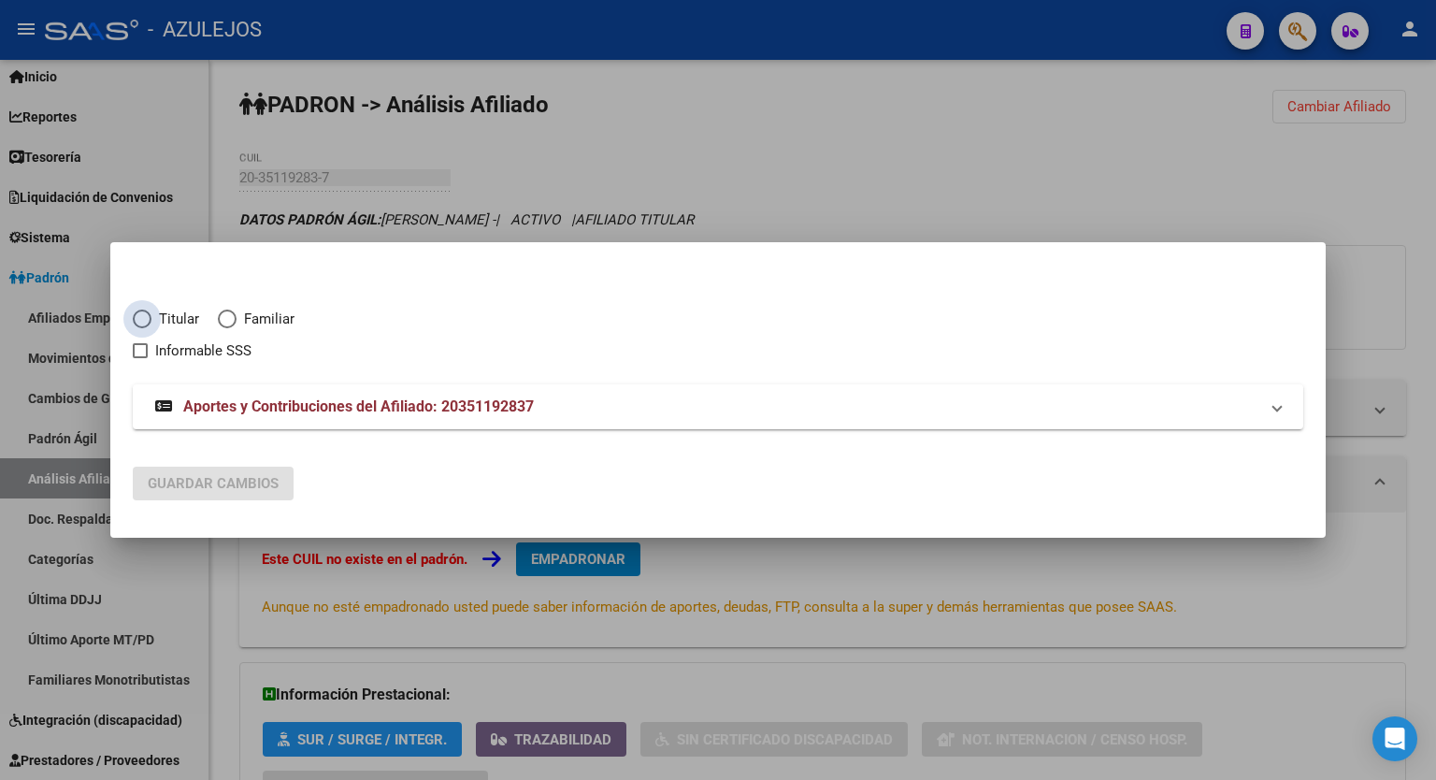
click at [139, 318] on span "Elija una opción" at bounding box center [142, 319] width 19 height 19
click at [139, 318] on input "Titular" at bounding box center [142, 319] width 19 height 19
radio input "true"
checkbox input "true"
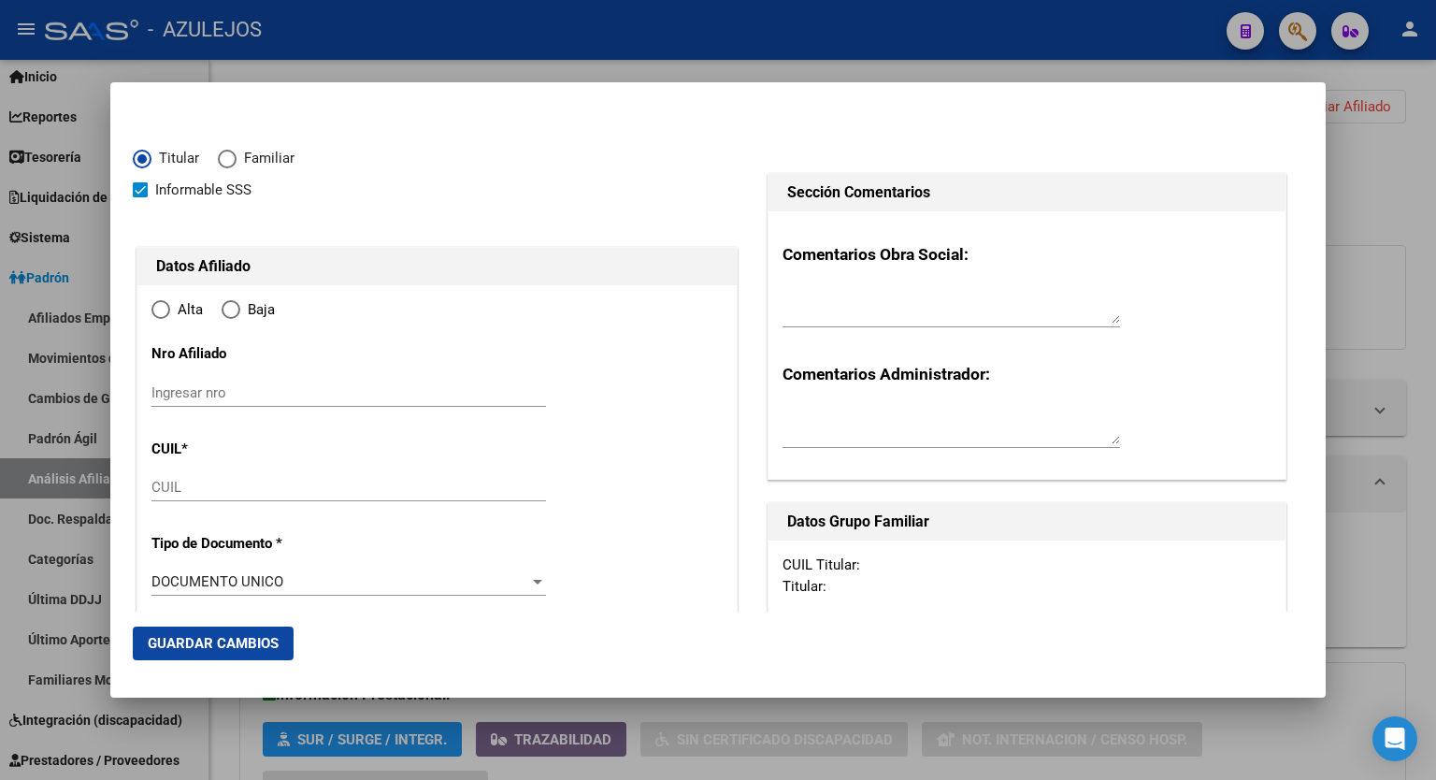
type input "20-35119283-7"
type input "35119283"
type input "GODOY"
type input "CRISTIAN ALBERTO"
type input "1990-04-14"
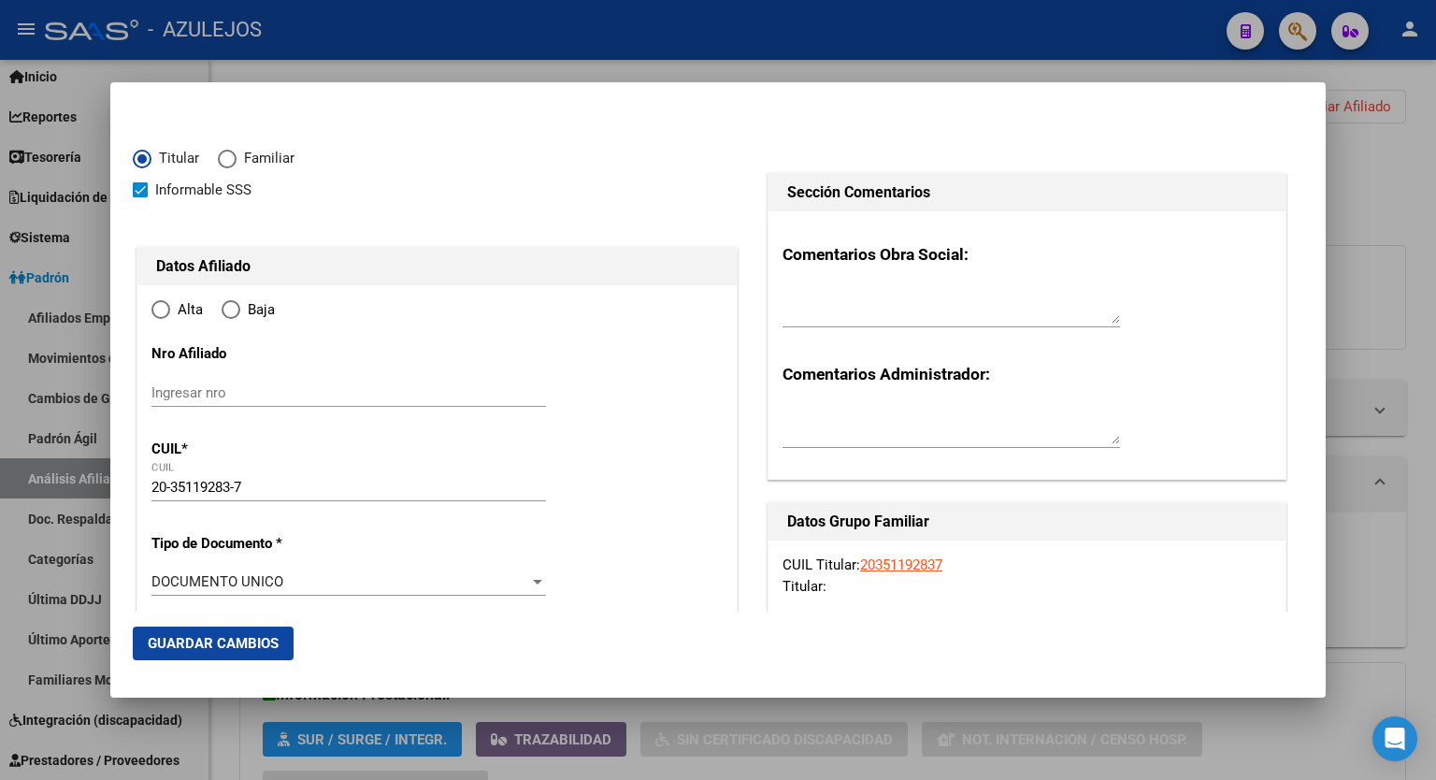
type input "MONTE GRANDE"
type input "1842"
type input "DOMINGO SARMIENTO"
type input "3016"
radio input "true"
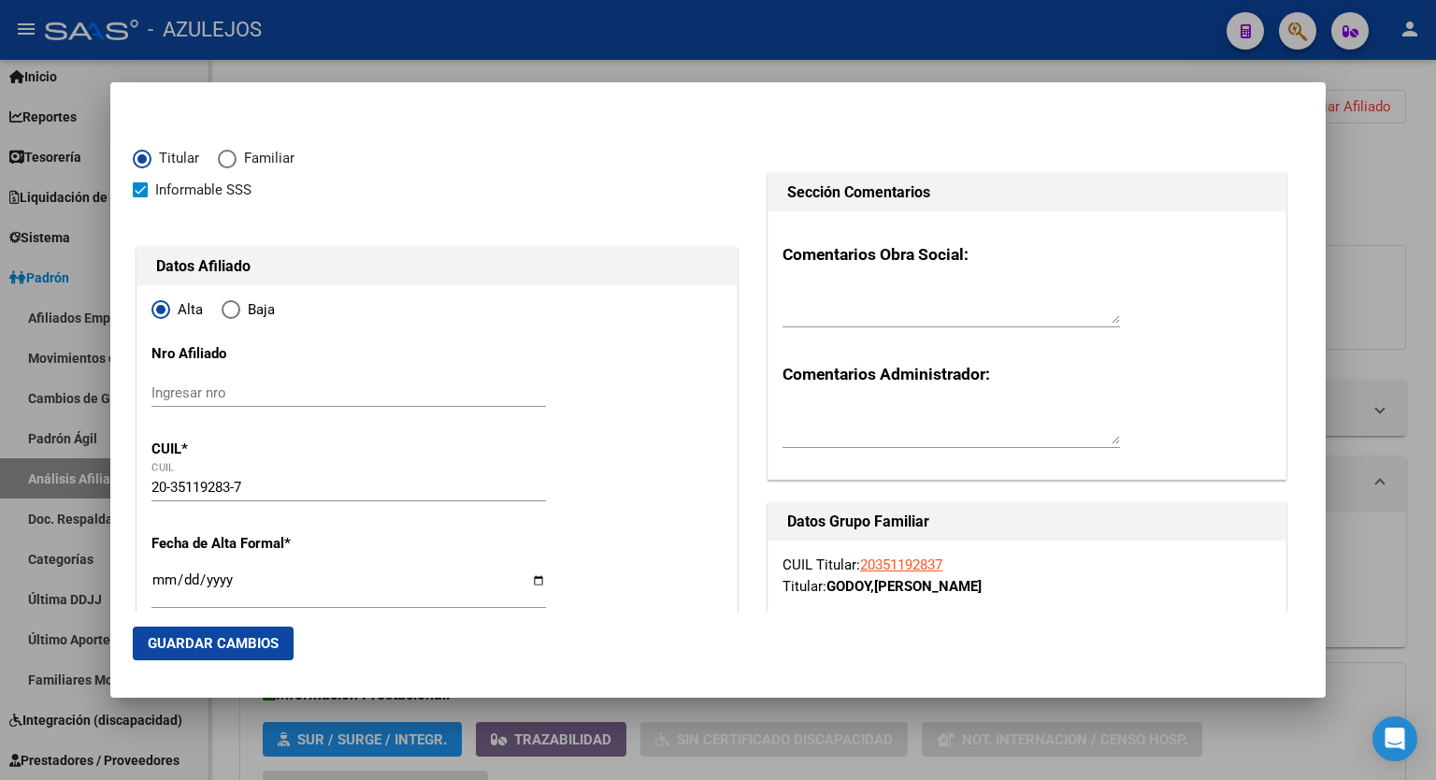
type input "MONTE GRANDE"
click at [533, 578] on input "Ingresar fecha" at bounding box center [349, 587] width 395 height 30
type input "2025-09-01"
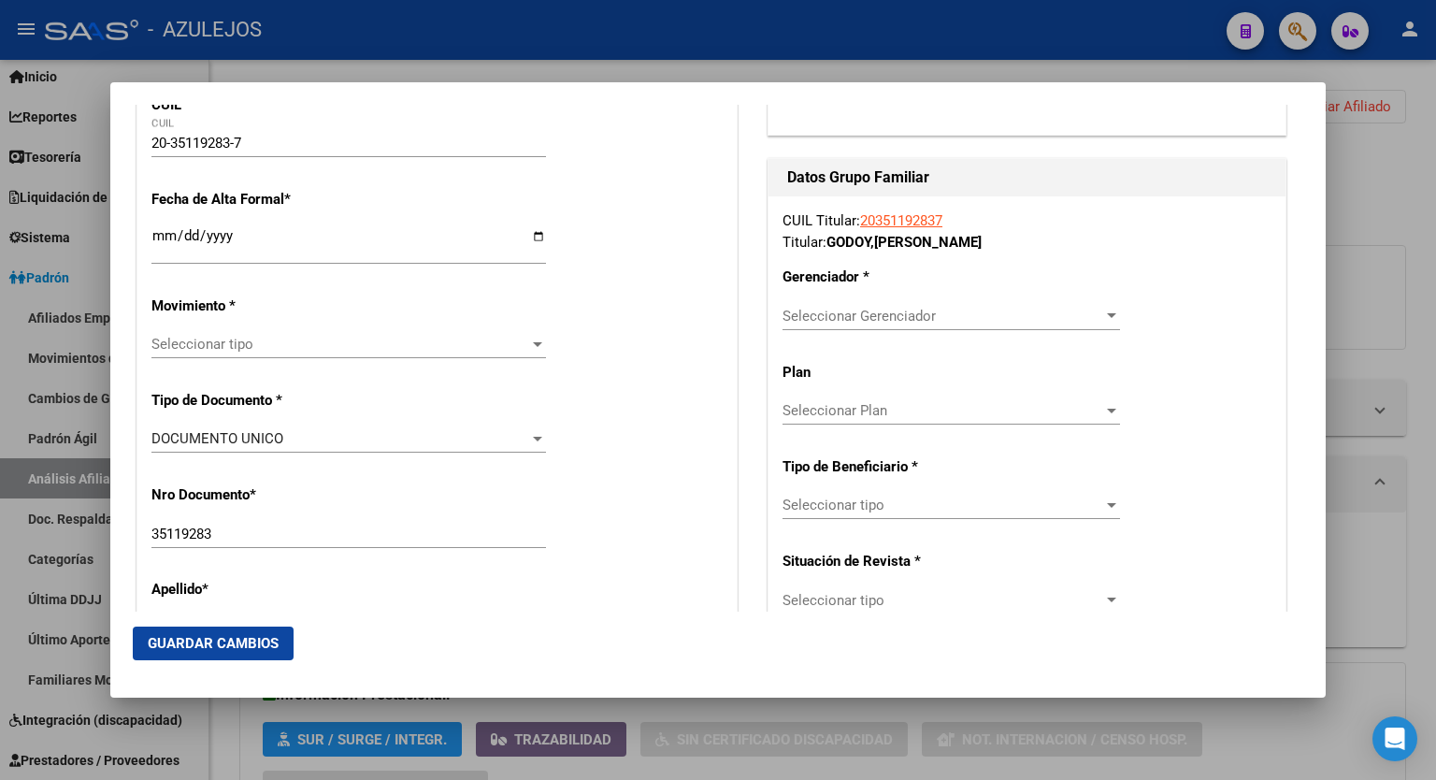
scroll to position [396, 0]
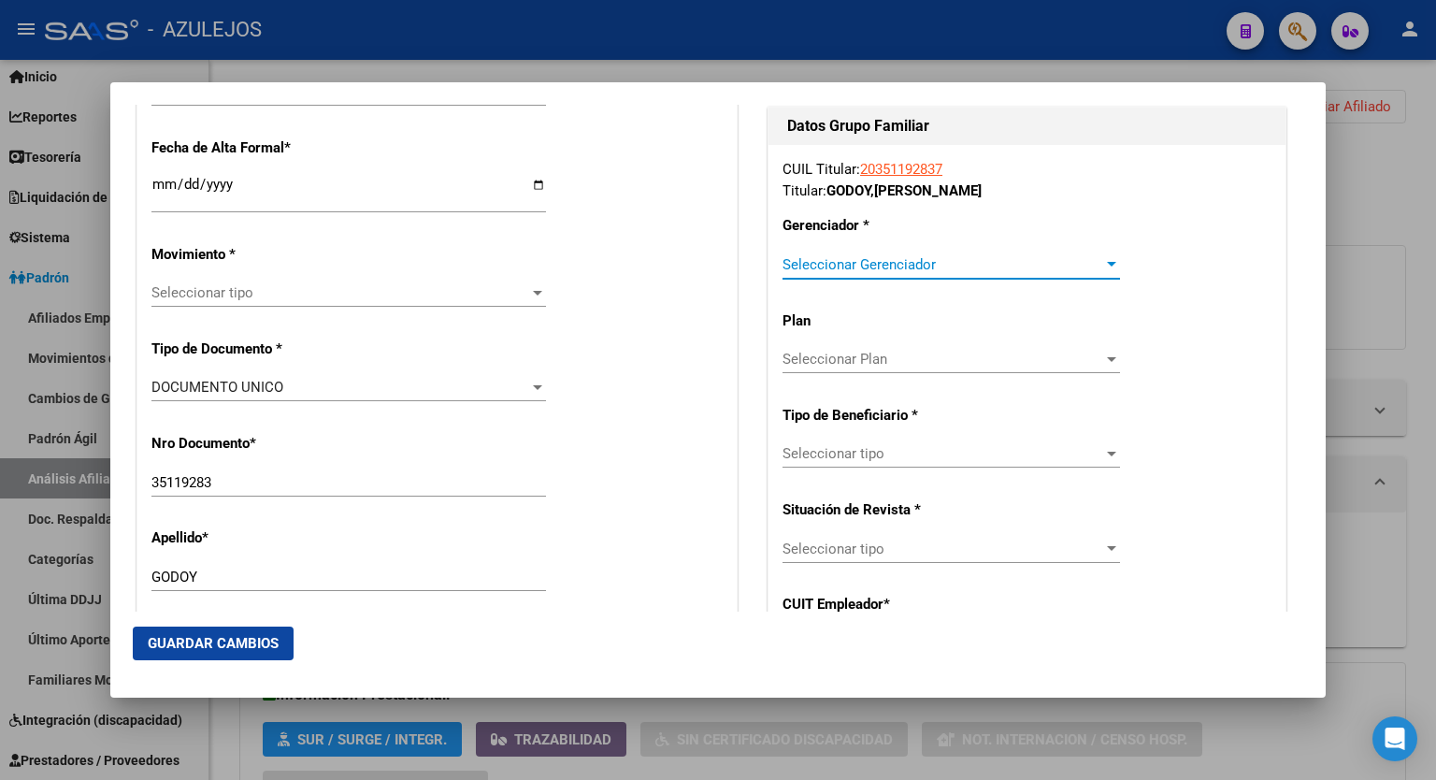
click at [1104, 259] on div at bounding box center [1112, 264] width 17 height 15
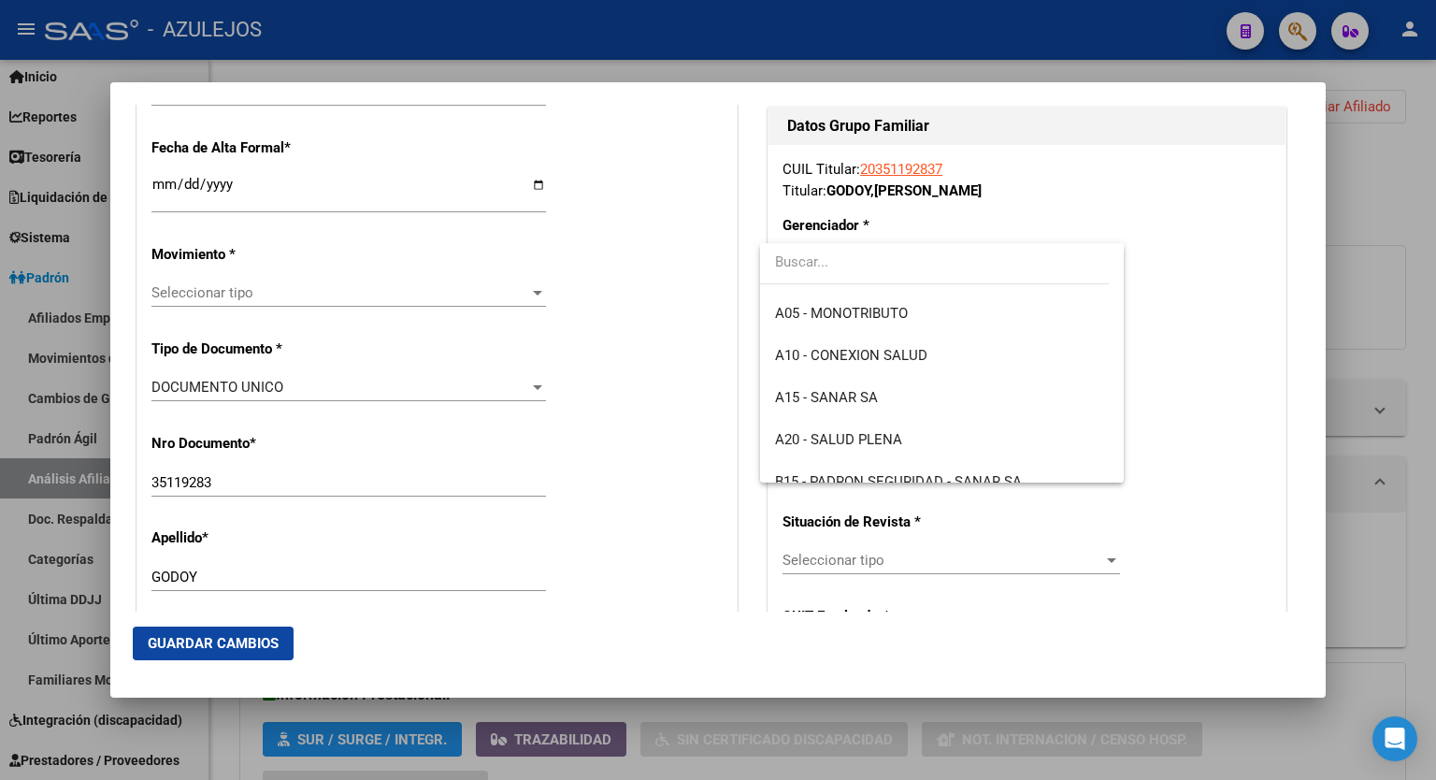
scroll to position [172, 0]
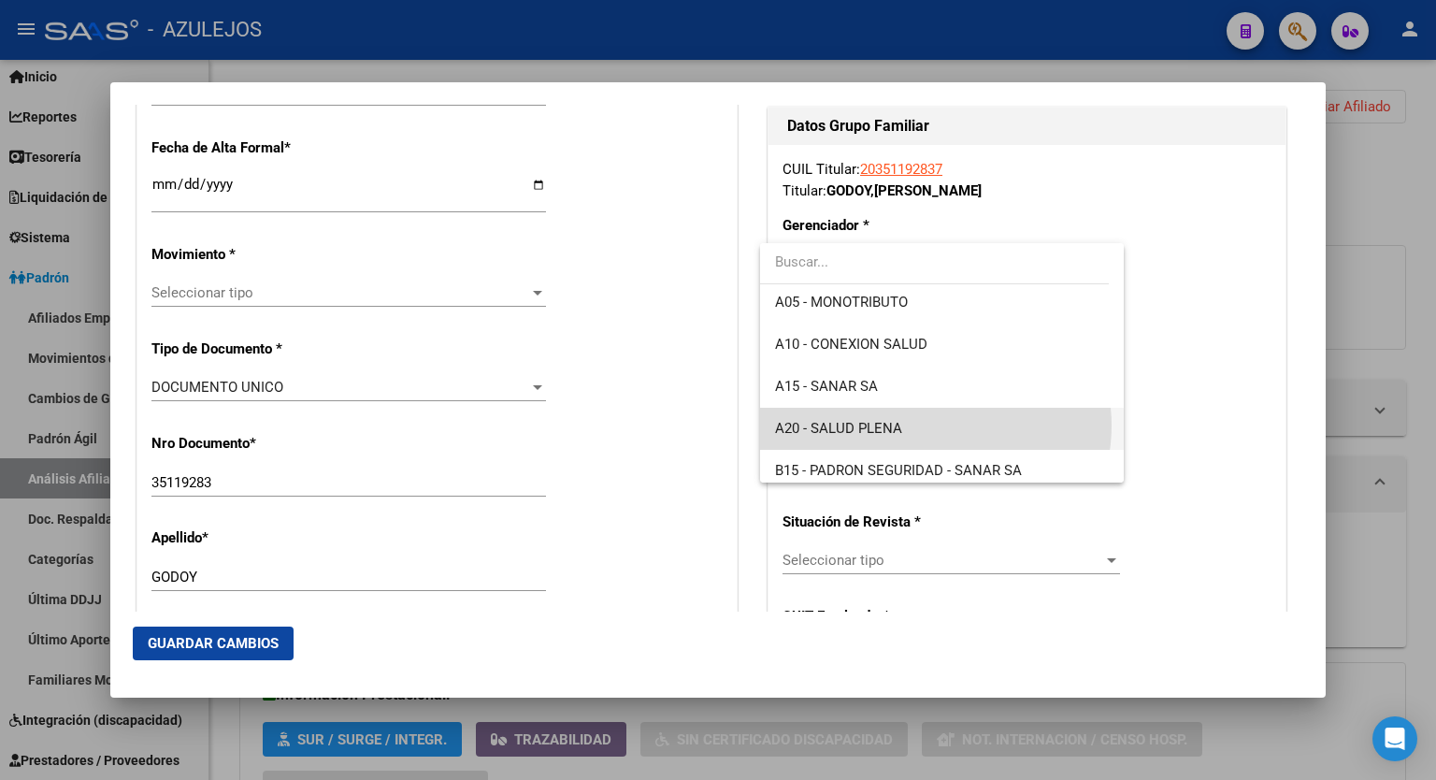
click at [935, 425] on span "A20 - SALUD PLENA" at bounding box center [942, 429] width 334 height 42
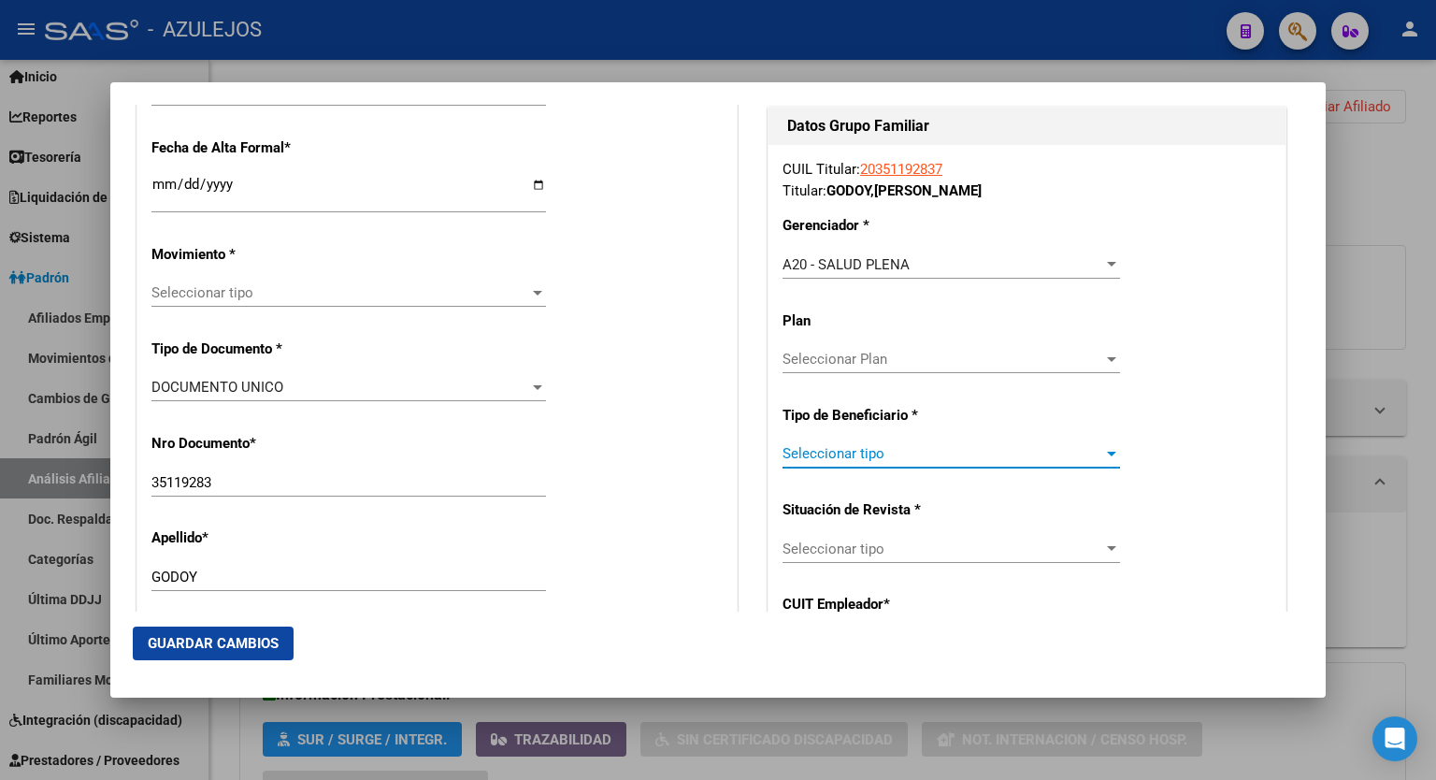
click at [1104, 460] on div at bounding box center [1112, 453] width 17 height 15
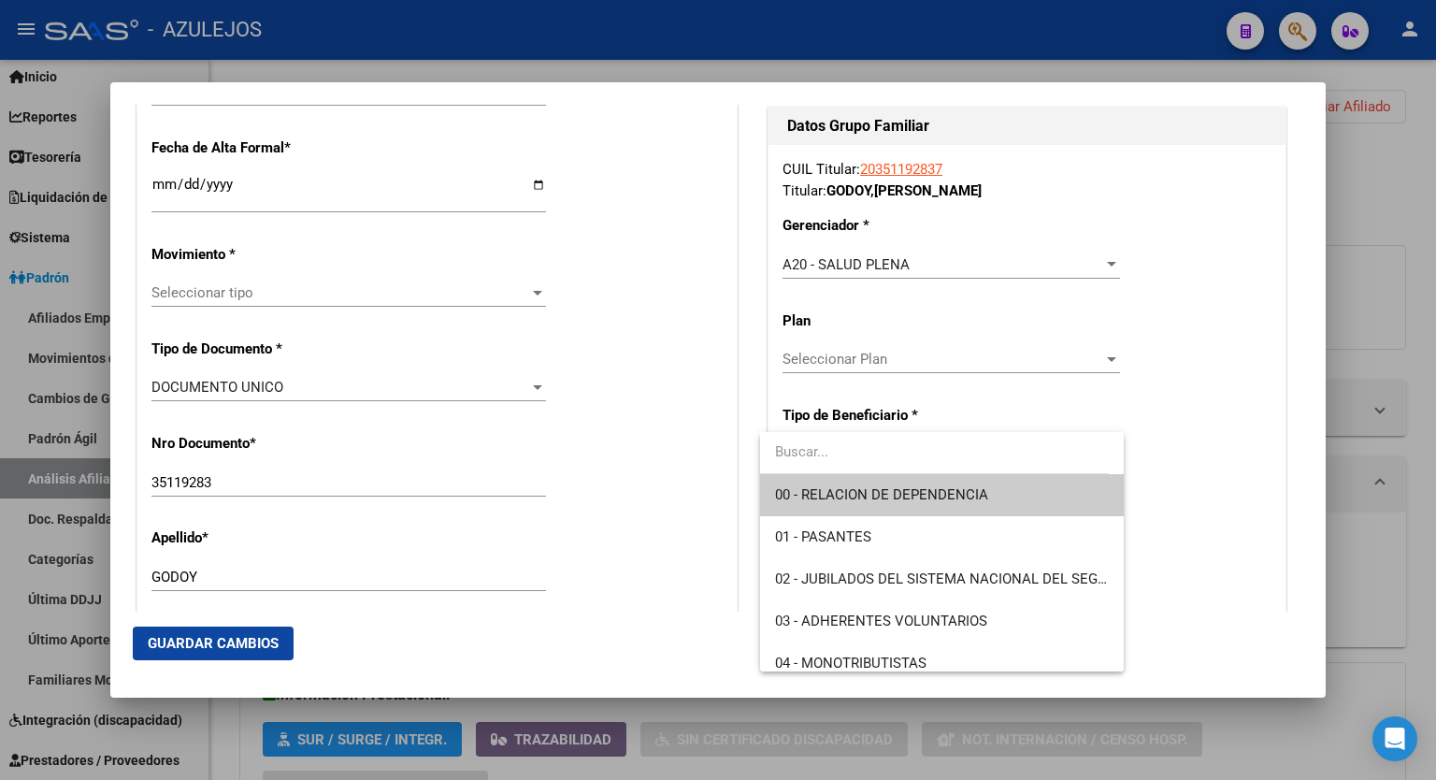
click at [1003, 500] on span "00 - RELACION DE DEPENDENCIA" at bounding box center [942, 495] width 334 height 42
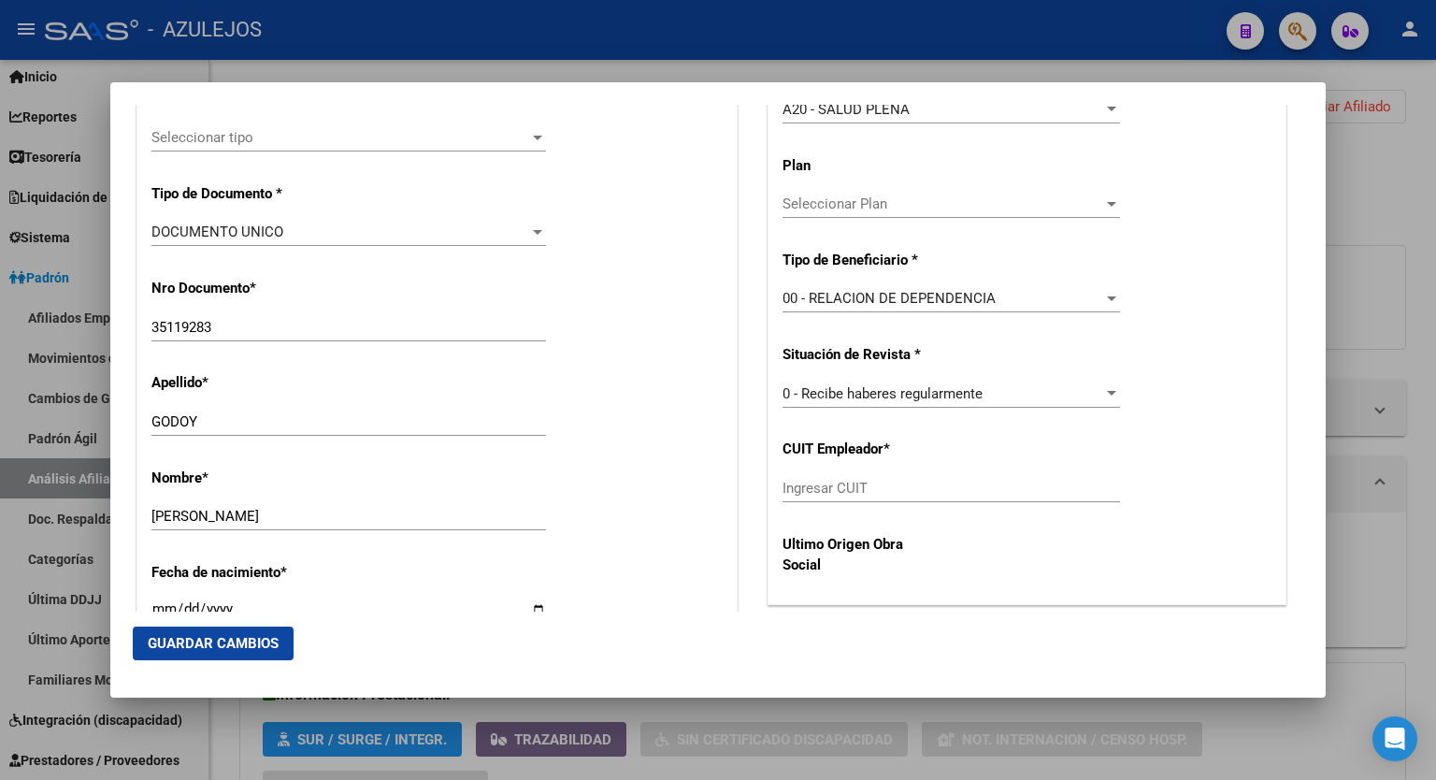
scroll to position [583, 0]
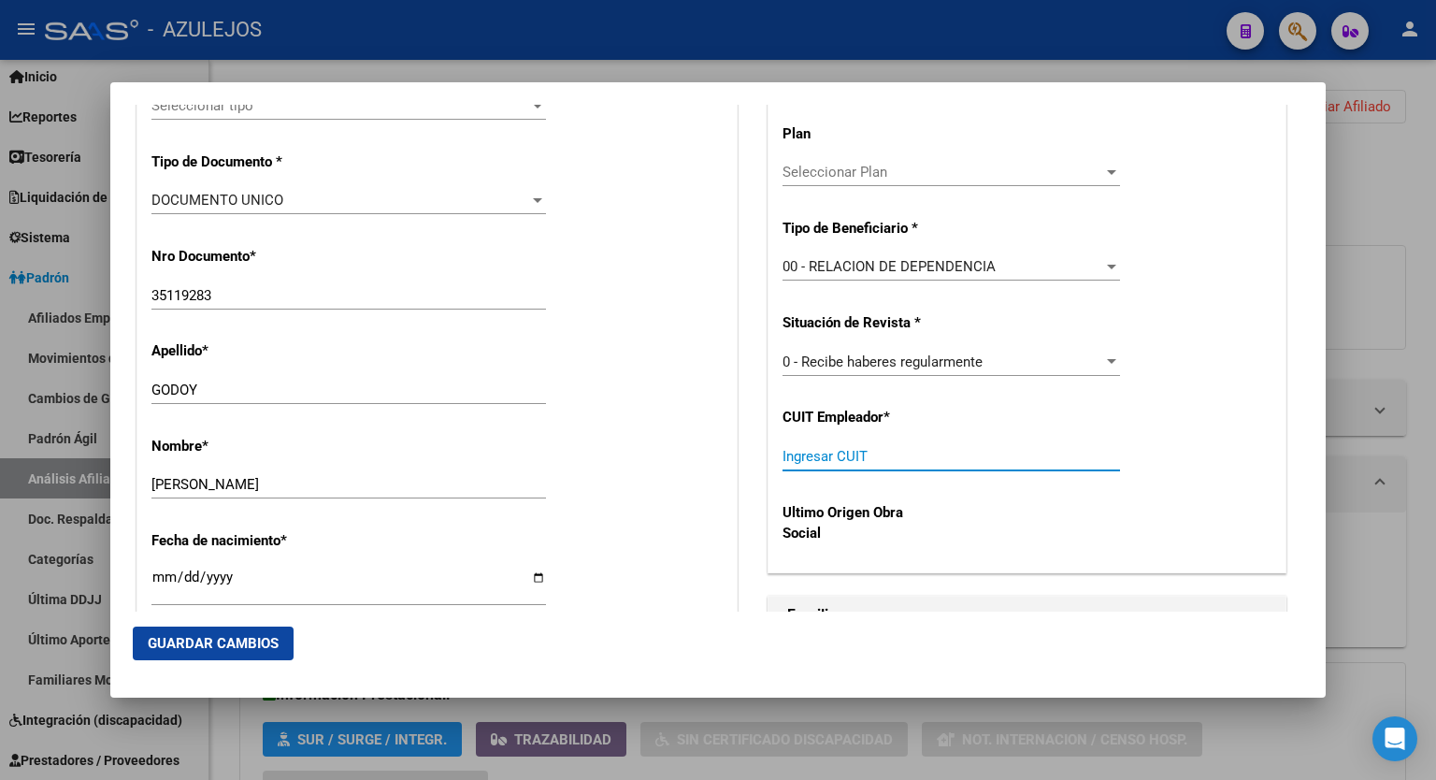
click at [961, 458] on input "Ingresar CUIT" at bounding box center [952, 456] width 338 height 17
paste input "30-71214615-6"
type input "30-71214615-6"
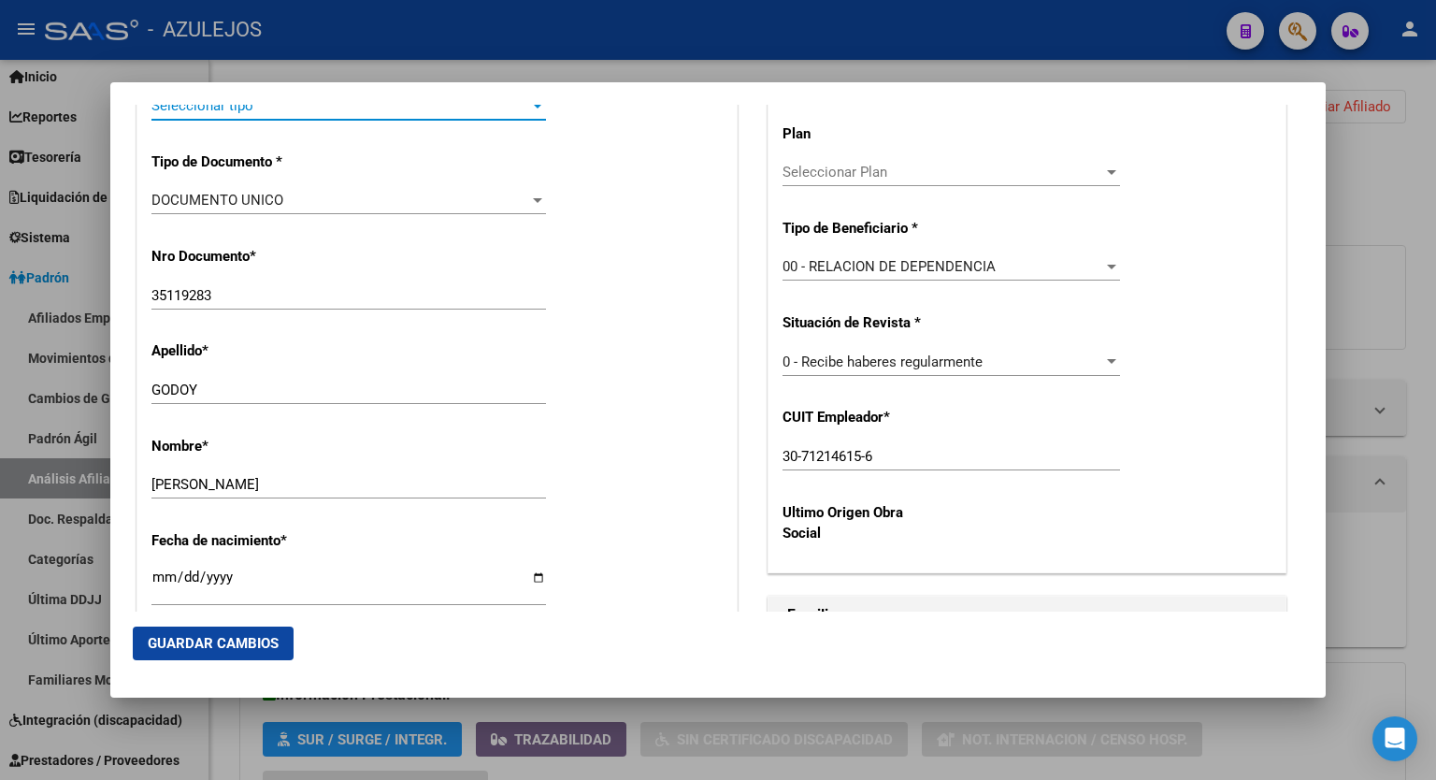
click at [534, 105] on div at bounding box center [537, 106] width 9 height 5
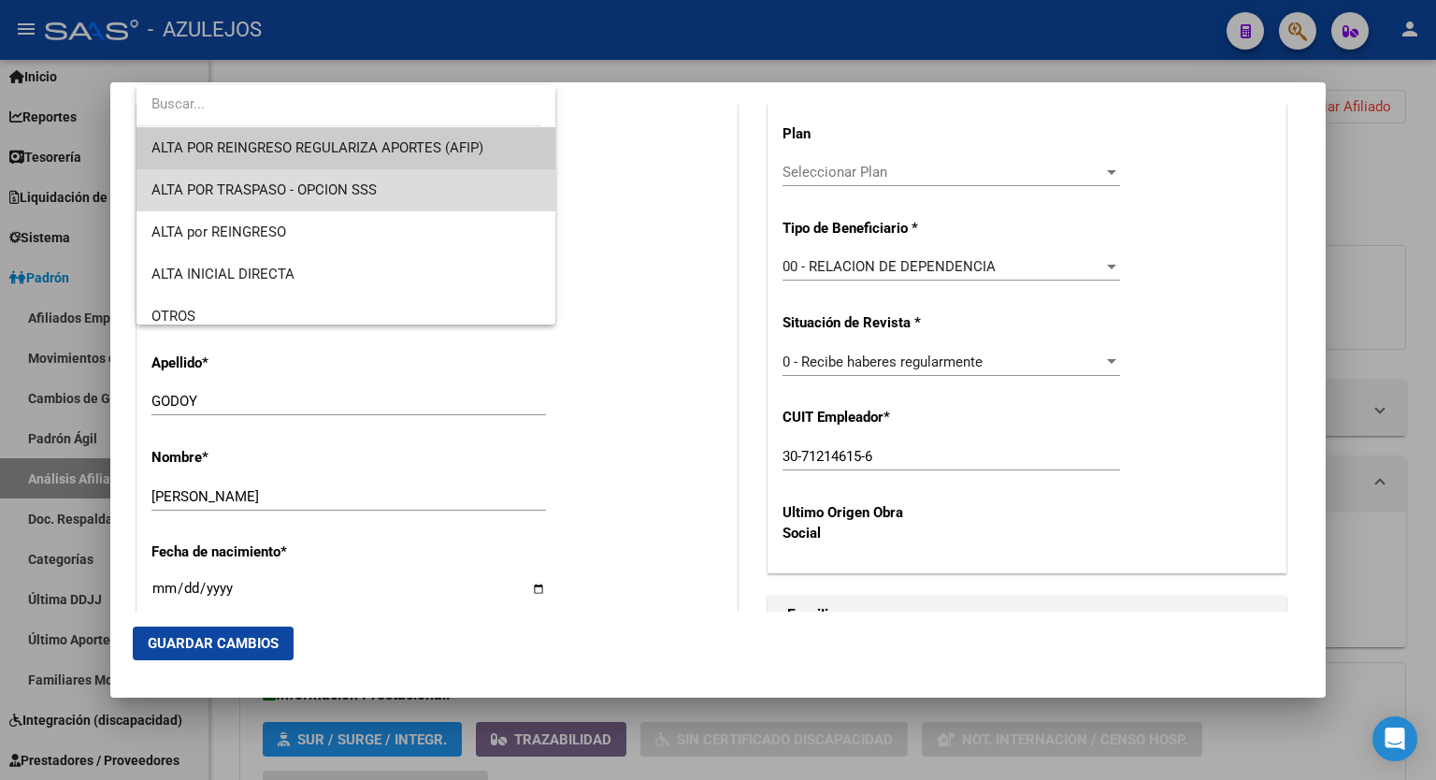
click at [411, 183] on span "ALTA POR TRASPASO - OPCION SSS" at bounding box center [346, 190] width 389 height 42
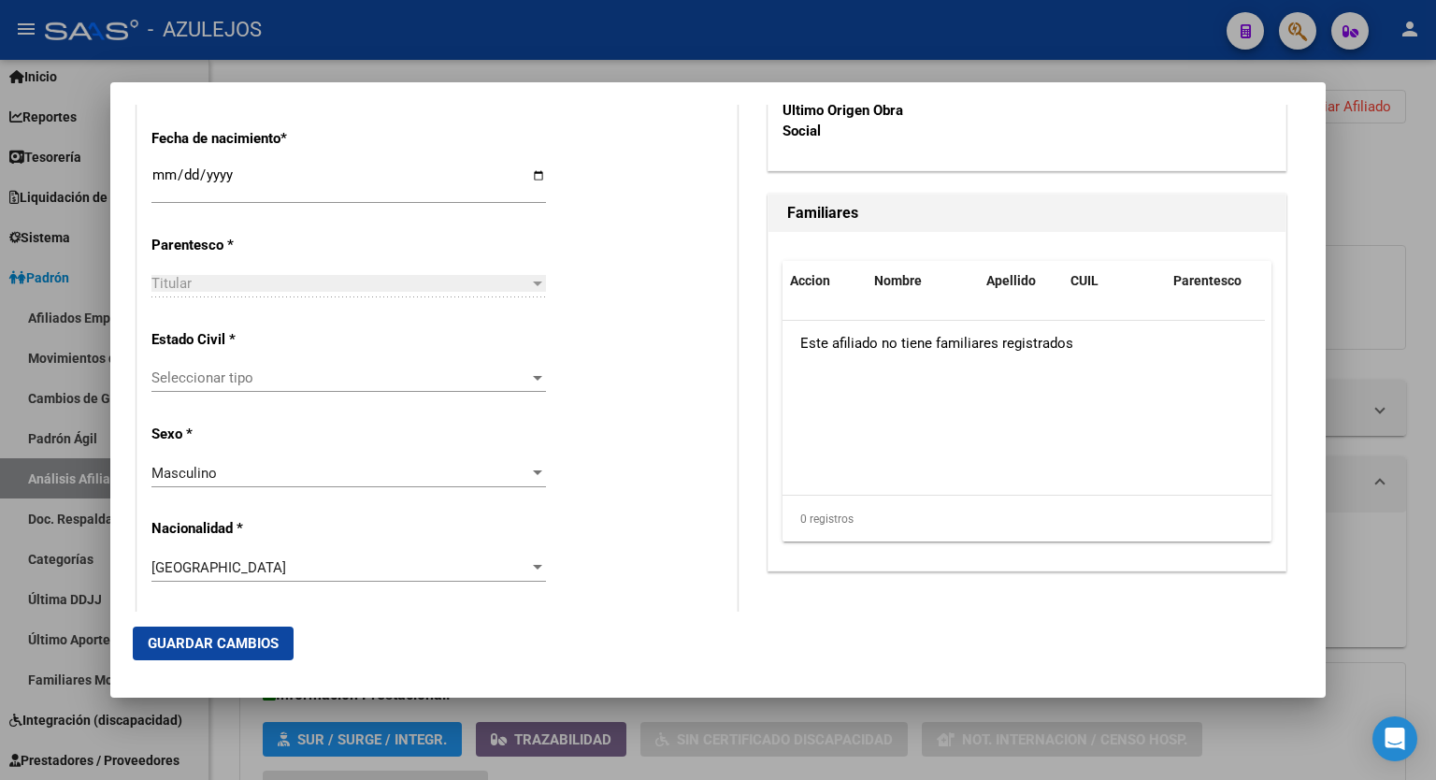
scroll to position [995, 0]
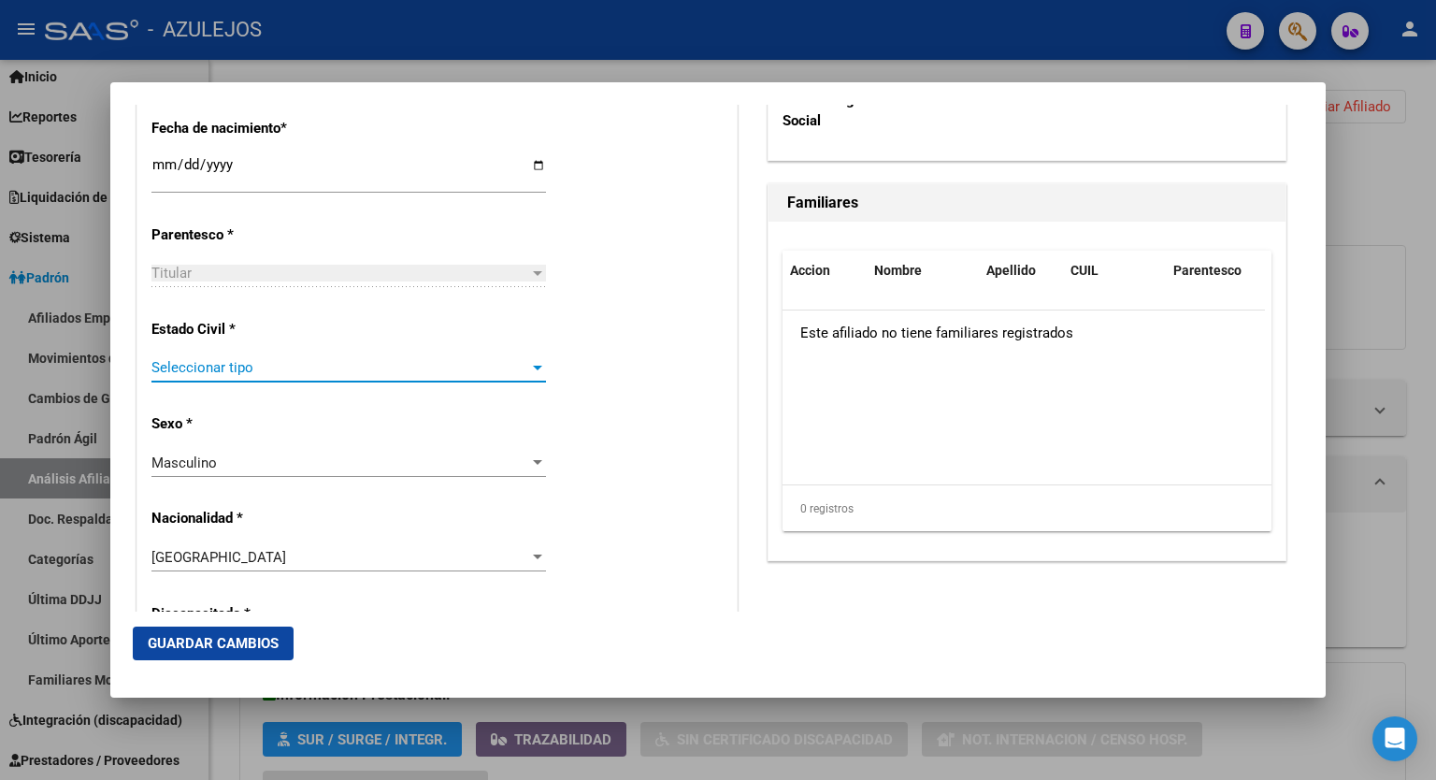
click at [536, 364] on div at bounding box center [537, 367] width 17 height 15
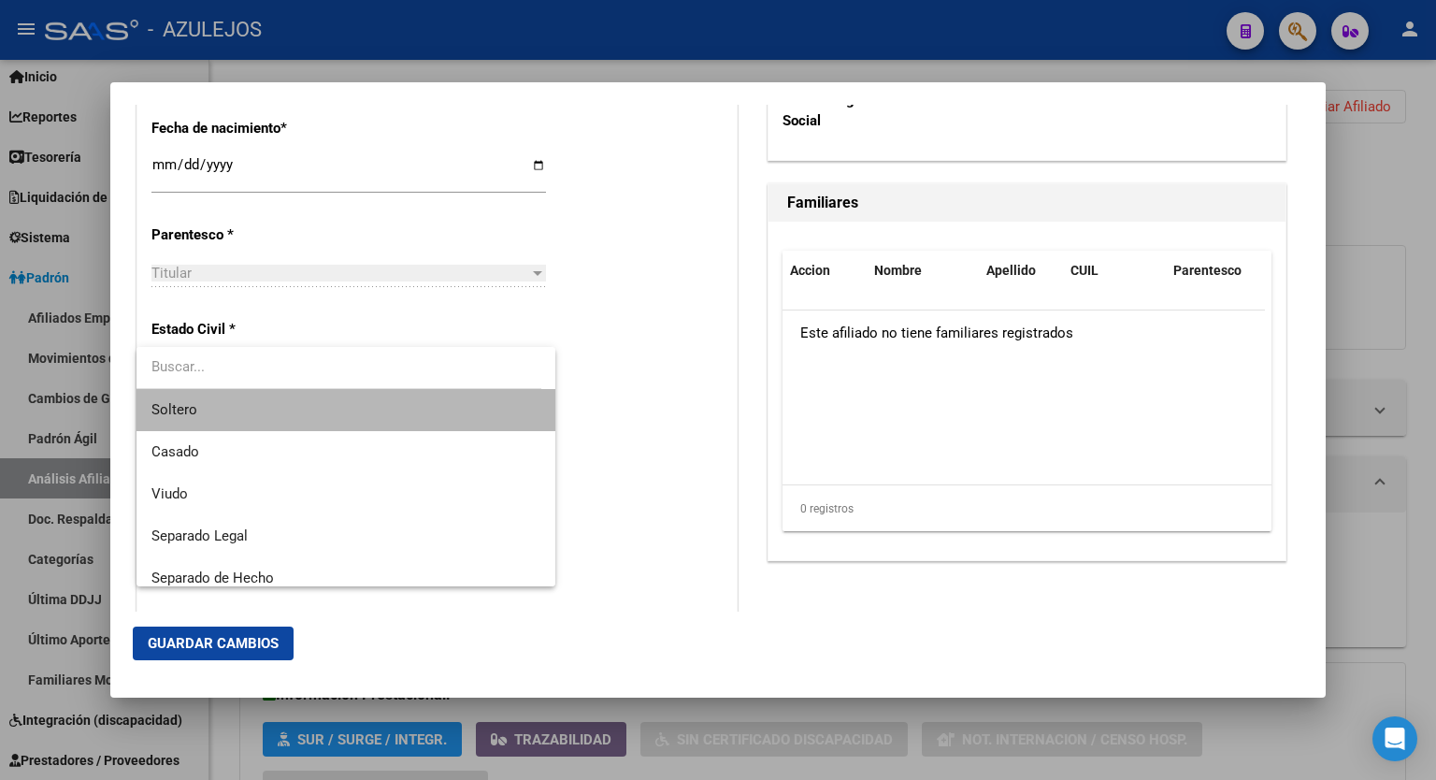
click at [425, 412] on span "Soltero" at bounding box center [346, 410] width 389 height 42
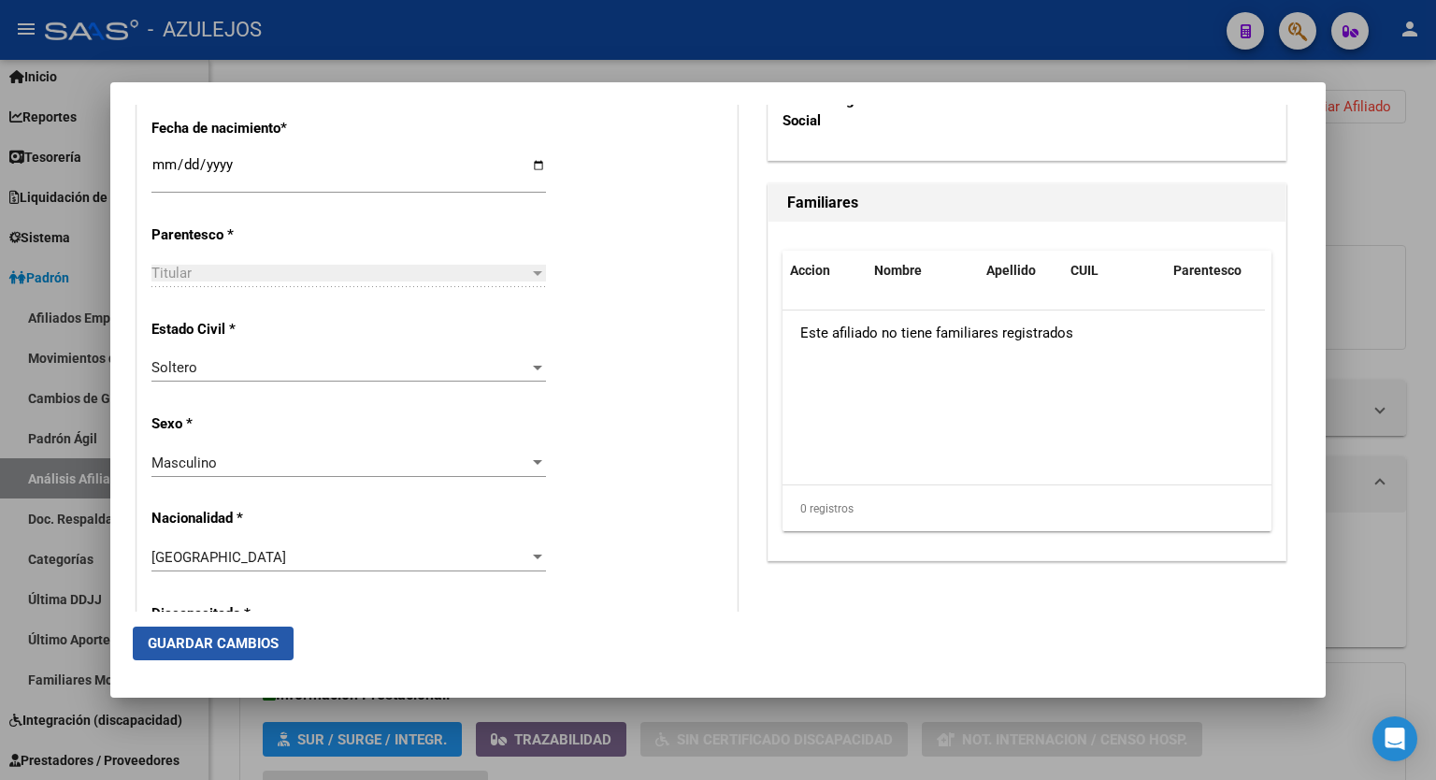
click at [214, 649] on span "Guardar Cambios" at bounding box center [213, 643] width 131 height 17
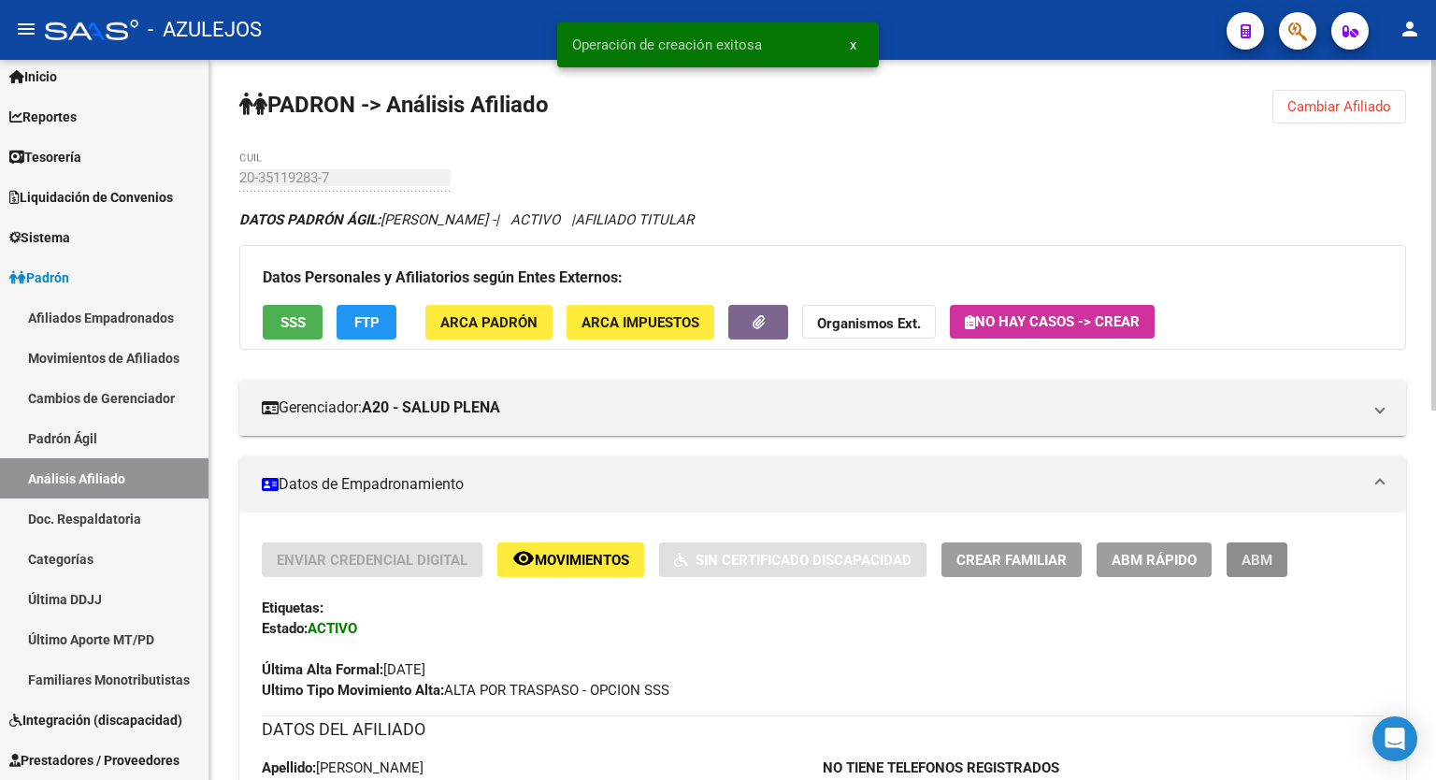
click at [1265, 547] on button "ABM" at bounding box center [1257, 559] width 61 height 35
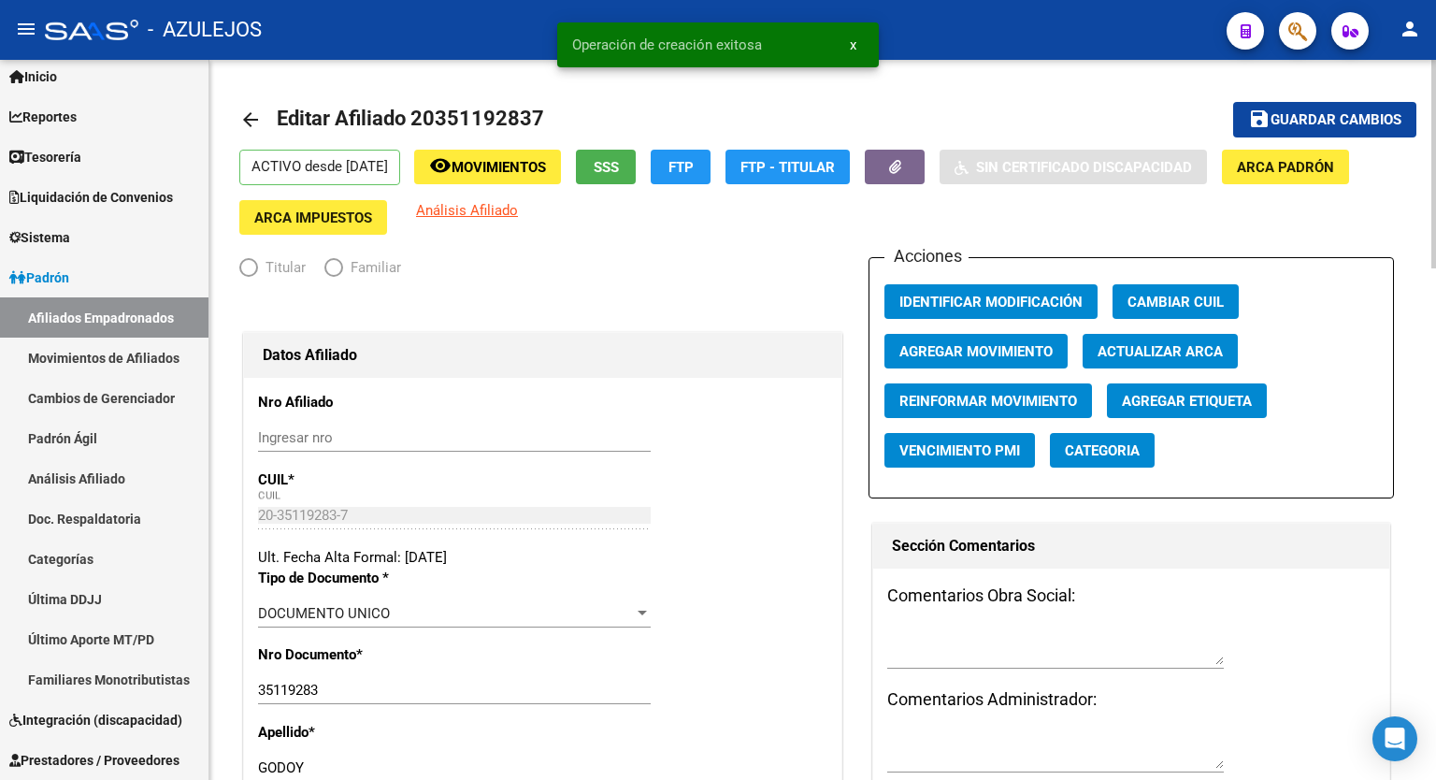
radio input "true"
type input "30-71214615-6"
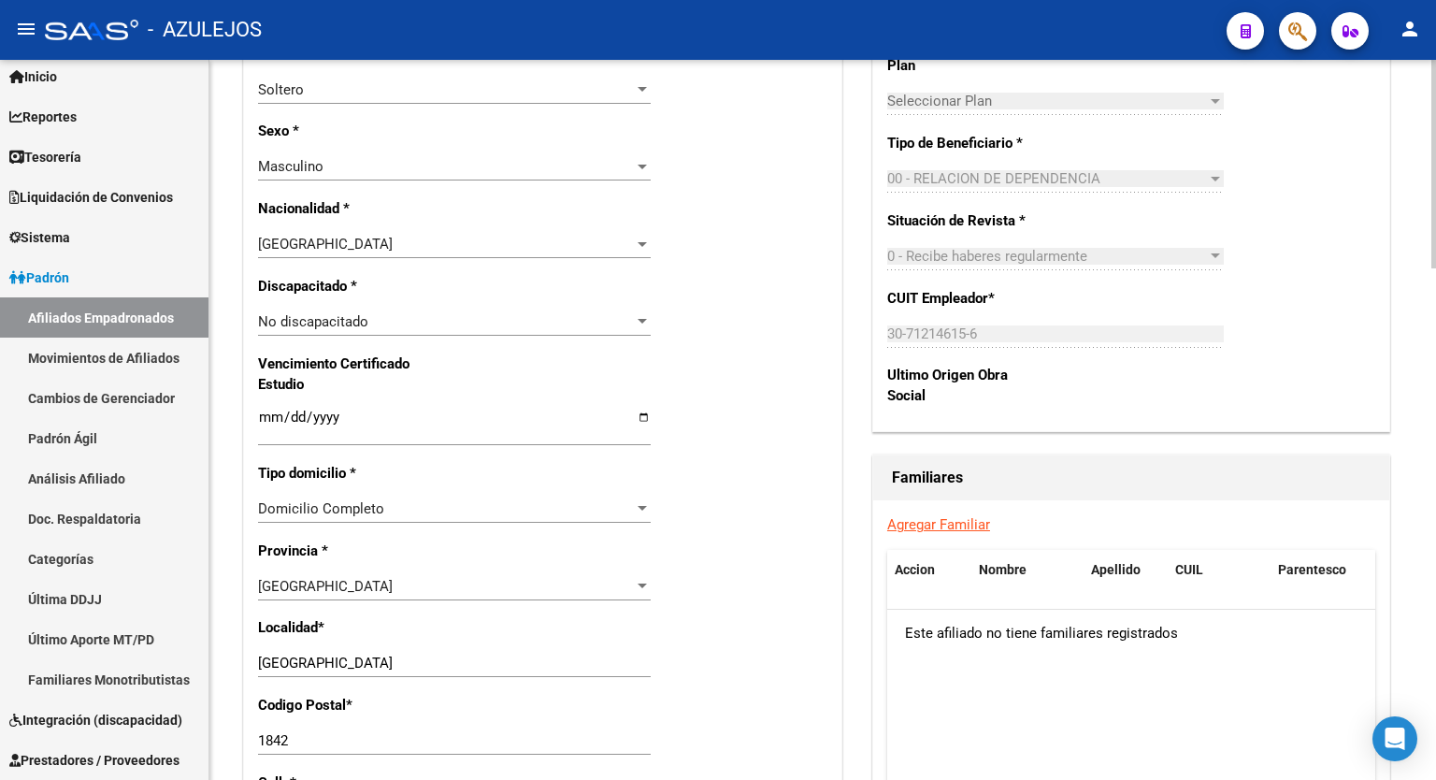
scroll to position [1009, 0]
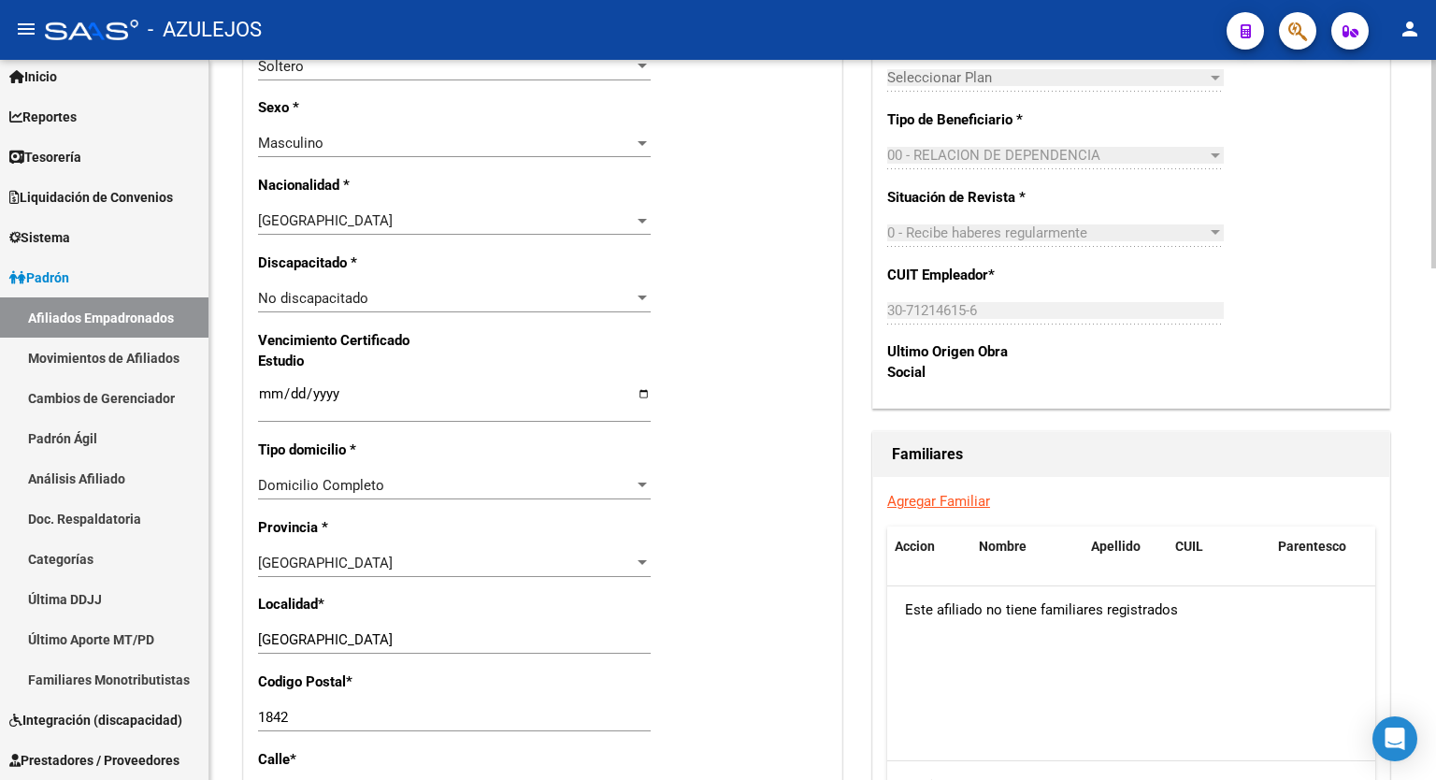
click at [1436, 469] on div at bounding box center [1434, 458] width 5 height 209
click at [968, 509] on link "Agregar Familiar" at bounding box center [939, 501] width 103 height 17
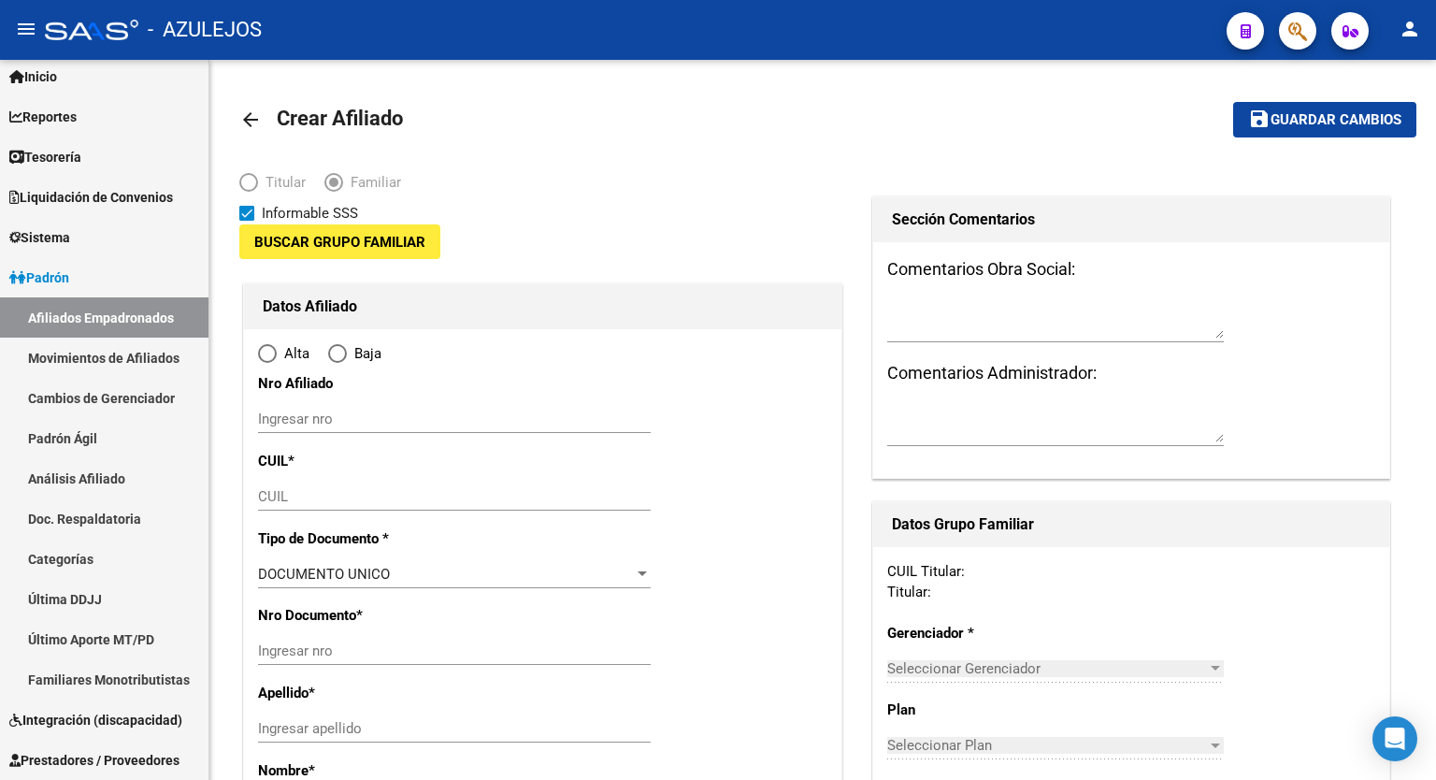
type input "30-71214615-6"
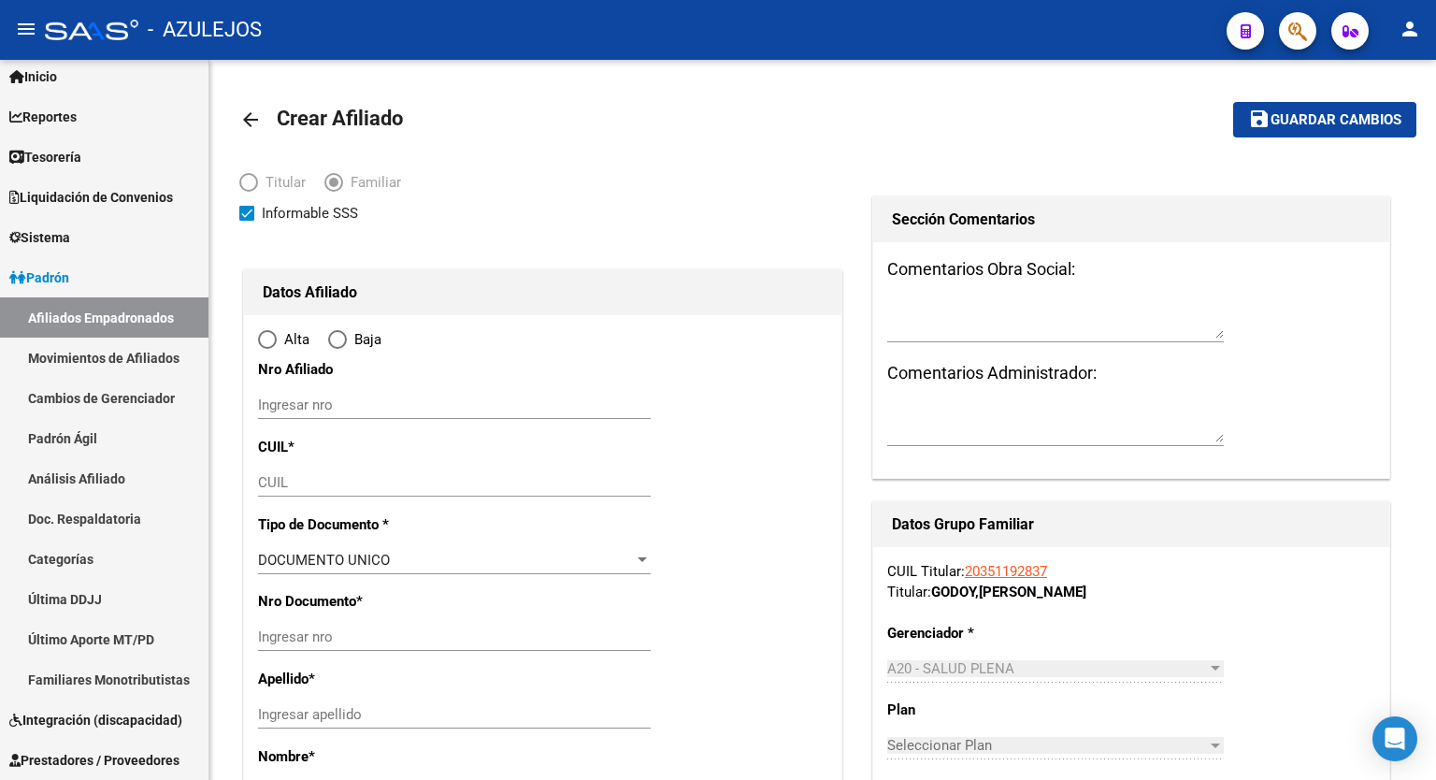
type input "MONTE GRANDE"
type input "1842"
type input "DOMINGO SARMIENTO"
type input "3016"
radio input "true"
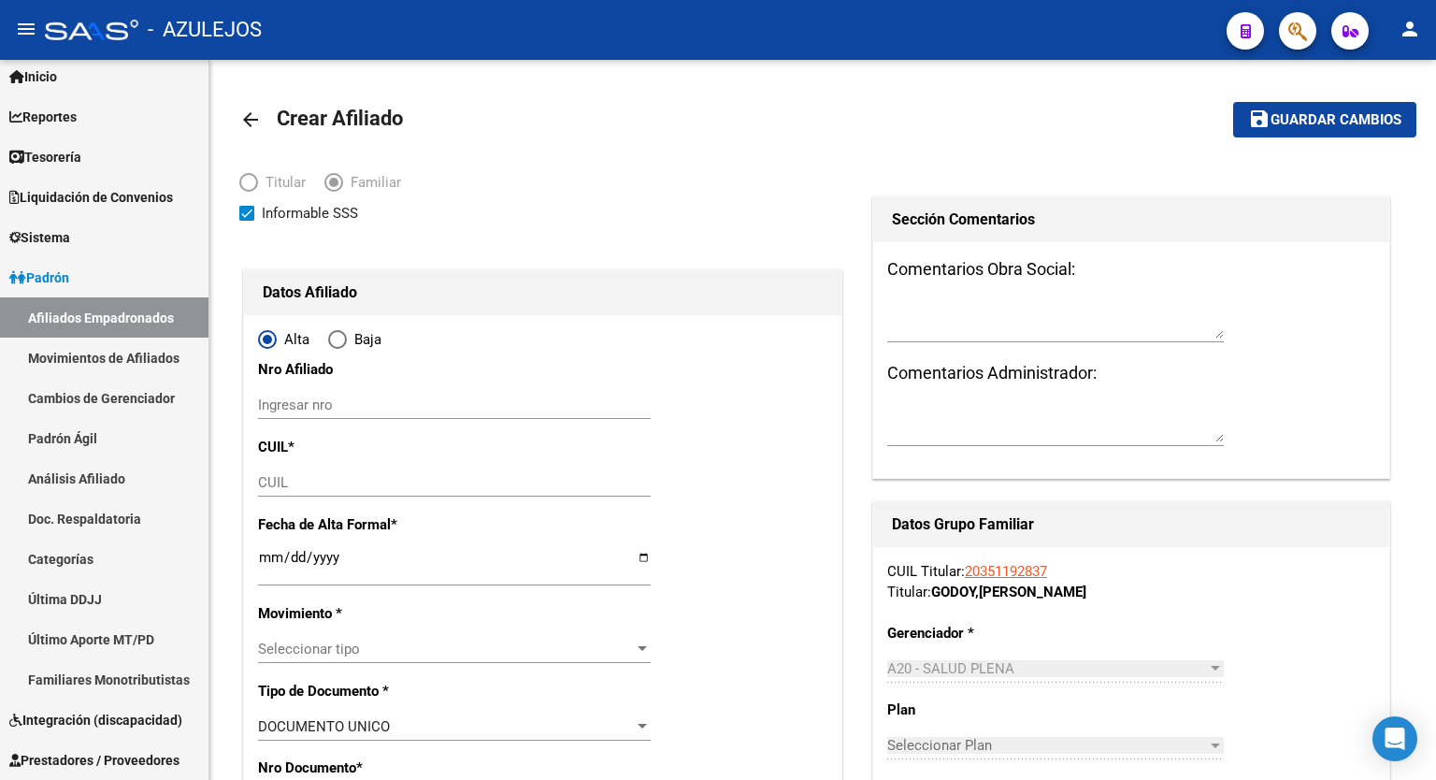
type input "30-71214615-6"
click at [350, 484] on input "CUIL" at bounding box center [454, 482] width 393 height 17
paste input "20-58735468-4"
type input "20-58735468-4"
type input "58735468"
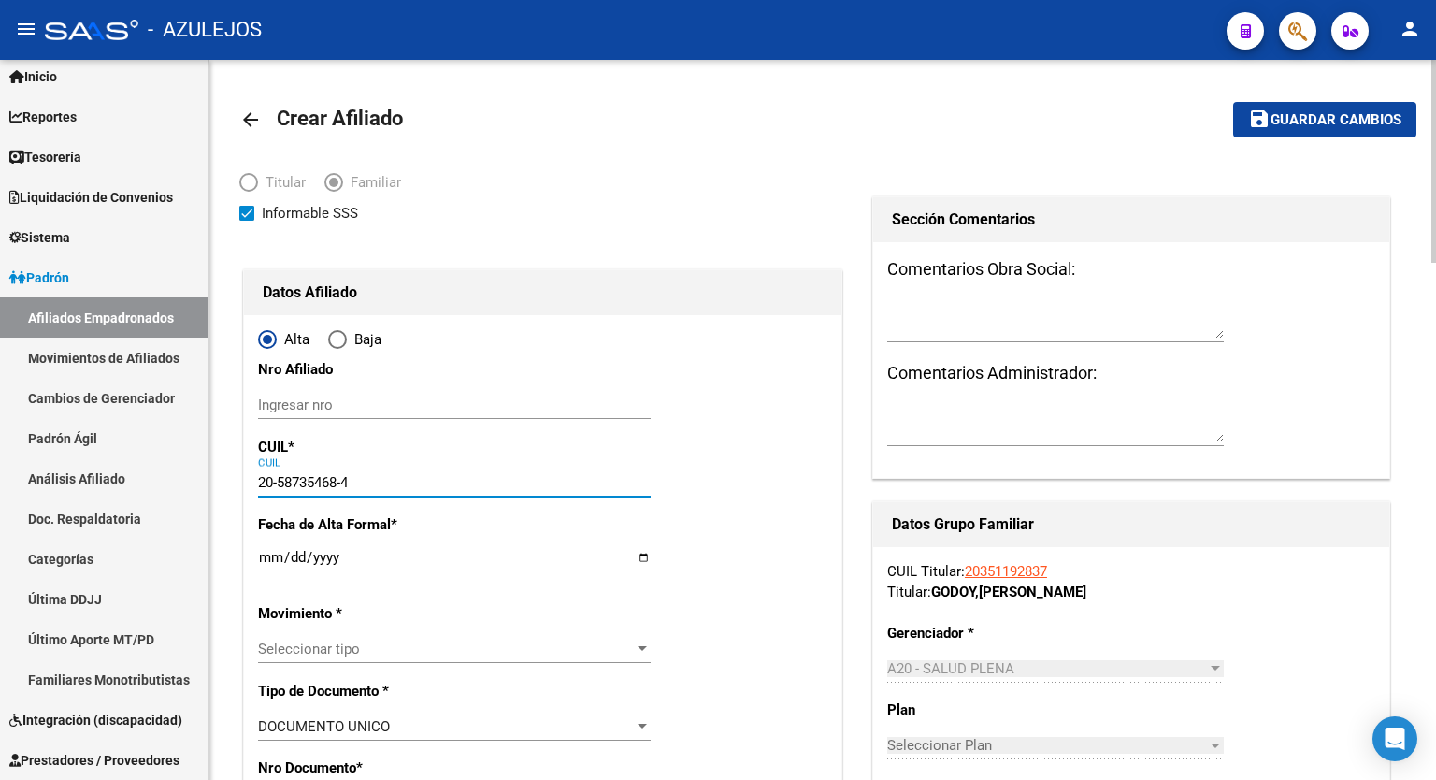
type input "GODOY ALFONZO"
type input "CRISTOPHER AMENADIEL THOM"
type input "2021-01-24"
type input "MONTE GRANDE"
type input "CARLOS SCAGLIA"
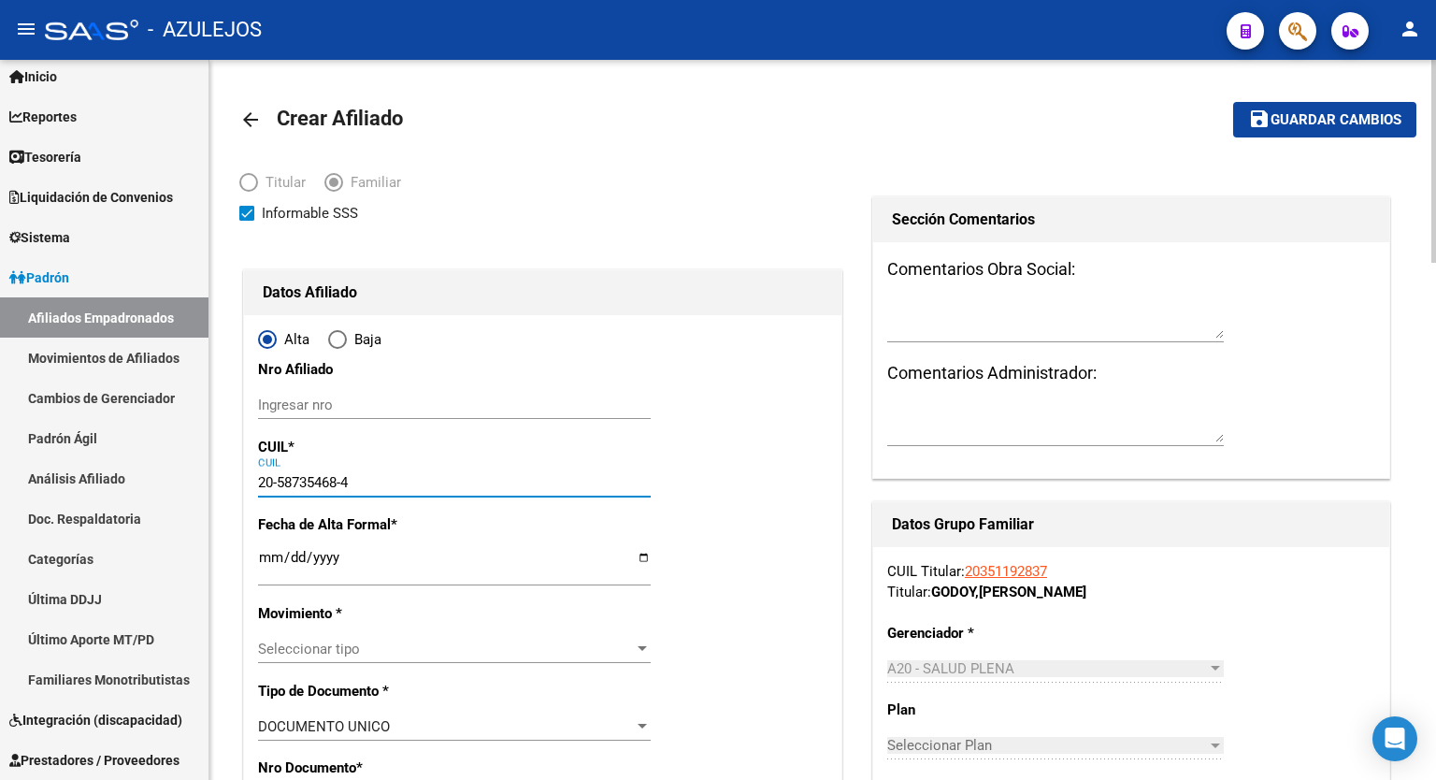
type input "20-58735468-4"
click at [644, 559] on input "Ingresar fecha" at bounding box center [454, 565] width 393 height 30
type input "2025-09-01"
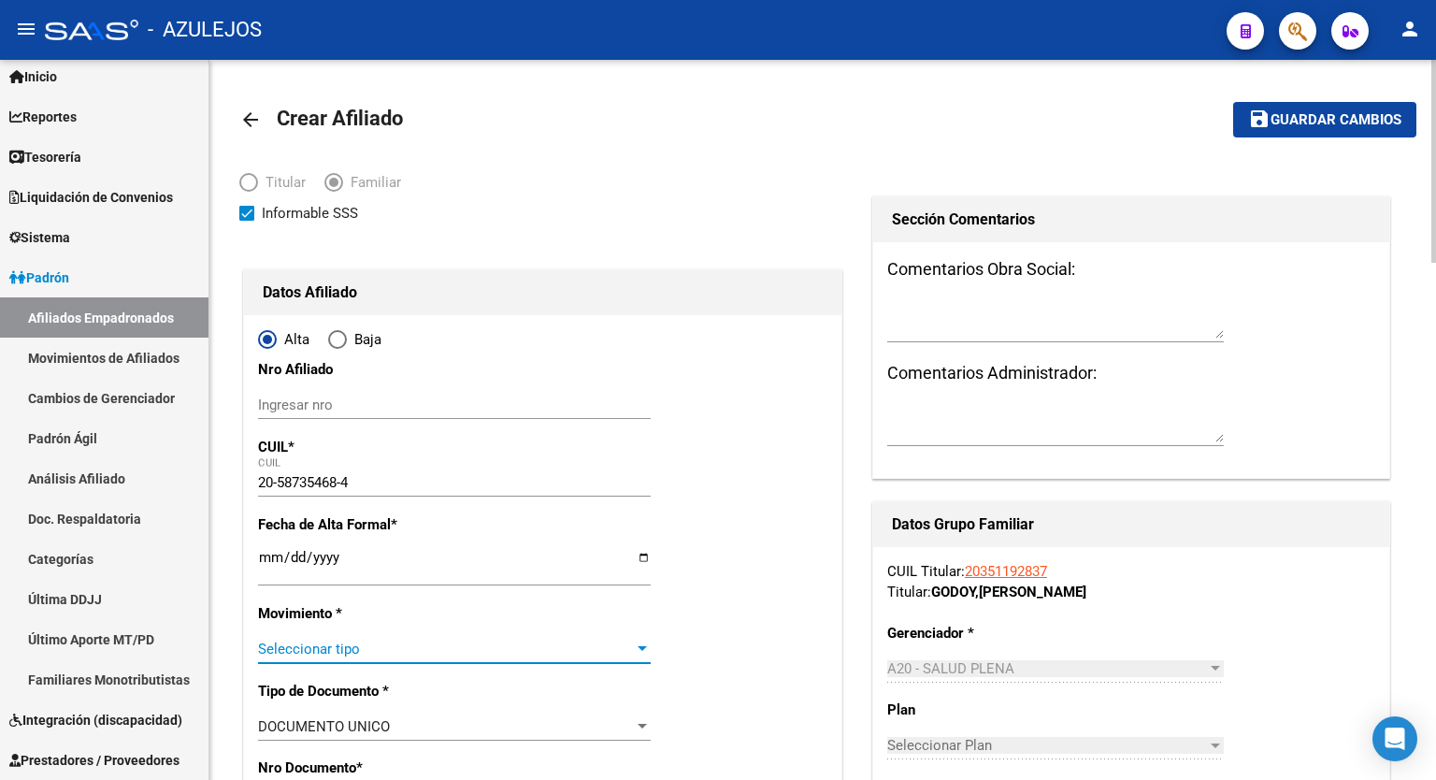
click at [642, 642] on div at bounding box center [642, 649] width 17 height 15
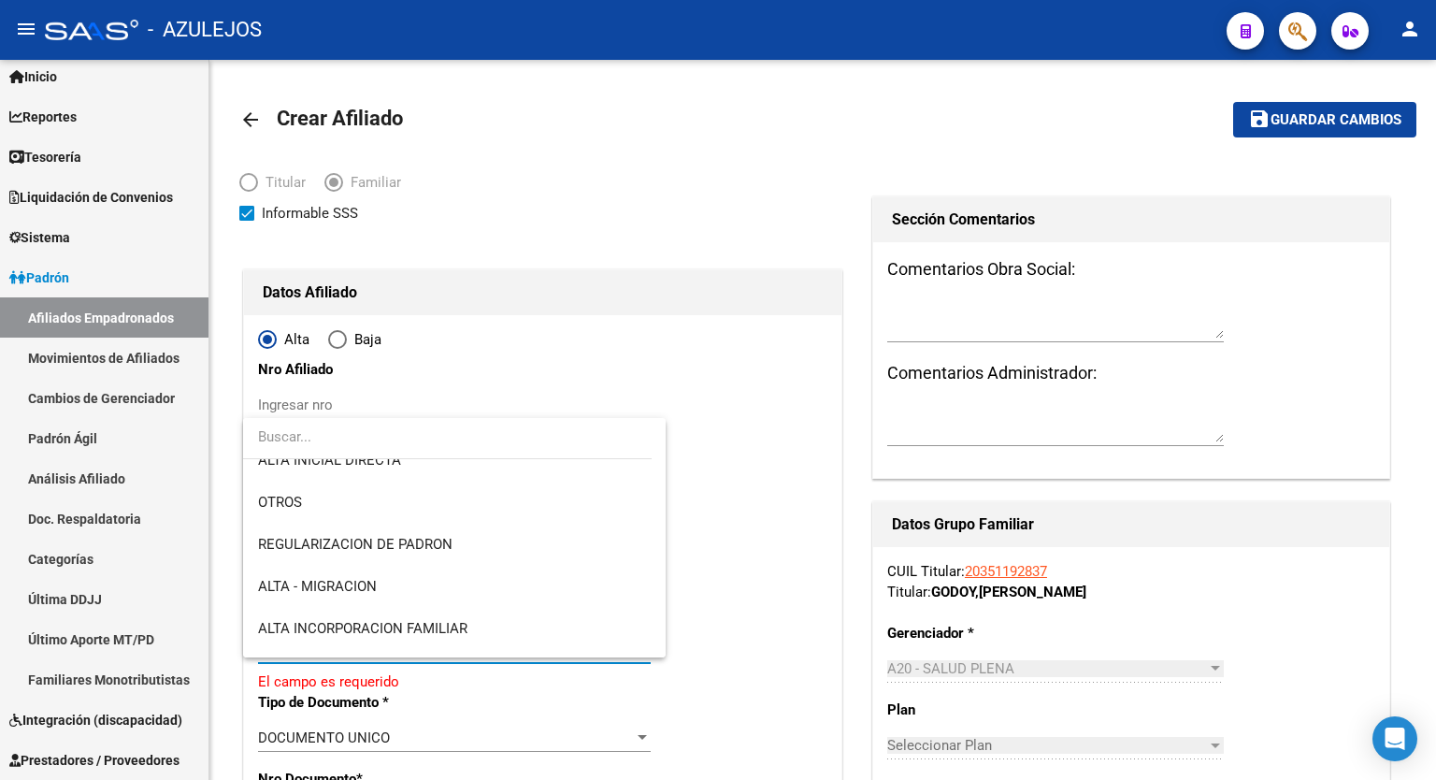
scroll to position [150, 0]
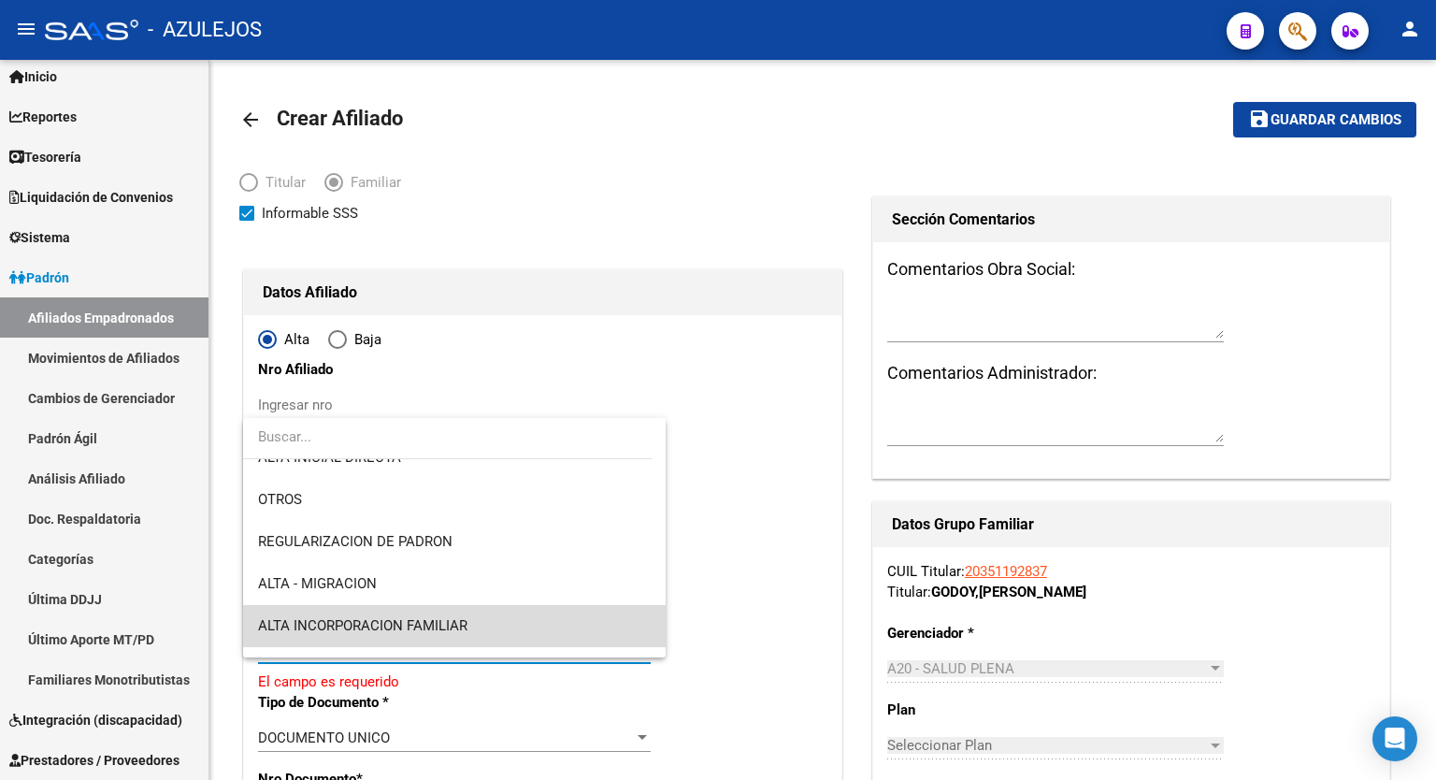
click at [509, 626] on span "ALTA INCORPORACION FAMILIAR" at bounding box center [454, 626] width 393 height 42
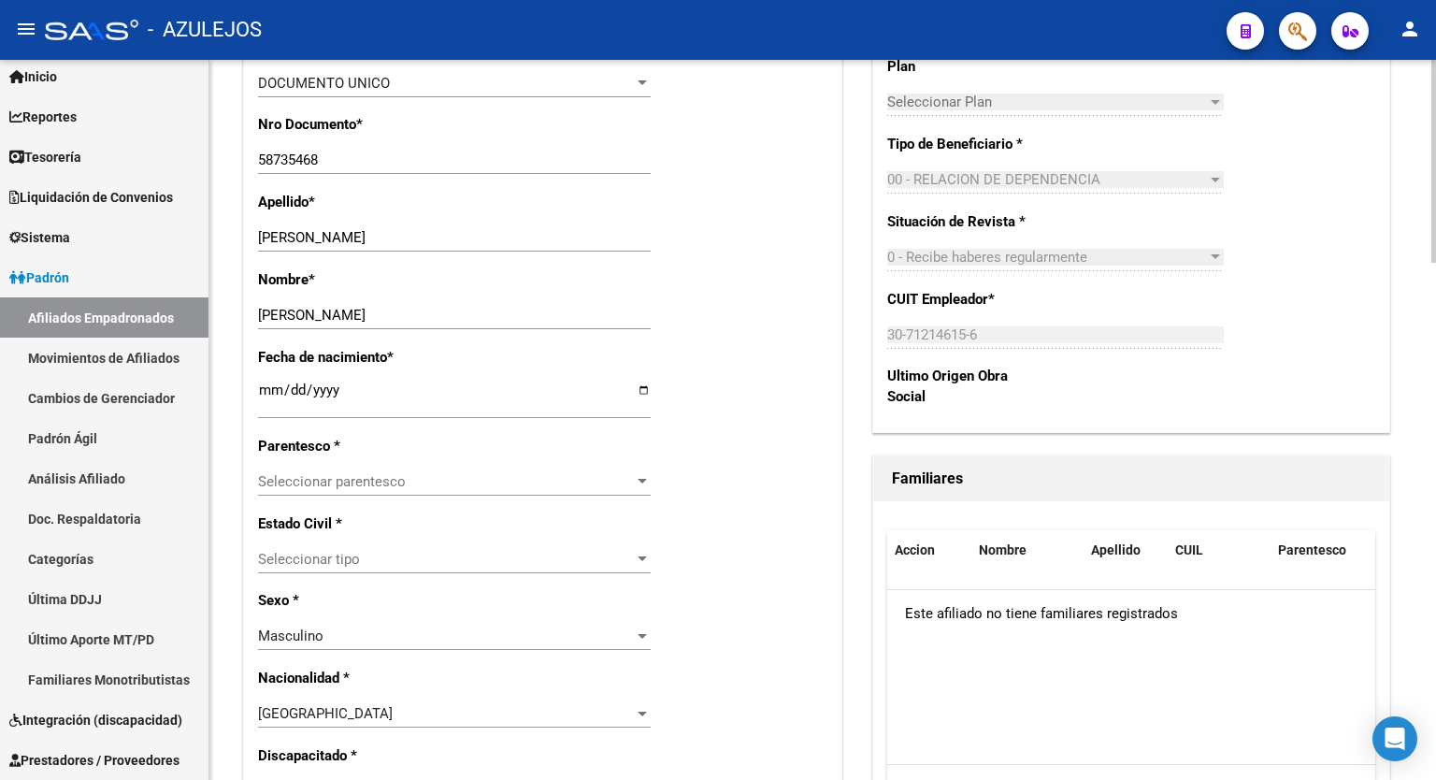
scroll to position [684, 0]
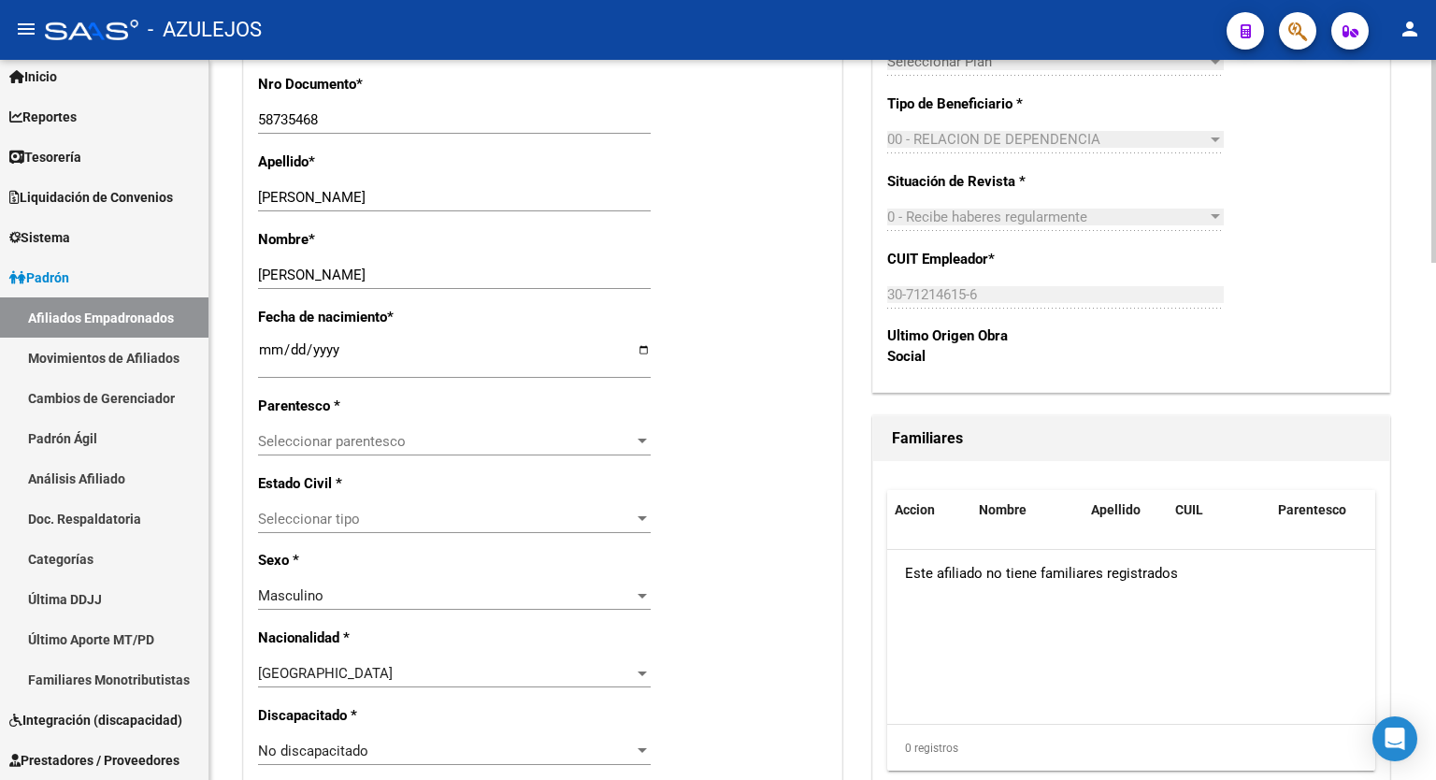
click at [1436, 388] on div at bounding box center [1434, 354] width 5 height 203
click at [636, 440] on div at bounding box center [642, 441] width 17 height 15
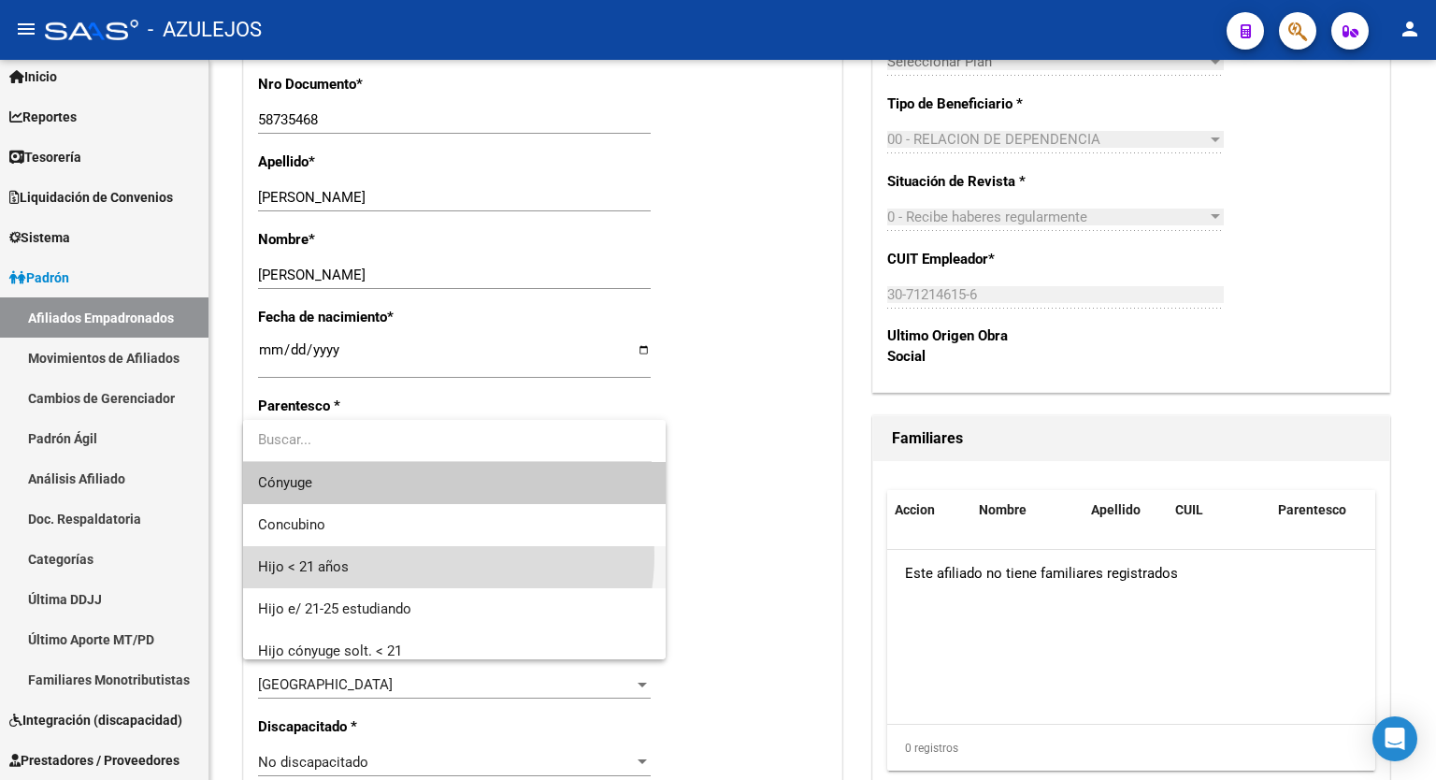
click at [427, 556] on span "Hijo < 21 años" at bounding box center [454, 567] width 393 height 42
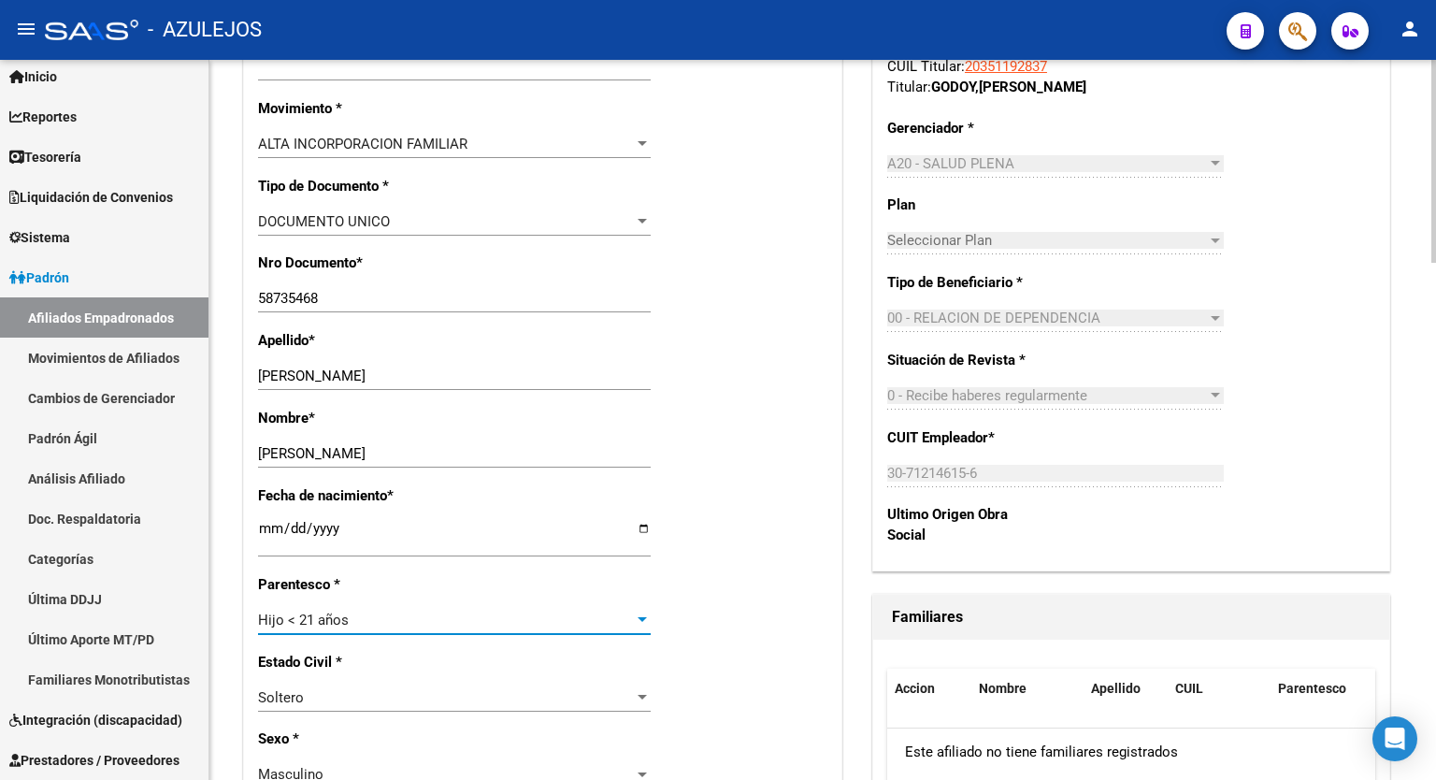
scroll to position [370, 0]
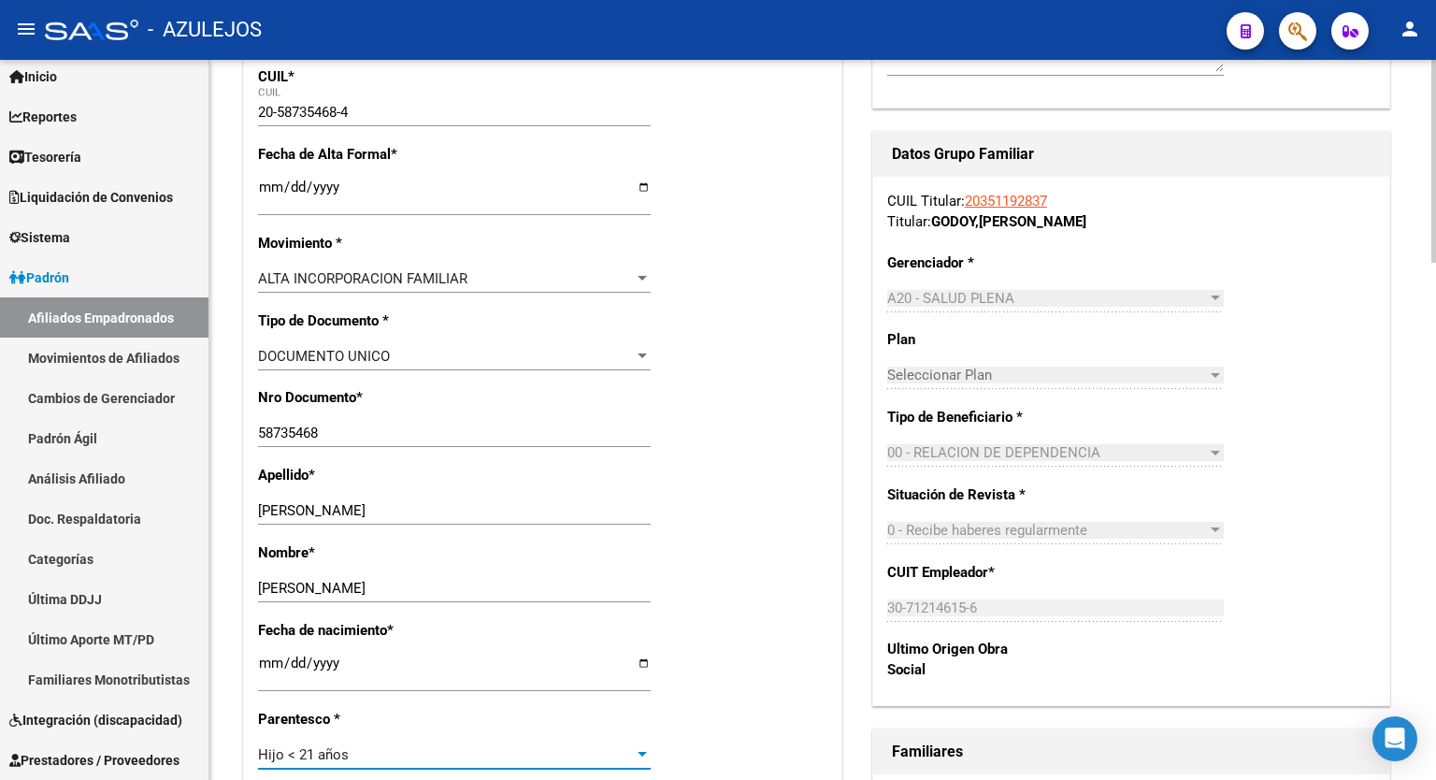
click at [1435, 333] on div at bounding box center [1434, 266] width 5 height 203
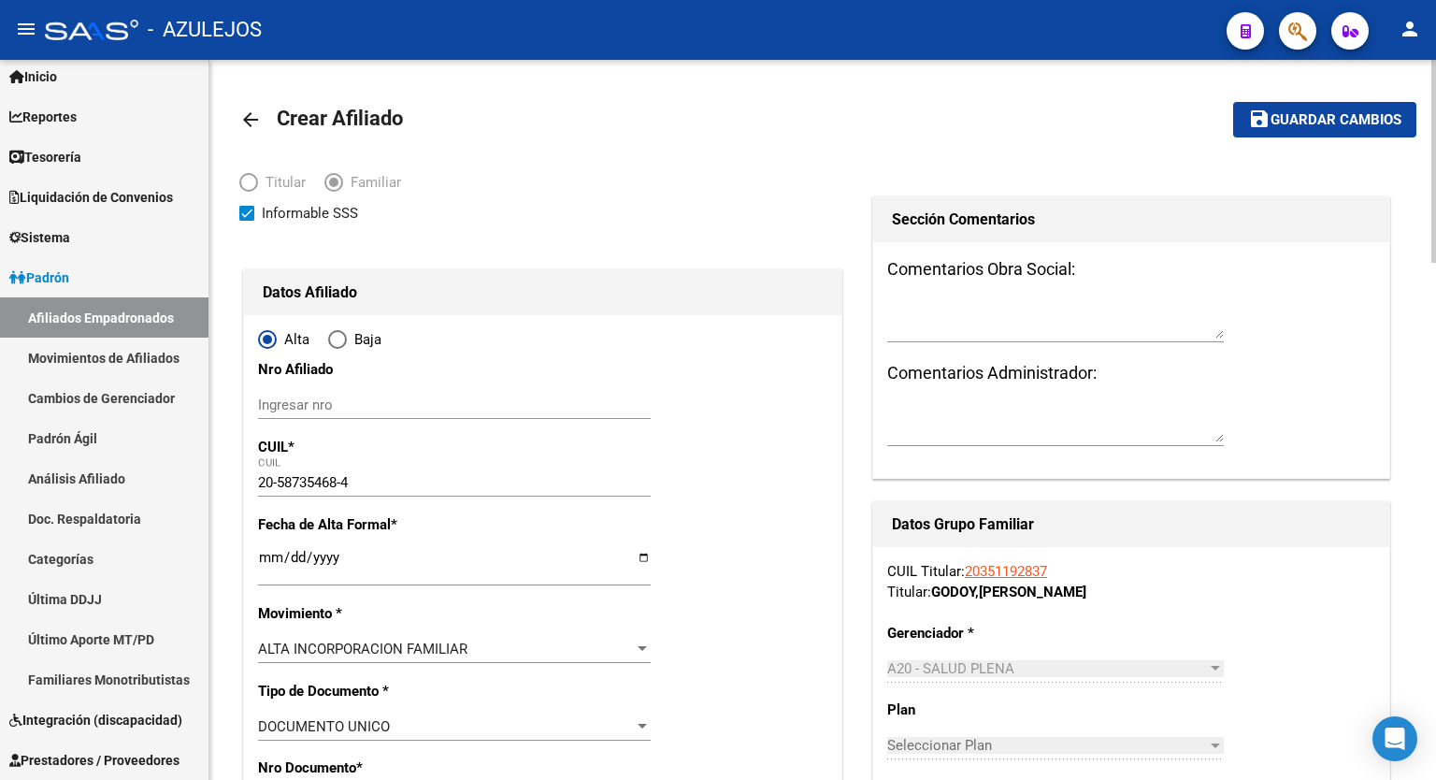
click at [1436, 143] on div at bounding box center [1434, 161] width 5 height 203
click at [1301, 122] on span "Guardar cambios" at bounding box center [1336, 120] width 131 height 17
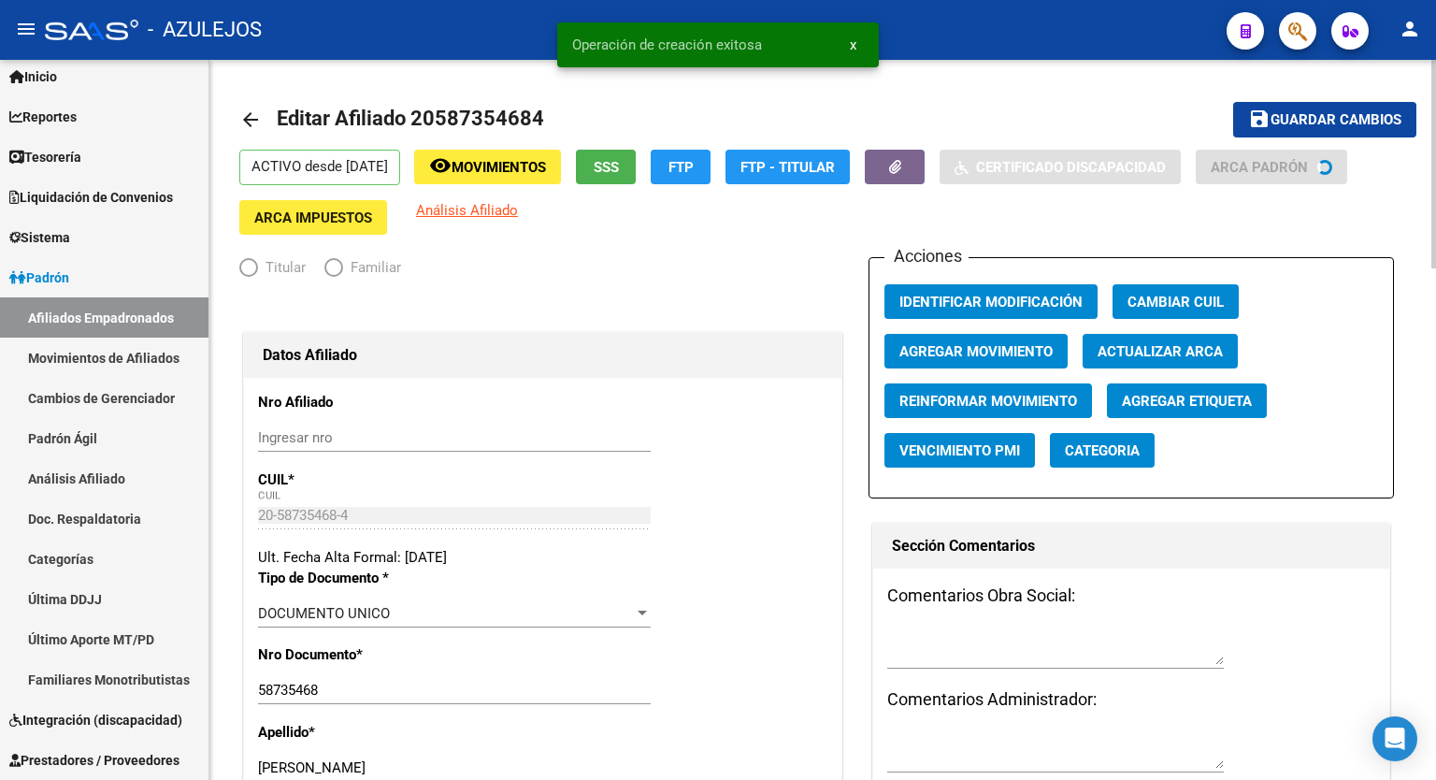
radio input "true"
type input "30-71214615-6"
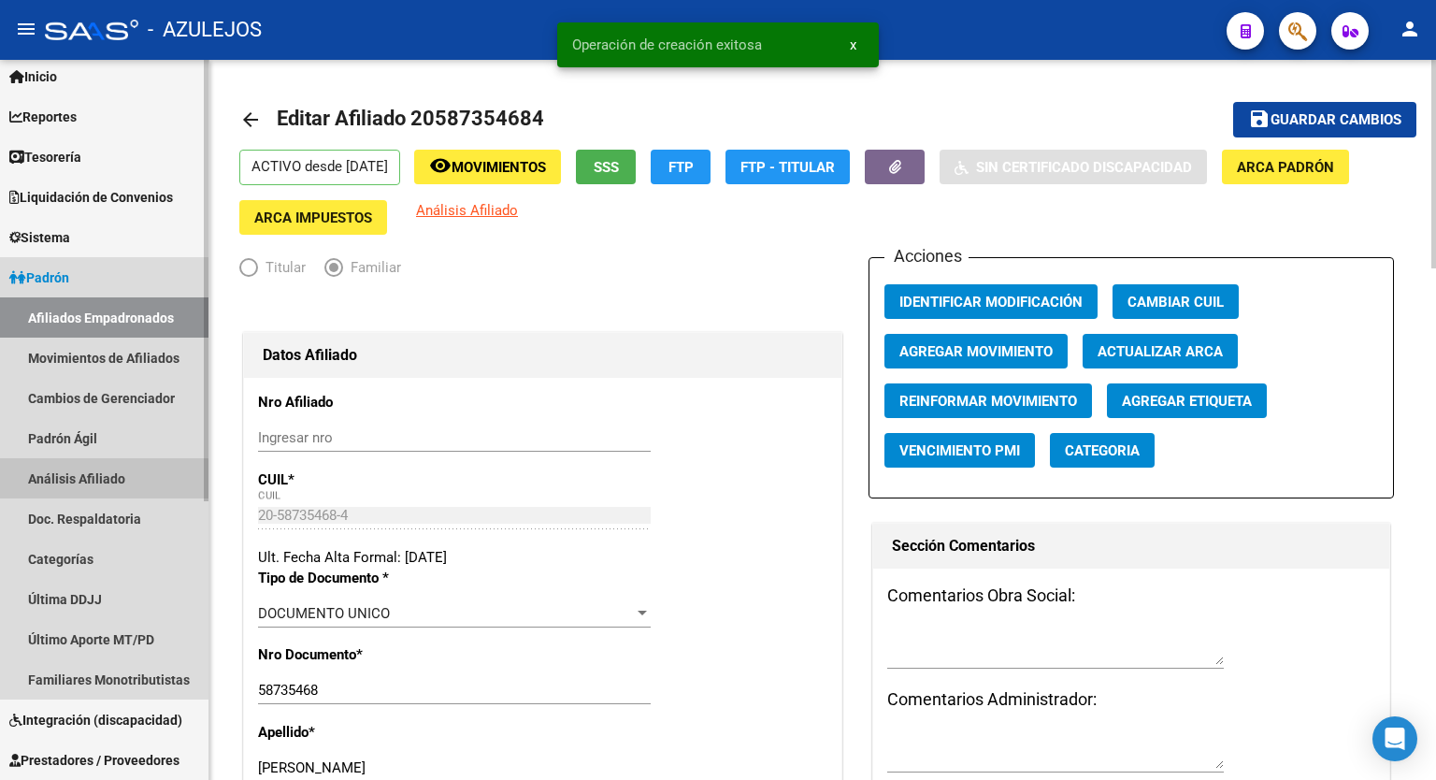
click at [94, 480] on link "Análisis Afiliado" at bounding box center [104, 478] width 209 height 40
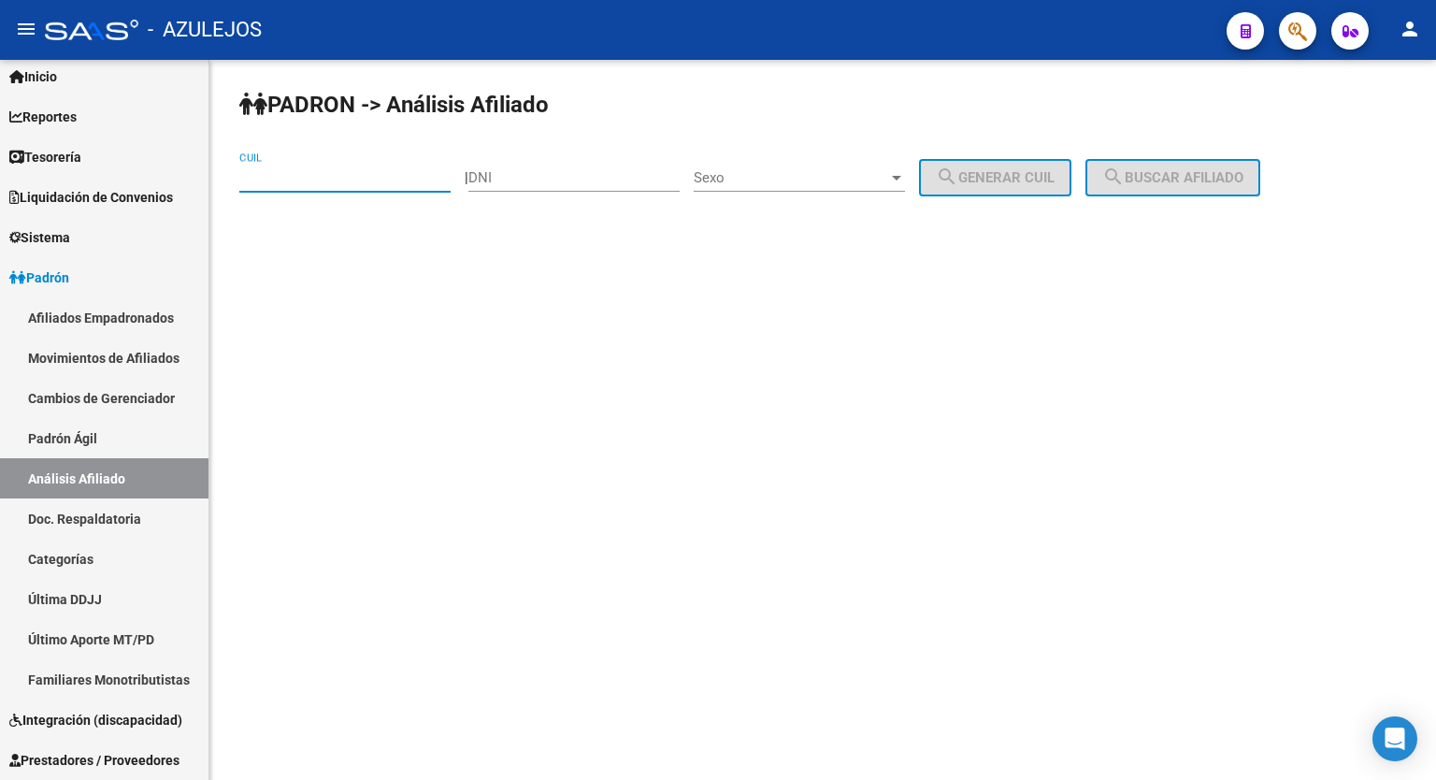
click at [290, 173] on input "CUIL" at bounding box center [344, 177] width 211 height 17
paste input "20-29414964-4"
type input "20-29414964-4"
click at [1197, 166] on button "search Buscar afiliado" at bounding box center [1173, 177] width 175 height 37
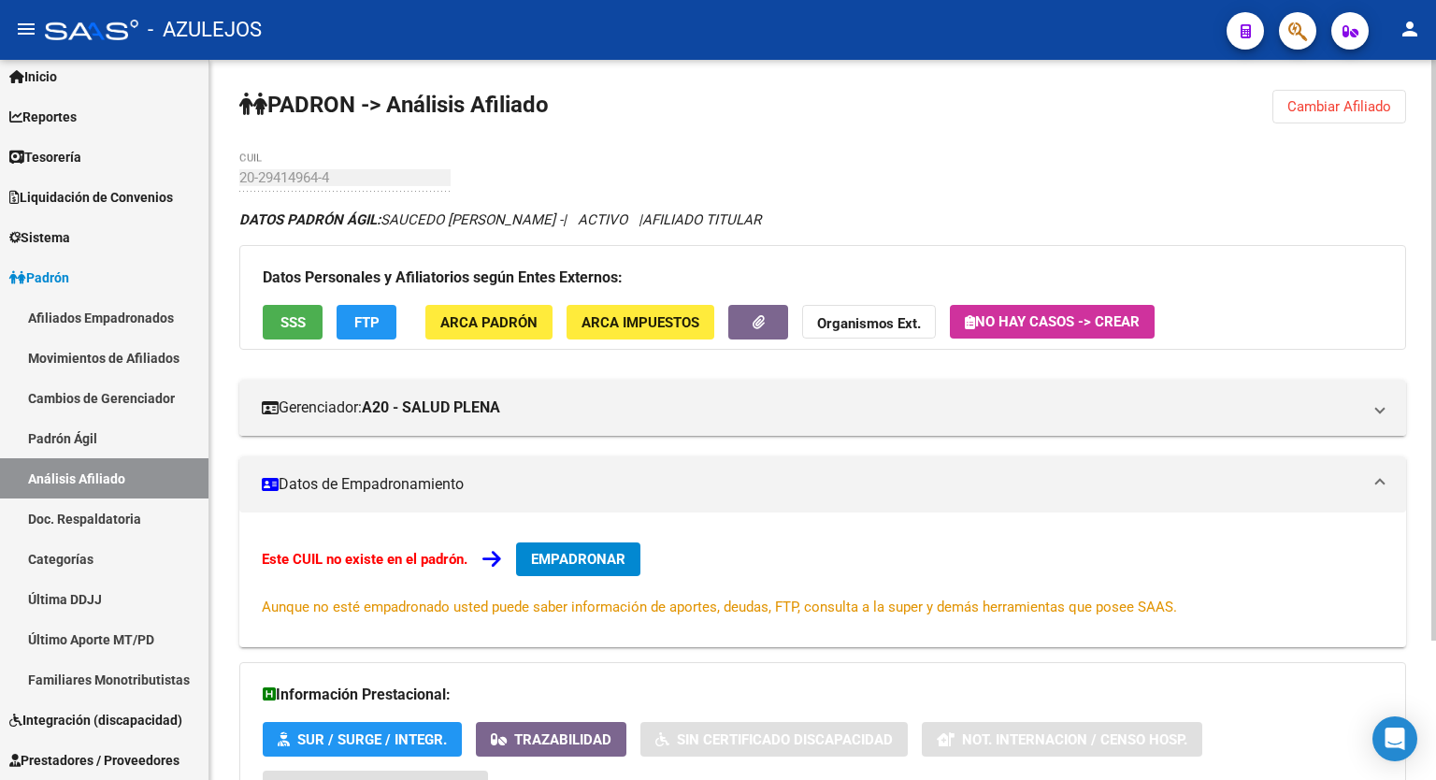
click at [374, 326] on span "FTP" at bounding box center [366, 322] width 25 height 17
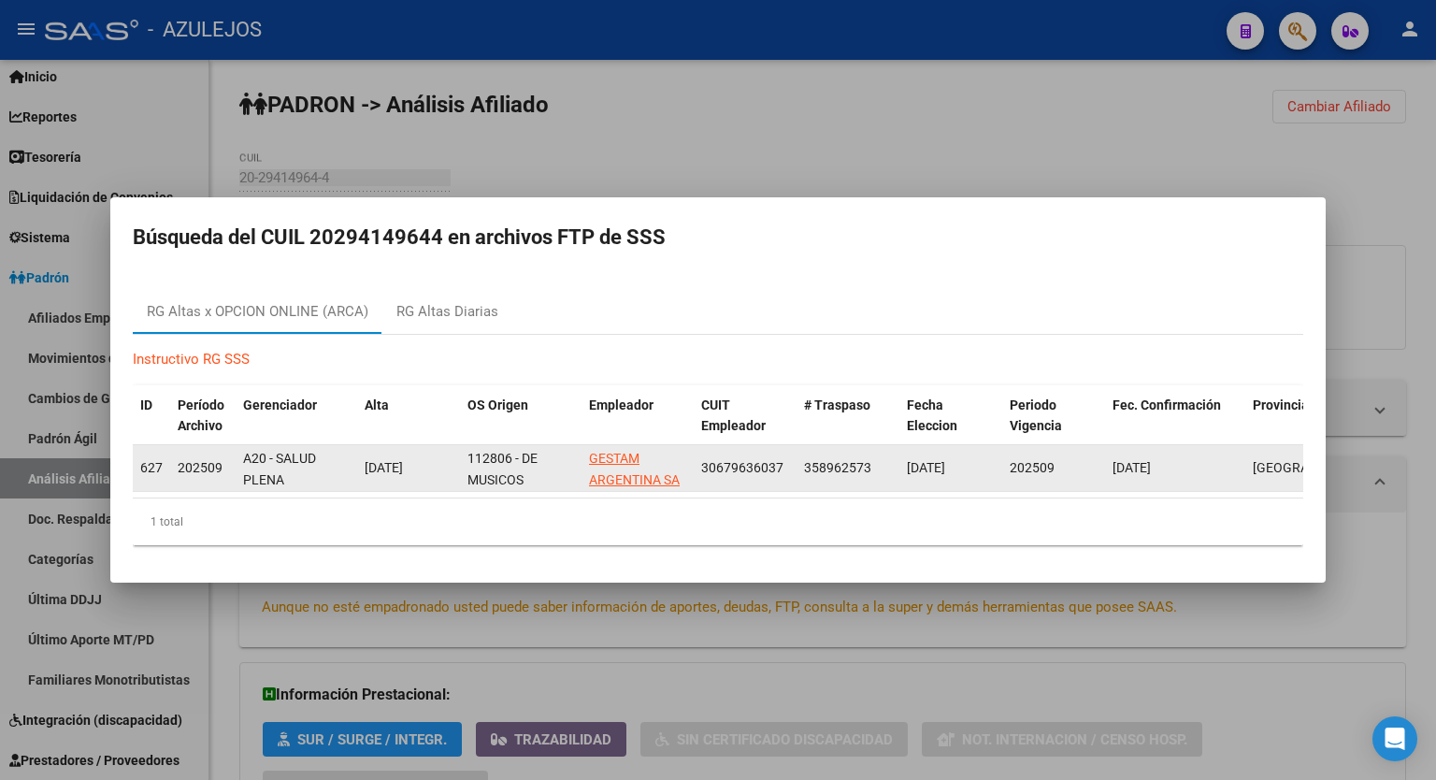
drag, startPoint x: 785, startPoint y: 458, endPoint x: 696, endPoint y: 466, distance: 89.2
click at [696, 466] on datatable-body-cell "30679636037" at bounding box center [745, 468] width 103 height 46
copy span "30679636037"
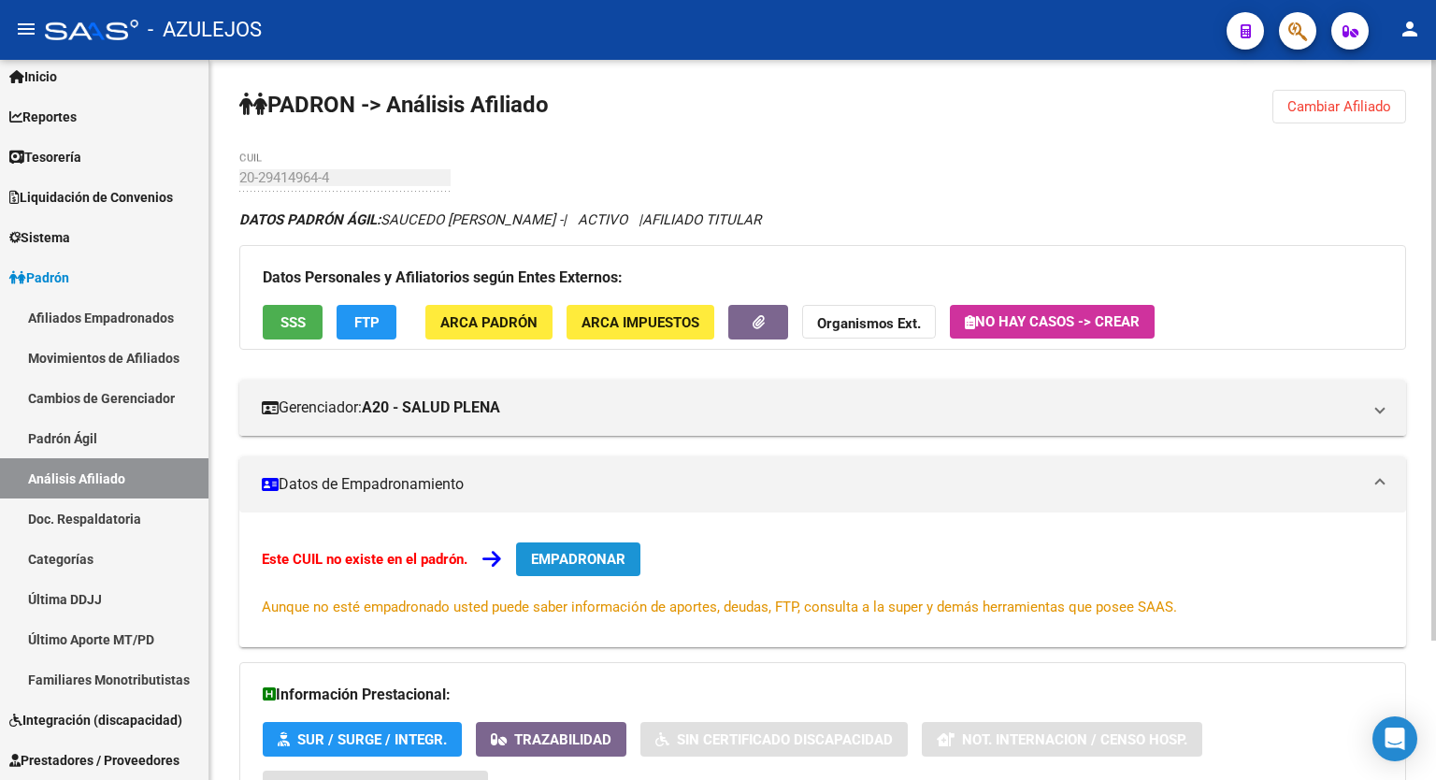
click at [584, 551] on span "EMPADRONAR" at bounding box center [578, 559] width 94 height 17
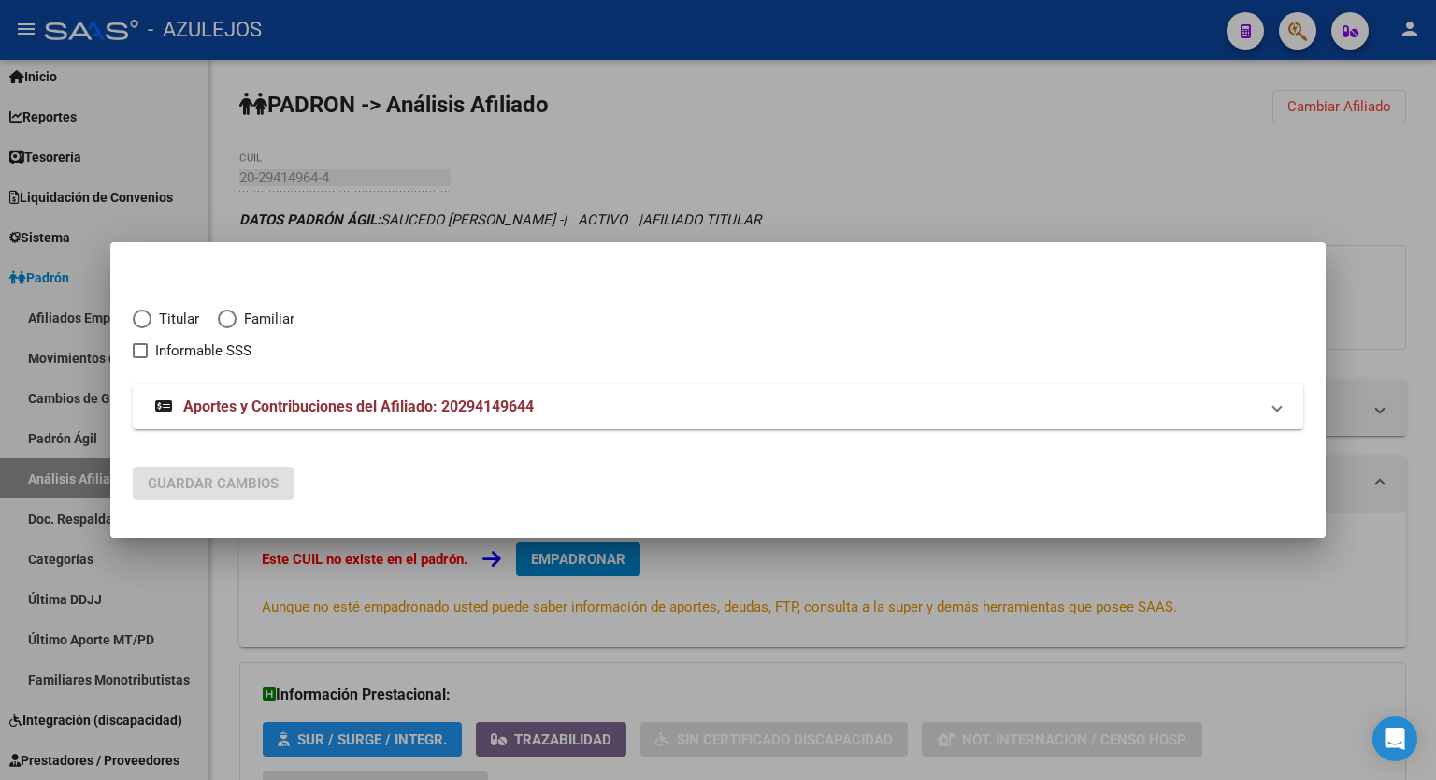
click at [142, 321] on span "Elija una opción" at bounding box center [142, 319] width 19 height 19
click at [142, 321] on input "Titular" at bounding box center [142, 319] width 19 height 19
radio input "true"
checkbox input "true"
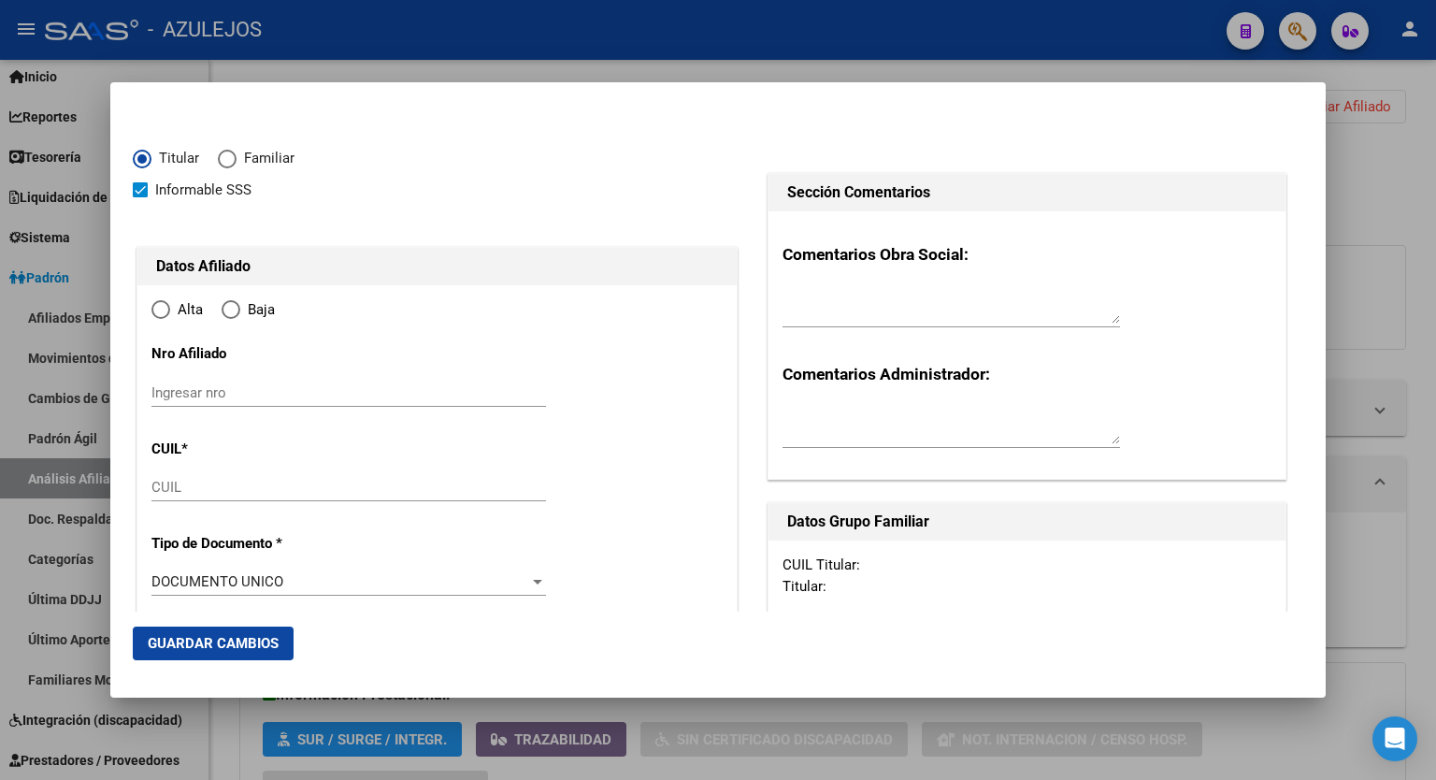
type input "20-29414964-4"
type input "29414964"
type input "SAUCEDO"
type input "VICTOR OSCAR"
type input "1982-05-05"
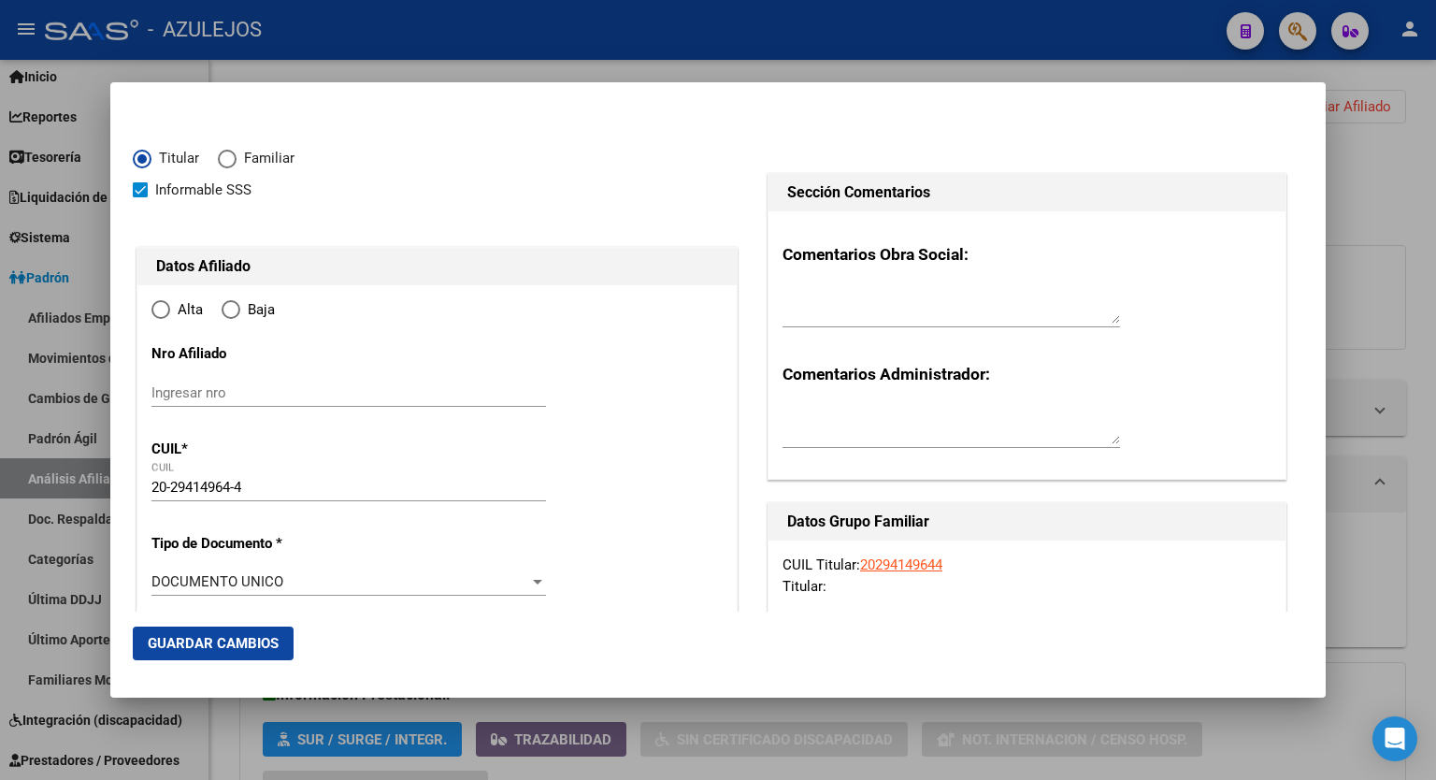
type input "LANUS OESTE"
type input "1824"
type input "HUMAHUACA"
type input "3461"
radio input "true"
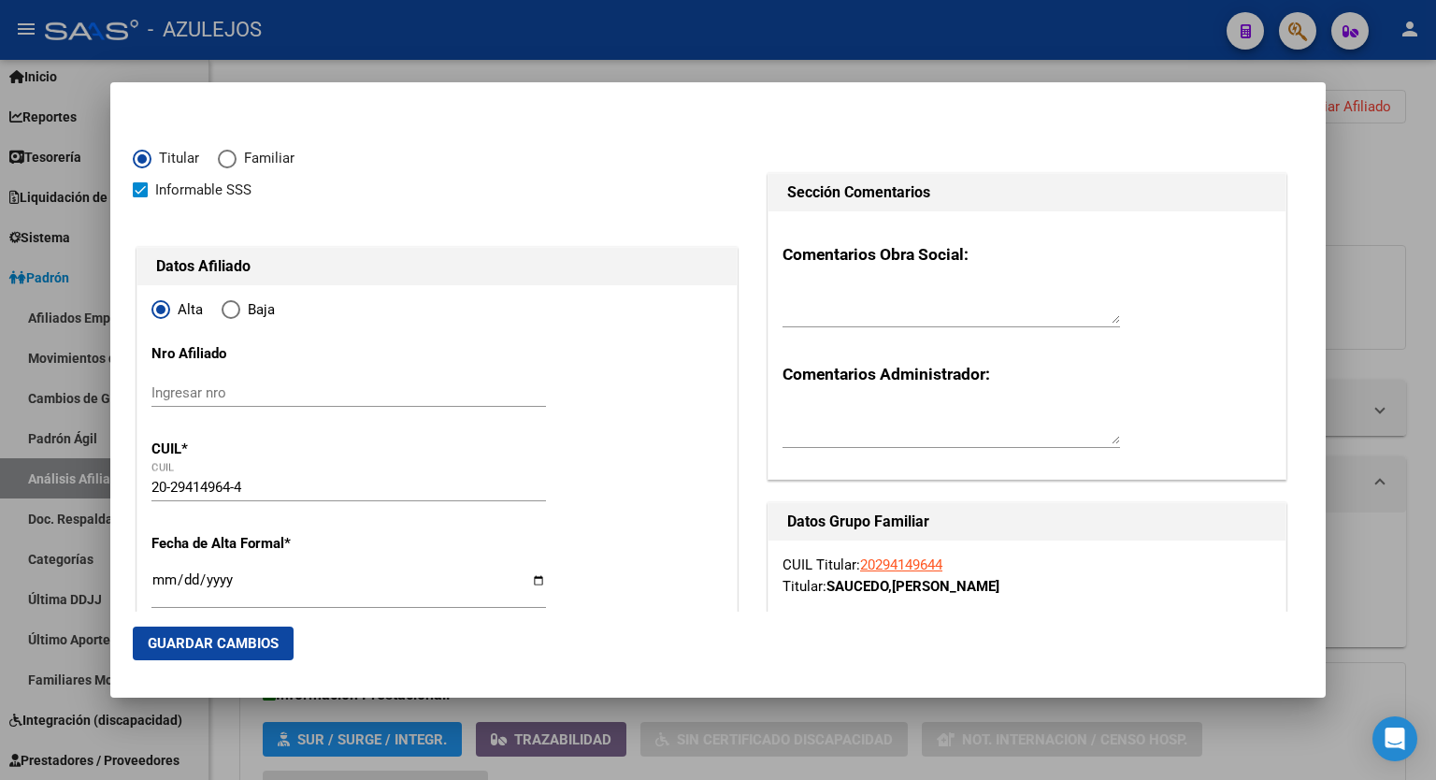
type input "LANUS OESTE"
click at [530, 579] on input "Ingresar fecha" at bounding box center [349, 587] width 395 height 30
type input "2025-09-01"
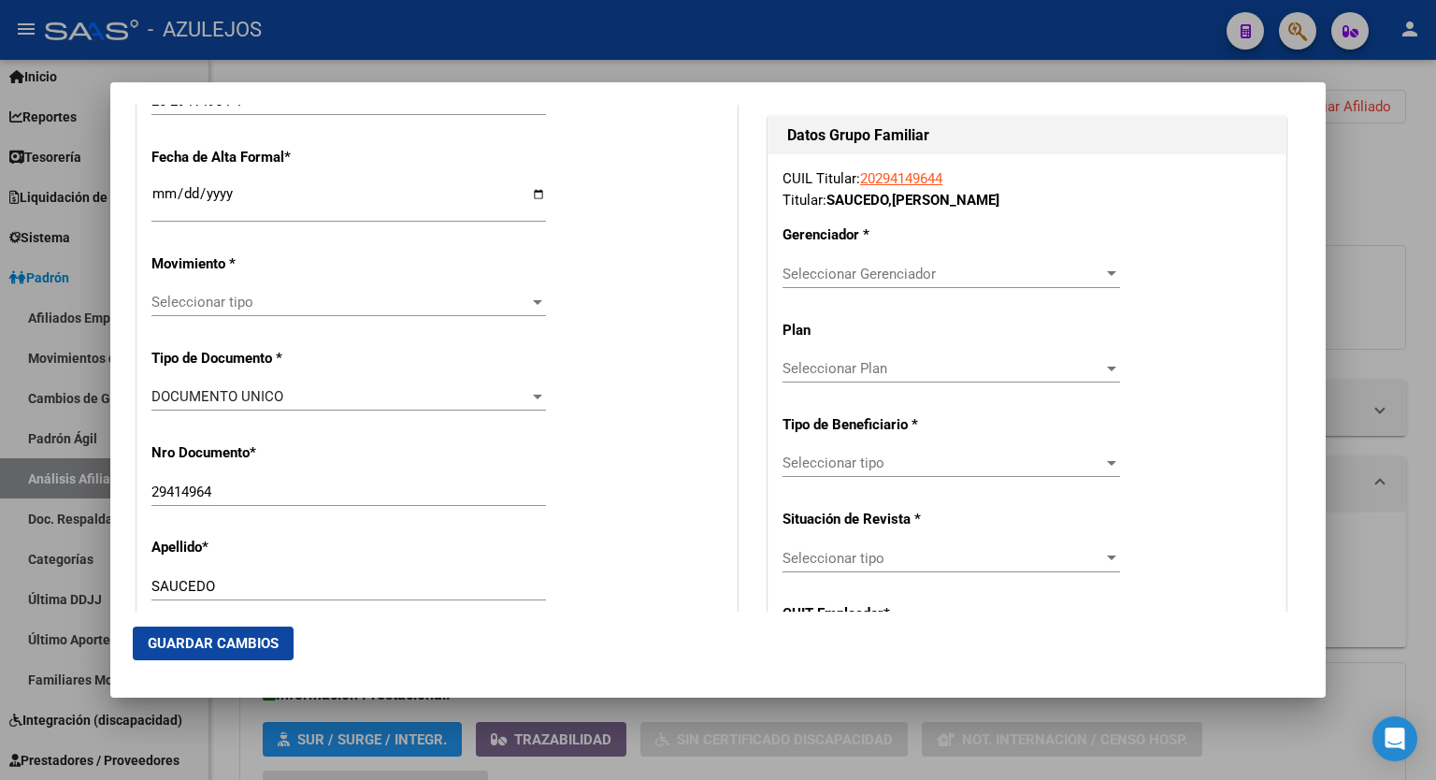
scroll to position [391, 0]
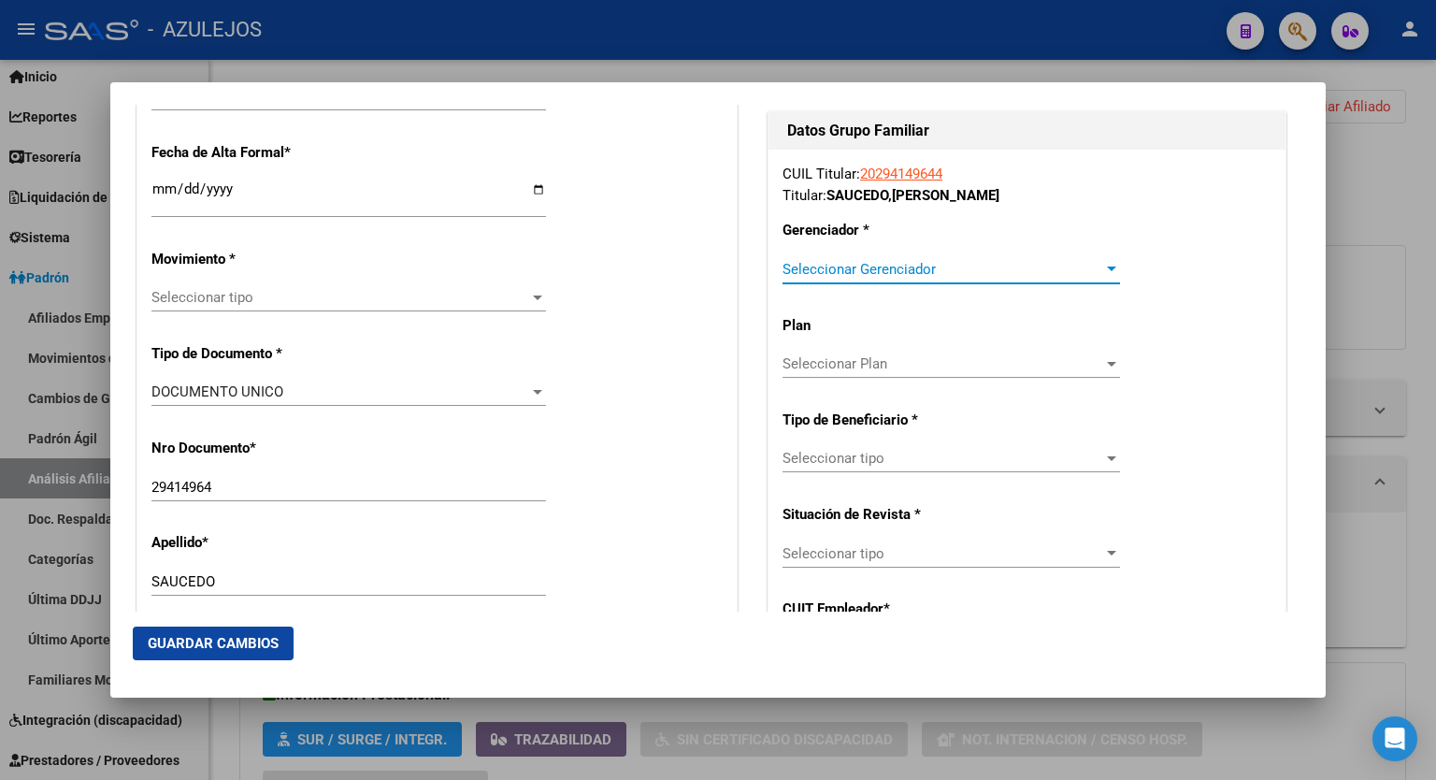
click at [1104, 262] on div at bounding box center [1112, 269] width 17 height 15
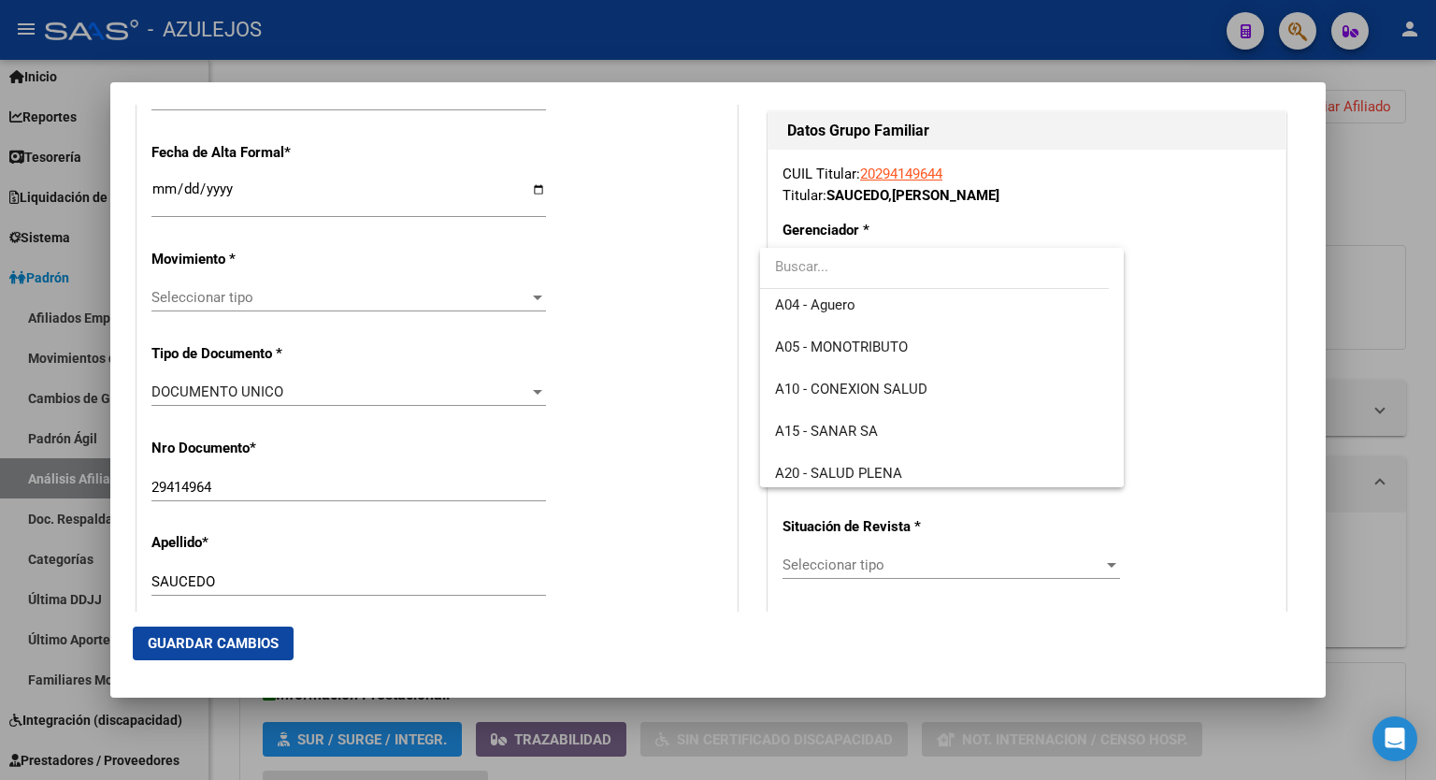
scroll to position [143, 0]
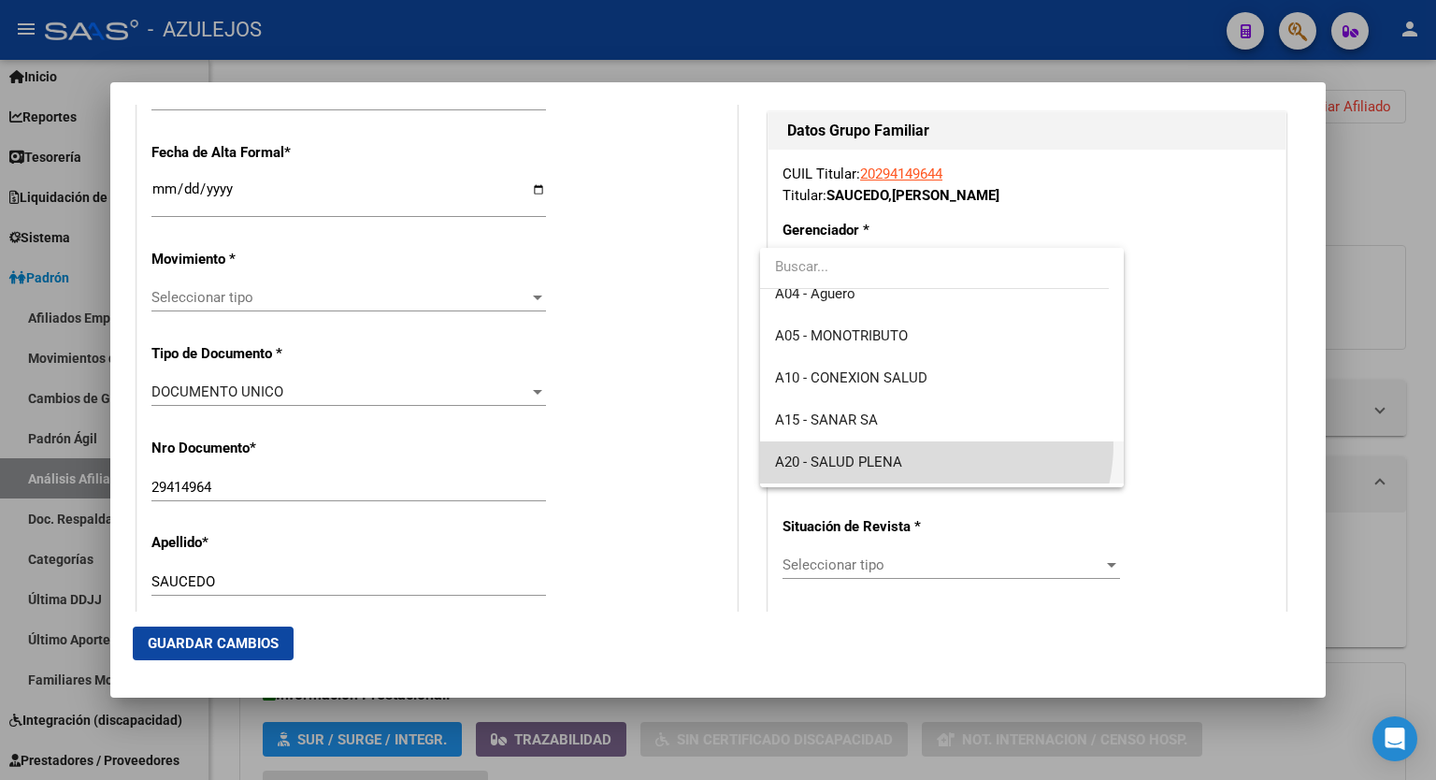
click at [929, 443] on span "A20 - SALUD PLENA" at bounding box center [942, 462] width 334 height 42
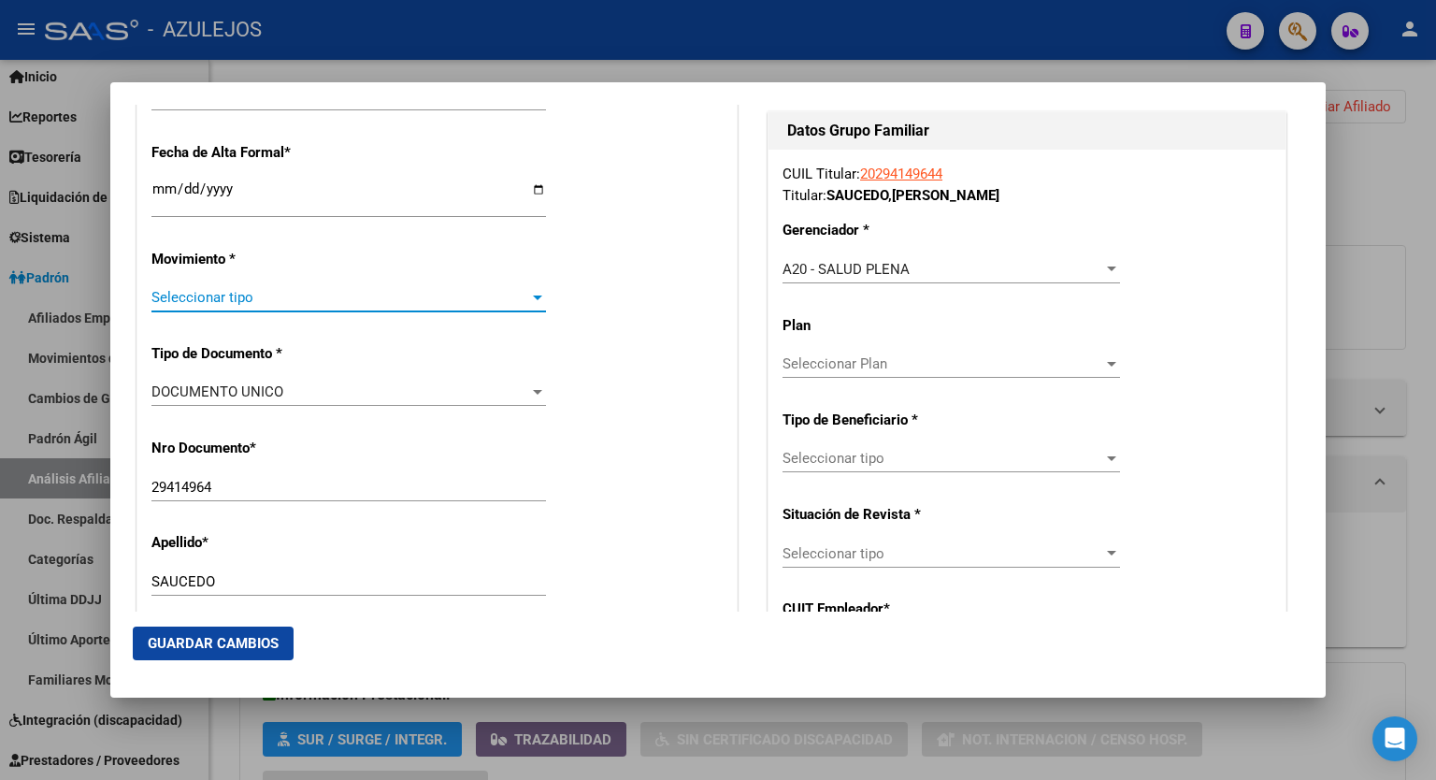
click at [533, 296] on div at bounding box center [537, 298] width 9 height 5
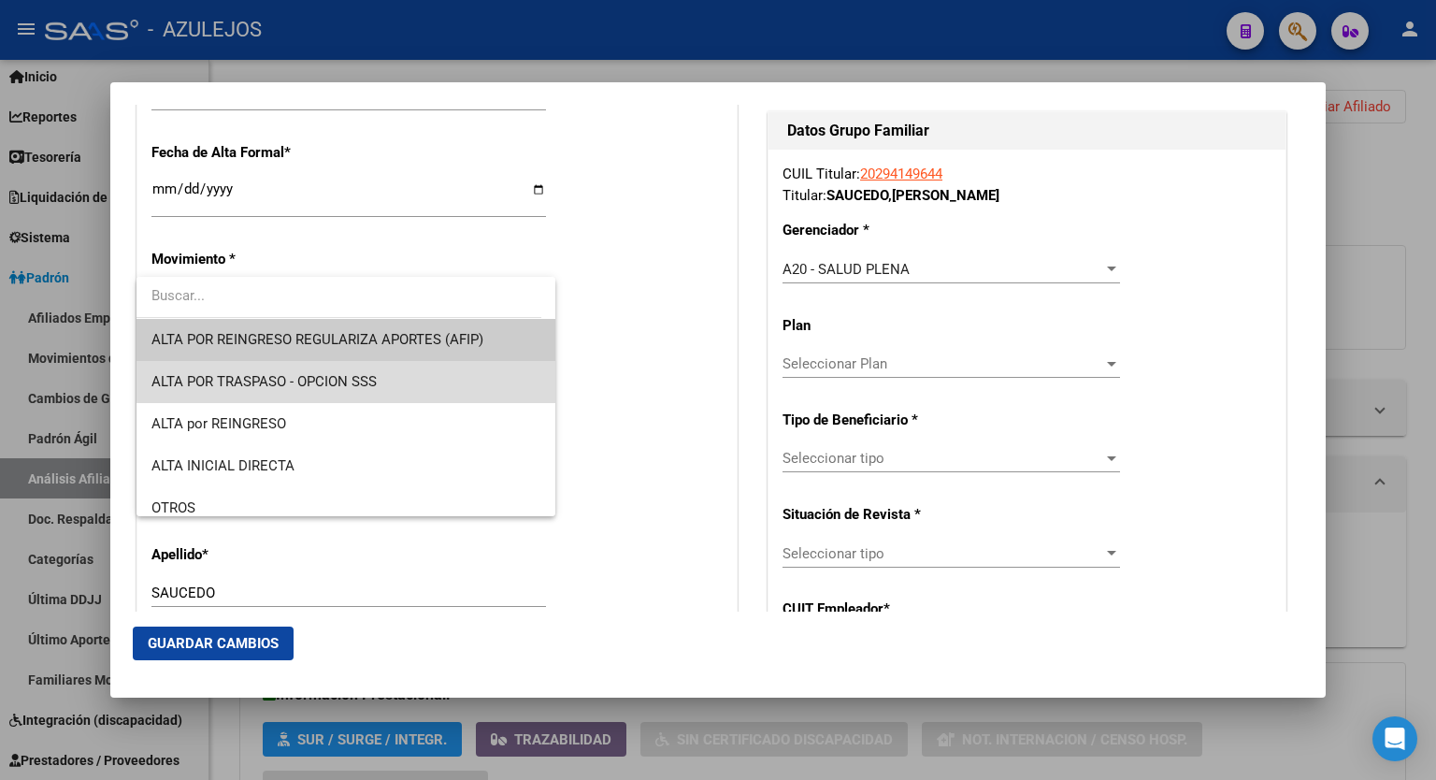
click at [411, 369] on span "ALTA POR TRASPASO - OPCION SSS" at bounding box center [346, 382] width 389 height 42
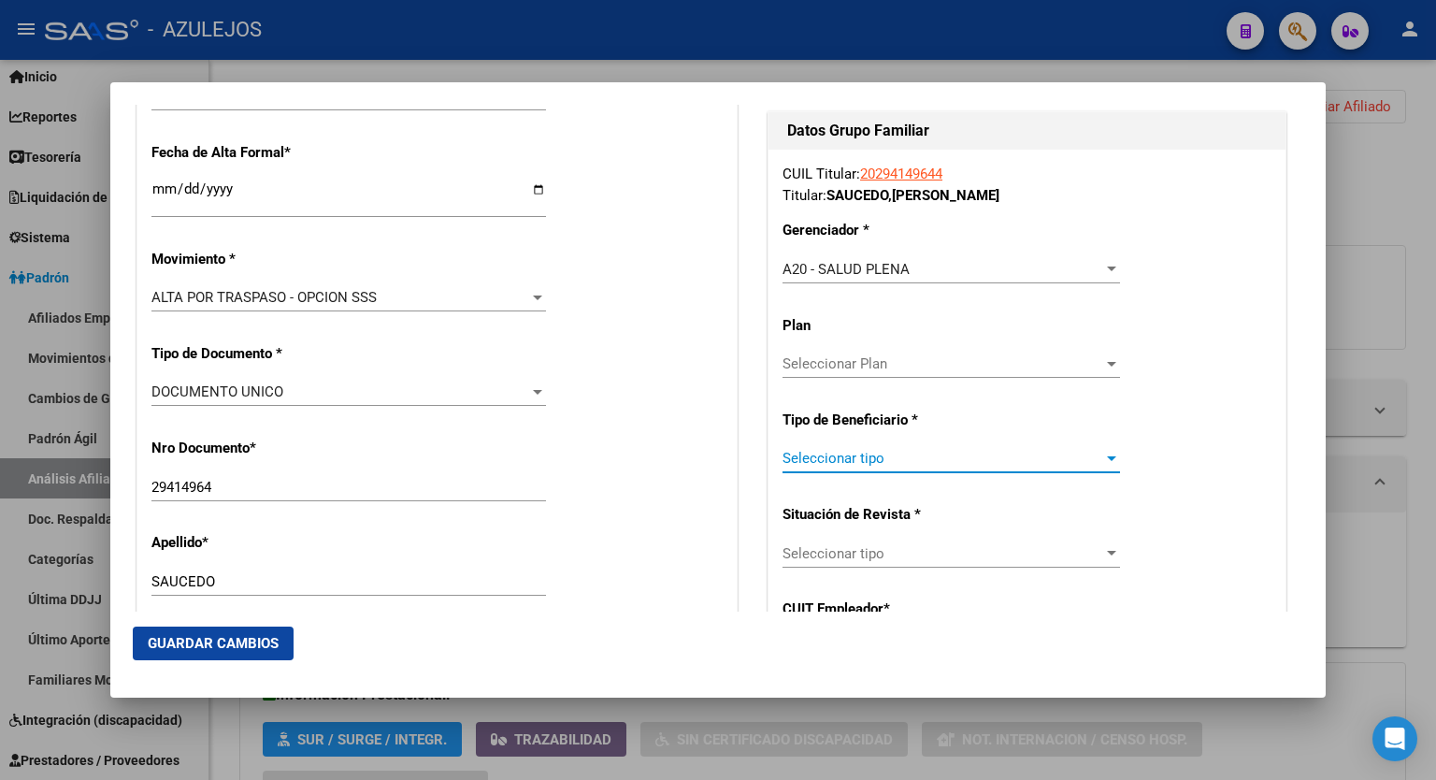
click at [906, 461] on span "Seleccionar tipo" at bounding box center [943, 458] width 321 height 17
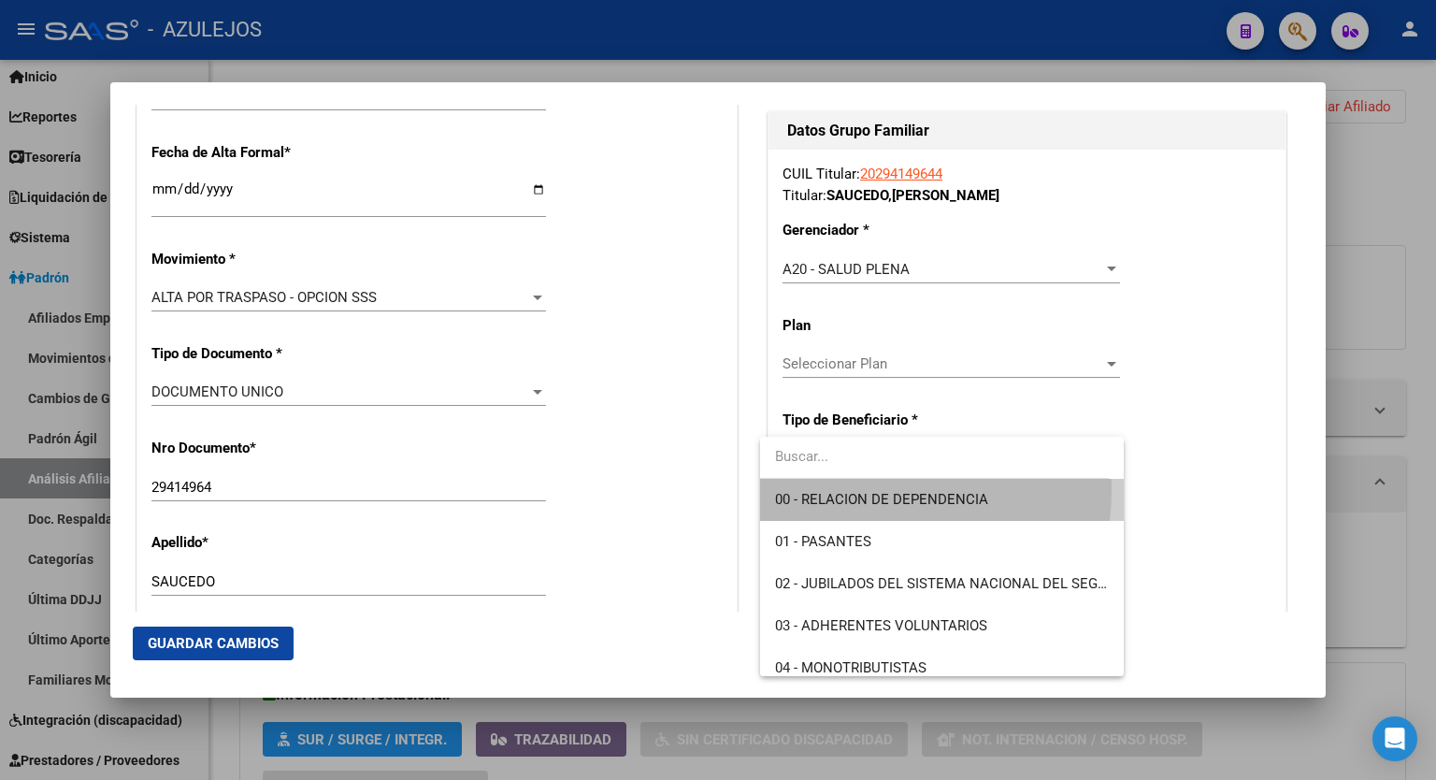
click at [857, 489] on span "00 - RELACION DE DEPENDENCIA" at bounding box center [942, 500] width 334 height 42
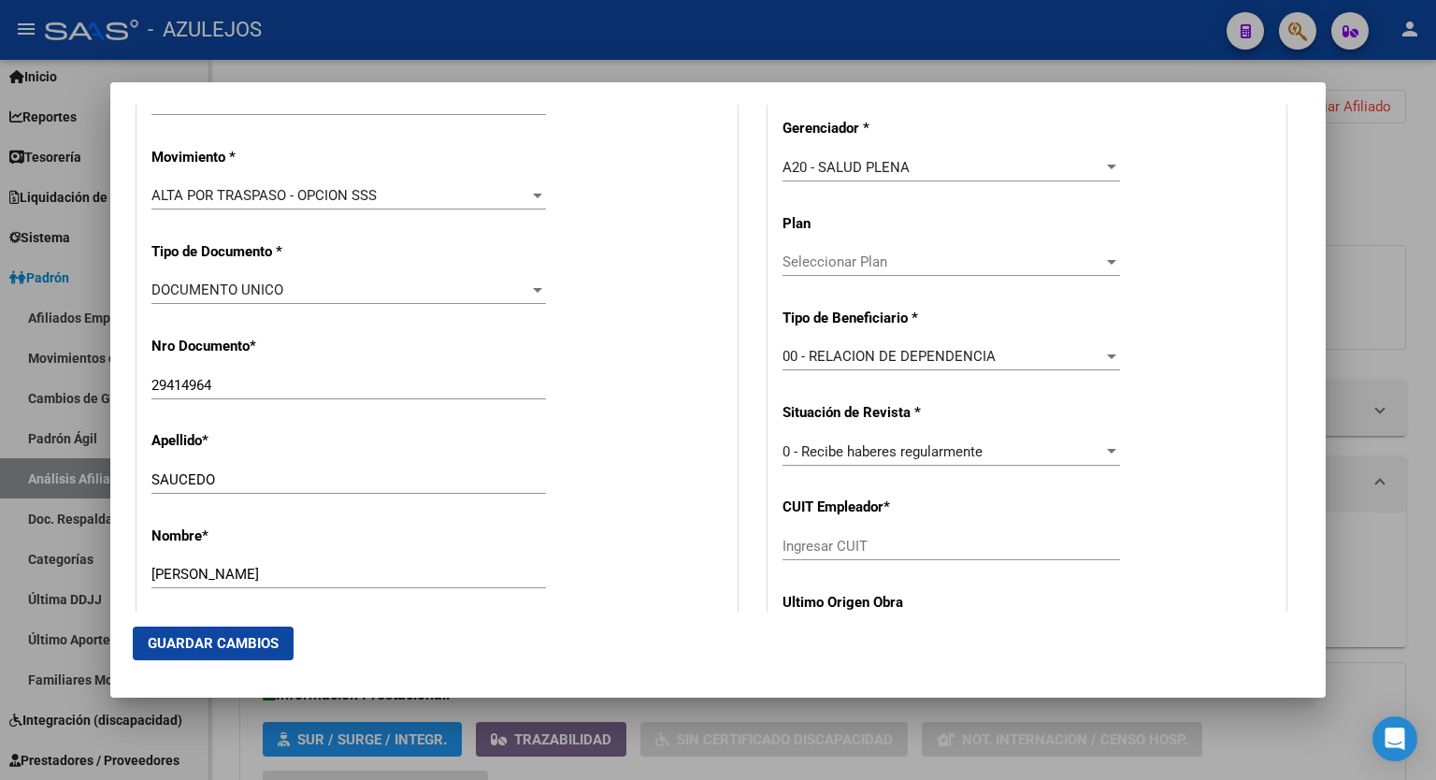
scroll to position [503, 0]
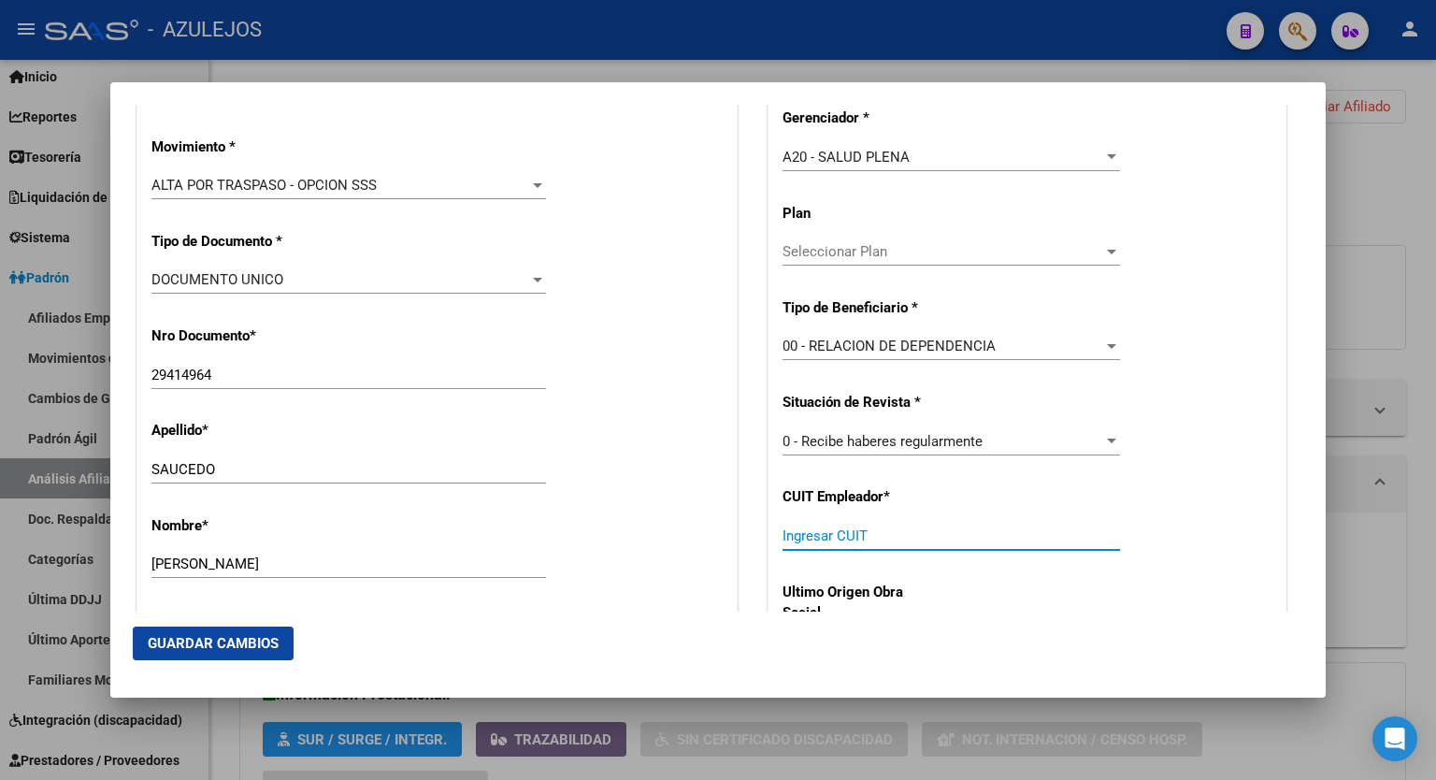
click at [1038, 528] on input "Ingresar CUIT" at bounding box center [952, 535] width 338 height 17
paste input "30-67963603-7"
type input "30-67963603-7"
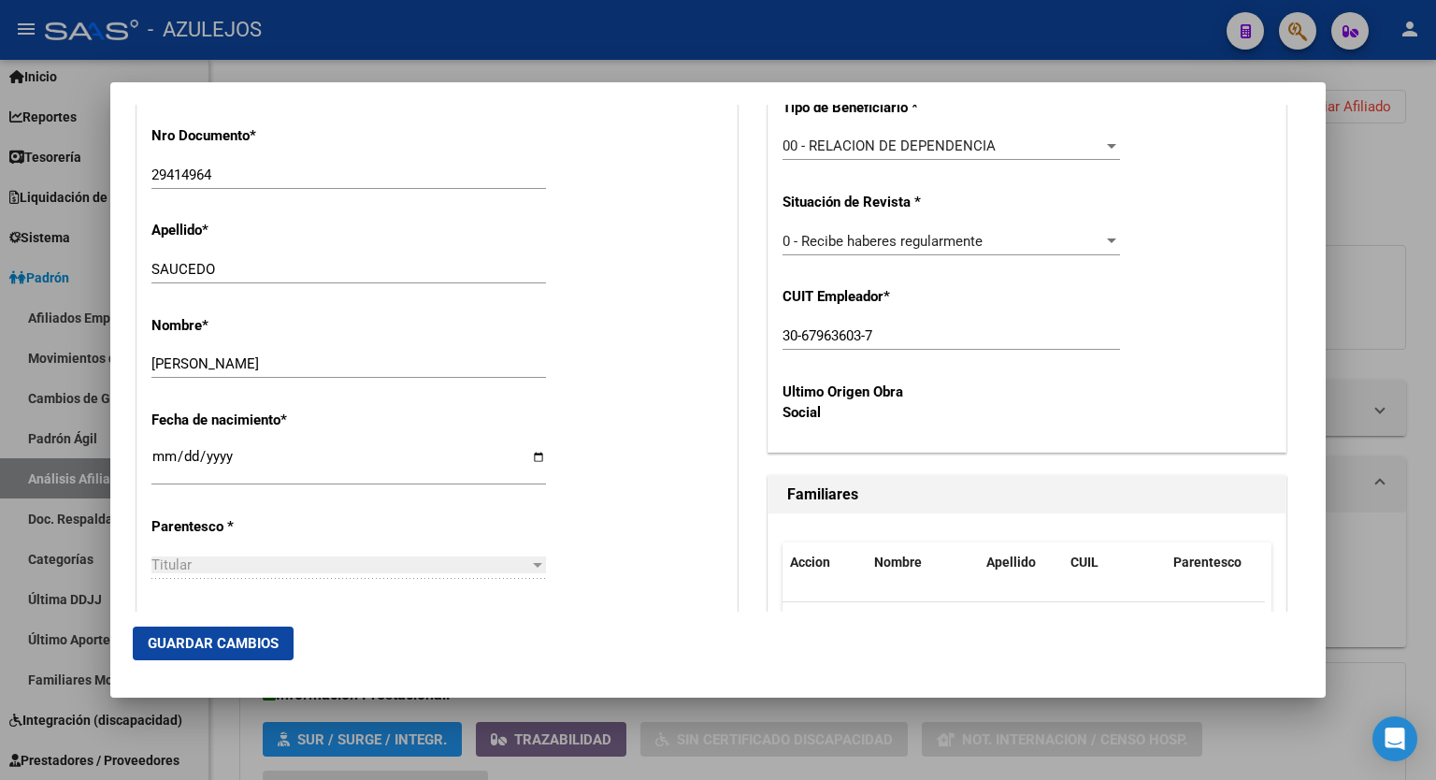
scroll to position [853, 0]
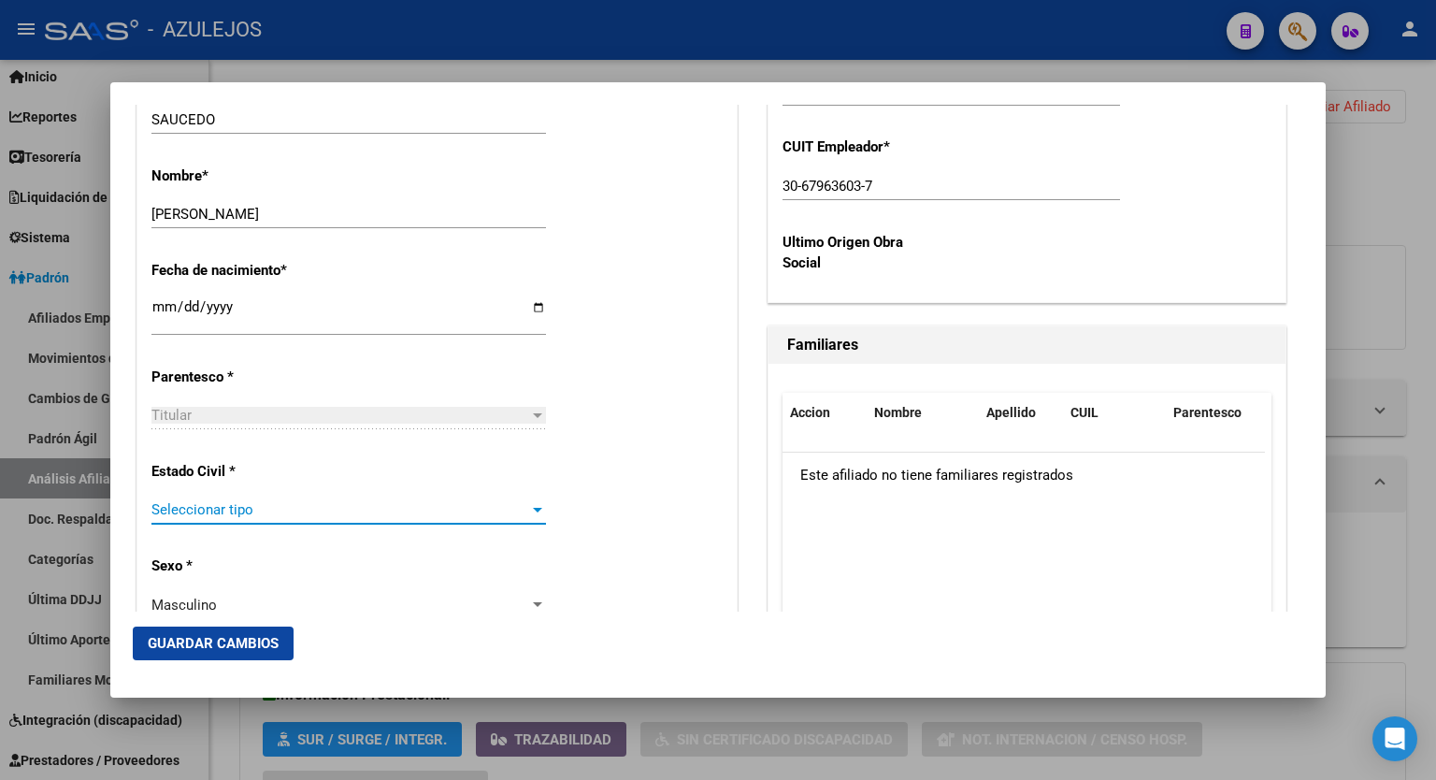
click at [529, 509] on div at bounding box center [537, 509] width 17 height 15
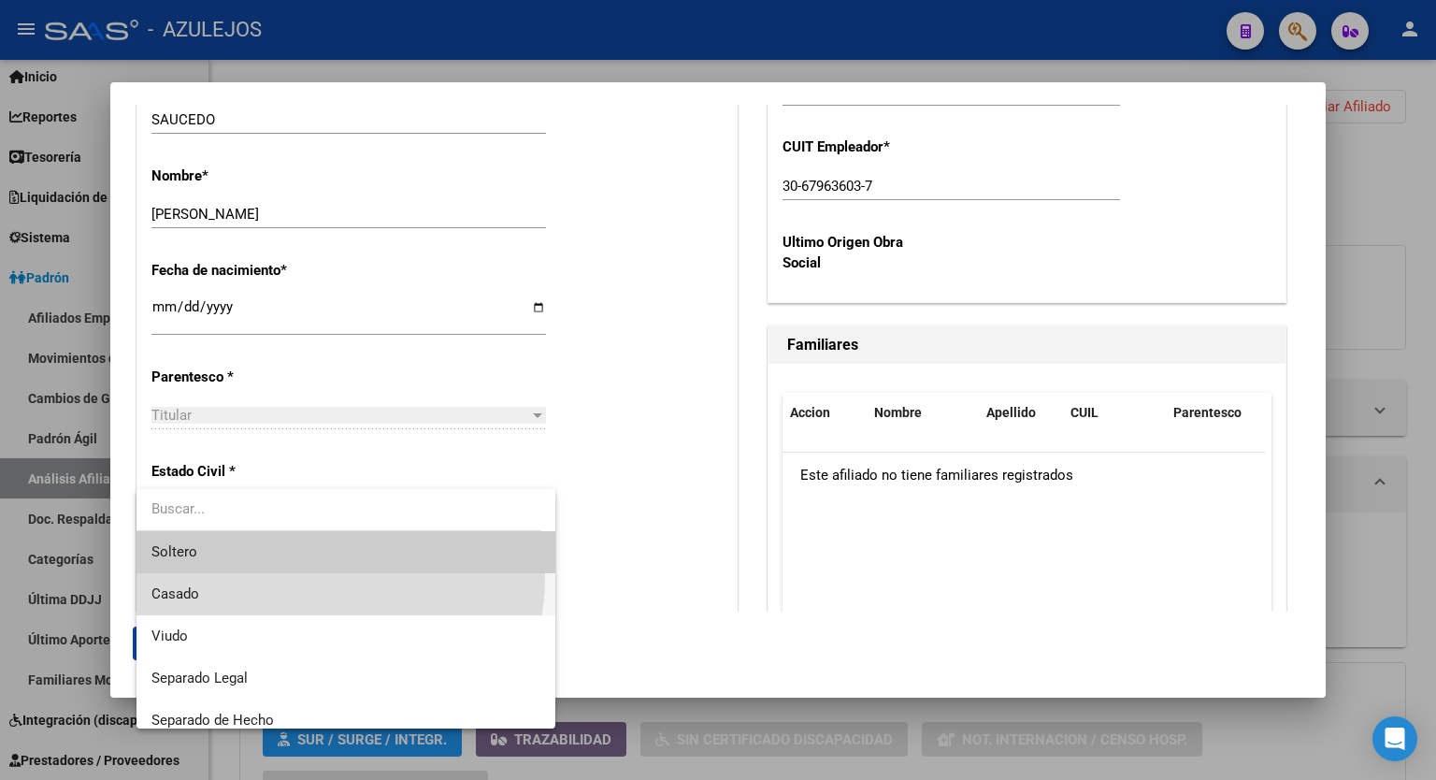
click at [332, 578] on span "Casado" at bounding box center [346, 594] width 389 height 42
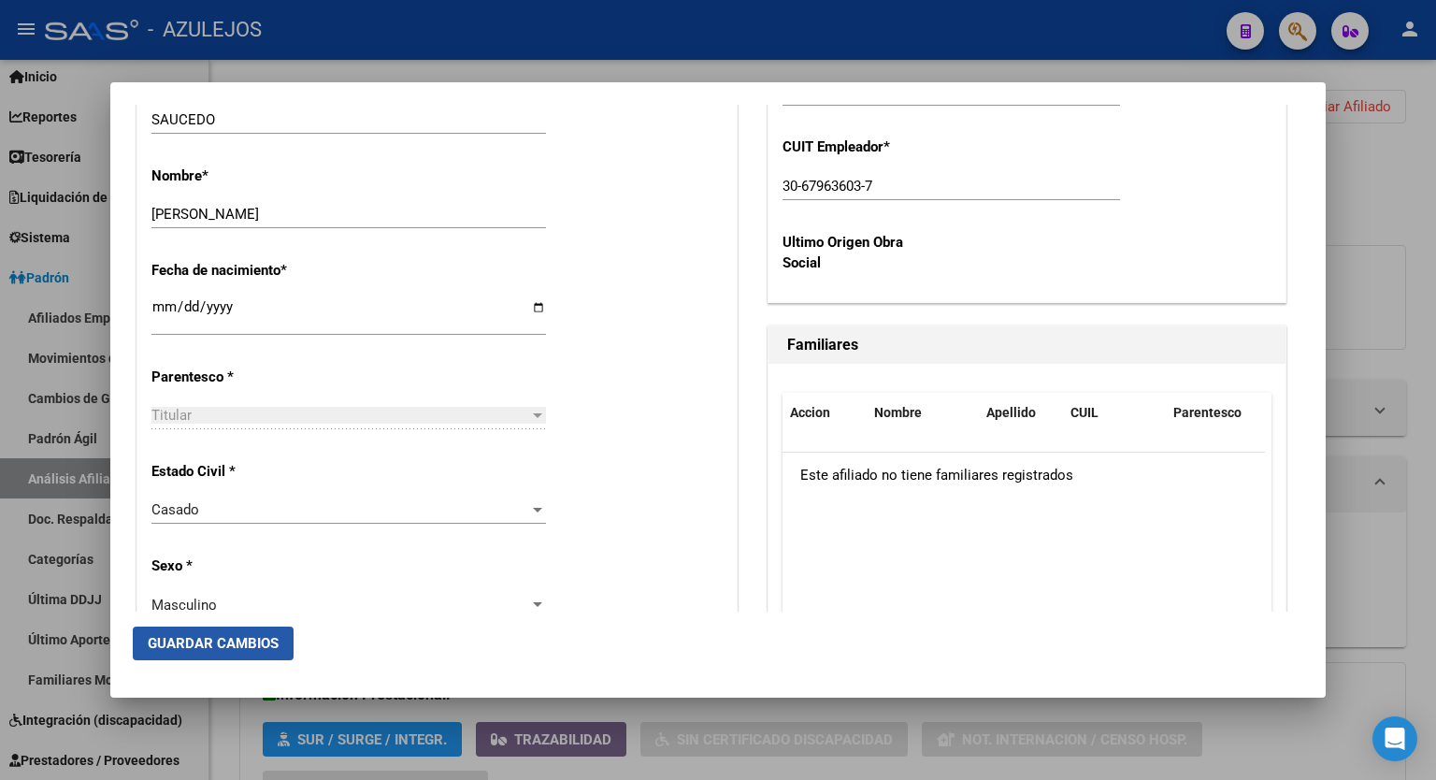
click at [237, 652] on button "Guardar Cambios" at bounding box center [213, 644] width 161 height 34
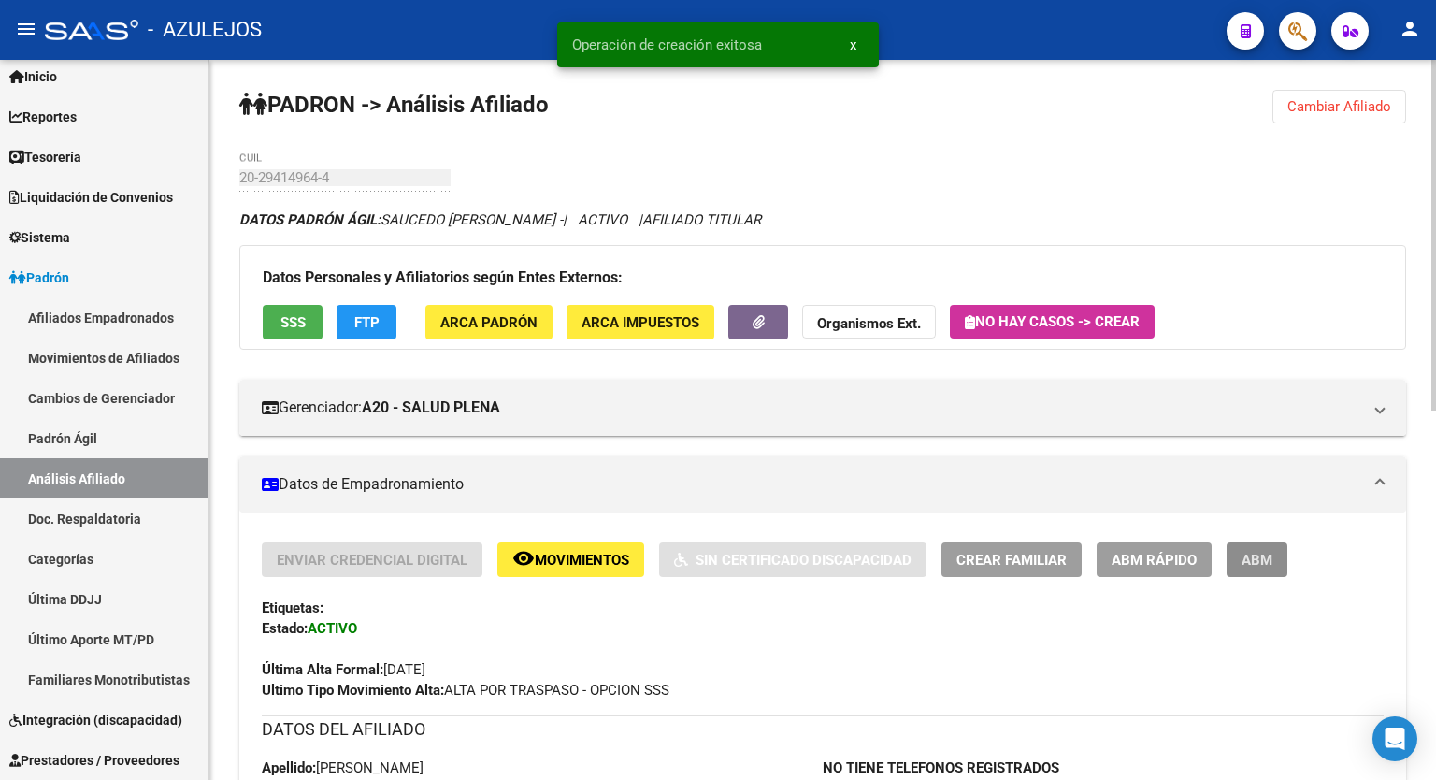
click at [1250, 564] on span "ABM" at bounding box center [1257, 560] width 31 height 17
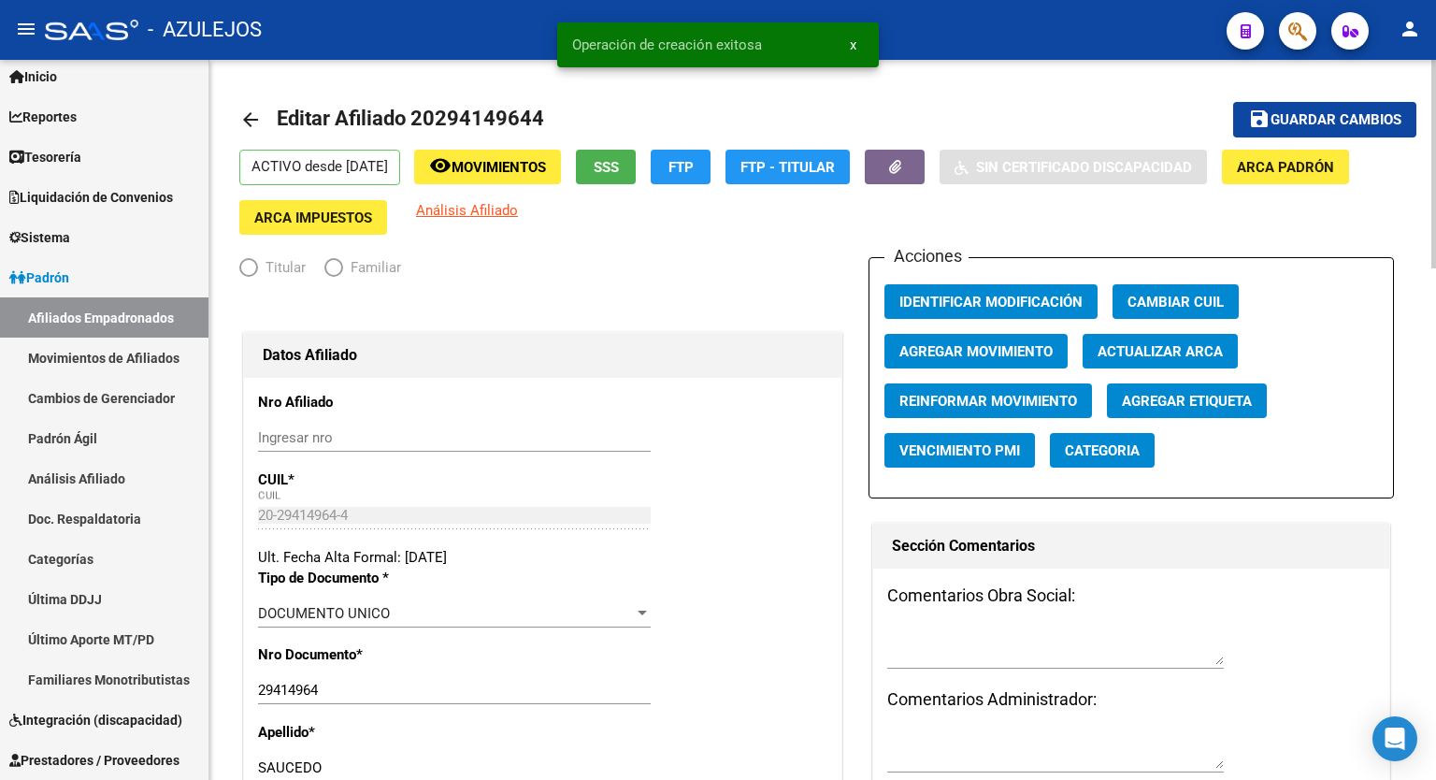
radio input "true"
type input "30-67963603-7"
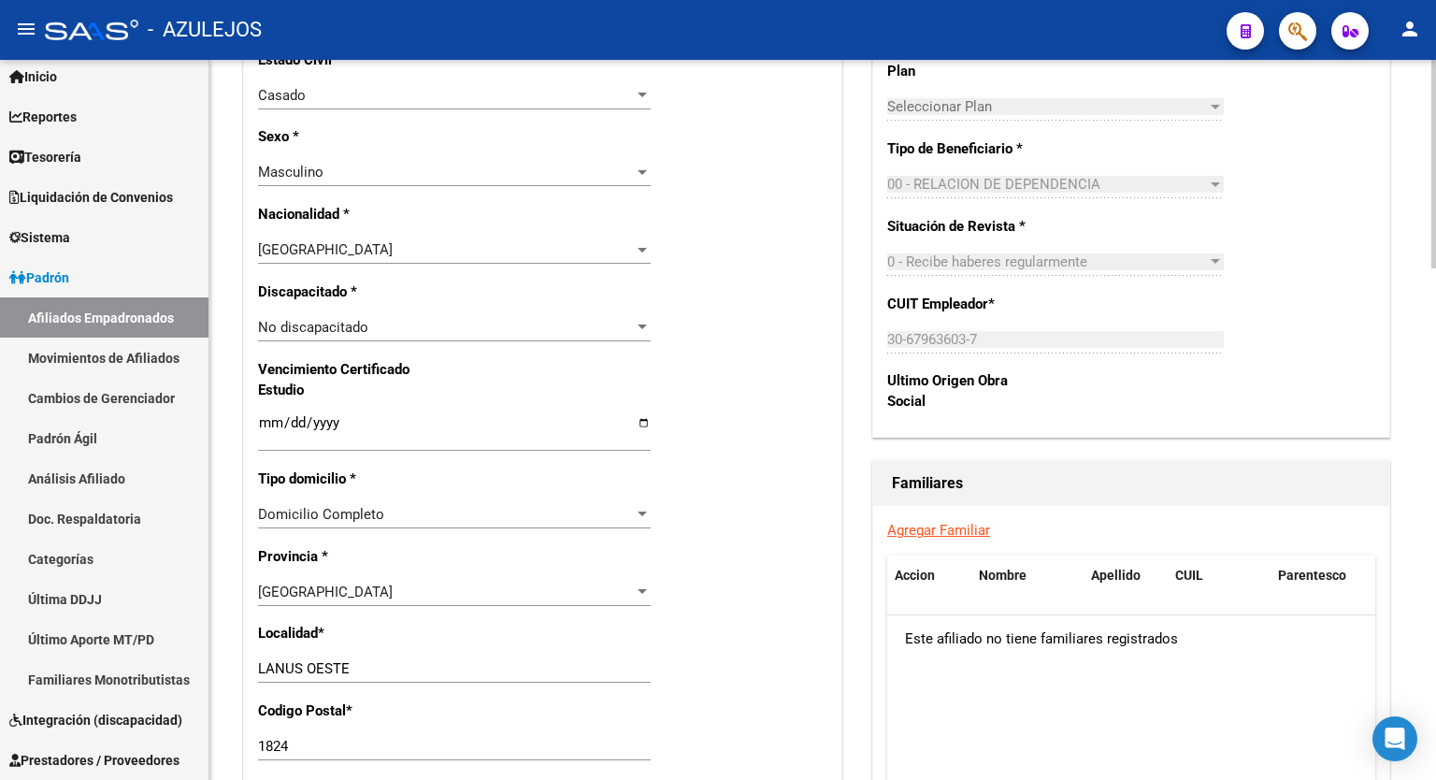
scroll to position [1068, 0]
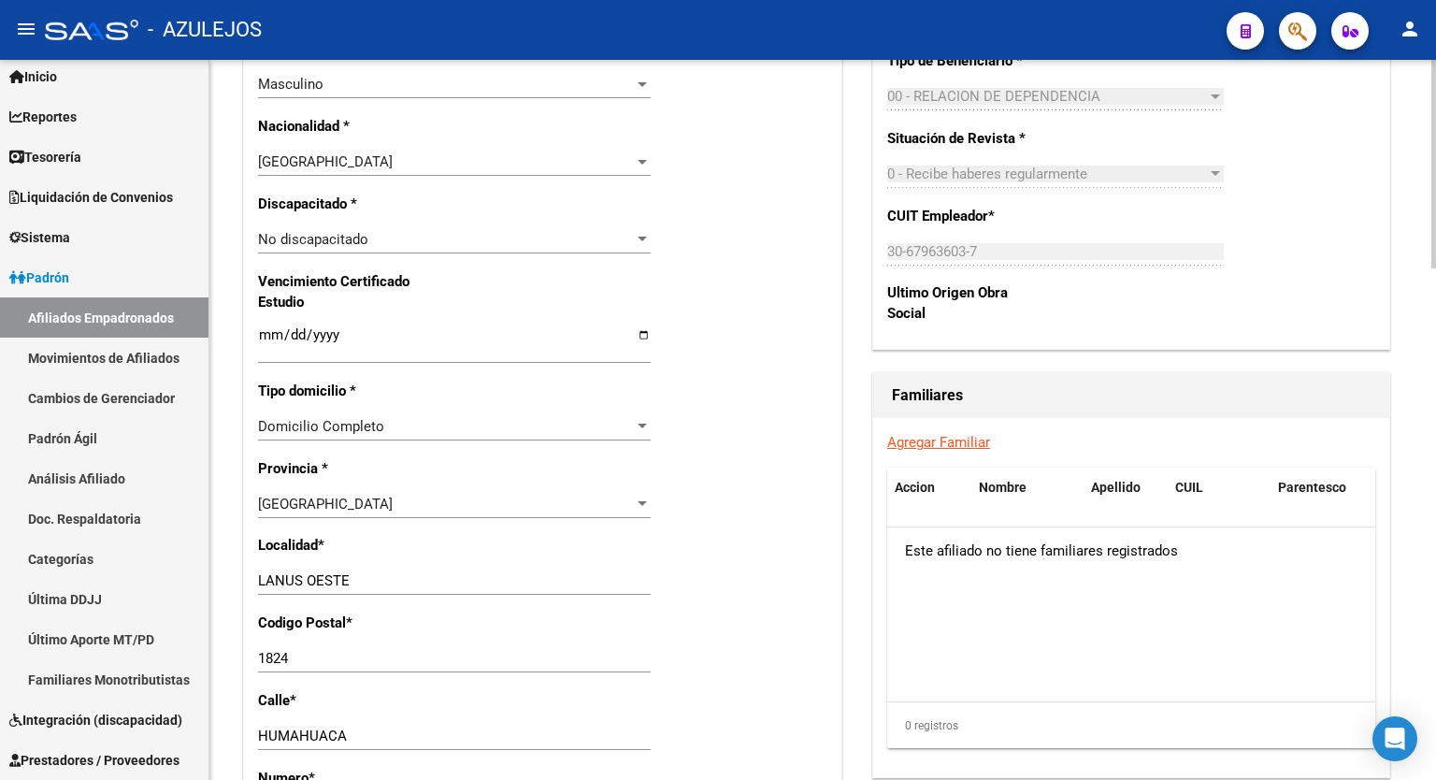
click at [1436, 484] on div at bounding box center [1434, 476] width 5 height 209
click at [946, 451] on link "Agregar Familiar" at bounding box center [939, 442] width 103 height 17
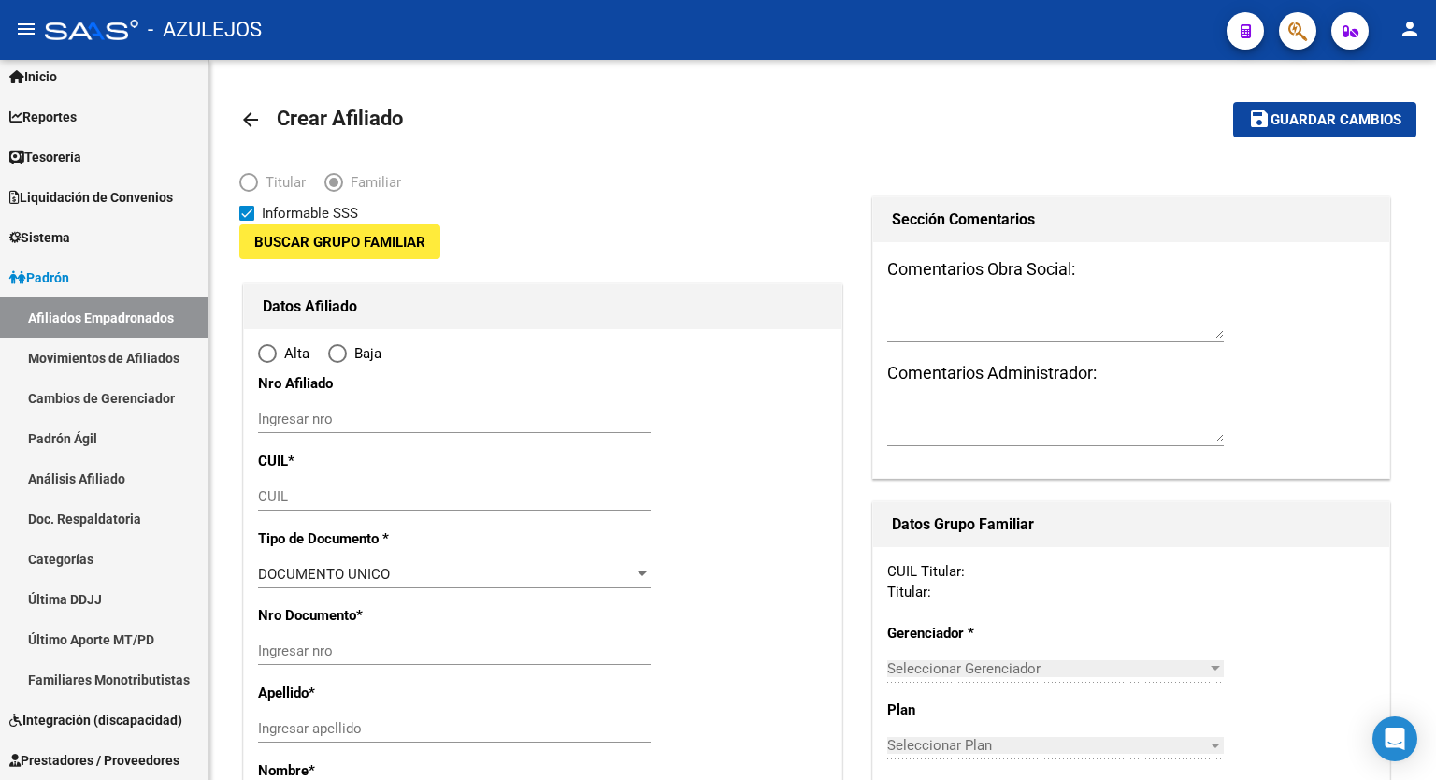
type input "30-67963603-7"
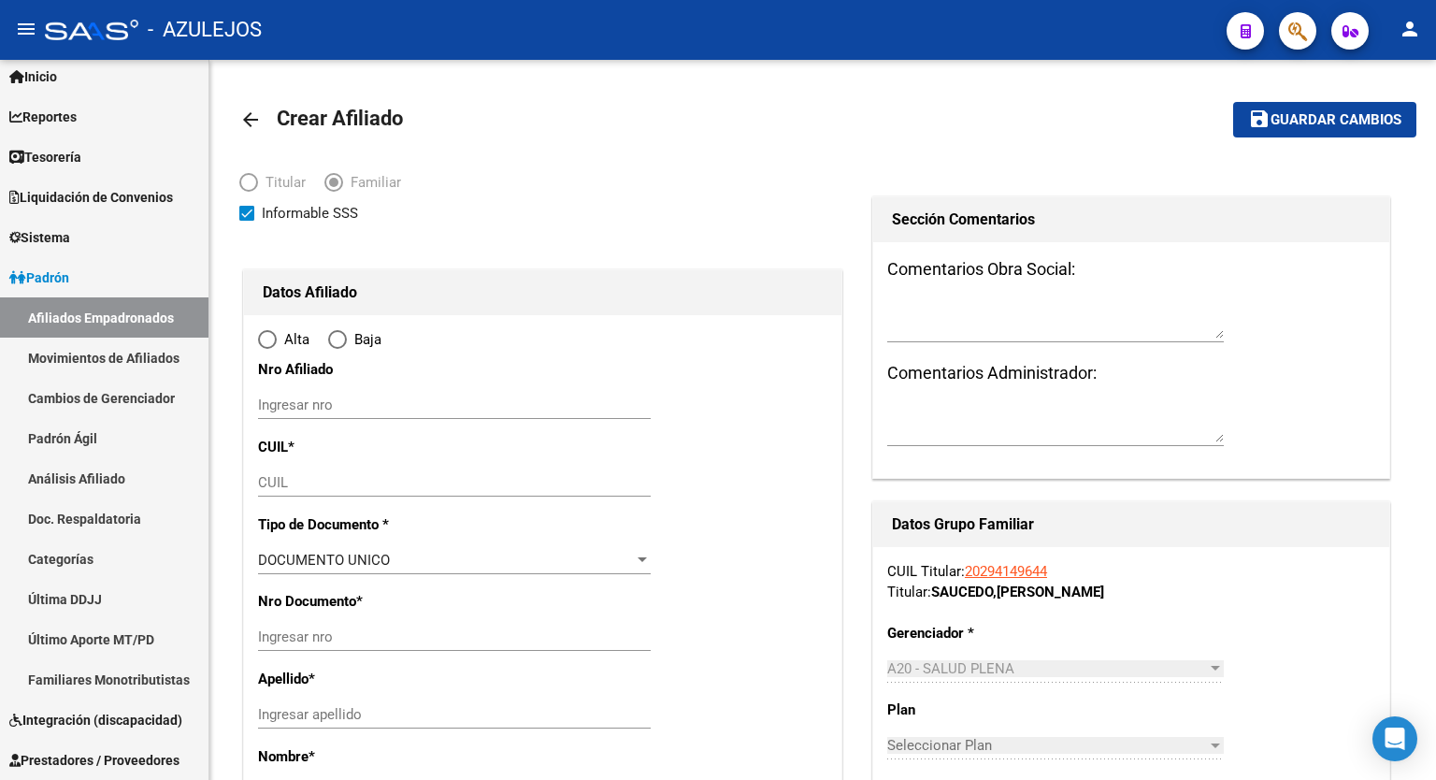
type input "LANUS OESTE"
type input "1824"
type input "HUMAHUACA"
type input "3461"
radio input "true"
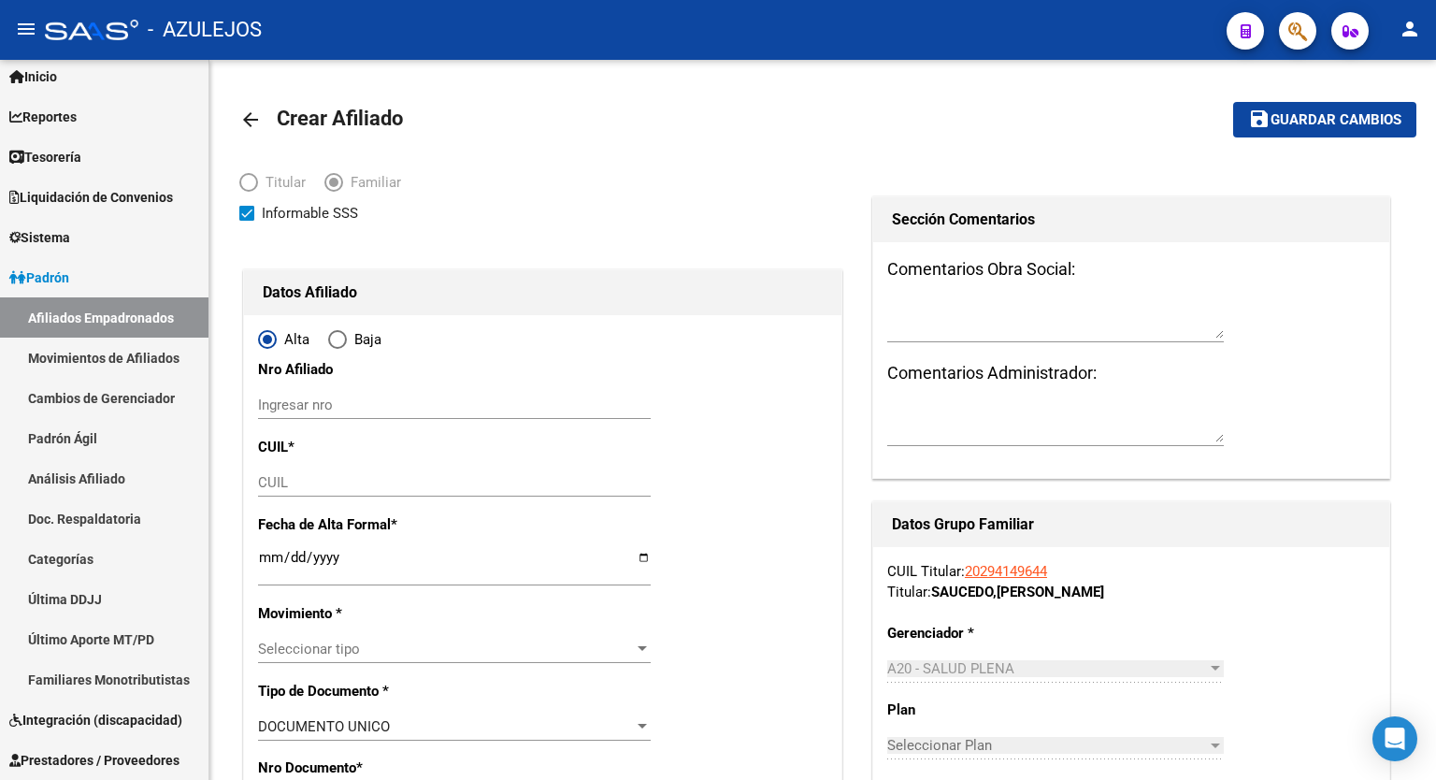
click at [354, 476] on input "CUIL" at bounding box center [454, 482] width 393 height 17
type input "30-67963603-7"
paste input "27-30162469-2"
type input "27-30162469-2"
type input "30162469"
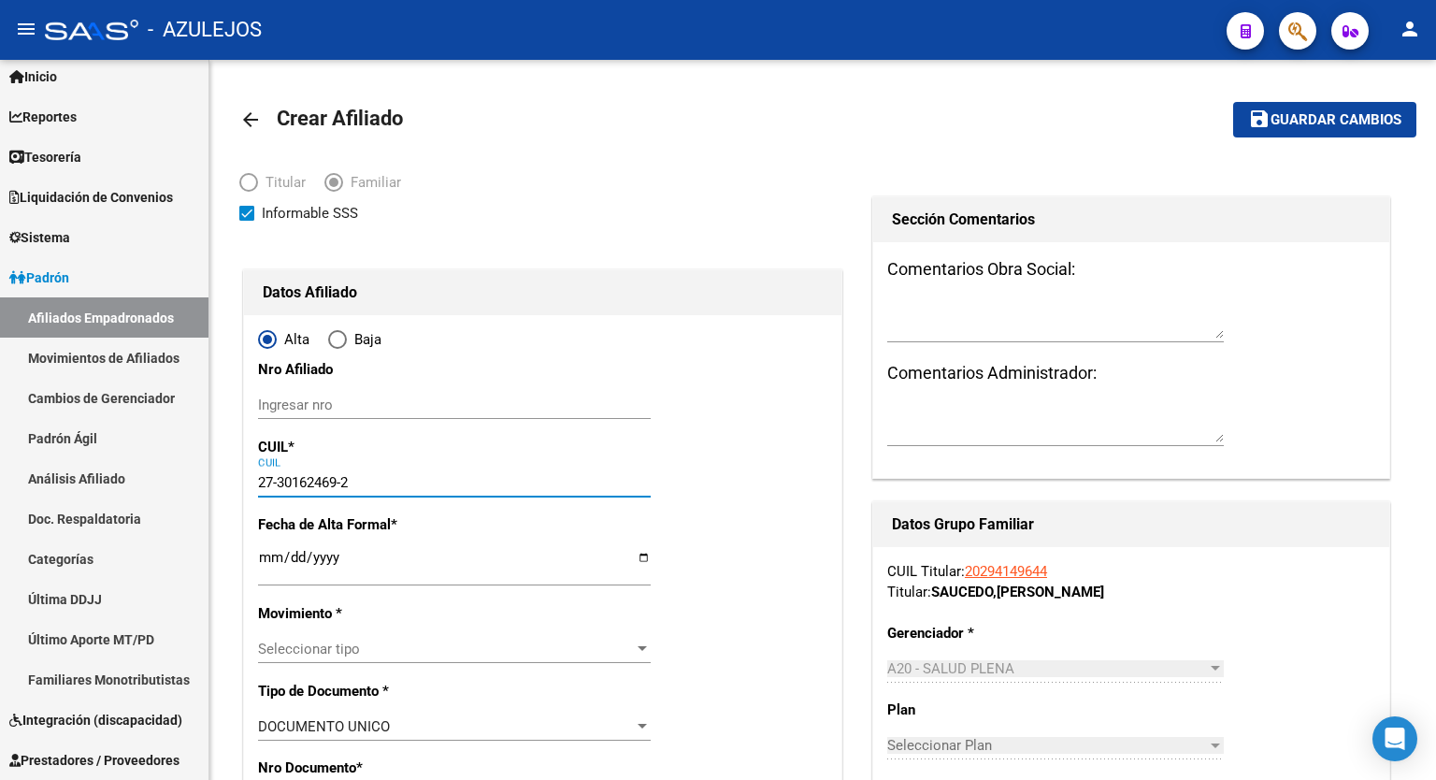
type input "MEZA CELESTE ELIZABETH"
type input "1983-06-21"
type input "LANUS"
type input "27-30162469-2"
click at [640, 559] on input "Ingresar fecha" at bounding box center [454, 565] width 393 height 30
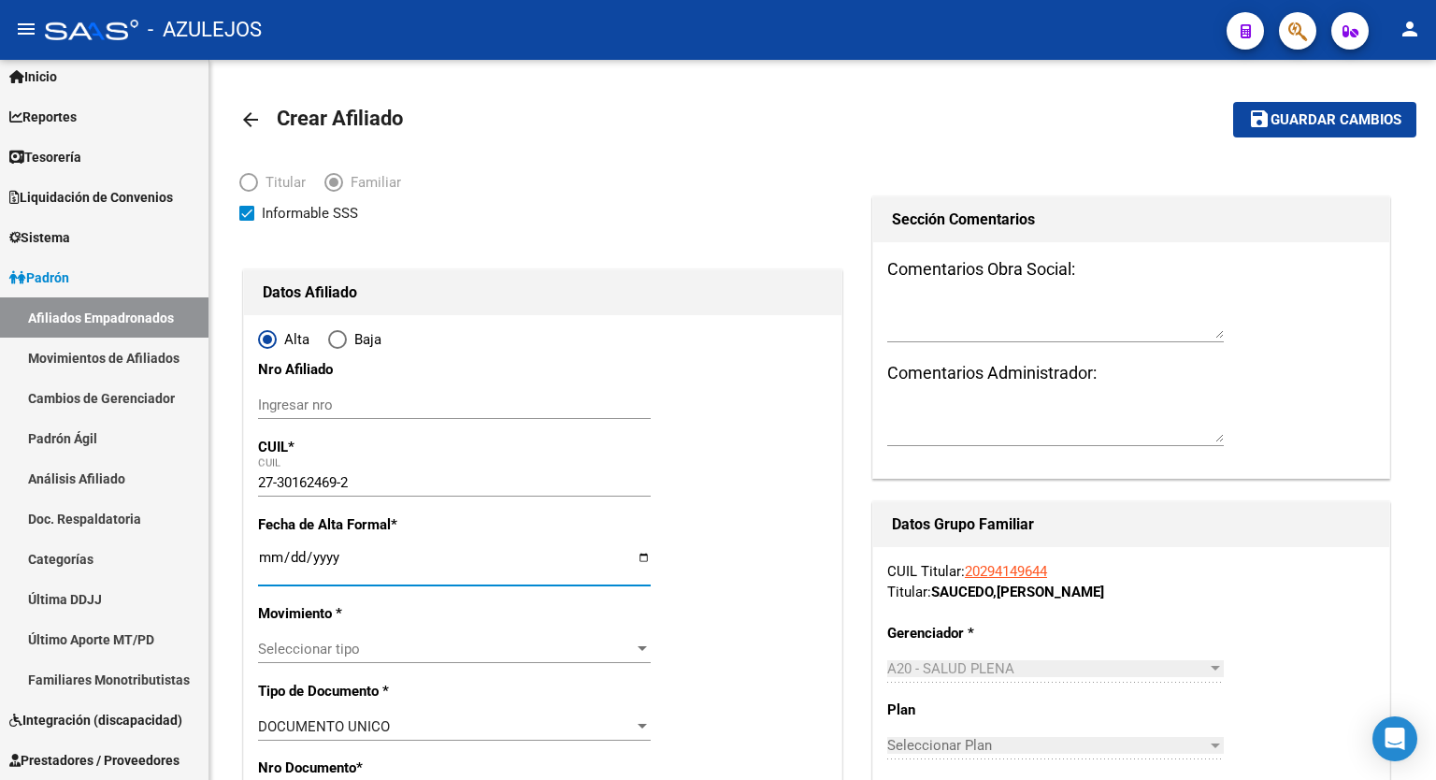
type input "2025-09-01"
click at [647, 657] on div "Seleccionar tipo Seleccionar tipo" at bounding box center [454, 649] width 393 height 28
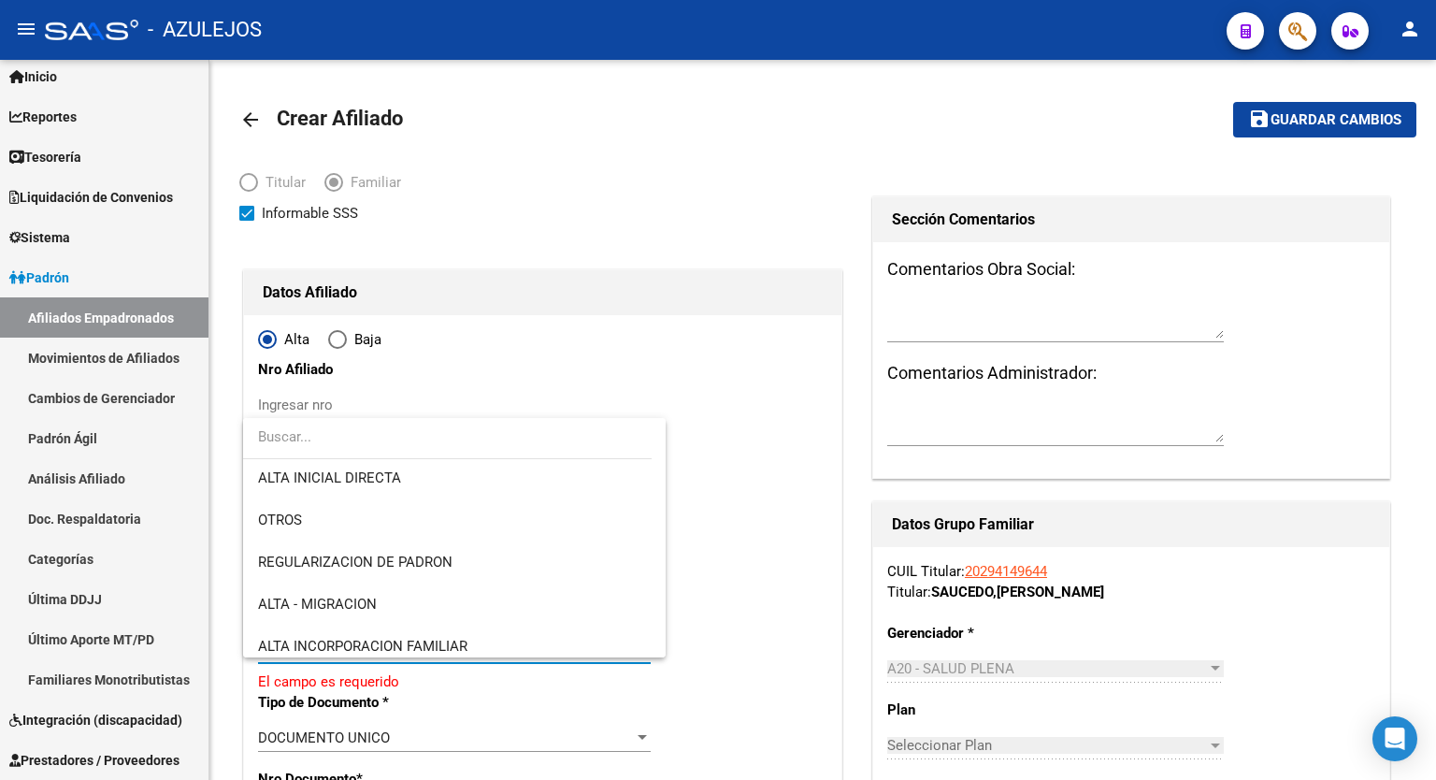
scroll to position [150, 0]
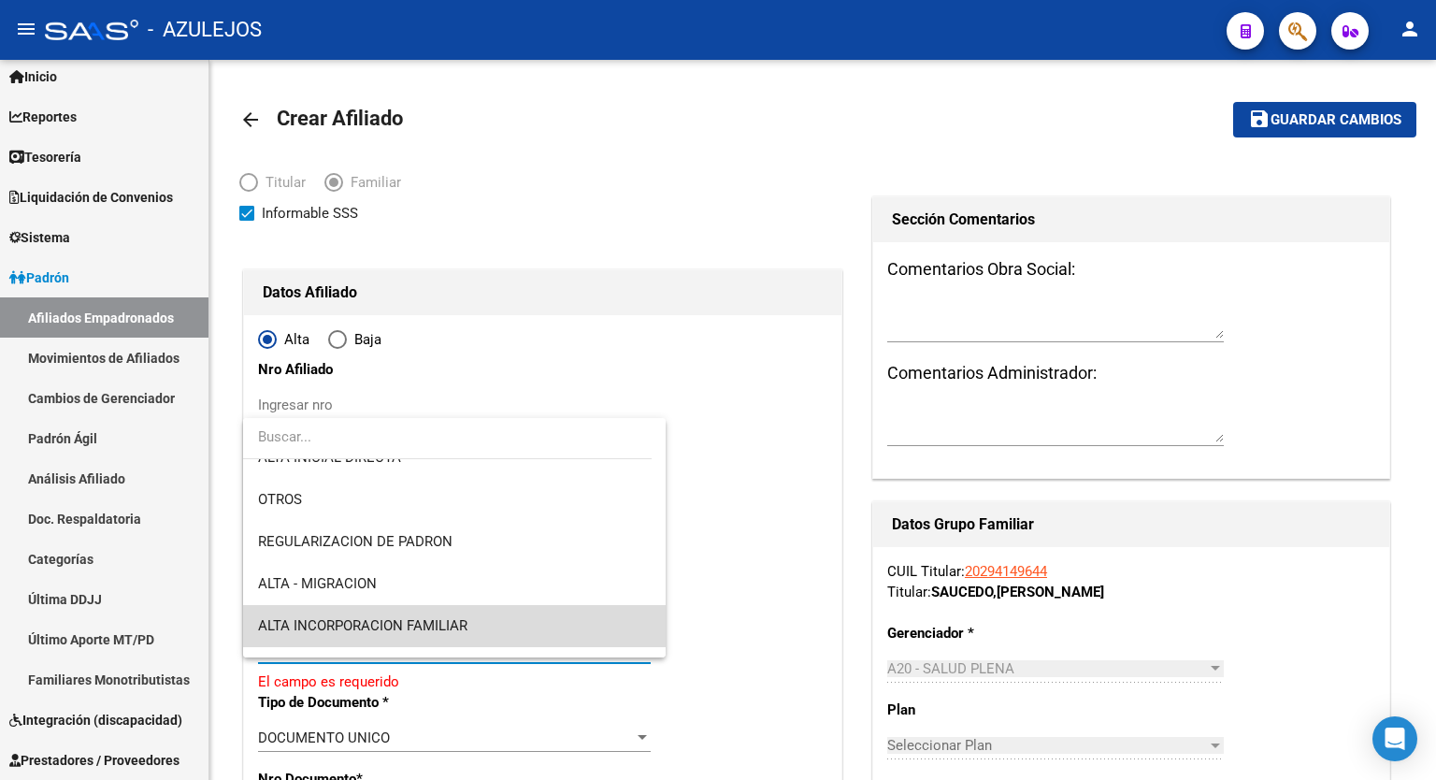
click at [520, 633] on span "ALTA INCORPORACION FAMILIAR" at bounding box center [454, 626] width 393 height 42
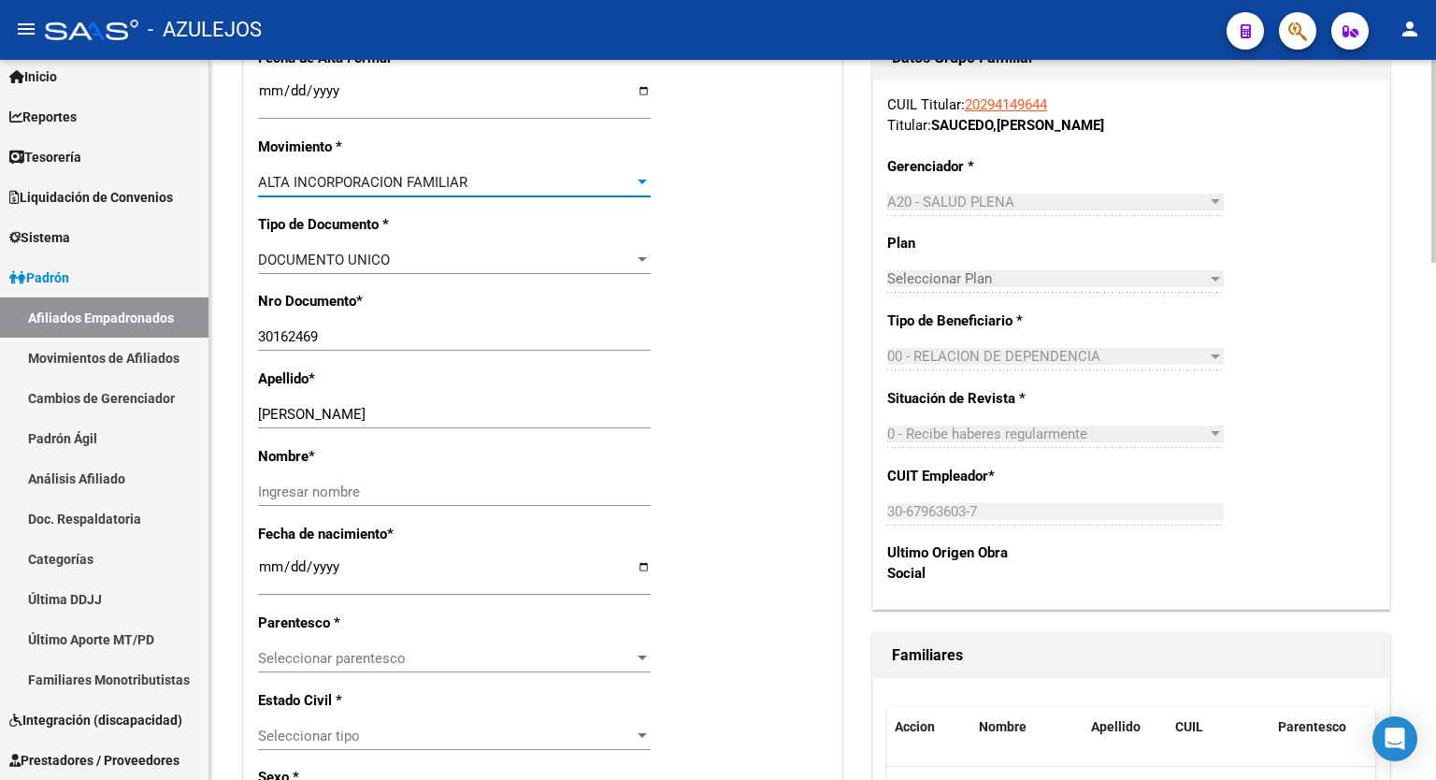
scroll to position [477, 0]
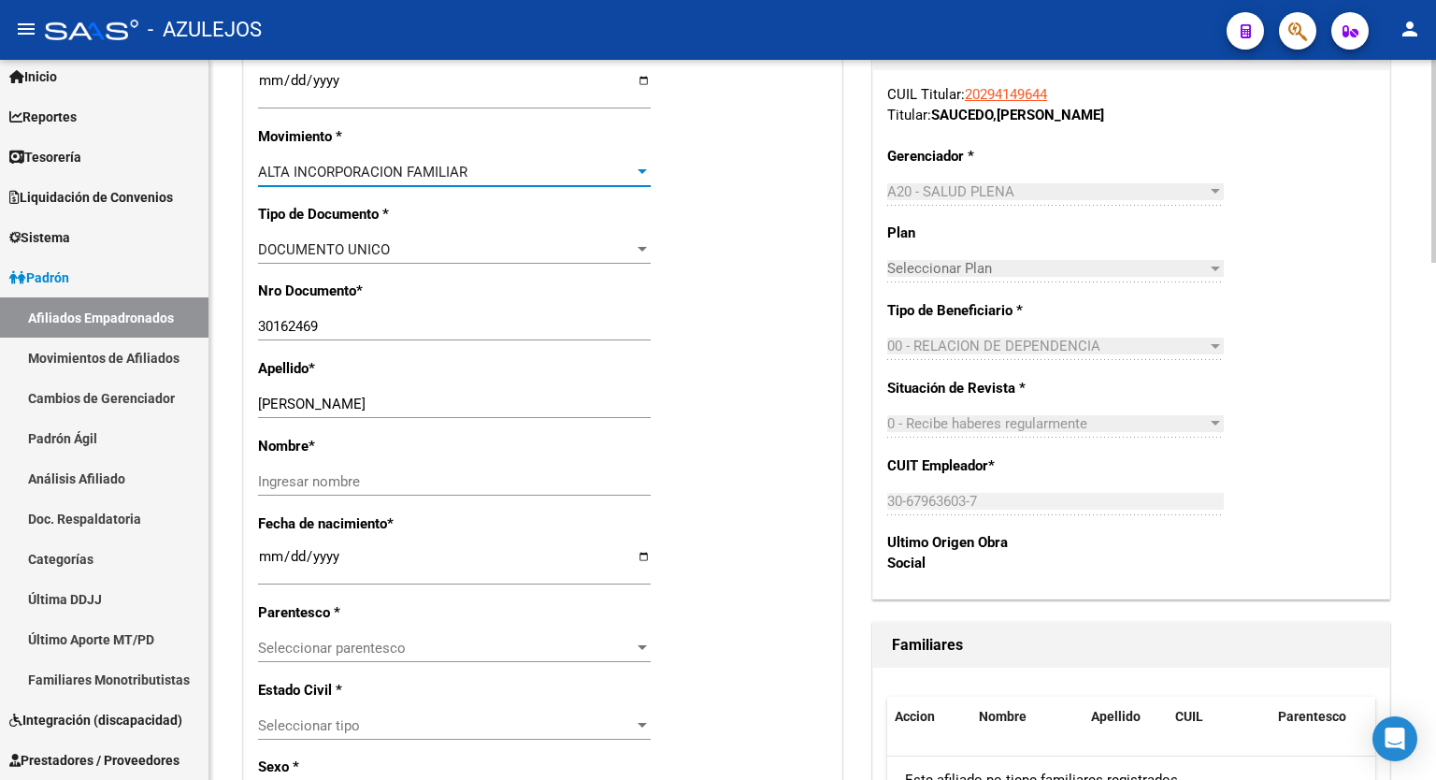
click at [1436, 363] on div at bounding box center [1434, 296] width 5 height 203
drag, startPoint x: 445, startPoint y: 401, endPoint x: 301, endPoint y: 399, distance: 144.0
click at [301, 399] on input "MEZA CELESTE ELIZABETH" at bounding box center [454, 404] width 393 height 17
type input "MEZA"
click at [316, 486] on input "Ingresar nombre" at bounding box center [454, 481] width 393 height 17
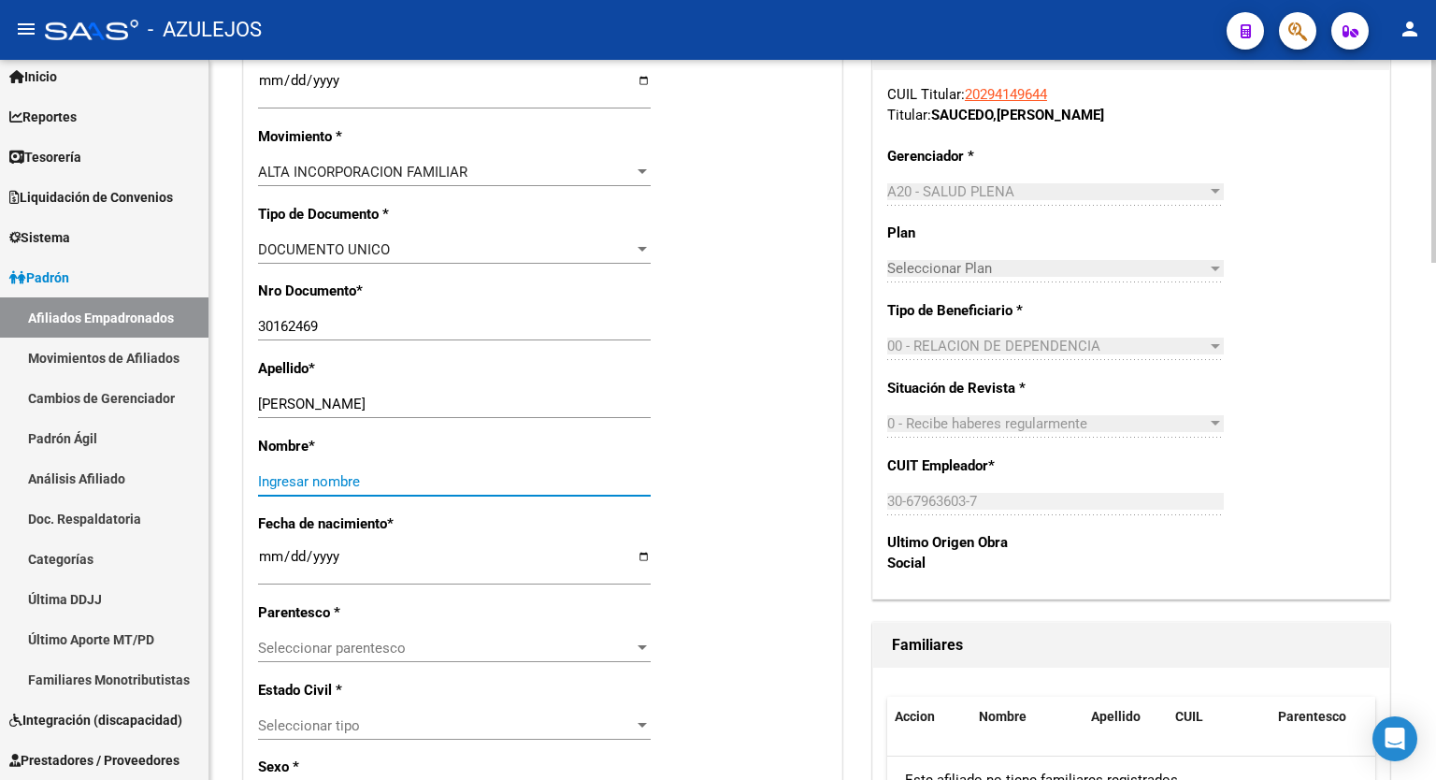
paste input "CELESTE ELIZABETH"
type input "CELESTE ELIZABETH"
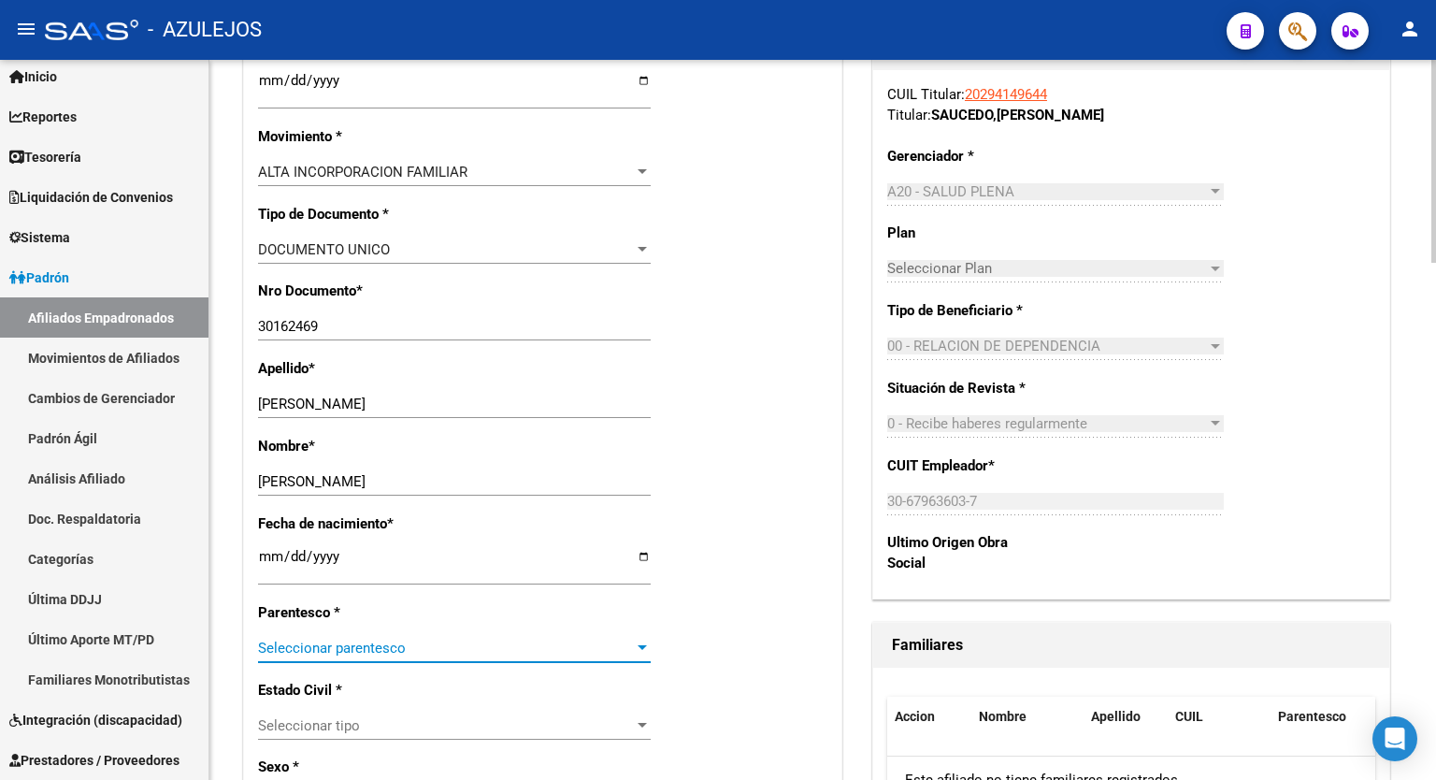
click at [642, 641] on div at bounding box center [642, 648] width 17 height 15
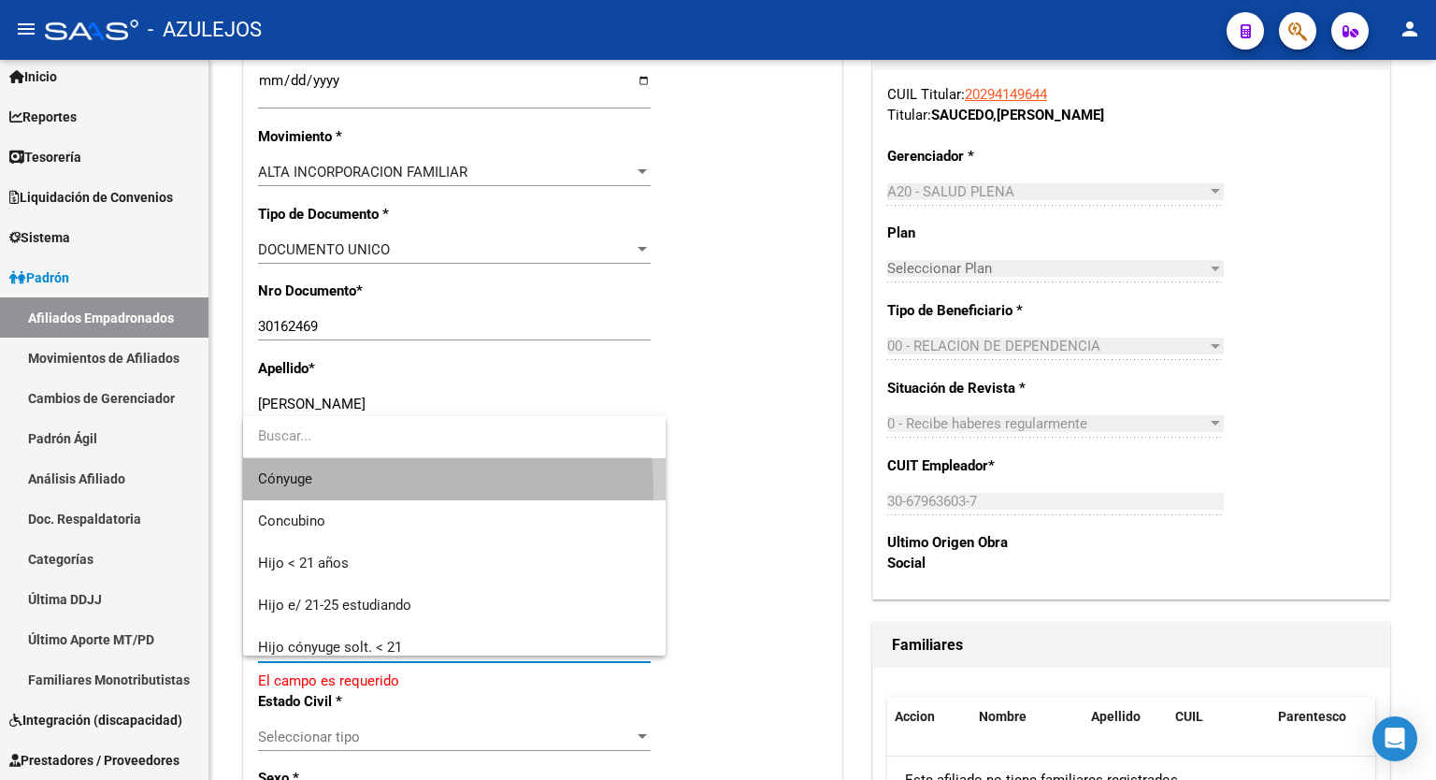
click at [325, 491] on span "Cónyuge" at bounding box center [454, 479] width 393 height 42
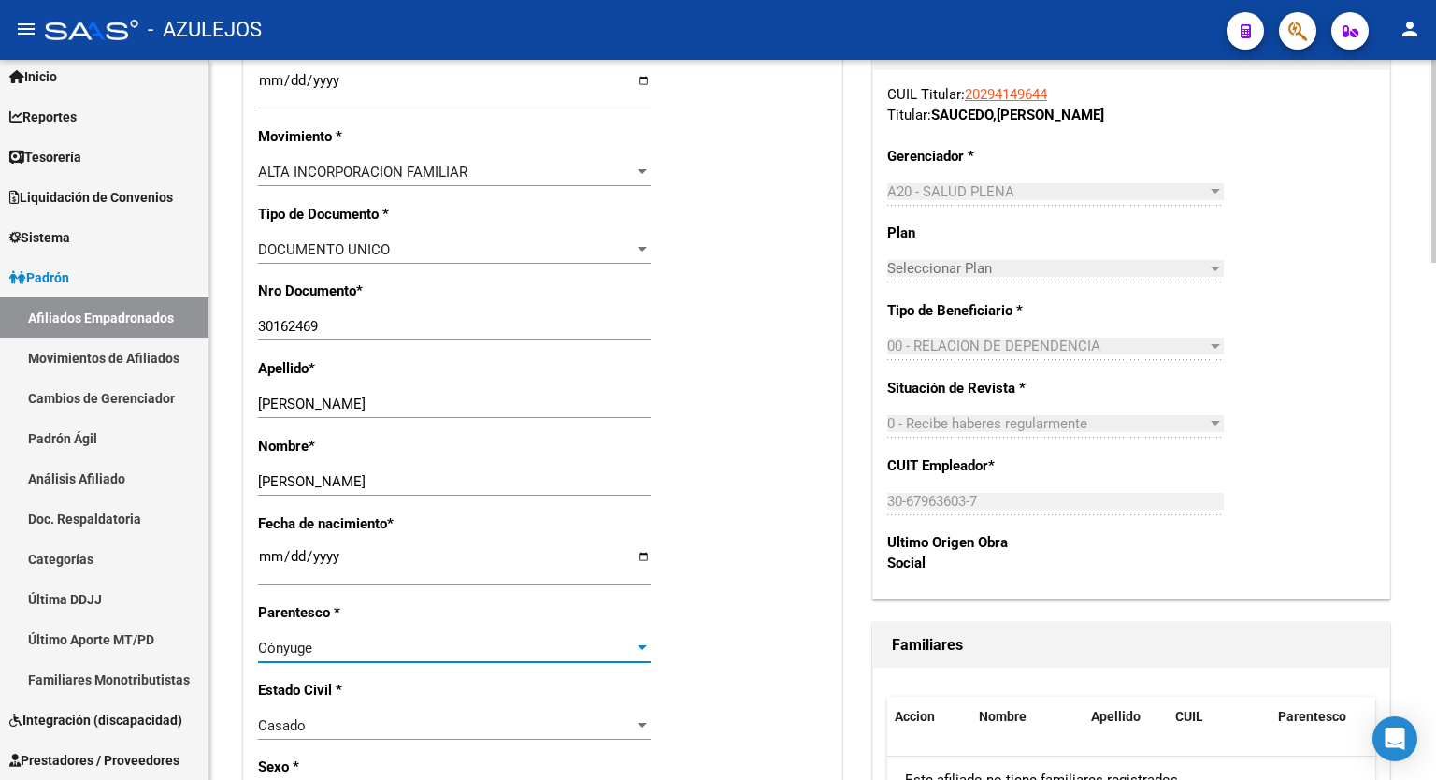
scroll to position [0, 0]
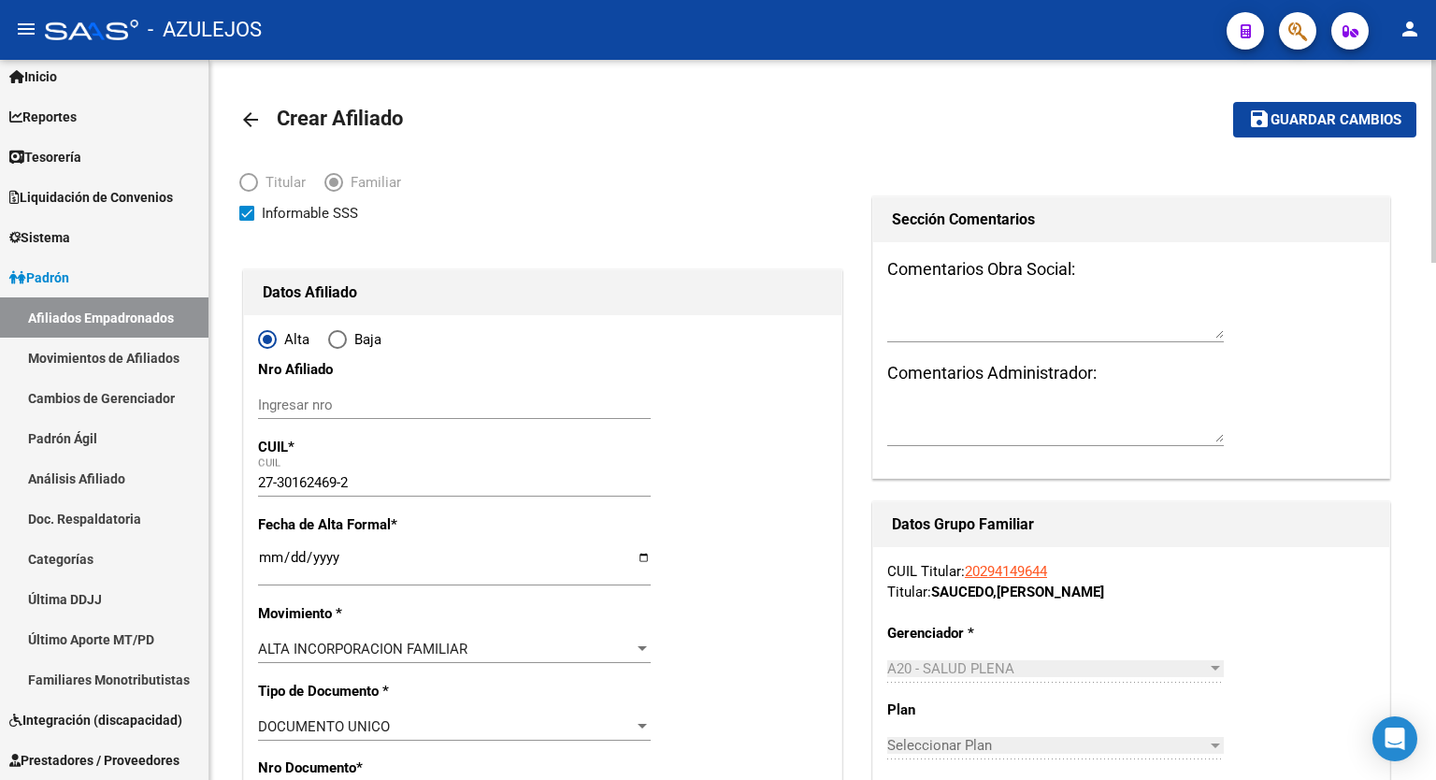
click at [1436, 140] on div at bounding box center [1434, 161] width 5 height 203
click at [1325, 112] on span "Guardar cambios" at bounding box center [1336, 120] width 131 height 17
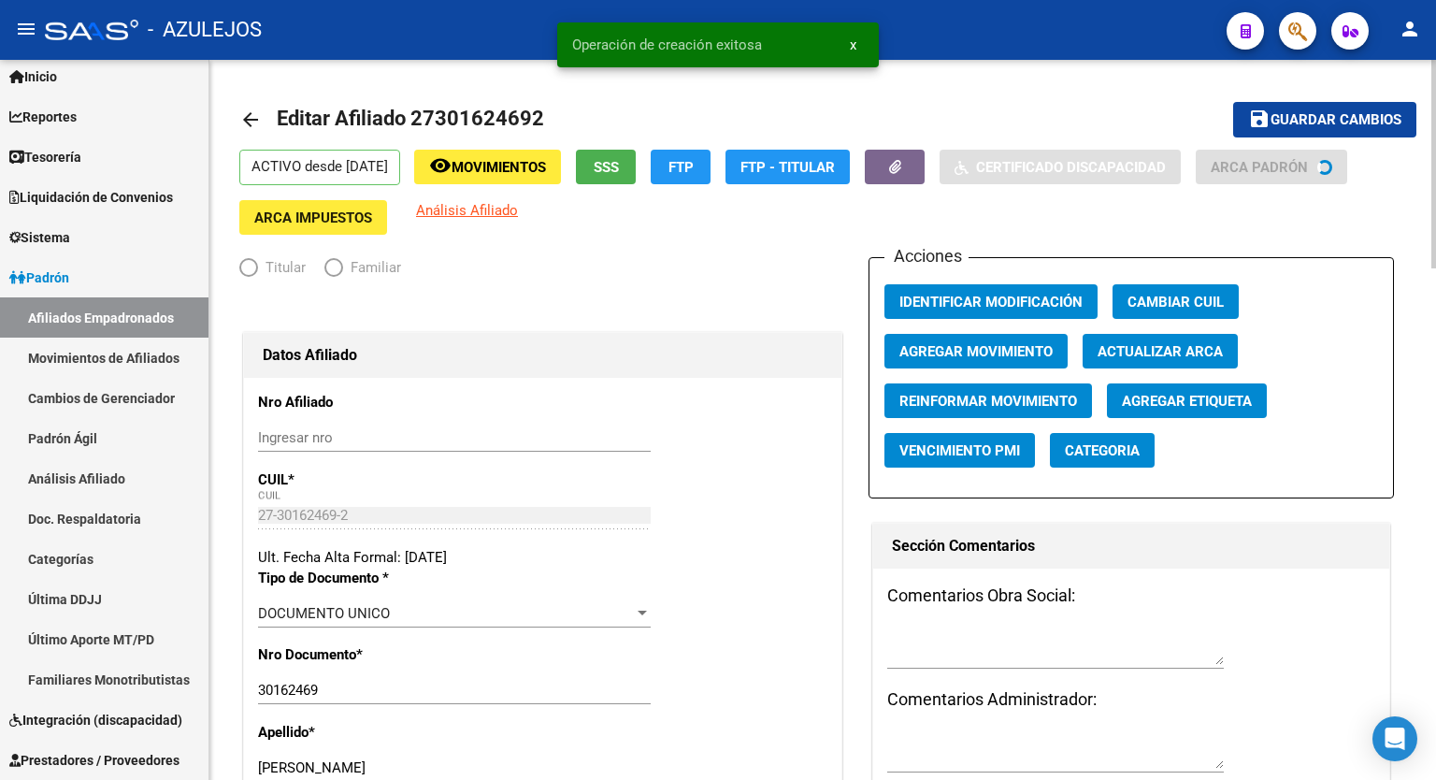
radio input "true"
type input "30-67963603-7"
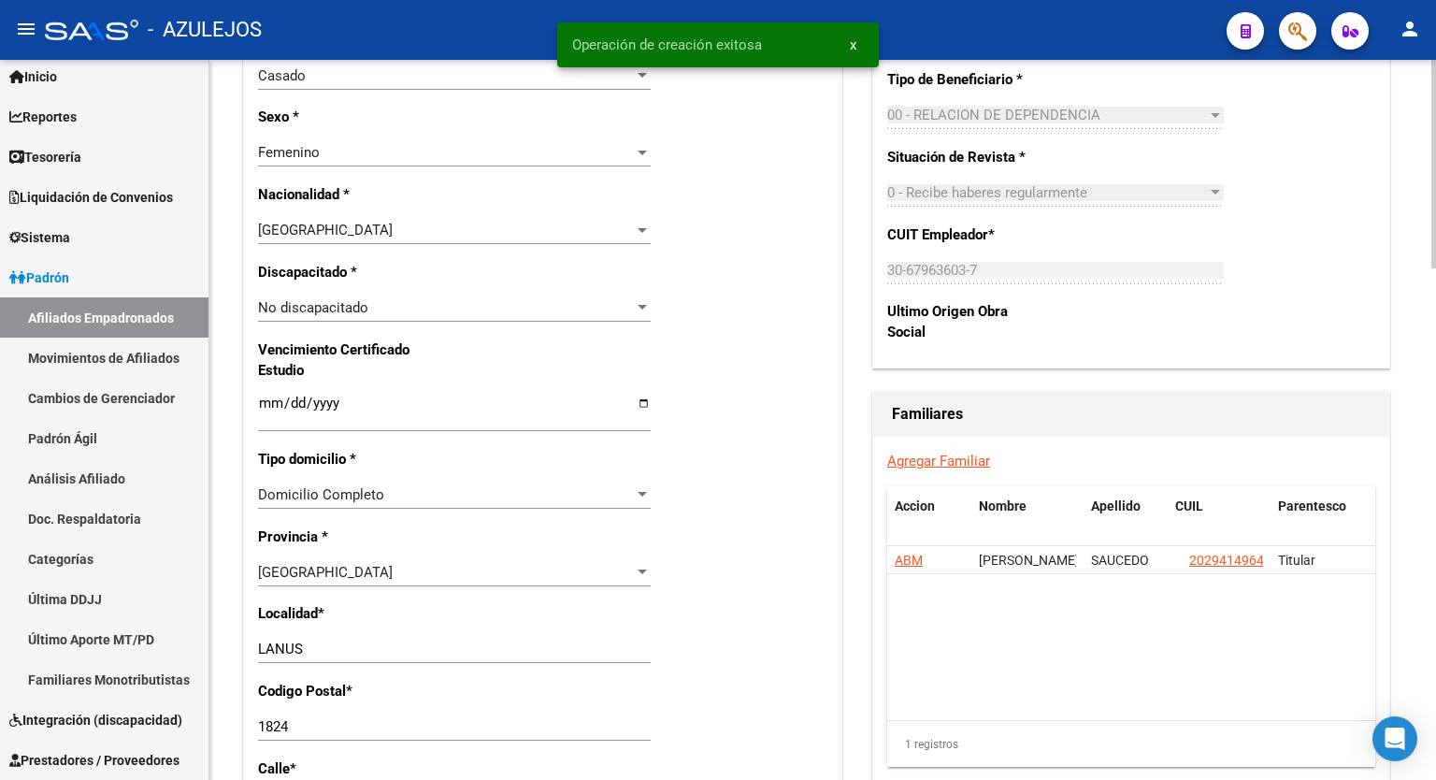
scroll to position [1045, 0]
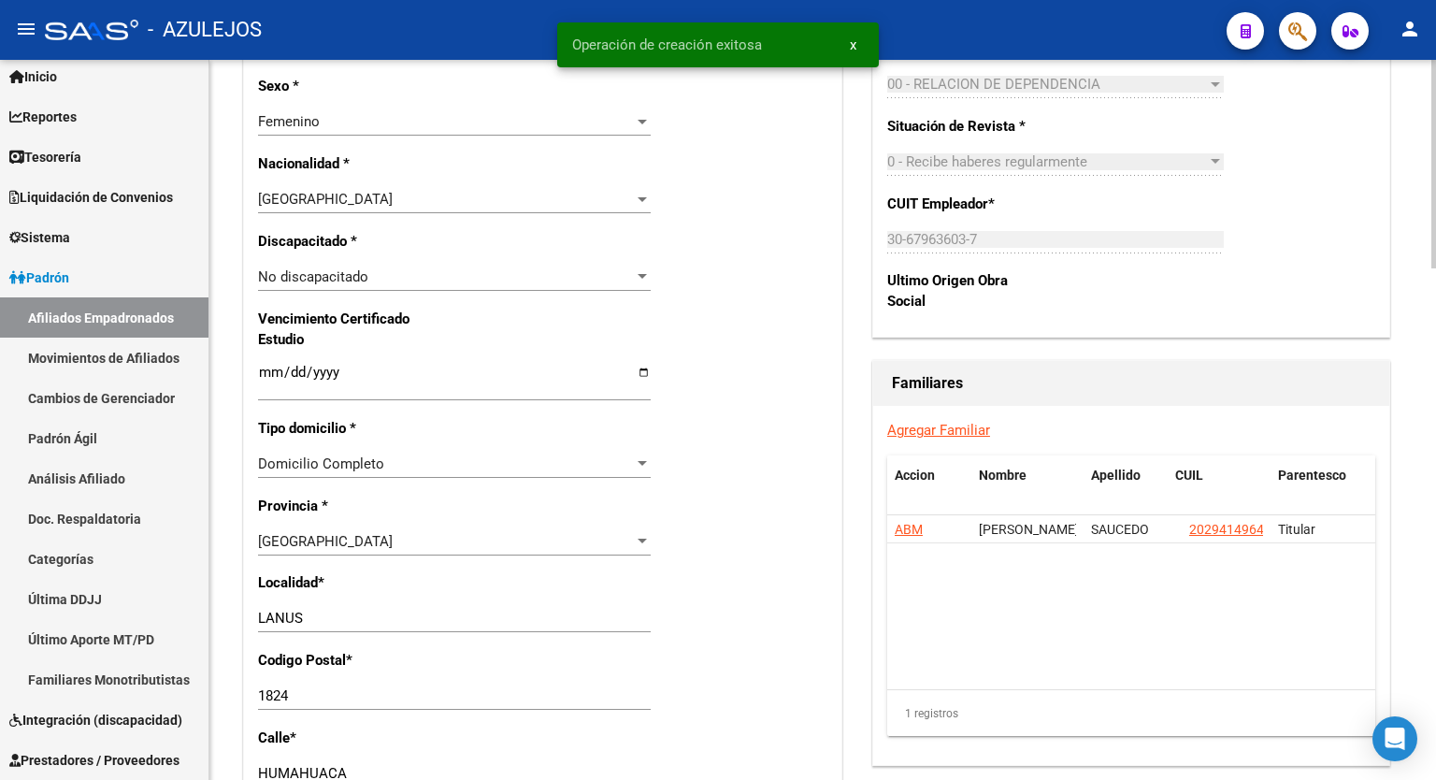
click at [1436, 527] on div at bounding box center [1434, 467] width 5 height 209
click at [955, 427] on link "Agregar Familiar" at bounding box center [939, 430] width 103 height 17
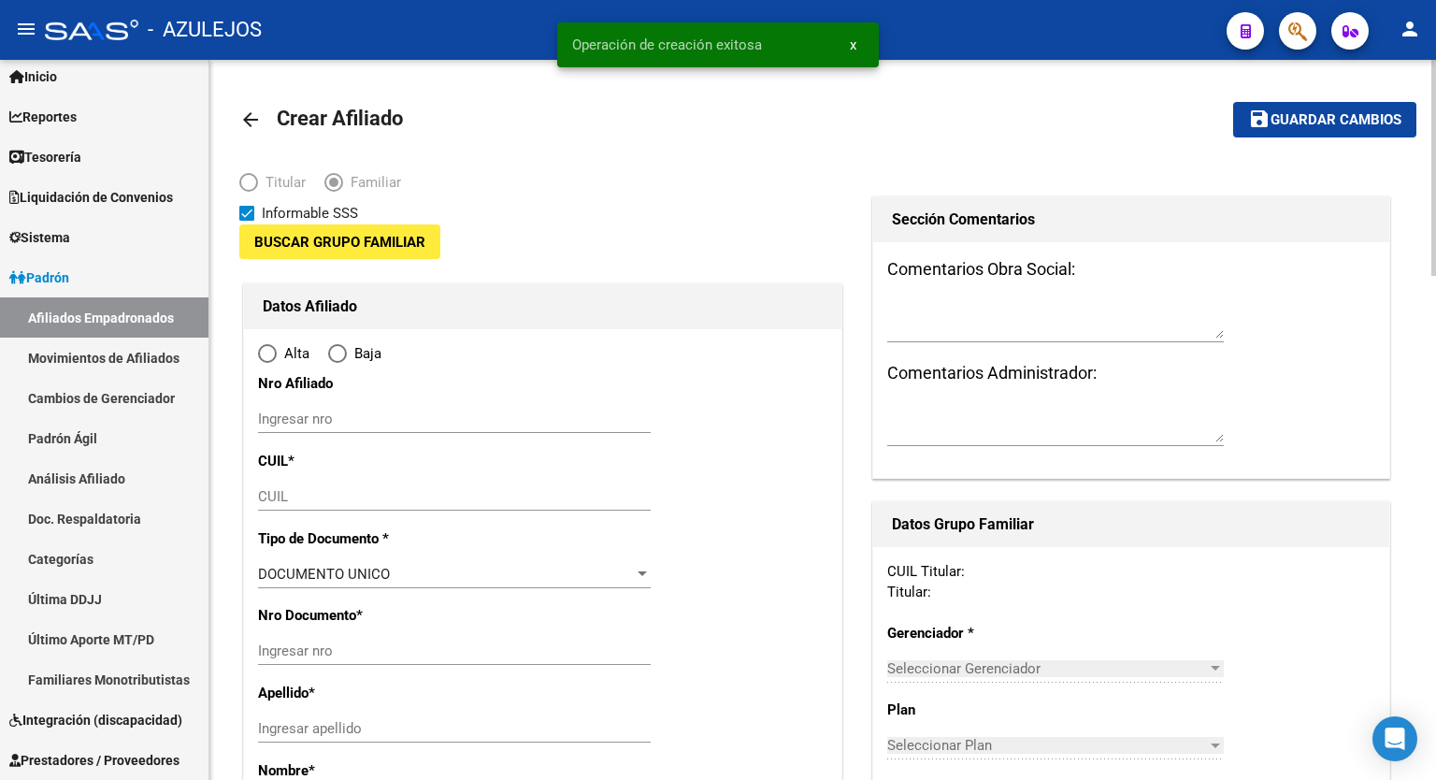
type input "30-67963603-7"
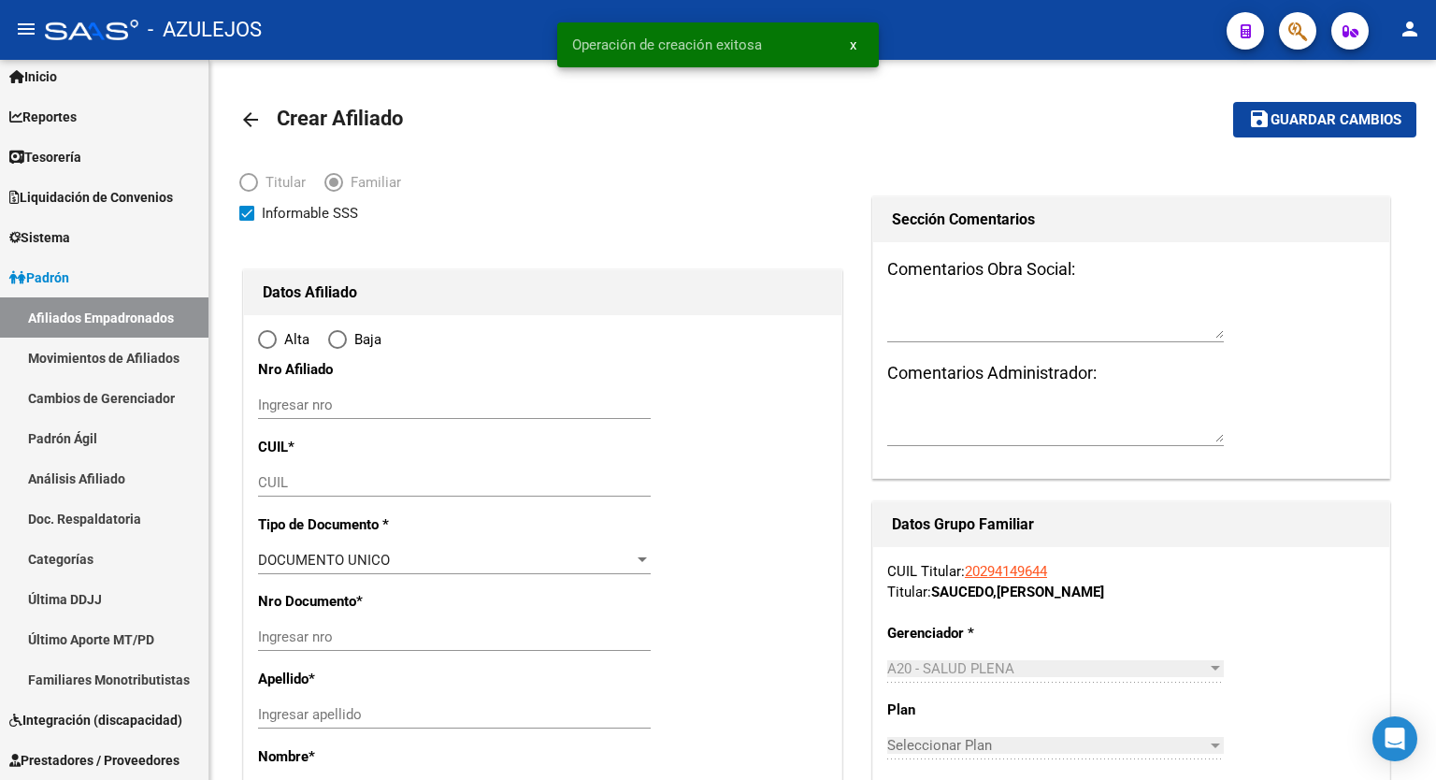
type input "LANUS OESTE"
type input "1824"
type input "HUMAHUACA"
type input "3461"
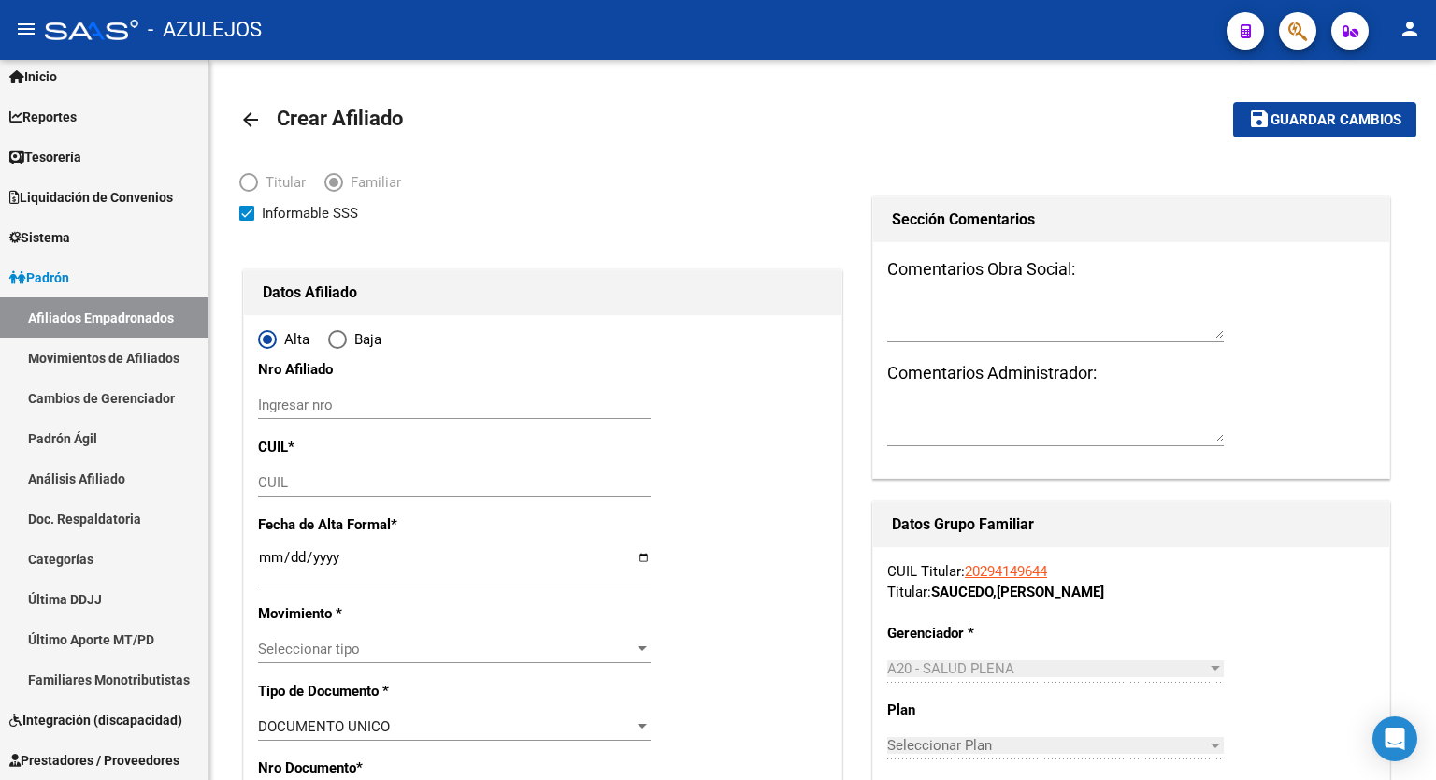
radio input "true"
type input "30-67963603-7"
click at [396, 483] on input "CUIL" at bounding box center [454, 482] width 393 height 17
paste input "20-55198156-9"
type input "20-55198156-9"
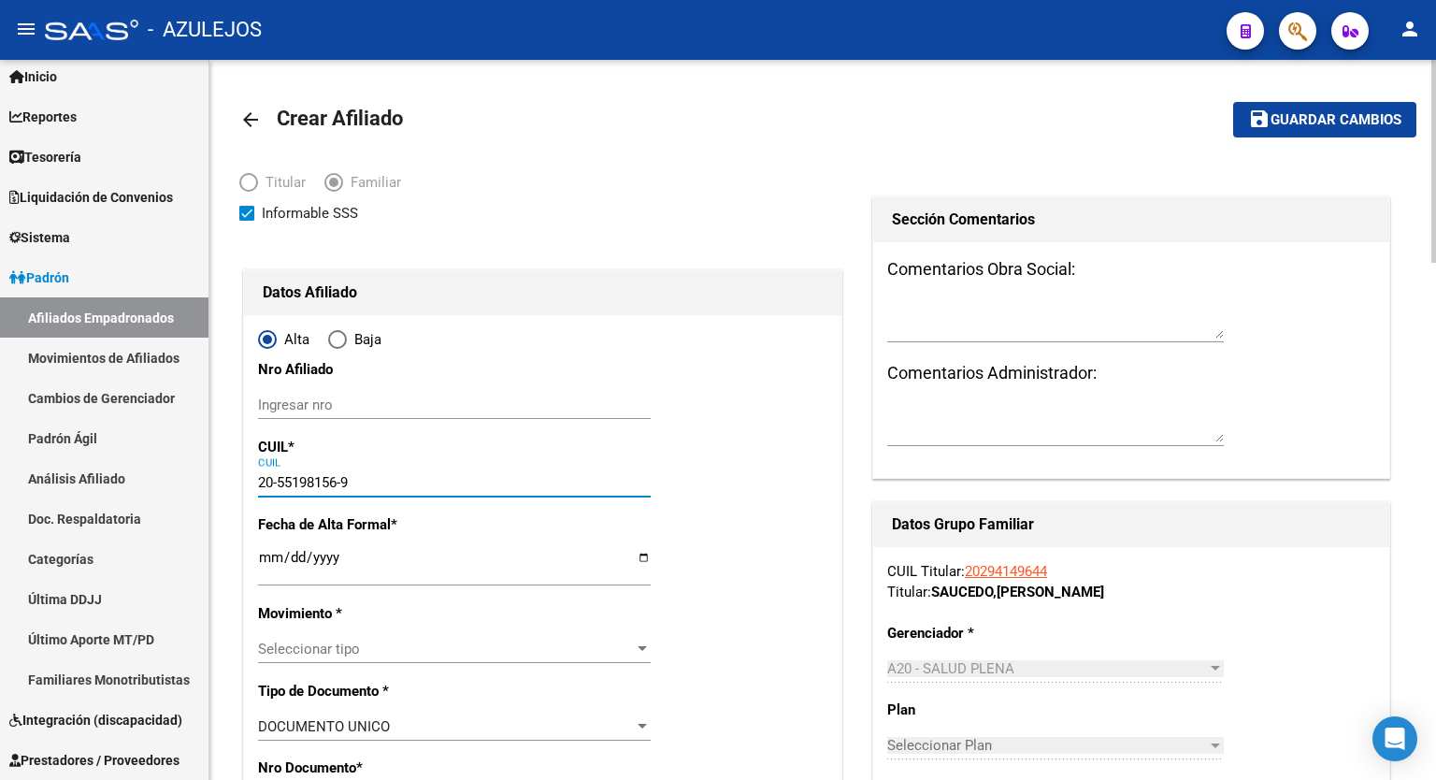
type input "55198156"
type input "SAUCEDO JONAS ISMAEL"
type input "2016-02-15"
type input "VILLA CARAZA"
type input "1822"
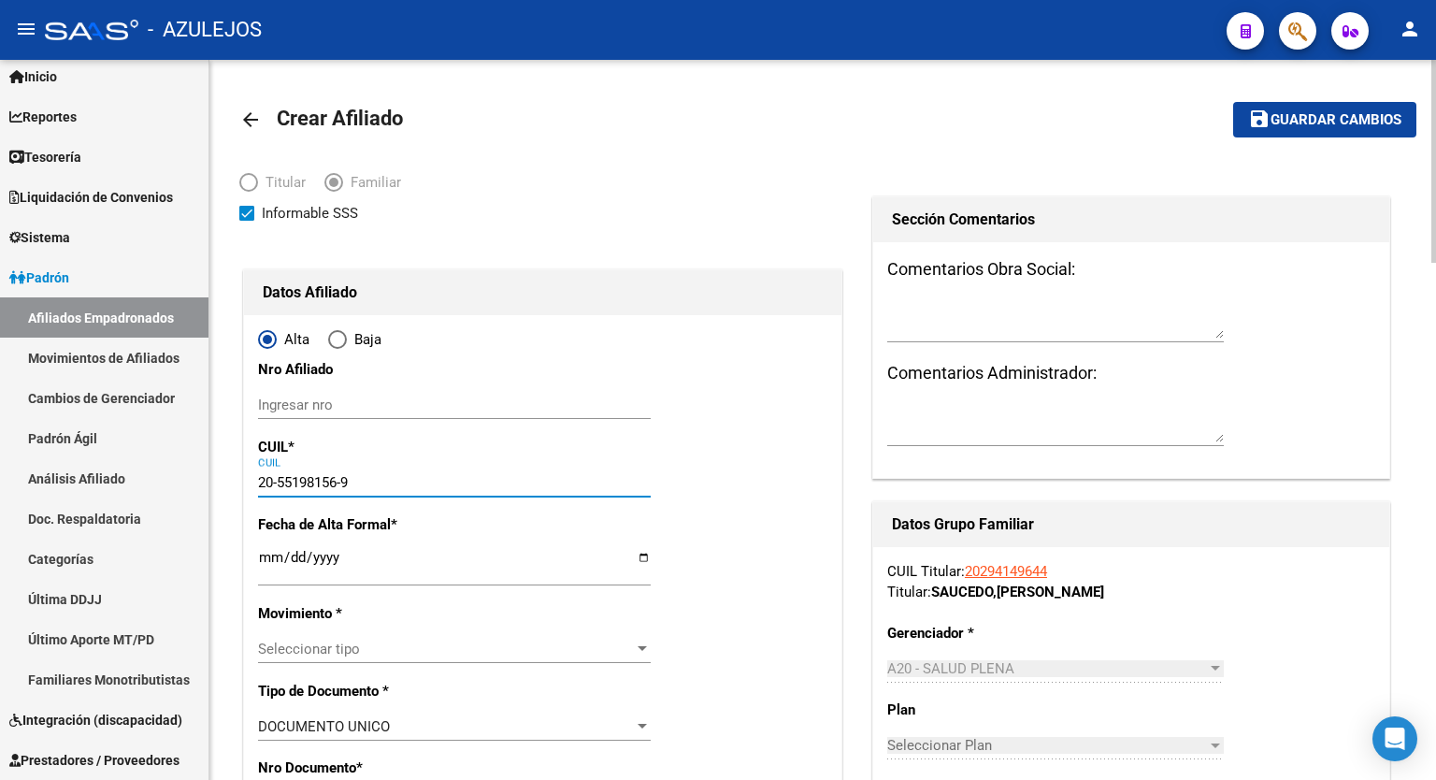
type input "20-55198156-9"
click at [641, 556] on input "Ingresar fecha" at bounding box center [454, 565] width 393 height 30
type input "2025-09-01"
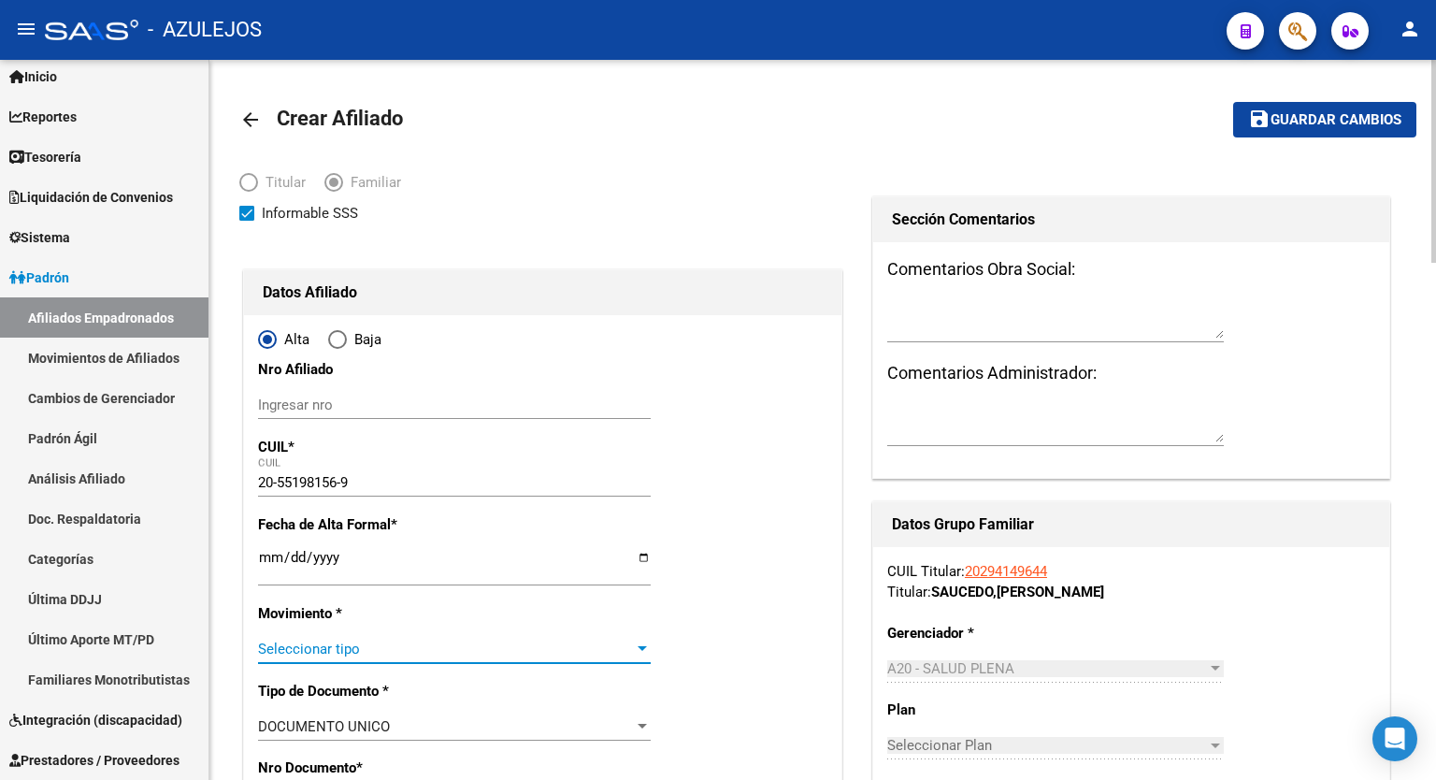
click at [648, 649] on div at bounding box center [642, 649] width 17 height 15
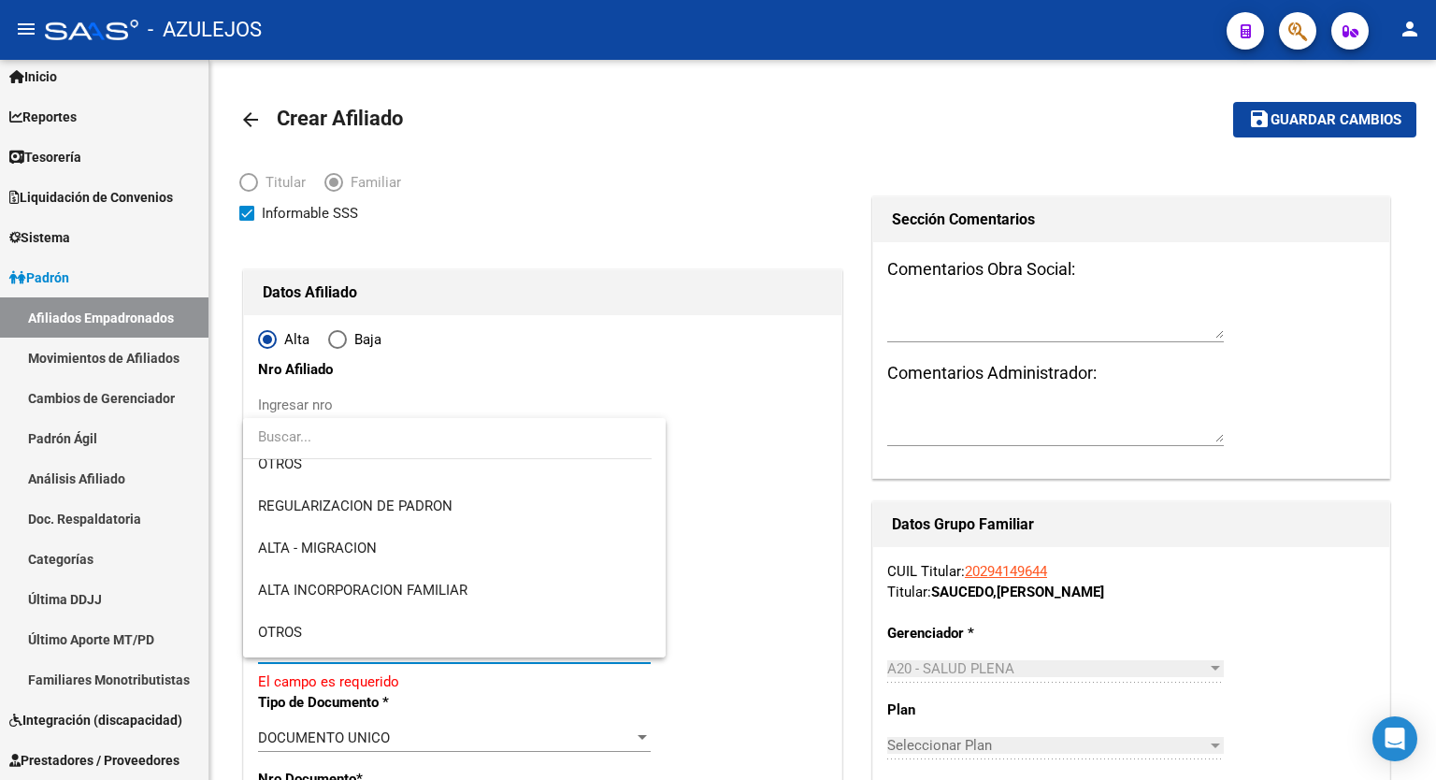
scroll to position [187, 0]
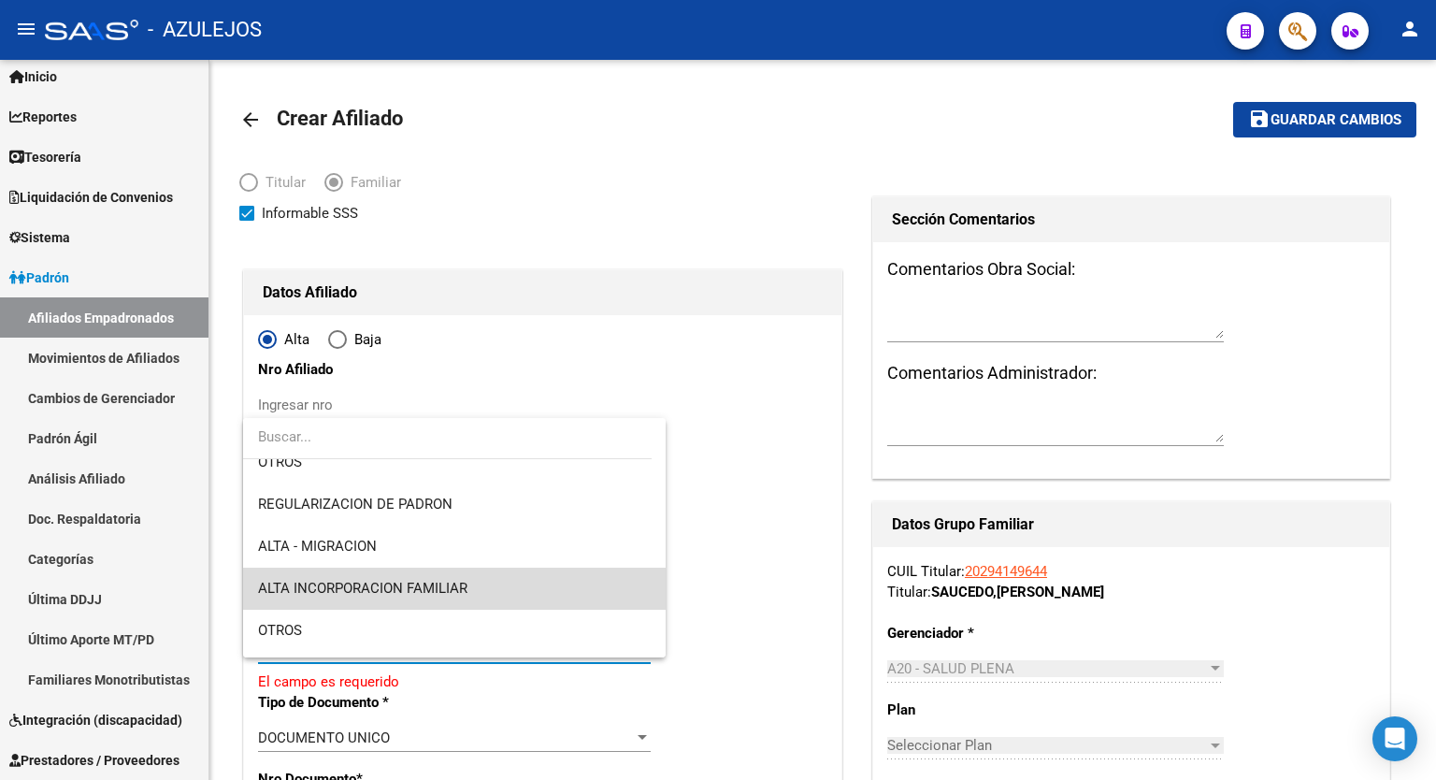
click at [480, 589] on span "ALTA INCORPORACION FAMILIAR" at bounding box center [454, 589] width 393 height 42
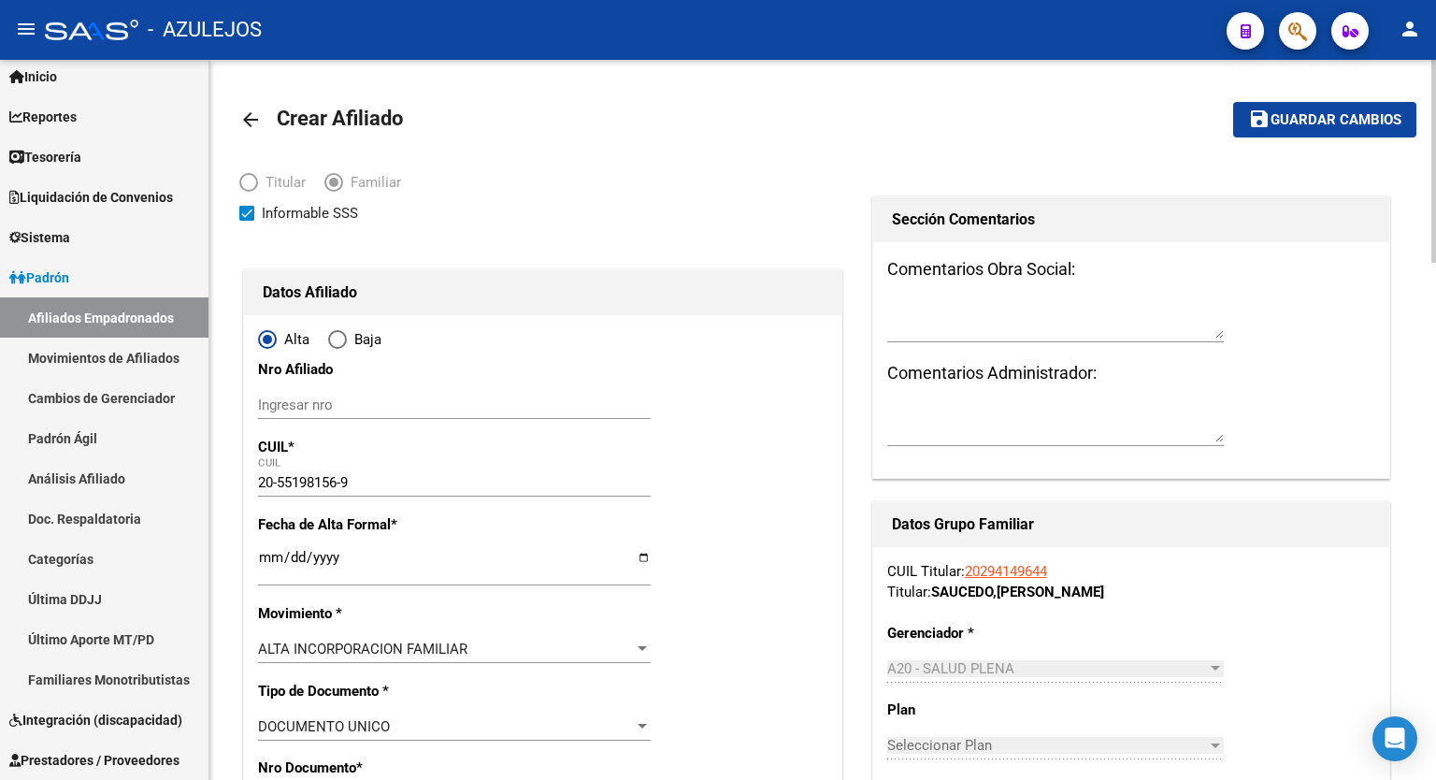
drag, startPoint x: 1430, startPoint y: 187, endPoint x: 1436, endPoint y: 285, distance: 98.4
click at [1433, 220] on div at bounding box center [1434, 161] width 5 height 203
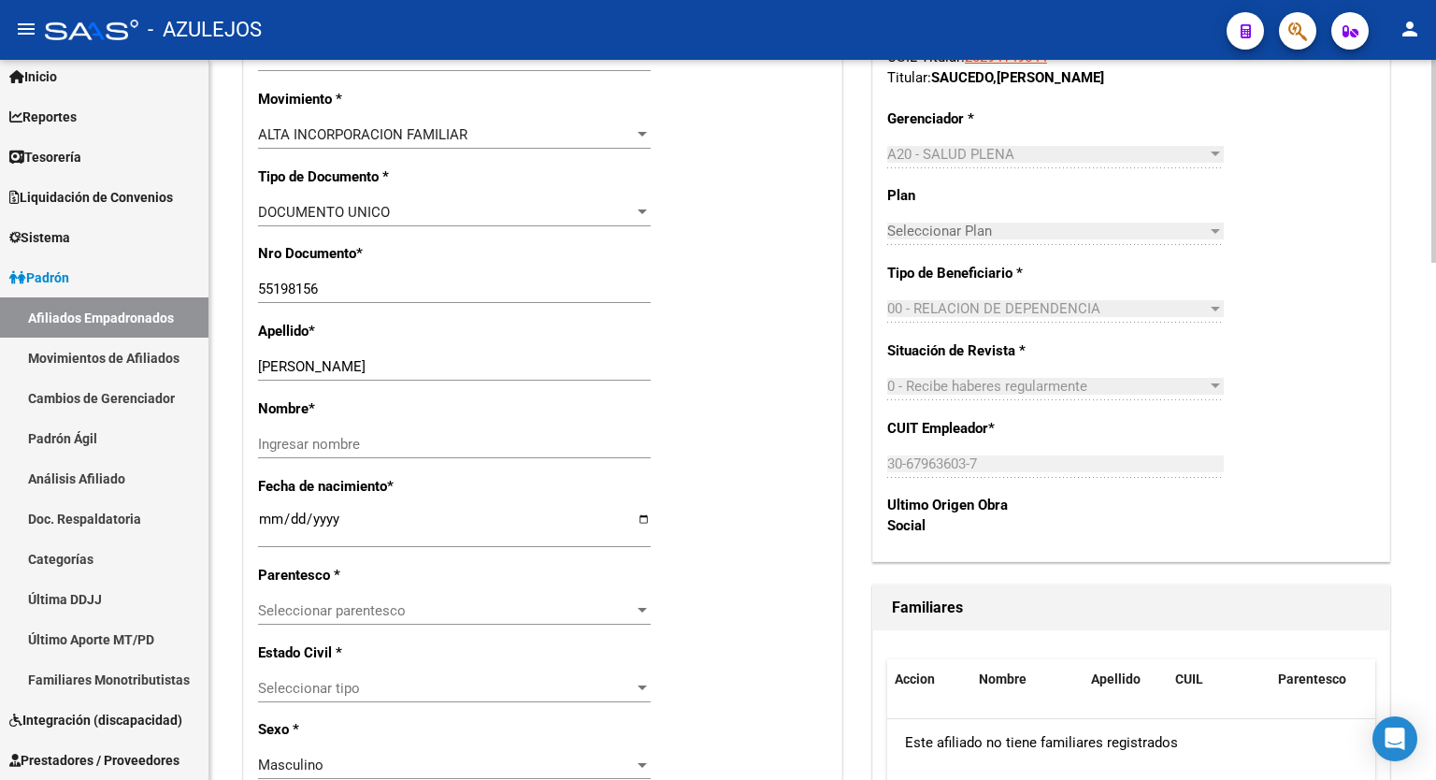
scroll to position [516, 0]
click at [1436, 366] on div at bounding box center [1434, 307] width 5 height 203
drag, startPoint x: 432, startPoint y: 361, endPoint x: 327, endPoint y: 367, distance: 104.9
click at [327, 367] on input "SAUCEDO JONAS ISMAEL" at bounding box center [454, 364] width 393 height 17
type input "SAUCEDO"
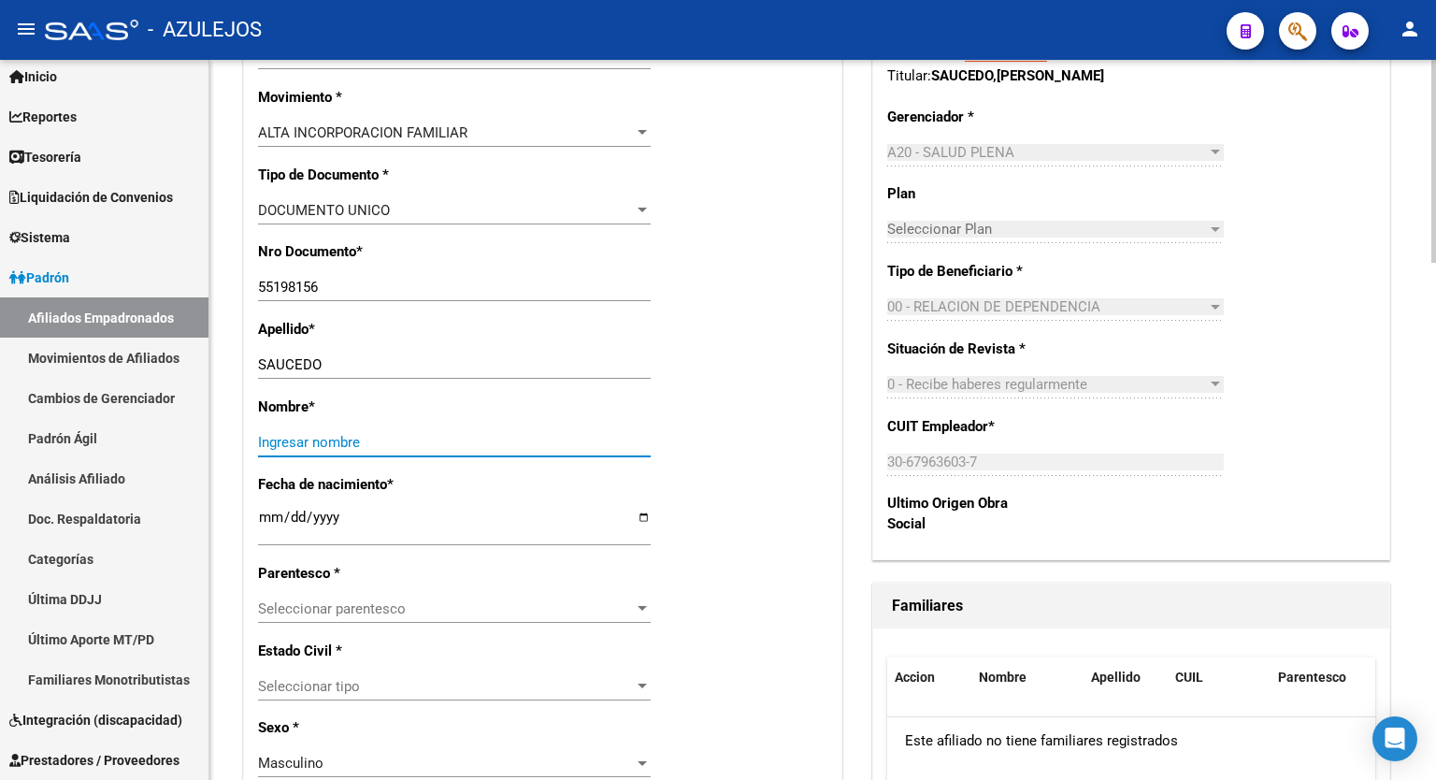
click at [303, 434] on input "Ingresar nombre" at bounding box center [454, 442] width 393 height 17
paste input "JONAS ISMAEL"
type input "JONAS ISMAEL"
click at [566, 613] on span "Seleccionar parentesco" at bounding box center [446, 608] width 376 height 17
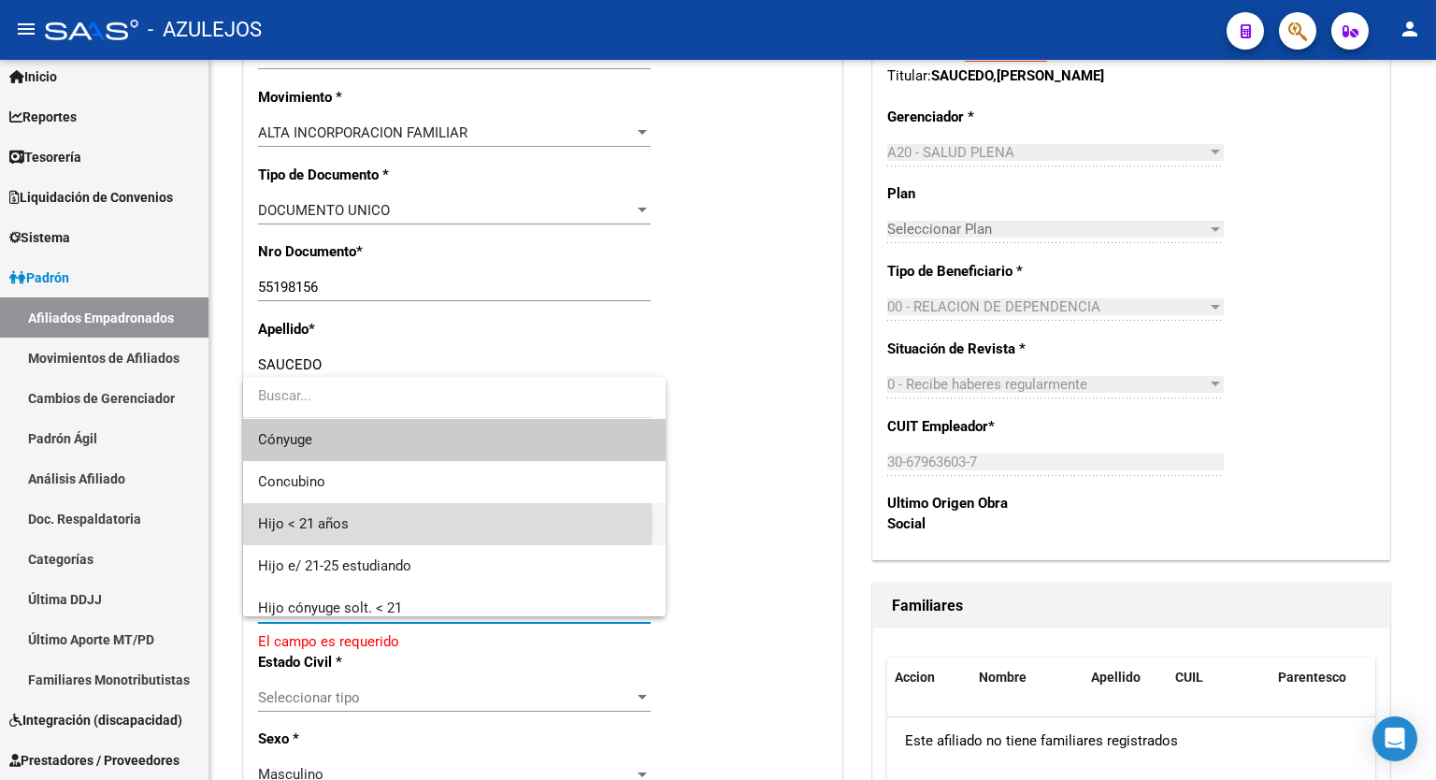
click at [374, 523] on span "Hijo < 21 años" at bounding box center [454, 524] width 393 height 42
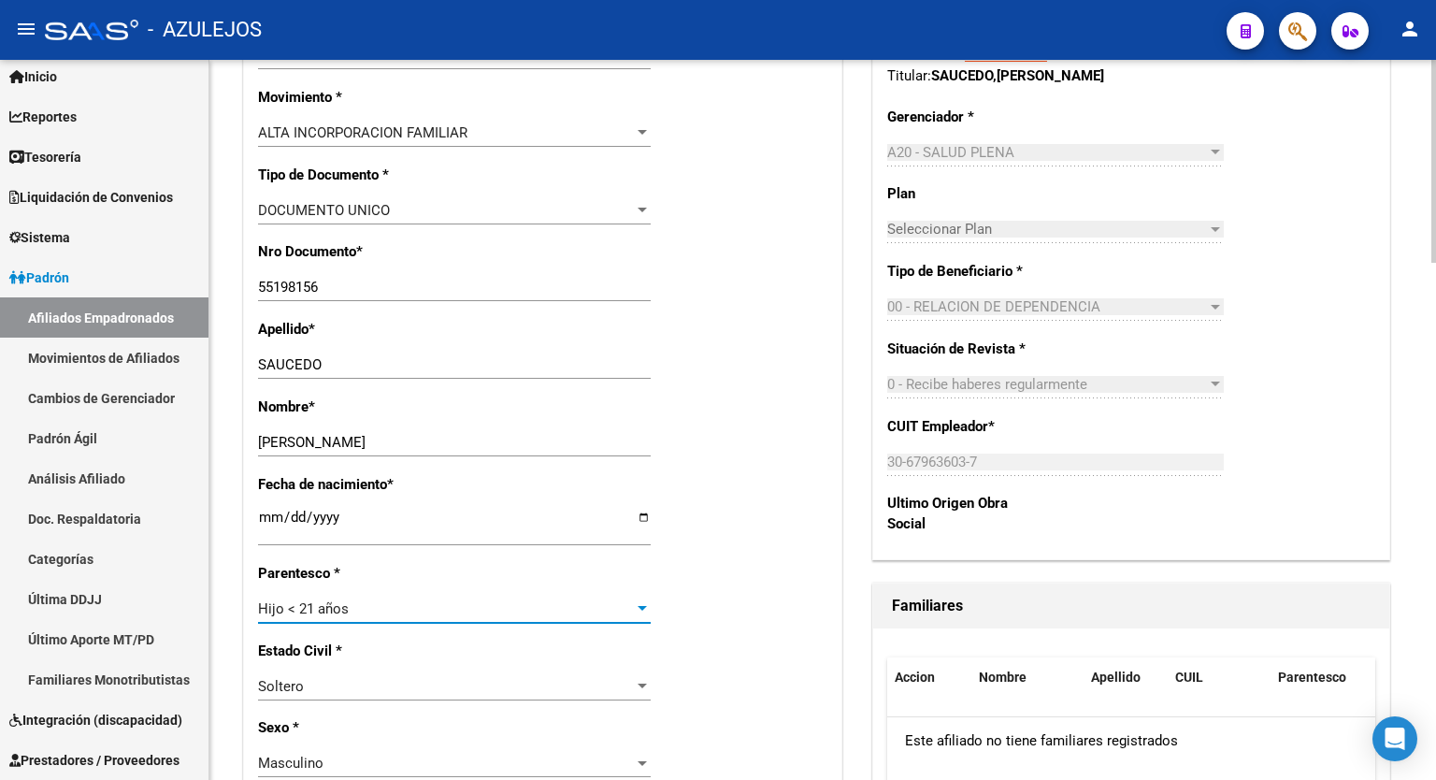
scroll to position [0, 0]
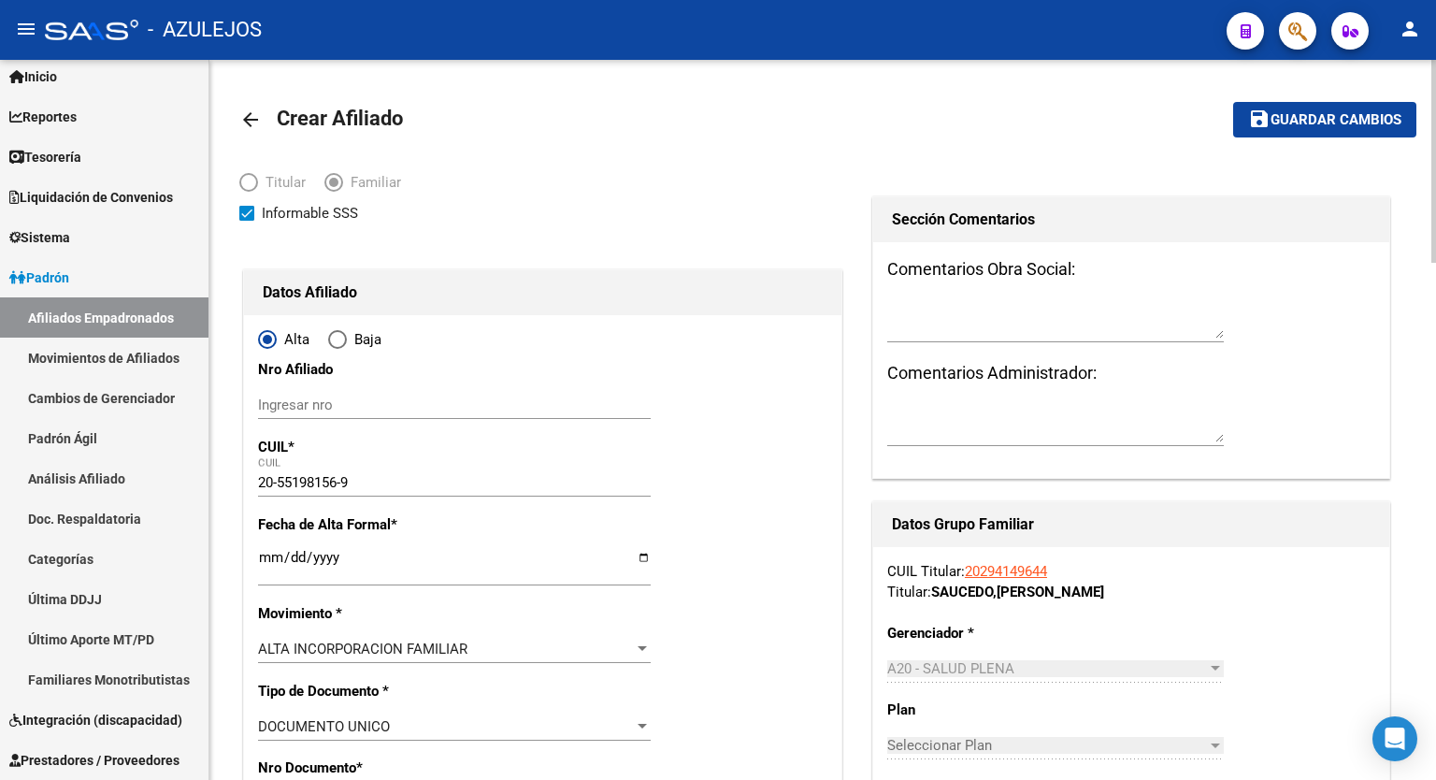
click at [1335, 125] on span "Guardar cambios" at bounding box center [1336, 120] width 131 height 17
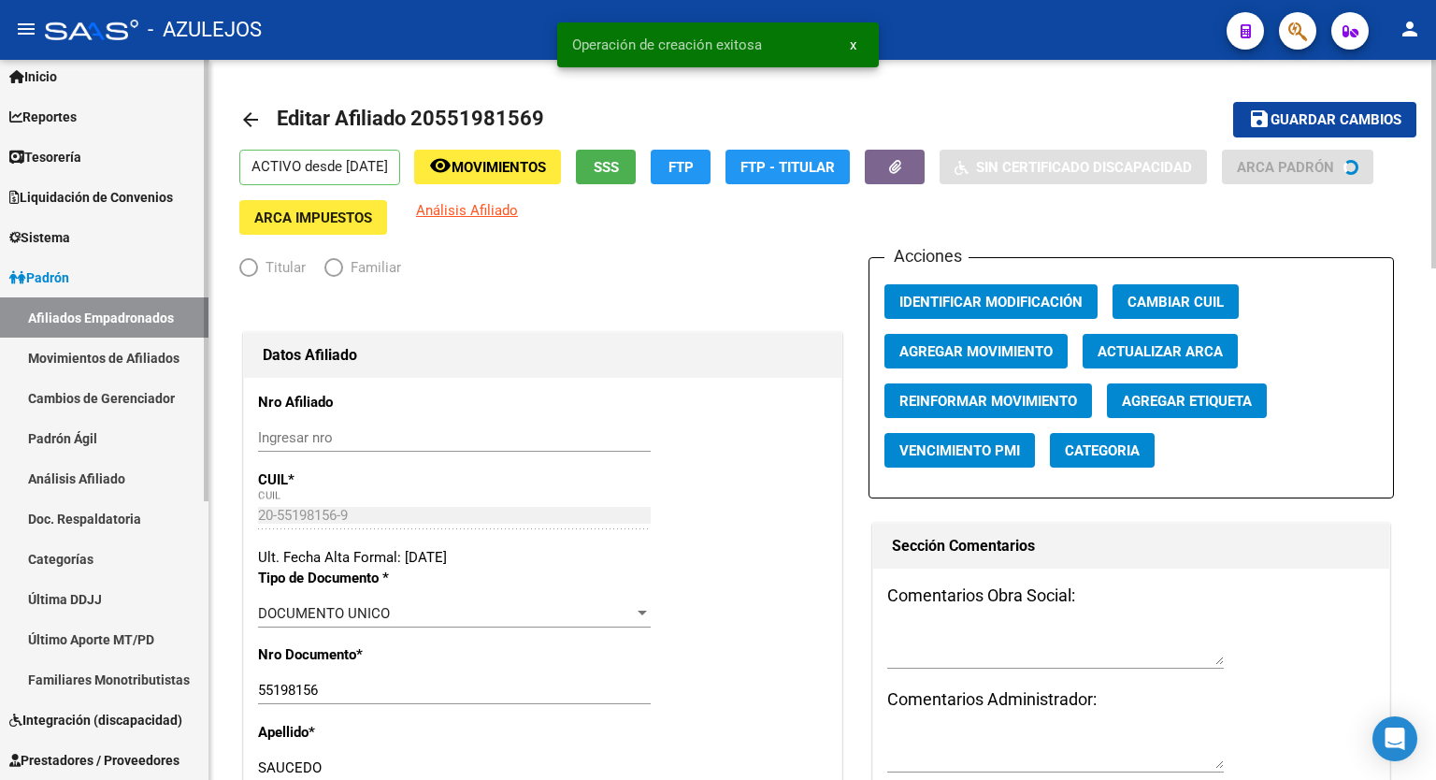
radio input "true"
type input "30-67963603-7"
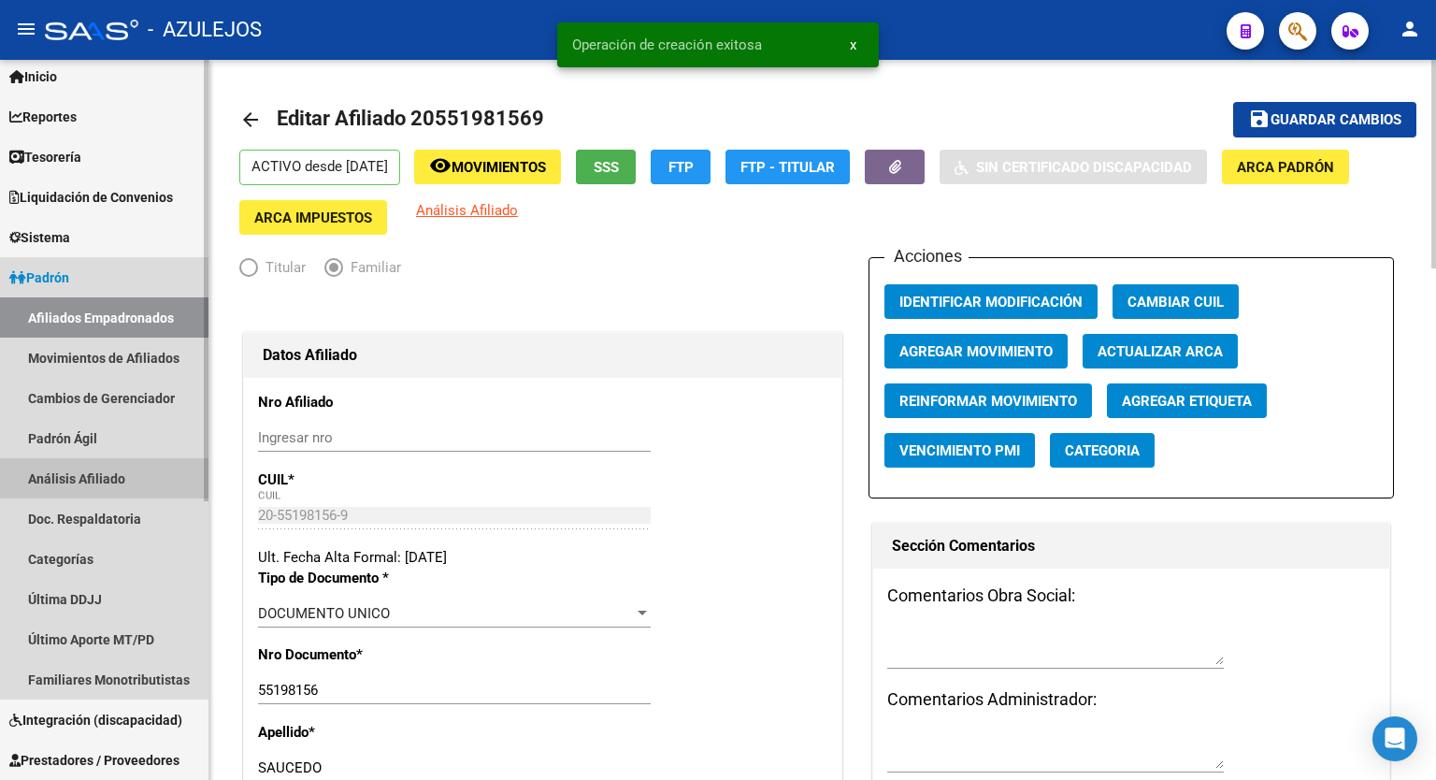
click at [105, 469] on link "Análisis Afiliado" at bounding box center [104, 478] width 209 height 40
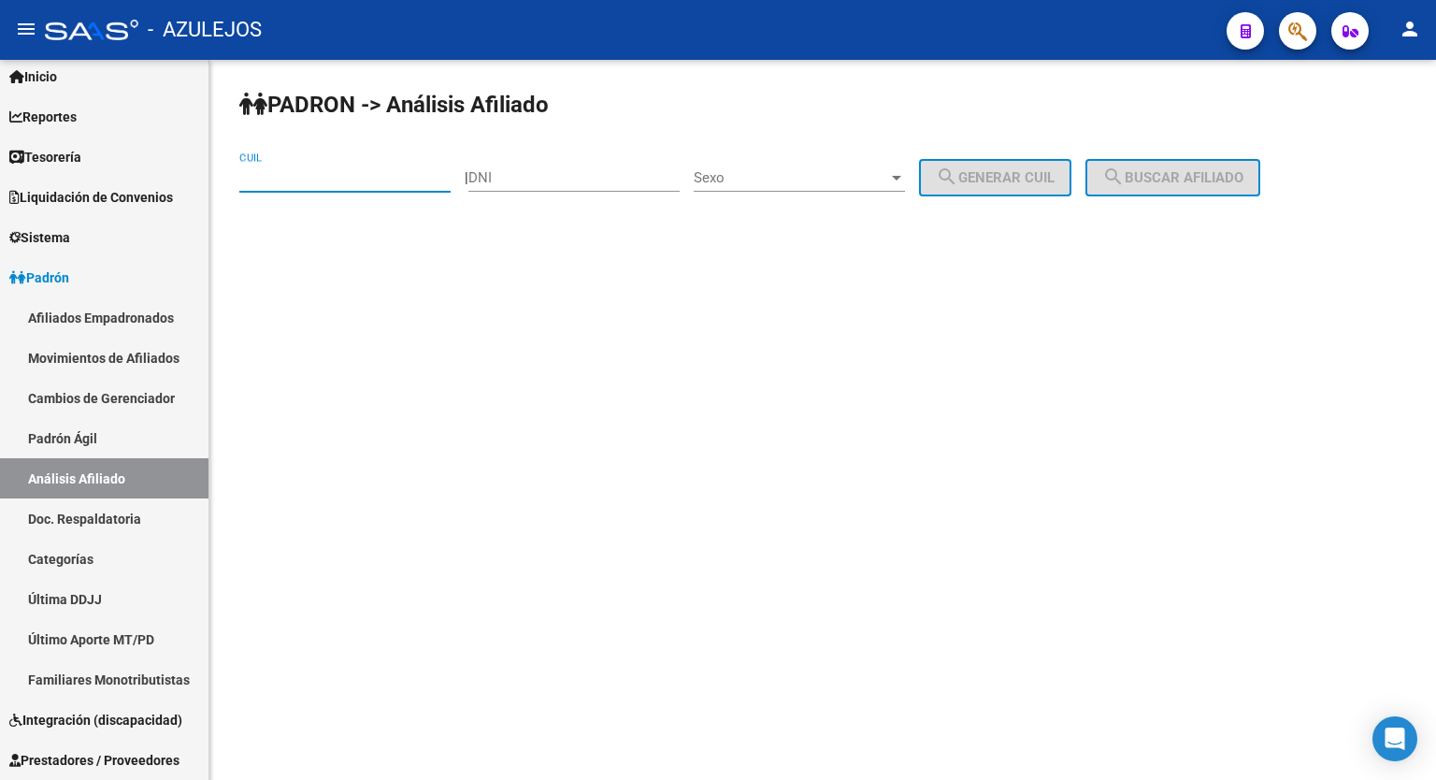
click at [316, 176] on input "CUIL" at bounding box center [344, 177] width 211 height 17
paste input "20-32466030-6"
type input "20-32466030-6"
click at [1193, 190] on button "search Buscar afiliado" at bounding box center [1173, 177] width 175 height 37
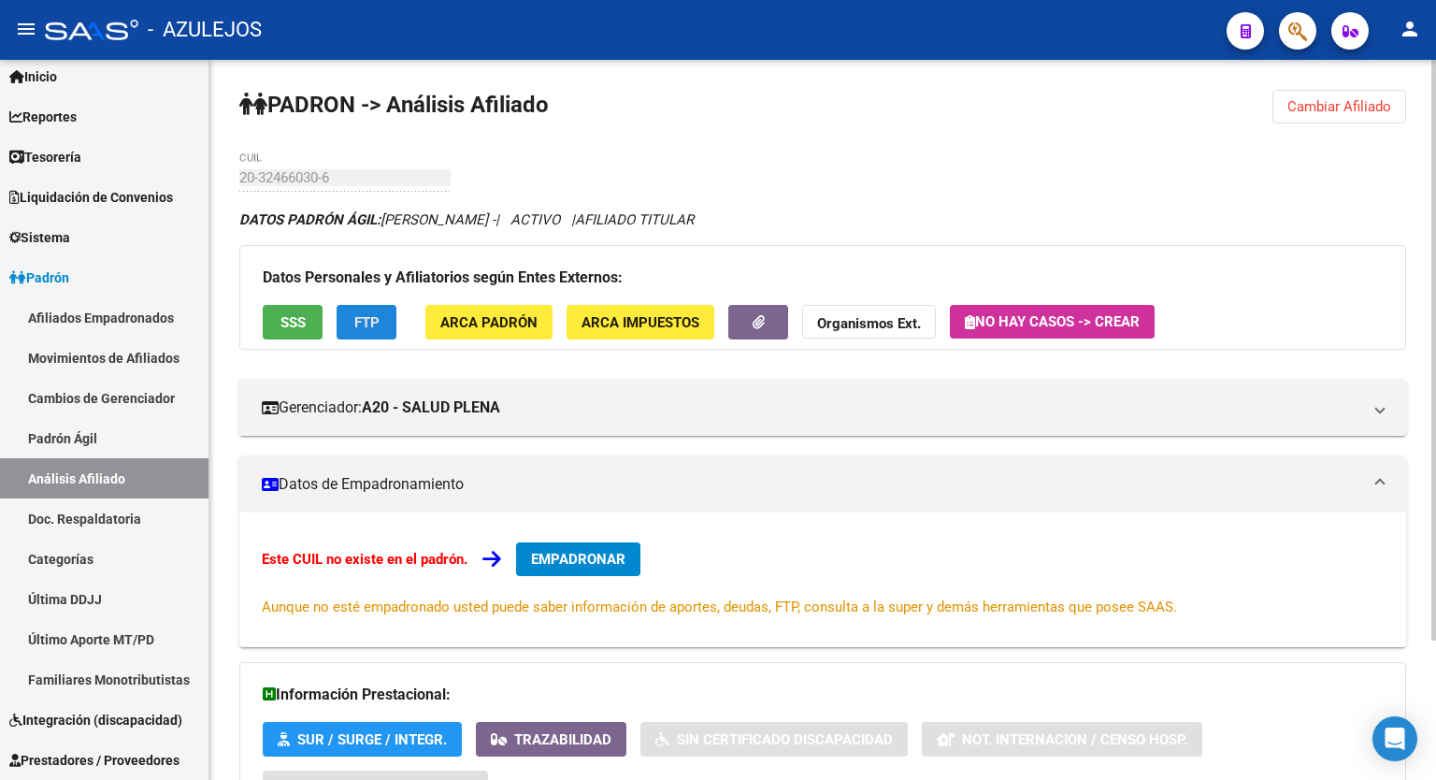
click at [372, 314] on span "FTP" at bounding box center [366, 322] width 25 height 17
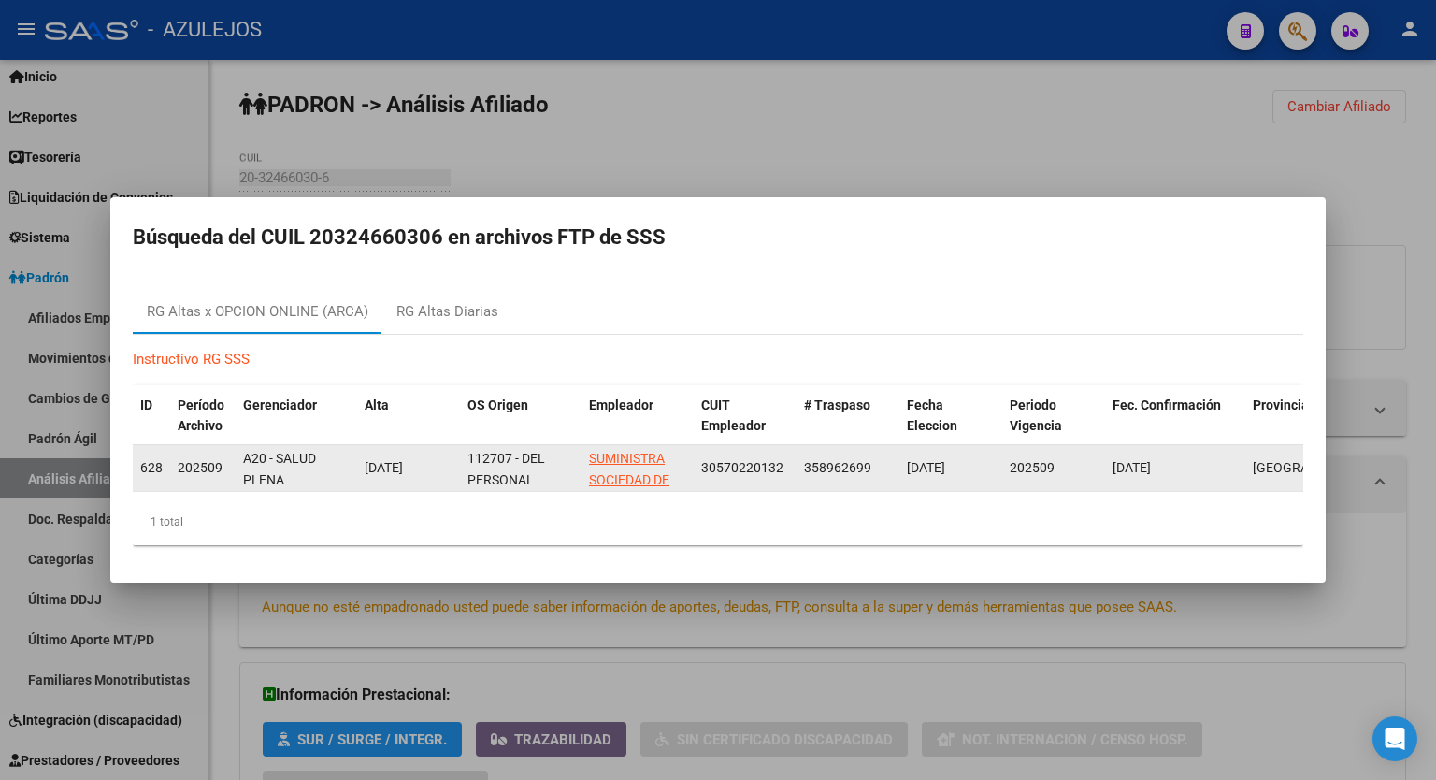
drag, startPoint x: 789, startPoint y: 463, endPoint x: 701, endPoint y: 463, distance: 87.9
click at [701, 463] on datatable-body-cell "30570220132" at bounding box center [745, 468] width 103 height 46
copy span "30570220132"
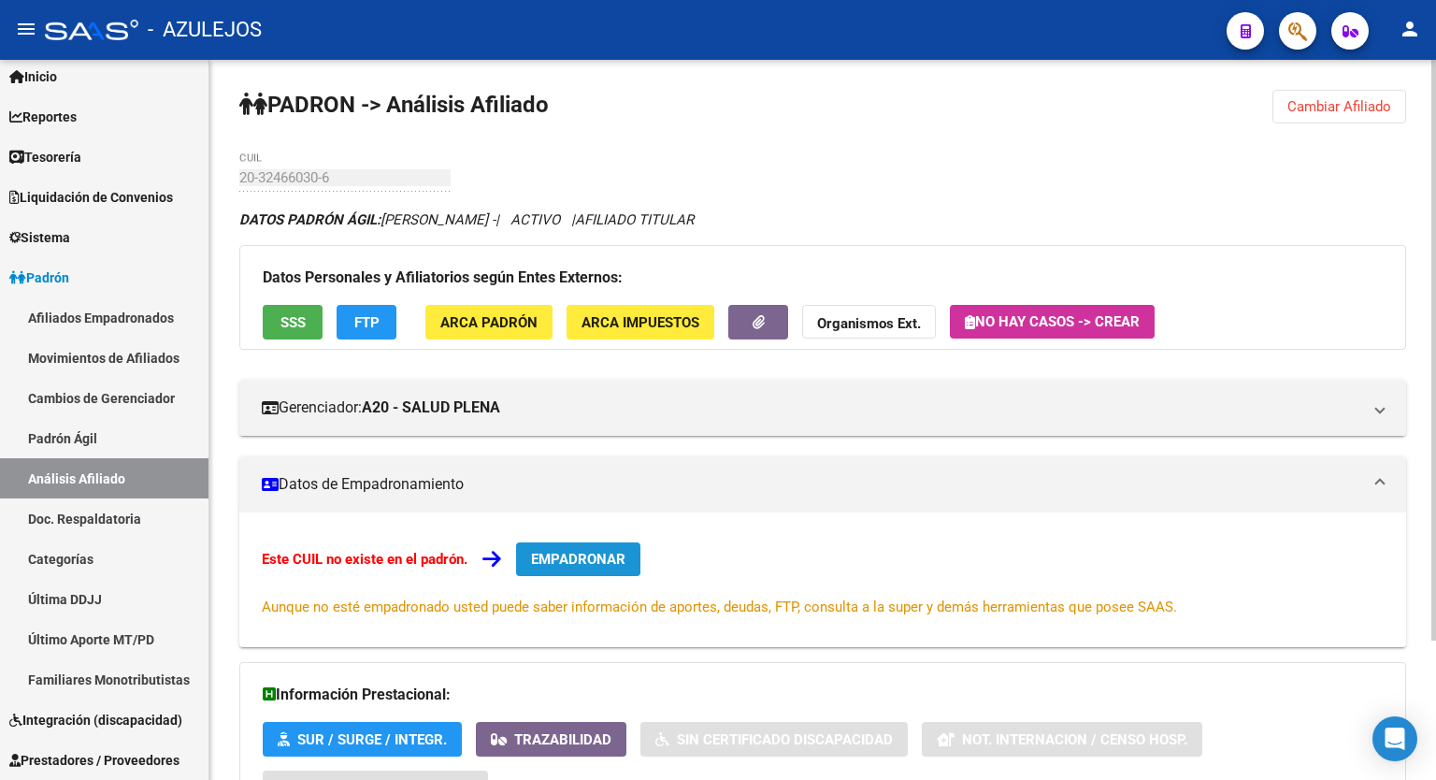
click at [611, 542] on button "EMPADRONAR" at bounding box center [578, 559] width 124 height 34
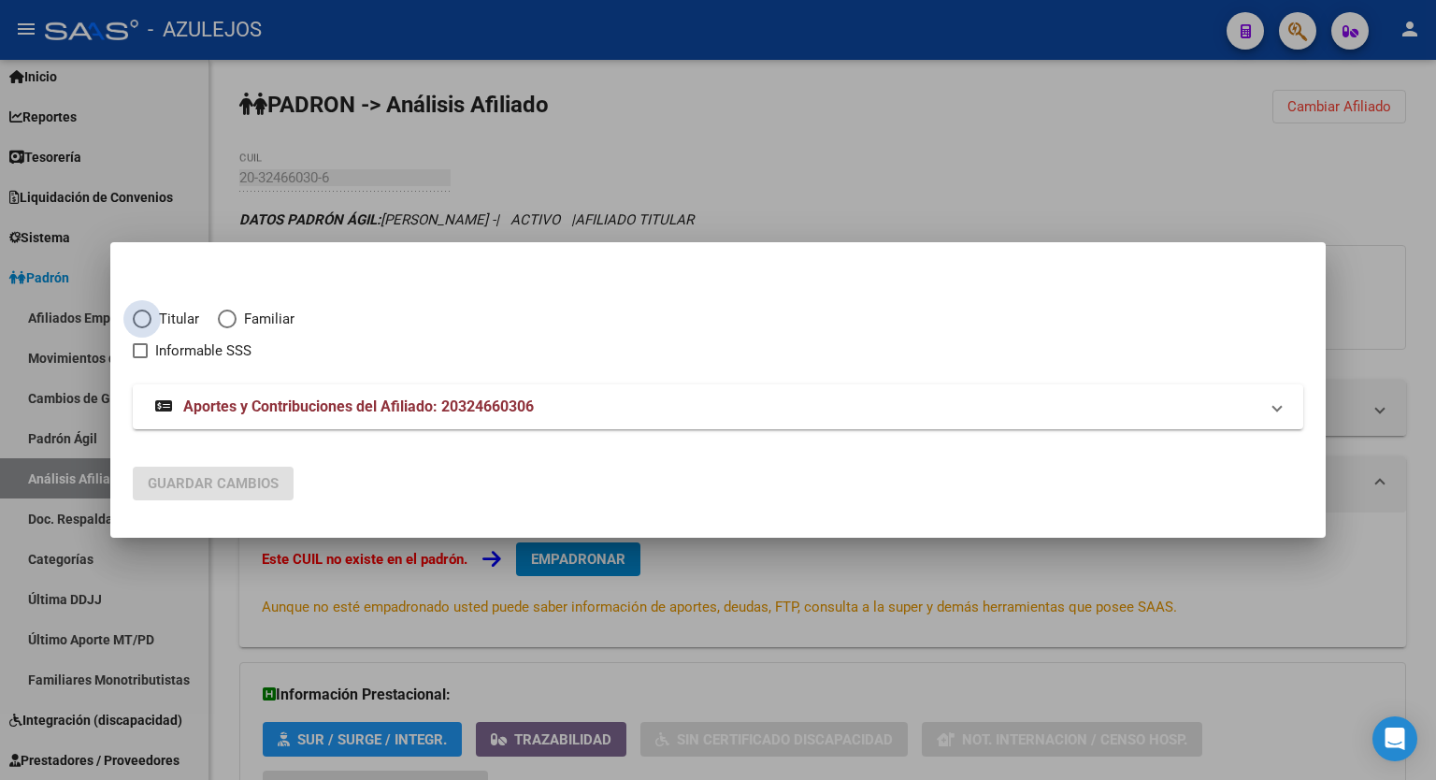
click at [138, 319] on span "Elija una opción" at bounding box center [142, 319] width 19 height 19
click at [138, 319] on input "Titular" at bounding box center [142, 319] width 19 height 19
radio input "true"
checkbox input "true"
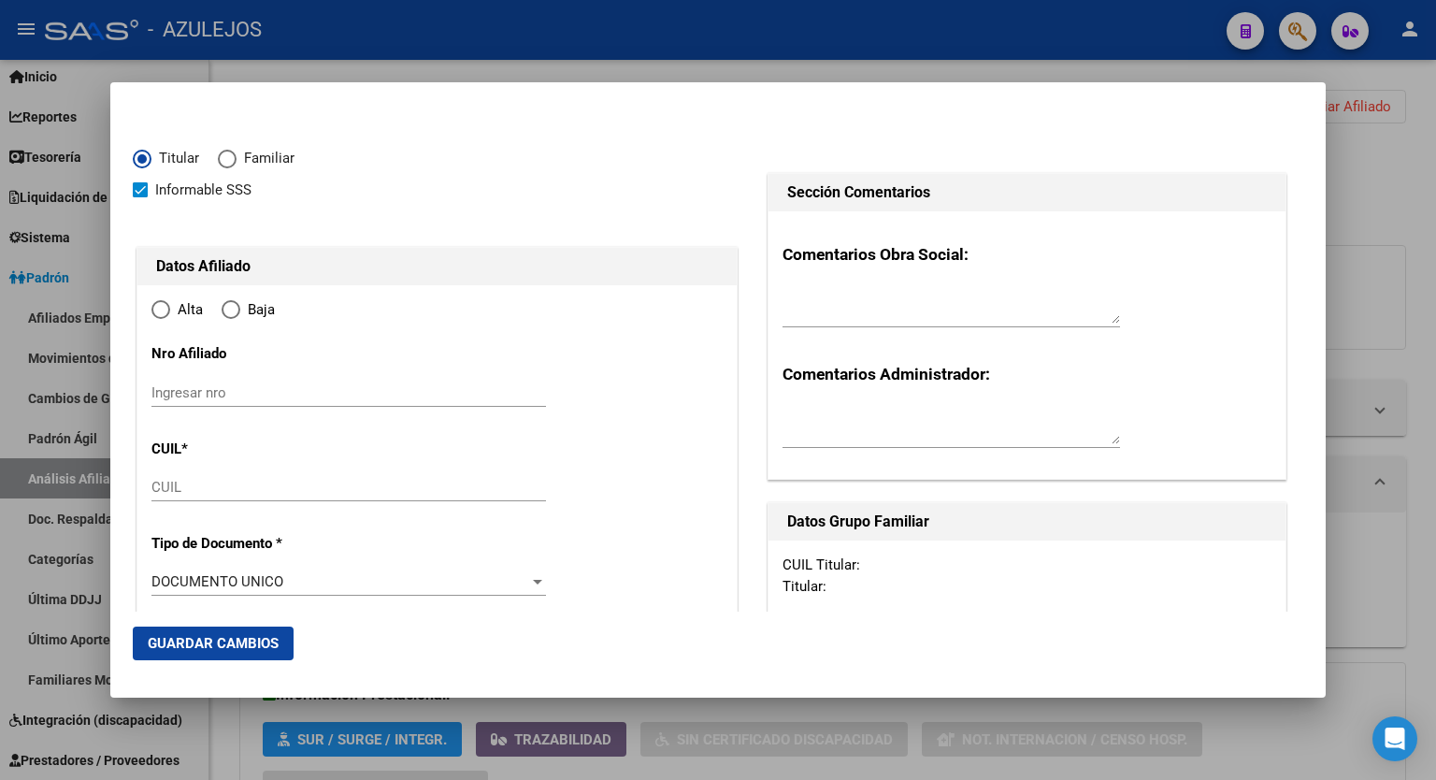
type input "20-32466030-6"
type input "32466030"
type input "ALBORNOZ"
type input "LUIS OSVALDO"
type input "1986-09-03"
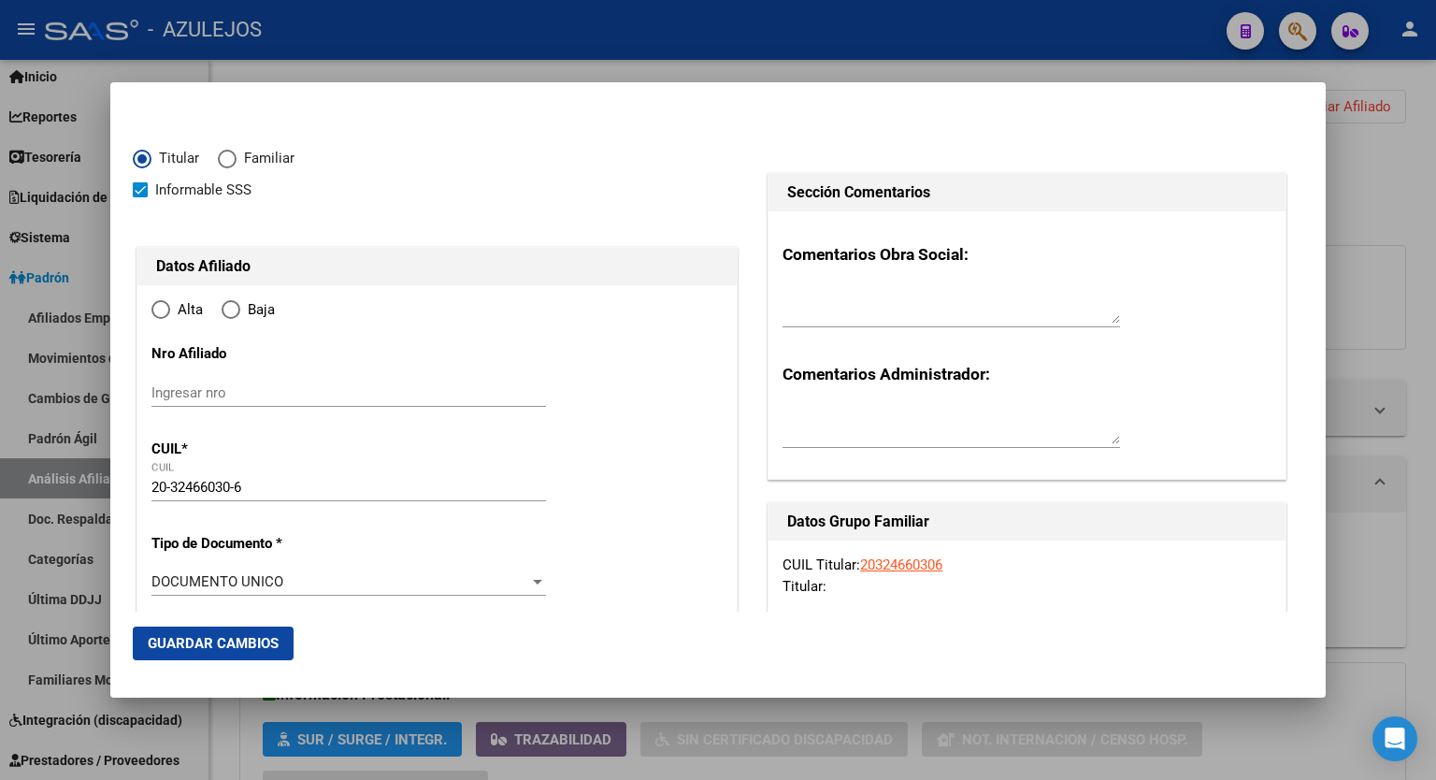
type input "GONZALEZ CATAN"
type input "1759"
type input "AZUL"
type input "3858"
radio input "true"
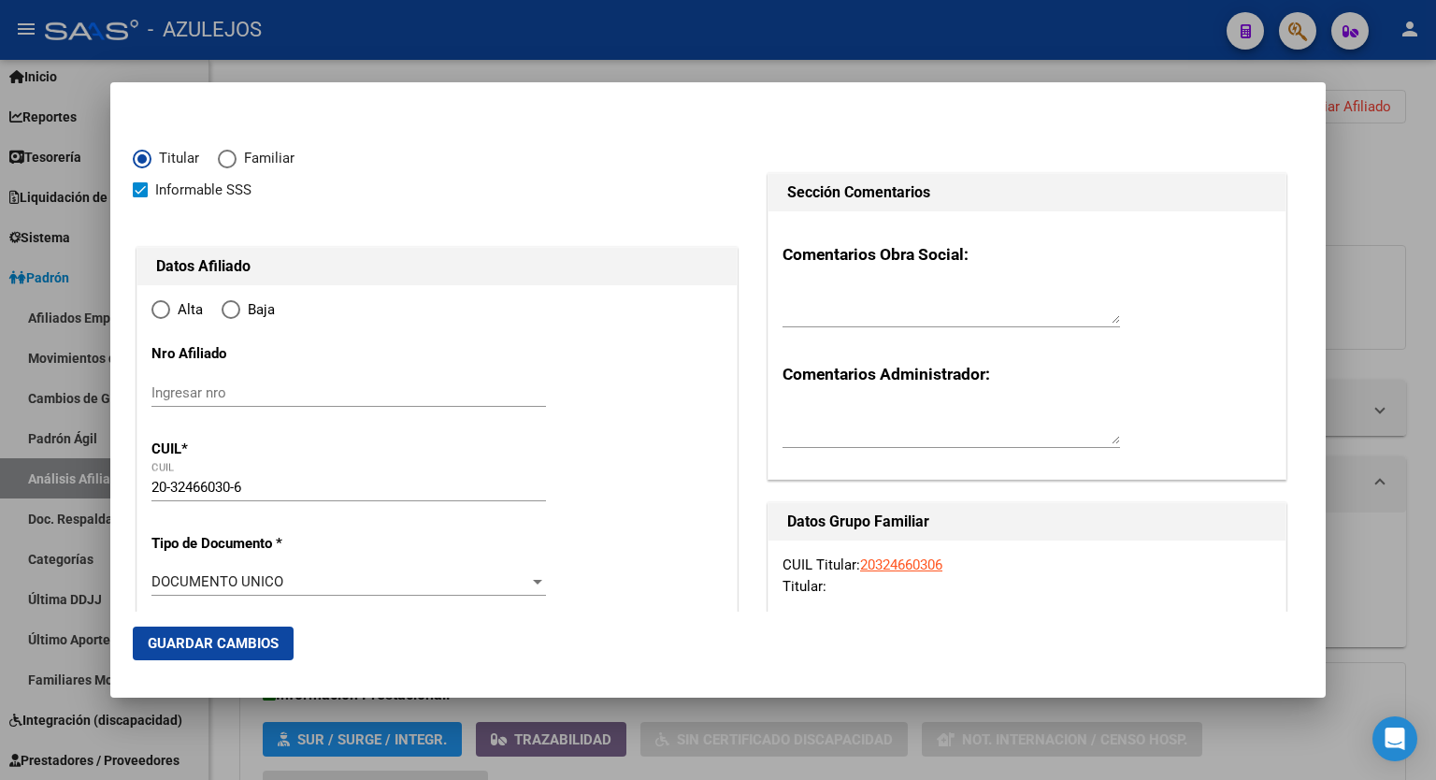
type input "GONZALEZ CATAN"
click at [536, 581] on input "Ingresar fecha" at bounding box center [349, 587] width 395 height 30
type input "2025-09-01"
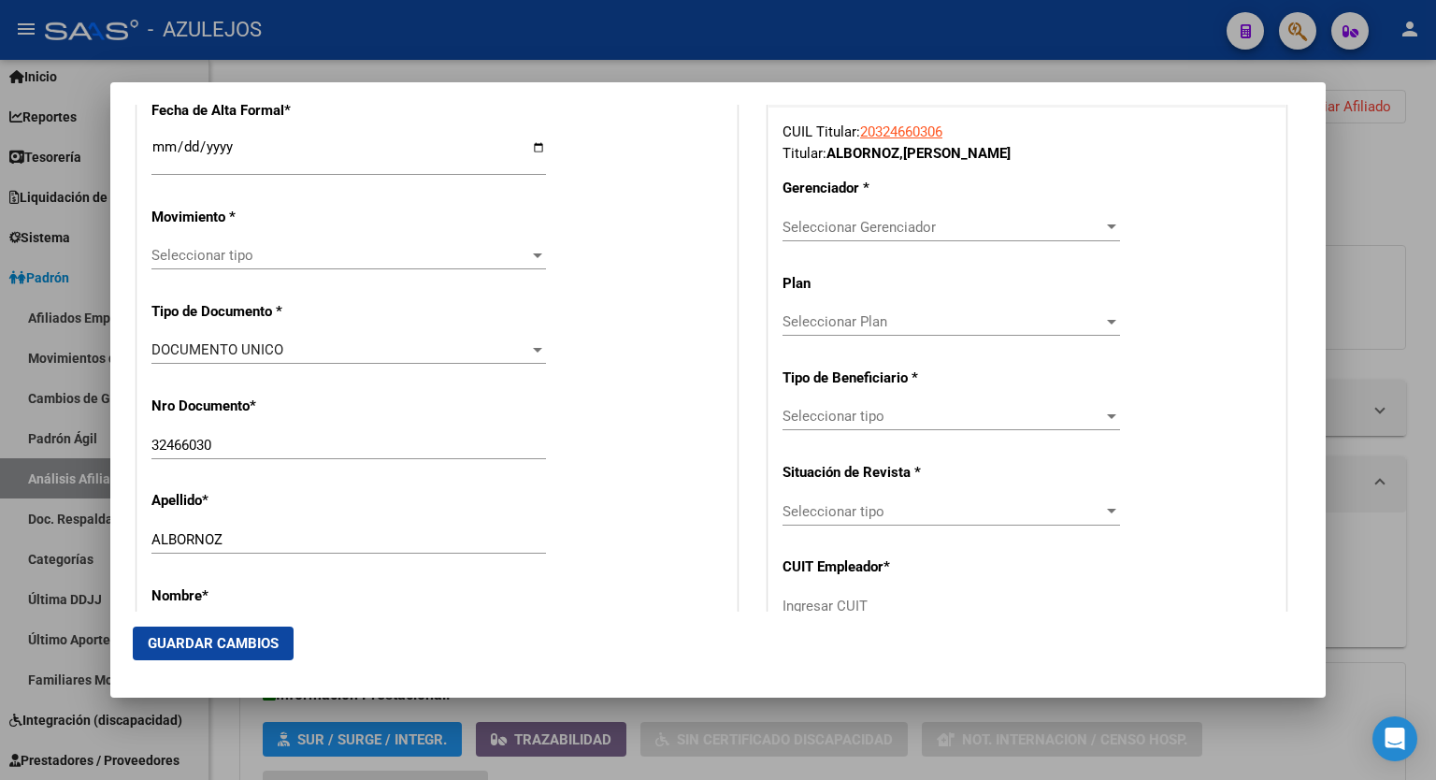
scroll to position [452, 0]
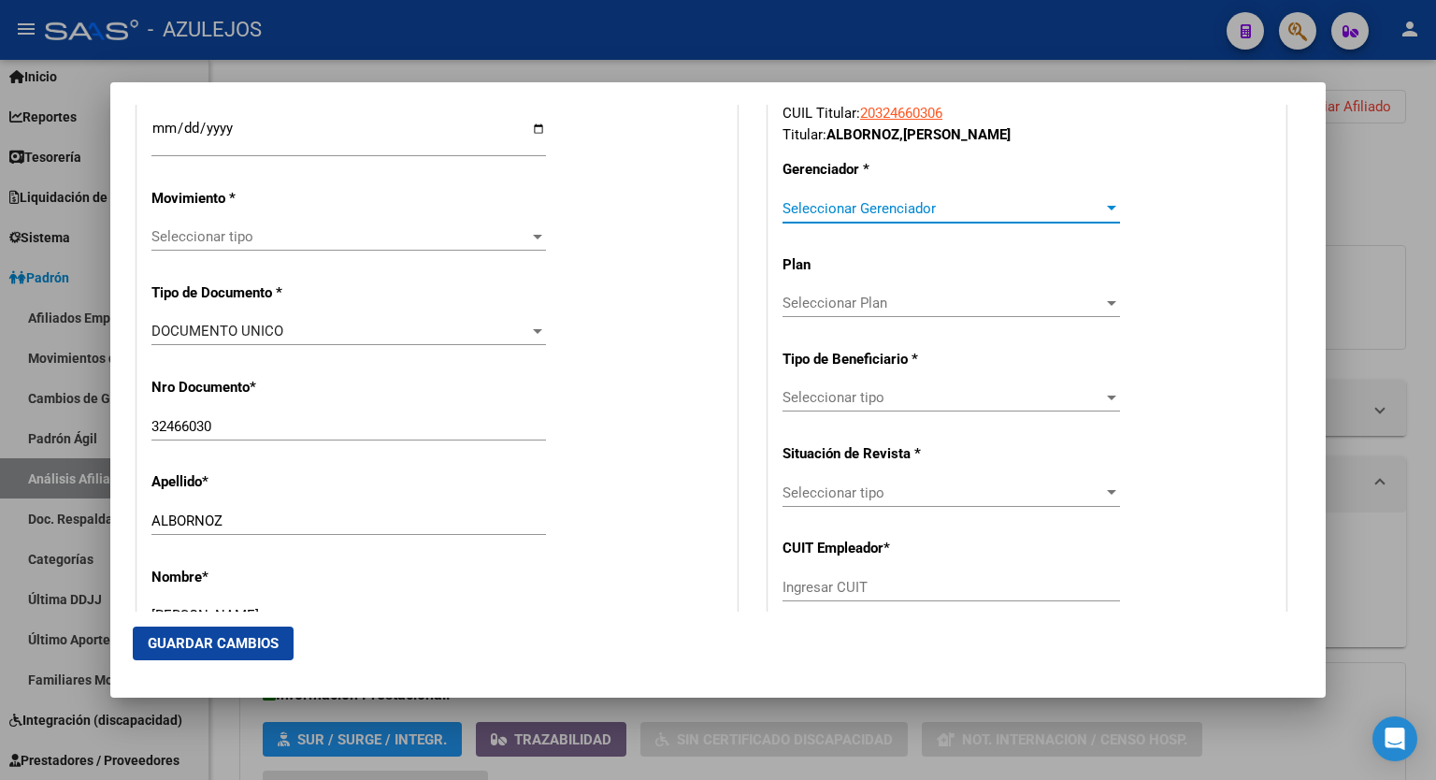
click at [1107, 209] on div at bounding box center [1111, 208] width 9 height 5
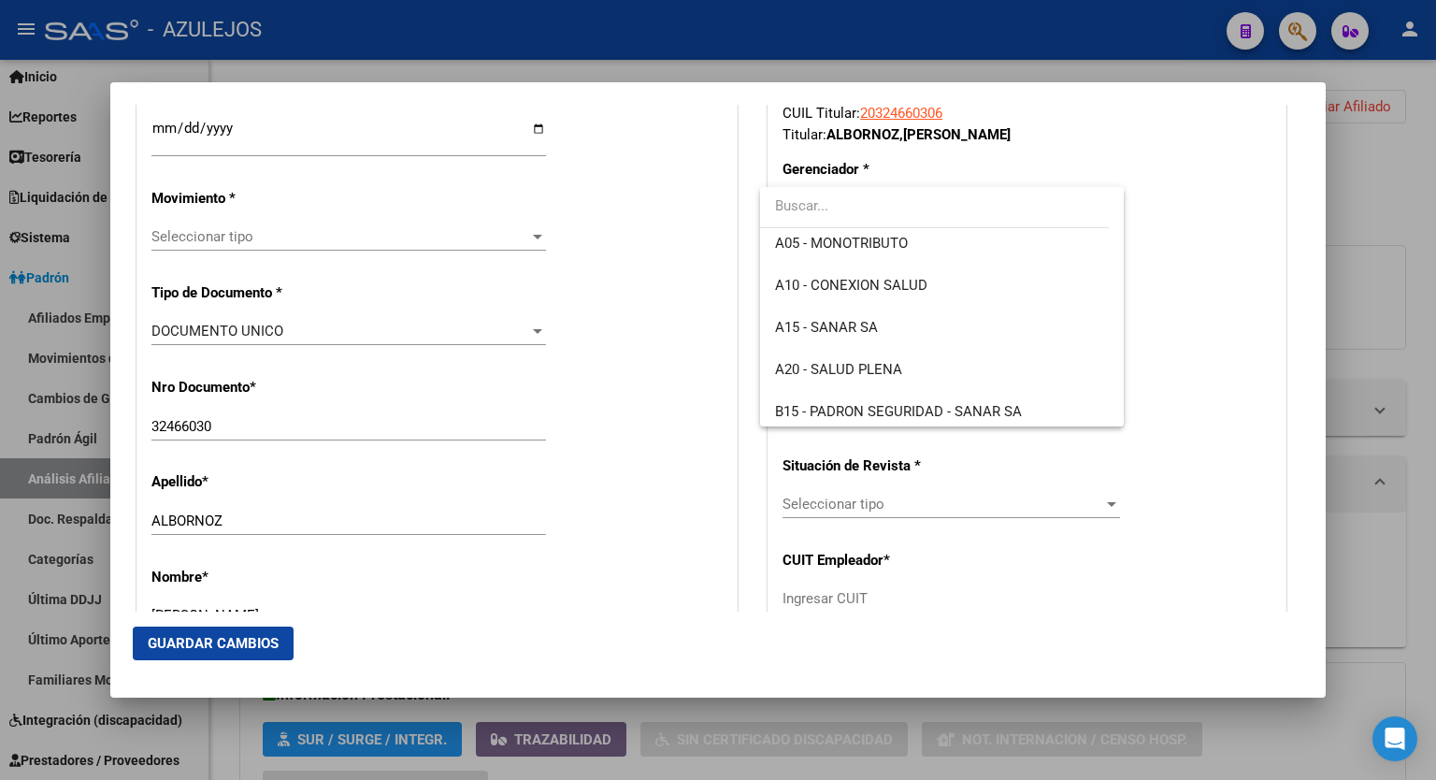
scroll to position [181, 0]
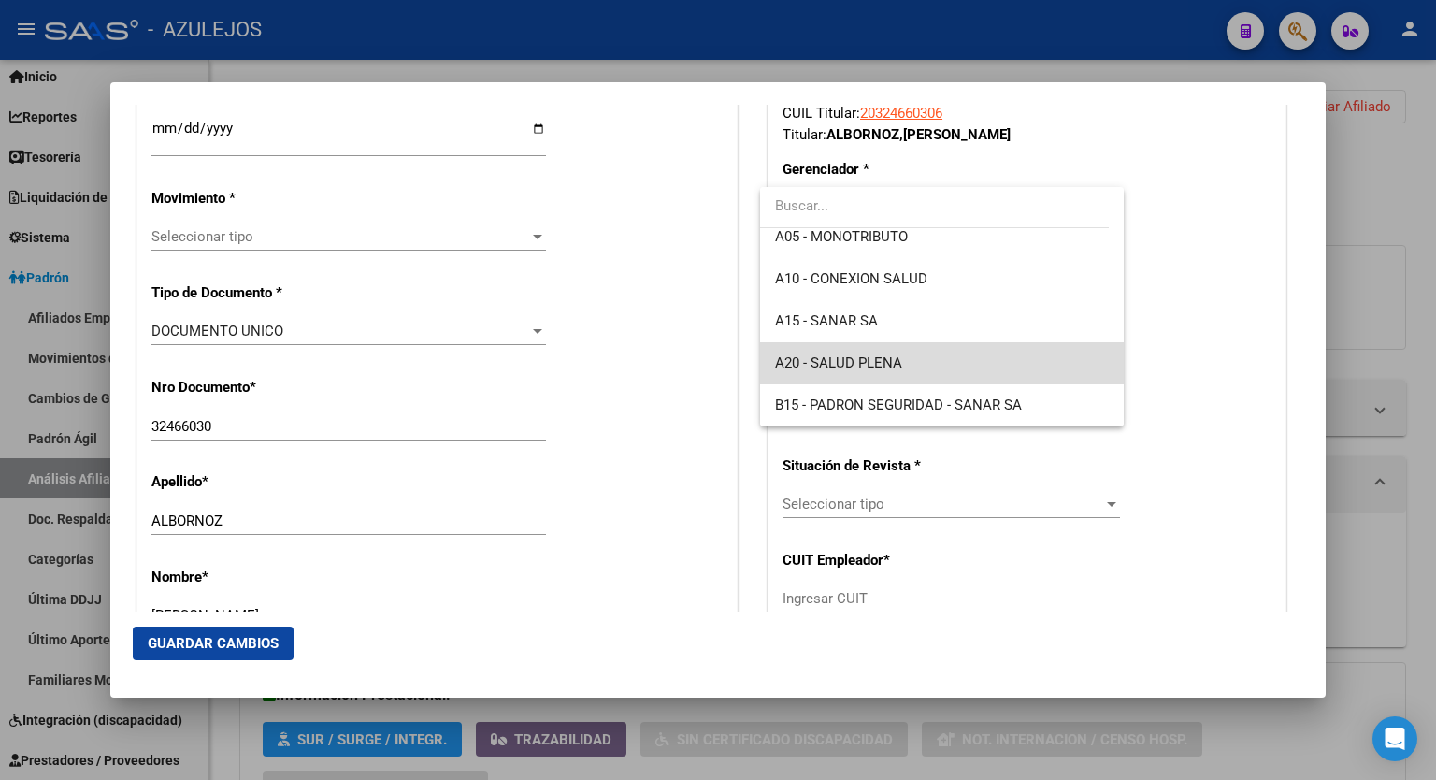
click at [969, 352] on span "A20 - SALUD PLENA" at bounding box center [942, 363] width 334 height 42
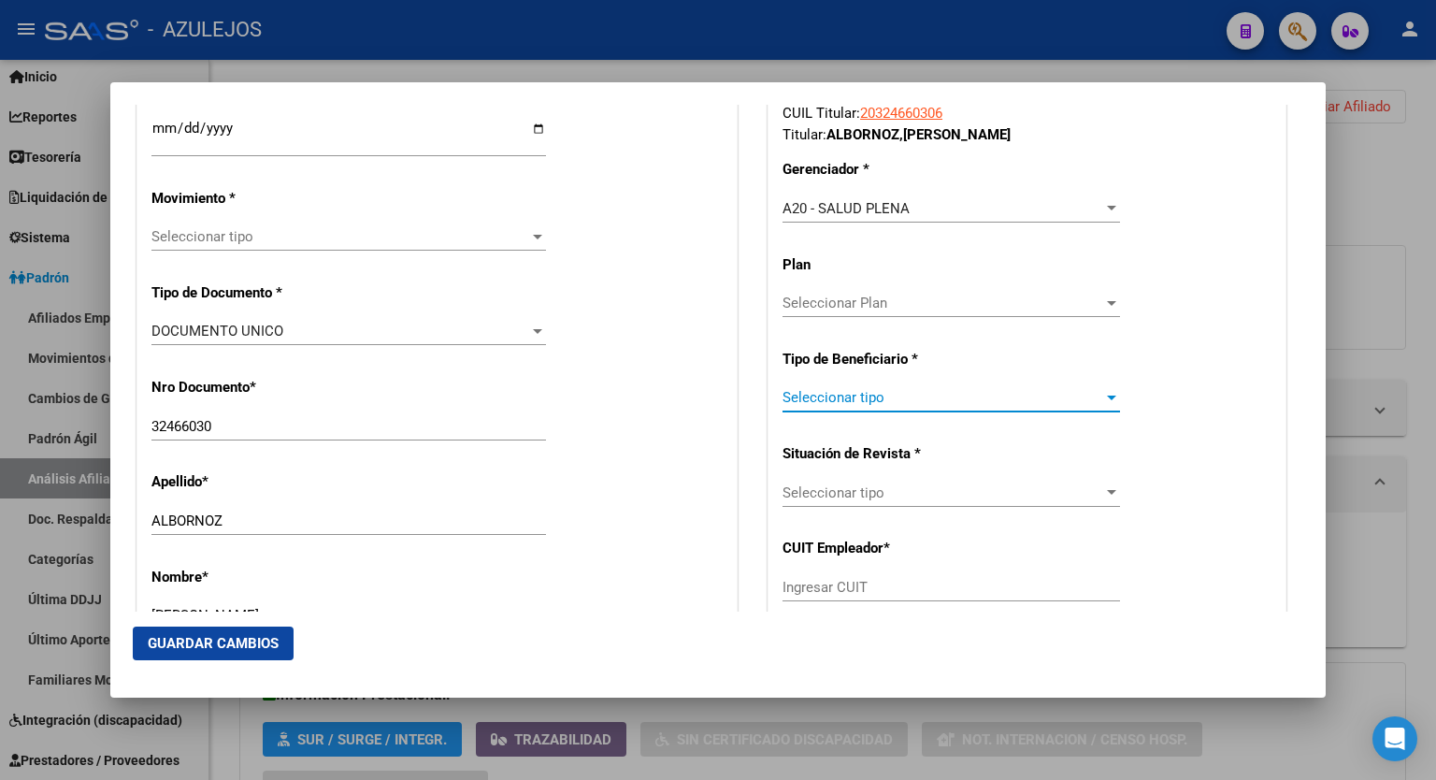
click at [1104, 401] on div at bounding box center [1112, 397] width 17 height 15
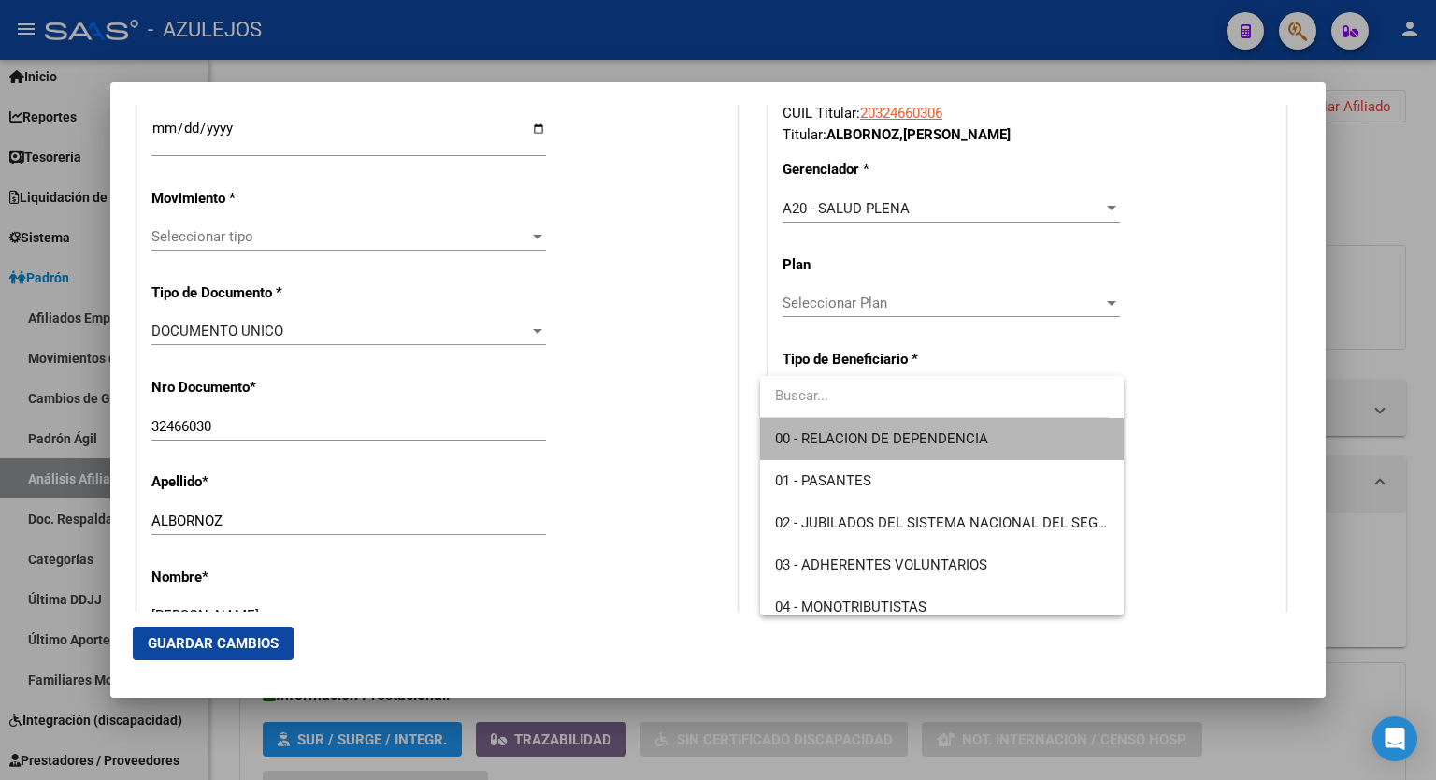
click at [1005, 440] on span "00 - RELACION DE DEPENDENCIA" at bounding box center [942, 439] width 334 height 42
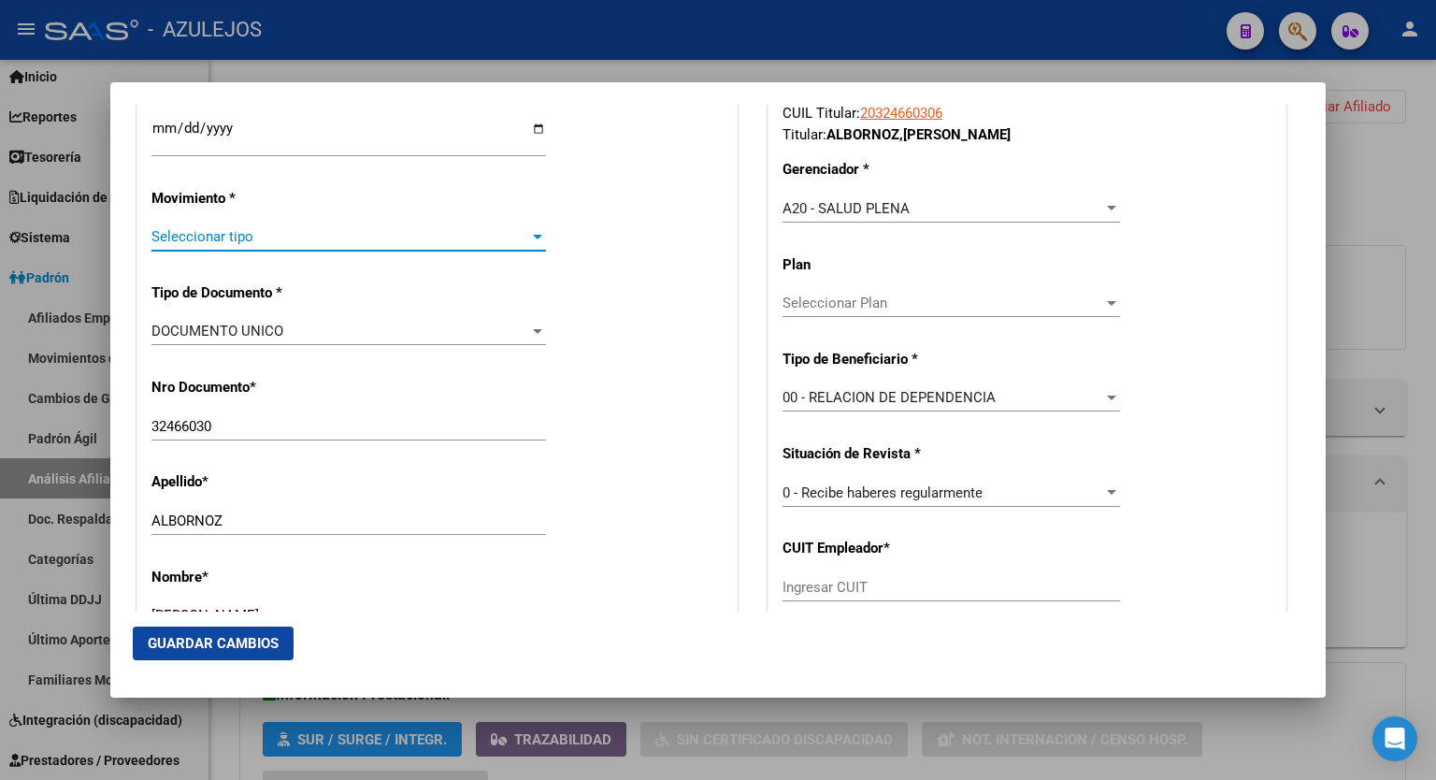
click at [533, 235] on div at bounding box center [537, 237] width 9 height 5
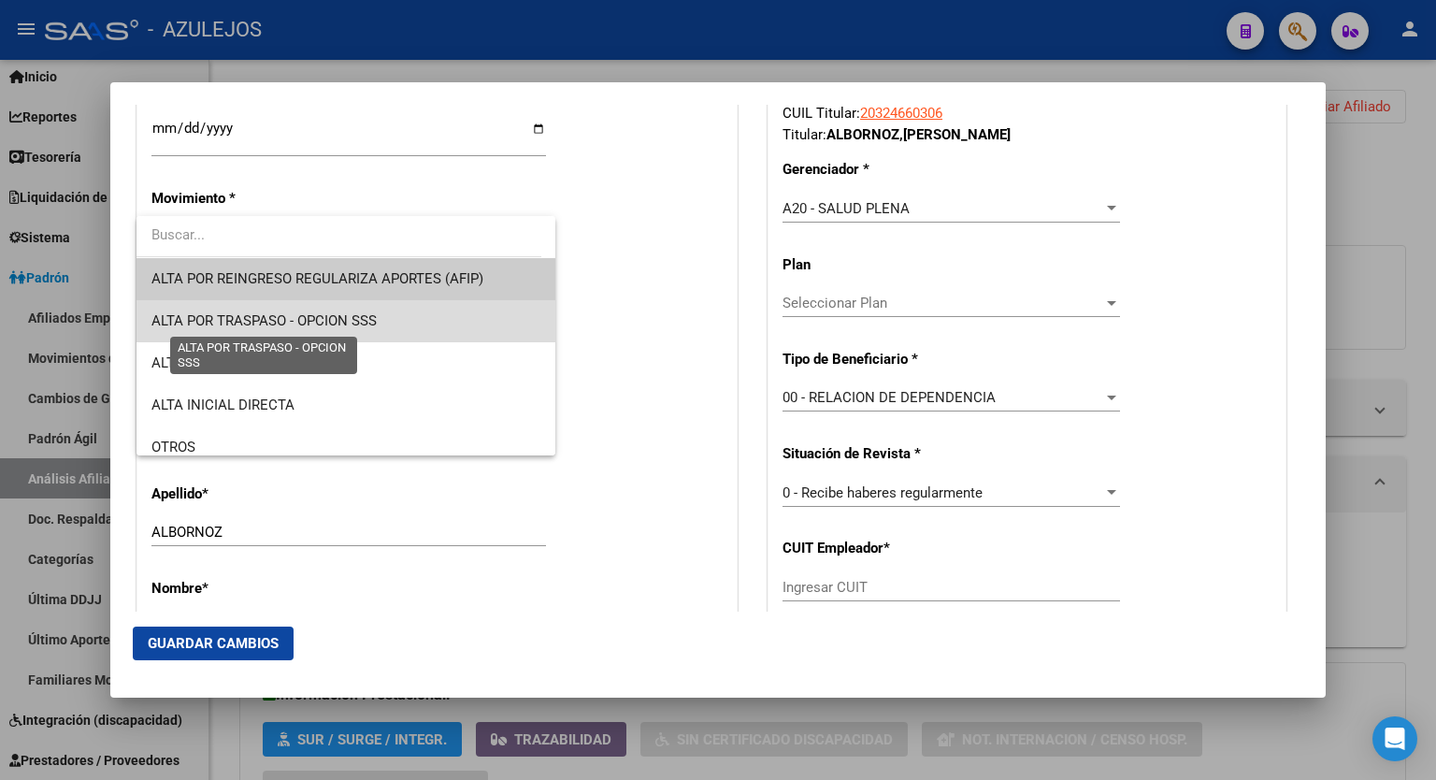
click at [371, 315] on span "ALTA POR TRASPASO - OPCION SSS" at bounding box center [264, 320] width 225 height 17
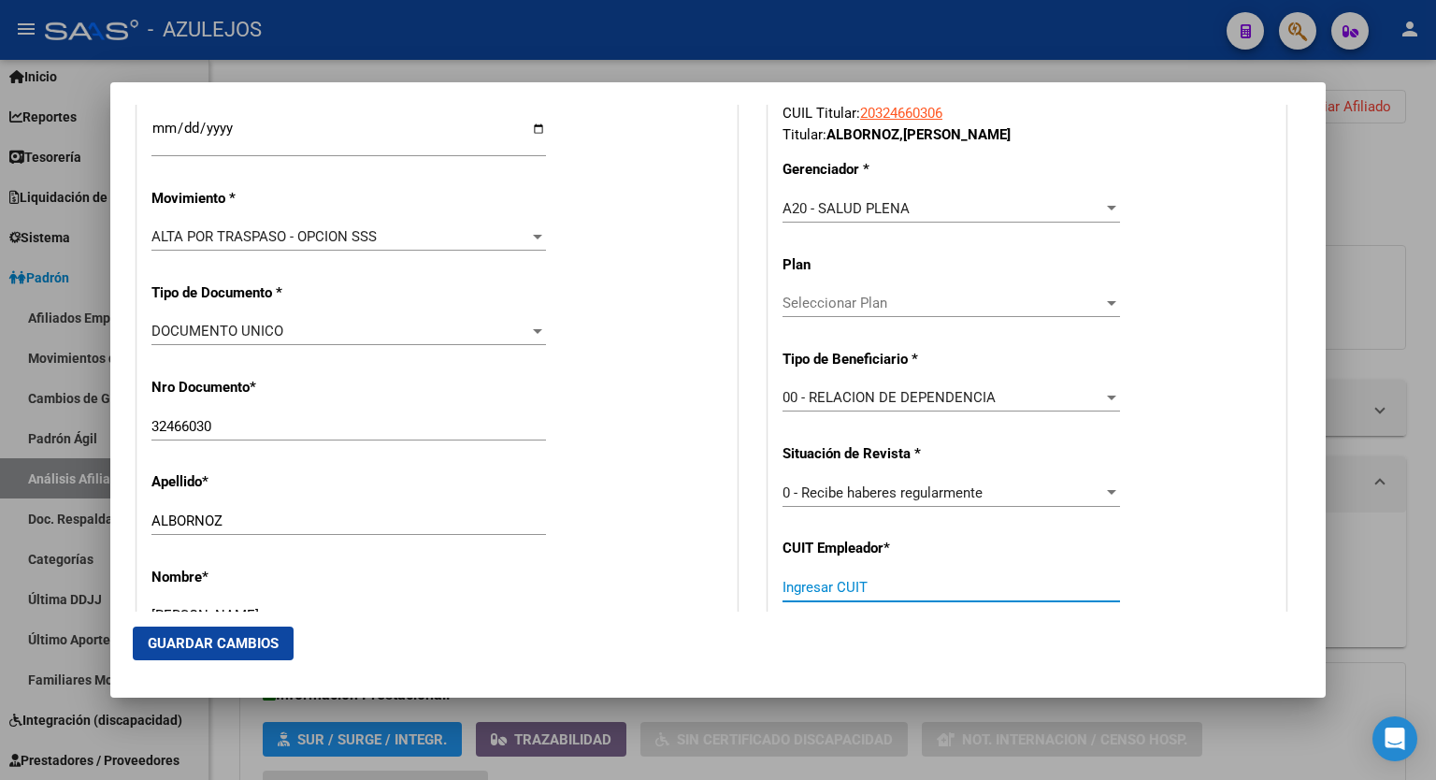
click at [890, 591] on input "Ingresar CUIT" at bounding box center [952, 587] width 338 height 17
paste input "30-57022013-2"
type input "30-57022013-2"
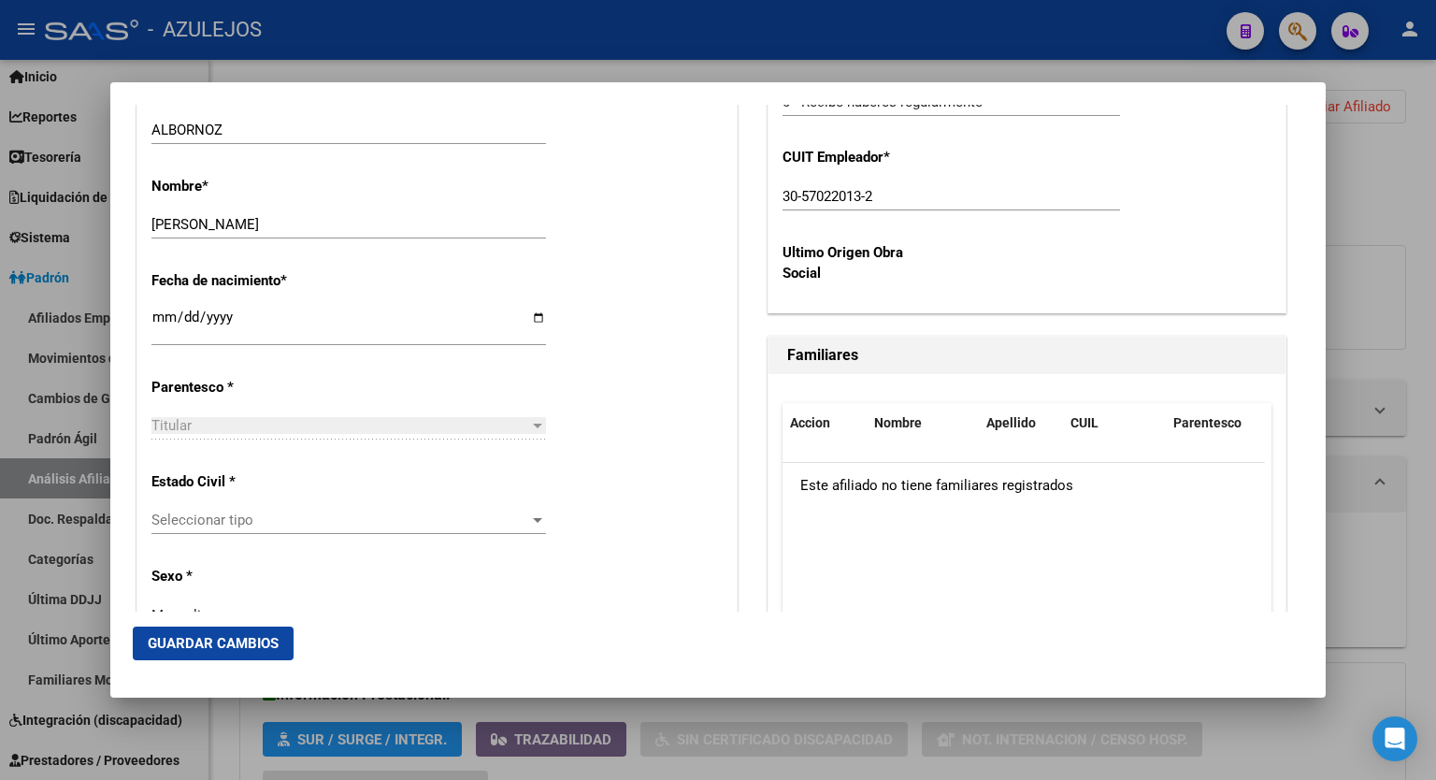
scroll to position [913, 0]
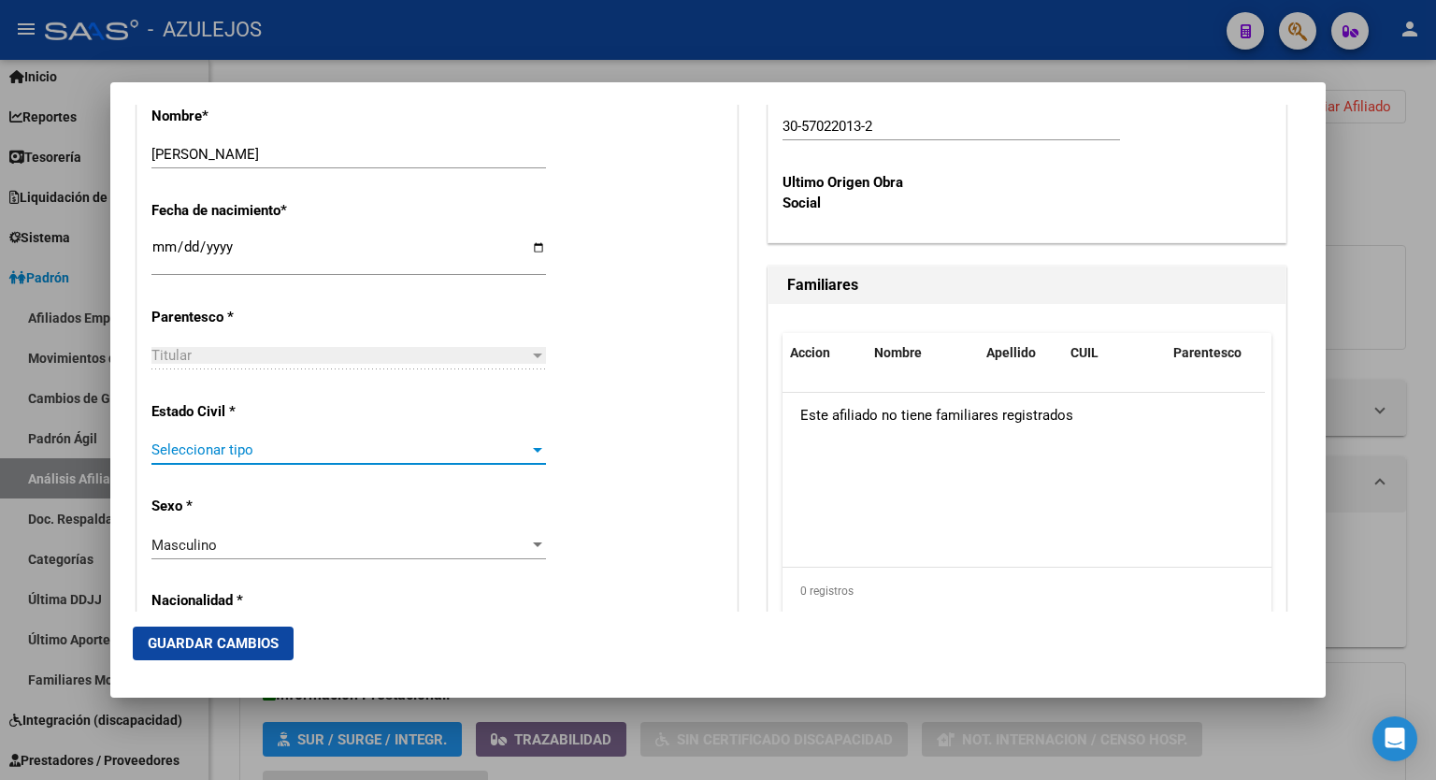
click at [538, 448] on div at bounding box center [537, 449] width 17 height 15
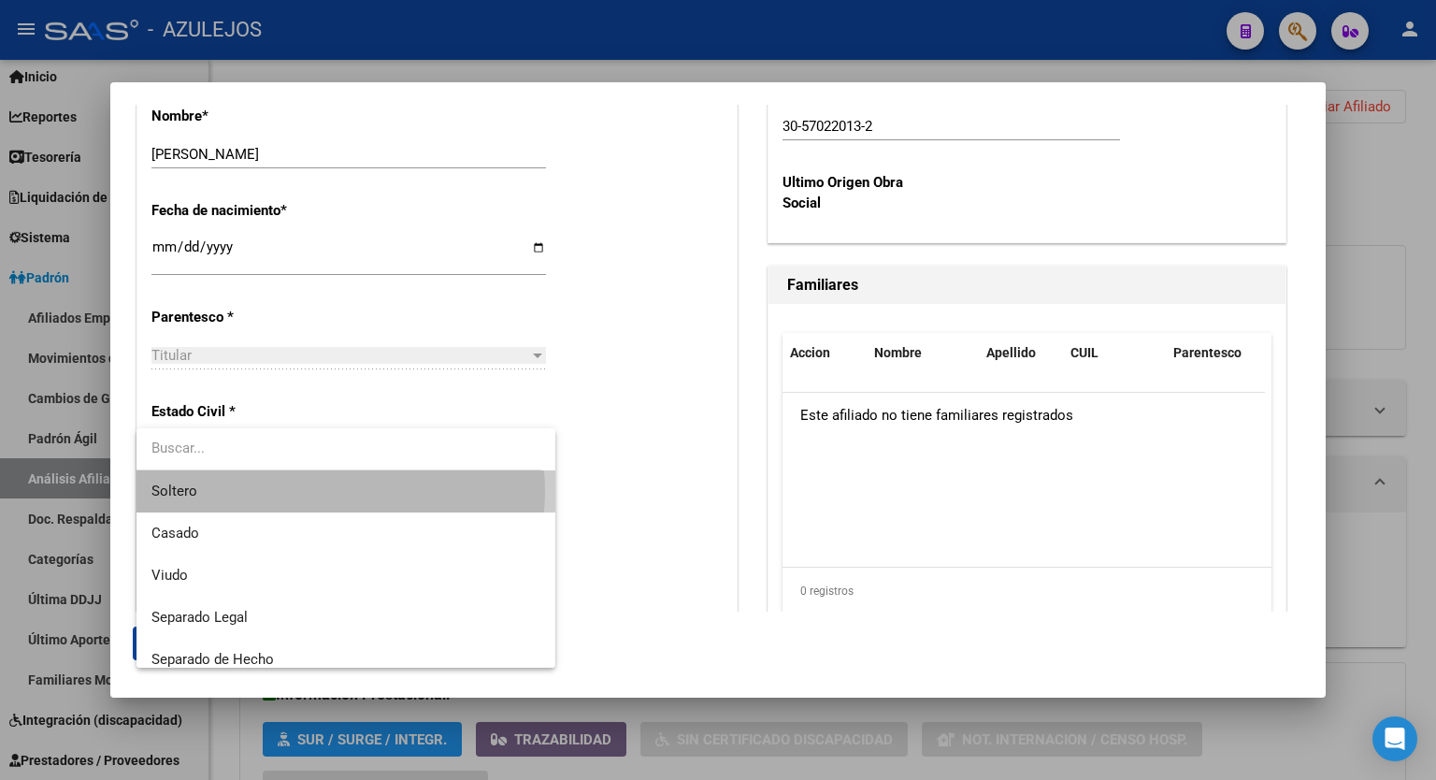
click at [340, 491] on span "Soltero" at bounding box center [346, 491] width 389 height 42
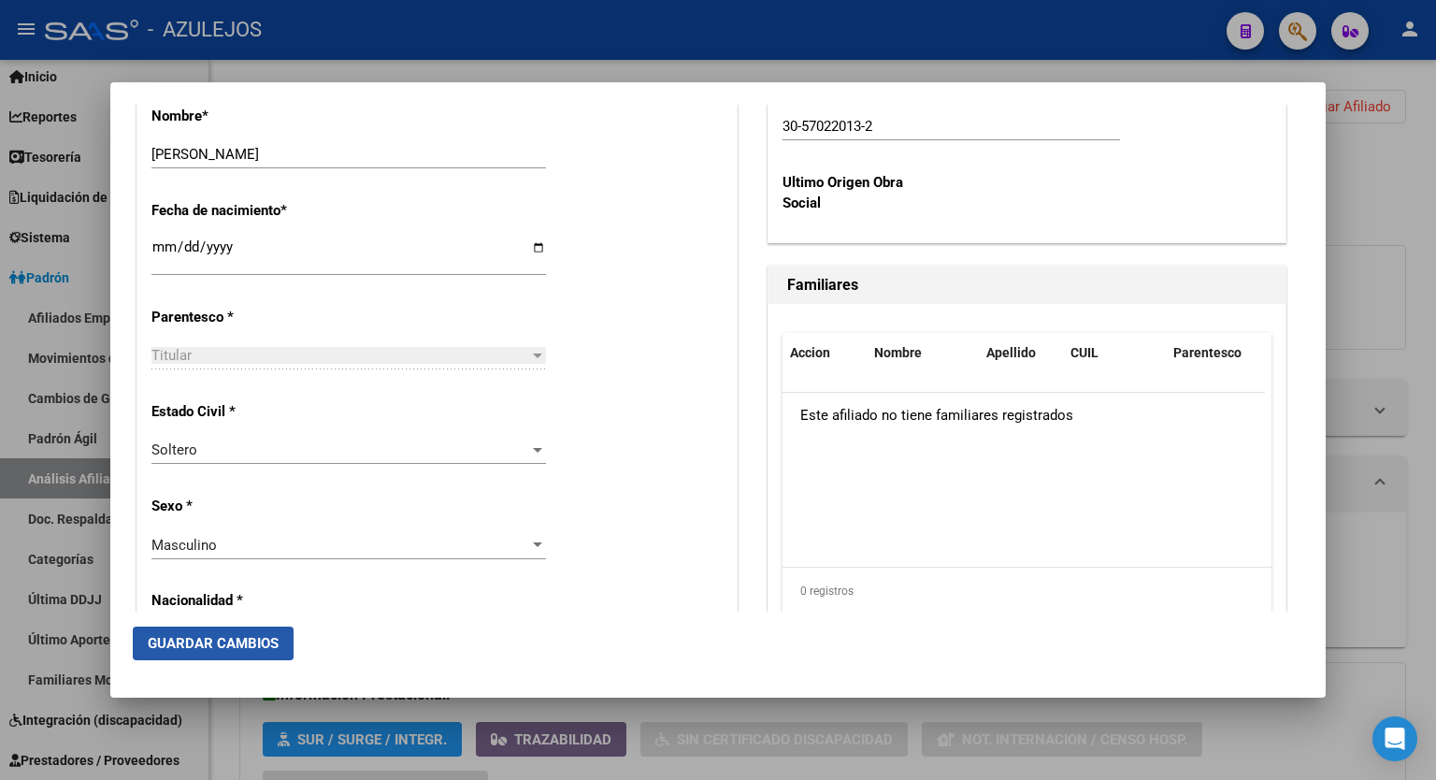
click at [231, 643] on span "Guardar Cambios" at bounding box center [213, 643] width 131 height 17
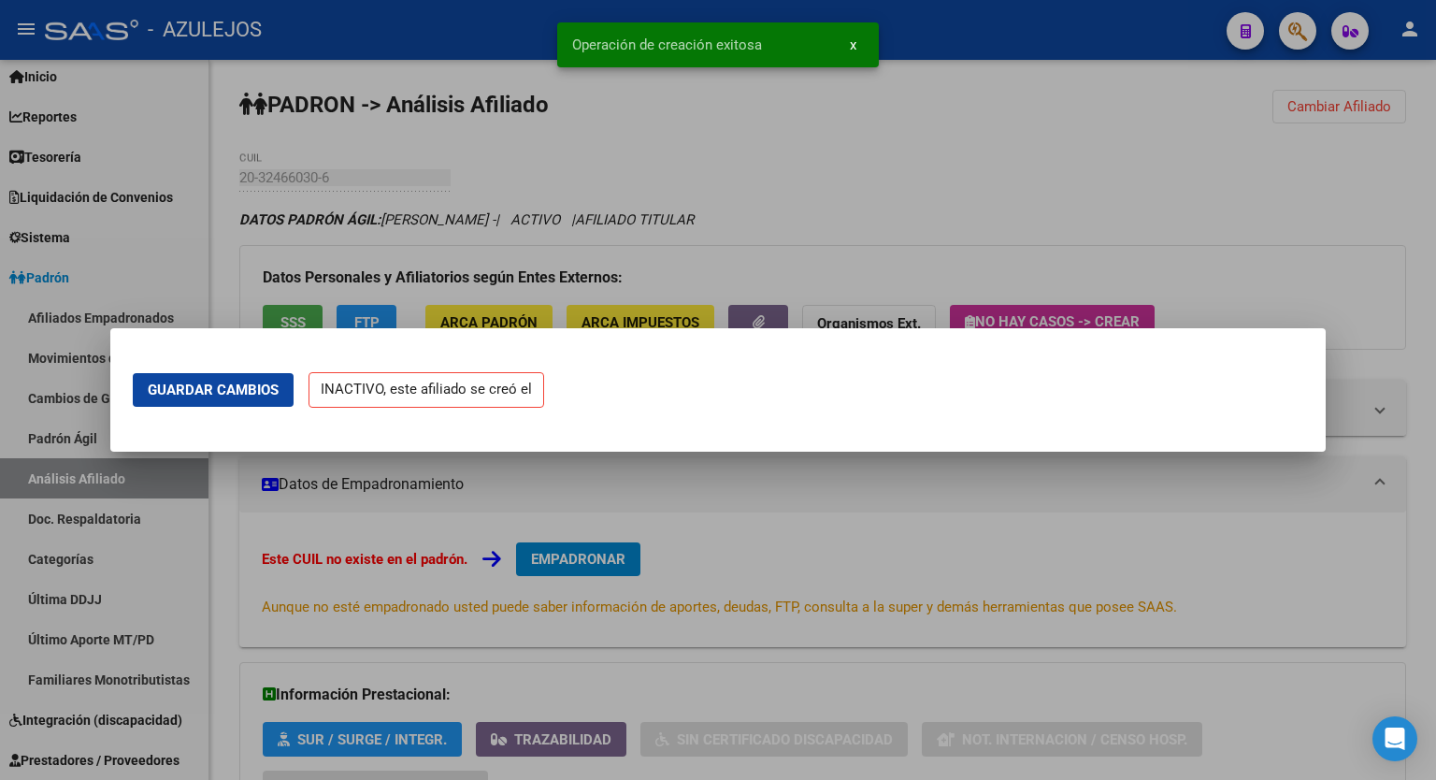
scroll to position [0, 0]
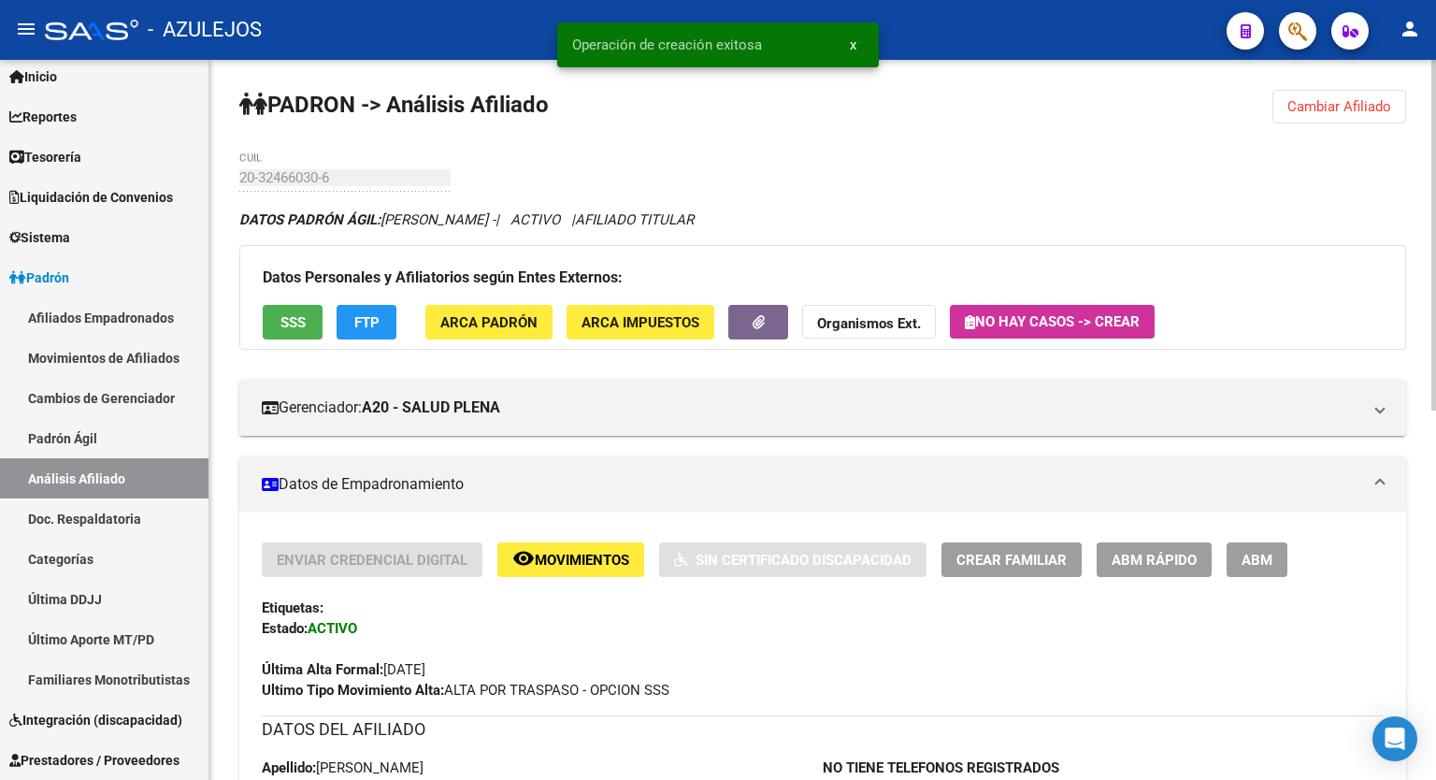
click at [1248, 572] on button "ABM" at bounding box center [1257, 559] width 61 height 35
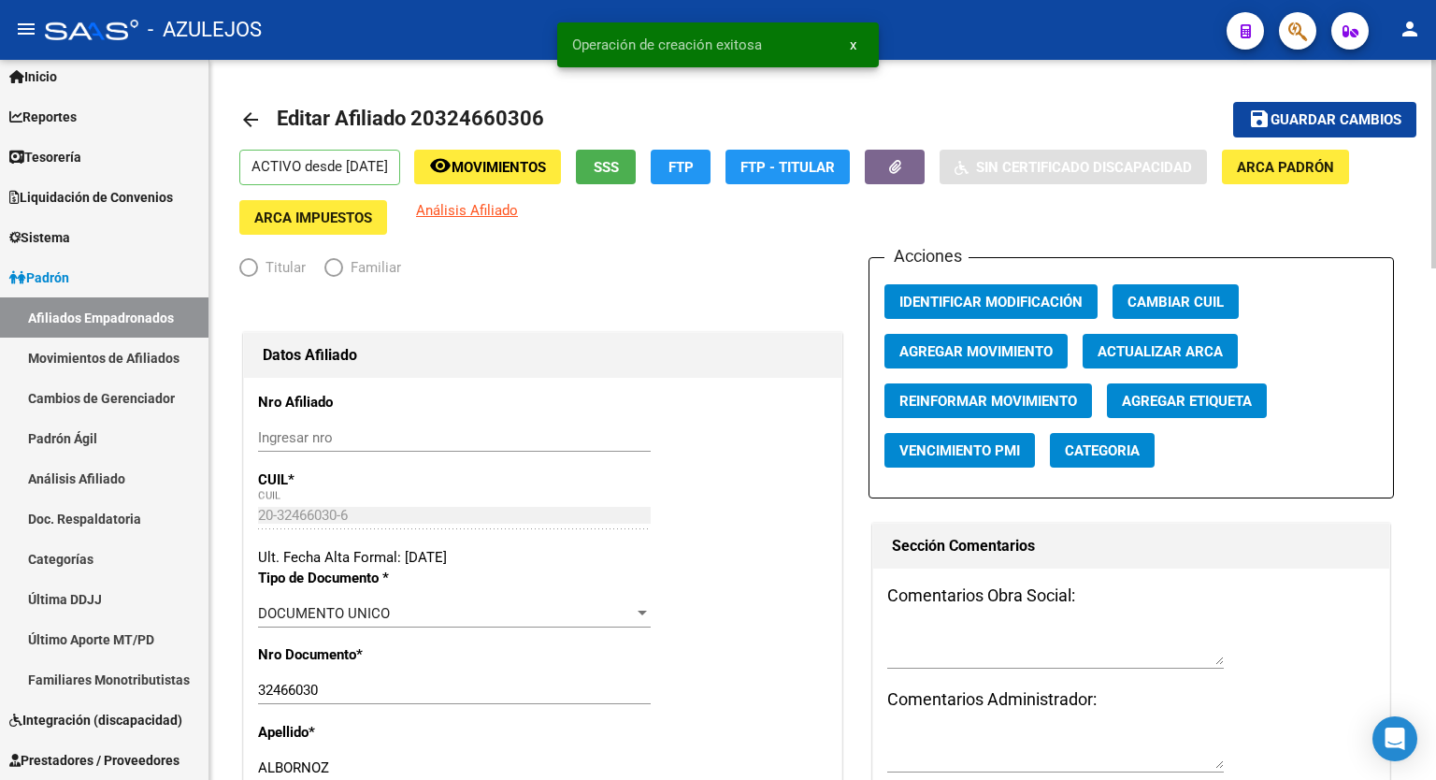
radio input "true"
type input "30-57022013-2"
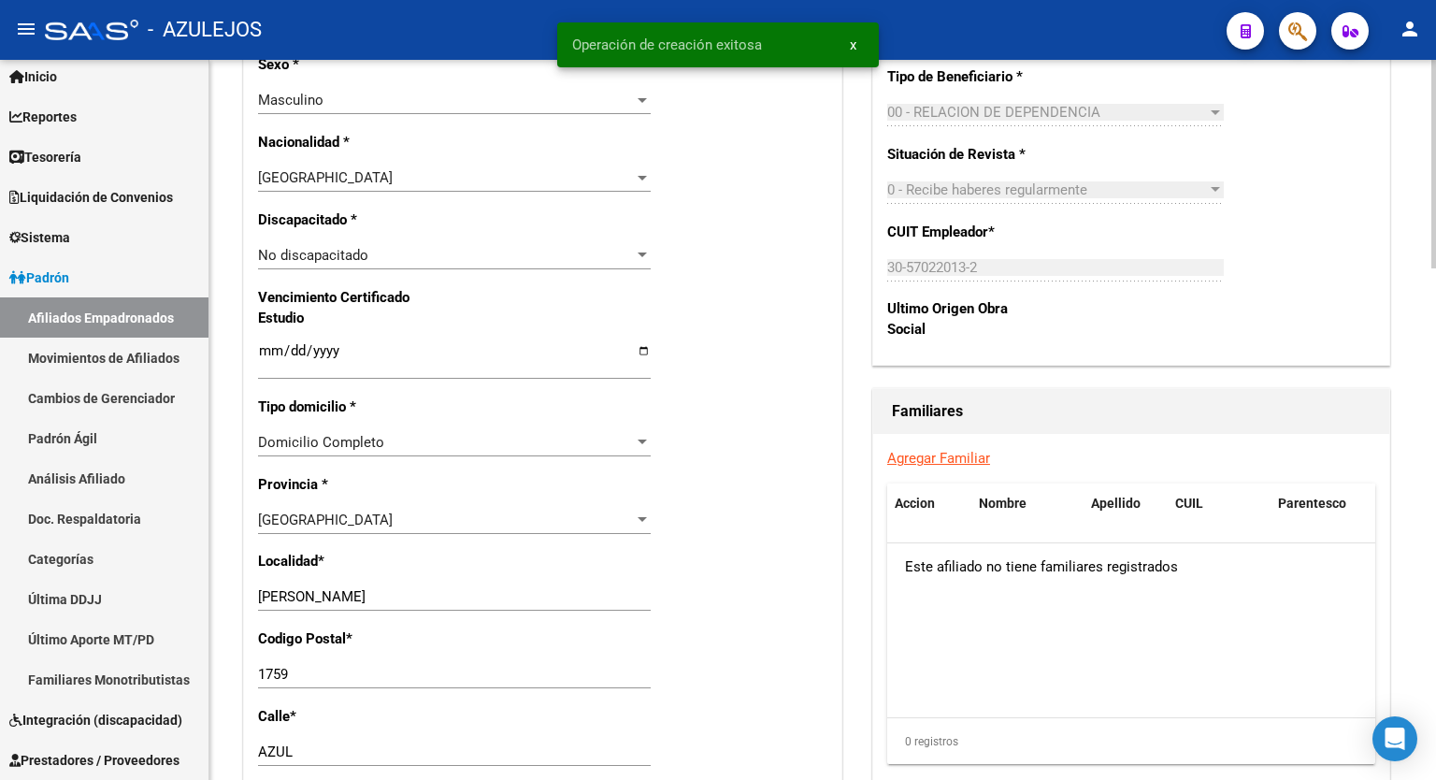
scroll to position [1190, 0]
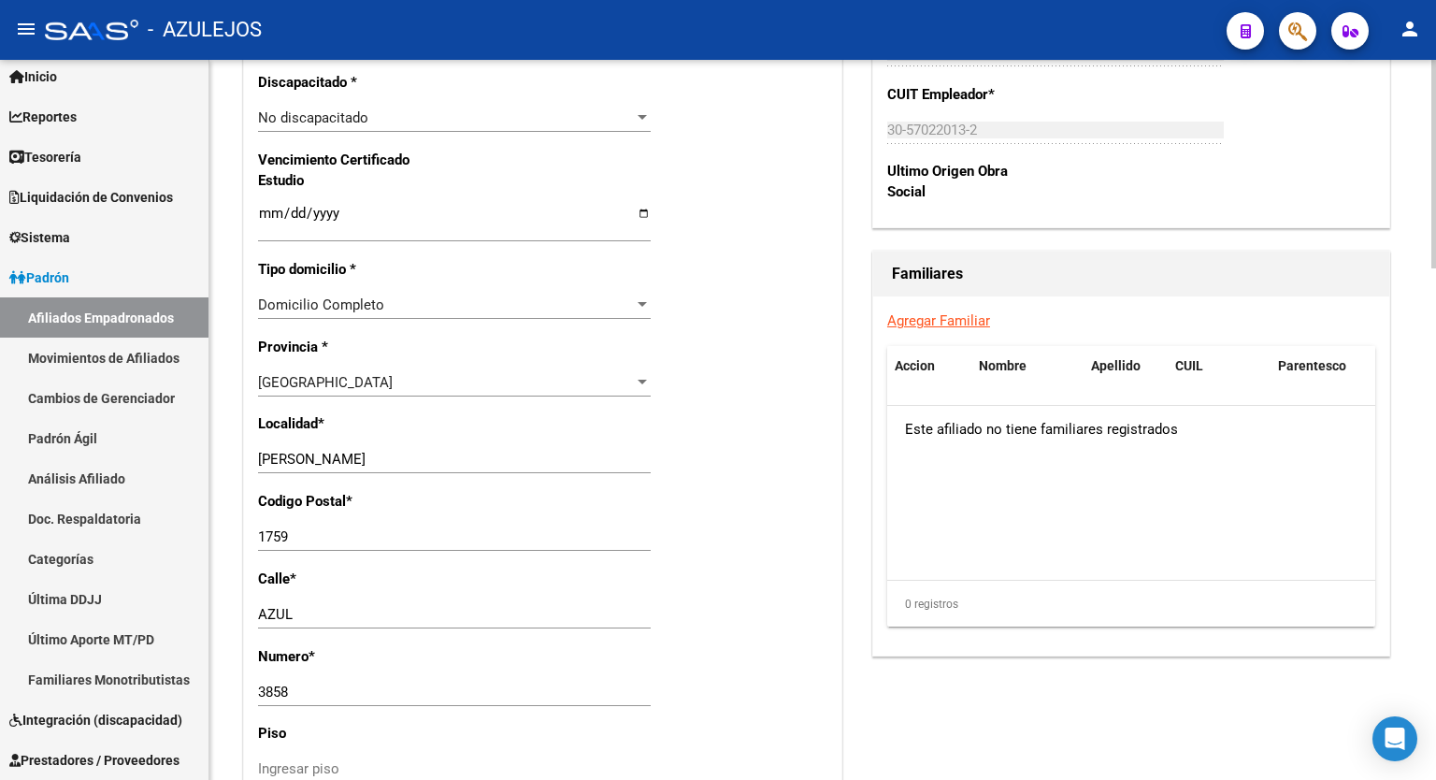
click at [1436, 481] on div at bounding box center [1434, 512] width 5 height 209
click at [937, 329] on link "Agregar Familiar" at bounding box center [939, 320] width 103 height 17
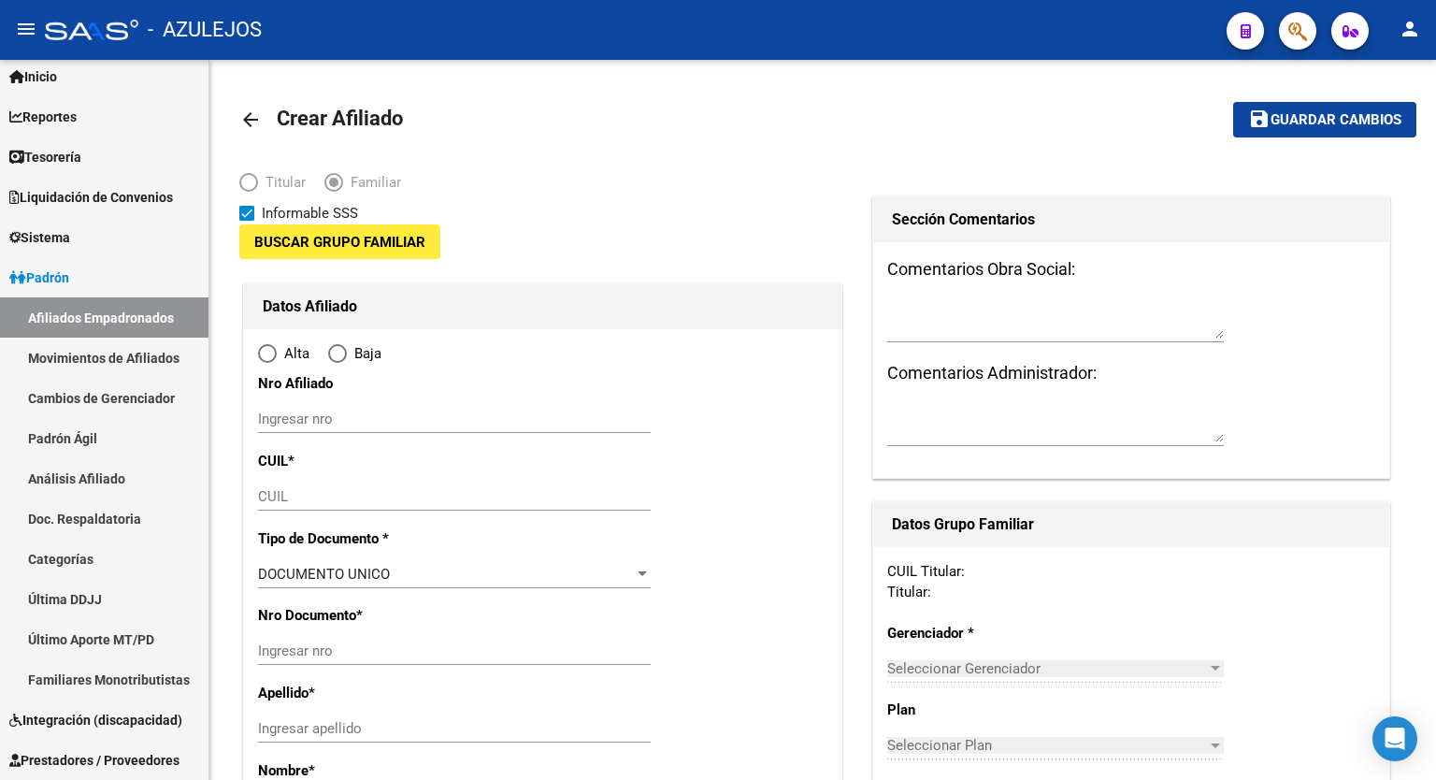
type input "30-57022013-2"
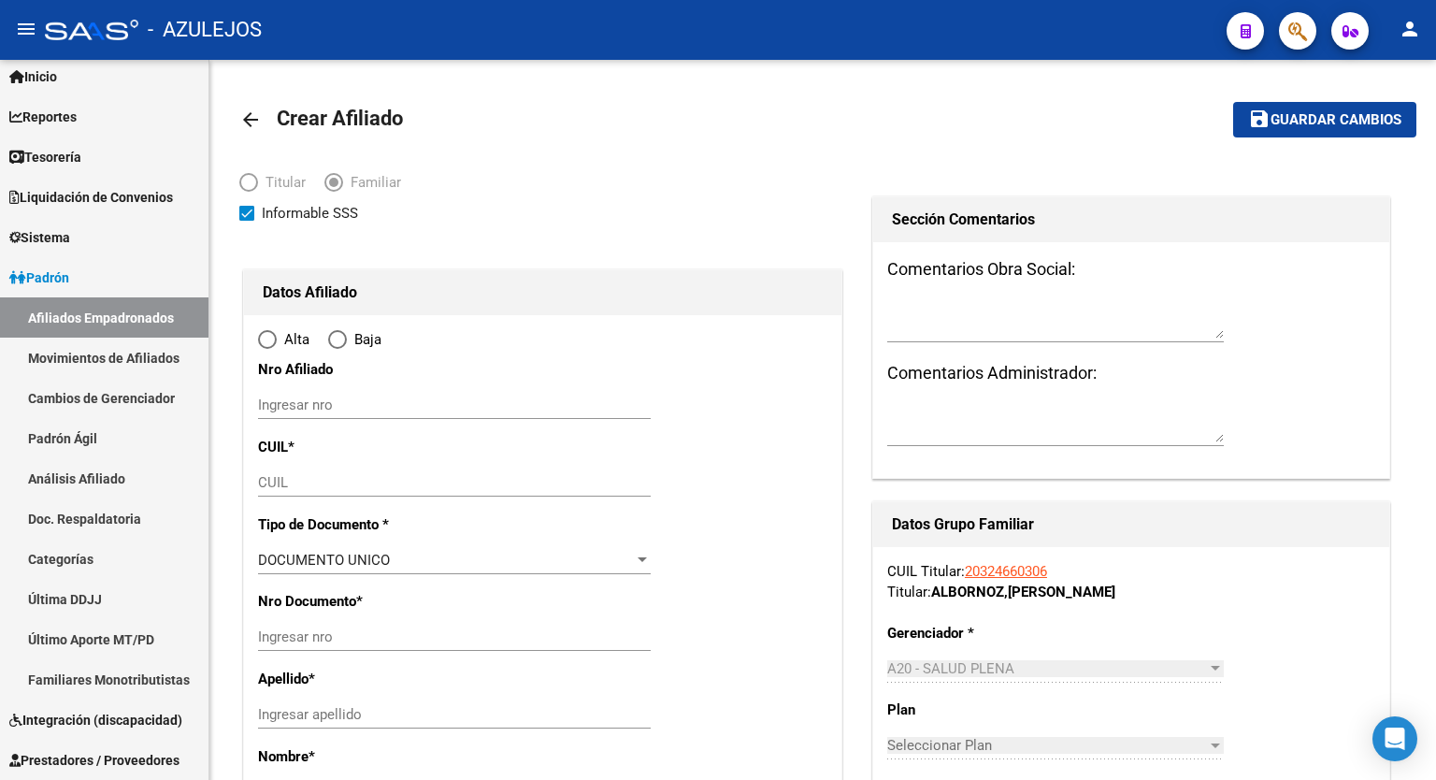
type input "GONZALEZ CATAN"
type input "1759"
type input "AZUL"
type input "3858"
radio input "true"
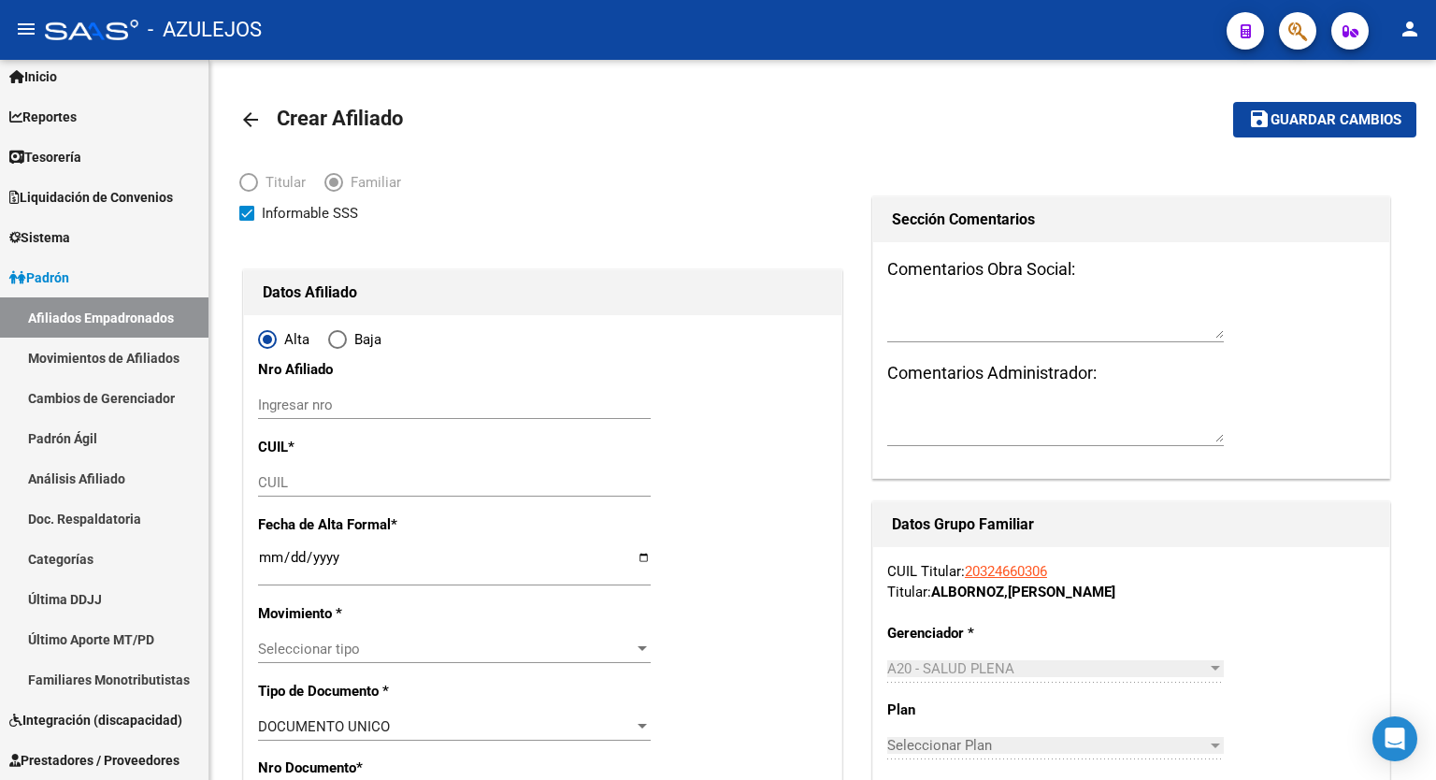
type input "30-57022013-2"
click at [377, 478] on input "CUIL" at bounding box center [454, 482] width 393 height 17
paste input "20-51139584-5"
type input "20-51139584-5"
type input "51139584"
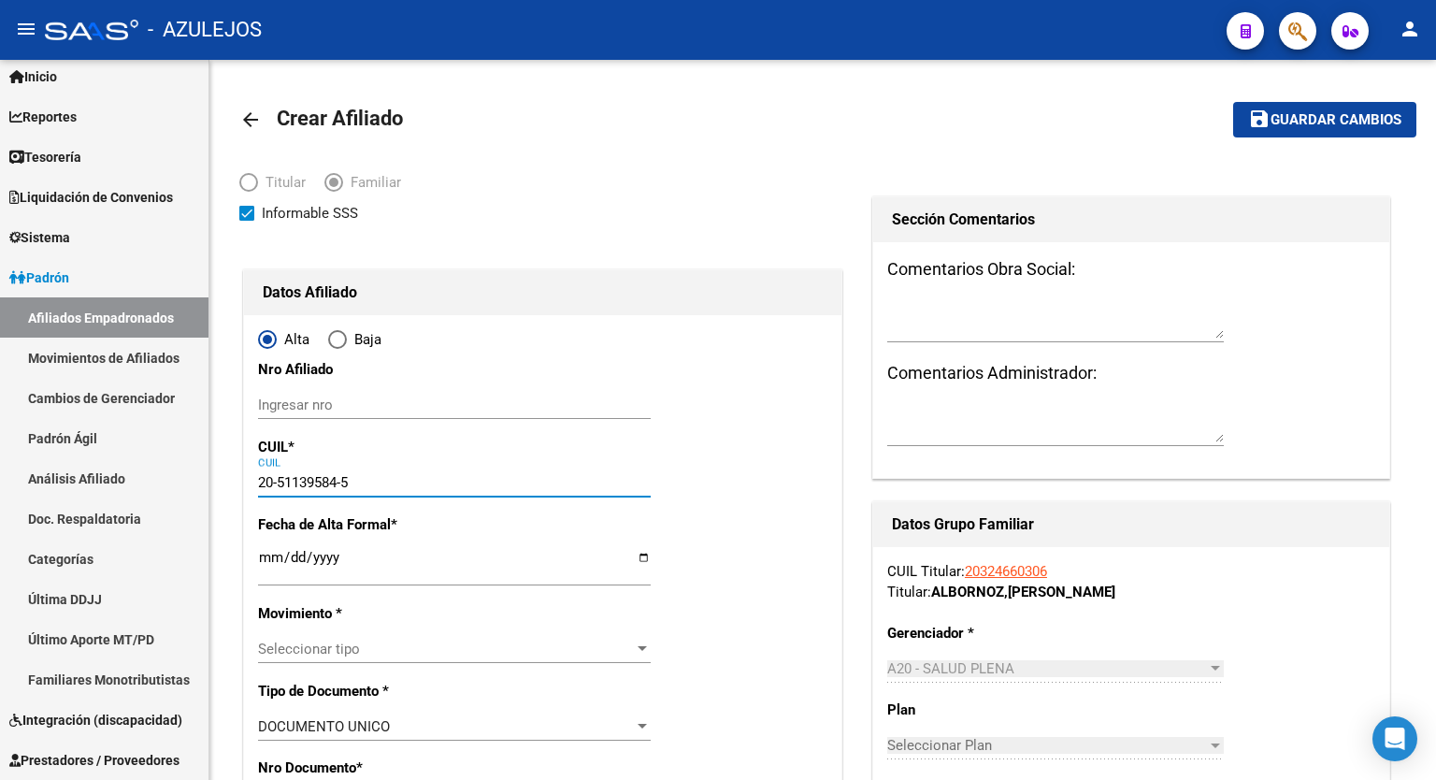
type input "ALBORNOZ"
type input "SALVADOR ANSELMO"
type input "2011-03-04"
type input "GONZALEZ CATAN"
type input "3855"
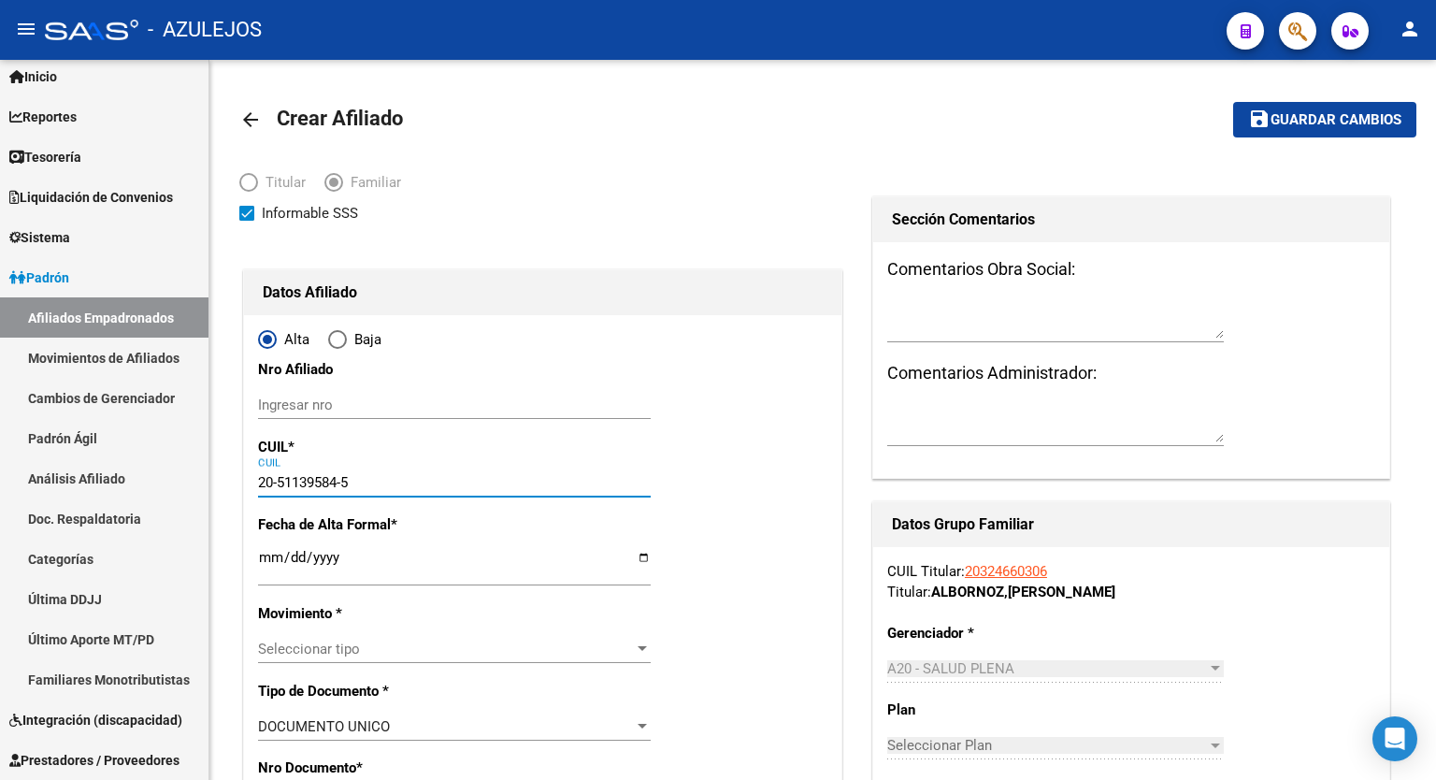
type input "20-51139584-5"
click at [645, 555] on input "Ingresar fecha" at bounding box center [454, 565] width 393 height 30
type input "2025-09-01"
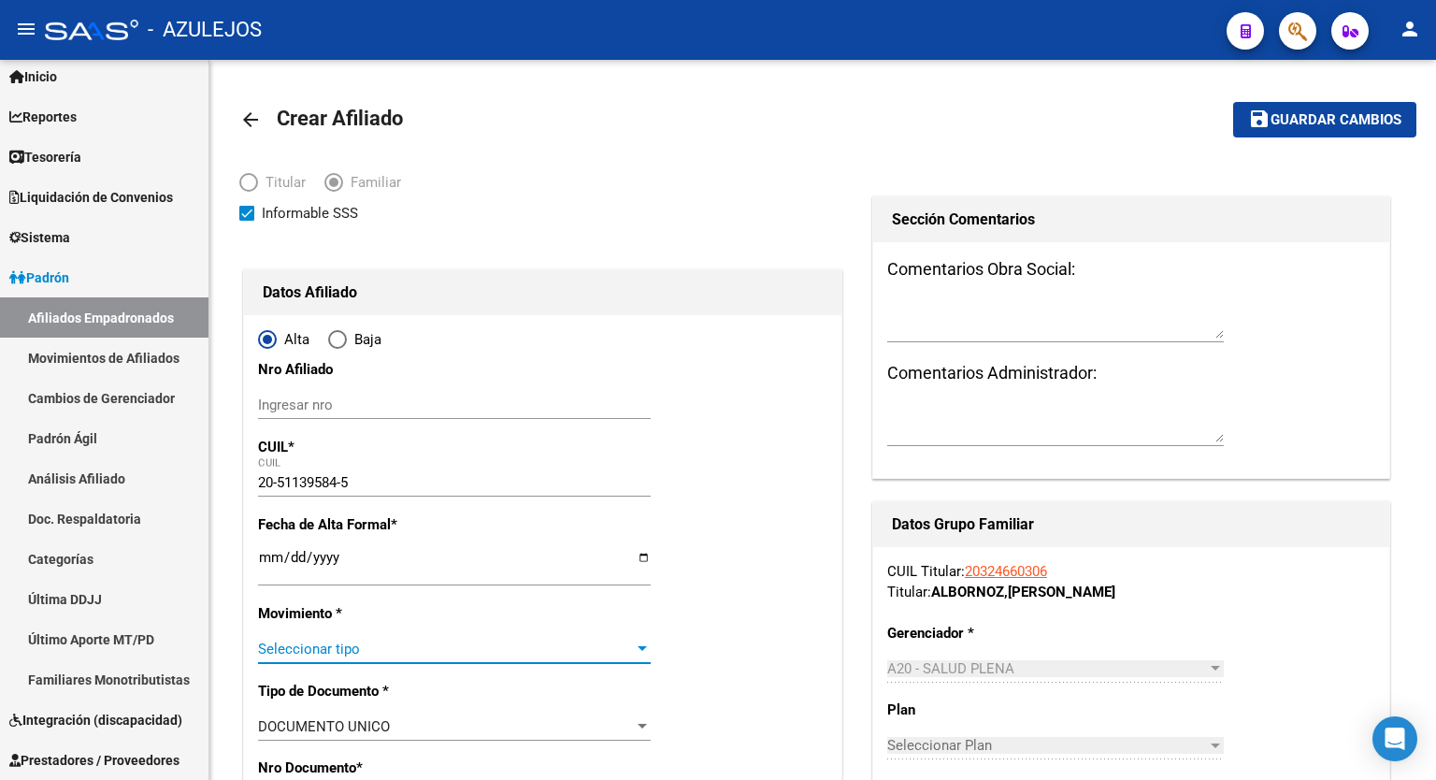
click at [638, 646] on div at bounding box center [642, 648] width 9 height 5
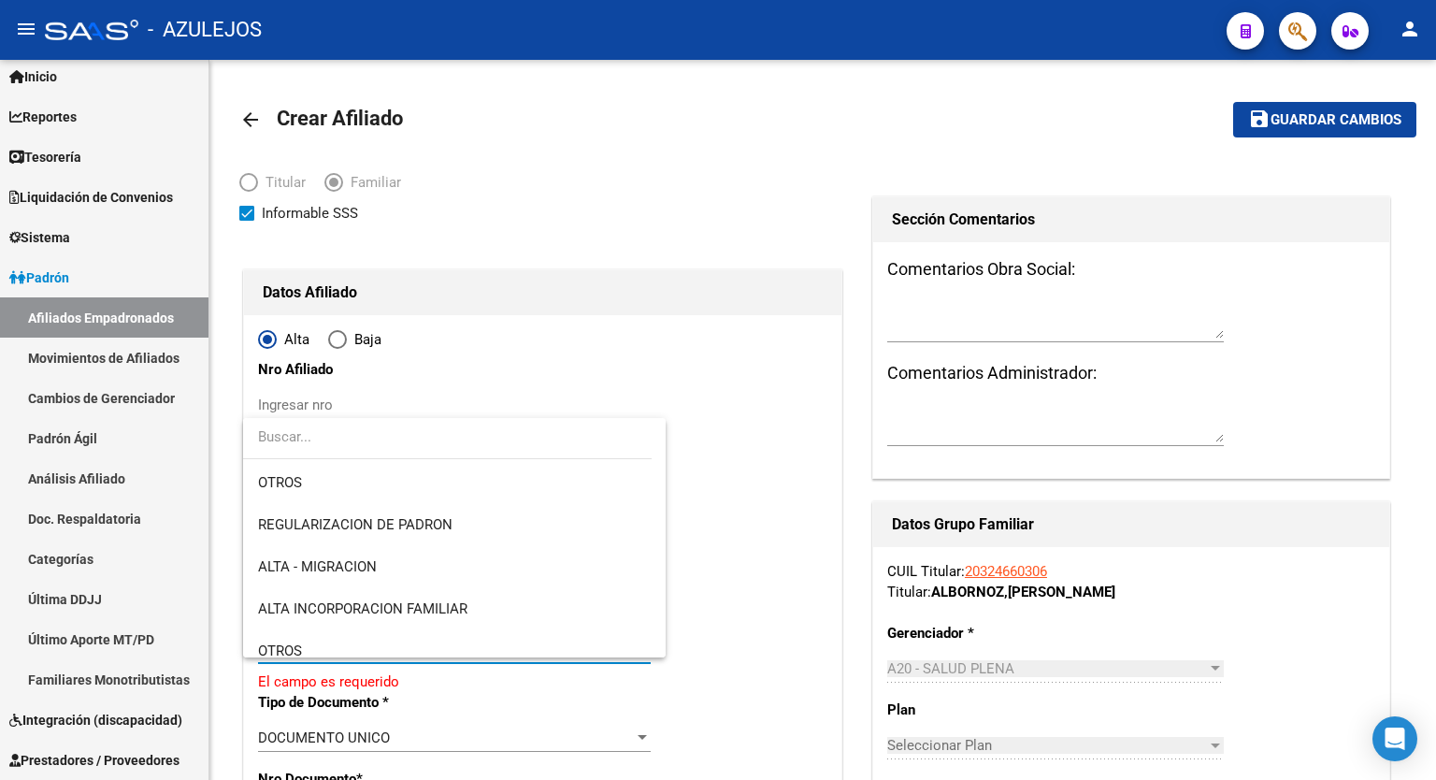
scroll to position [187, 0]
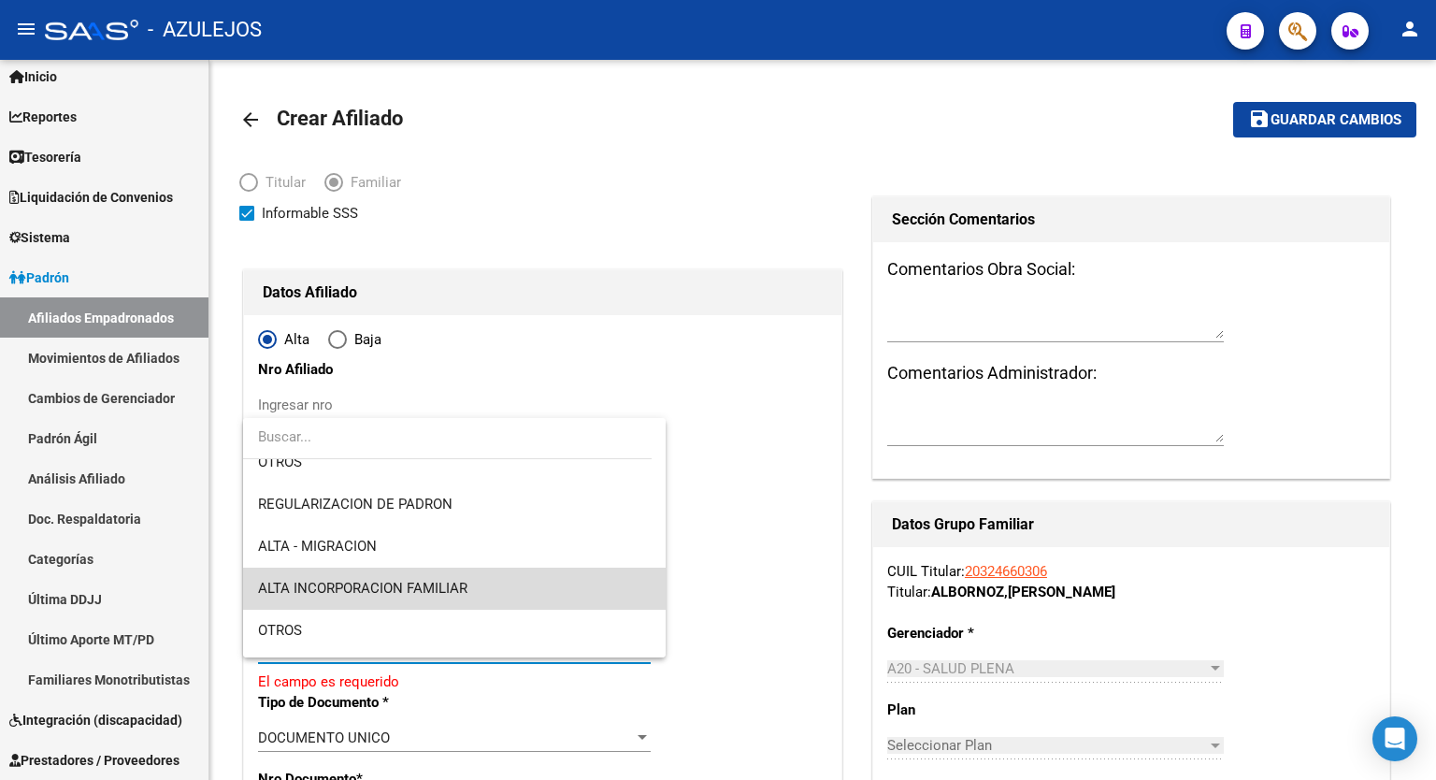
click at [498, 596] on span "ALTA INCORPORACION FAMILIAR" at bounding box center [454, 589] width 393 height 42
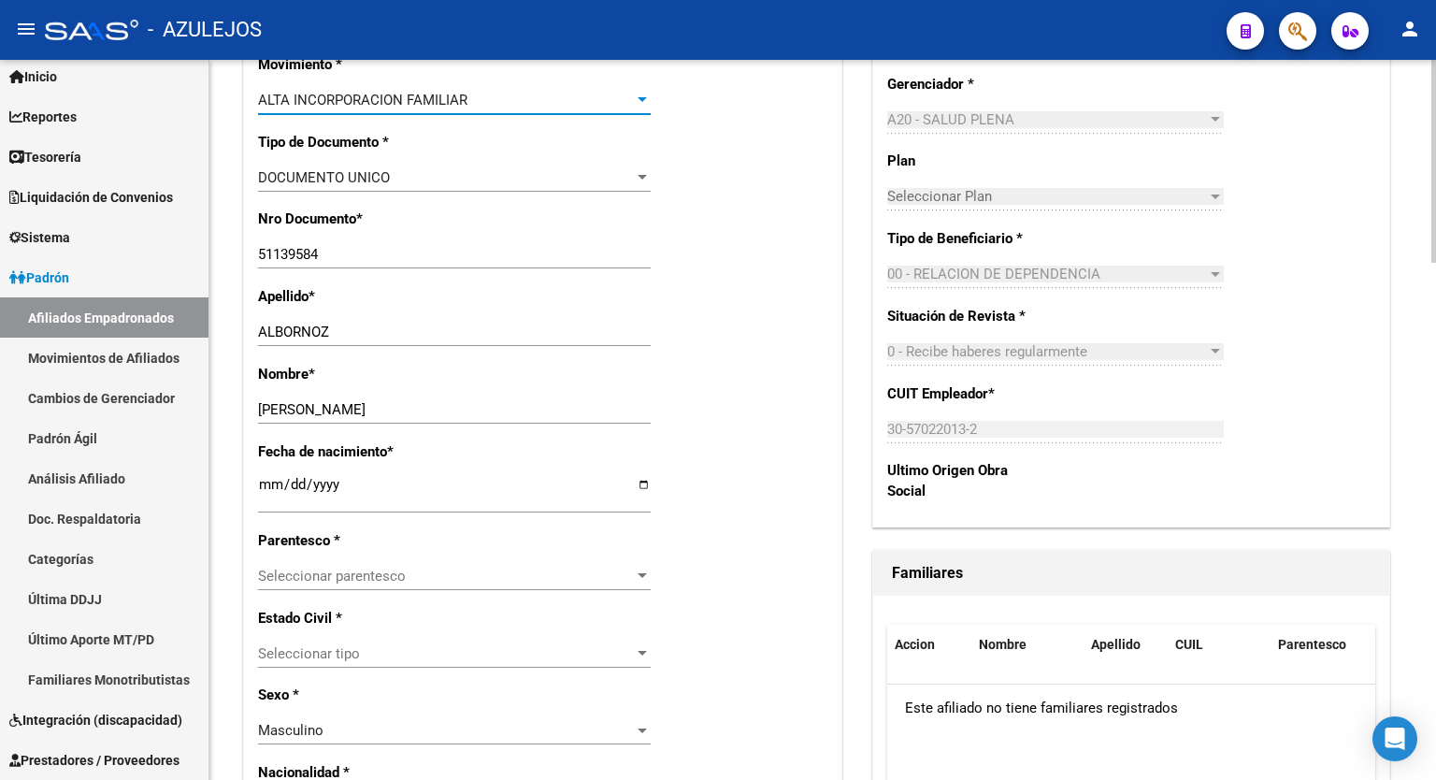
scroll to position [657, 0]
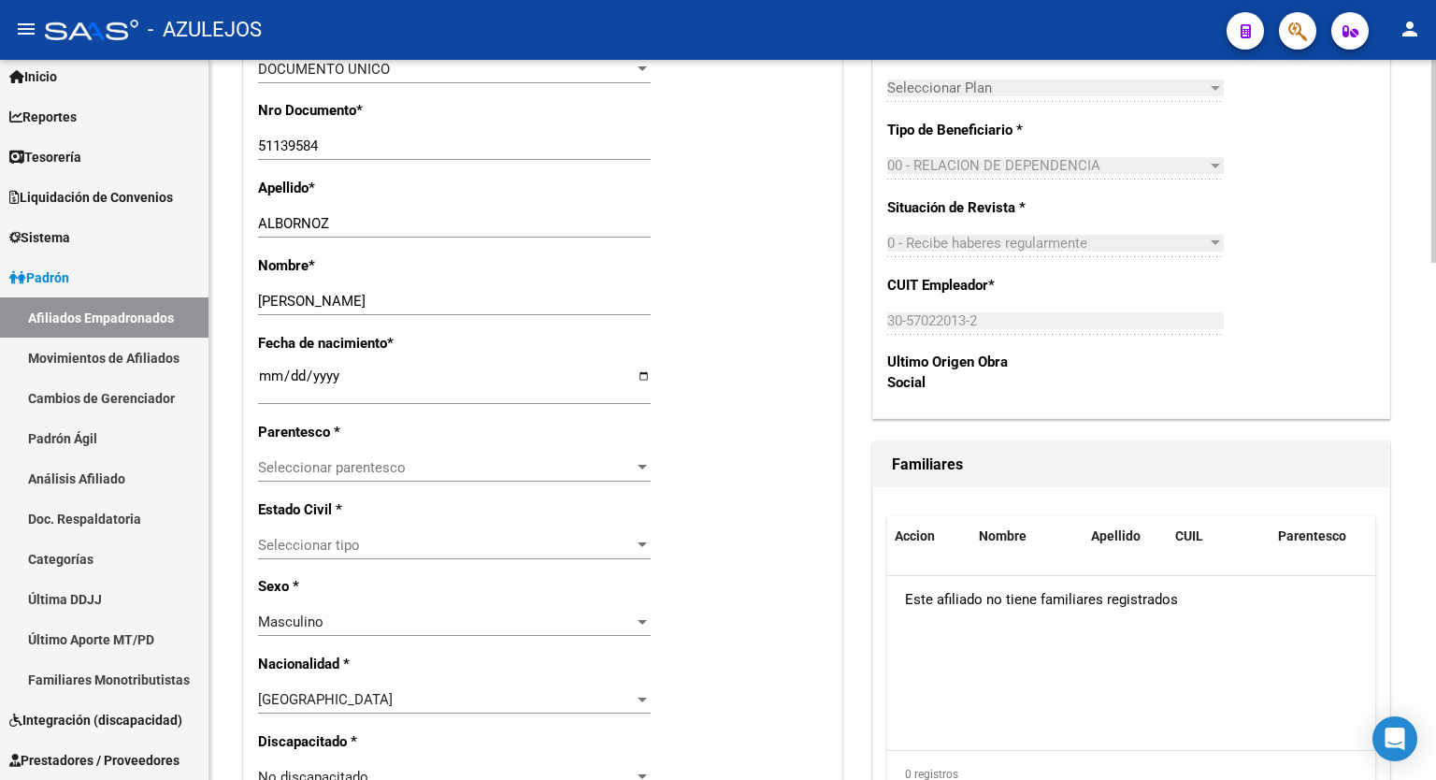
click at [1436, 397] on div at bounding box center [1434, 346] width 5 height 203
click at [639, 468] on div at bounding box center [642, 467] width 9 height 5
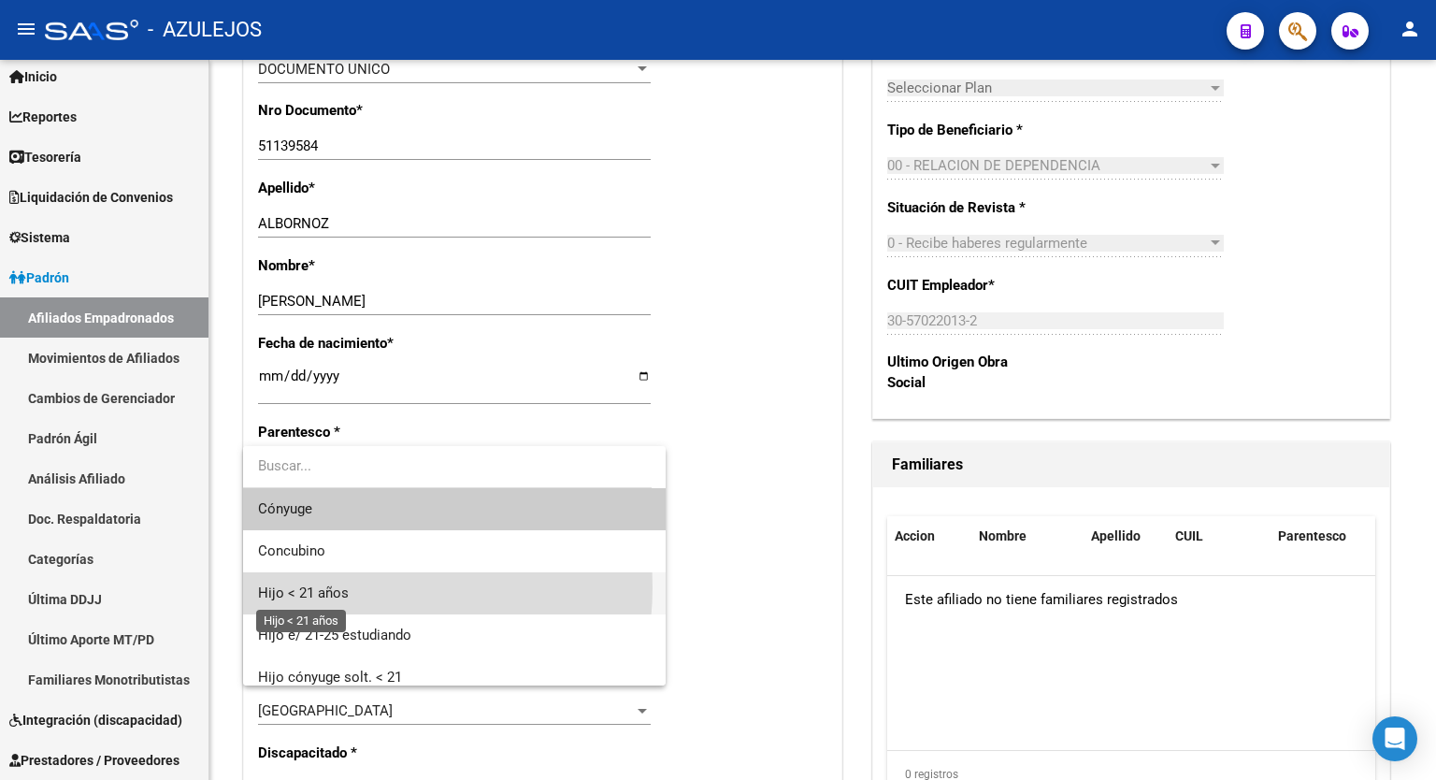
click at [344, 587] on span "Hijo < 21 años" at bounding box center [303, 593] width 91 height 17
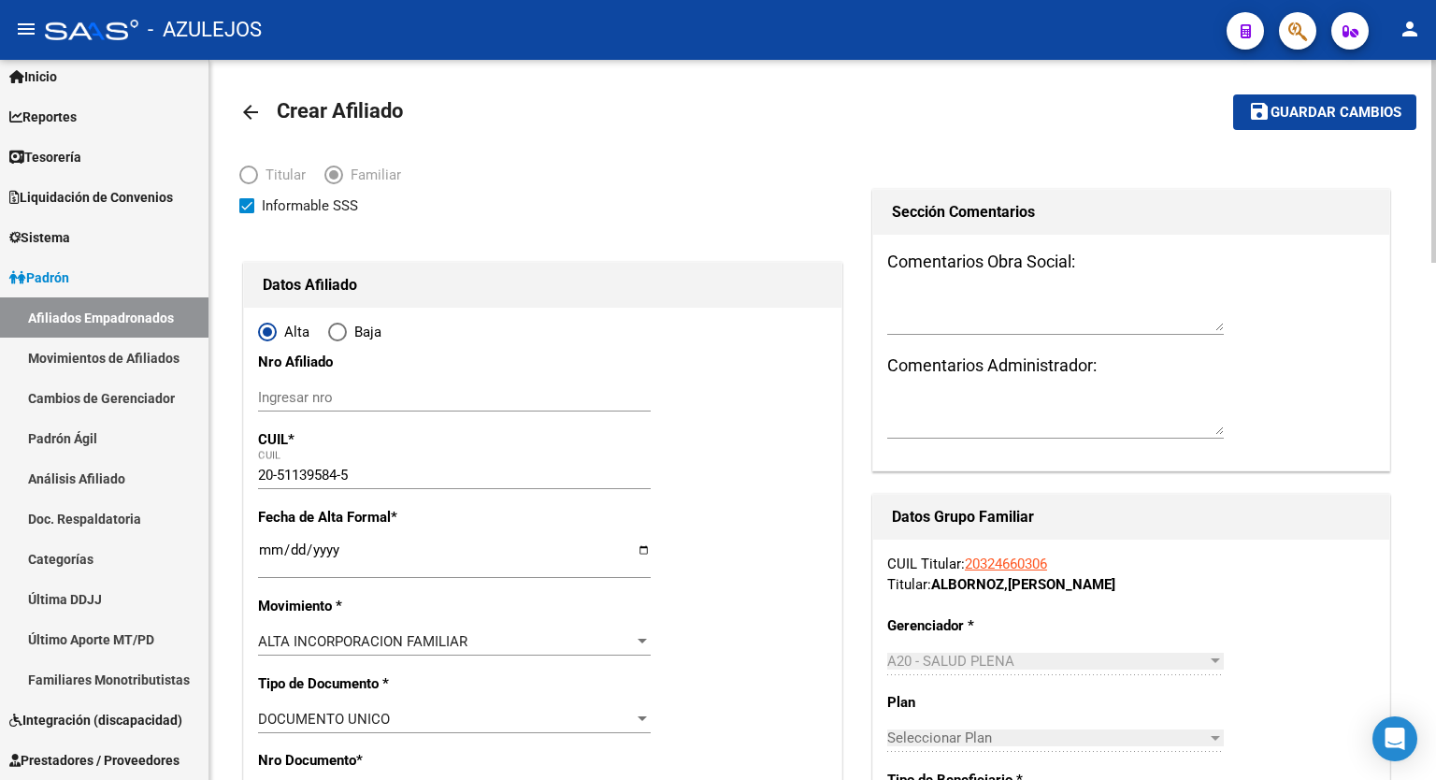
scroll to position [0, 0]
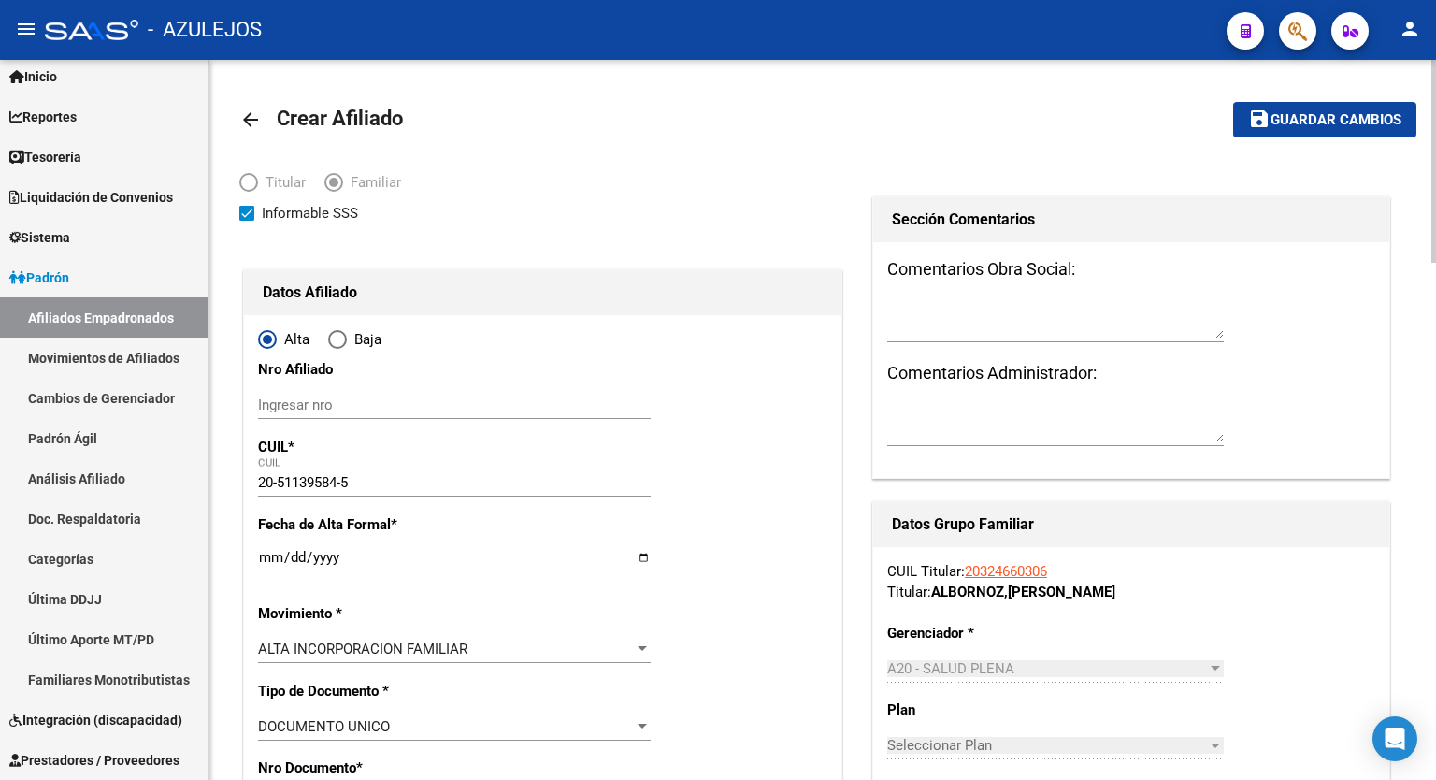
click at [1436, 0] on html "menu - AZULEJOS person Firma Express Inicio Calendario SSS Instructivos Contact…" at bounding box center [718, 390] width 1436 height 780
click at [1311, 110] on span "save Guardar cambios" at bounding box center [1325, 118] width 153 height 17
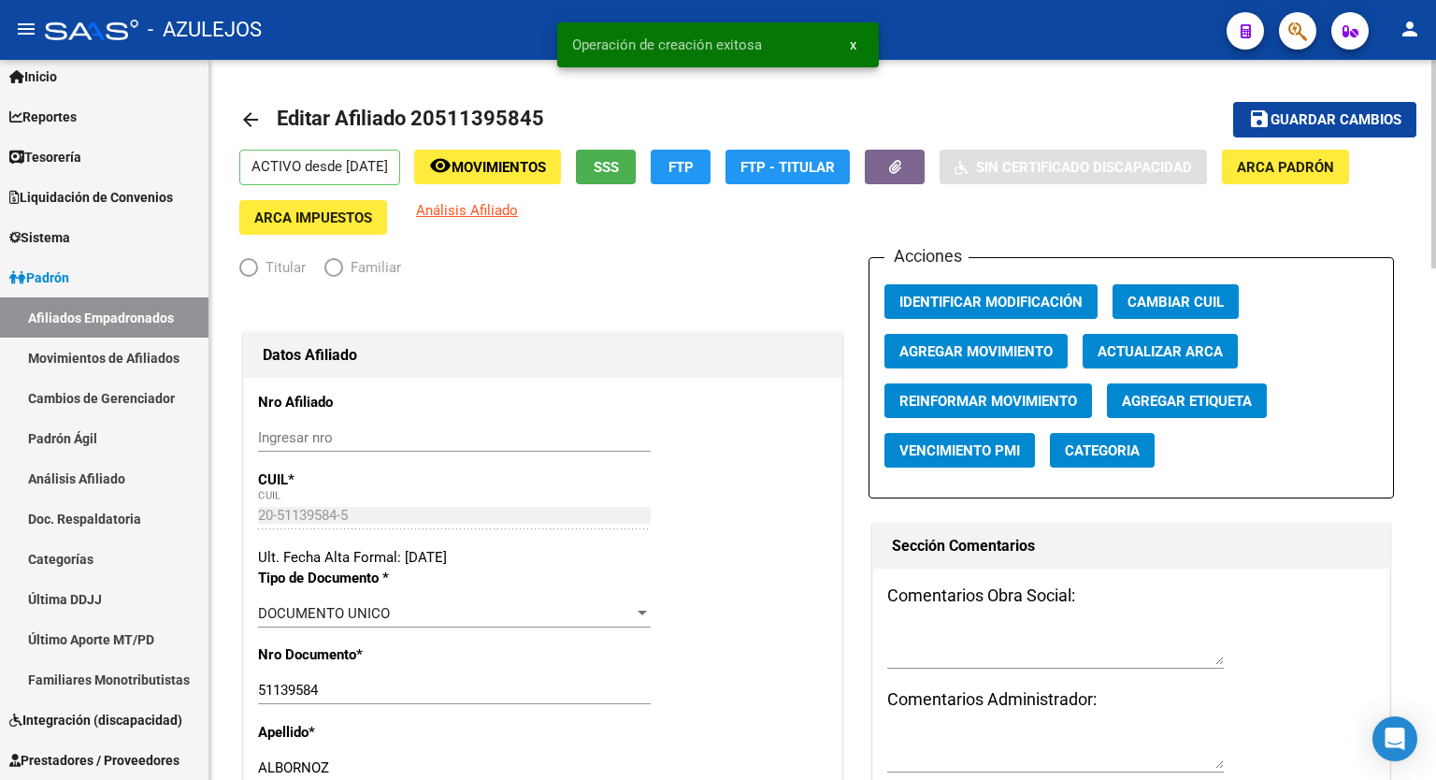
radio input "true"
type input "30-57022013-2"
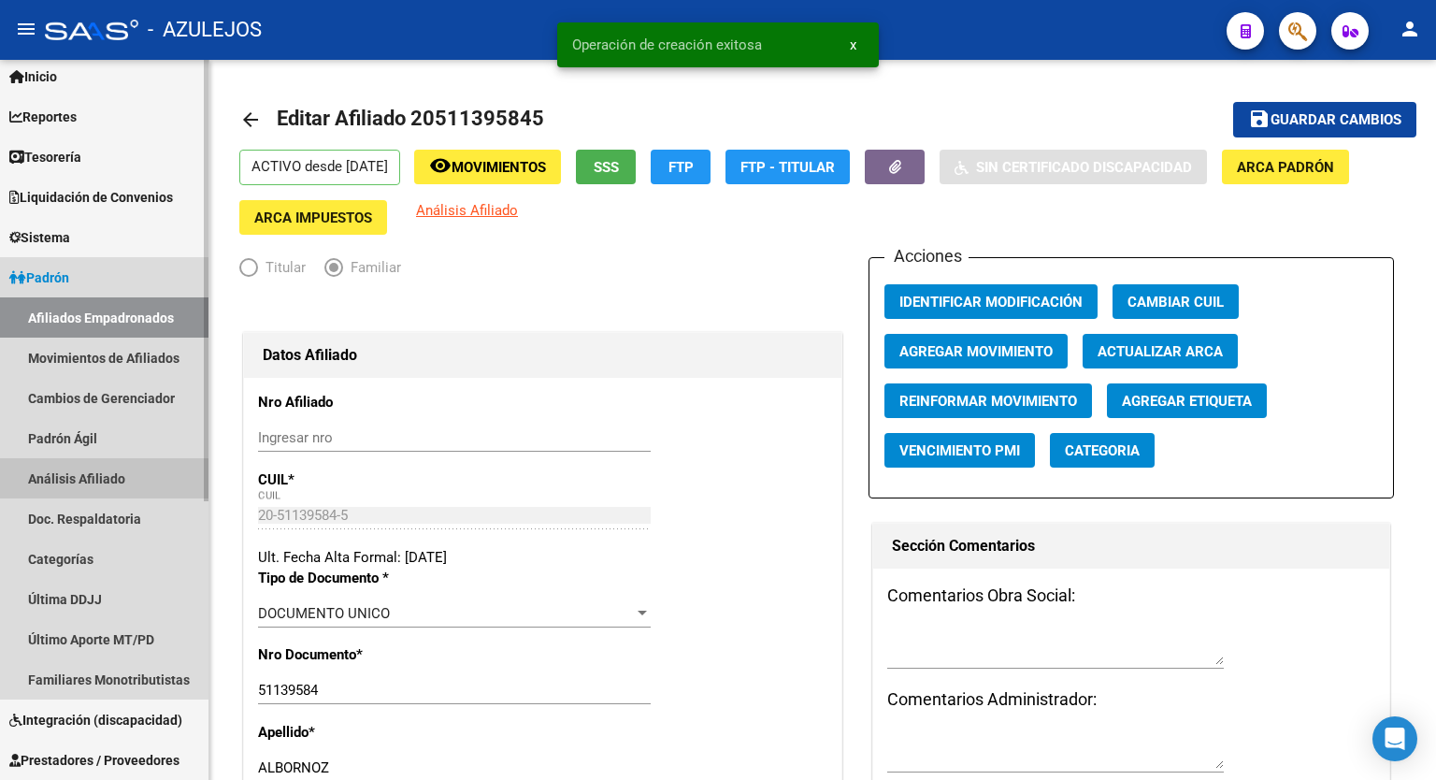
click at [56, 480] on link "Análisis Afiliado" at bounding box center [104, 478] width 209 height 40
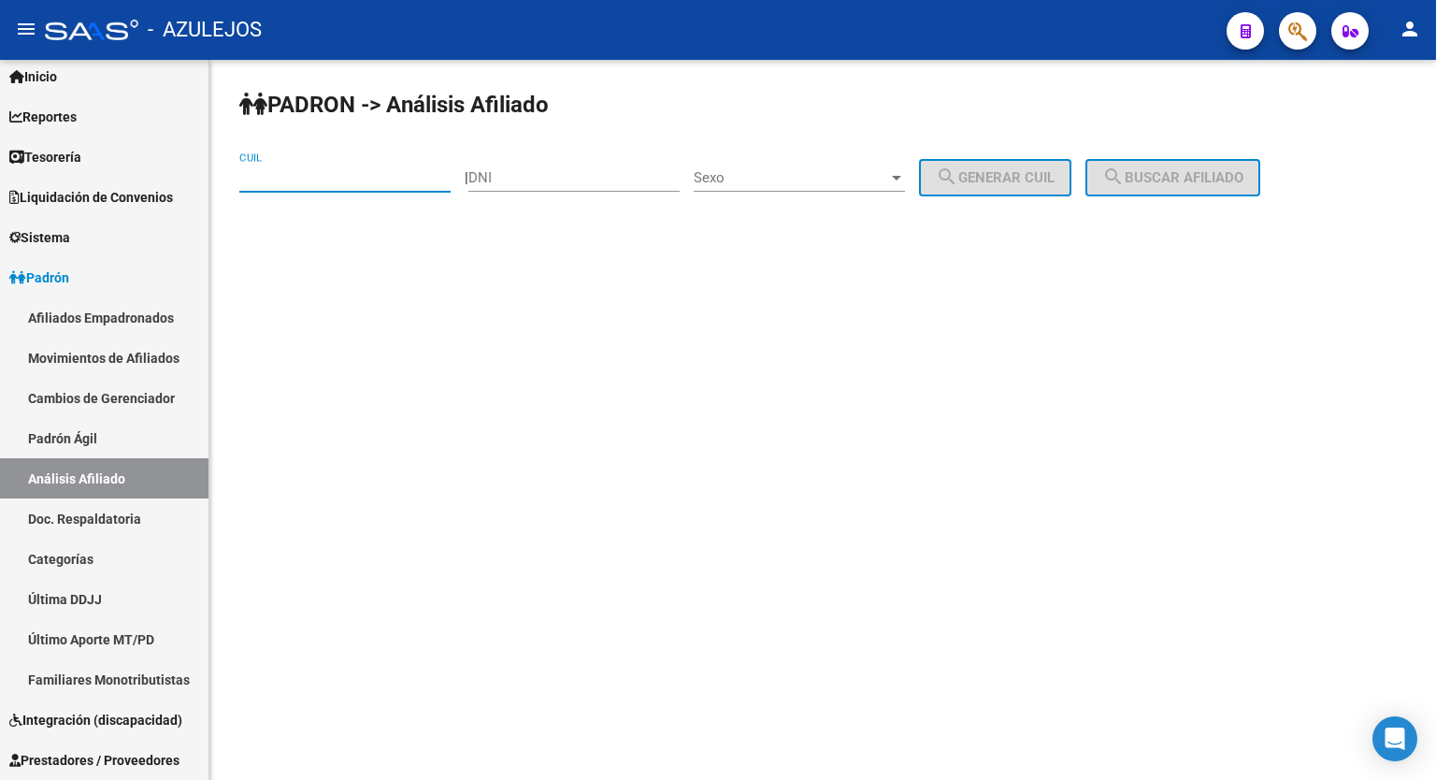
click at [320, 178] on input "CUIL" at bounding box center [344, 177] width 211 height 17
paste input "20-32466030-6"
click at [1197, 180] on span "search Buscar afiliado" at bounding box center [1173, 177] width 141 height 17
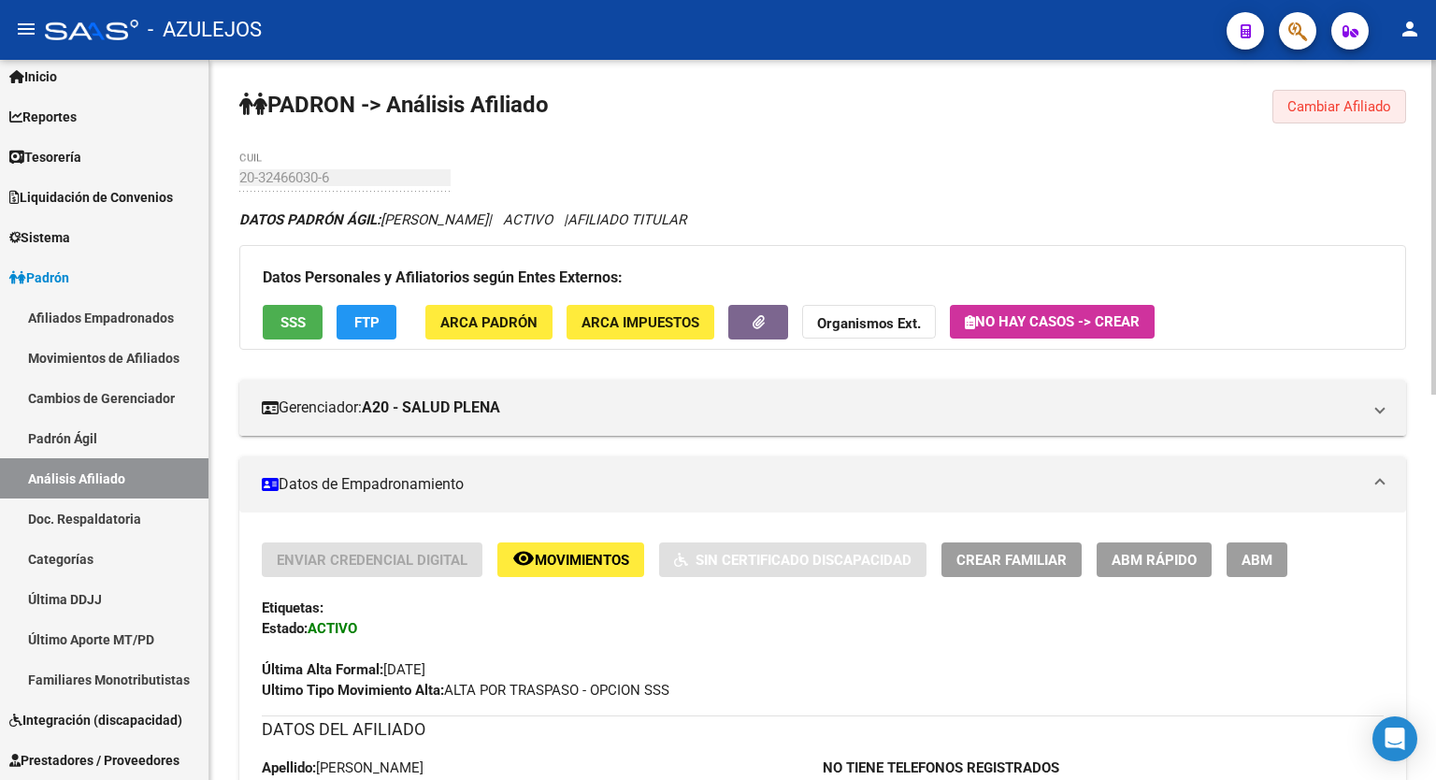
click at [1367, 100] on span "Cambiar Afiliado" at bounding box center [1340, 106] width 104 height 17
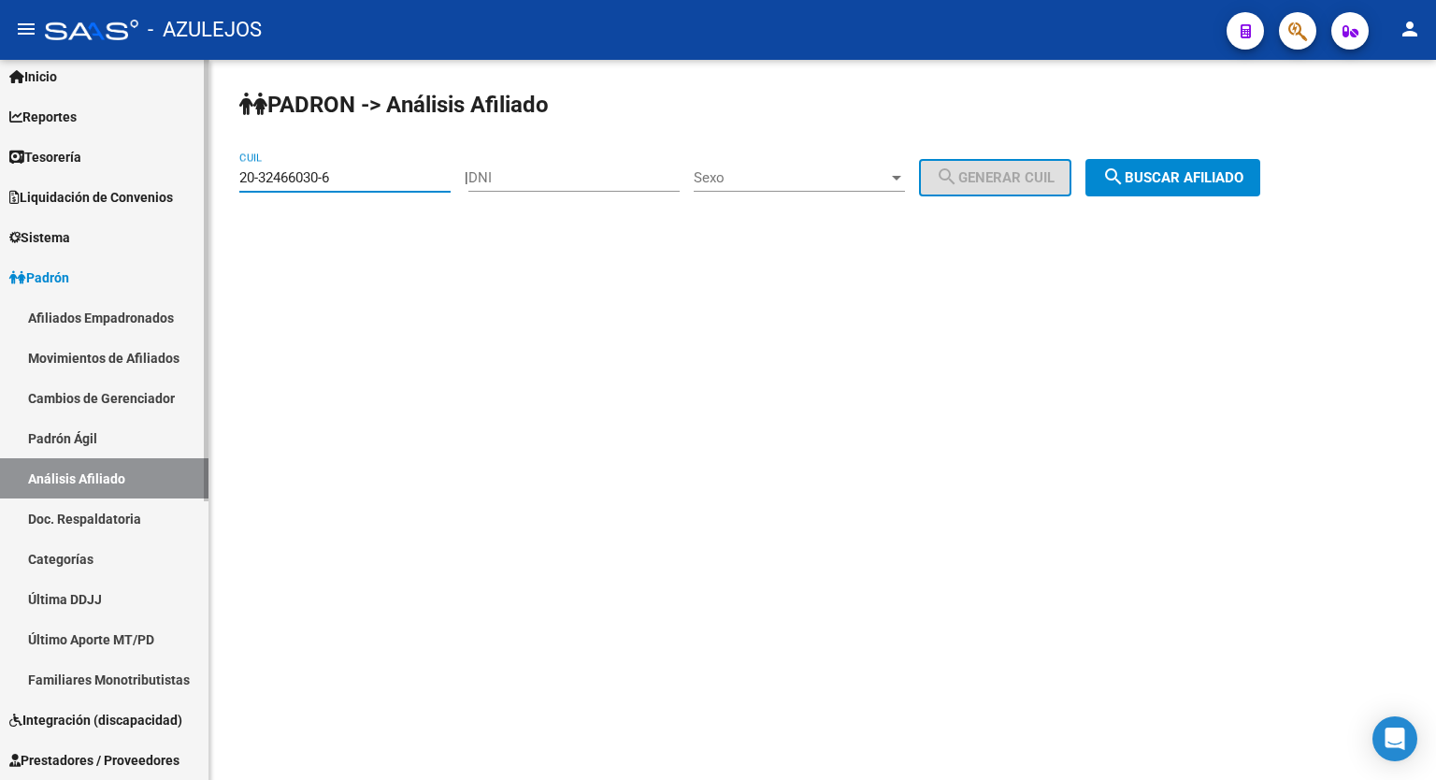
drag, startPoint x: 366, startPoint y: 178, endPoint x: 137, endPoint y: 196, distance: 229.0
click at [137, 196] on mat-sidenav-container "Firma Express Inicio Calendario SSS Instructivos Contacto OS Reportes Tablero d…" at bounding box center [718, 420] width 1436 height 720
paste input "25506919"
type input "20-25506919-6"
click at [1186, 166] on button "search Buscar afiliado" at bounding box center [1173, 177] width 175 height 37
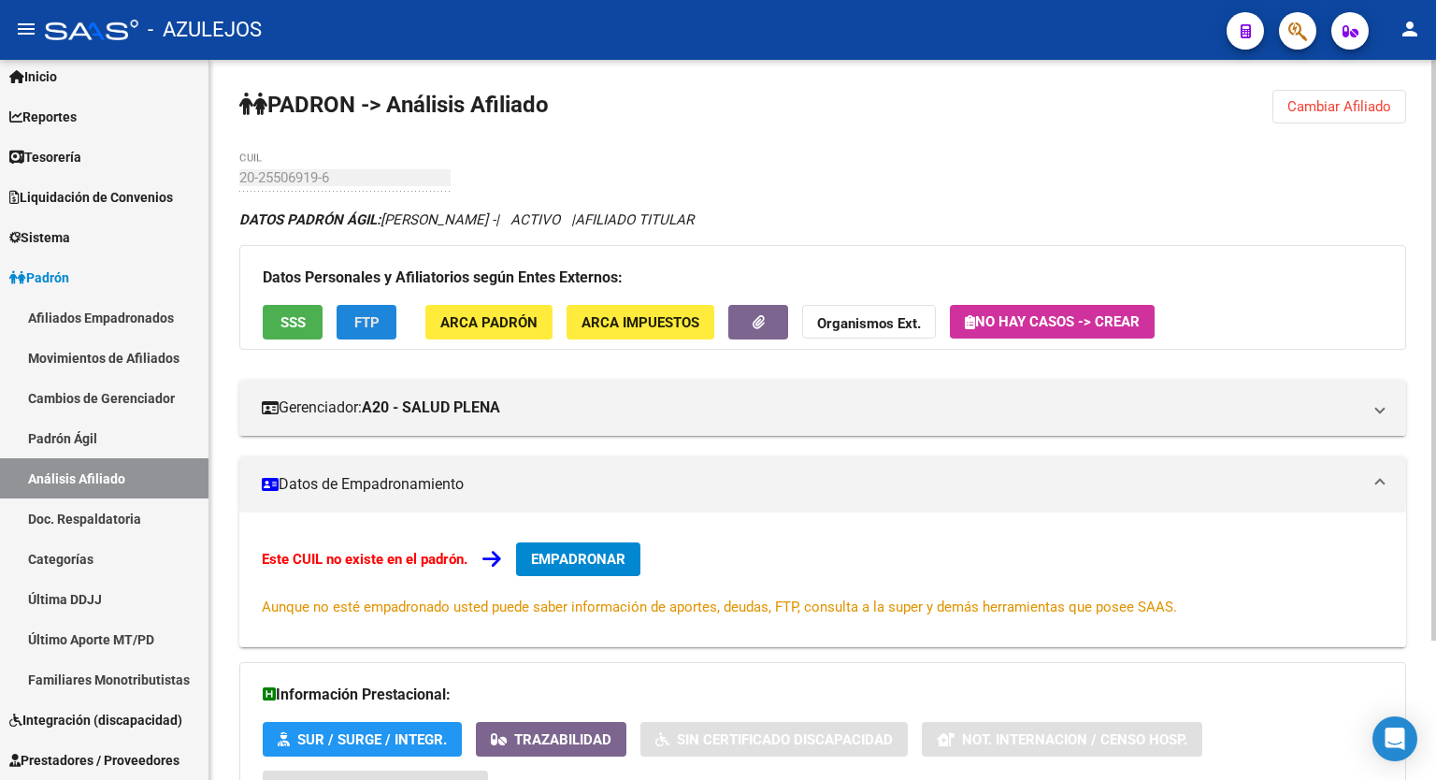
click at [357, 315] on span "FTP" at bounding box center [366, 322] width 25 height 17
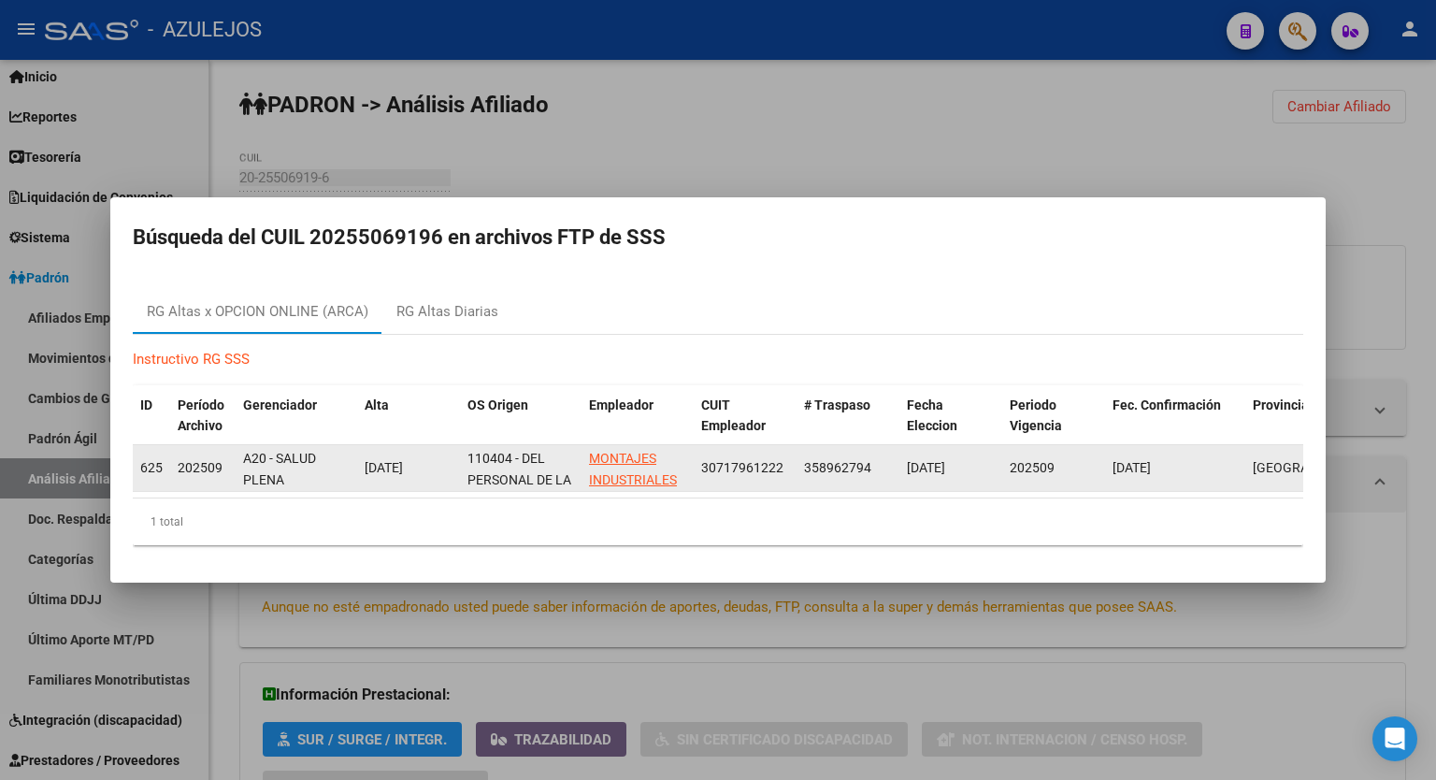
drag, startPoint x: 792, startPoint y: 456, endPoint x: 698, endPoint y: 465, distance: 94.8
click at [698, 465] on datatable-body-cell "30717961222" at bounding box center [745, 468] width 103 height 46
copy span "30717961222"
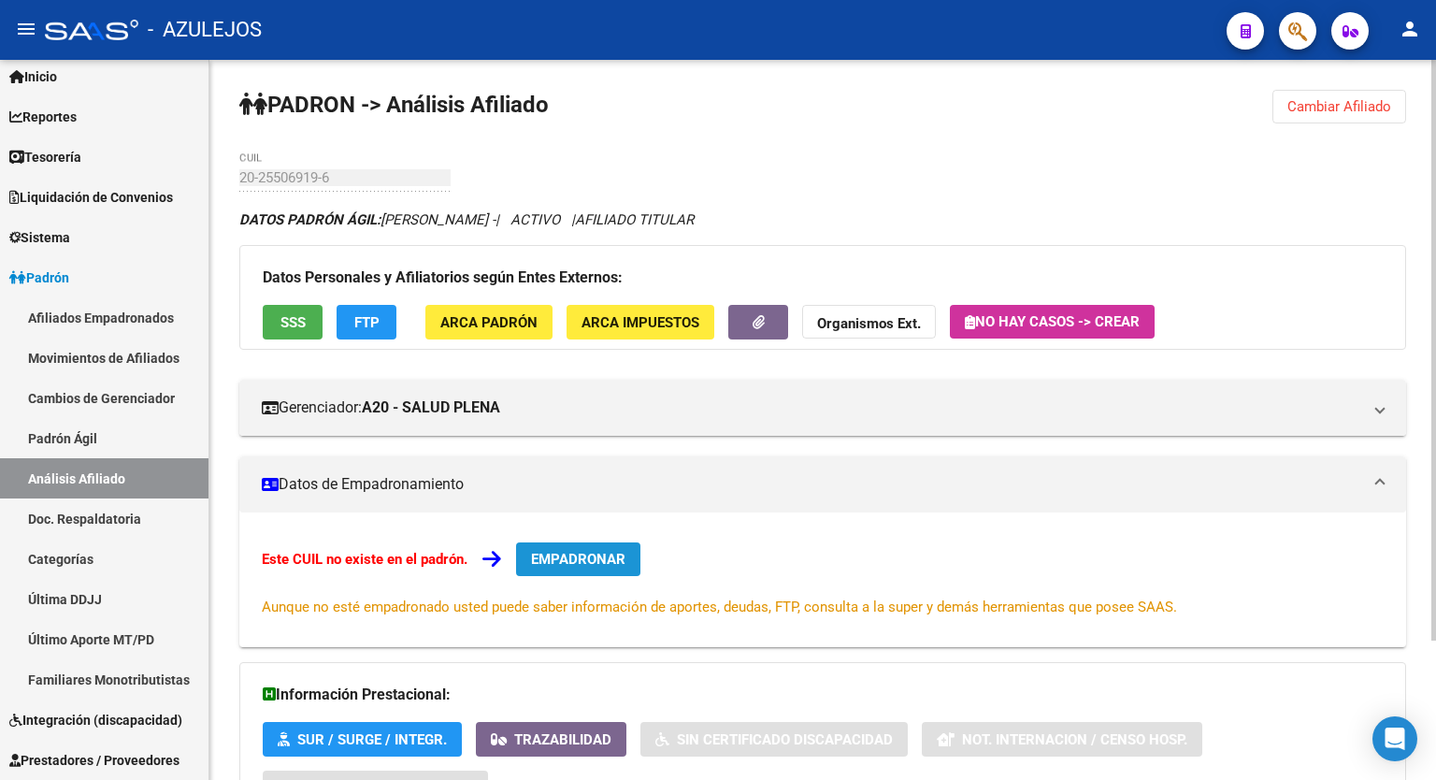
click at [573, 554] on span "EMPADRONAR" at bounding box center [578, 559] width 94 height 17
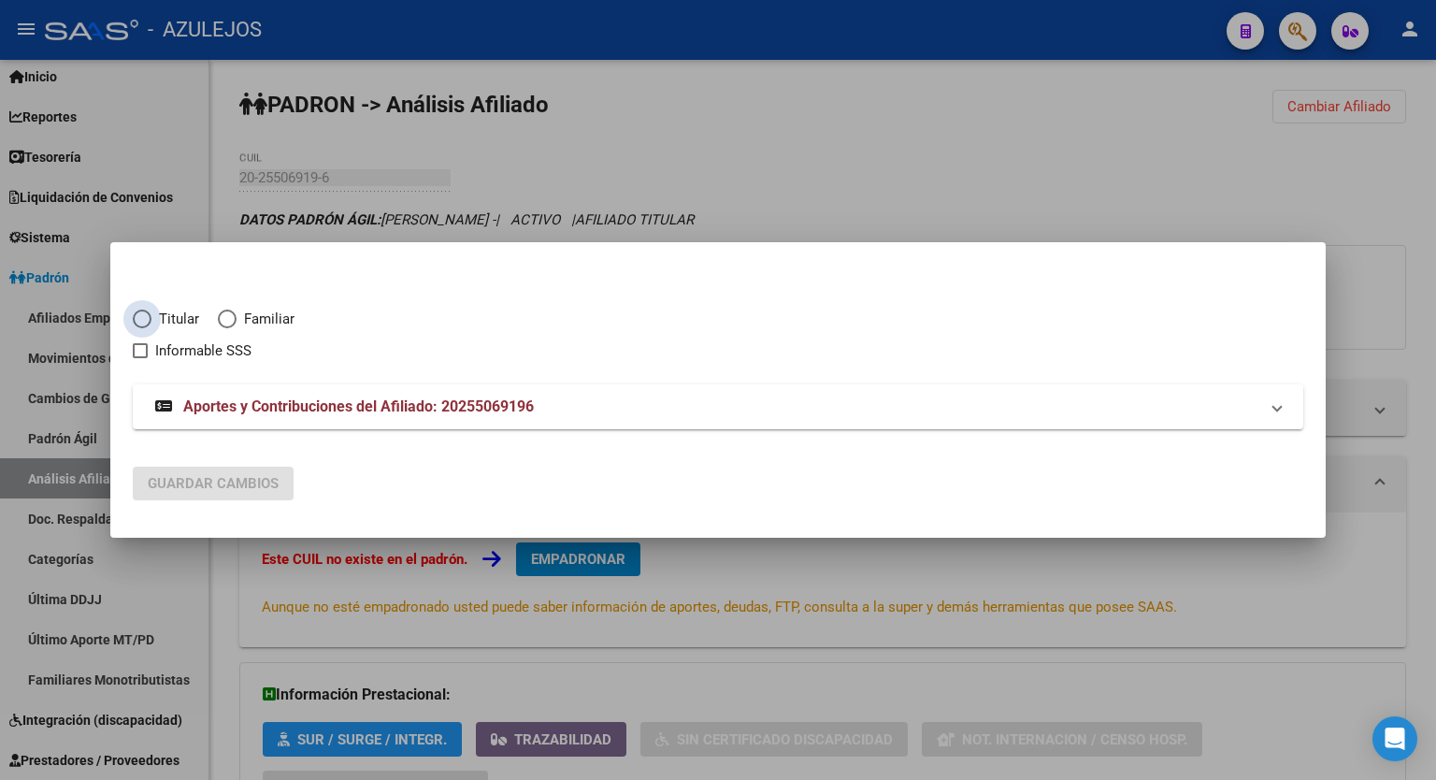
click at [145, 323] on span "Elija una opción" at bounding box center [142, 319] width 19 height 19
click at [145, 323] on input "Titular" at bounding box center [142, 319] width 19 height 19
radio input "true"
checkbox input "true"
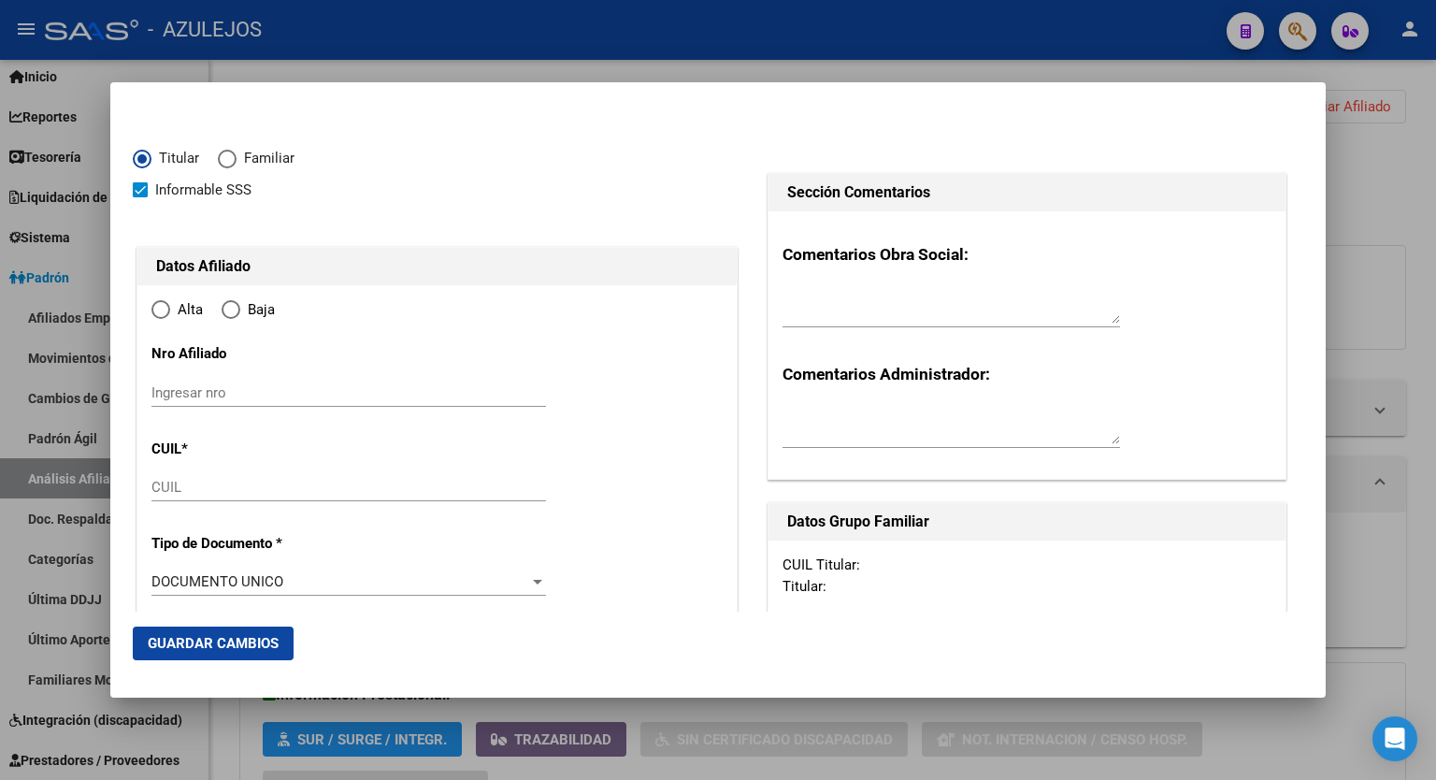
type input "20-25506919-6"
type input "25506919"
type input "VALDEZ"
type input "CRISTIAN JUVENAL"
type input "1978-07-17"
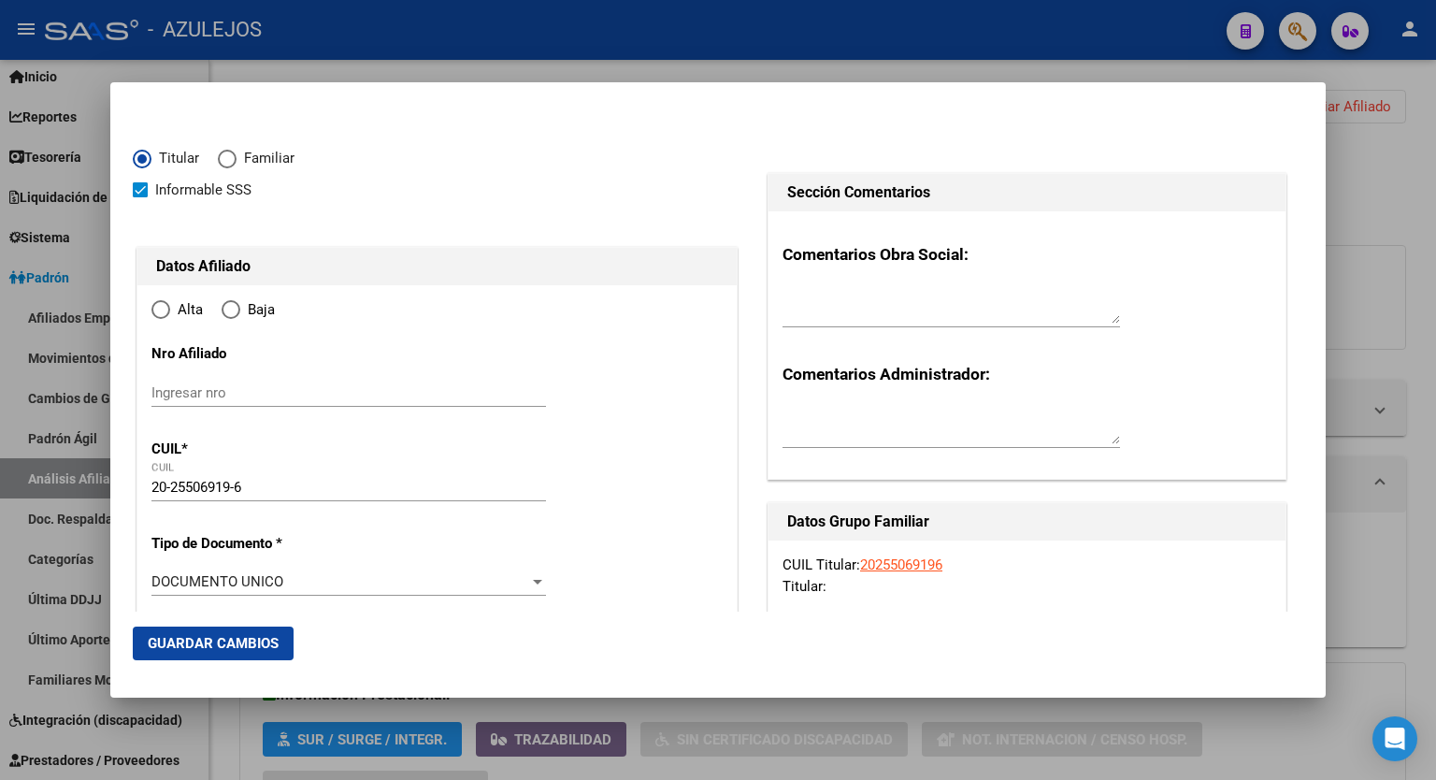
type input "ALEJANDRO KORN"
type input "1864"
type input "ZEBALLOS"
type input "425"
radio input "true"
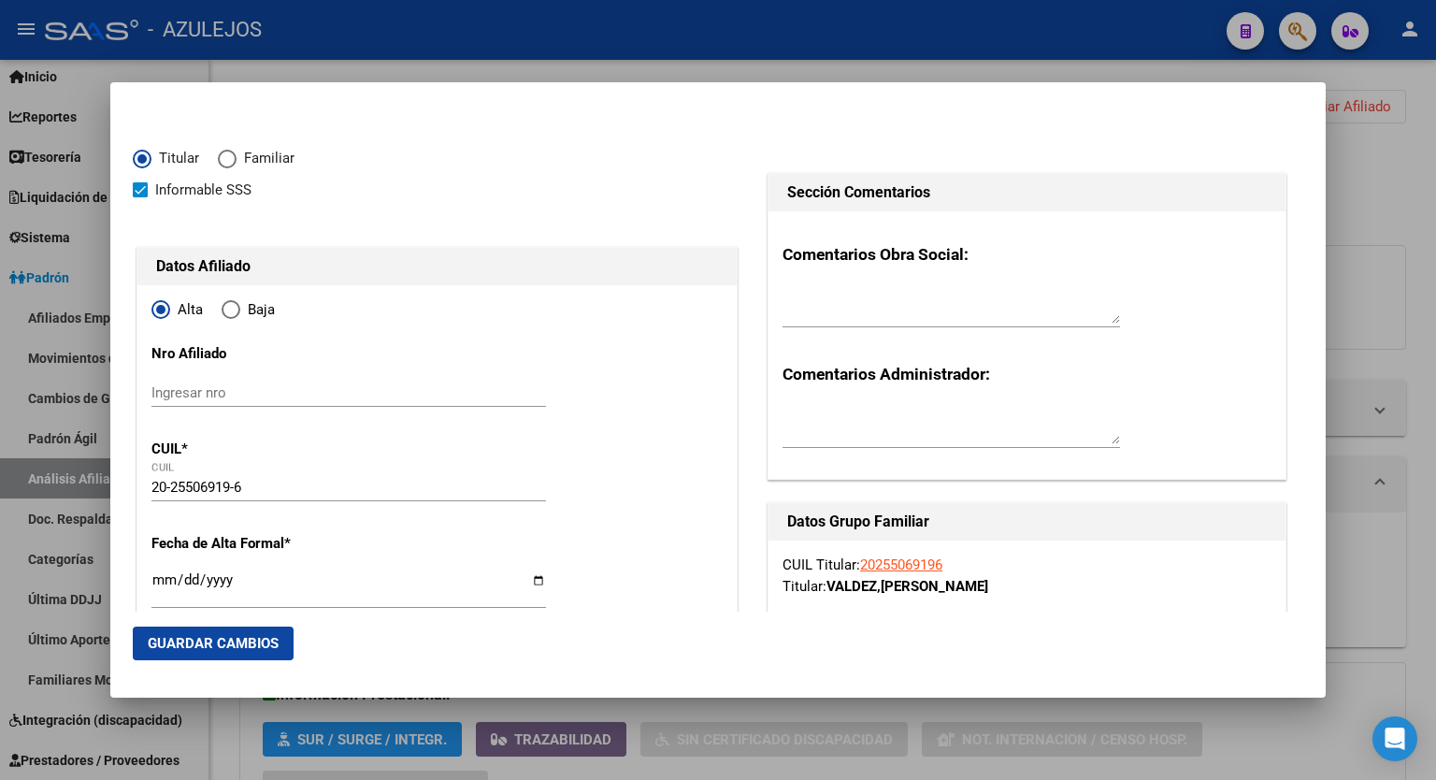
type input "ALEJANDRO KORN"
click at [532, 578] on input "Ingresar fecha" at bounding box center [349, 587] width 395 height 30
type input "2025-09-01"
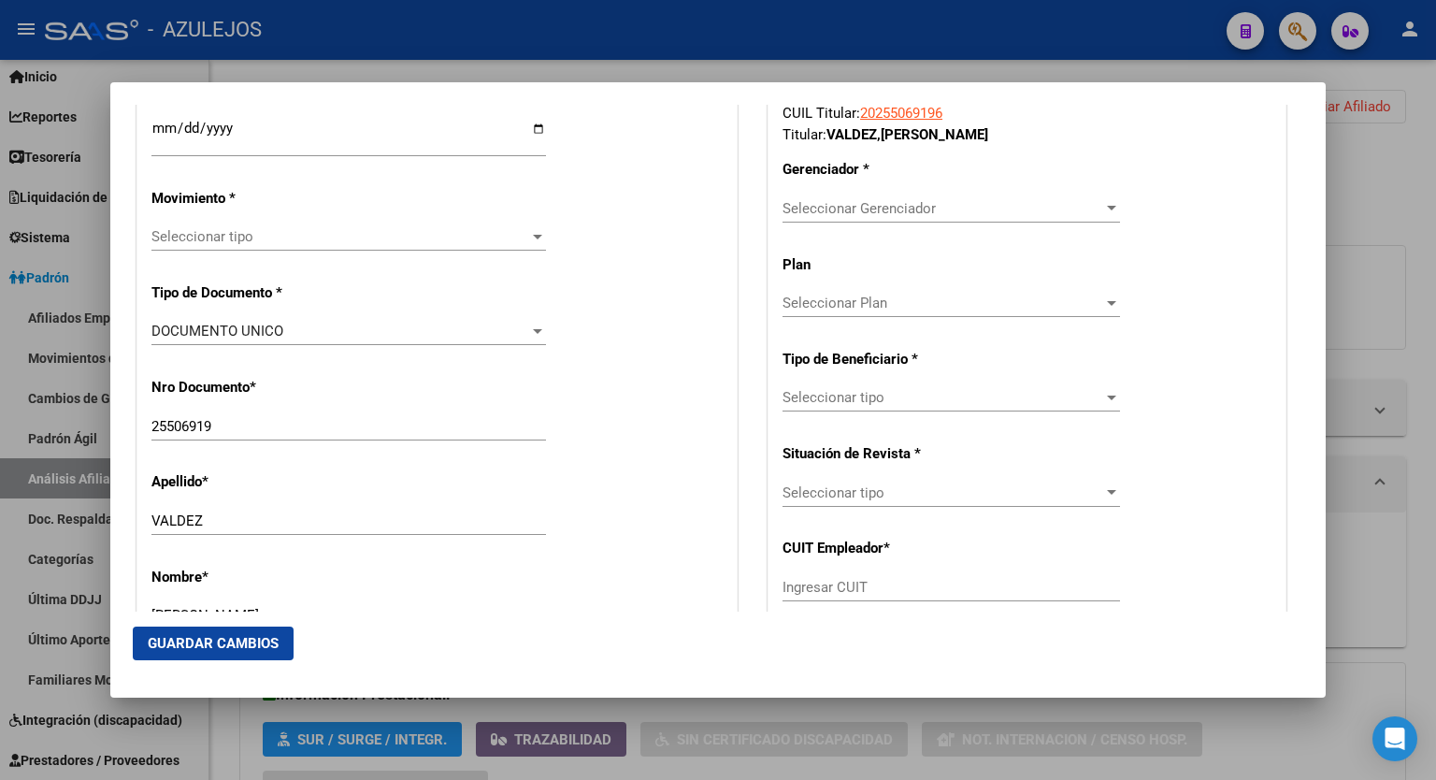
scroll to position [475, 0]
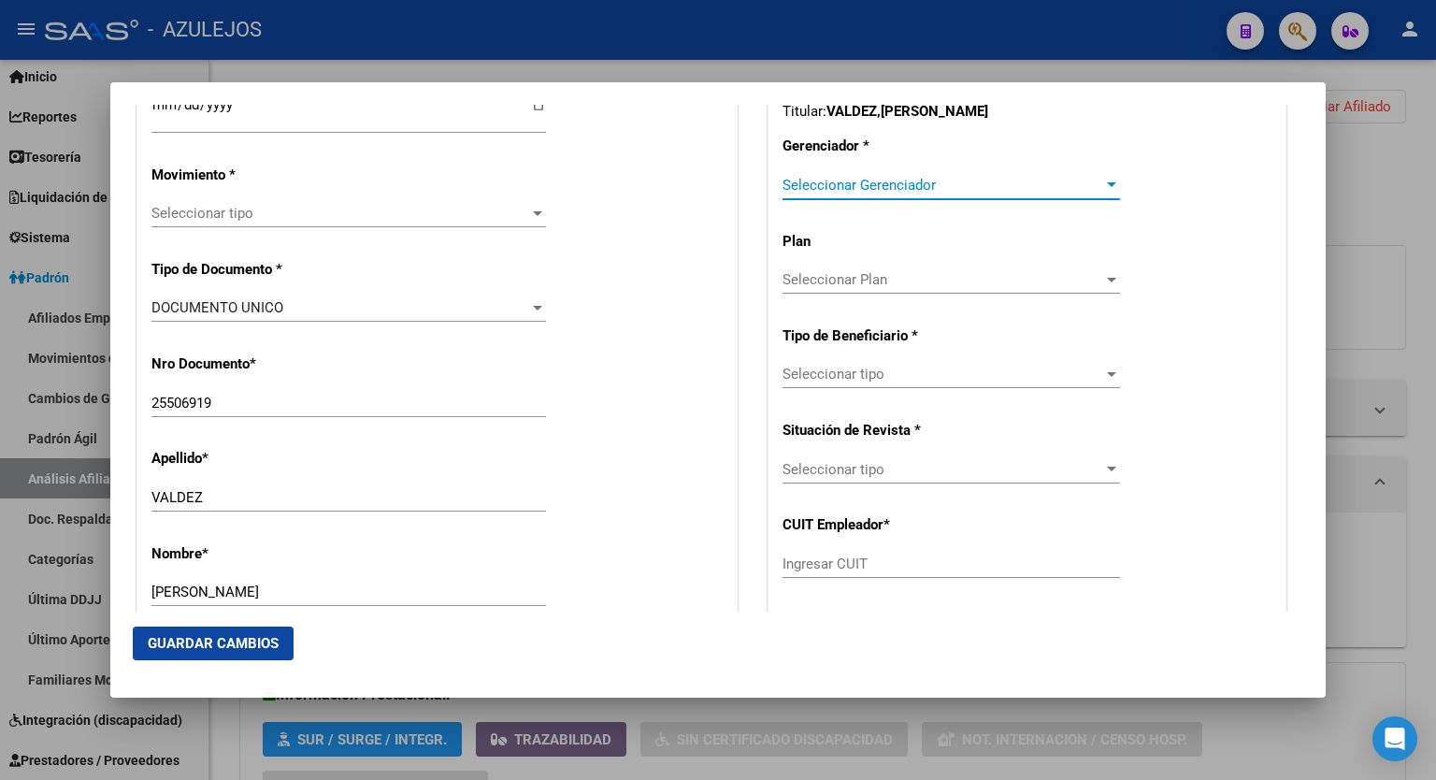
click at [1107, 184] on div at bounding box center [1111, 184] width 9 height 5
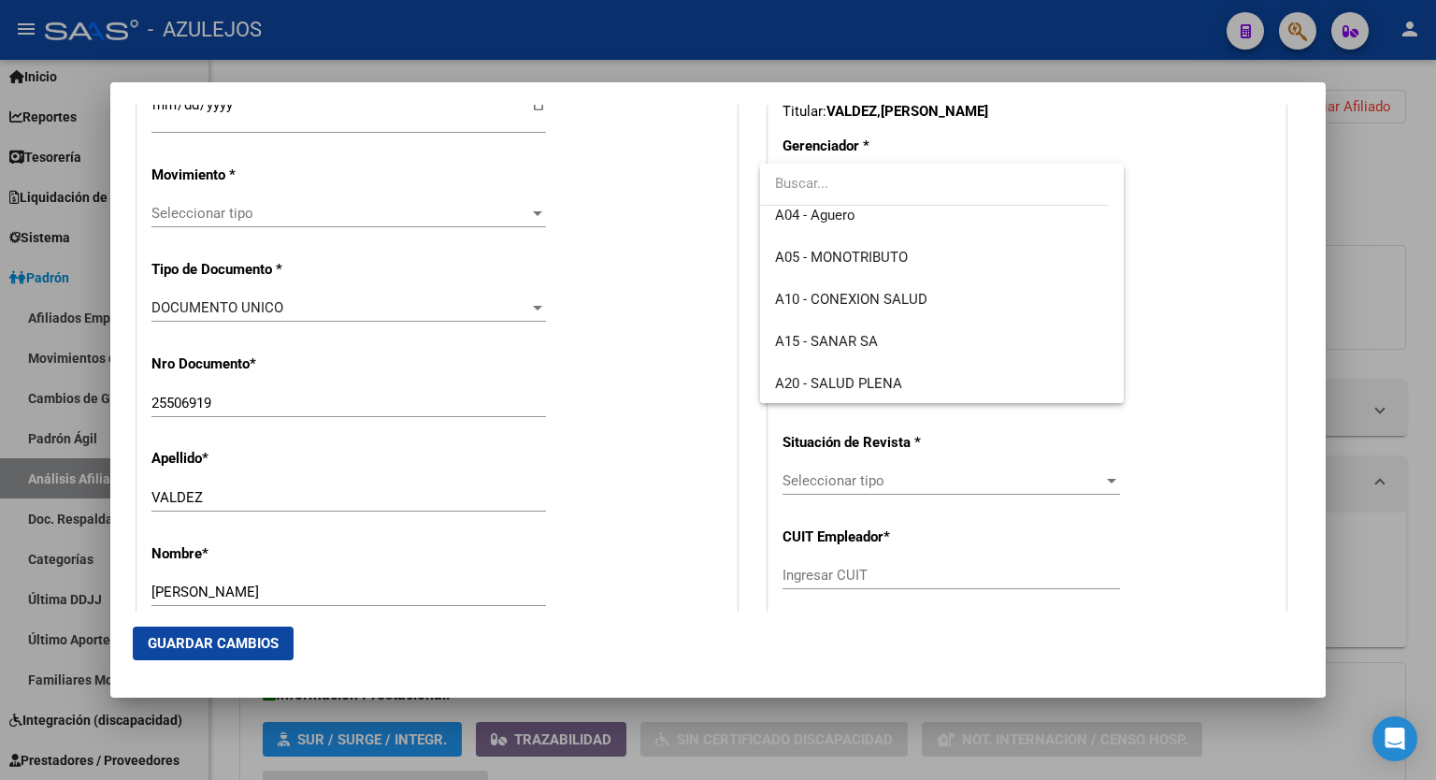
scroll to position [156, 0]
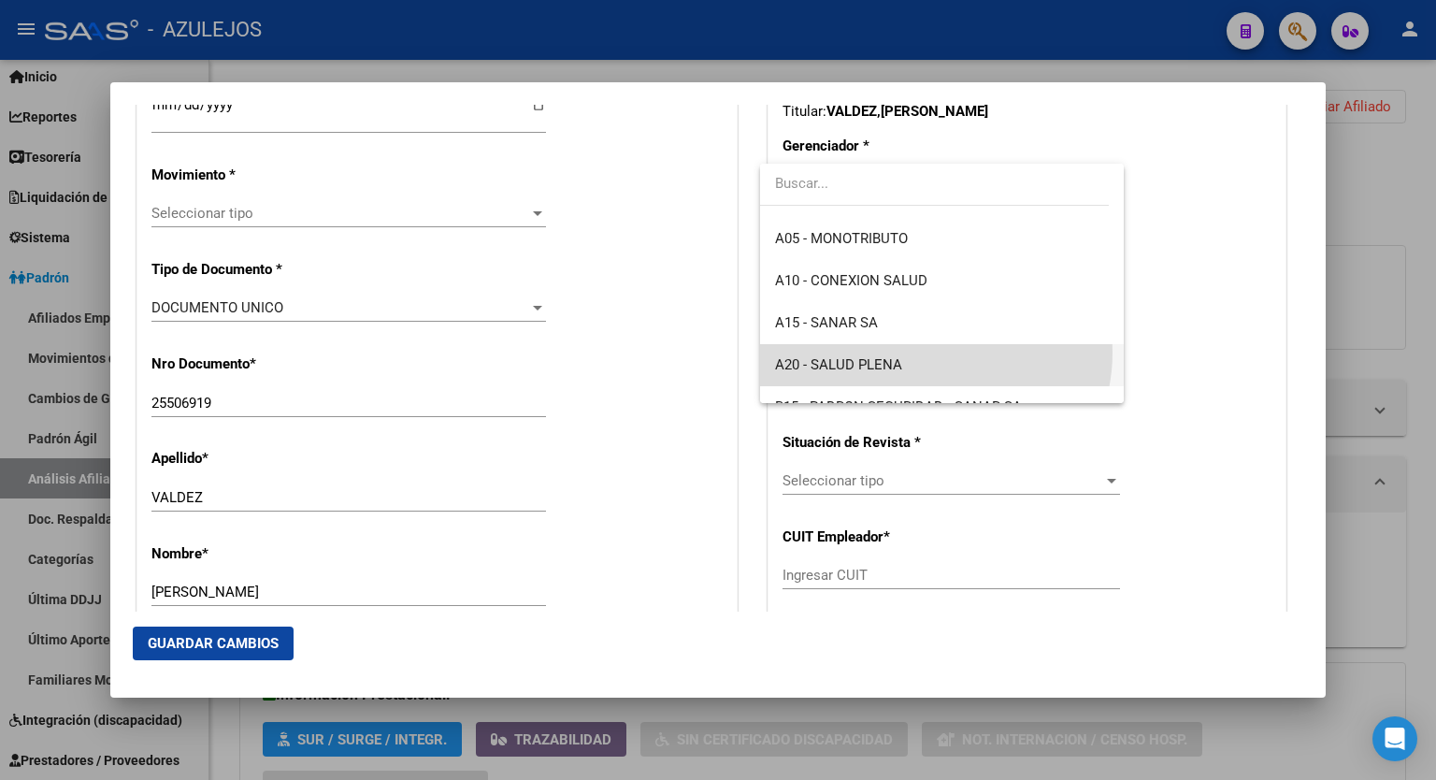
click at [934, 353] on span "A20 - SALUD PLENA" at bounding box center [942, 365] width 334 height 42
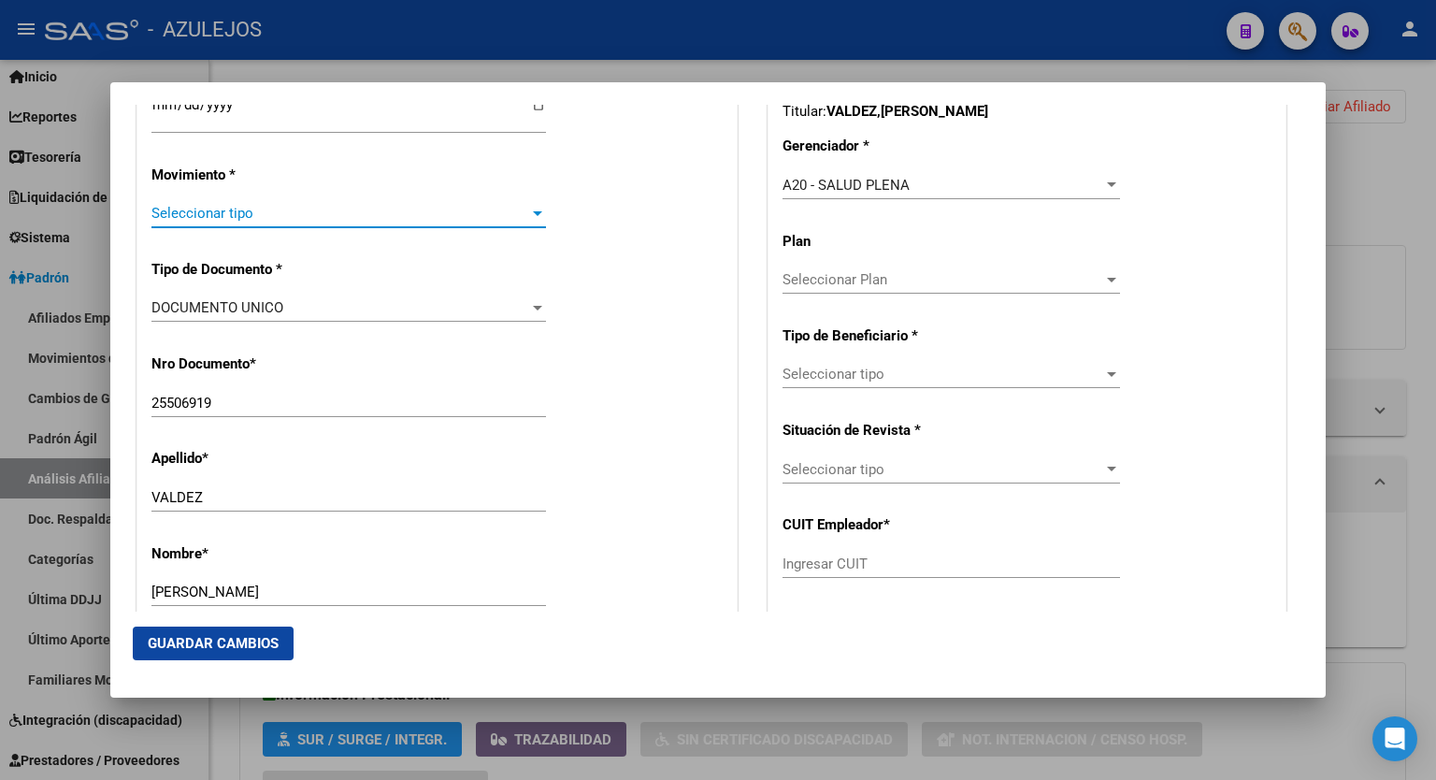
click at [533, 209] on div at bounding box center [537, 213] width 17 height 15
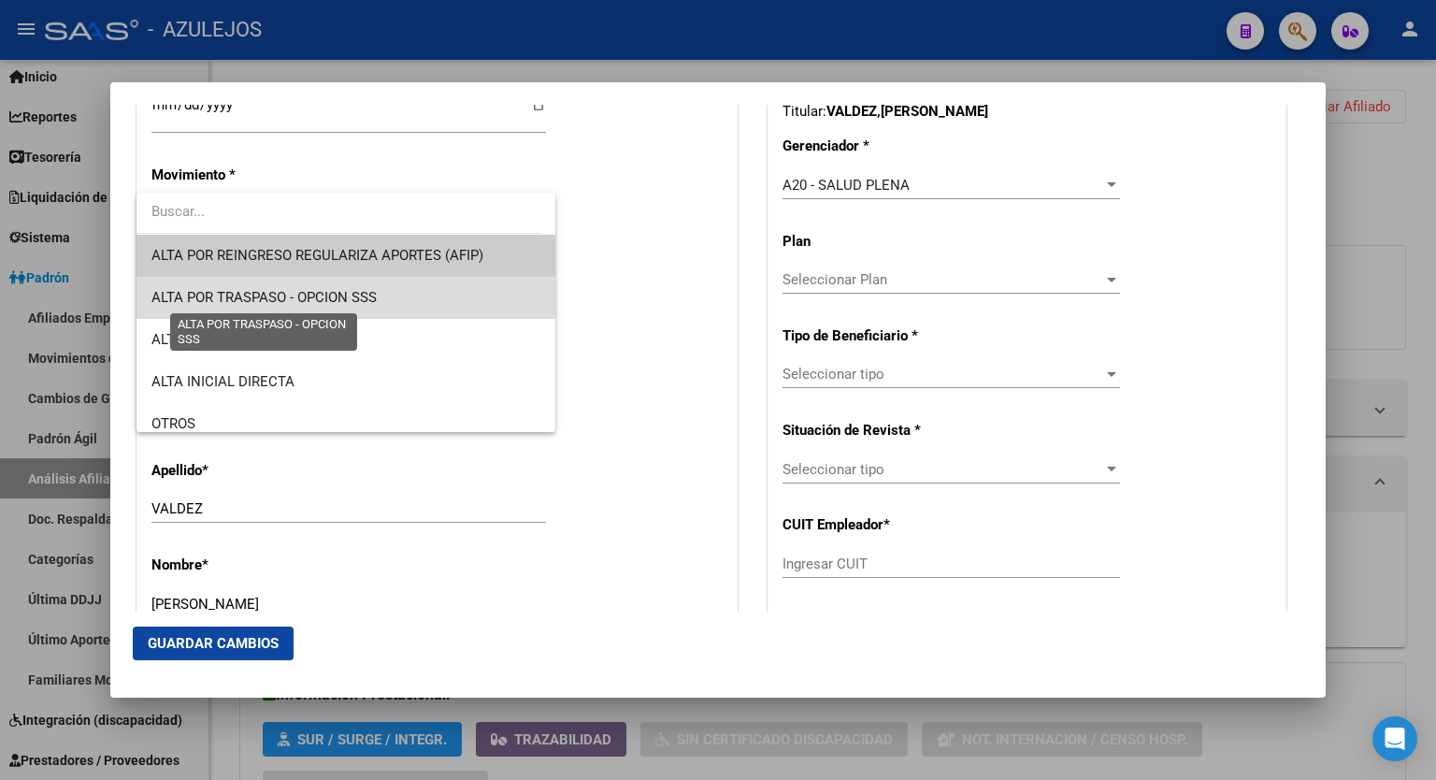
click at [375, 292] on span "ALTA POR TRASPASO - OPCION SSS" at bounding box center [264, 297] width 225 height 17
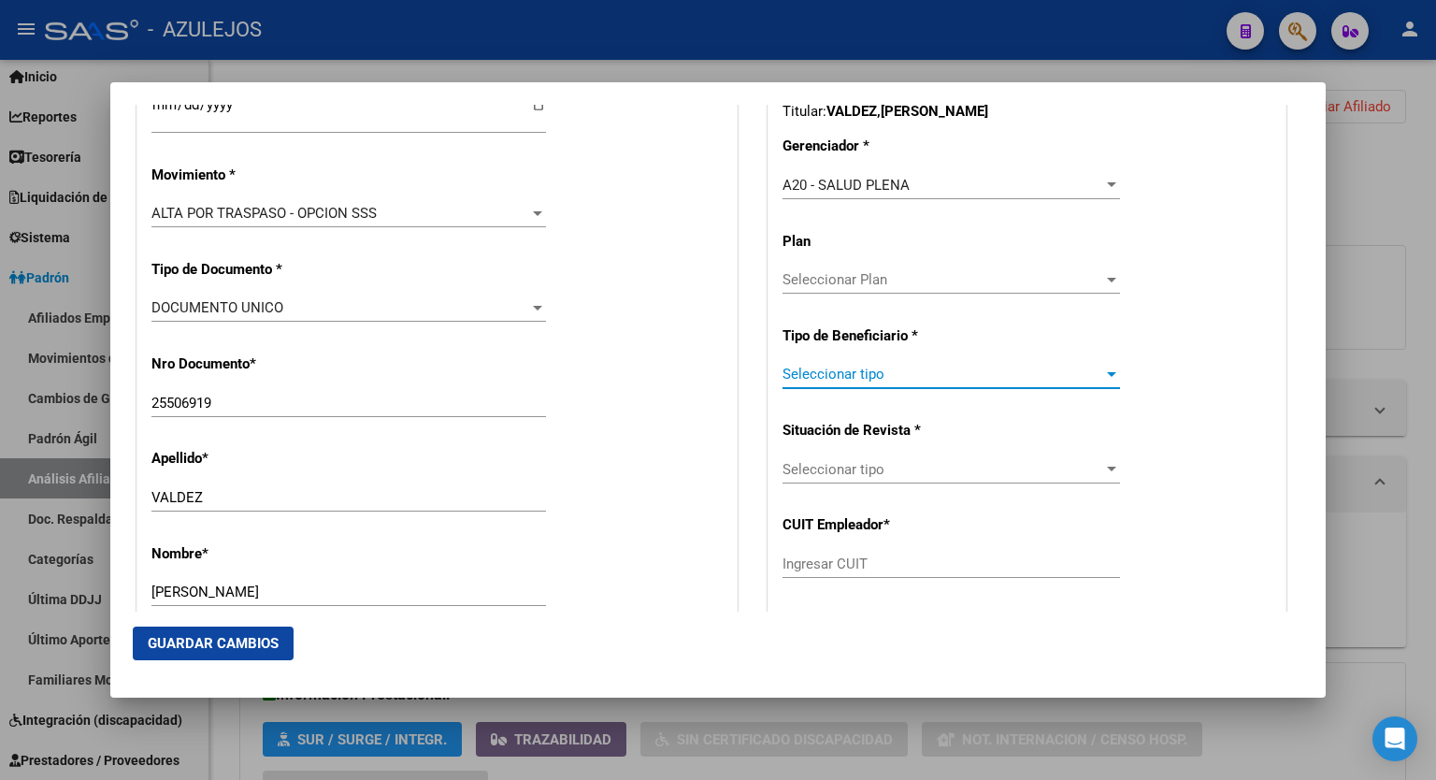
click at [1104, 366] on div "Seleccionar tipo" at bounding box center [952, 374] width 338 height 17
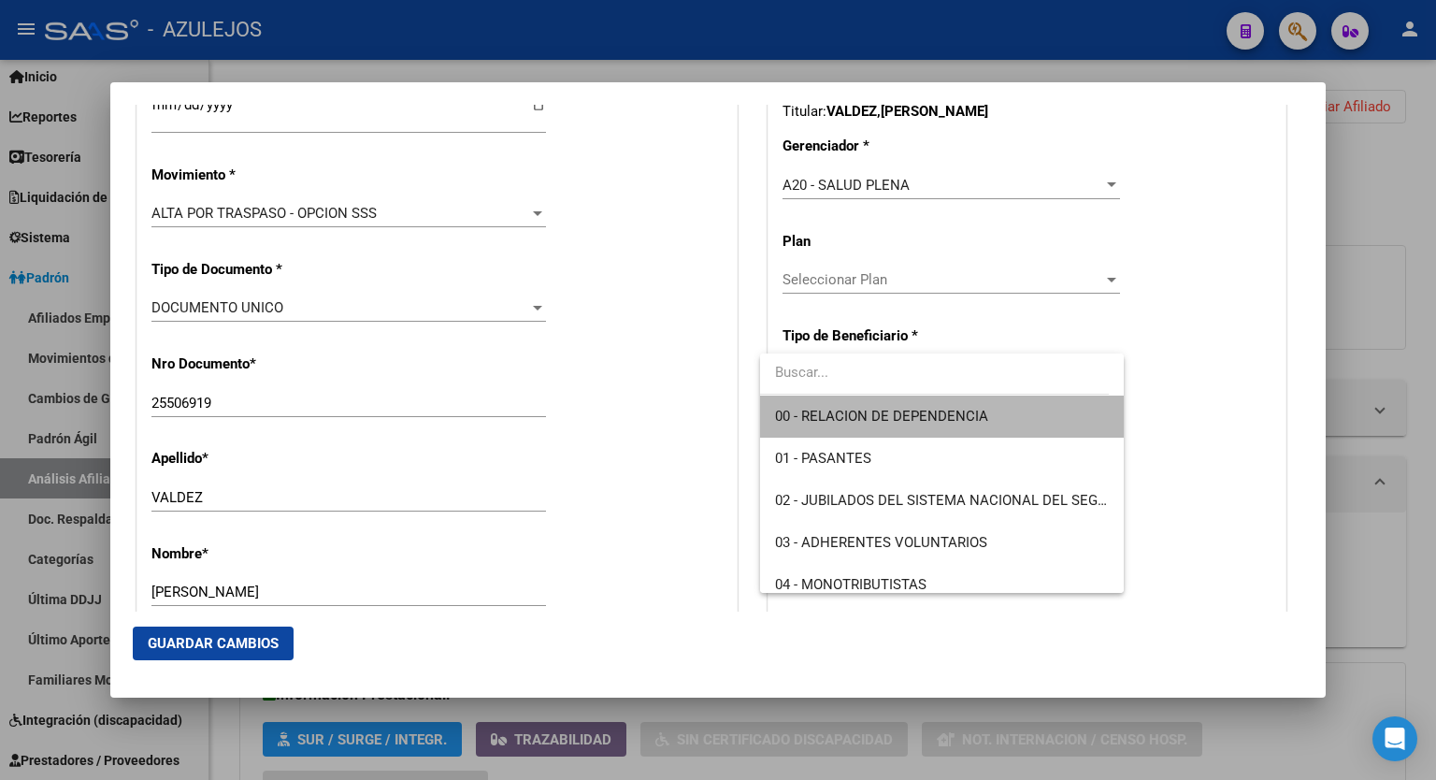
click at [998, 416] on span "00 - RELACION DE DEPENDENCIA" at bounding box center [942, 417] width 334 height 42
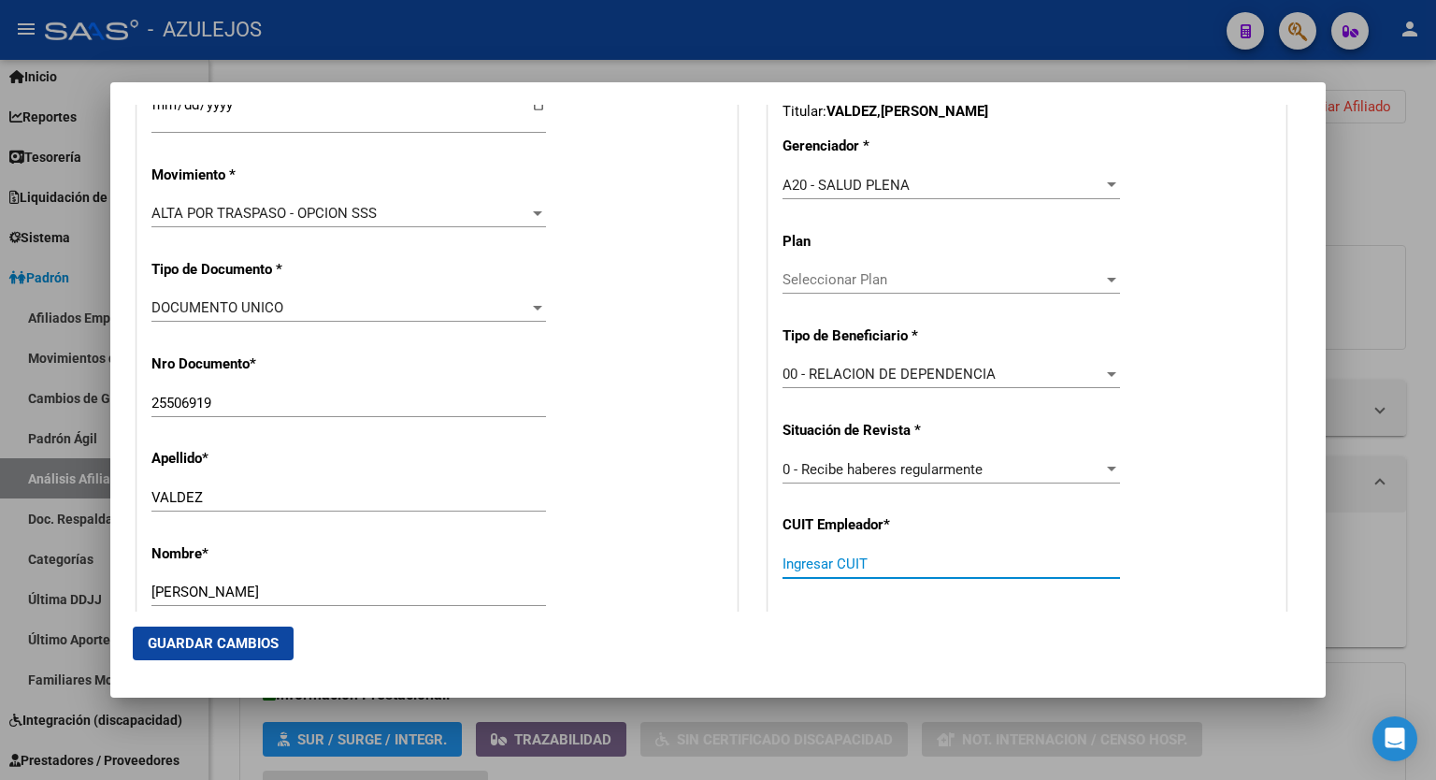
click at [909, 556] on input "Ingresar CUIT" at bounding box center [952, 564] width 338 height 17
paste input "30-71796122-2"
type input "30-71796122-2"
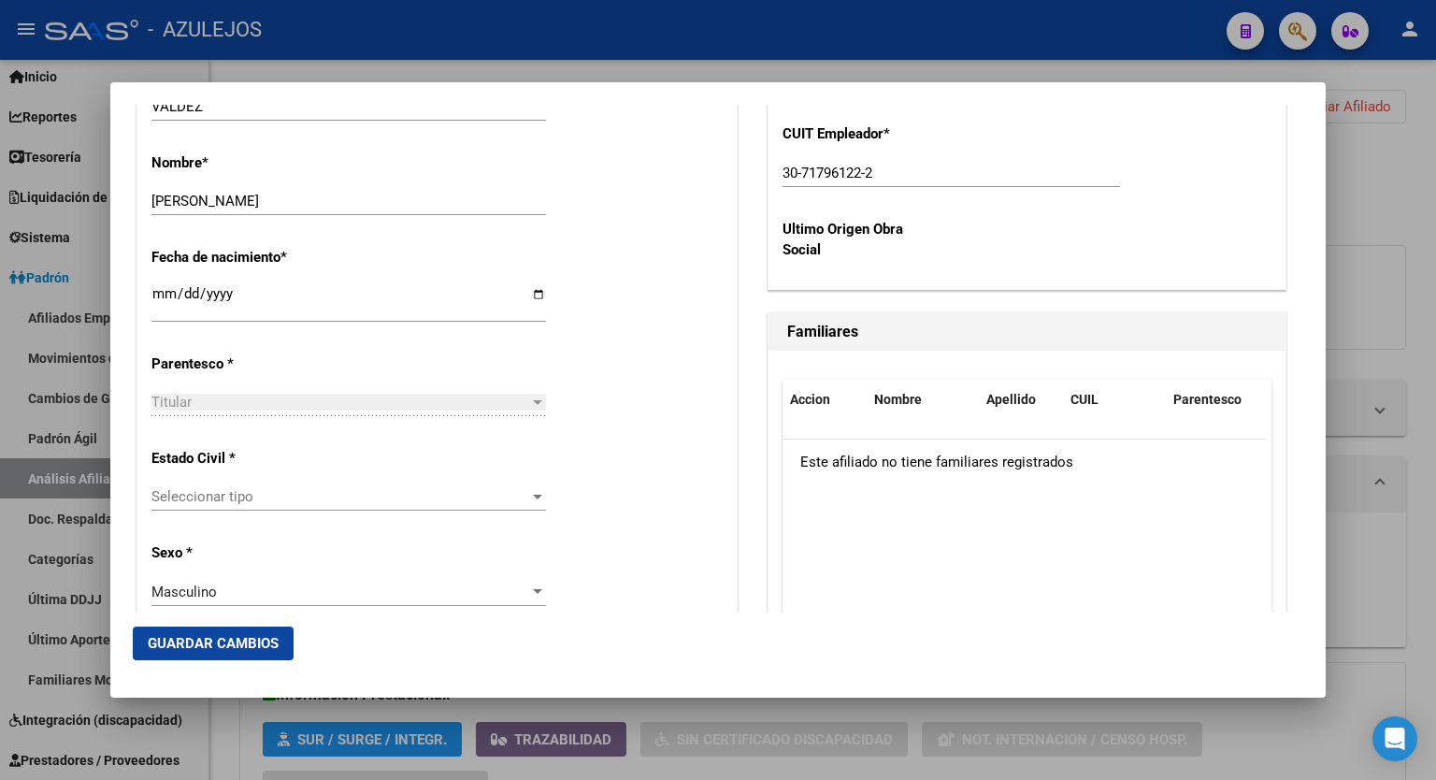
scroll to position [890, 0]
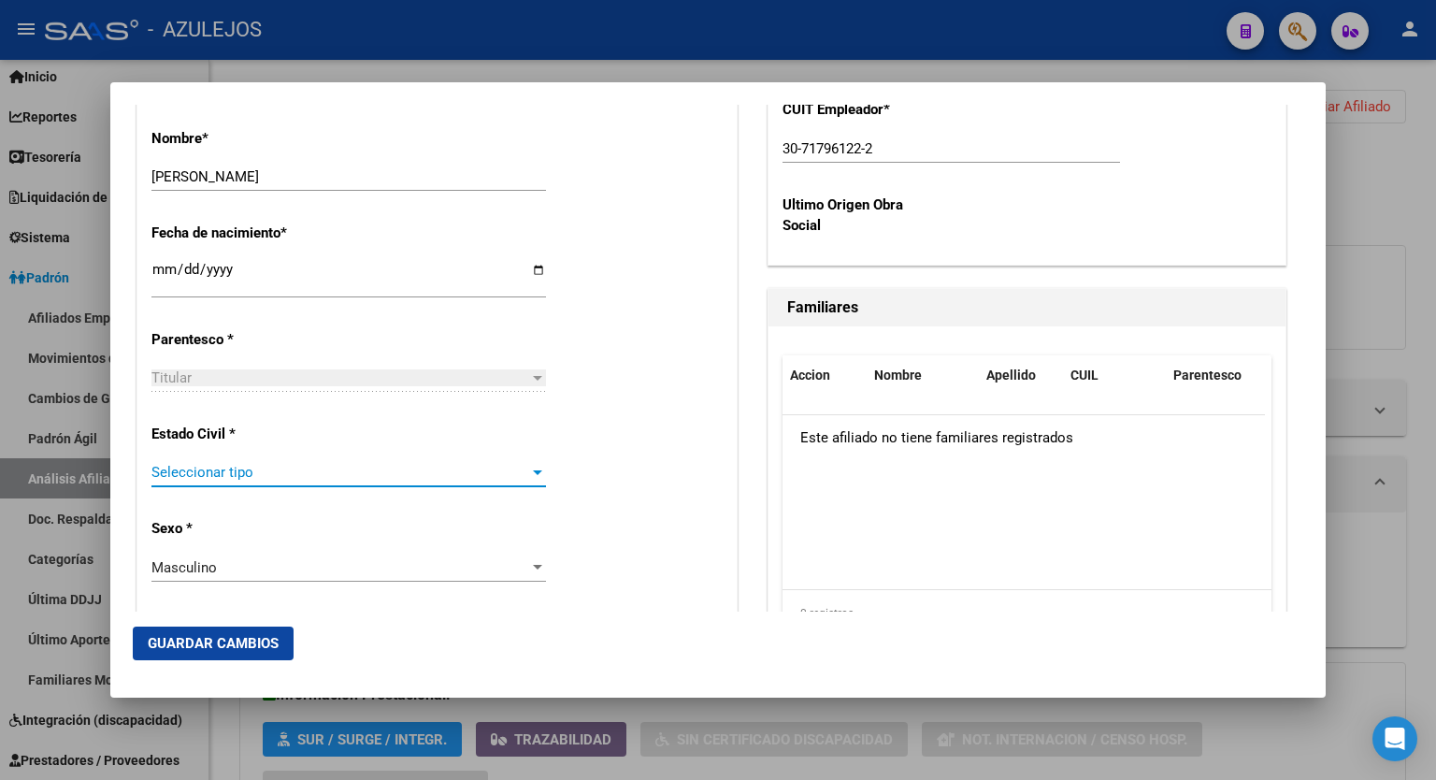
click at [531, 475] on div at bounding box center [537, 472] width 17 height 15
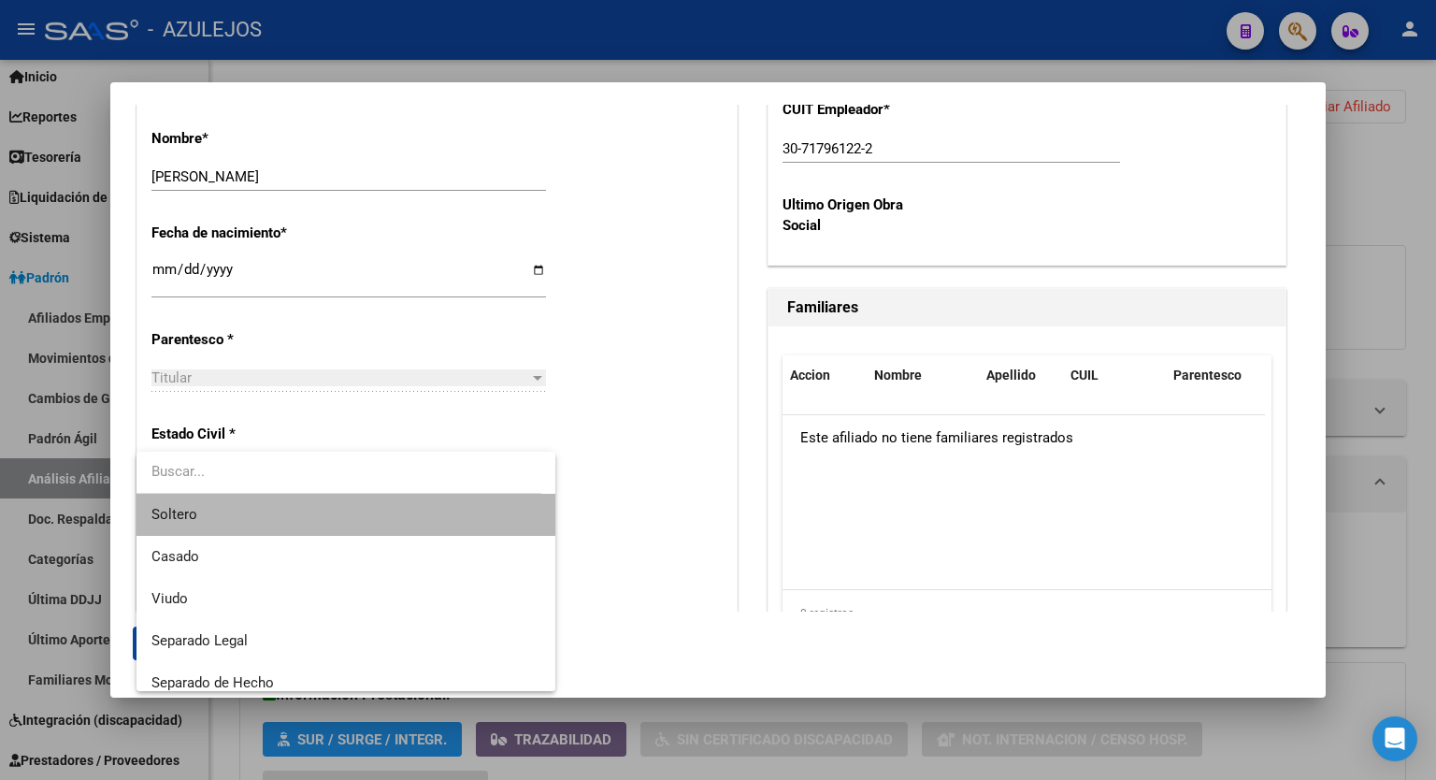
click at [386, 521] on span "Soltero" at bounding box center [346, 515] width 389 height 42
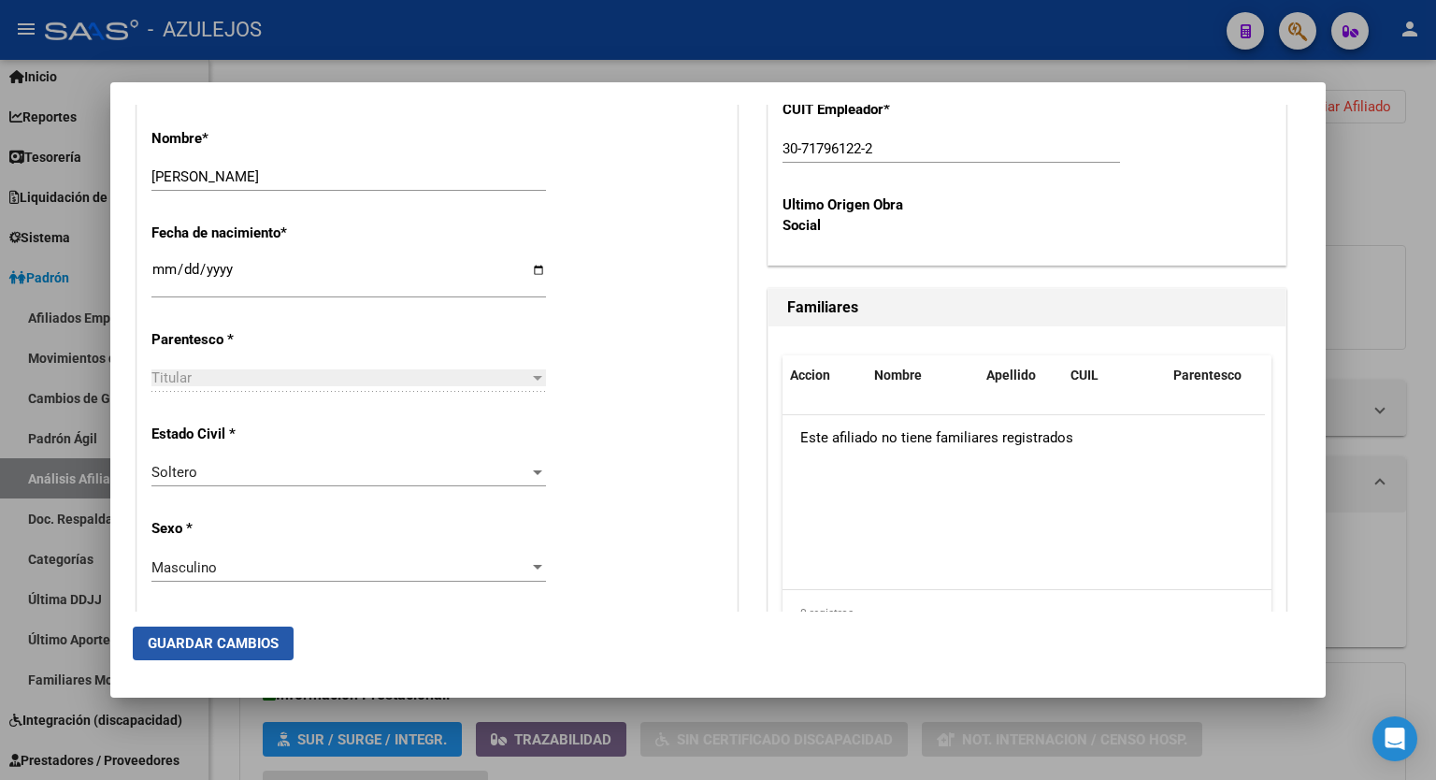
click at [216, 644] on span "Guardar Cambios" at bounding box center [213, 643] width 131 height 17
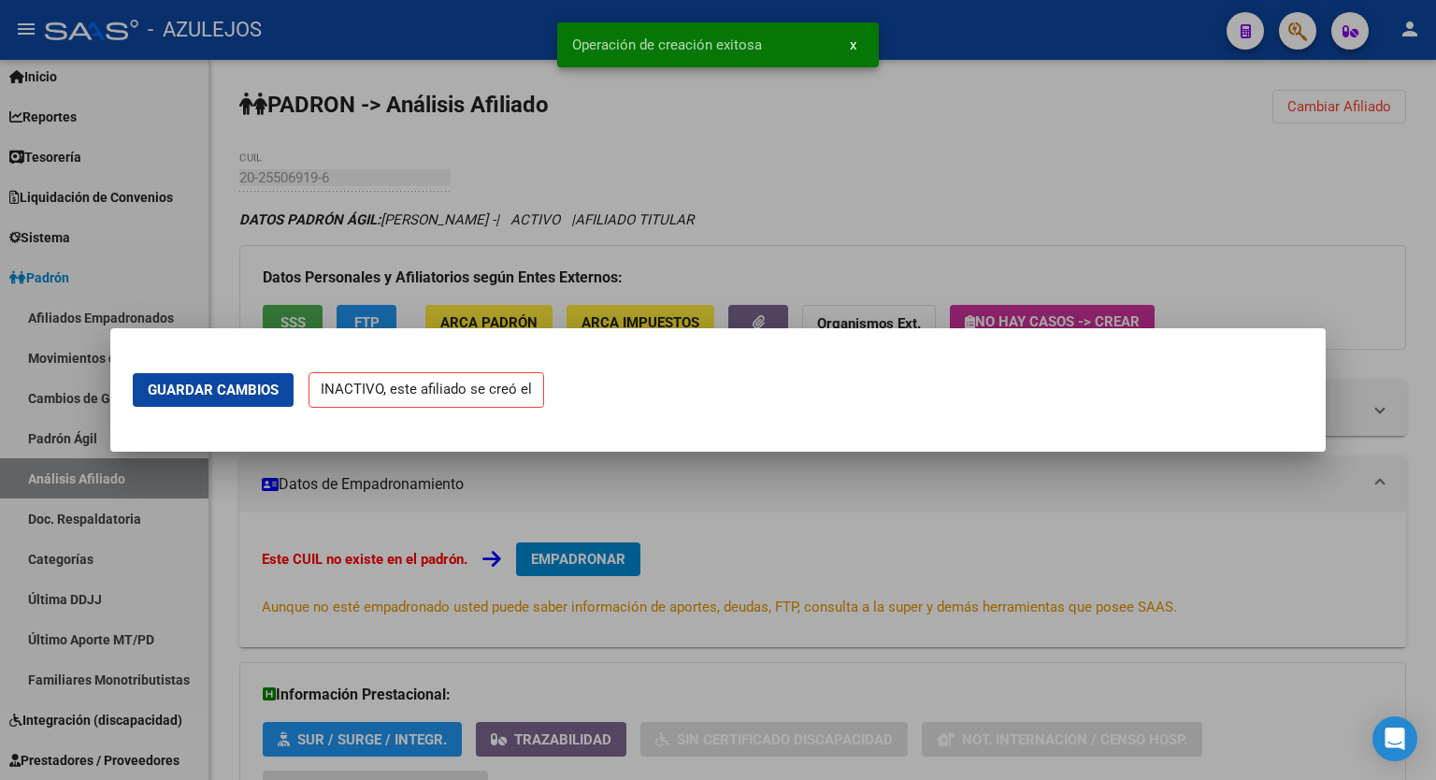
scroll to position [0, 0]
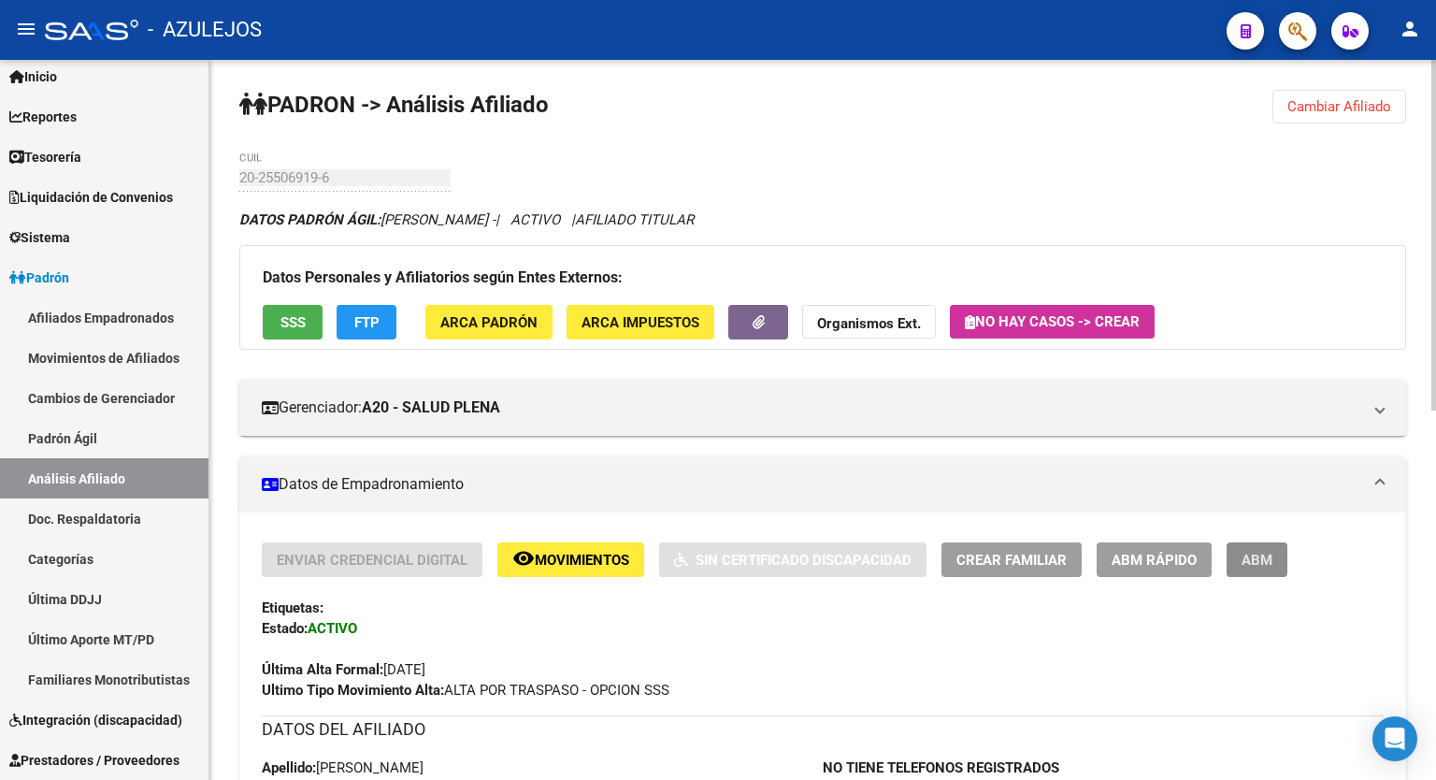
click at [1261, 552] on span "ABM" at bounding box center [1257, 560] width 31 height 17
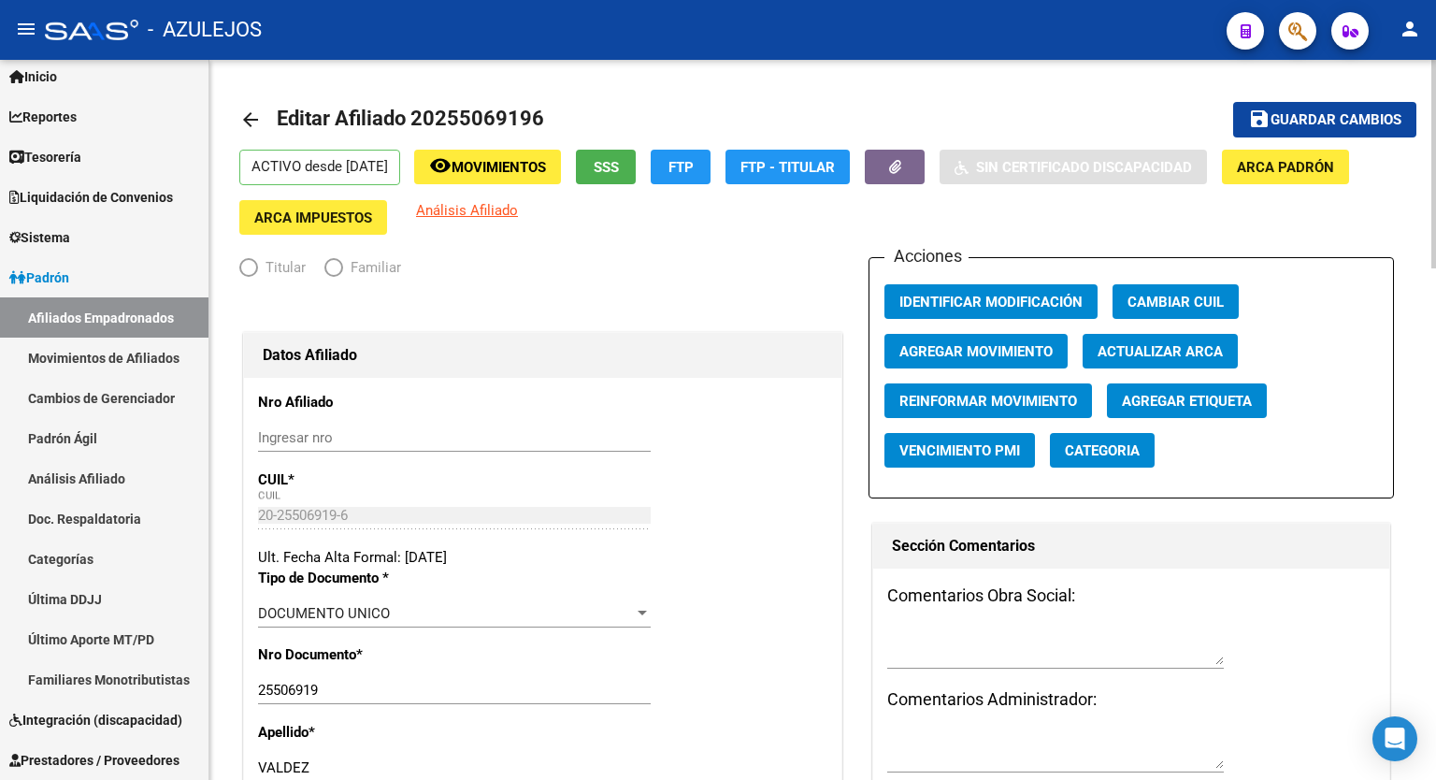
radio input "true"
type input "30-71796122-2"
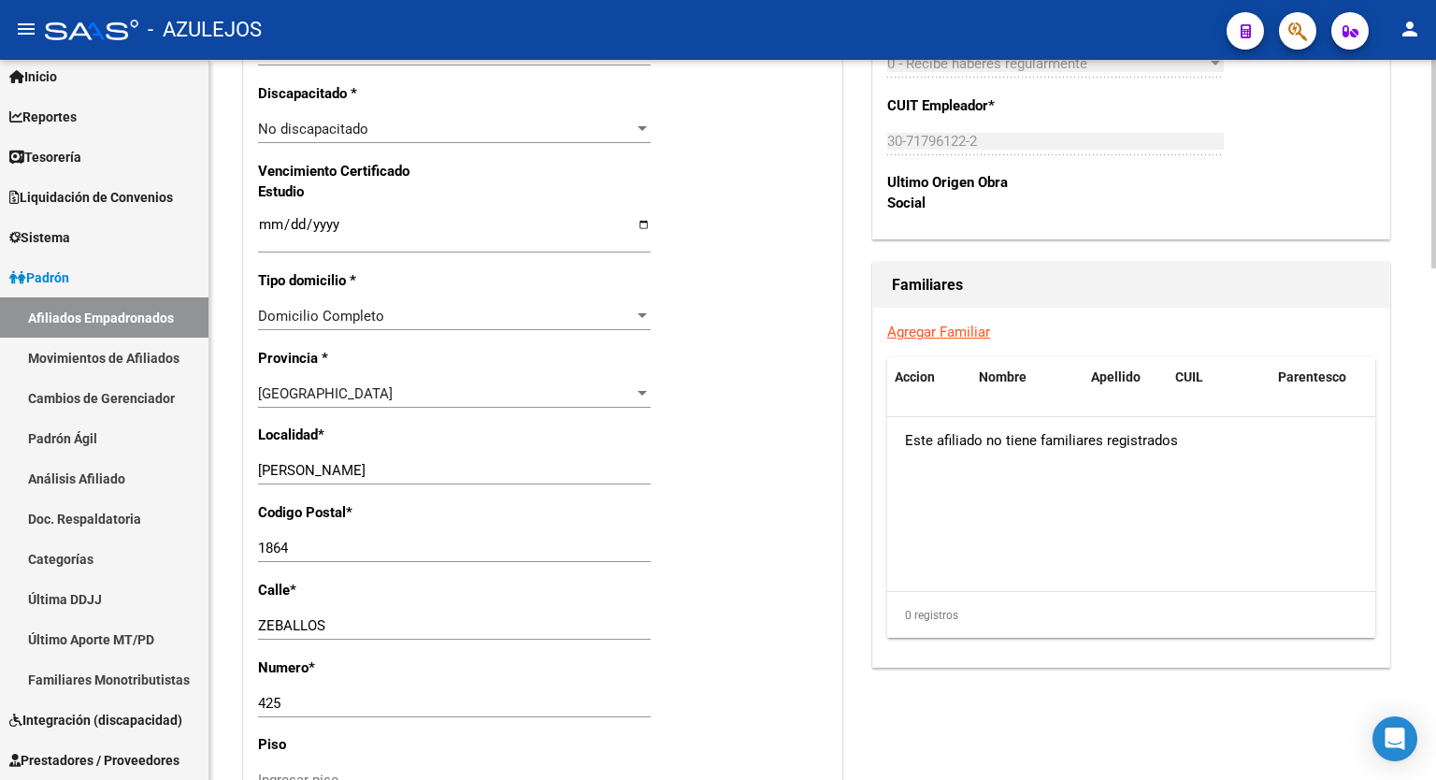
scroll to position [1192, 0]
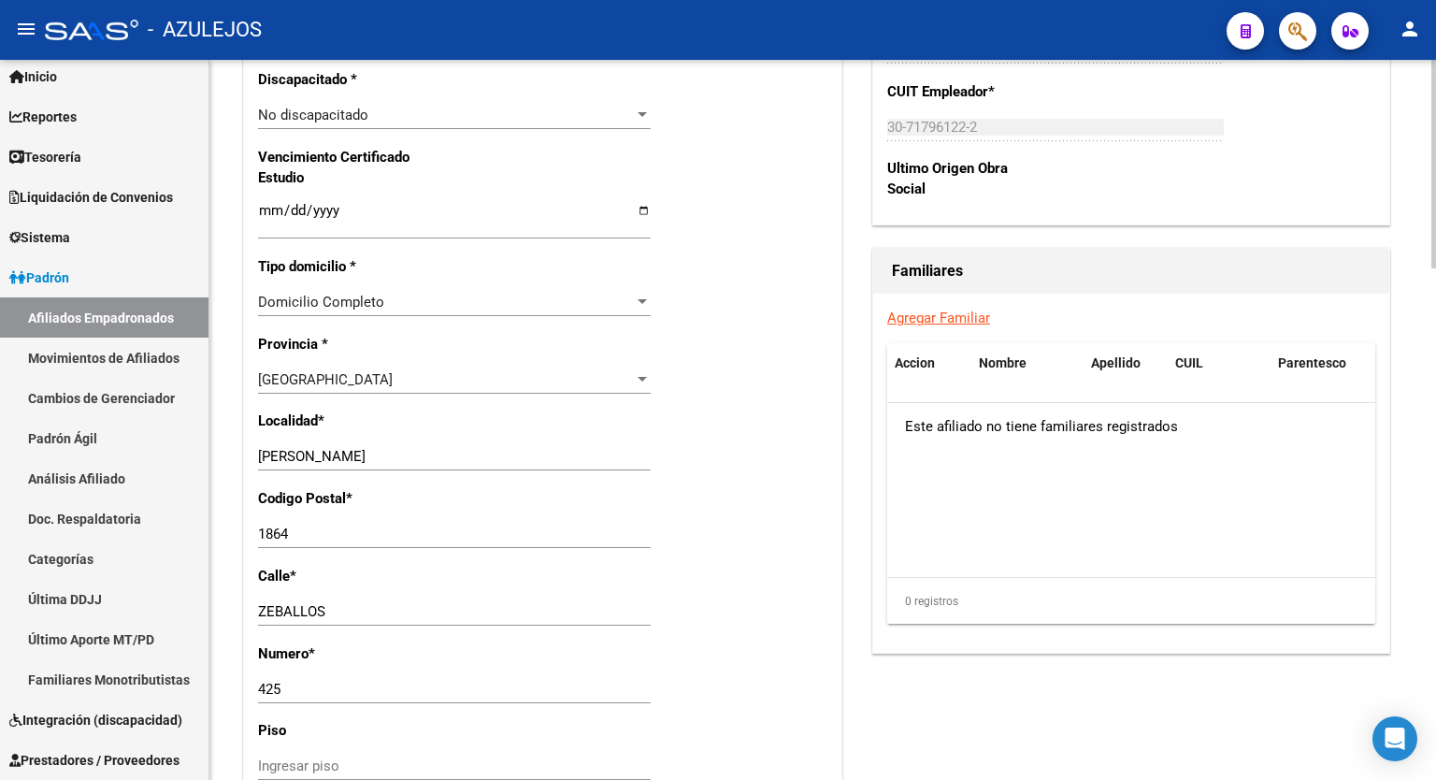
click at [1436, 525] on div at bounding box center [1434, 512] width 5 height 209
click at [943, 326] on link "Agregar Familiar" at bounding box center [939, 318] width 103 height 17
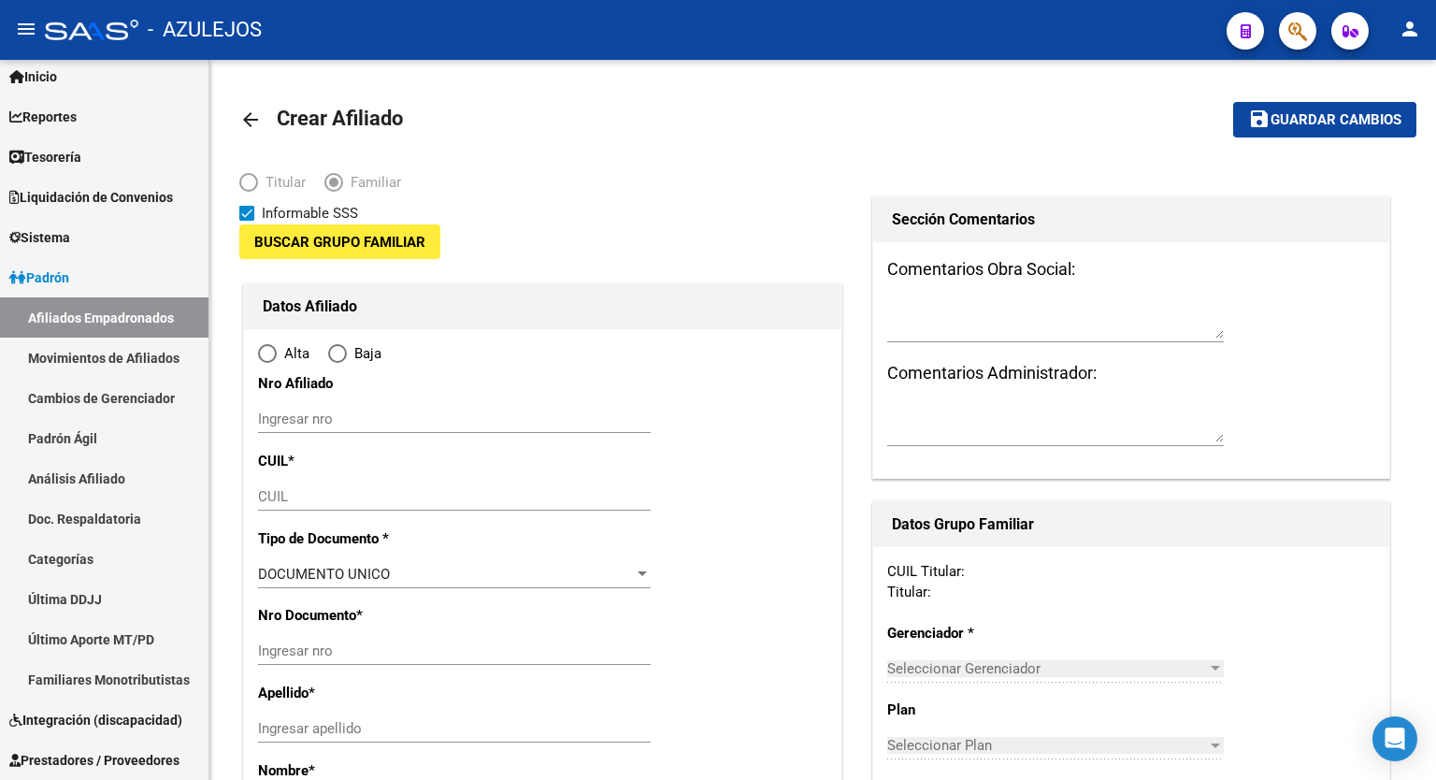
type input "30-71796122-2"
type input "ALEJANDRO KORN"
type input "1864"
type input "ZEBALLOS"
type input "425"
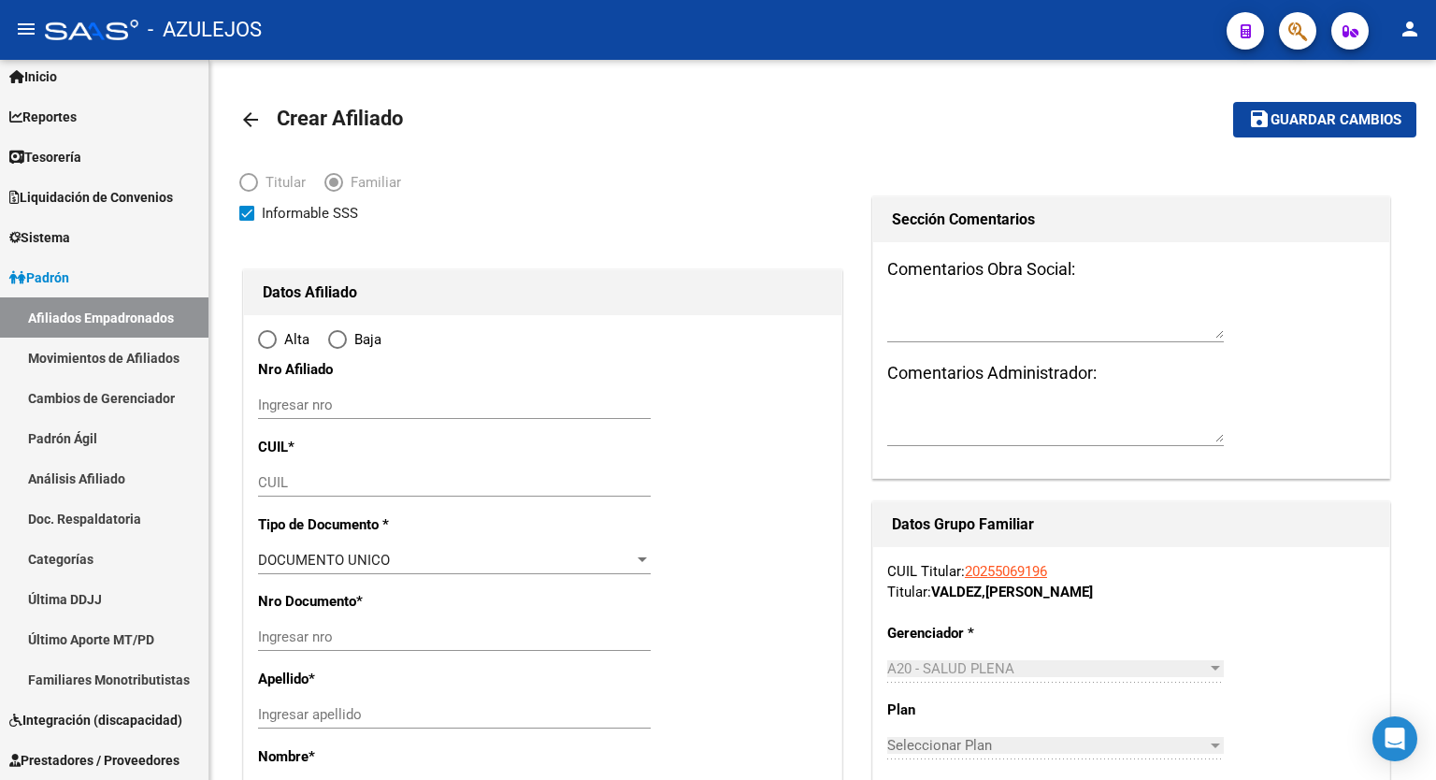
radio input "true"
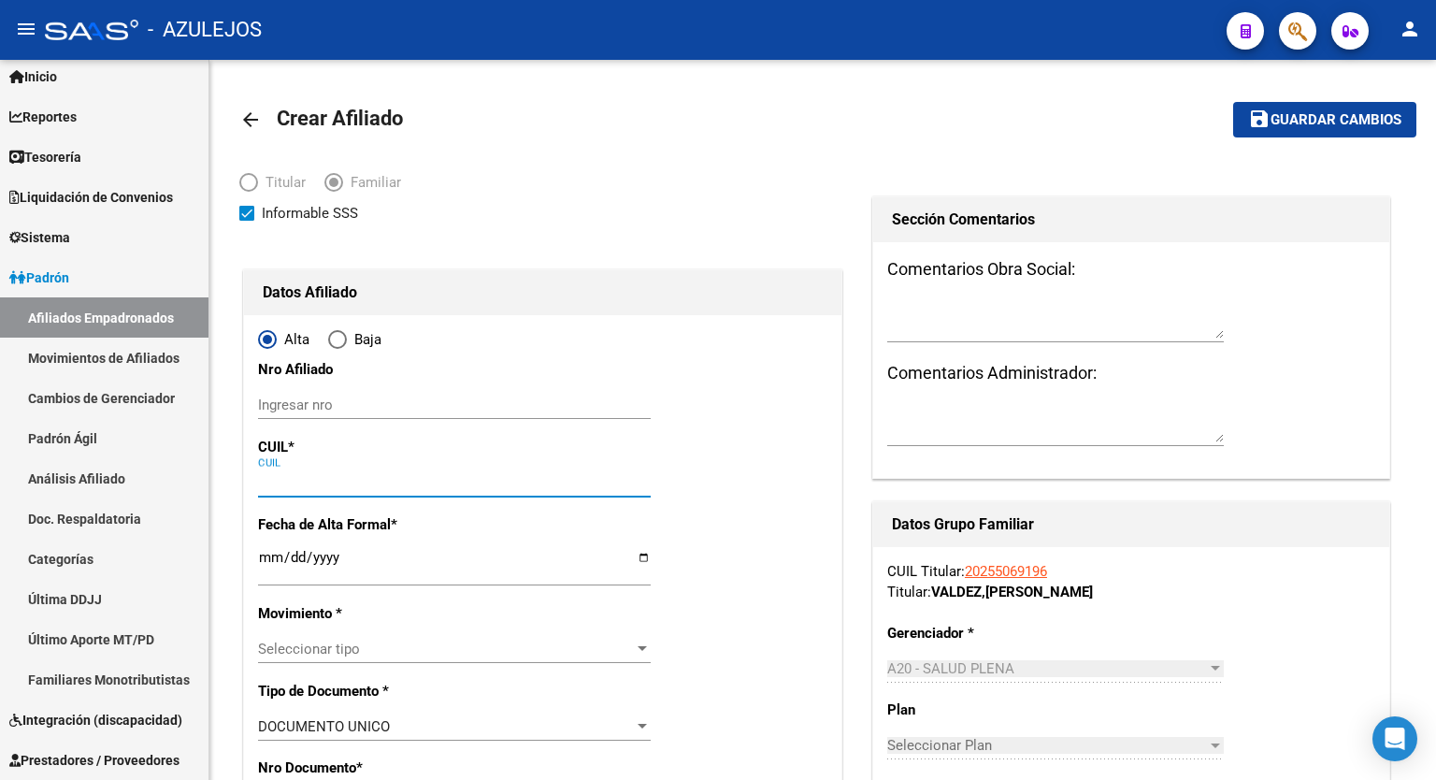
click at [355, 479] on input "CUIL" at bounding box center [454, 482] width 393 height 17
type input "30-71796122-2"
paste input "23-48575744-9"
type input "23-48575744-9"
type input "48575744"
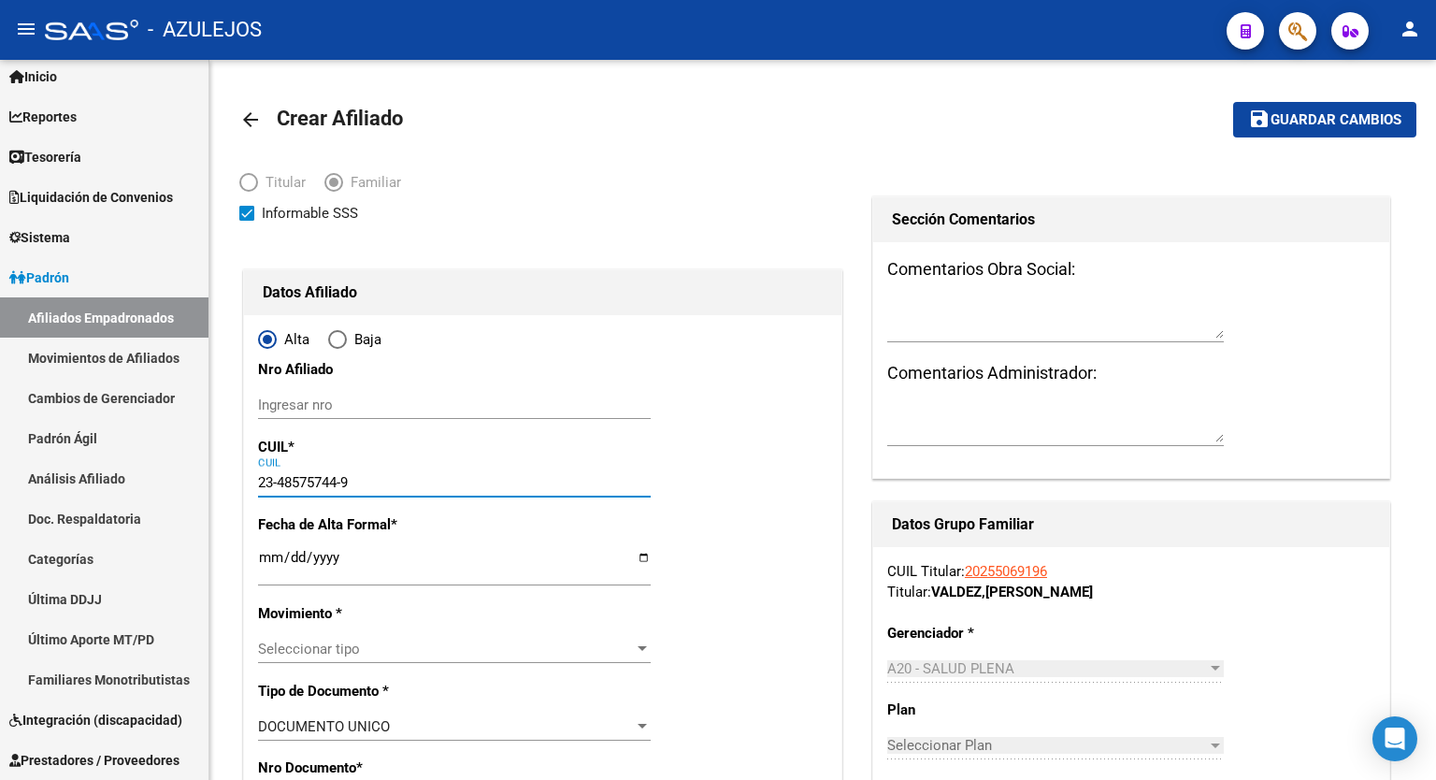
type input "VALDEZ"
type input "ISAIAS CRISTIAN"
type input "2008-02-14"
type input "ALEJANDRO KORN"
type input "AVELLANEDA"
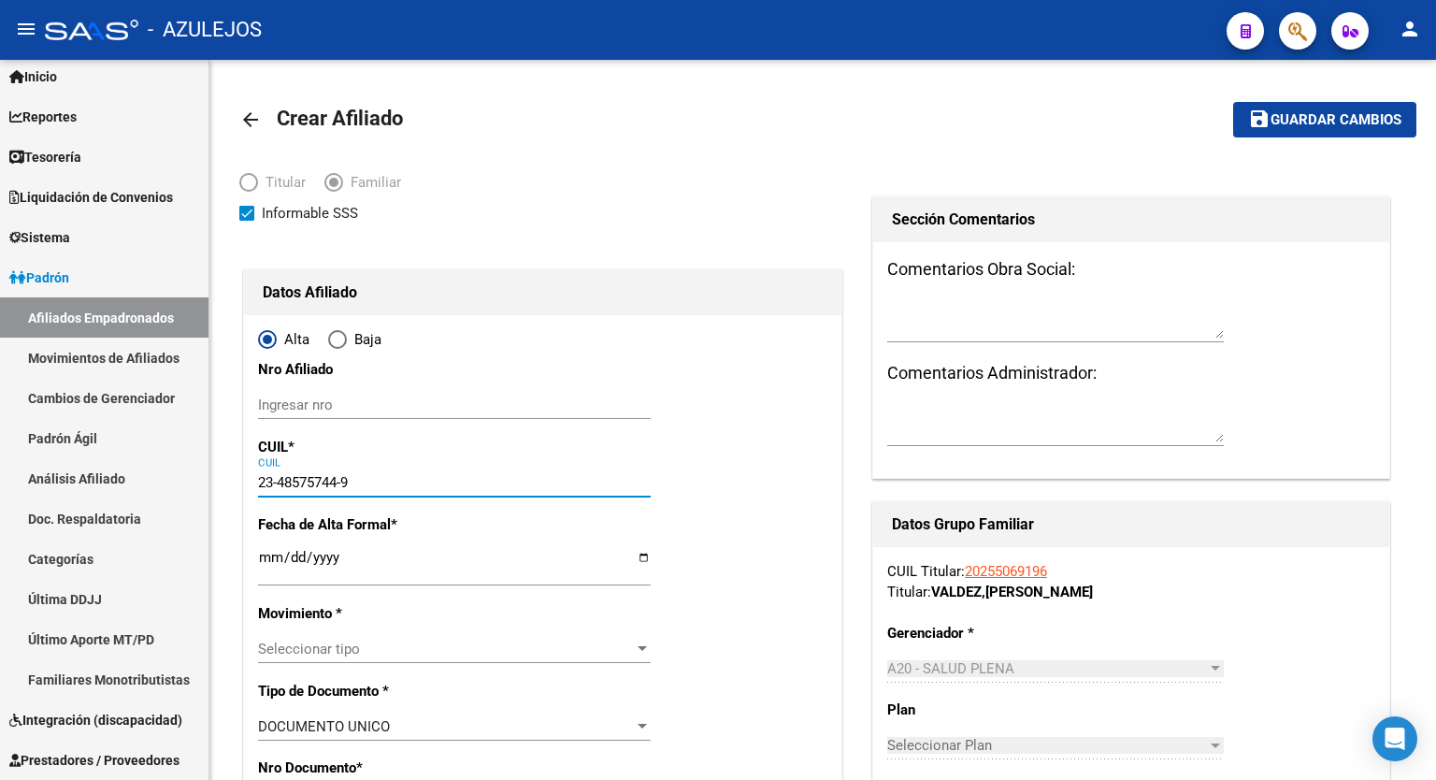
type input "450"
type input "23-48575744-9"
click at [640, 561] on input "Ingresar fecha" at bounding box center [454, 565] width 393 height 30
type input "2025-09-01"
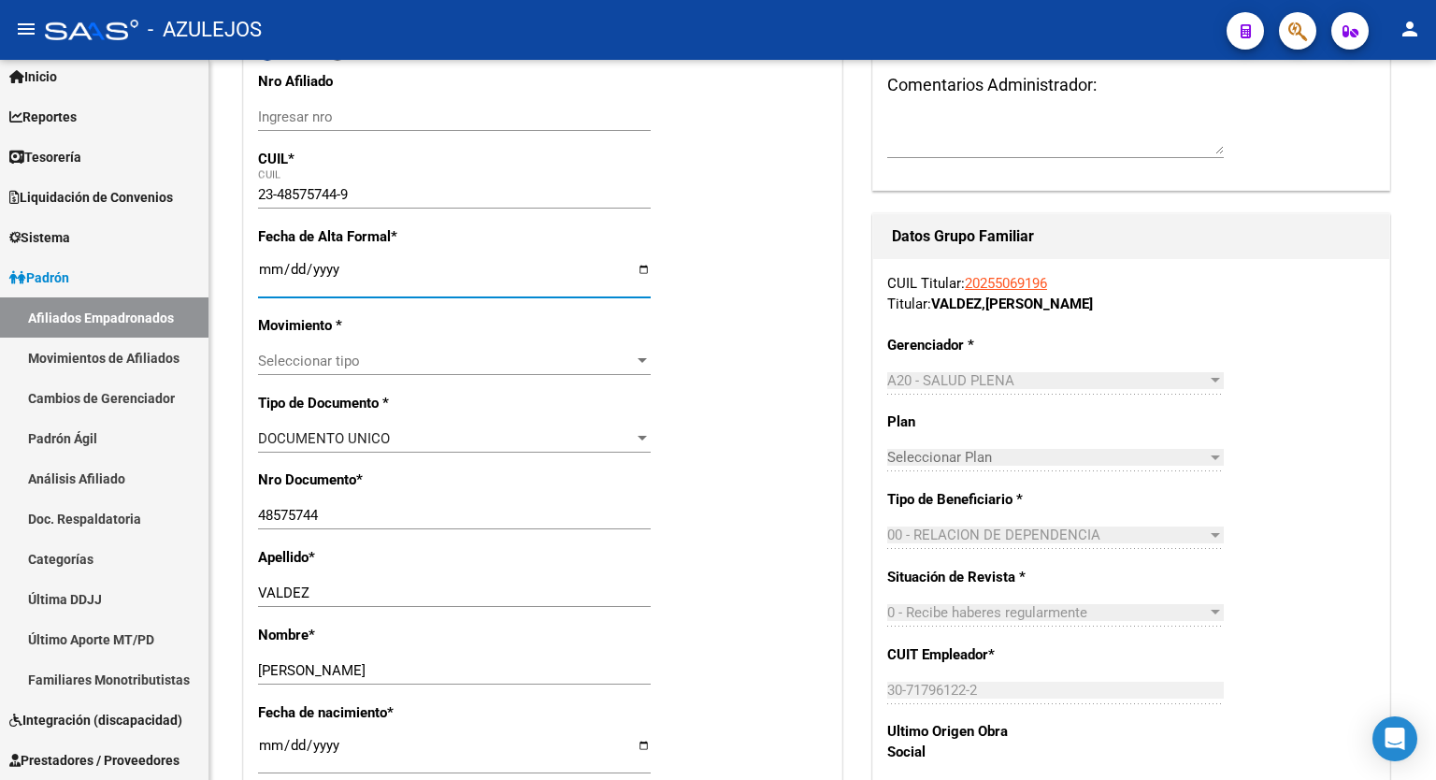
scroll to position [299, 0]
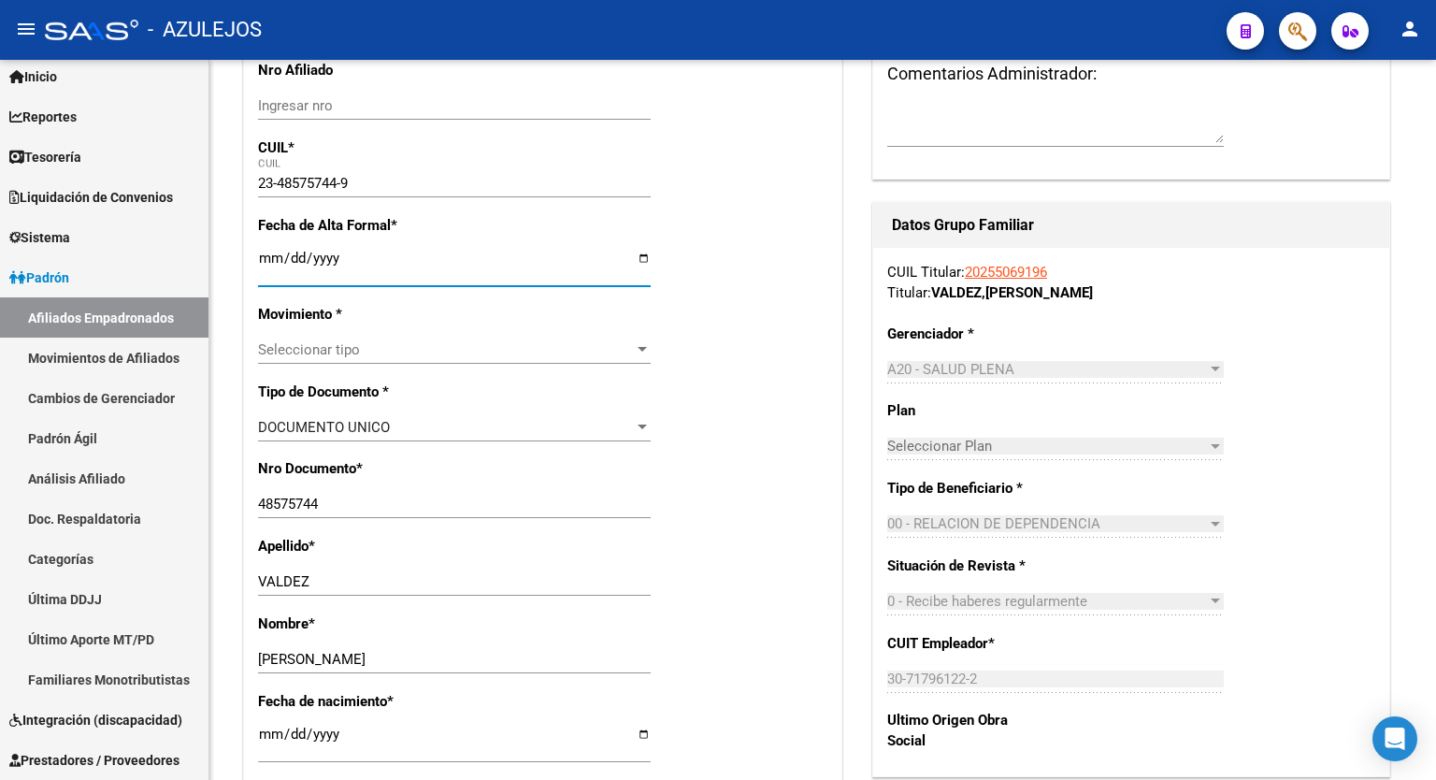
click at [1436, 300] on div at bounding box center [1434, 245] width 5 height 203
click at [638, 348] on div at bounding box center [642, 349] width 9 height 5
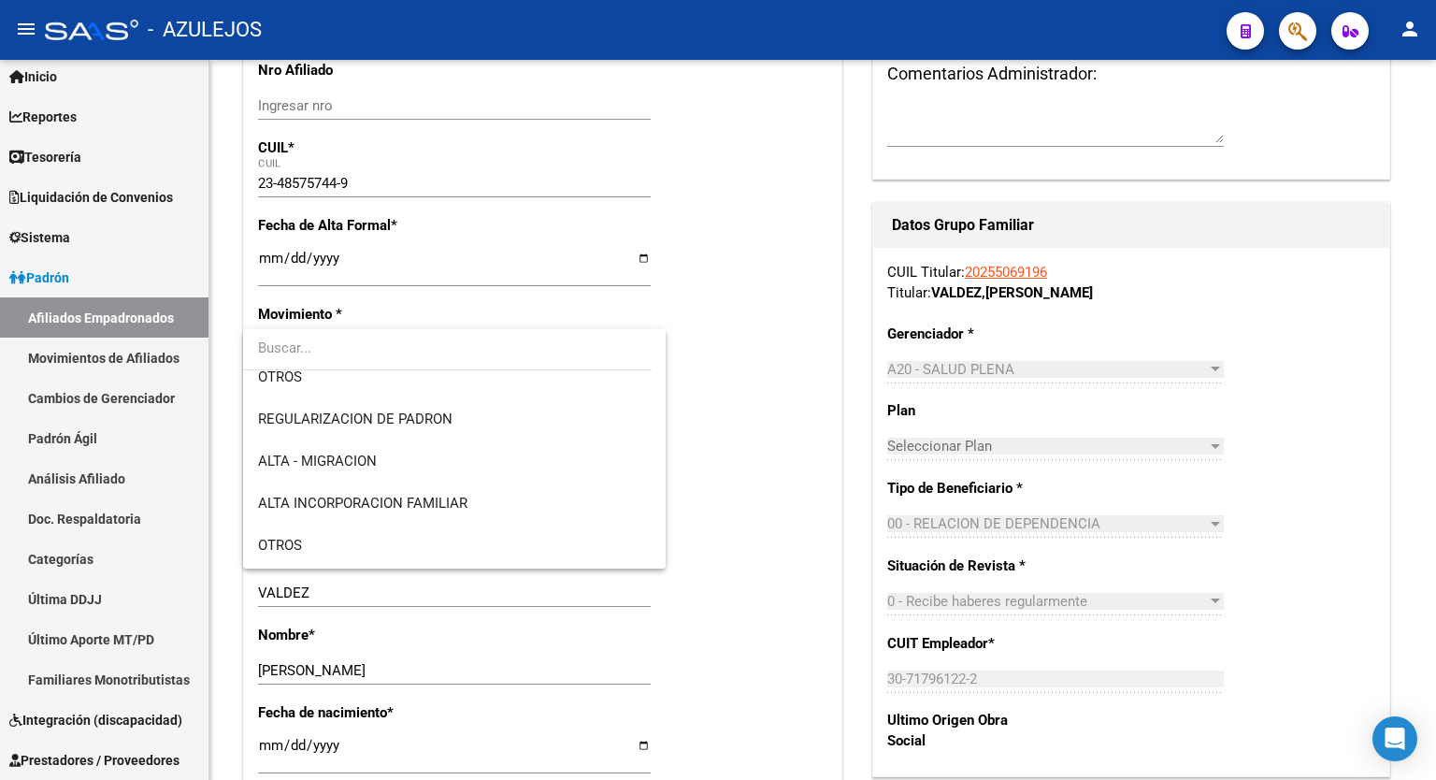
scroll to position [187, 0]
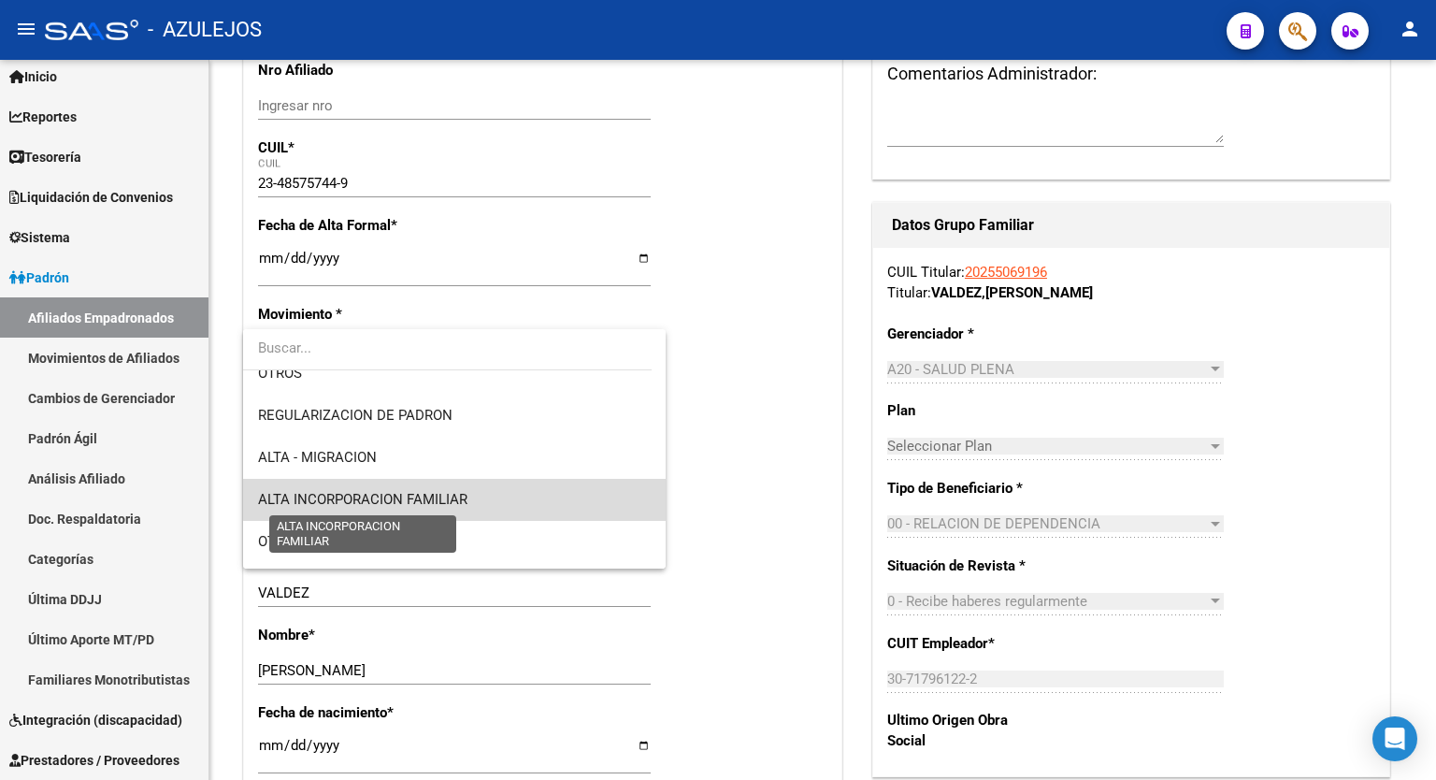
click at [461, 492] on span "ALTA INCORPORACION FAMILIAR" at bounding box center [362, 499] width 209 height 17
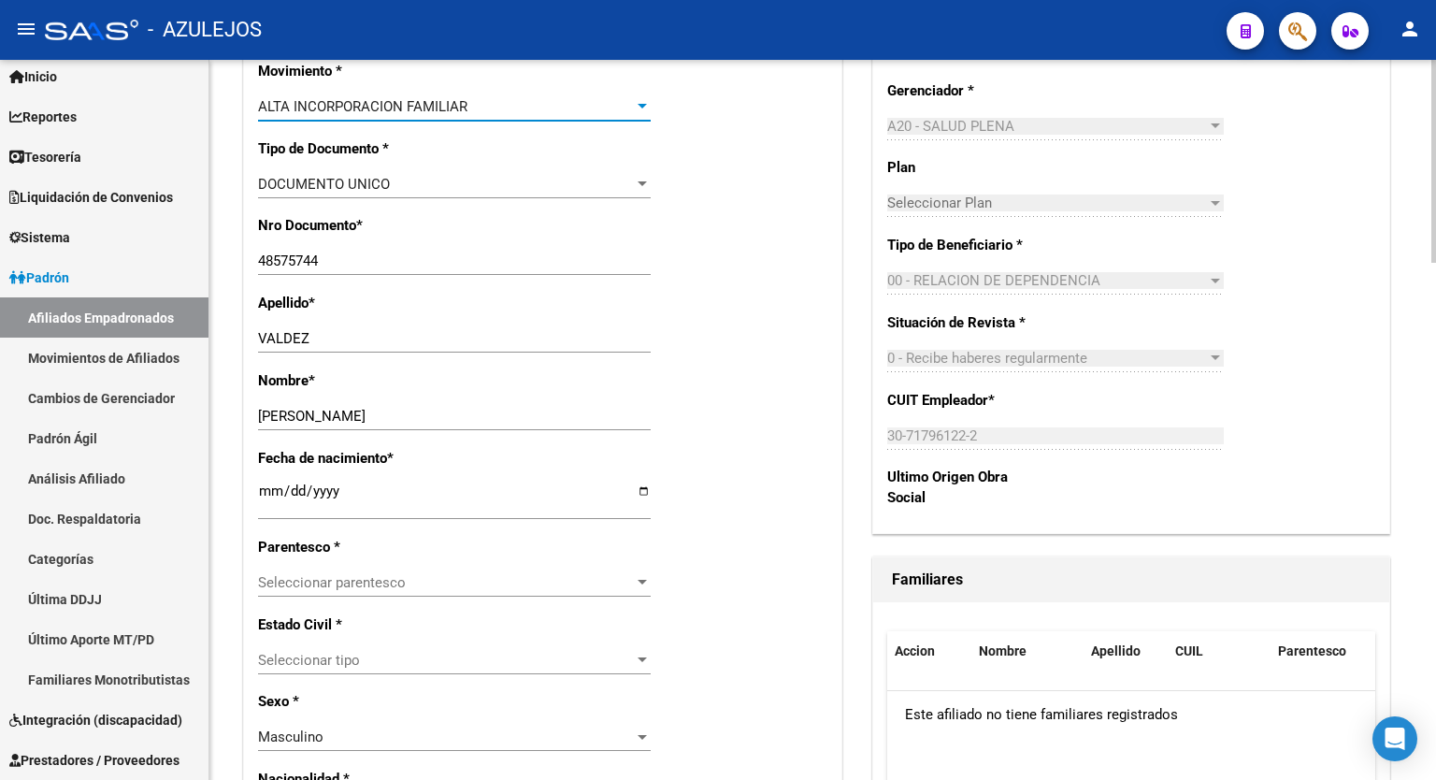
scroll to position [813, 0]
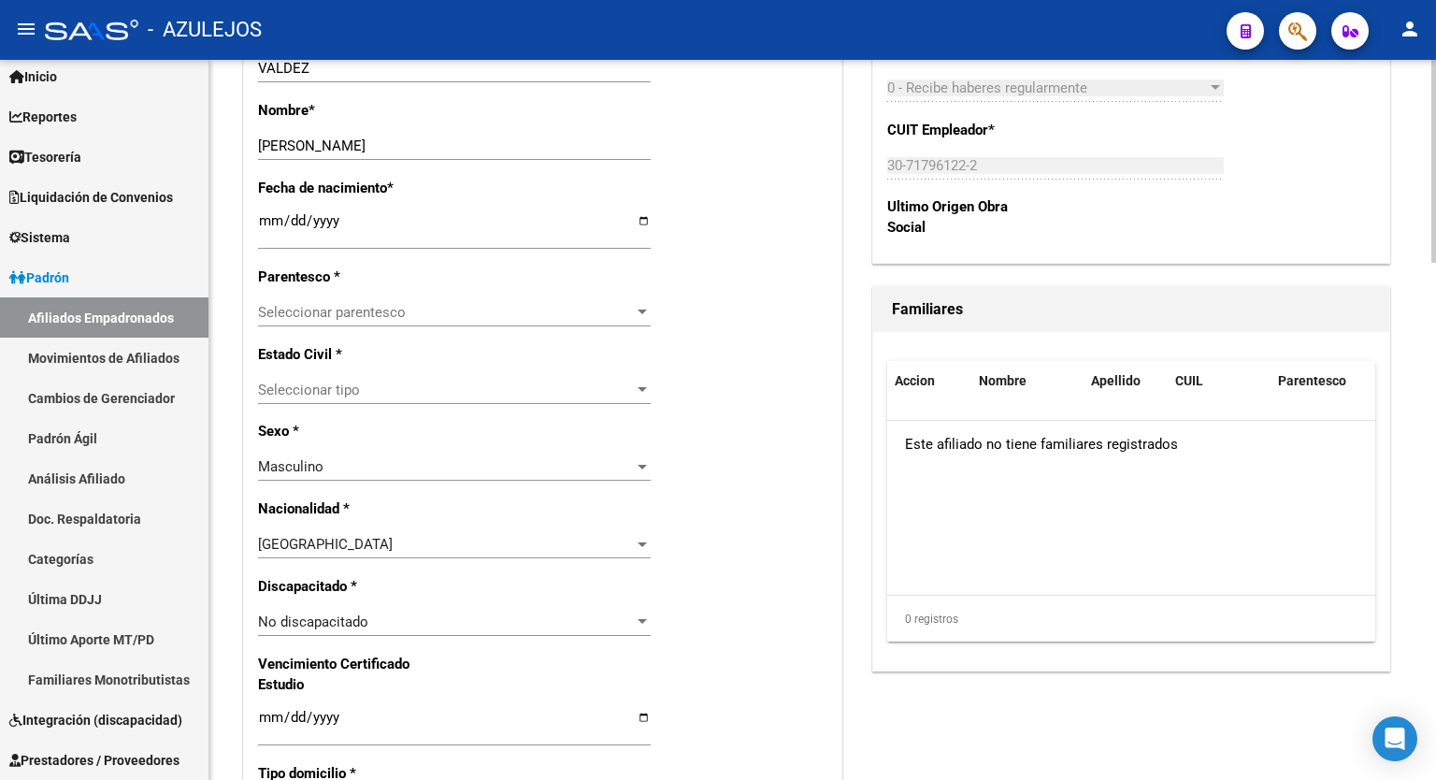
click at [1436, 435] on div at bounding box center [1434, 390] width 5 height 203
click at [643, 311] on div at bounding box center [642, 312] width 9 height 5
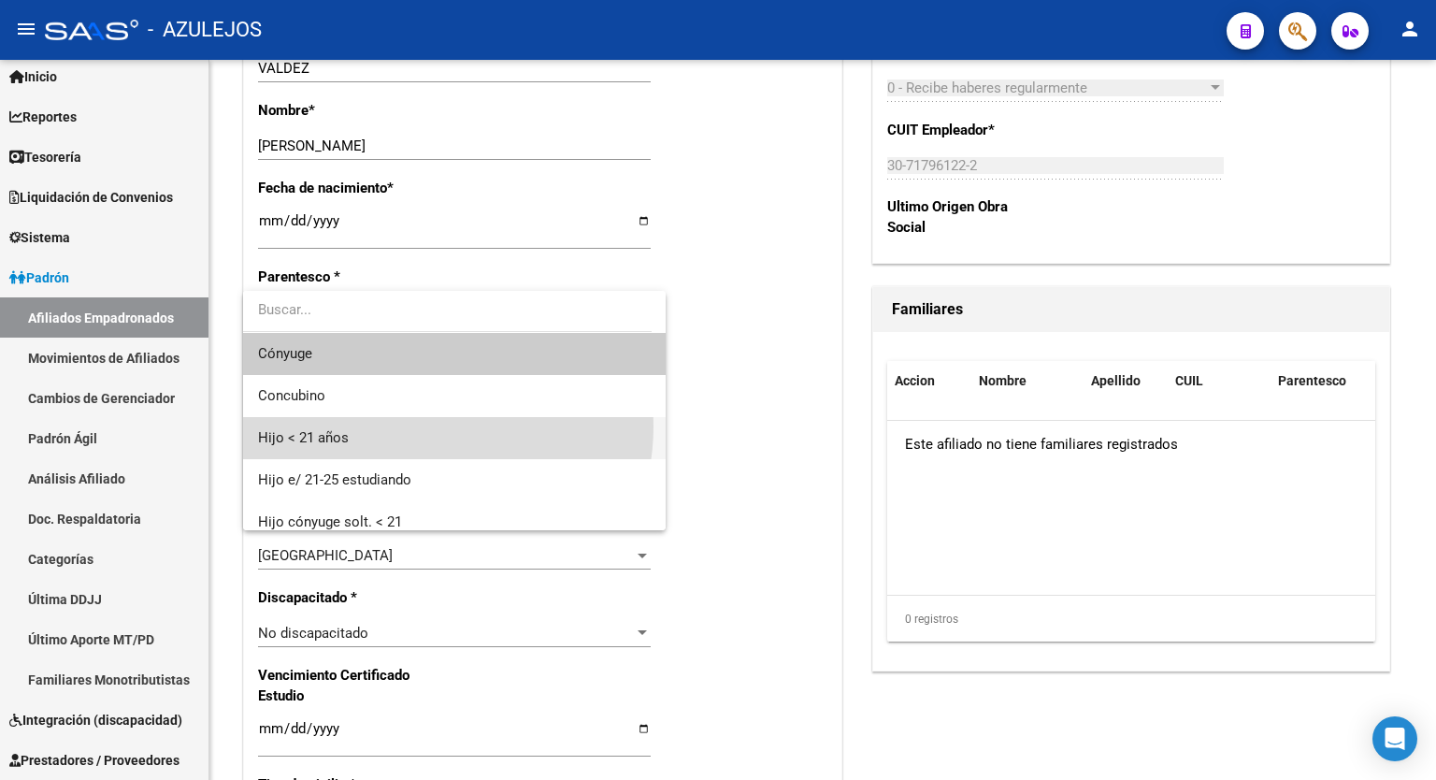
click at [418, 426] on span "Hijo < 21 años" at bounding box center [454, 438] width 393 height 42
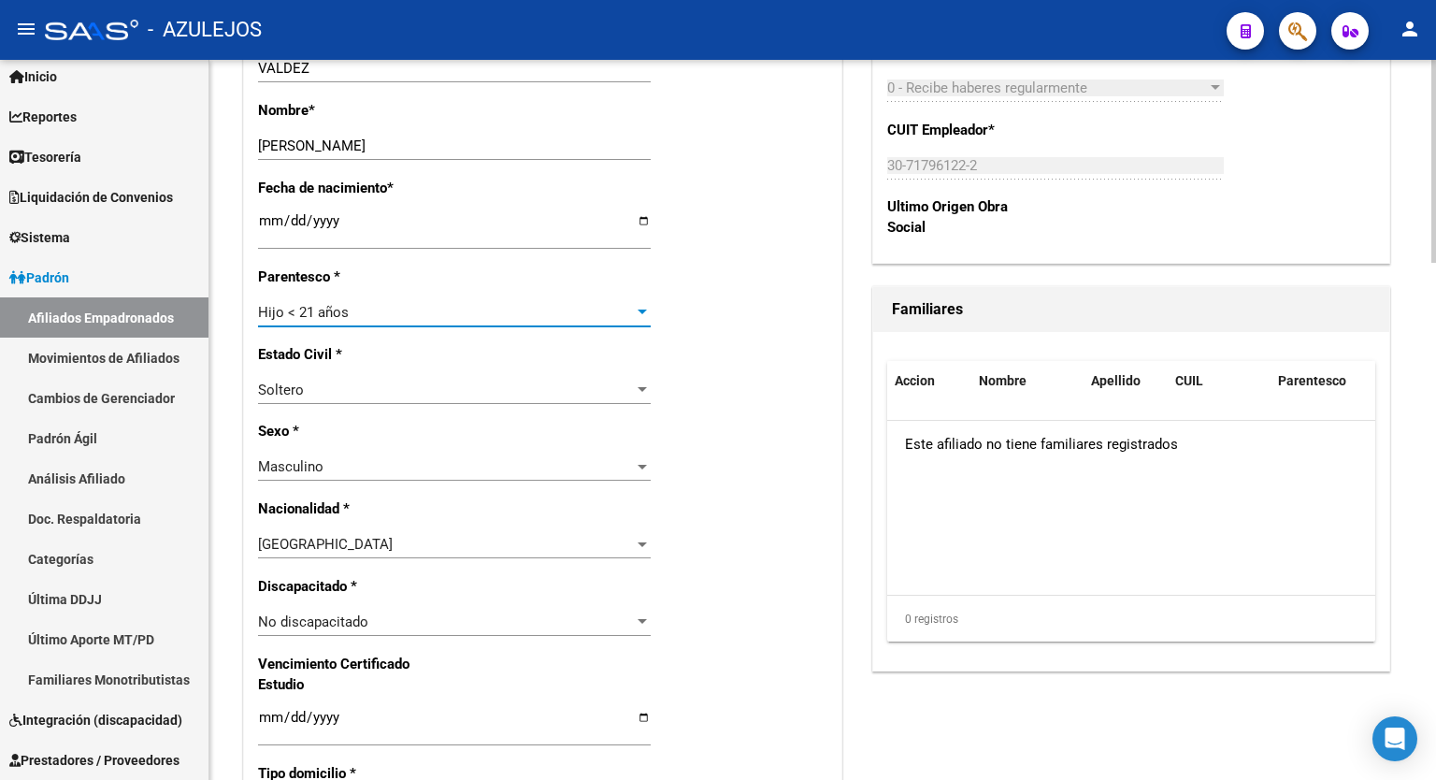
scroll to position [0, 0]
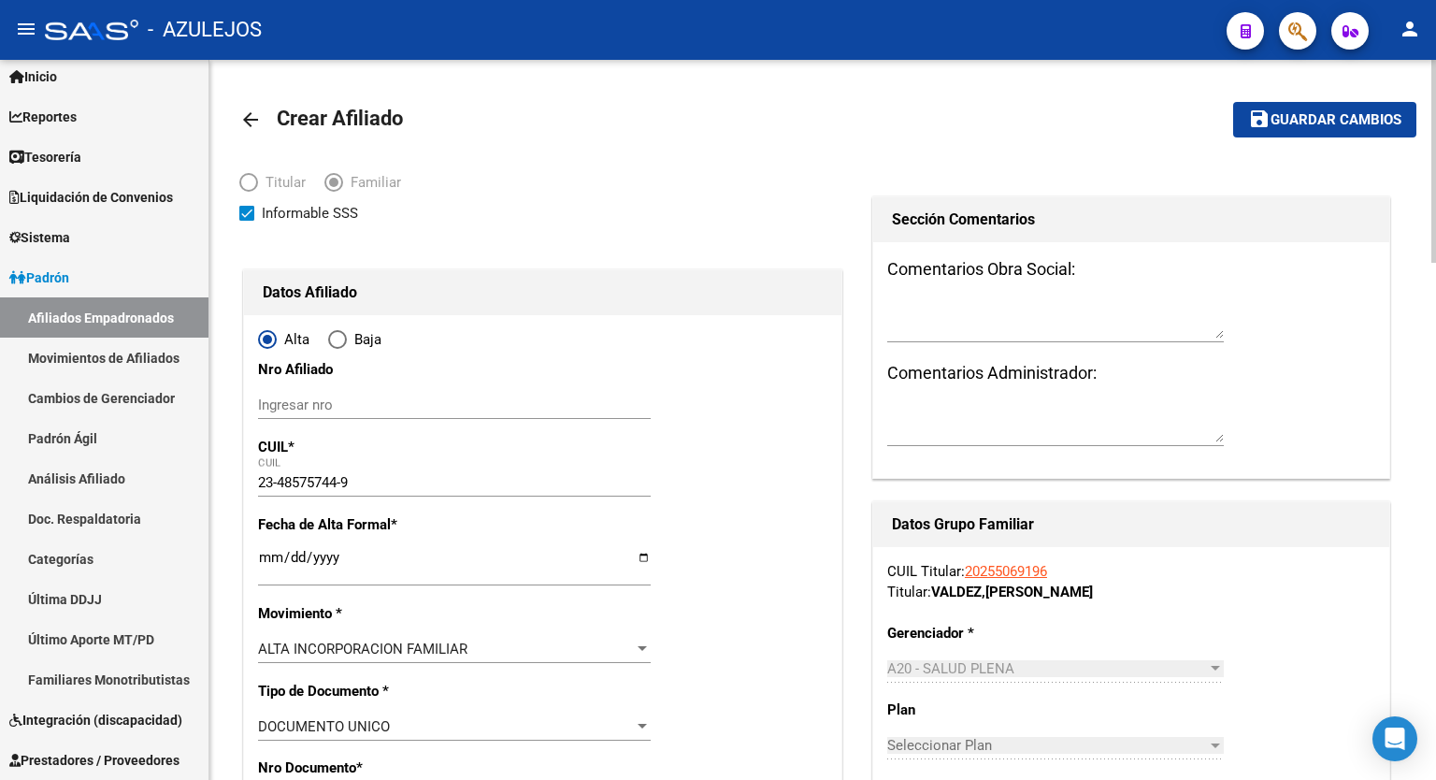
click at [1436, 83] on div at bounding box center [1434, 161] width 5 height 203
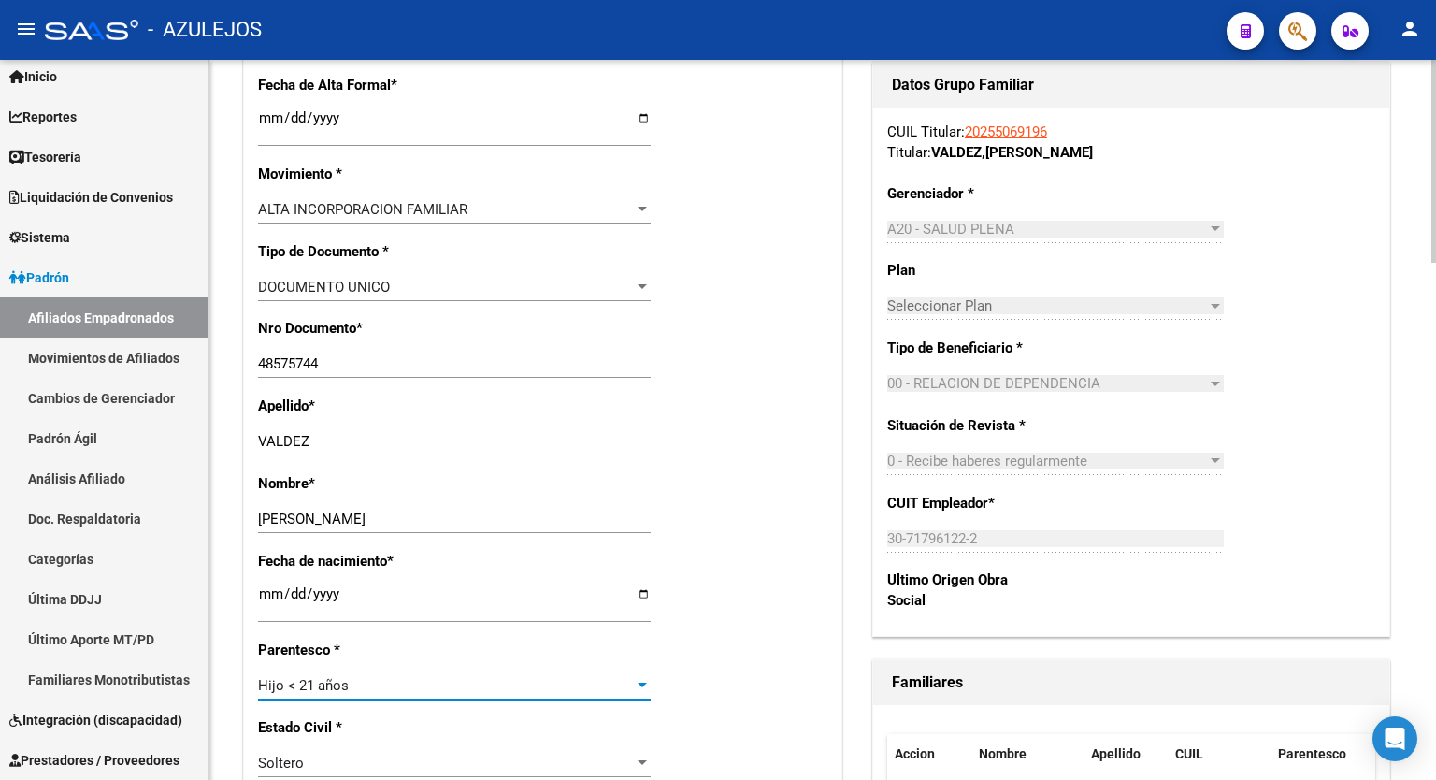
scroll to position [66, 0]
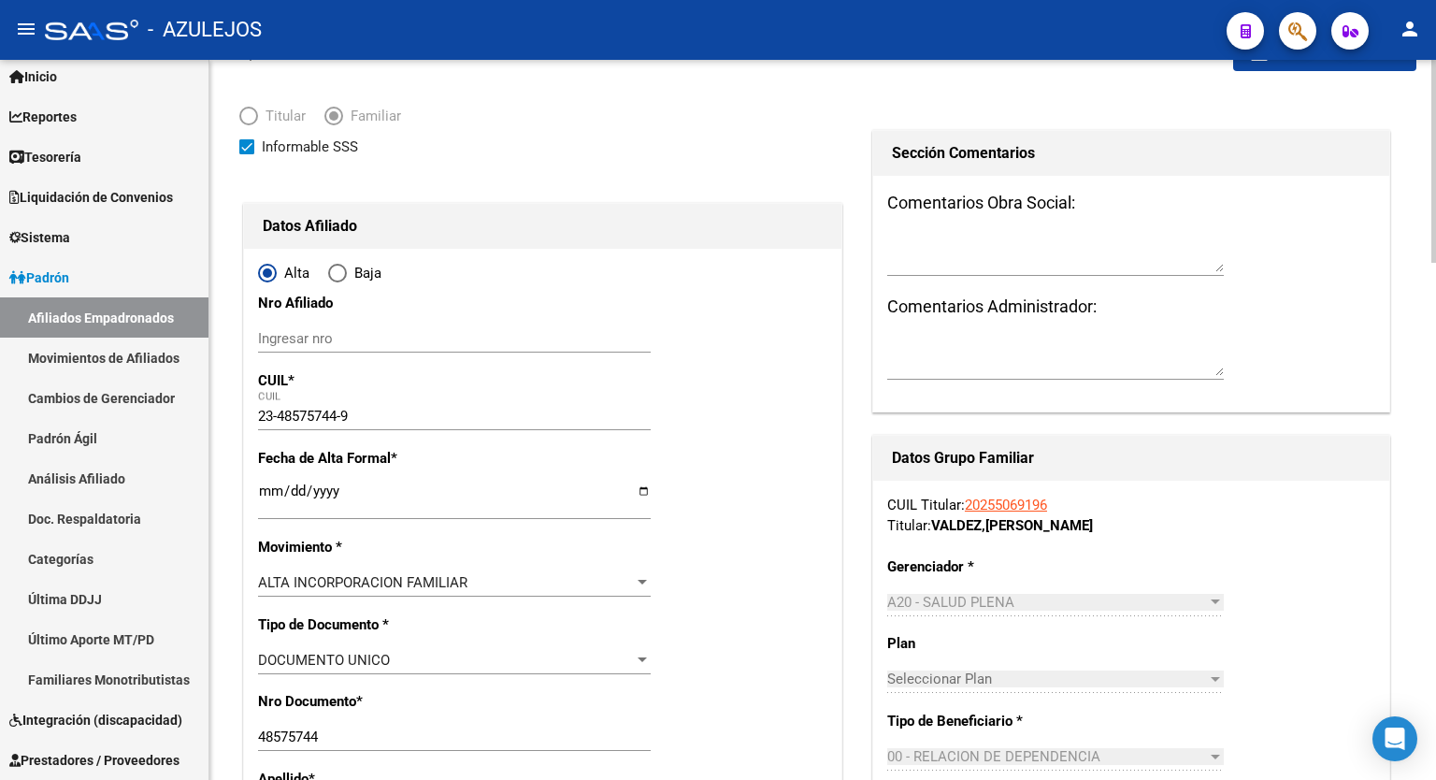
click at [1436, 160] on div at bounding box center [1434, 180] width 5 height 203
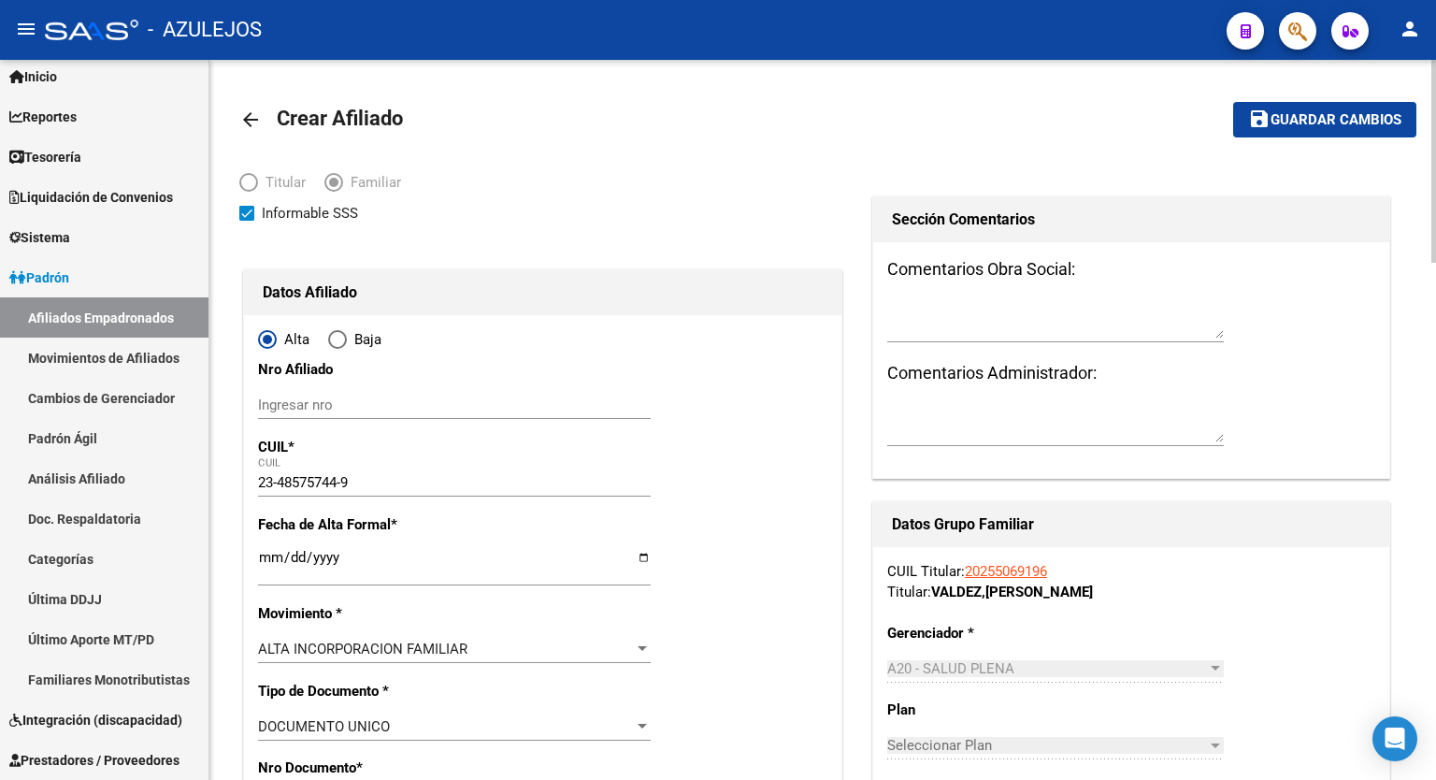
click at [1435, 82] on div at bounding box center [1434, 161] width 5 height 203
click at [1336, 113] on span "Guardar cambios" at bounding box center [1336, 120] width 131 height 17
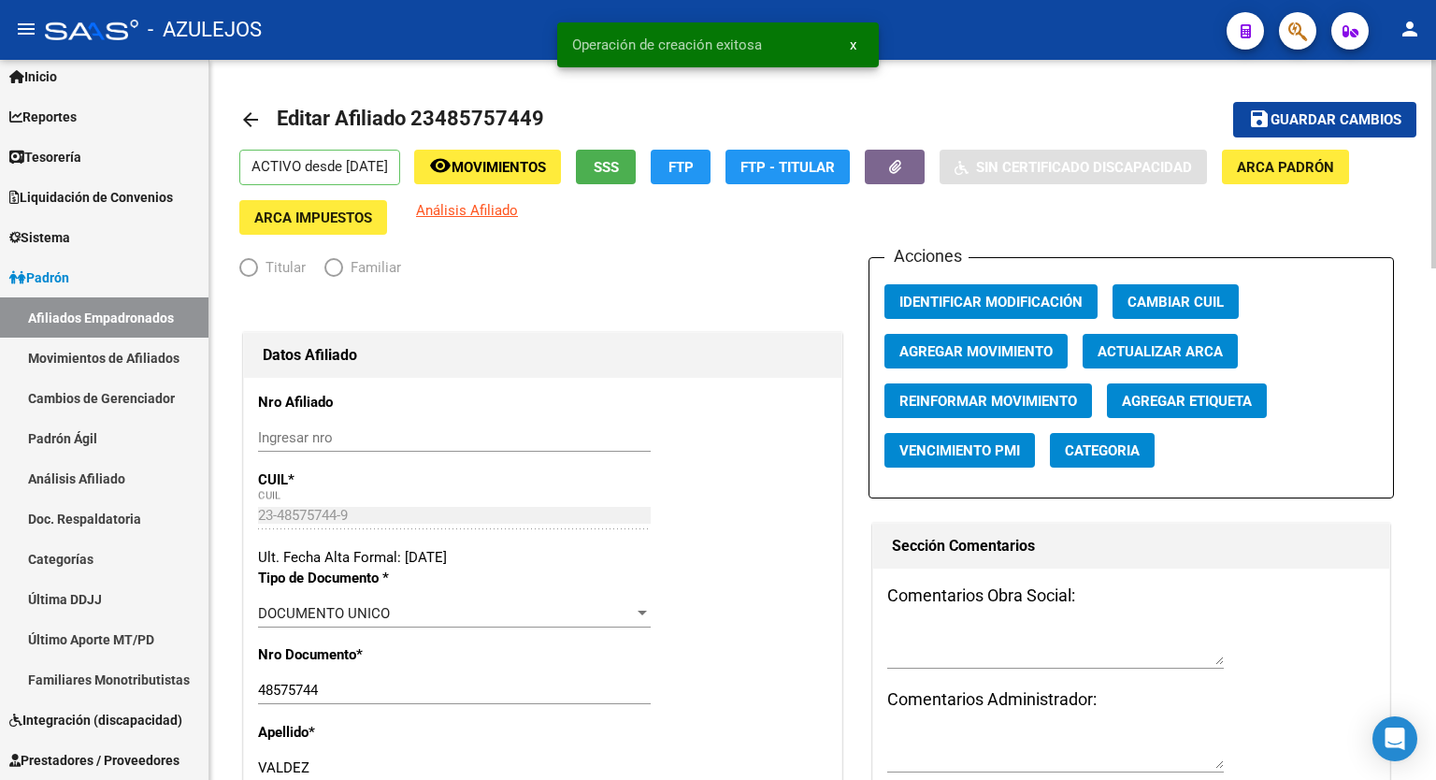
radio input "true"
type input "30-71796122-2"
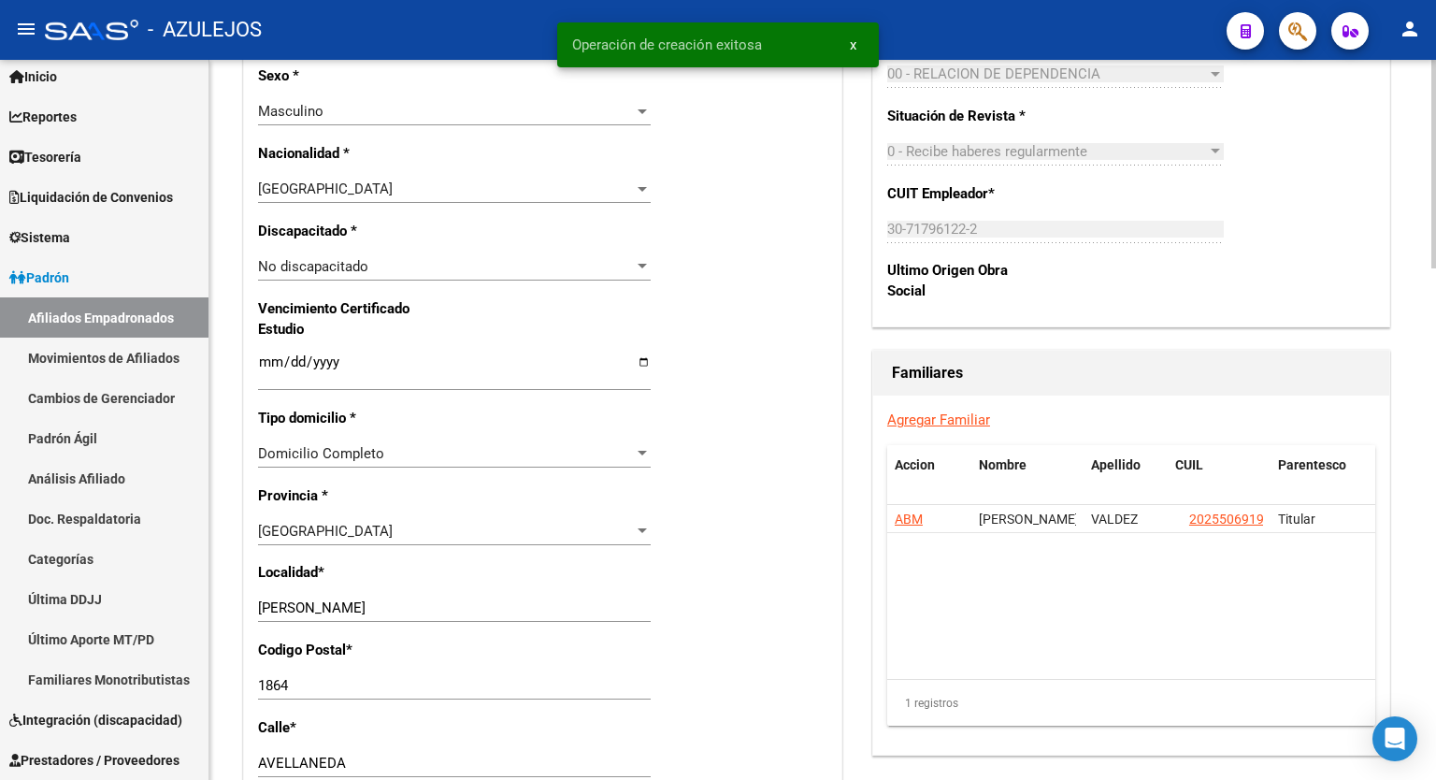
scroll to position [1078, 0]
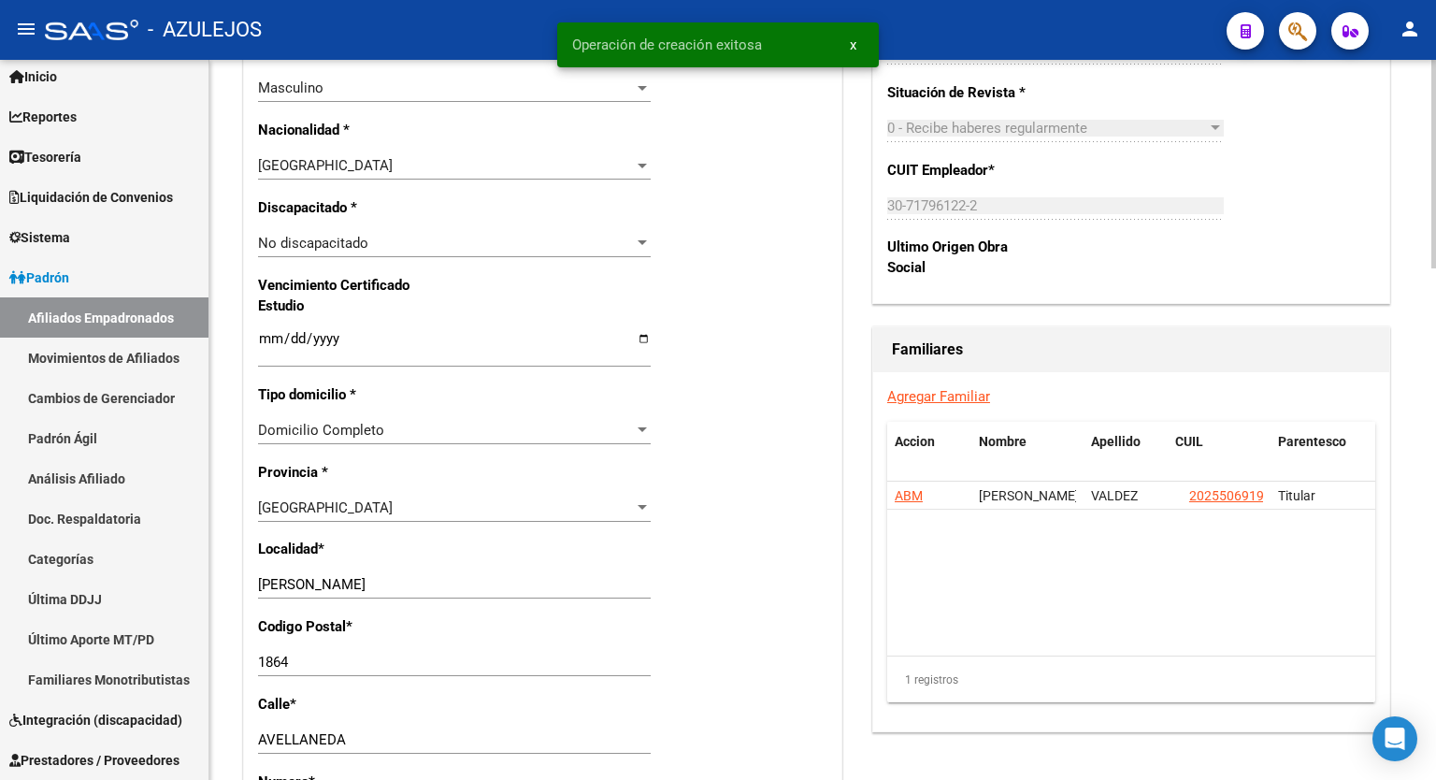
click at [1436, 501] on div at bounding box center [1434, 476] width 5 height 209
click at [941, 393] on link "Agregar Familiar" at bounding box center [939, 396] width 103 height 17
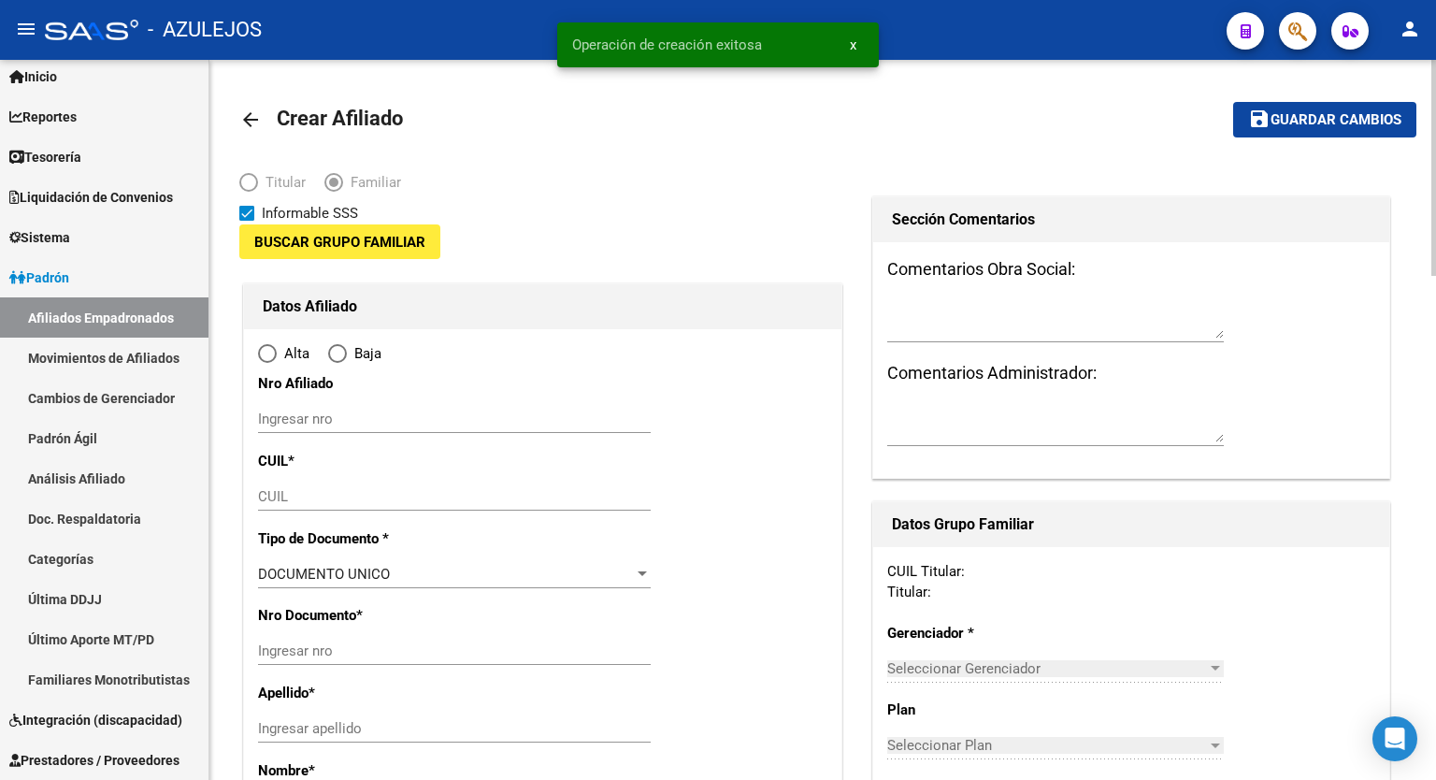
type input "30-71796122-2"
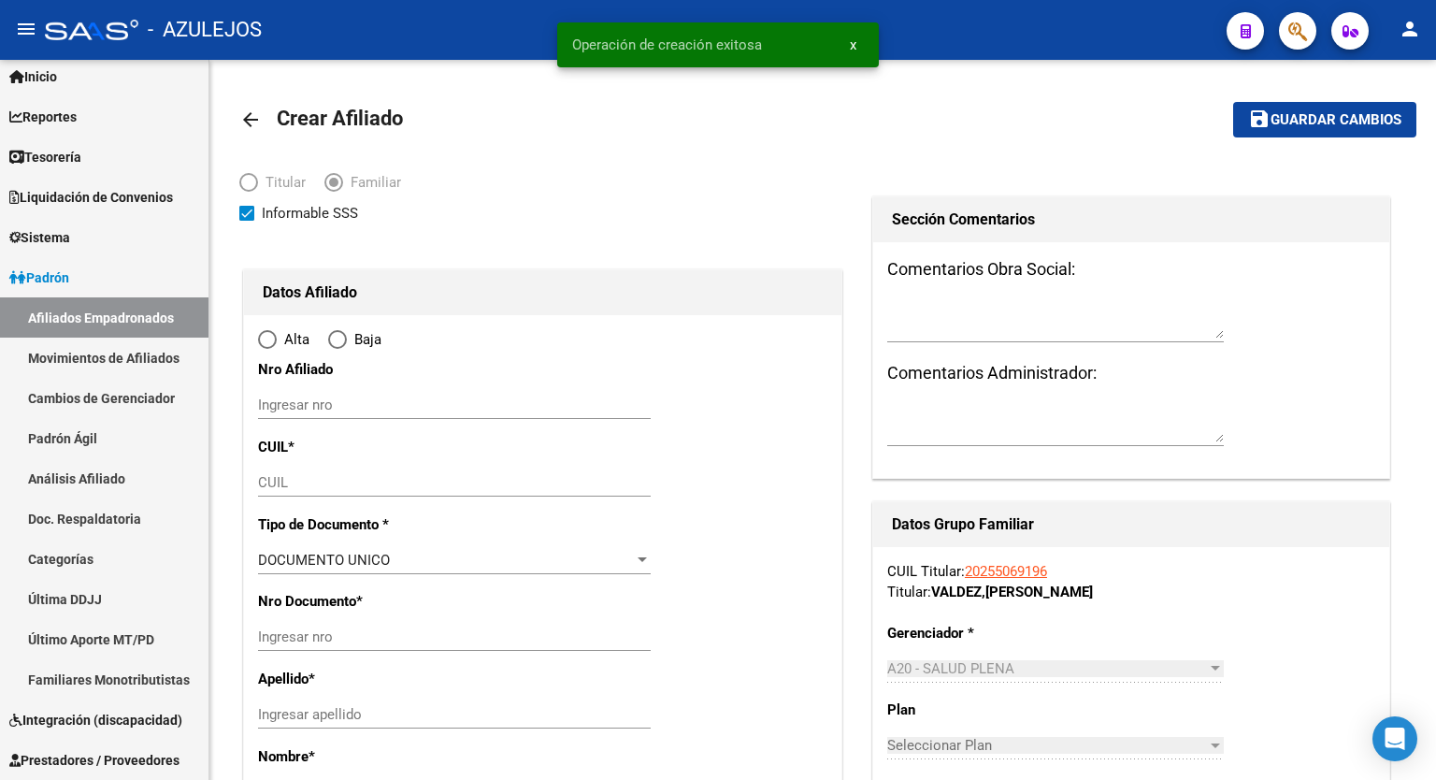
type input "ALEJANDRO KORN"
type input "1864"
type input "ZEBALLOS"
type input "425"
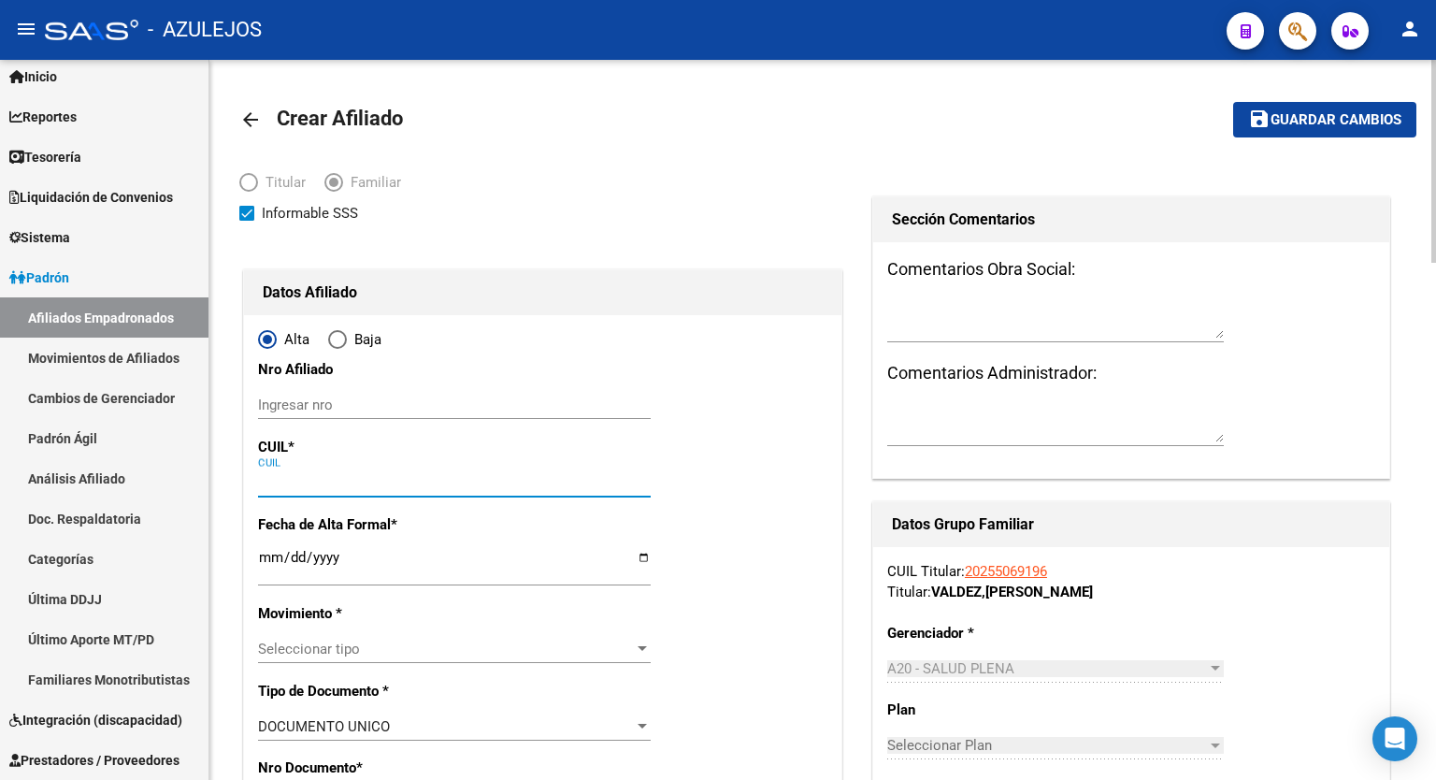
click at [341, 484] on input "CUIL" at bounding box center [454, 482] width 393 height 17
paste input "20-54736559-4"
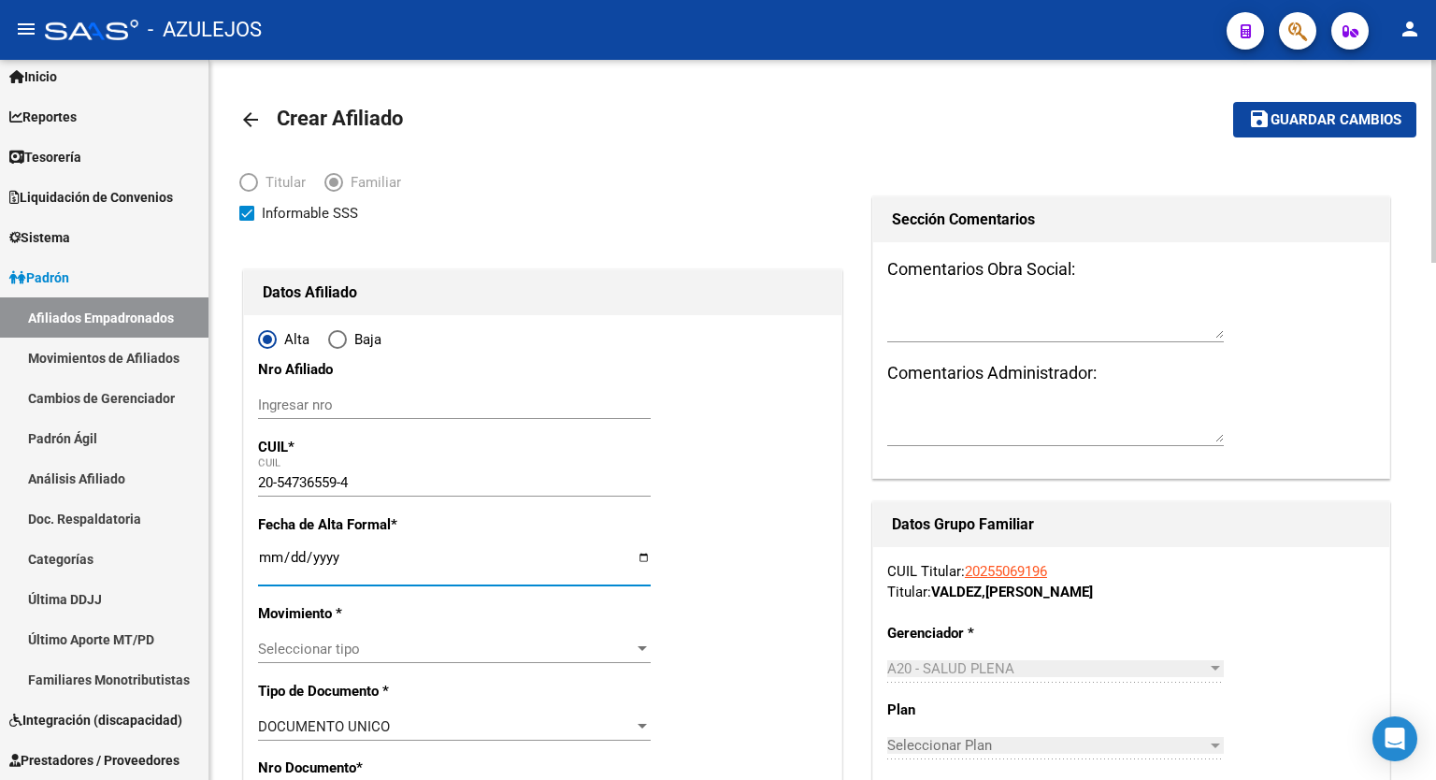
click at [640, 557] on input "Ingresar fecha" at bounding box center [454, 565] width 393 height 30
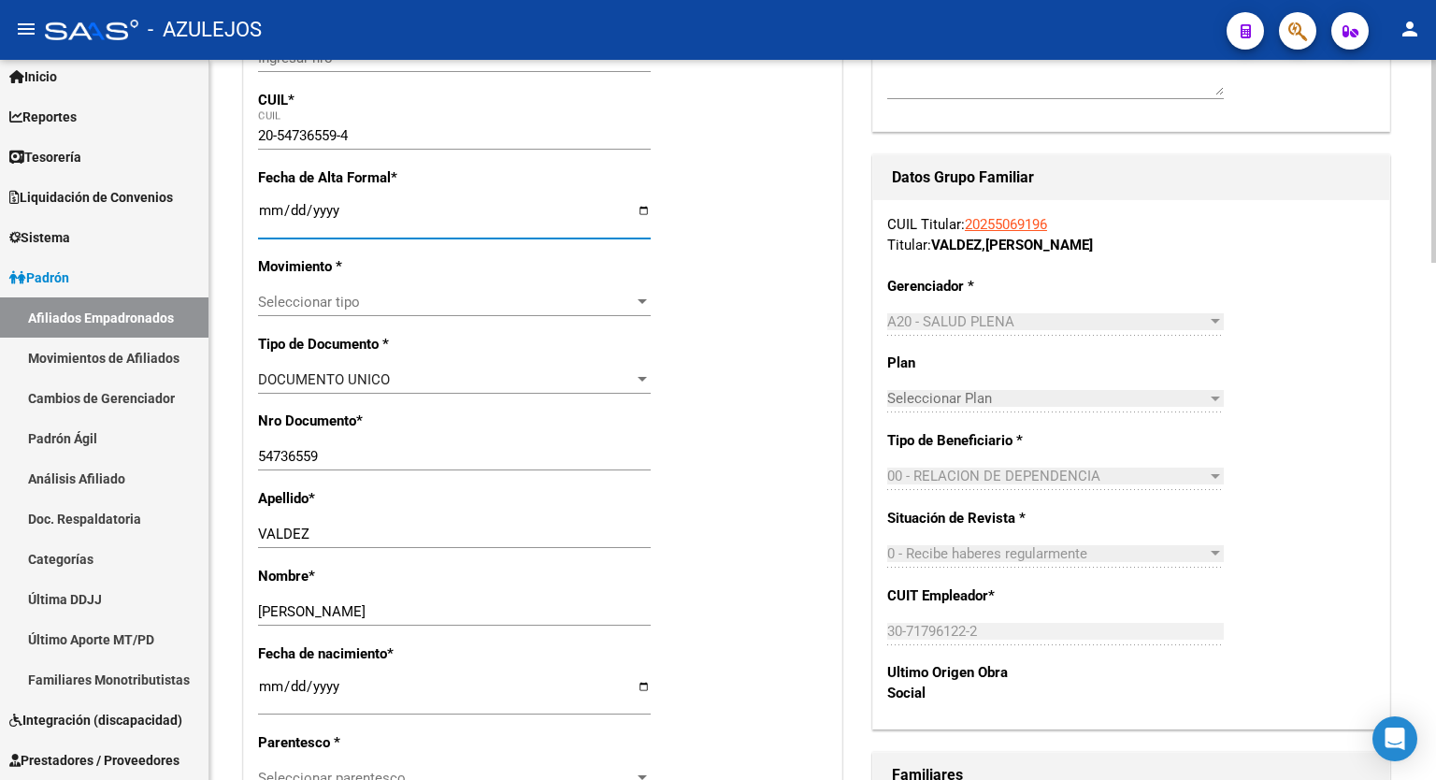
scroll to position [389, 0]
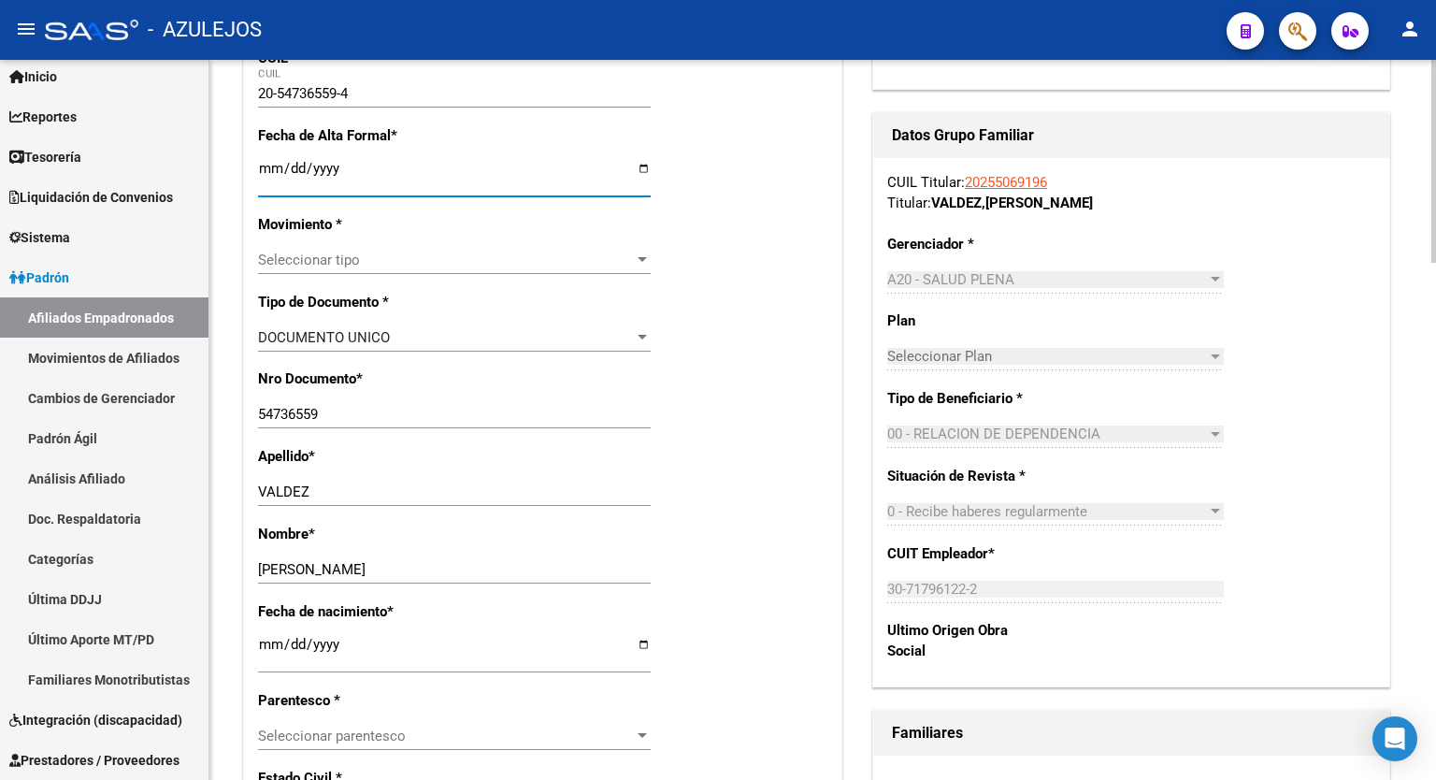
click at [1436, 339] on div at bounding box center [1434, 270] width 5 height 203
click at [638, 254] on div at bounding box center [642, 260] width 17 height 15
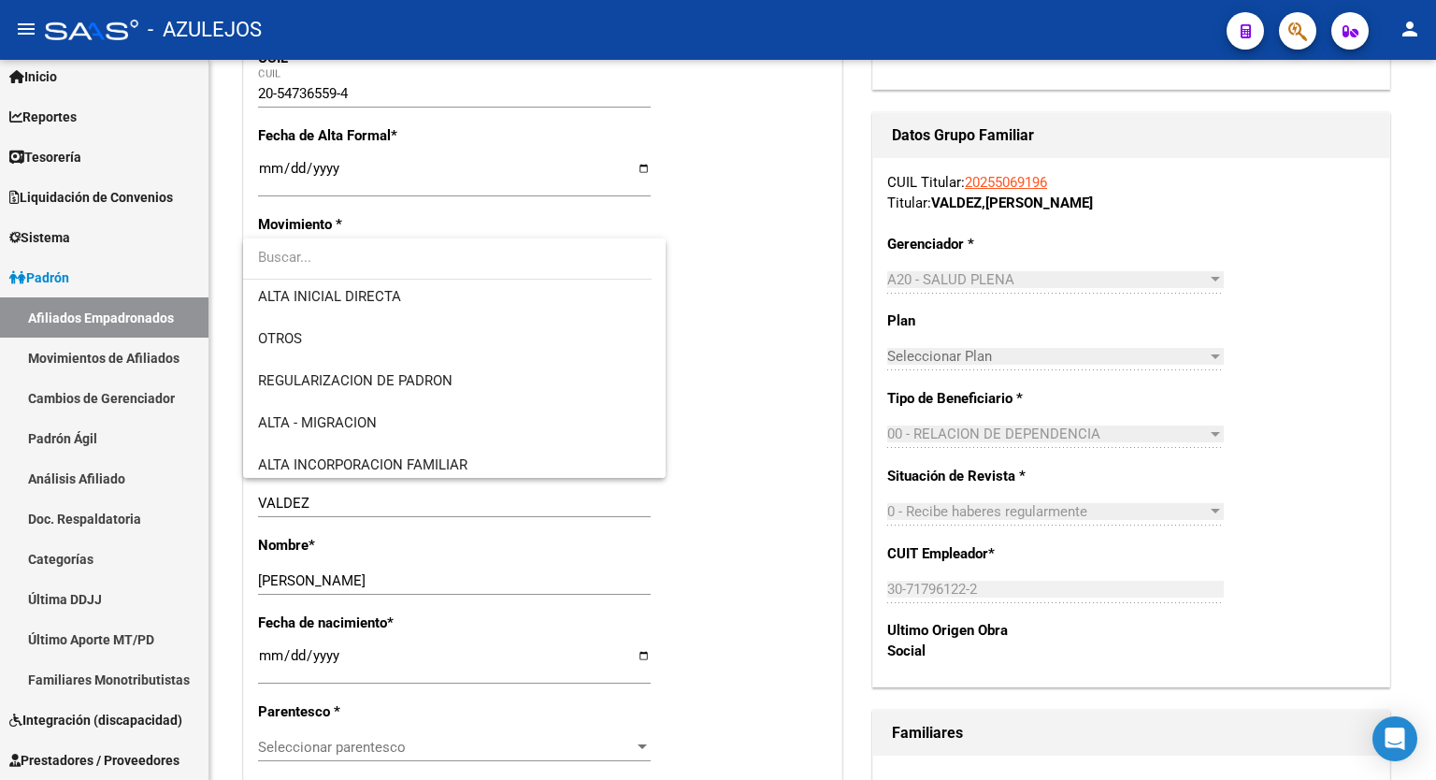
scroll to position [150, 0]
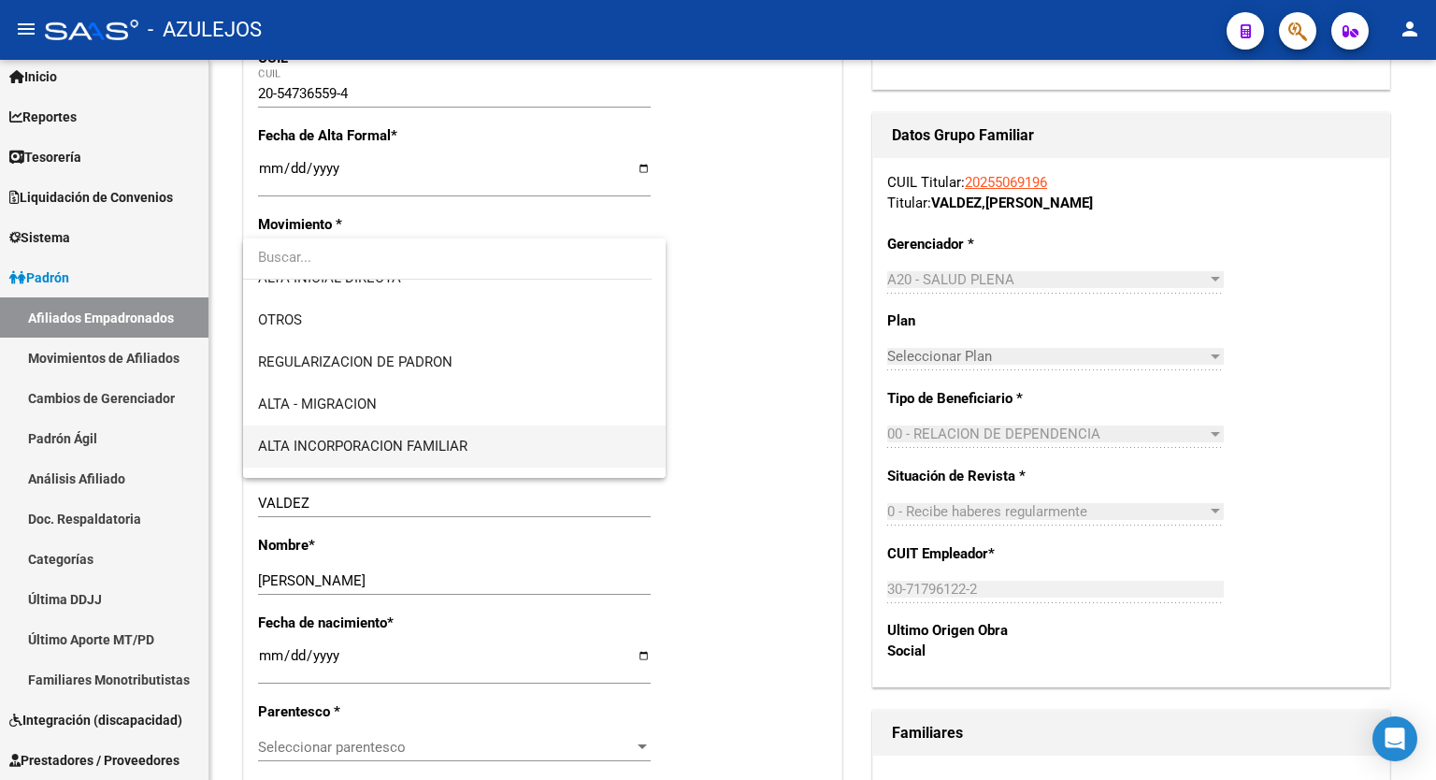
click at [476, 458] on span "ALTA INCORPORACION FAMILIAR" at bounding box center [454, 447] width 393 height 42
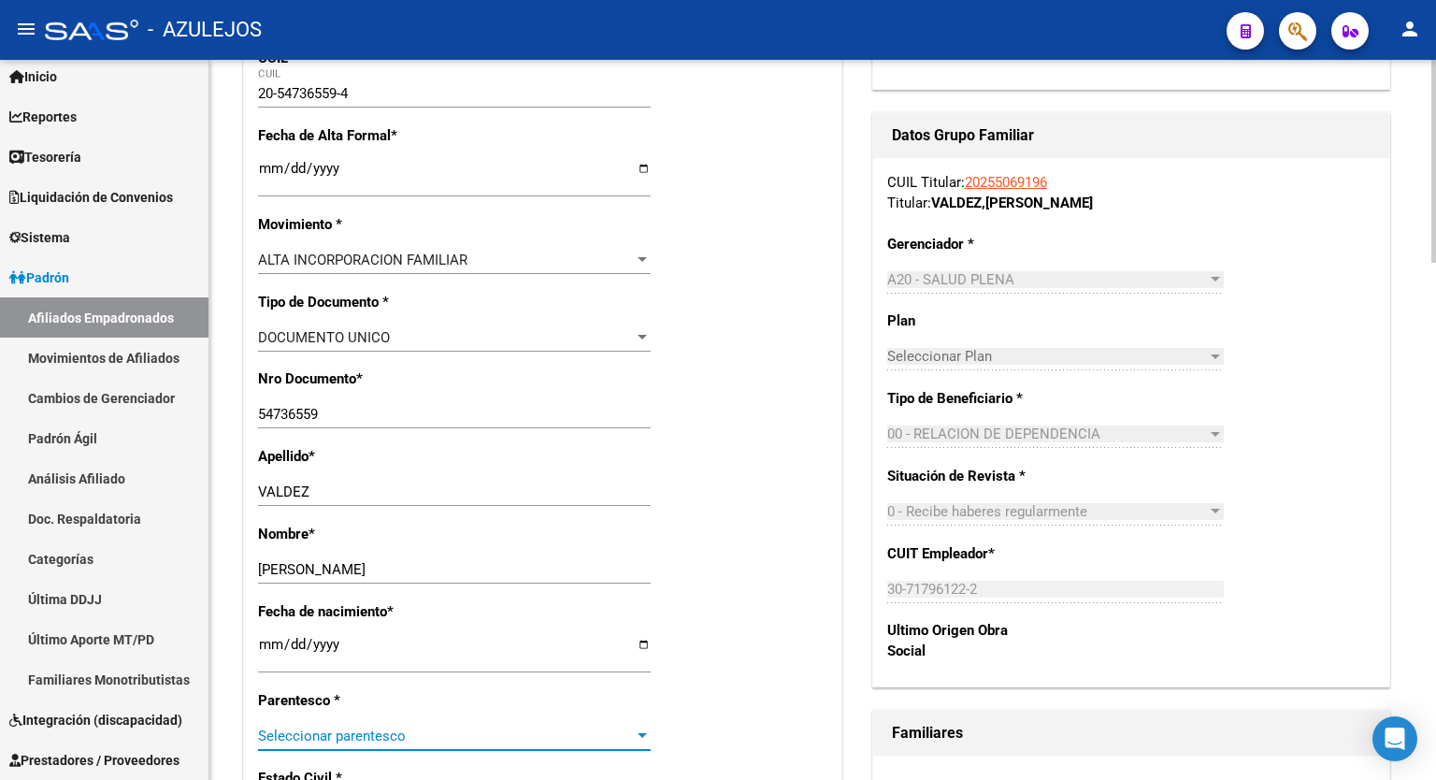
click at [636, 734] on div at bounding box center [642, 736] width 17 height 15
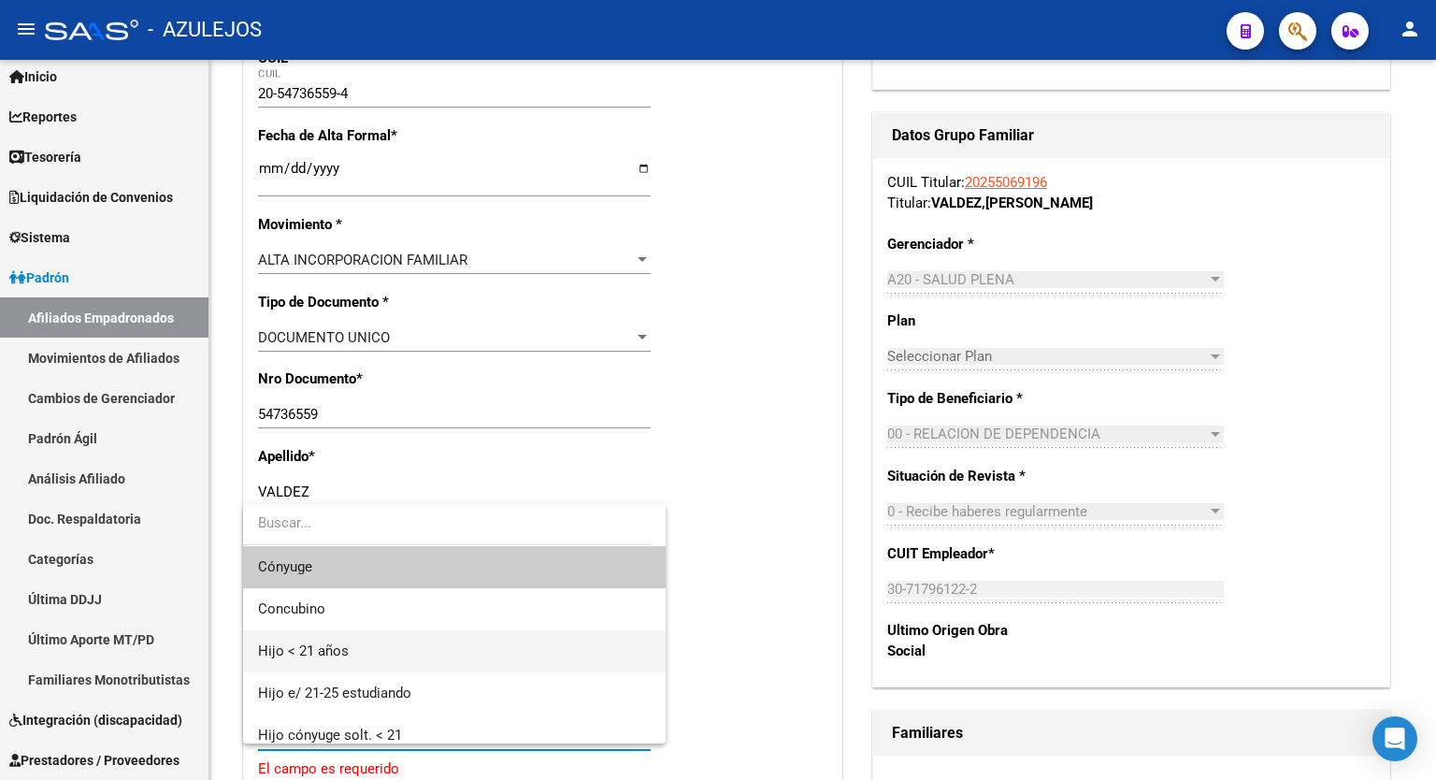
click at [363, 644] on span "Hijo < 21 años" at bounding box center [454, 651] width 393 height 42
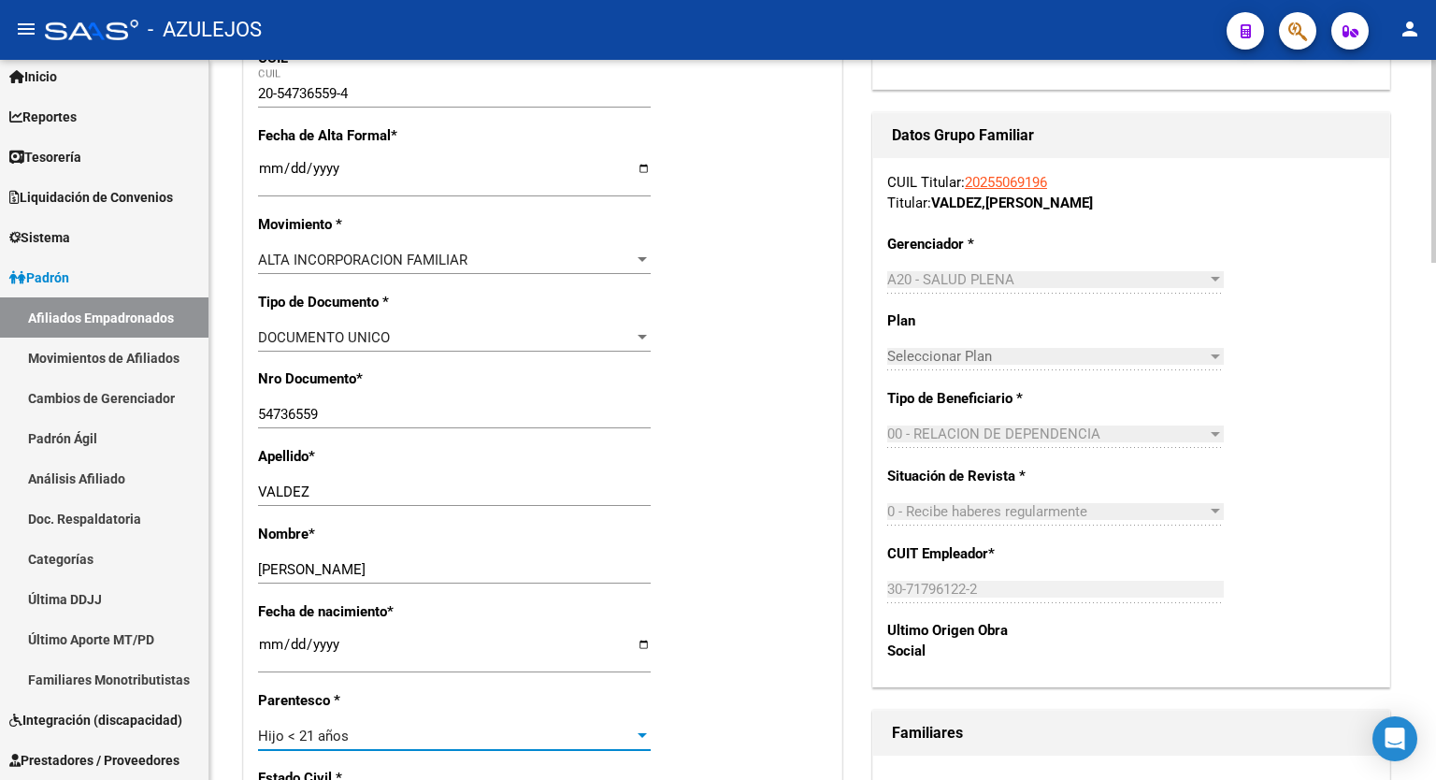
scroll to position [0, 0]
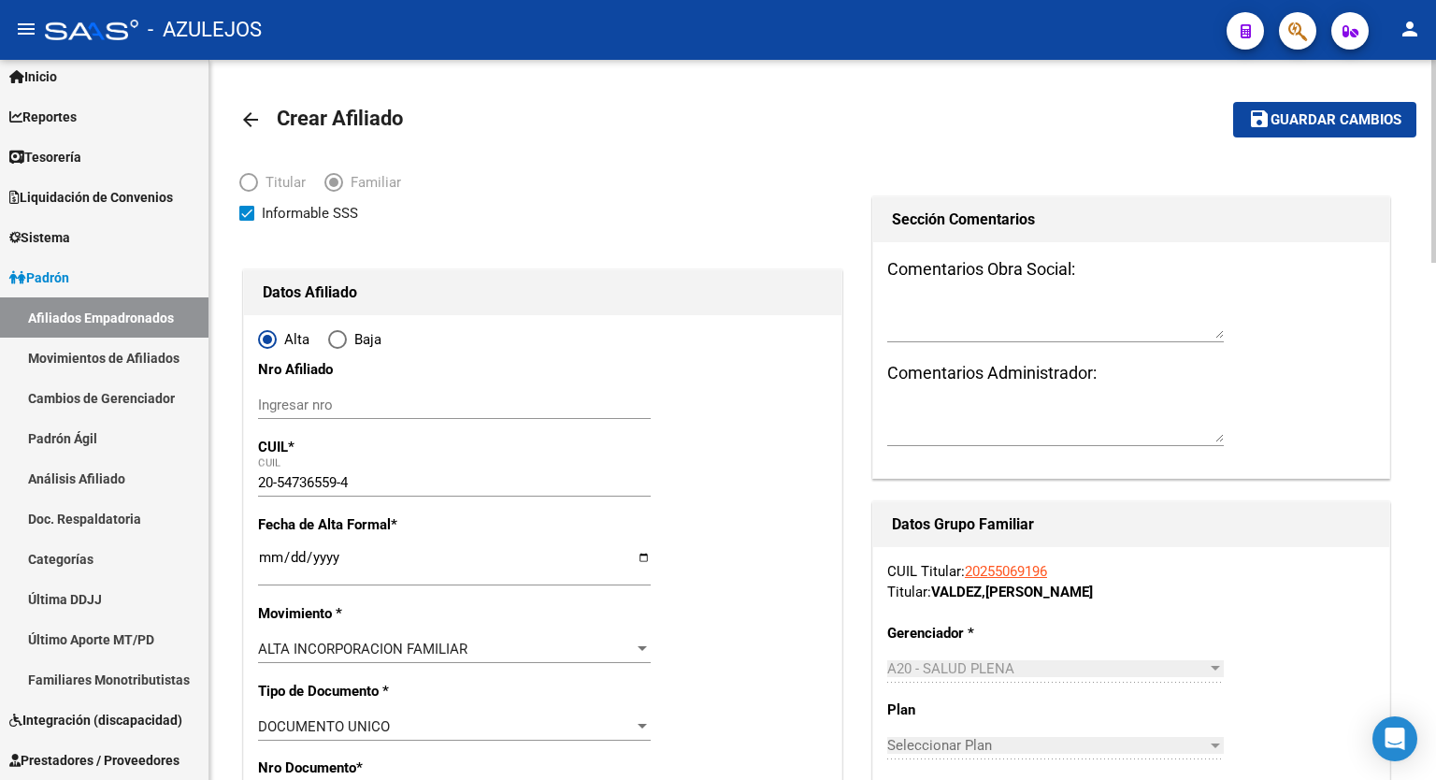
click at [1436, 114] on div at bounding box center [1434, 161] width 5 height 203
click at [1309, 124] on span "Guardar cambios" at bounding box center [1336, 120] width 131 height 17
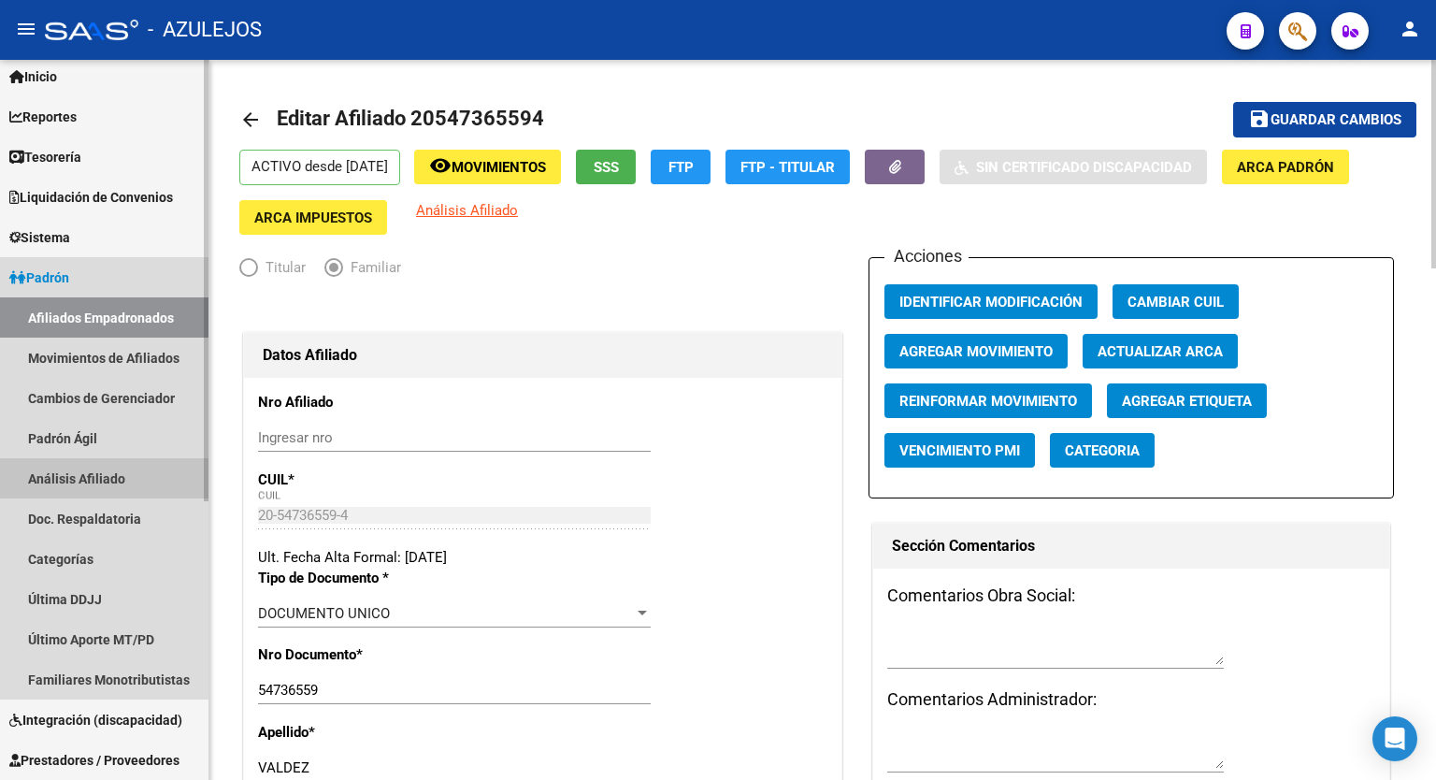
click at [111, 460] on link "Análisis Afiliado" at bounding box center [104, 478] width 209 height 40
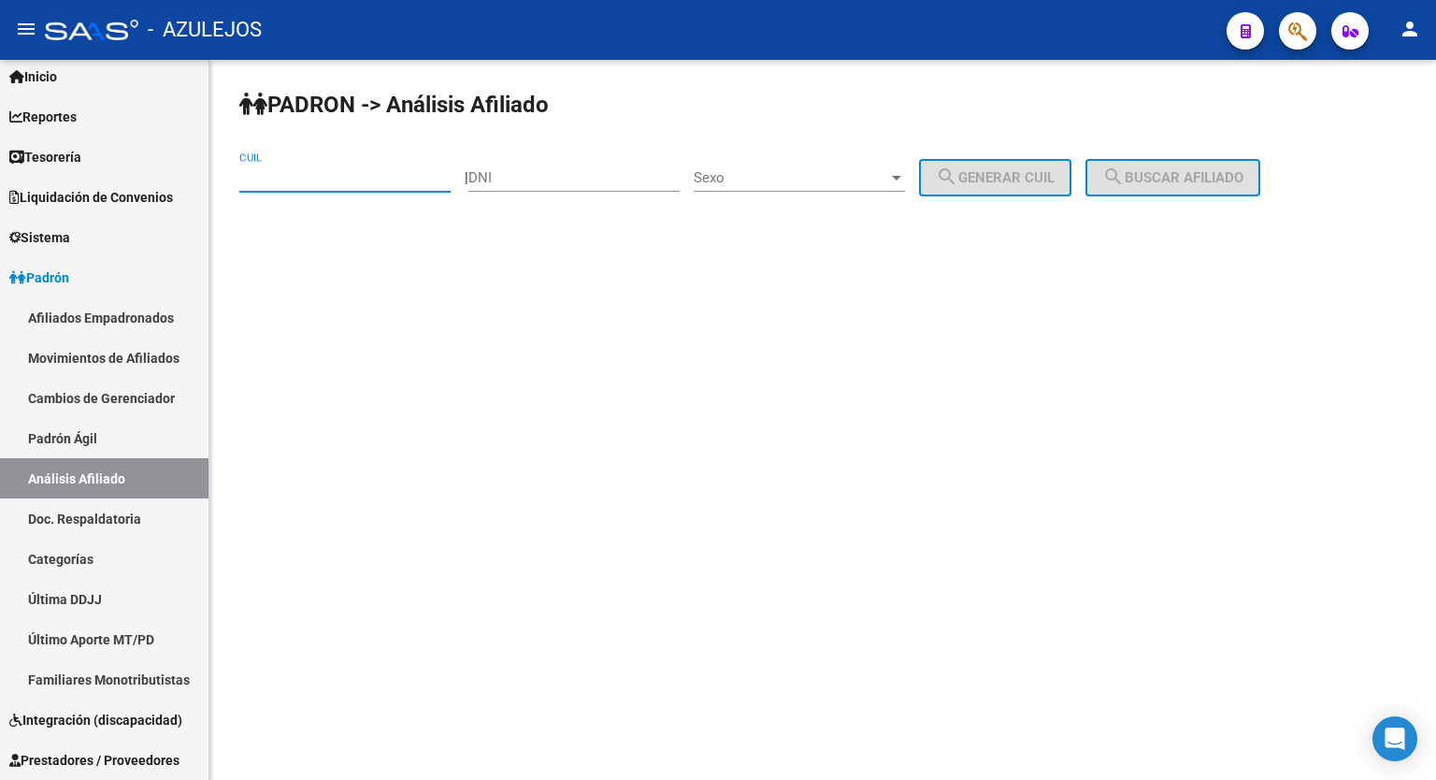
click at [358, 174] on input "CUIL" at bounding box center [344, 177] width 211 height 17
paste input "27-38537345-2"
click at [1191, 187] on button "search Buscar afiliado" at bounding box center [1173, 177] width 175 height 37
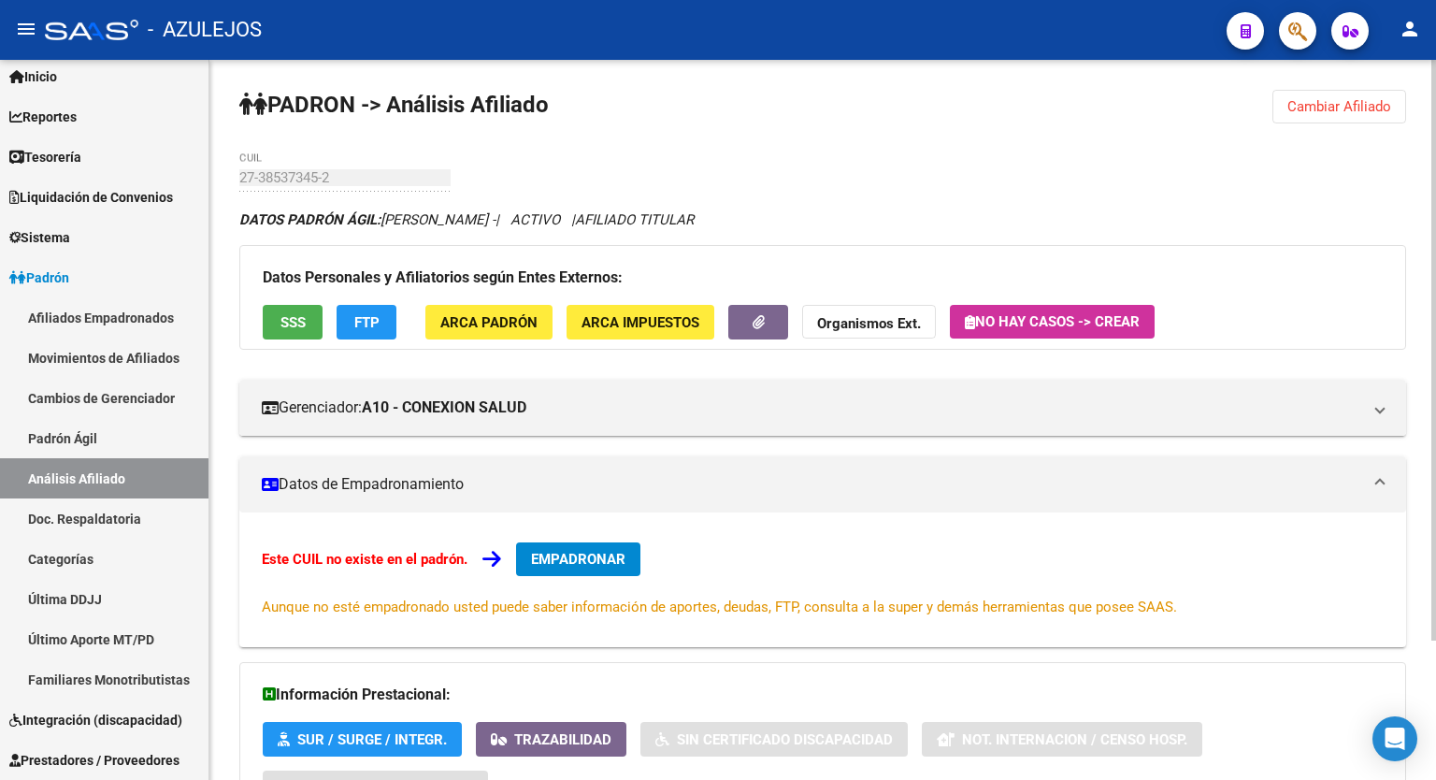
click at [584, 553] on span "EMPADRONAR" at bounding box center [578, 559] width 94 height 17
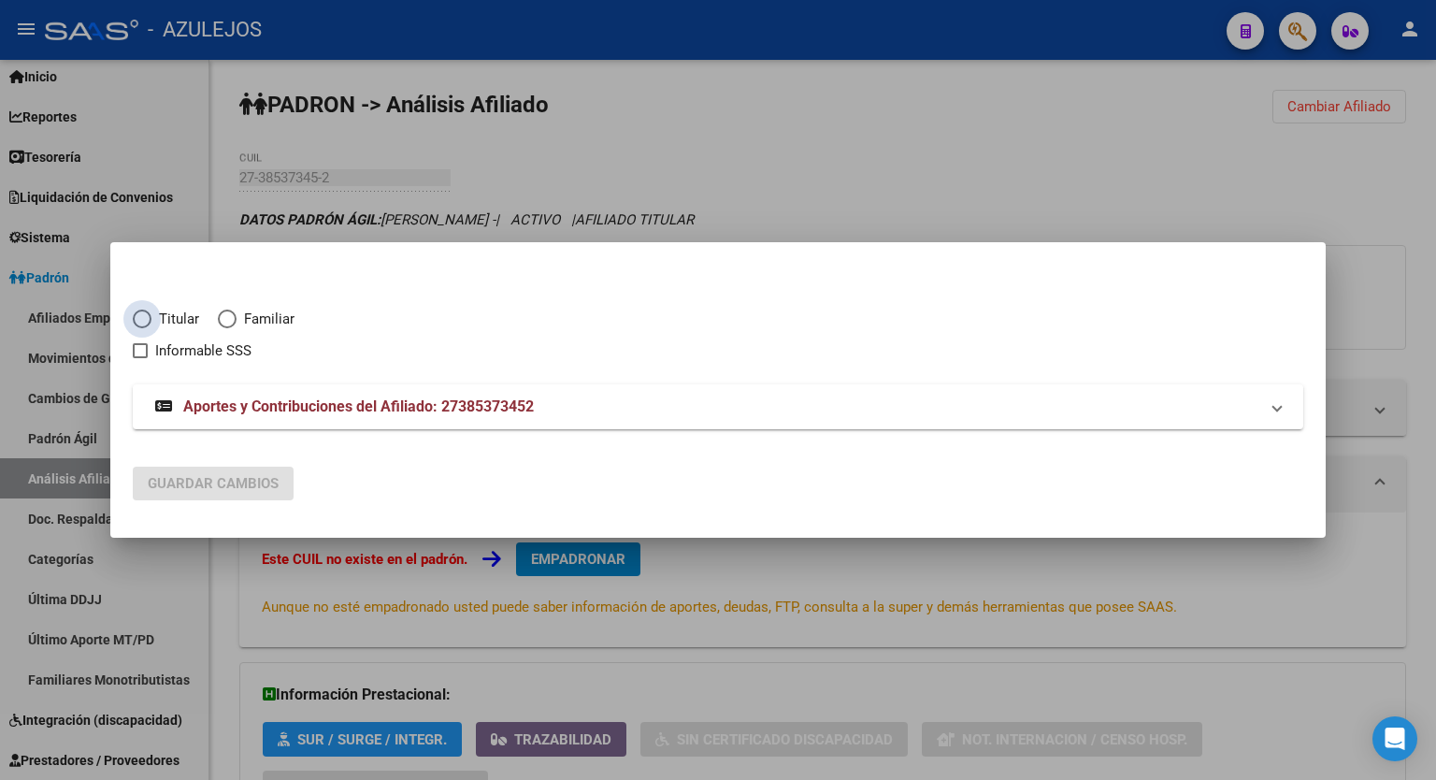
click at [146, 319] on span "Elija una opción" at bounding box center [142, 319] width 19 height 19
click at [146, 319] on input "Titular" at bounding box center [142, 319] width 19 height 19
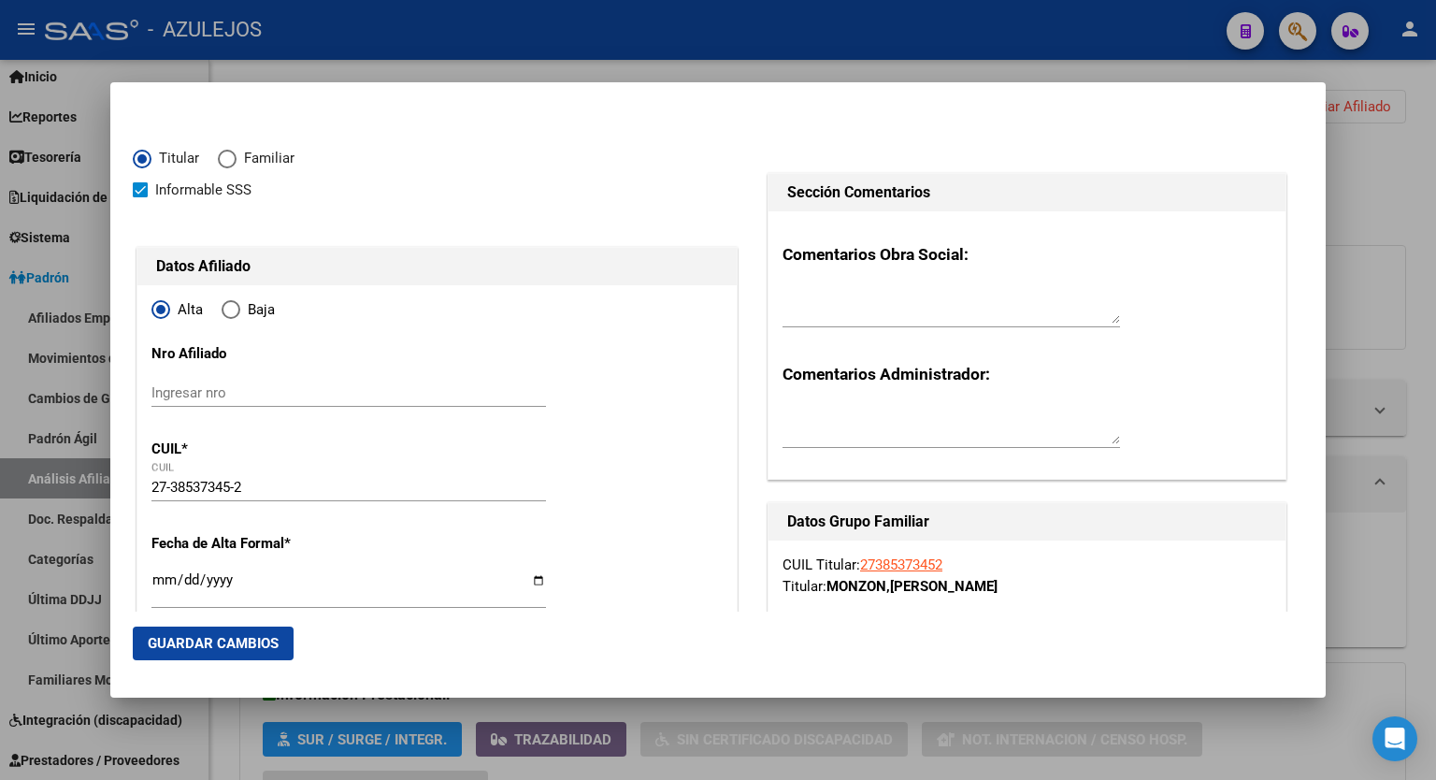
click at [534, 585] on input "Ingresar fecha" at bounding box center [349, 587] width 395 height 30
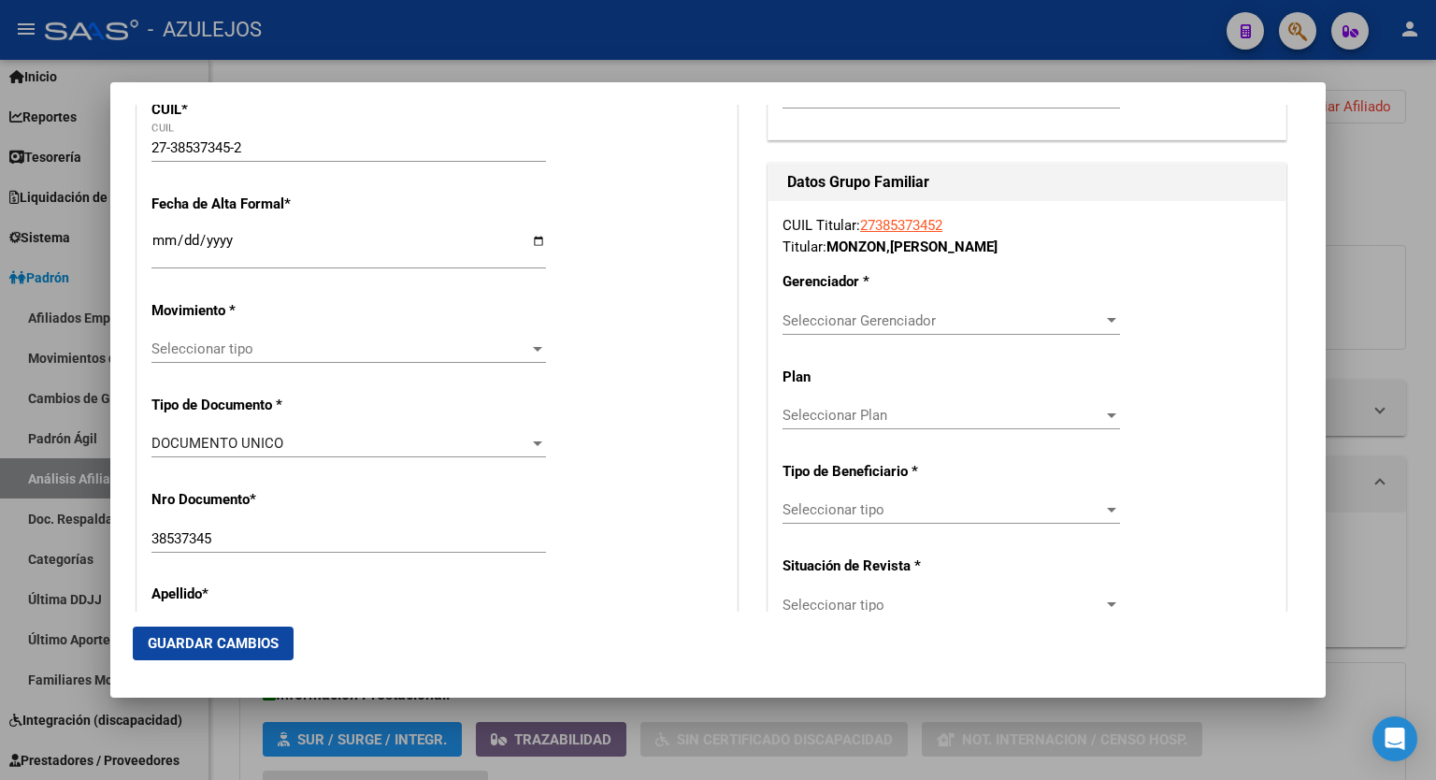
scroll to position [358, 0]
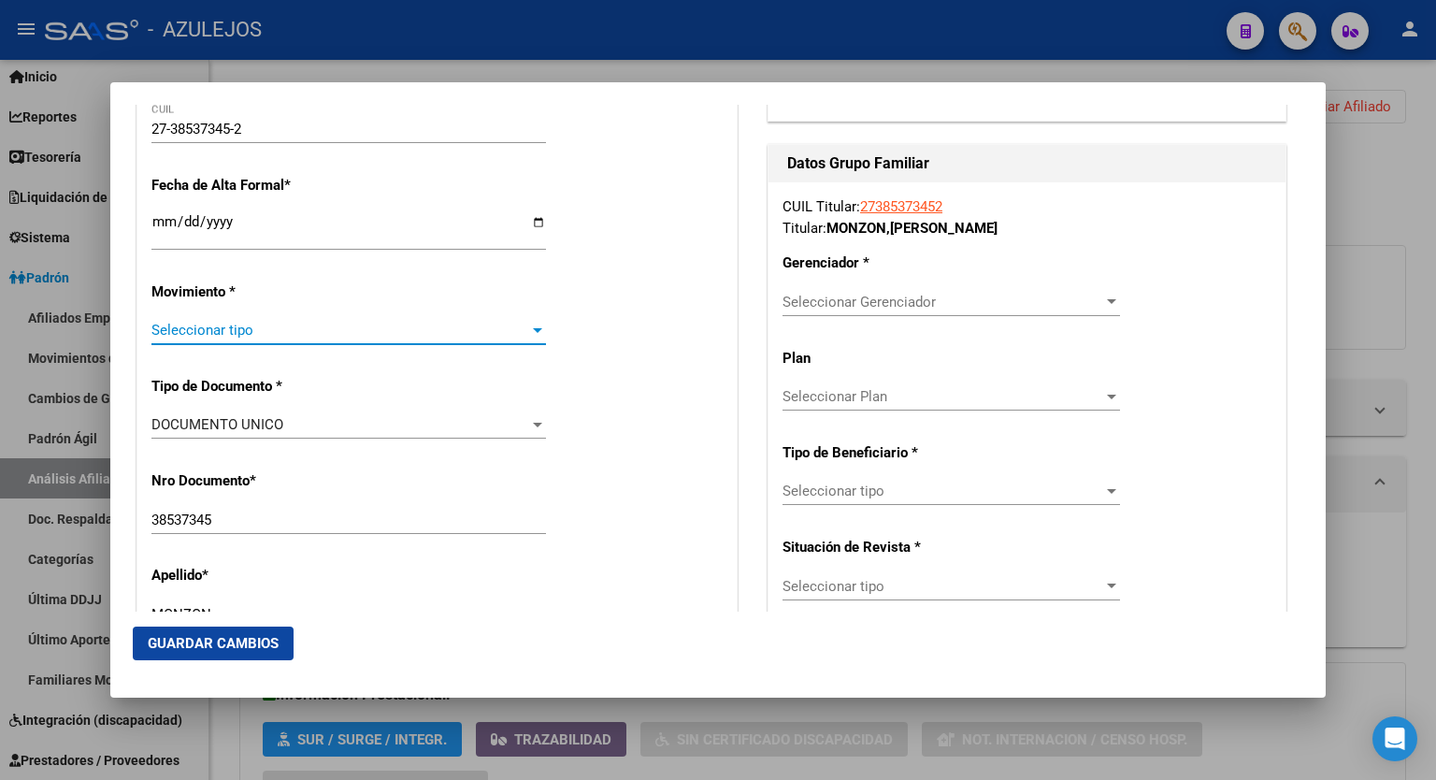
click at [535, 328] on div at bounding box center [537, 330] width 9 height 5
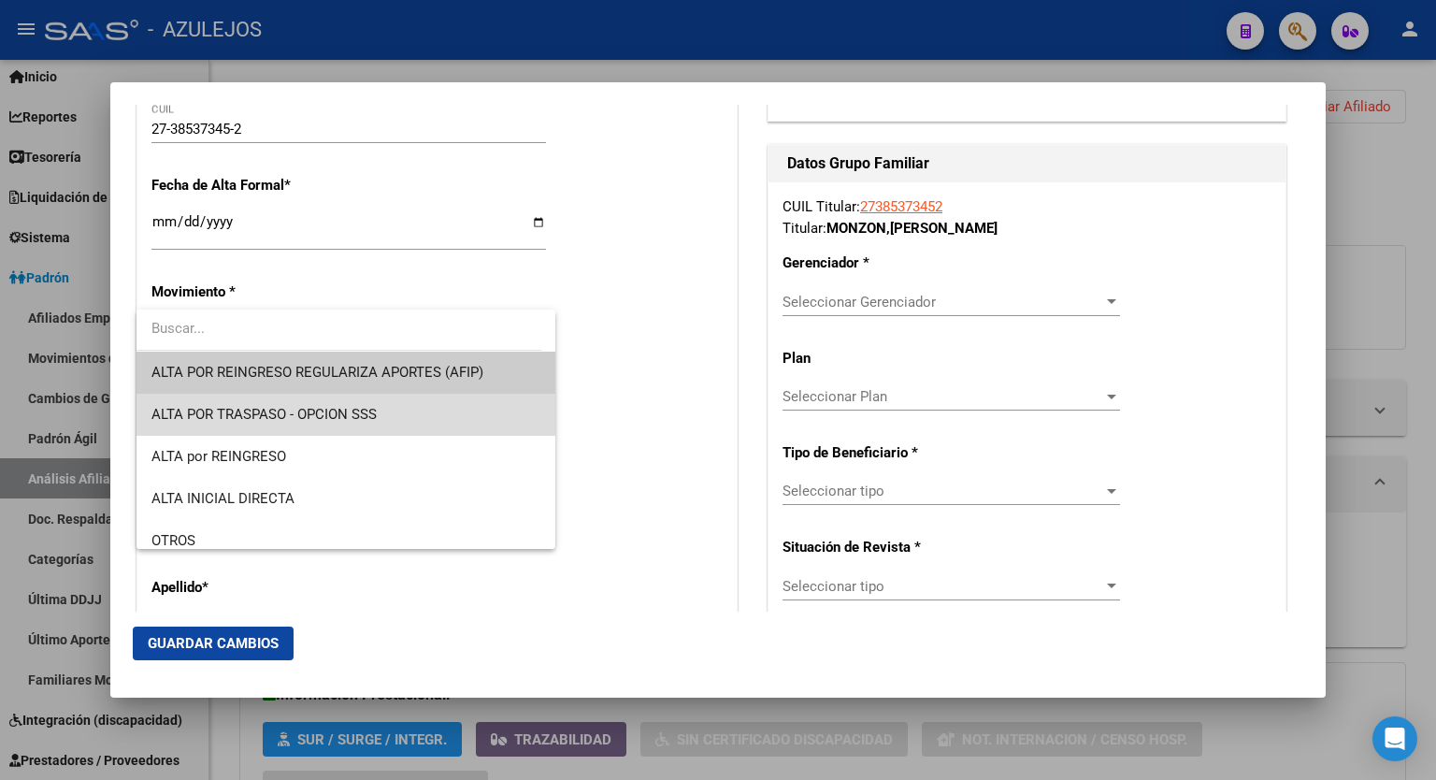
click at [378, 402] on span "ALTA POR TRASPASO - OPCION SSS" at bounding box center [346, 415] width 389 height 42
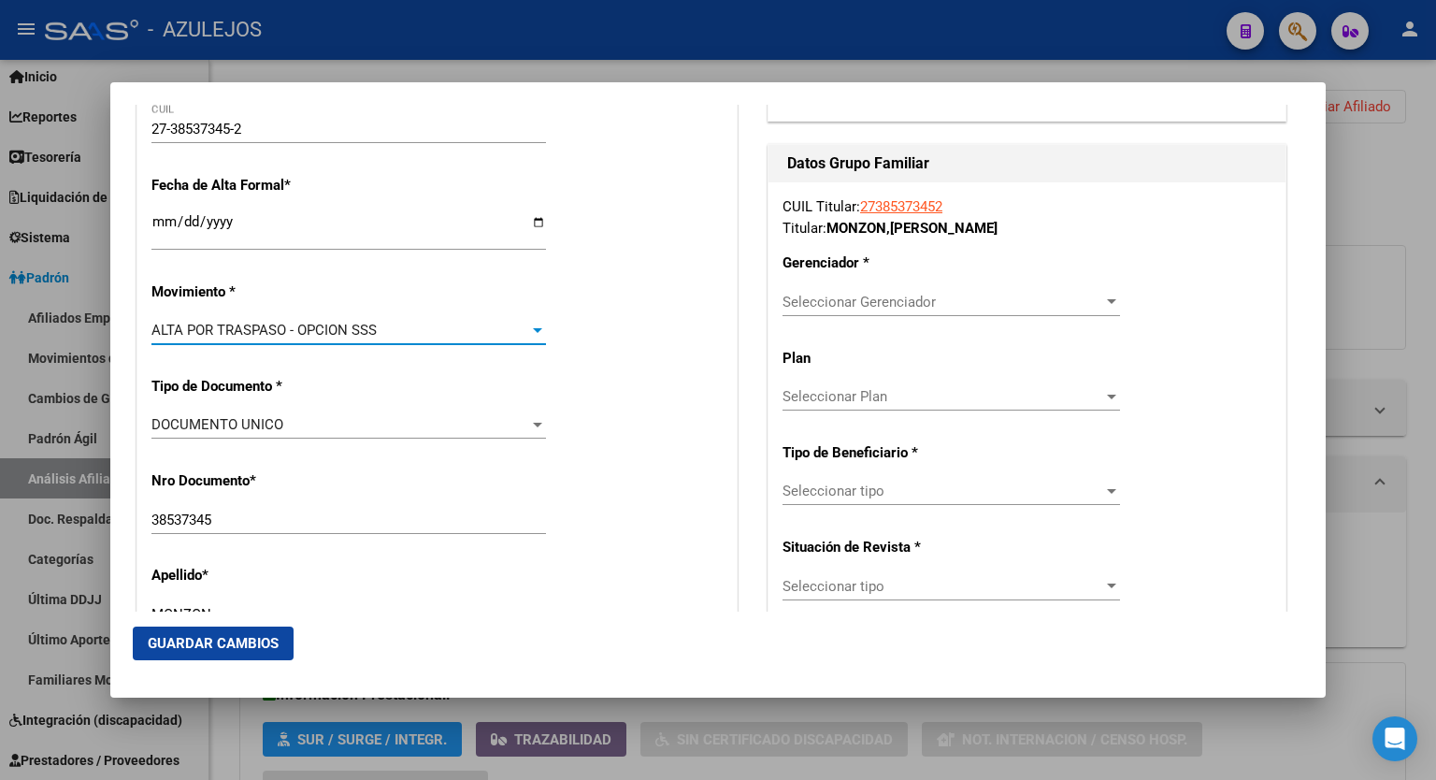
click at [1107, 303] on div at bounding box center [1111, 301] width 9 height 5
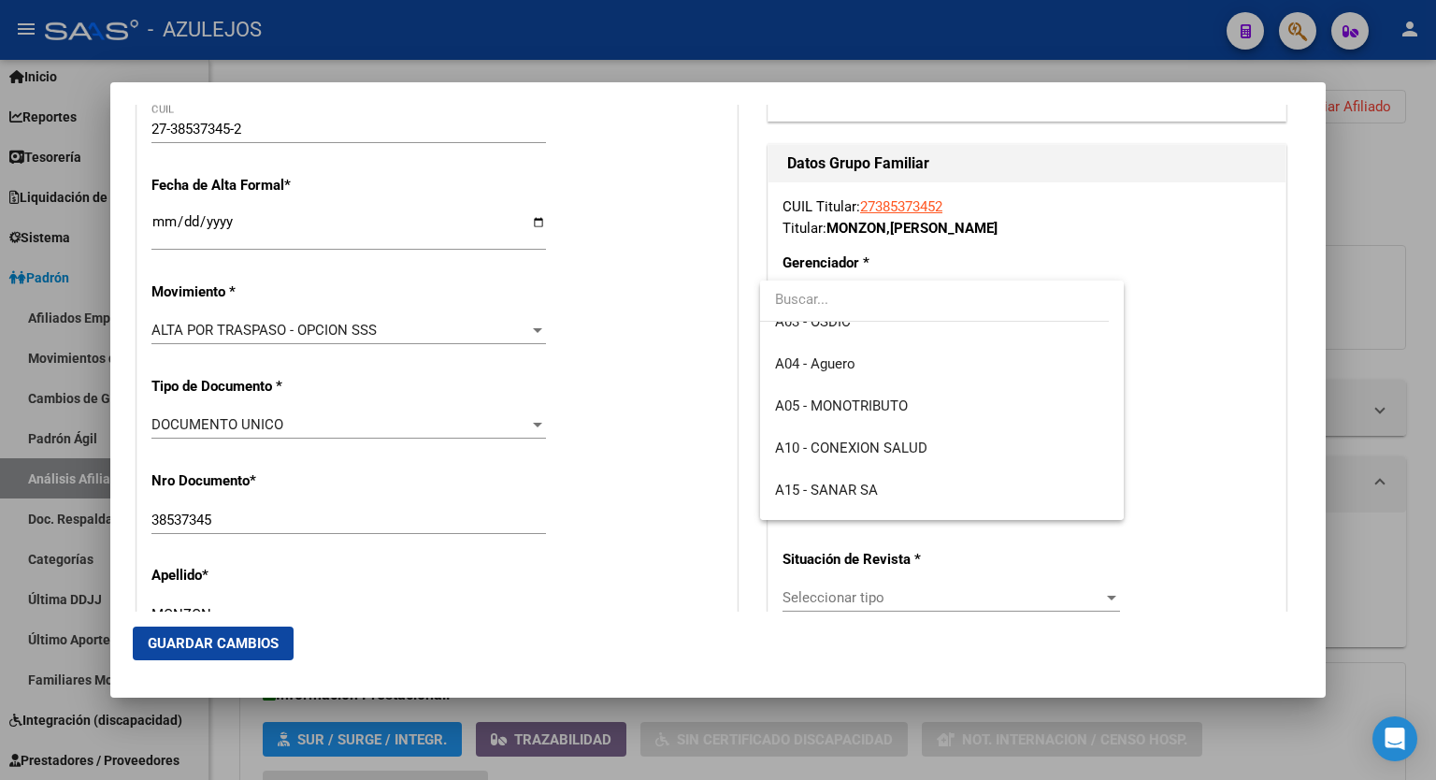
scroll to position [120, 0]
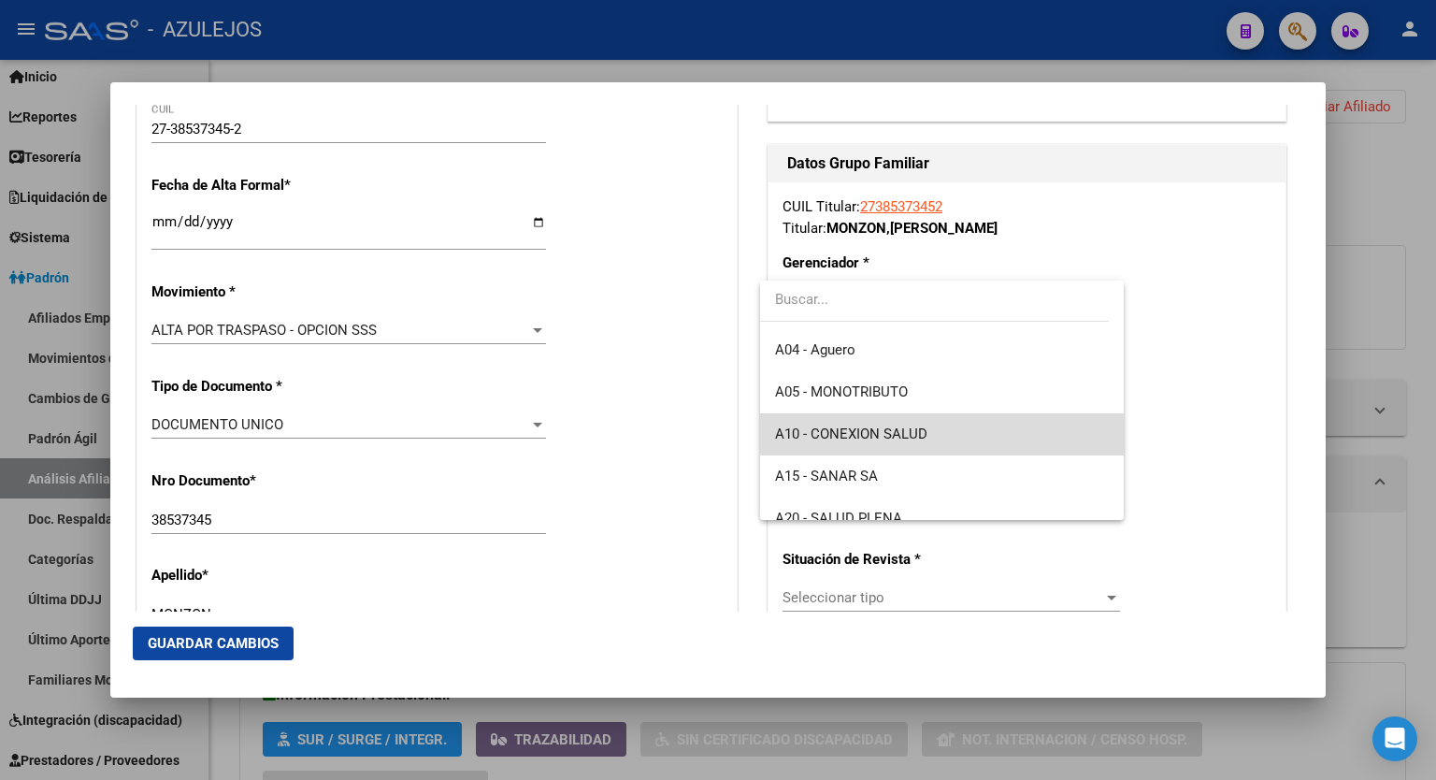
click at [984, 426] on span "A10 - CONEXION SALUD" at bounding box center [942, 434] width 334 height 42
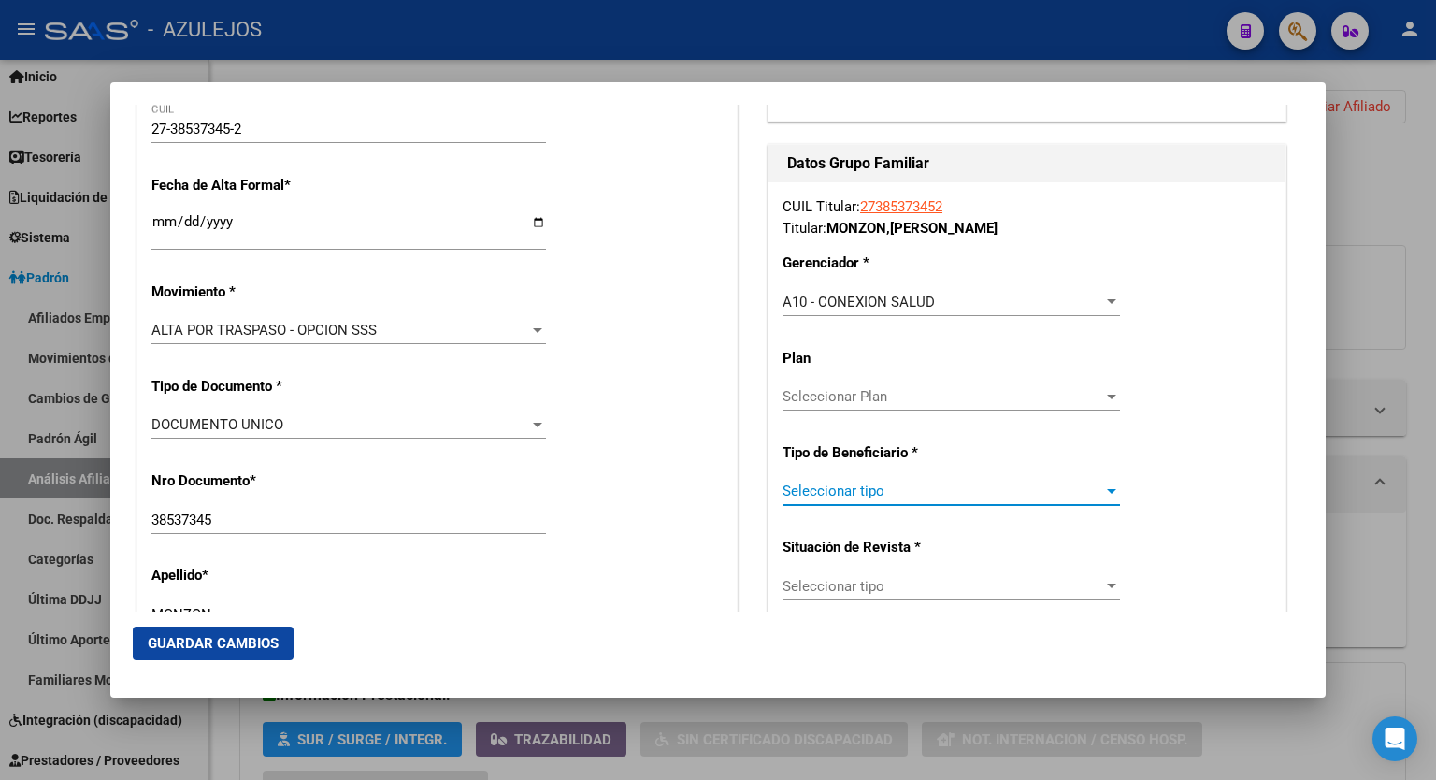
click at [1104, 495] on div at bounding box center [1112, 491] width 17 height 15
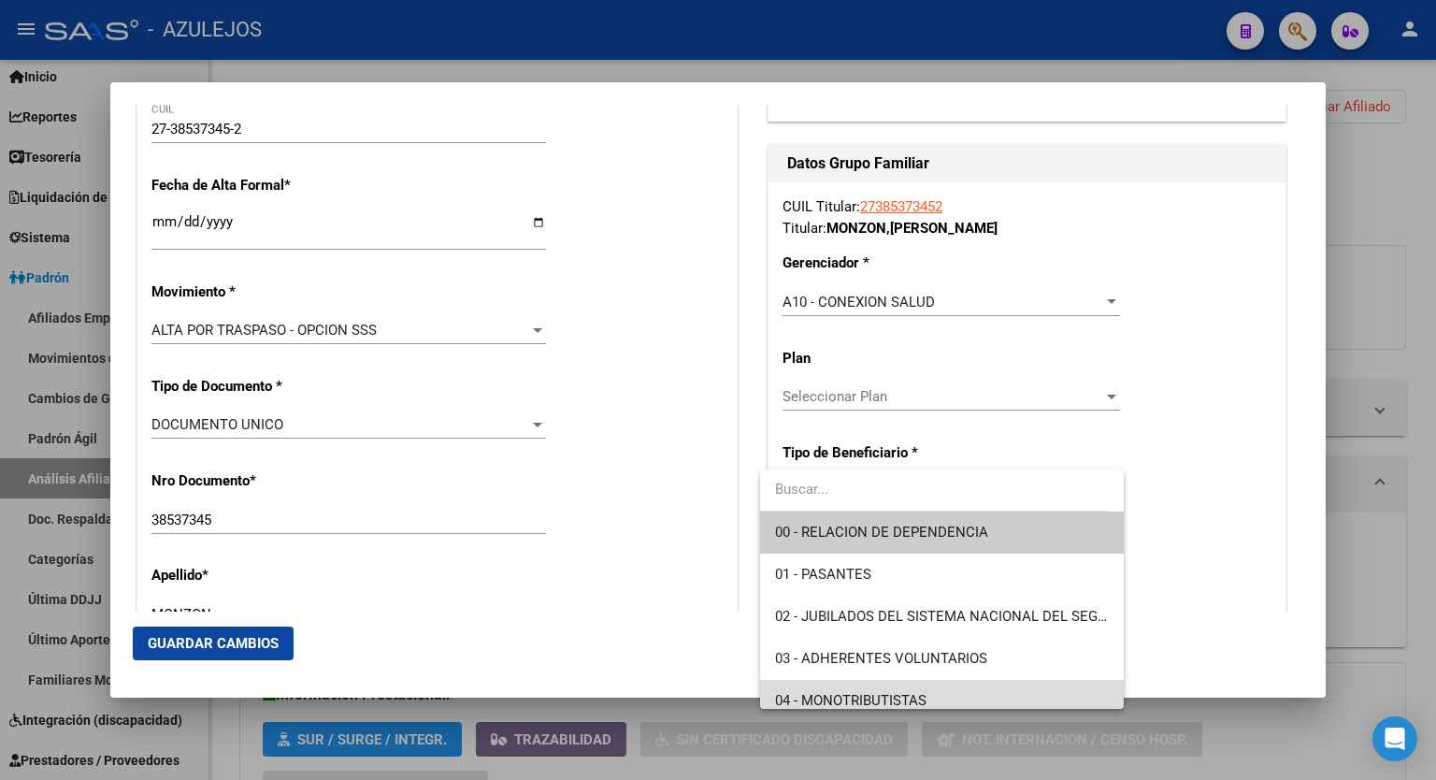
click at [960, 688] on span "04 - MONOTRIBUTISTAS" at bounding box center [942, 701] width 334 height 42
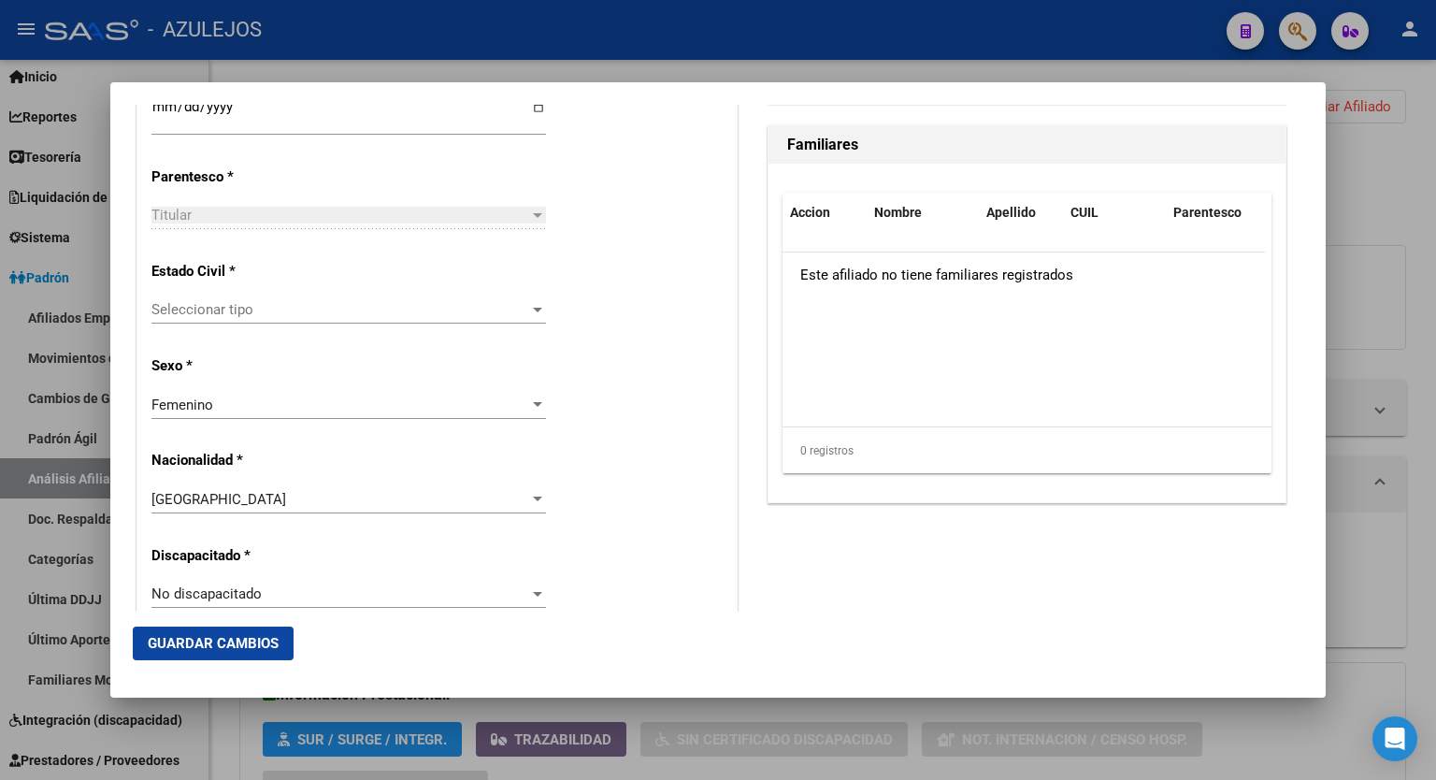
scroll to position [1059, 0]
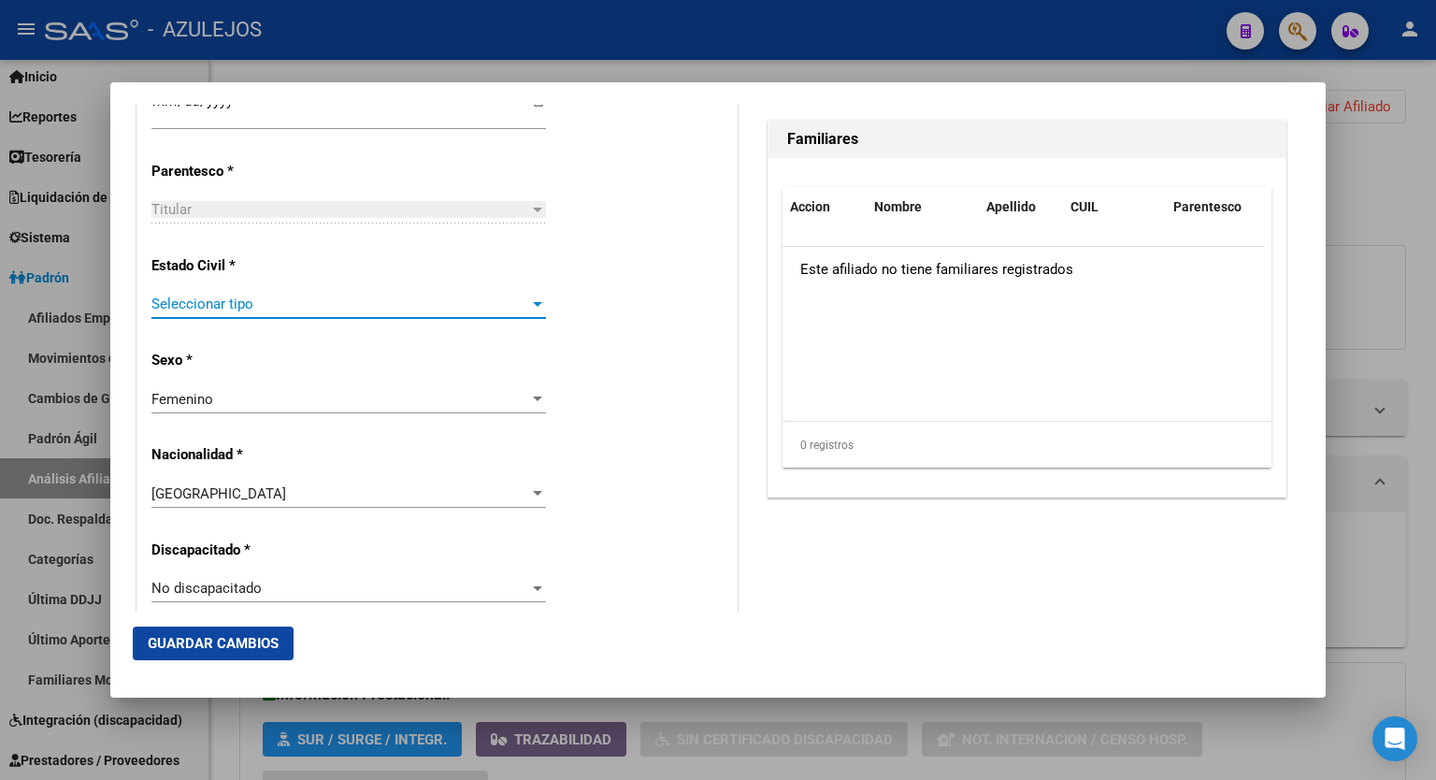
click at [529, 309] on div at bounding box center [537, 303] width 17 height 15
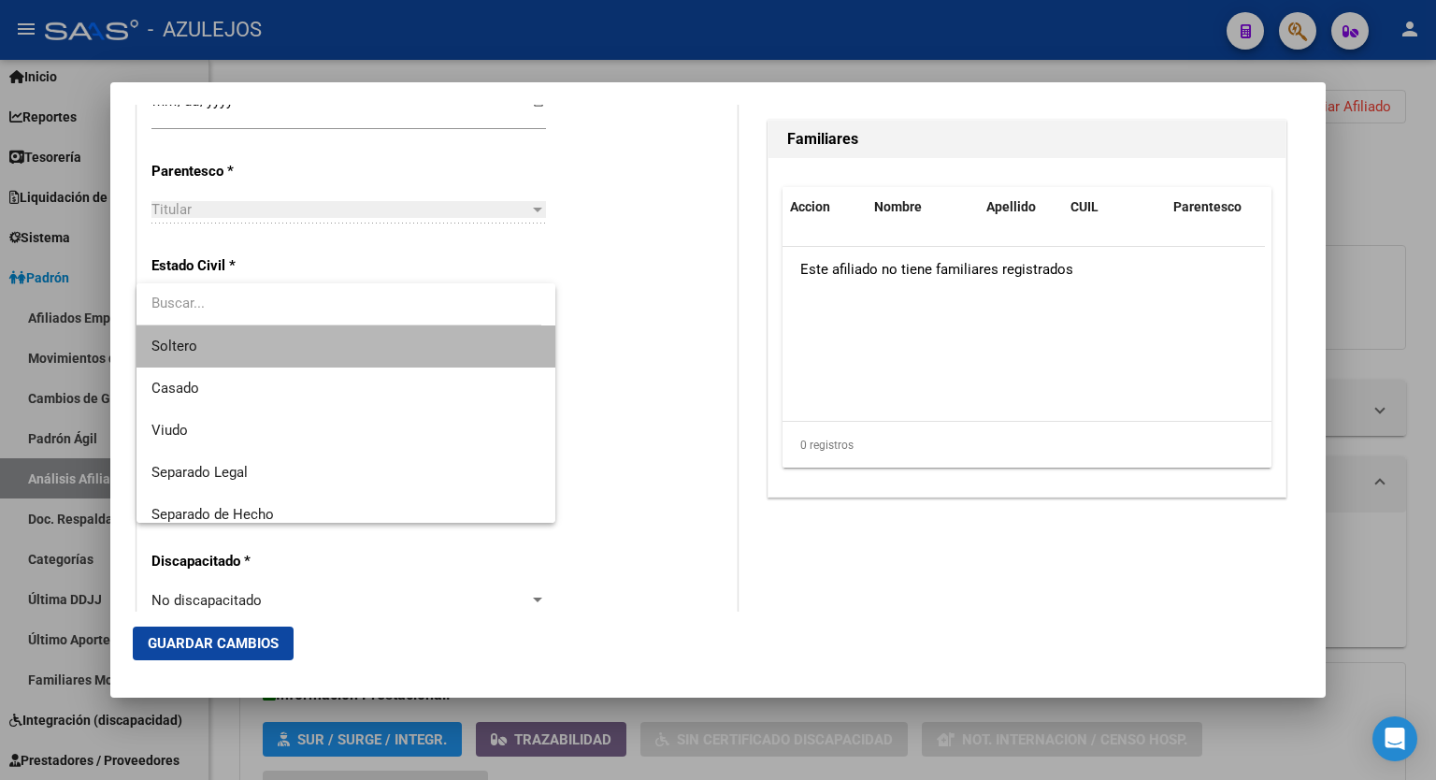
click at [413, 339] on span "Soltero" at bounding box center [346, 346] width 389 height 42
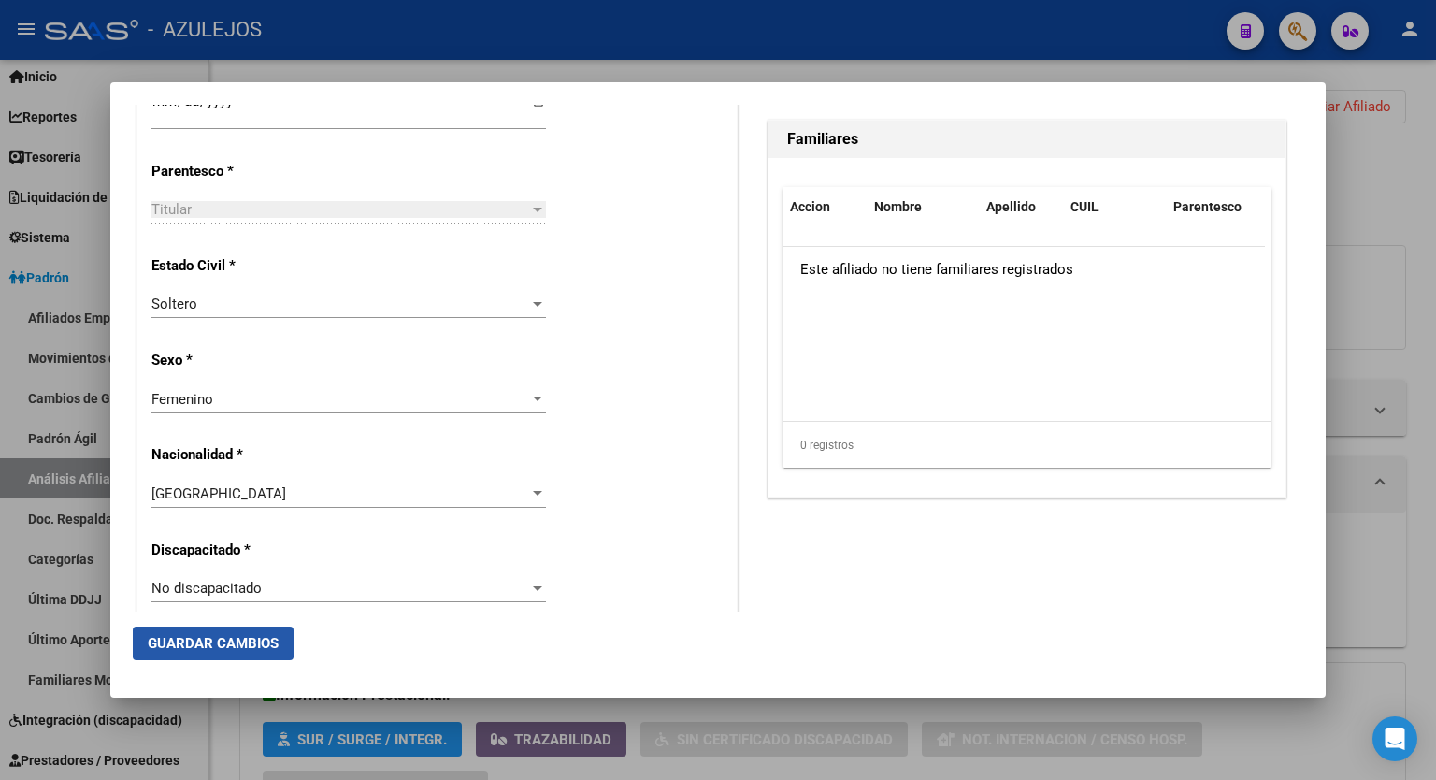
click at [217, 643] on span "Guardar Cambios" at bounding box center [213, 643] width 131 height 17
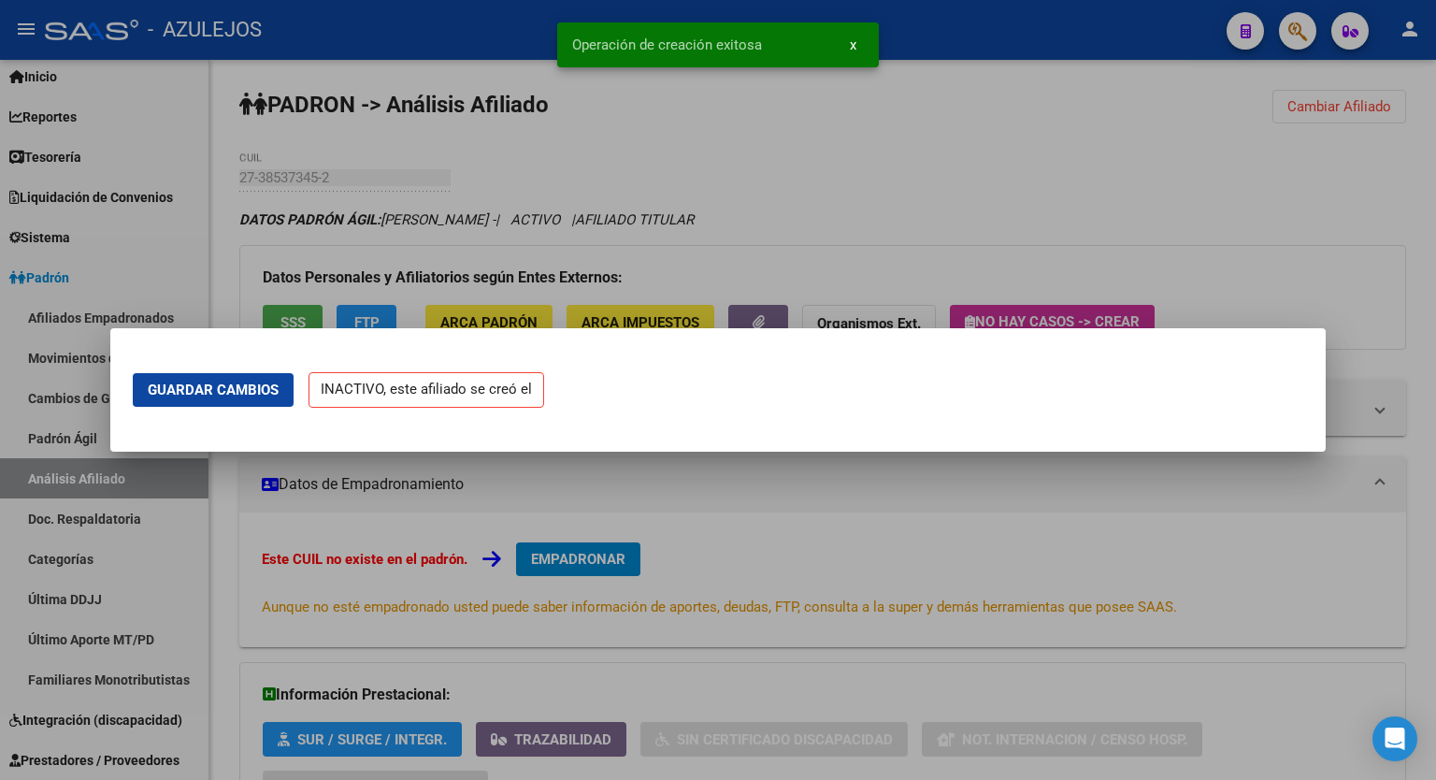
scroll to position [0, 0]
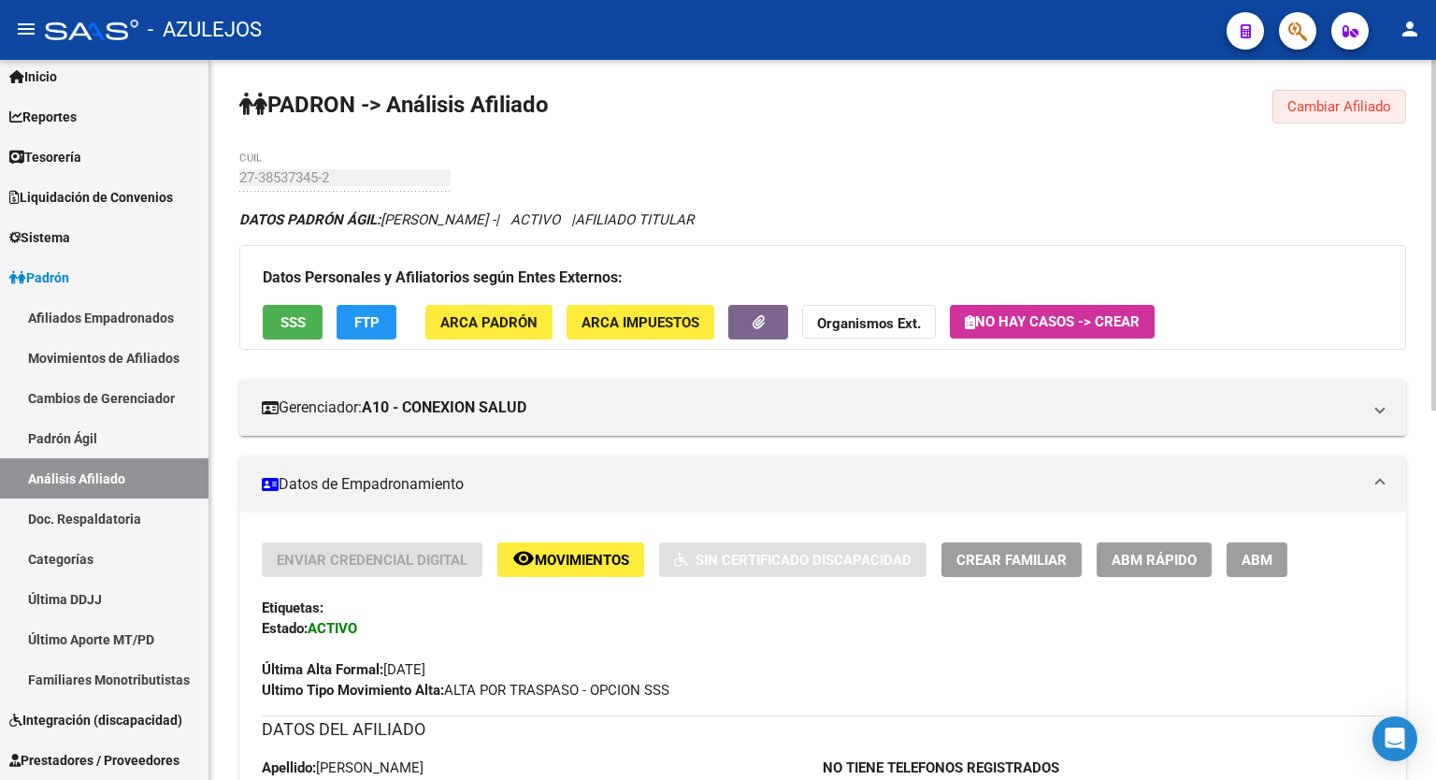
click at [1345, 92] on button "Cambiar Afiliado" at bounding box center [1340, 107] width 134 height 34
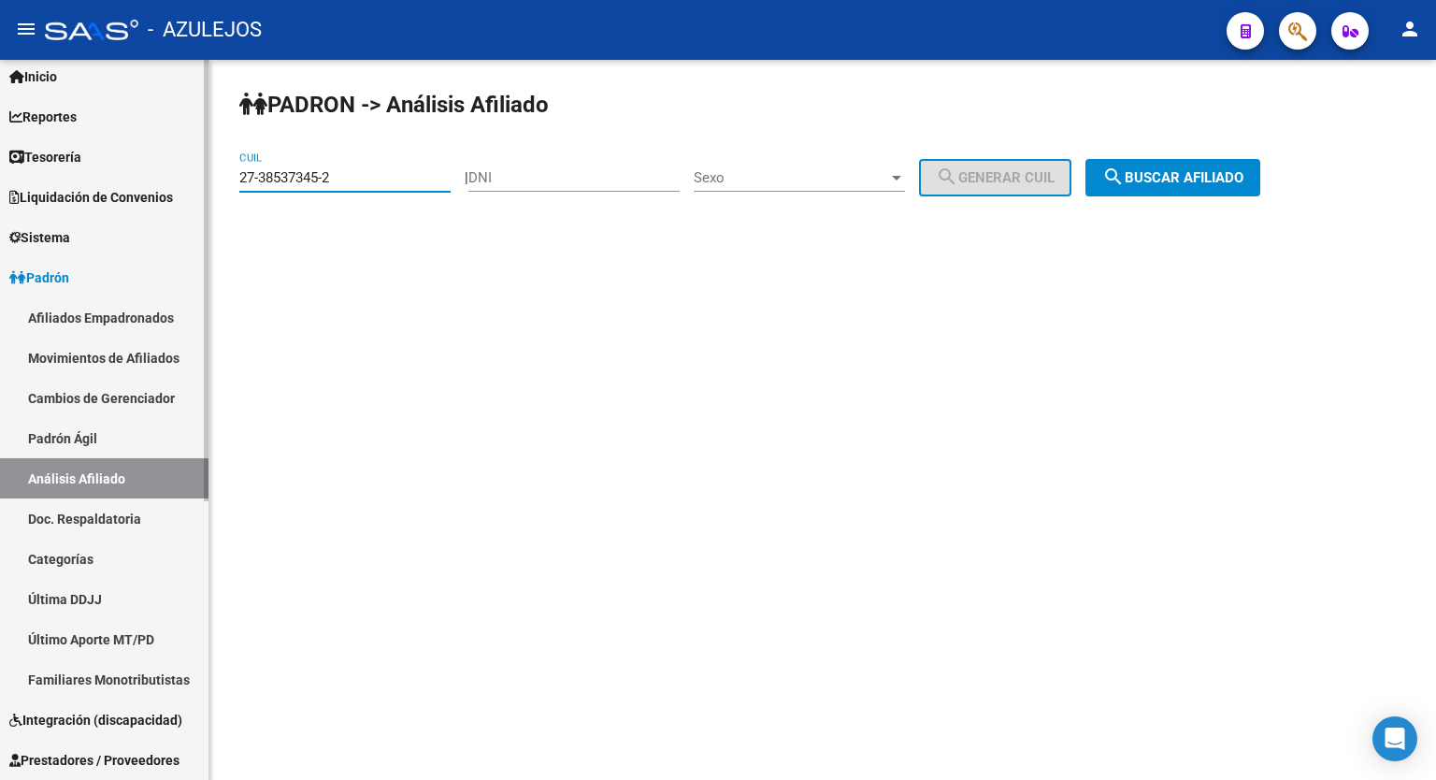
drag, startPoint x: 390, startPoint y: 168, endPoint x: 183, endPoint y: 180, distance: 207.0
click at [183, 180] on mat-sidenav-container "Firma Express Inicio Calendario SSS Instructivos Contacto OS Reportes Tablero d…" at bounding box center [718, 420] width 1436 height 720
paste input "0-26338392-4"
click at [1202, 166] on button "search Buscar afiliado" at bounding box center [1173, 177] width 175 height 37
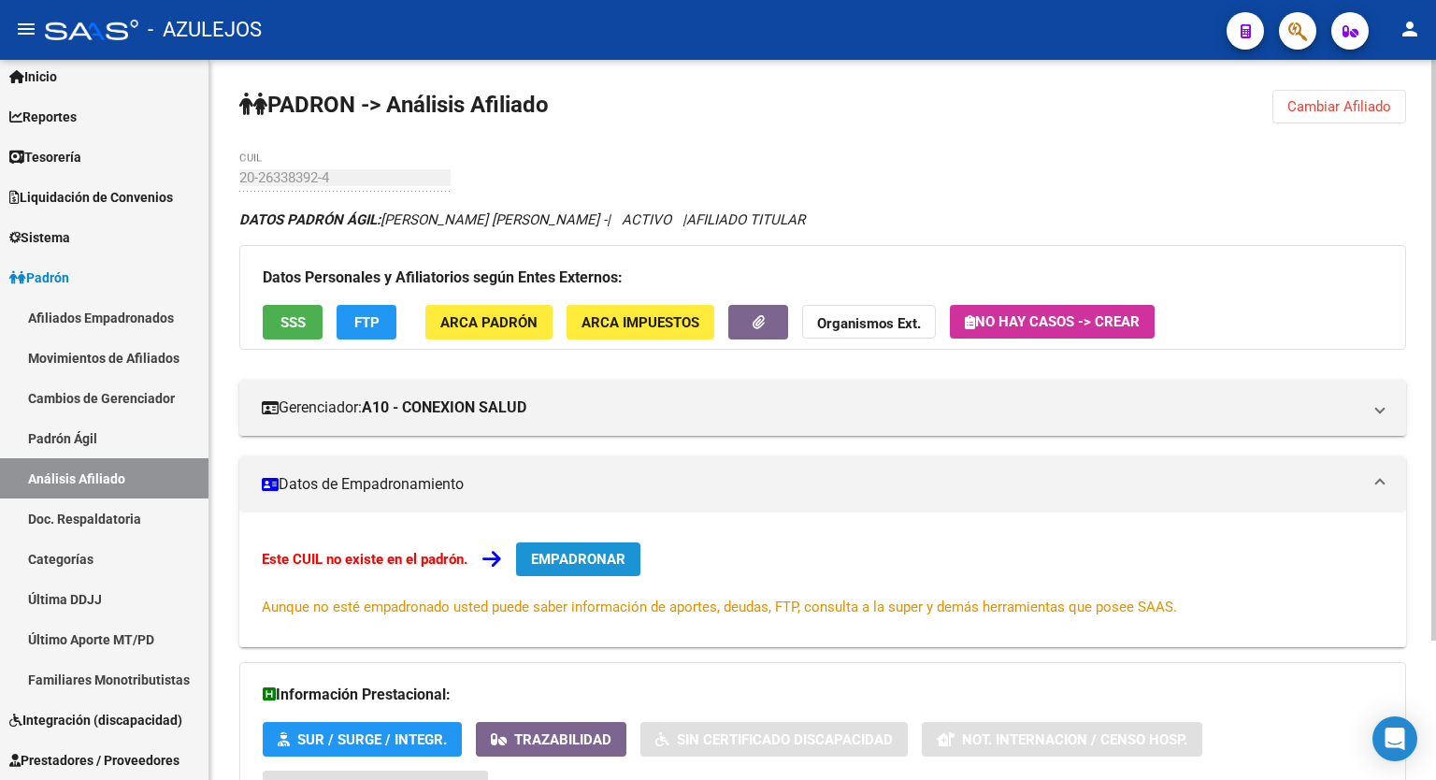
click at [566, 551] on span "EMPADRONAR" at bounding box center [578, 559] width 94 height 17
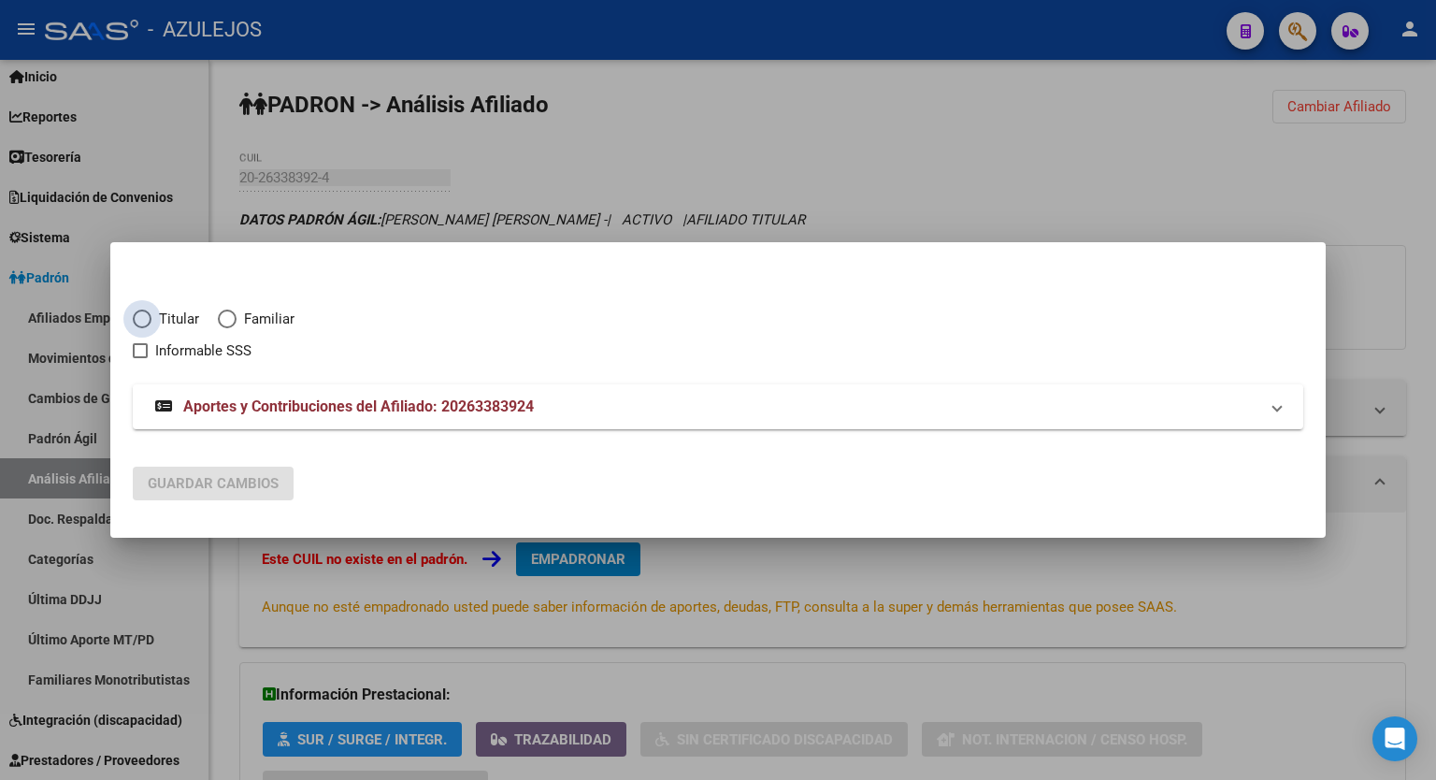
click at [143, 315] on span "Elija una opción" at bounding box center [142, 319] width 19 height 19
click at [143, 315] on input "Titular" at bounding box center [142, 319] width 19 height 19
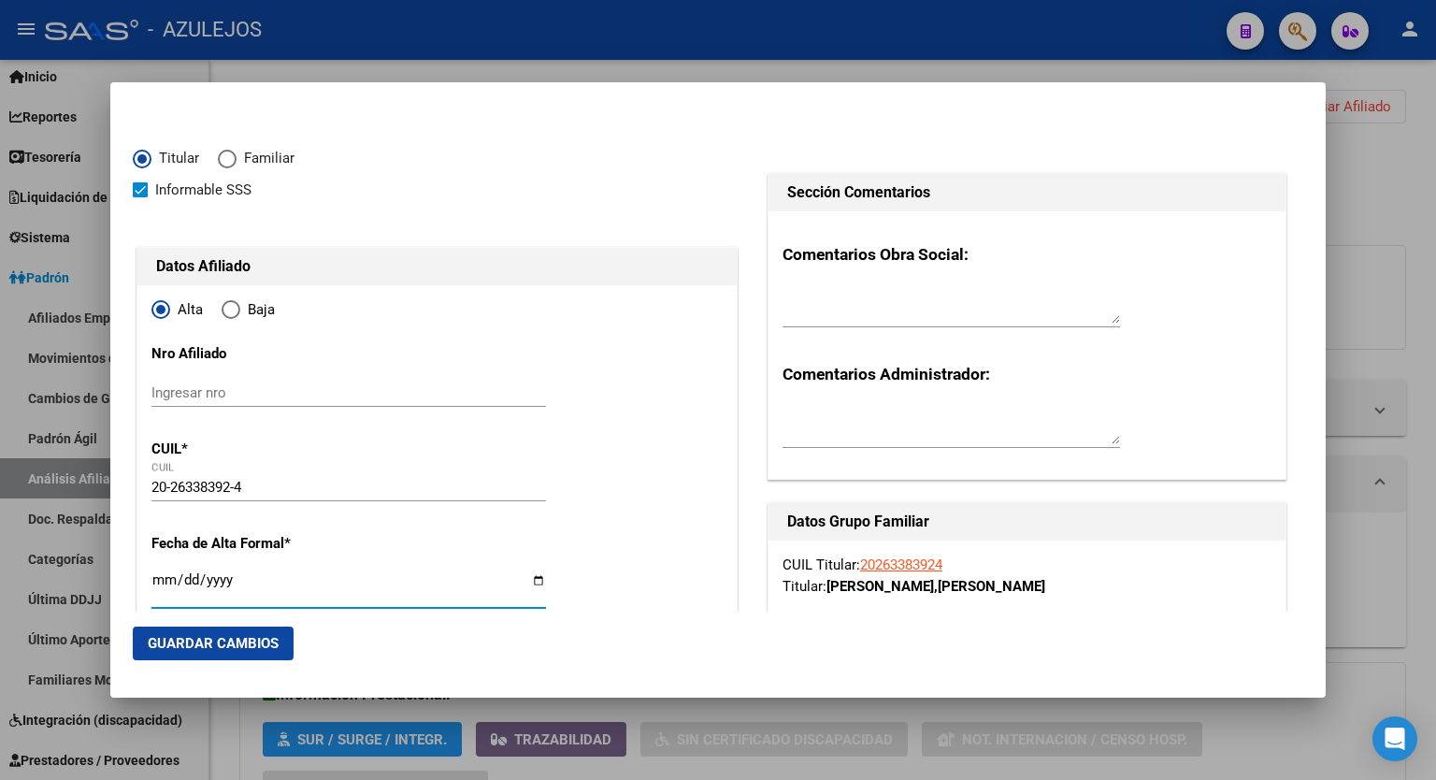
click at [533, 581] on input "Ingresar fecha" at bounding box center [349, 587] width 395 height 30
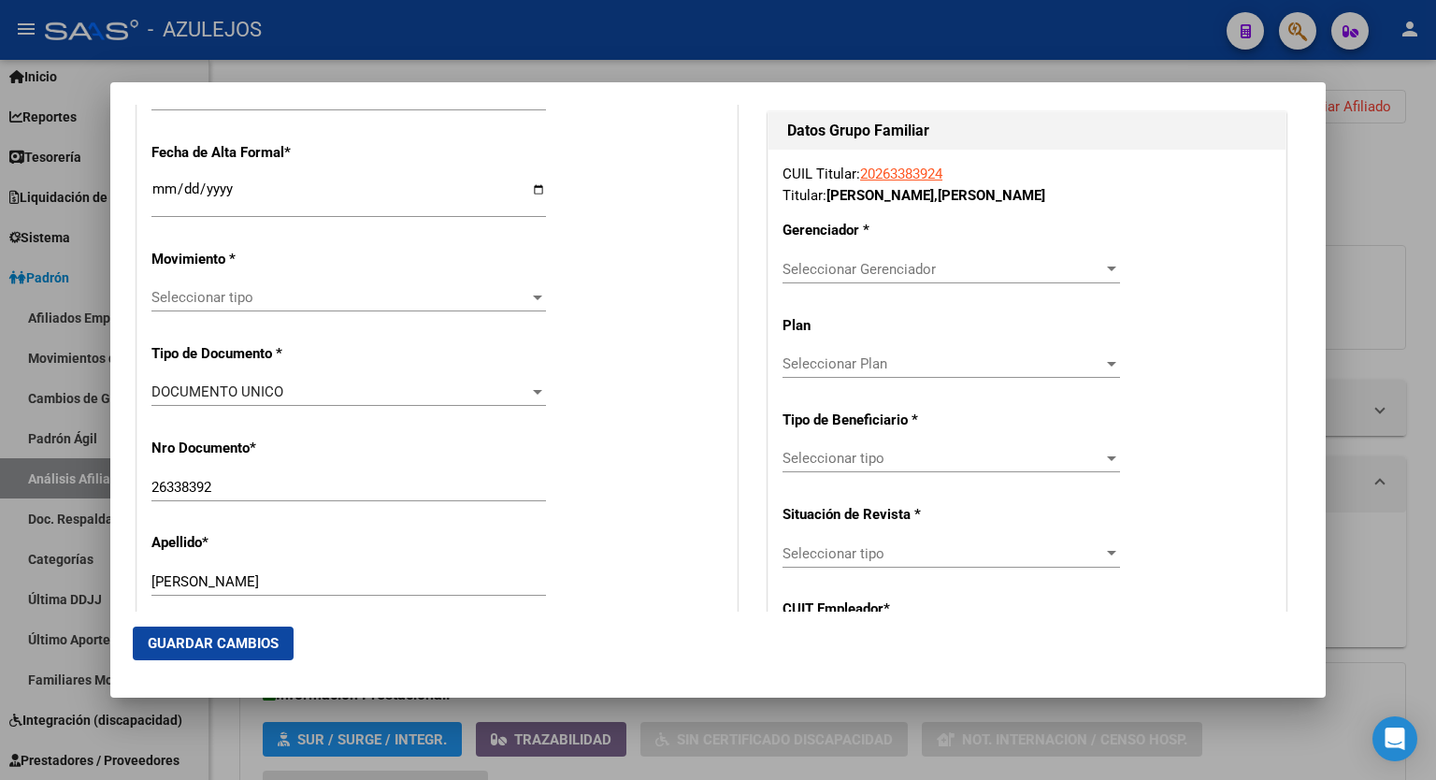
scroll to position [396, 0]
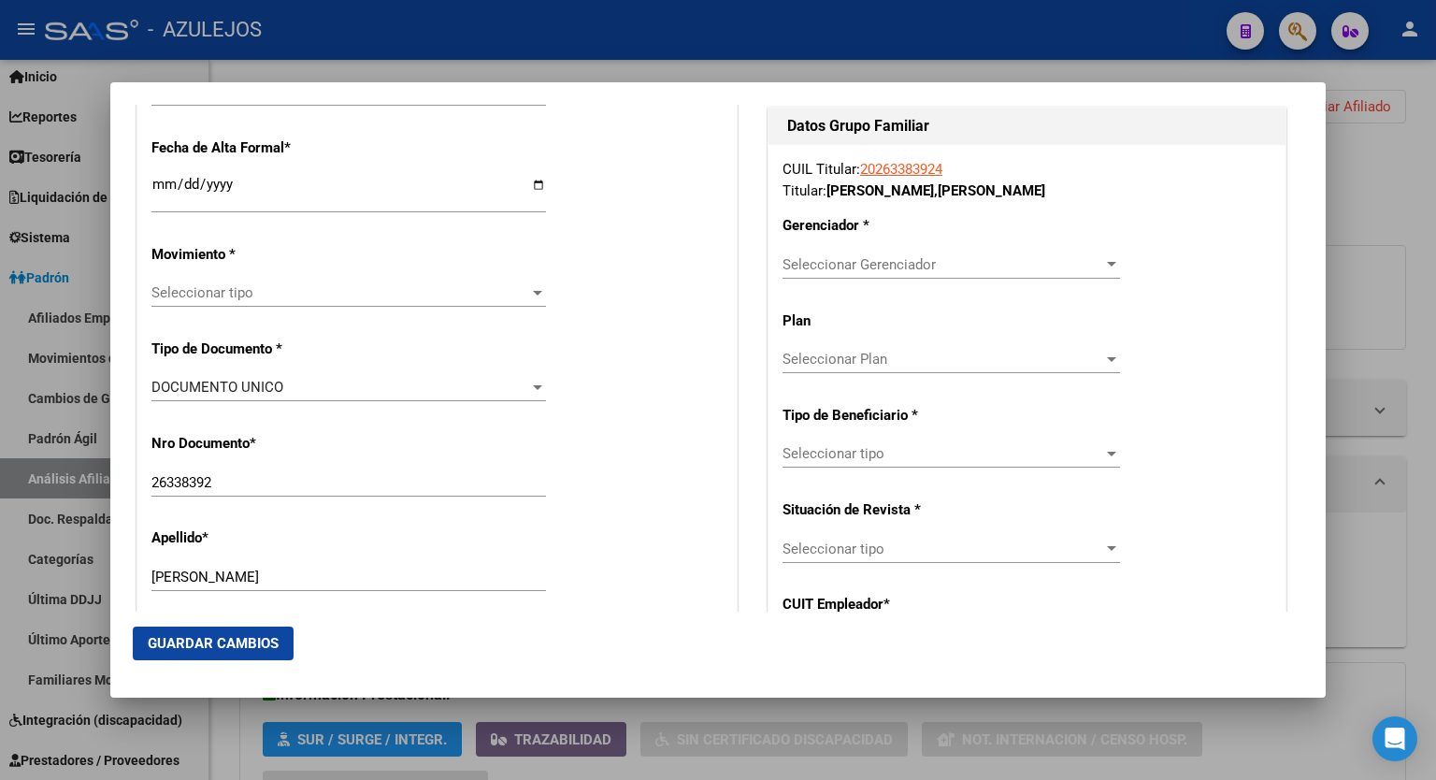
click at [1107, 262] on div at bounding box center [1111, 264] width 9 height 5
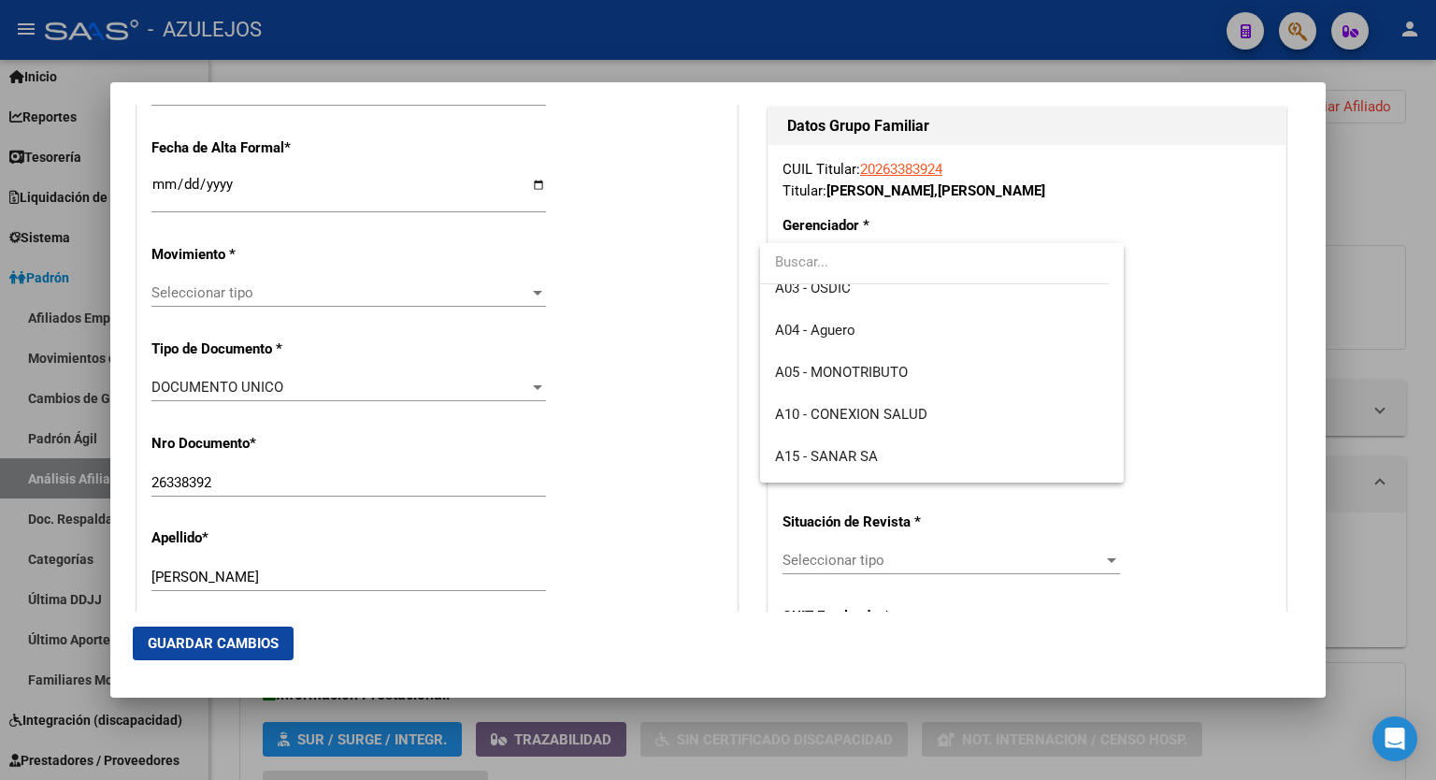
scroll to position [130, 0]
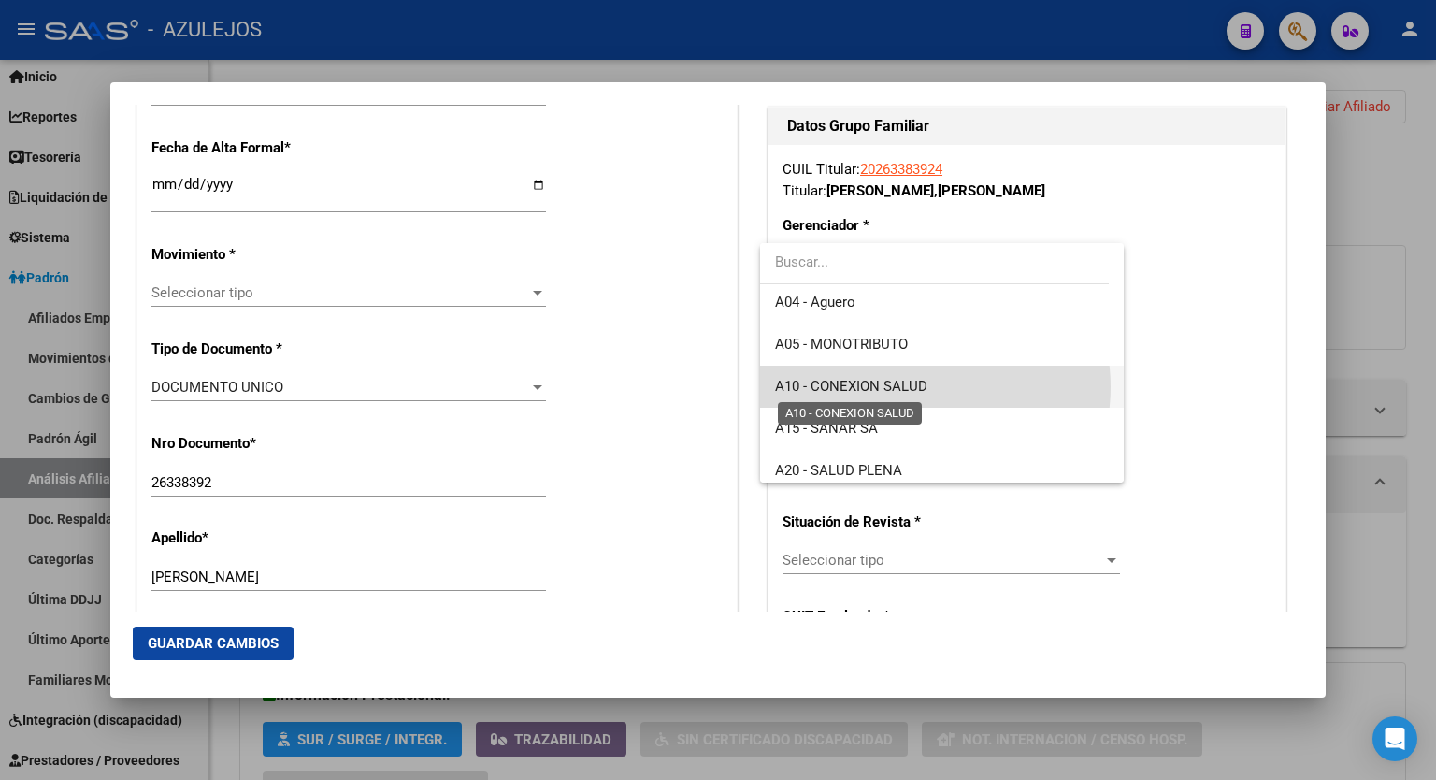
click at [918, 386] on span "A10 - CONEXION SALUD" at bounding box center [851, 386] width 152 height 17
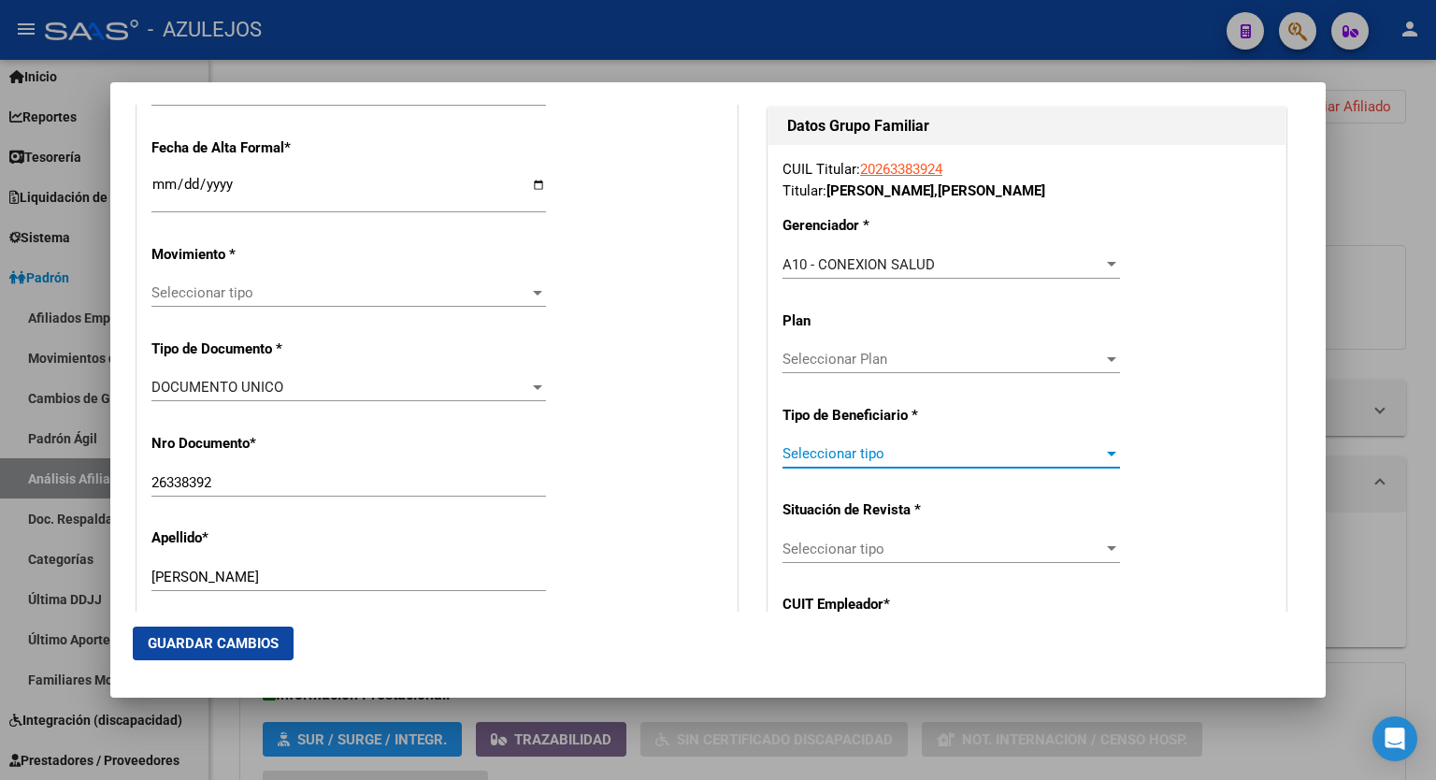
click at [1104, 455] on div at bounding box center [1112, 453] width 17 height 15
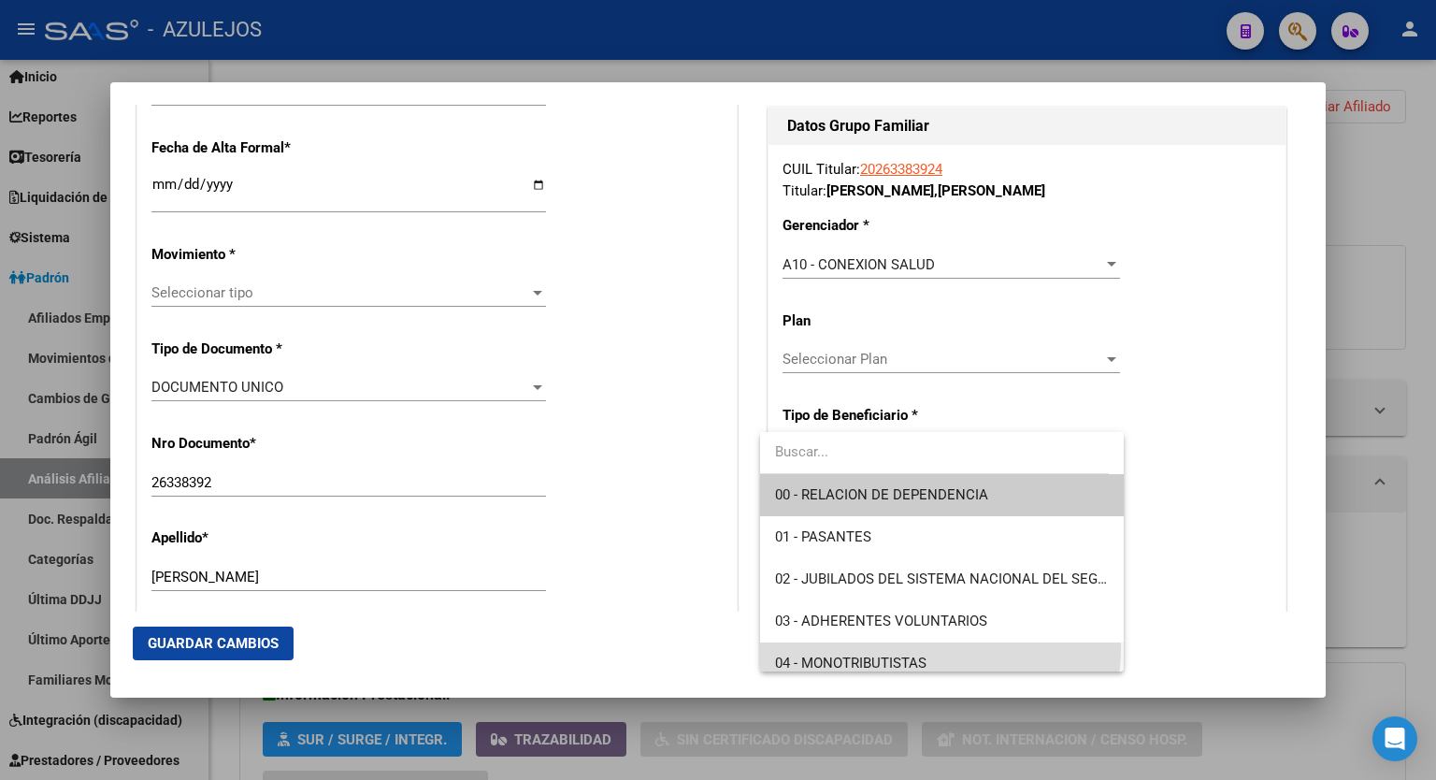
click at [939, 648] on span "04 - MONOTRIBUTISTAS" at bounding box center [942, 663] width 334 height 42
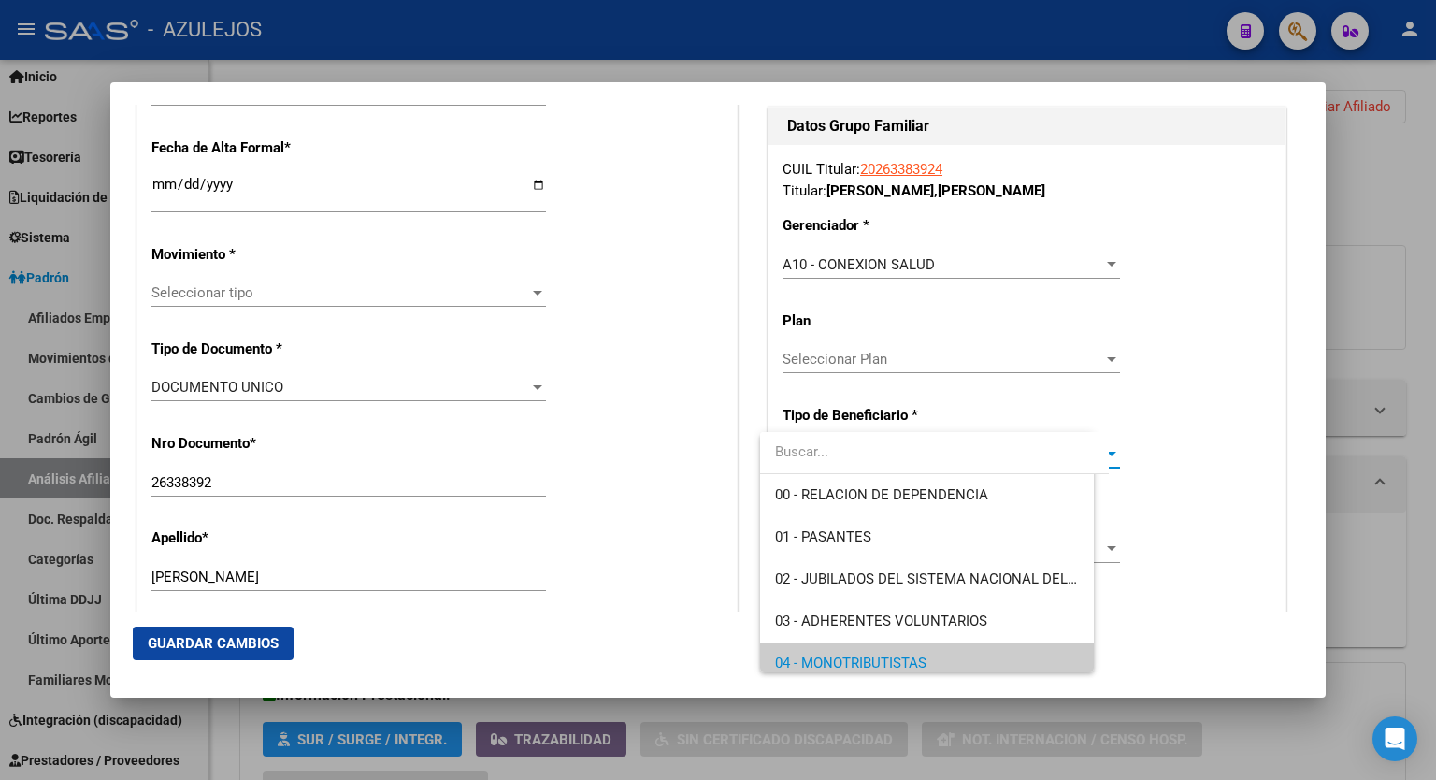
scroll to position [11, 0]
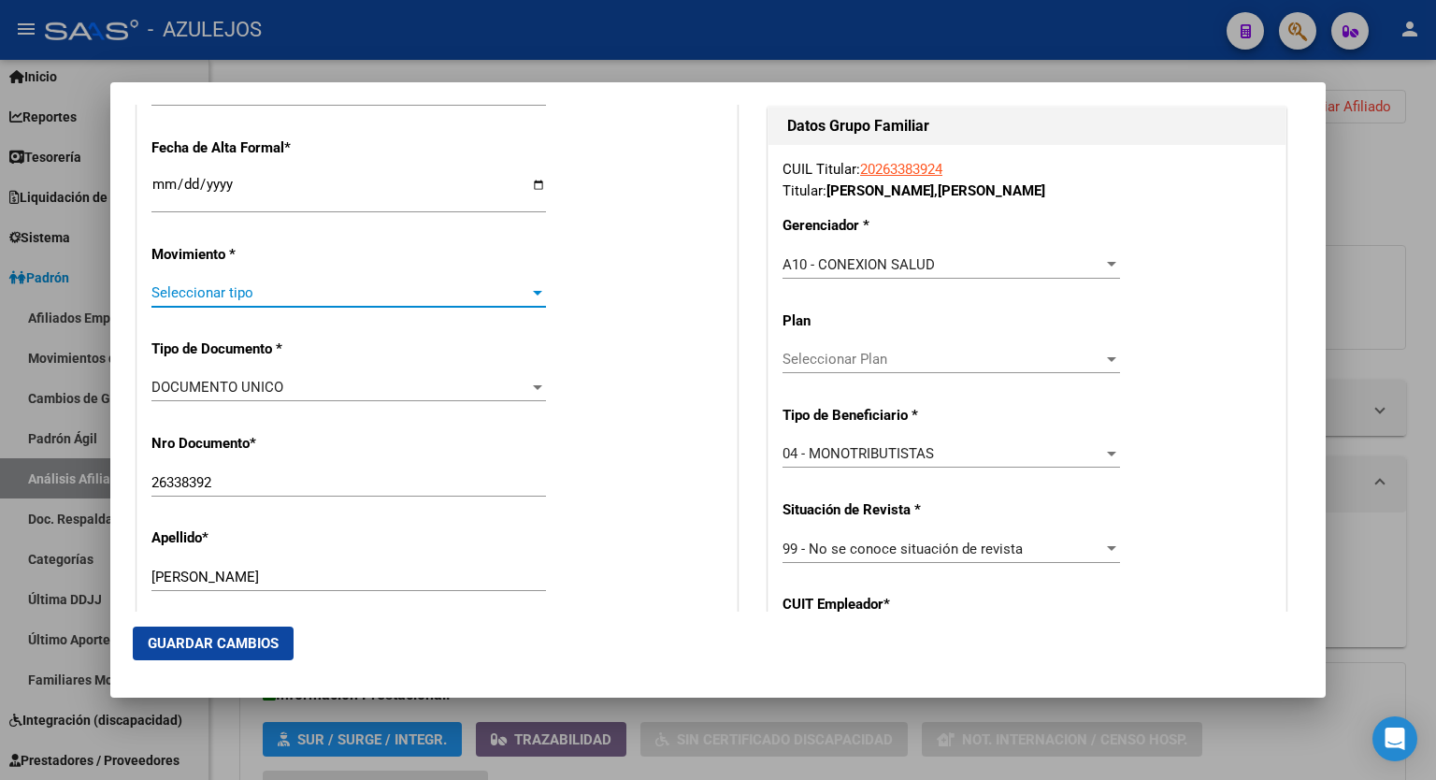
click at [535, 292] on div at bounding box center [537, 293] width 9 height 5
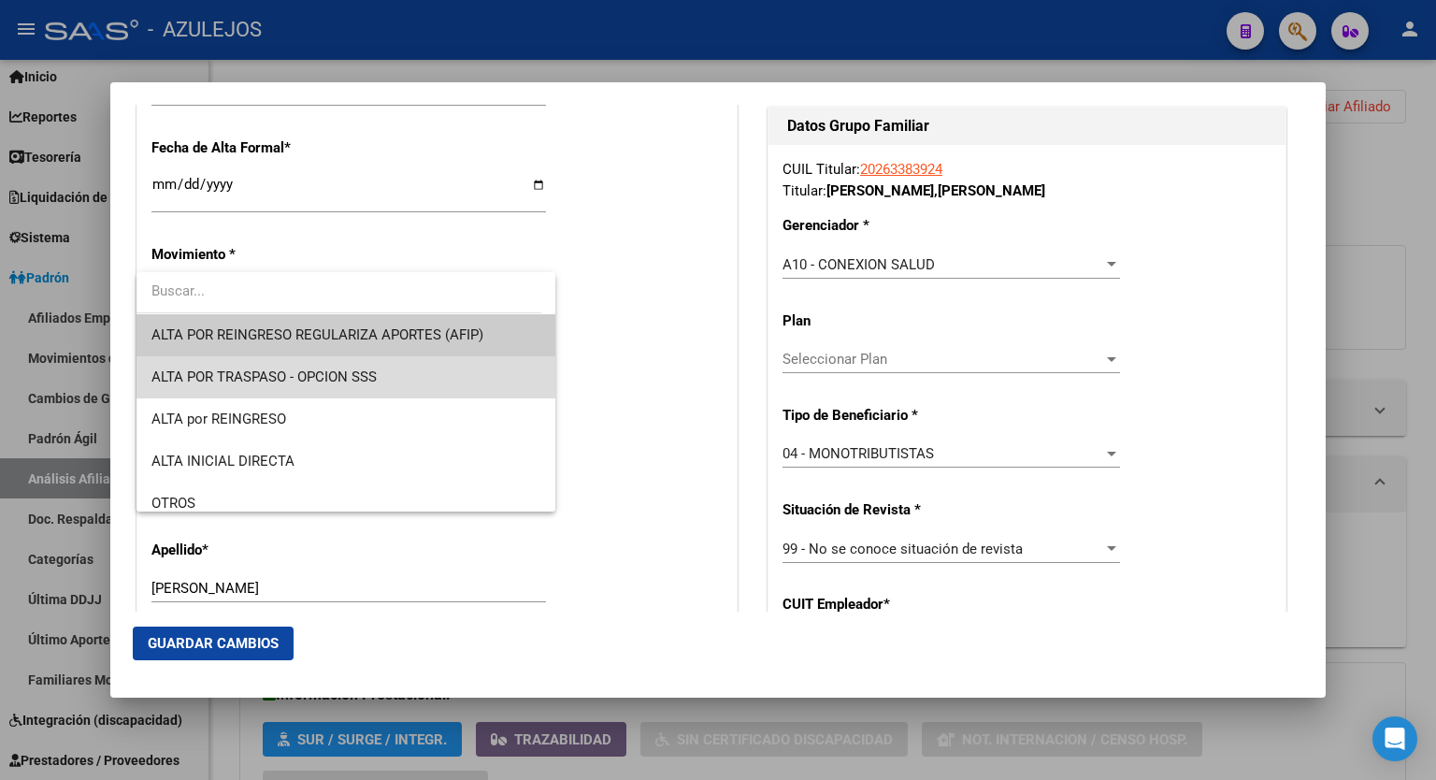
click at [381, 381] on span "ALTA POR TRASPASO - OPCION SSS" at bounding box center [346, 377] width 389 height 42
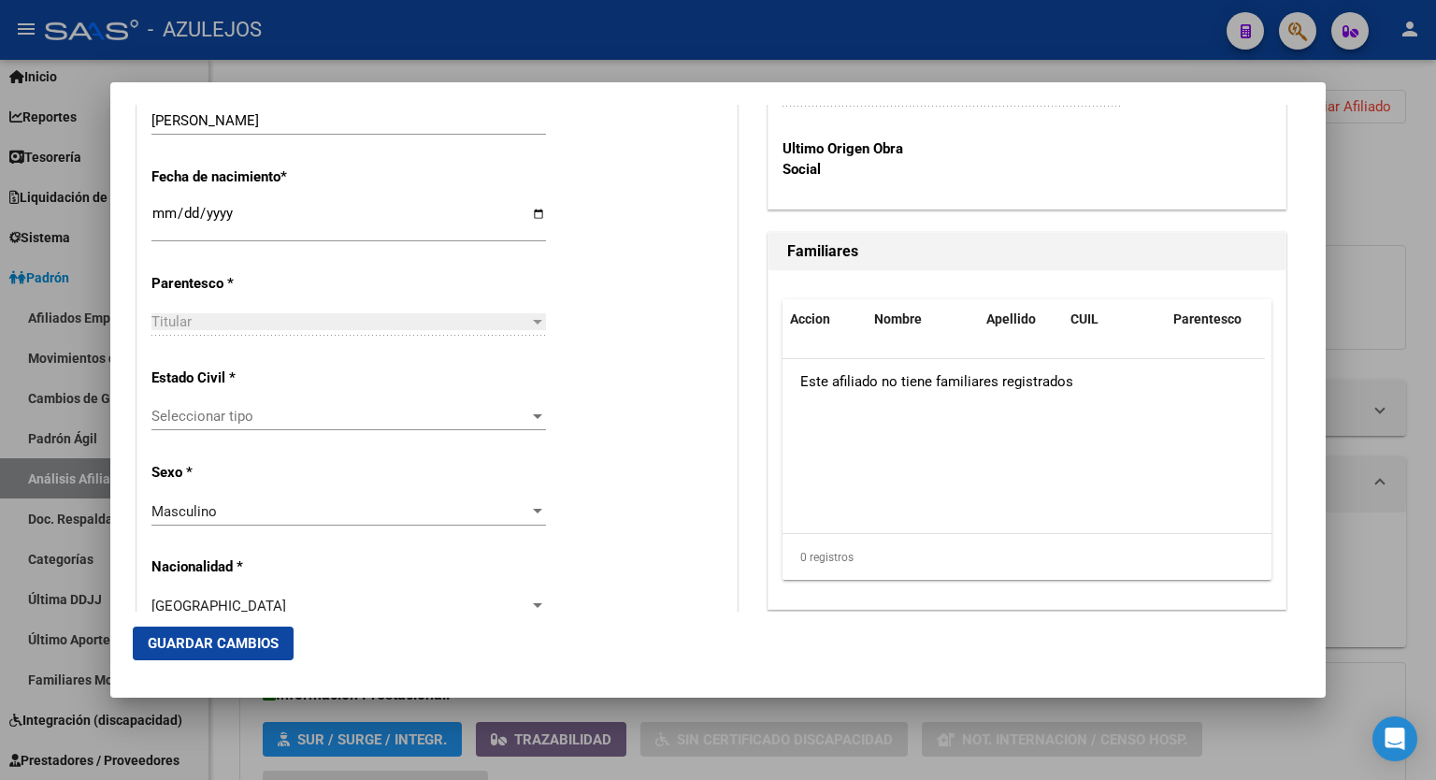
scroll to position [997, 0]
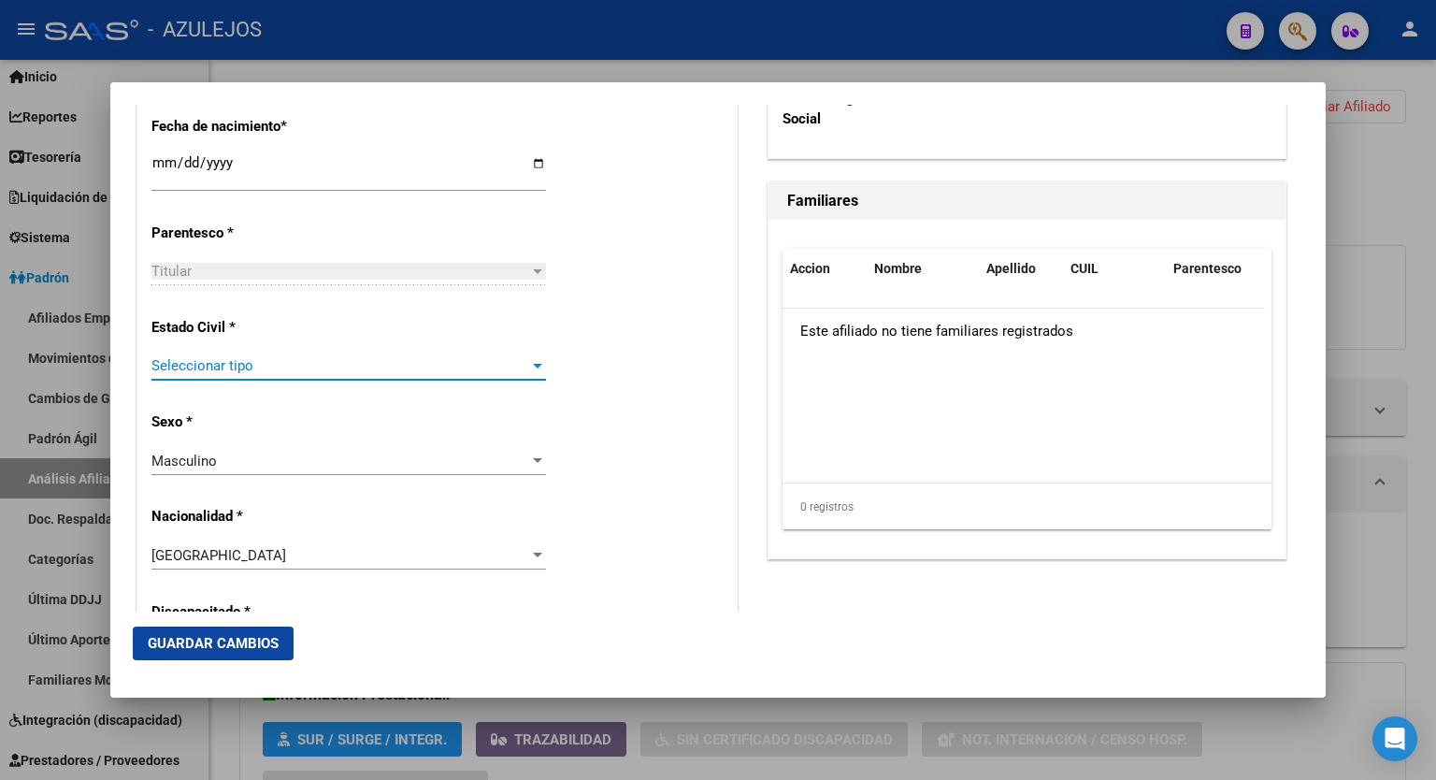
click at [537, 367] on div at bounding box center [537, 365] width 17 height 15
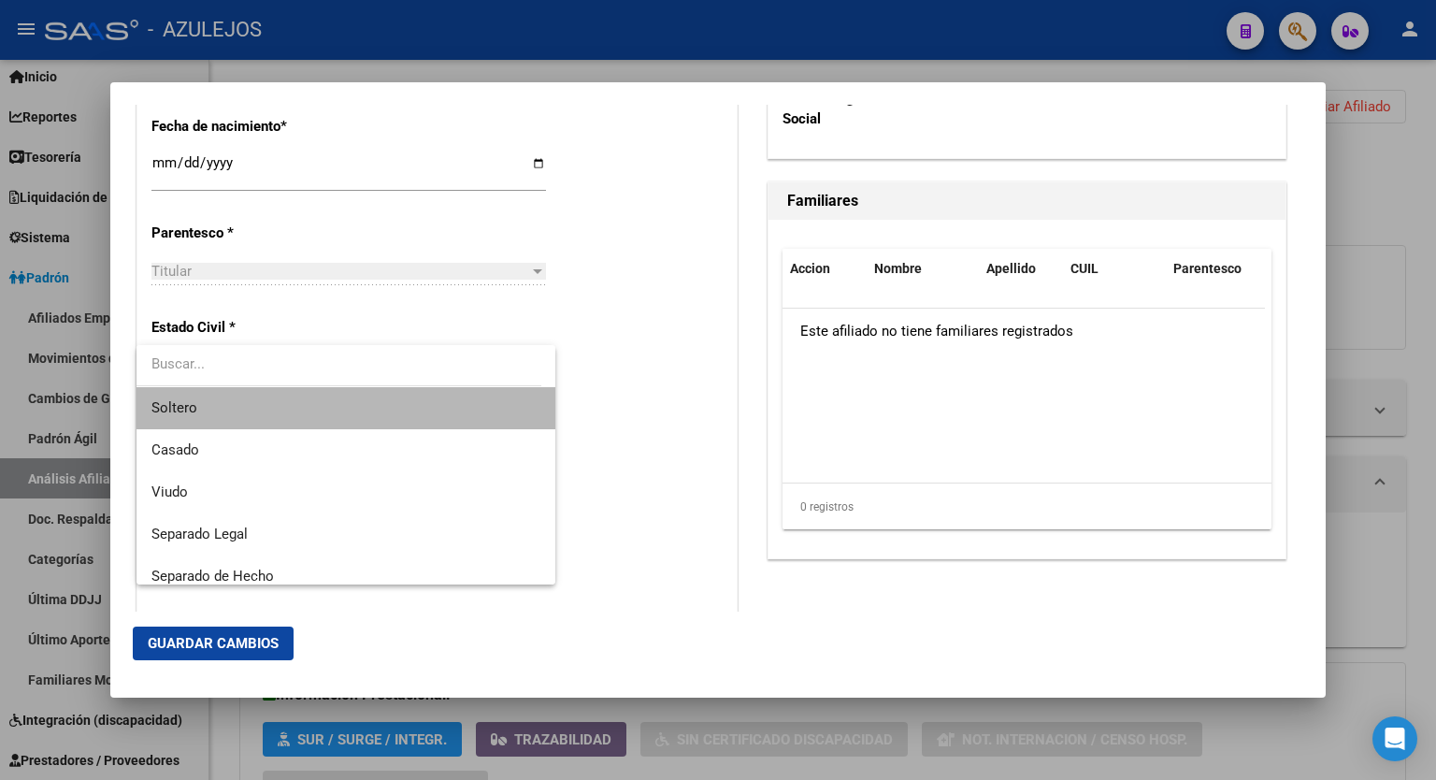
click at [435, 405] on span "Soltero" at bounding box center [346, 408] width 389 height 42
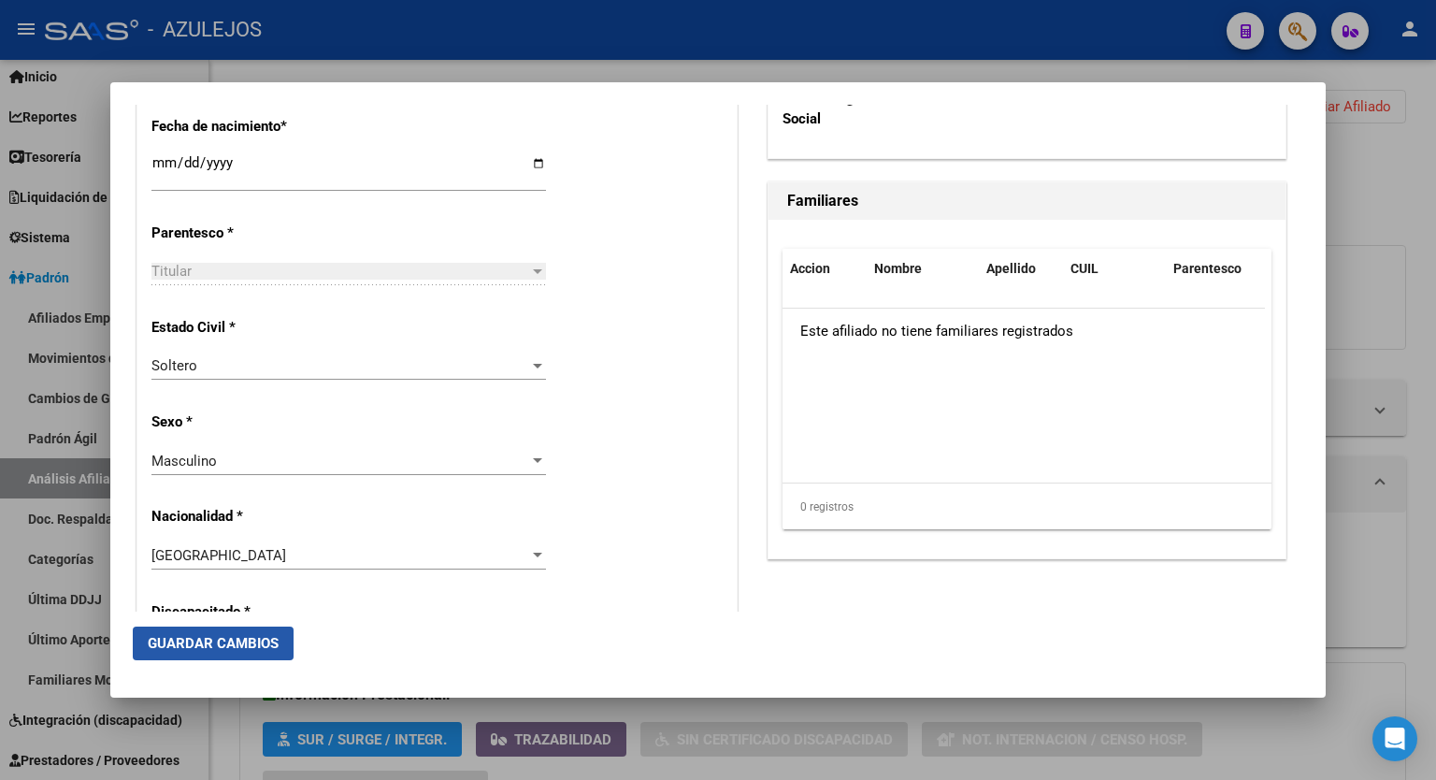
click at [236, 639] on span "Guardar Cambios" at bounding box center [213, 643] width 131 height 17
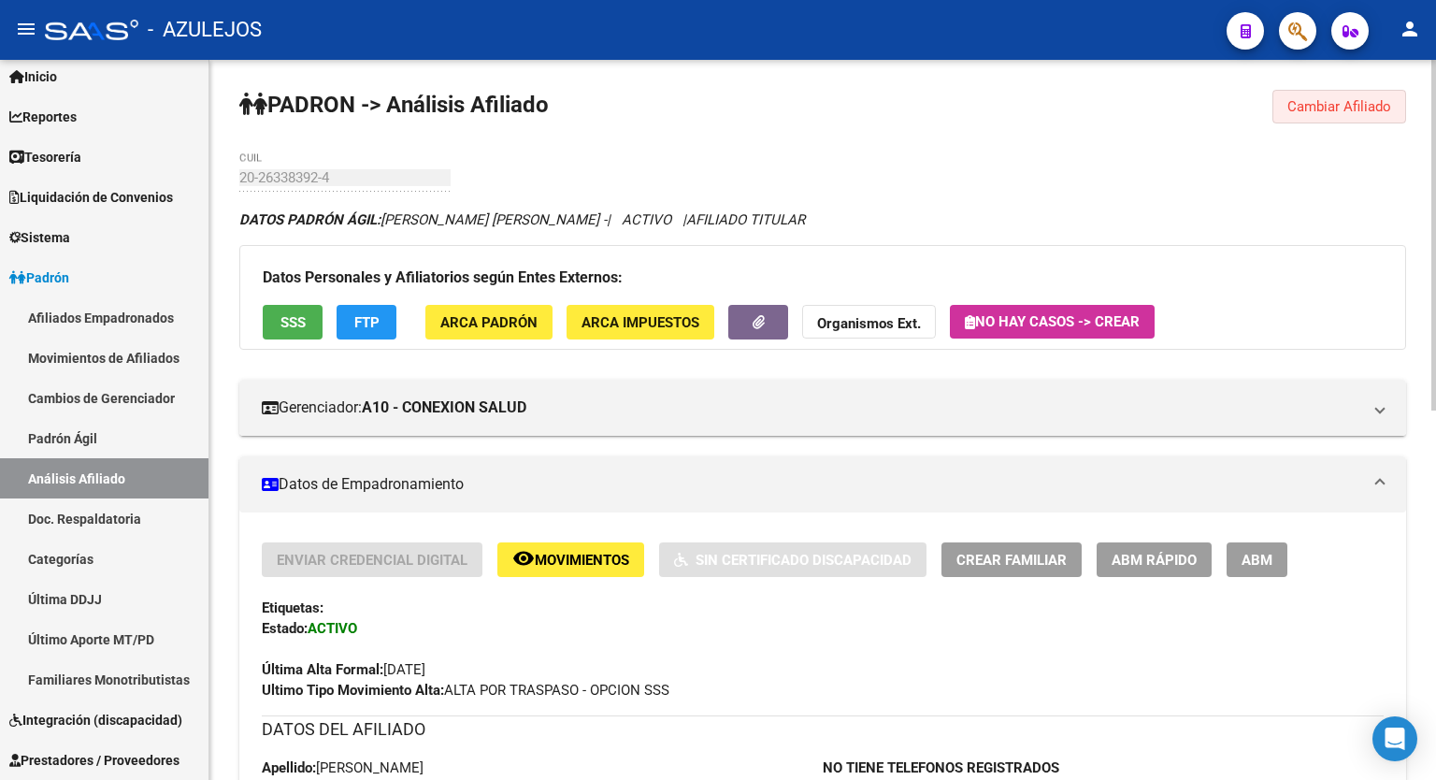
click at [1333, 94] on button "Cambiar Afiliado" at bounding box center [1340, 107] width 134 height 34
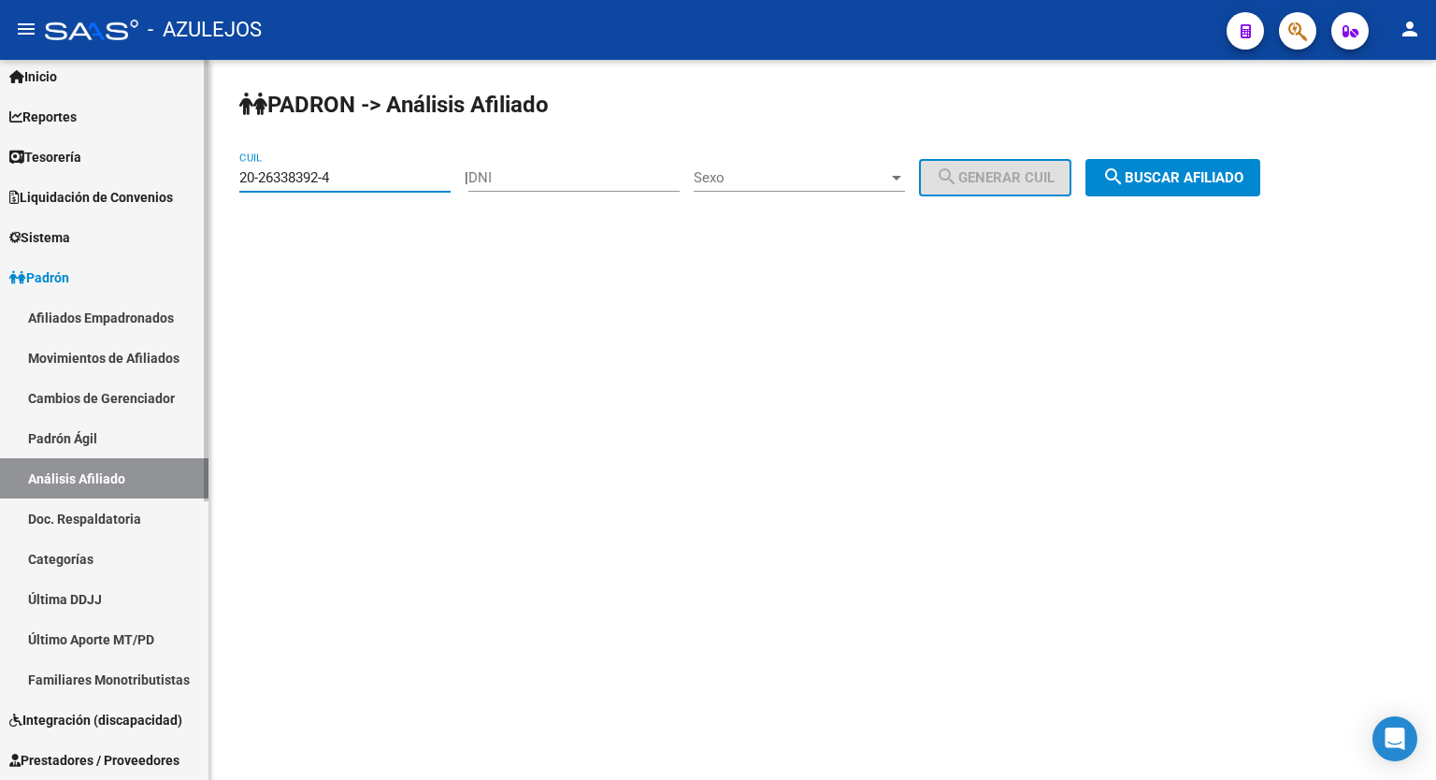
drag, startPoint x: 375, startPoint y: 180, endPoint x: 178, endPoint y: 181, distance: 197.3
click at [178, 181] on mat-sidenav-container "Firma Express Inicio Calendario SSS Instructivos Contacto OS Reportes Tablero d…" at bounding box center [718, 420] width 1436 height 720
paste input "1348283-2"
click at [1220, 181] on span "search Buscar afiliado" at bounding box center [1173, 177] width 141 height 17
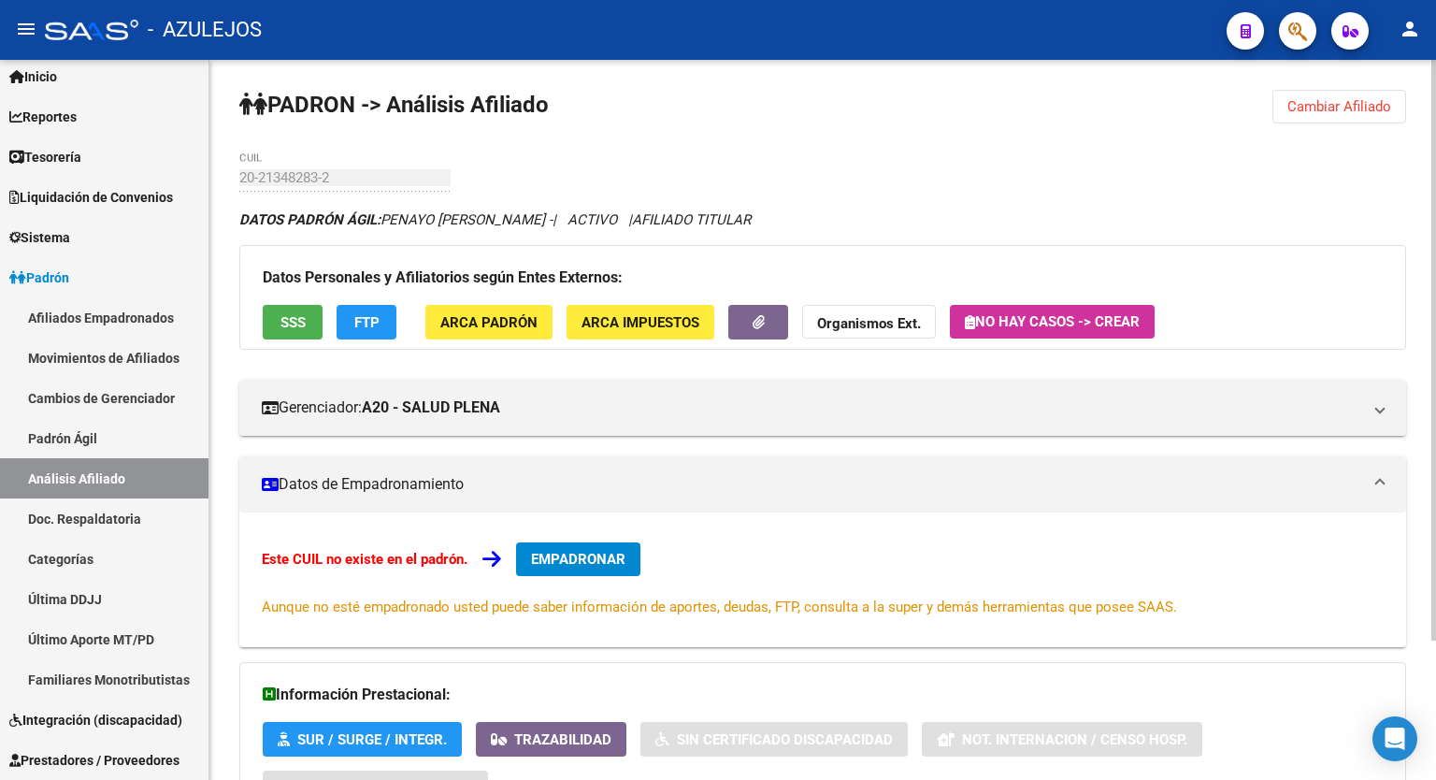
click at [367, 321] on span "FTP" at bounding box center [366, 322] width 25 height 17
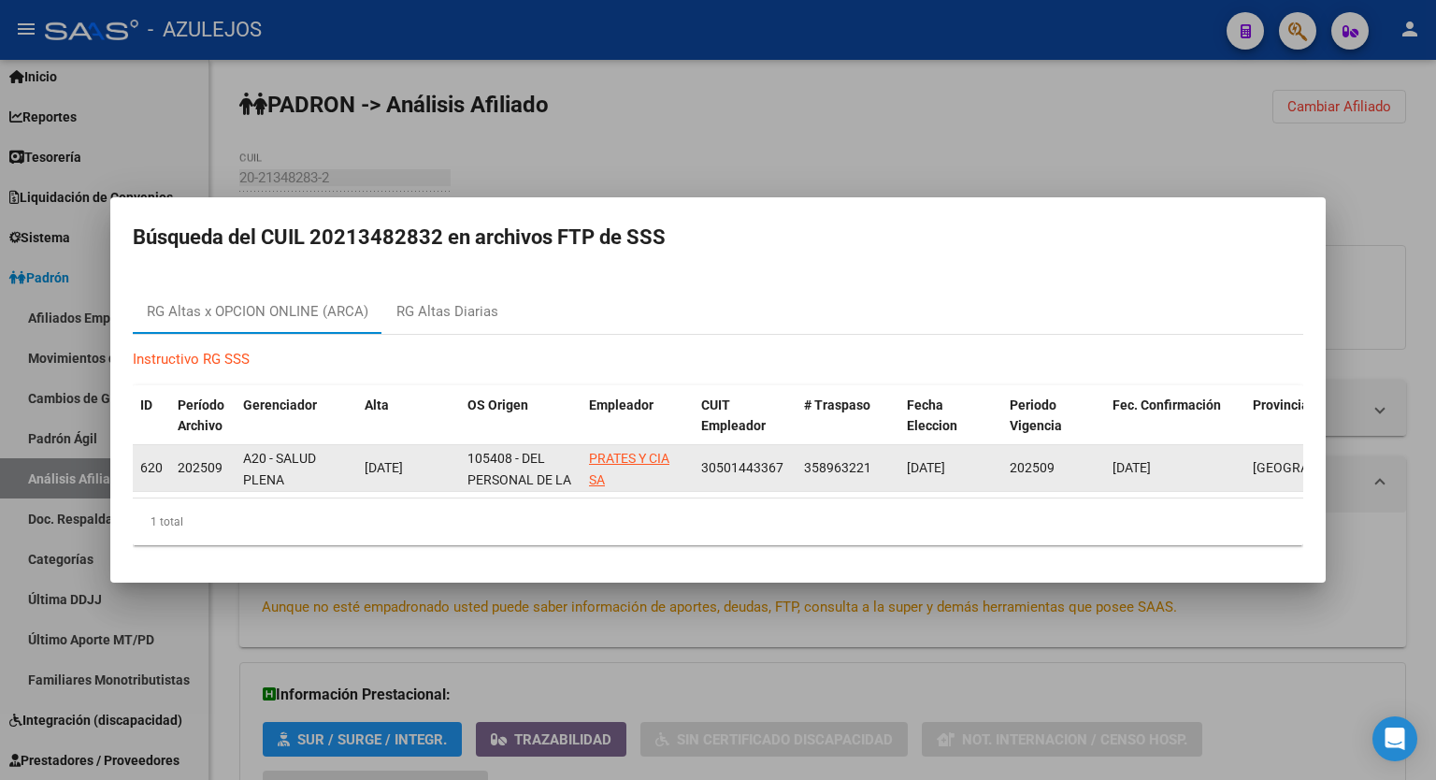
drag, startPoint x: 790, startPoint y: 463, endPoint x: 703, endPoint y: 465, distance: 87.0
click at [703, 465] on datatable-body-cell "30501443367" at bounding box center [745, 468] width 103 height 46
copy span "30501443367"
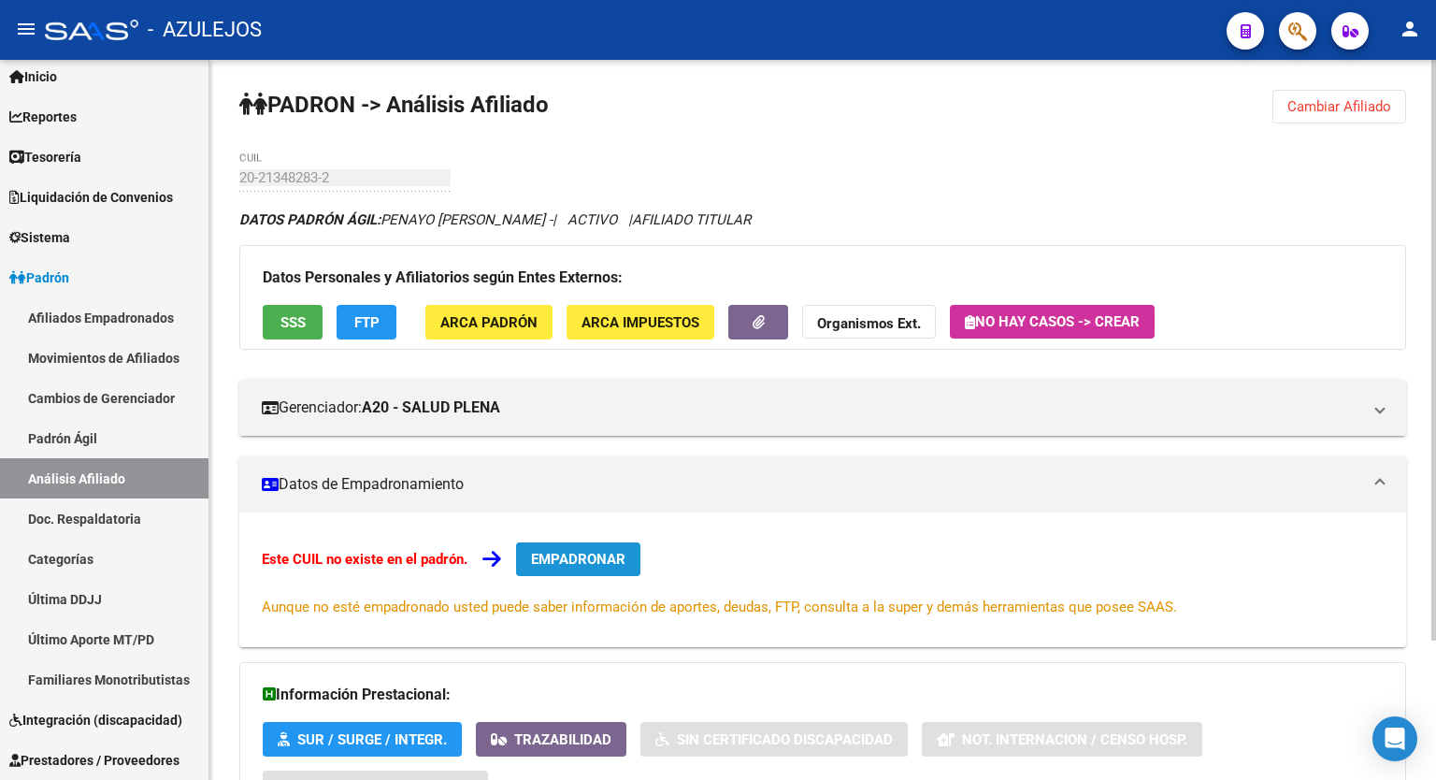
click at [576, 547] on button "EMPADRONAR" at bounding box center [578, 559] width 124 height 34
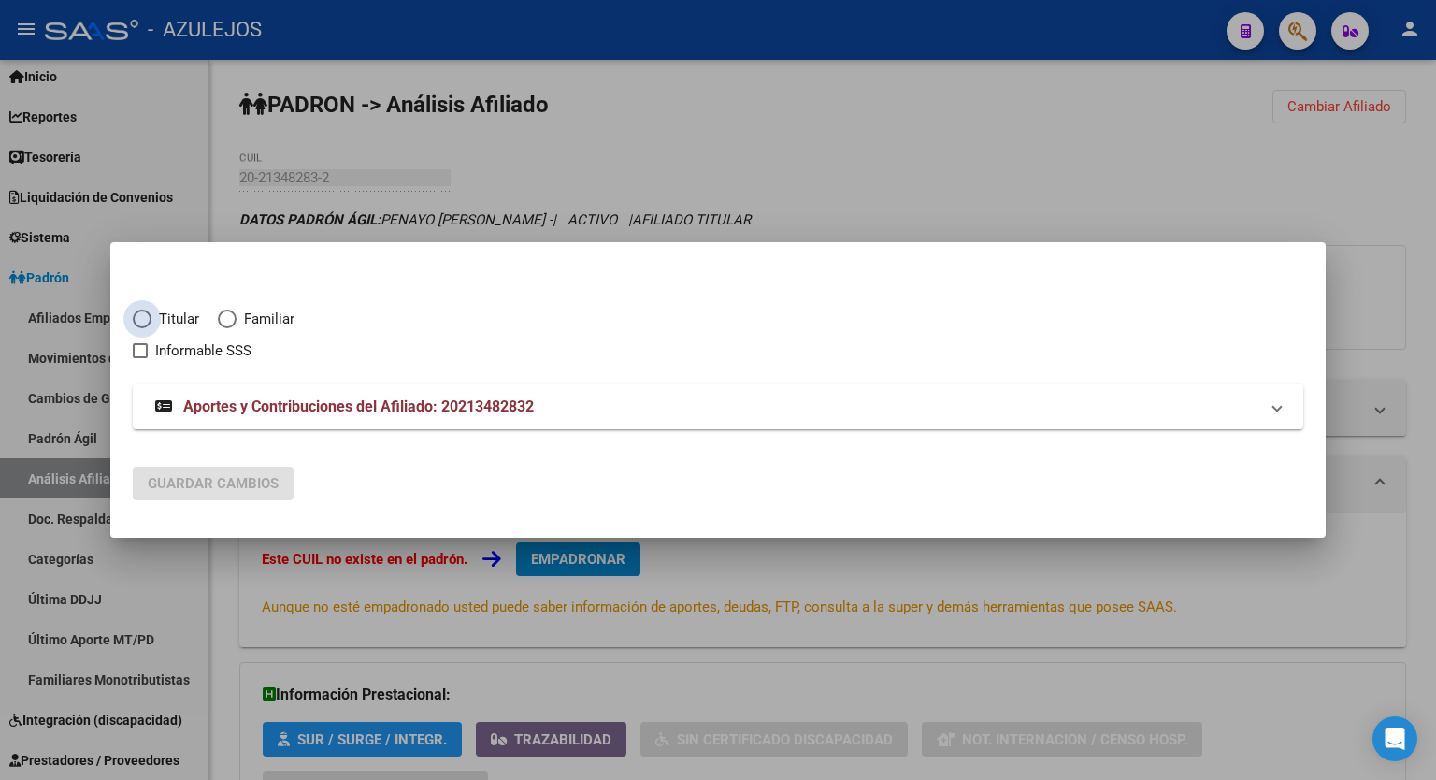
click at [146, 320] on span "Elija una opción" at bounding box center [142, 319] width 19 height 19
click at [146, 320] on input "Titular" at bounding box center [142, 319] width 19 height 19
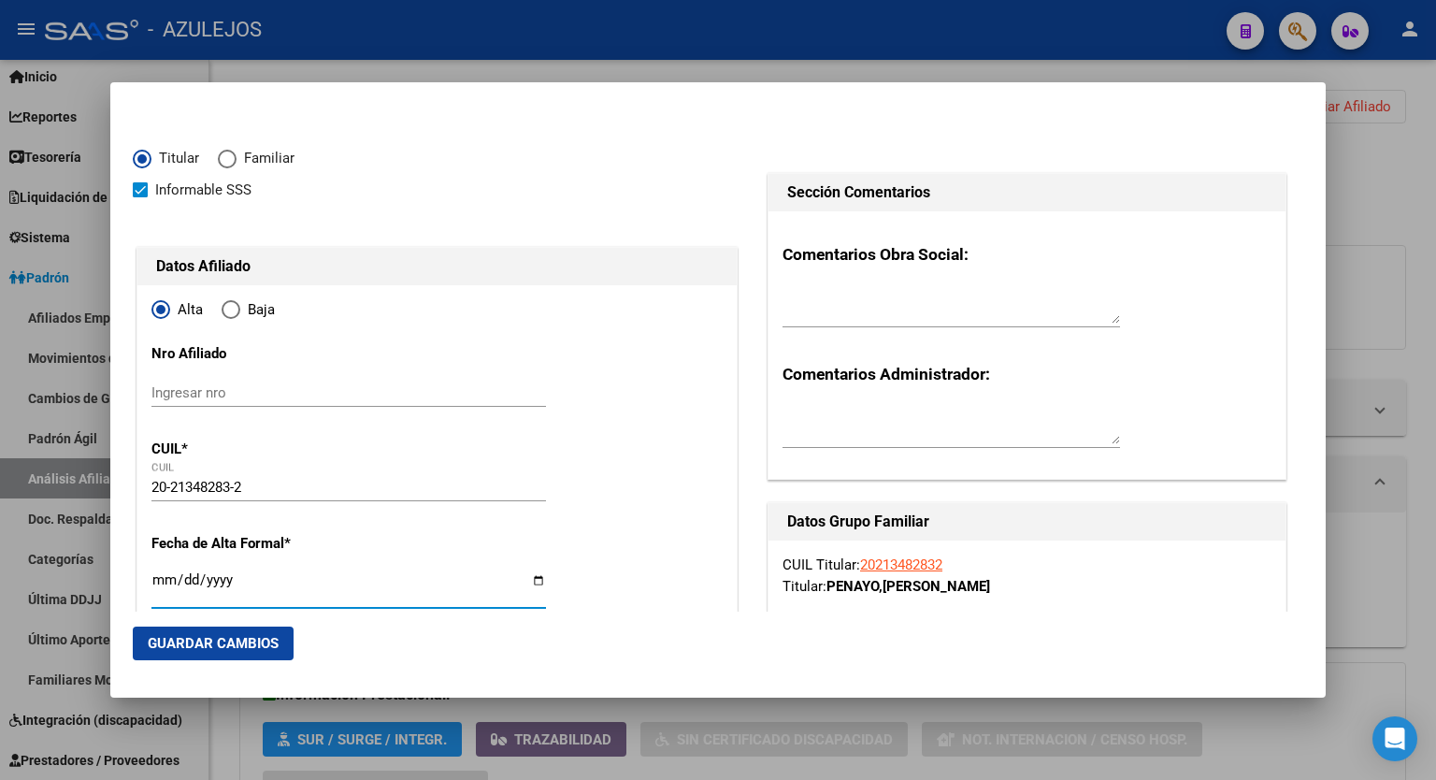
click at [531, 582] on input "Ingresar fecha" at bounding box center [349, 587] width 395 height 30
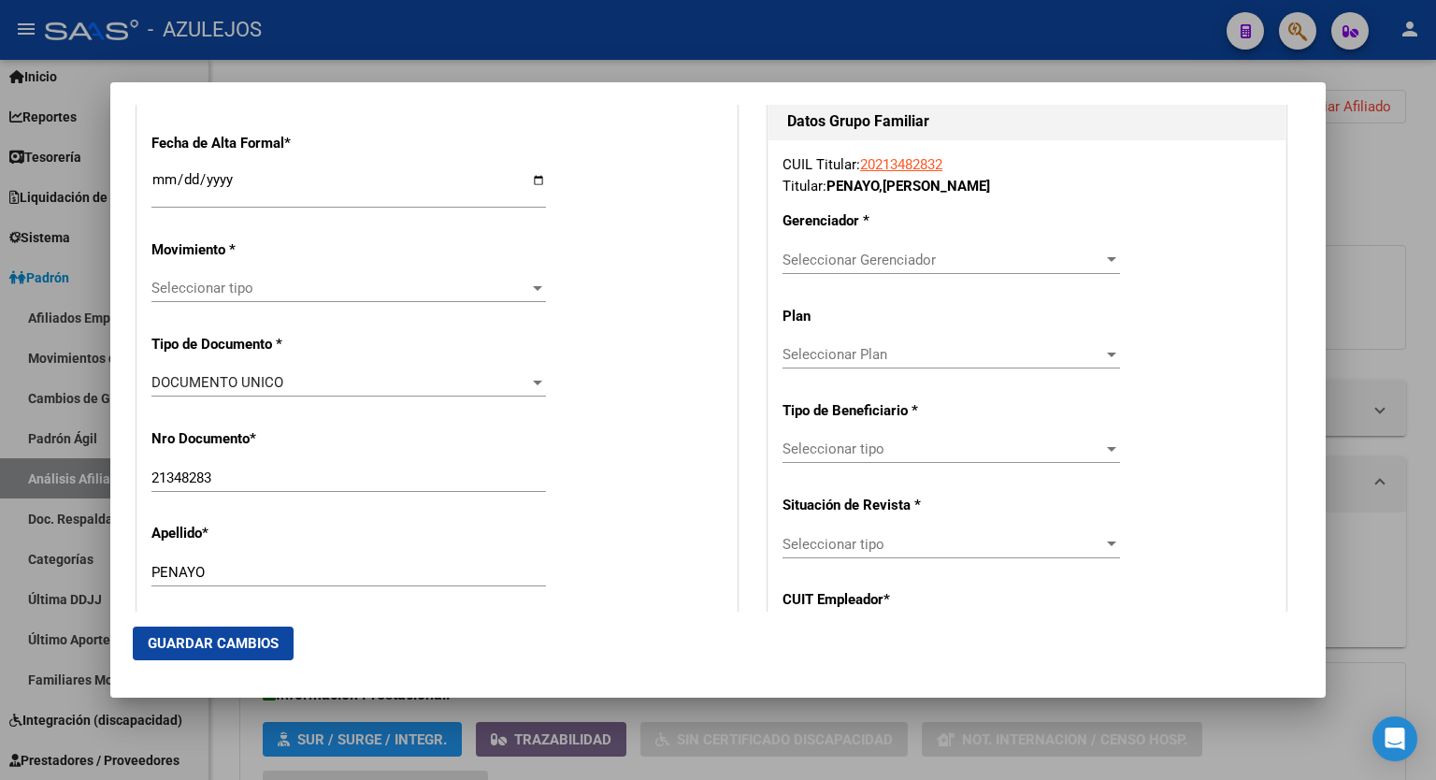
scroll to position [414, 0]
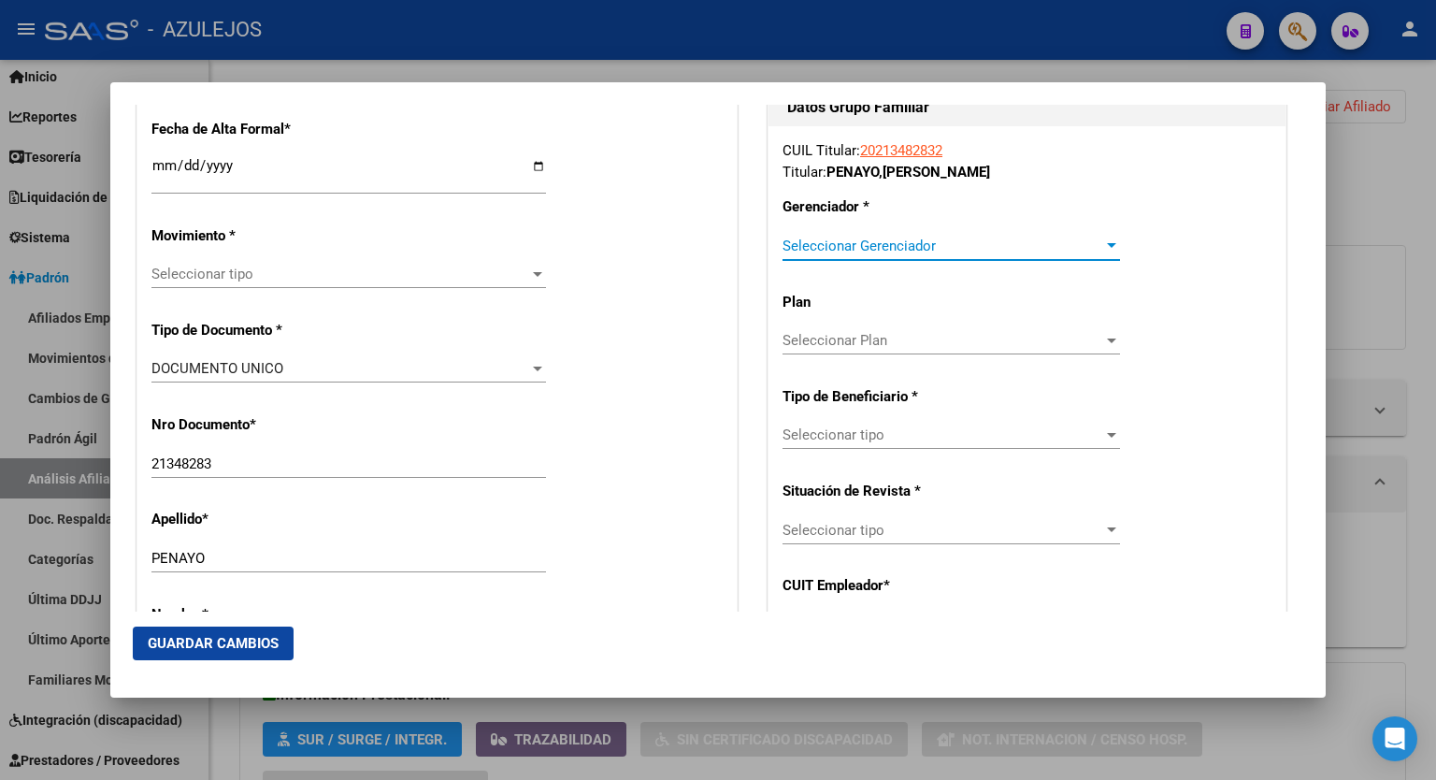
click at [1107, 244] on div at bounding box center [1111, 245] width 9 height 5
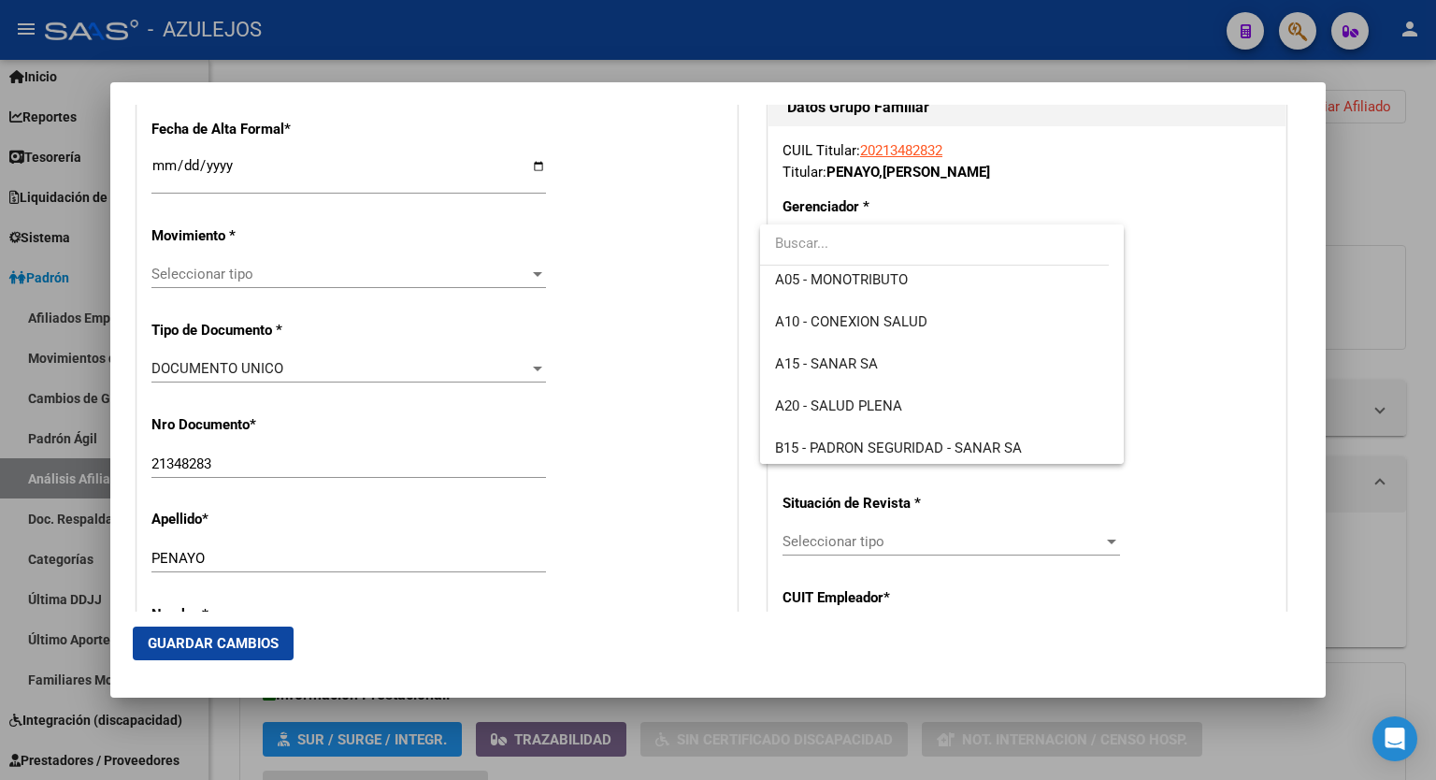
scroll to position [183, 0]
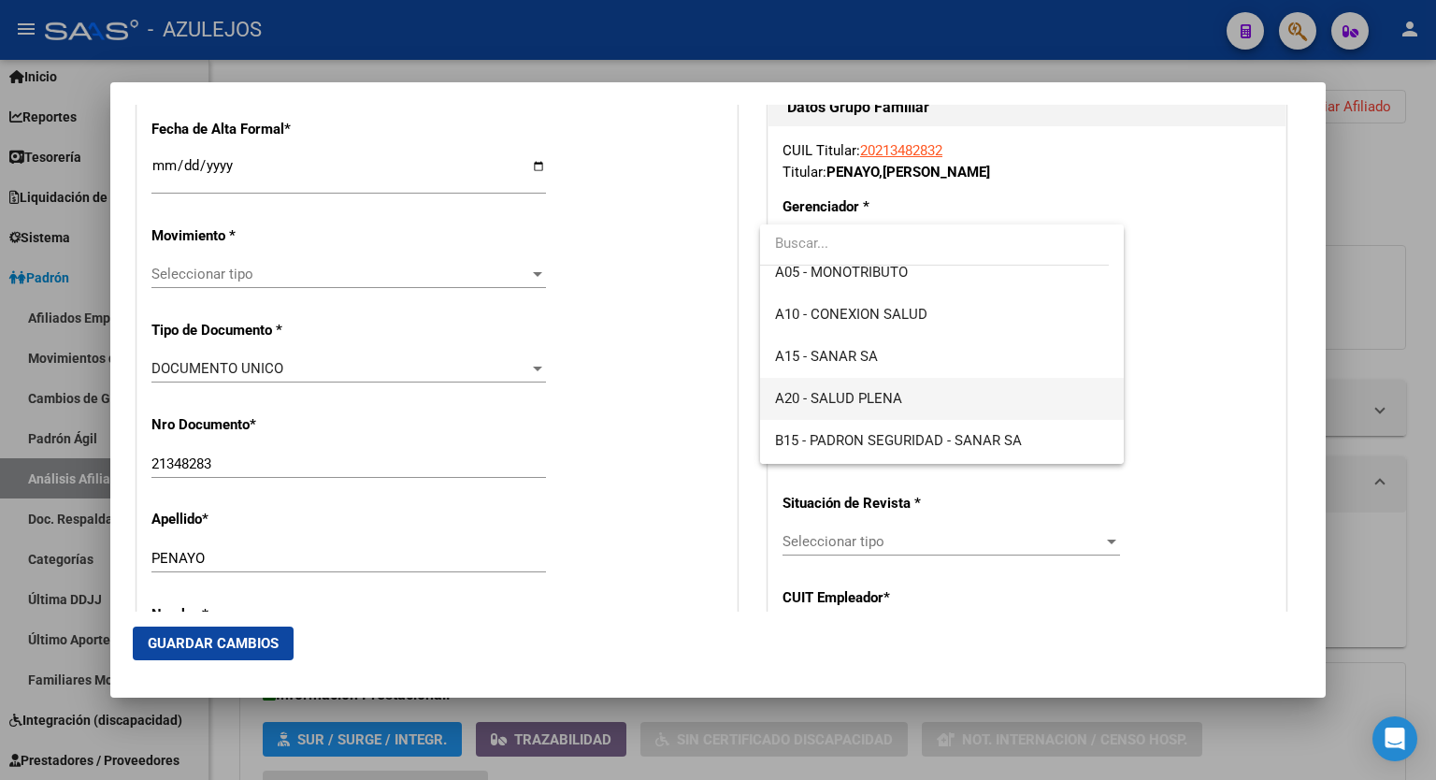
click at [961, 393] on span "A20 - SALUD PLENA" at bounding box center [942, 399] width 334 height 42
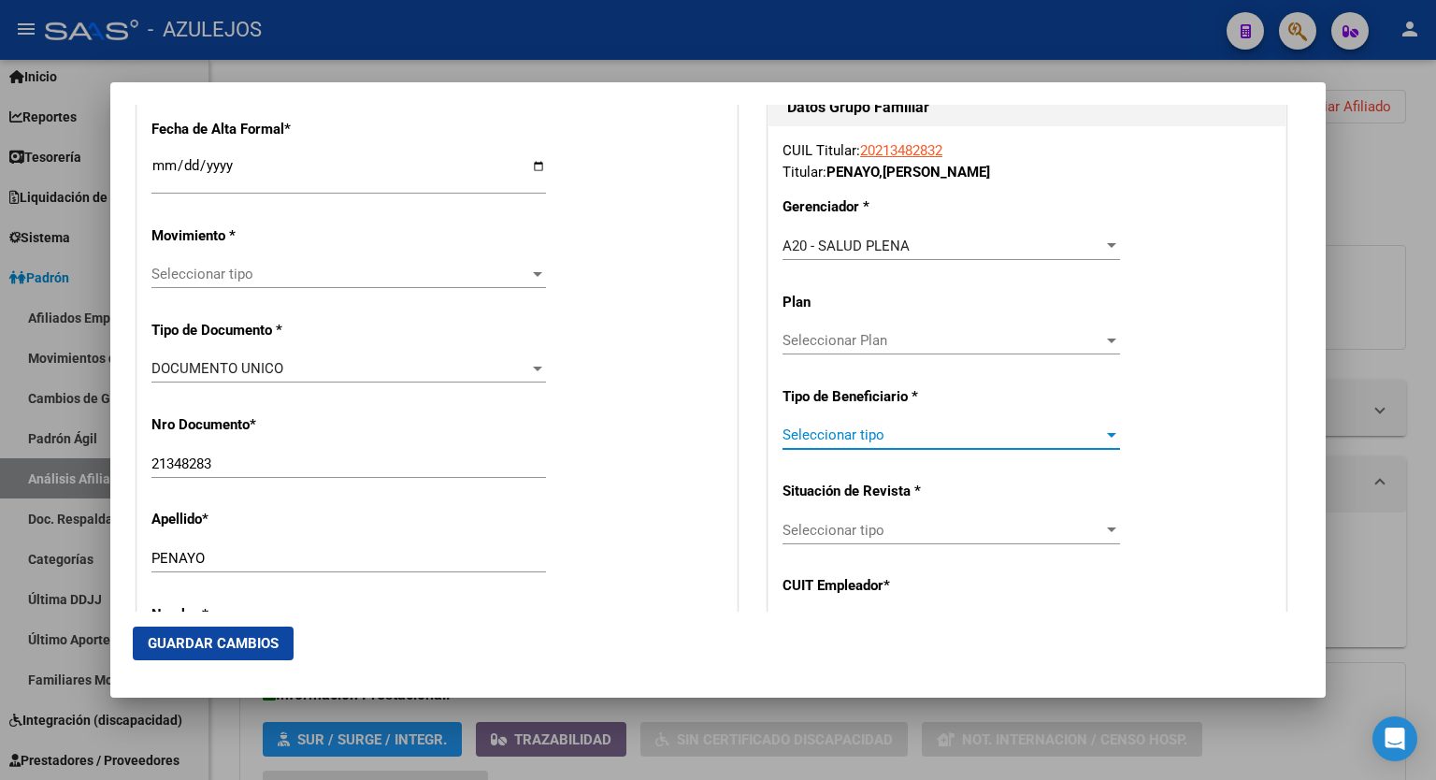
click at [1107, 433] on div at bounding box center [1111, 435] width 9 height 5
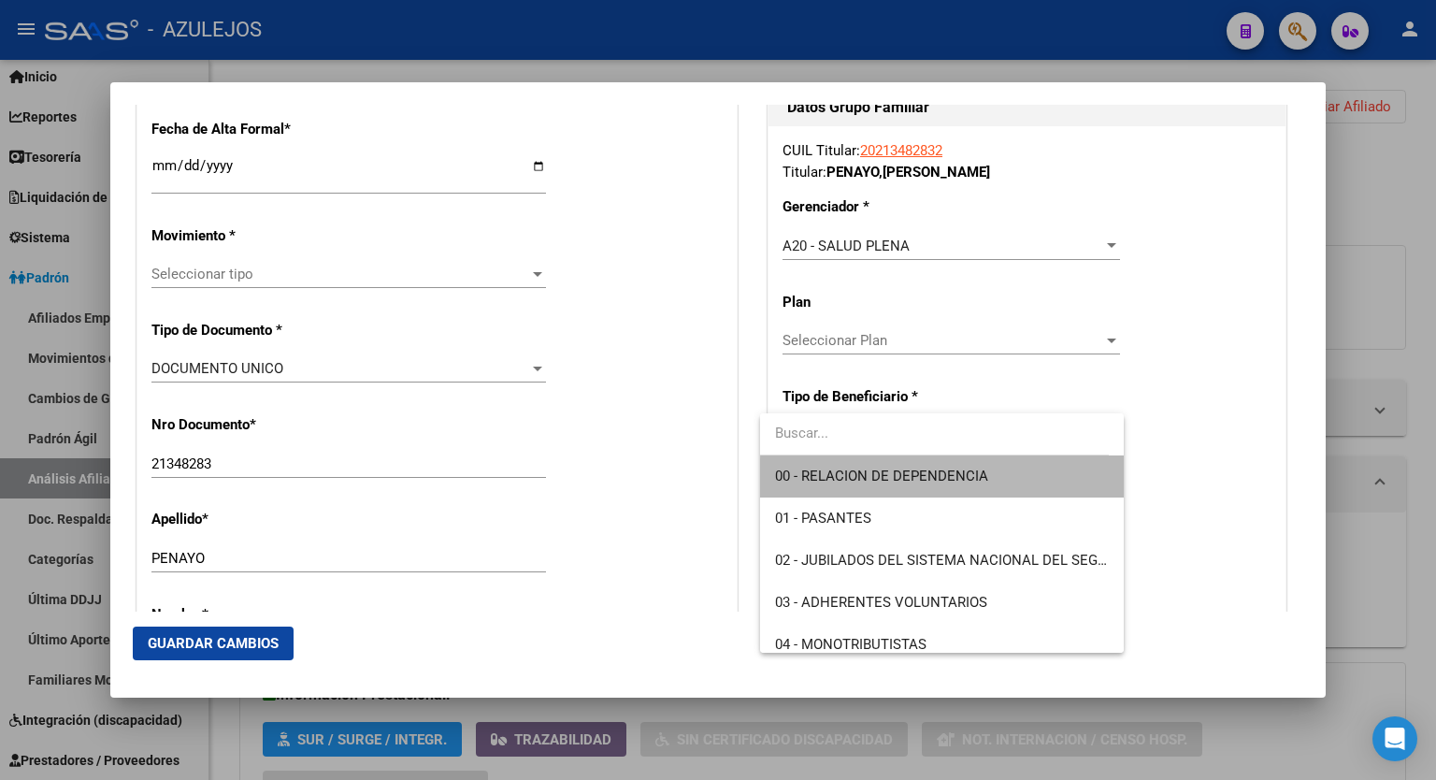
click at [1003, 480] on span "00 - RELACION DE DEPENDENCIA" at bounding box center [942, 476] width 334 height 42
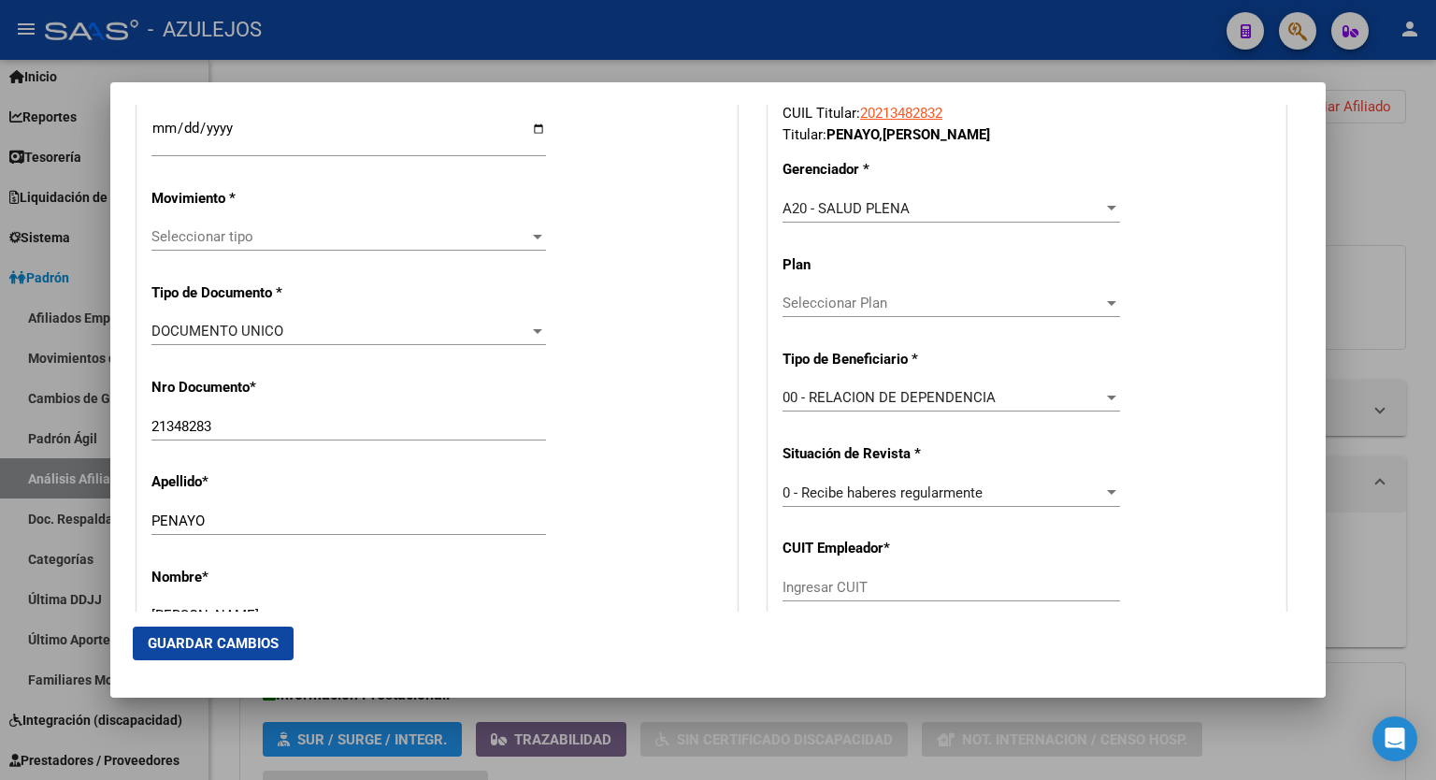
scroll to position [489, 0]
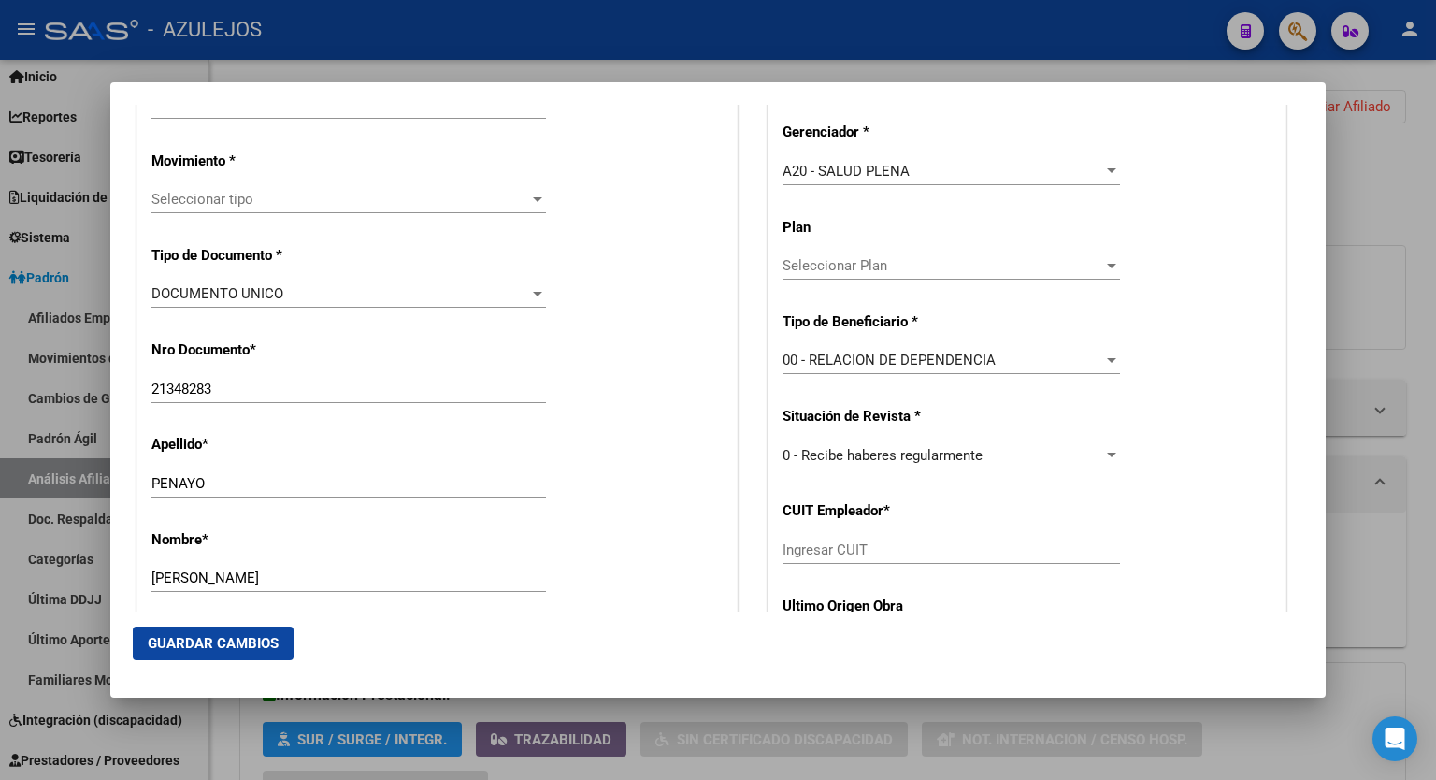
click at [1009, 538] on div "Ingresar CUIT" at bounding box center [952, 550] width 338 height 28
paste input "30-50144336-7"
click at [505, 202] on span "Seleccionar tipo" at bounding box center [341, 199] width 378 height 17
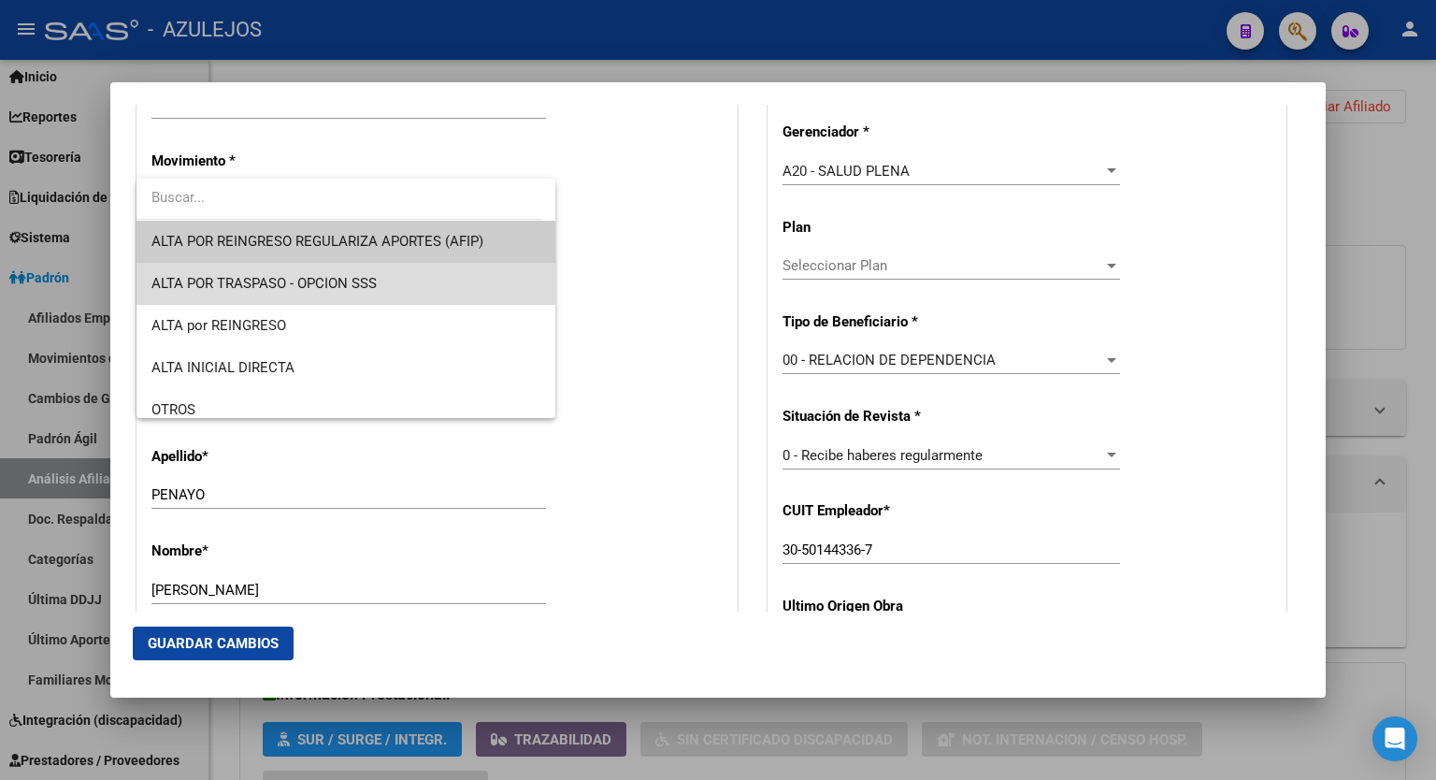
click at [397, 275] on span "ALTA POR TRASPASO - OPCION SSS" at bounding box center [346, 284] width 389 height 42
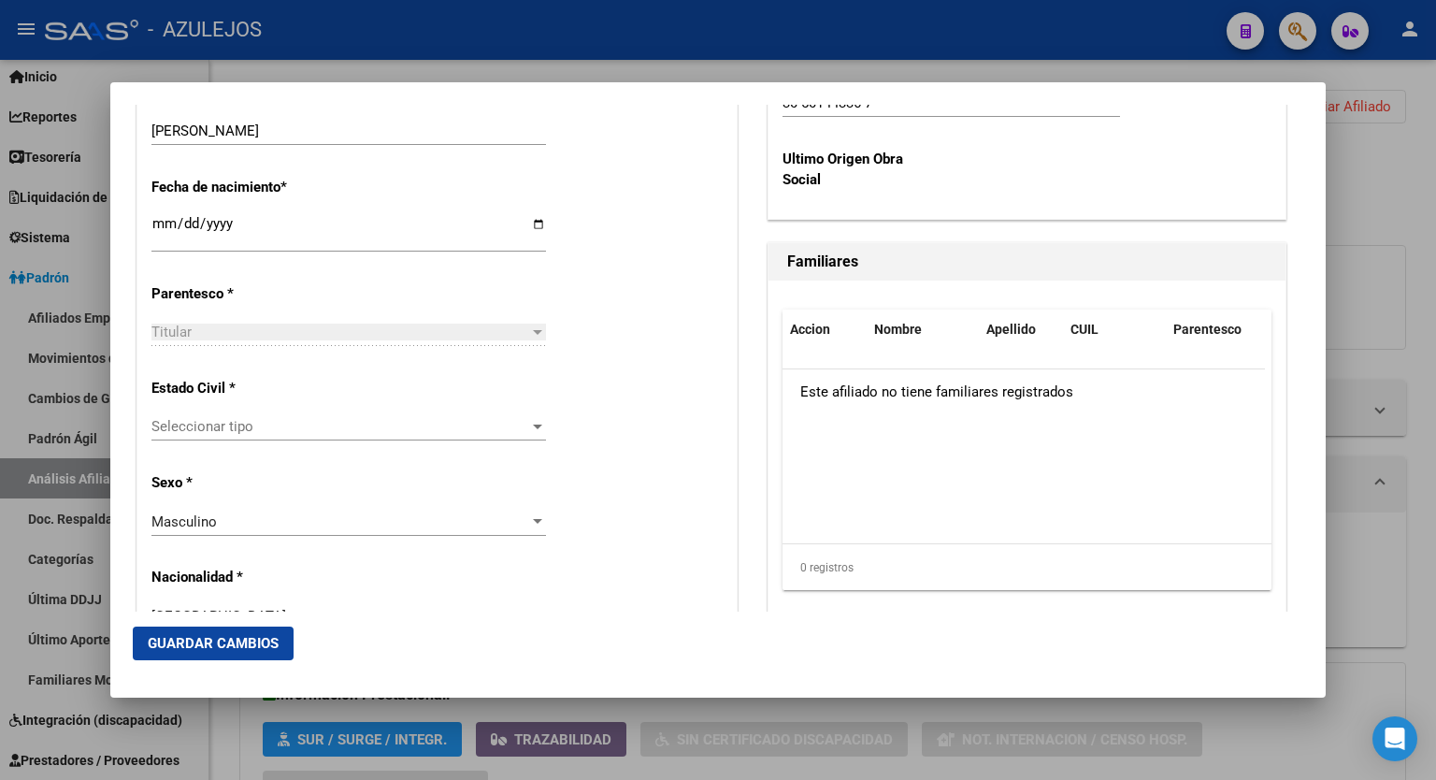
scroll to position [974, 0]
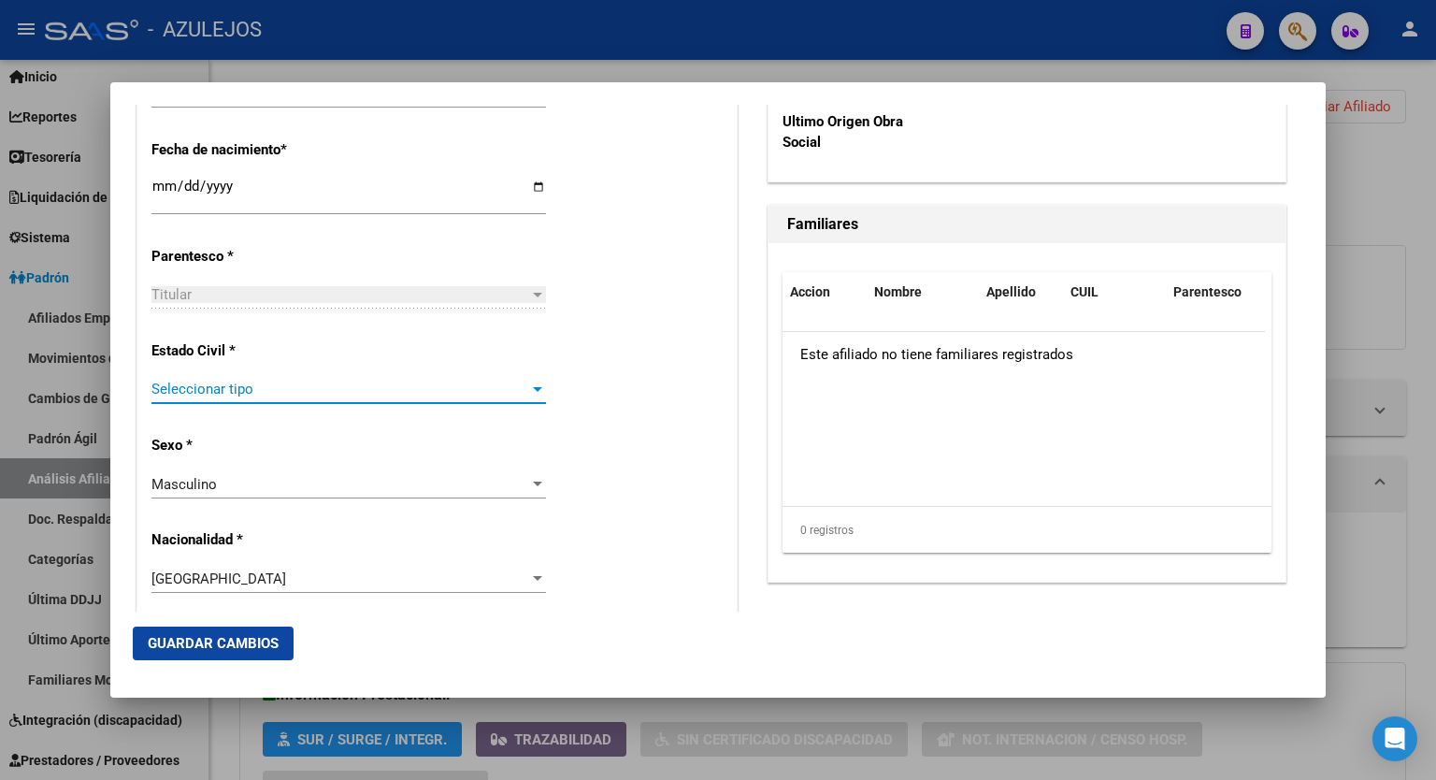
click at [533, 387] on div at bounding box center [537, 389] width 9 height 5
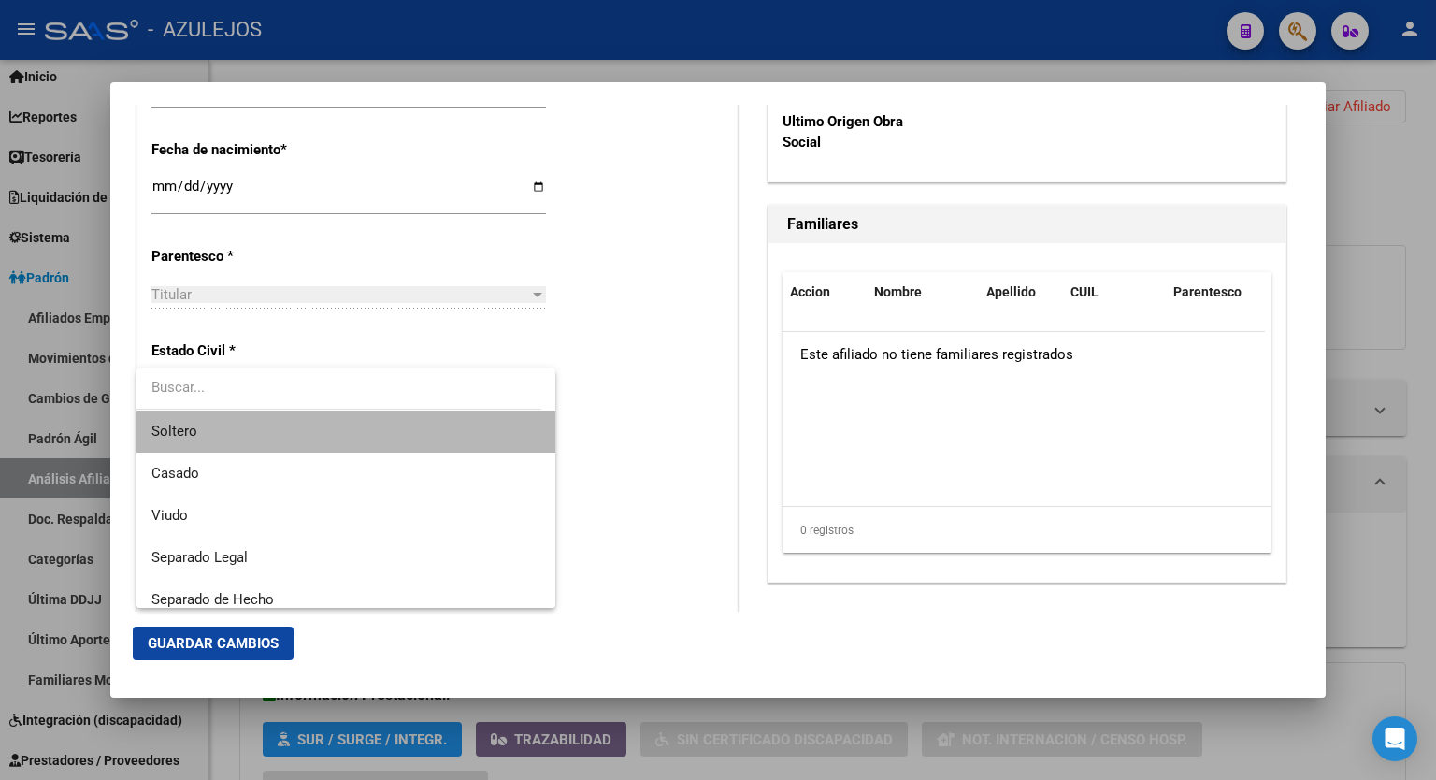
click at [407, 433] on span "Soltero" at bounding box center [346, 432] width 389 height 42
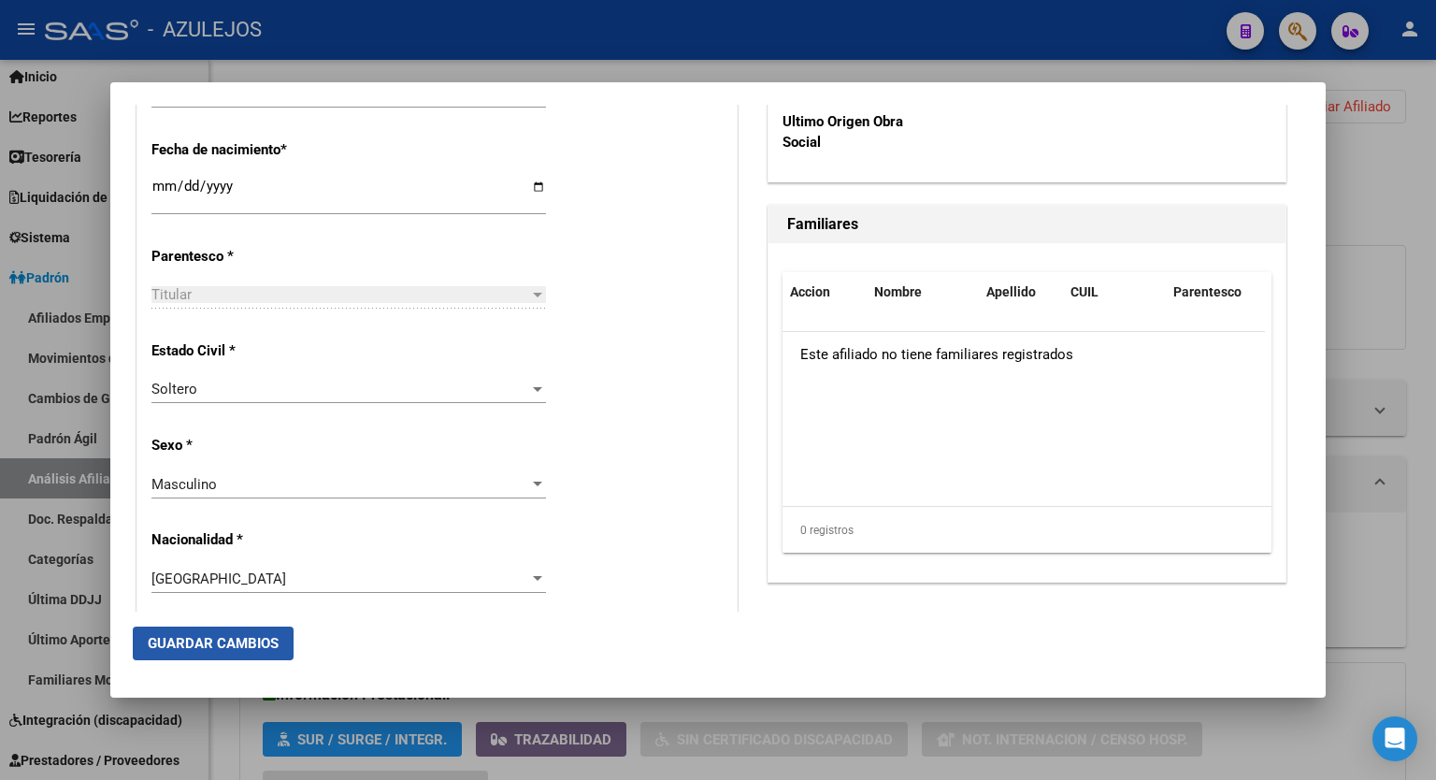
click at [220, 642] on span "Guardar Cambios" at bounding box center [213, 643] width 131 height 17
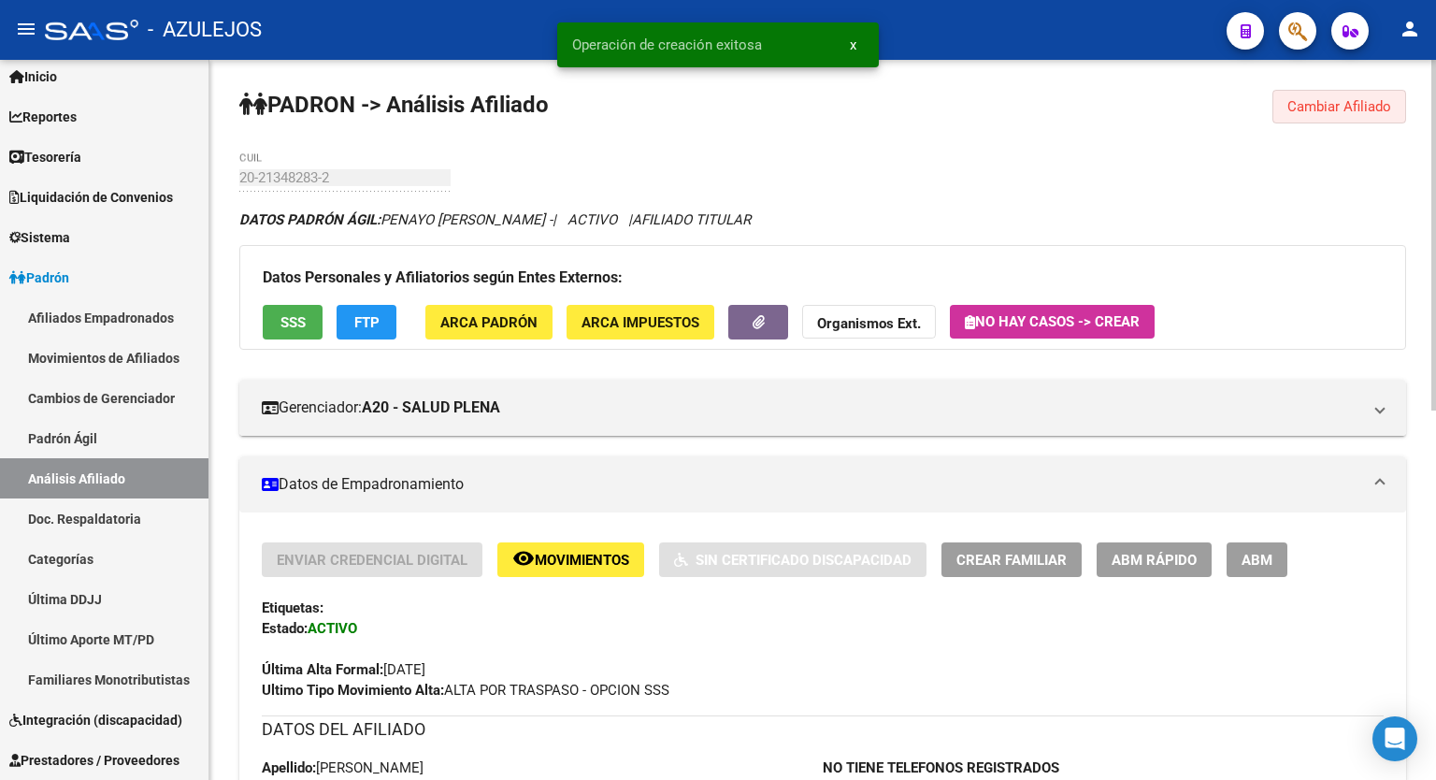
click at [1331, 106] on span "Cambiar Afiliado" at bounding box center [1340, 106] width 104 height 17
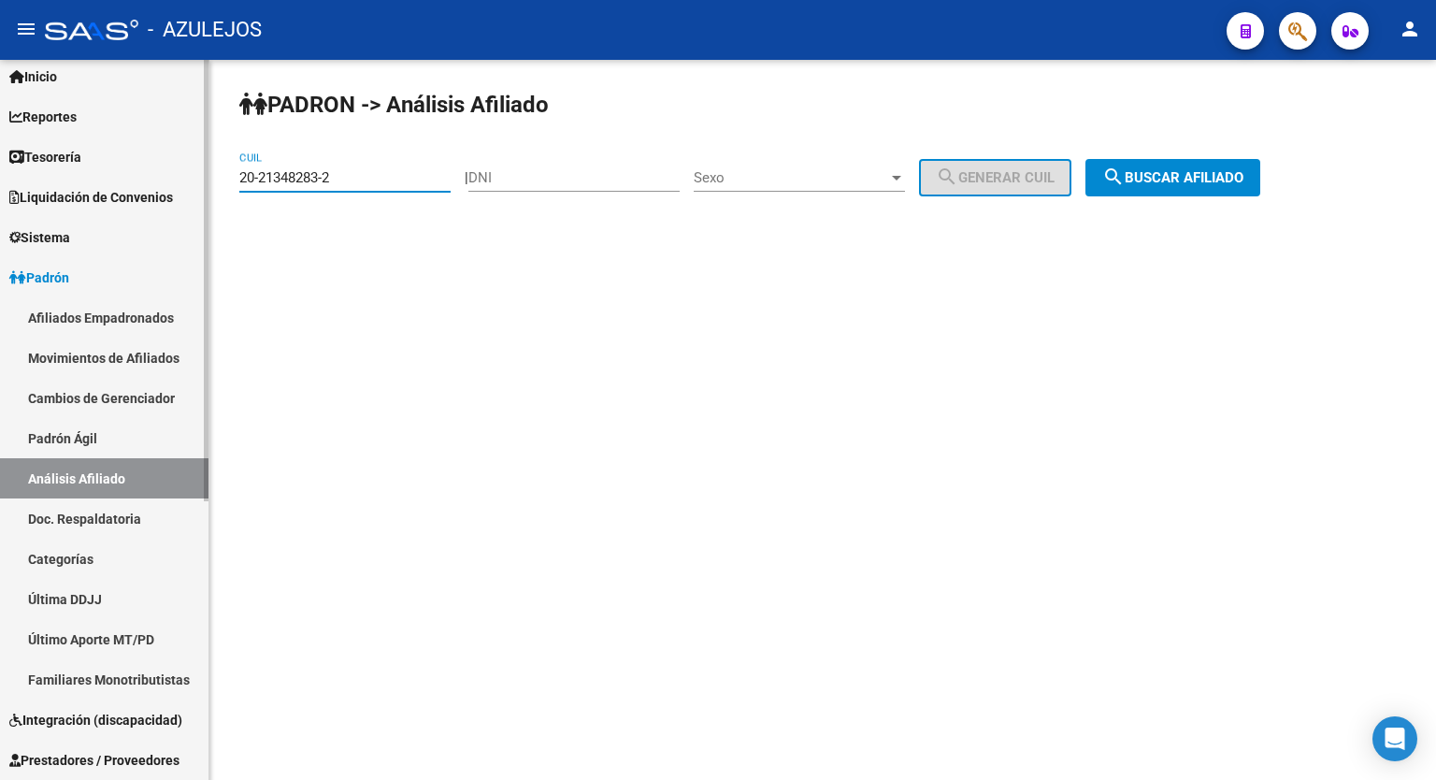
drag, startPoint x: 389, startPoint y: 181, endPoint x: 198, endPoint y: 182, distance: 190.8
click at [198, 182] on mat-sidenav-container "Firma Express Inicio Calendario SSS Instructivos Contacto OS Reportes Tablero d…" at bounding box center [718, 420] width 1436 height 720
paste input "3-33083535-4"
click at [1162, 177] on span "search Buscar afiliado" at bounding box center [1173, 177] width 141 height 17
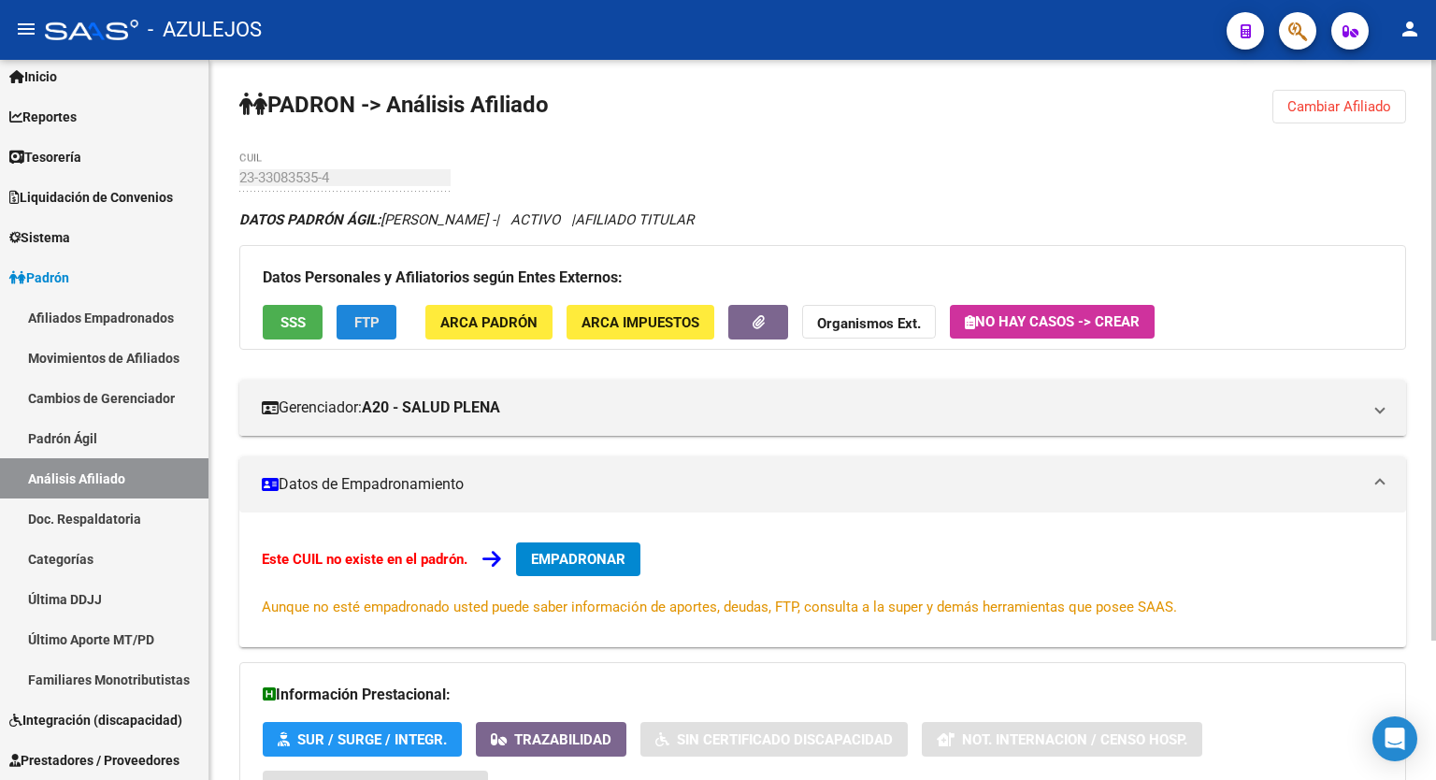
click at [368, 315] on span "FTP" at bounding box center [366, 322] width 25 height 17
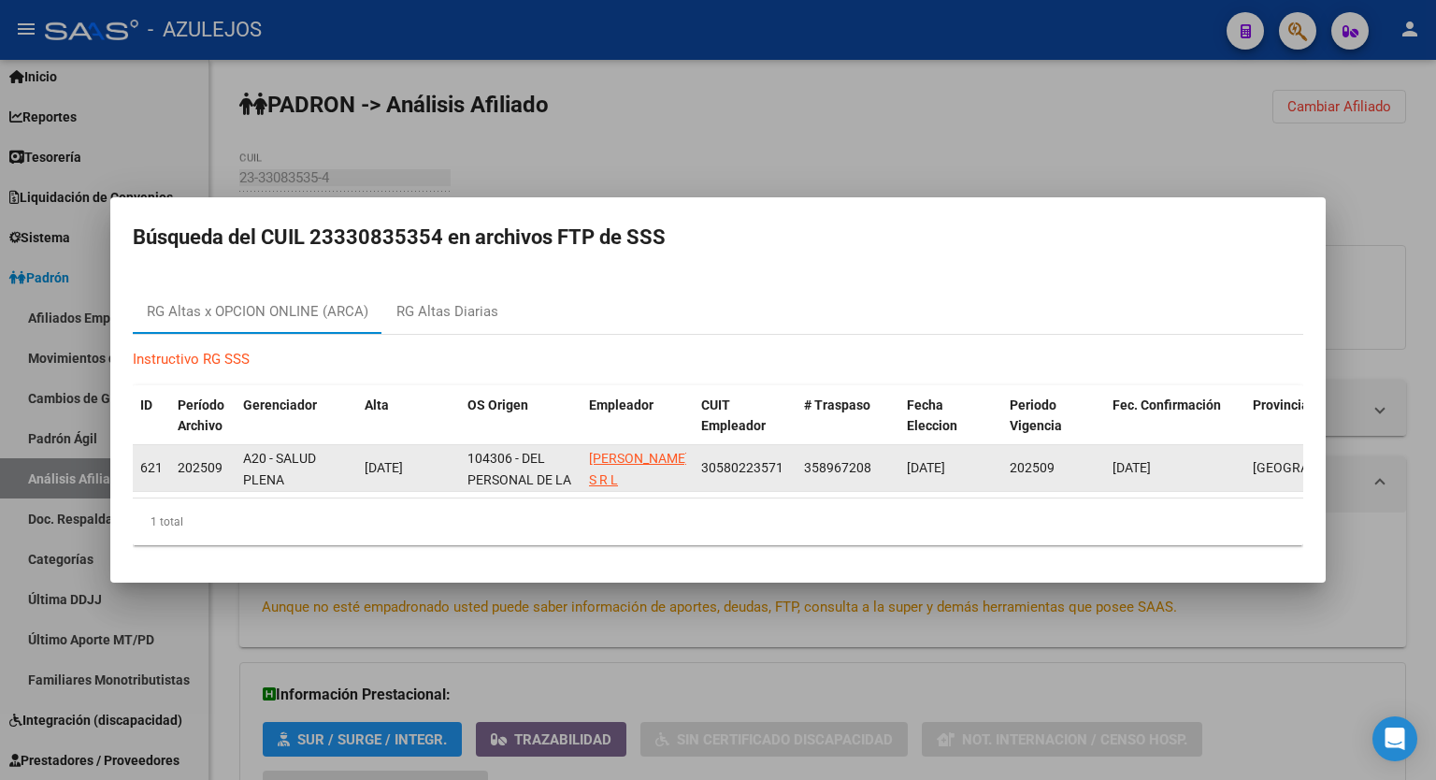
drag, startPoint x: 787, startPoint y: 465, endPoint x: 700, endPoint y: 461, distance: 88.0
click at [700, 461] on datatable-body-cell "30580223571" at bounding box center [745, 468] width 103 height 46
copy span "30580223571"
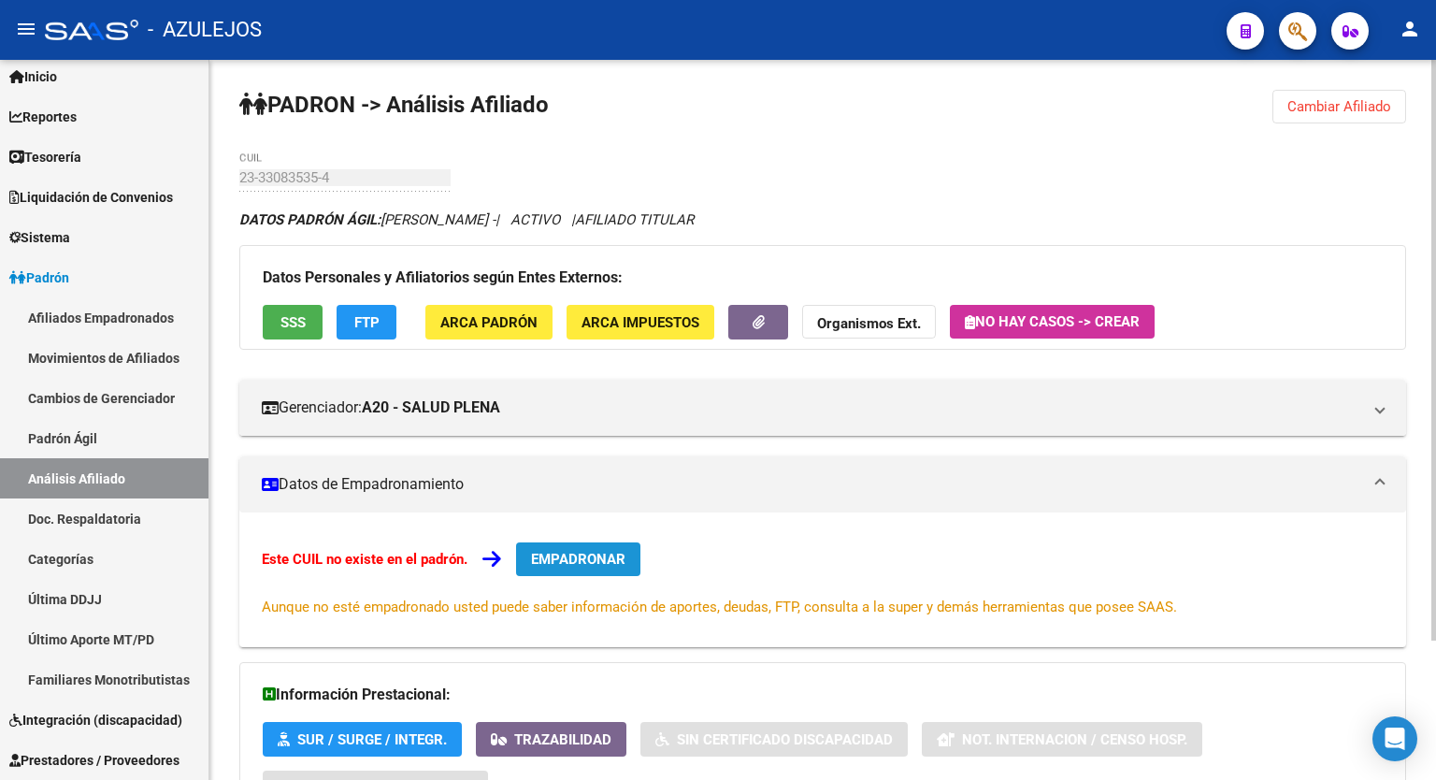
click at [597, 551] on span "EMPADRONAR" at bounding box center [578, 559] width 94 height 17
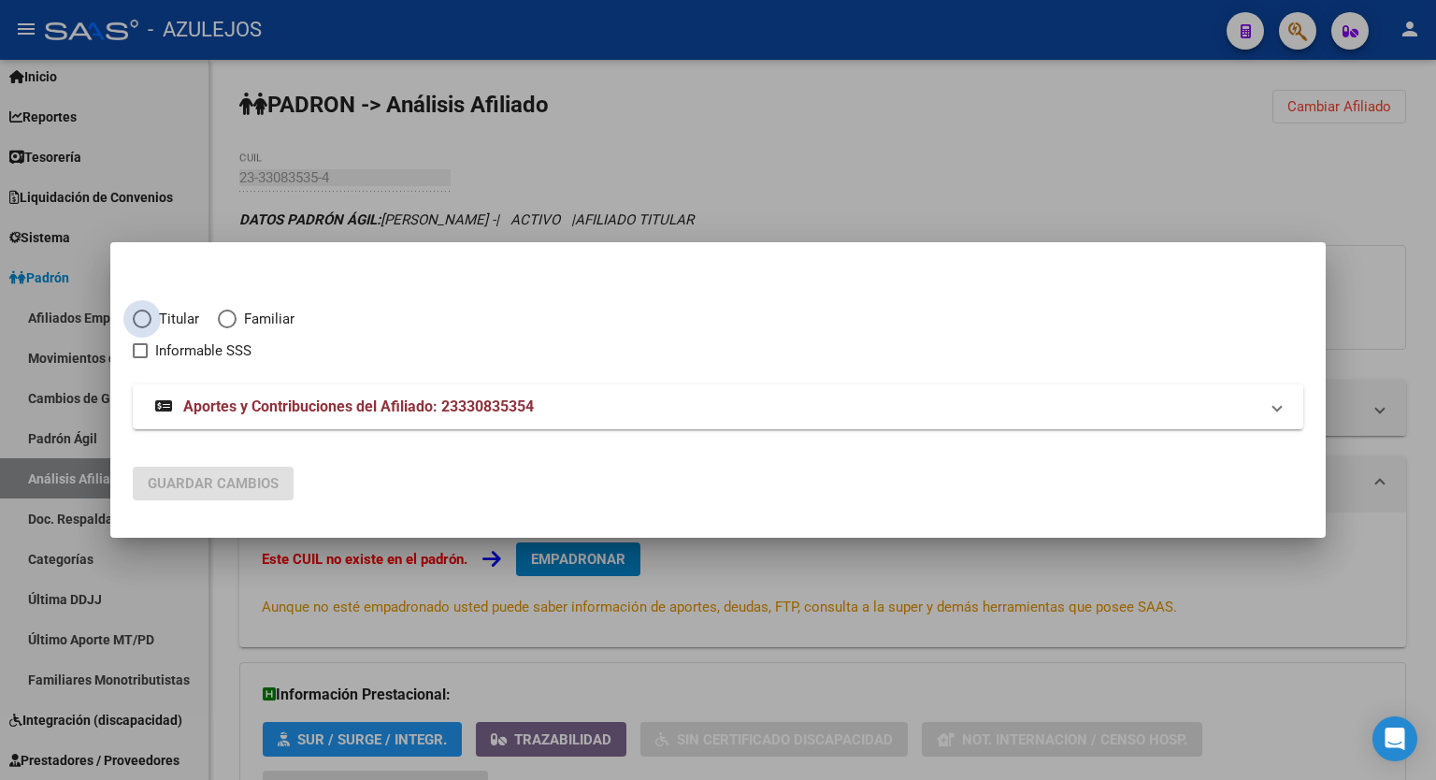
click at [143, 320] on span "Elija una opción" at bounding box center [142, 319] width 19 height 19
click at [143, 320] on input "Titular" at bounding box center [142, 319] width 19 height 19
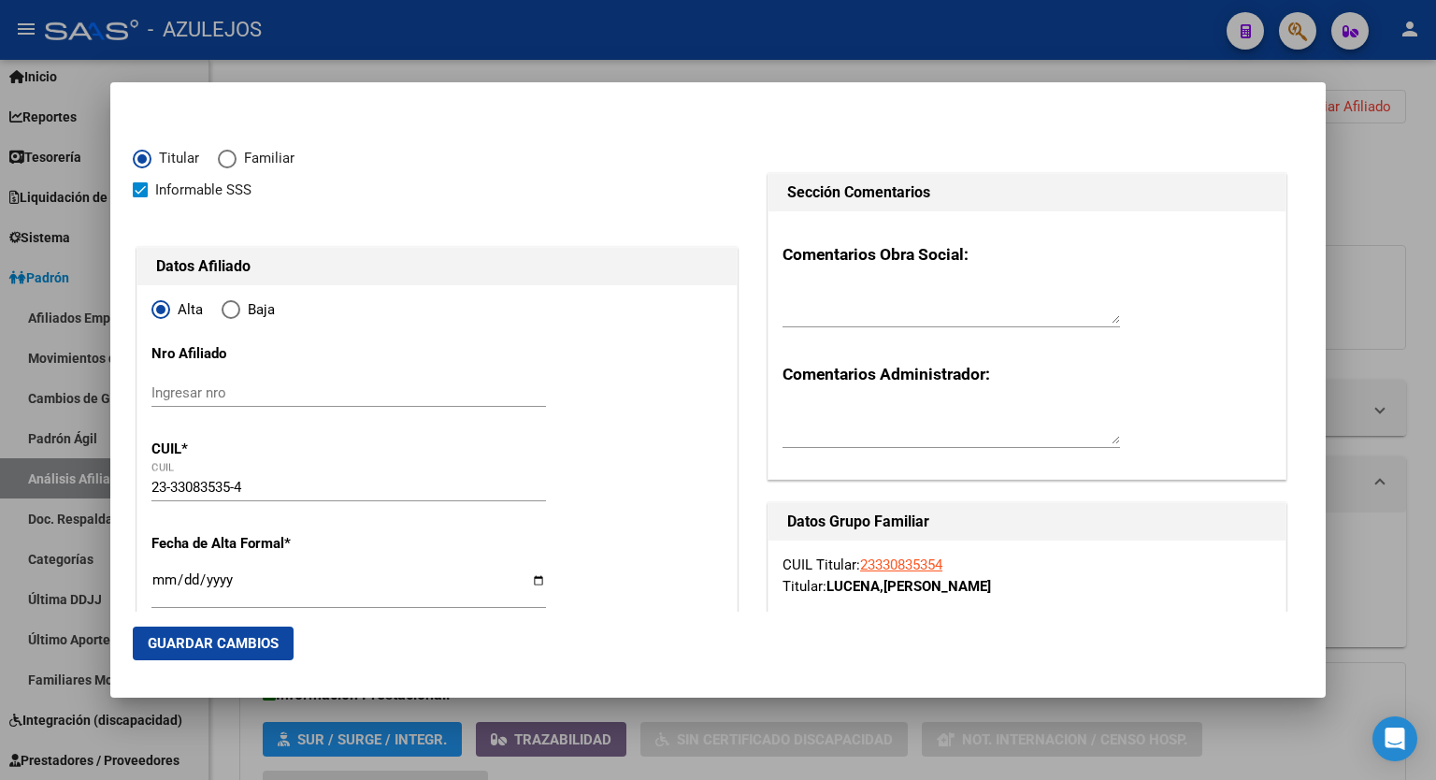
click at [532, 578] on input "Ingresar fecha" at bounding box center [349, 587] width 395 height 30
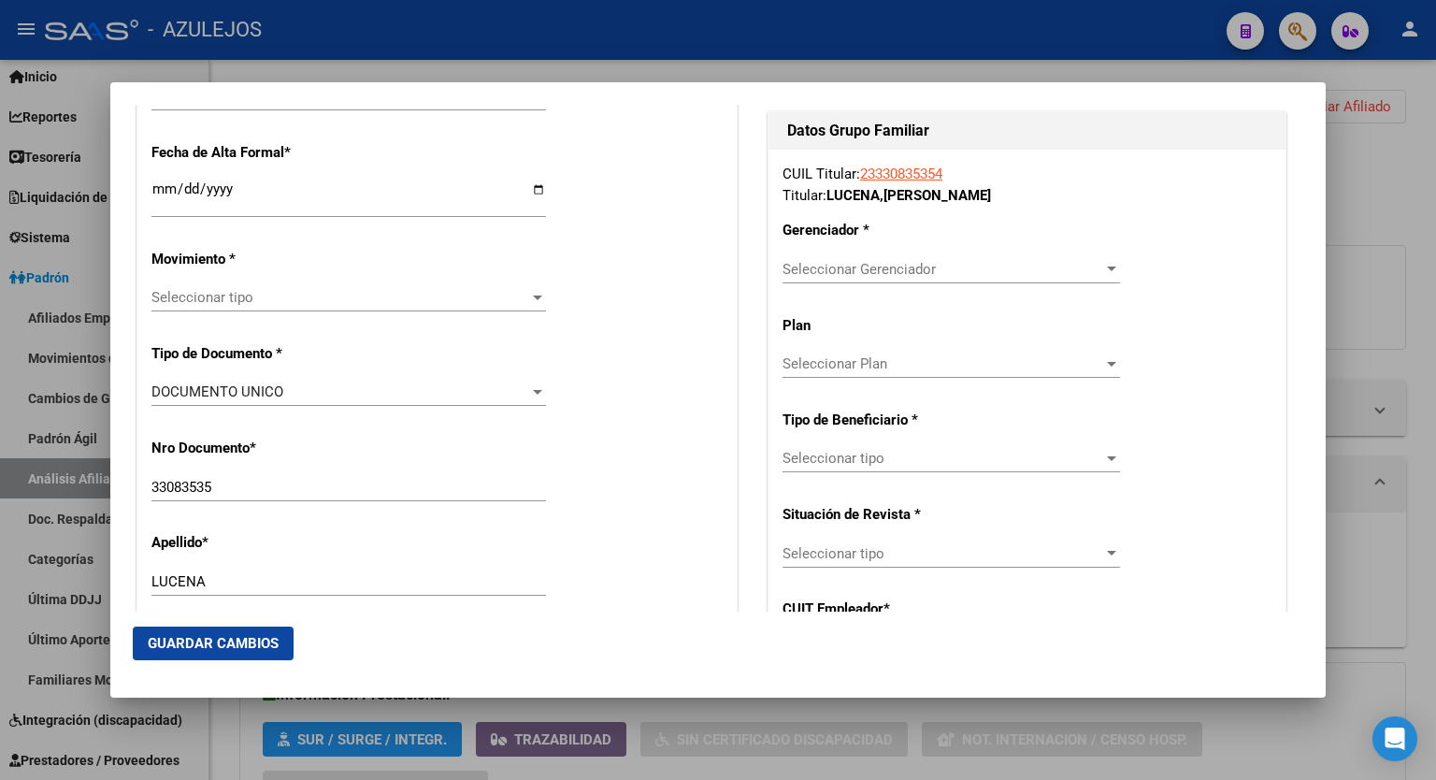
scroll to position [452, 0]
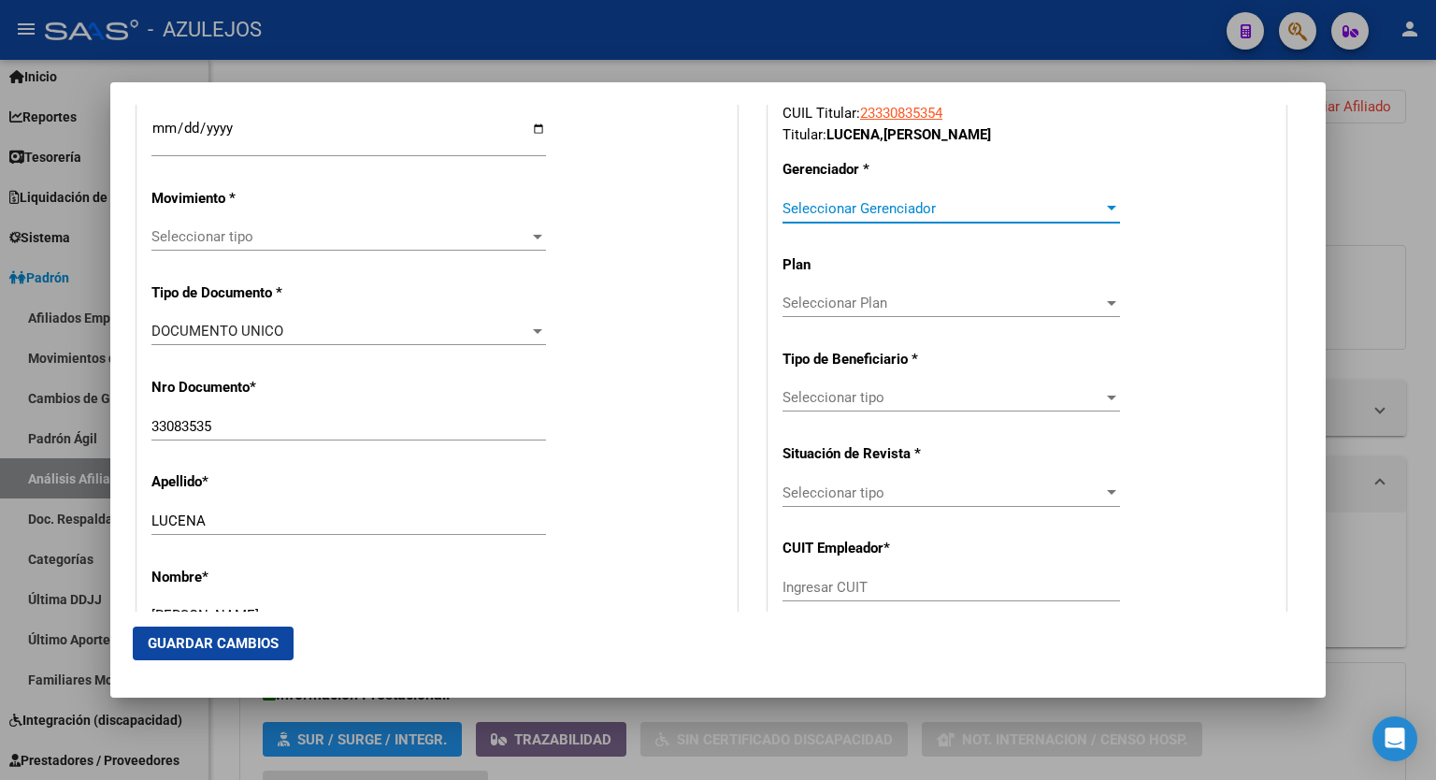
click at [1107, 208] on div at bounding box center [1112, 208] width 17 height 15
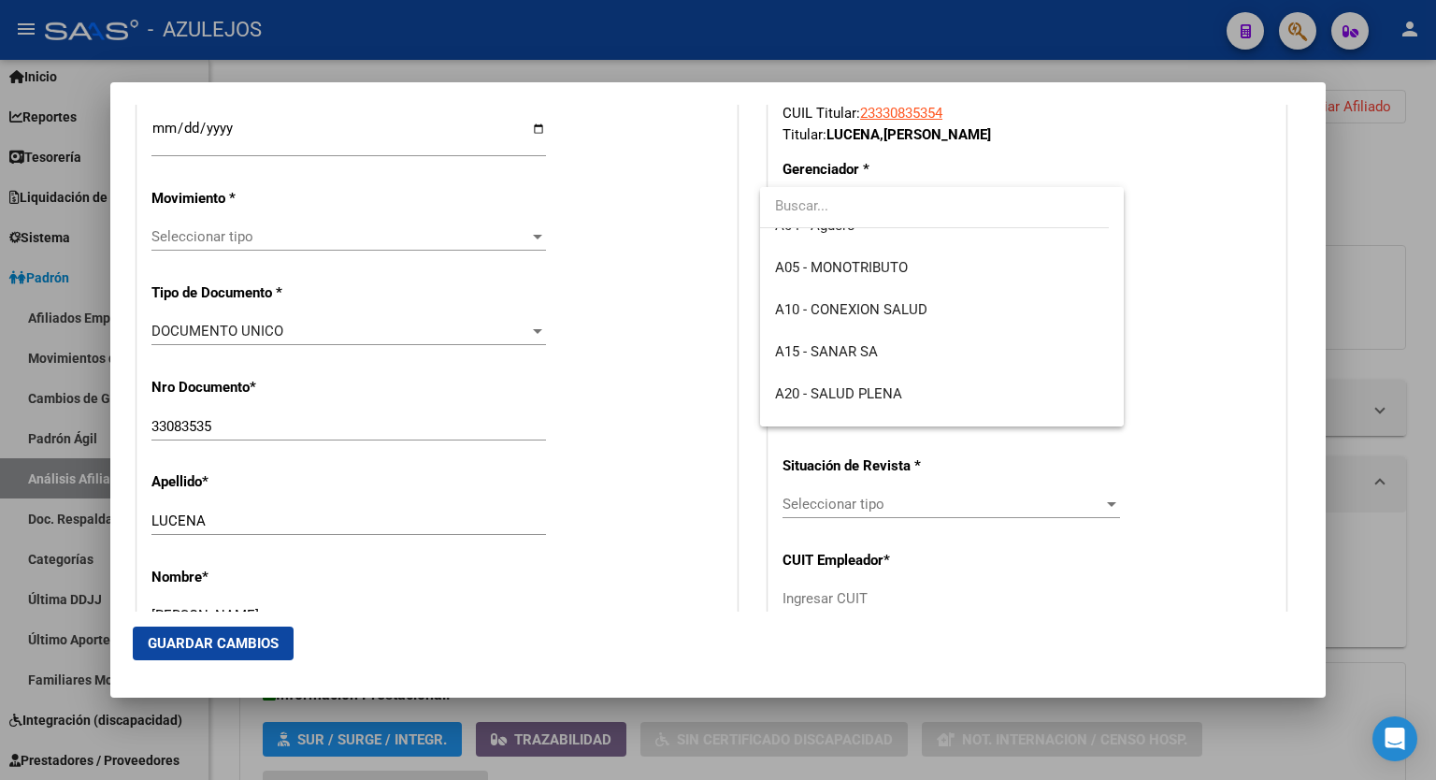
scroll to position [157, 0]
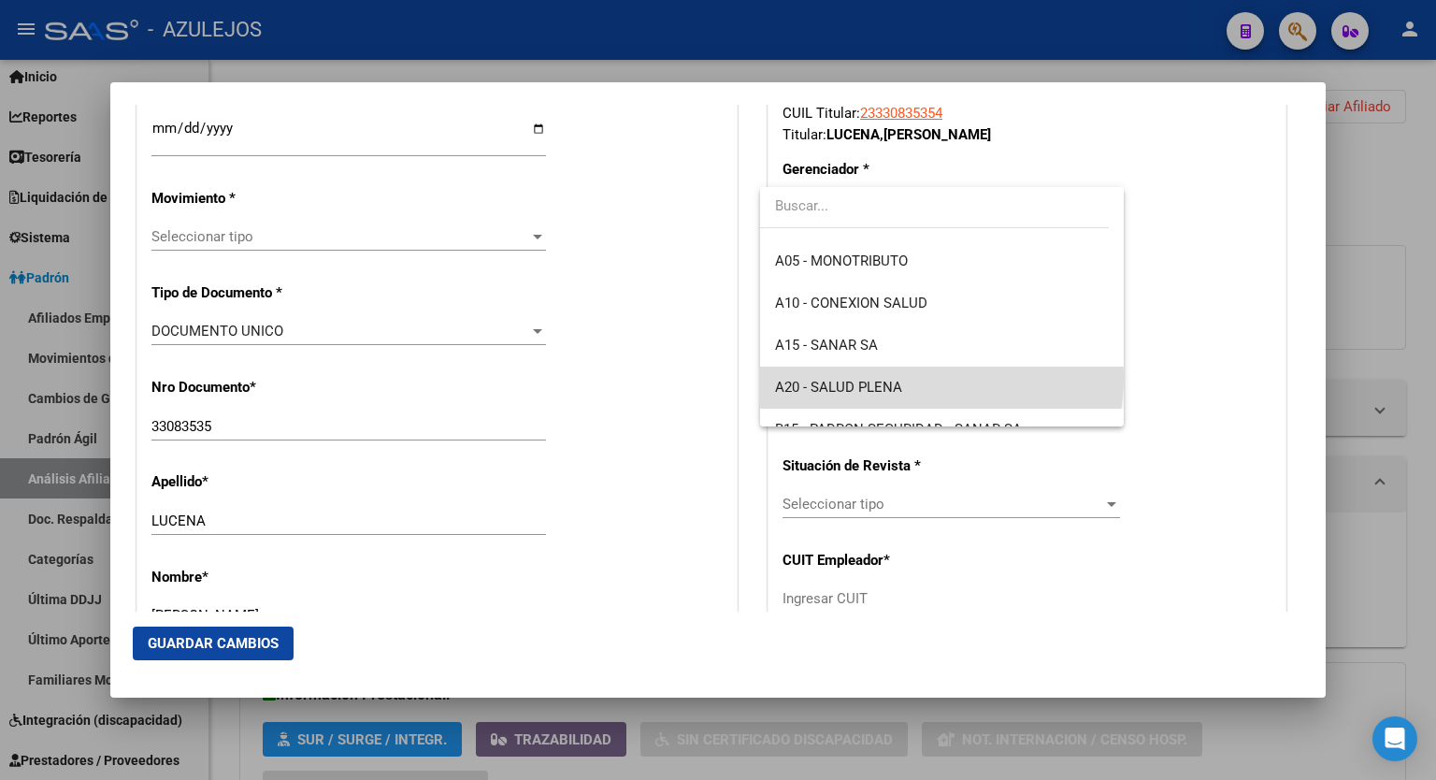
click at [941, 378] on span "A20 - SALUD PLENA" at bounding box center [942, 388] width 334 height 42
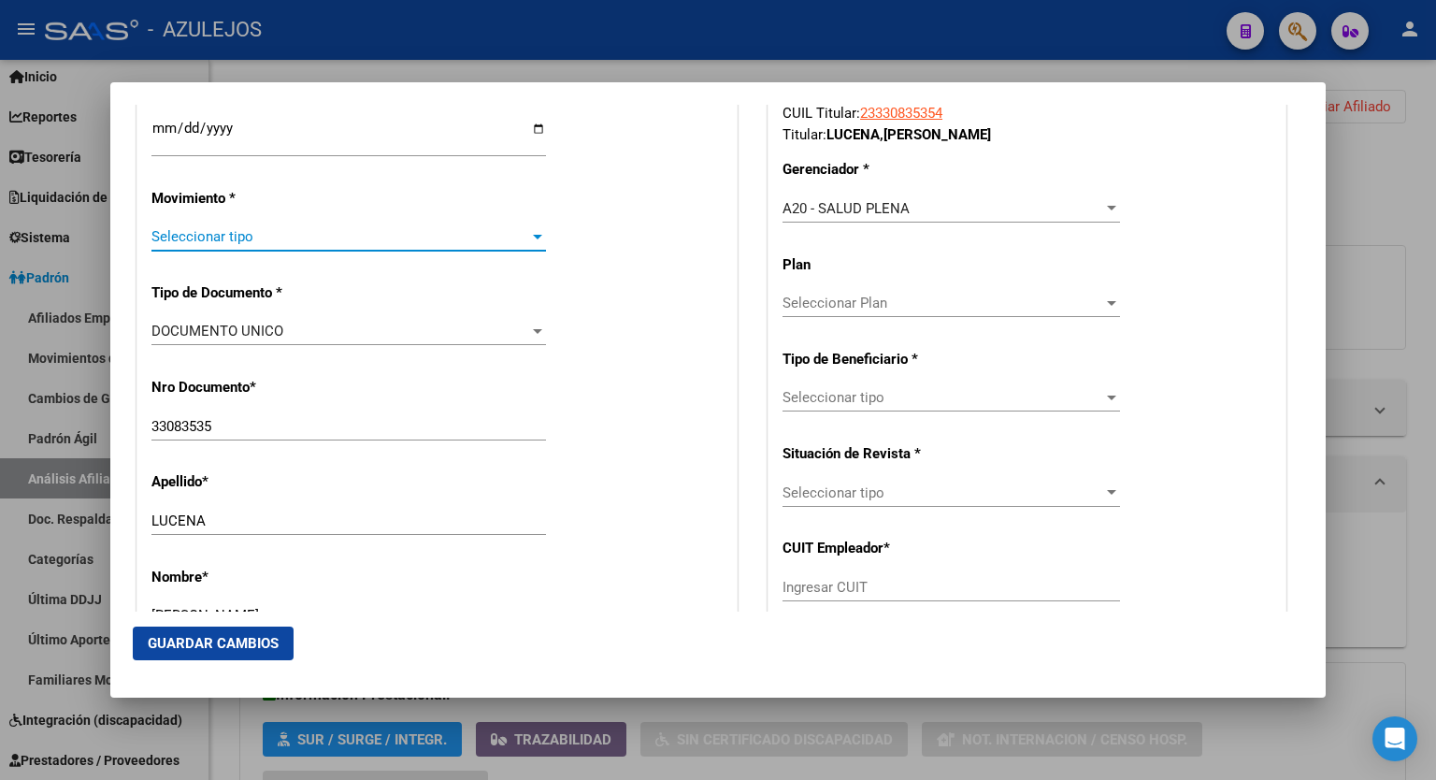
click at [539, 240] on div at bounding box center [537, 236] width 17 height 15
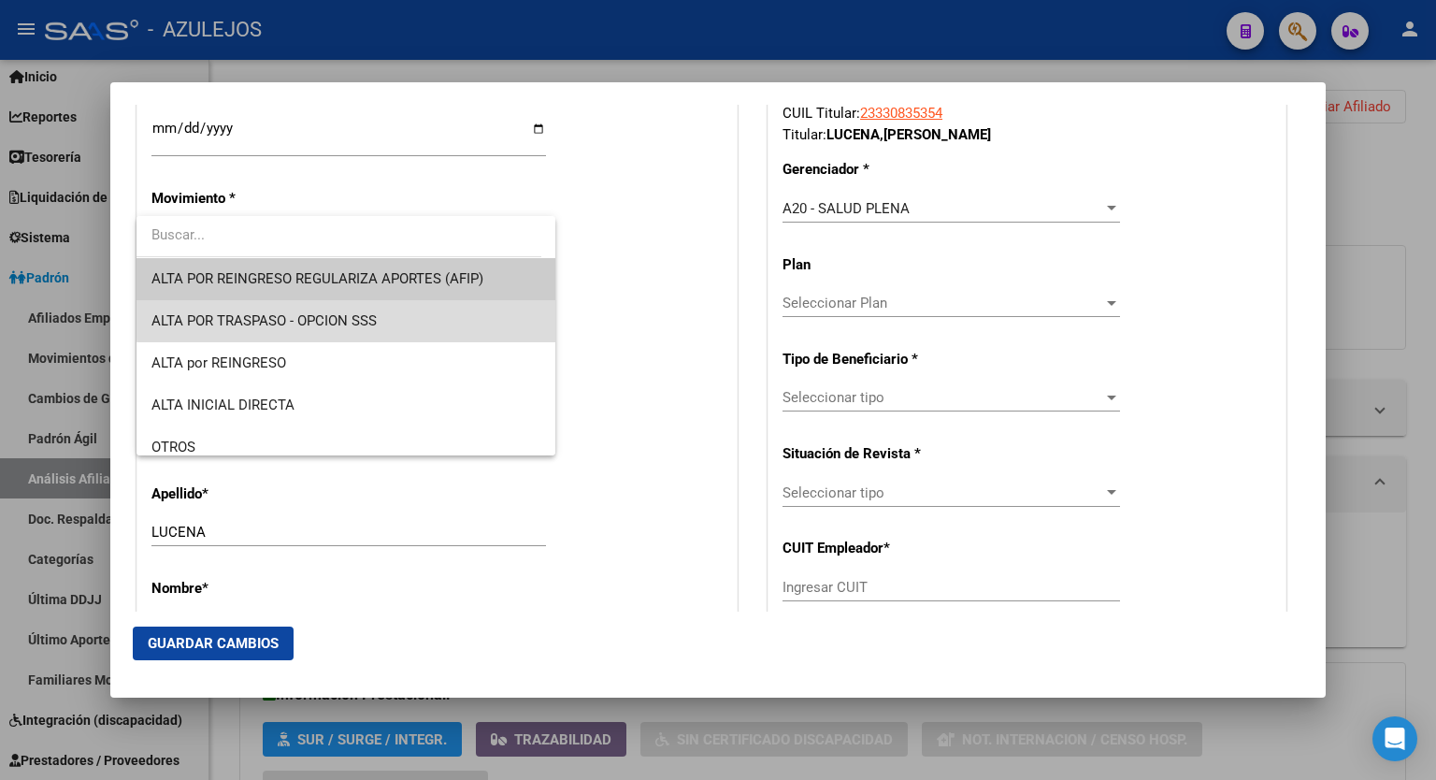
click at [433, 315] on span "ALTA POR TRASPASO - OPCION SSS" at bounding box center [346, 321] width 389 height 42
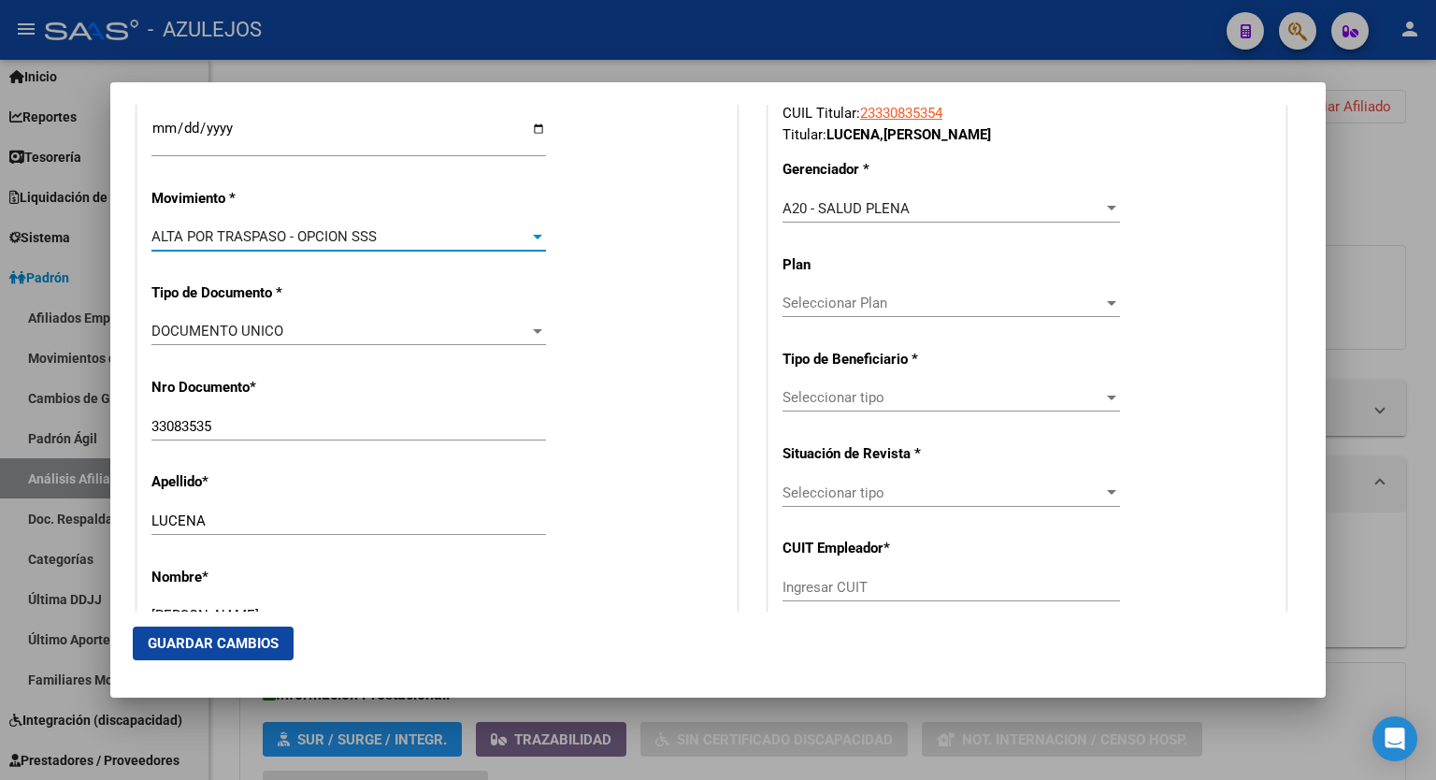
click at [1107, 396] on div at bounding box center [1111, 398] width 9 height 5
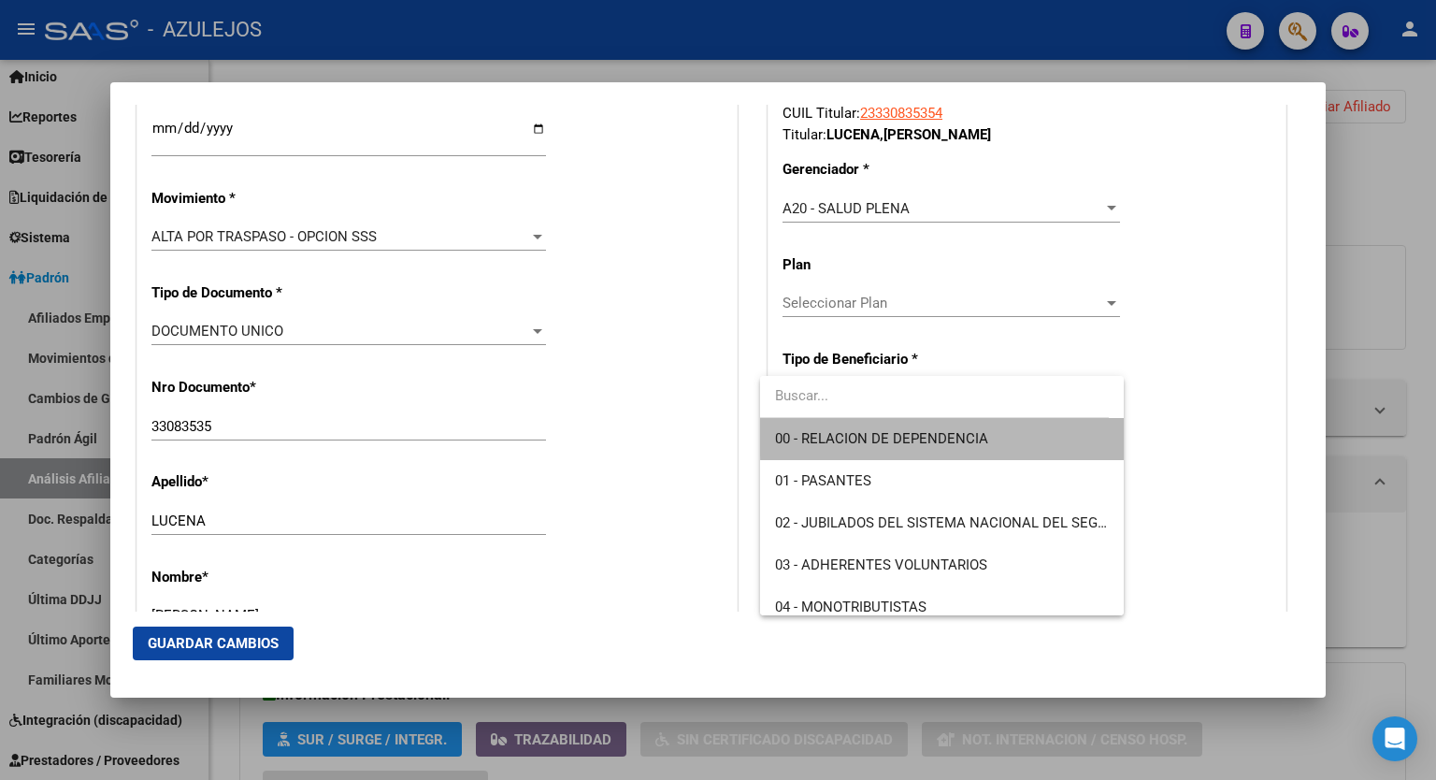
click at [1010, 435] on span "00 - RELACION DE DEPENDENCIA" at bounding box center [942, 439] width 334 height 42
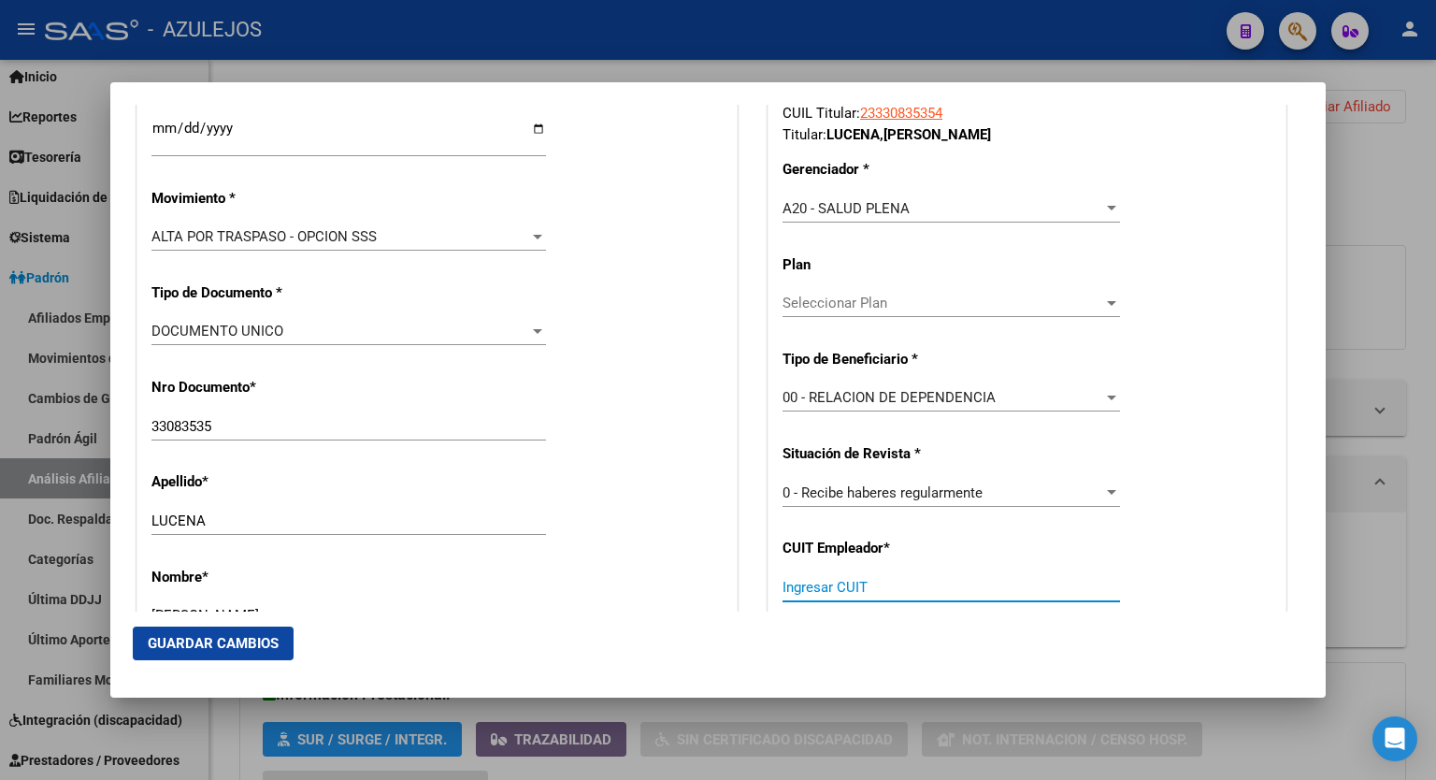
click at [1030, 585] on input "Ingresar CUIT" at bounding box center [952, 587] width 338 height 17
paste input "30-58022357-1"
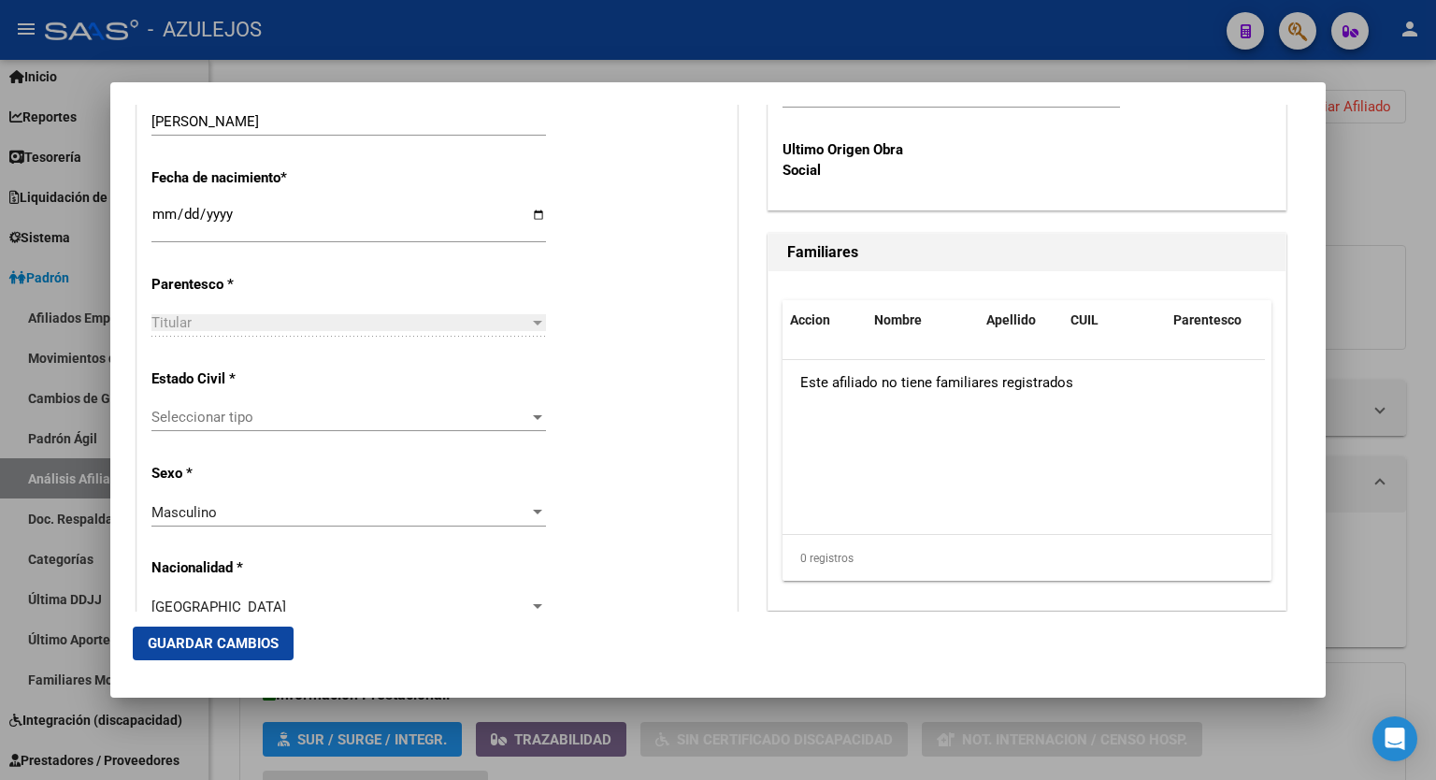
scroll to position [950, 0]
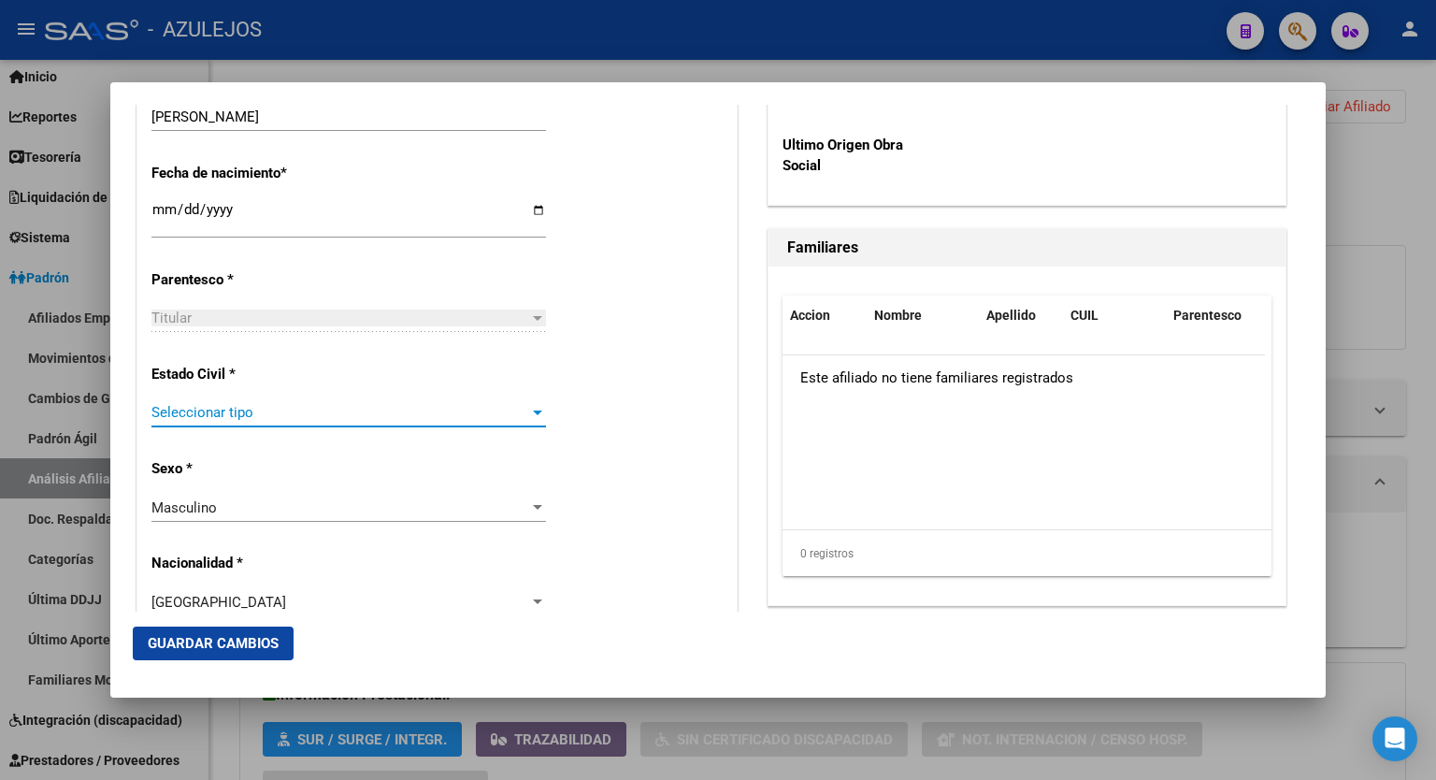
click at [535, 405] on div at bounding box center [537, 412] width 17 height 15
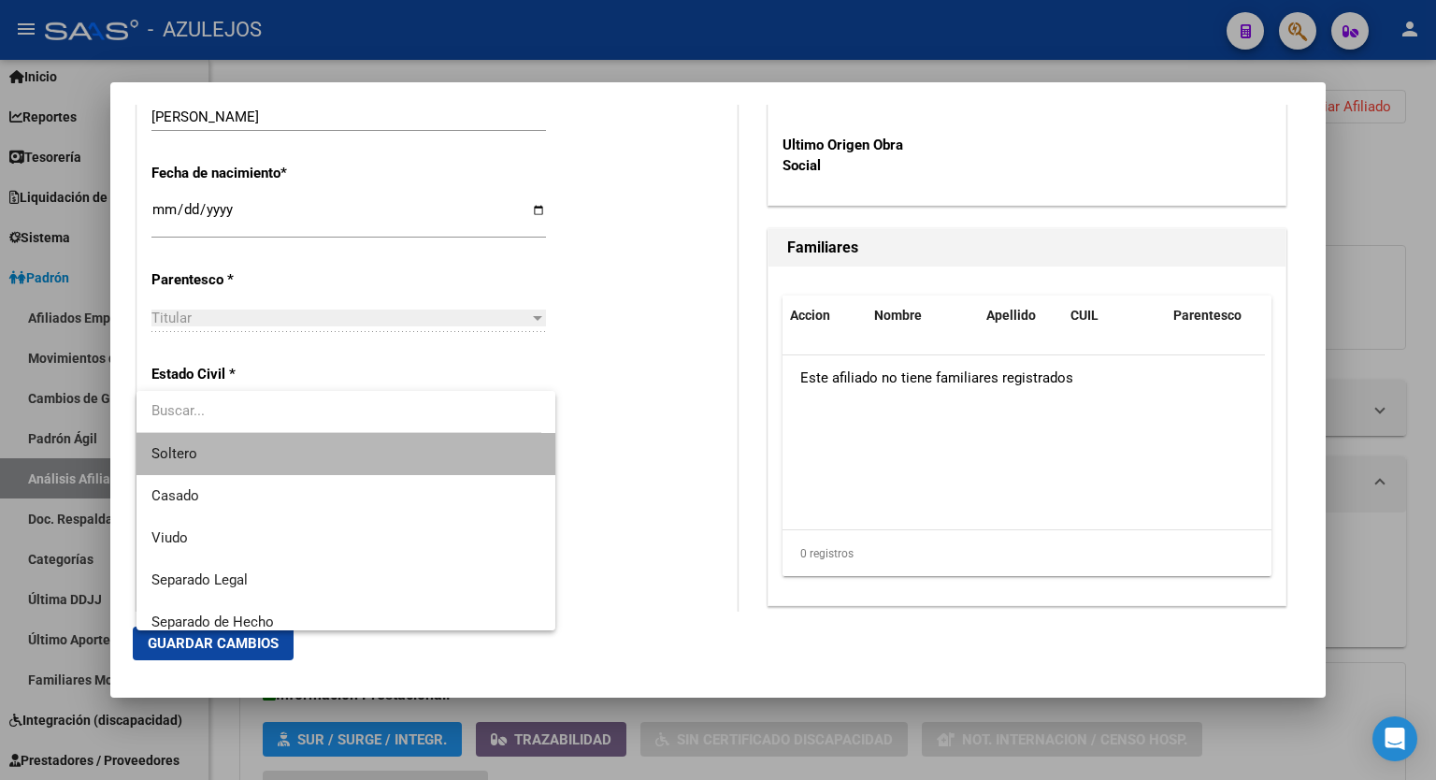
click at [435, 438] on span "Soltero" at bounding box center [346, 454] width 389 height 42
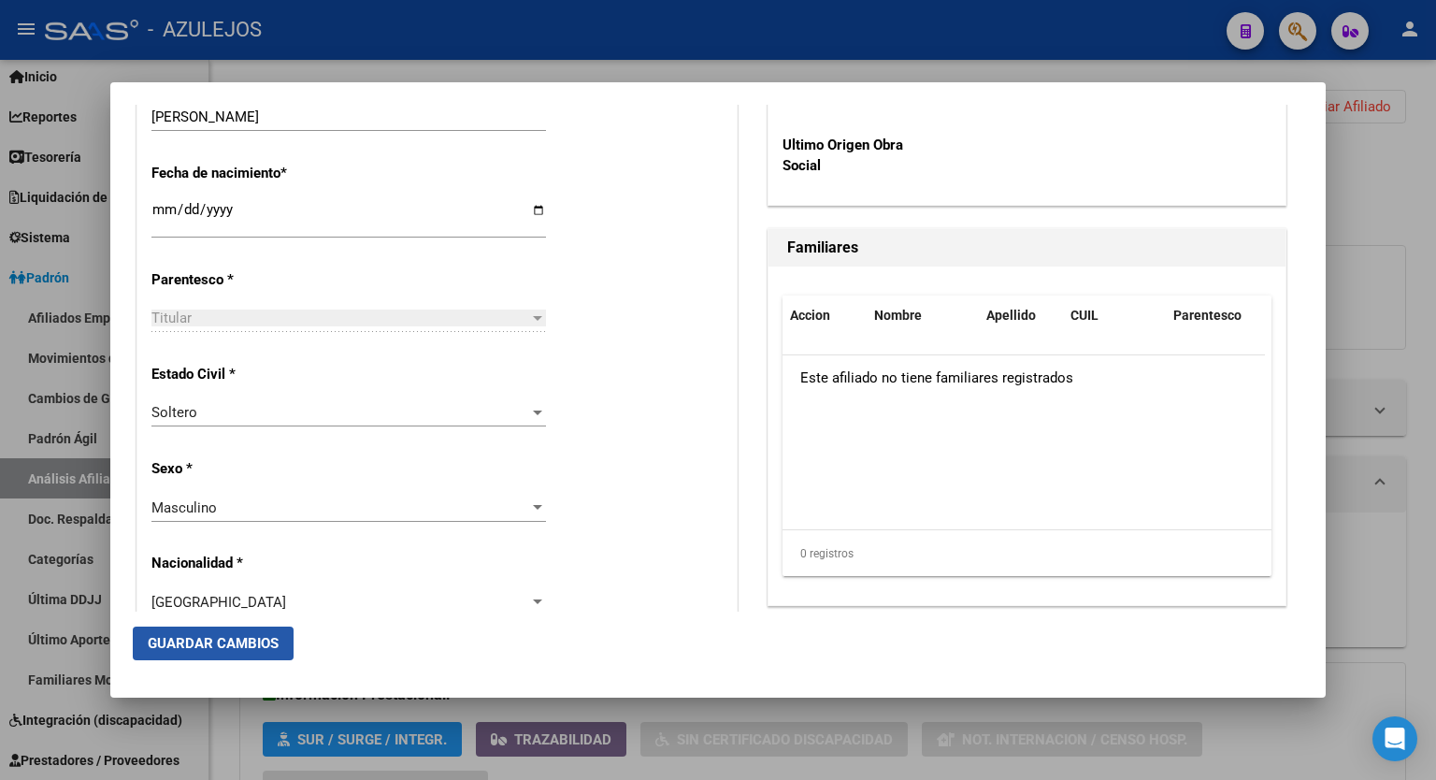
click at [231, 648] on span "Guardar Cambios" at bounding box center [213, 643] width 131 height 17
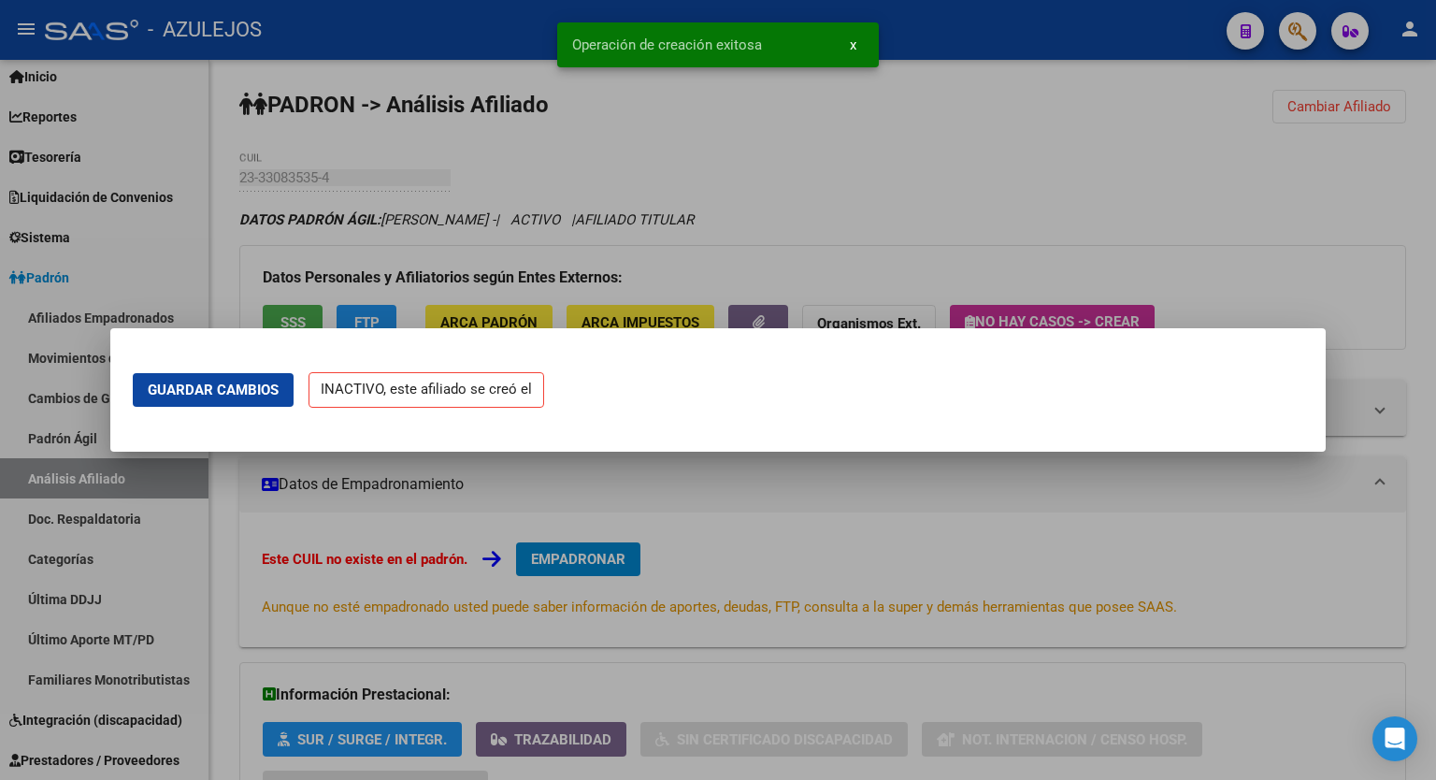
scroll to position [0, 0]
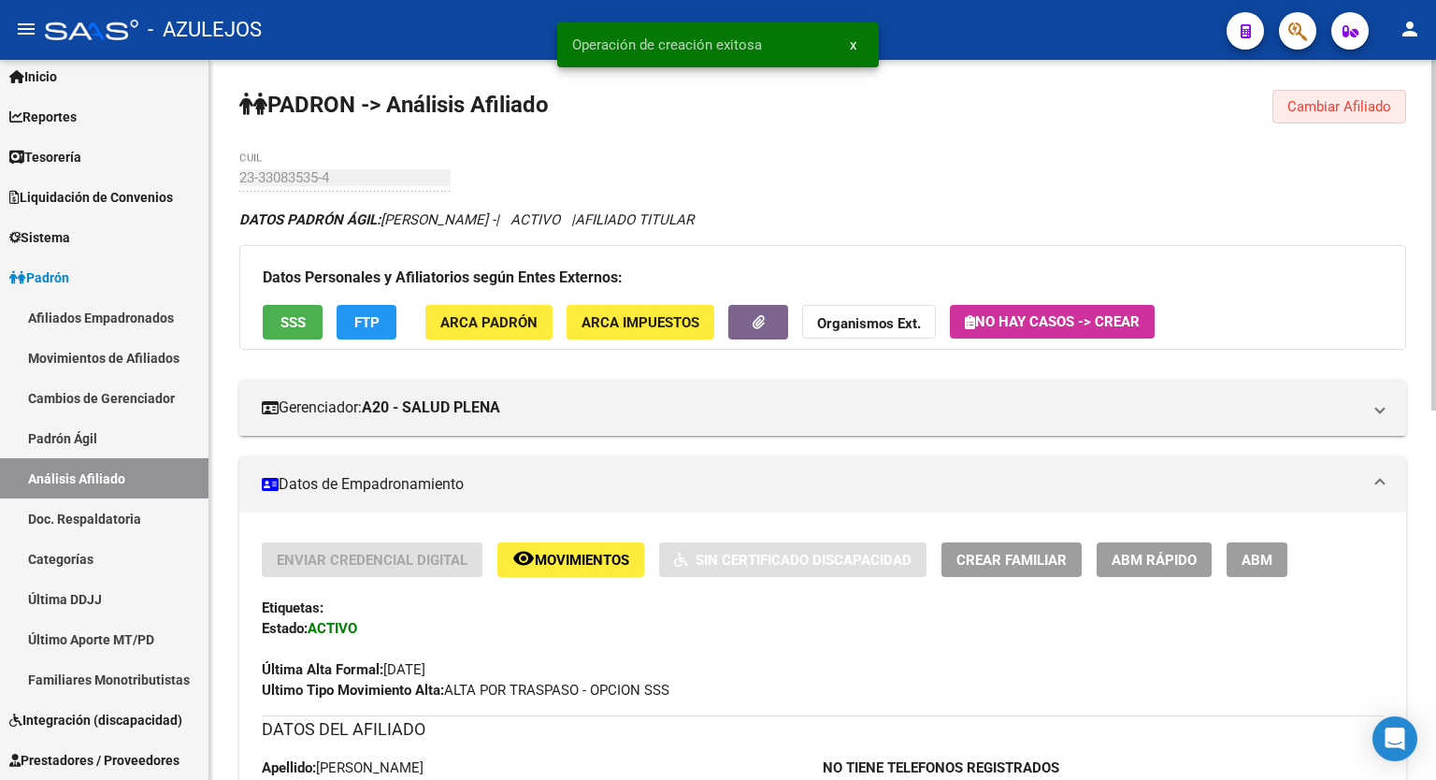
click at [1348, 100] on span "Cambiar Afiliado" at bounding box center [1340, 106] width 104 height 17
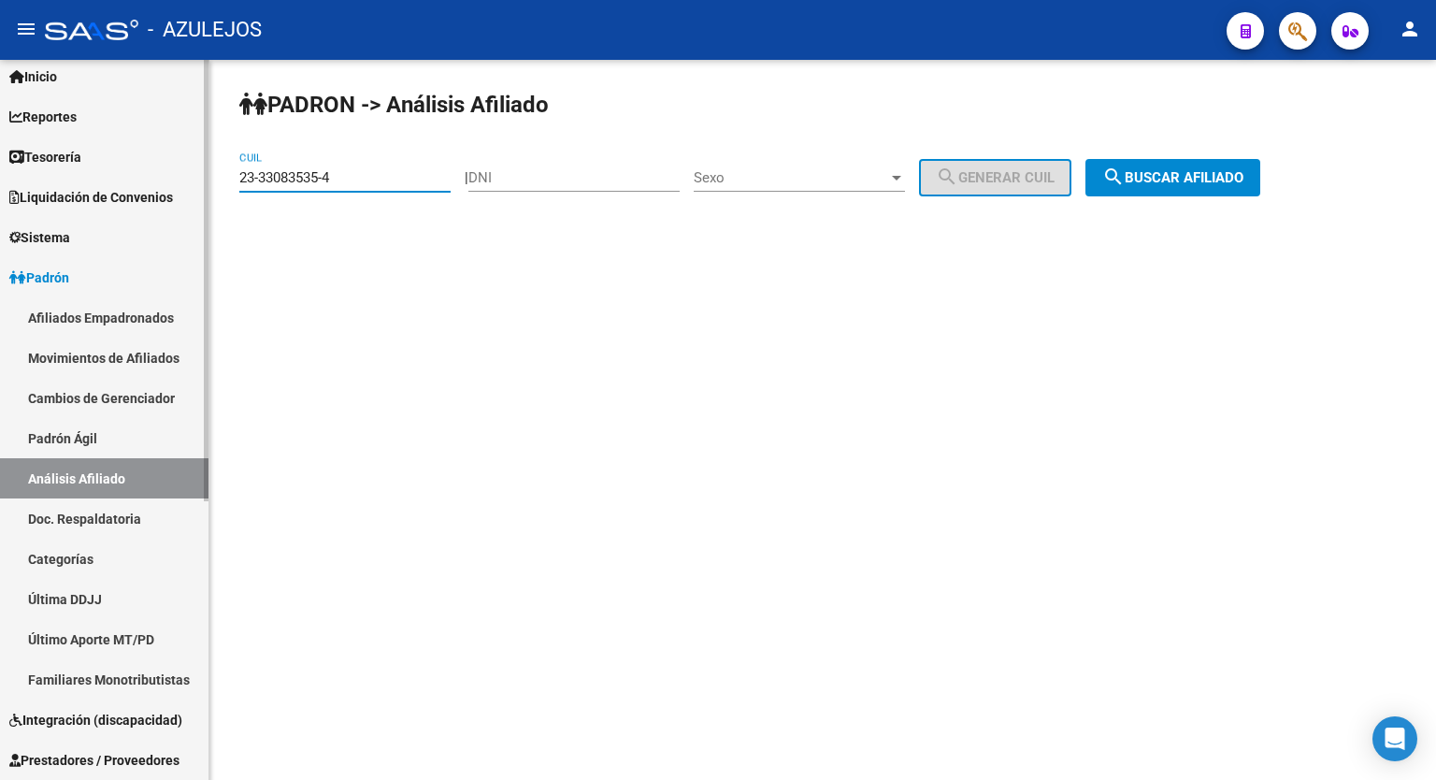
drag, startPoint x: 353, startPoint y: 181, endPoint x: 88, endPoint y: 162, distance: 265.4
click at [88, 162] on mat-sidenav-container "Firma Express Inicio Calendario SSS Instructivos Contacto OS Reportes Tablero d…" at bounding box center [718, 420] width 1436 height 720
paste input "0-42319973"
click at [1191, 180] on span "search Buscar afiliado" at bounding box center [1173, 177] width 141 height 17
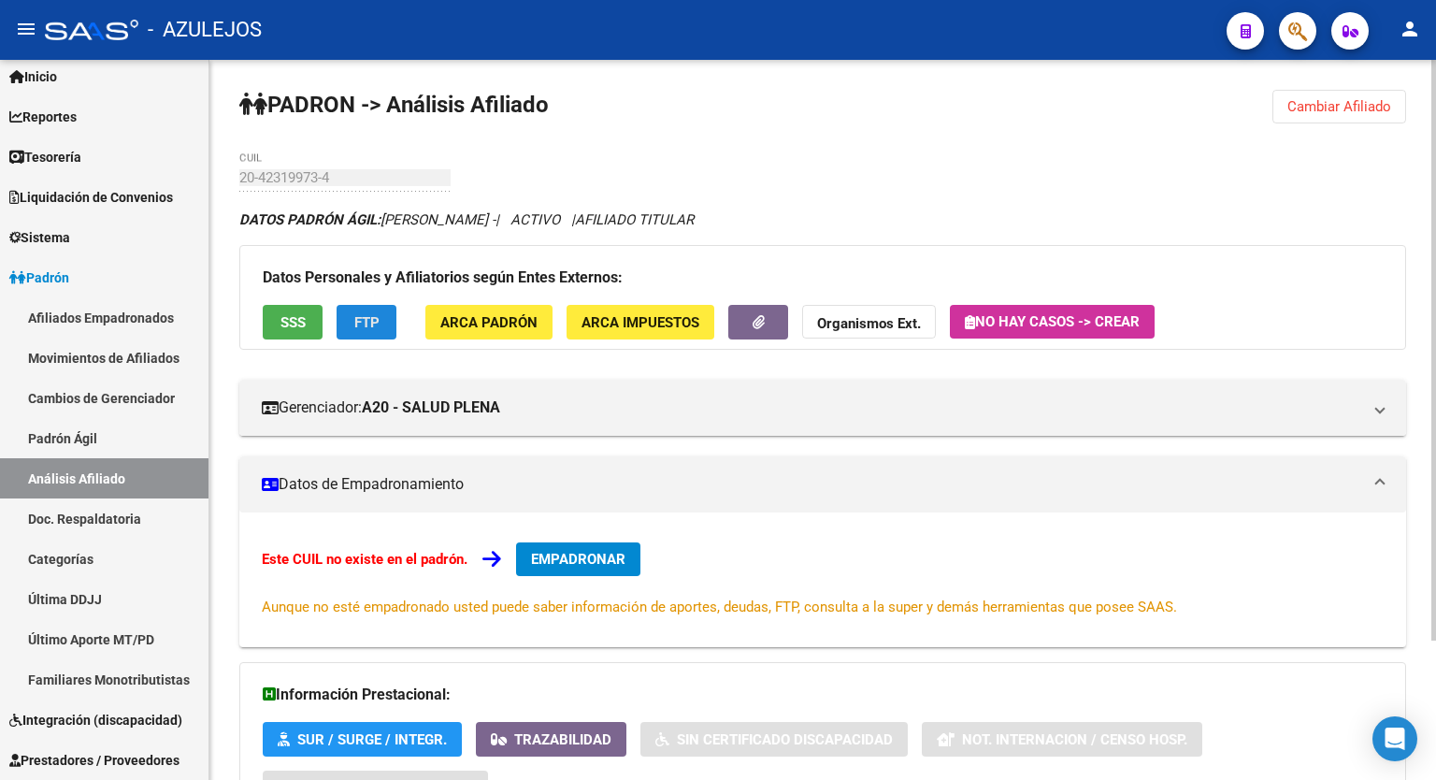
click at [363, 315] on span "FTP" at bounding box center [366, 322] width 25 height 17
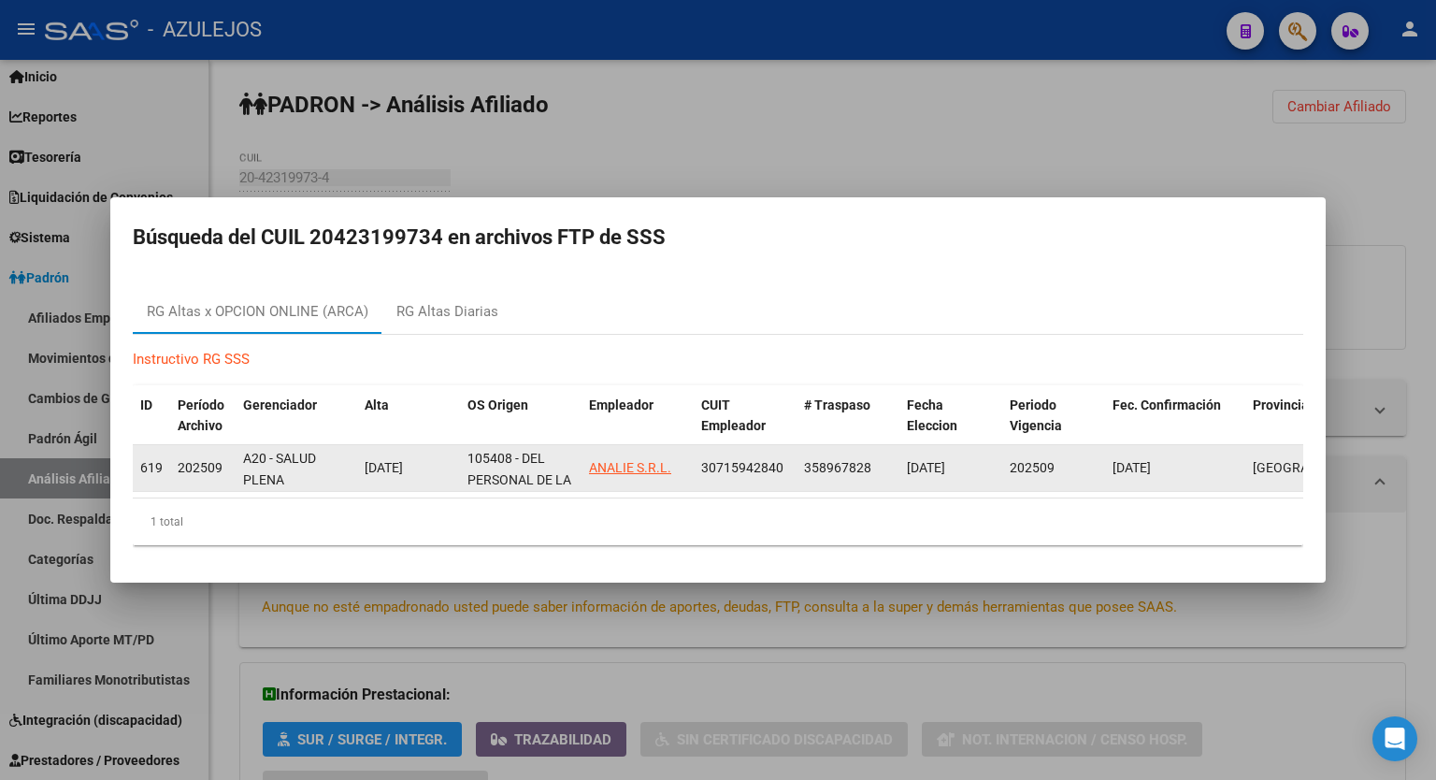
drag, startPoint x: 787, startPoint y: 461, endPoint x: 694, endPoint y: 464, distance: 92.6
click at [694, 464] on datatable-body-cell "30715942840" at bounding box center [745, 468] width 103 height 46
copy span "30715942840"
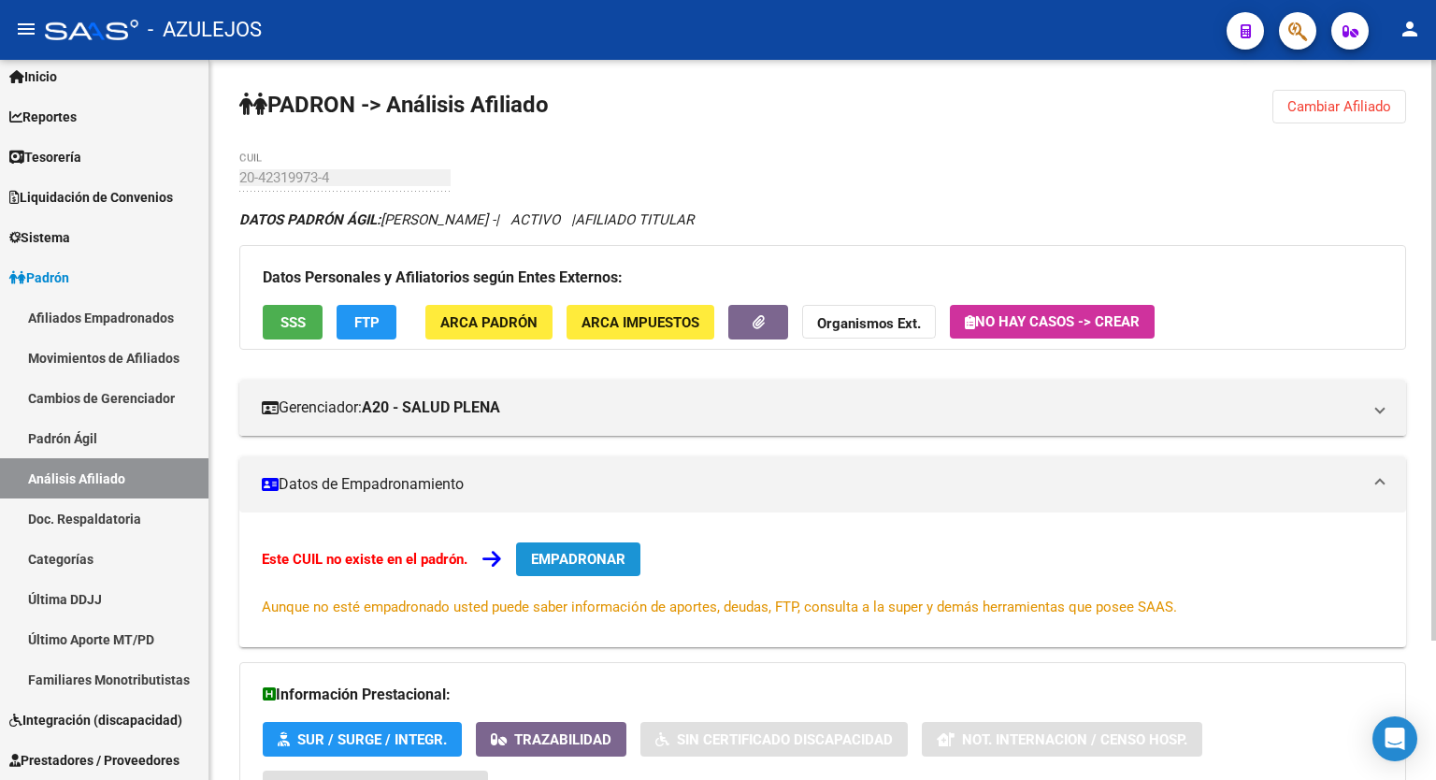
click at [588, 560] on span "EMPADRONAR" at bounding box center [578, 559] width 94 height 17
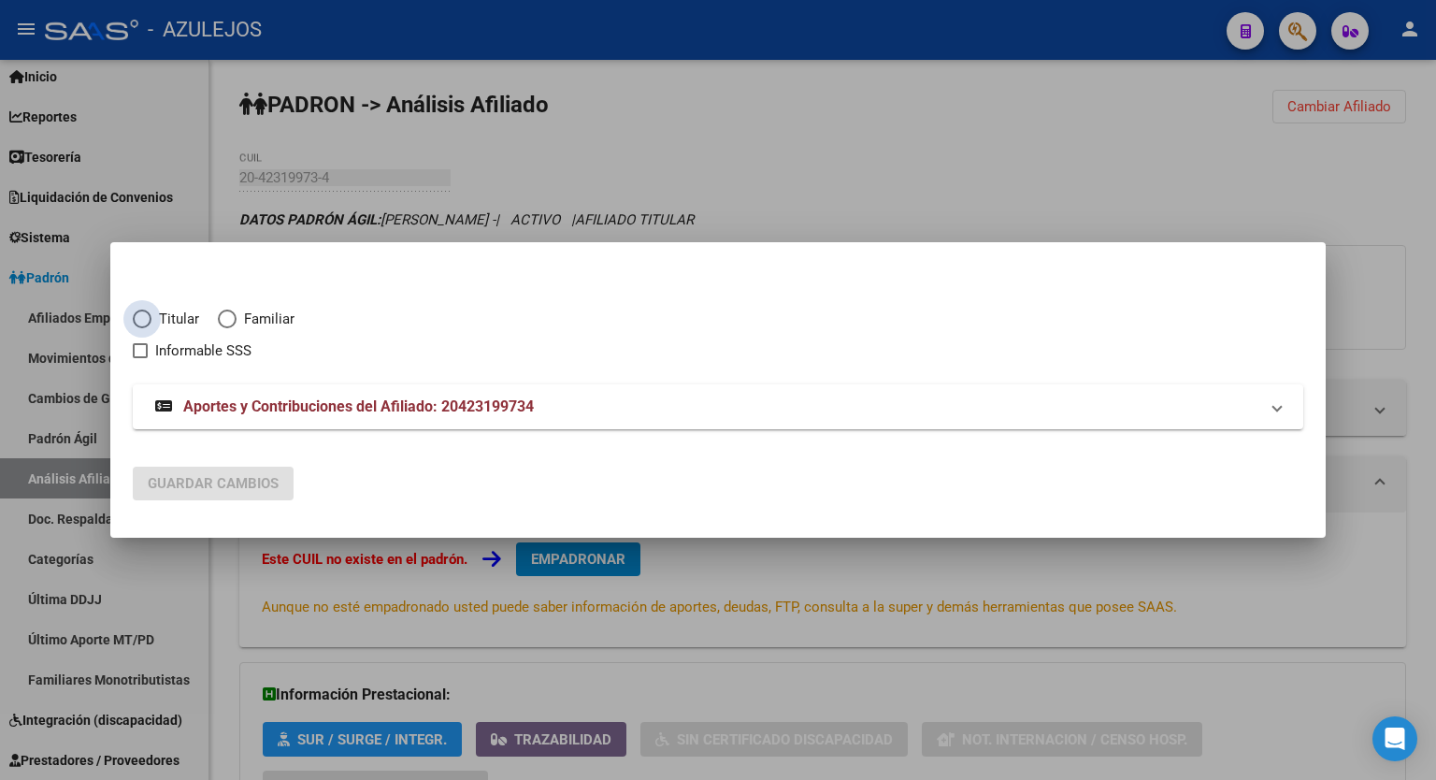
click at [145, 315] on span "Elija una opción" at bounding box center [142, 319] width 19 height 19
click at [145, 315] on input "Titular" at bounding box center [142, 319] width 19 height 19
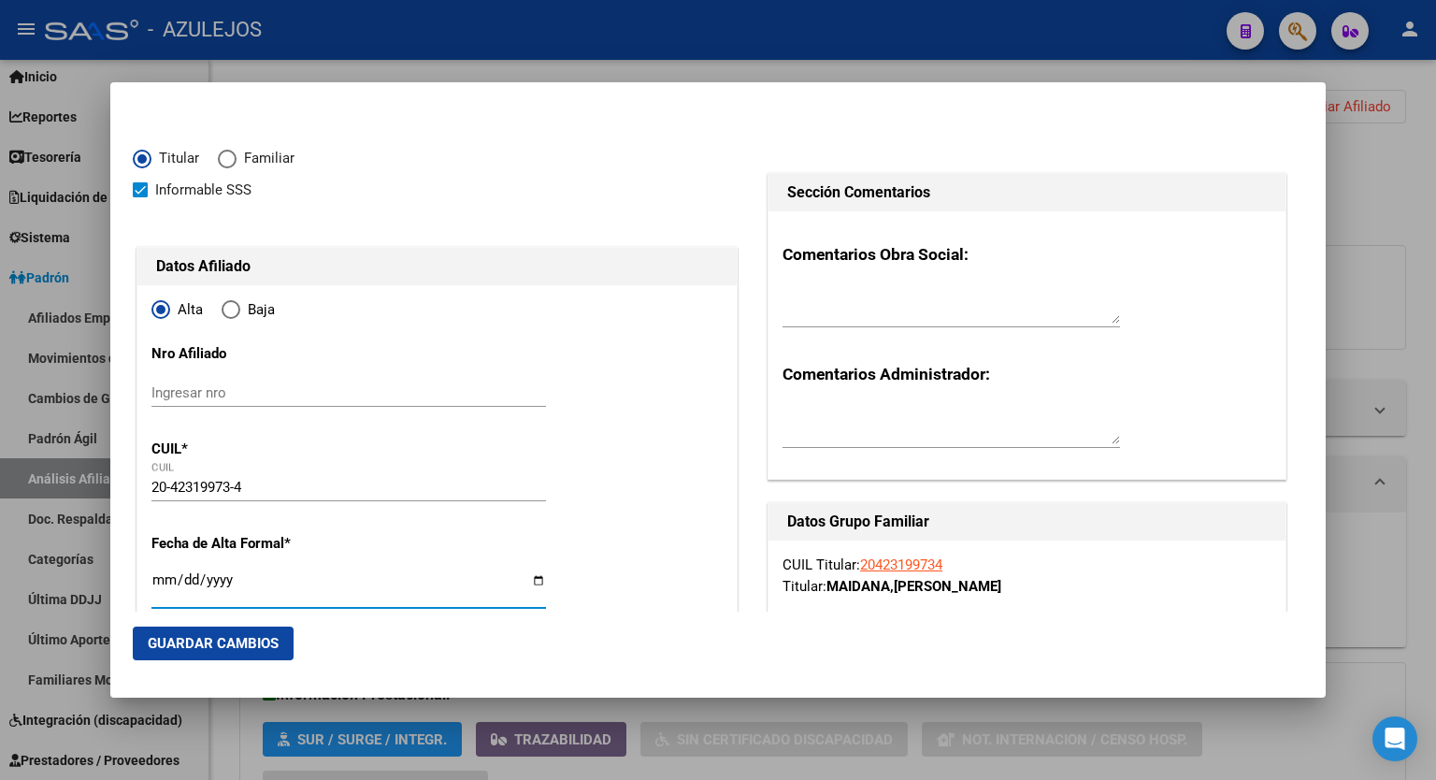
click at [535, 580] on input "Ingresar fecha" at bounding box center [349, 587] width 395 height 30
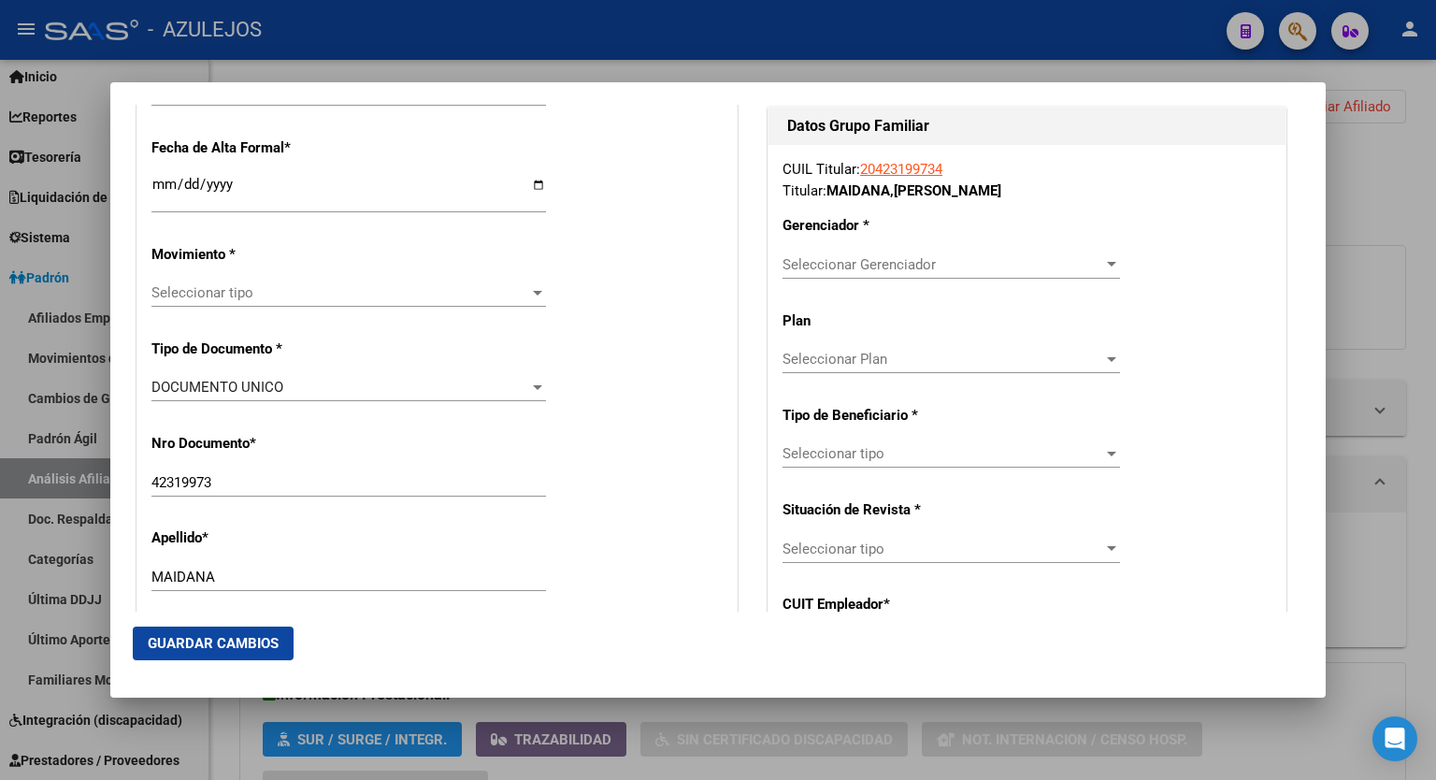
scroll to position [410, 0]
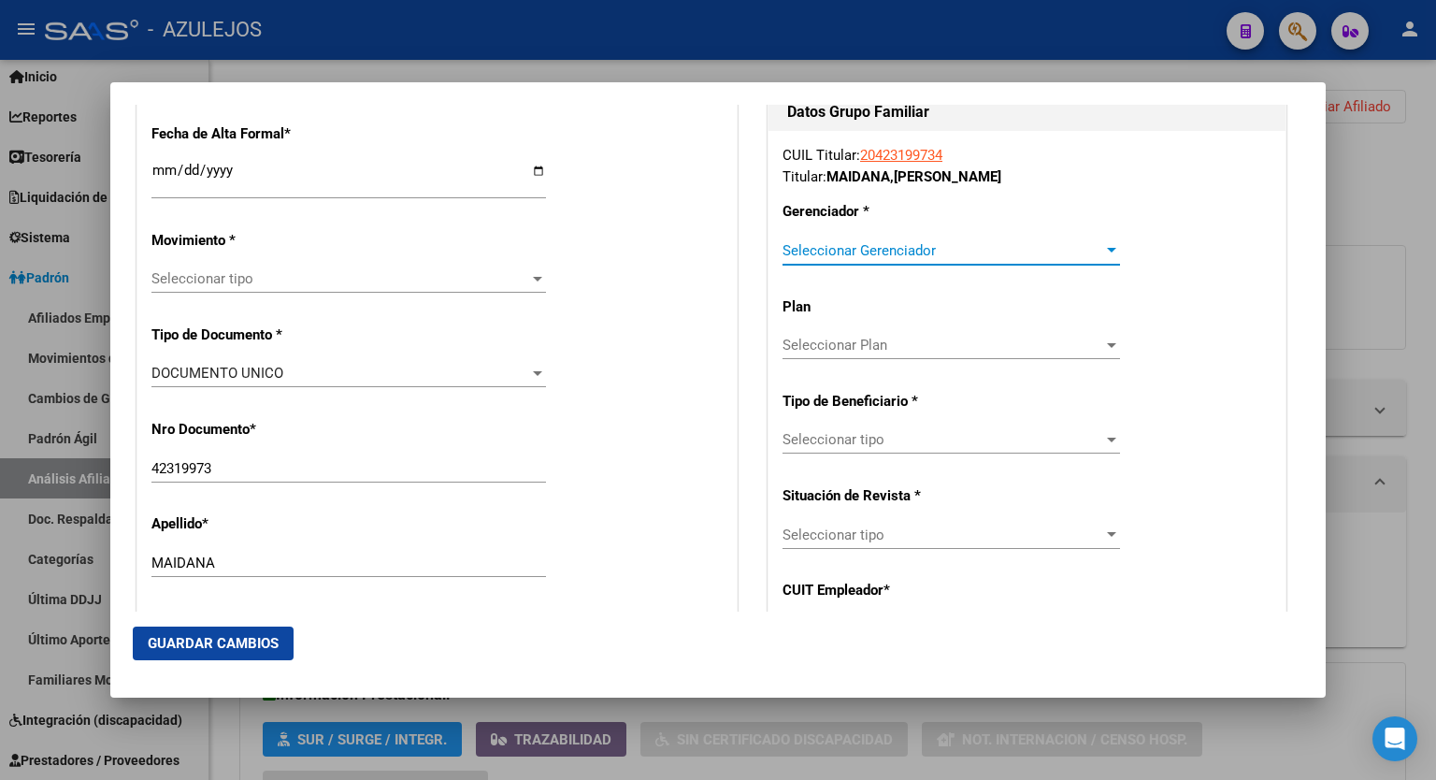
click at [1104, 251] on div at bounding box center [1112, 250] width 17 height 15
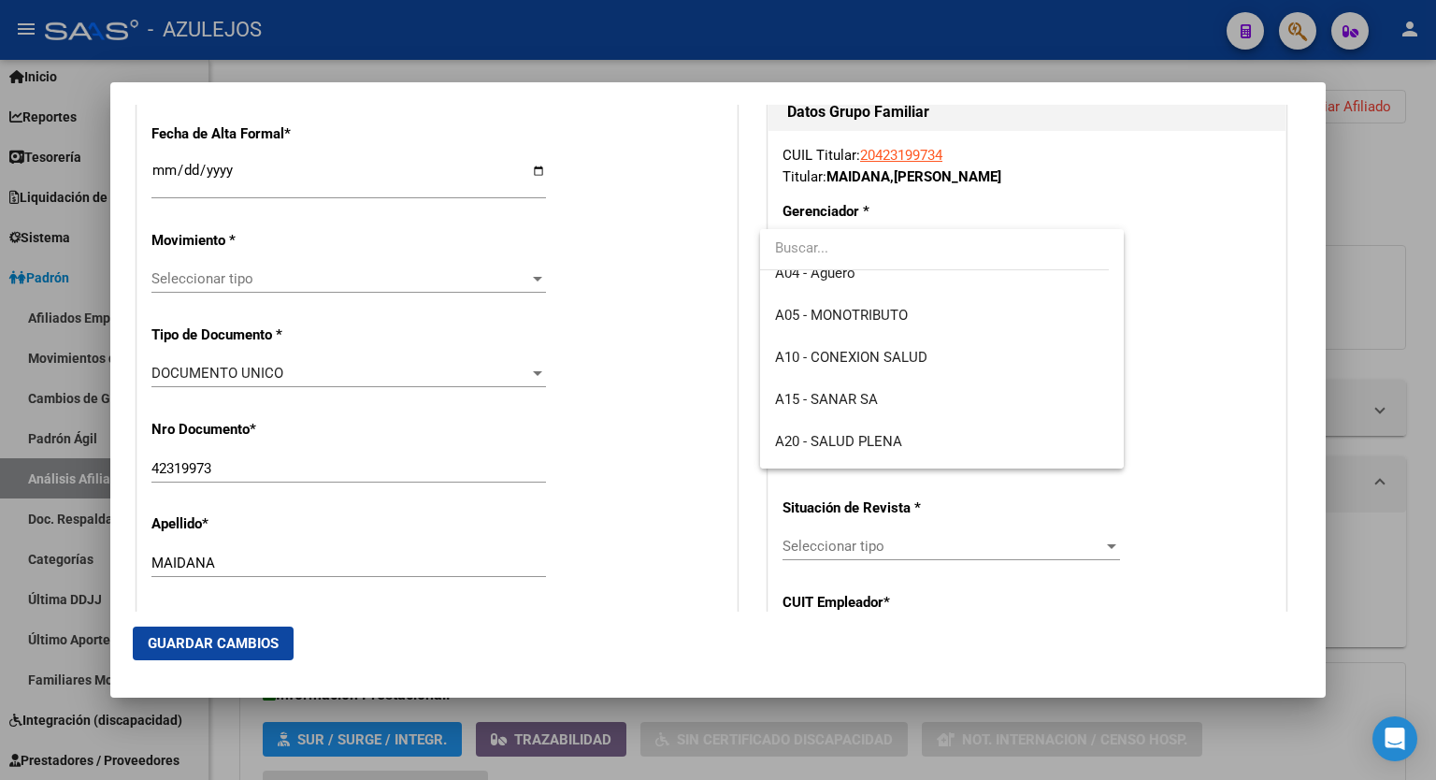
scroll to position [149, 0]
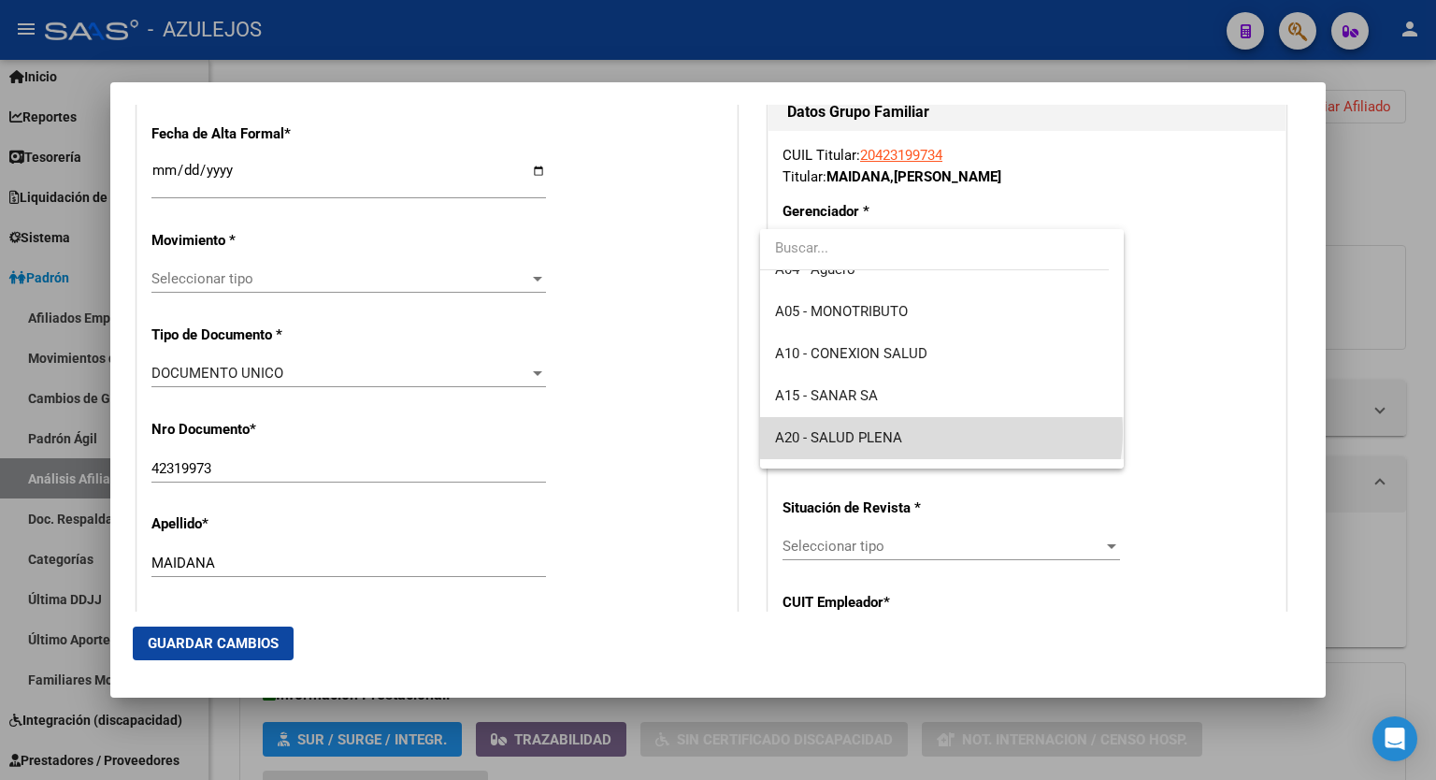
click at [941, 431] on span "A20 - SALUD PLENA" at bounding box center [942, 438] width 334 height 42
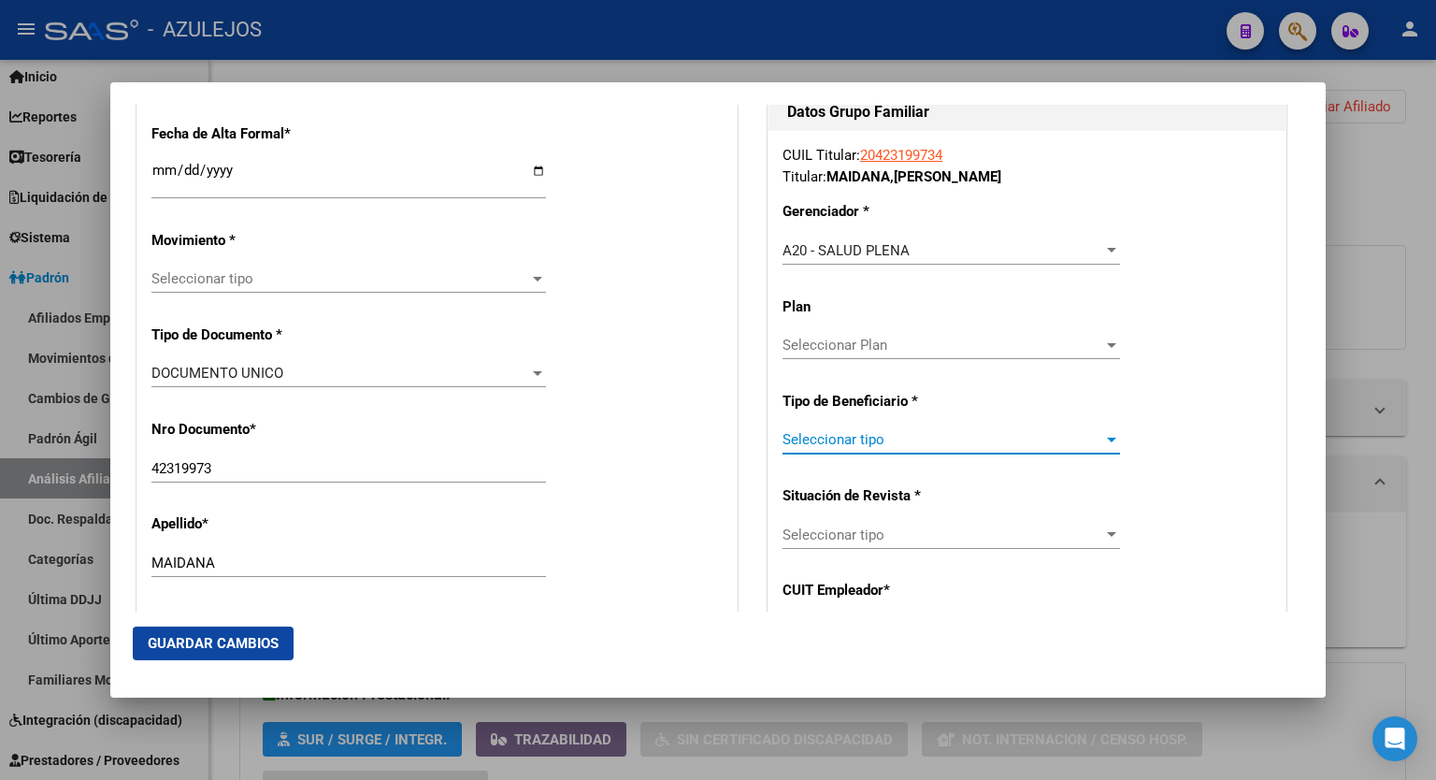
click at [1104, 442] on div at bounding box center [1112, 439] width 17 height 15
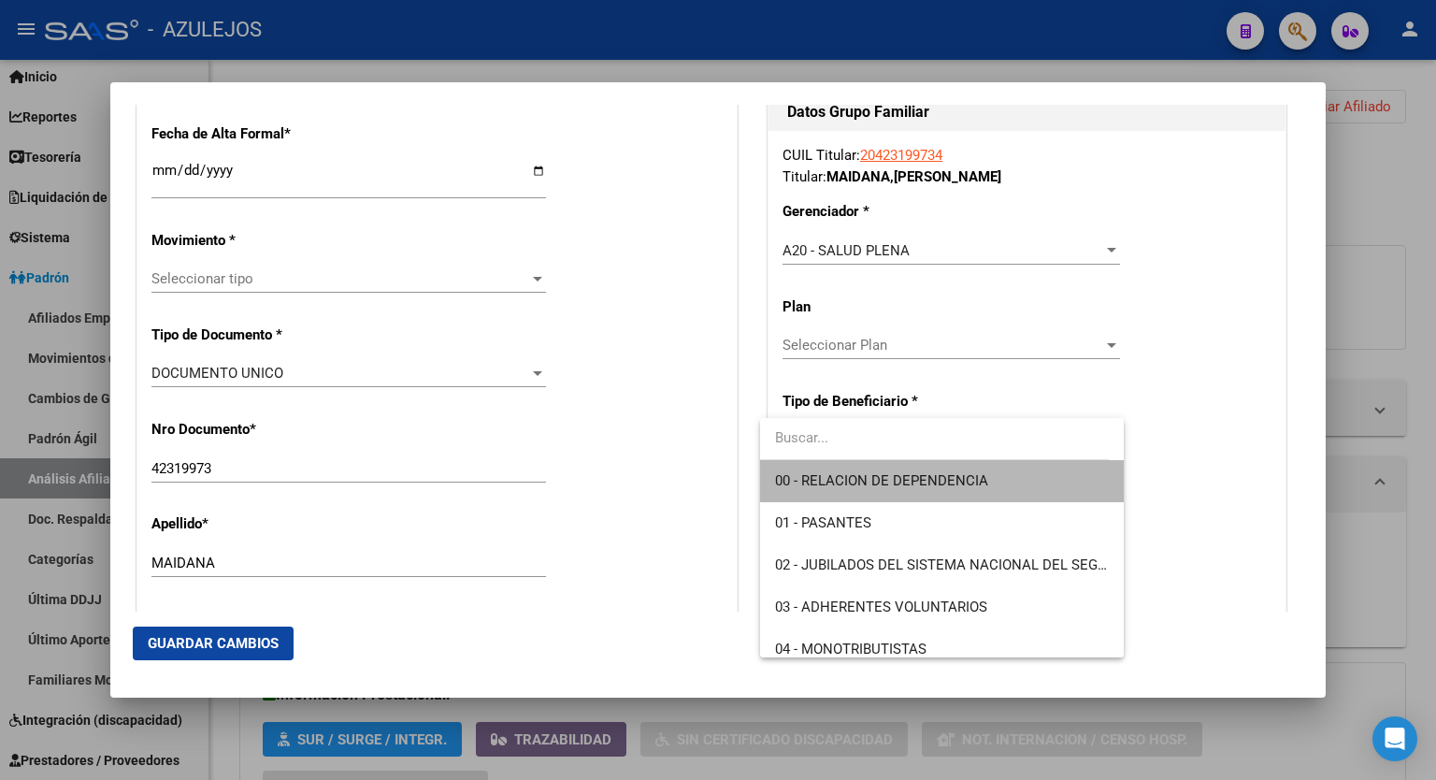
click at [1015, 469] on span "00 - RELACION DE DEPENDENCIA" at bounding box center [942, 481] width 334 height 42
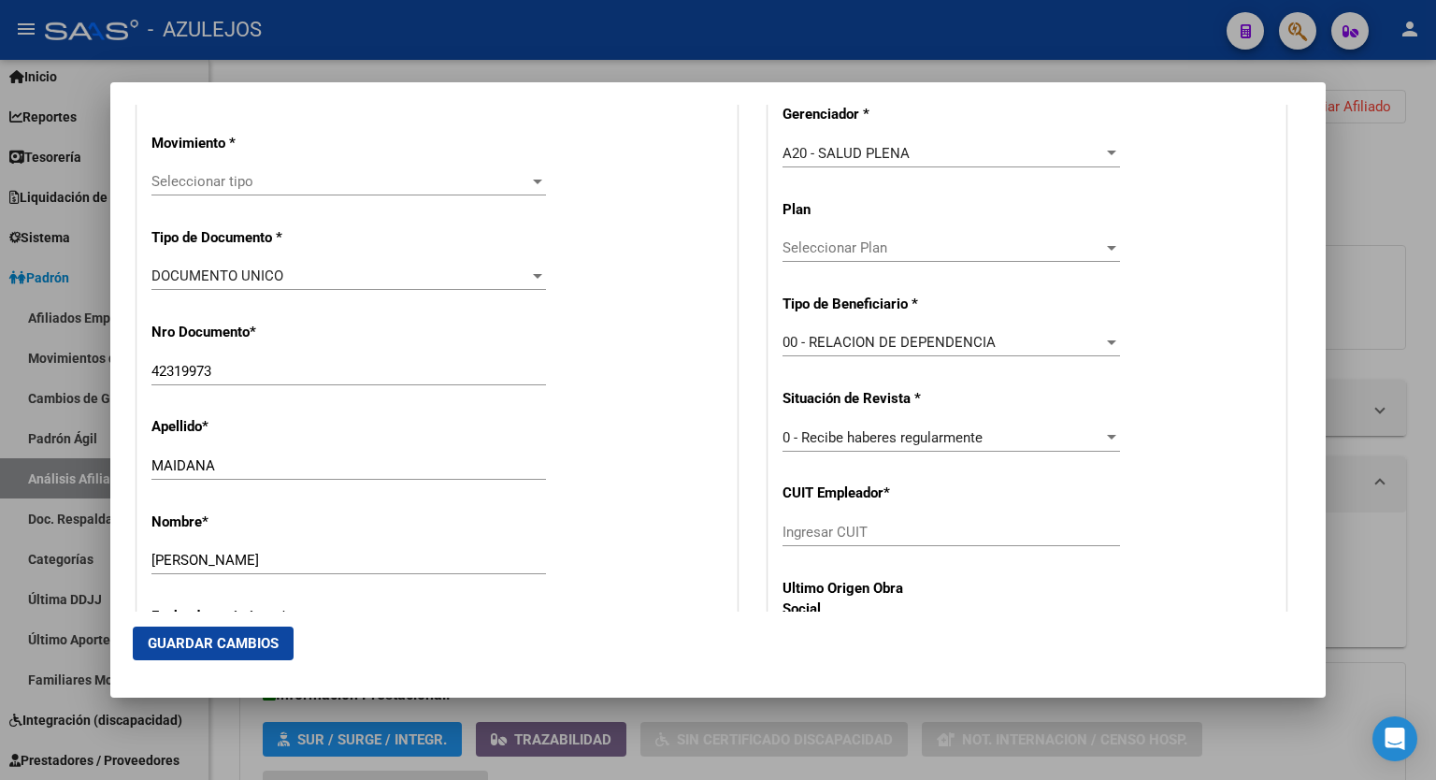
scroll to position [522, 0]
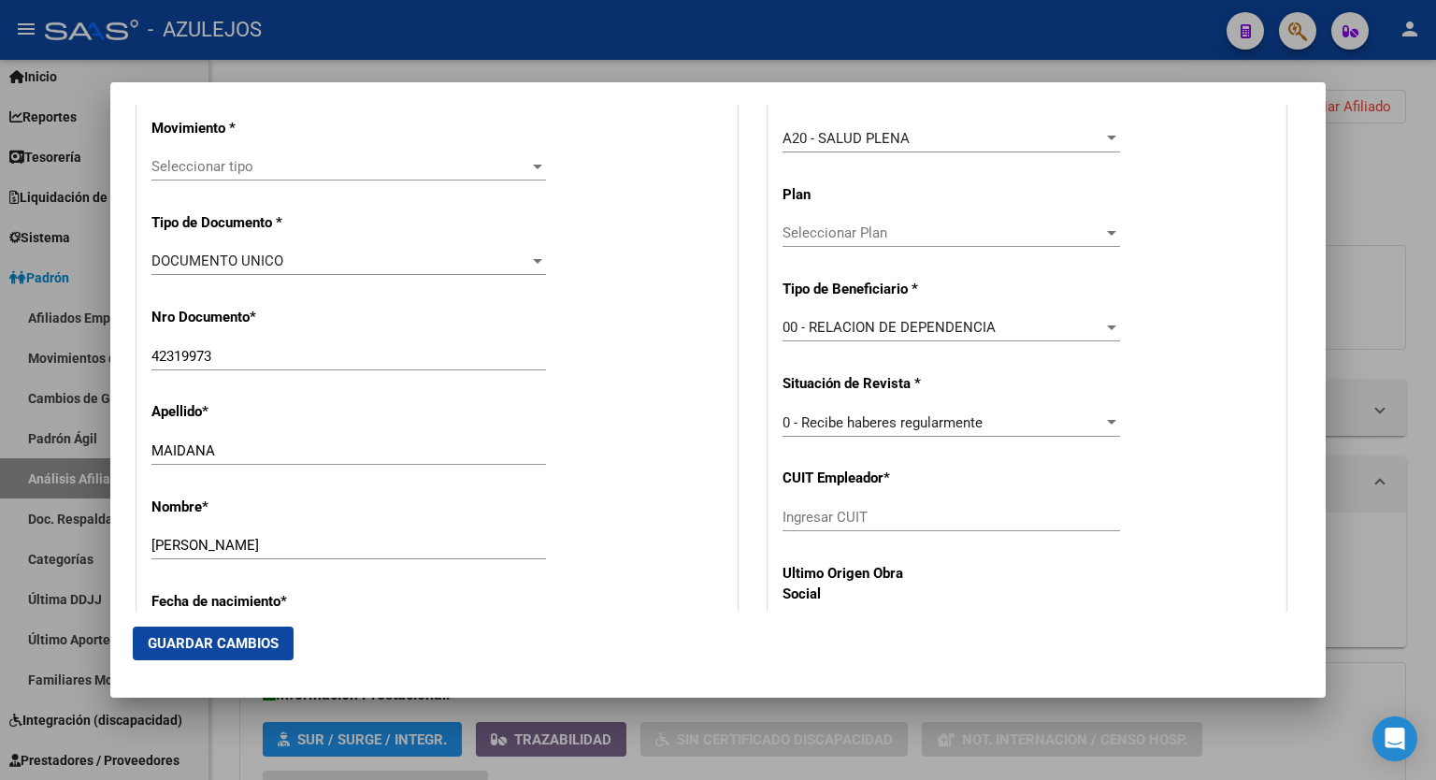
click at [1028, 504] on div "Ingresar CUIT" at bounding box center [952, 517] width 338 height 28
paste input "30-71594284-0"
click at [529, 169] on div at bounding box center [537, 166] width 17 height 15
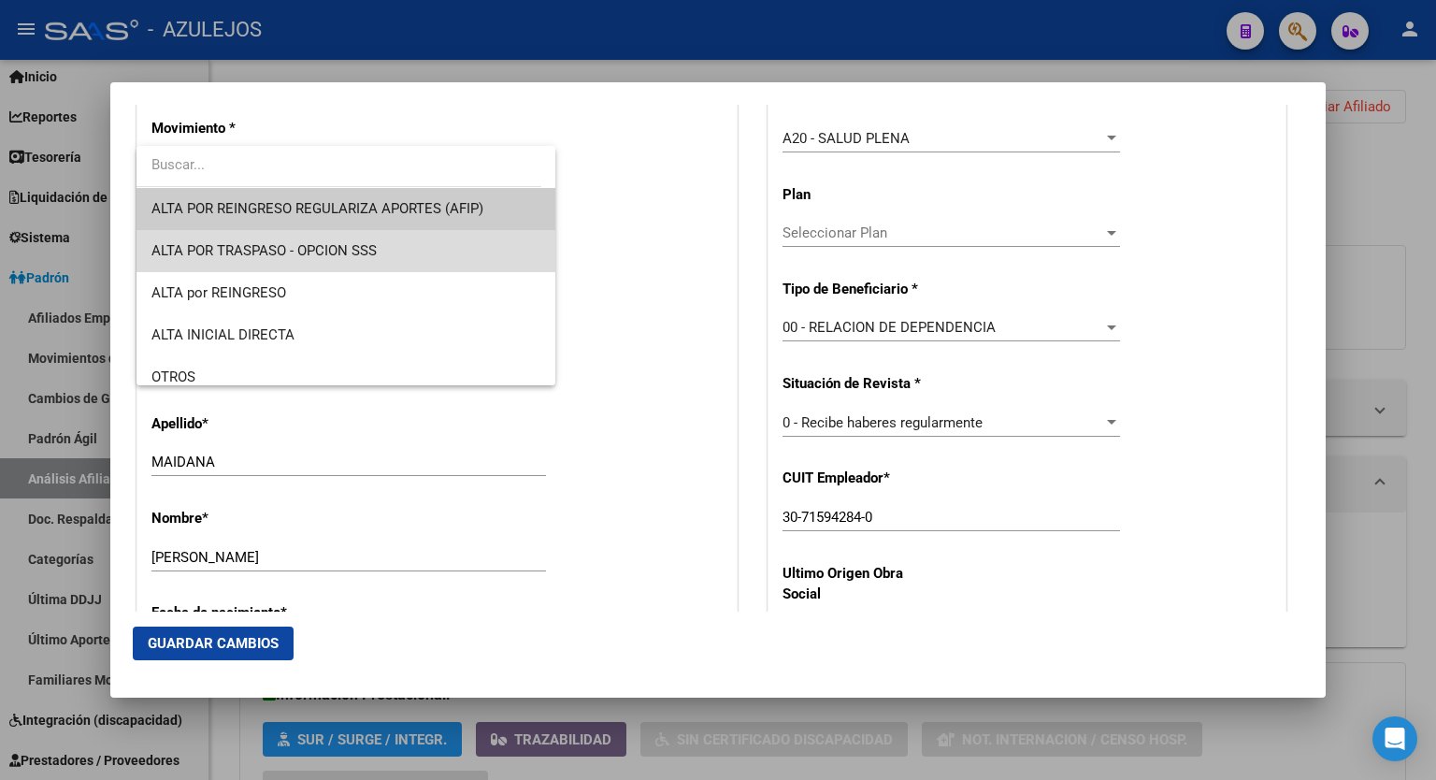
click at [380, 250] on span "ALTA POR TRASPASO - OPCION SSS" at bounding box center [346, 251] width 389 height 42
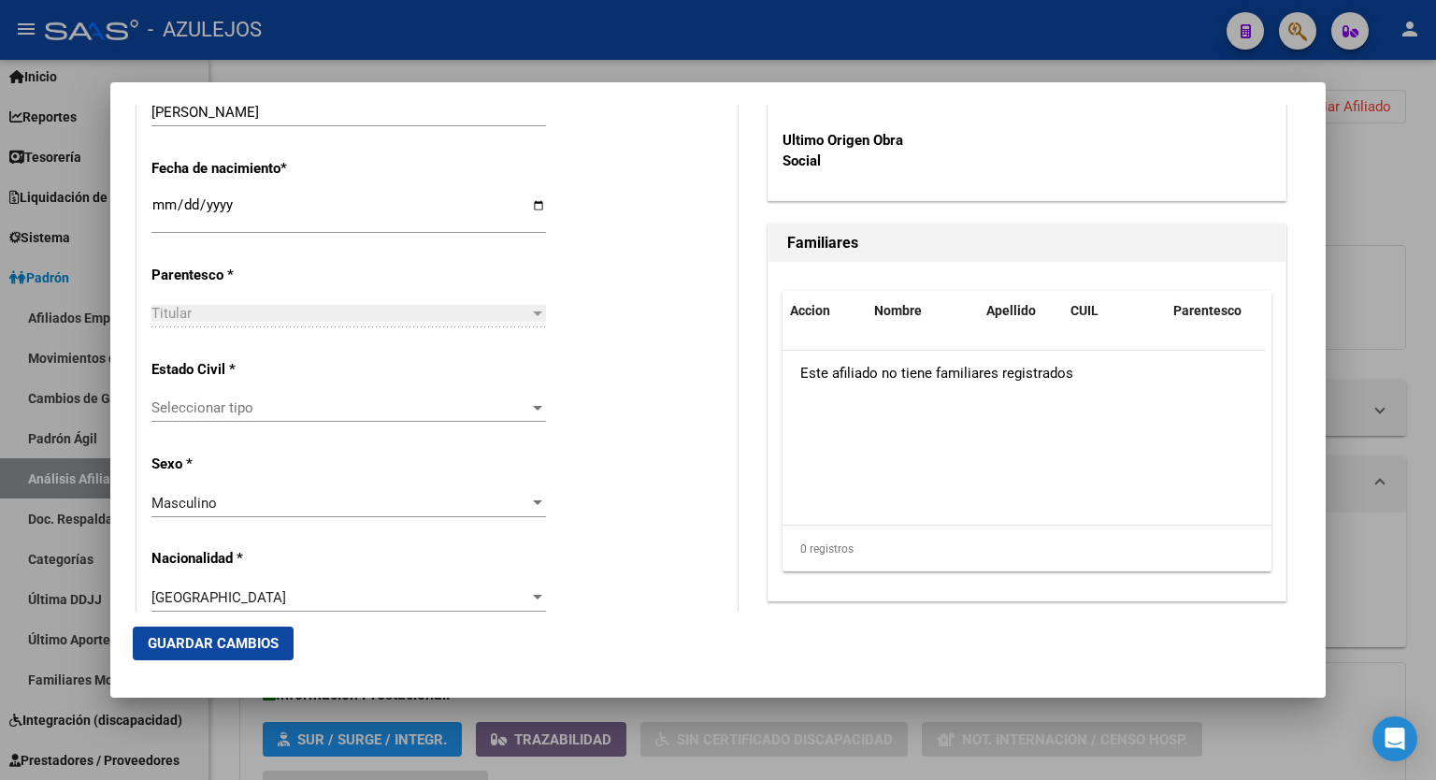
scroll to position [1016, 0]
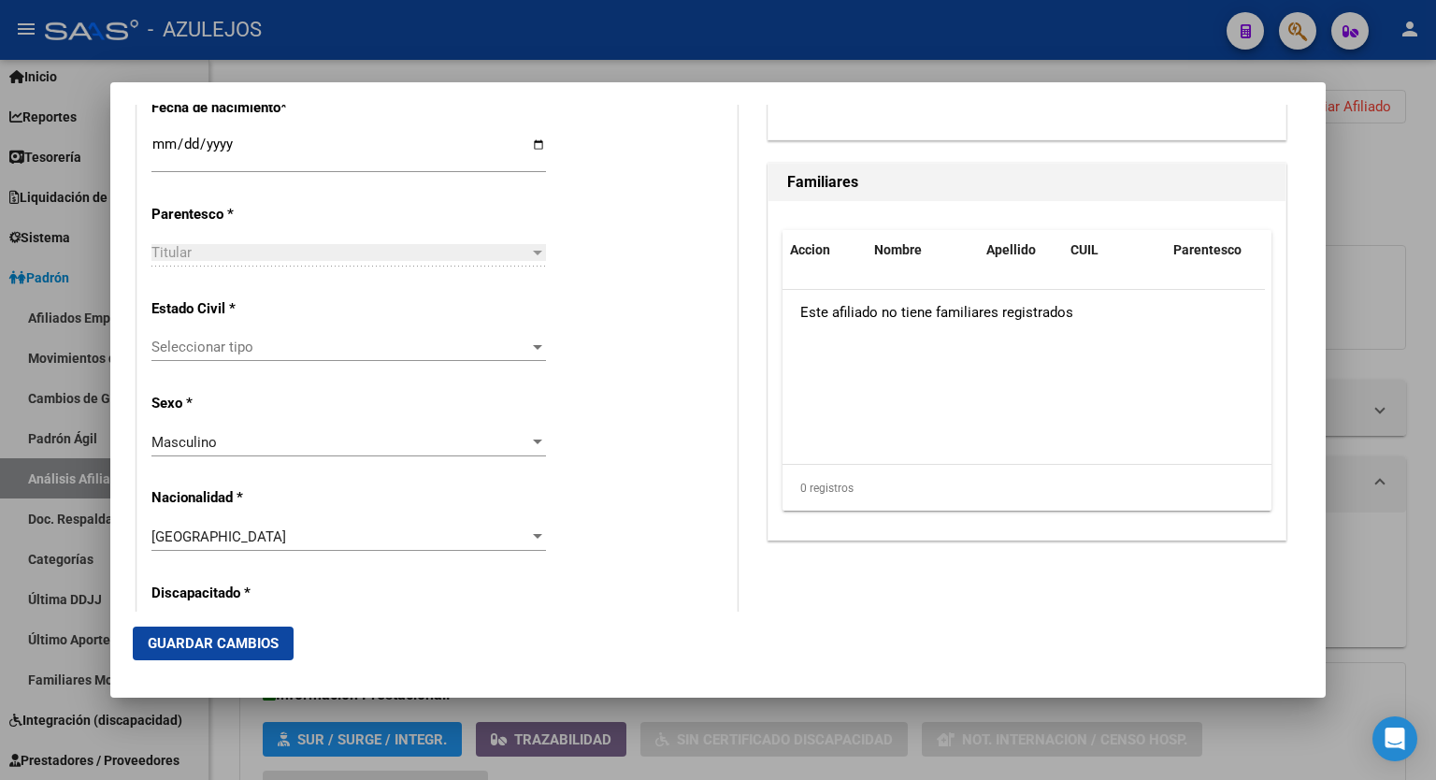
click at [542, 351] on app-drop-down-list "Estado Civil * Seleccionar tipo Seleccionar tipo" at bounding box center [357, 328] width 410 height 56
click at [537, 349] on div at bounding box center [537, 346] width 17 height 15
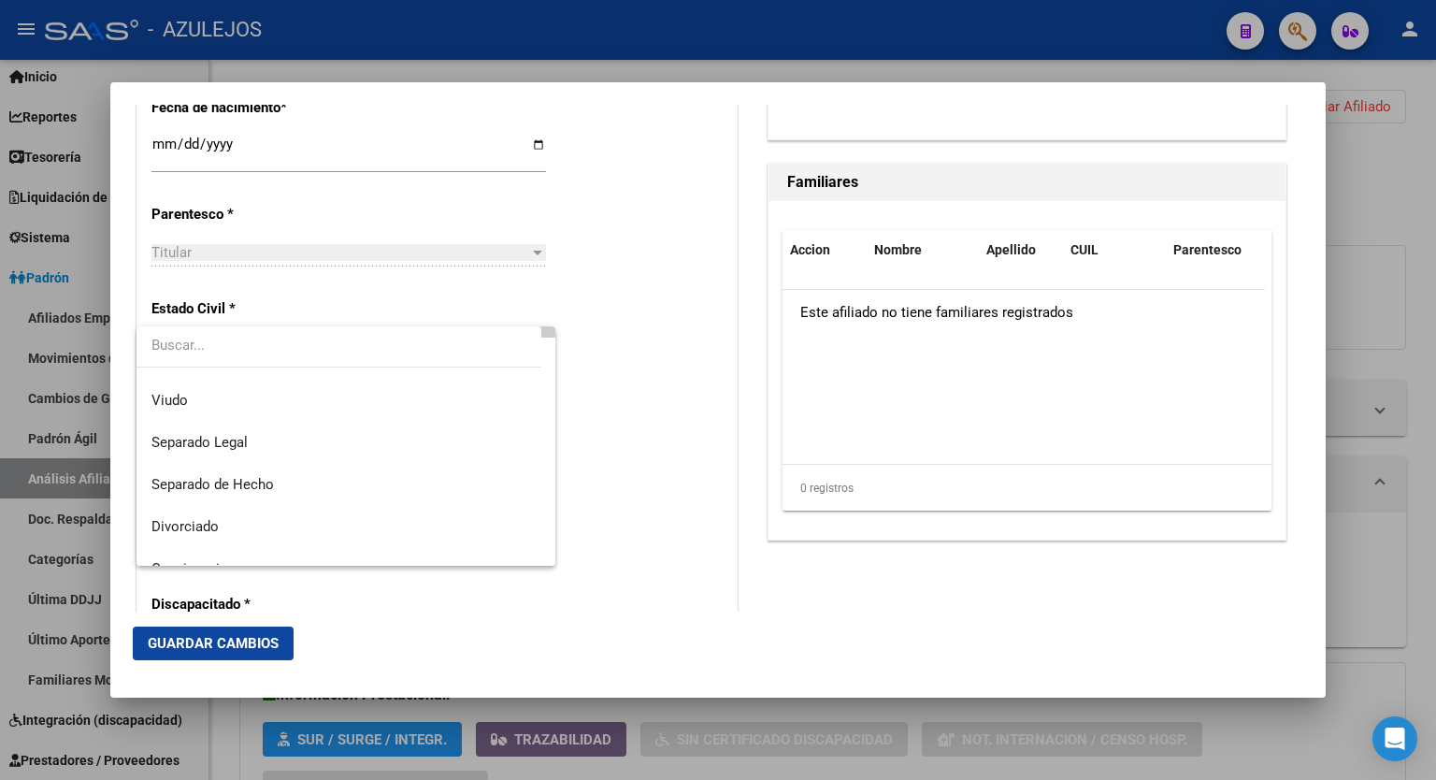
scroll to position [97, 0]
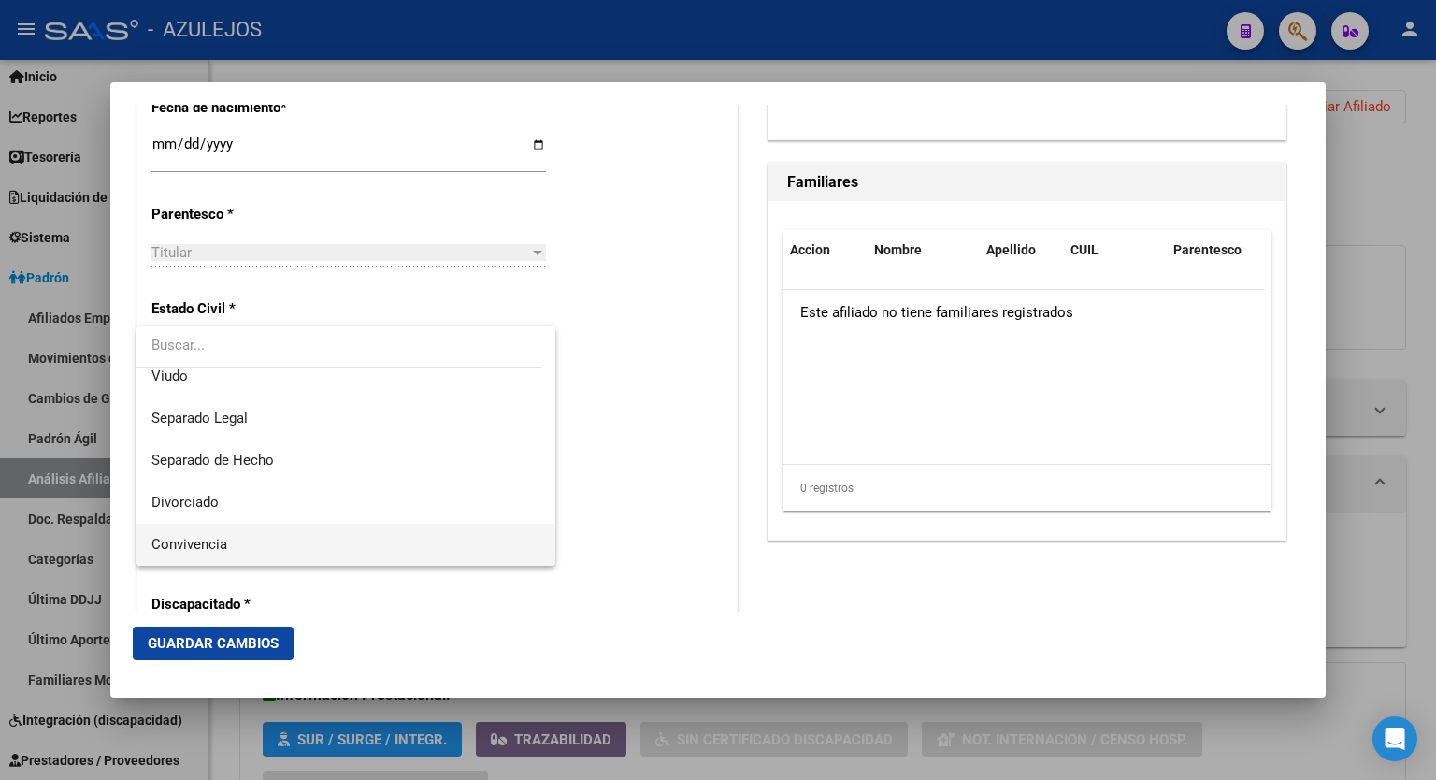
click at [236, 540] on span "Convivencia" at bounding box center [346, 545] width 389 height 42
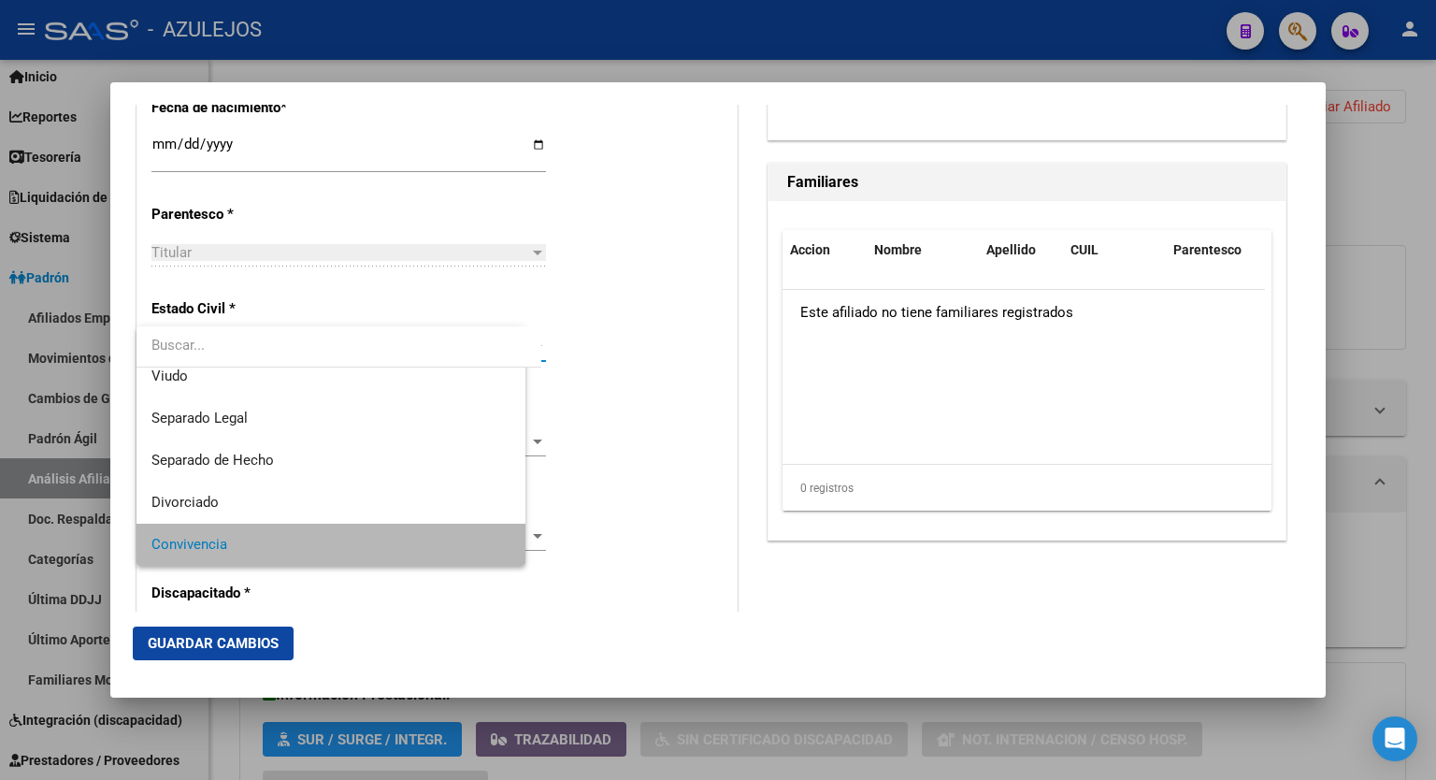
scroll to position [96, 0]
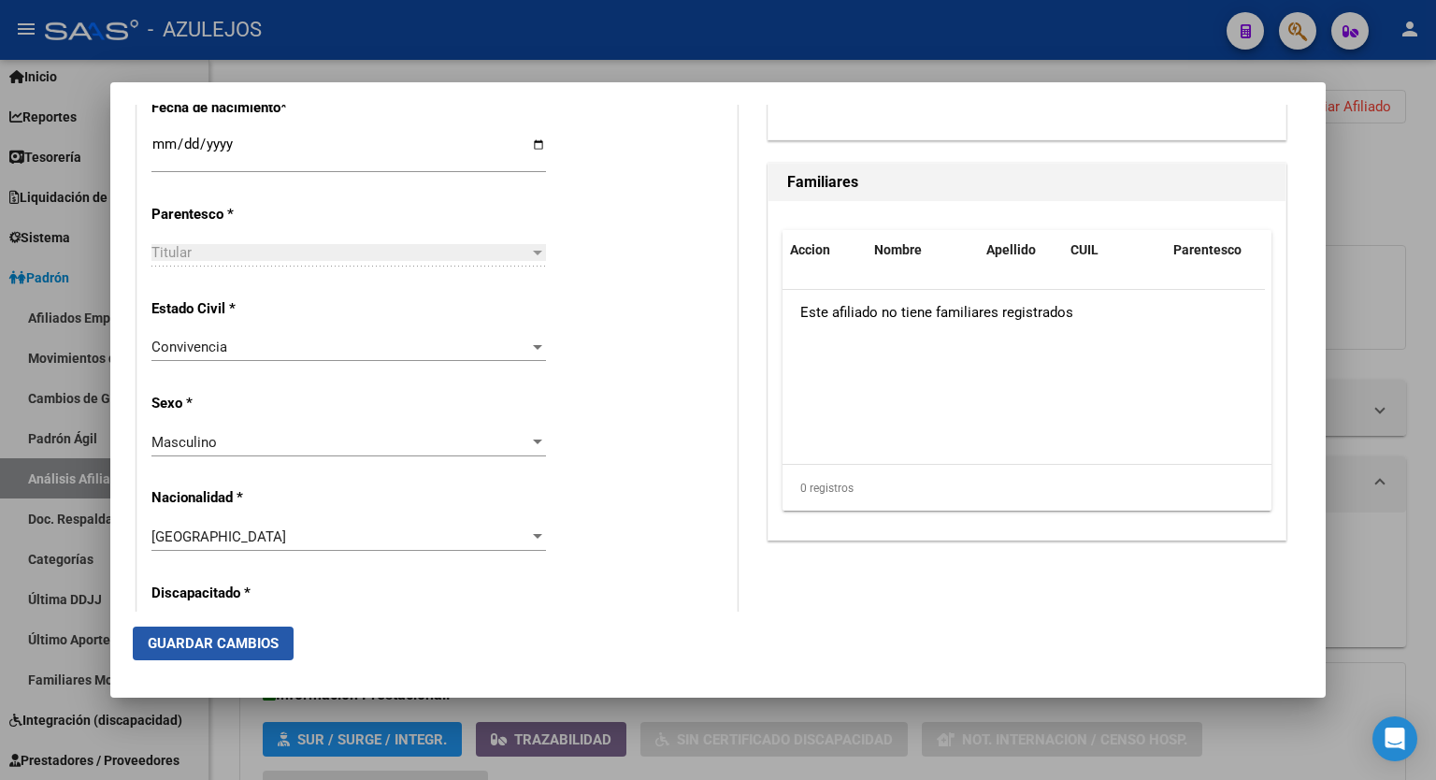
click at [200, 640] on span "Guardar Cambios" at bounding box center [213, 643] width 131 height 17
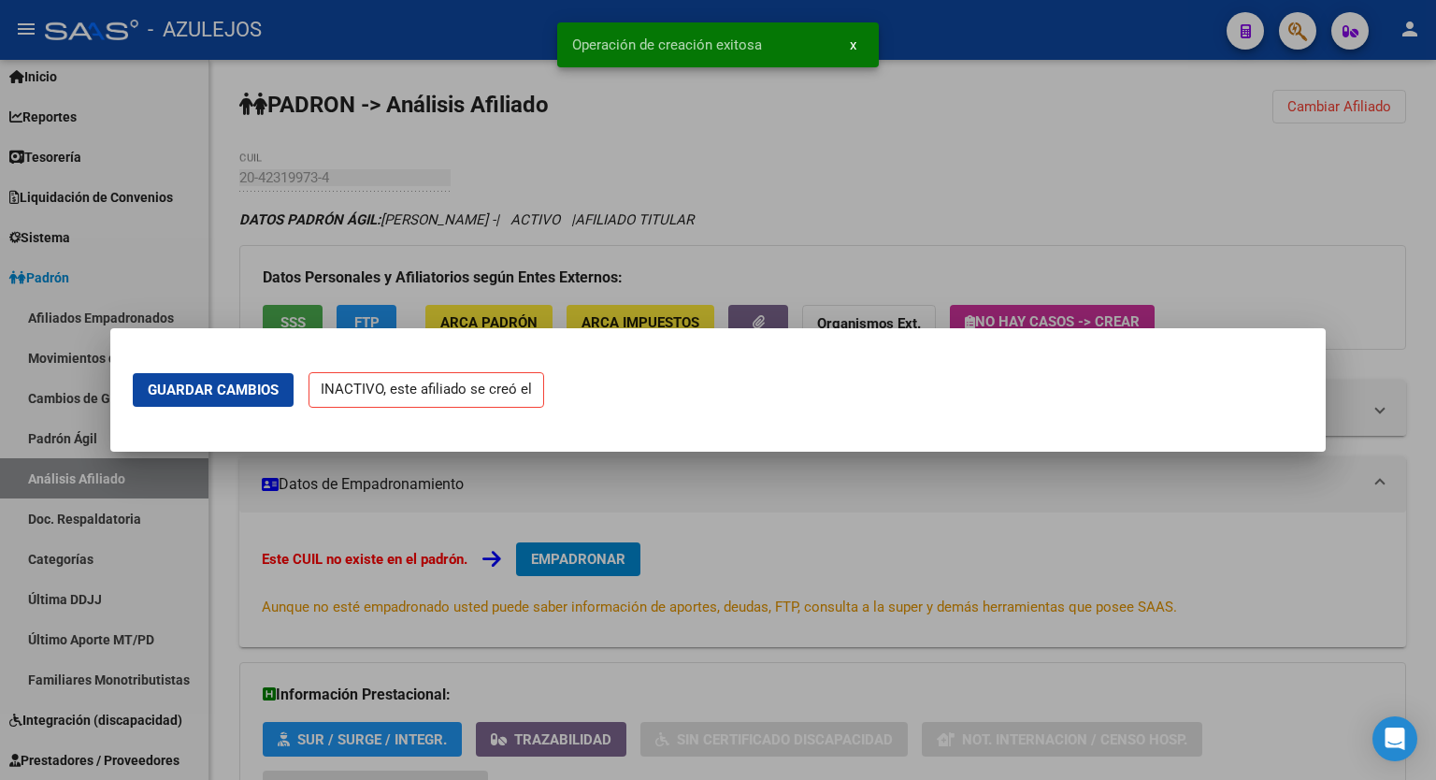
scroll to position [0, 0]
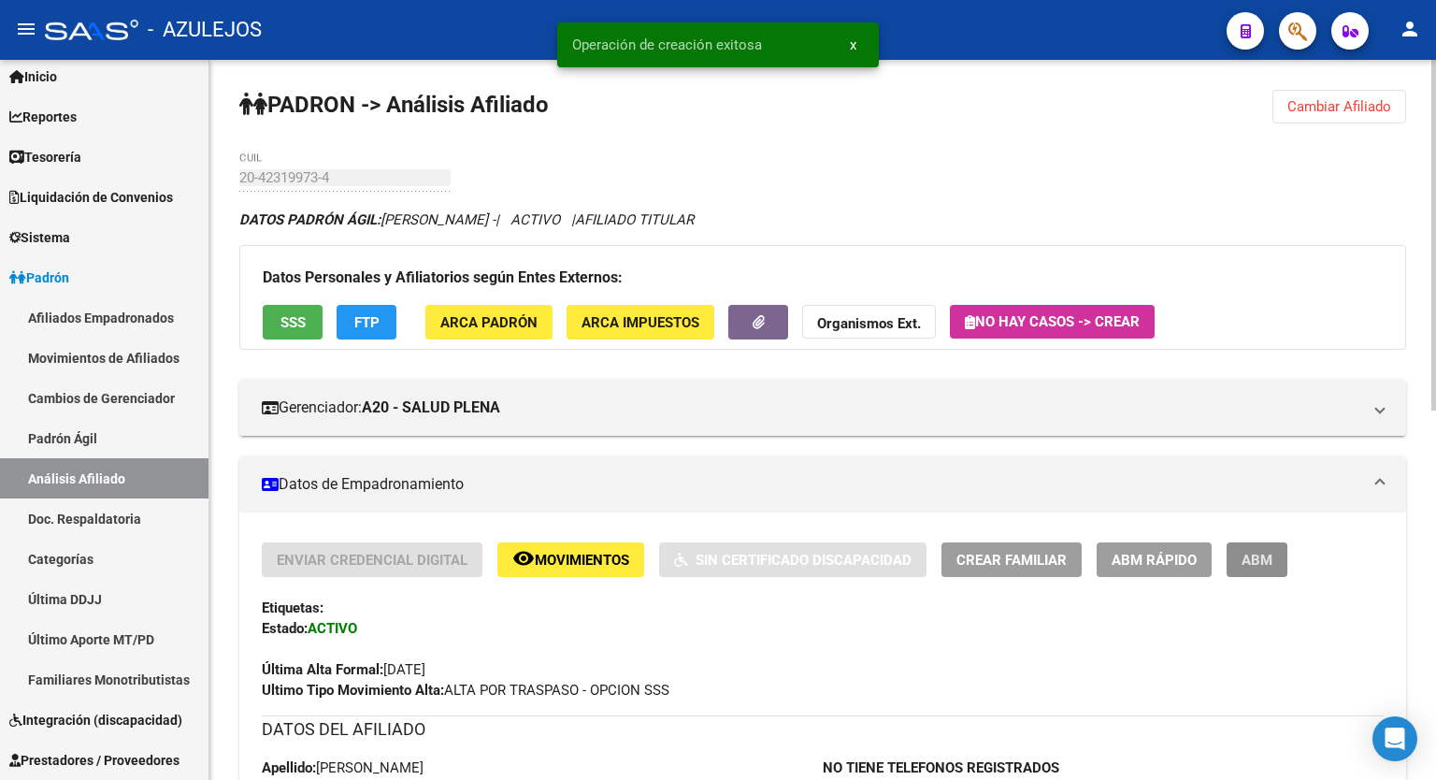
click at [1240, 566] on button "ABM" at bounding box center [1257, 559] width 61 height 35
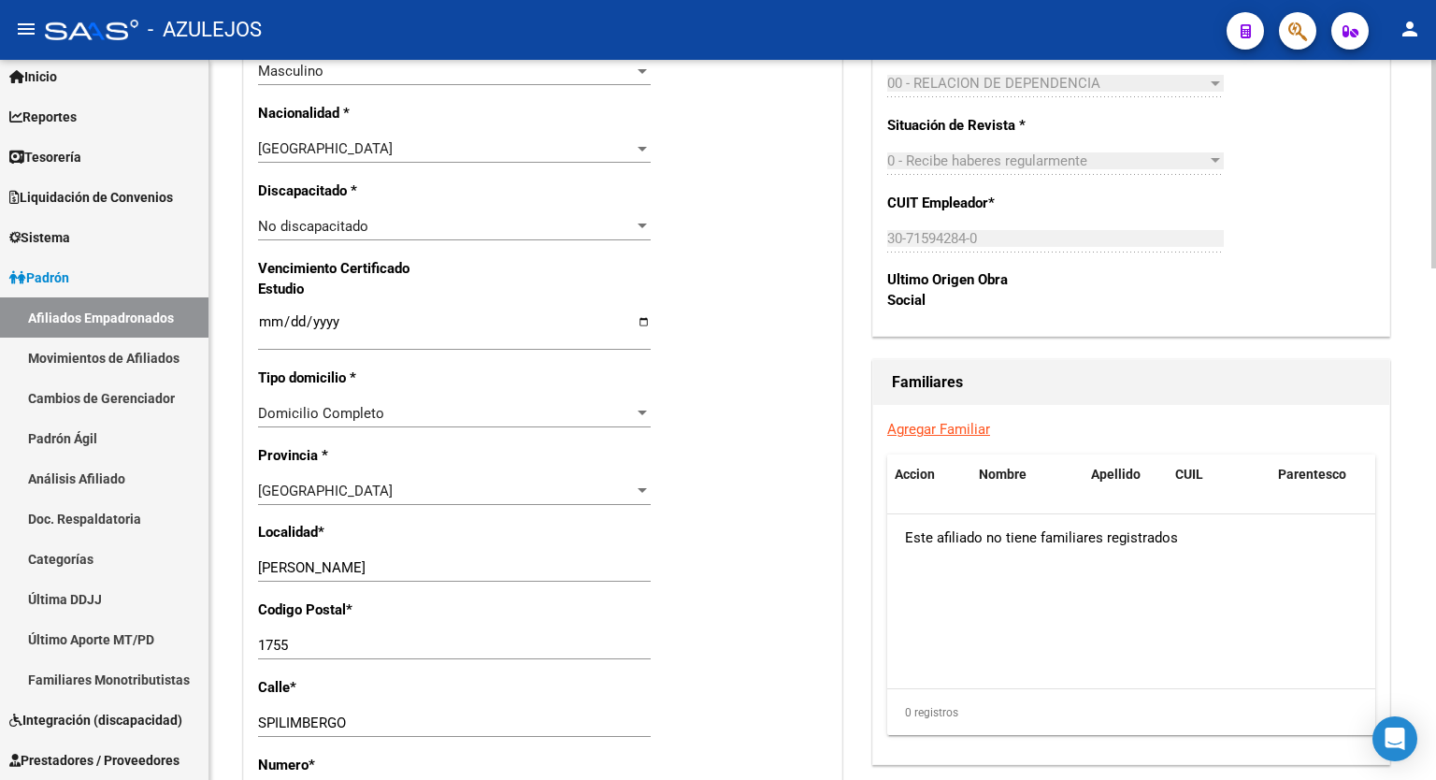
scroll to position [1117, 0]
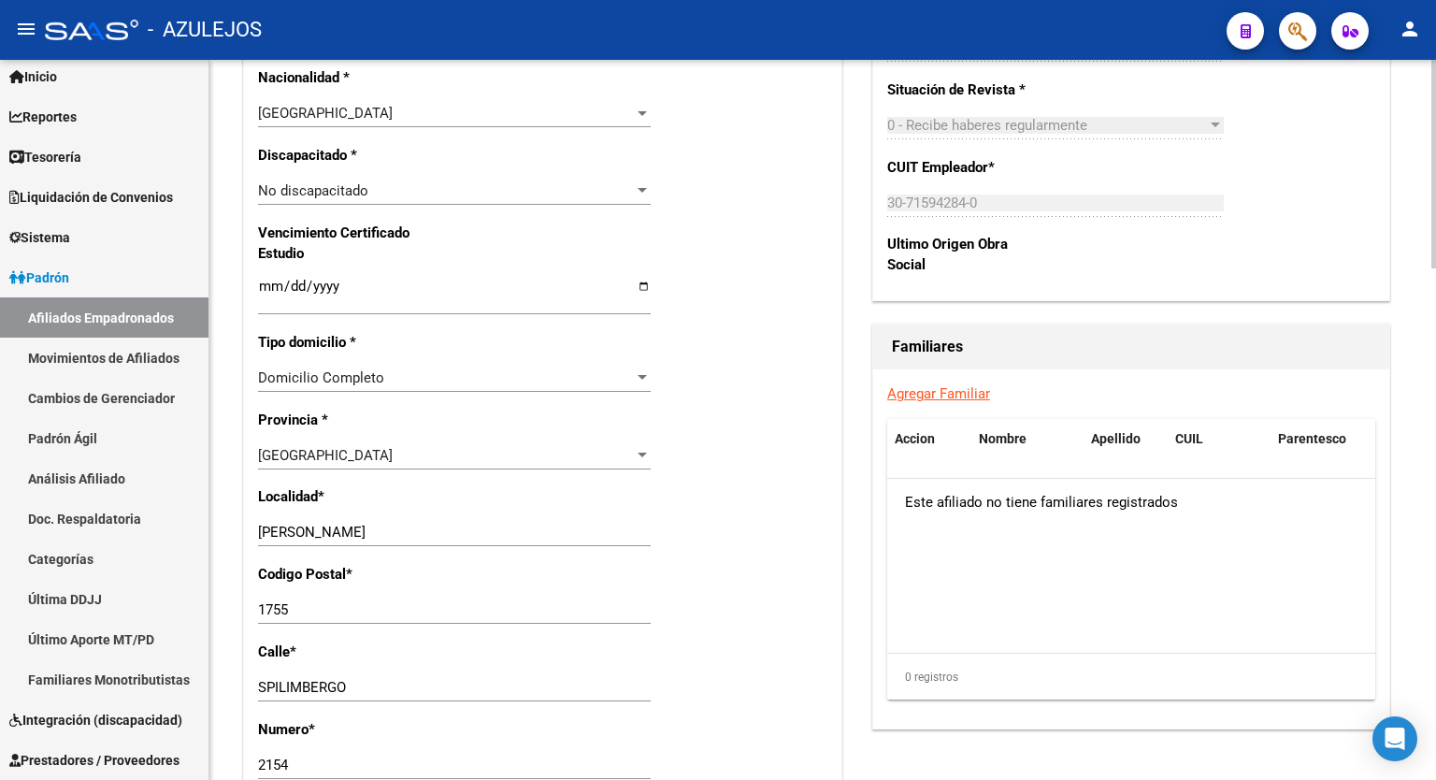
click at [1436, 532] on div at bounding box center [1434, 490] width 5 height 209
click at [943, 402] on link "Agregar Familiar" at bounding box center [939, 393] width 103 height 17
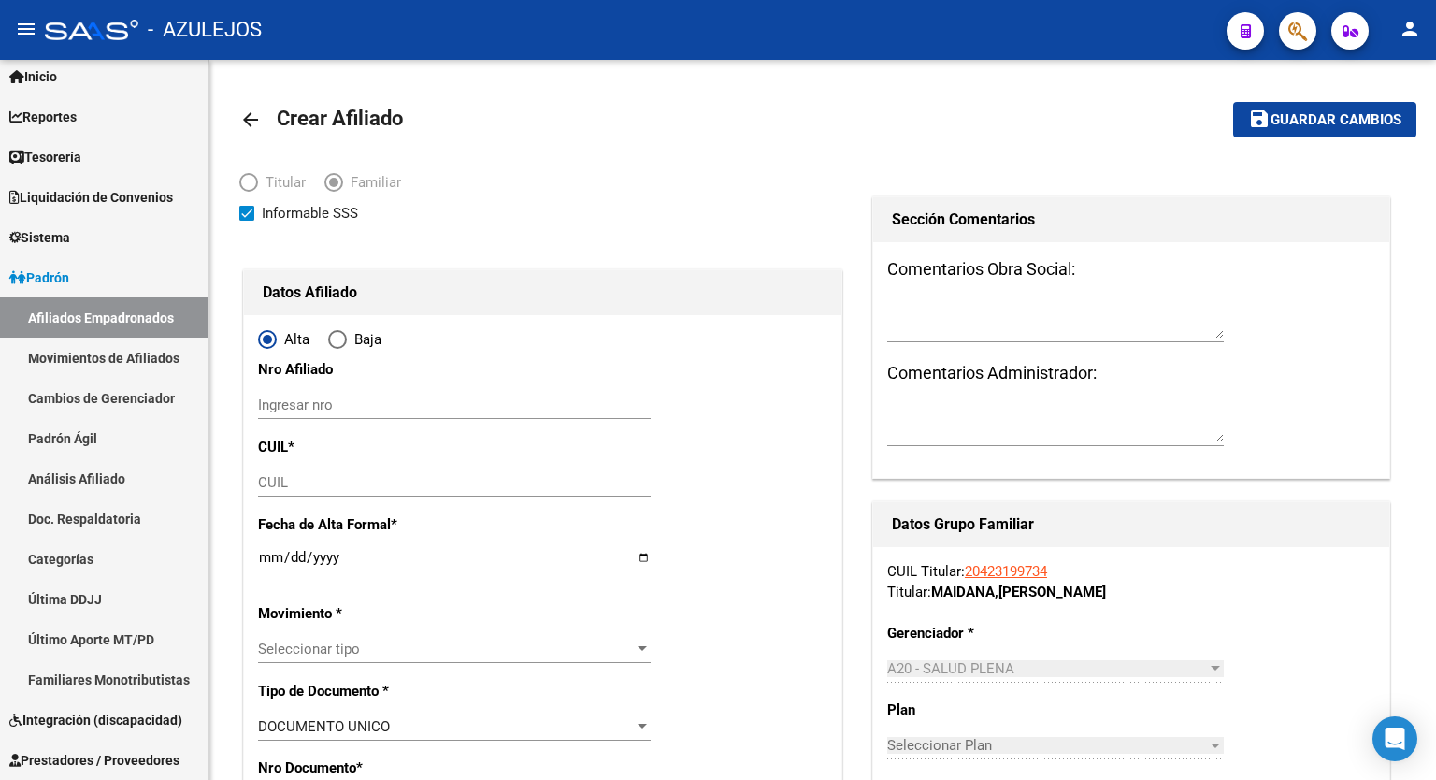
click at [313, 488] on input "CUIL" at bounding box center [454, 482] width 393 height 17
paste input "27-41249207-8"
click at [643, 560] on input "Ingresar fecha" at bounding box center [454, 565] width 393 height 30
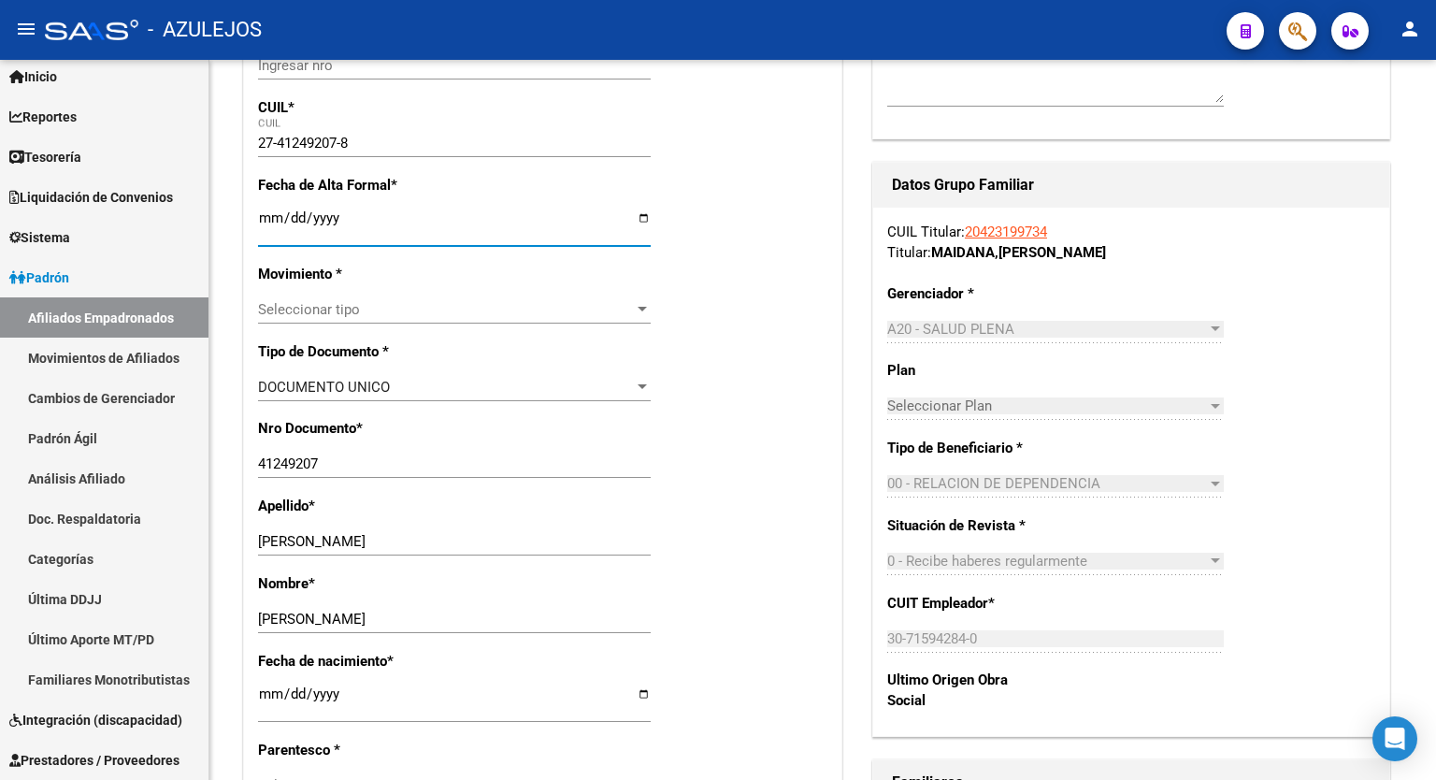
scroll to position [350, 0]
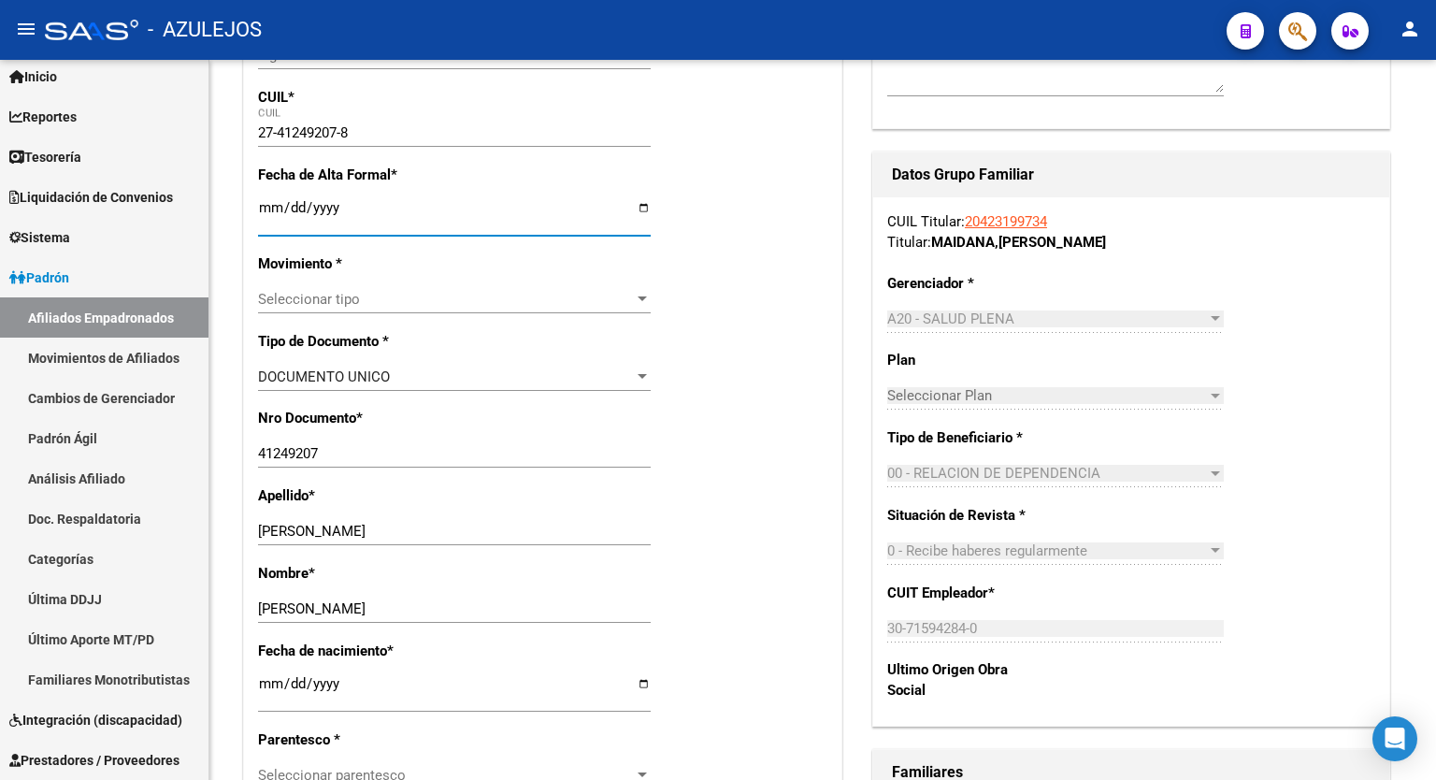
click at [1436, 334] on div at bounding box center [1434, 259] width 5 height 203
click at [636, 294] on div at bounding box center [642, 299] width 17 height 15
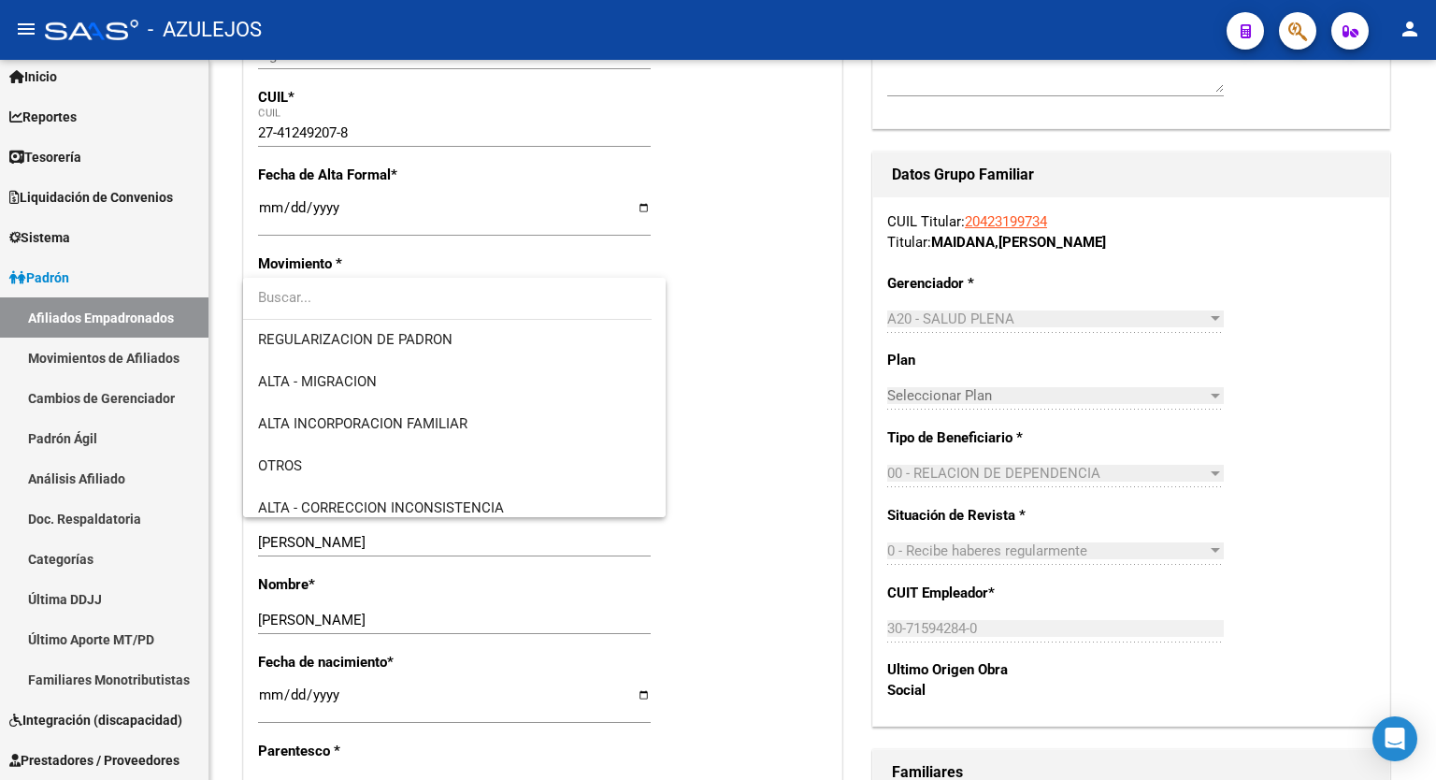
scroll to position [251, 0]
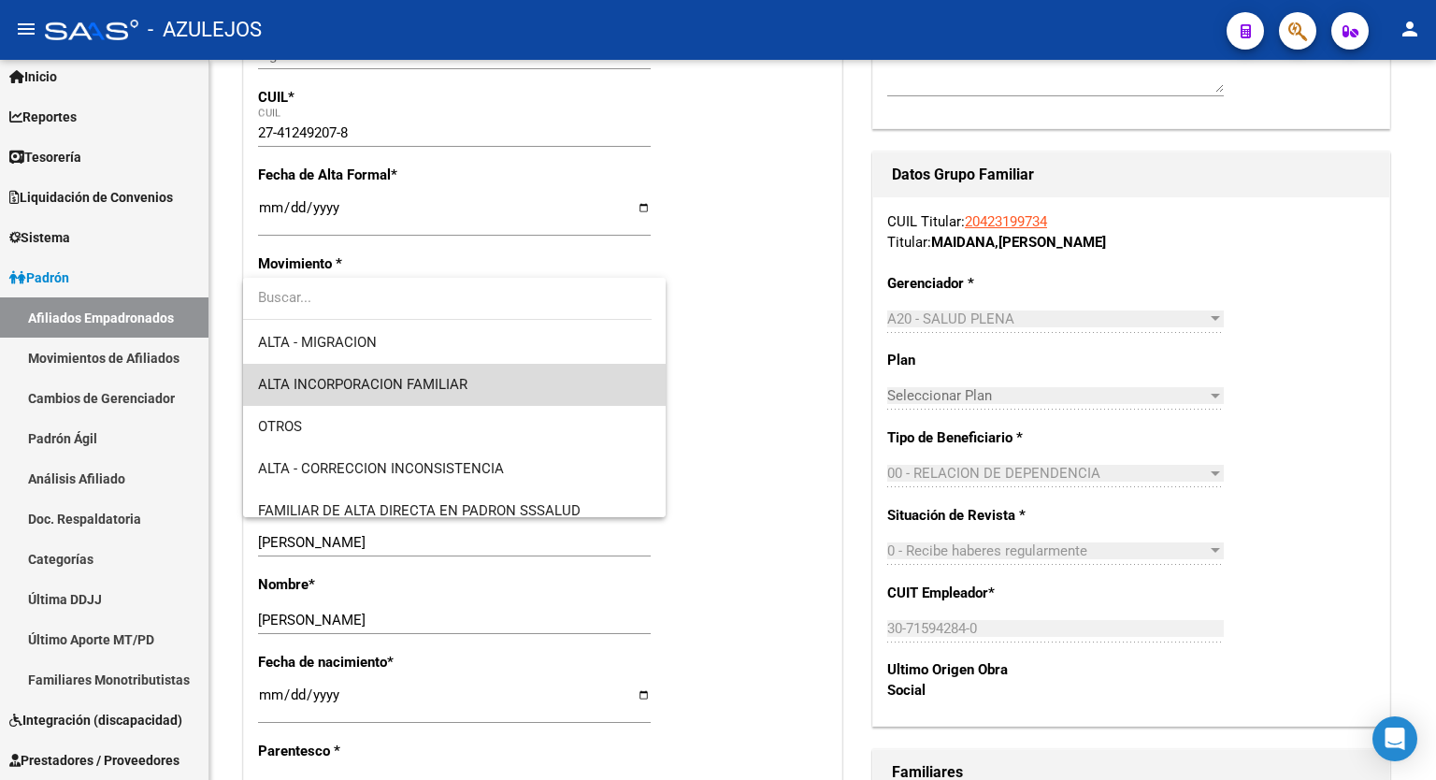
click at [530, 379] on span "ALTA INCORPORACION FAMILIAR" at bounding box center [454, 385] width 393 height 42
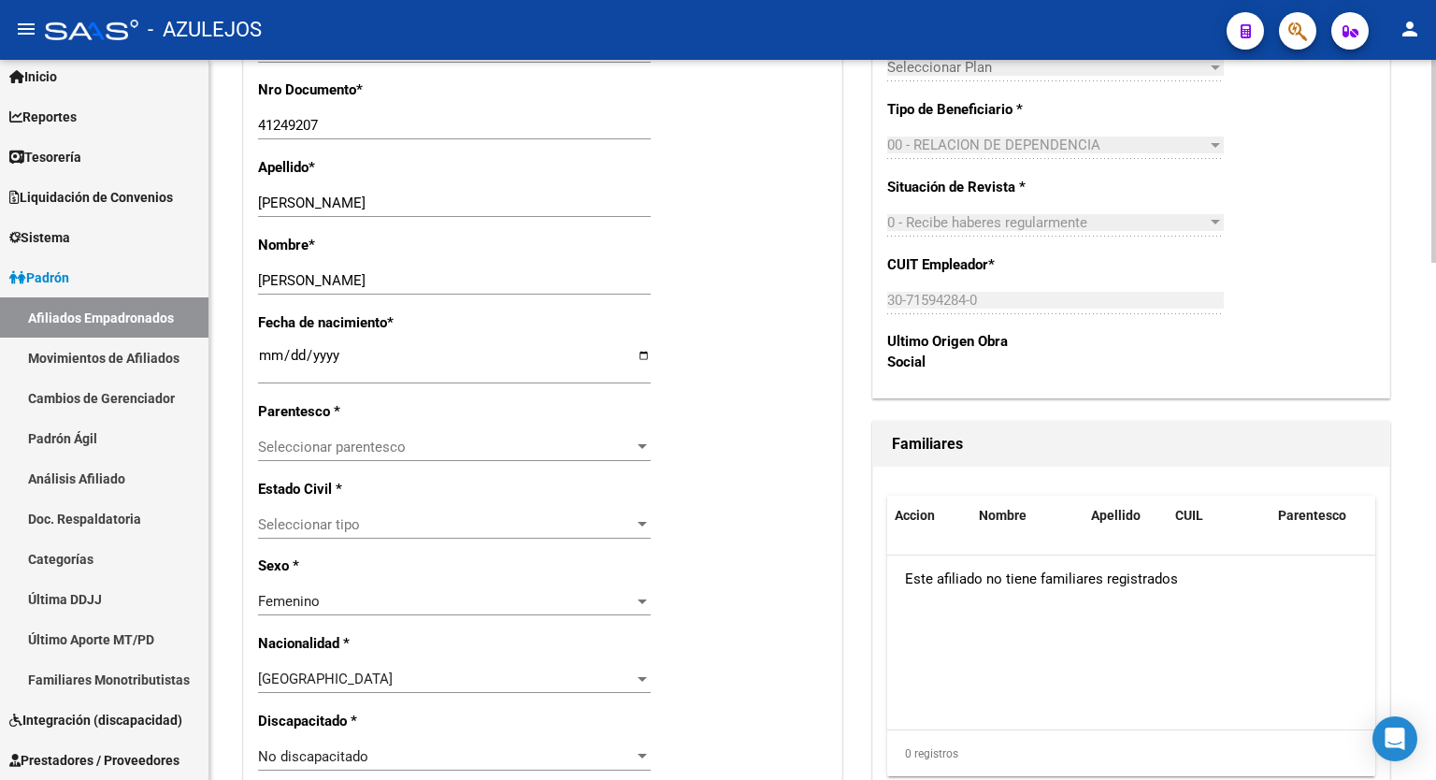
click at [1436, 394] on div at bounding box center [1434, 352] width 5 height 203
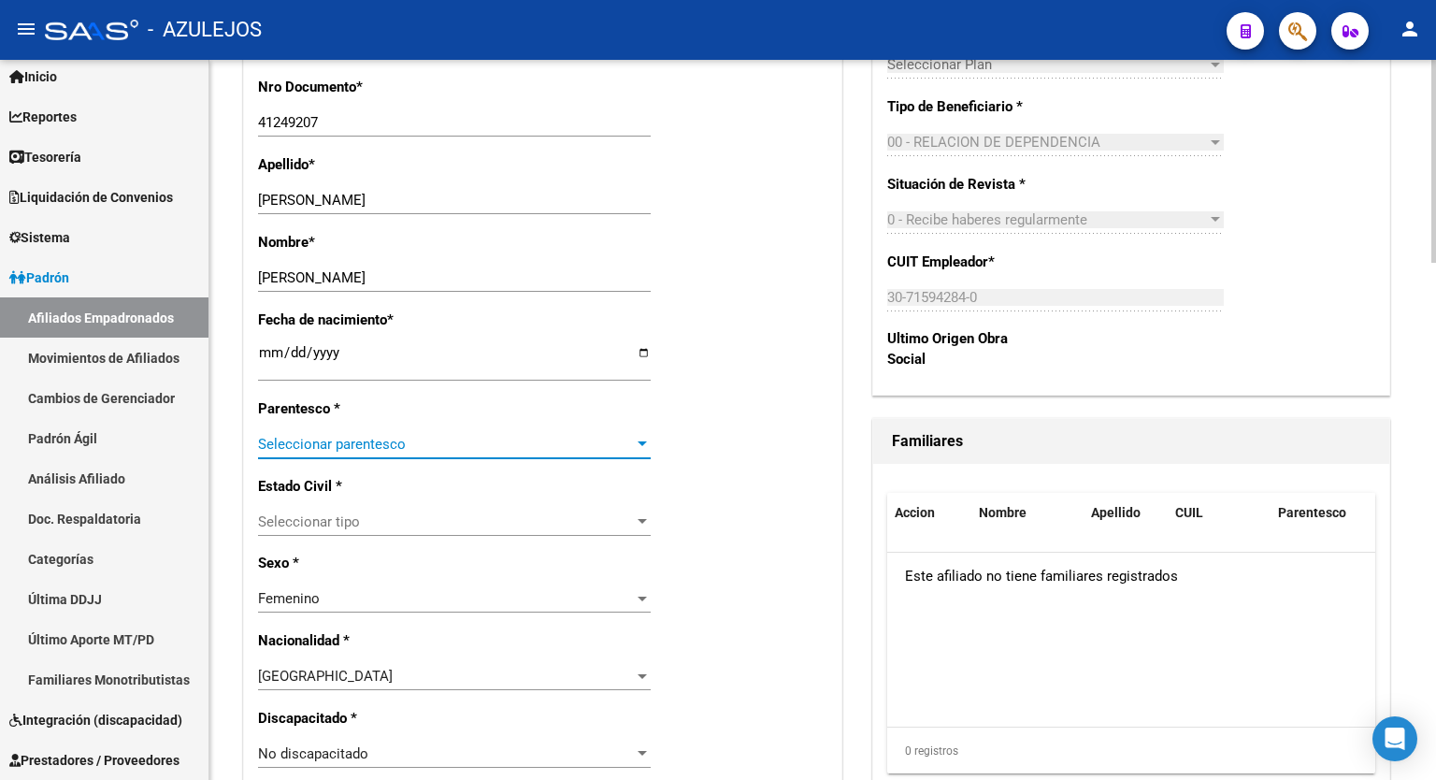
click at [632, 446] on span "Seleccionar parentesco" at bounding box center [446, 444] width 376 height 17
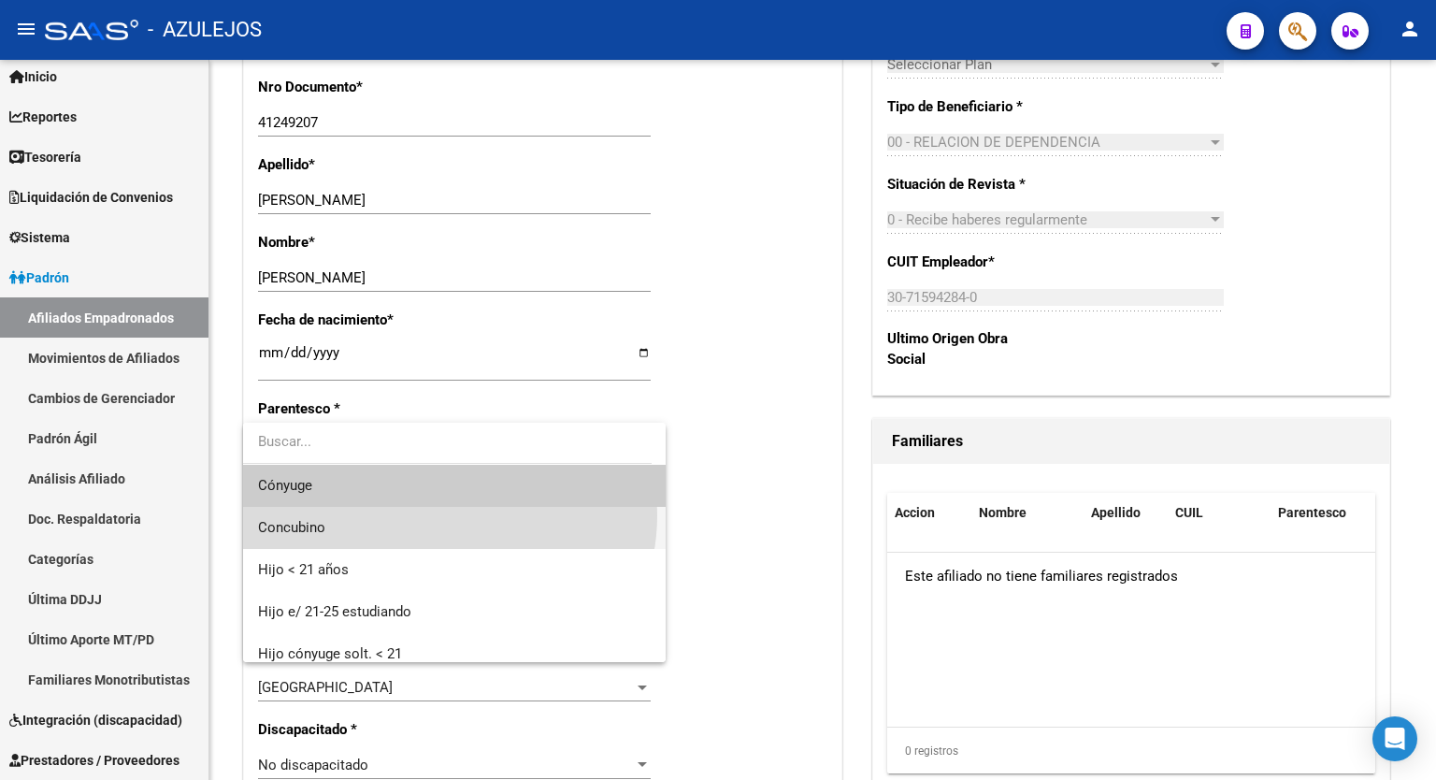
click at [449, 515] on span "Concubino" at bounding box center [454, 528] width 393 height 42
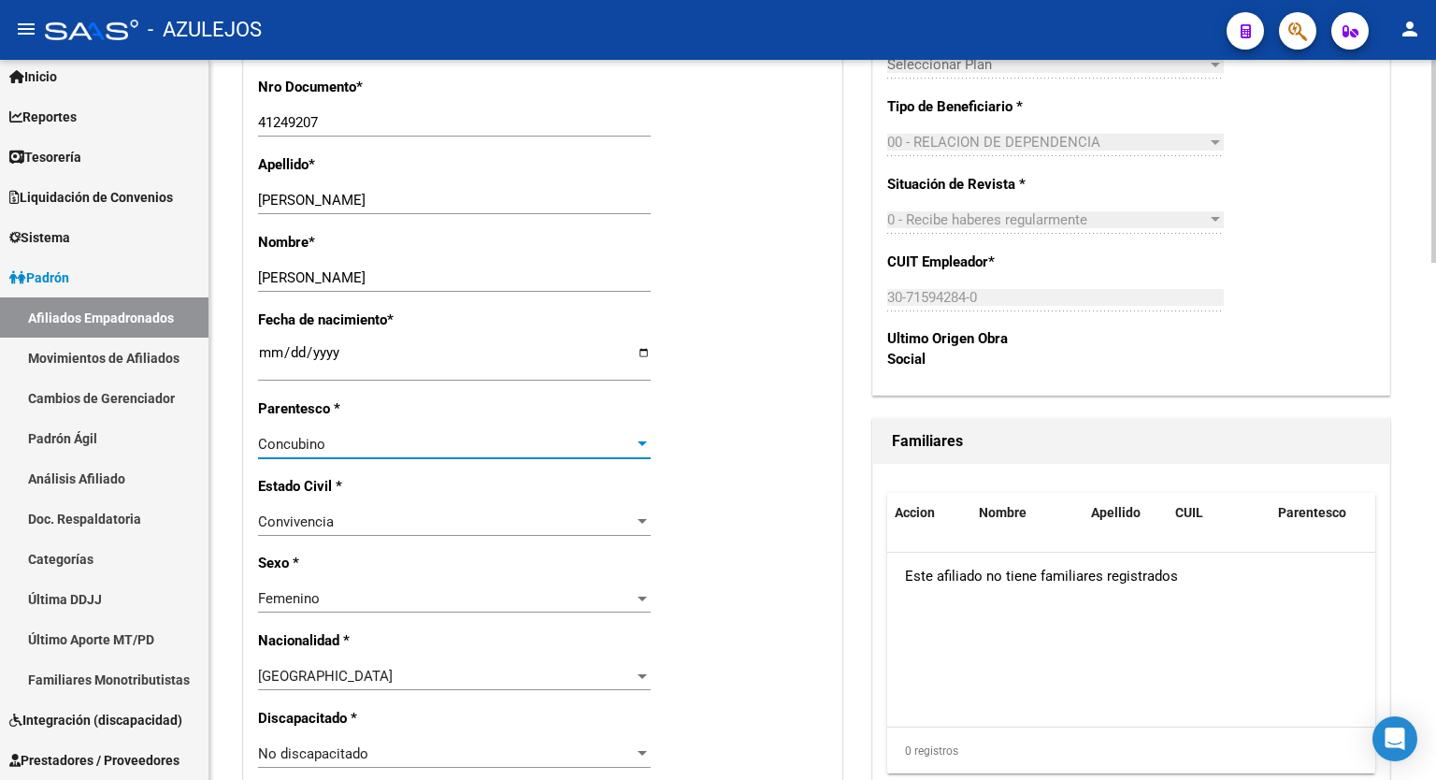
scroll to position [0, 0]
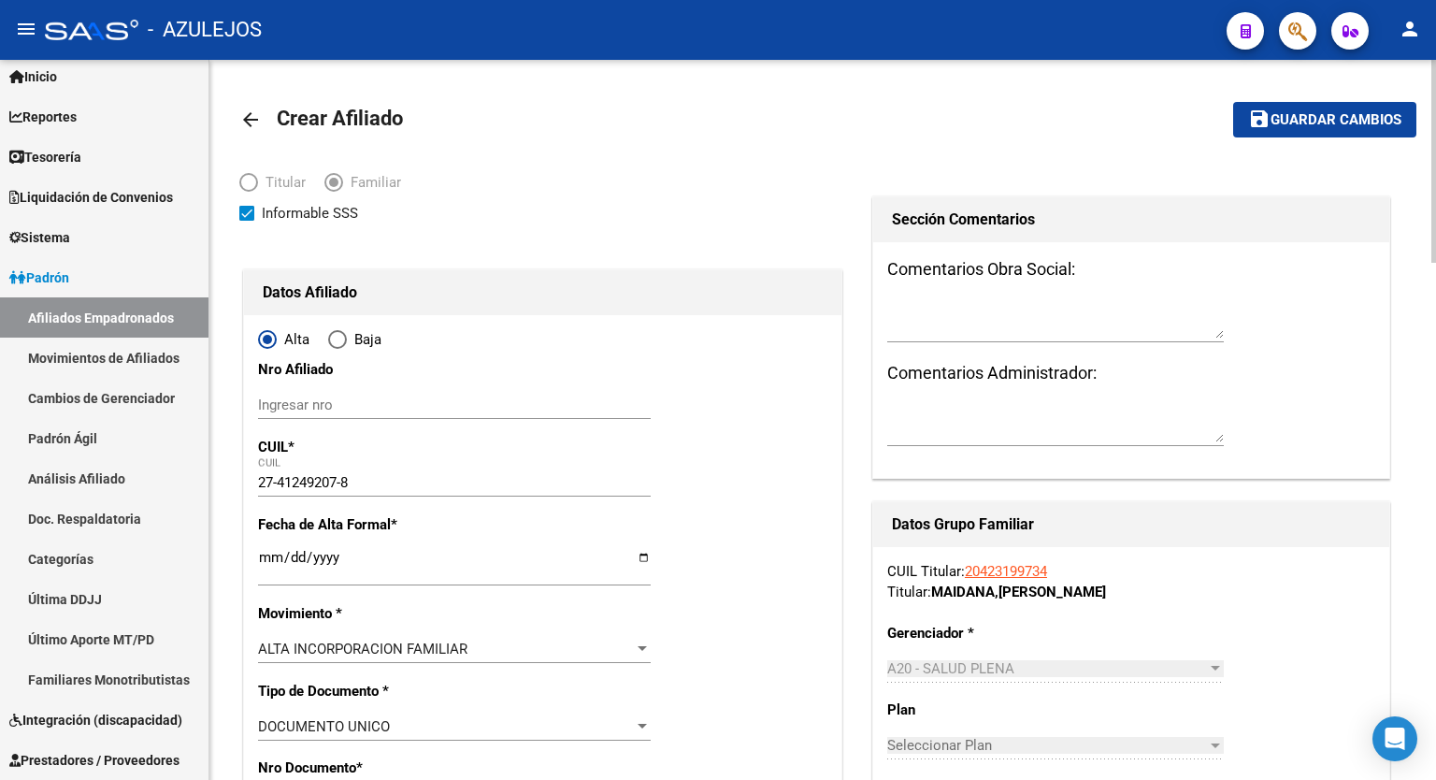
click at [1436, 91] on div at bounding box center [1434, 161] width 5 height 203
click at [1330, 122] on span "Guardar cambios" at bounding box center [1336, 120] width 131 height 17
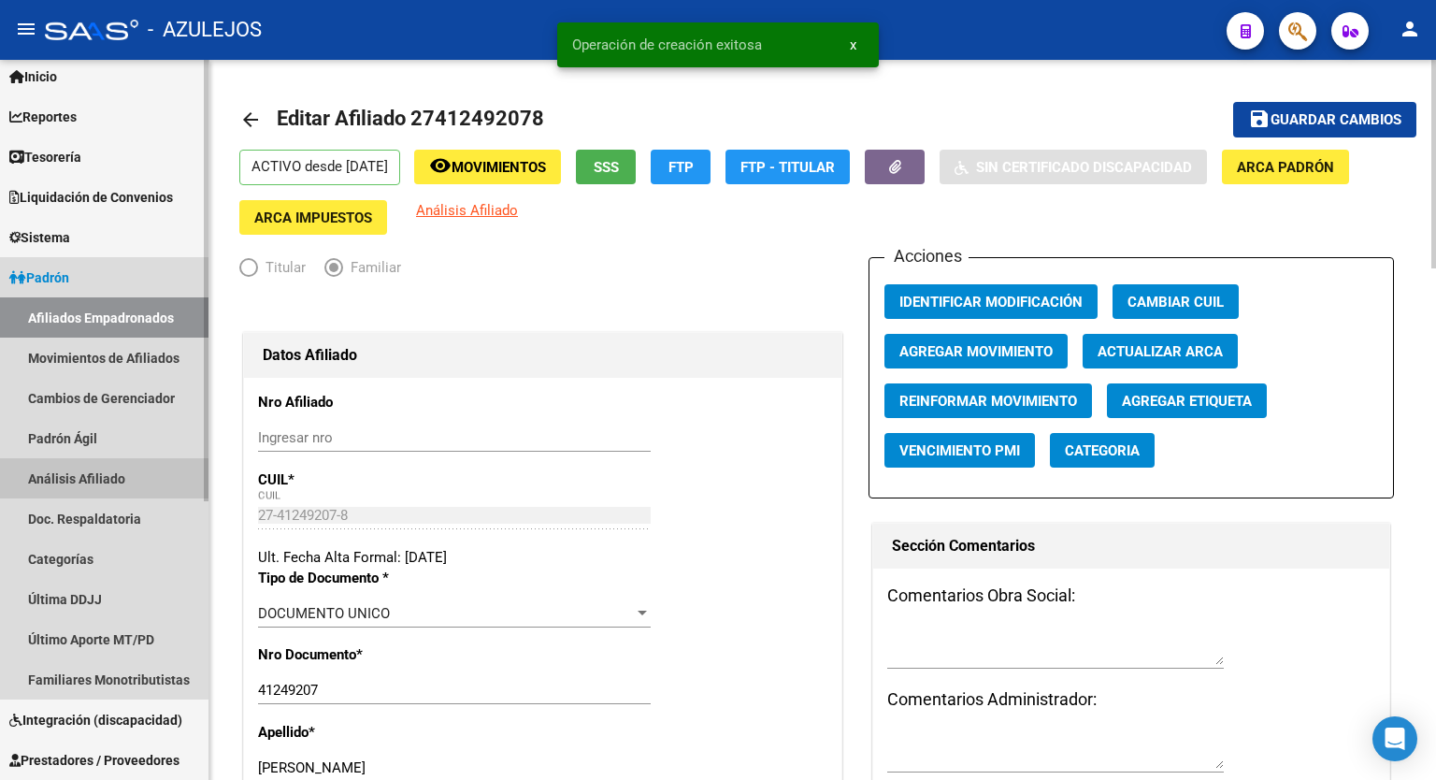
click at [80, 480] on link "Análisis Afiliado" at bounding box center [104, 478] width 209 height 40
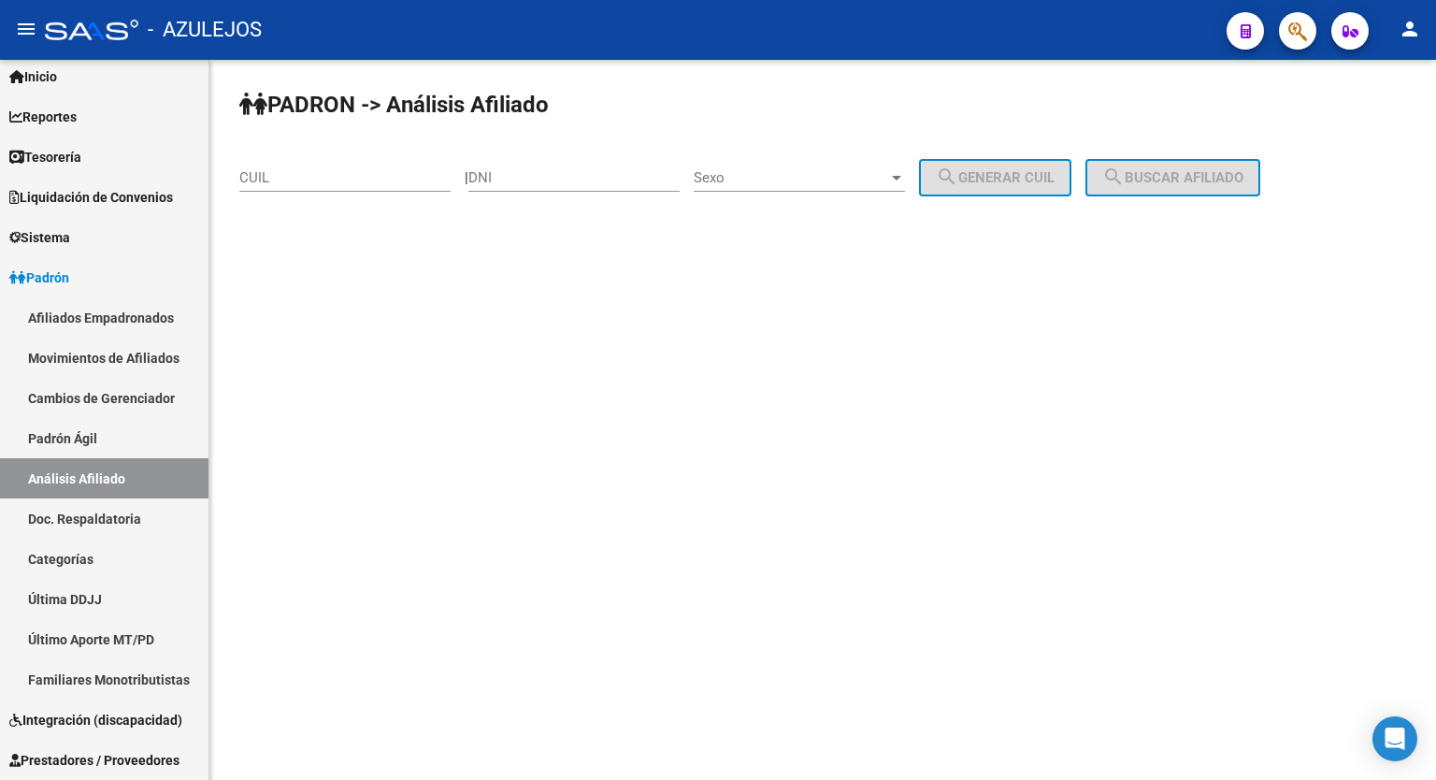
click at [321, 170] on input "CUIL" at bounding box center [344, 177] width 211 height 17
paste input "27-96025819-9"
click at [1191, 173] on span "search Buscar afiliado" at bounding box center [1173, 177] width 141 height 17
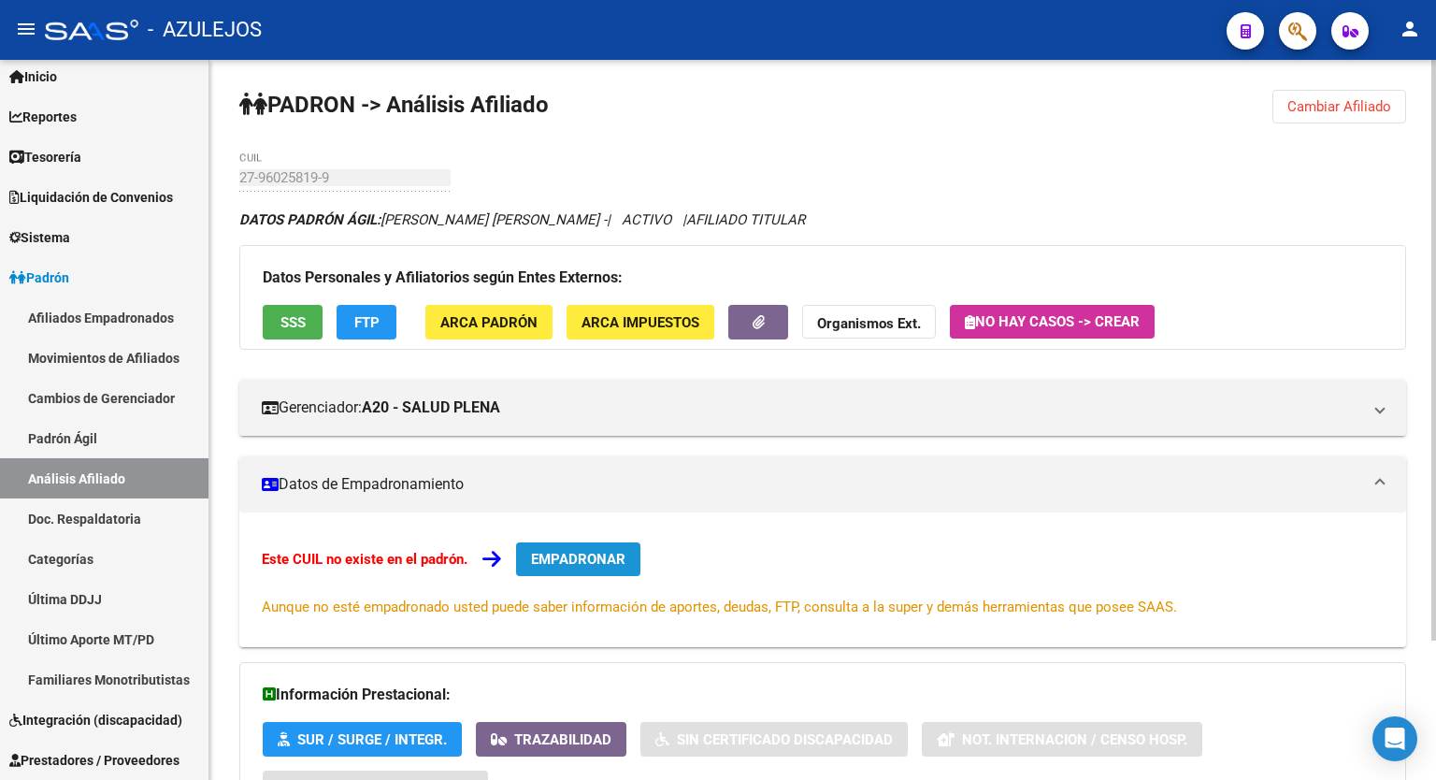
click at [572, 548] on button "EMPADRONAR" at bounding box center [578, 559] width 124 height 34
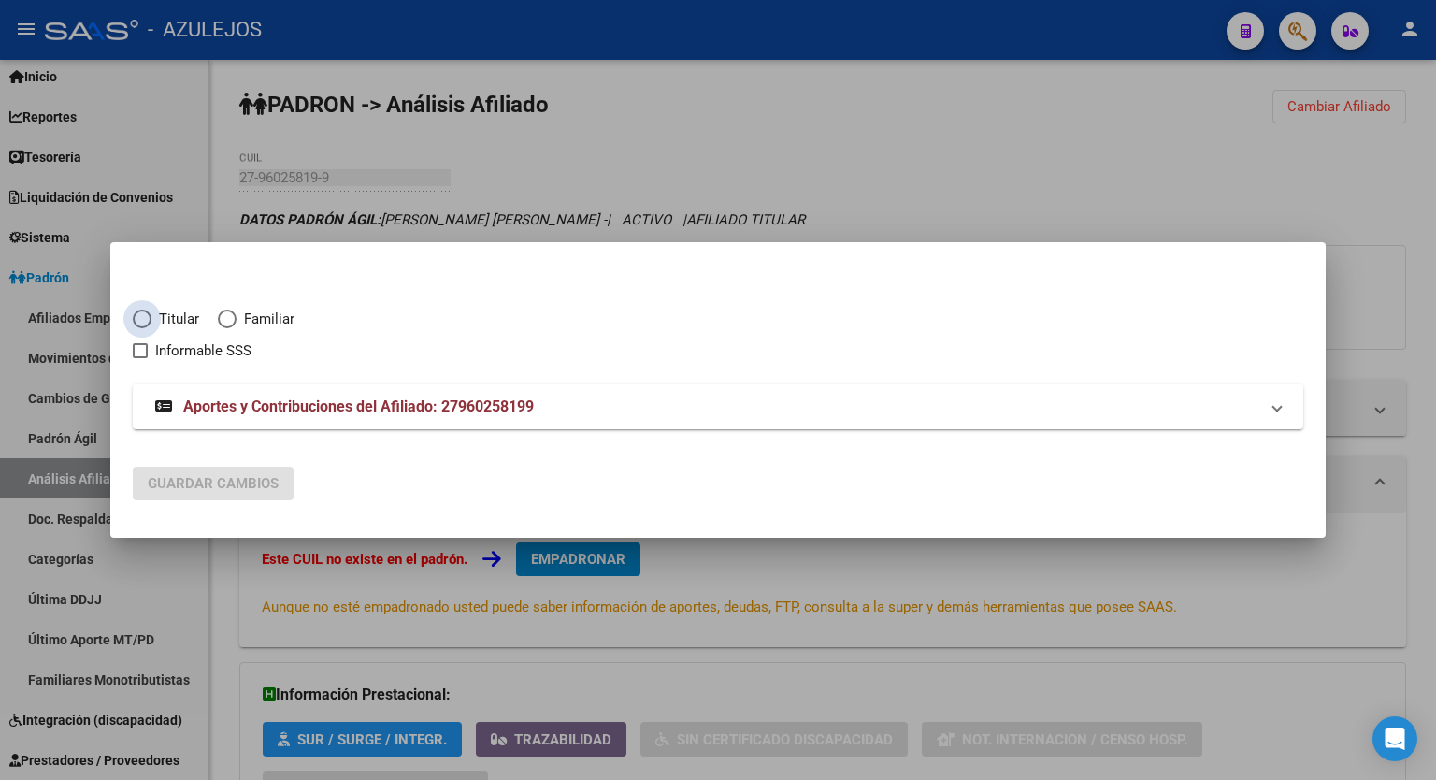
click at [142, 322] on span "Elija una opción" at bounding box center [142, 319] width 19 height 19
click at [142, 322] on input "Titular" at bounding box center [142, 319] width 19 height 19
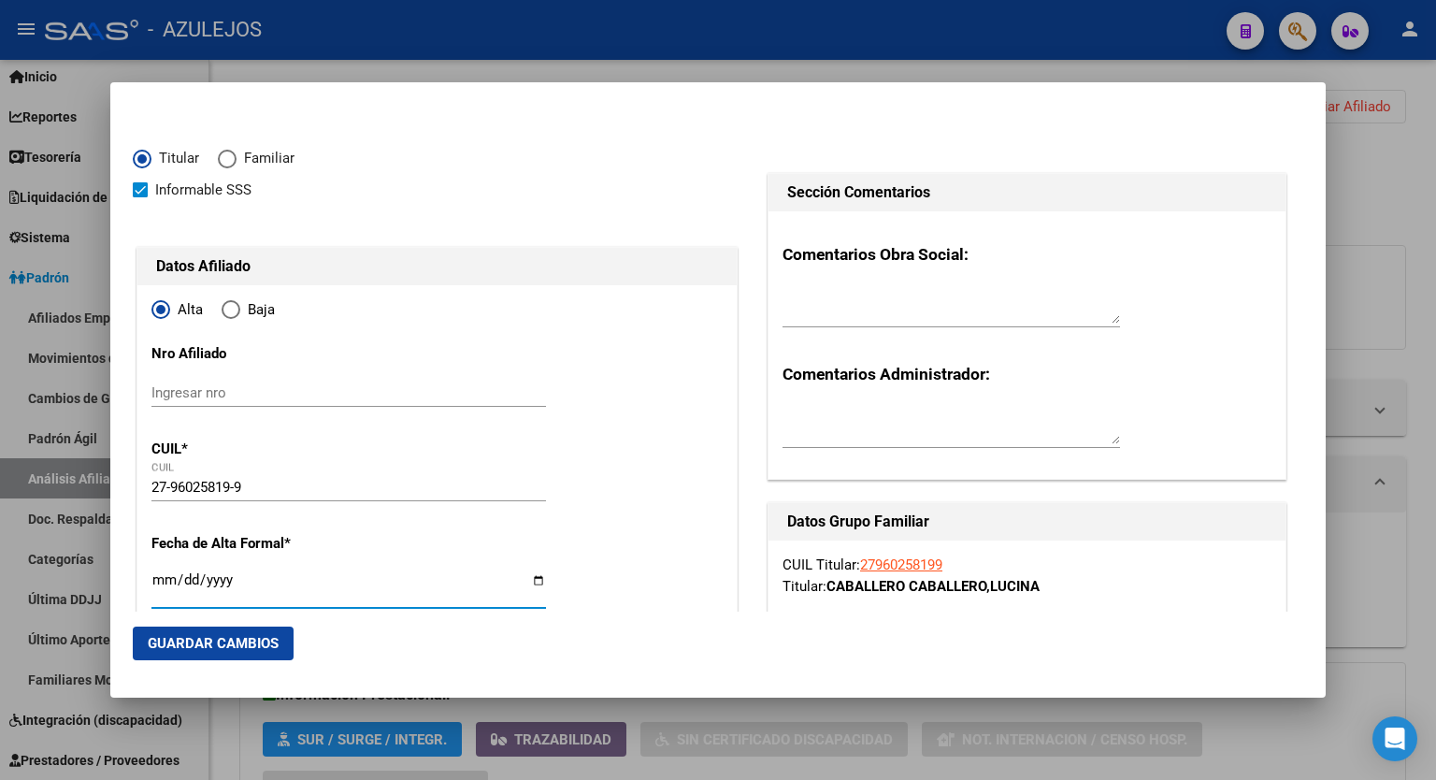
click at [533, 573] on input "Ingresar fecha" at bounding box center [349, 587] width 395 height 30
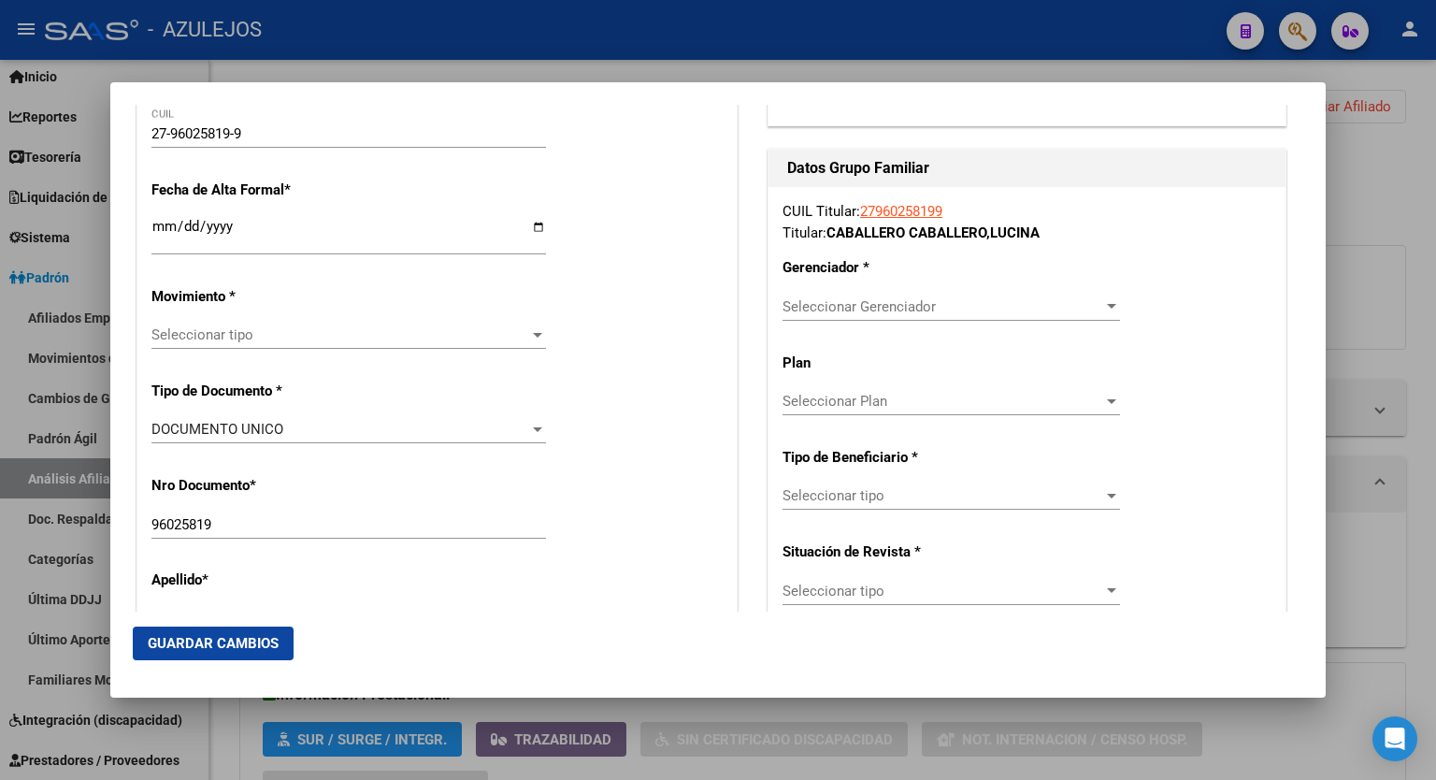
scroll to position [372, 0]
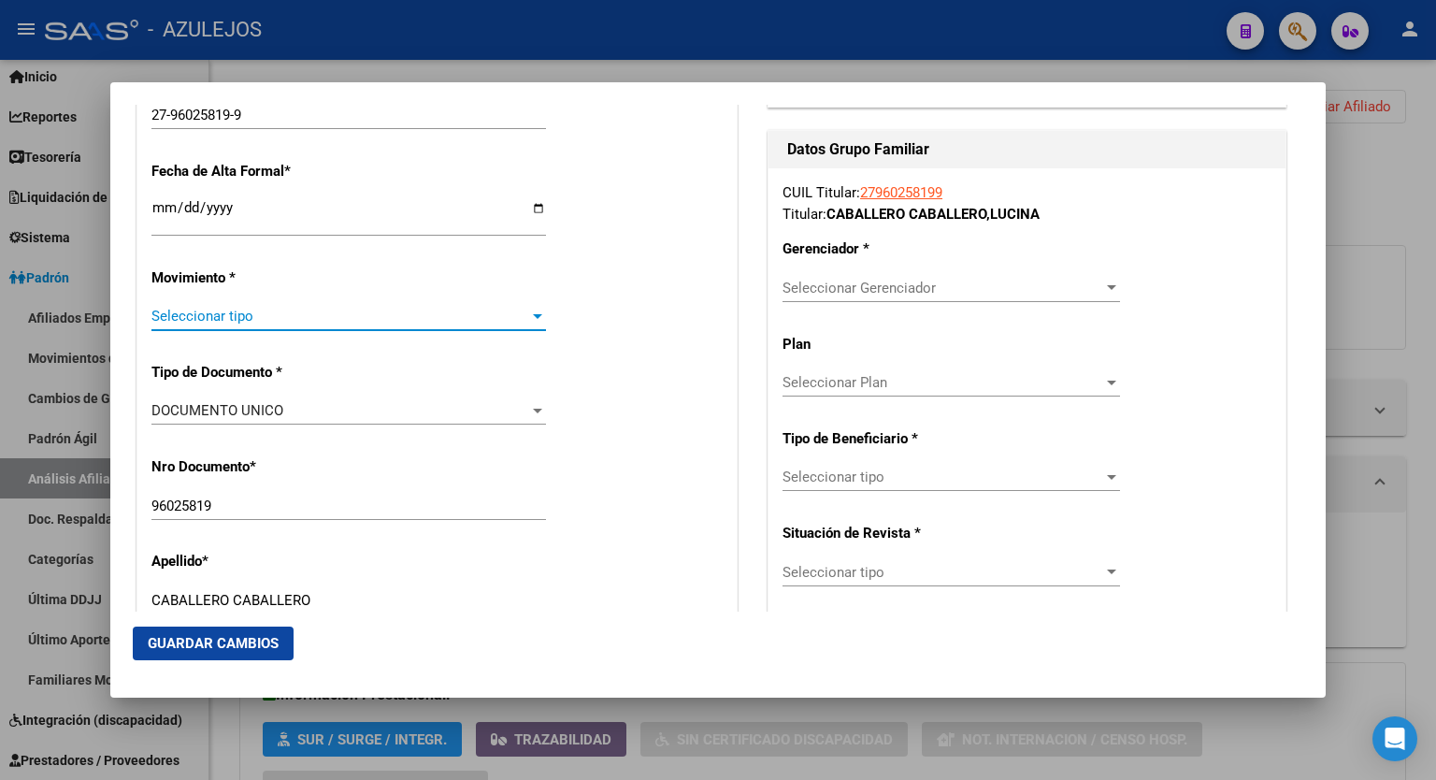
click at [536, 311] on div at bounding box center [537, 316] width 17 height 15
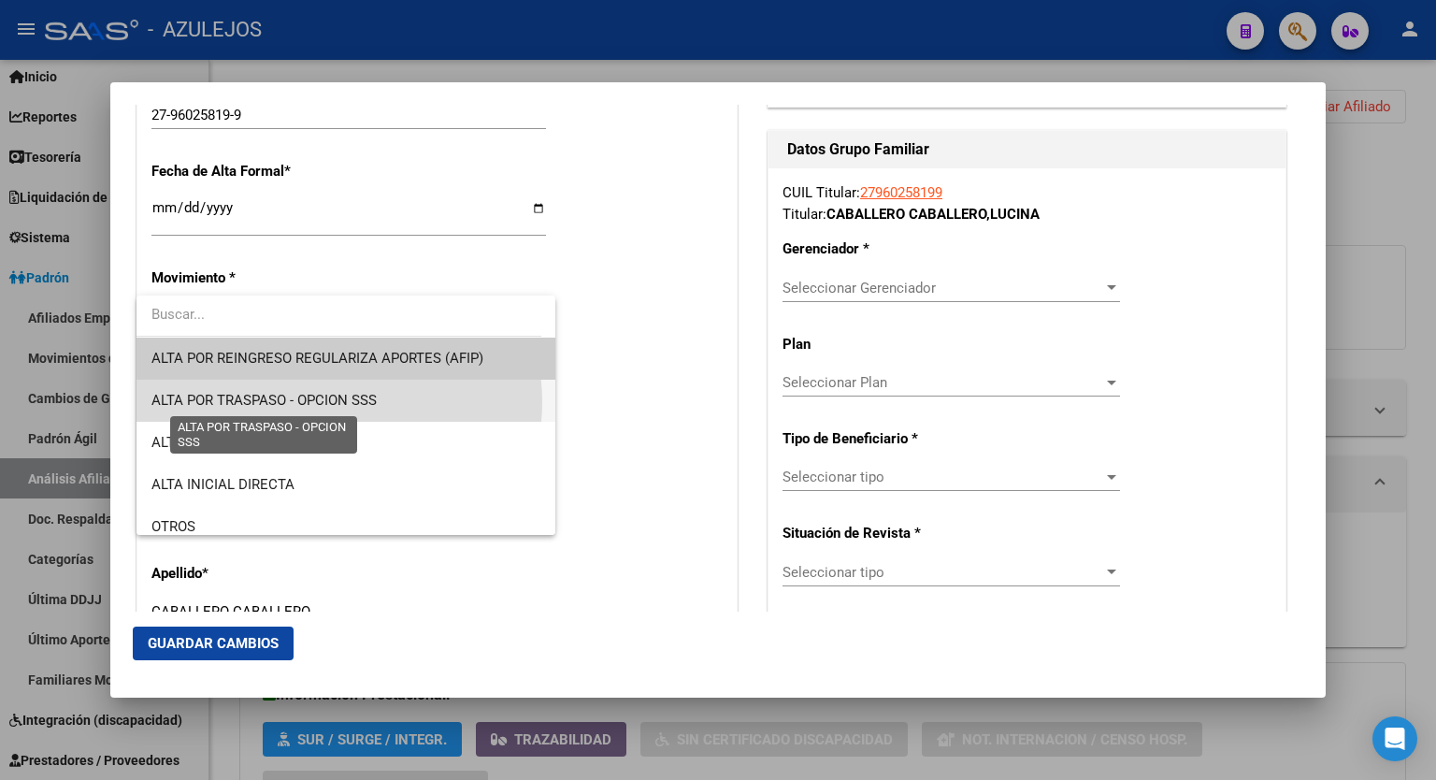
click at [339, 402] on span "ALTA POR TRASPASO - OPCION SSS" at bounding box center [264, 400] width 225 height 17
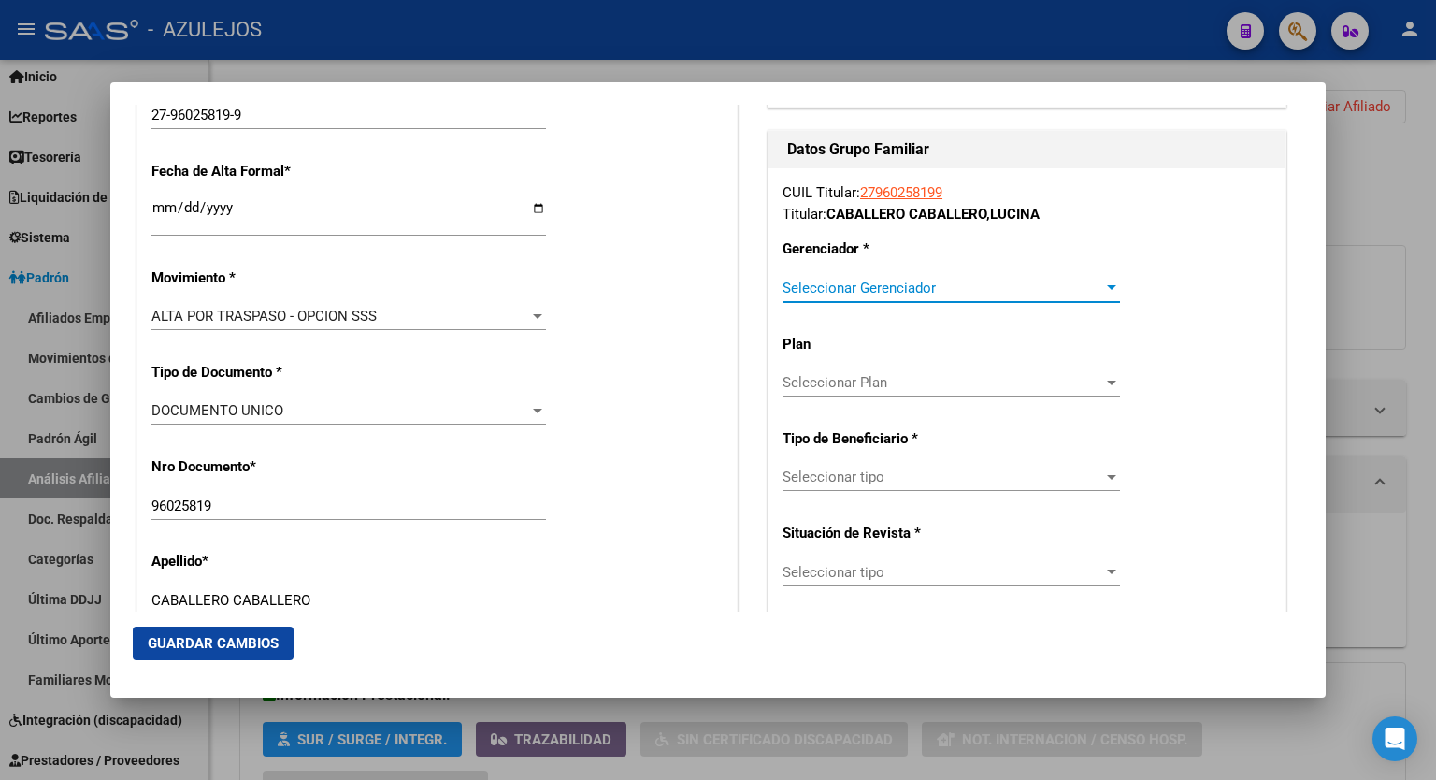
click at [1104, 281] on div at bounding box center [1112, 288] width 17 height 15
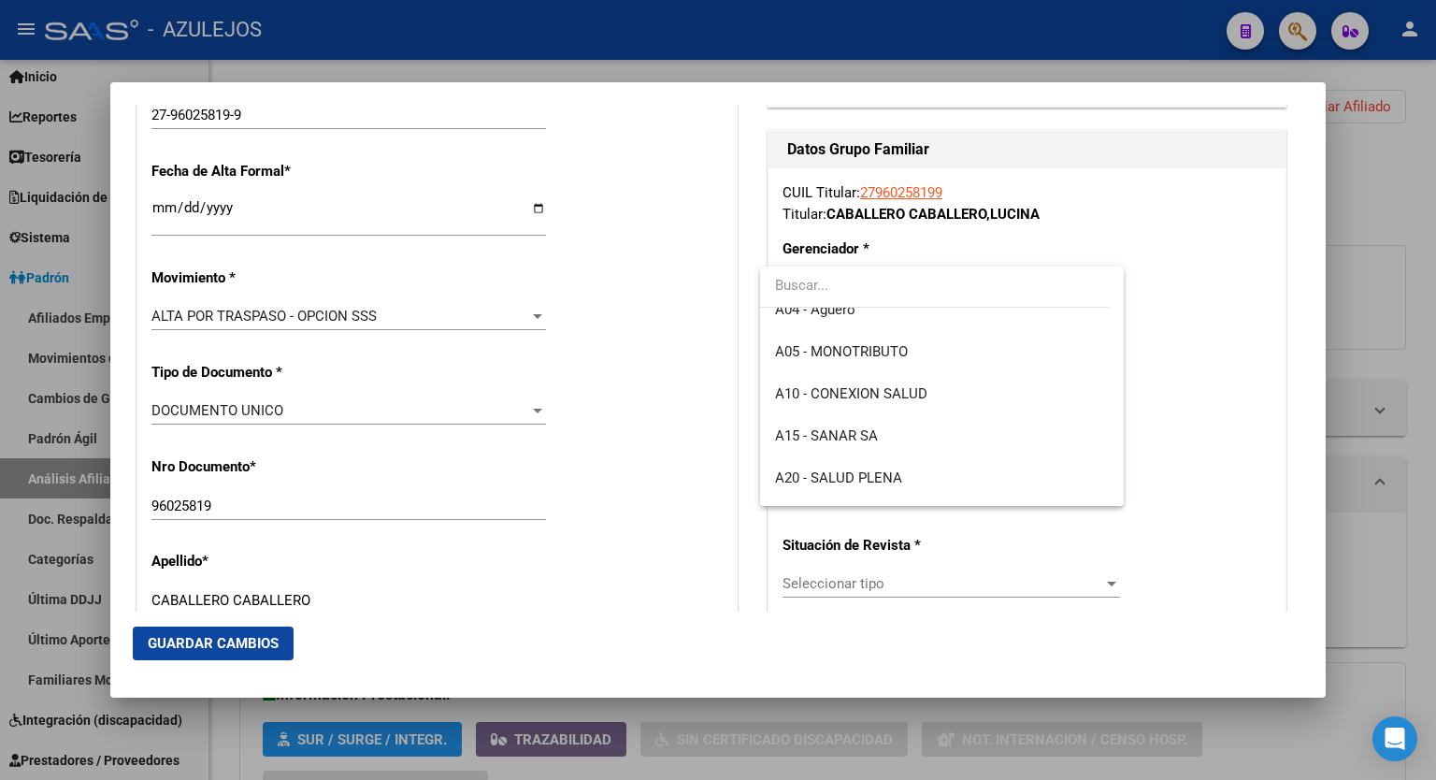
scroll to position [187, 0]
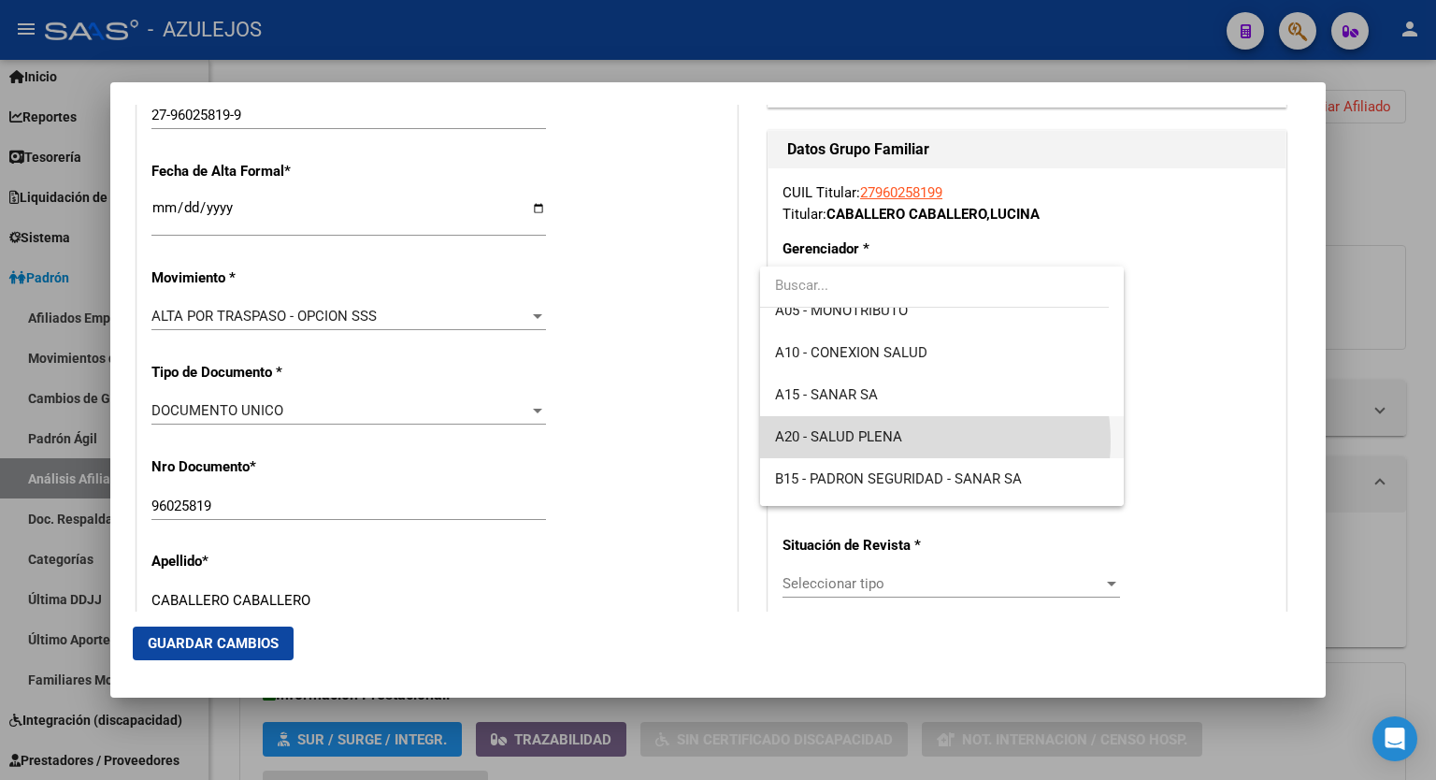
click at [913, 441] on span "A20 - SALUD PLENA" at bounding box center [942, 437] width 334 height 42
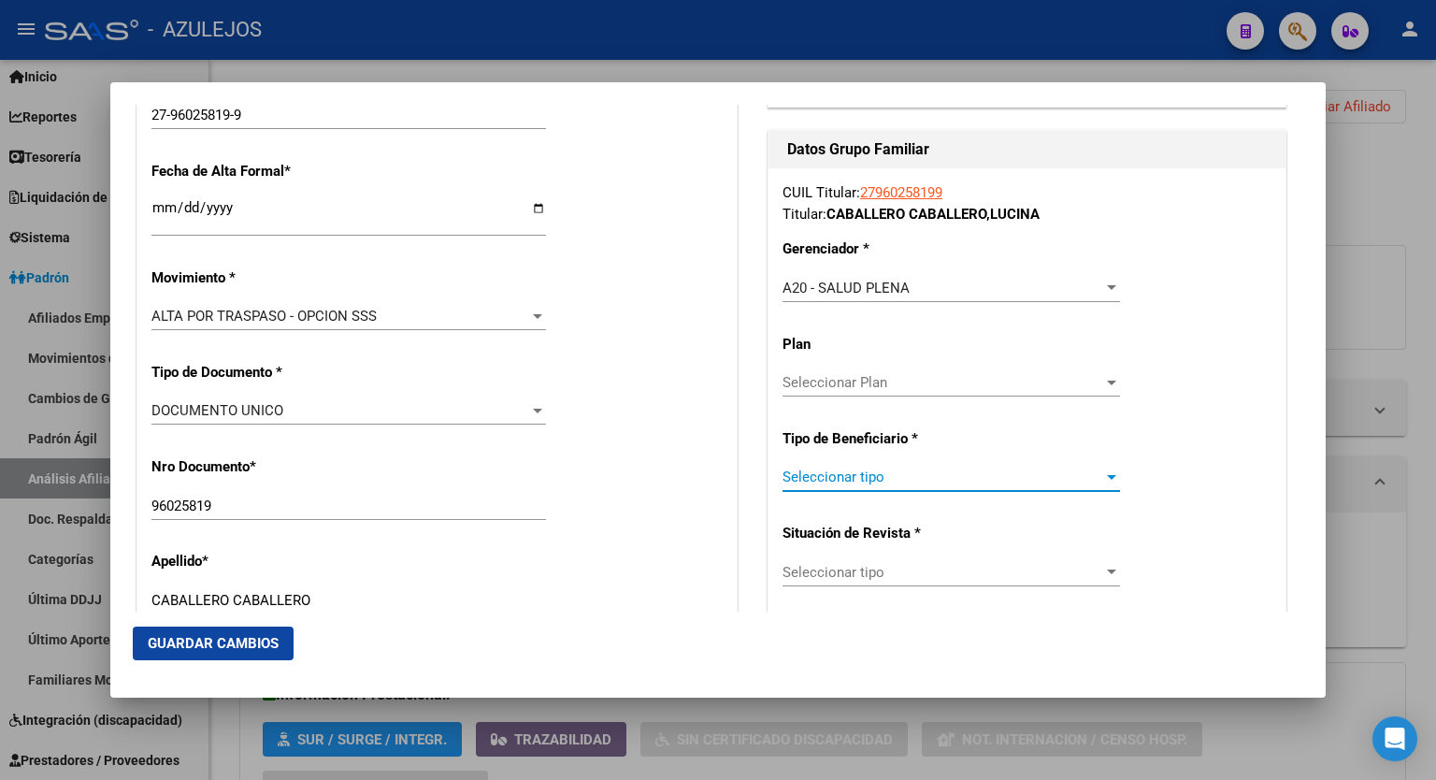
click at [1104, 475] on div at bounding box center [1112, 476] width 17 height 15
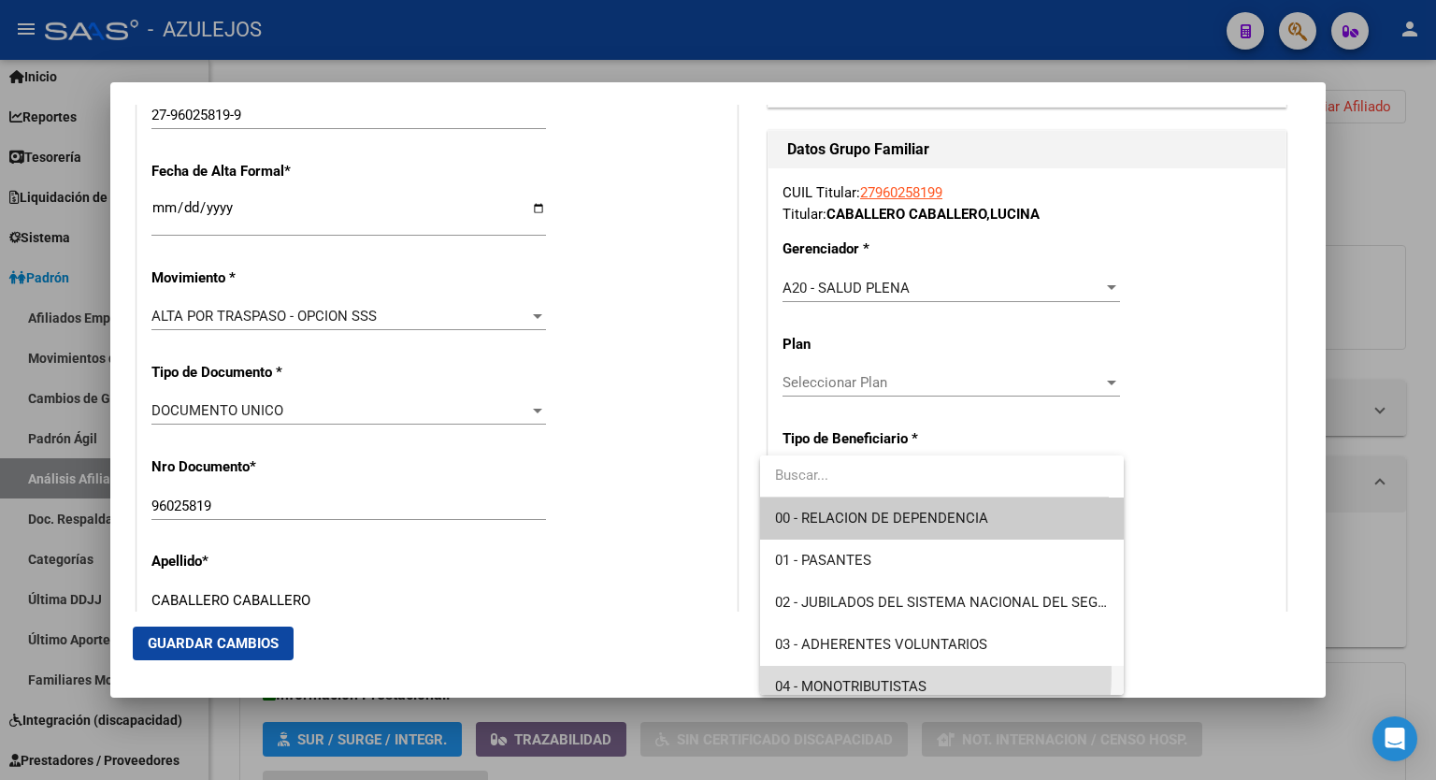
click at [864, 673] on span "04 - MONOTRIBUTISTAS" at bounding box center [942, 687] width 334 height 42
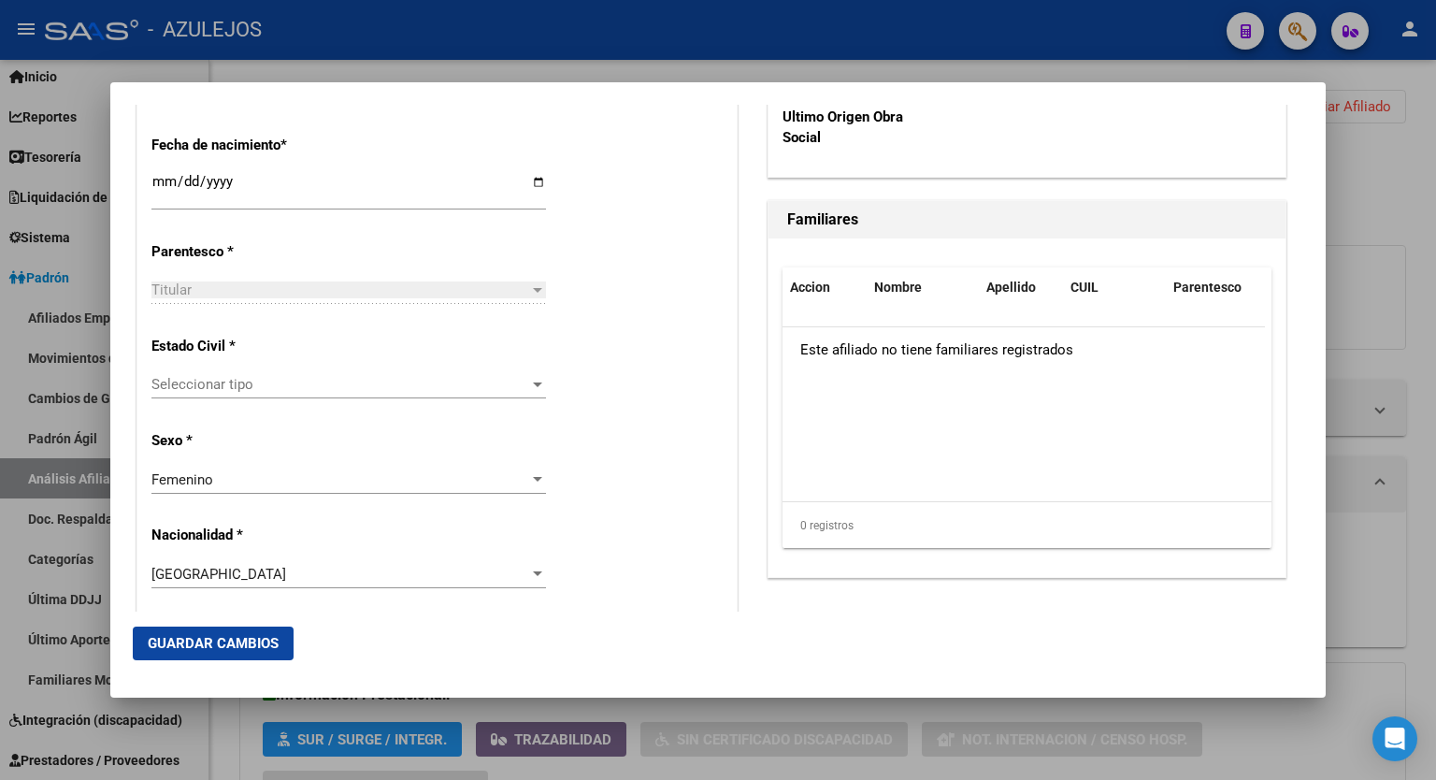
scroll to position [997, 0]
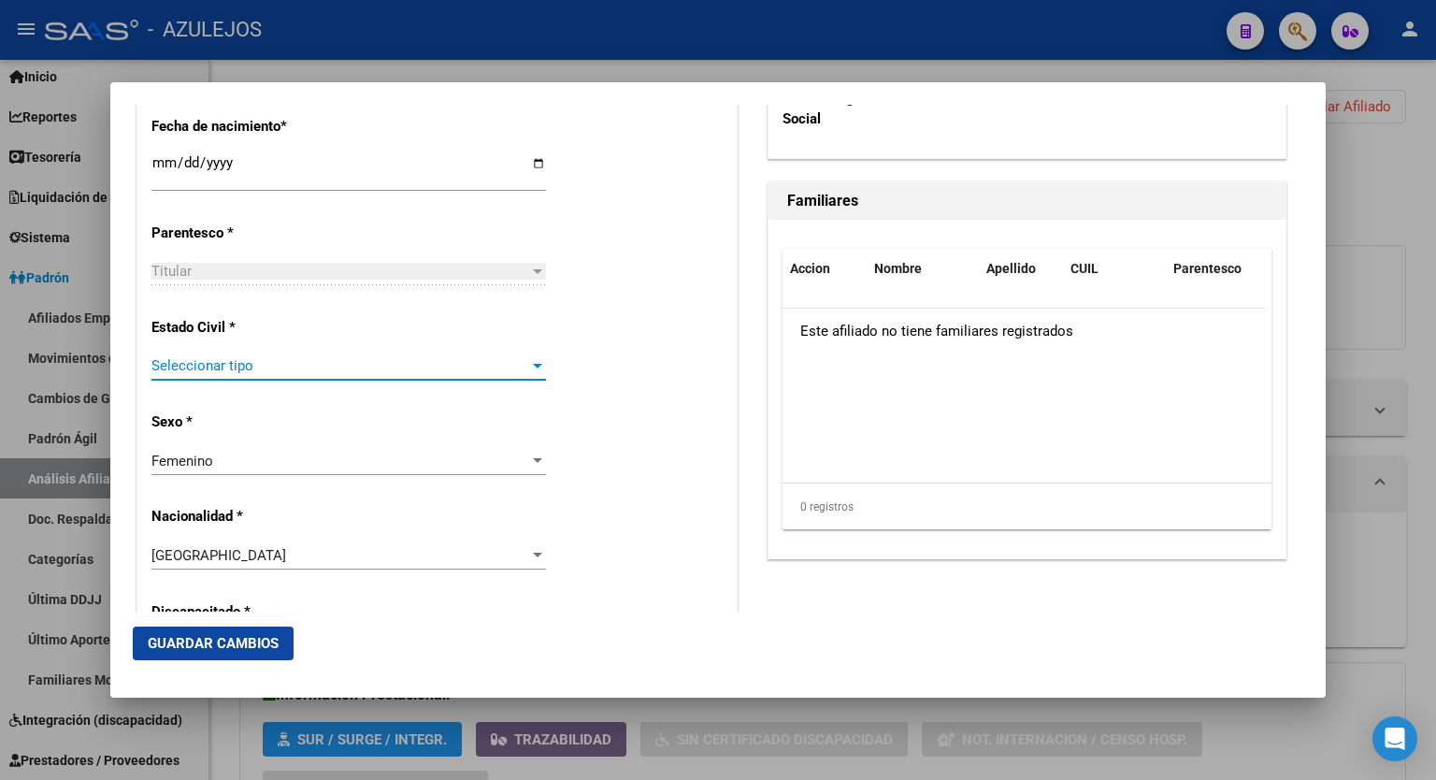
click at [533, 366] on div at bounding box center [537, 366] width 9 height 5
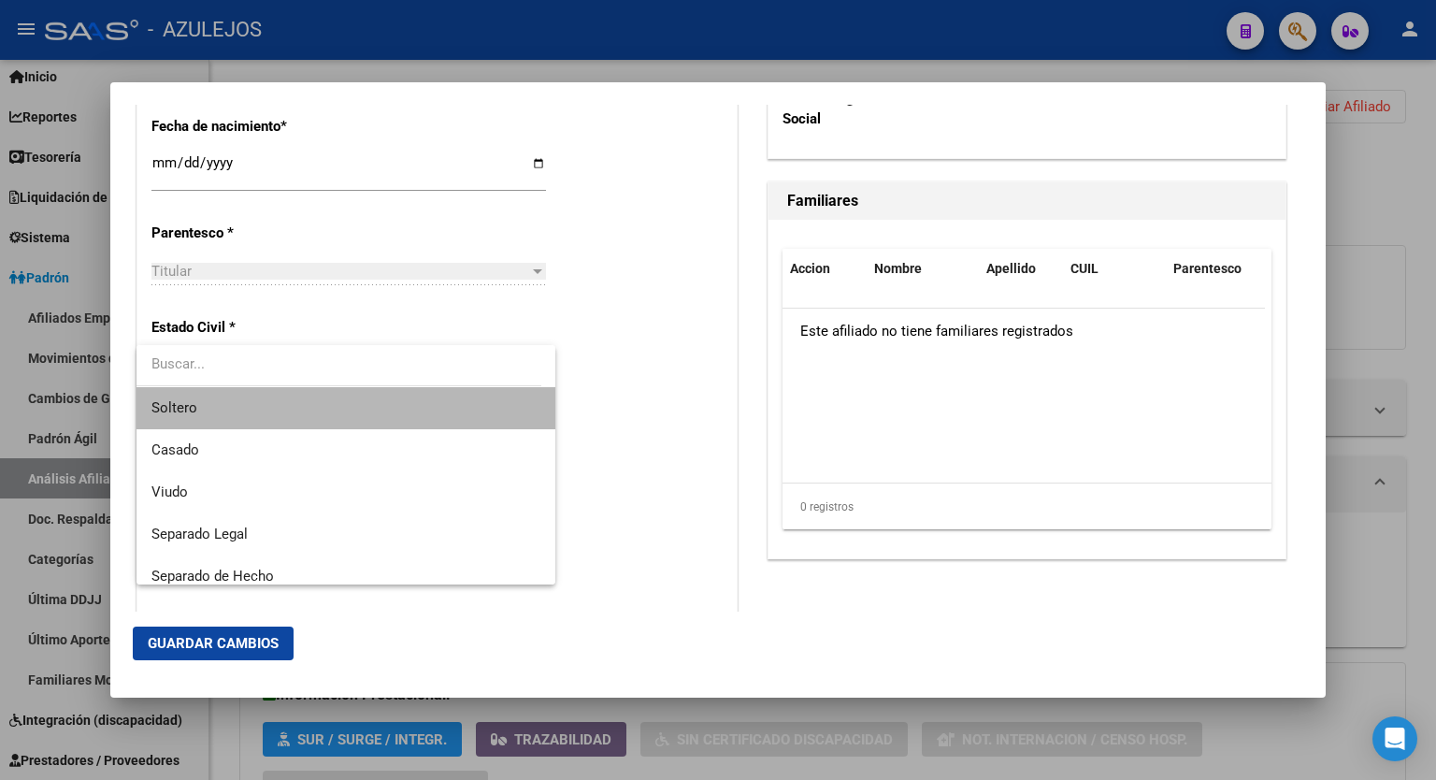
click at [425, 410] on span "Soltero" at bounding box center [346, 408] width 389 height 42
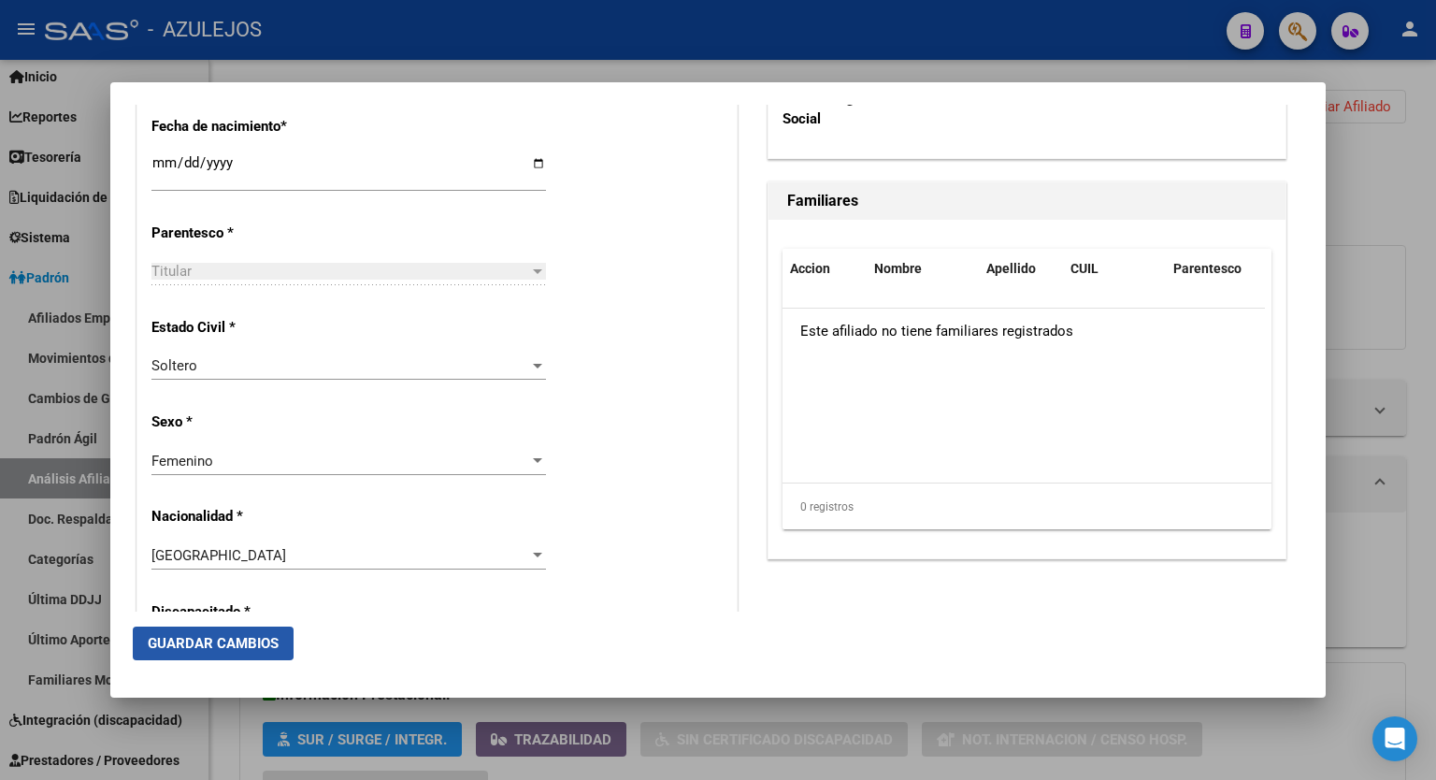
click at [204, 637] on span "Guardar Cambios" at bounding box center [213, 643] width 131 height 17
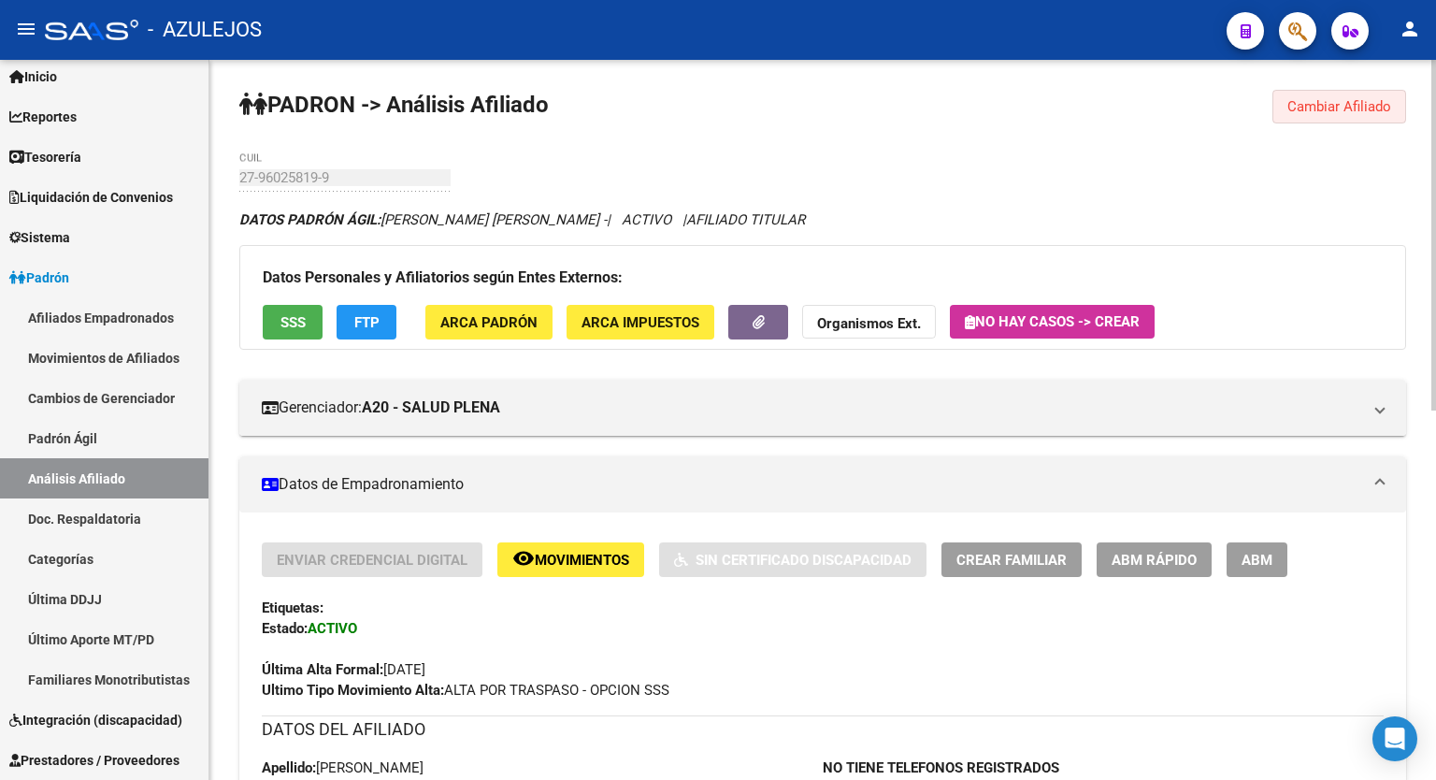
click at [1353, 116] on button "Cambiar Afiliado" at bounding box center [1340, 107] width 134 height 34
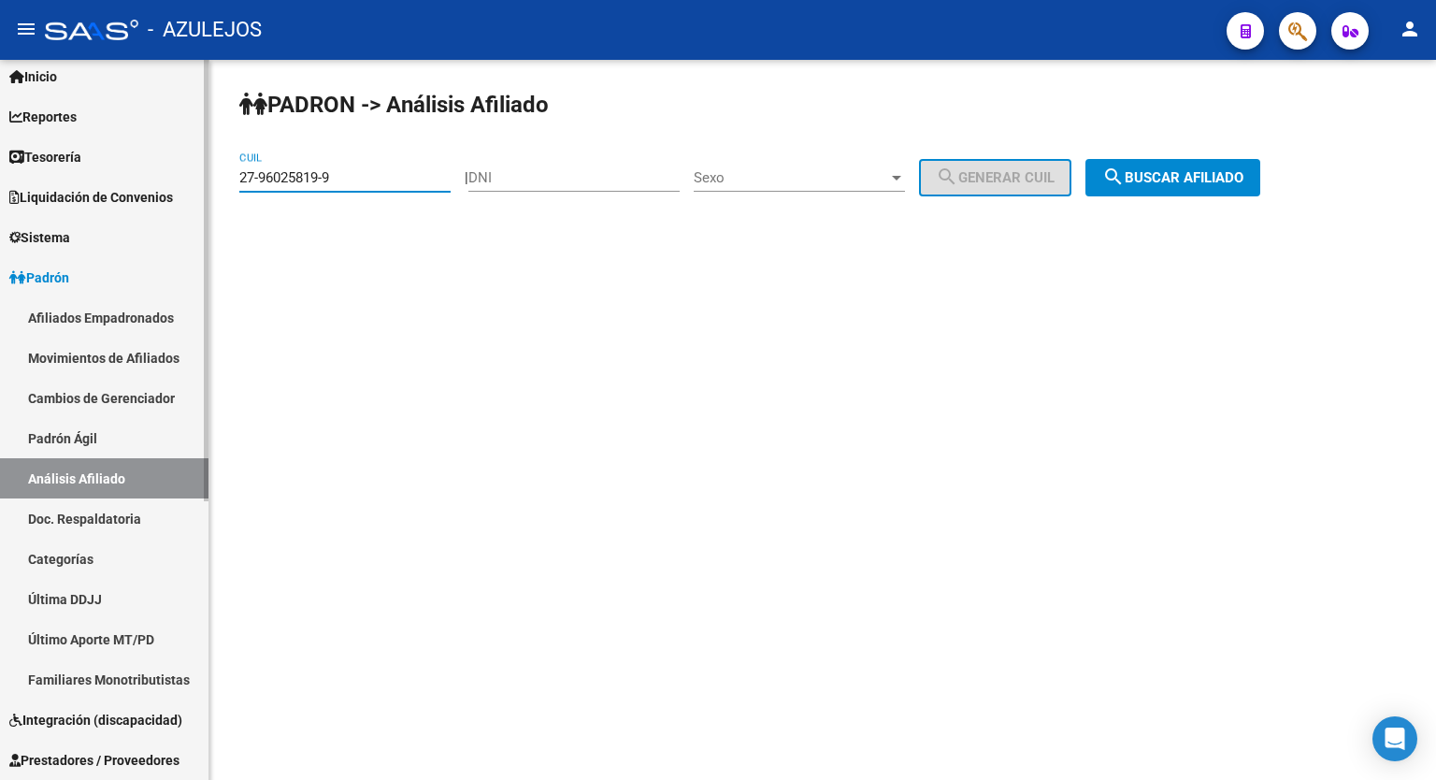
drag, startPoint x: 353, startPoint y: 173, endPoint x: 135, endPoint y: 180, distance: 218.0
click at [135, 180] on mat-sidenav-container "Firma Express Inicio Calendario SSS Instructivos Contacto OS Reportes Tablero d…" at bounding box center [718, 420] width 1436 height 720
paste input "37520275-7"
click at [1191, 184] on span "search Buscar afiliado" at bounding box center [1173, 177] width 141 height 17
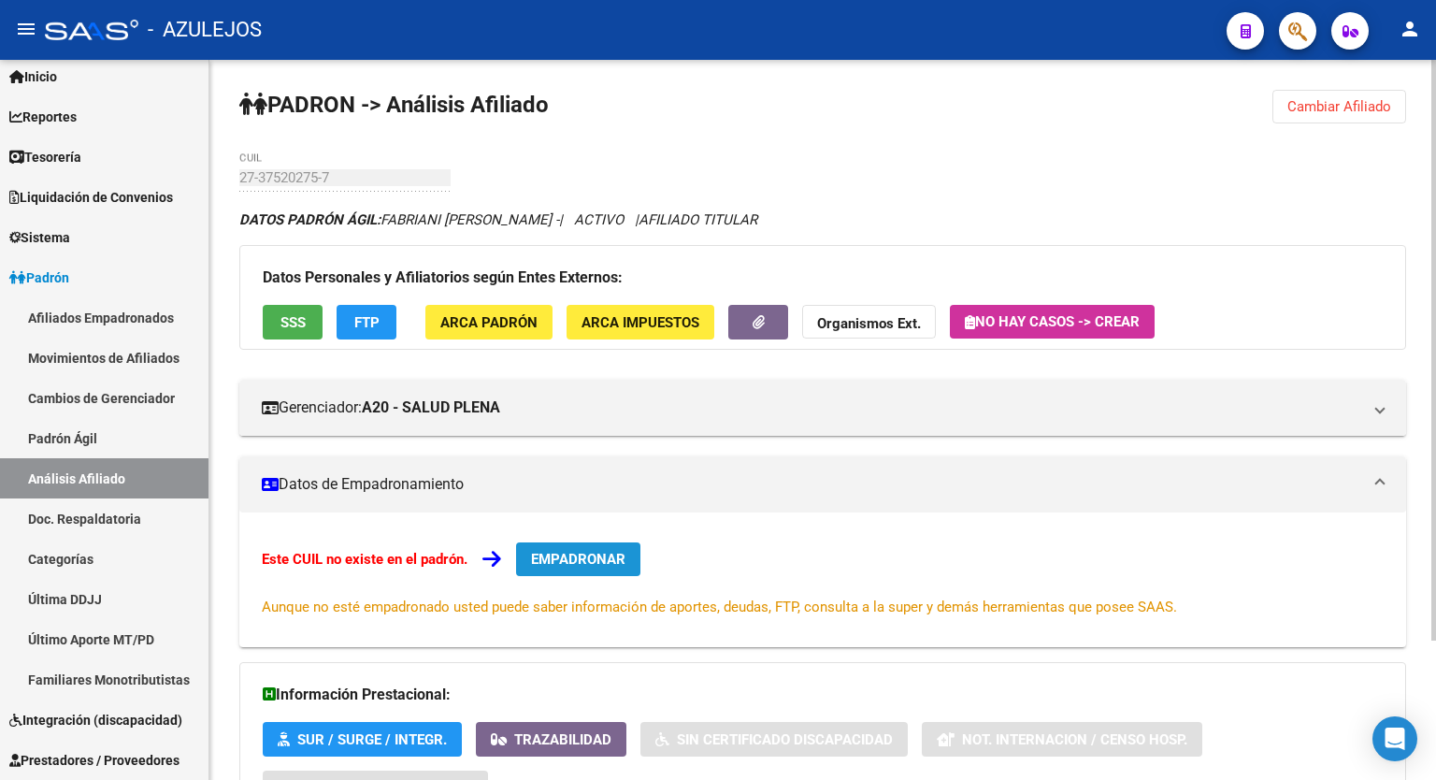
click at [587, 545] on button "EMPADRONAR" at bounding box center [578, 559] width 124 height 34
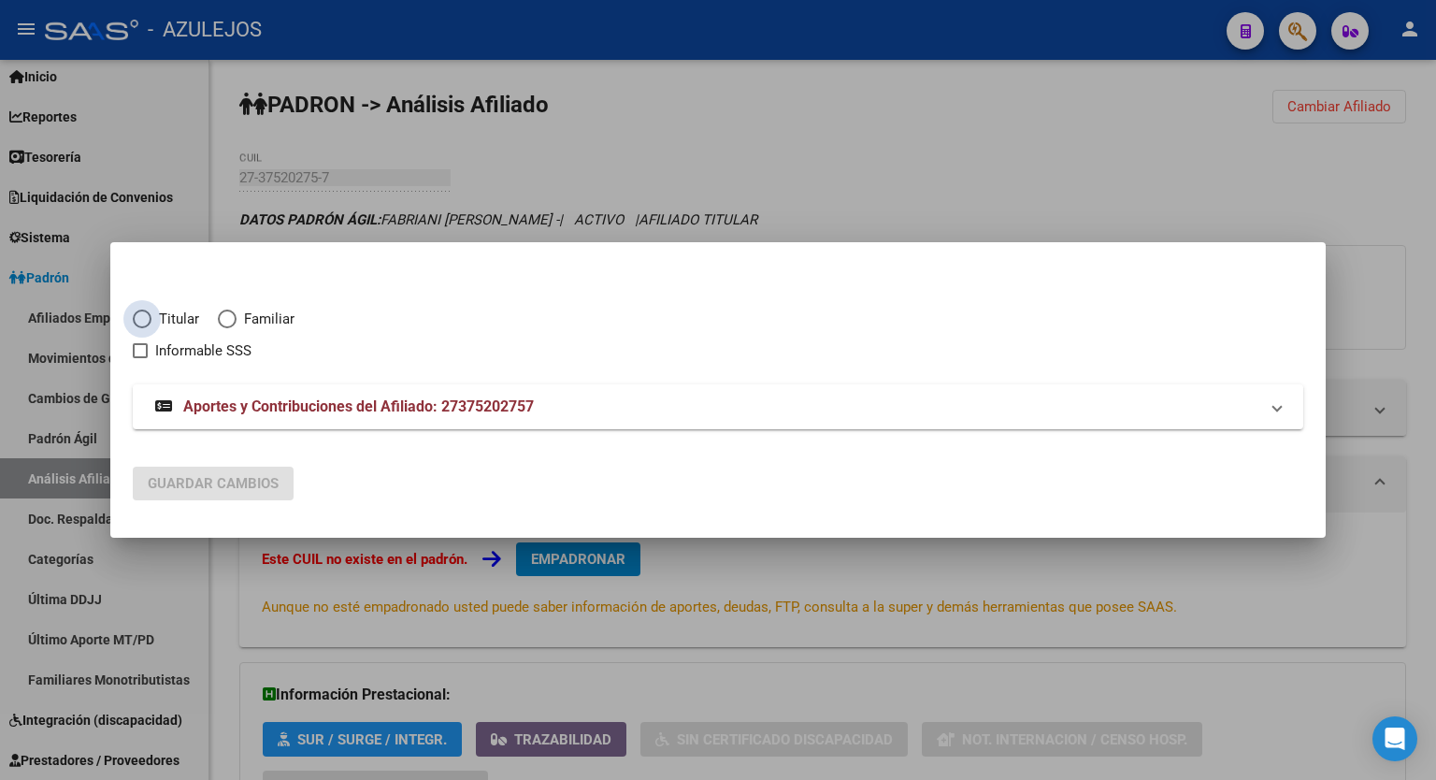
click at [146, 318] on span "Elija una opción" at bounding box center [142, 319] width 19 height 19
click at [146, 318] on input "Titular" at bounding box center [142, 319] width 19 height 19
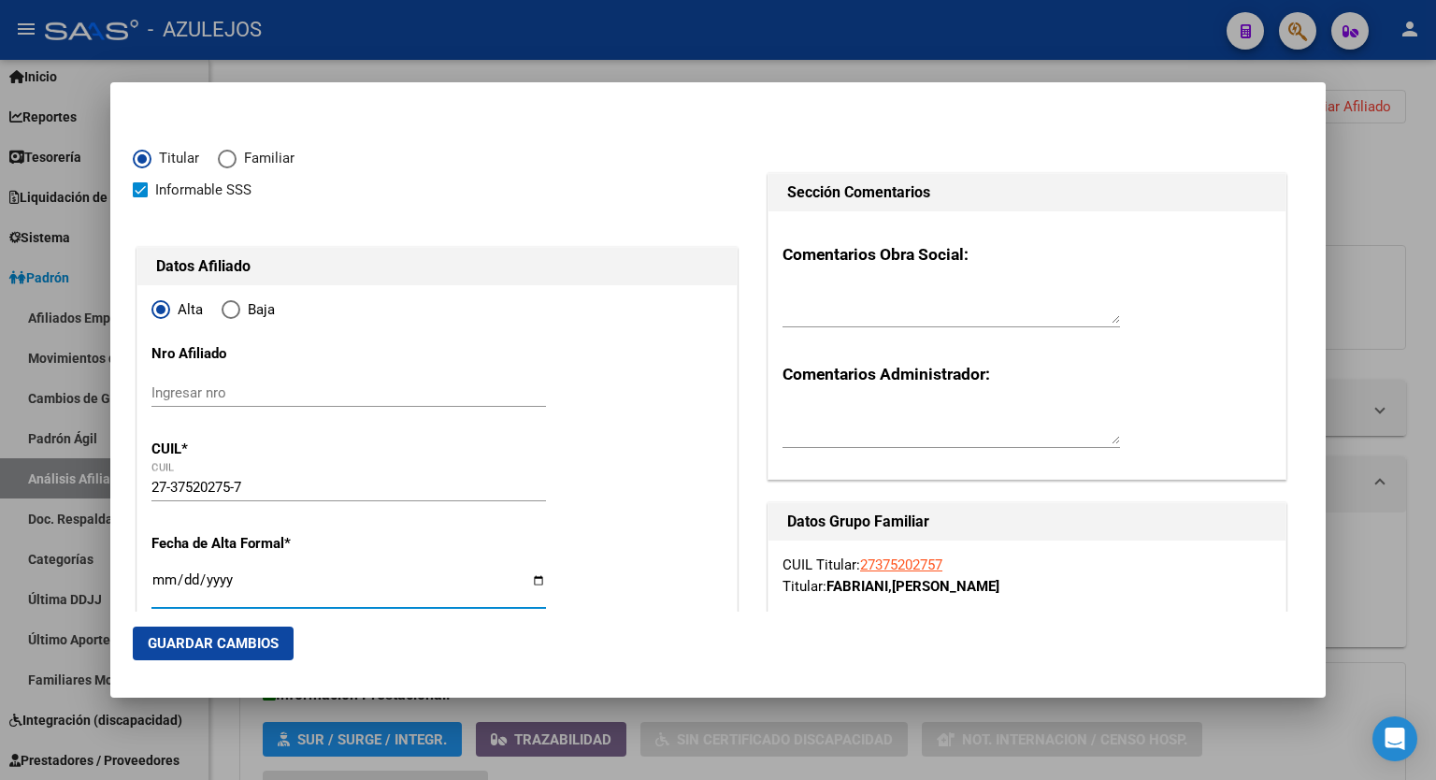
click at [535, 584] on input "Ingresar fecha" at bounding box center [349, 587] width 395 height 30
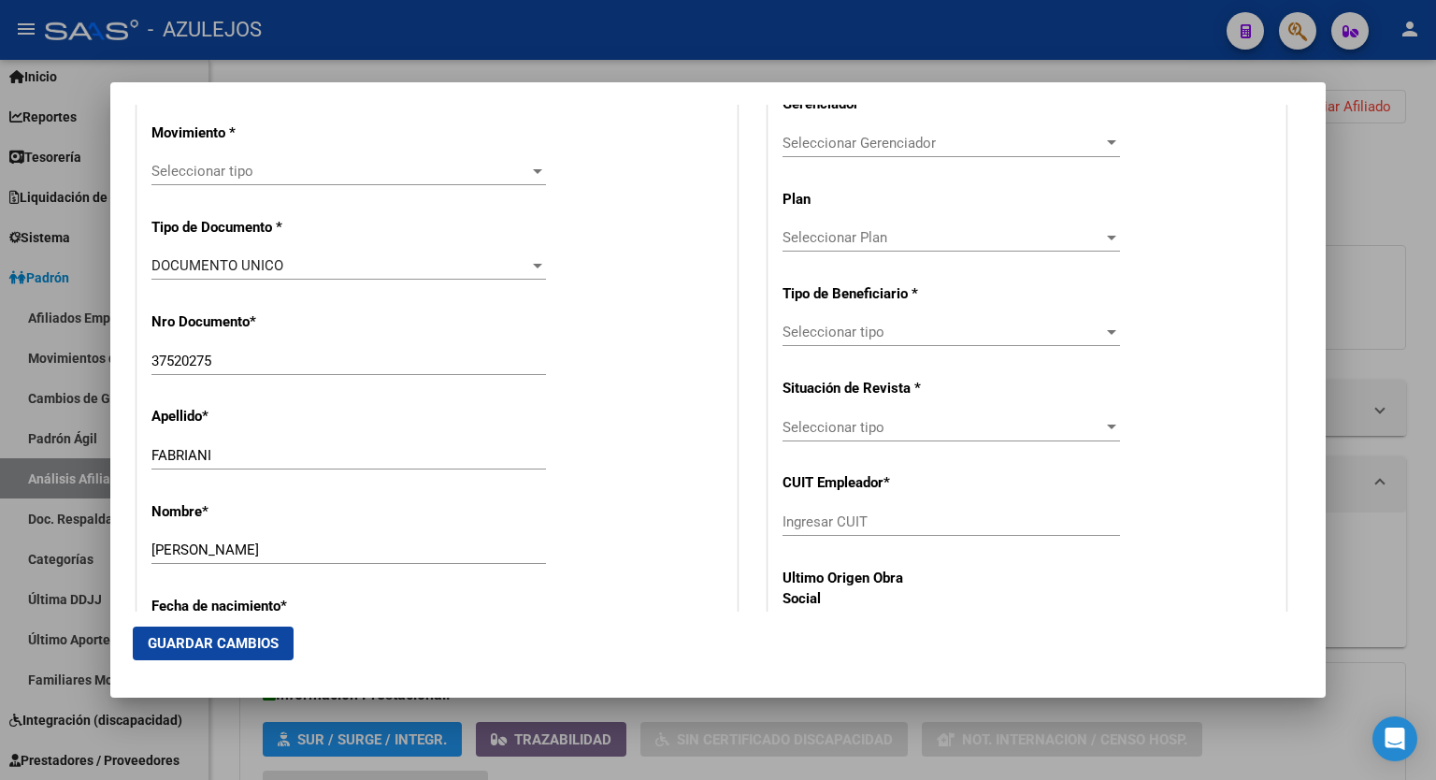
scroll to position [527, 0]
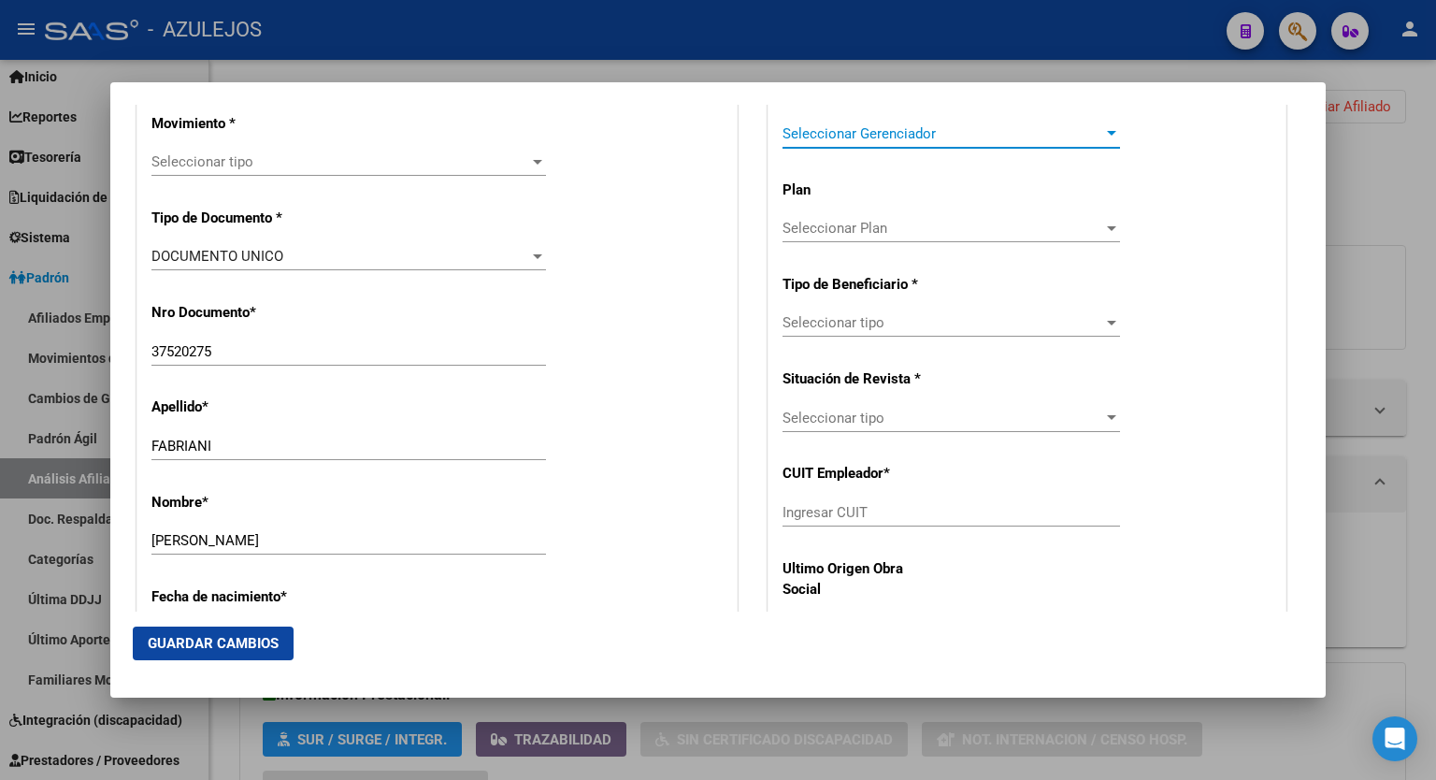
click at [1104, 136] on div at bounding box center [1112, 133] width 17 height 15
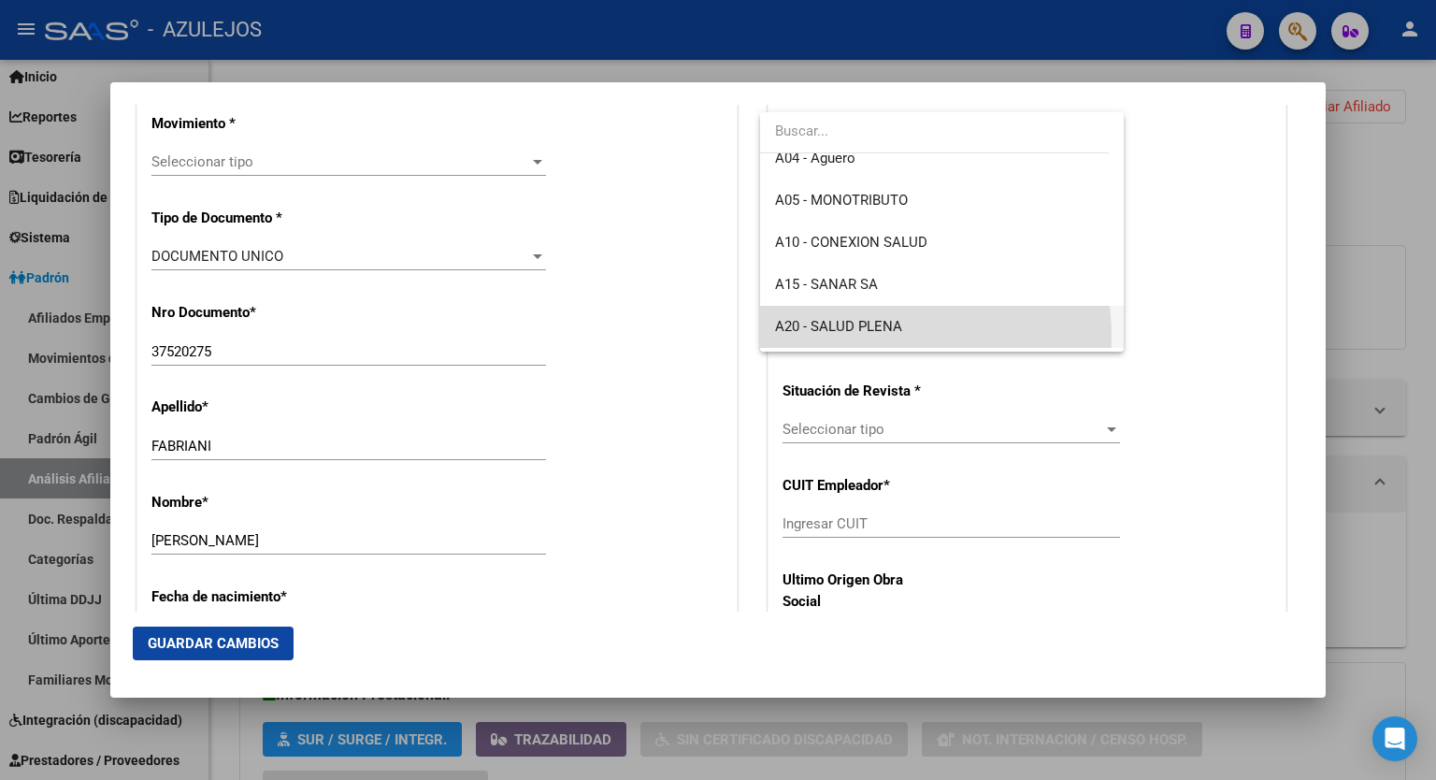
click at [879, 336] on span "A20 - SALUD PLENA" at bounding box center [942, 327] width 334 height 42
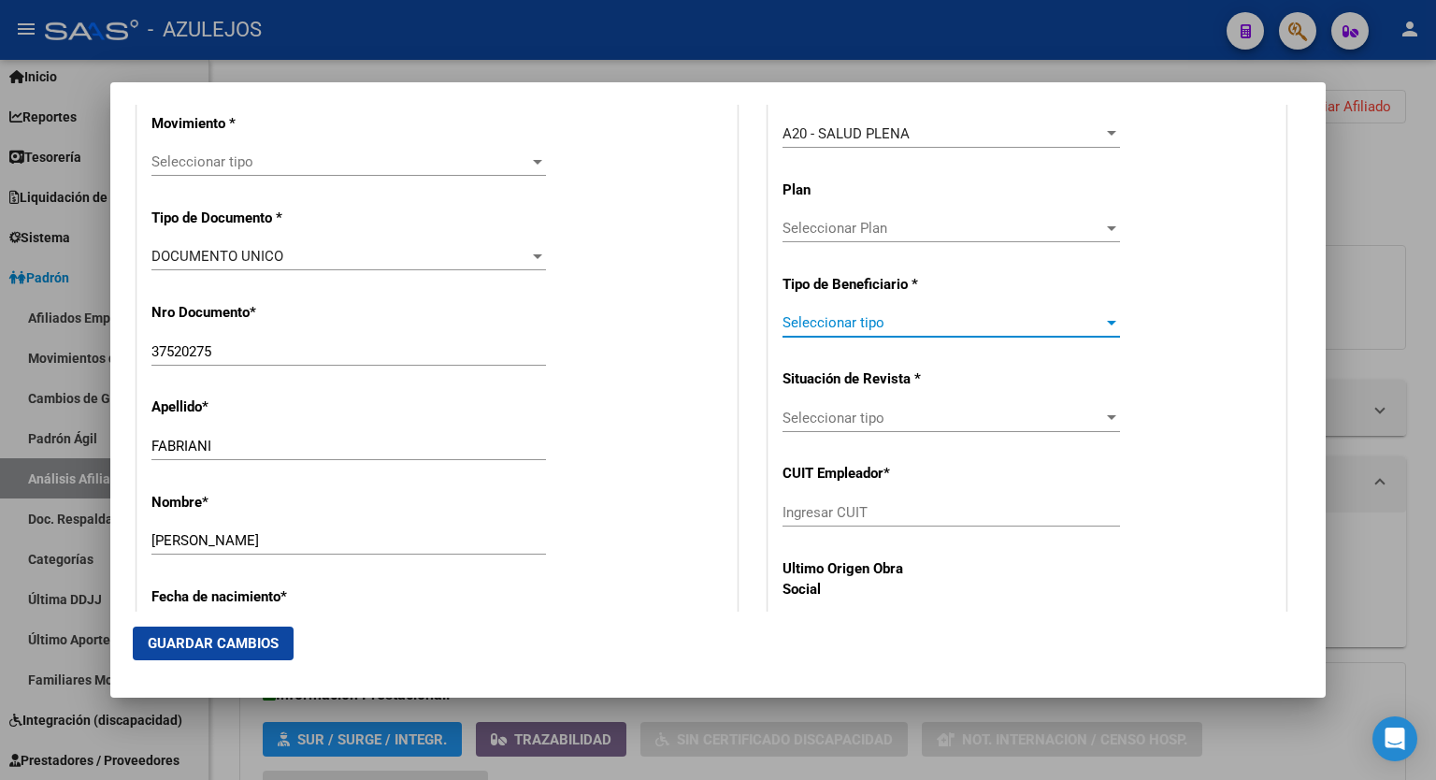
click at [1104, 318] on div at bounding box center [1112, 322] width 17 height 15
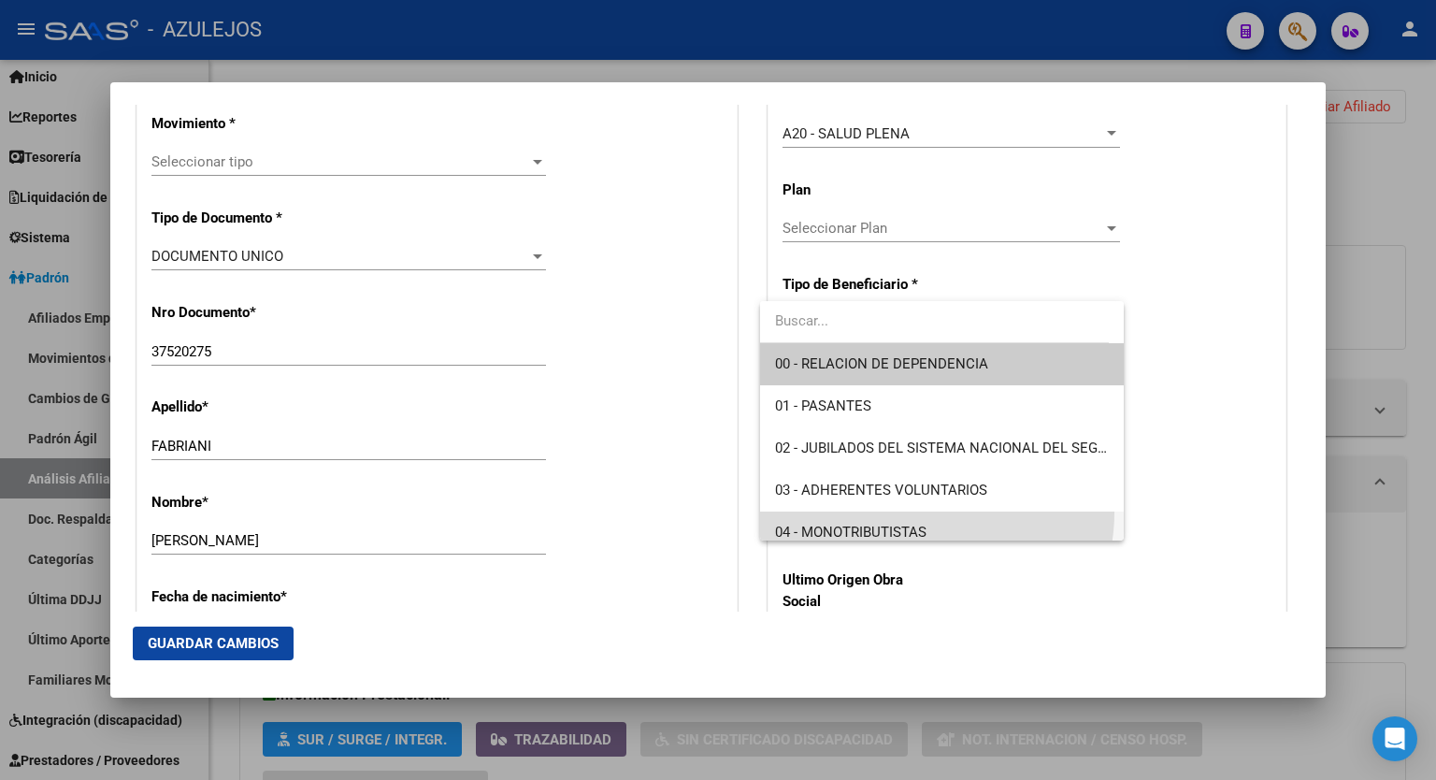
click at [935, 513] on span "04 - MONOTRIBUTISTAS" at bounding box center [942, 533] width 334 height 42
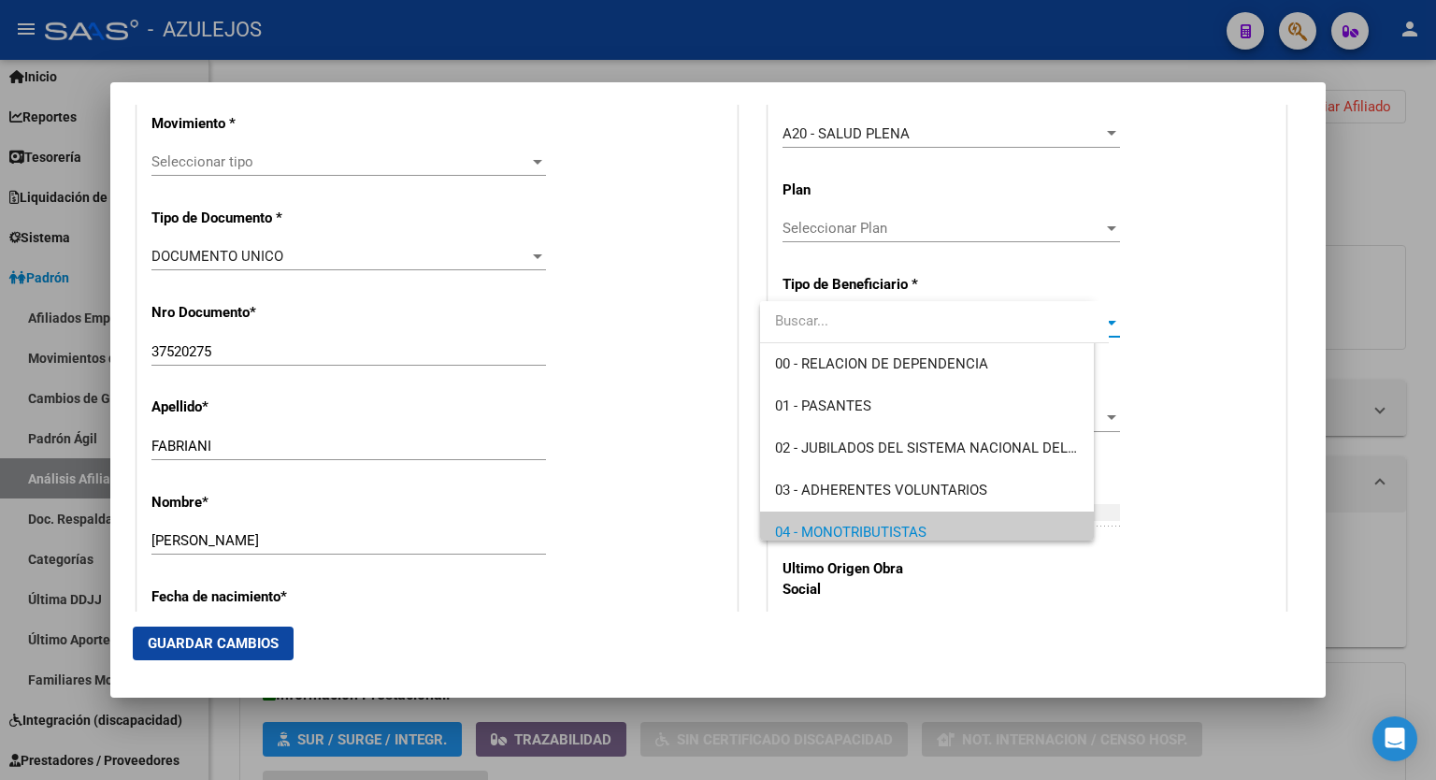
scroll to position [11, 0]
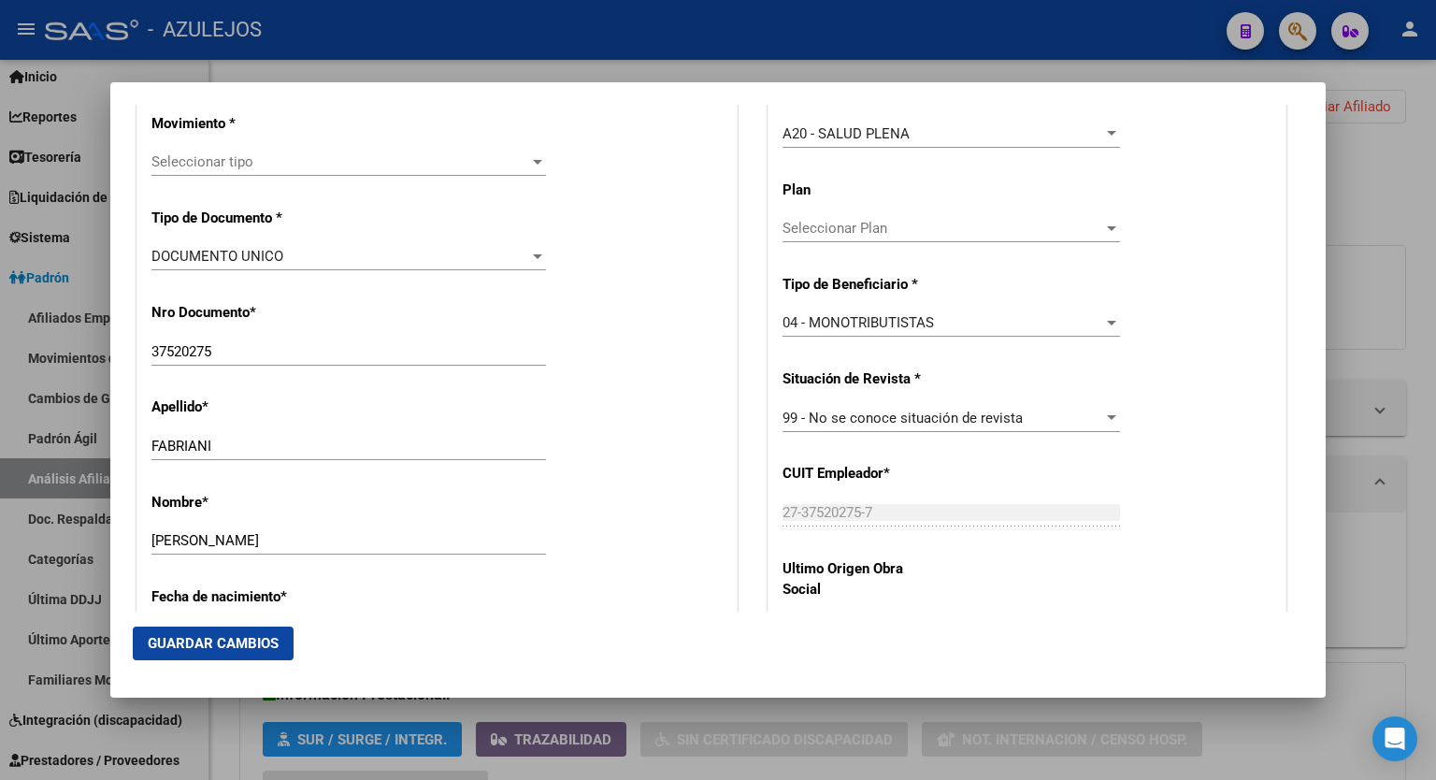
click at [531, 151] on div "Seleccionar tipo Seleccionar tipo" at bounding box center [349, 162] width 395 height 28
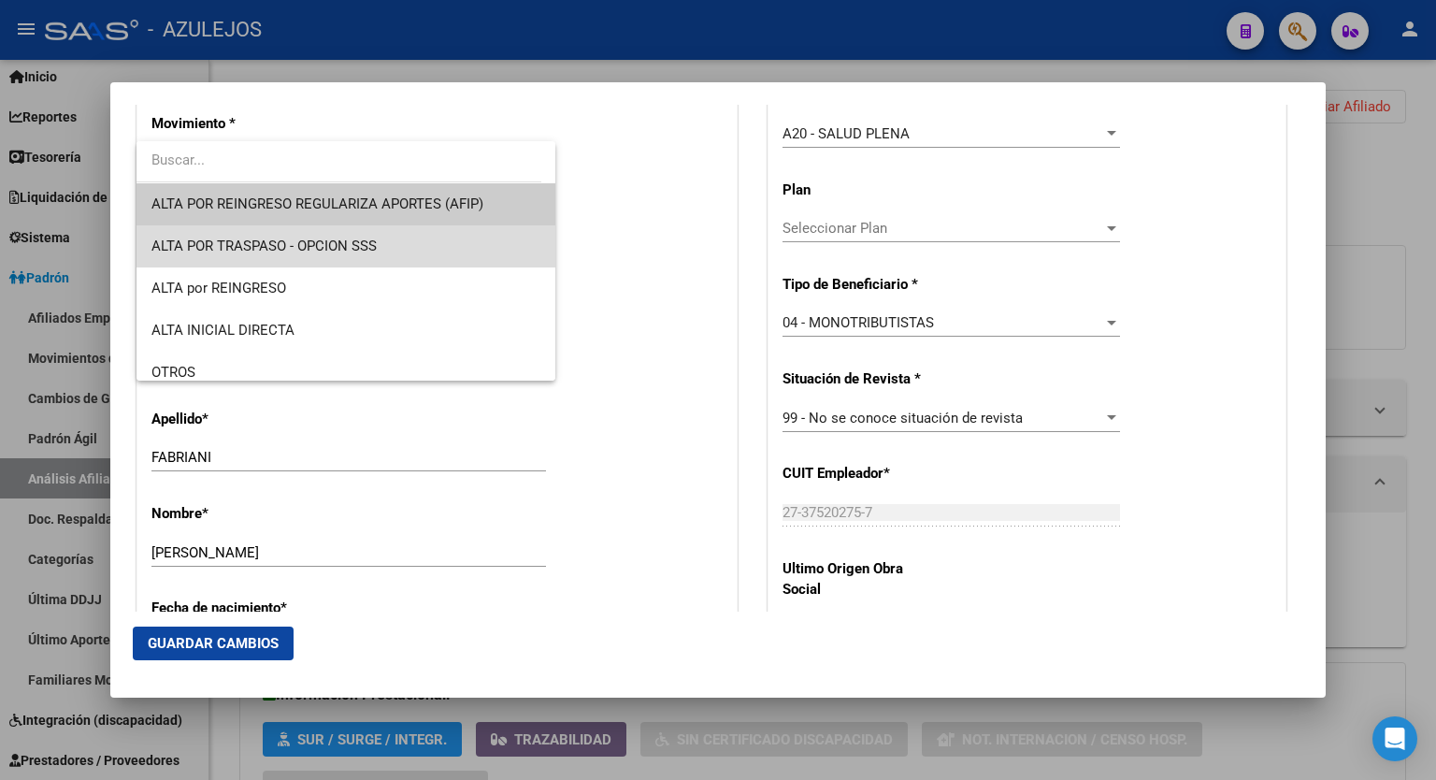
click at [404, 238] on span "ALTA POR TRASPASO - OPCION SSS" at bounding box center [346, 246] width 389 height 42
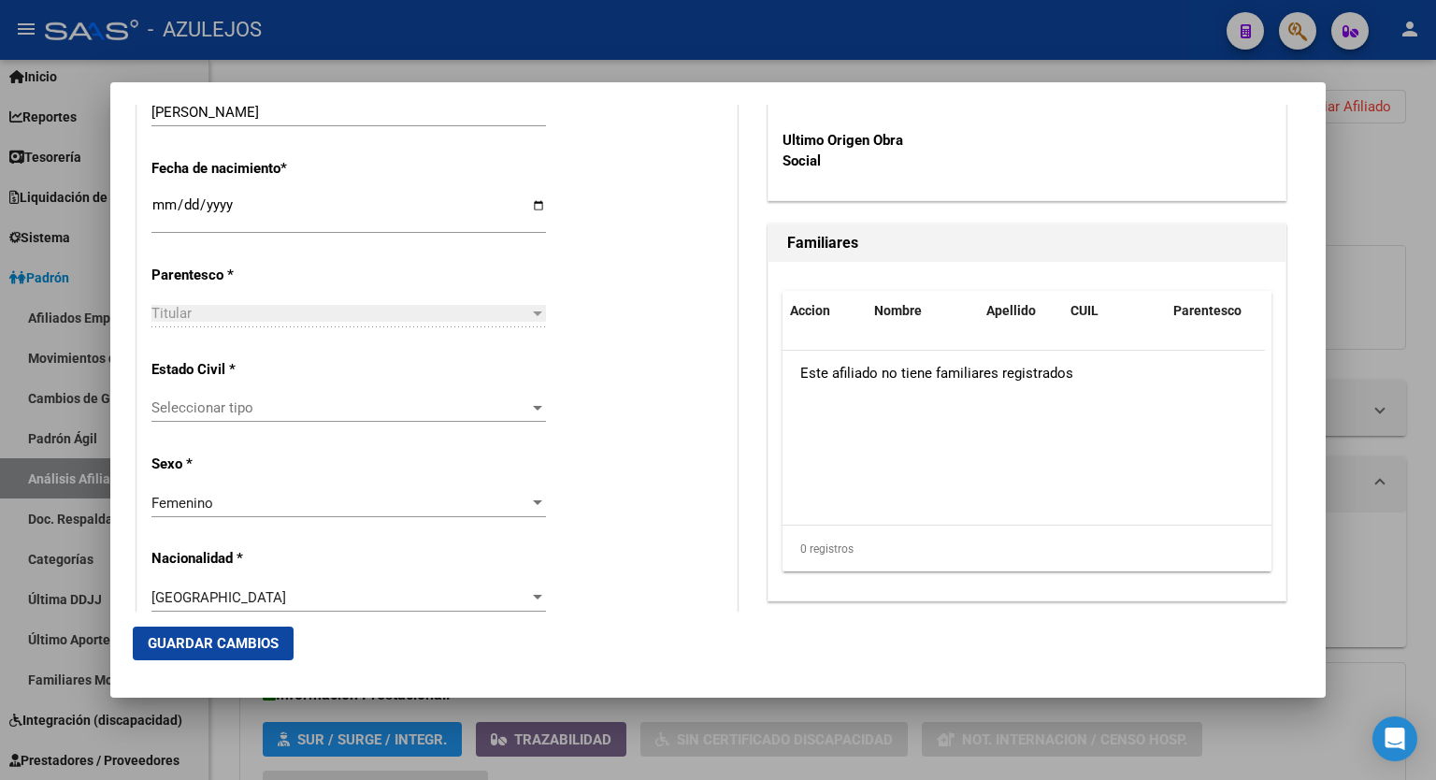
scroll to position [974, 0]
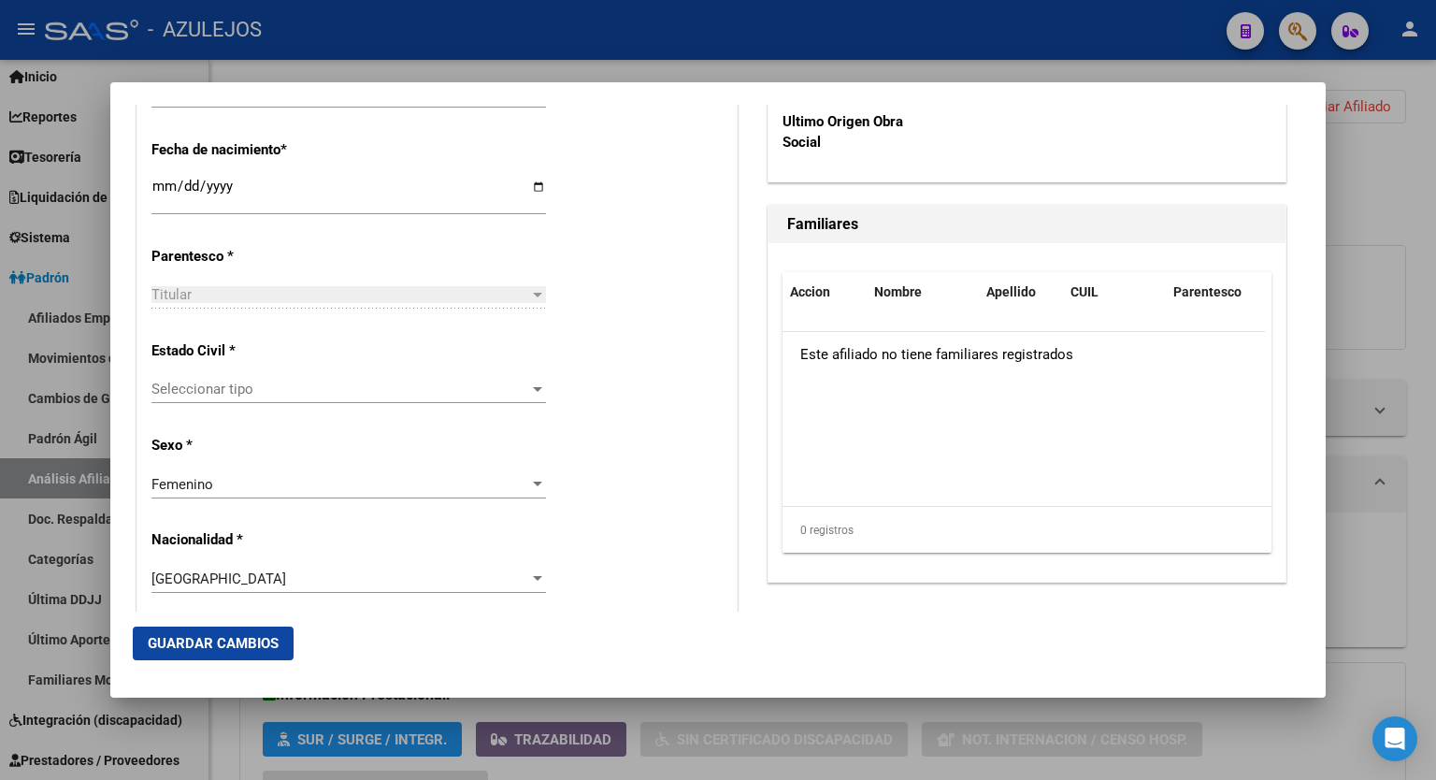
click at [533, 378] on div "Seleccionar tipo Seleccionar tipo" at bounding box center [349, 389] width 395 height 28
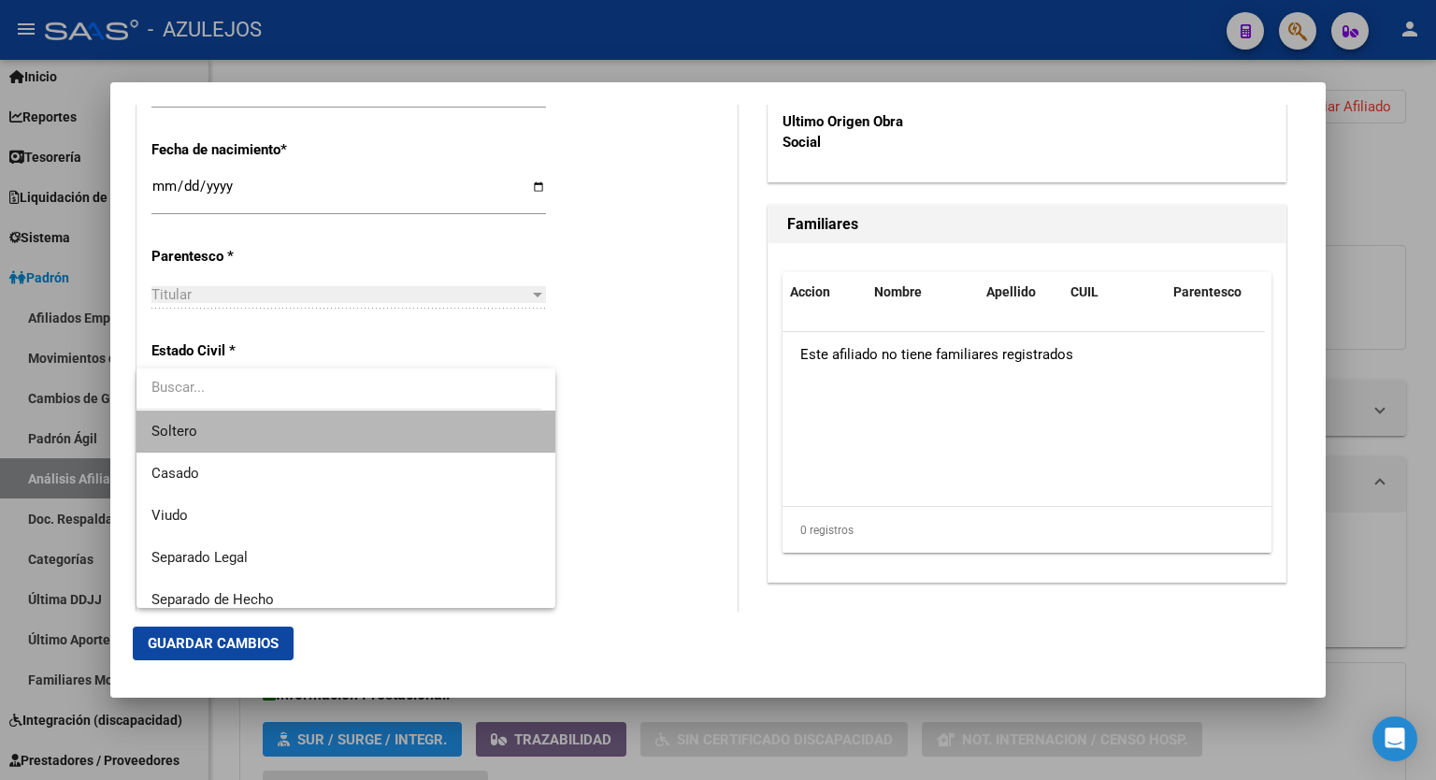
click at [468, 413] on span "Soltero" at bounding box center [346, 432] width 389 height 42
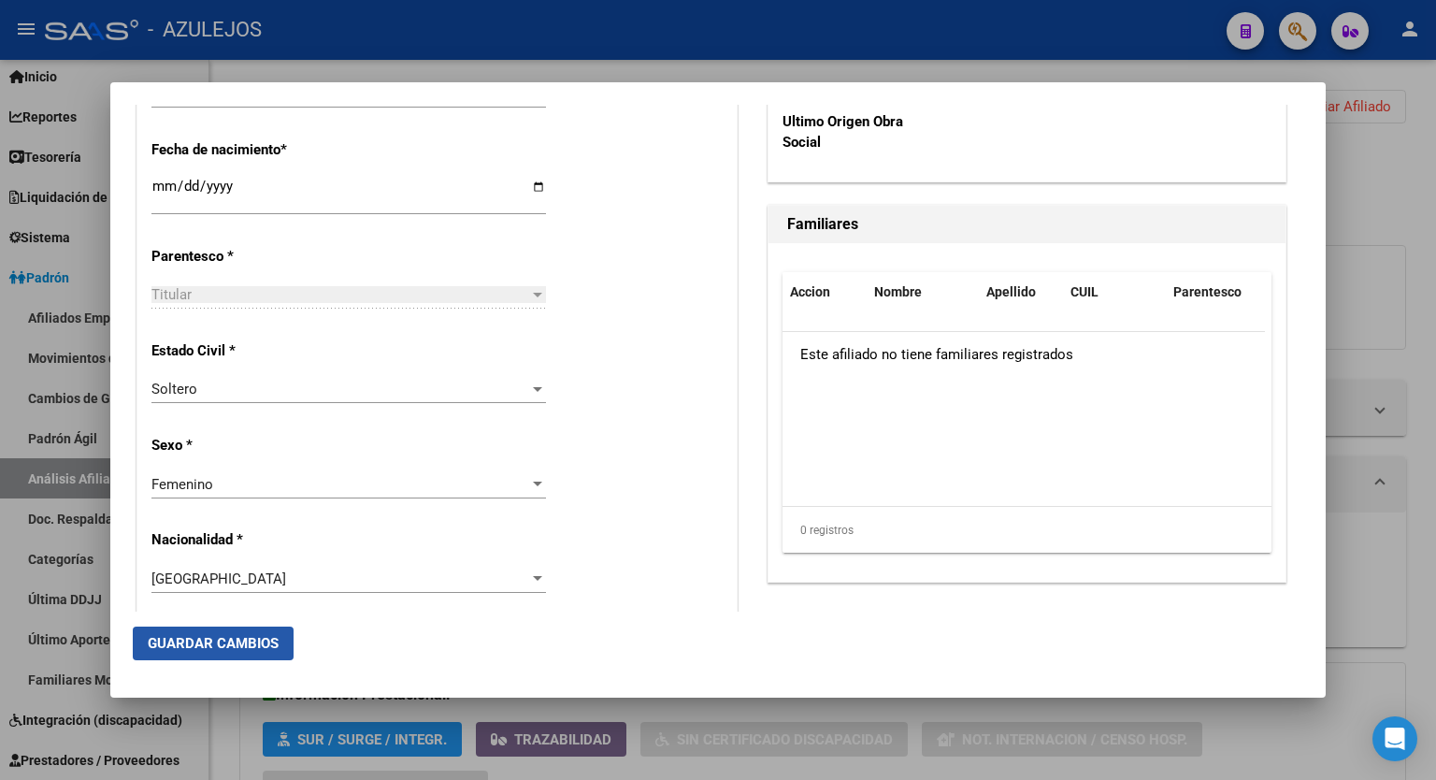
click at [252, 646] on span "Guardar Cambios" at bounding box center [213, 643] width 131 height 17
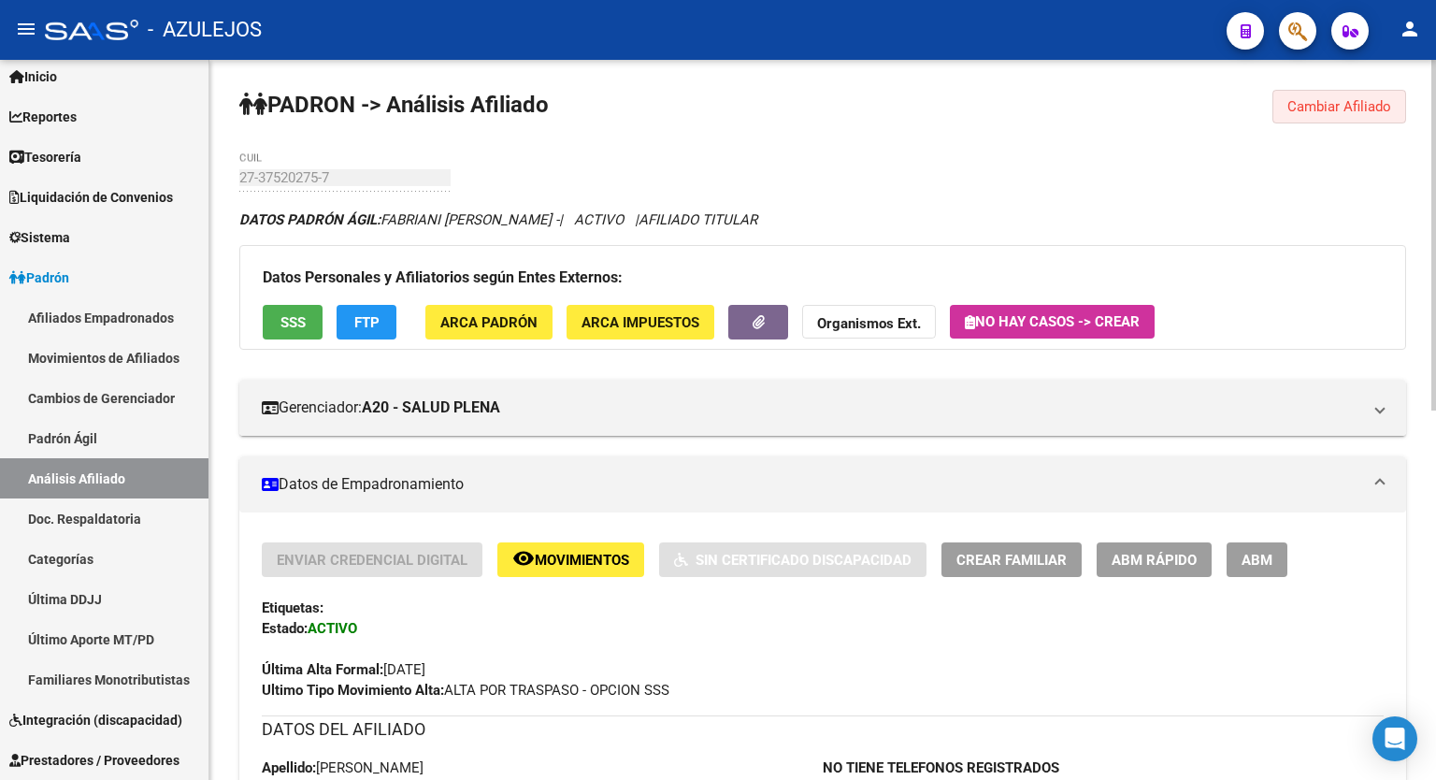
click at [1336, 106] on span "Cambiar Afiliado" at bounding box center [1340, 106] width 104 height 17
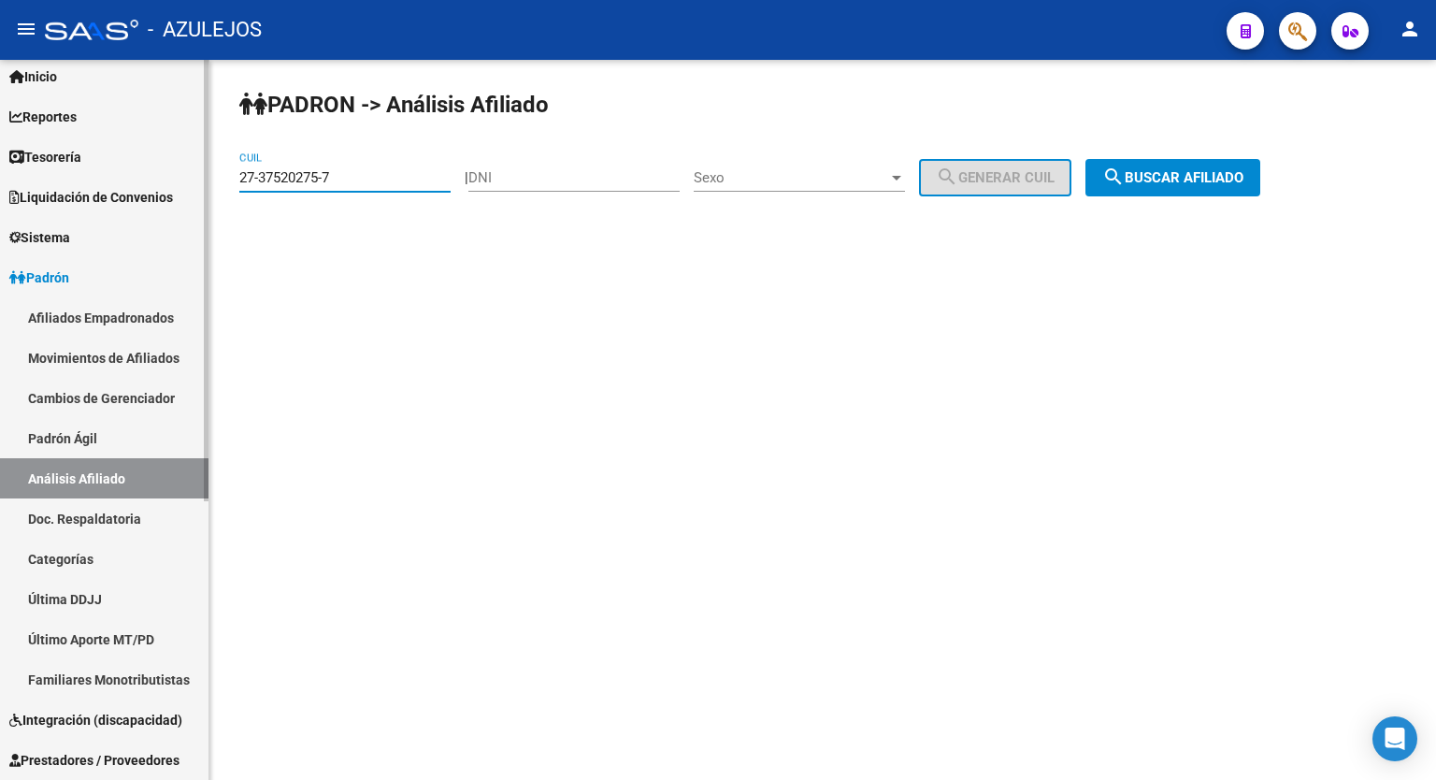
drag, startPoint x: 371, startPoint y: 175, endPoint x: 124, endPoint y: 192, distance: 247.5
click at [124, 192] on mat-sidenav-container "Firma Express Inicio Calendario SSS Instructivos Contacto OS Reportes Tablero d…" at bounding box center [718, 420] width 1436 height 720
paste input "94652991-0"
click at [1206, 166] on button "search Buscar afiliado" at bounding box center [1173, 177] width 175 height 37
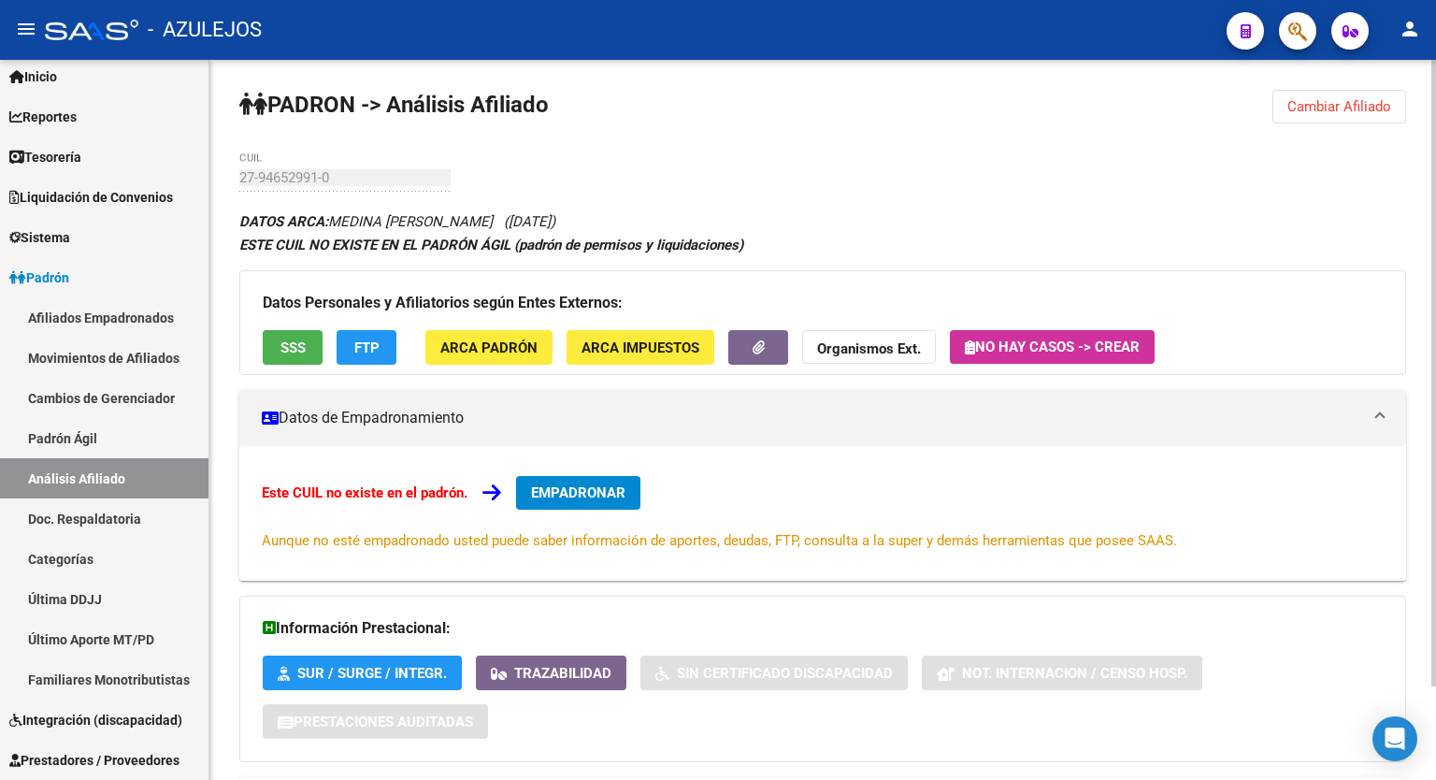
click at [574, 498] on span "EMPADRONAR" at bounding box center [578, 492] width 94 height 17
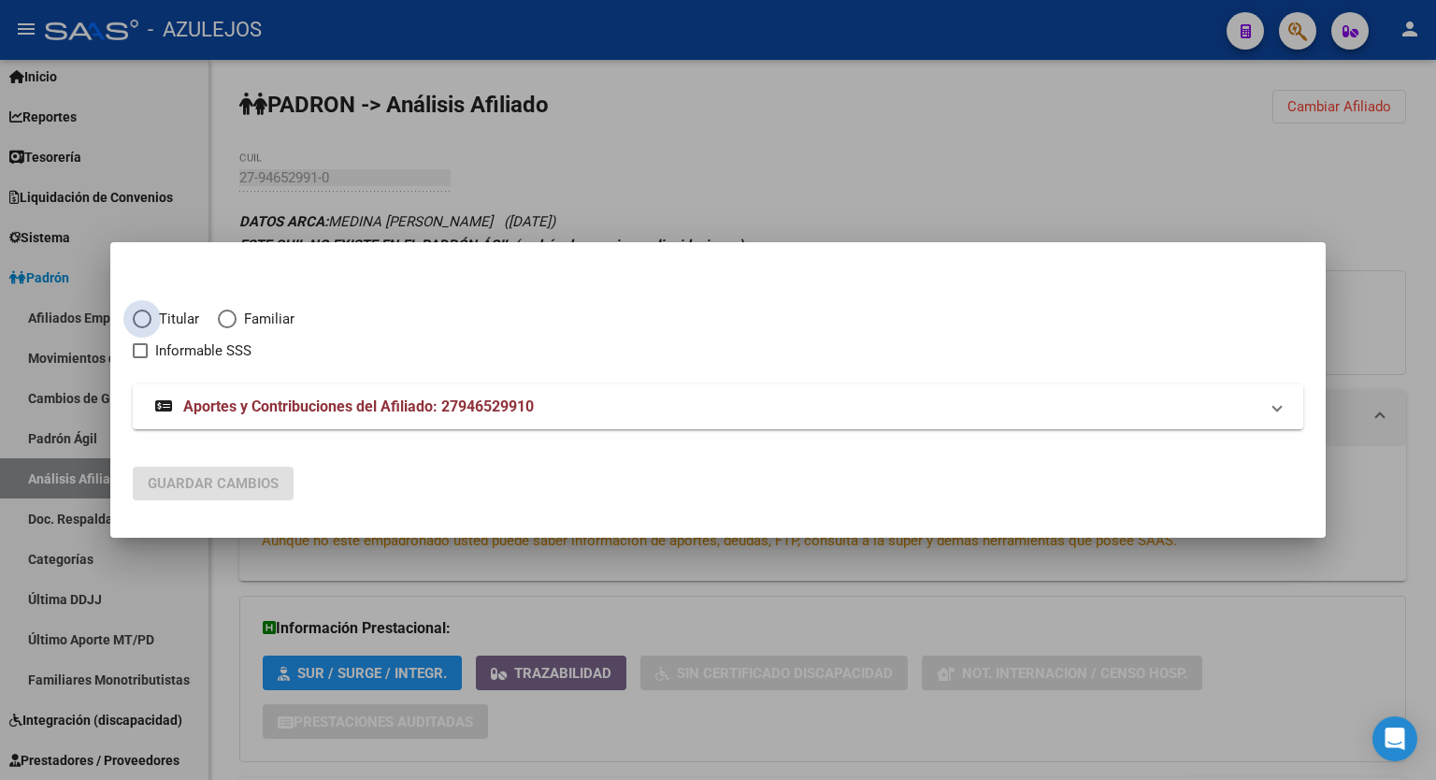
click at [143, 324] on span "Elija una opción" at bounding box center [142, 319] width 19 height 19
click at [143, 324] on input "Titular" at bounding box center [142, 319] width 19 height 19
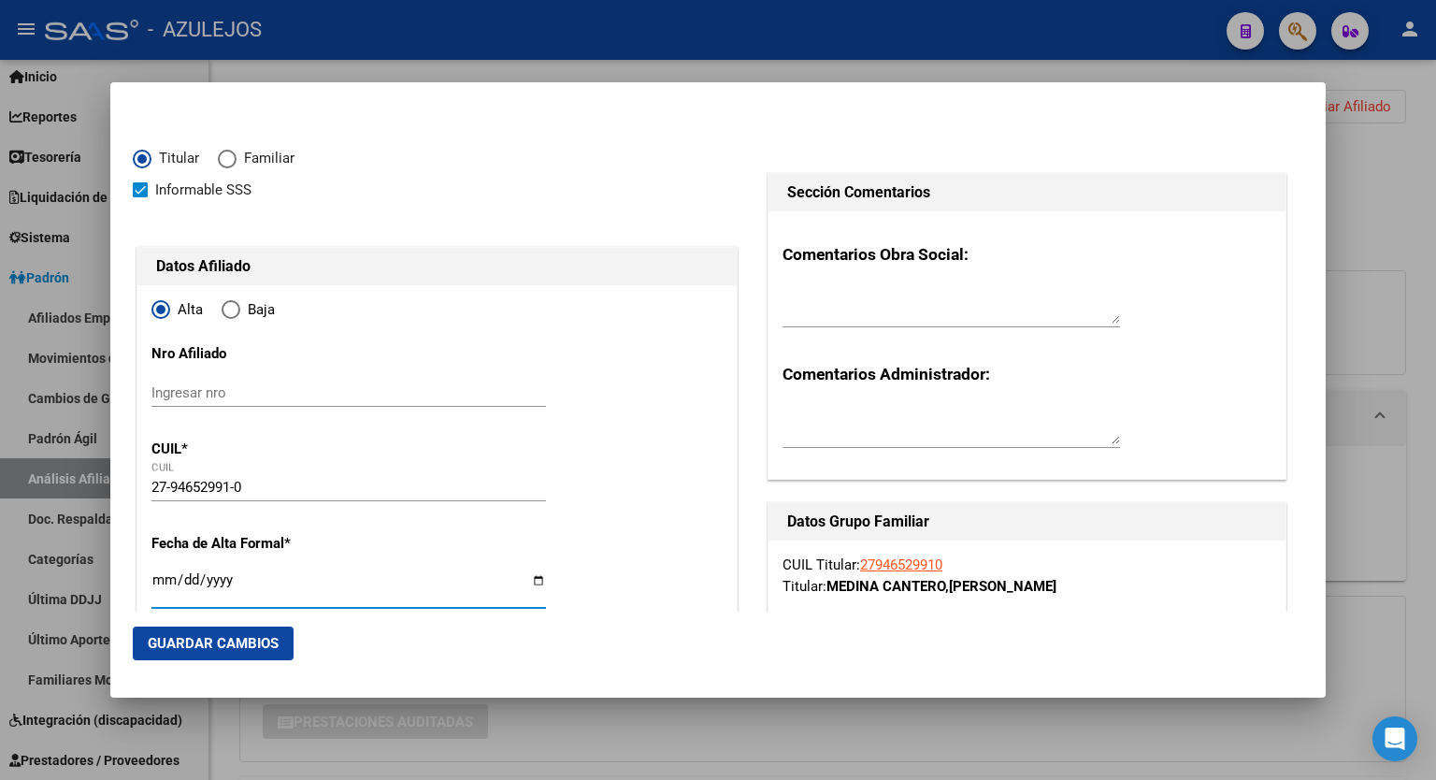
click at [539, 578] on input "Ingresar fecha" at bounding box center [349, 587] width 395 height 30
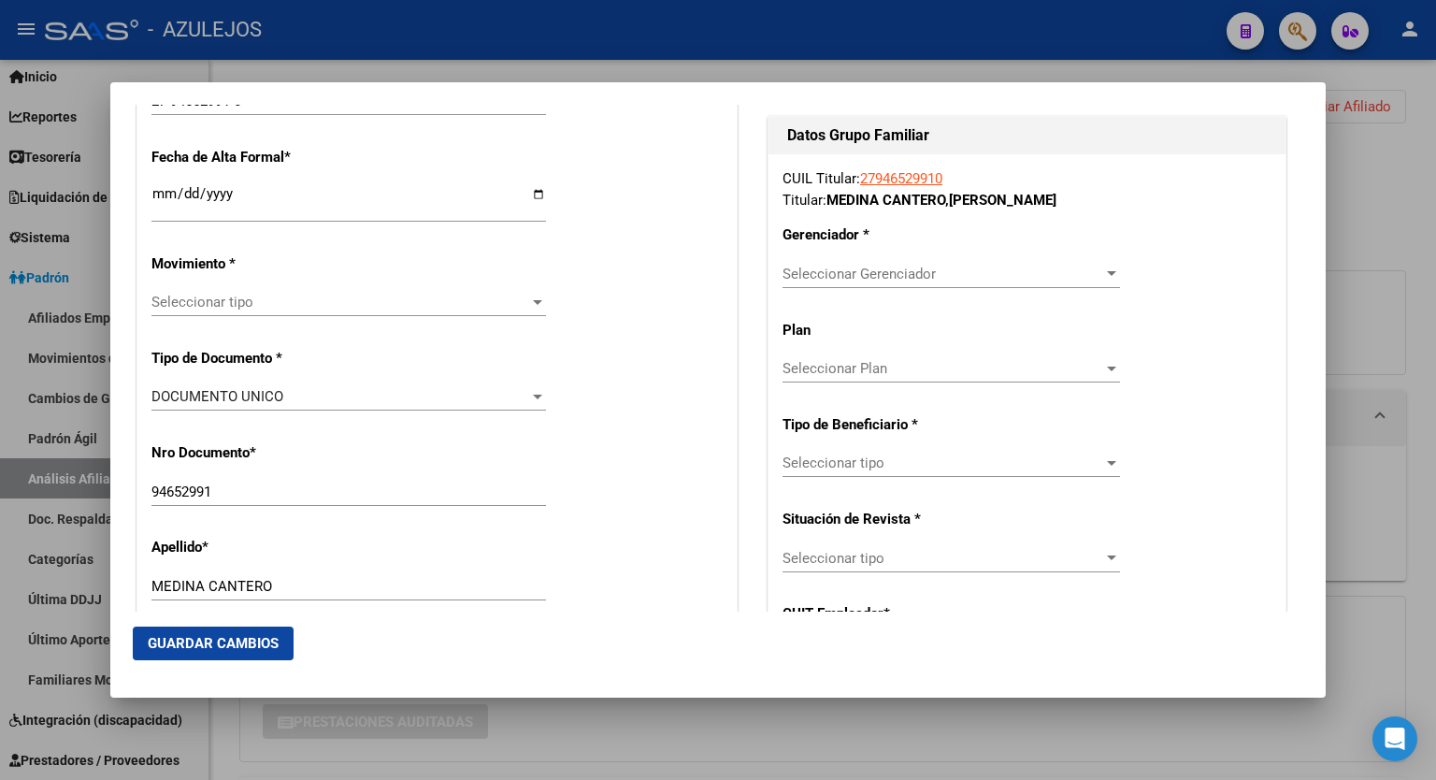
scroll to position [410, 0]
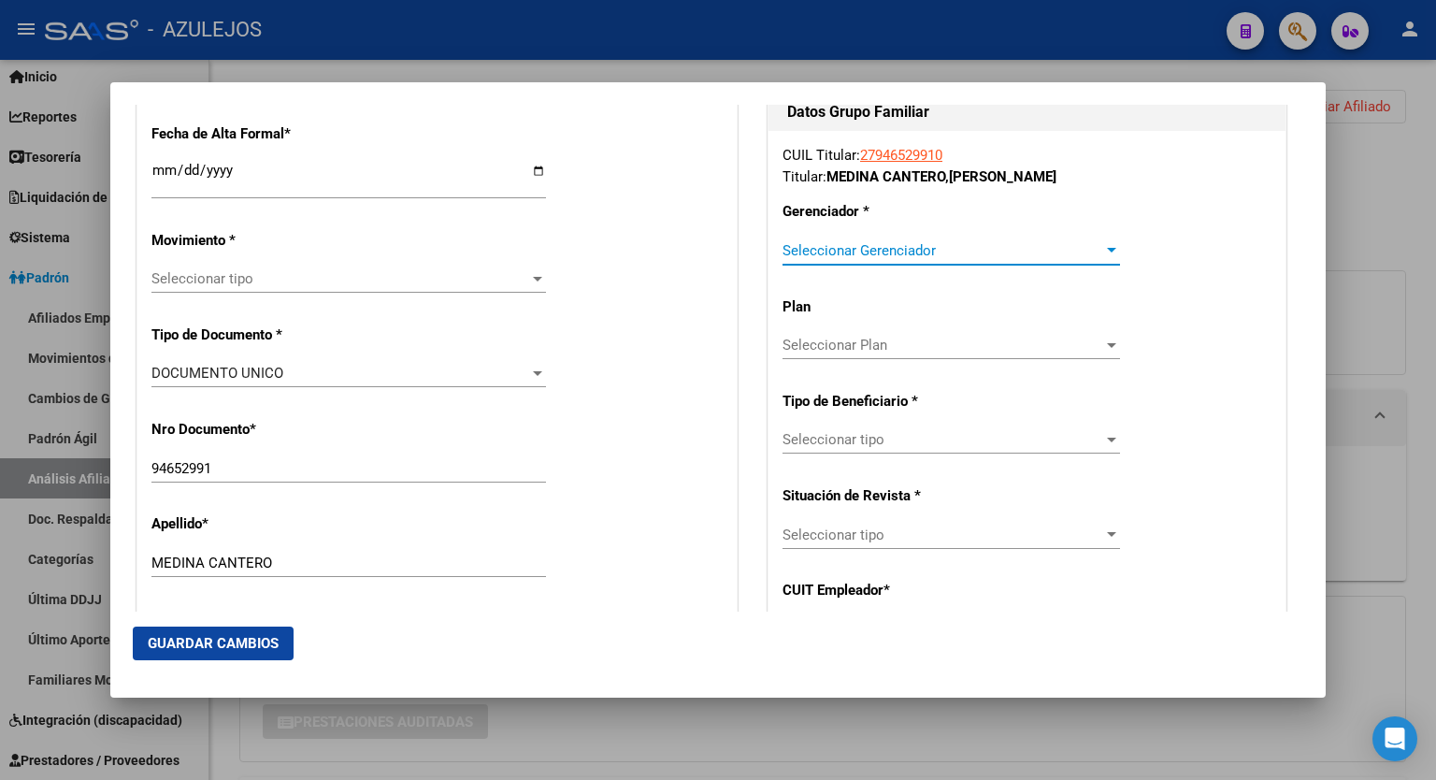
click at [1104, 252] on div at bounding box center [1112, 250] width 17 height 15
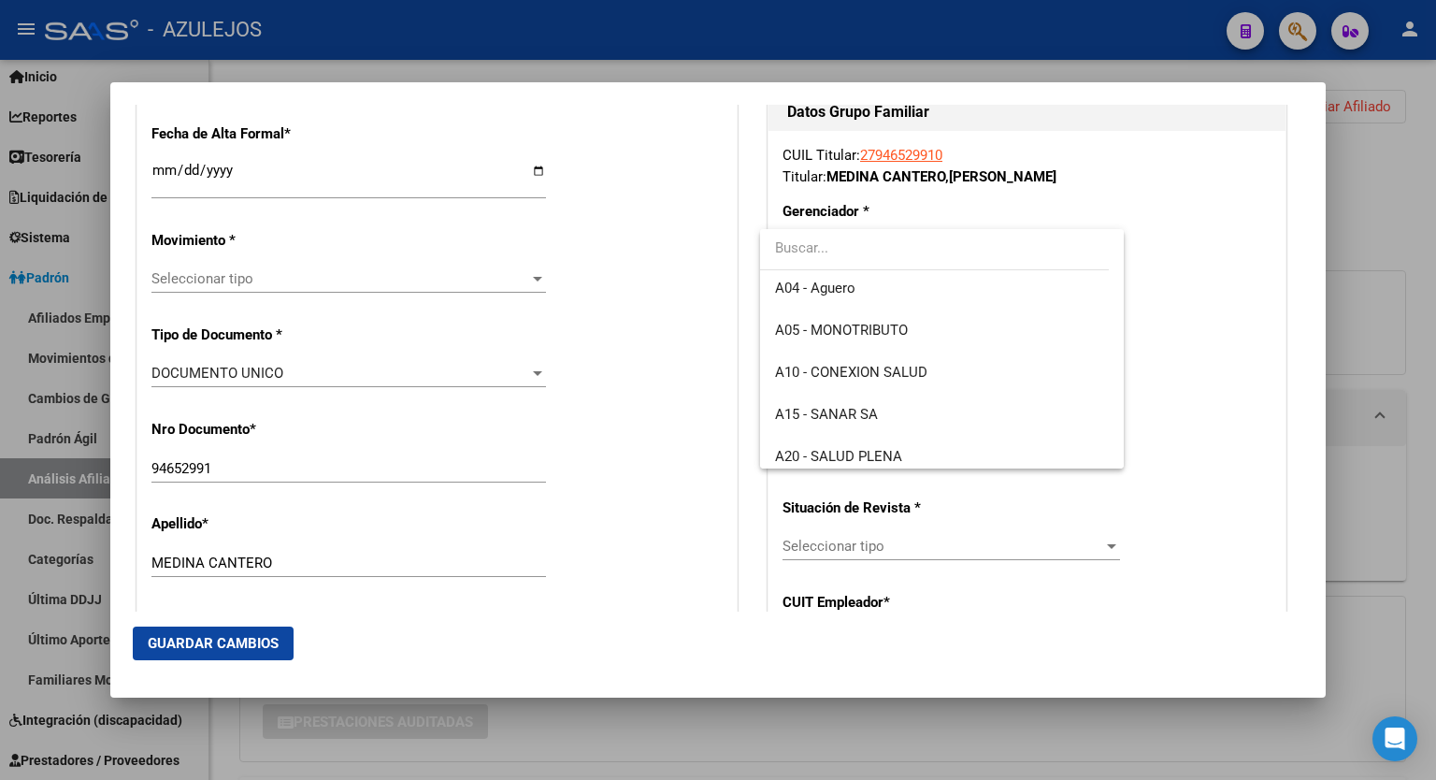
scroll to position [149, 0]
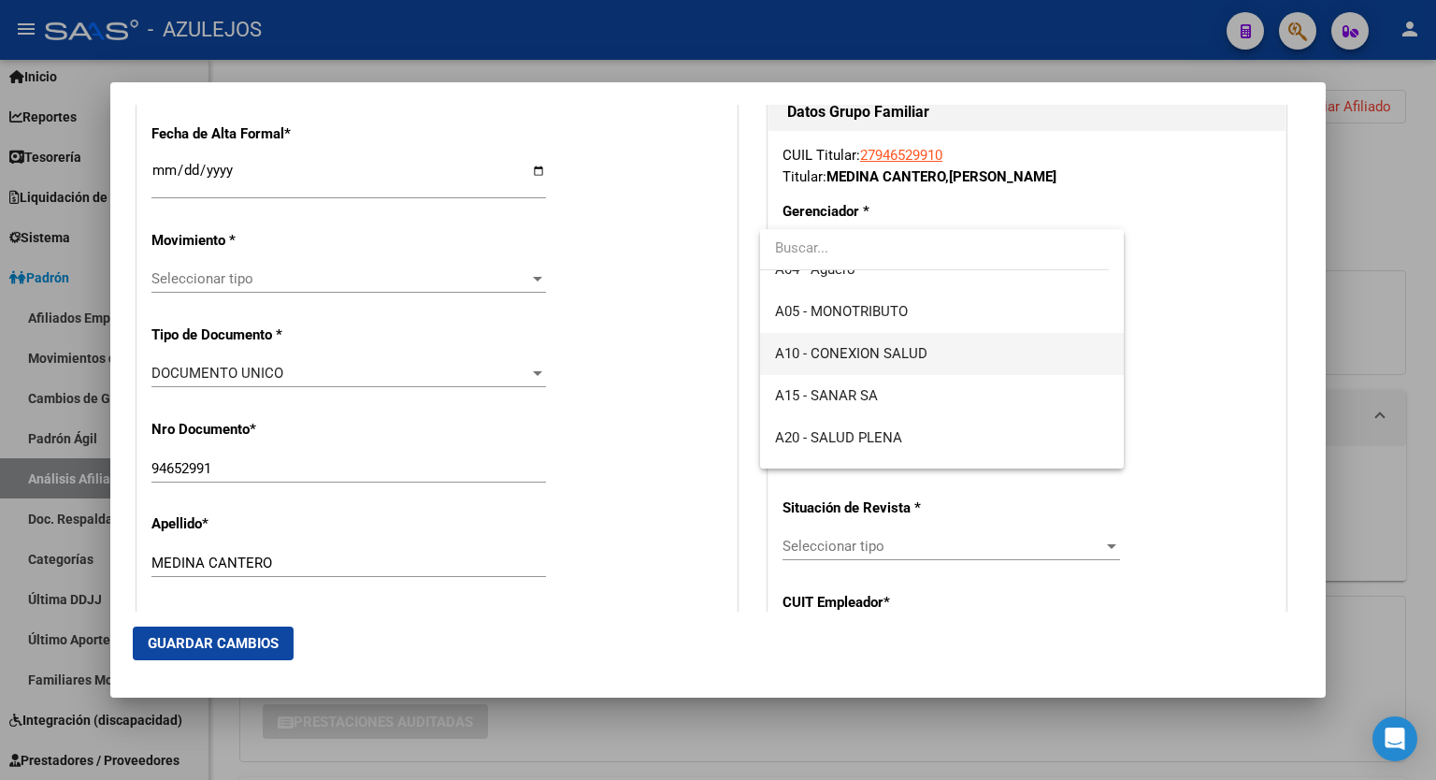
click at [967, 354] on span "A10 - CONEXION SALUD" at bounding box center [942, 354] width 334 height 42
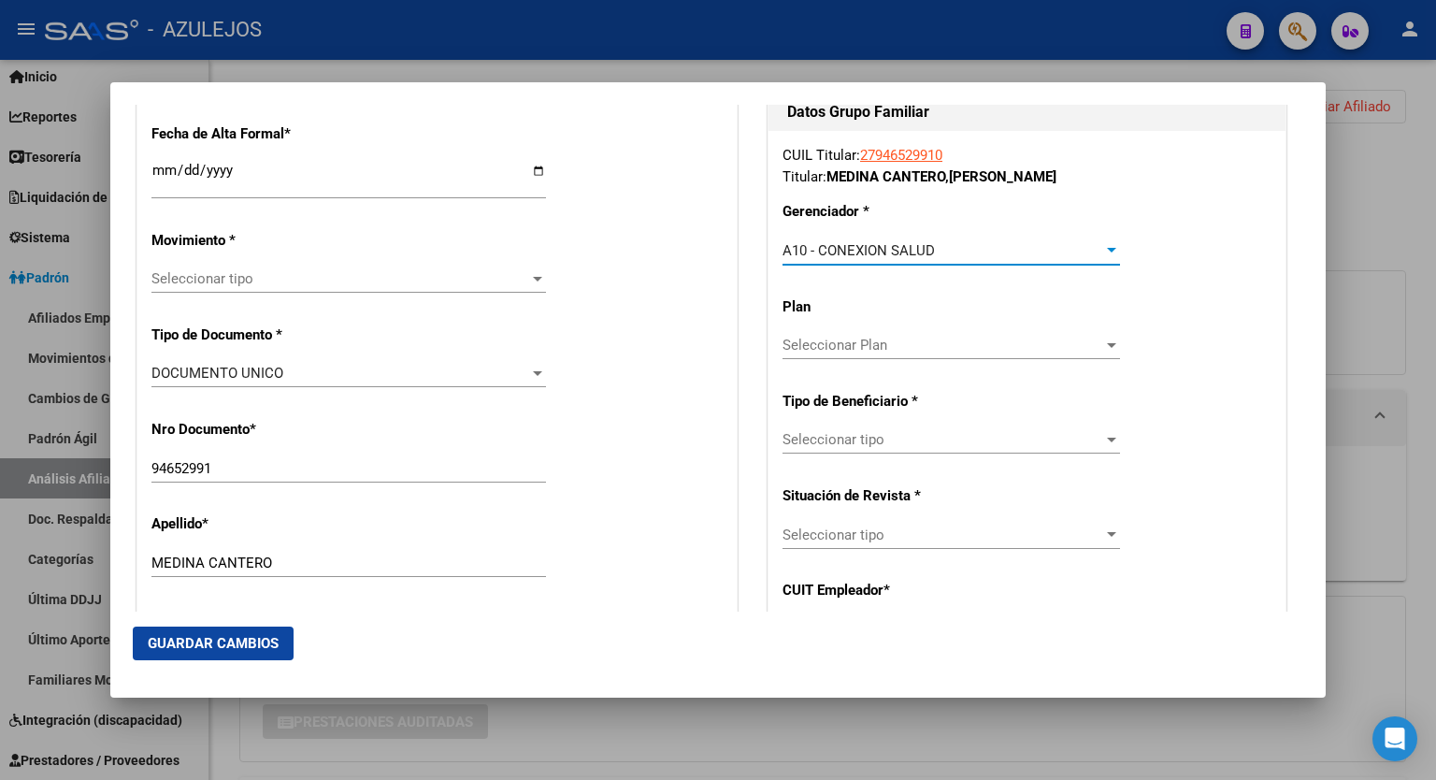
click at [1104, 436] on div at bounding box center [1112, 439] width 17 height 15
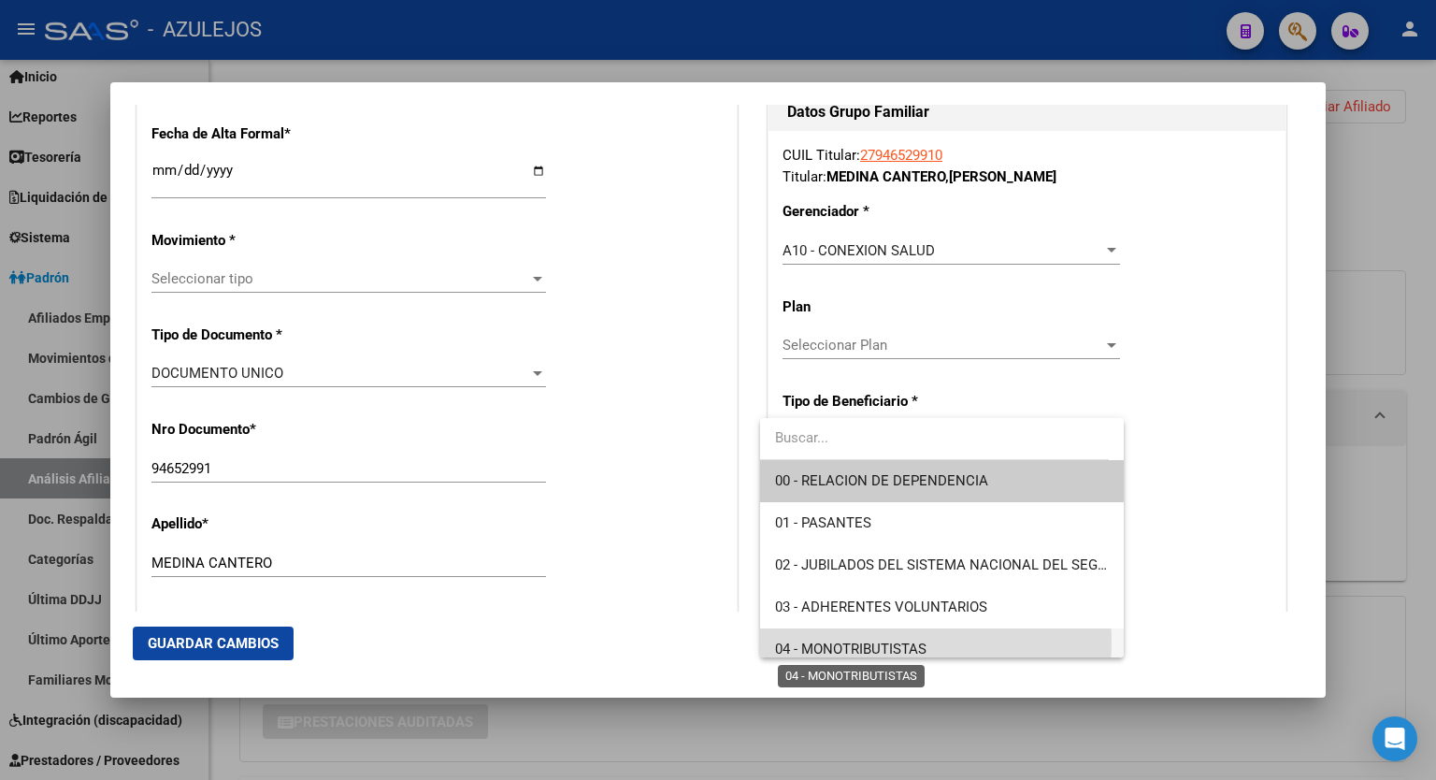
click at [909, 642] on span "04 - MONOTRIBUTISTAS" at bounding box center [851, 649] width 152 height 17
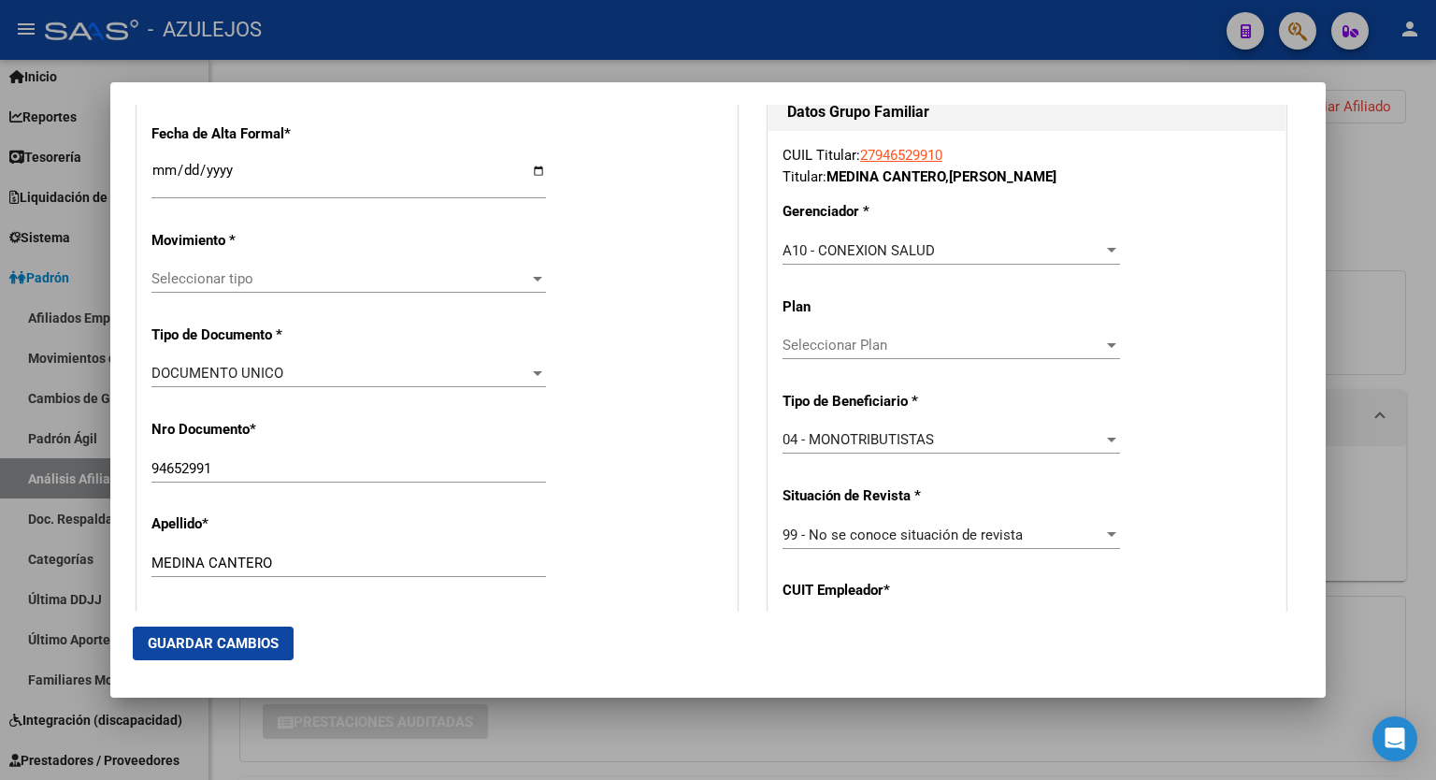
click at [529, 287] on div "Seleccionar tipo Seleccionar tipo" at bounding box center [349, 279] width 395 height 28
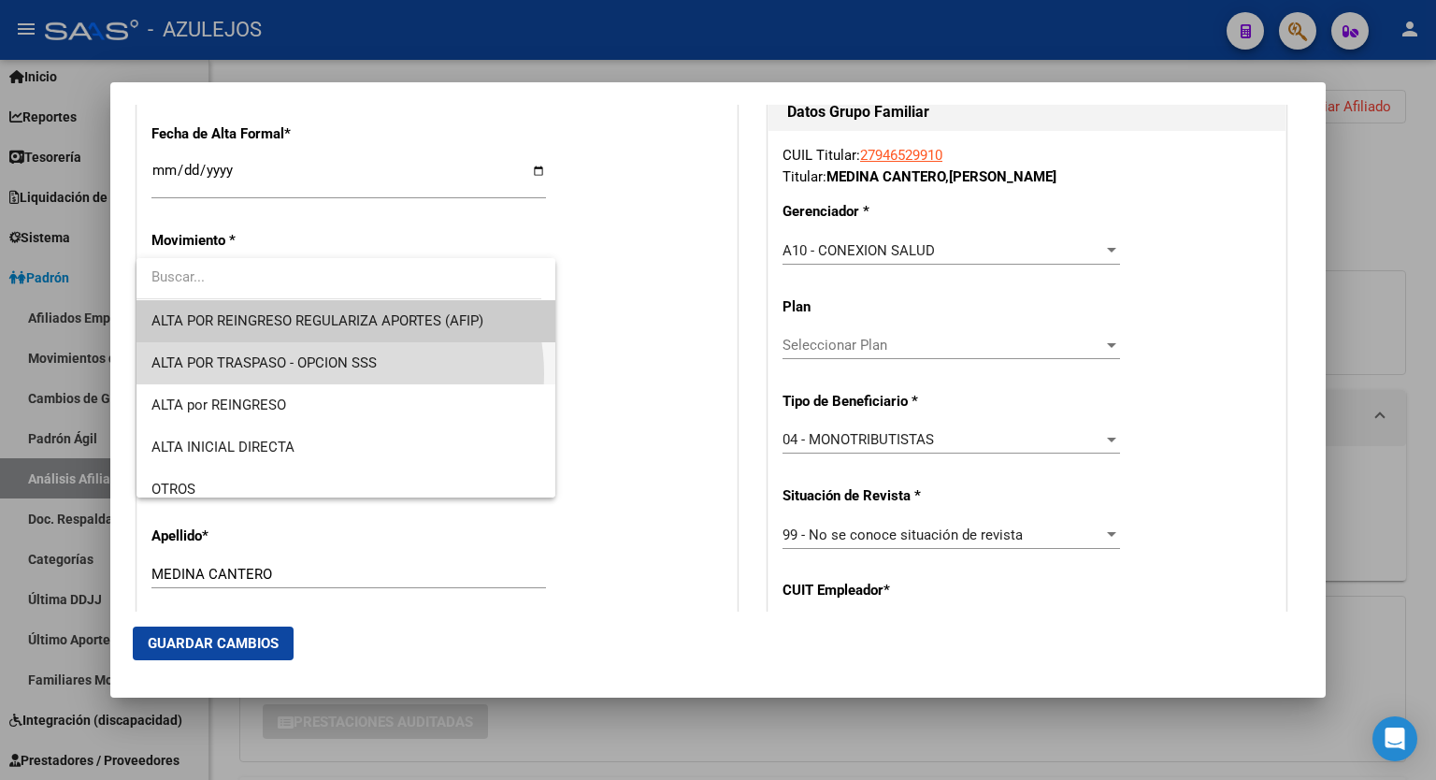
click at [336, 374] on span "ALTA POR TRASPASO - OPCION SSS" at bounding box center [346, 363] width 389 height 42
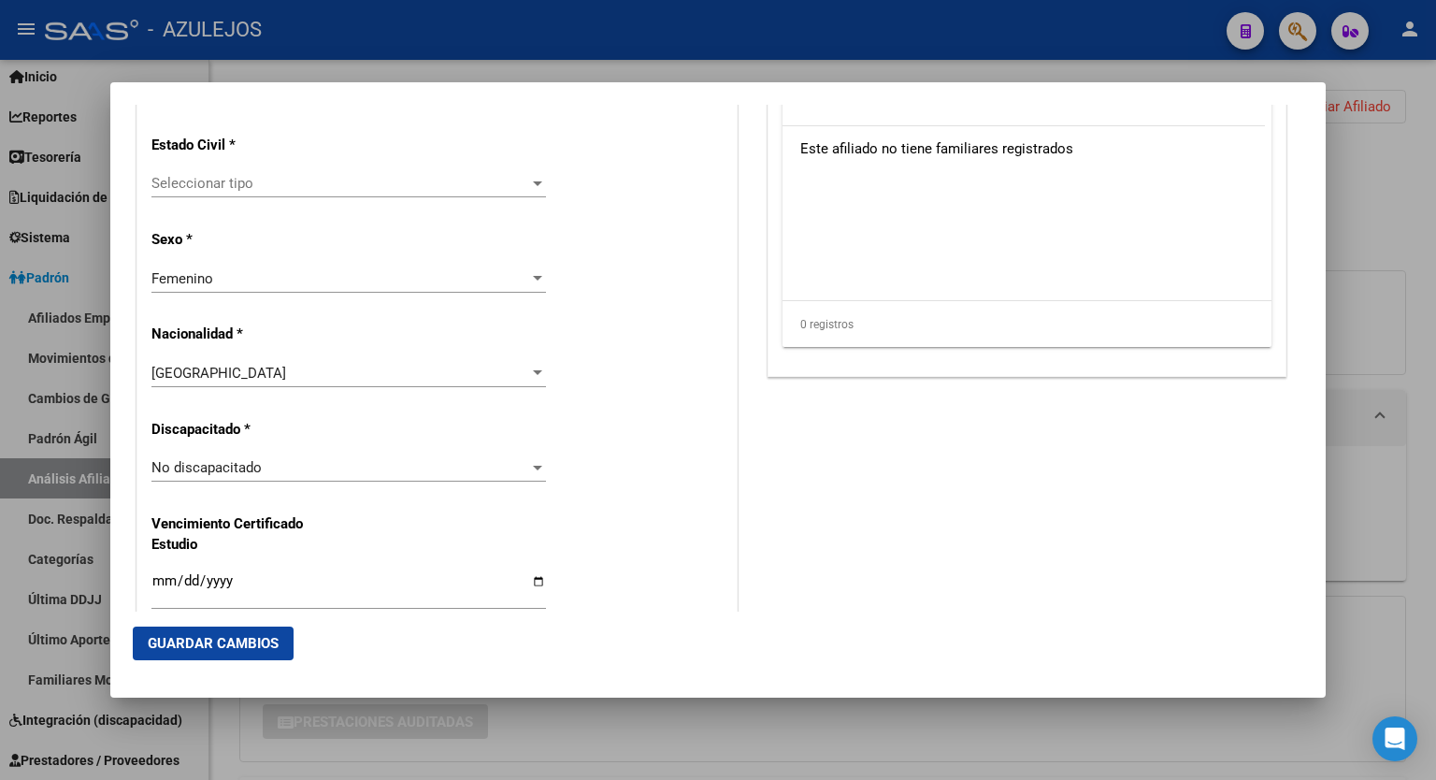
scroll to position [1203, 0]
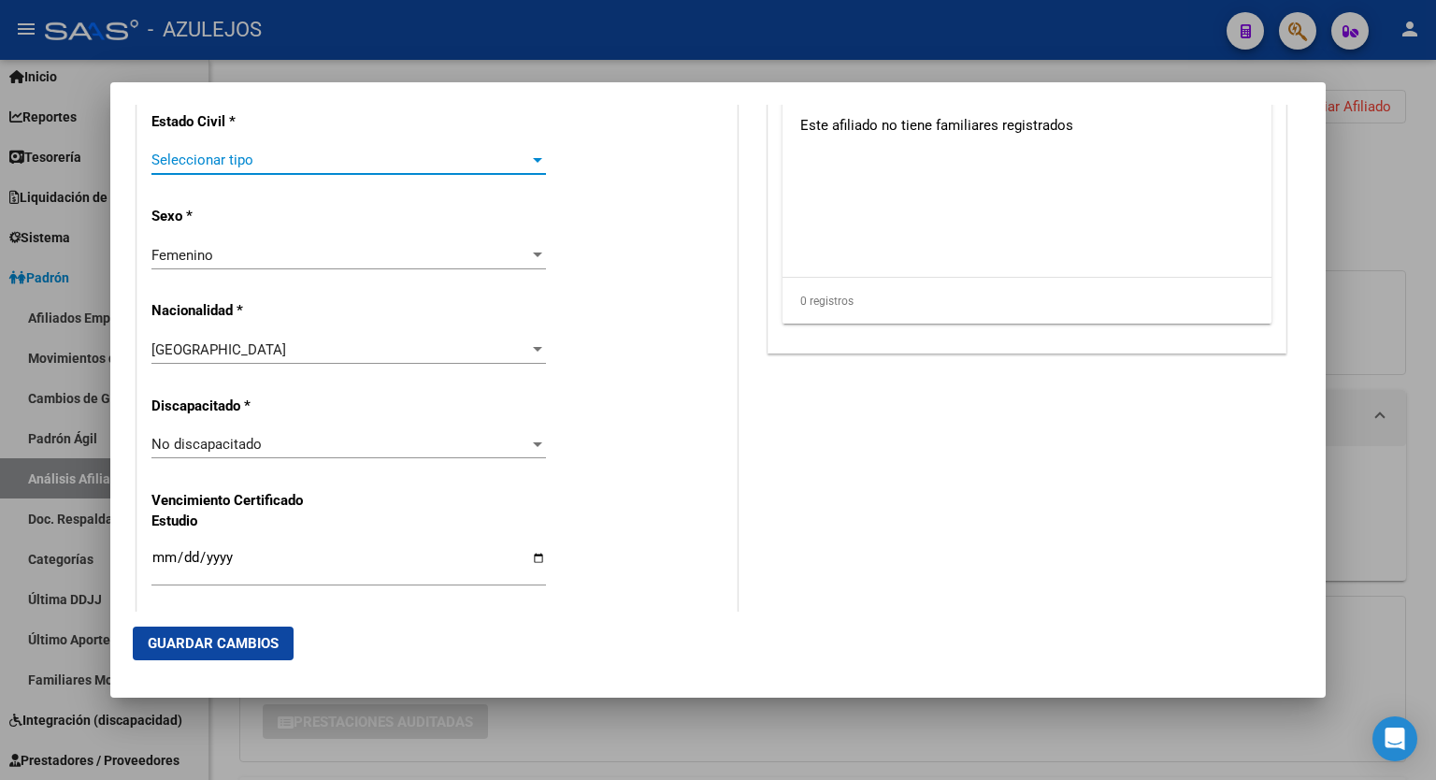
click at [532, 154] on div at bounding box center [537, 159] width 17 height 15
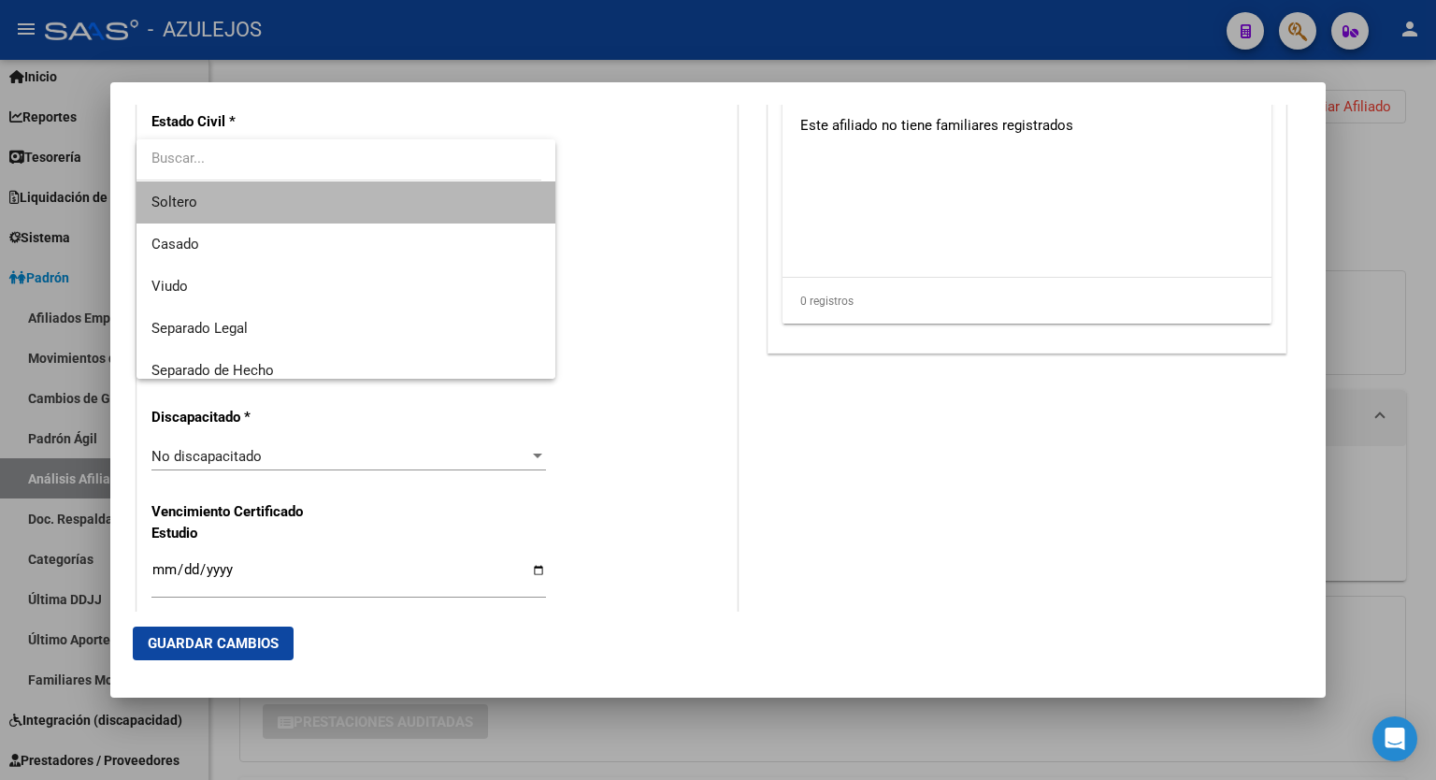
click at [425, 193] on span "Soltero" at bounding box center [346, 202] width 389 height 42
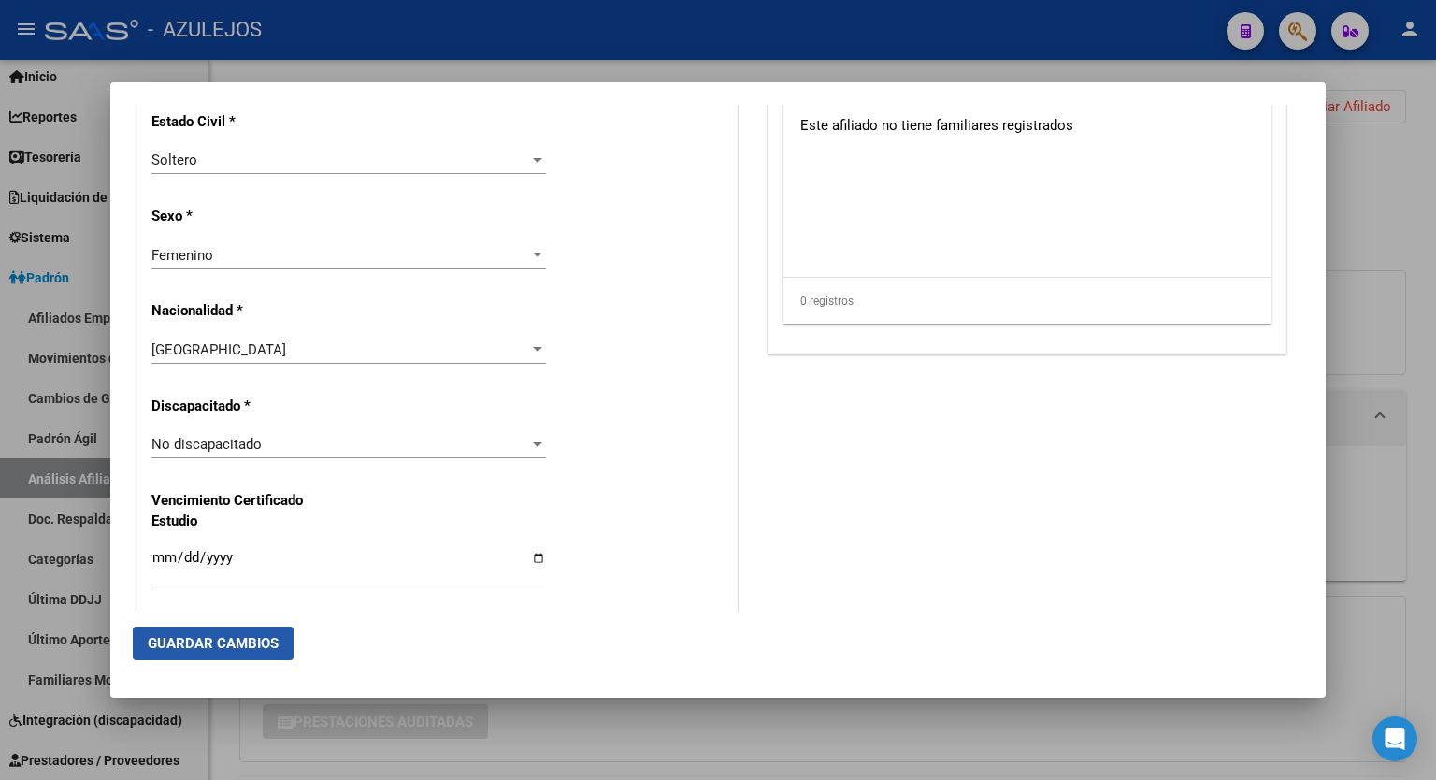
click at [183, 636] on span "Guardar Cambios" at bounding box center [213, 643] width 131 height 17
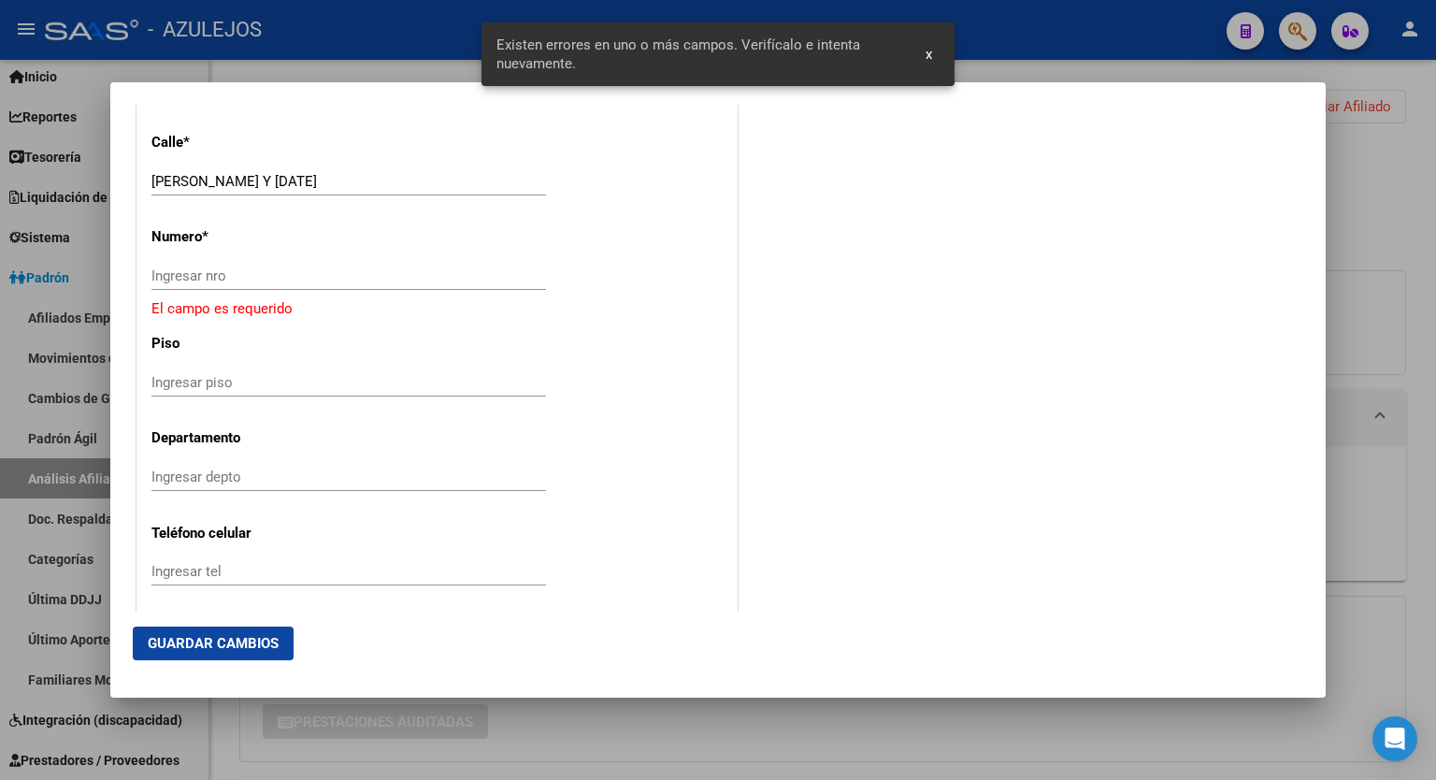
scroll to position [2090, 0]
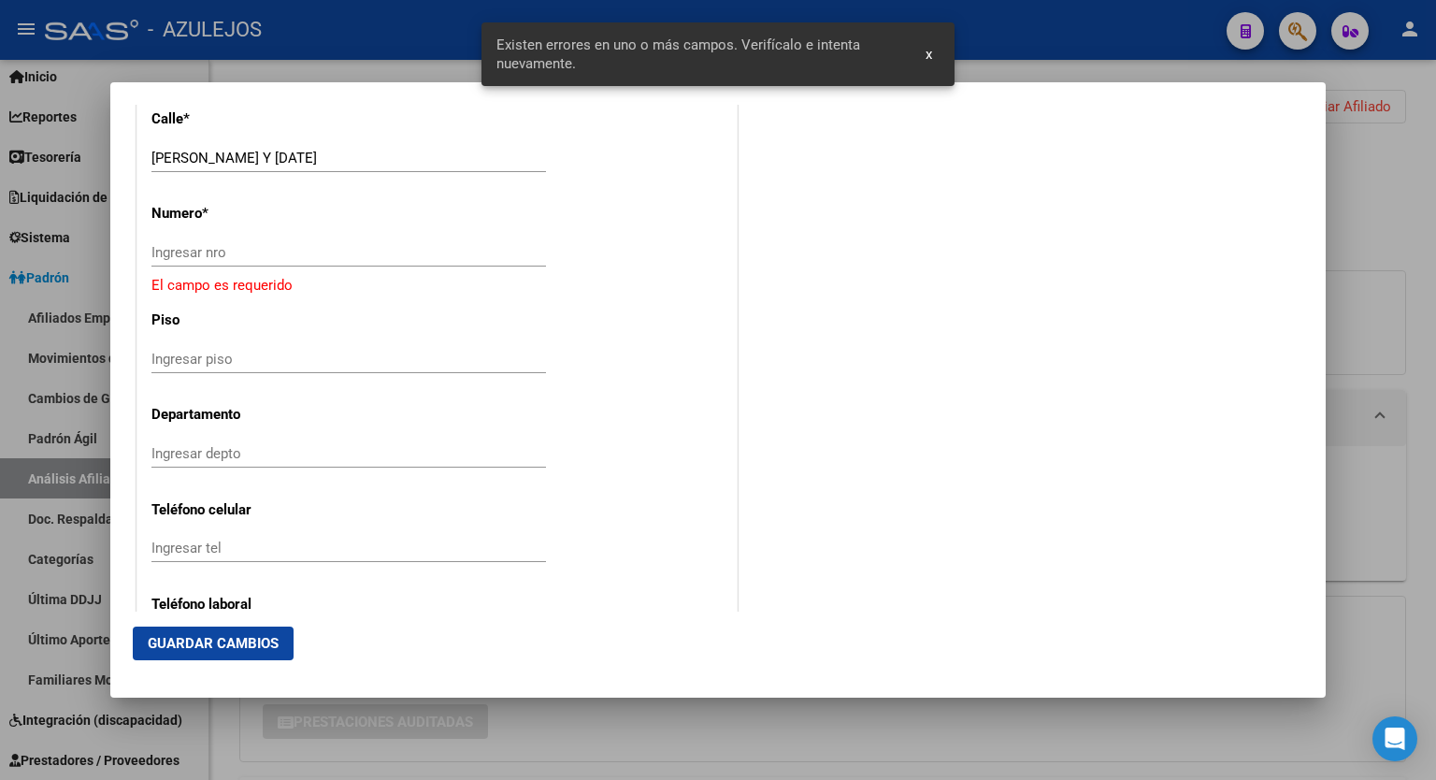
click at [309, 242] on div "Ingresar nro" at bounding box center [349, 252] width 395 height 28
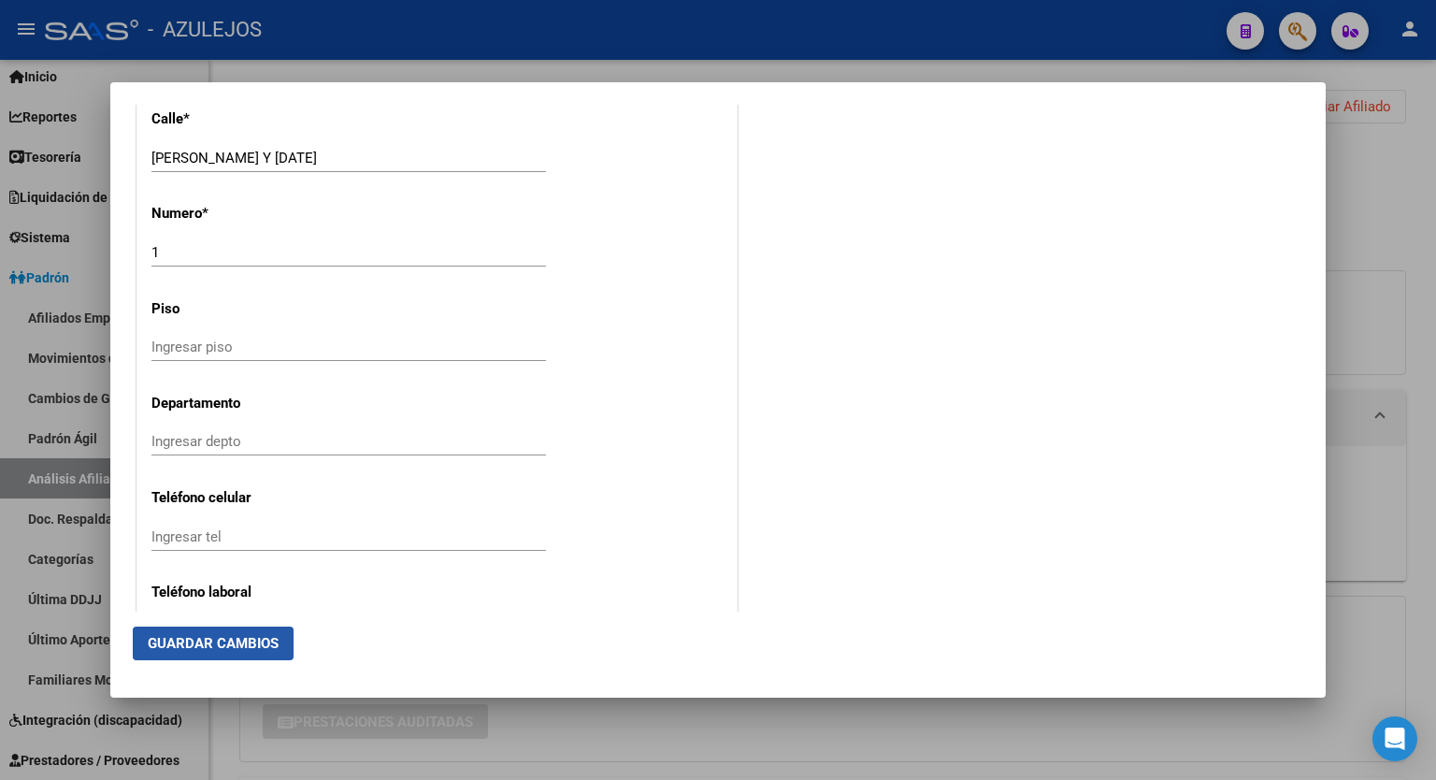
click at [220, 646] on span "Guardar Cambios" at bounding box center [213, 643] width 131 height 17
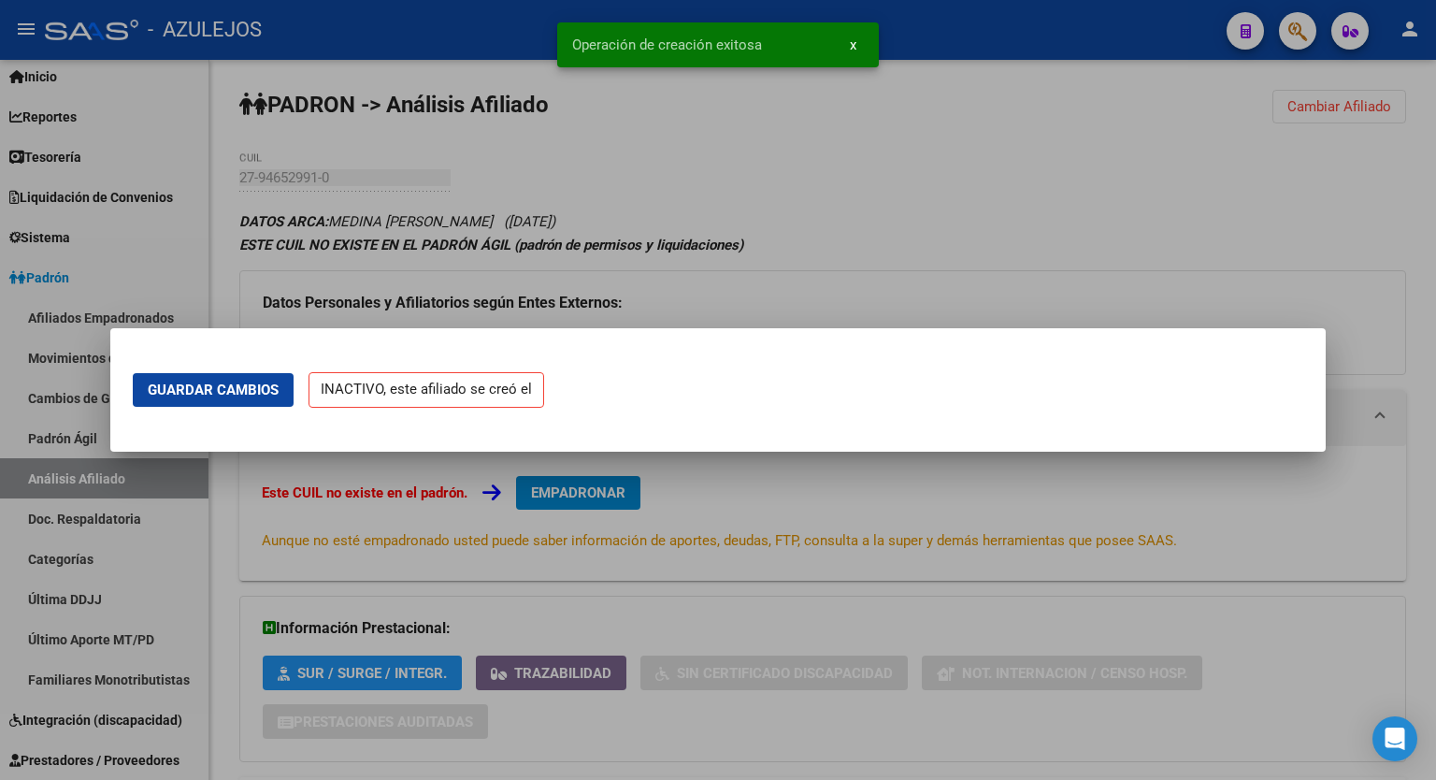
scroll to position [0, 0]
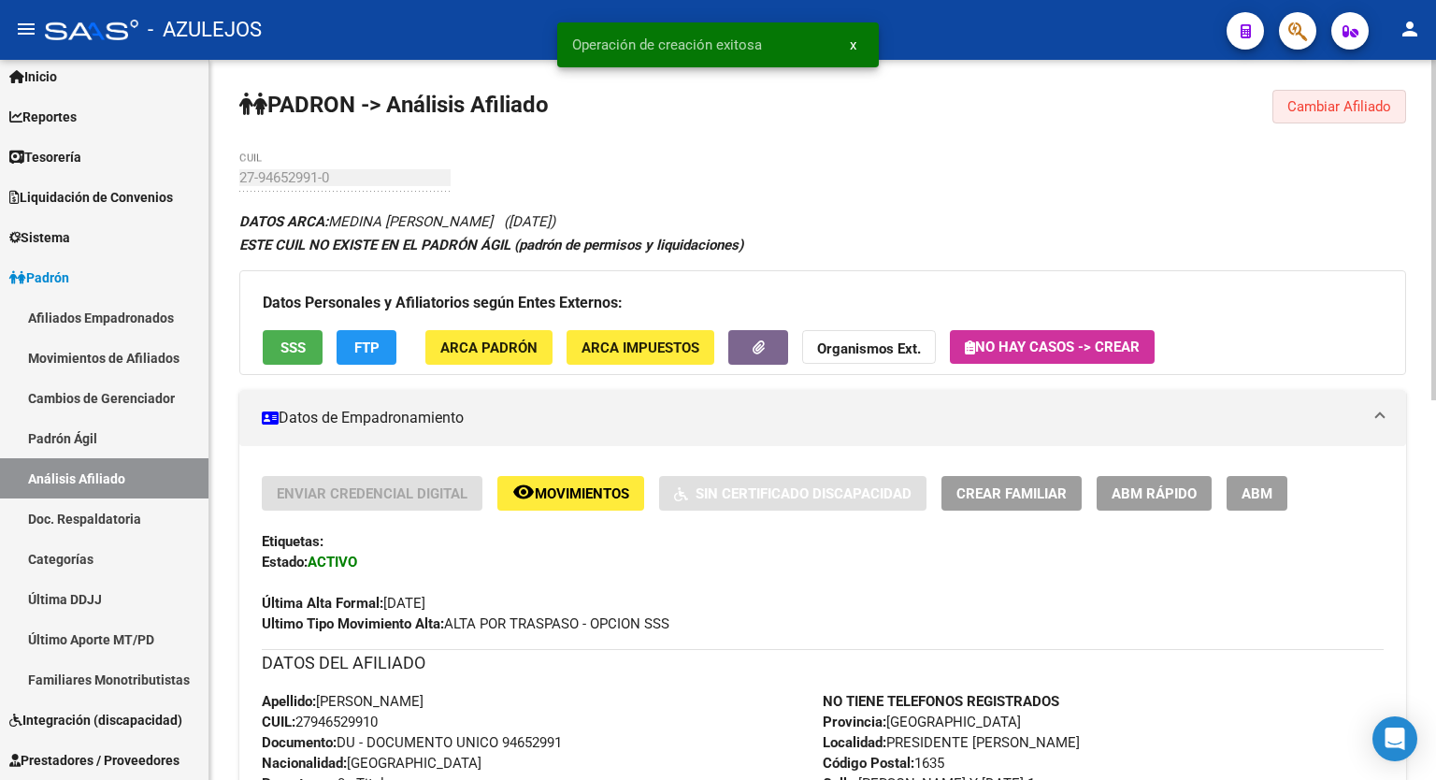
click at [1350, 110] on span "Cambiar Afiliado" at bounding box center [1340, 106] width 104 height 17
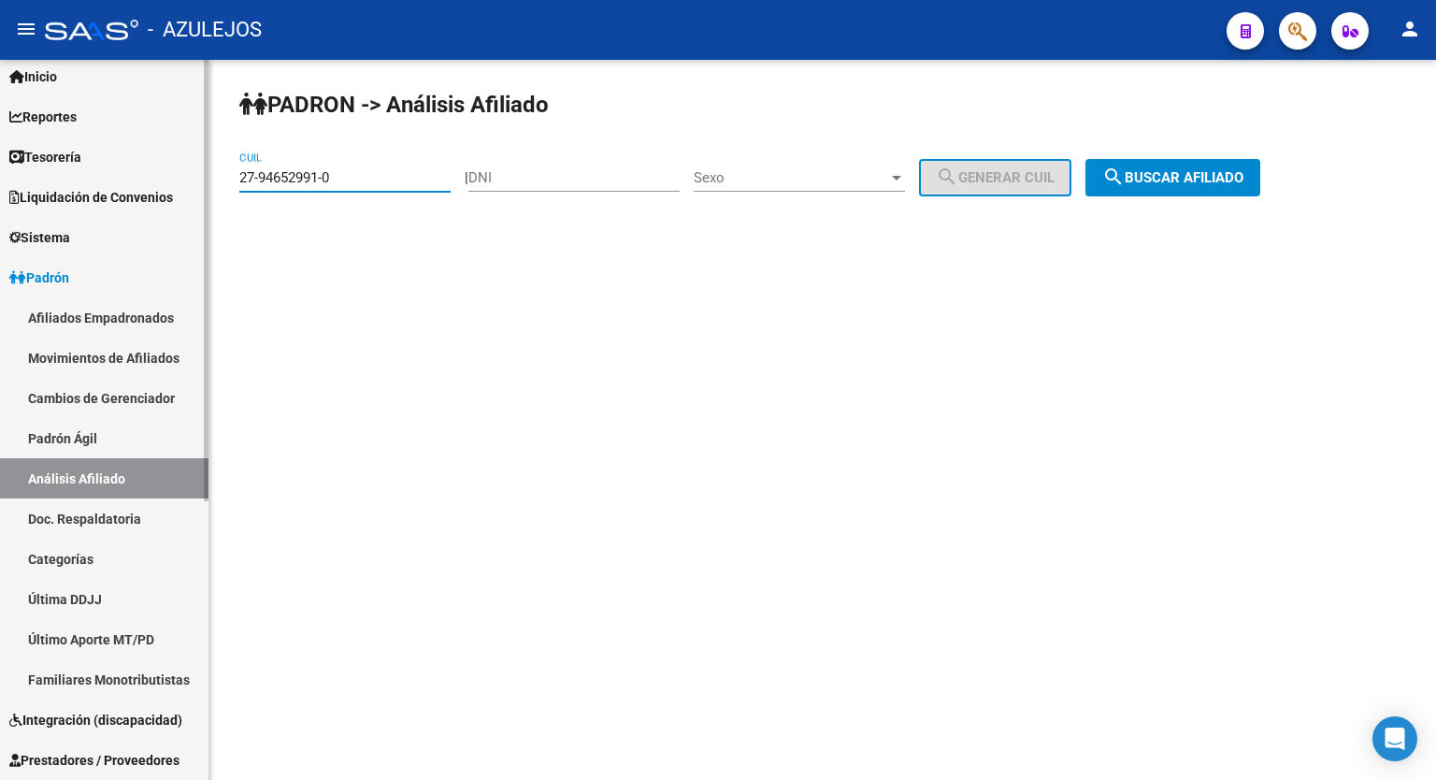
drag, startPoint x: 350, startPoint y: 177, endPoint x: 148, endPoint y: 184, distance: 202.1
click at [148, 184] on mat-sidenav-container "Firma Express Inicio Calendario SSS Instructivos Contacto OS Reportes Tablero d…" at bounding box center [718, 420] width 1436 height 720
paste input "22442570-3"
click at [1178, 181] on span "search Buscar afiliado" at bounding box center [1173, 177] width 141 height 17
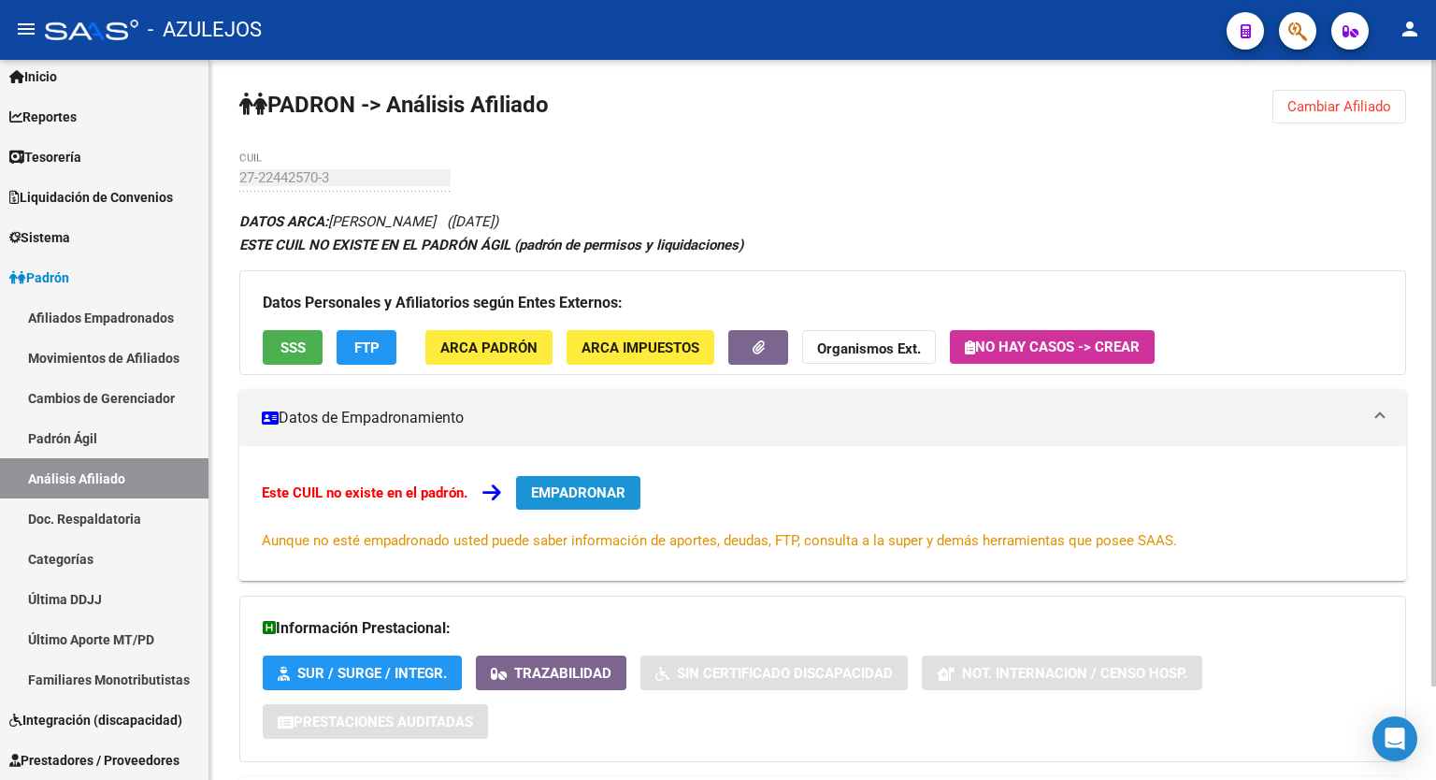
click at [585, 478] on button "EMPADRONAR" at bounding box center [578, 493] width 124 height 34
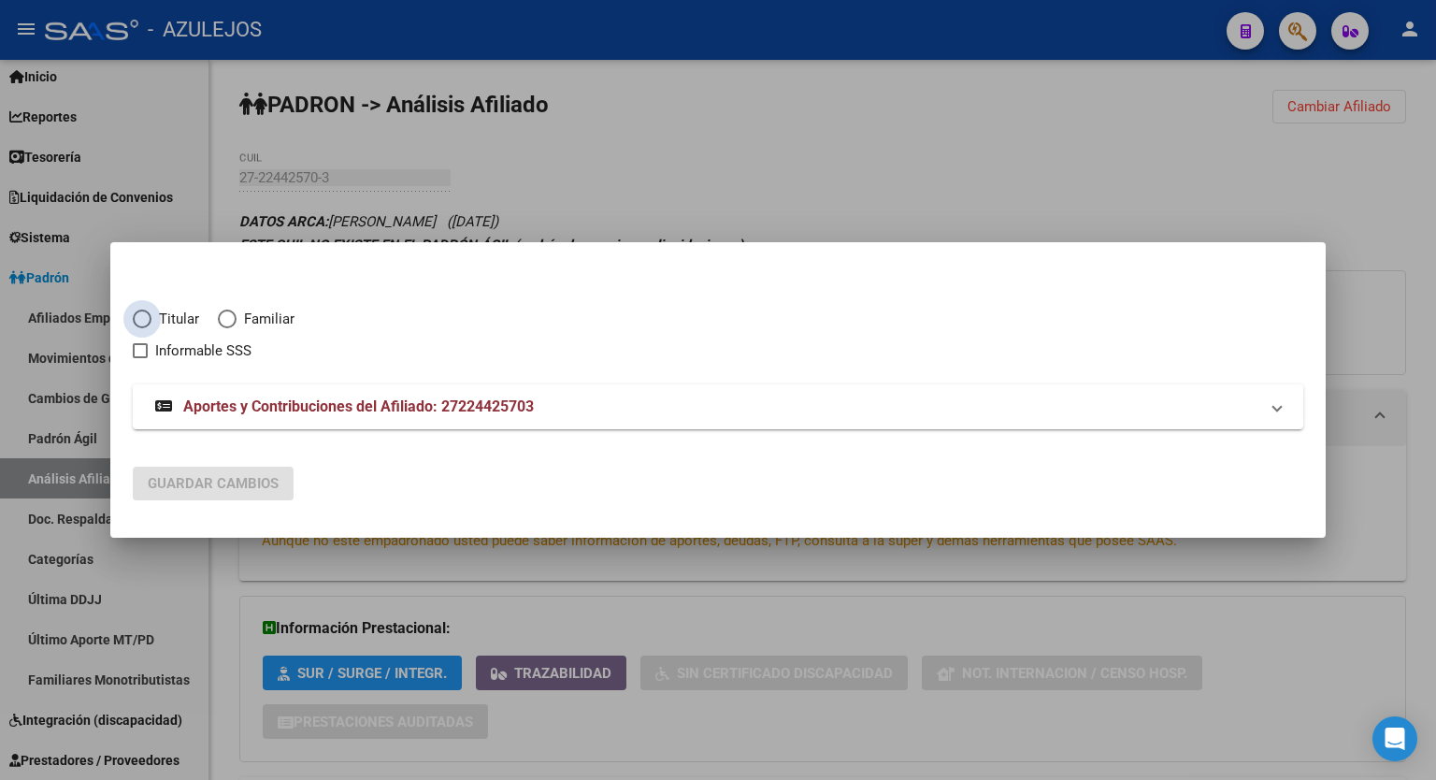
click at [138, 318] on span "Elija una opción" at bounding box center [142, 319] width 19 height 19
click at [138, 318] on input "Titular" at bounding box center [142, 319] width 19 height 19
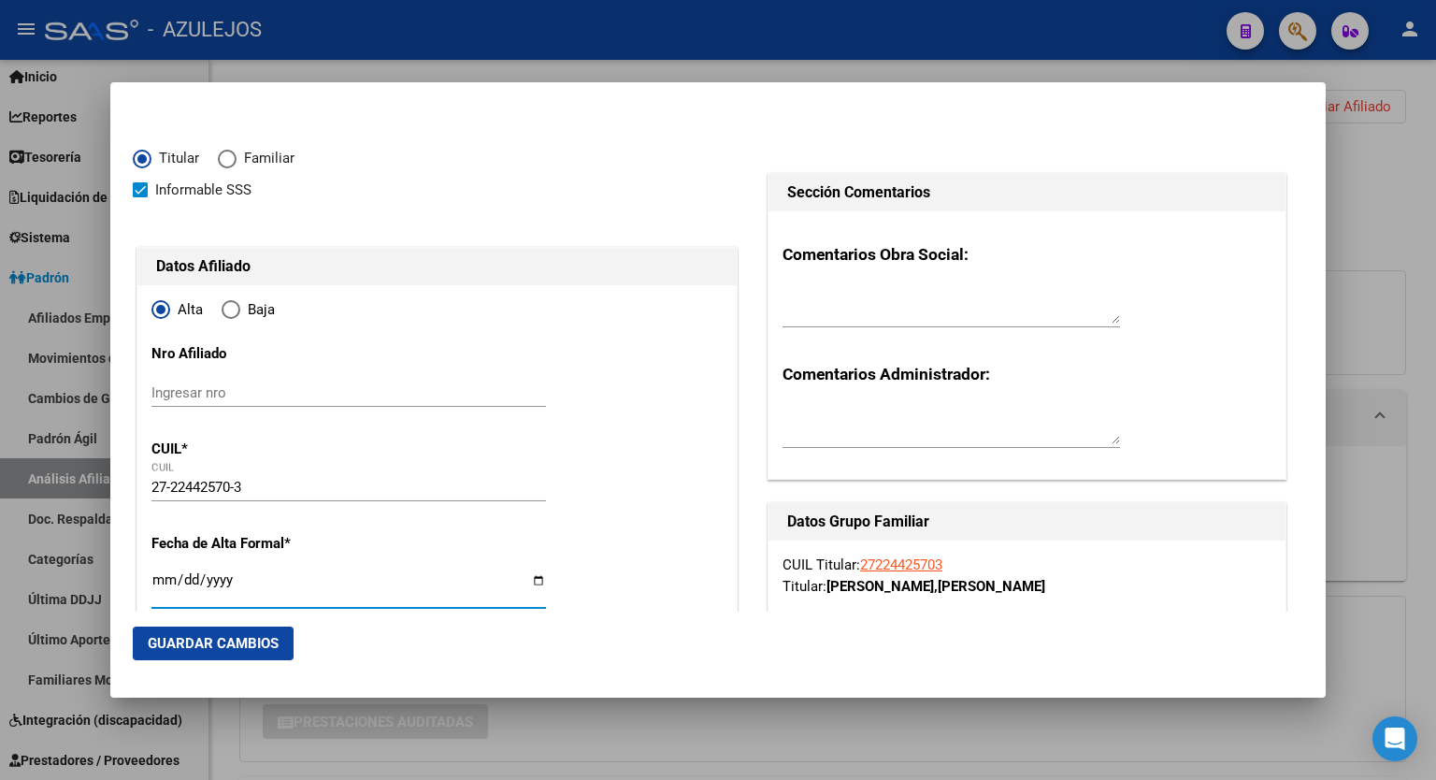
click at [533, 585] on input "Ingresar fecha" at bounding box center [349, 587] width 395 height 30
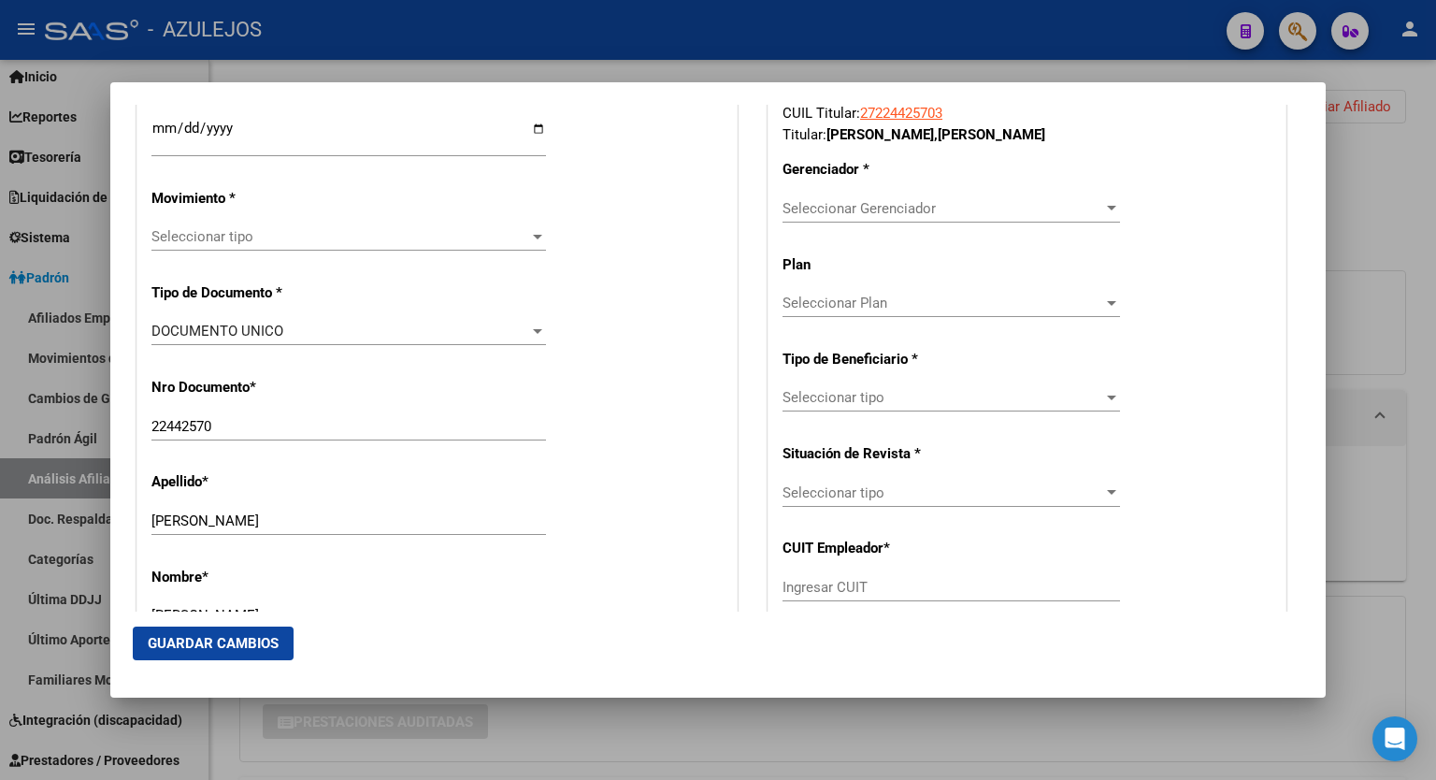
scroll to position [442, 0]
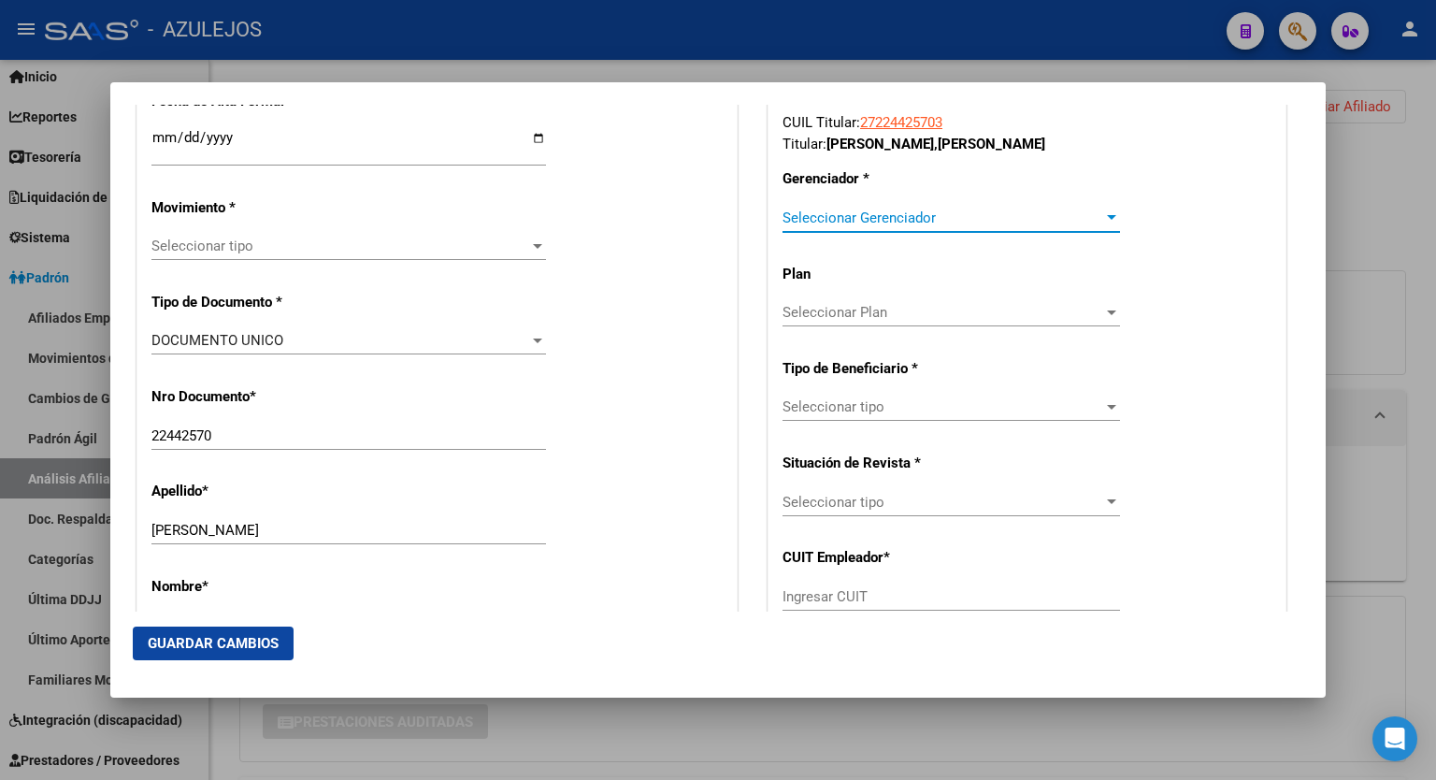
click at [1104, 213] on div at bounding box center [1112, 217] width 17 height 15
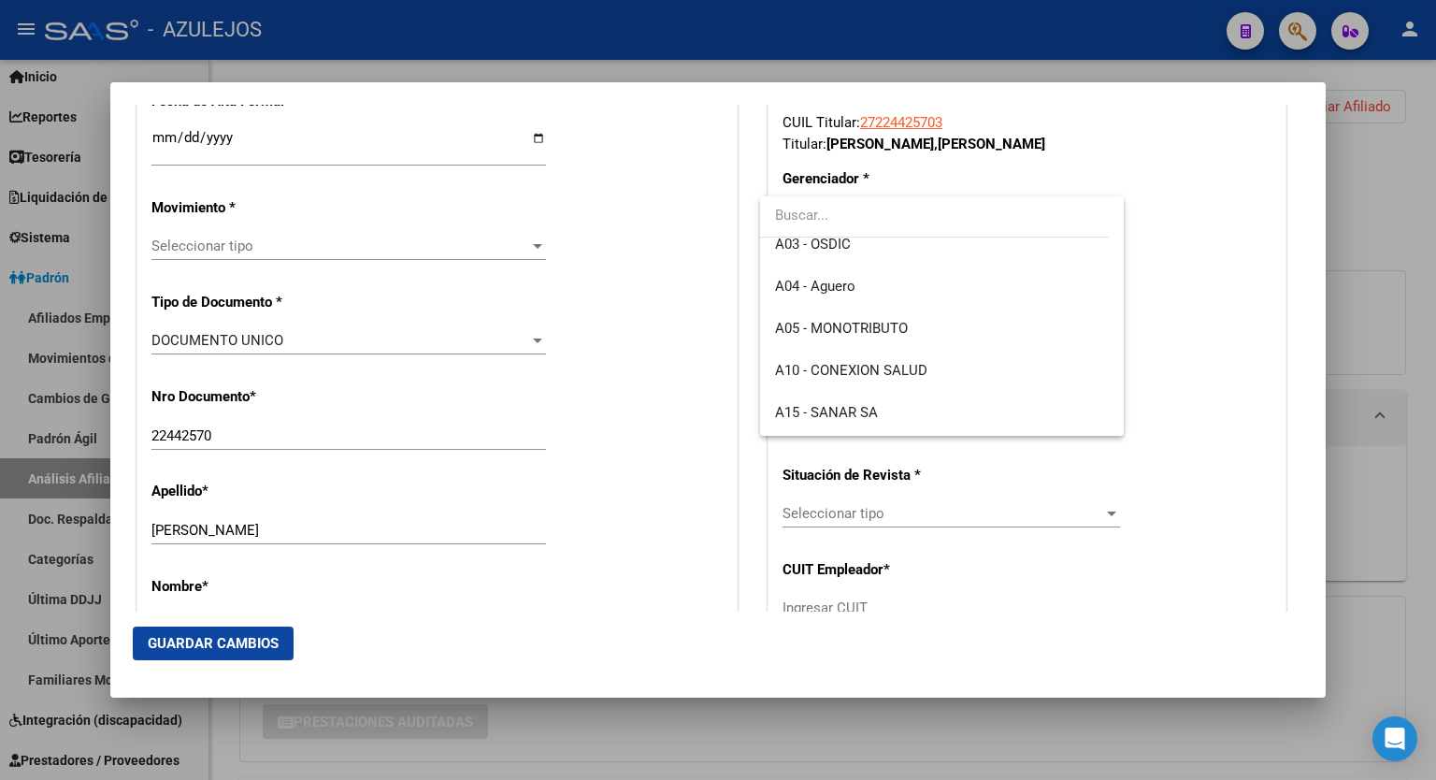
scroll to position [123, 0]
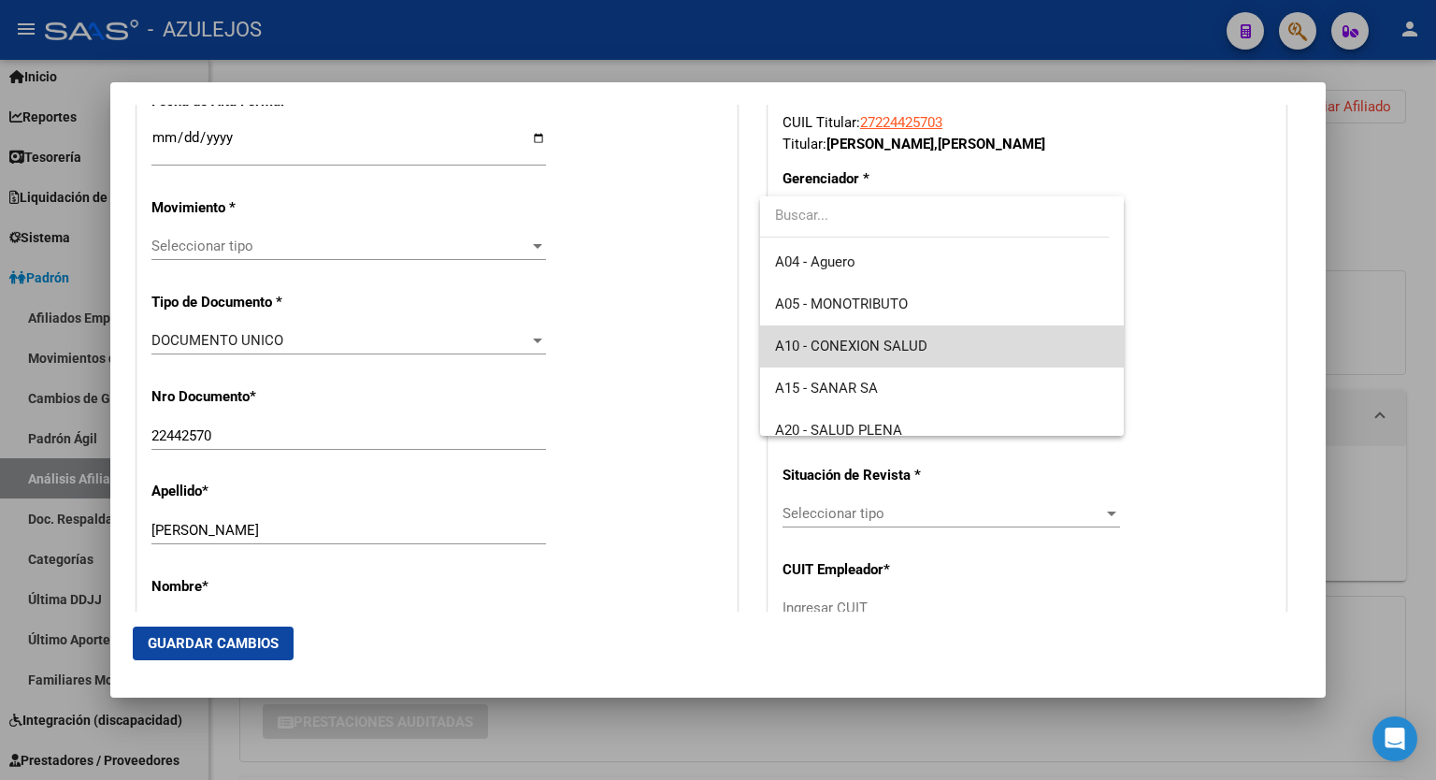
click at [946, 349] on span "A10 - CONEXION SALUD" at bounding box center [942, 346] width 334 height 42
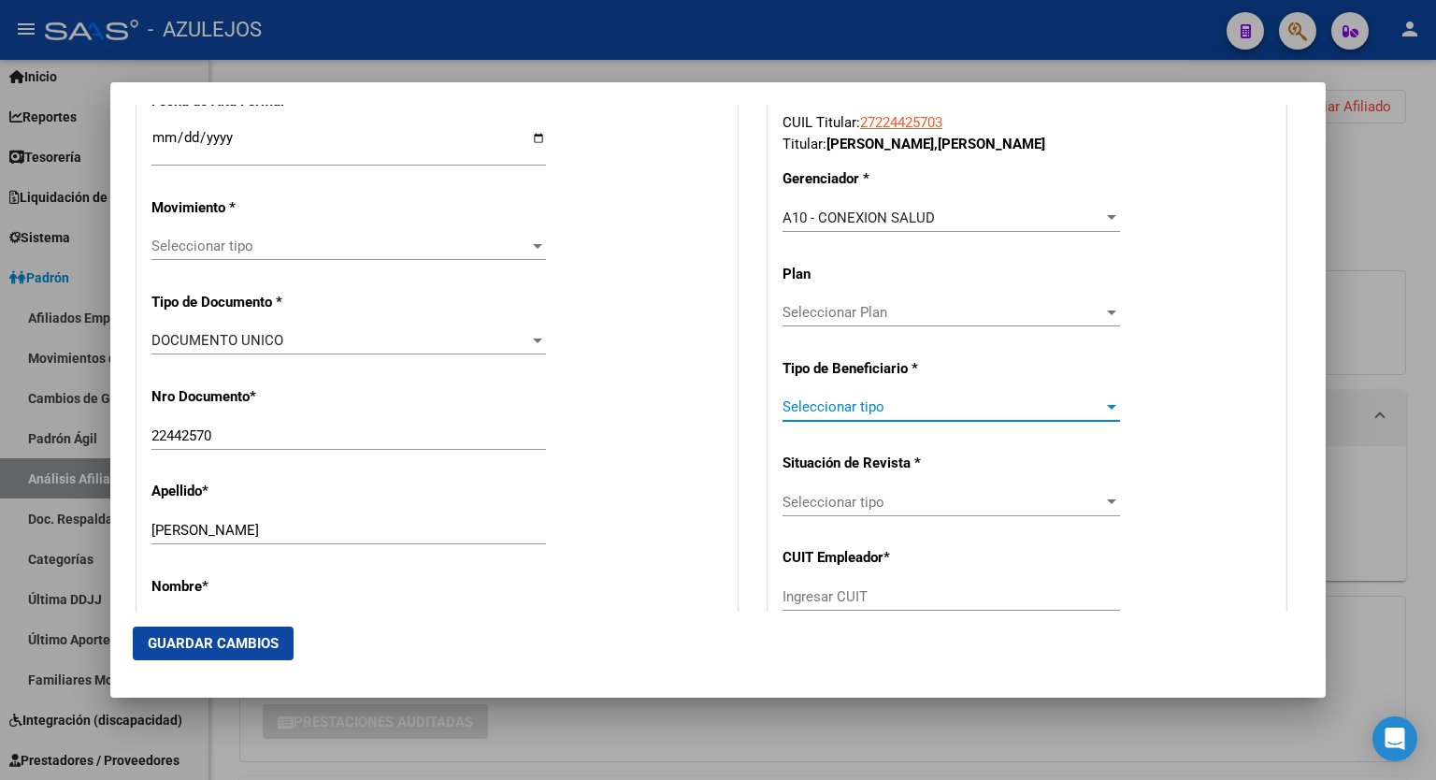
click at [1105, 411] on div at bounding box center [1112, 406] width 17 height 15
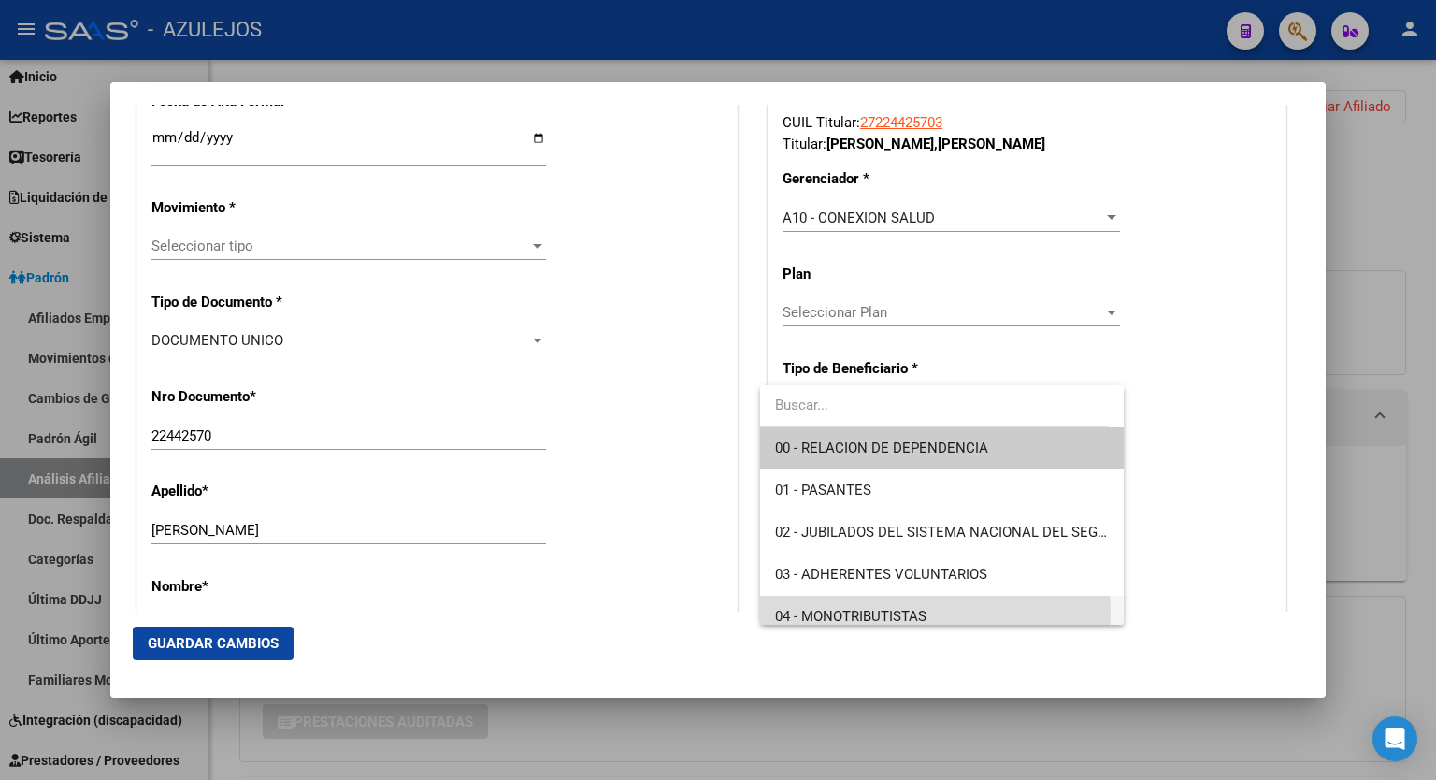
click at [933, 612] on span "04 - MONOTRIBUTISTAS" at bounding box center [942, 617] width 334 height 42
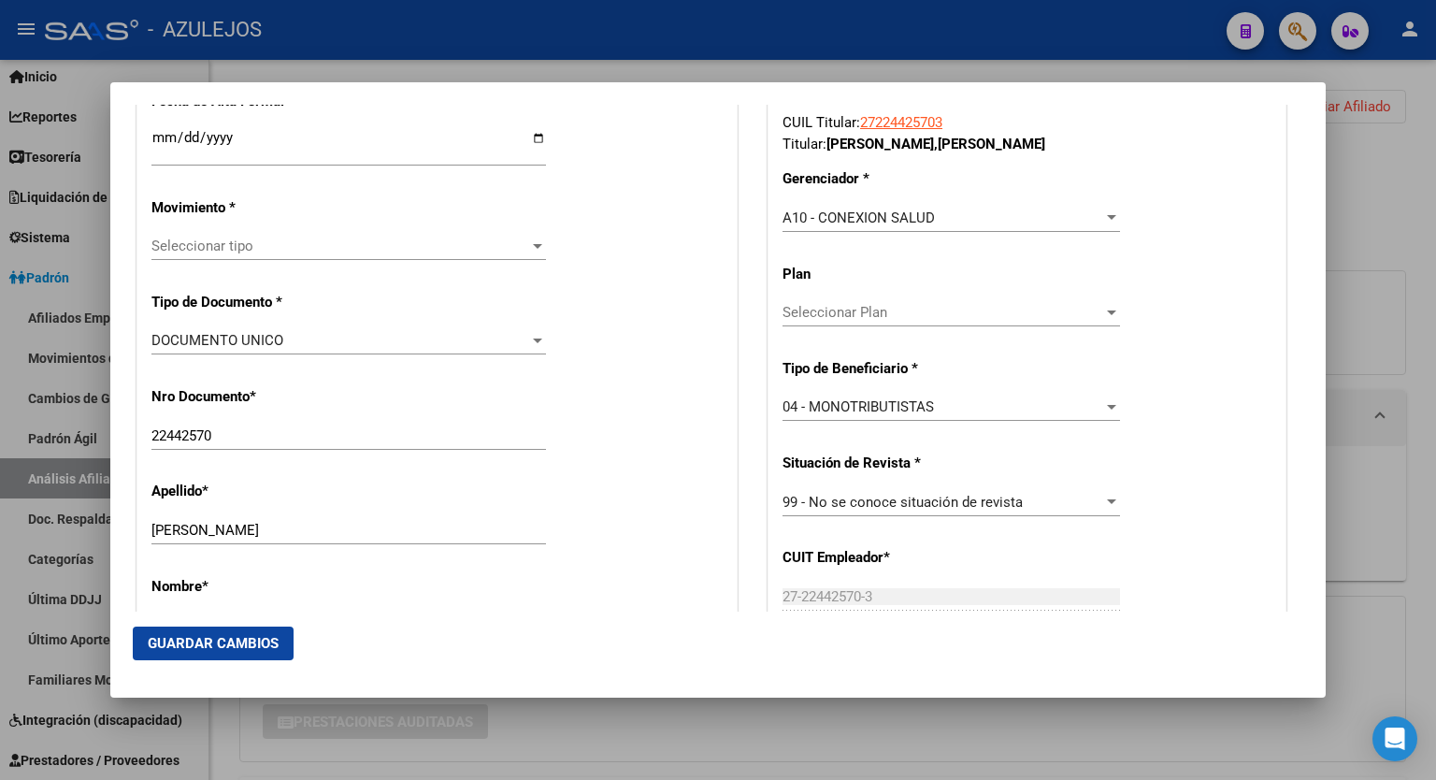
click at [527, 236] on div "Seleccionar tipo Seleccionar tipo" at bounding box center [349, 246] width 395 height 28
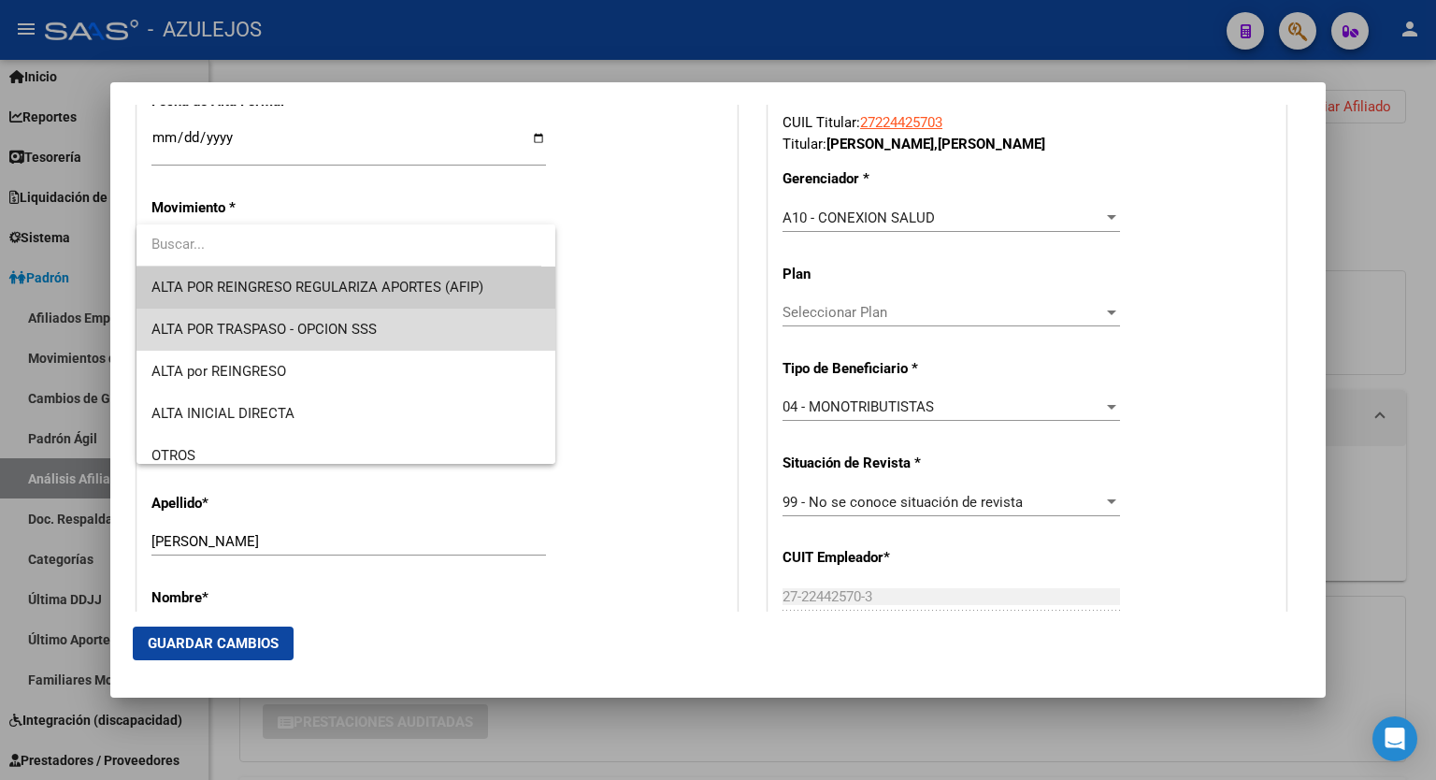
click at [386, 314] on span "ALTA POR TRASPASO - OPCION SSS" at bounding box center [346, 330] width 389 height 42
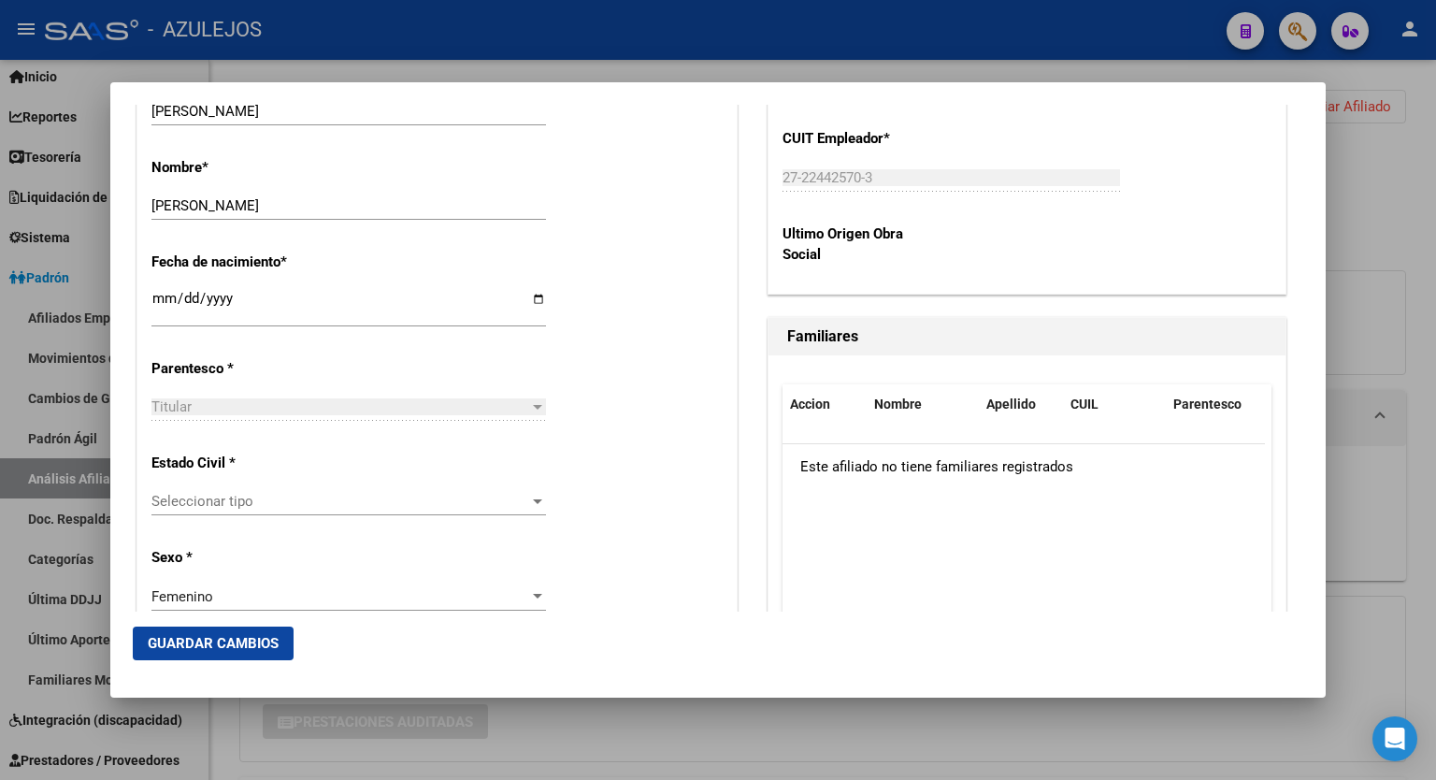
scroll to position [875, 0]
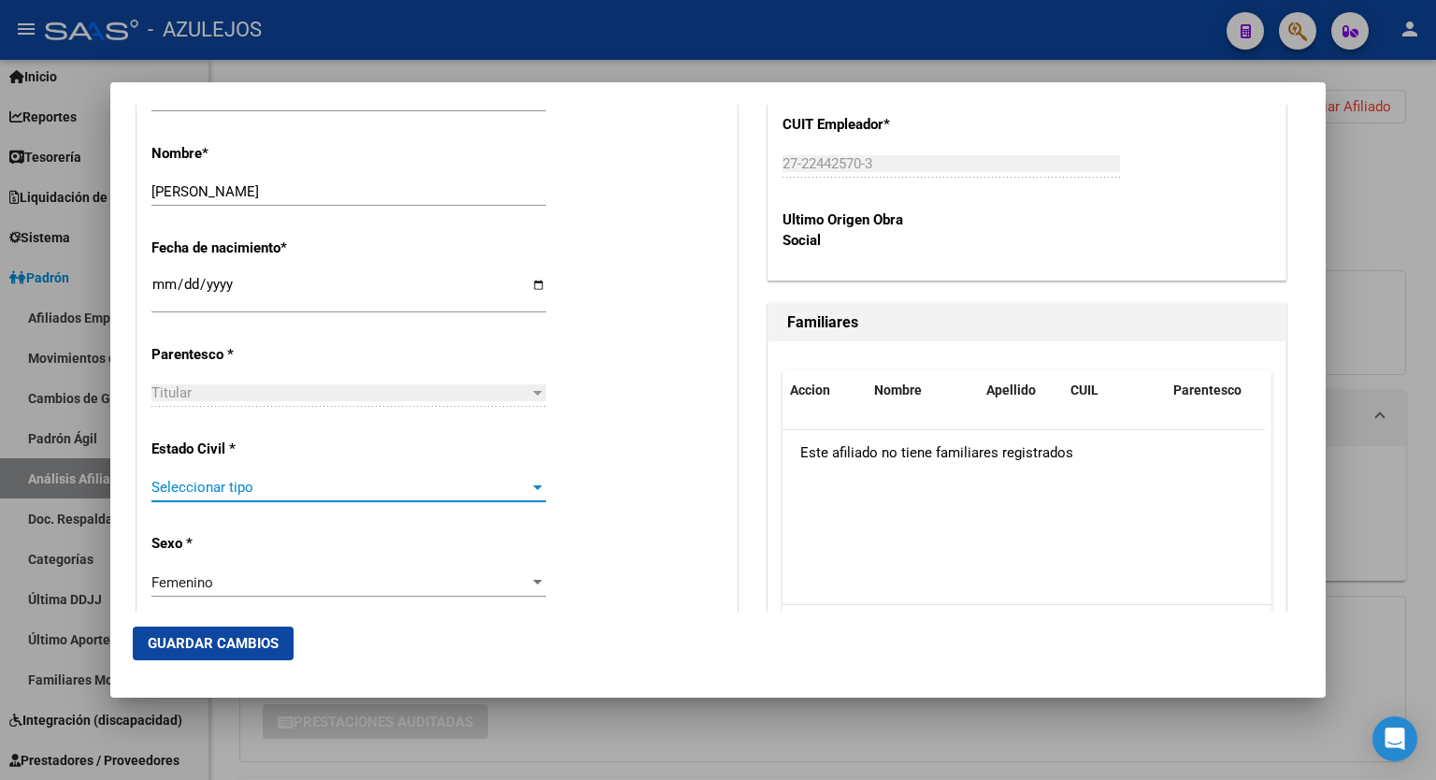
click at [536, 490] on div at bounding box center [537, 487] width 17 height 15
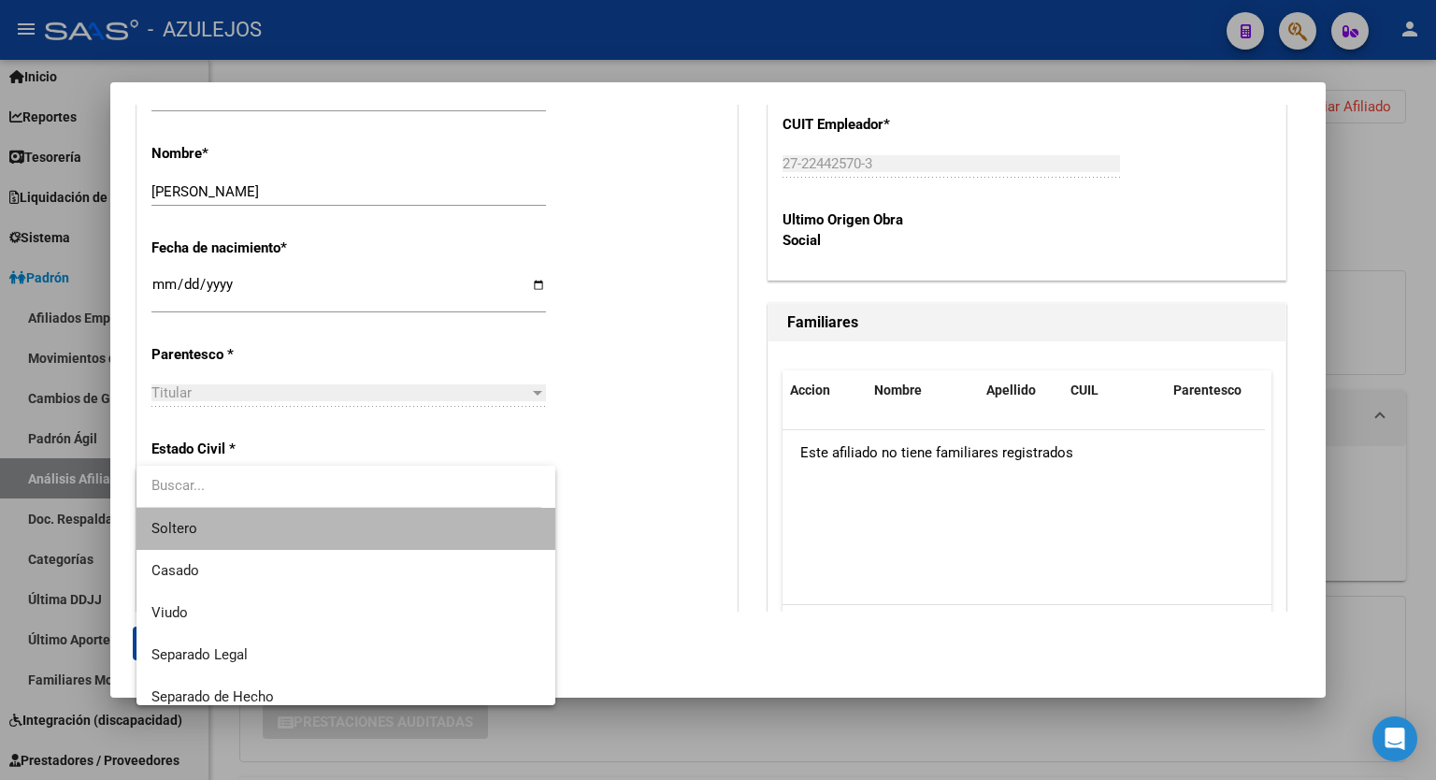
click at [385, 530] on span "Soltero" at bounding box center [346, 529] width 389 height 42
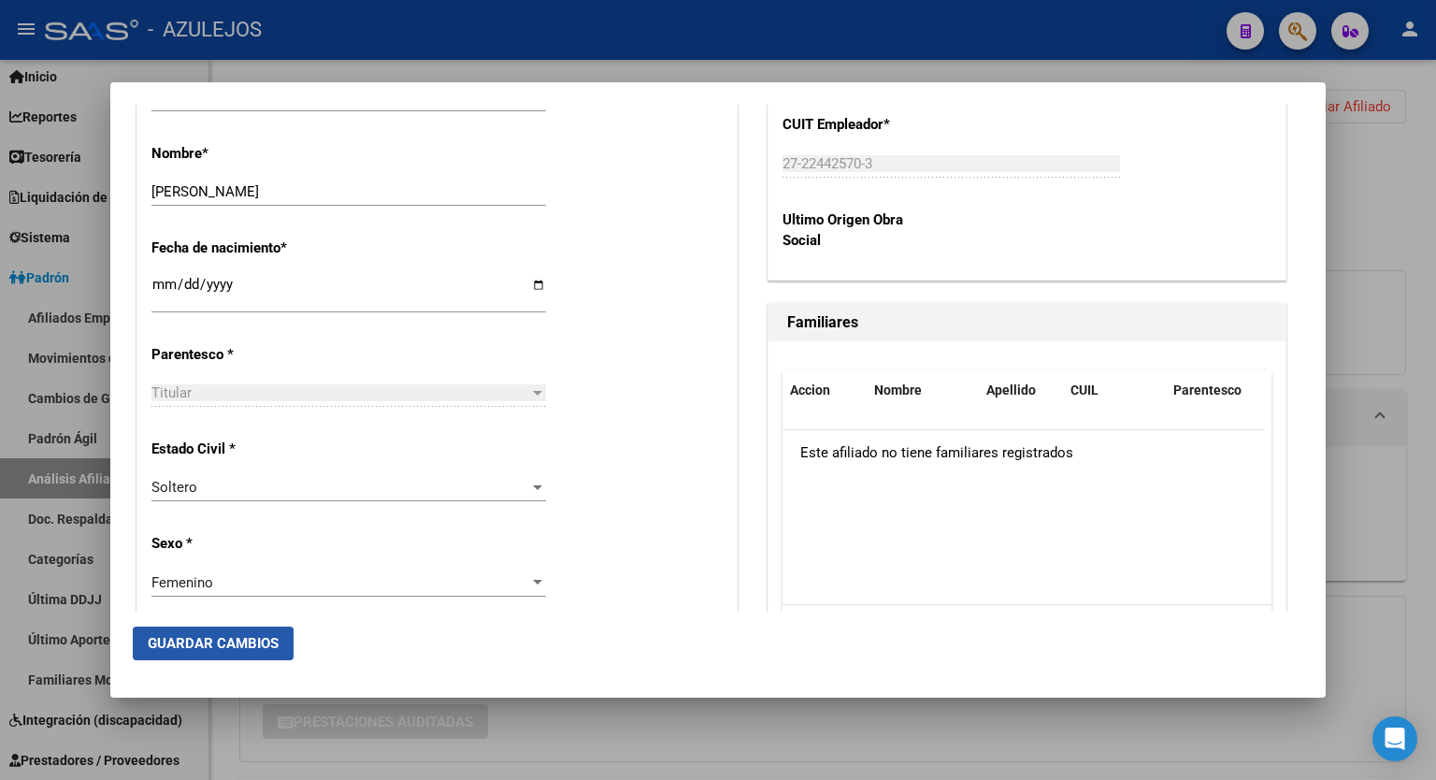
click at [215, 656] on button "Guardar Cambios" at bounding box center [213, 644] width 161 height 34
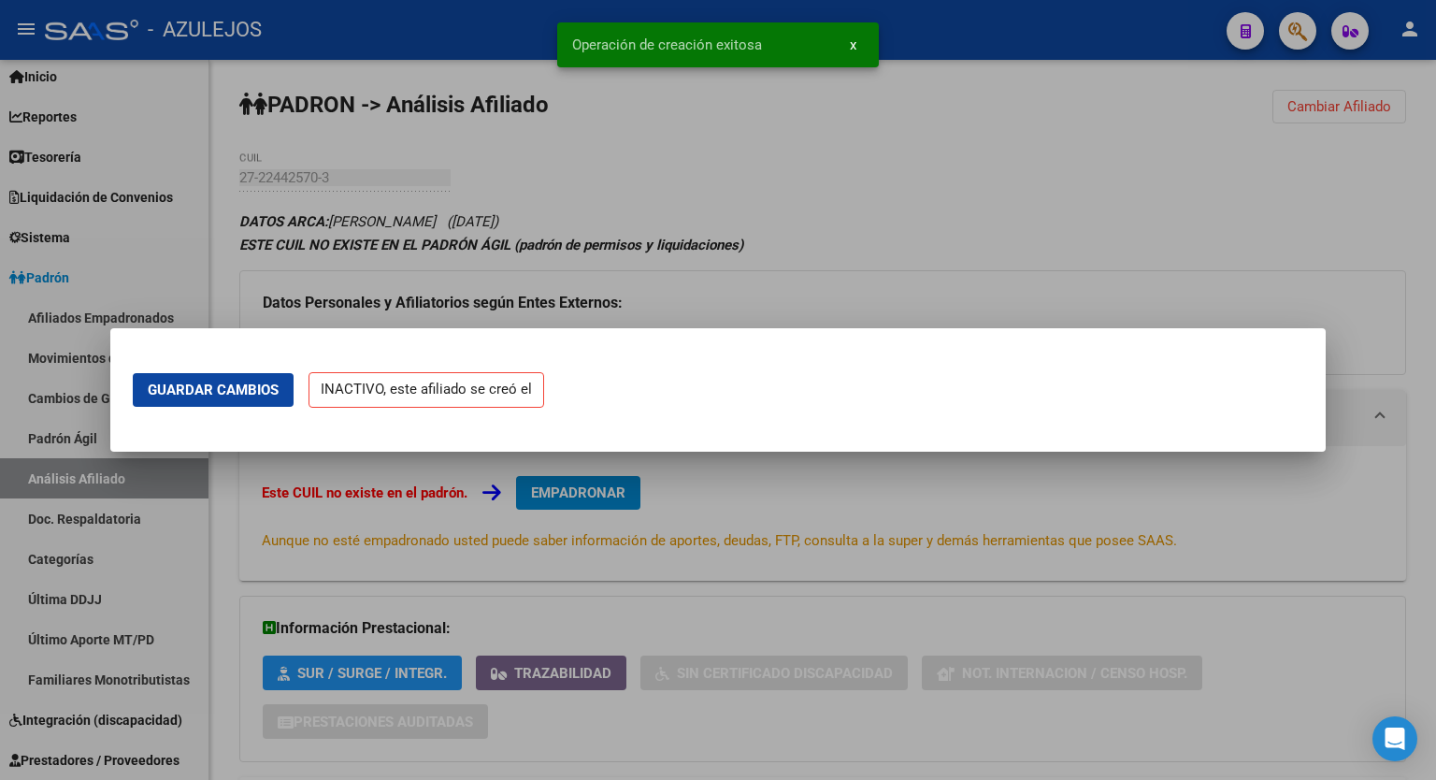
scroll to position [0, 0]
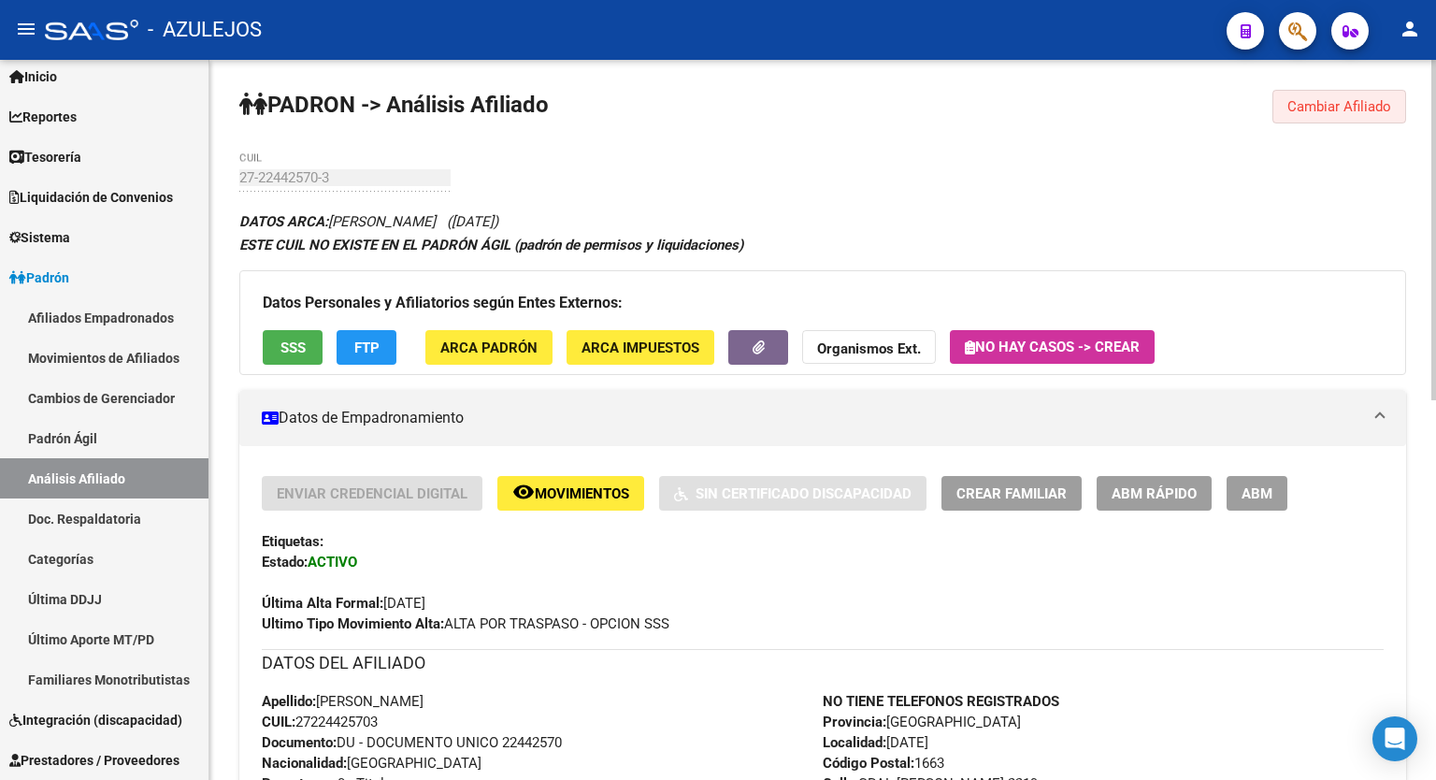
click at [1347, 104] on span "Cambiar Afiliado" at bounding box center [1340, 106] width 104 height 17
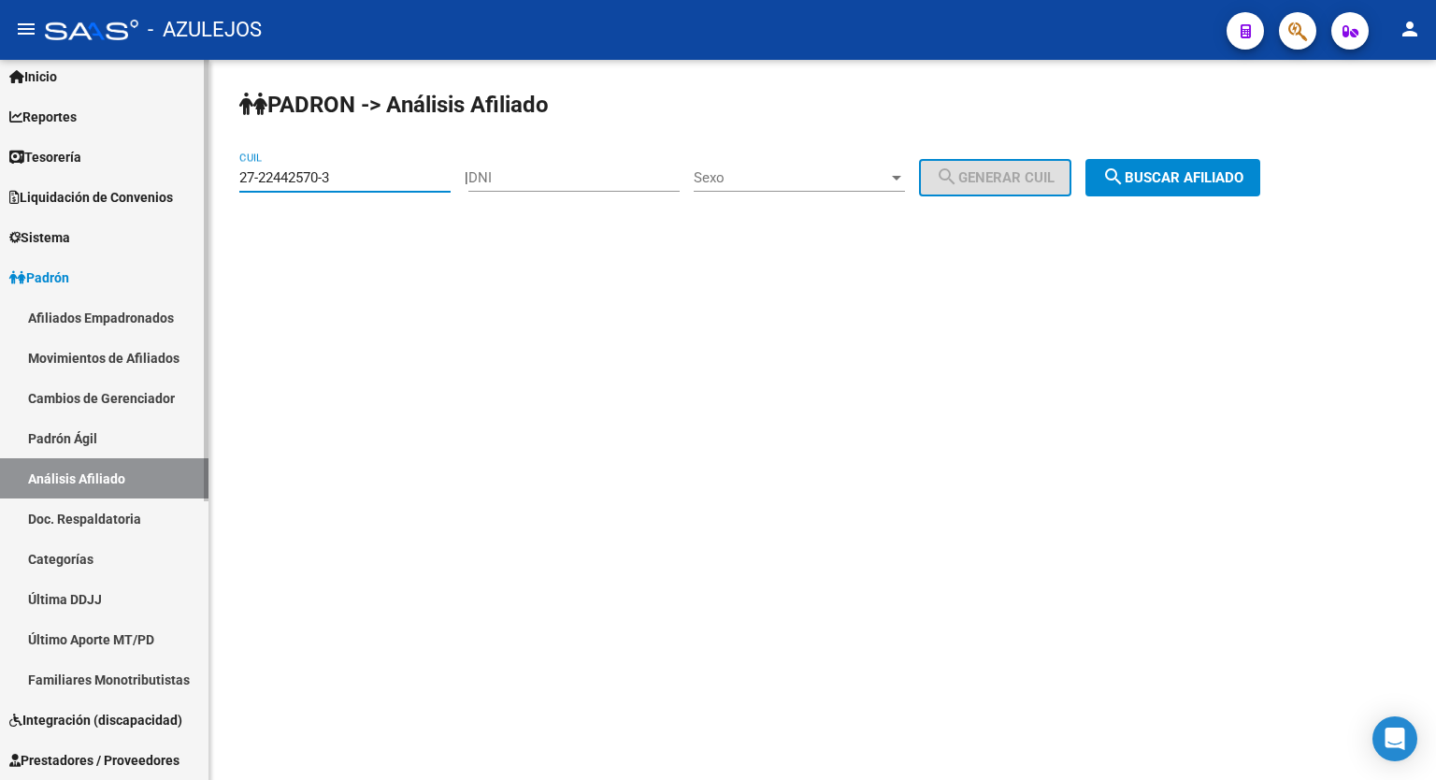
drag, startPoint x: 354, startPoint y: 175, endPoint x: 123, endPoint y: 174, distance: 231.0
click at [123, 174] on mat-sidenav-container "Firma Express Inicio Calendario SSS Instructivos Contacto OS Reportes Tablero d…" at bounding box center [718, 420] width 1436 height 720
paste input "3658647-8"
click at [1195, 191] on button "search Buscar afiliado" at bounding box center [1173, 177] width 175 height 37
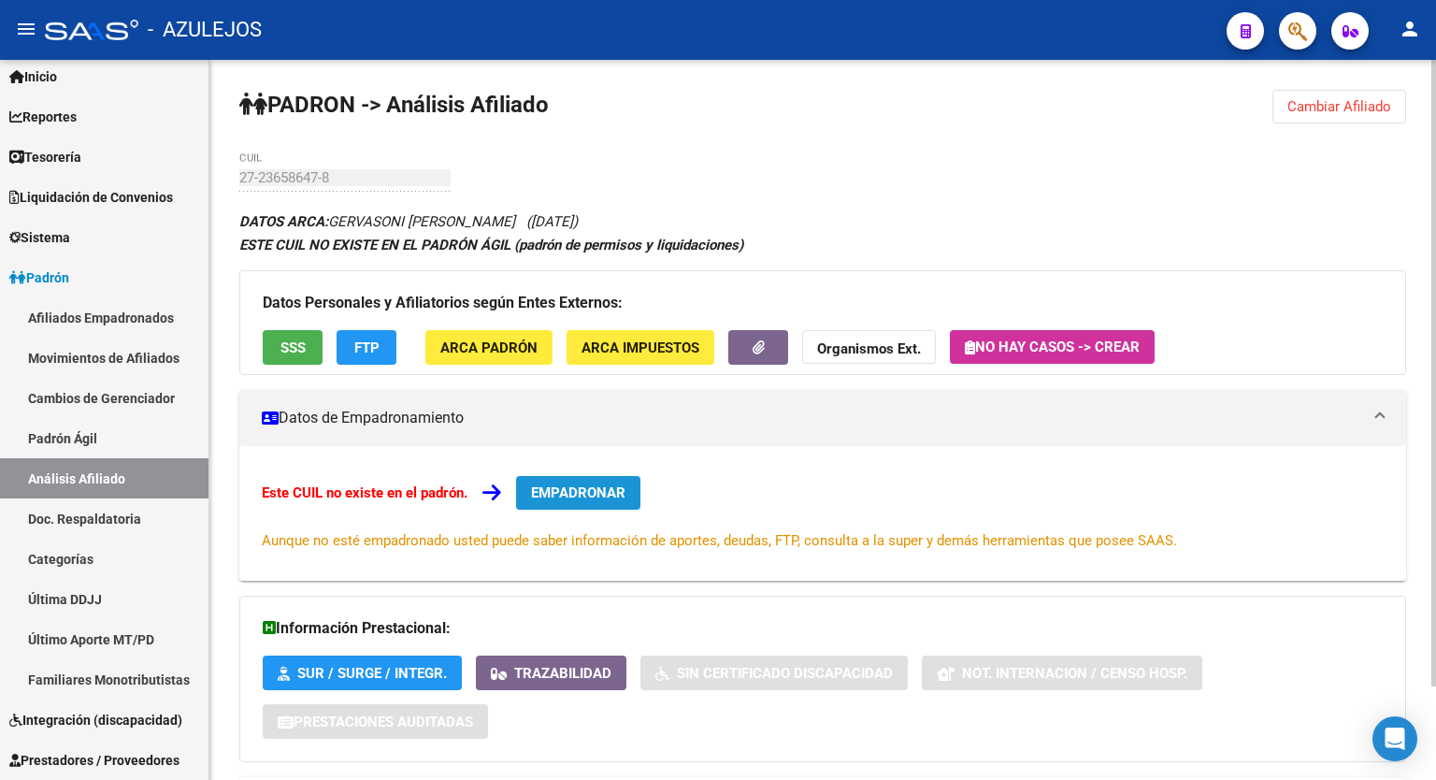
click at [596, 496] on span "EMPADRONAR" at bounding box center [578, 492] width 94 height 17
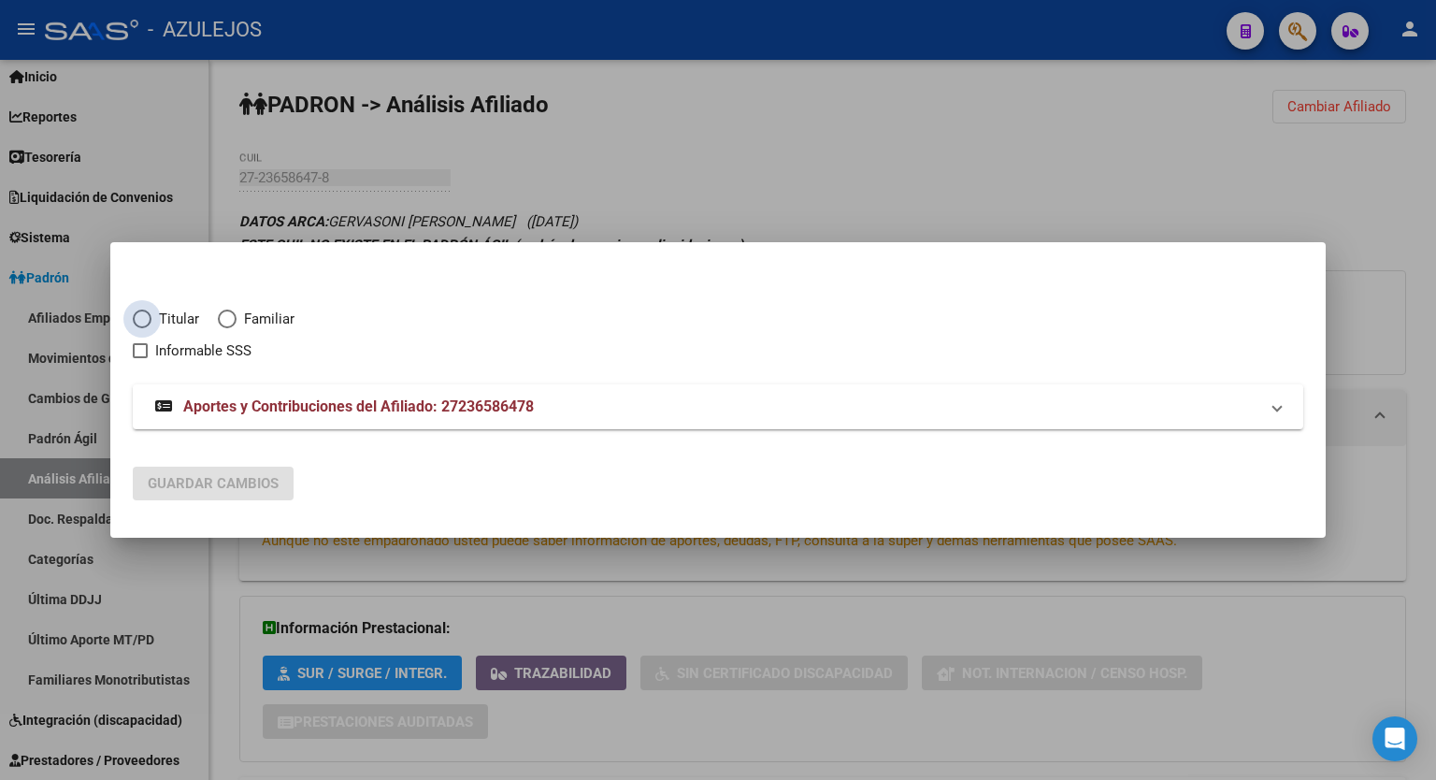
click at [143, 315] on span "Elija una opción" at bounding box center [142, 319] width 19 height 19
click at [143, 315] on input "Titular" at bounding box center [142, 319] width 19 height 19
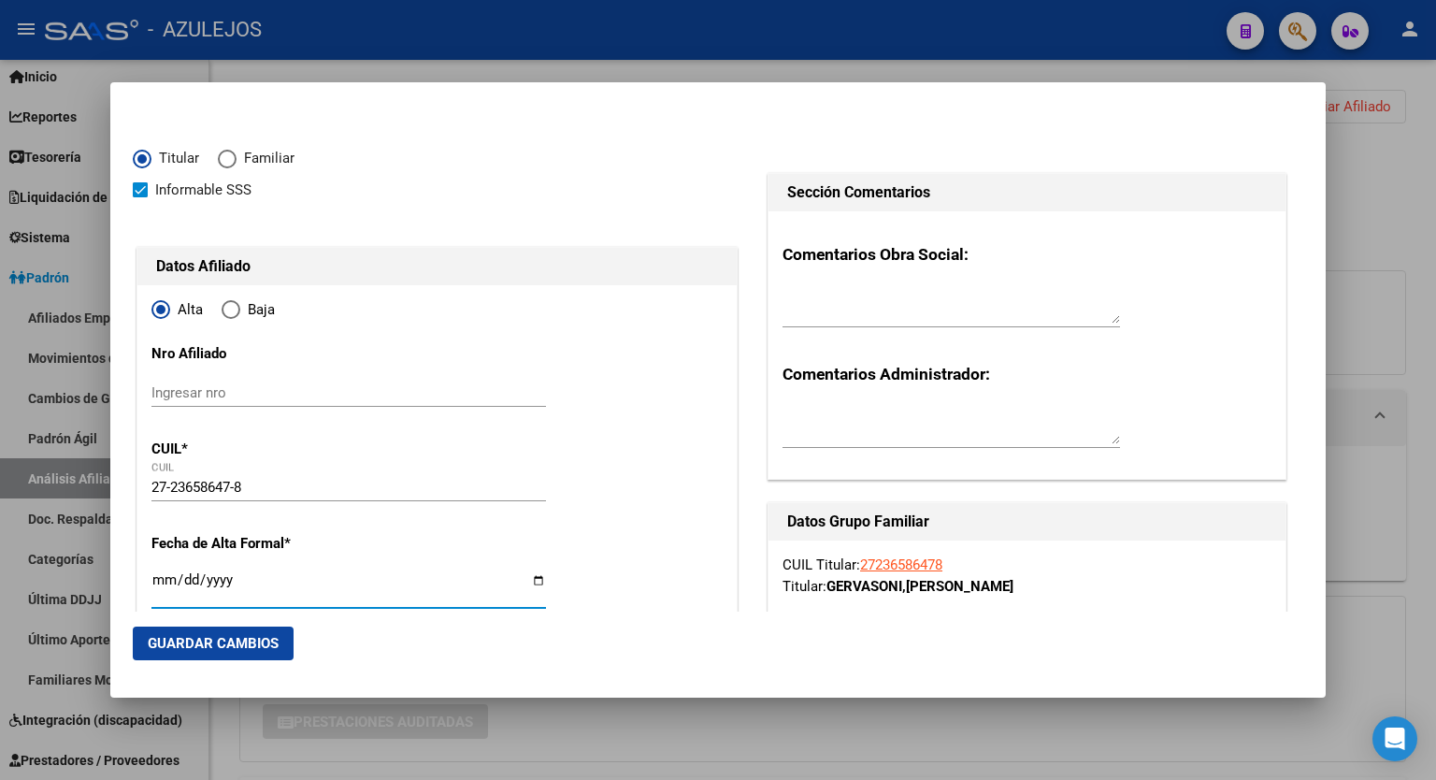
click at [527, 577] on input "Ingresar fecha" at bounding box center [349, 587] width 395 height 30
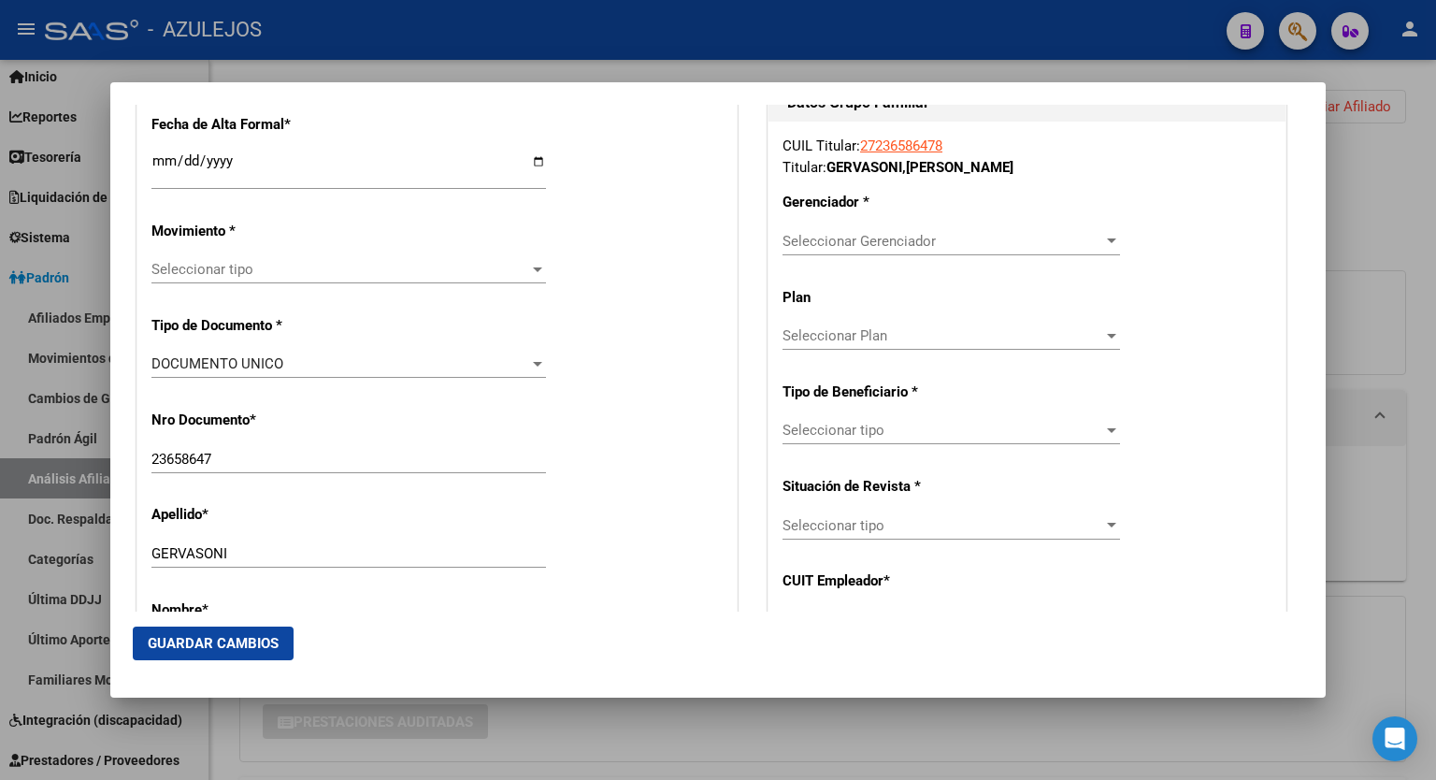
scroll to position [442, 0]
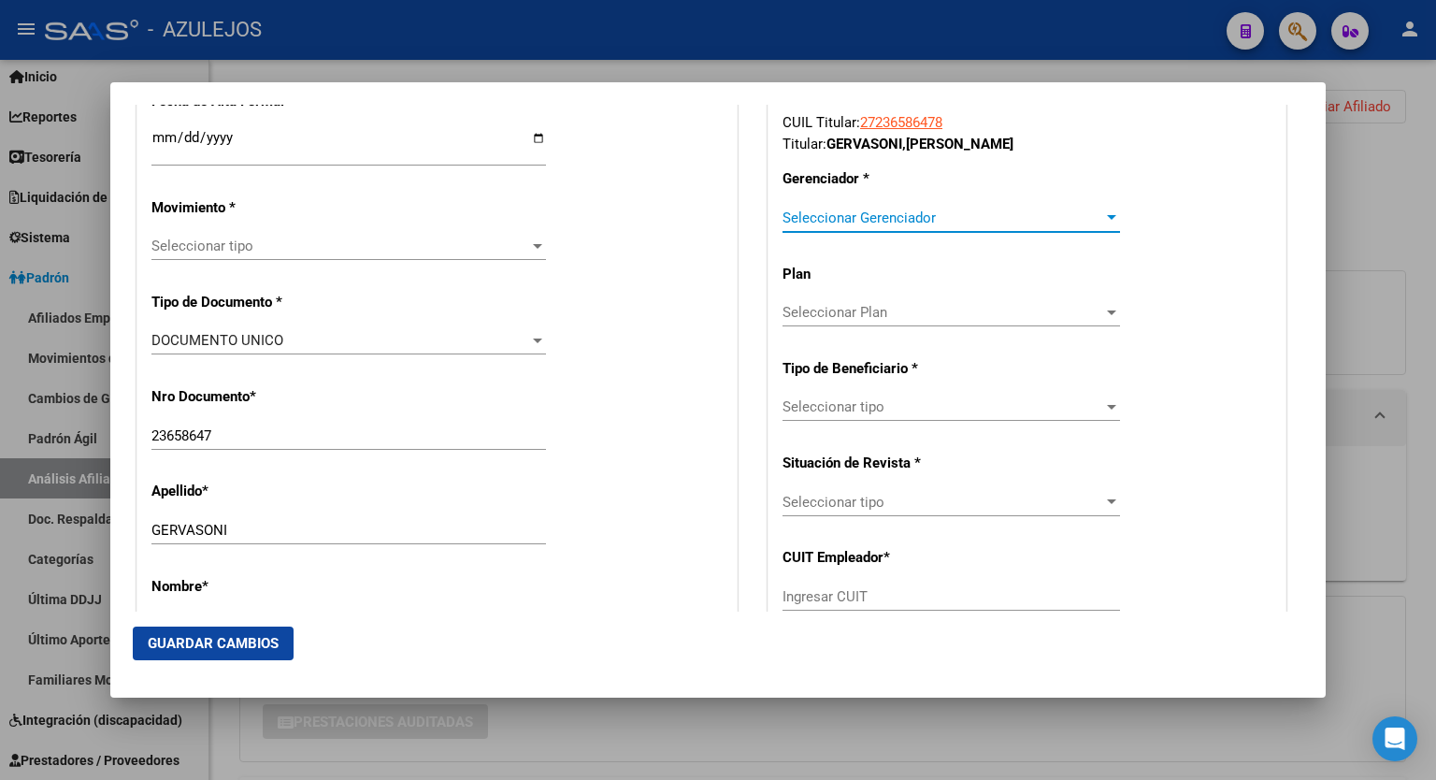
click at [1104, 222] on div at bounding box center [1112, 217] width 17 height 15
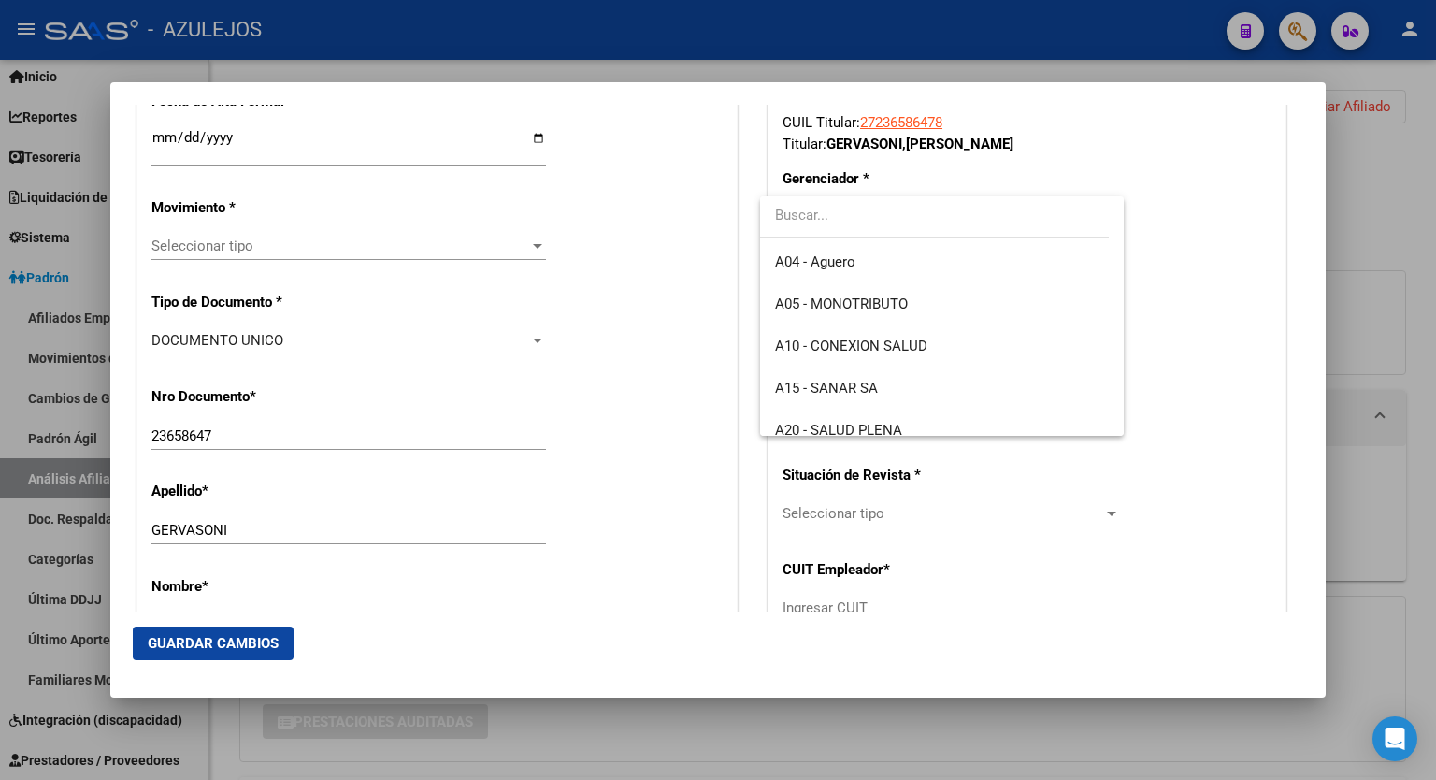
scroll to position [157, 0]
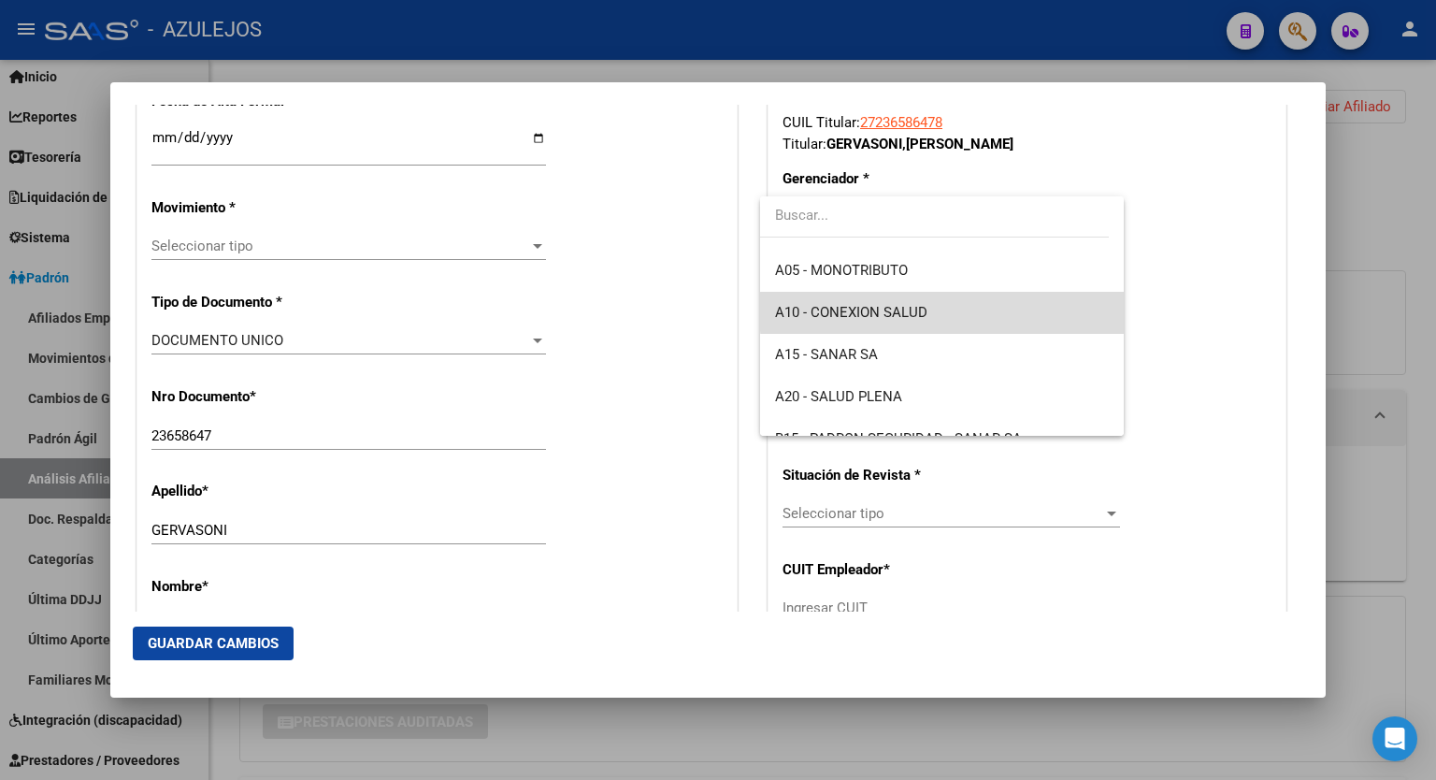
click at [952, 311] on span "A10 - CONEXION SALUD" at bounding box center [942, 313] width 334 height 42
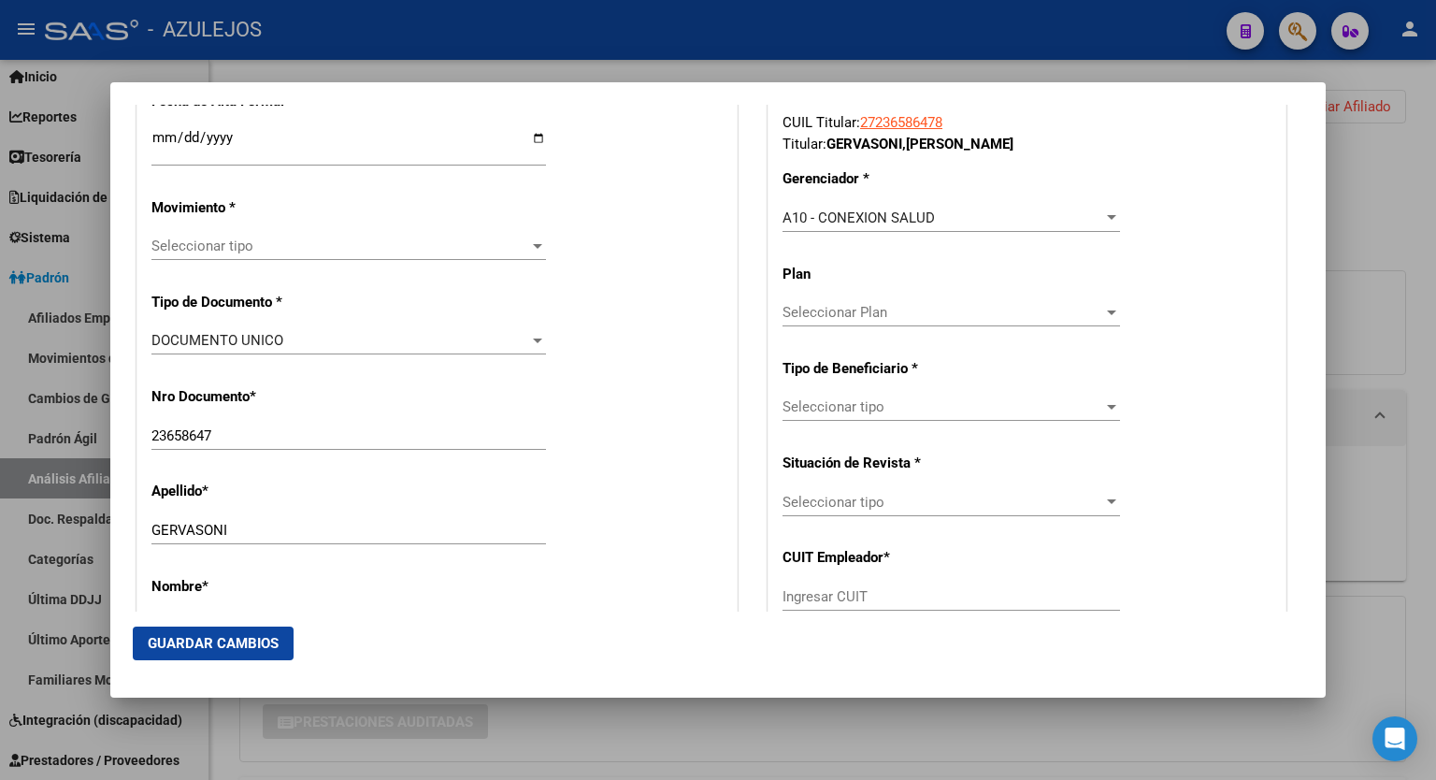
click at [1099, 418] on div "Seleccionar tipo Seleccionar tipo" at bounding box center [952, 407] width 338 height 28
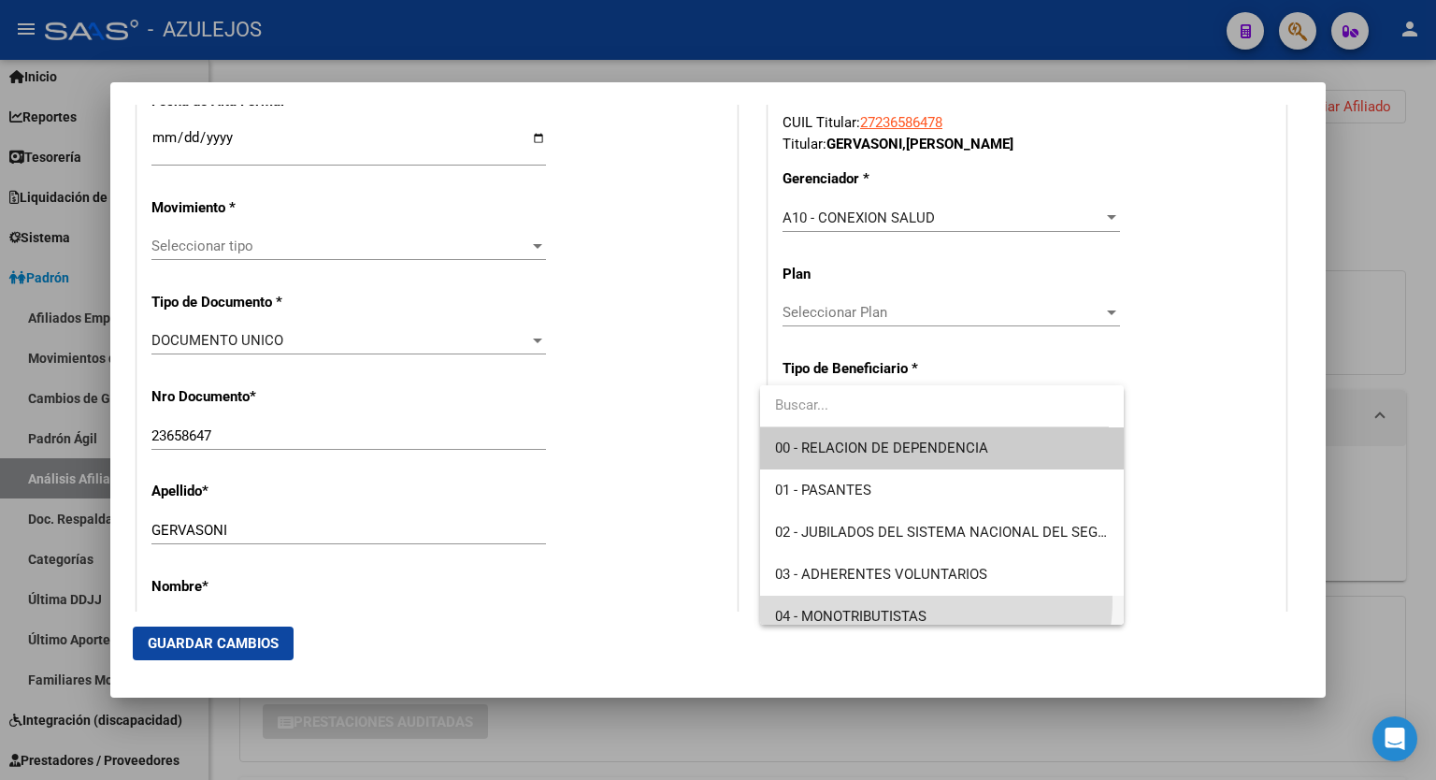
click at [934, 601] on span "04 - MONOTRIBUTISTAS" at bounding box center [942, 617] width 334 height 42
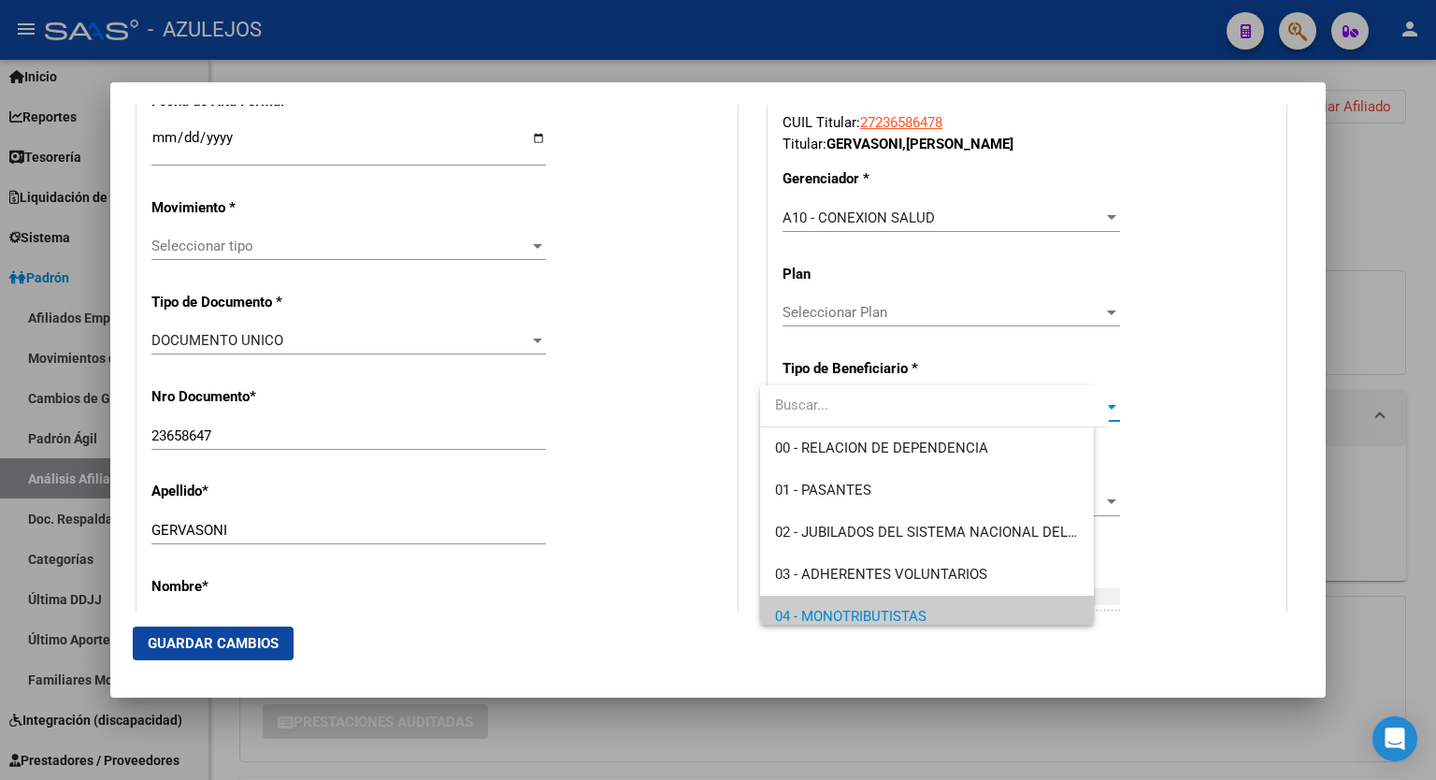
scroll to position [11, 0]
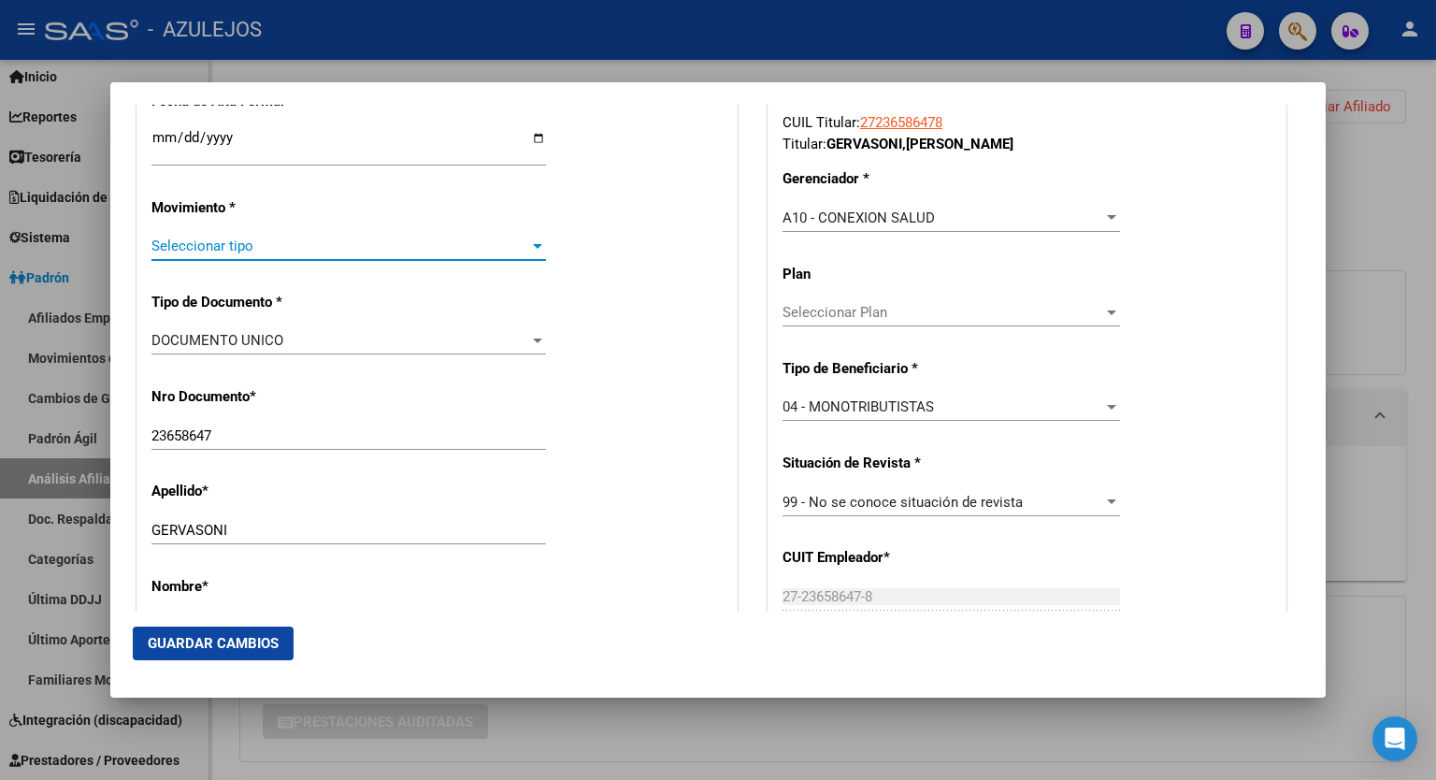
click at [534, 240] on div at bounding box center [537, 245] width 17 height 15
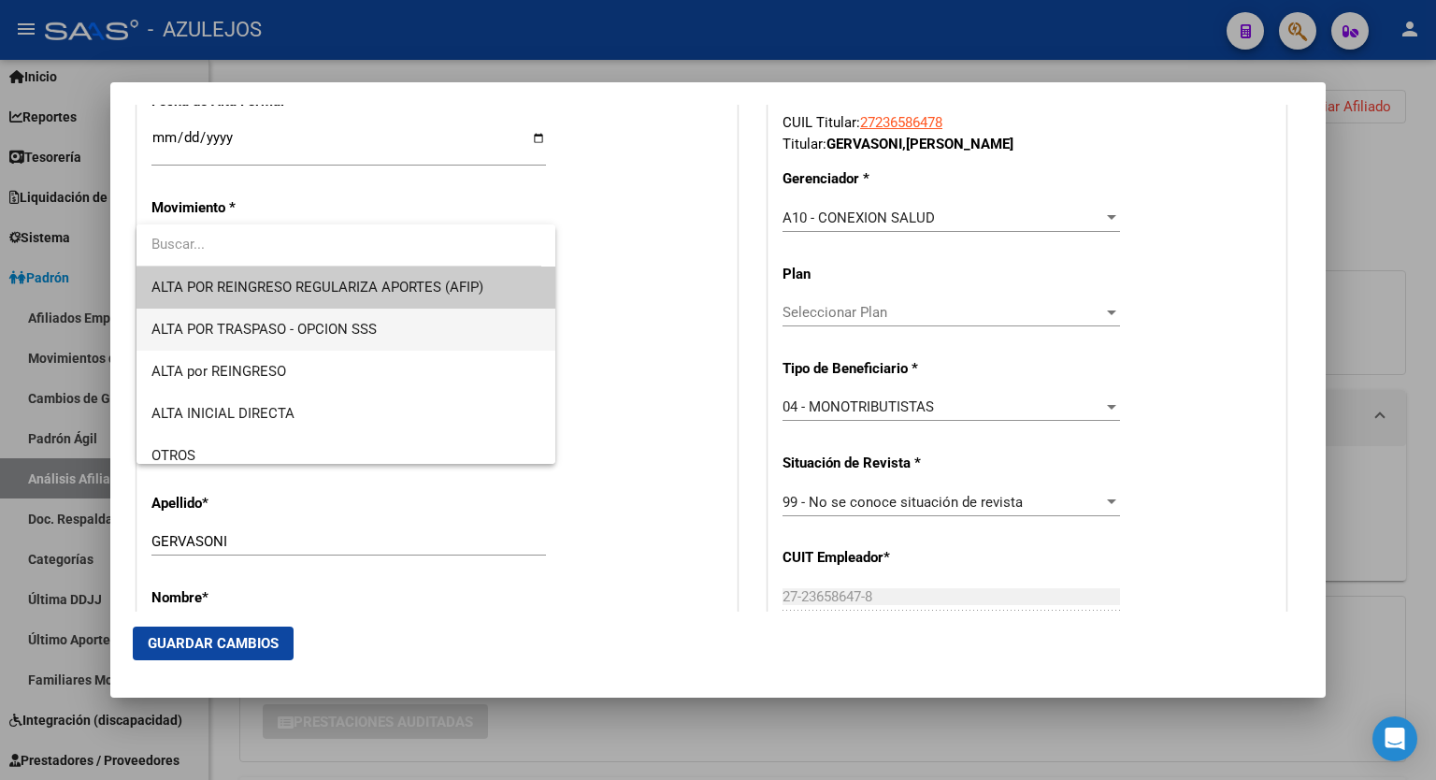
click at [401, 324] on span "ALTA POR TRASPASO - OPCION SSS" at bounding box center [346, 330] width 389 height 42
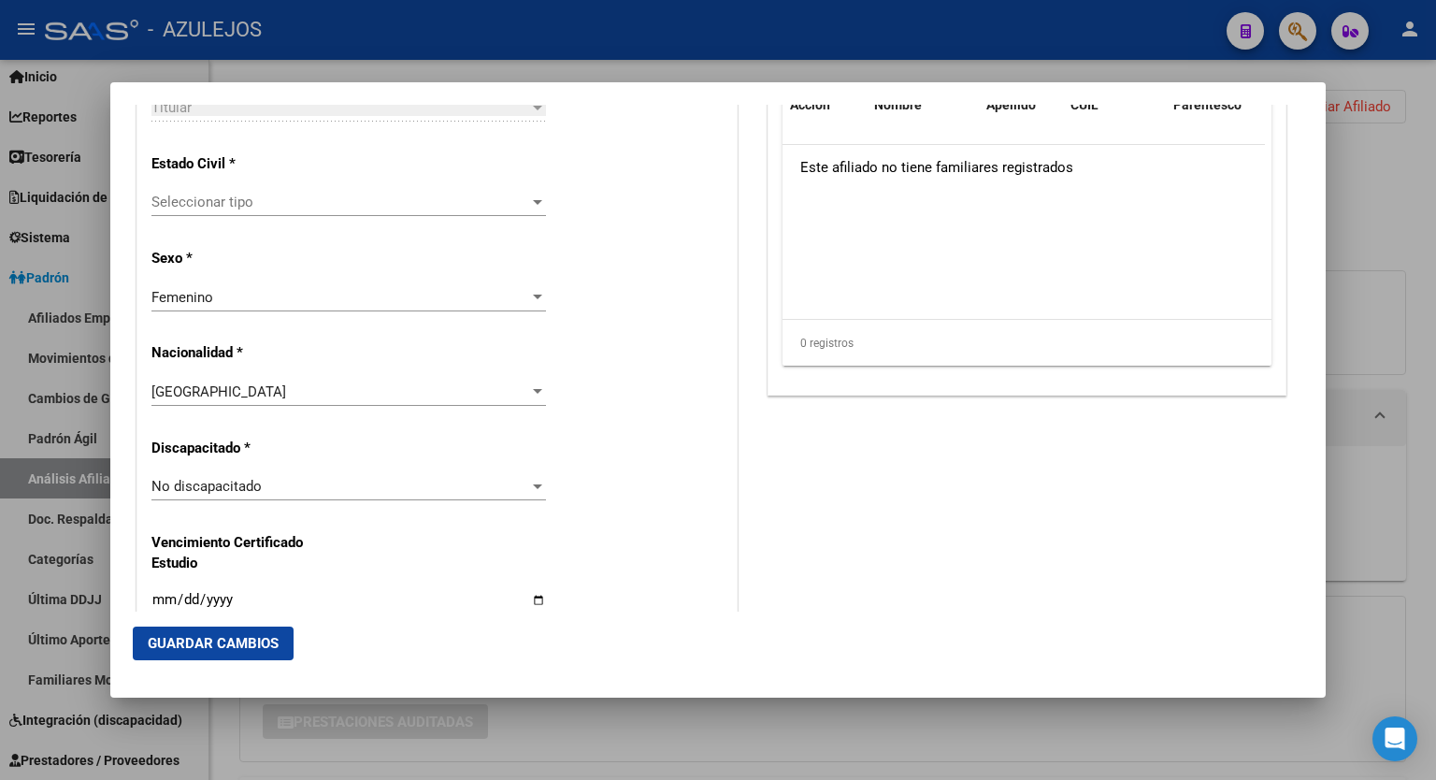
scroll to position [1133, 0]
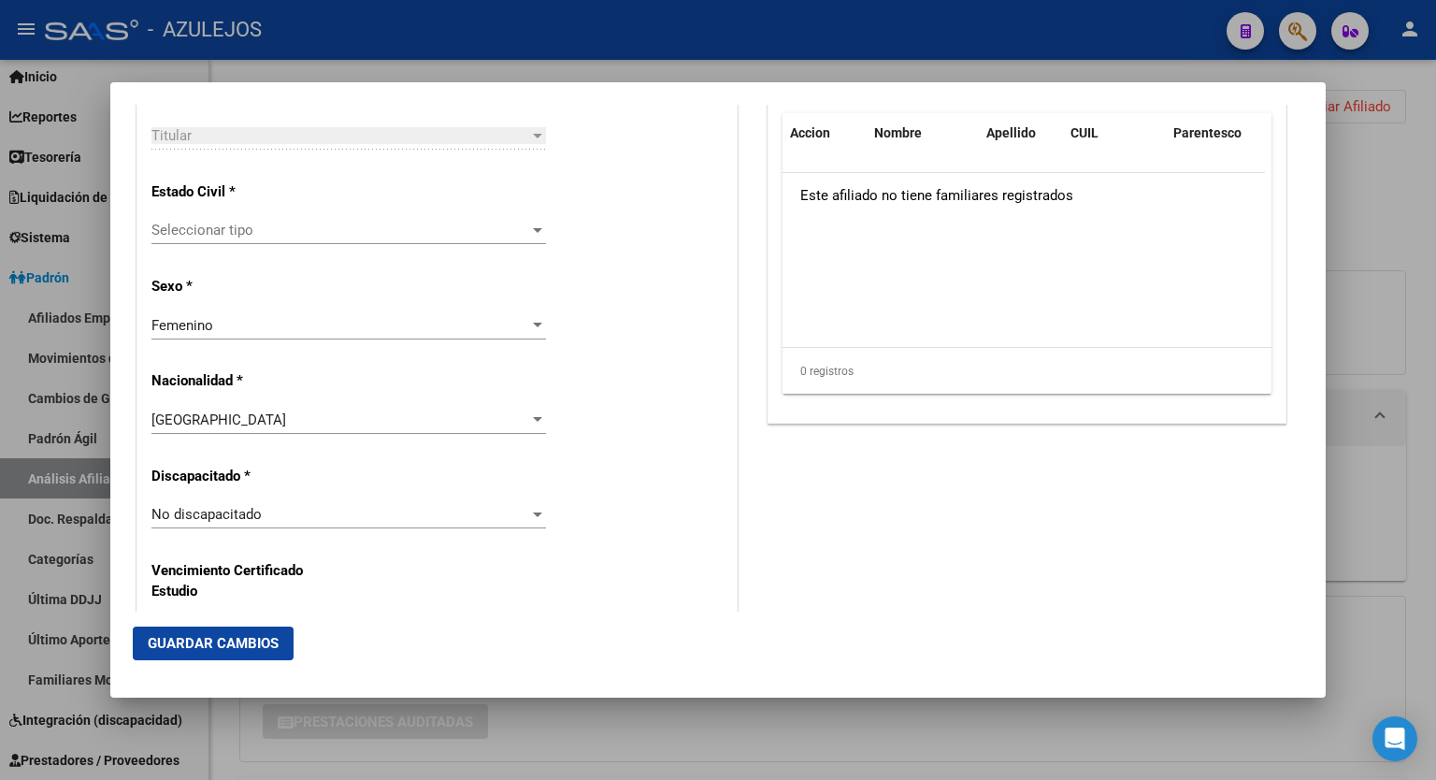
click at [538, 228] on div at bounding box center [537, 230] width 17 height 15
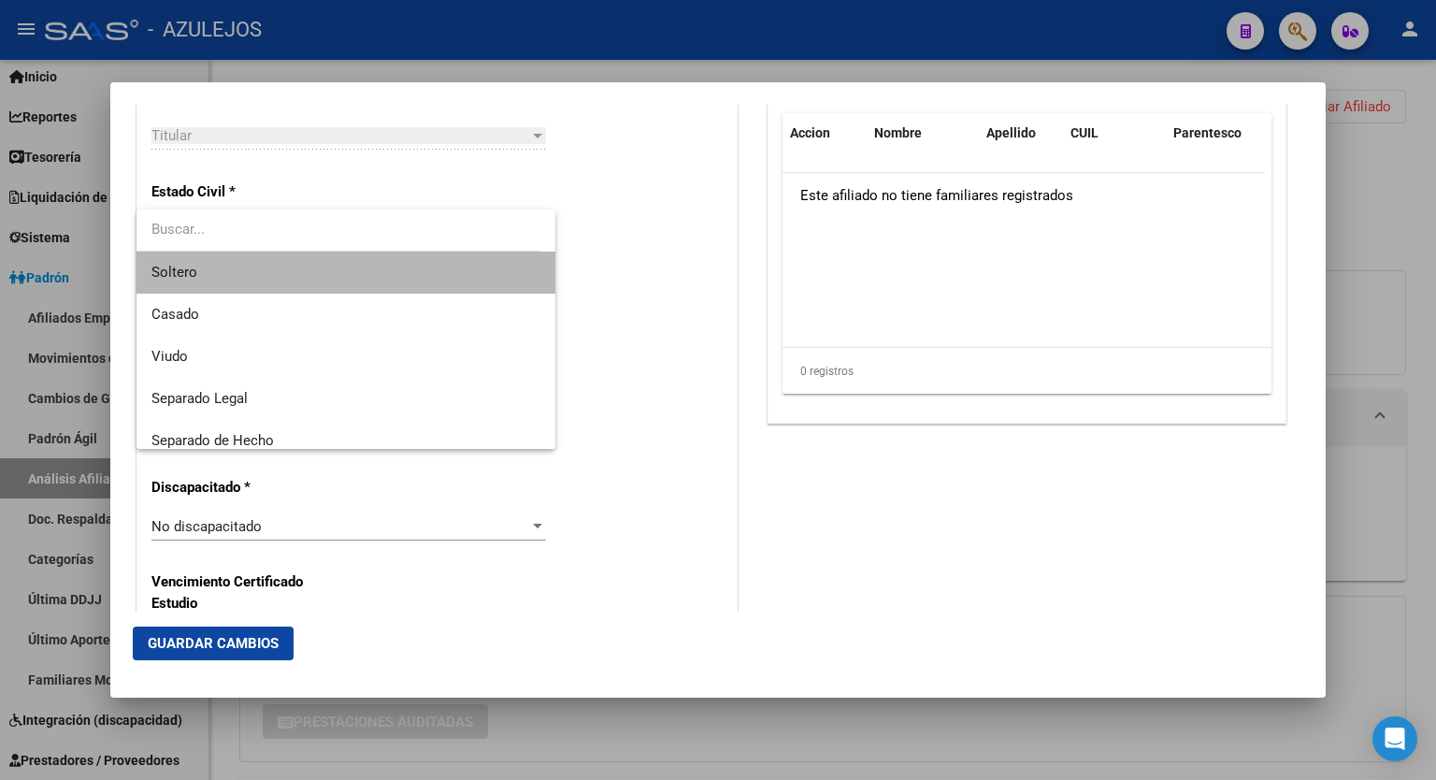
click at [423, 266] on span "Soltero" at bounding box center [346, 273] width 389 height 42
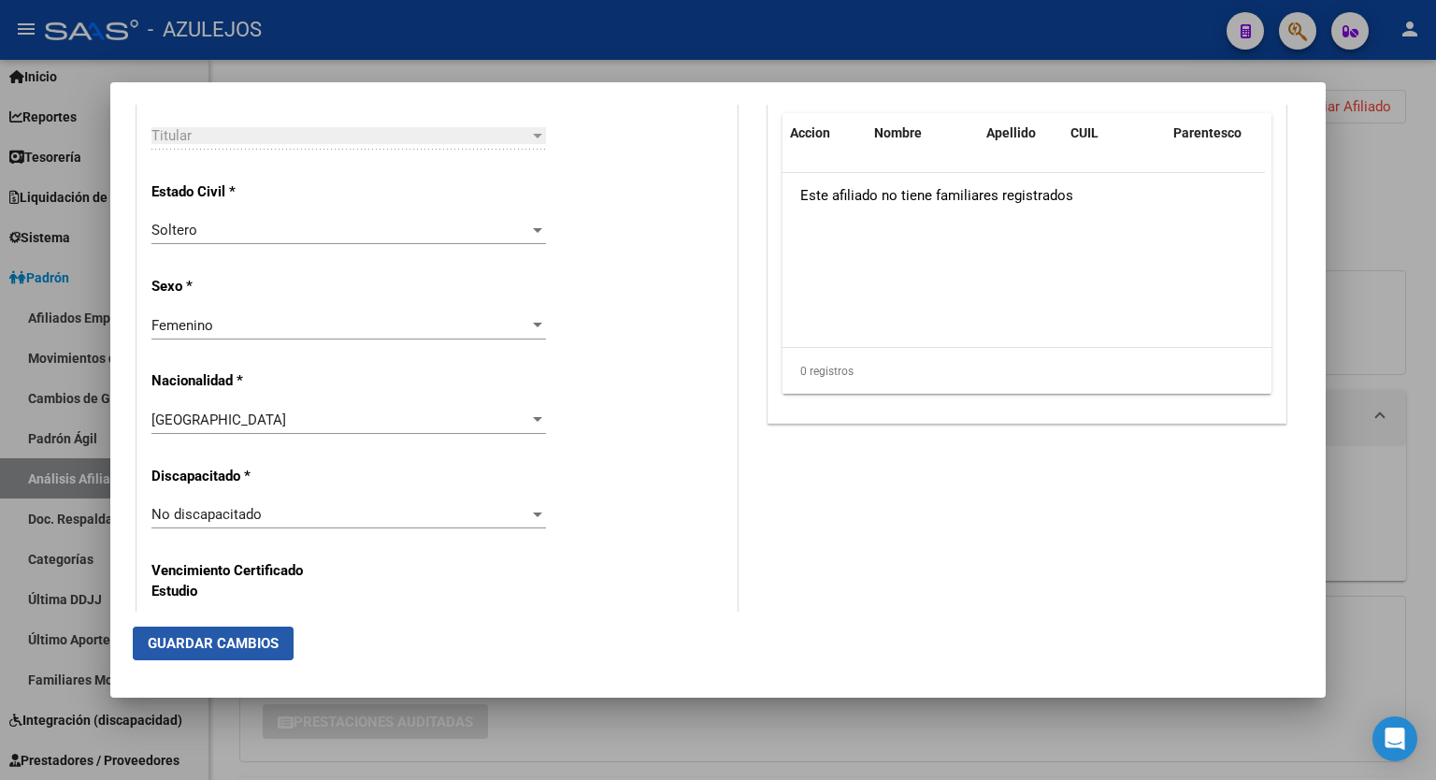
click at [195, 642] on span "Guardar Cambios" at bounding box center [213, 643] width 131 height 17
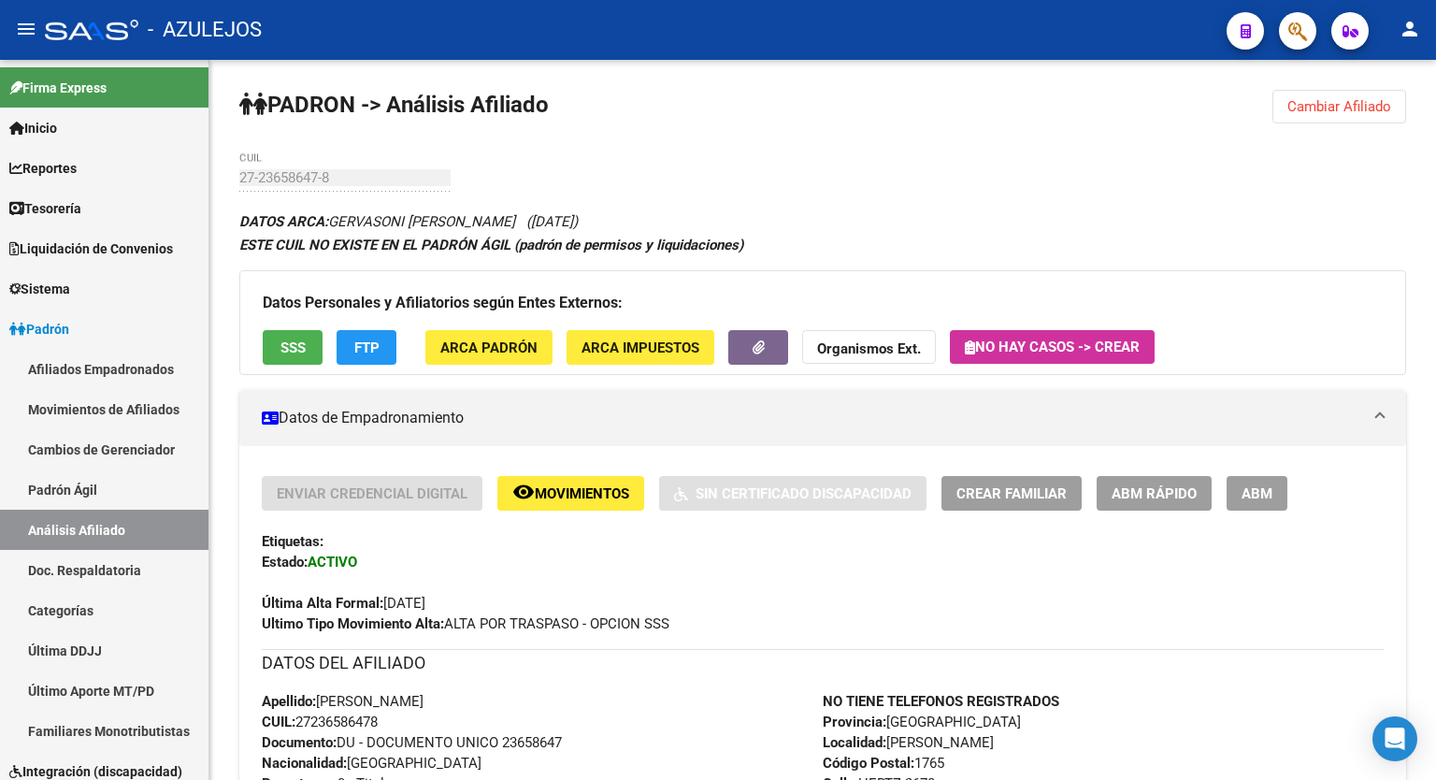
scroll to position [51, 0]
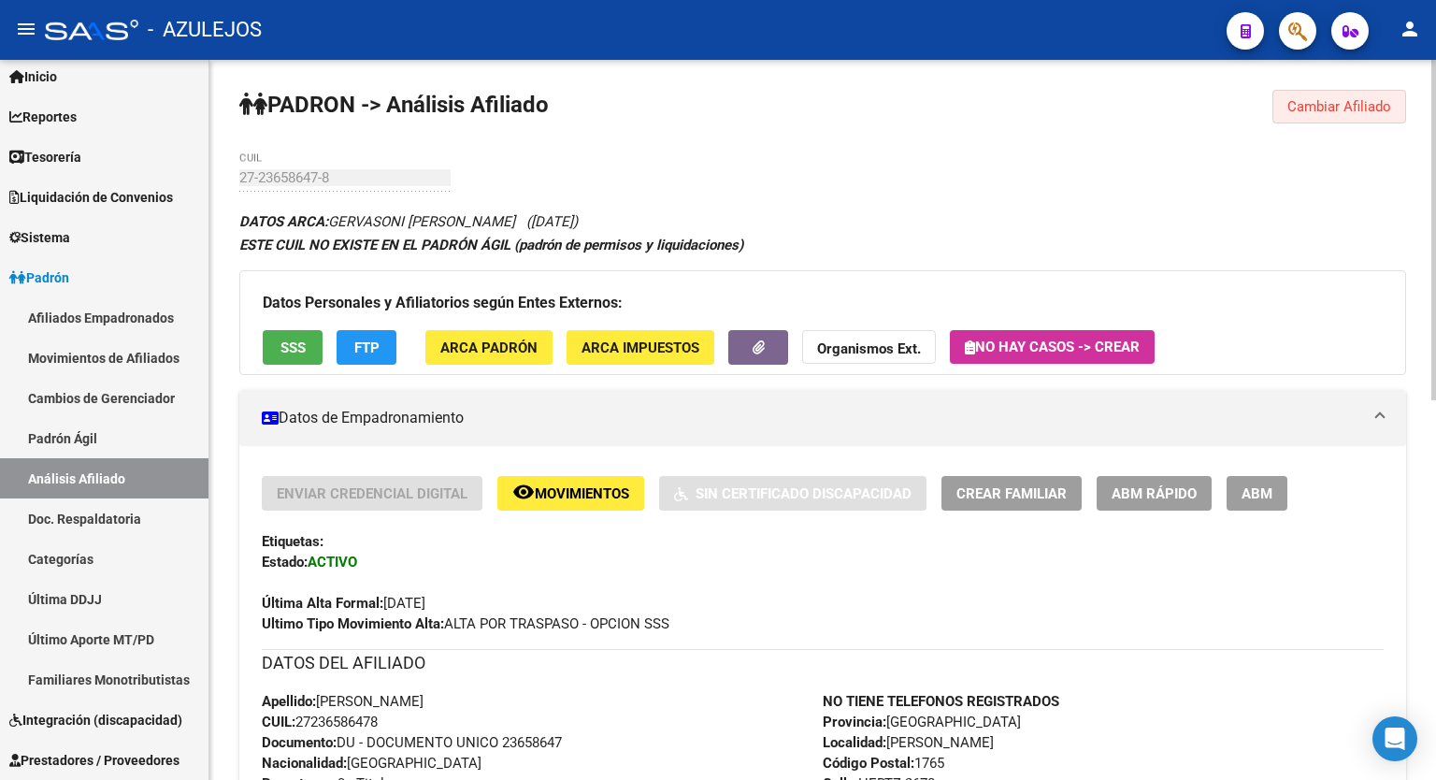
click at [1353, 121] on button "Cambiar Afiliado" at bounding box center [1340, 107] width 134 height 34
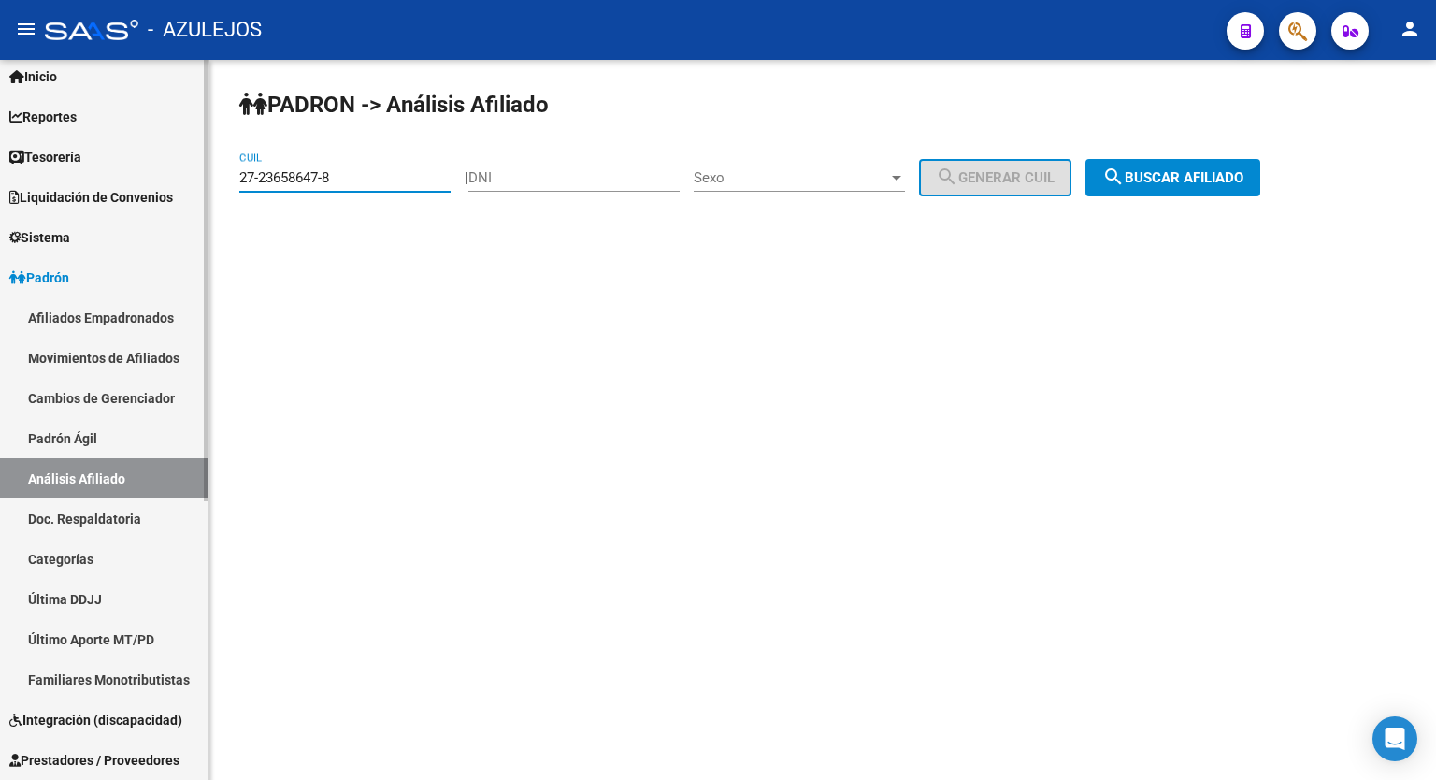
drag, startPoint x: 400, startPoint y: 172, endPoint x: 105, endPoint y: 198, distance: 296.7
click at [105, 198] on mat-sidenav-container "Firma Express Inicio Calendario SSS Instructivos Contacto OS Reportes Tablero d…" at bounding box center [718, 420] width 1436 height 720
paste input "3-31508318-4"
type input "23-31508318-4"
click at [1169, 159] on button "search Buscar afiliado" at bounding box center [1173, 177] width 175 height 37
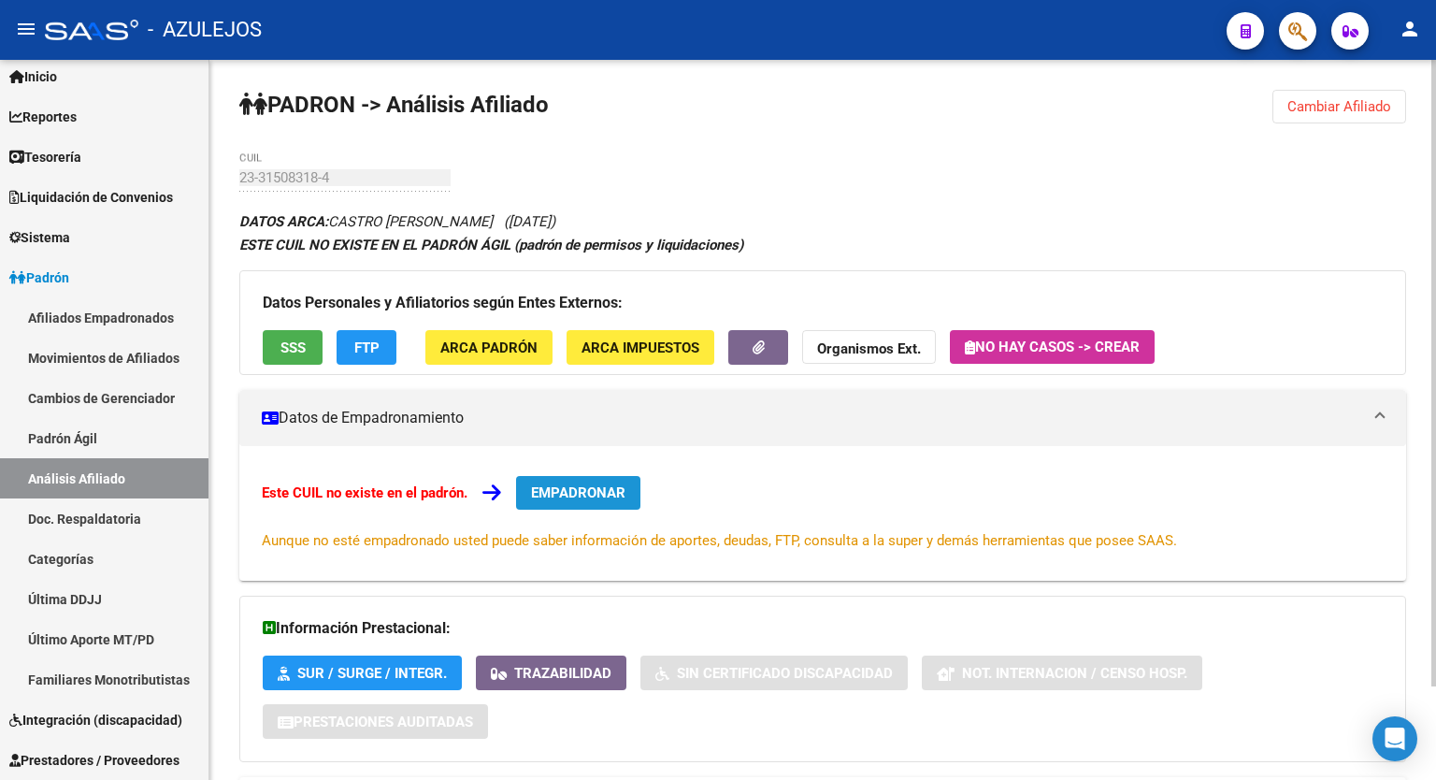
click at [602, 488] on span "EMPADRONAR" at bounding box center [578, 492] width 94 height 17
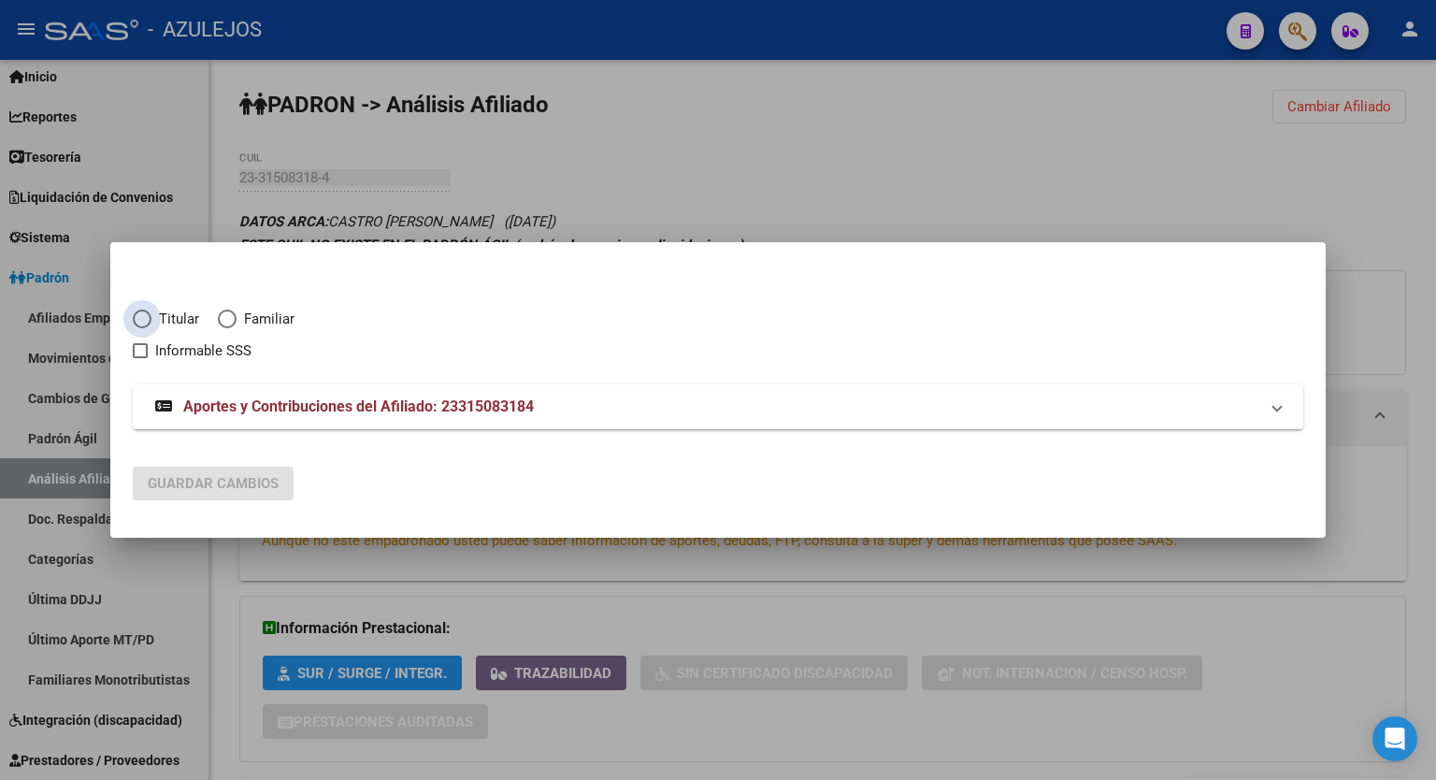
click at [145, 317] on span "Elija una opción" at bounding box center [142, 319] width 19 height 19
click at [145, 317] on input "Titular" at bounding box center [142, 319] width 19 height 19
radio input "true"
checkbox input "true"
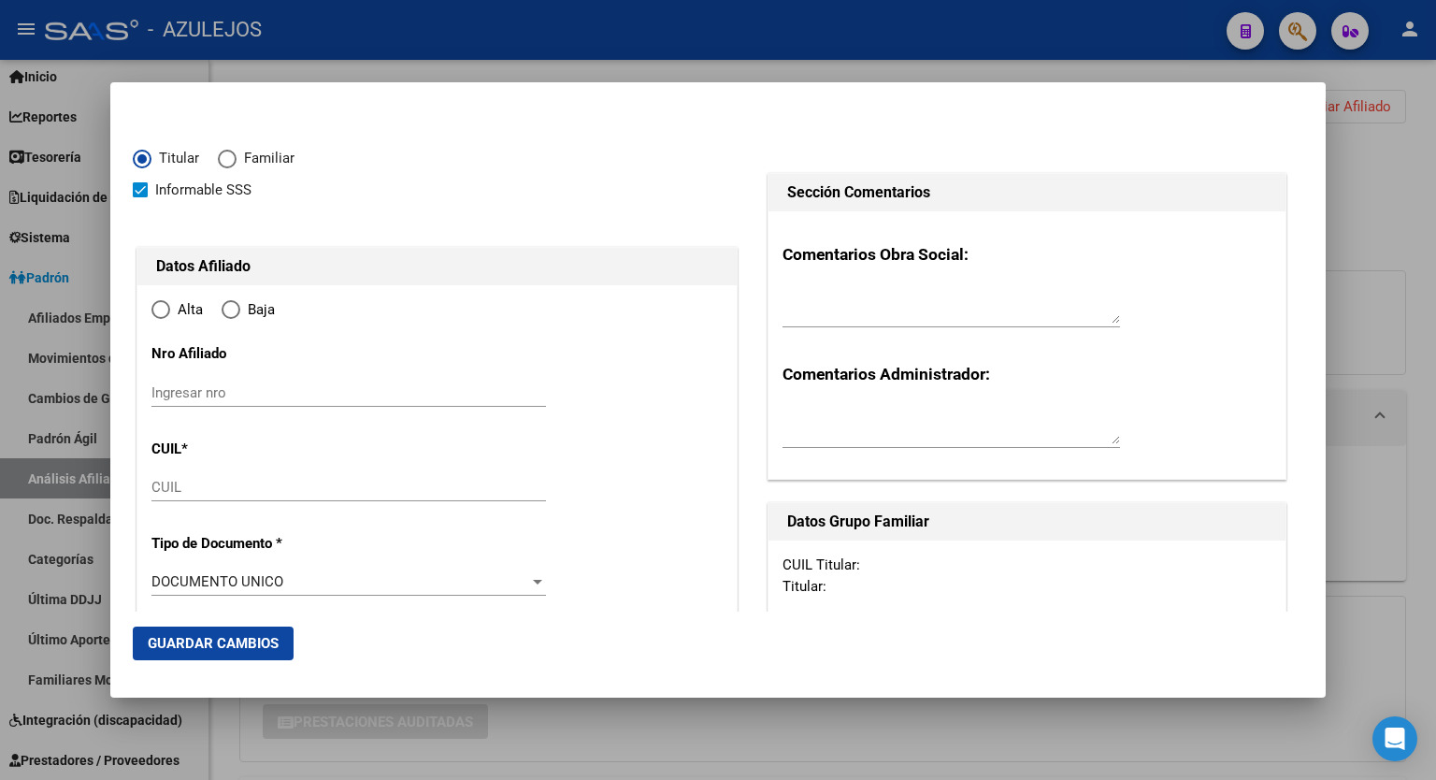
type input "23-31508318-4"
type input "31508318"
type input "CASTRO"
type input "ANDREA DEL CARMEN"
type input "1972-05-25"
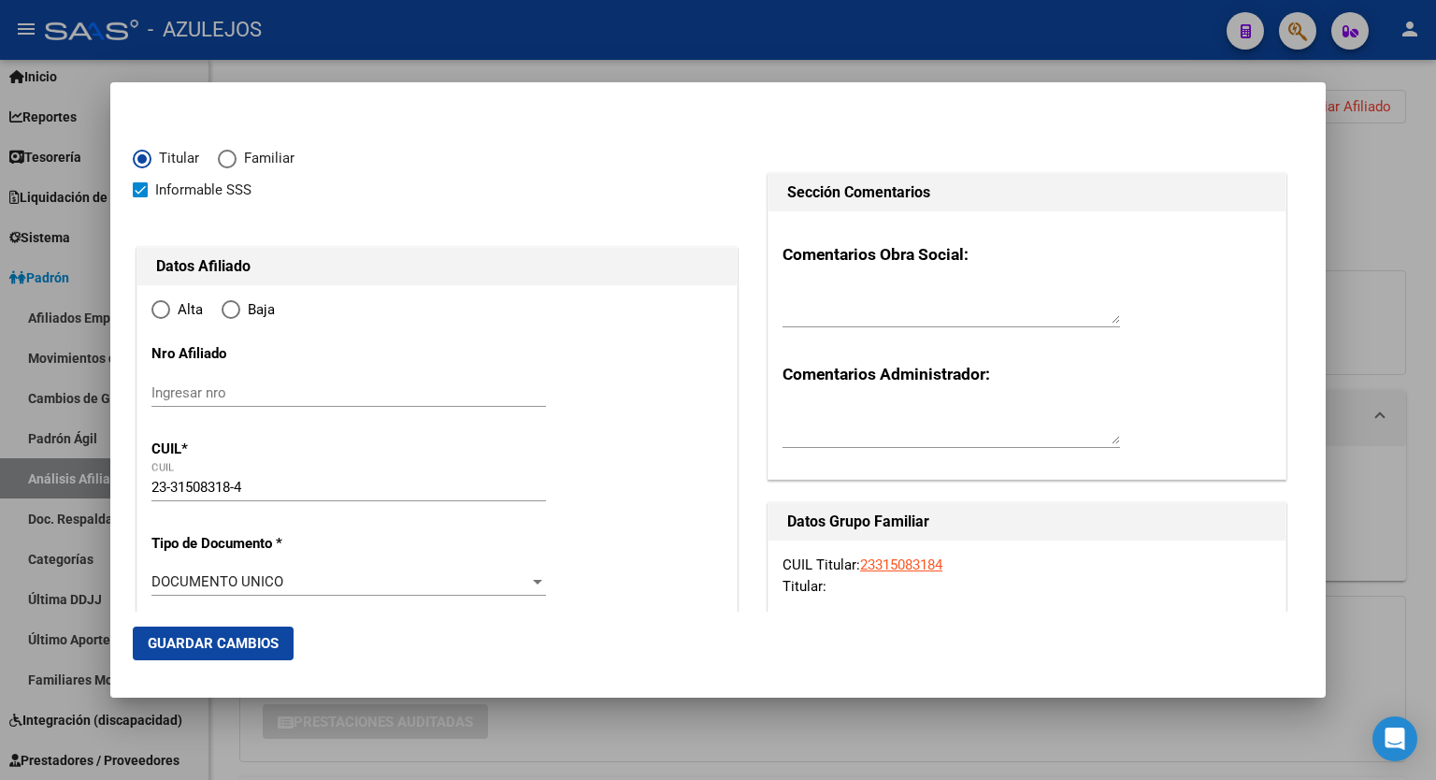
type input "FLORENCIO VAREL"
type input "1888"
type input "1431"
type input "1862"
type input "FLORENCIO VAREL"
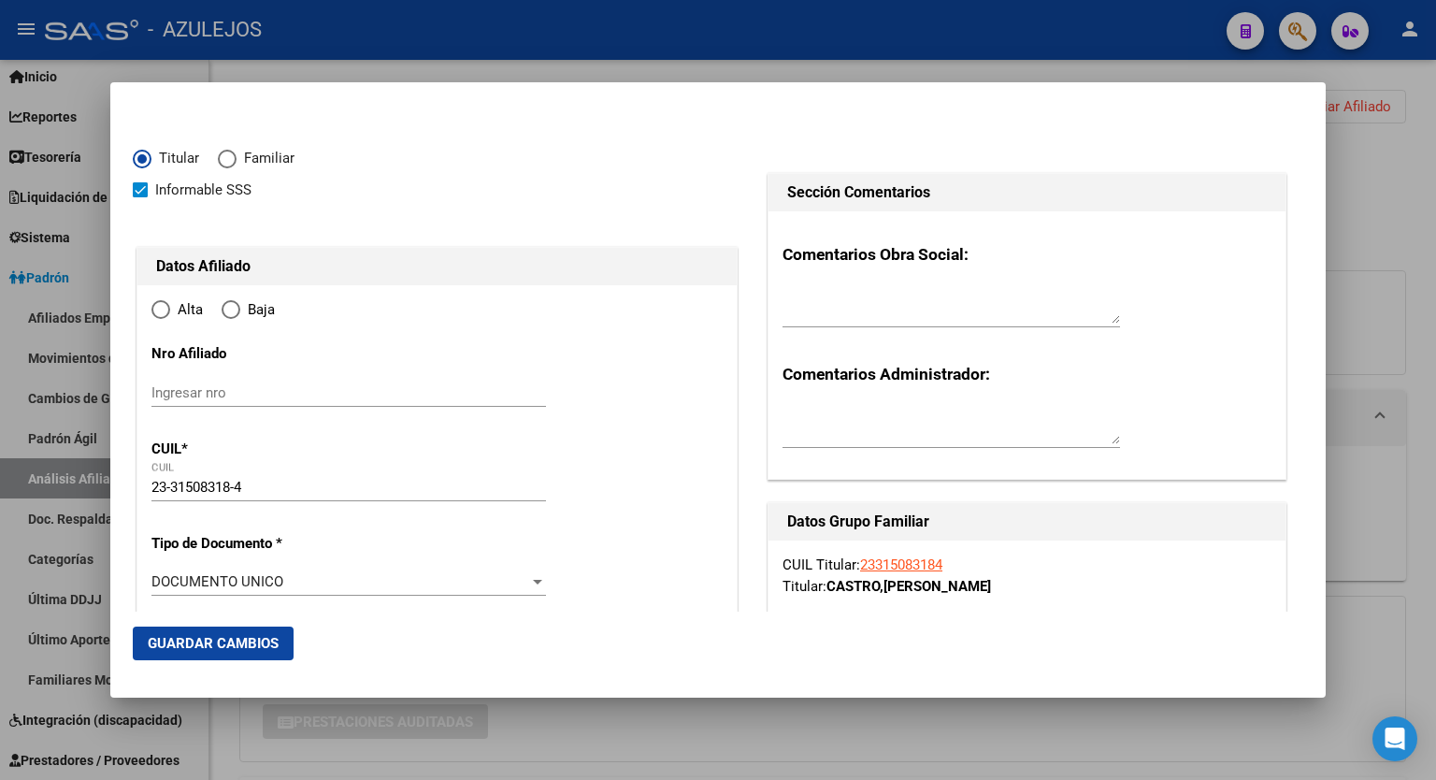
radio input "true"
click at [532, 578] on input "Ingresar fecha" at bounding box center [349, 587] width 395 height 30
type input "2025-09-01"
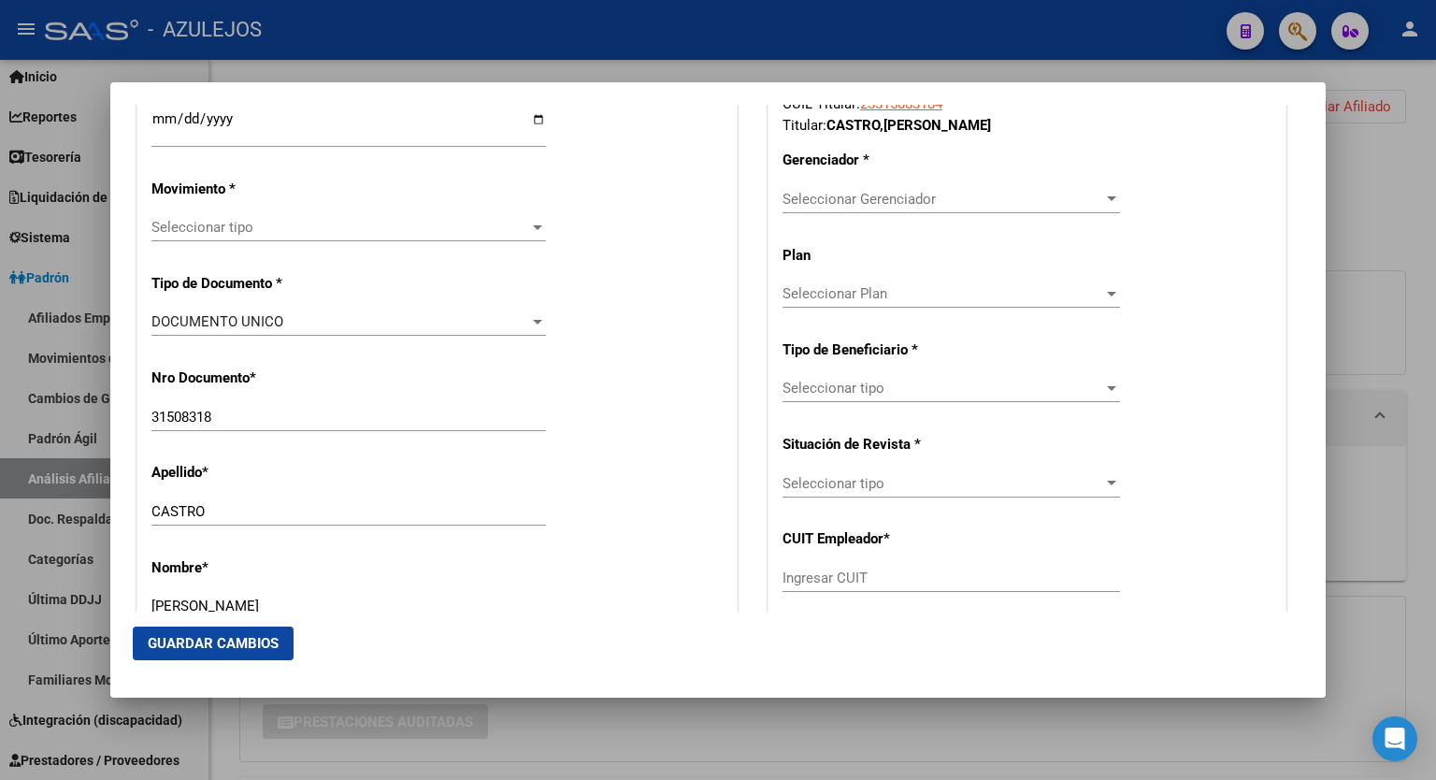
scroll to position [466, 0]
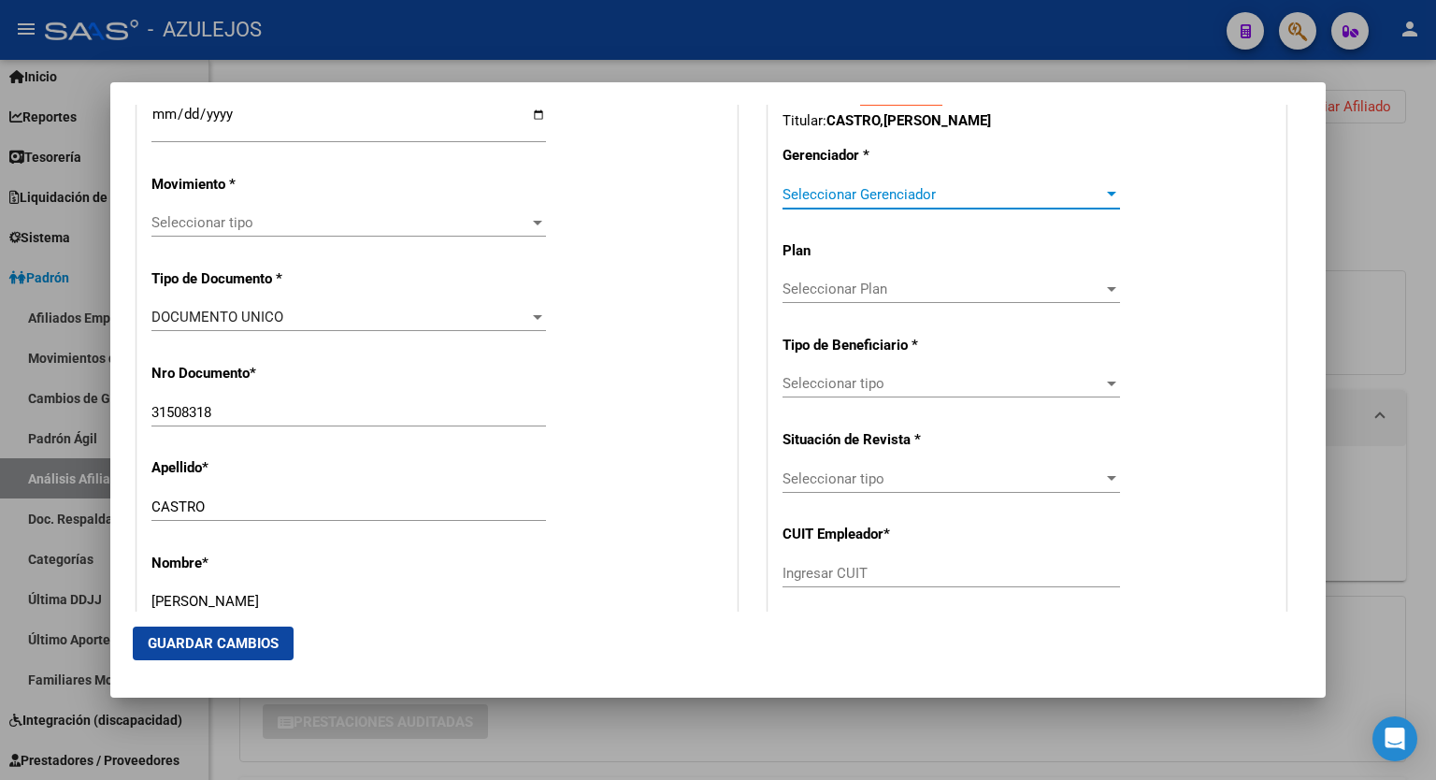
click at [1104, 198] on div at bounding box center [1112, 194] width 17 height 15
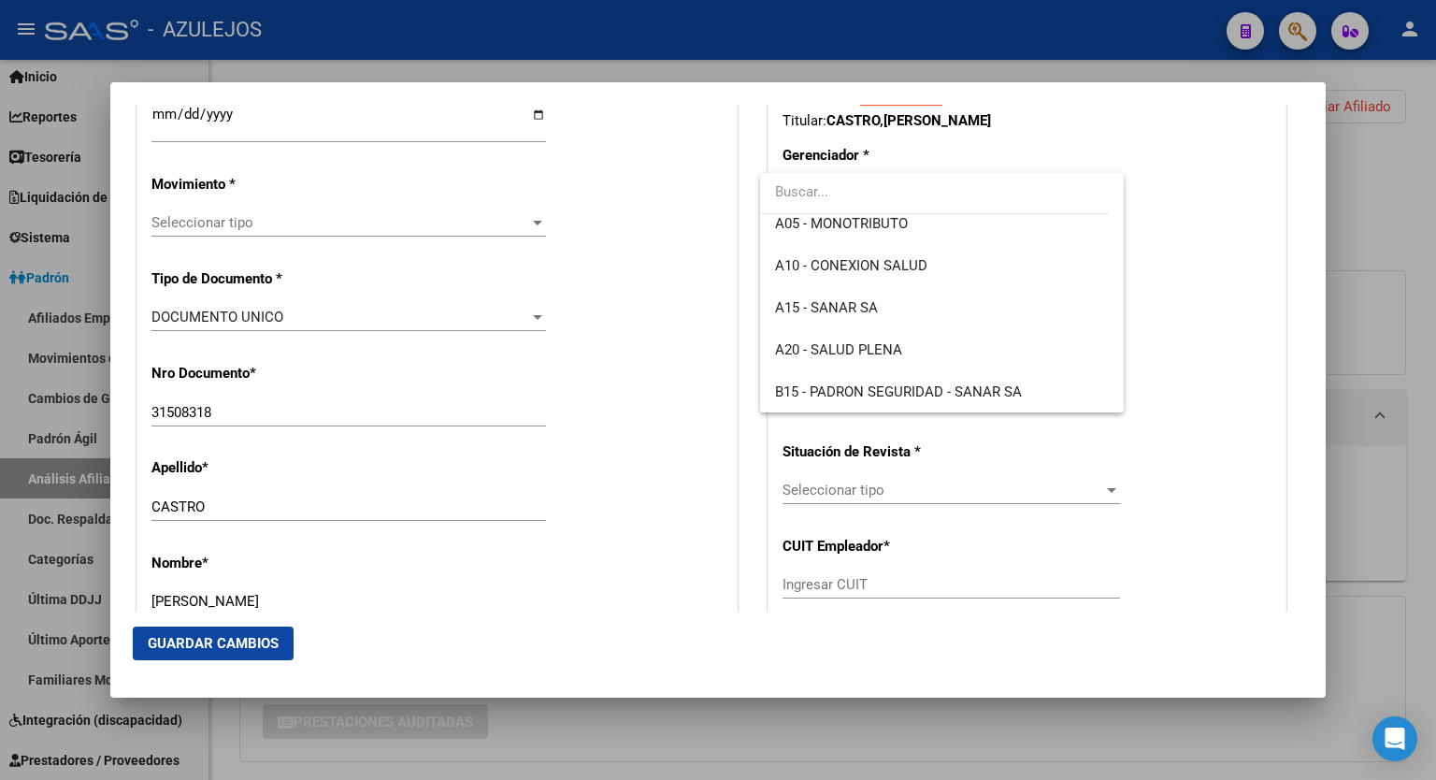
scroll to position [187, 0]
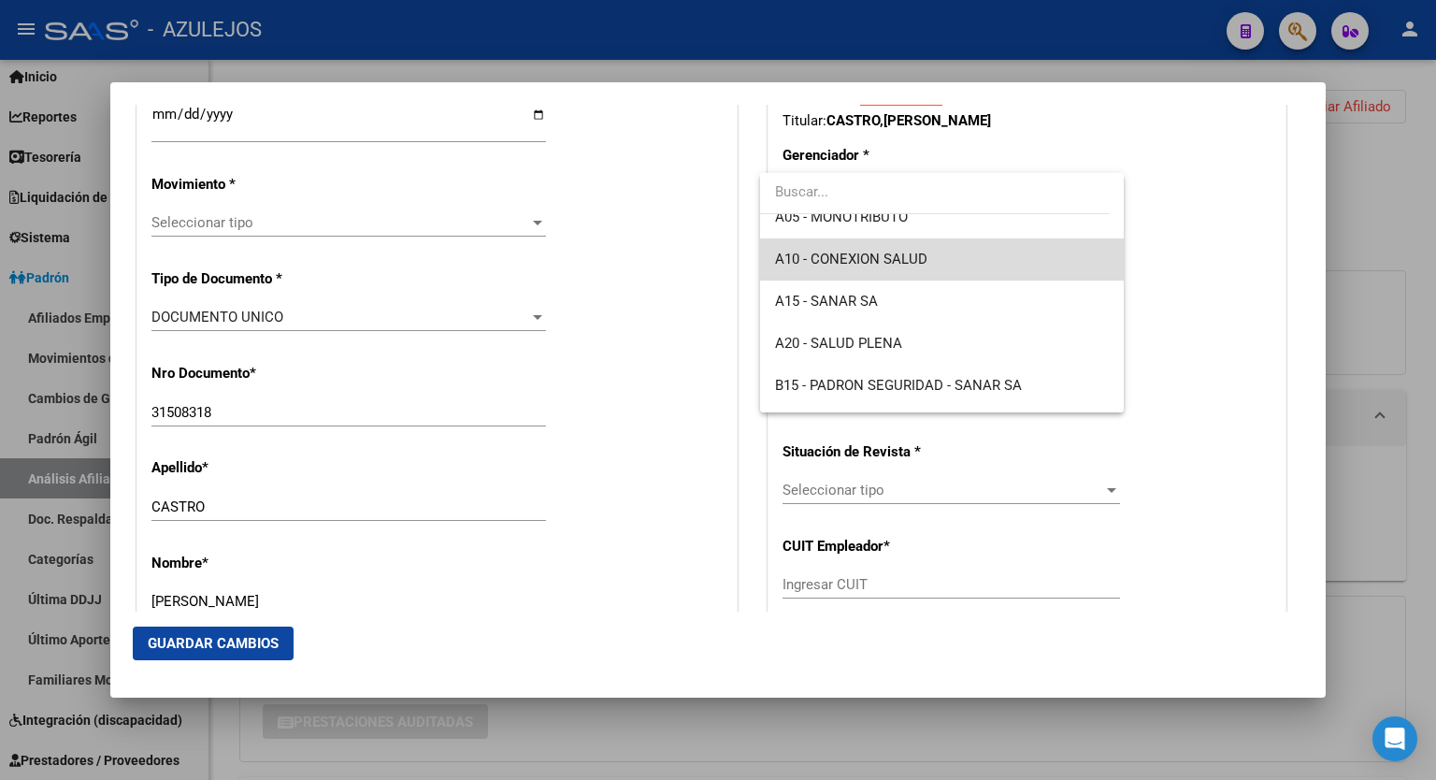
click at [943, 271] on span "A10 - CONEXION SALUD" at bounding box center [942, 259] width 334 height 42
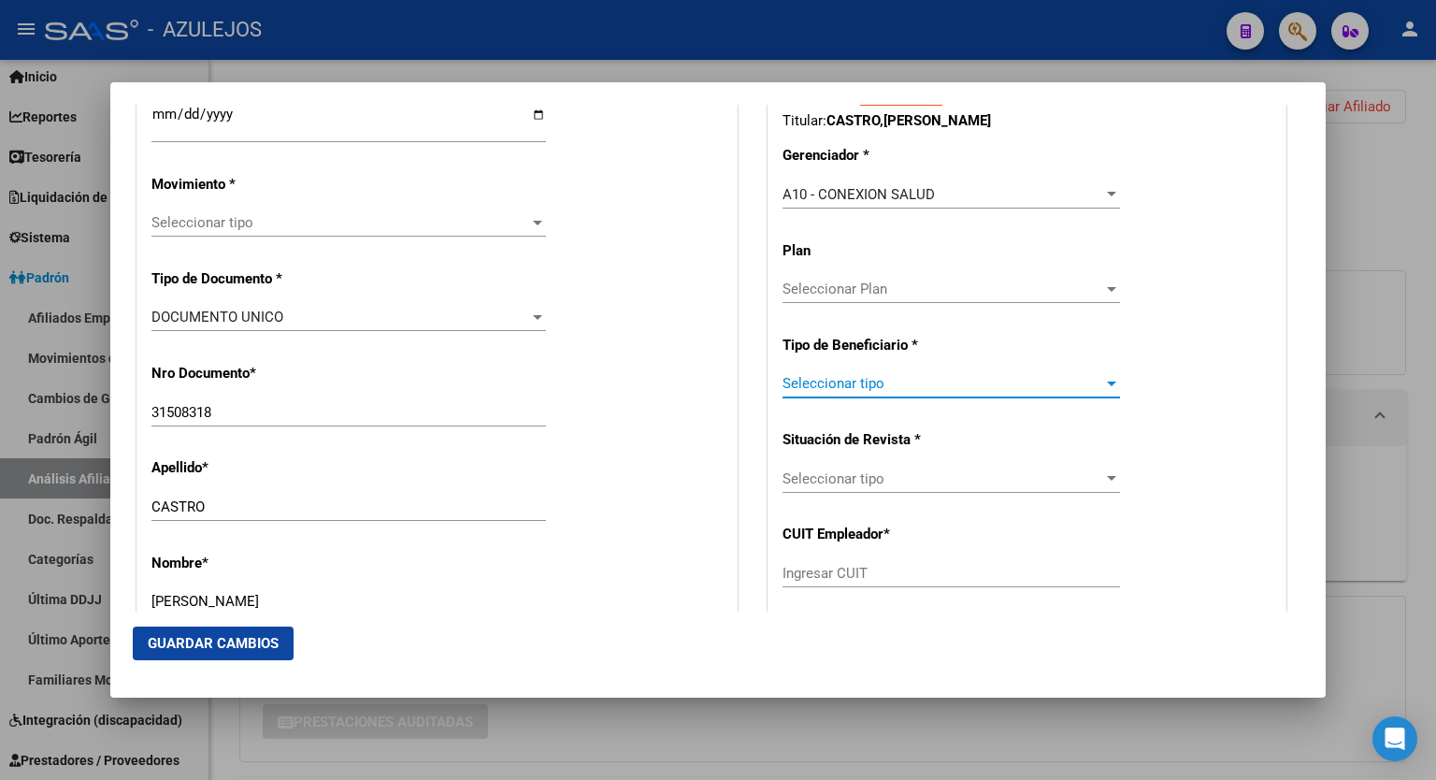
click at [1107, 382] on div at bounding box center [1111, 384] width 9 height 5
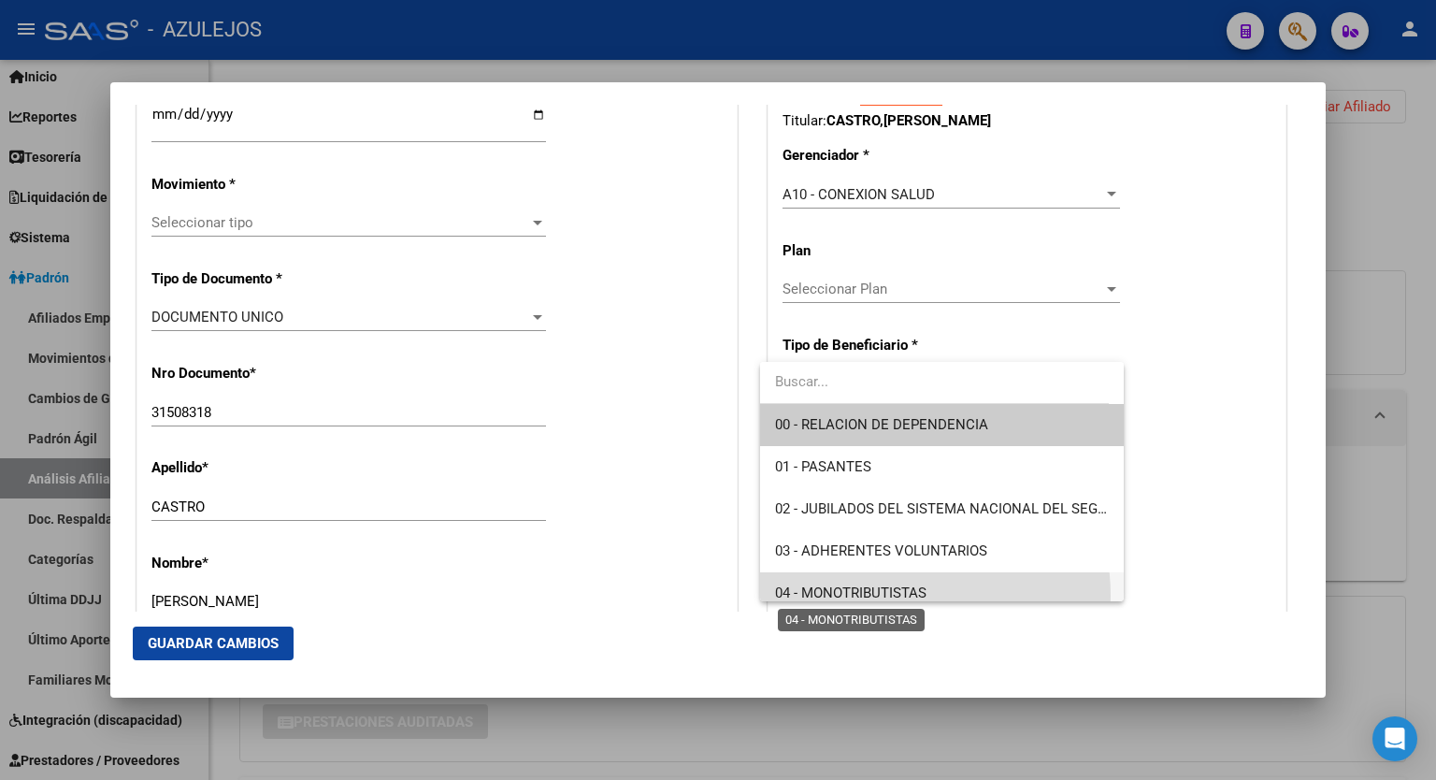
click at [894, 596] on span "04 - MONOTRIBUTISTAS" at bounding box center [851, 593] width 152 height 17
type input "23-31508318-4"
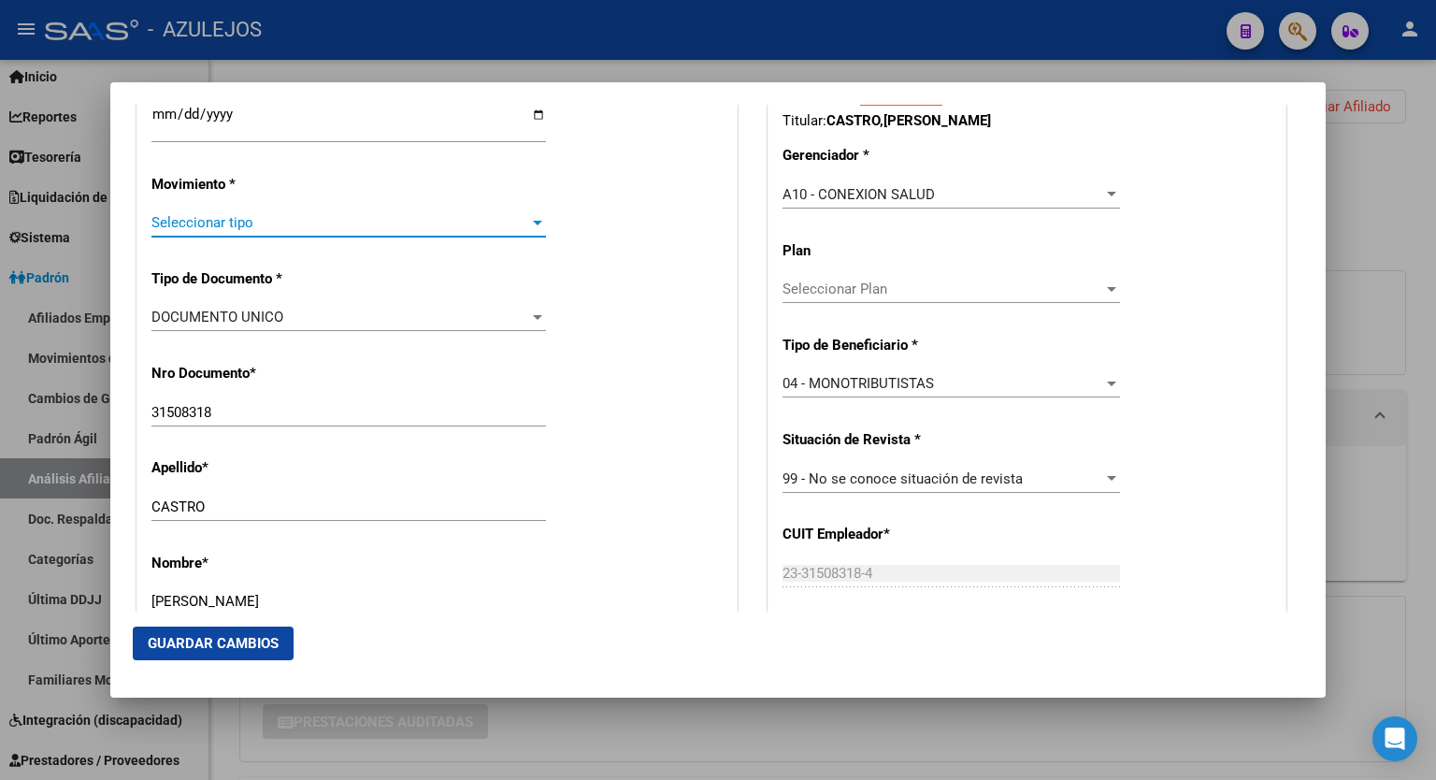
click at [533, 221] on div at bounding box center [537, 223] width 9 height 5
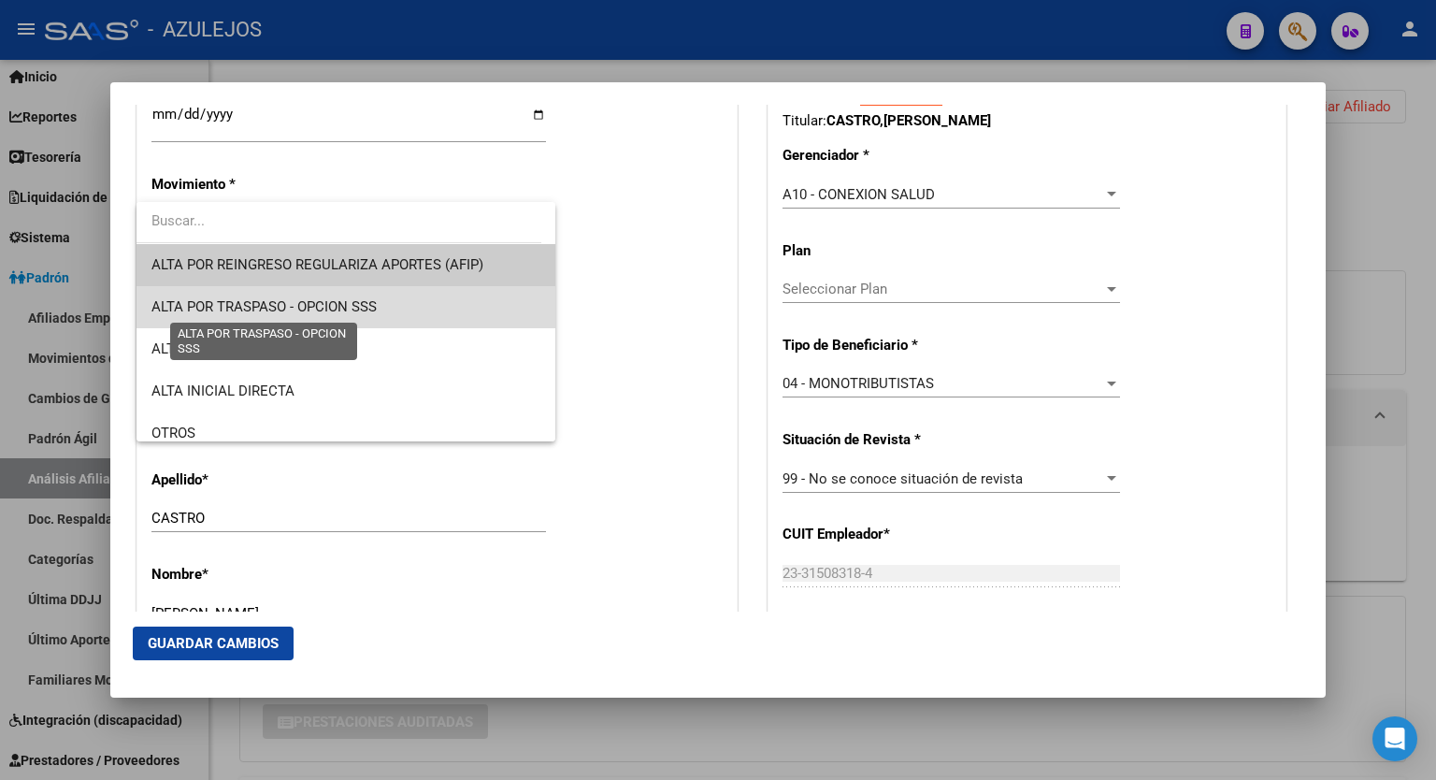
click at [368, 300] on span "ALTA POR TRASPASO - OPCION SSS" at bounding box center [264, 306] width 225 height 17
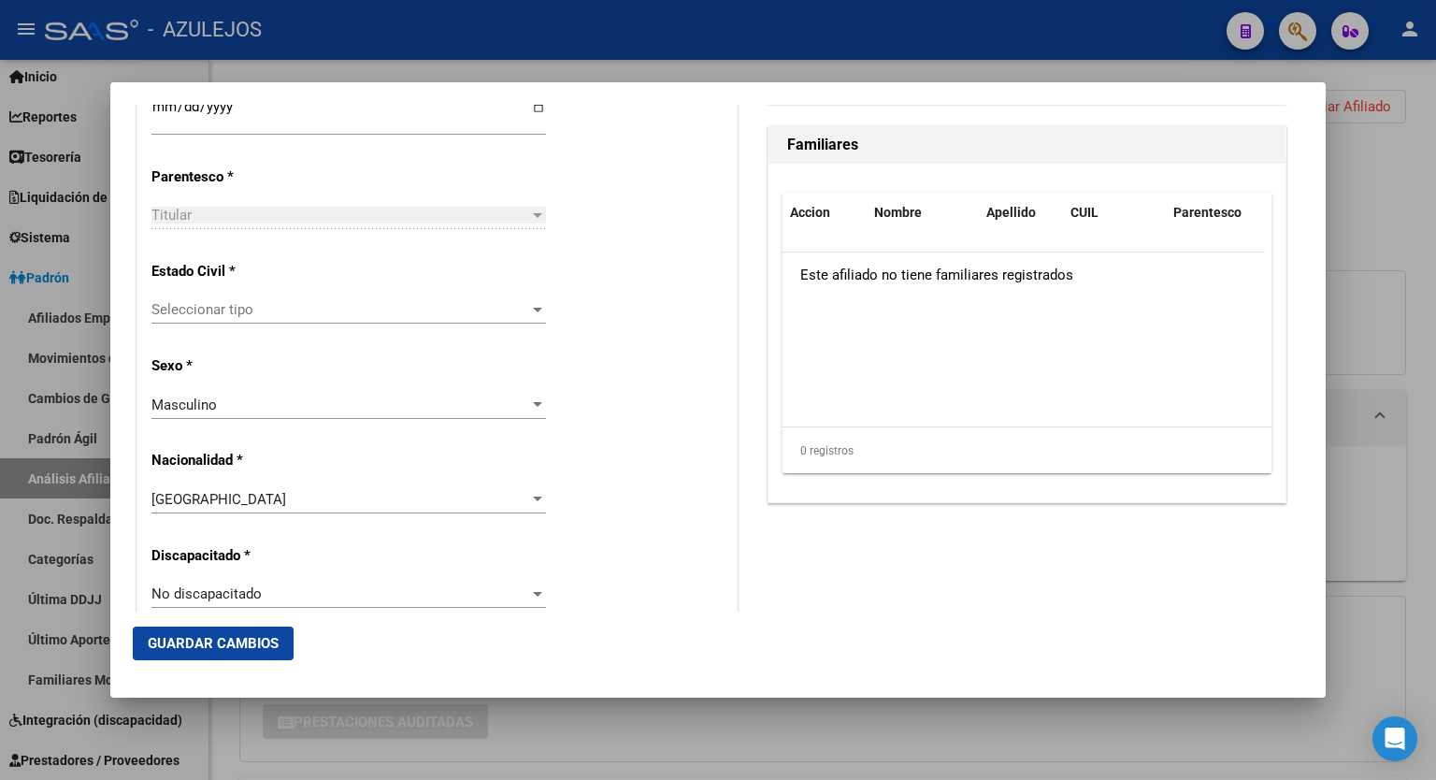
scroll to position [1072, 0]
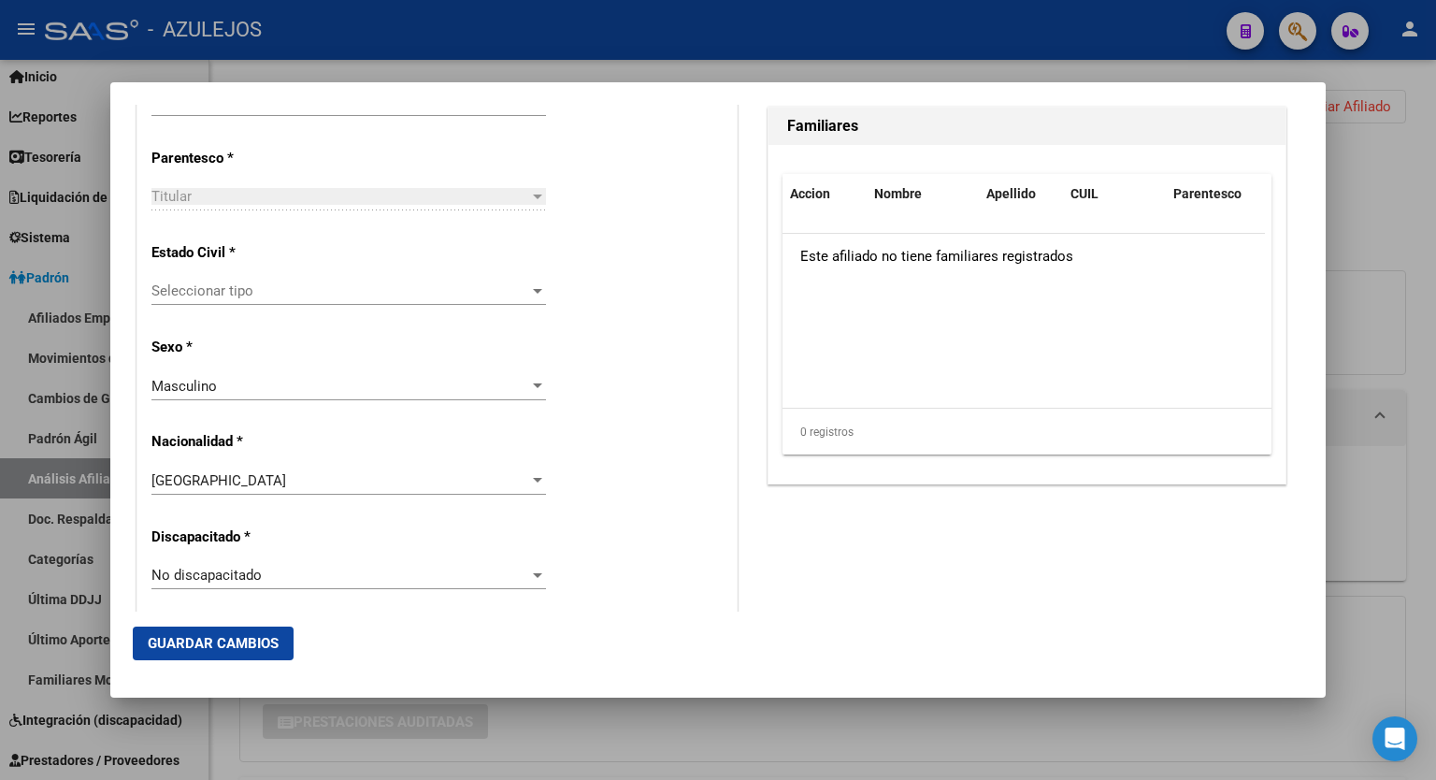
click at [533, 296] on div at bounding box center [537, 290] width 17 height 15
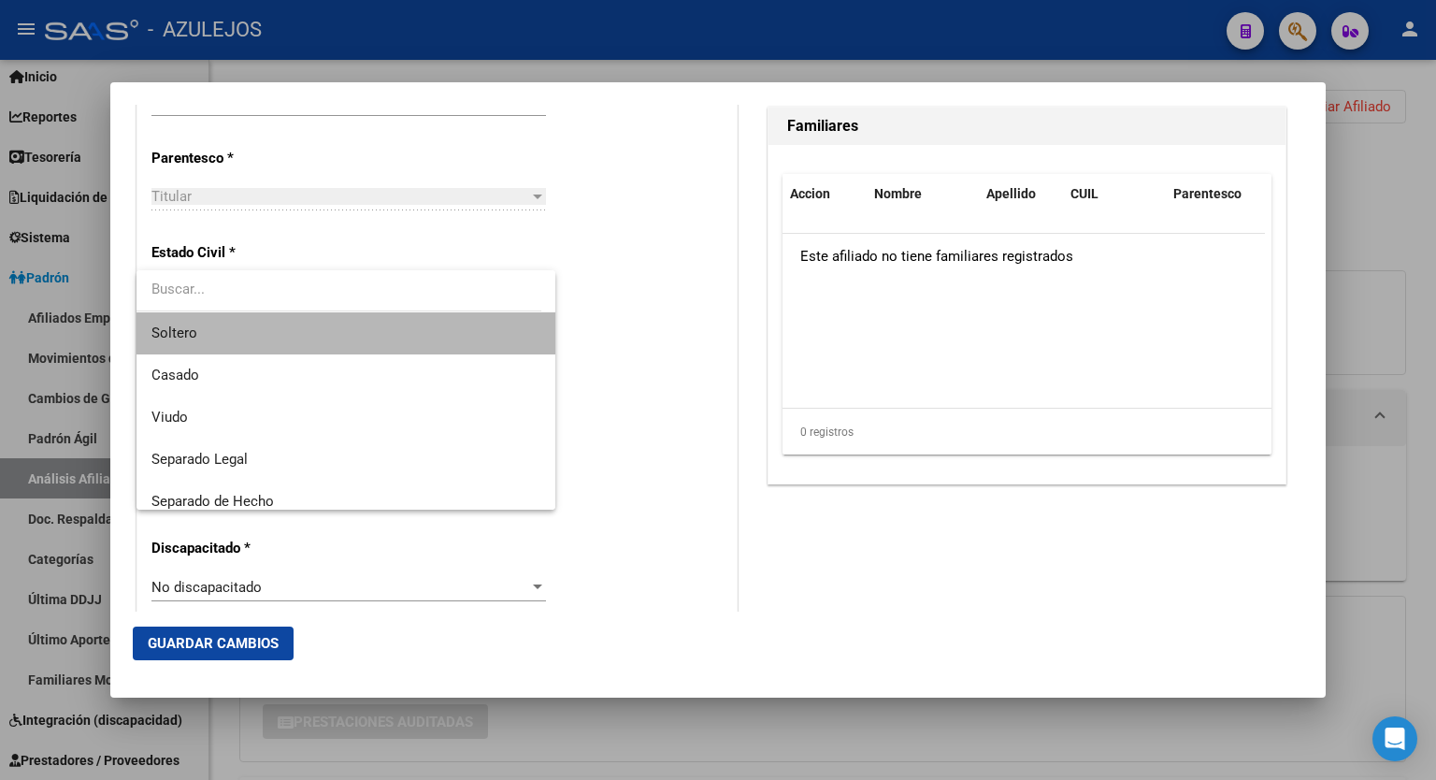
click at [368, 332] on span "Soltero" at bounding box center [346, 333] width 389 height 42
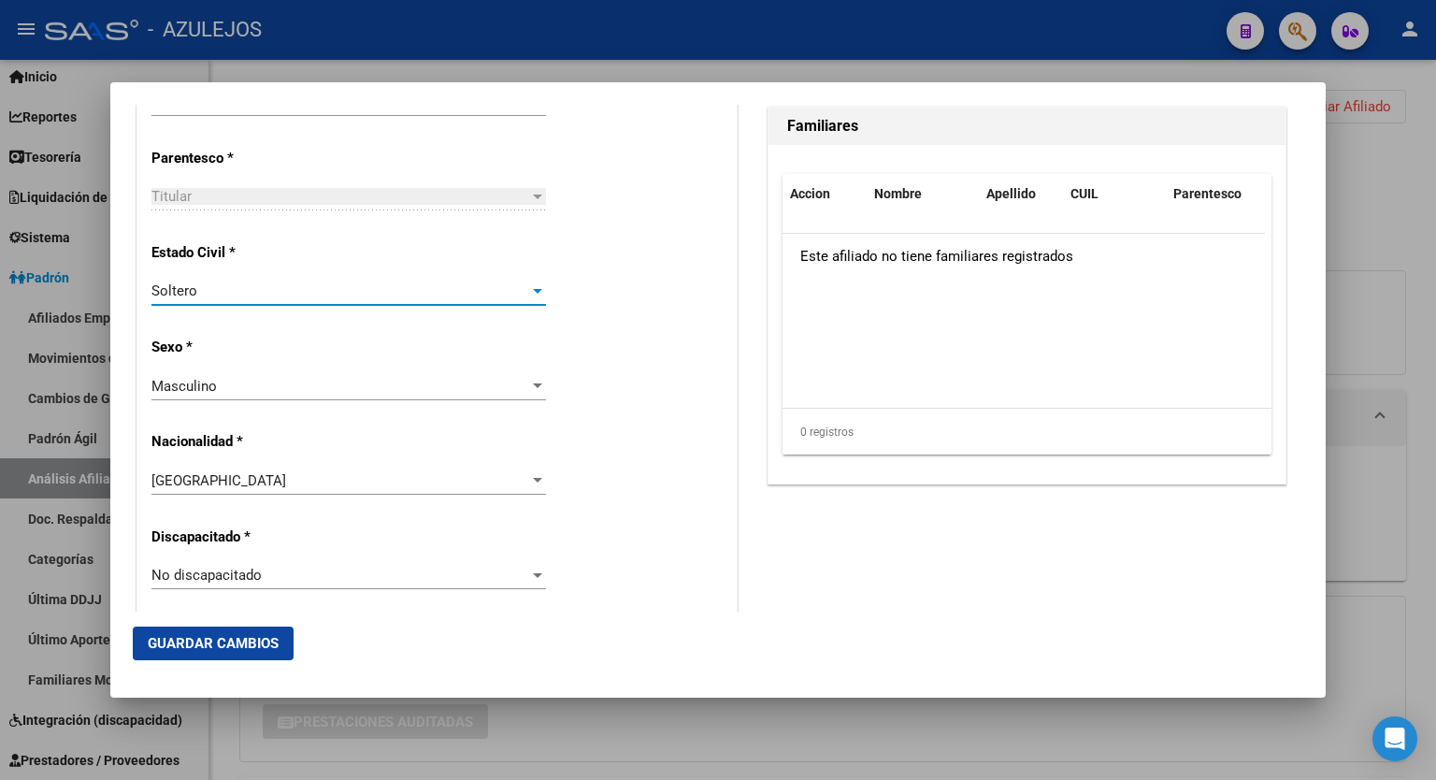
click at [244, 635] on span "Guardar Cambios" at bounding box center [213, 643] width 131 height 17
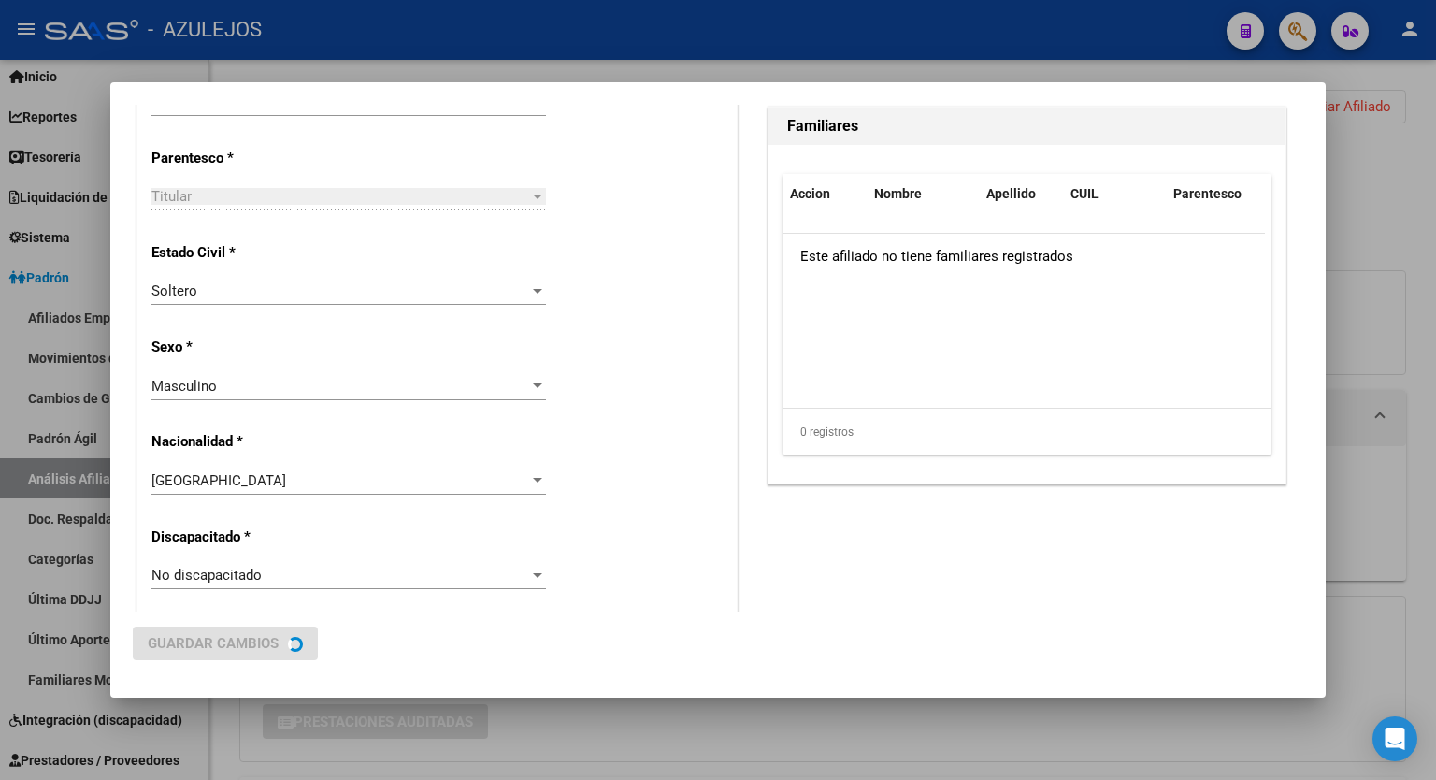
scroll to position [0, 0]
